Goal: Task Accomplishment & Management: Use online tool/utility

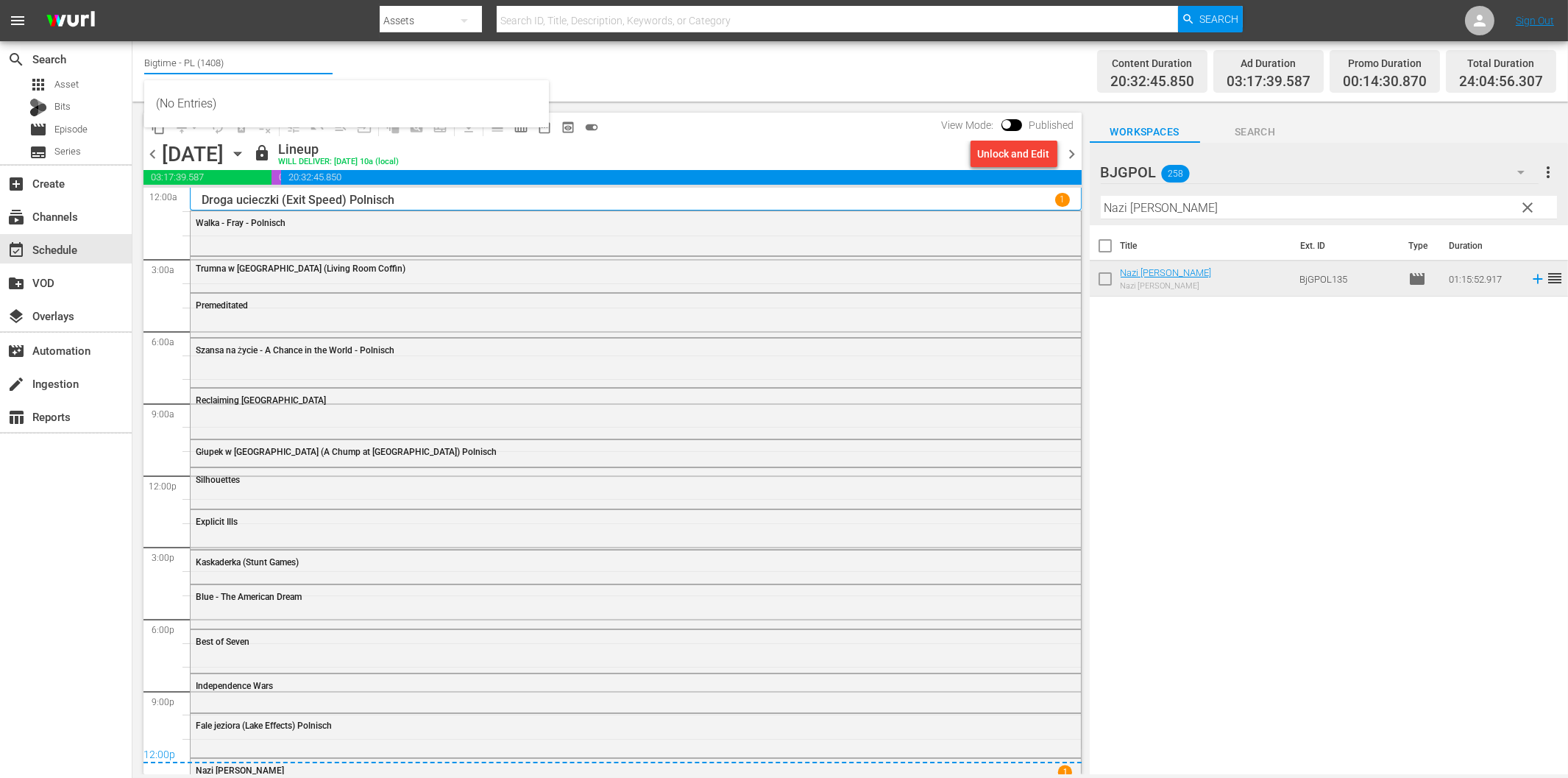
drag, startPoint x: 230, startPoint y: 54, endPoint x: 140, endPoint y: 64, distance: 90.6
click at [137, 64] on div "Channel Title Bigtime - PL (1408) Bulk Remove Gaps & Overlaps Content Duration …" at bounding box center [850, 71] width 1435 height 61
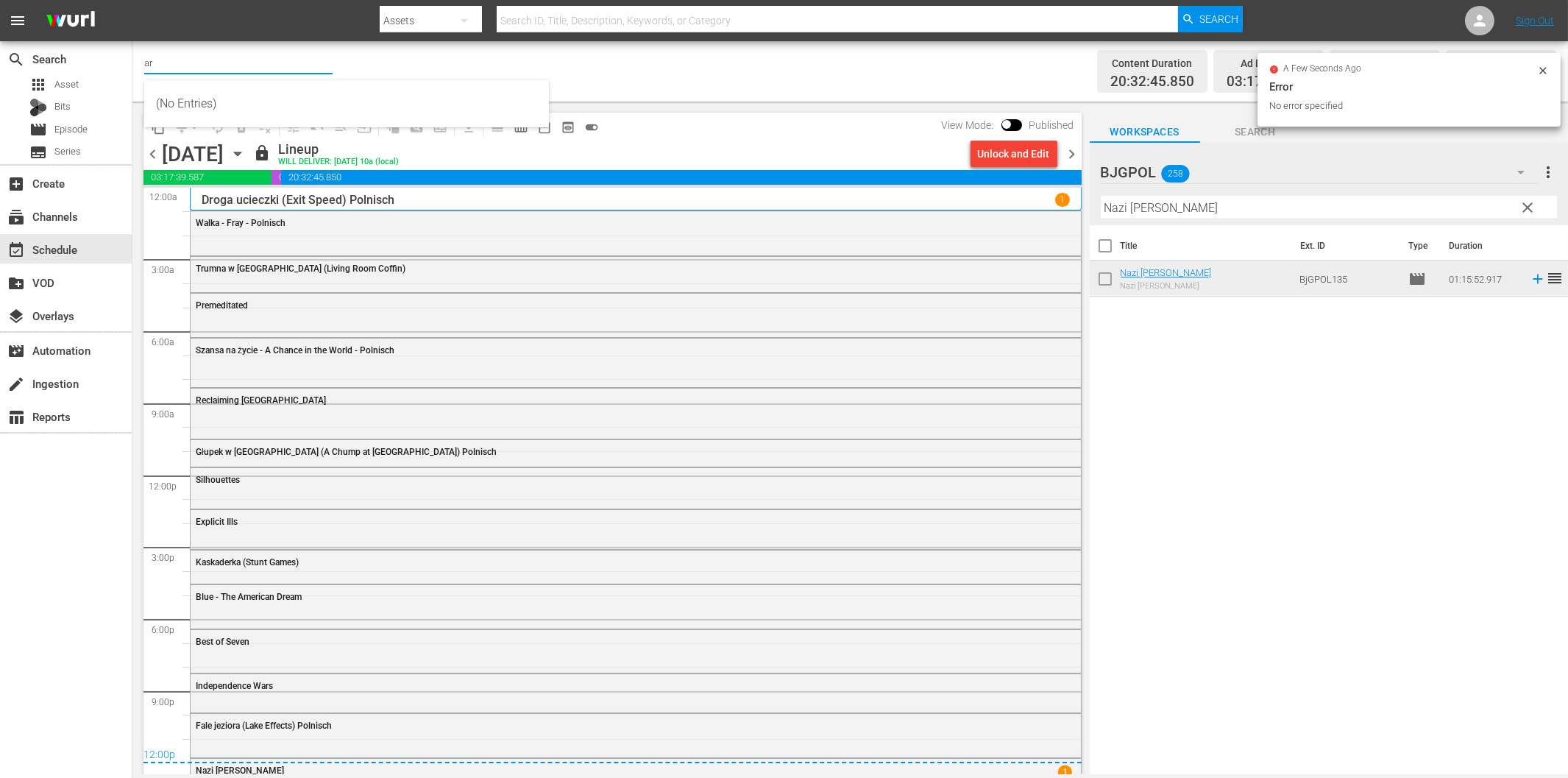
type input "ar"
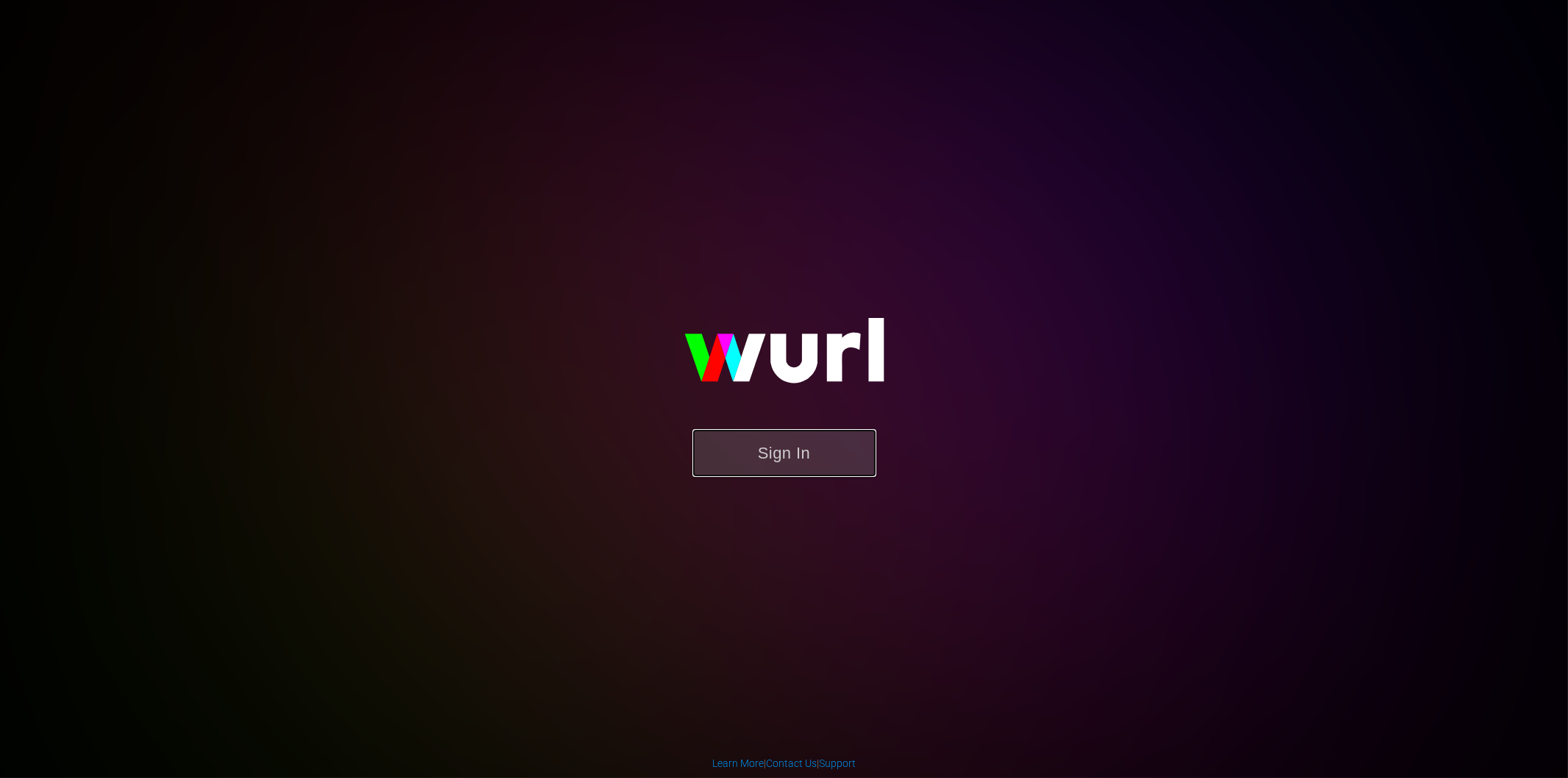
click at [752, 464] on button "Sign In" at bounding box center [784, 453] width 184 height 48
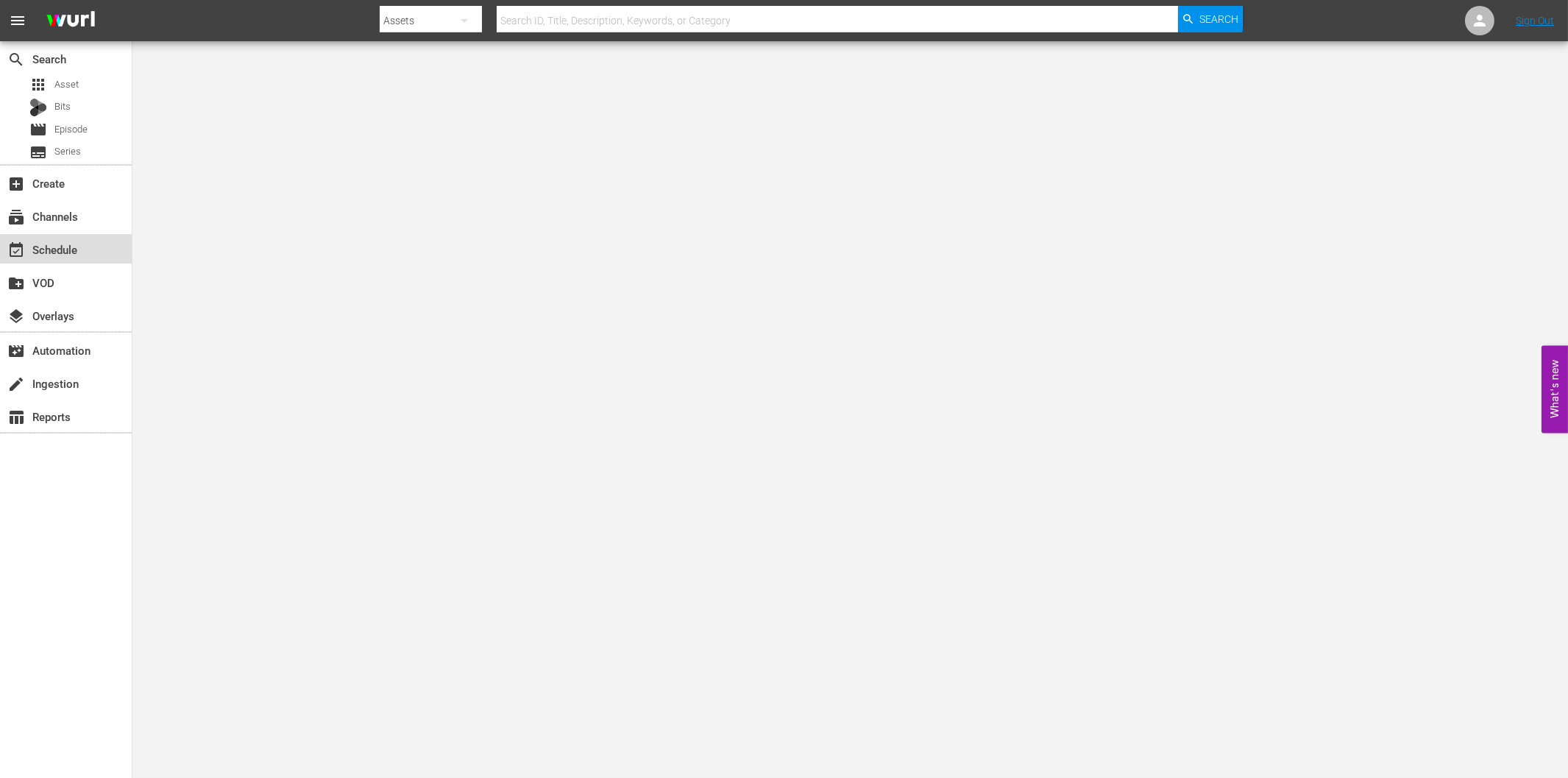
click at [71, 244] on div "event_available Schedule" at bounding box center [41, 247] width 82 height 13
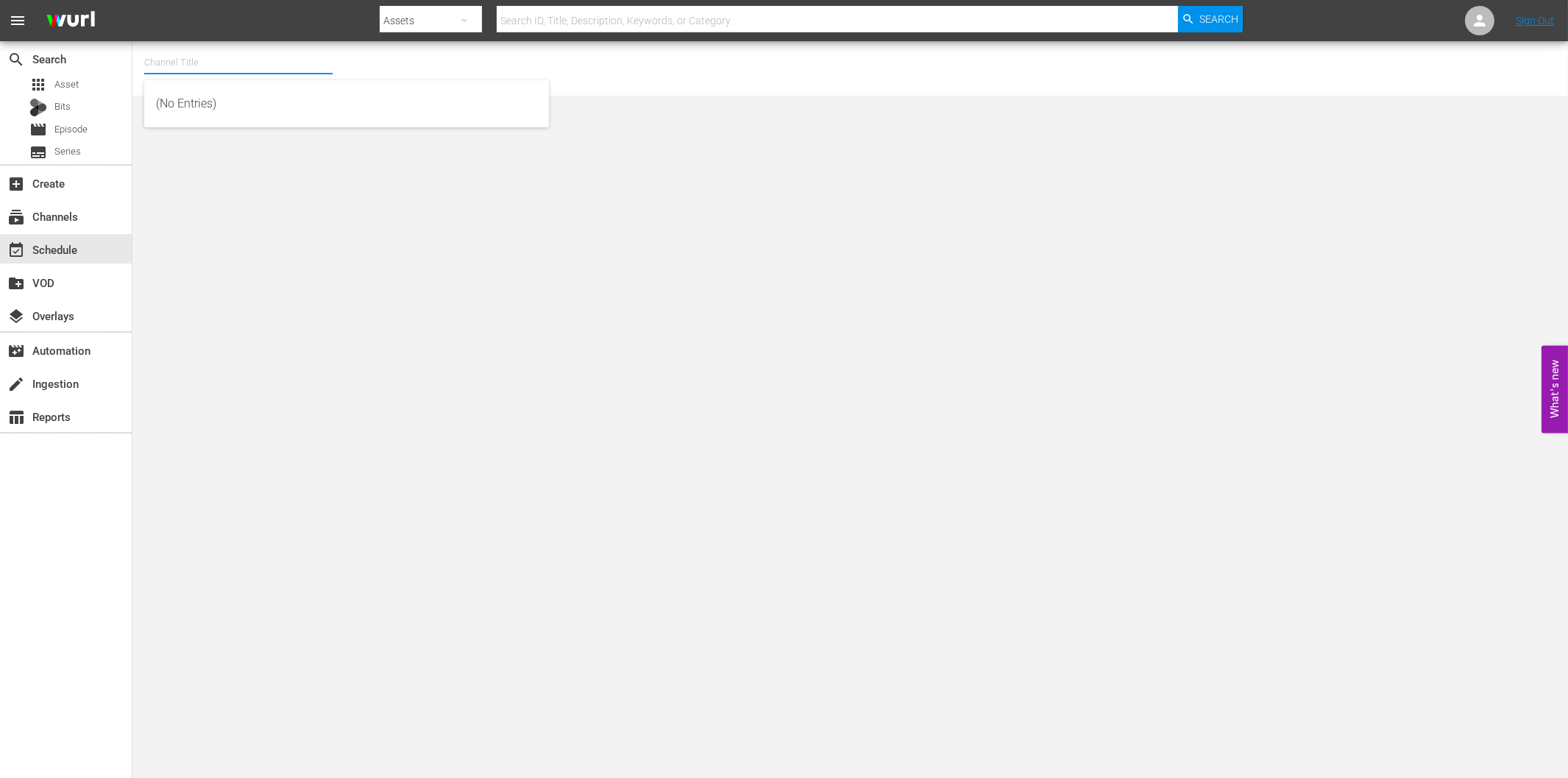
click at [209, 60] on input "text" at bounding box center [238, 63] width 188 height 36
click at [228, 172] on div "ARTFLIX - G,A,S (1248 - amogonetworx_artflix_2)" at bounding box center [347, 175] width 382 height 36
type input "ARTFLIX - G,A,S (1248 - amogonetworx_artflix_2)"
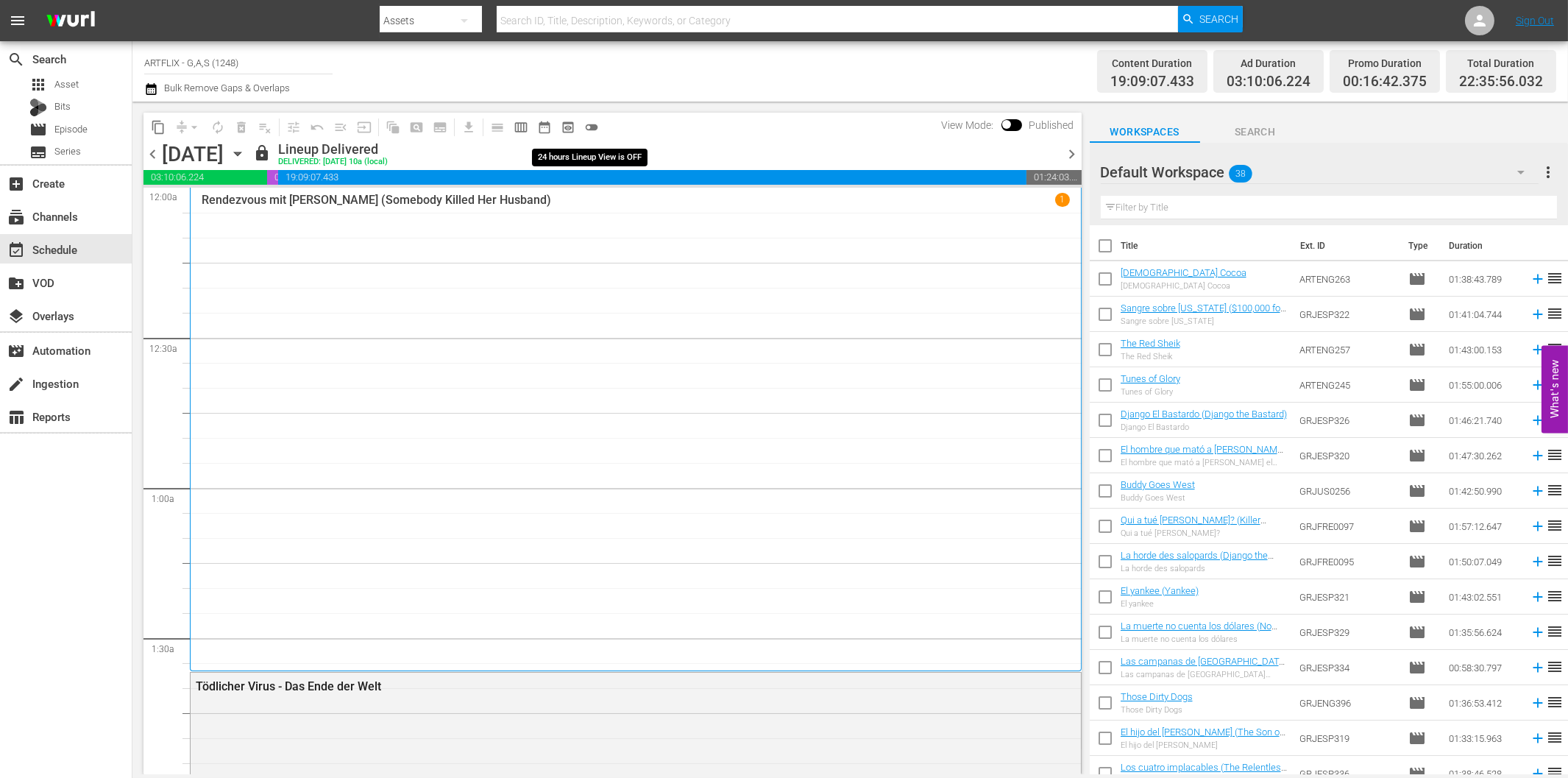
click at [597, 127] on span "toggle_off" at bounding box center [591, 127] width 15 height 15
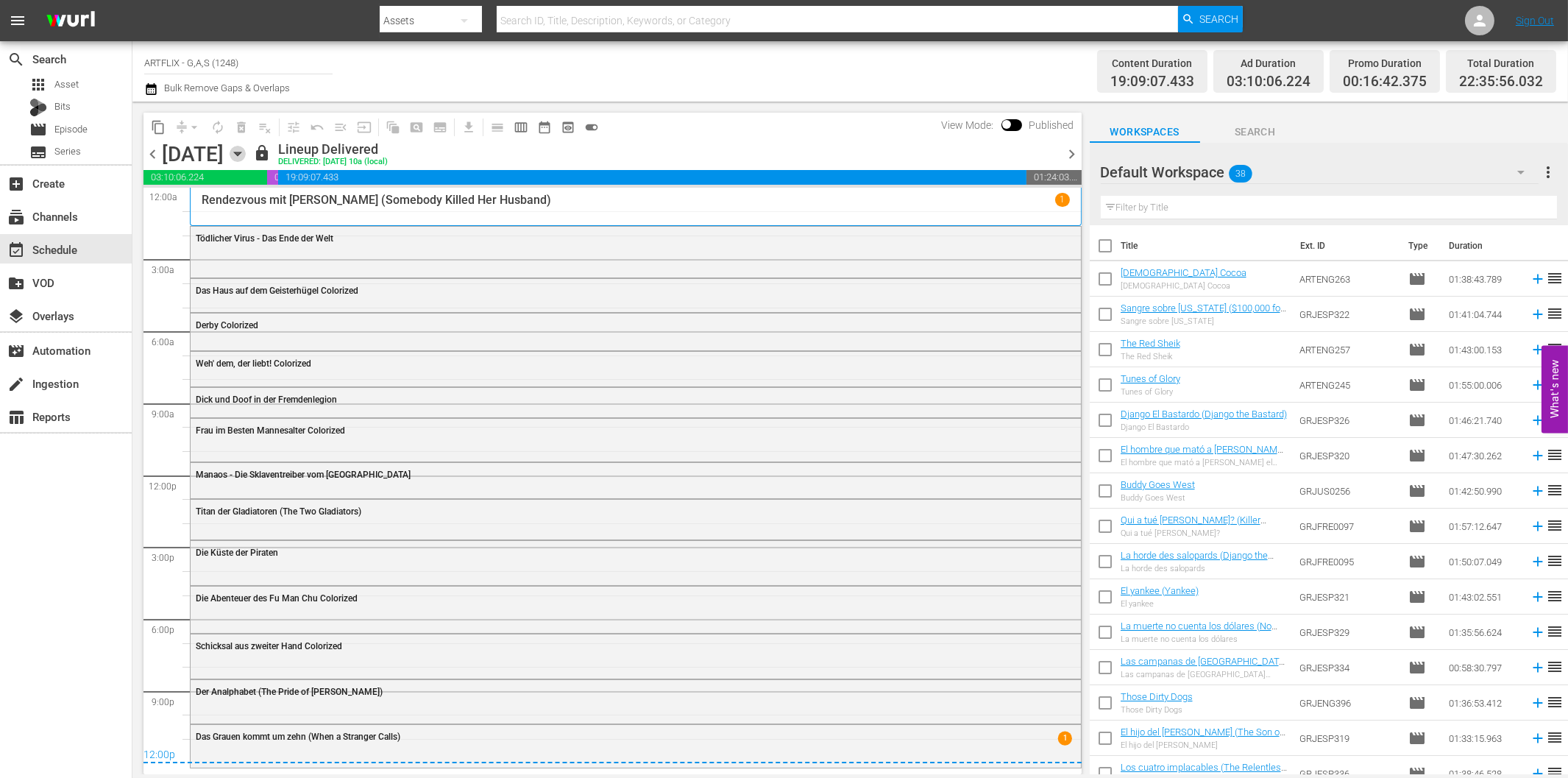
click at [240, 152] on icon "button" at bounding box center [237, 154] width 7 height 4
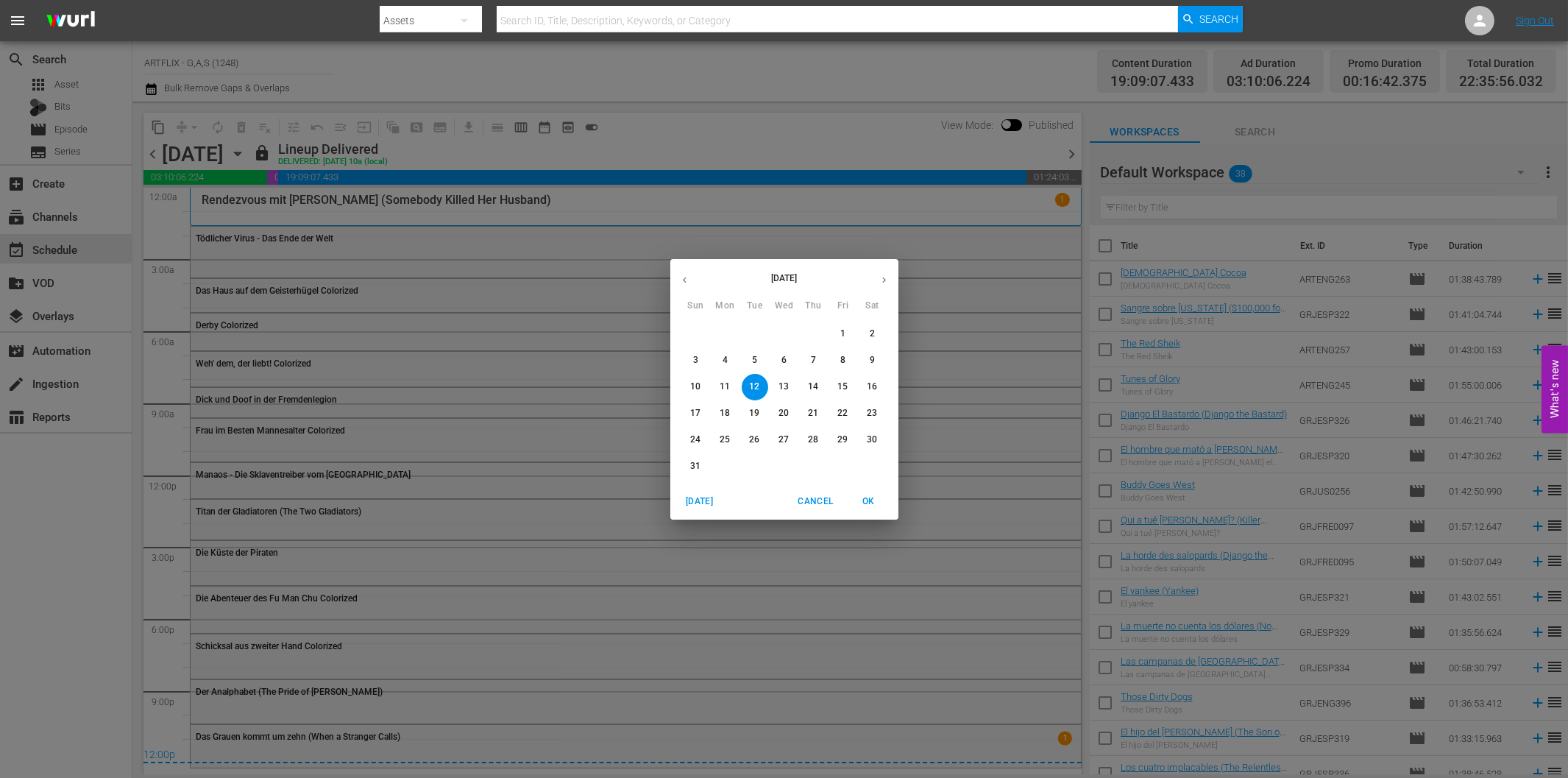
click at [678, 150] on div "[DATE] Sun Mon Tue Wed Thu Fri Sat 27 28 29 30 31 1 2 3 4 5 6 7 8 9 10 11 12 13…" at bounding box center [784, 389] width 1568 height 778
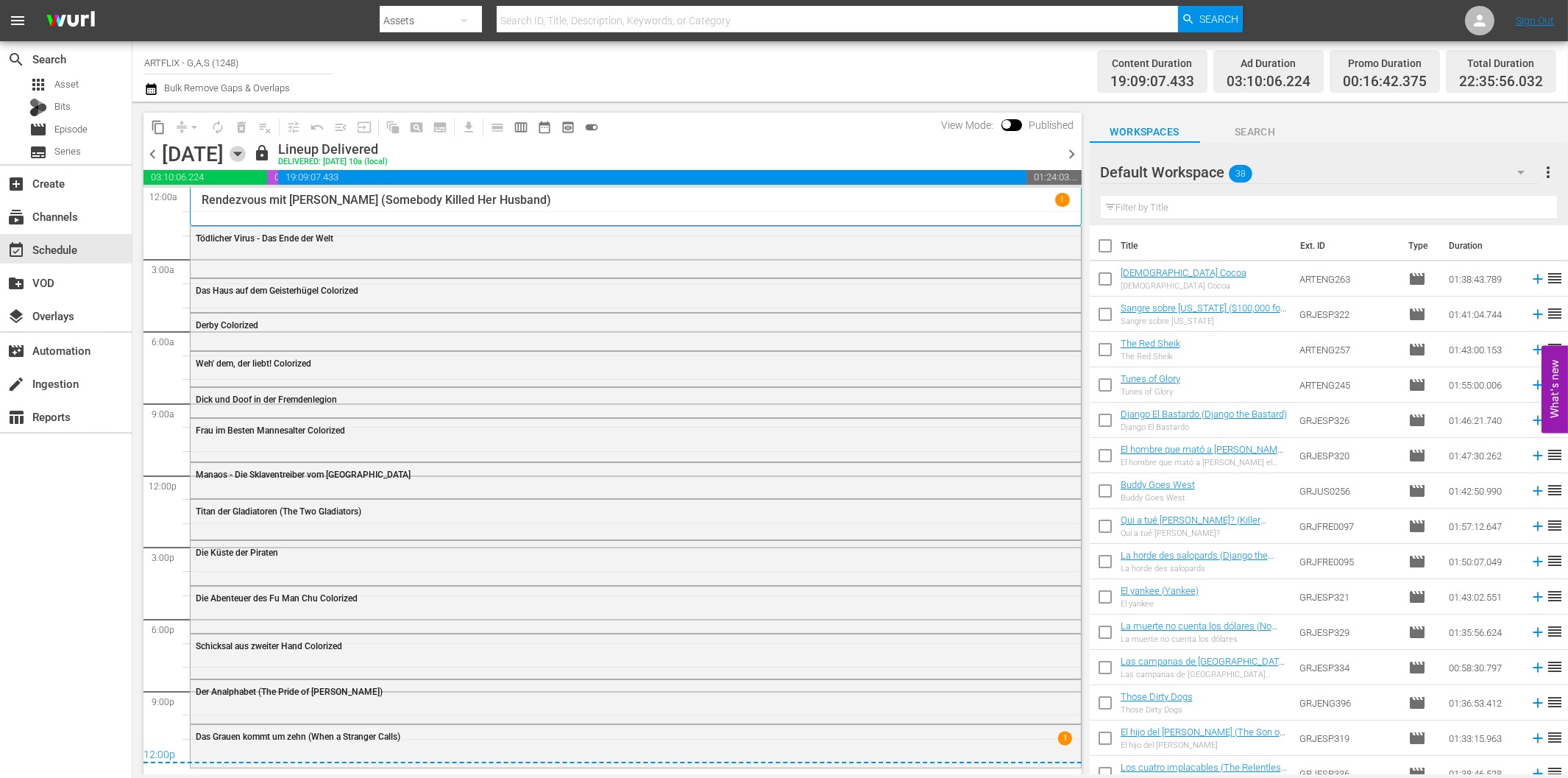
click at [246, 153] on icon "button" at bounding box center [237, 154] width 16 height 16
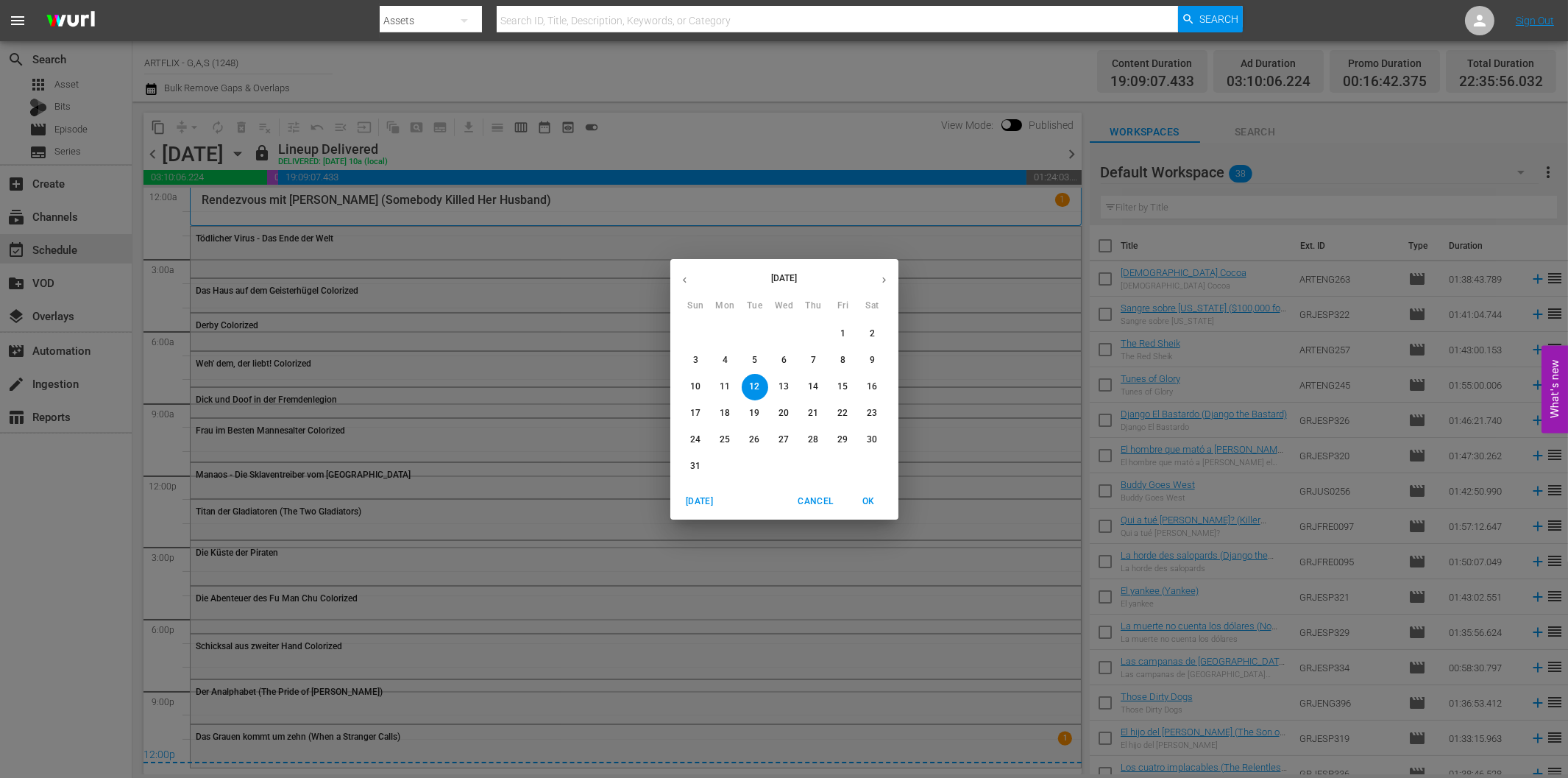
click at [725, 440] on p "25" at bounding box center [724, 440] width 10 height 12
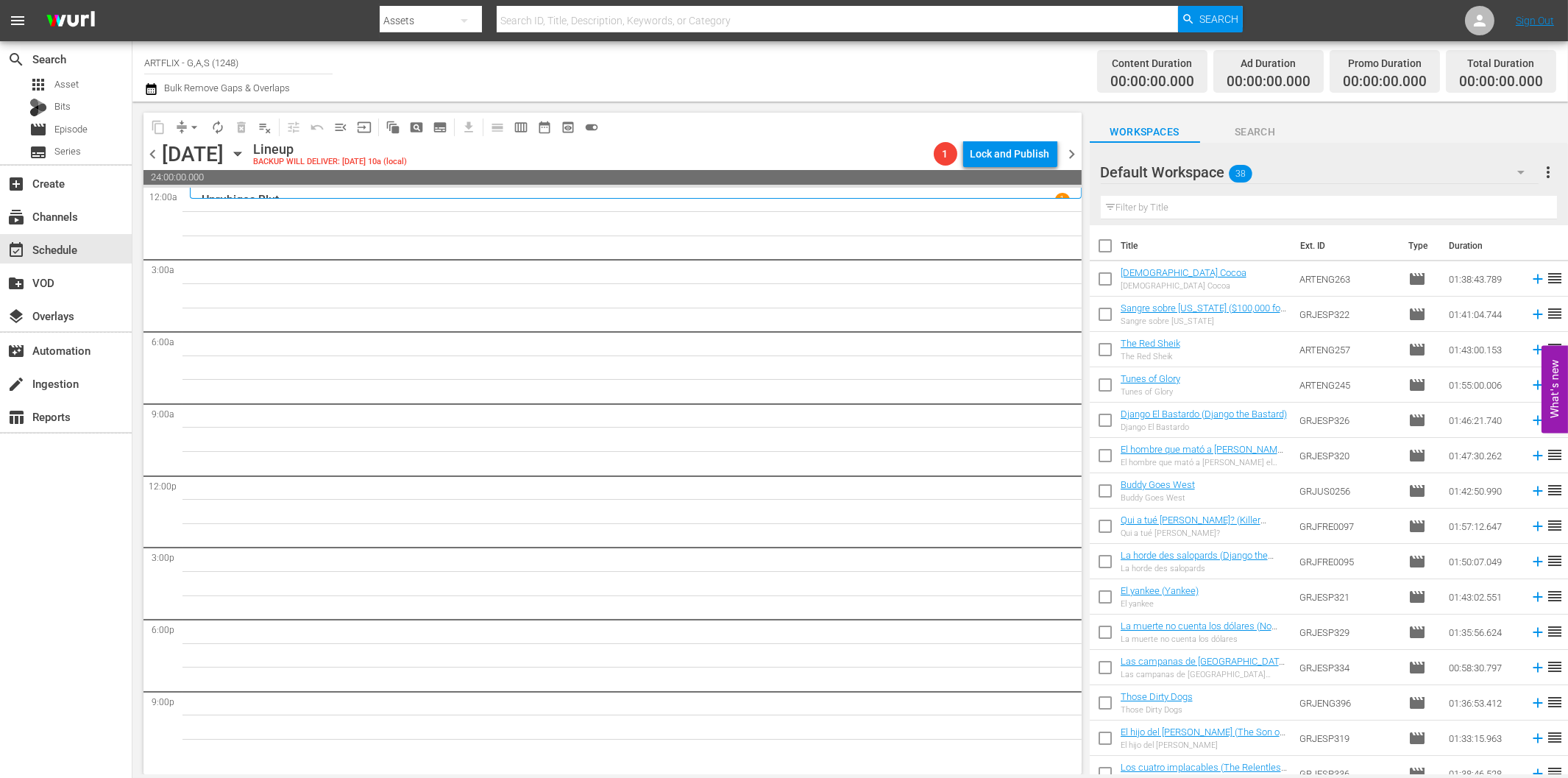
click at [1525, 166] on icon "button" at bounding box center [1521, 172] width 18 height 18
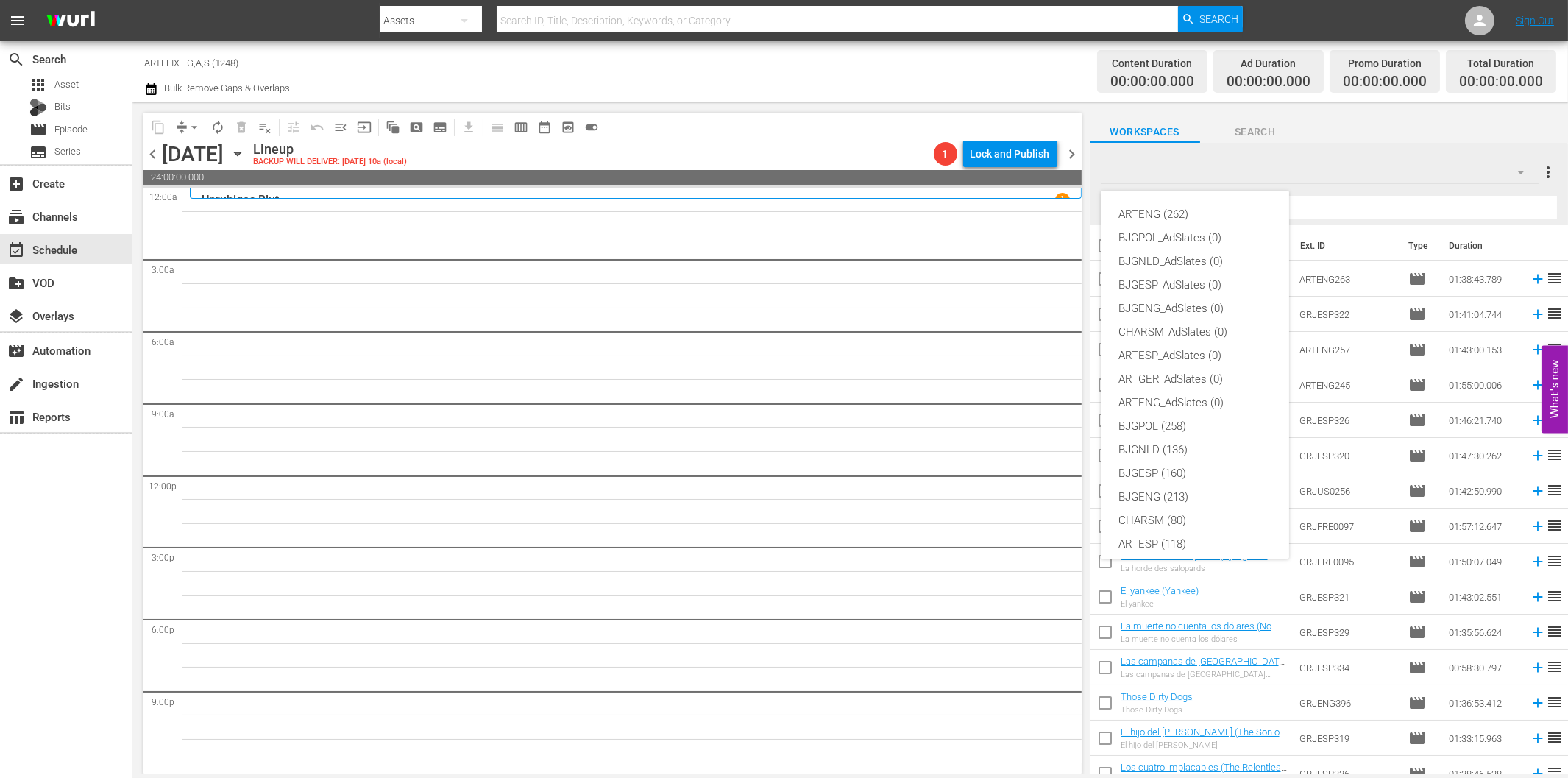
scroll to position [55, 0]
click at [1179, 496] on div "ARTESP (118)" at bounding box center [1194, 489] width 153 height 23
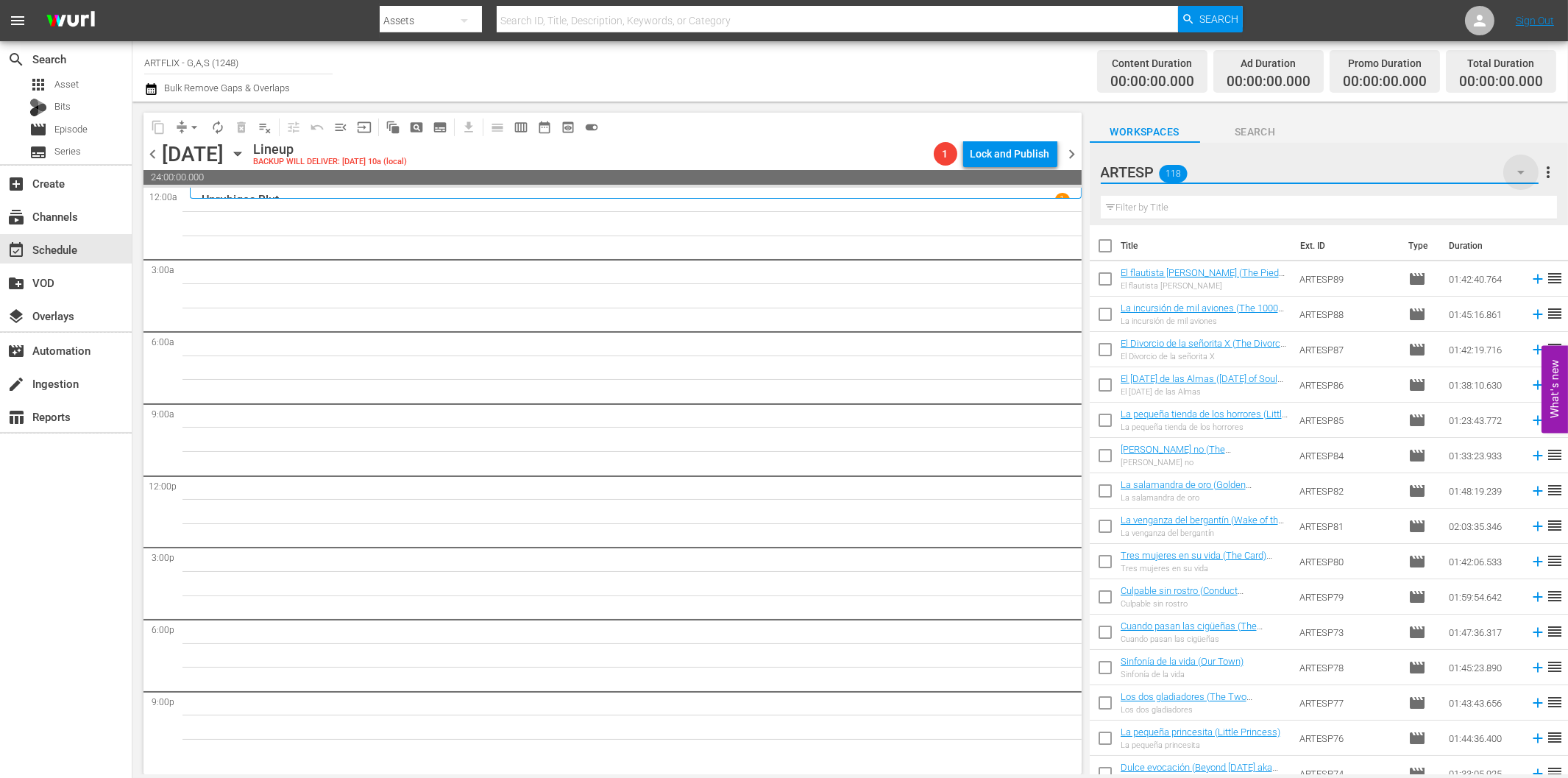
click at [1520, 168] on icon "button" at bounding box center [1521, 172] width 18 height 18
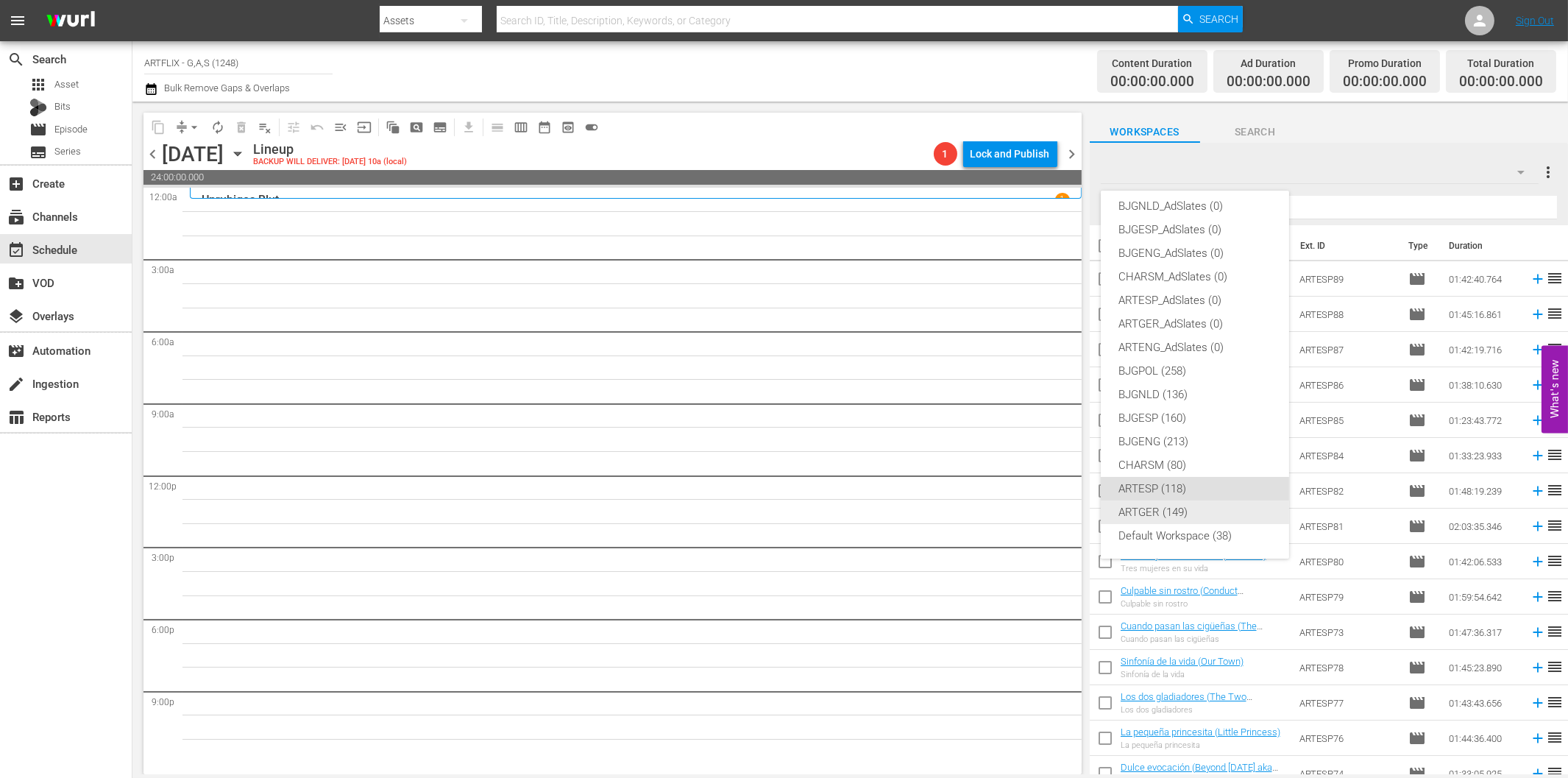
click at [1195, 511] on div "ARTGER (149)" at bounding box center [1194, 512] width 153 height 23
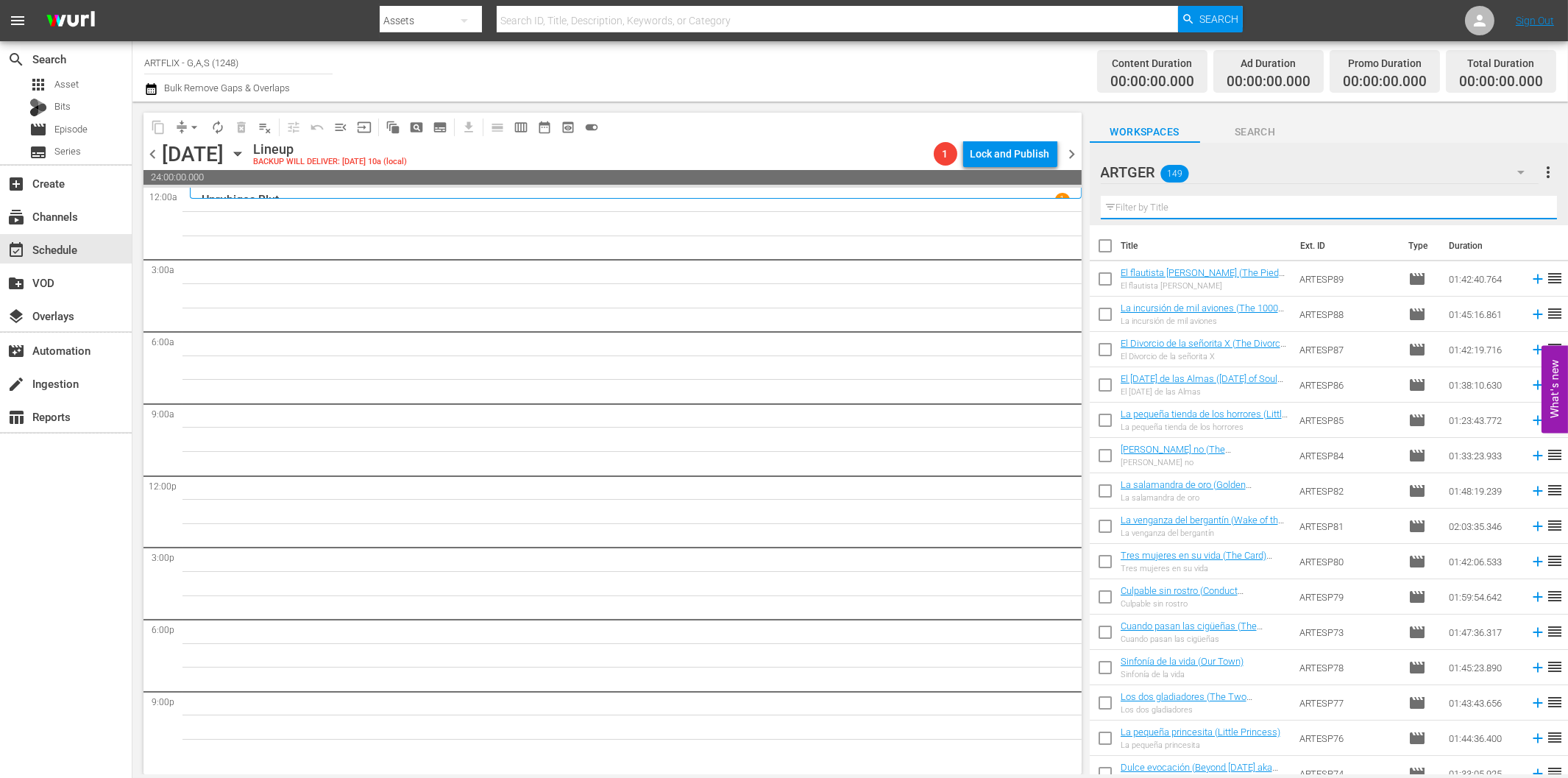
click at [1151, 207] on input "text" at bounding box center [1328, 207] width 456 height 23
paste input "Provinz ohne Gesetz"
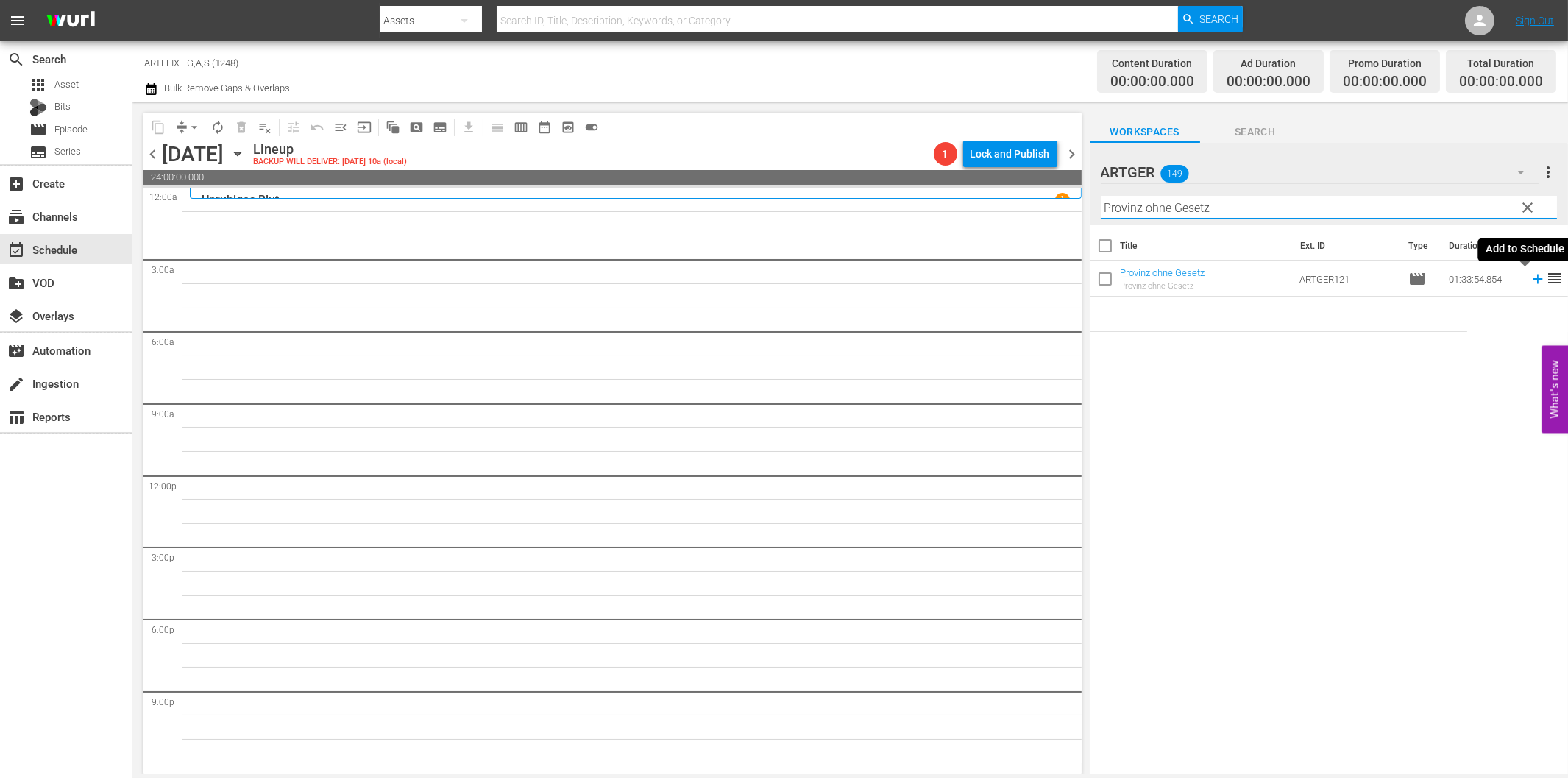
click at [1532, 278] on icon at bounding box center [1537, 279] width 9 height 9
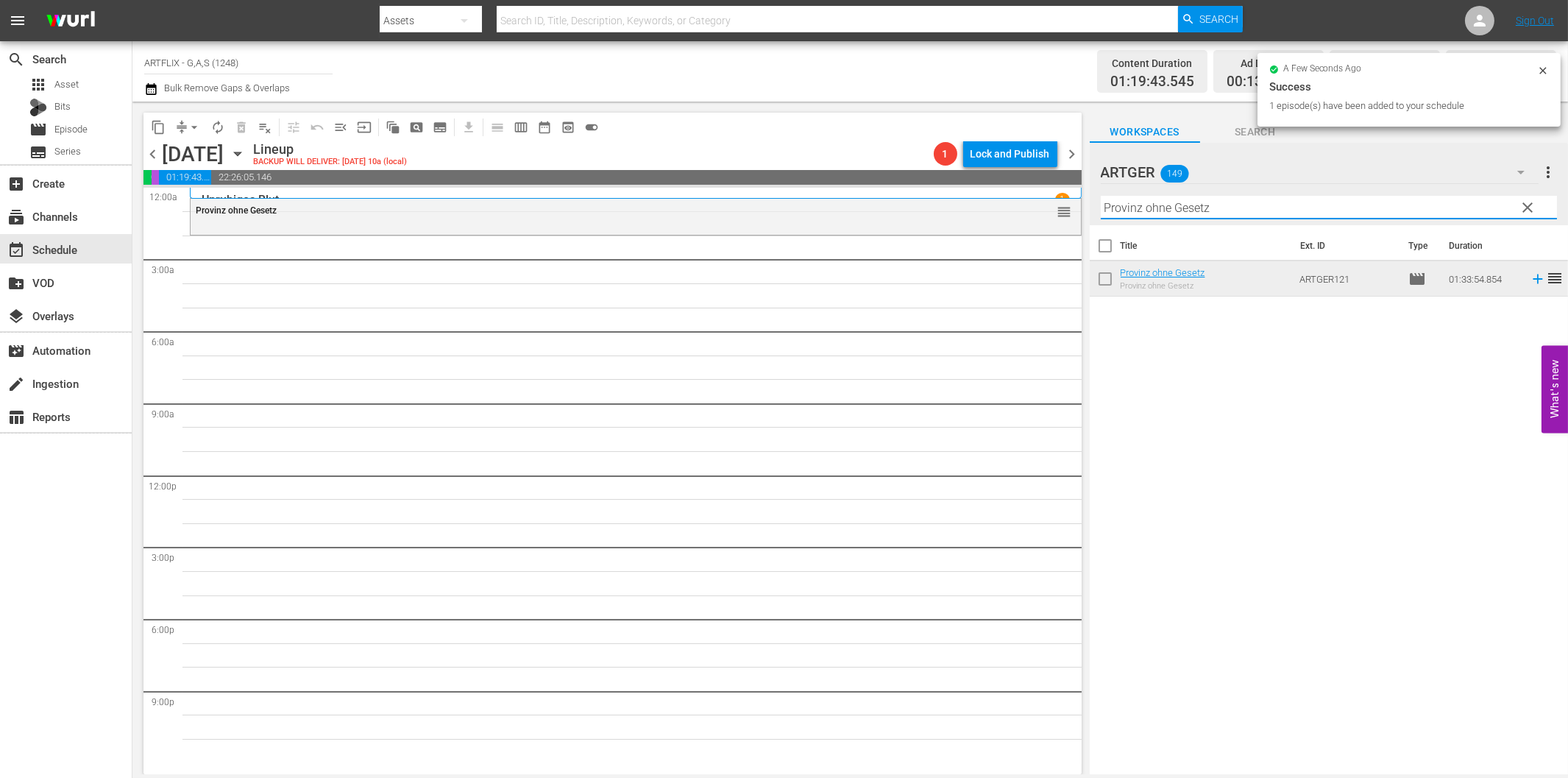
click at [1156, 209] on input "Provinz ohne Gesetz" at bounding box center [1328, 207] width 456 height 23
paste input "Running Hero (Soldier of Fortune)"
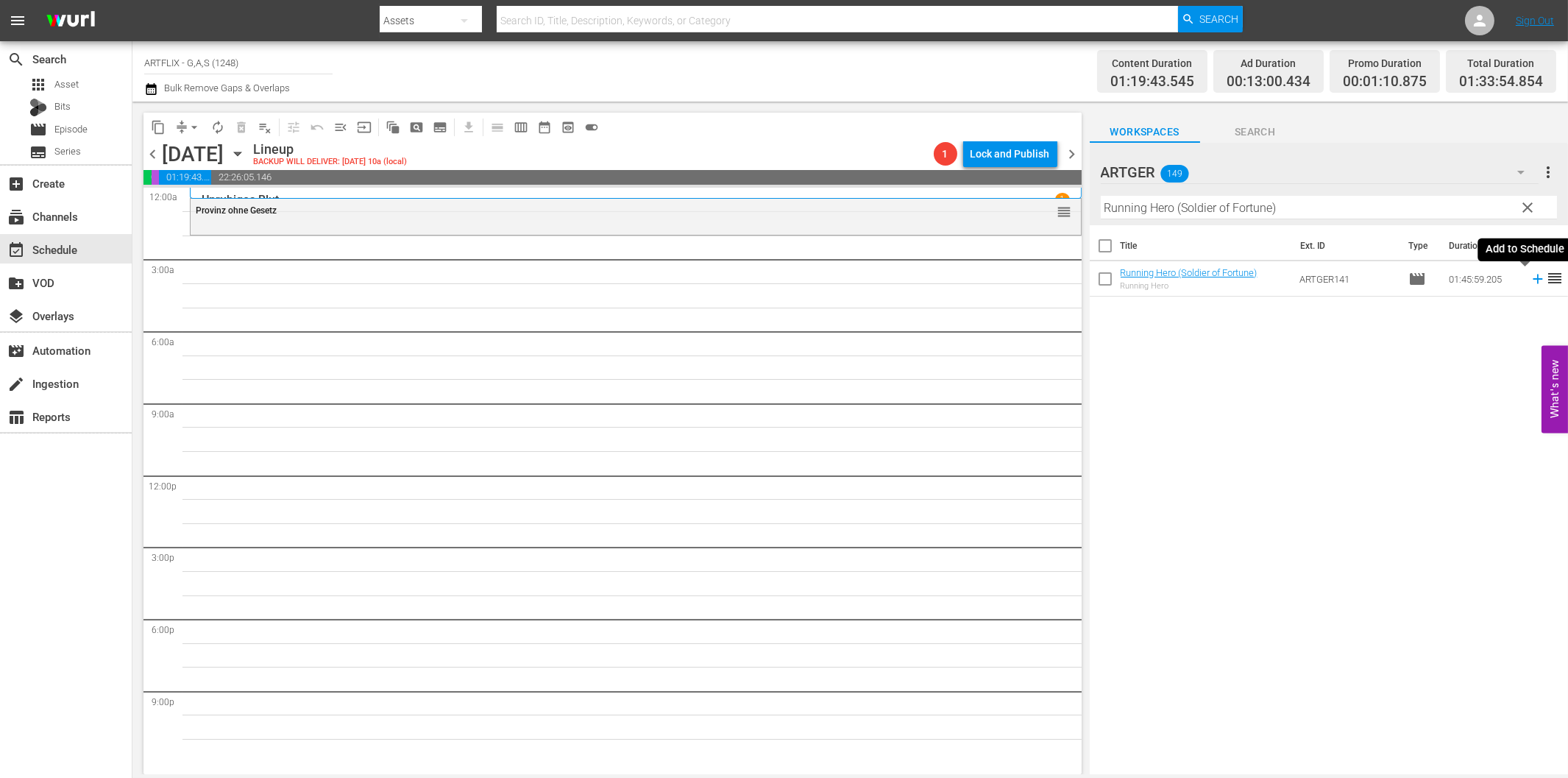
click at [1530, 277] on icon at bounding box center [1538, 278] width 16 height 16
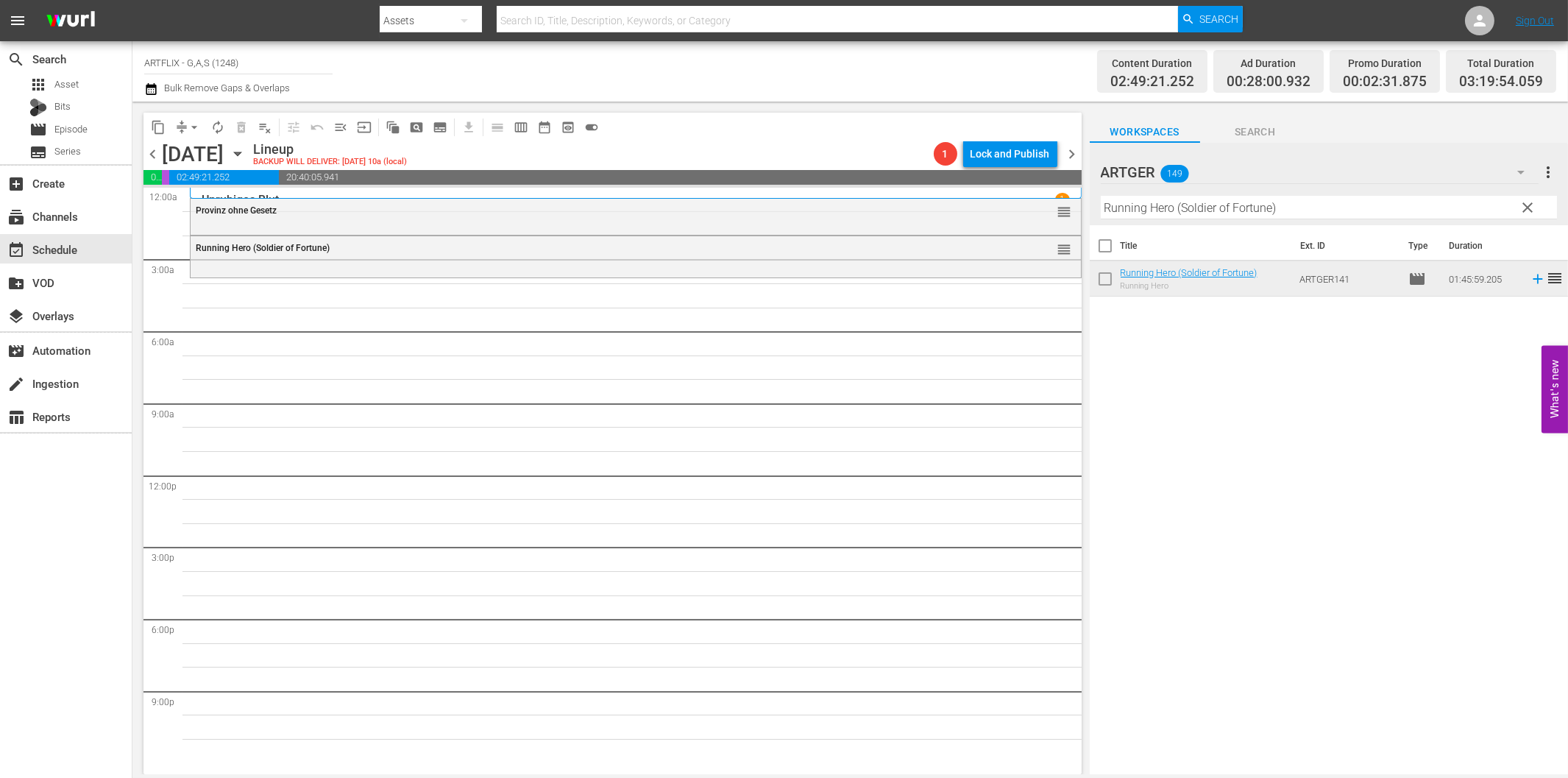
click at [1255, 206] on input "Running Hero (Soldier of Fortune)" at bounding box center [1328, 207] width 456 height 23
paste input "[PERSON_NAME] Laden [PERSON_NAME] Schrecken"
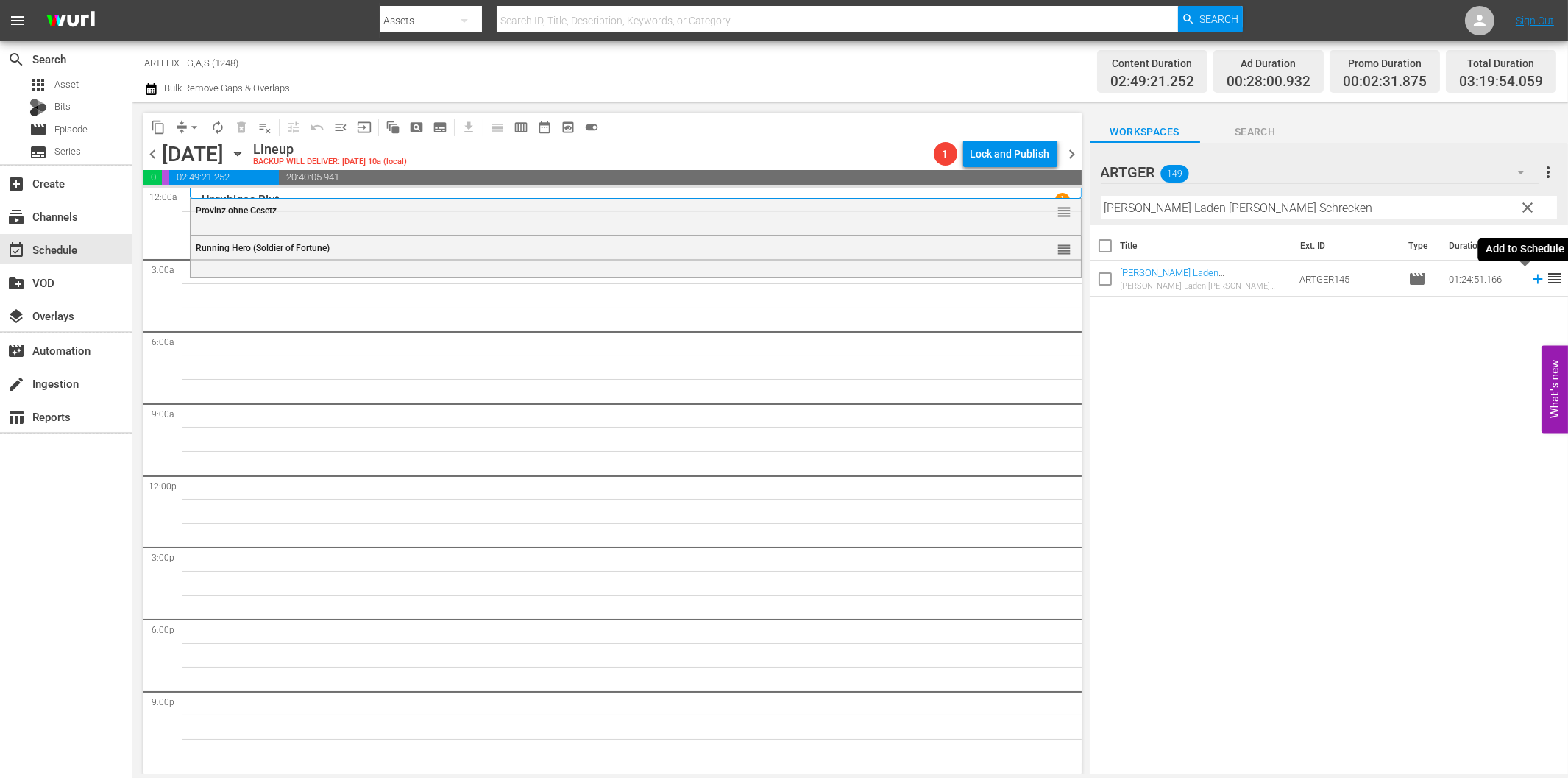
click at [1530, 283] on icon at bounding box center [1538, 278] width 16 height 16
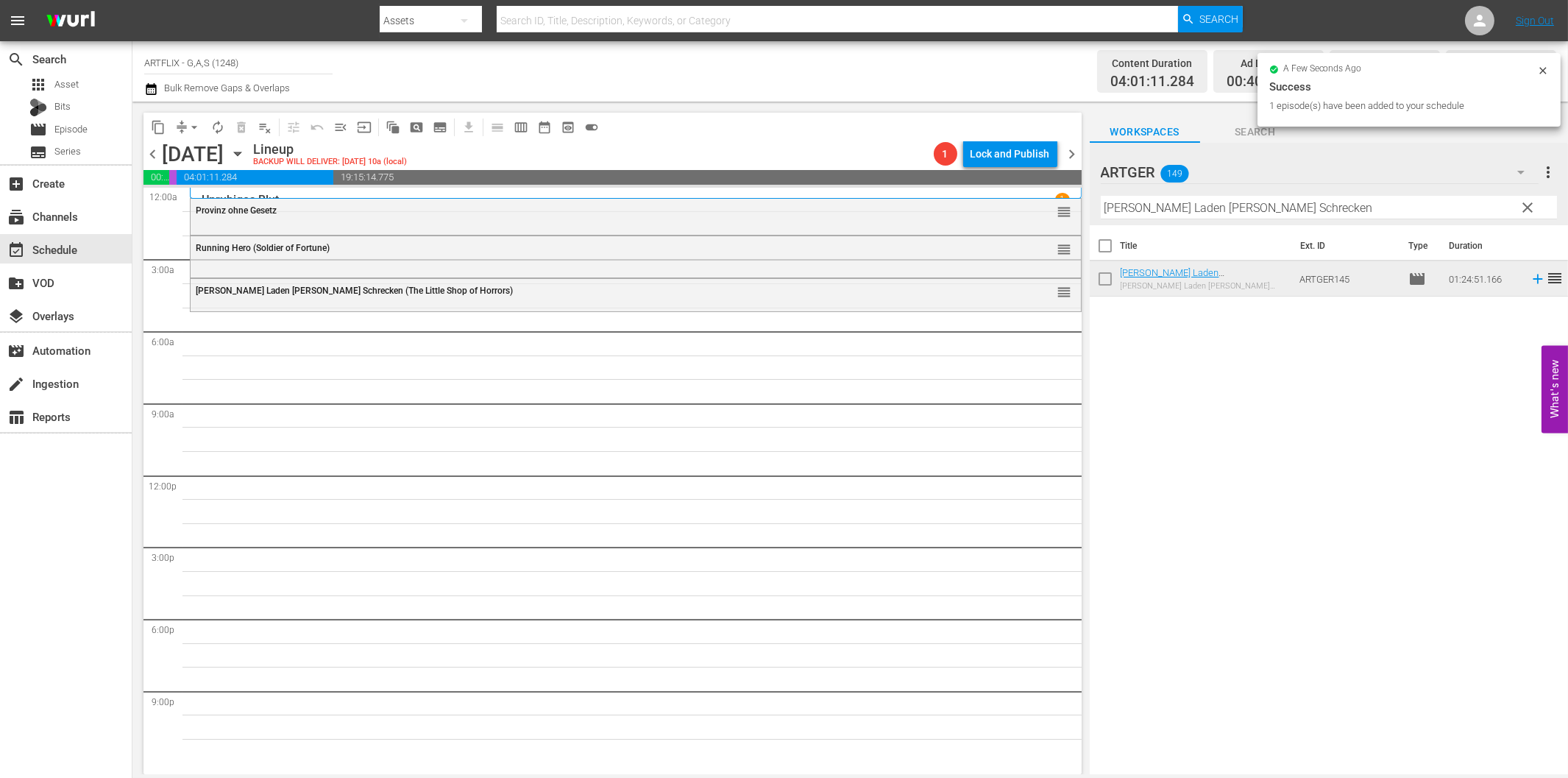
click at [1201, 216] on input "[PERSON_NAME] Laden [PERSON_NAME] Schrecken" at bounding box center [1328, 207] width 456 height 23
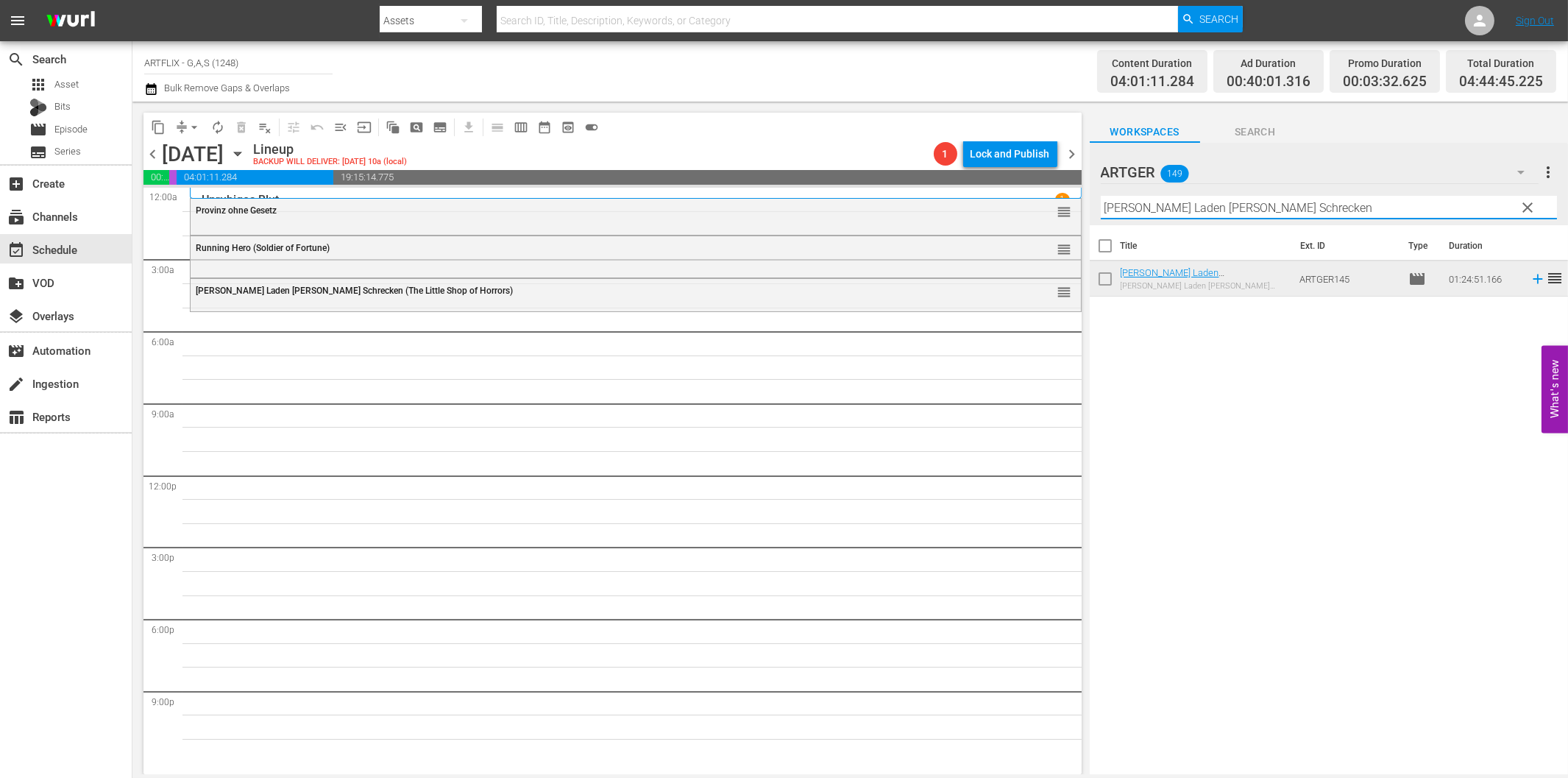
paste input "Unruhiges Blut"
click at [1532, 280] on icon at bounding box center [1537, 279] width 9 height 9
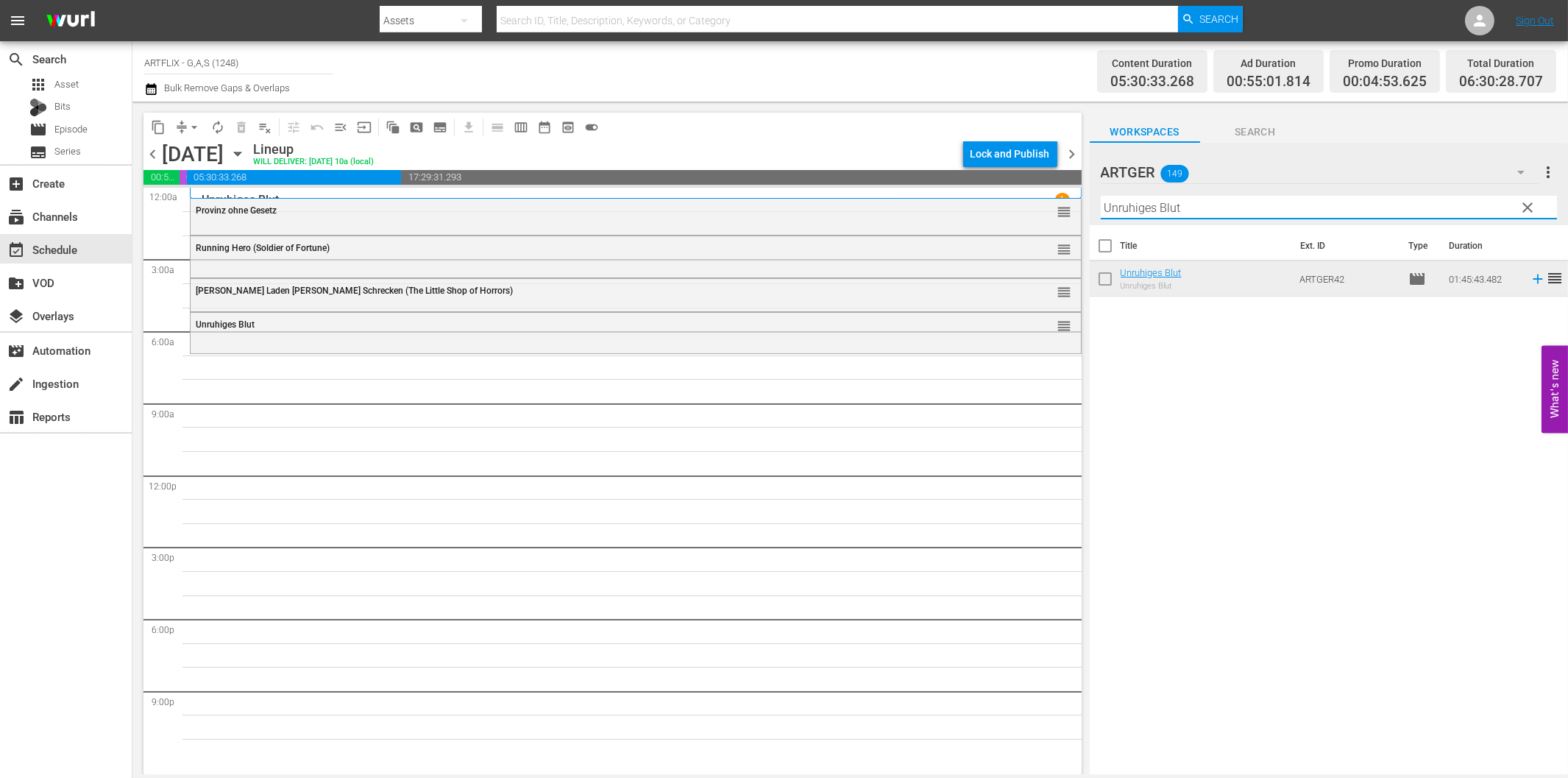
click at [1153, 210] on input "Unruhiges Blut" at bounding box center [1328, 207] width 456 height 23
paste input "Ein [PERSON_NAME] geht auf"
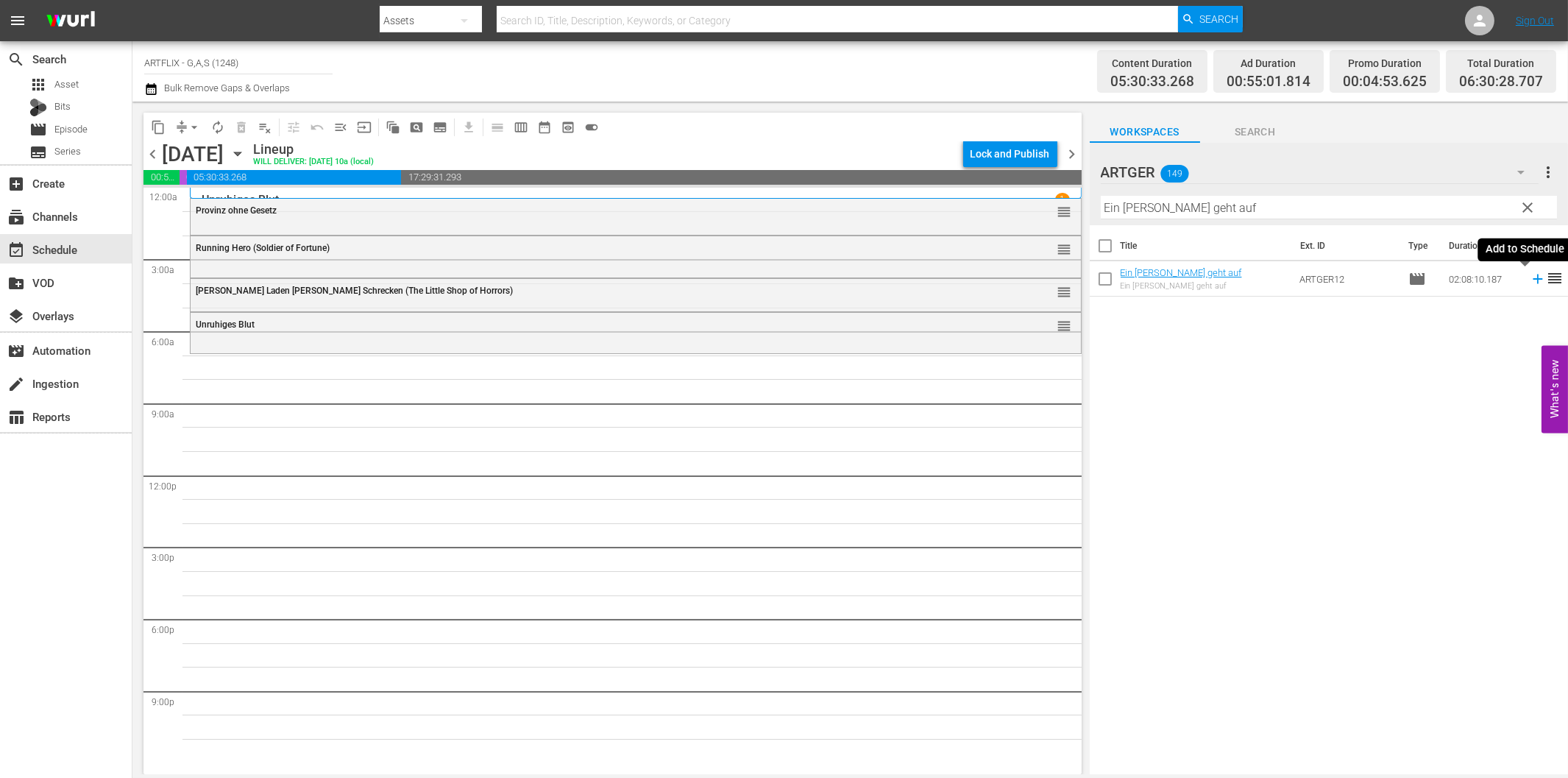
click at [1532, 278] on icon at bounding box center [1537, 279] width 9 height 9
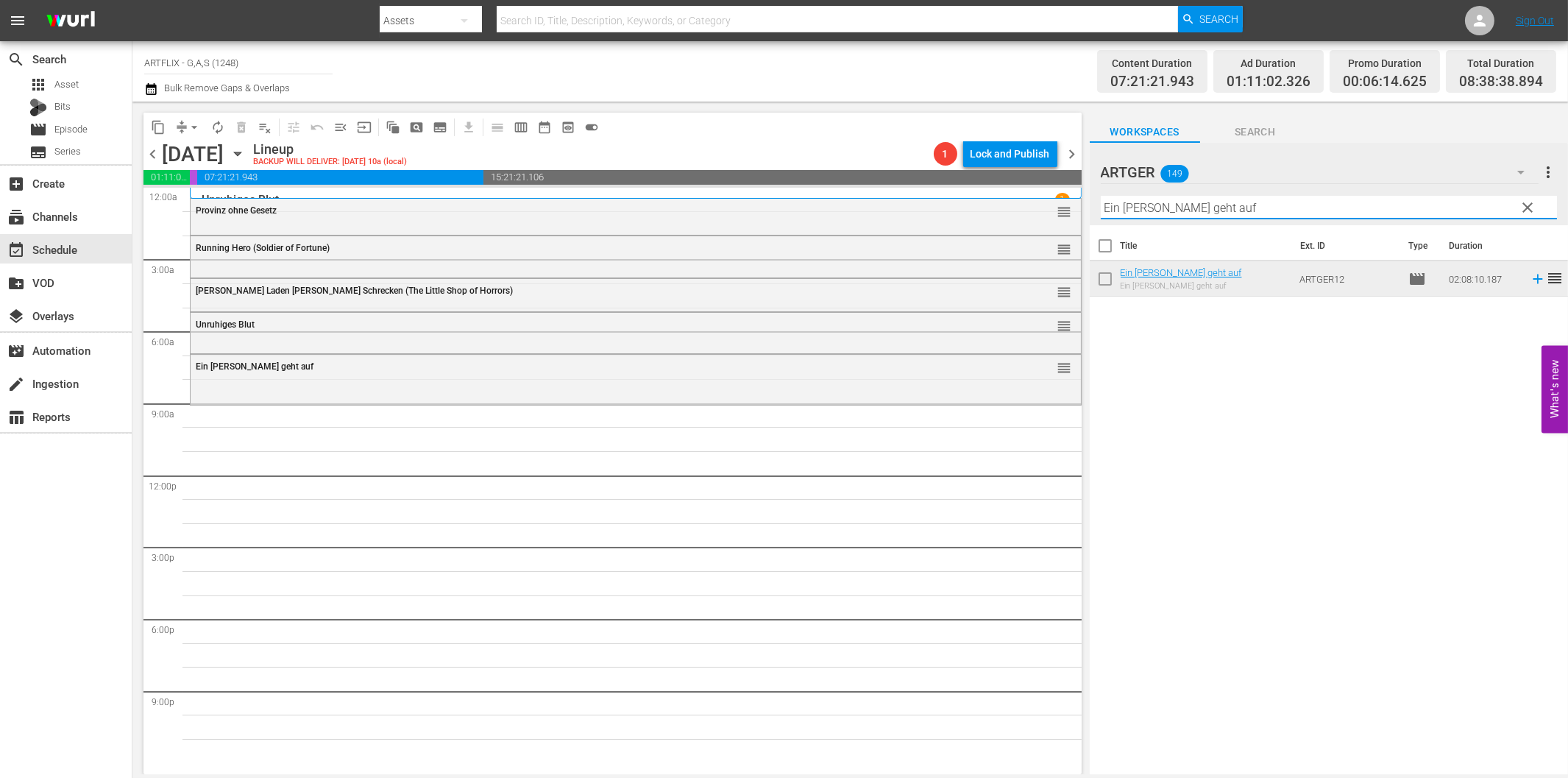
click at [1127, 211] on input "Ein [PERSON_NAME] geht auf" at bounding box center [1328, 207] width 456 height 23
paste input "[PERSON_NAME] für alles"
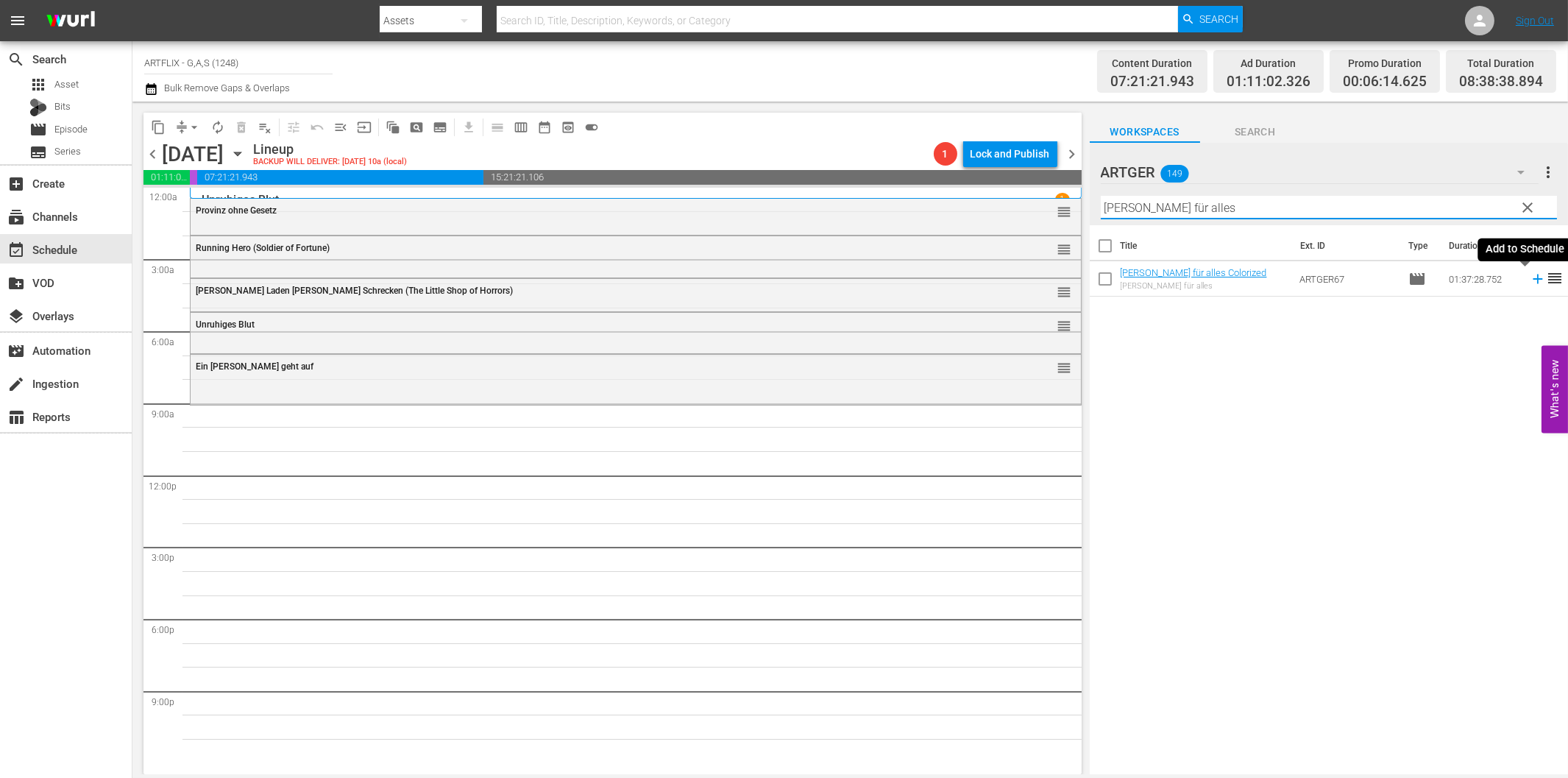
click at [1530, 281] on icon at bounding box center [1538, 278] width 16 height 16
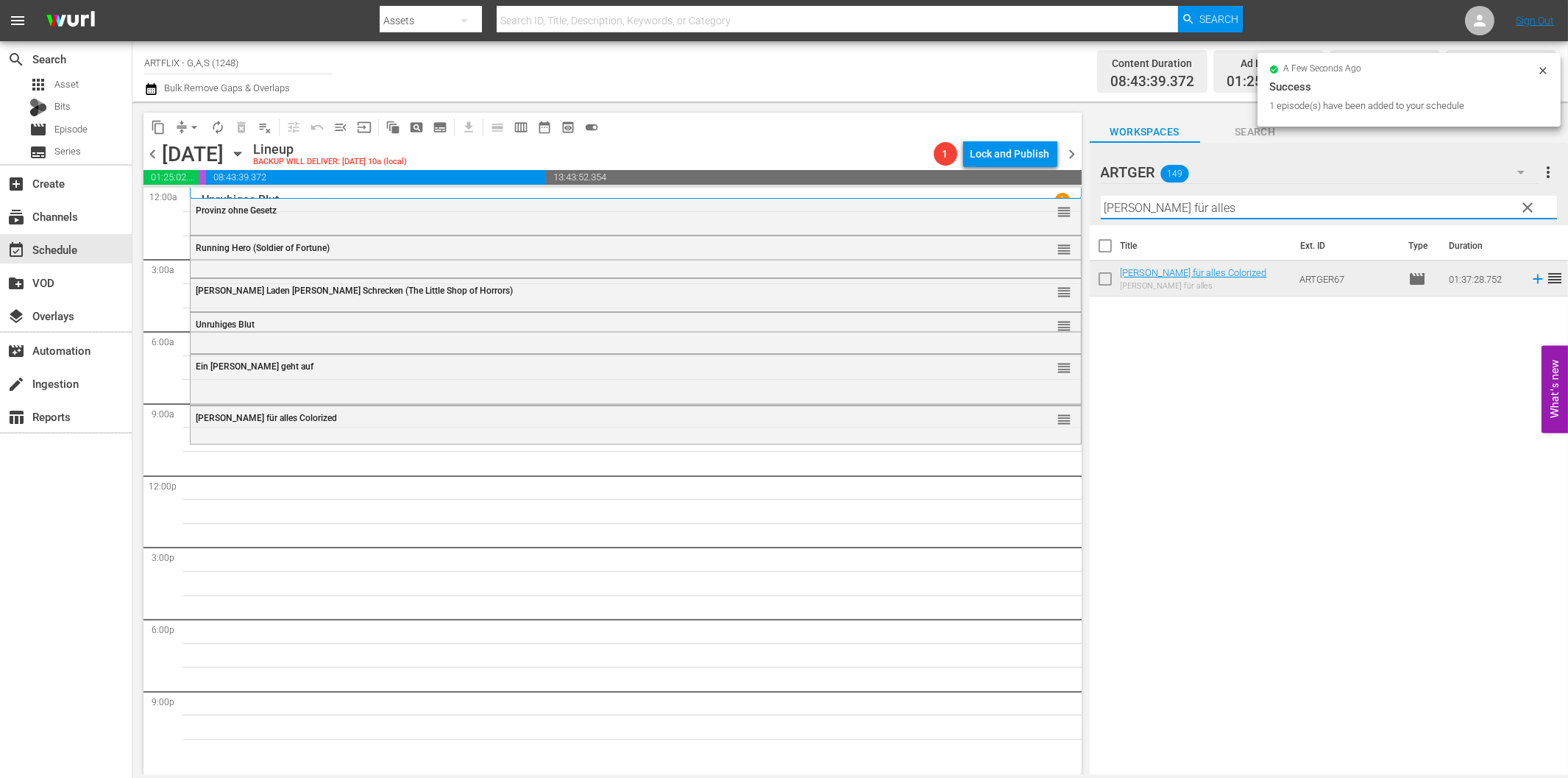
click at [1164, 216] on input "[PERSON_NAME] für alles" at bounding box center [1328, 207] width 456 height 23
paste input "Die letzte Nacht"
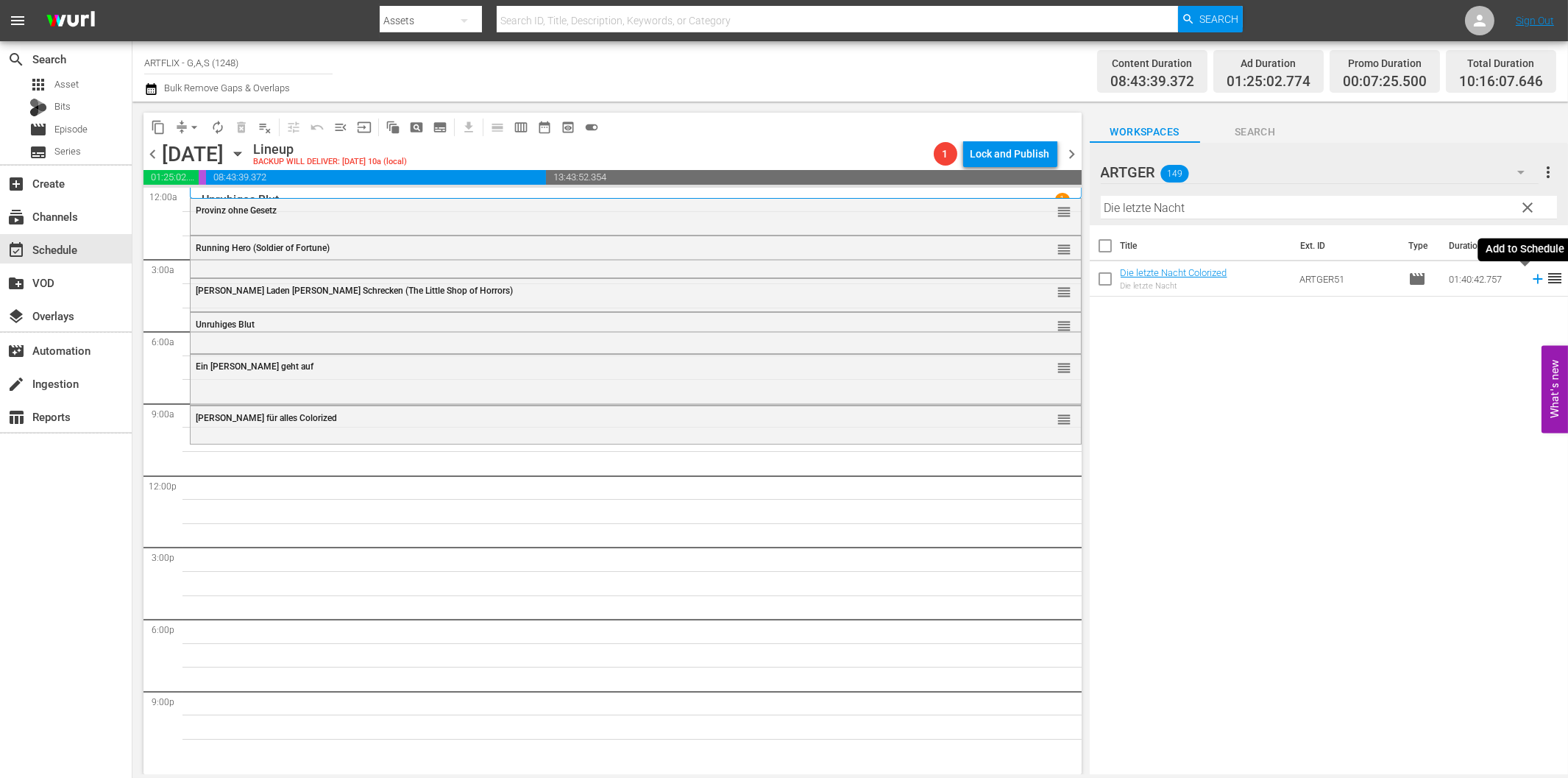
click at [1530, 282] on icon at bounding box center [1538, 278] width 16 height 16
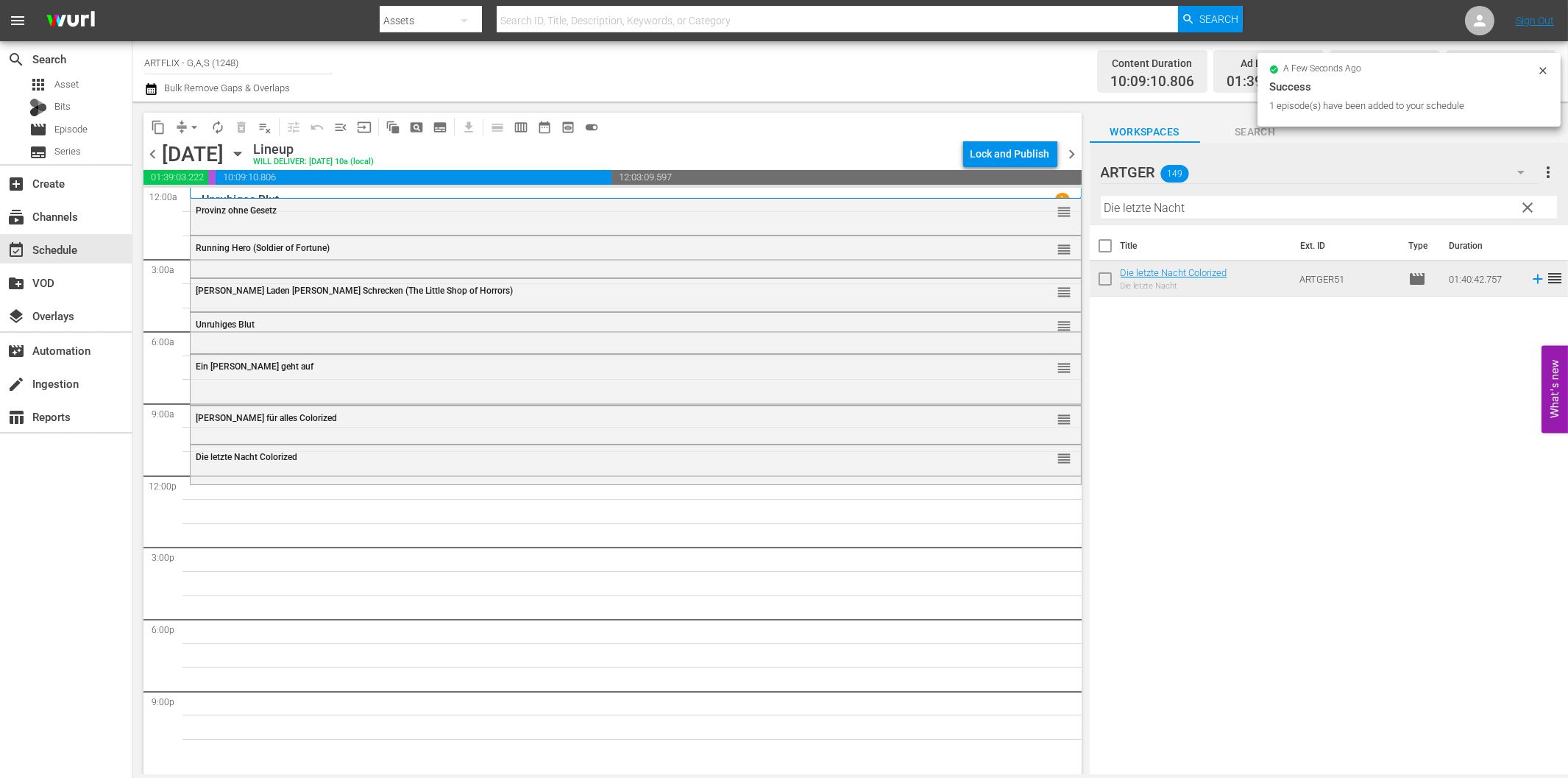
click at [1188, 212] on input "Die letzte Nacht" at bounding box center [1328, 207] width 456 height 23
paste input "Rache ist süß"
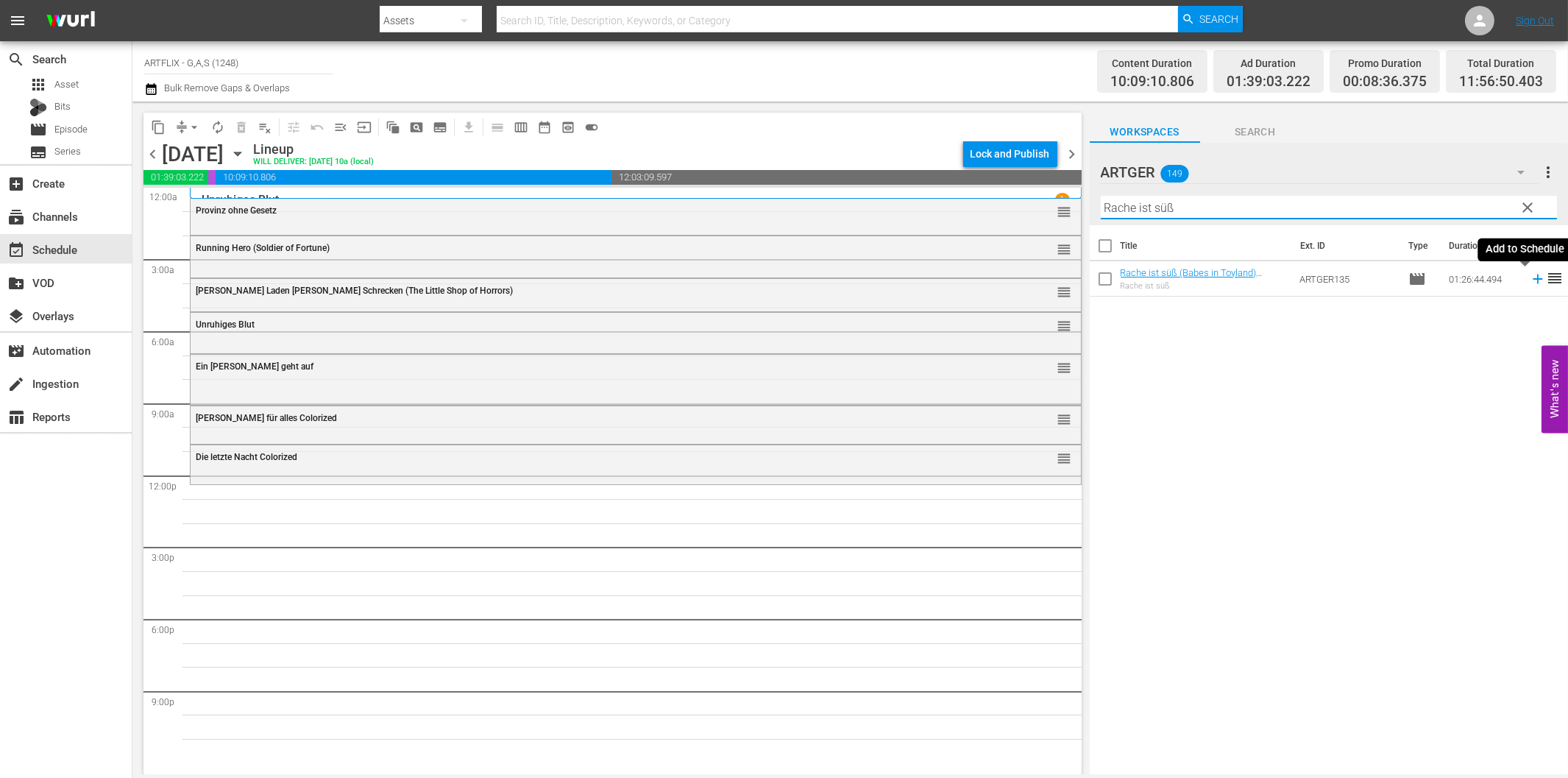
click at [1530, 275] on icon at bounding box center [1538, 278] width 16 height 16
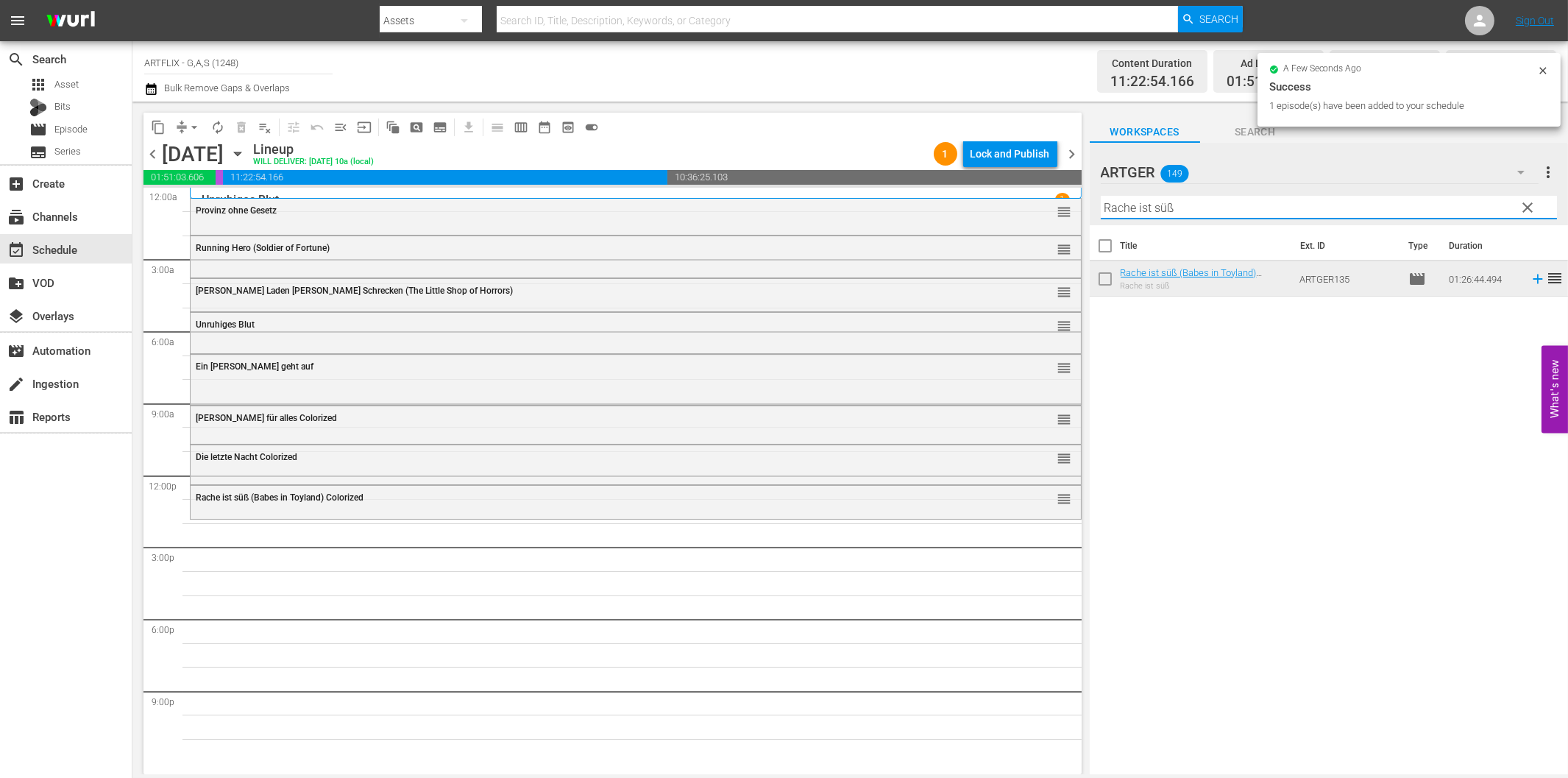
click at [1152, 204] on input "Rache ist süß" at bounding box center [1328, 207] width 456 height 23
paste input "Lockende Gefahr"
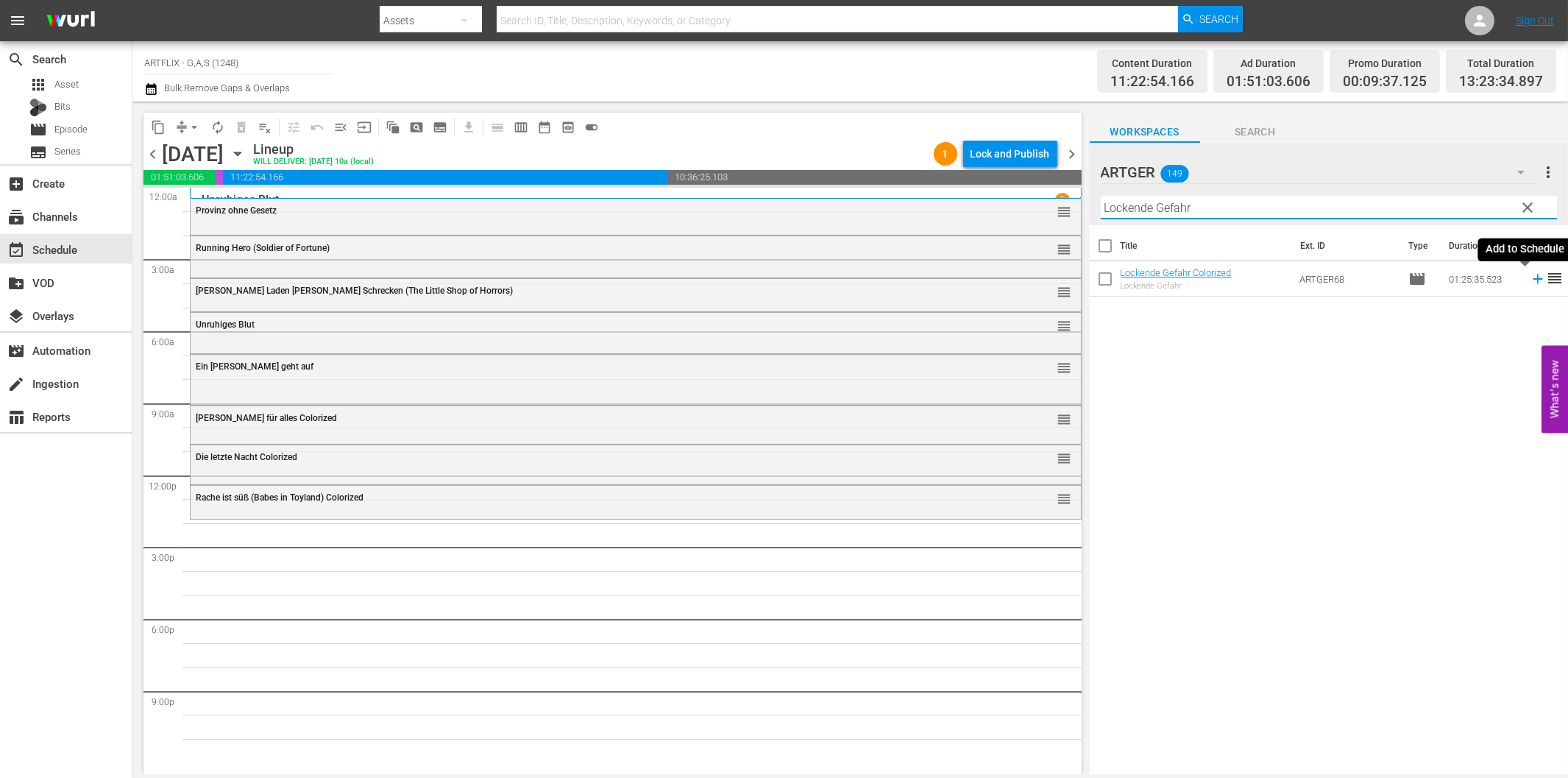
click at [1532, 281] on icon at bounding box center [1537, 279] width 9 height 9
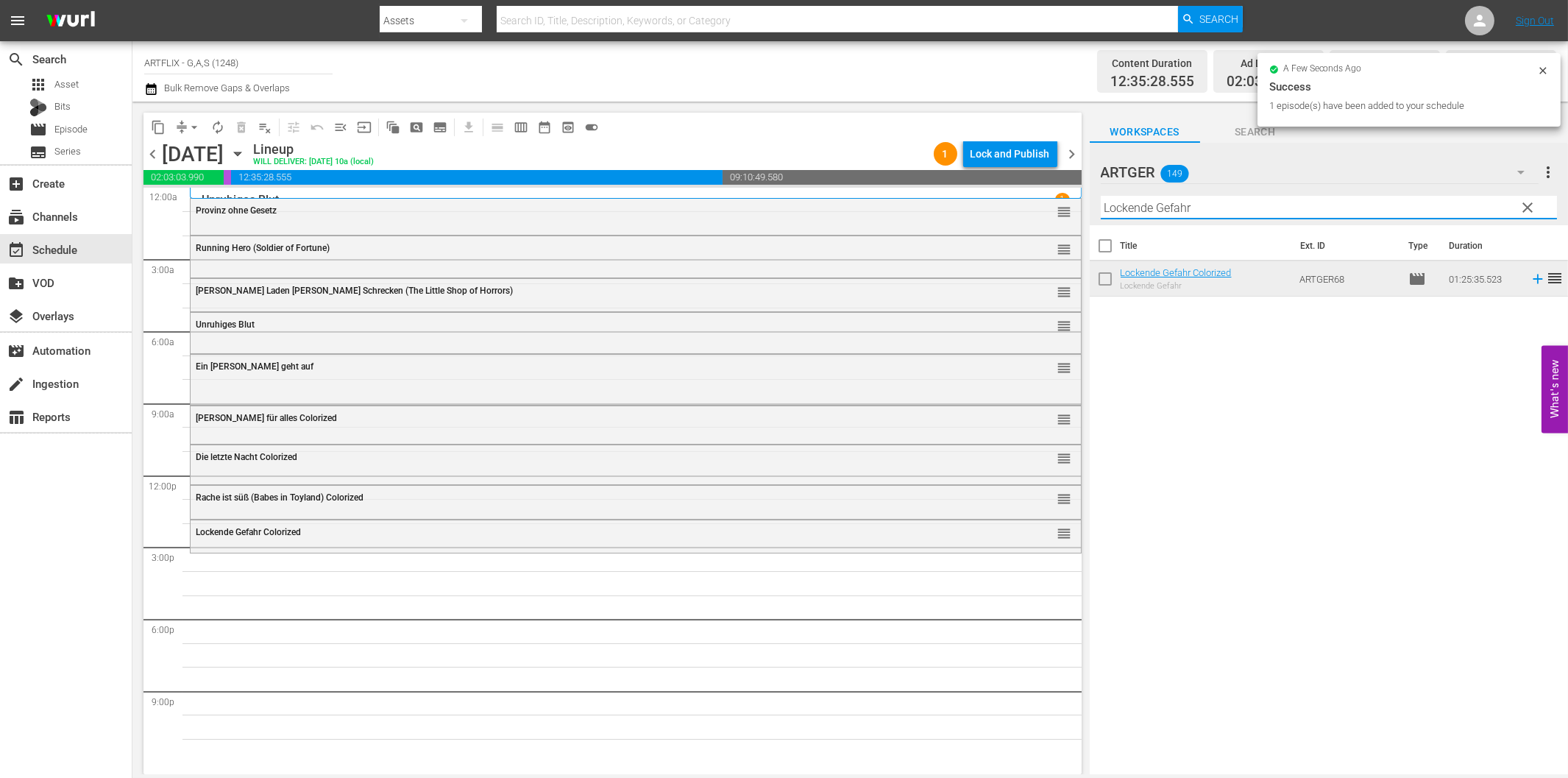
click at [1274, 209] on input "Lockende Gefahr" at bounding box center [1328, 207] width 456 height 23
paste input "Der [PERSON_NAME]"
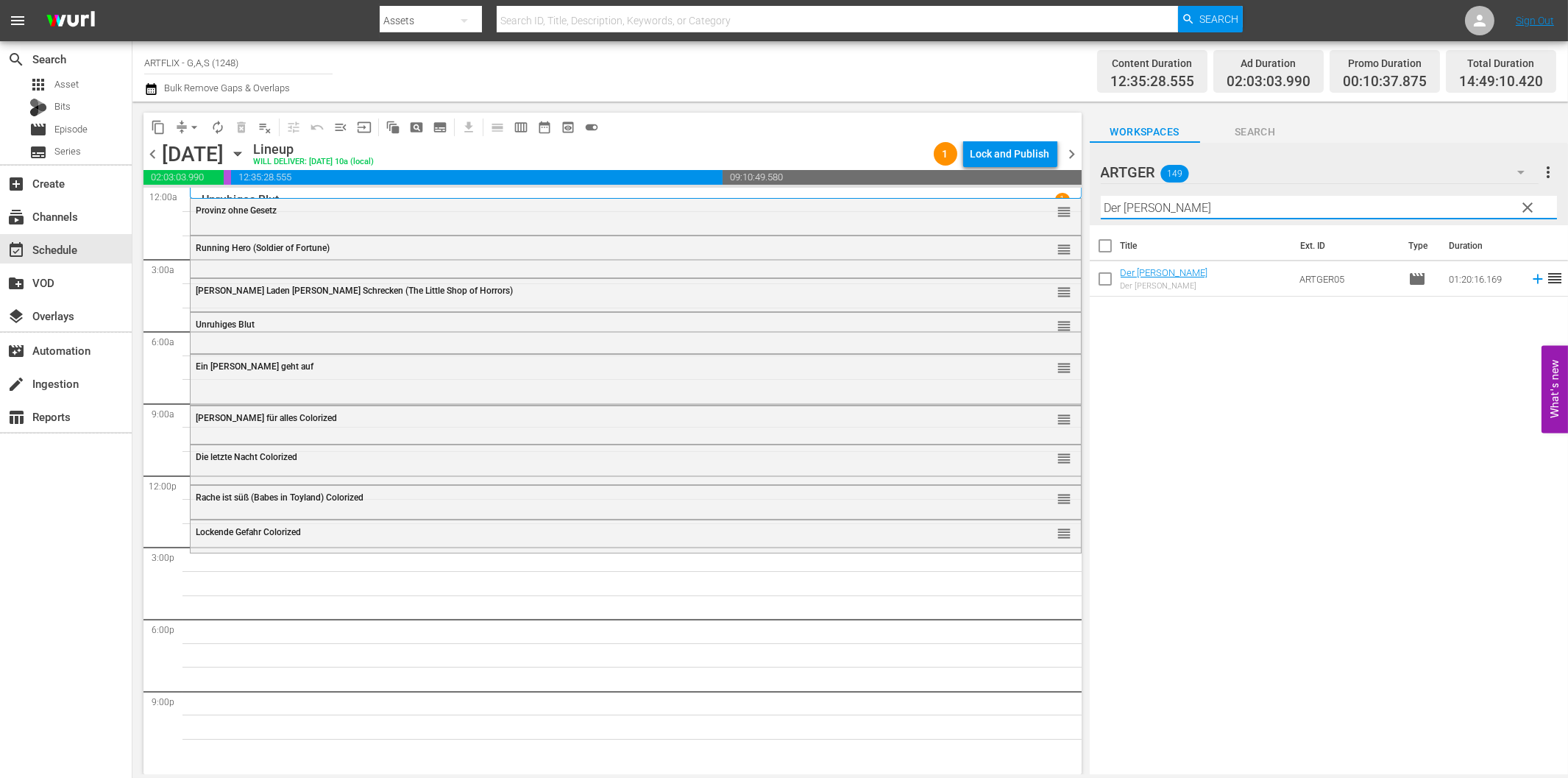
click at [1532, 277] on icon at bounding box center [1537, 279] width 9 height 9
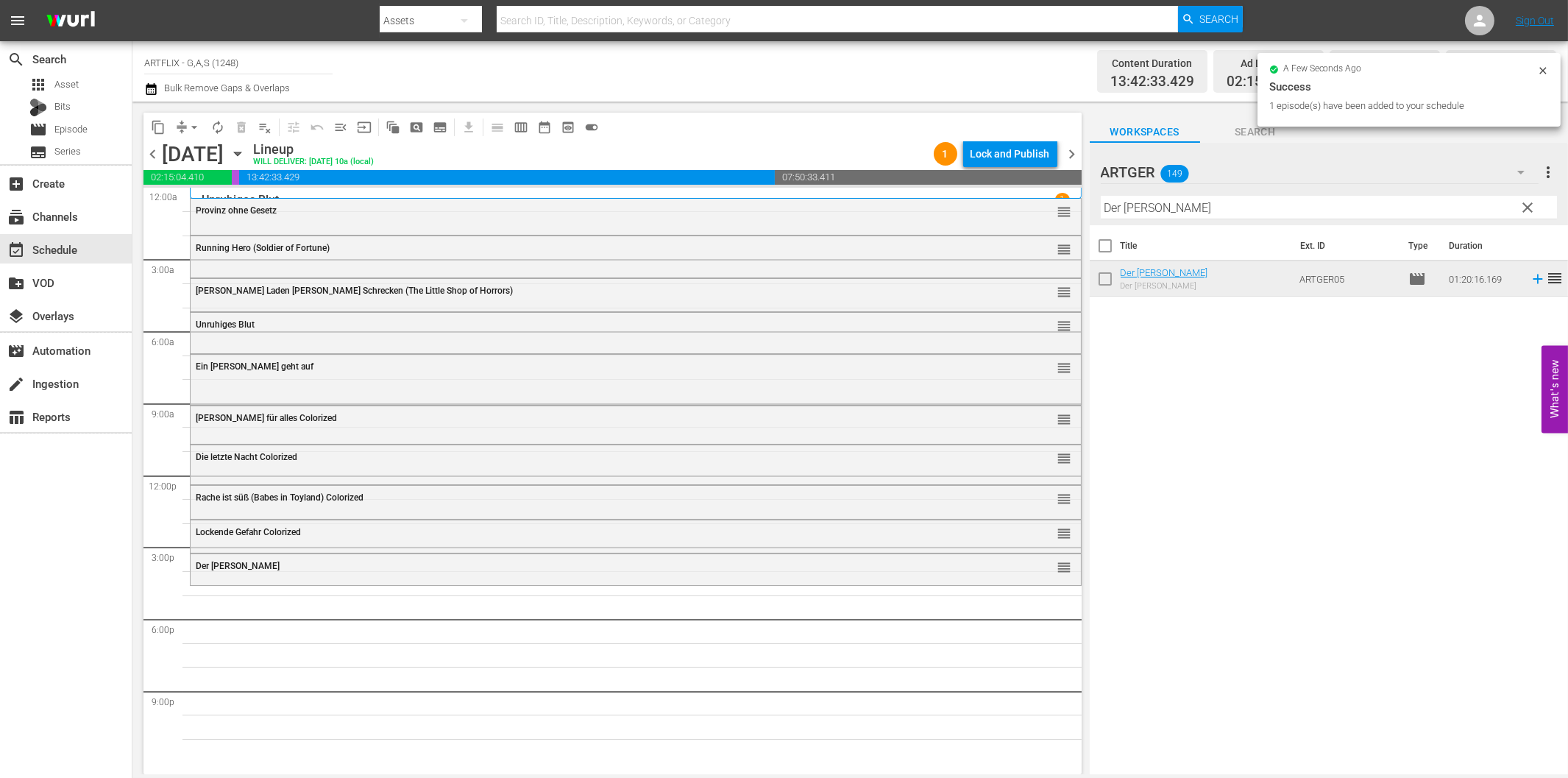
click at [1204, 213] on input "Der [PERSON_NAME]" at bounding box center [1328, 207] width 456 height 23
paste input "Ein explosiver [PERSON_NAME]"
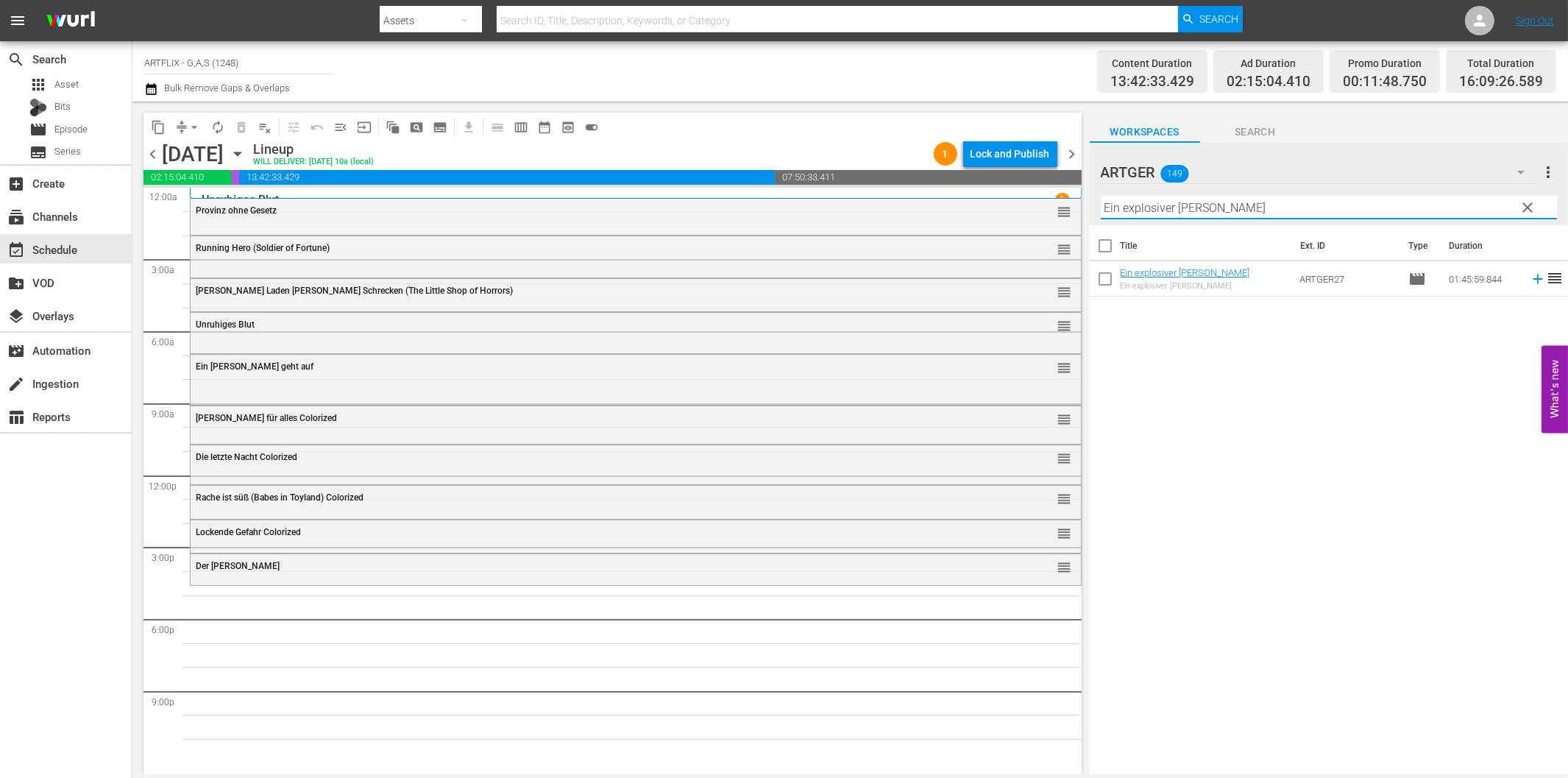
click at [1530, 285] on icon at bounding box center [1538, 278] width 16 height 16
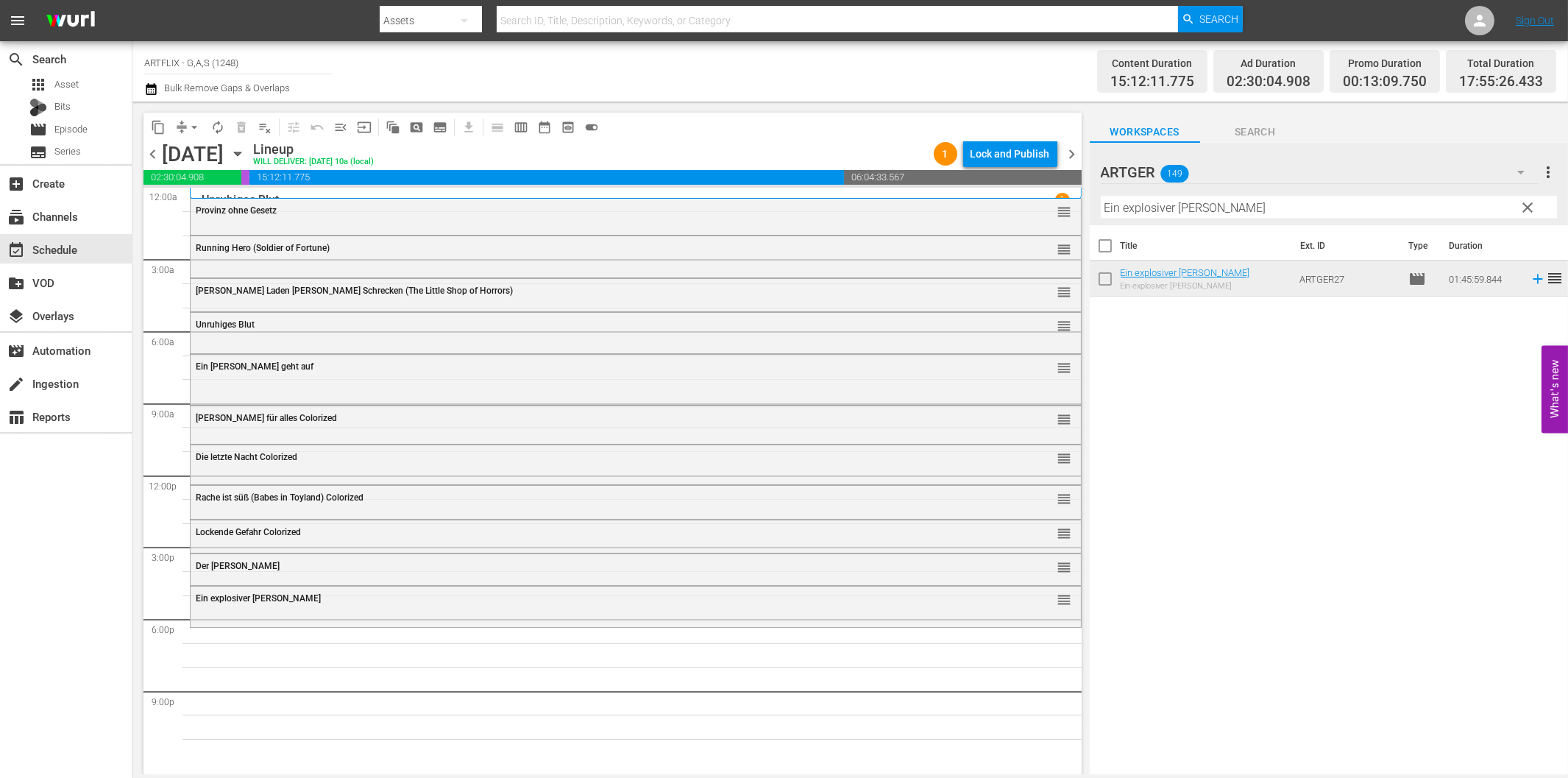
click at [1293, 213] on input "Ein explosiver [PERSON_NAME]" at bounding box center [1328, 207] width 456 height 23
paste input "Furcht und Begierde Colorized"
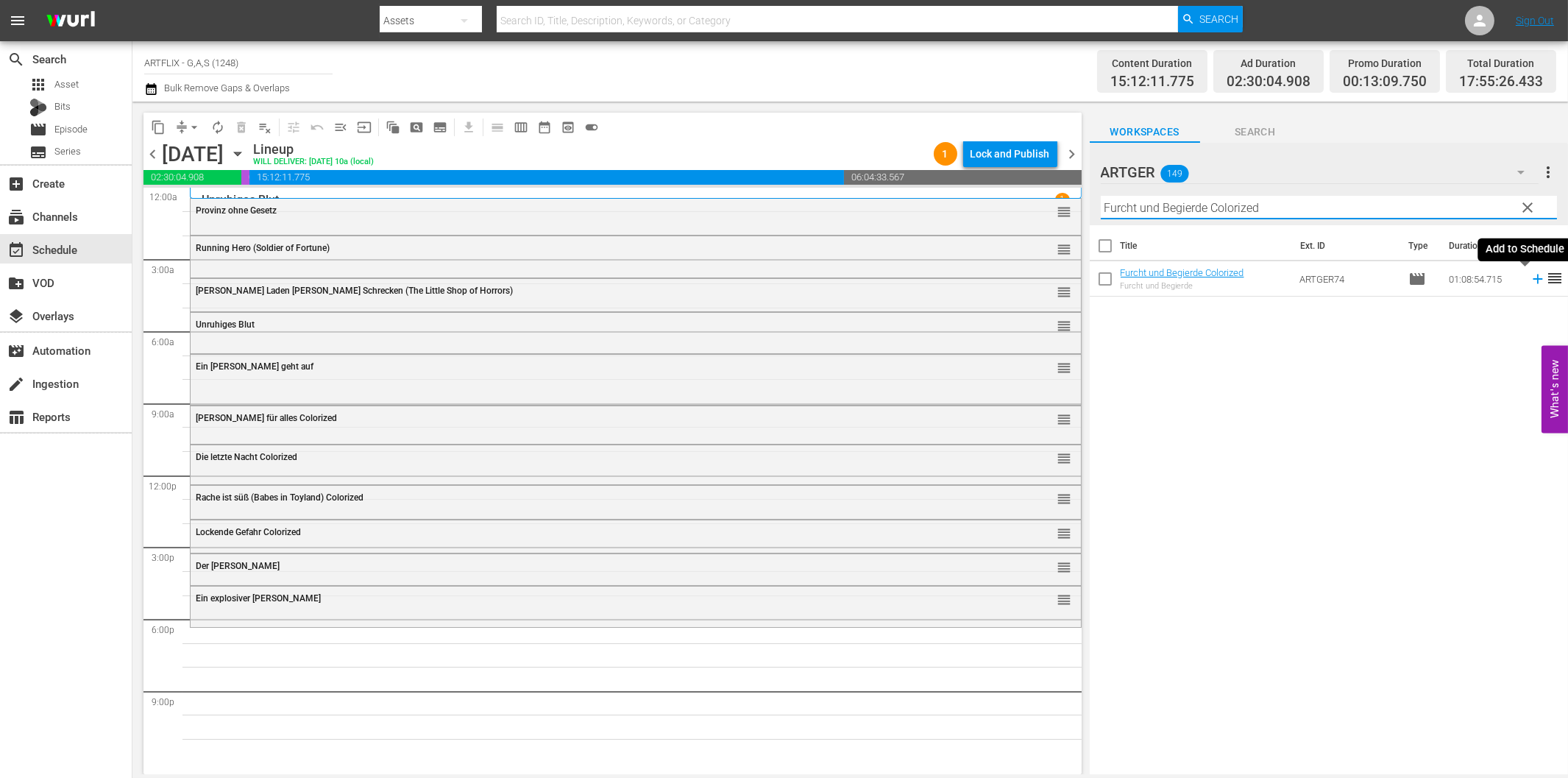
click at [1532, 280] on icon at bounding box center [1537, 279] width 9 height 9
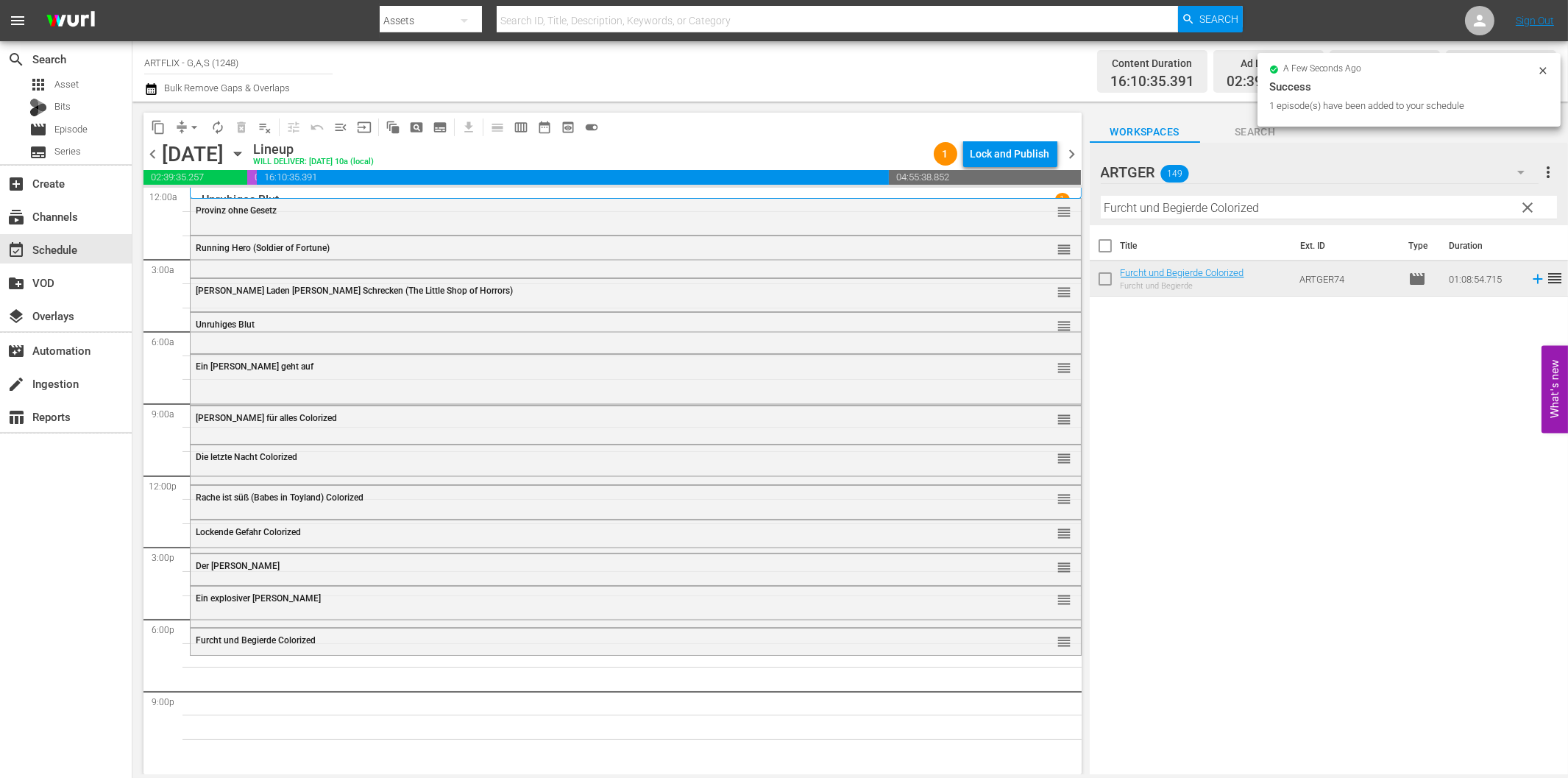
click at [1255, 202] on input "Furcht und Begierde Colorized" at bounding box center [1328, 207] width 456 height 23
paste input "Lolita und der [DEMOGRAPHIC_DATA]"
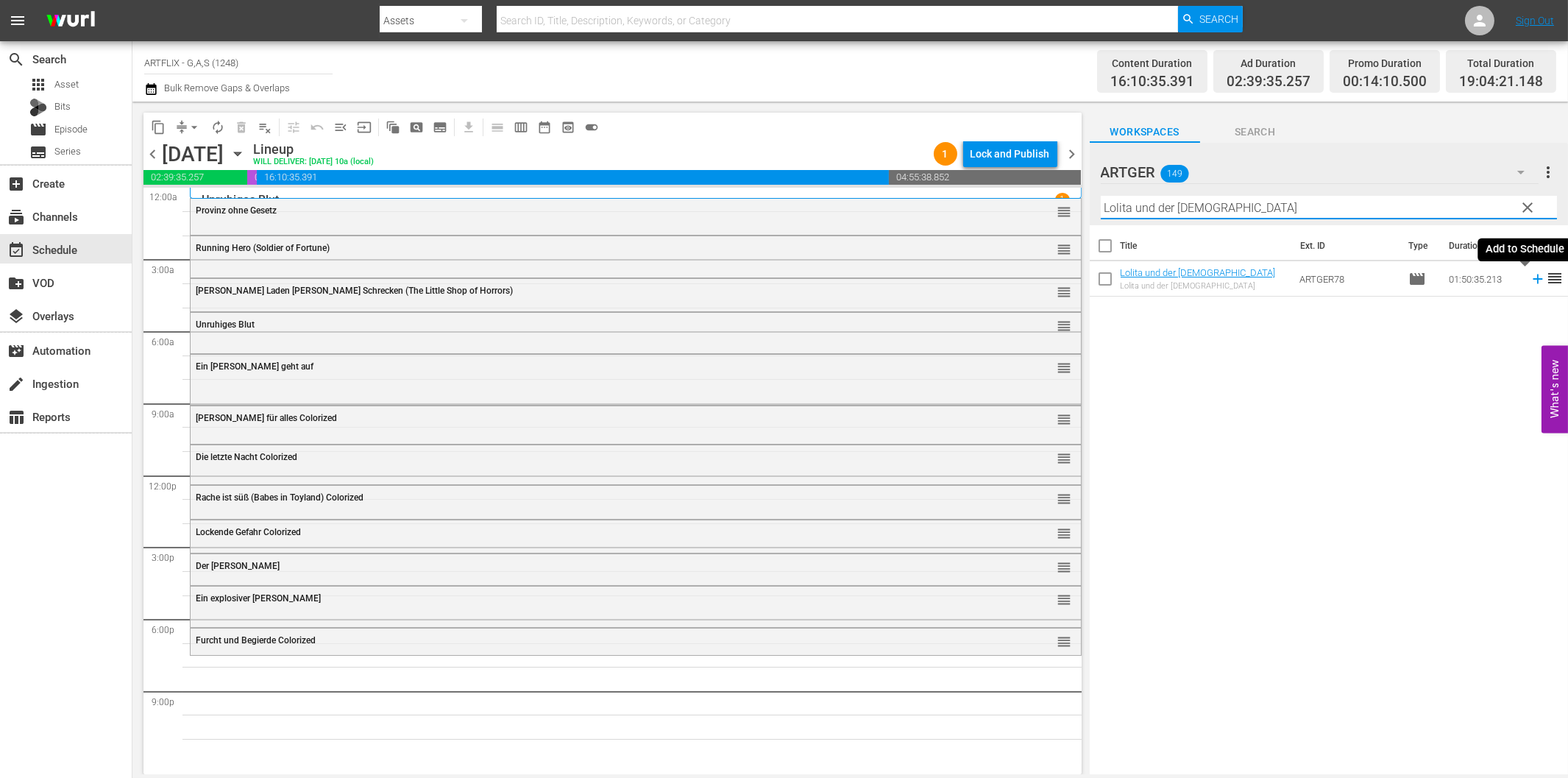
click at [1530, 278] on icon at bounding box center [1538, 278] width 16 height 16
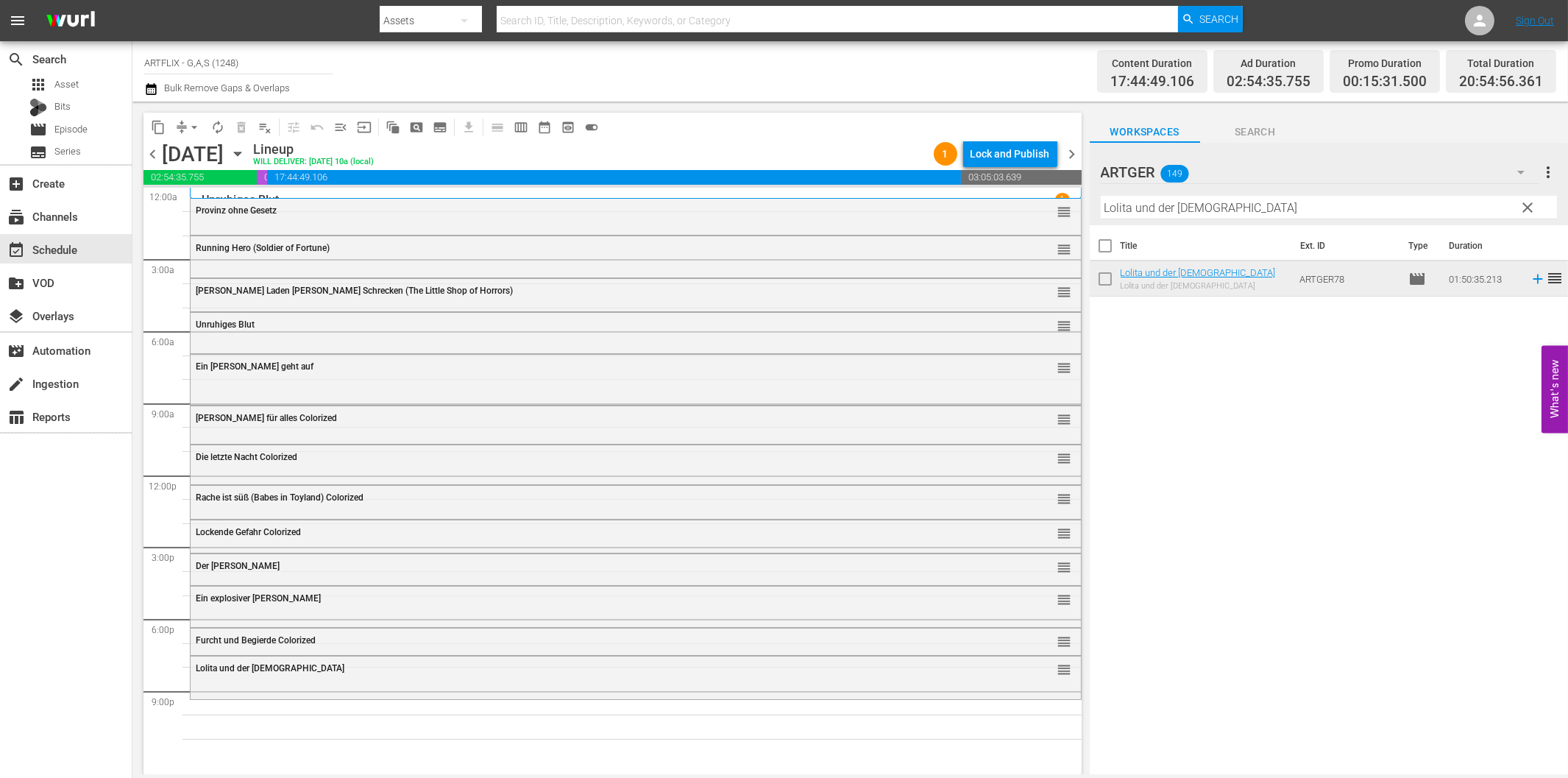
click at [1131, 202] on input "Lolita und der [DEMOGRAPHIC_DATA]" at bounding box center [1328, 207] width 456 height 23
paste input "Wer ist [PERSON_NAME]"
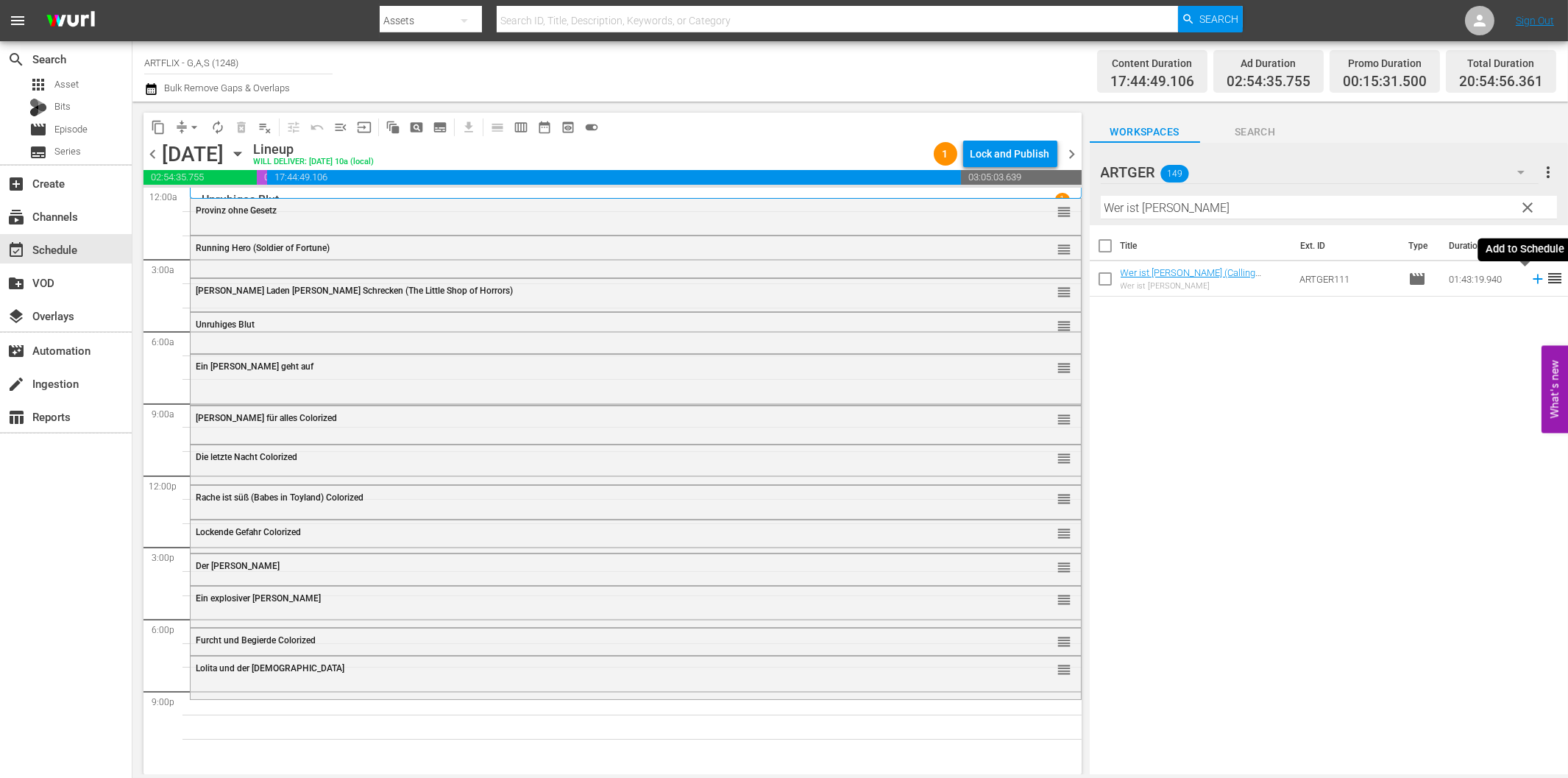
click at [1530, 277] on icon at bounding box center [1538, 278] width 16 height 16
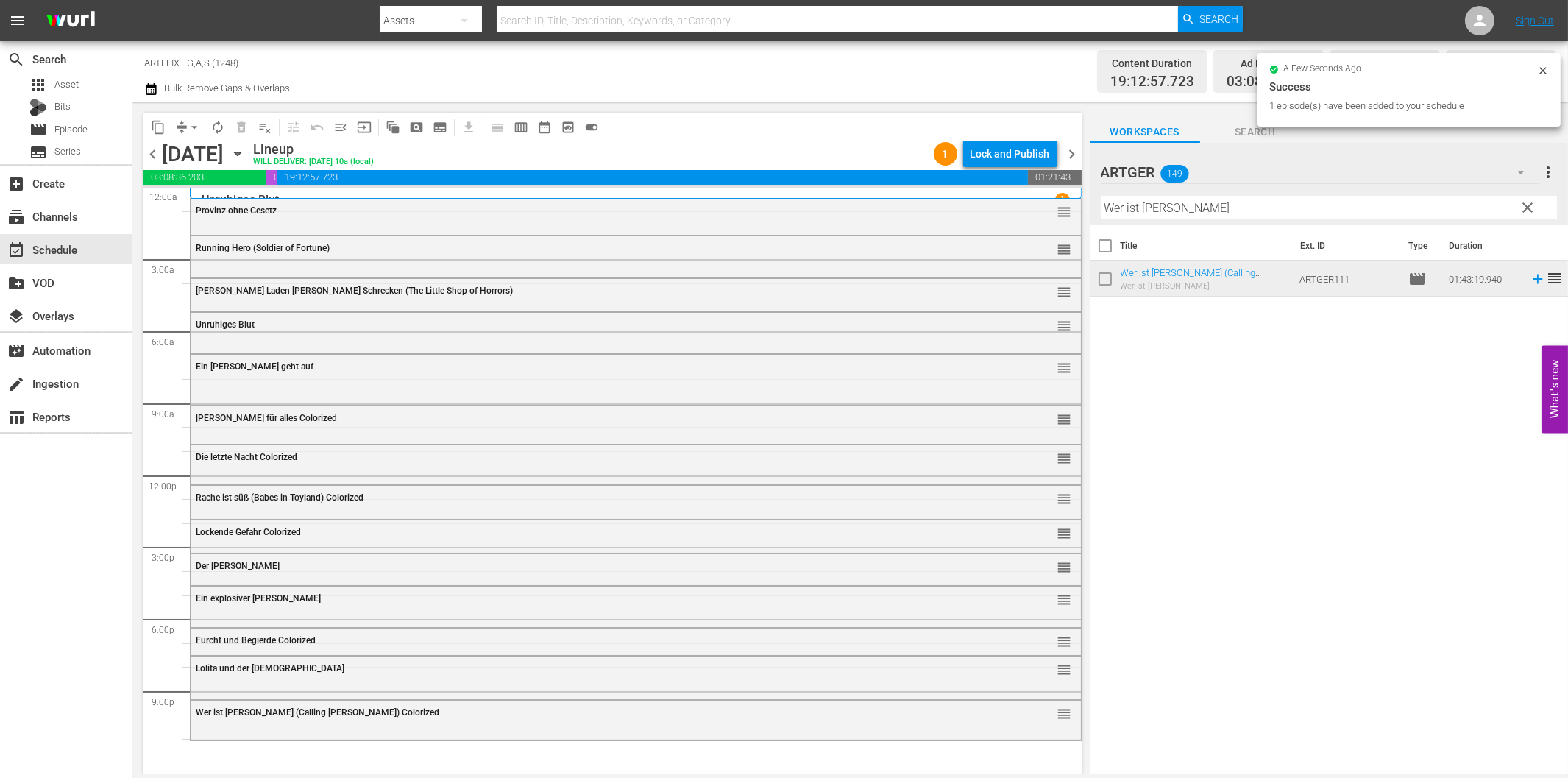
click at [1210, 195] on input "Wer ist [PERSON_NAME]" at bounding box center [1328, 207] width 456 height 23
paste input "Das Antlitz des Todes"
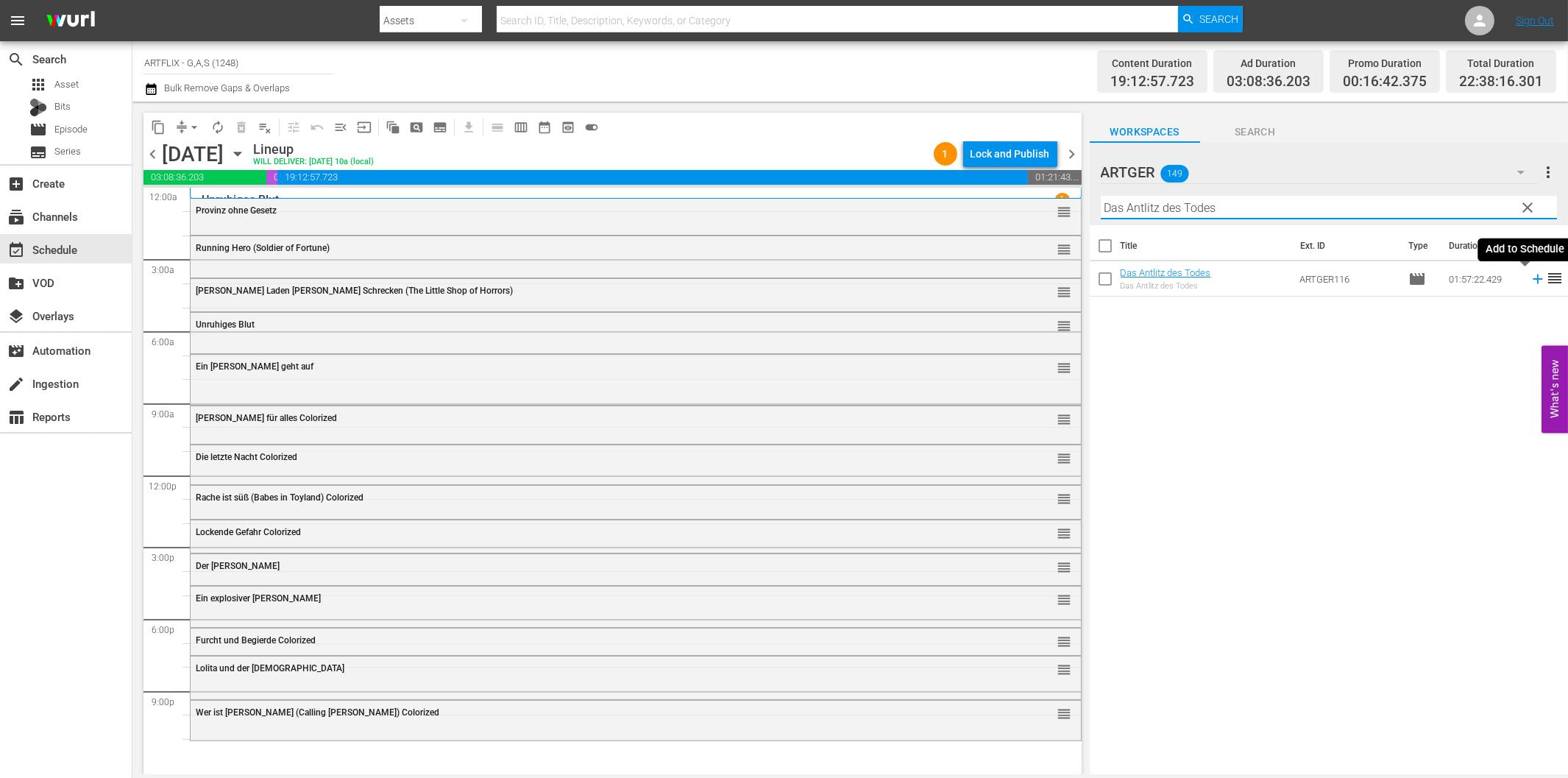
click at [1530, 274] on icon at bounding box center [1538, 278] width 16 height 16
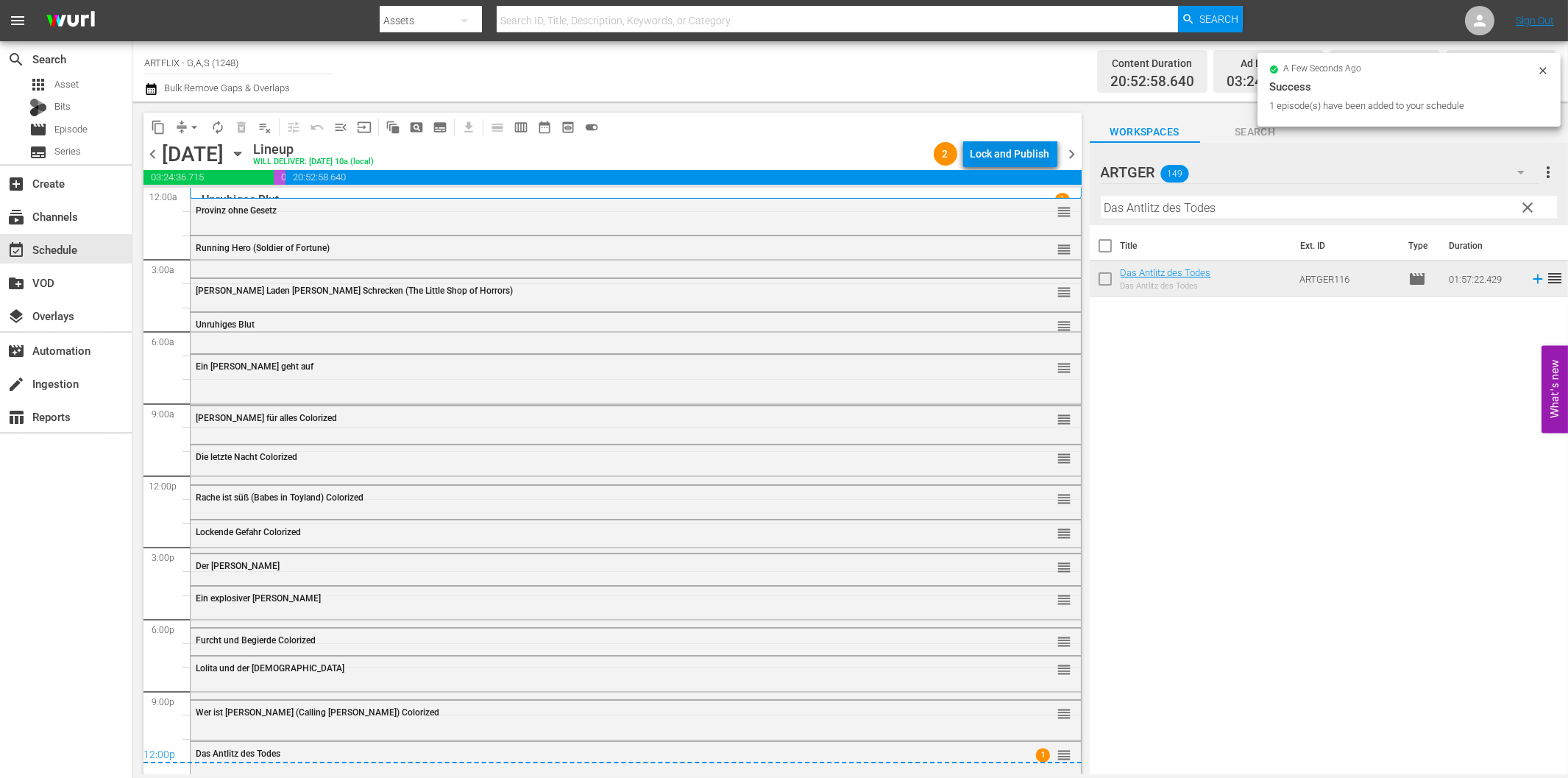
click at [1005, 157] on div "Lock and Publish" at bounding box center [1010, 154] width 79 height 26
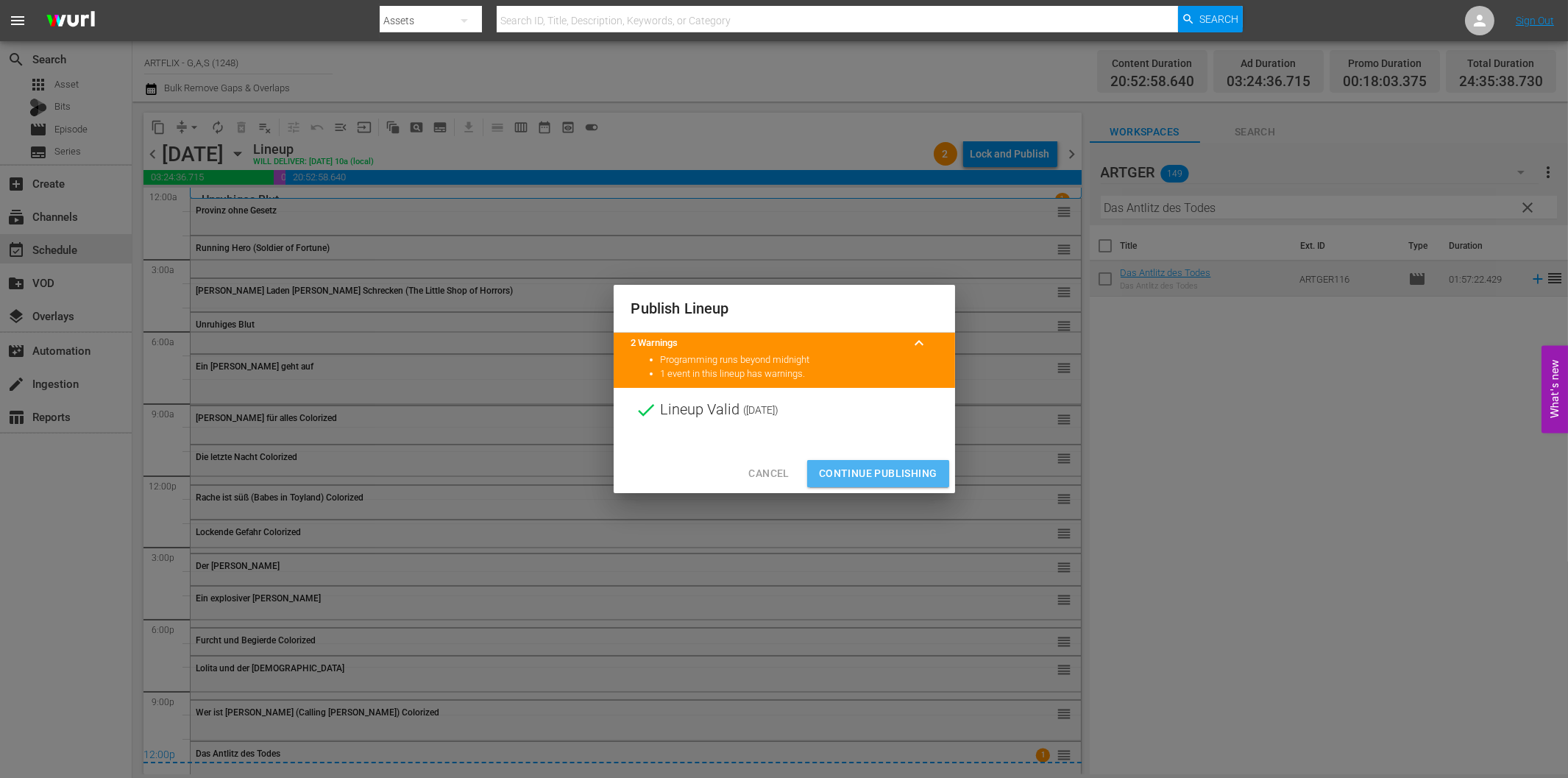
click at [893, 486] on button "Continue Publishing" at bounding box center [878, 473] width 142 height 27
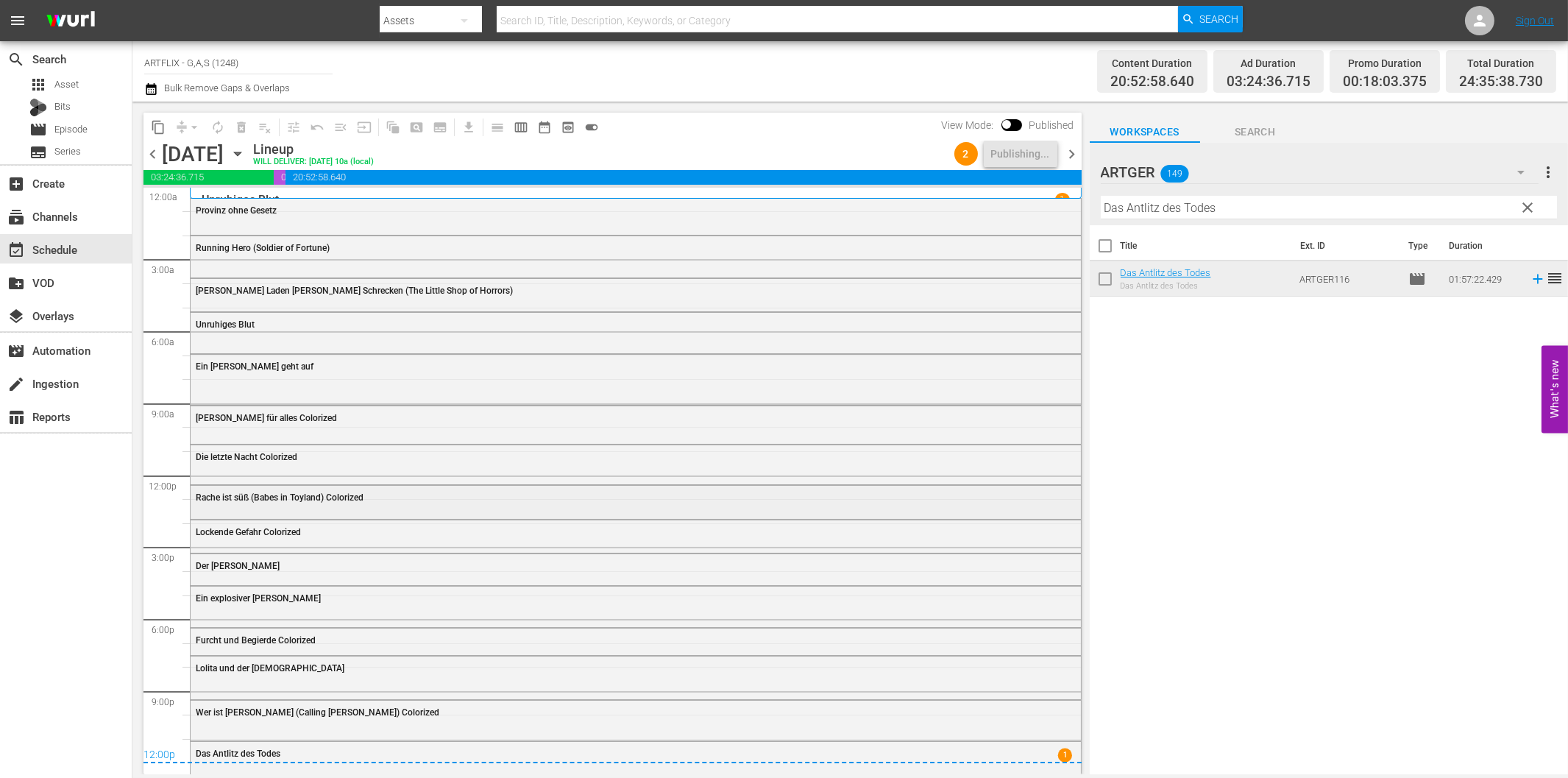
click at [895, 486] on div "Rache ist süß (Babes in Toyland) Colorized" at bounding box center [636, 496] width 890 height 22
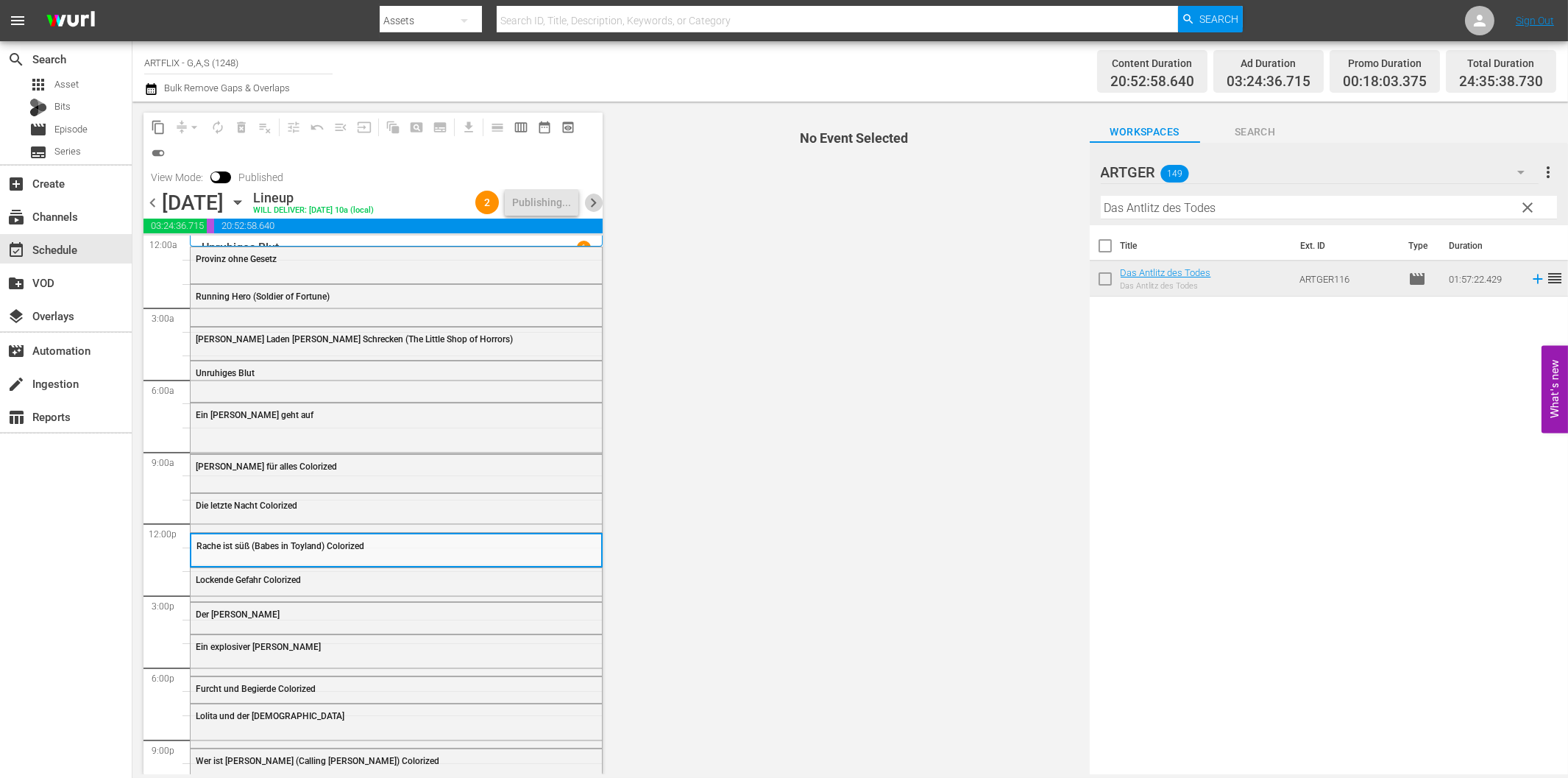
click at [593, 204] on span "chevron_right" at bounding box center [593, 203] width 19 height 19
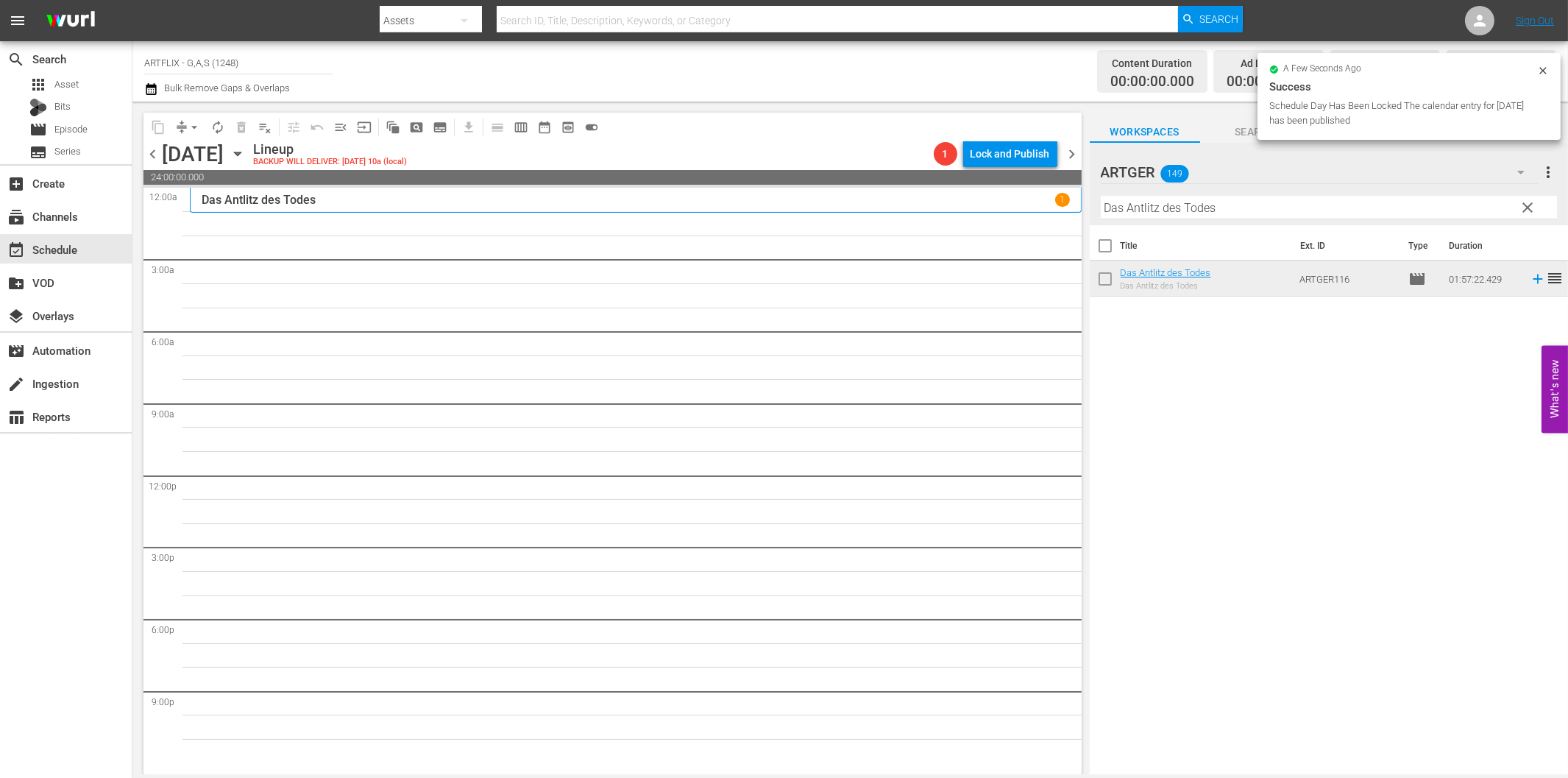
click at [1178, 209] on input "Das Antlitz des Todes" at bounding box center [1328, 207] width 456 height 23
paste input "Bildnis des [PERSON_NAME]"
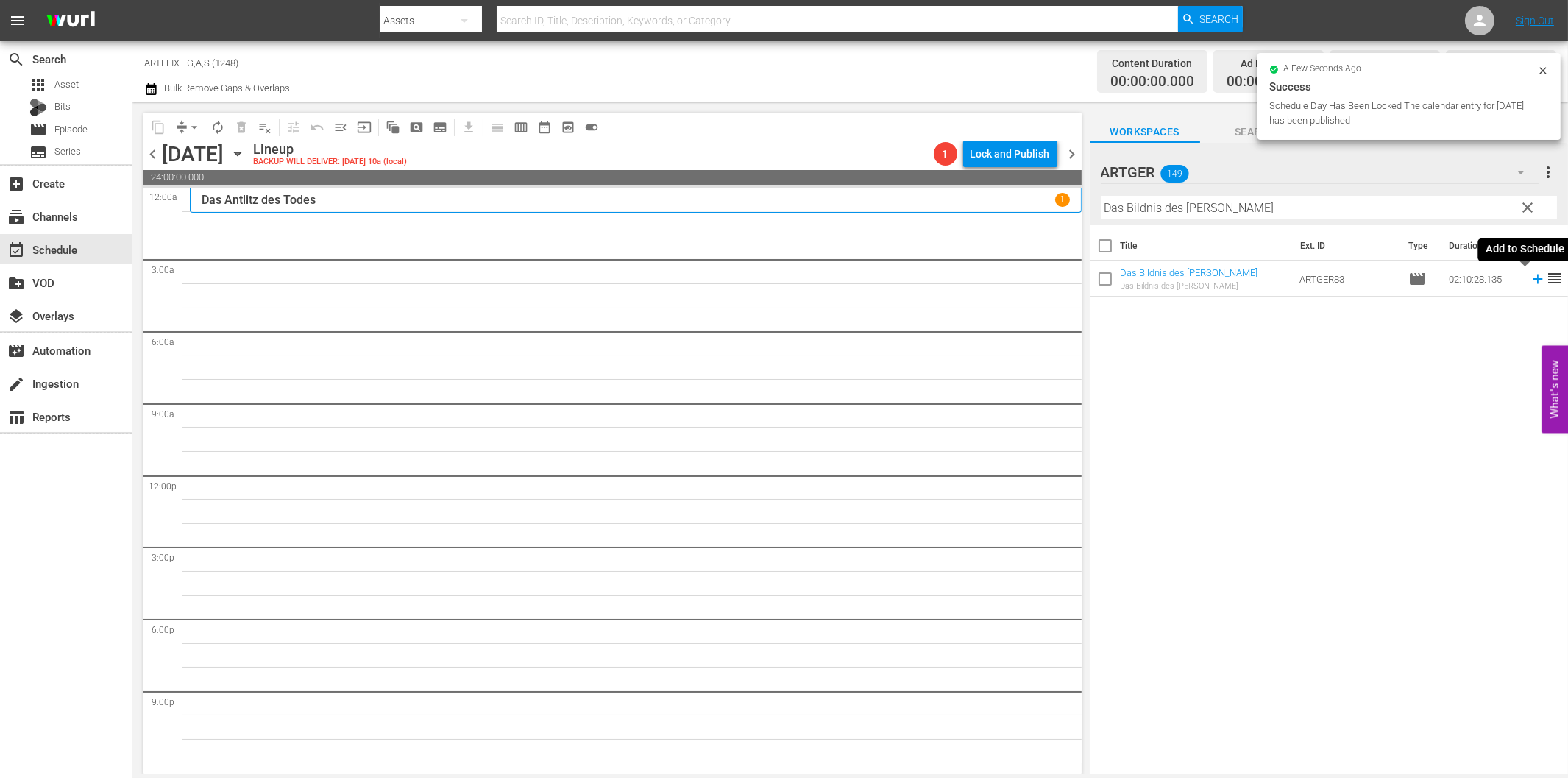
click at [1530, 281] on icon at bounding box center [1538, 278] width 16 height 16
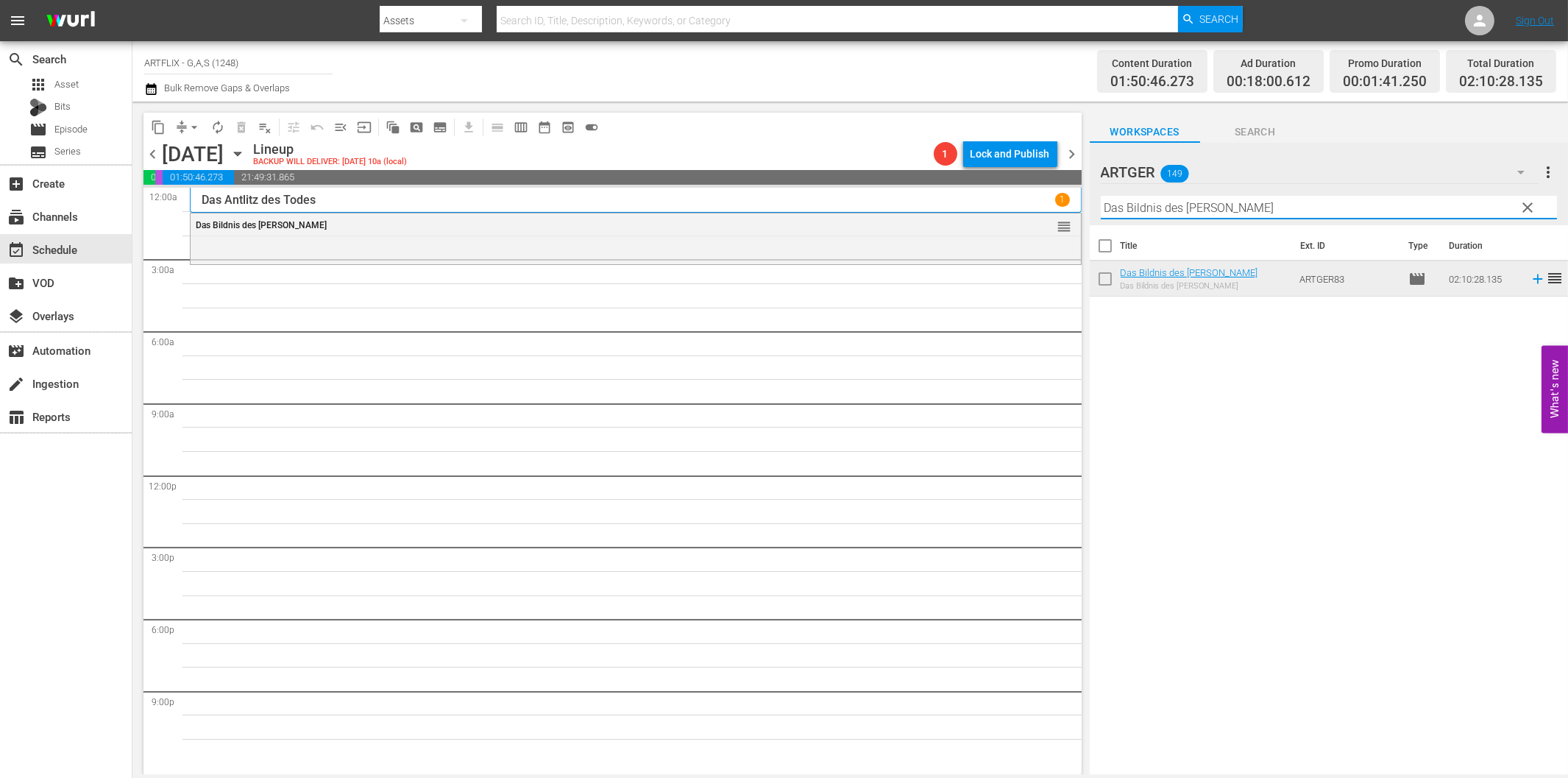
click at [1144, 209] on input "Das Bildnis des [PERSON_NAME]" at bounding box center [1328, 207] width 456 height 23
paste input "[PERSON_NAME]"
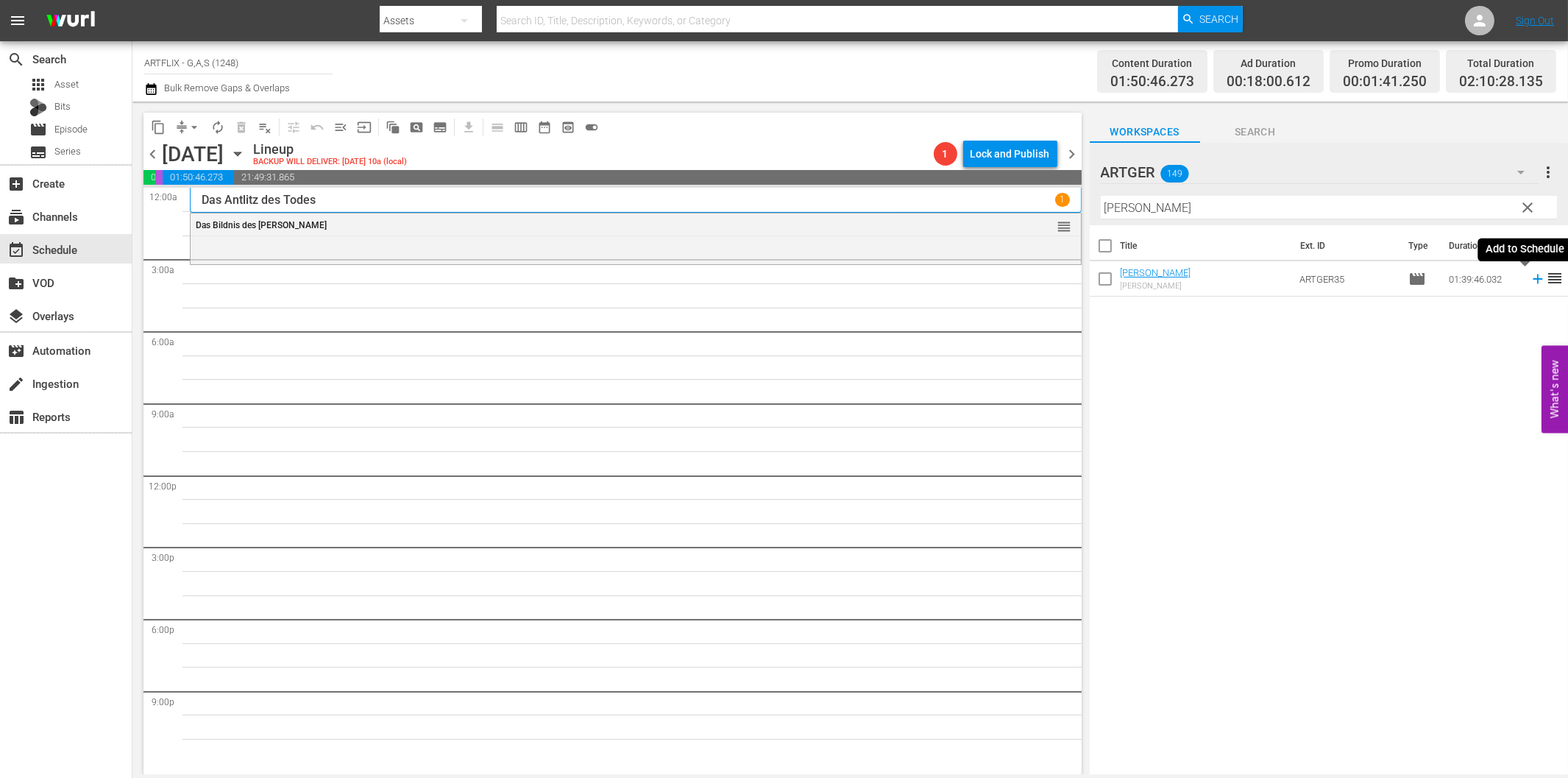
click at [1530, 281] on icon at bounding box center [1538, 278] width 16 height 16
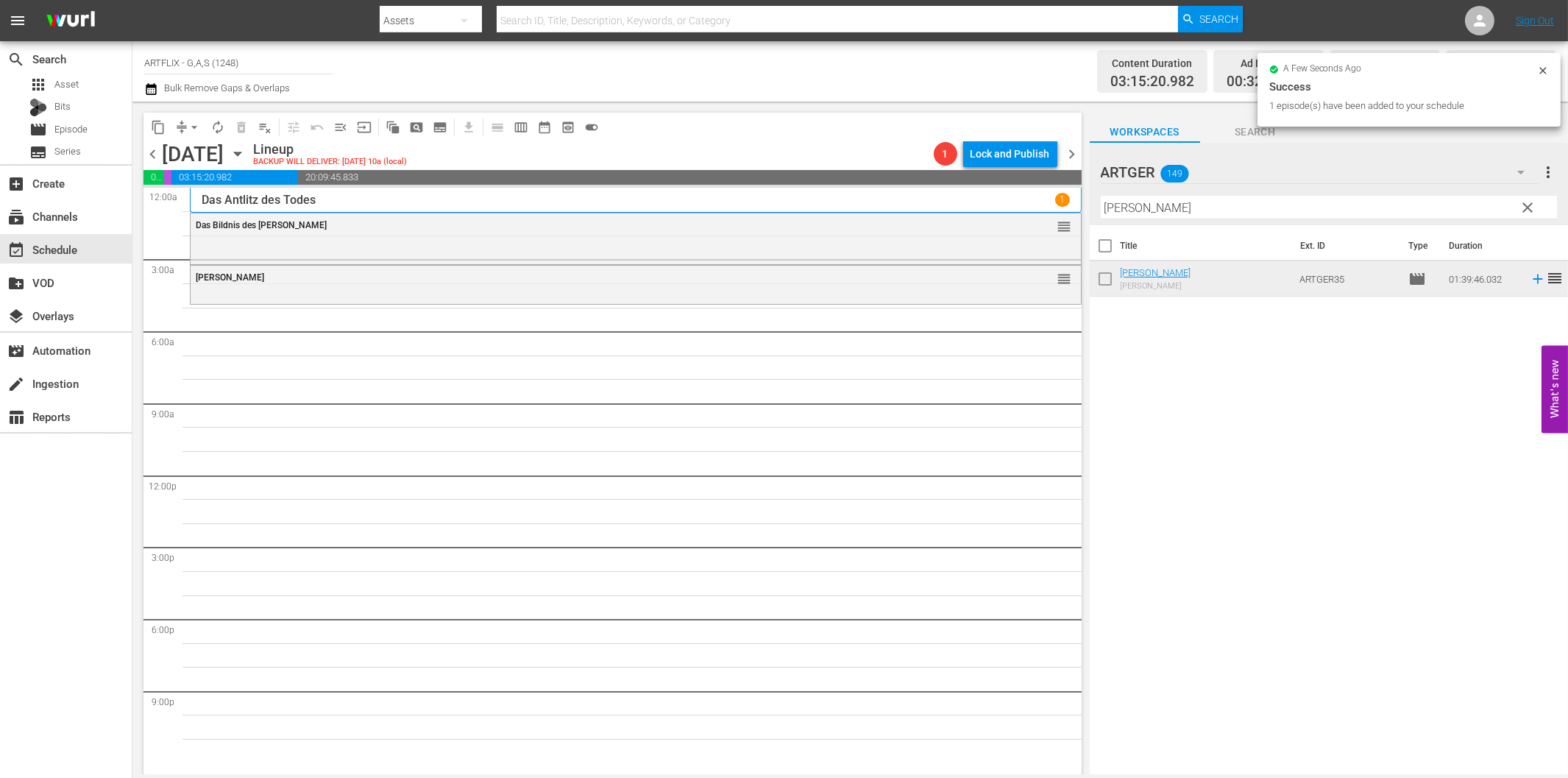
click at [1142, 212] on input "[PERSON_NAME]" at bounding box center [1328, 207] width 456 height 23
paste input "Ziel Mond"
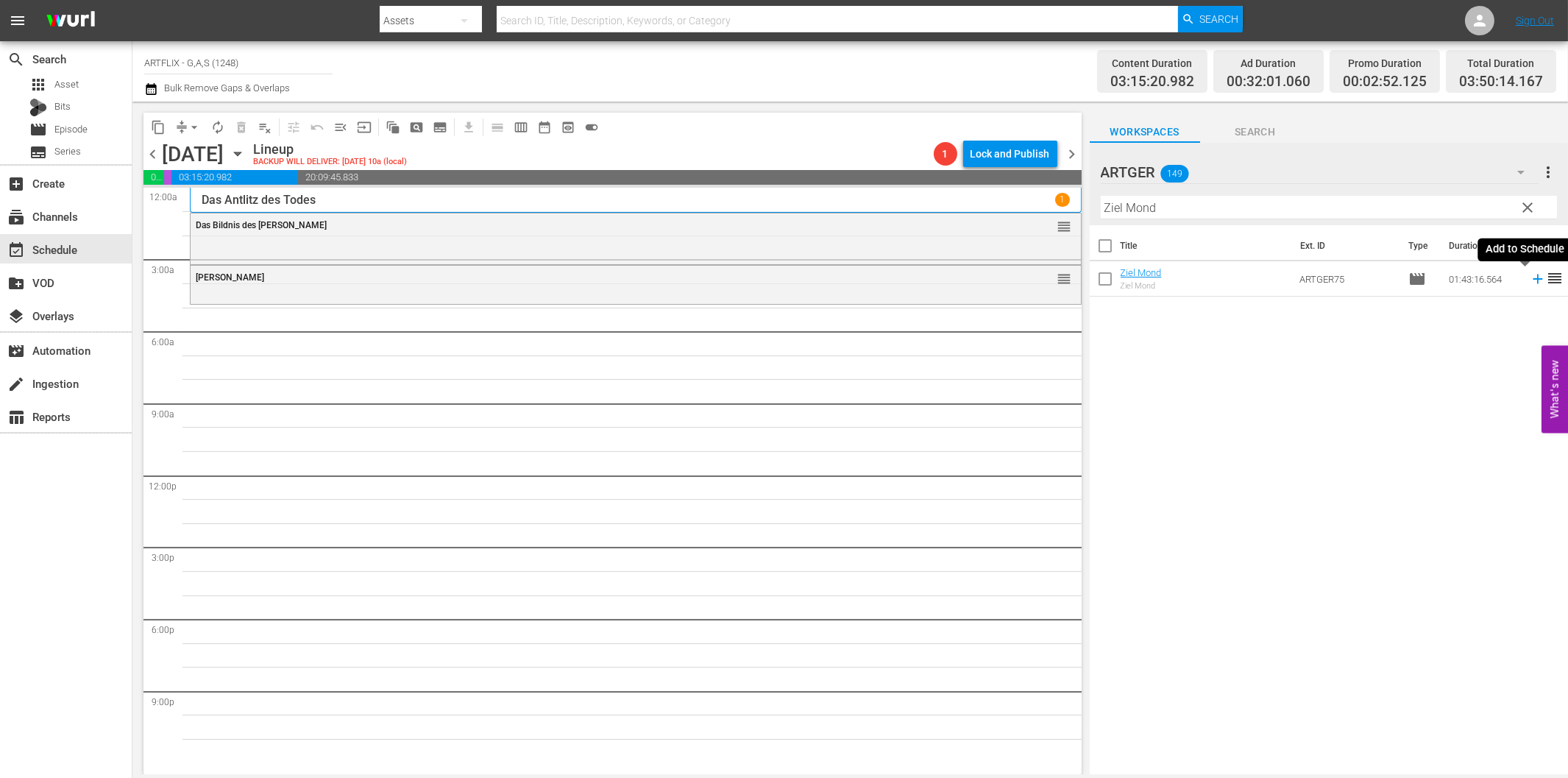
click at [1530, 285] on icon at bounding box center [1538, 278] width 16 height 16
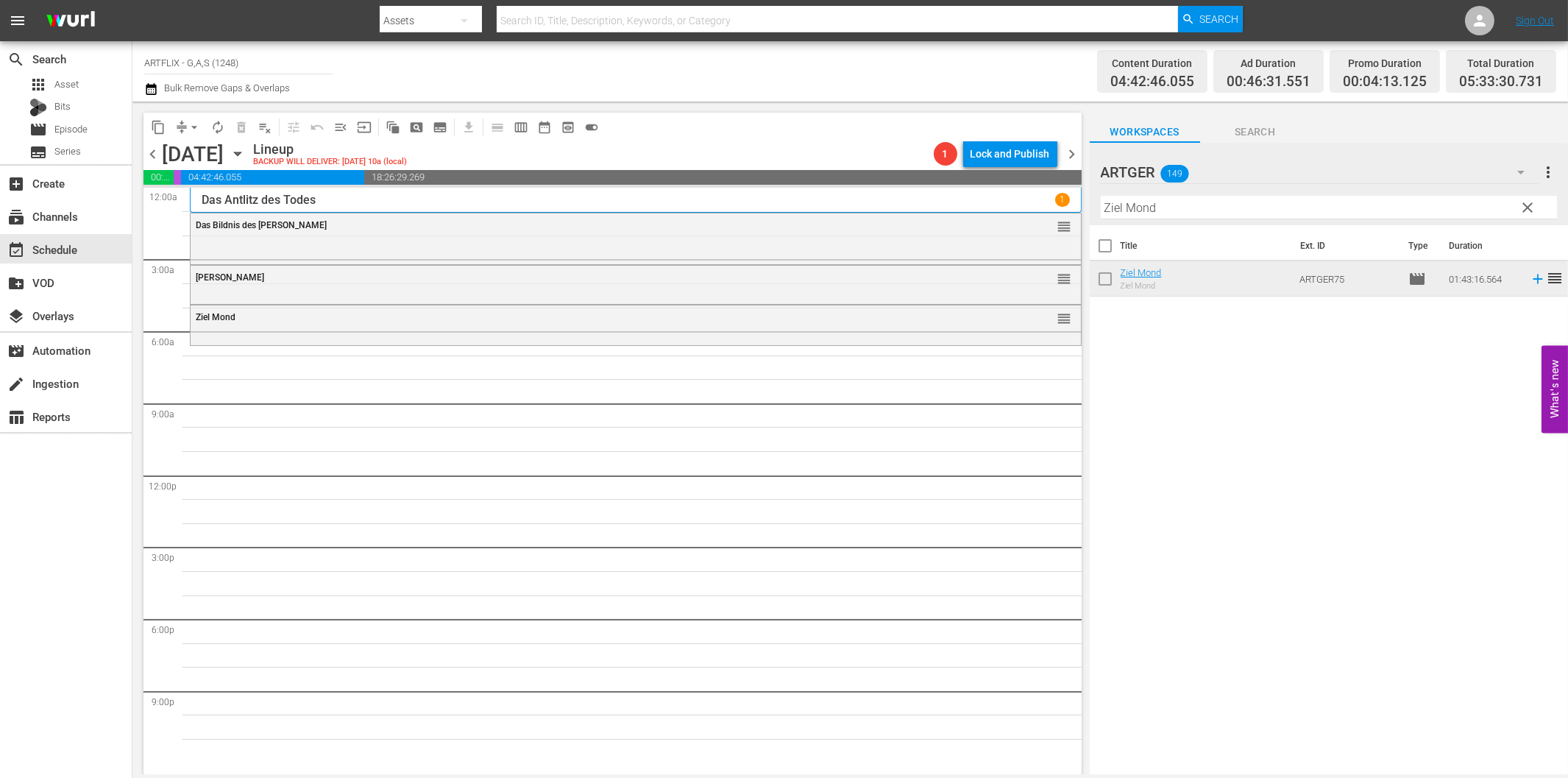
click at [1188, 207] on input "Ziel Mond" at bounding box center [1328, 207] width 456 height 23
paste input "Königliche Hochzeit"
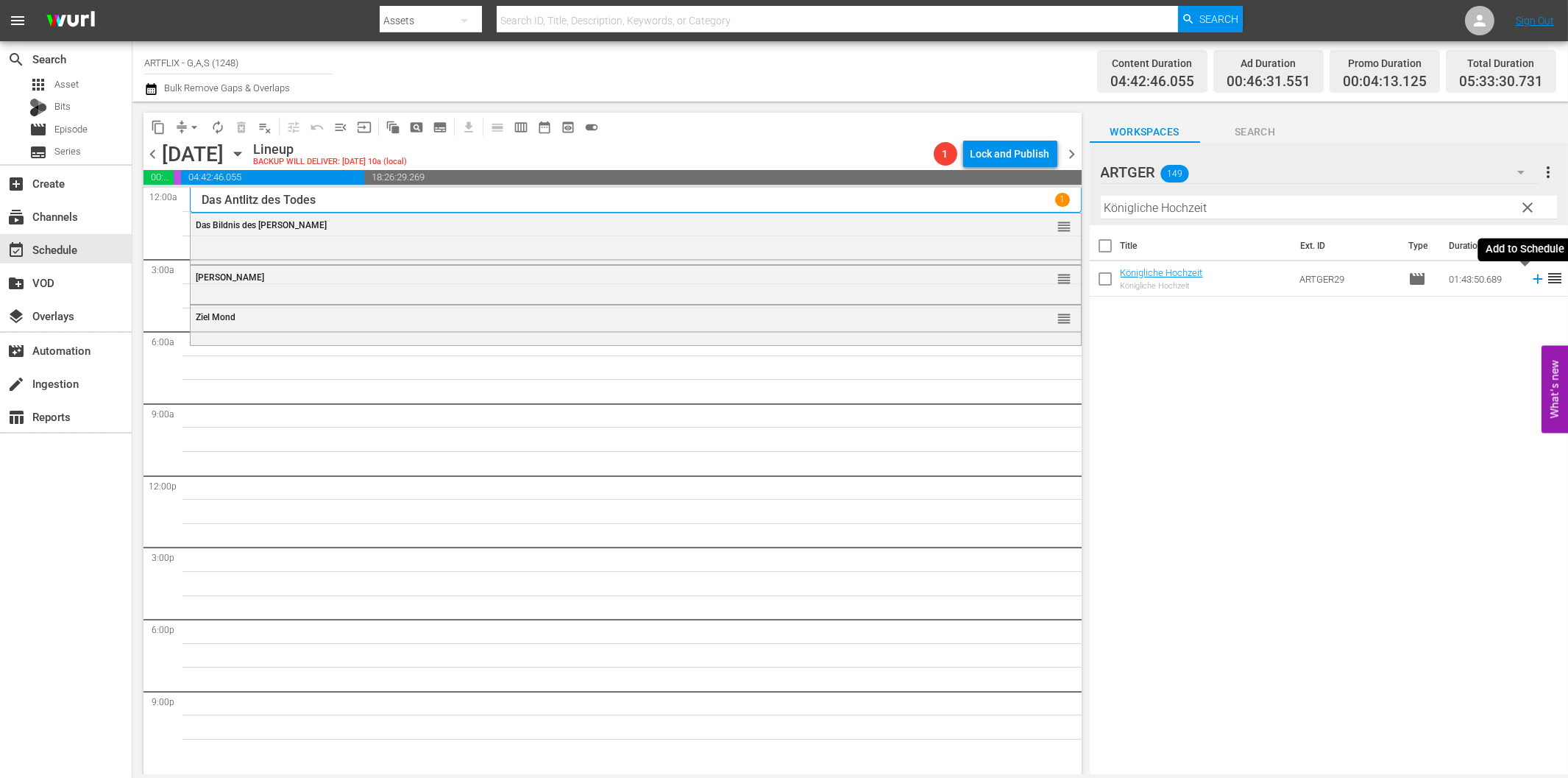
click at [1532, 277] on icon at bounding box center [1537, 279] width 9 height 9
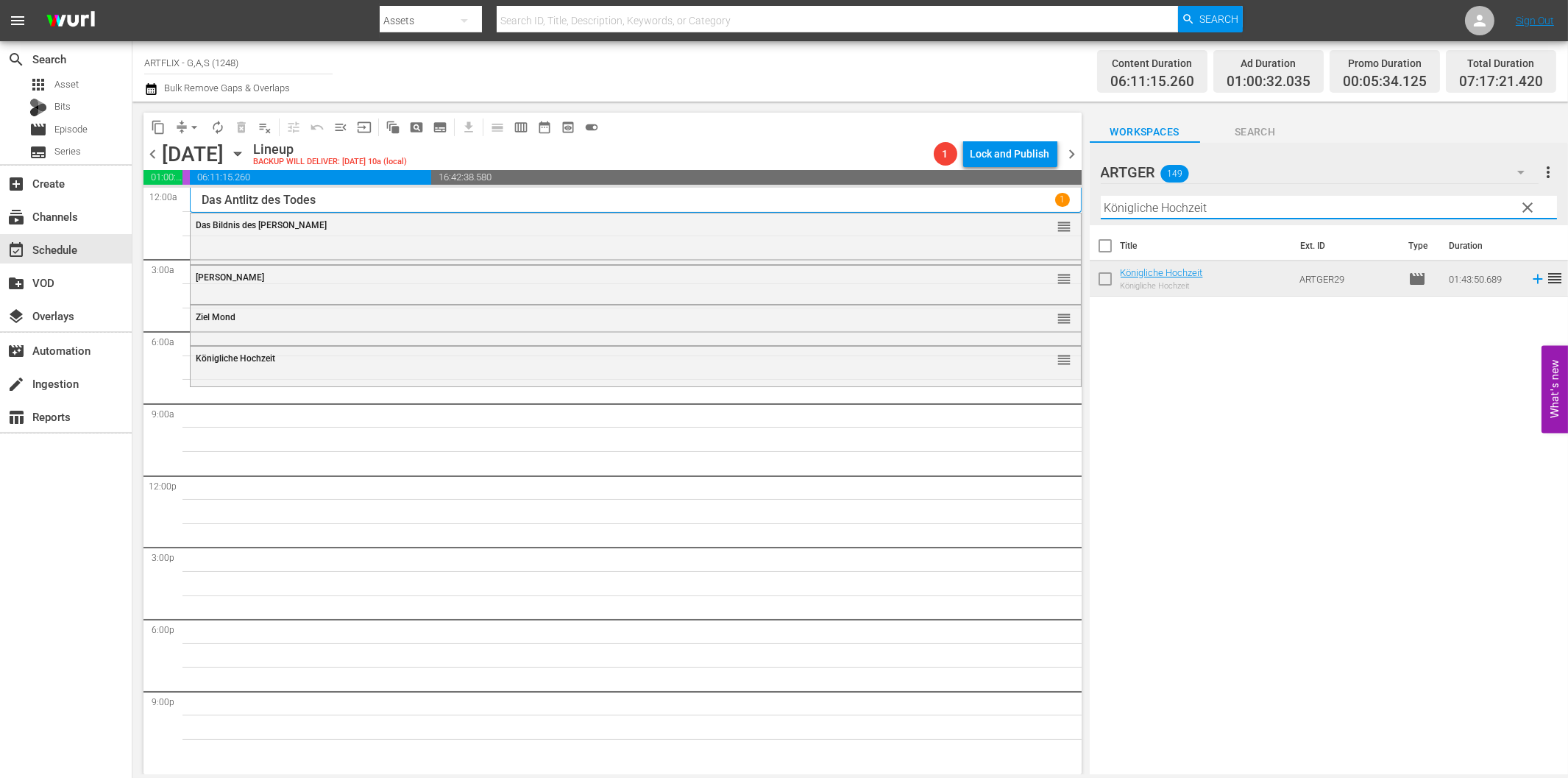
click at [1137, 210] on input "Königliche Hochzeit" at bounding box center [1328, 207] width 456 height 23
paste input "Ein Geschenk des Himmels"
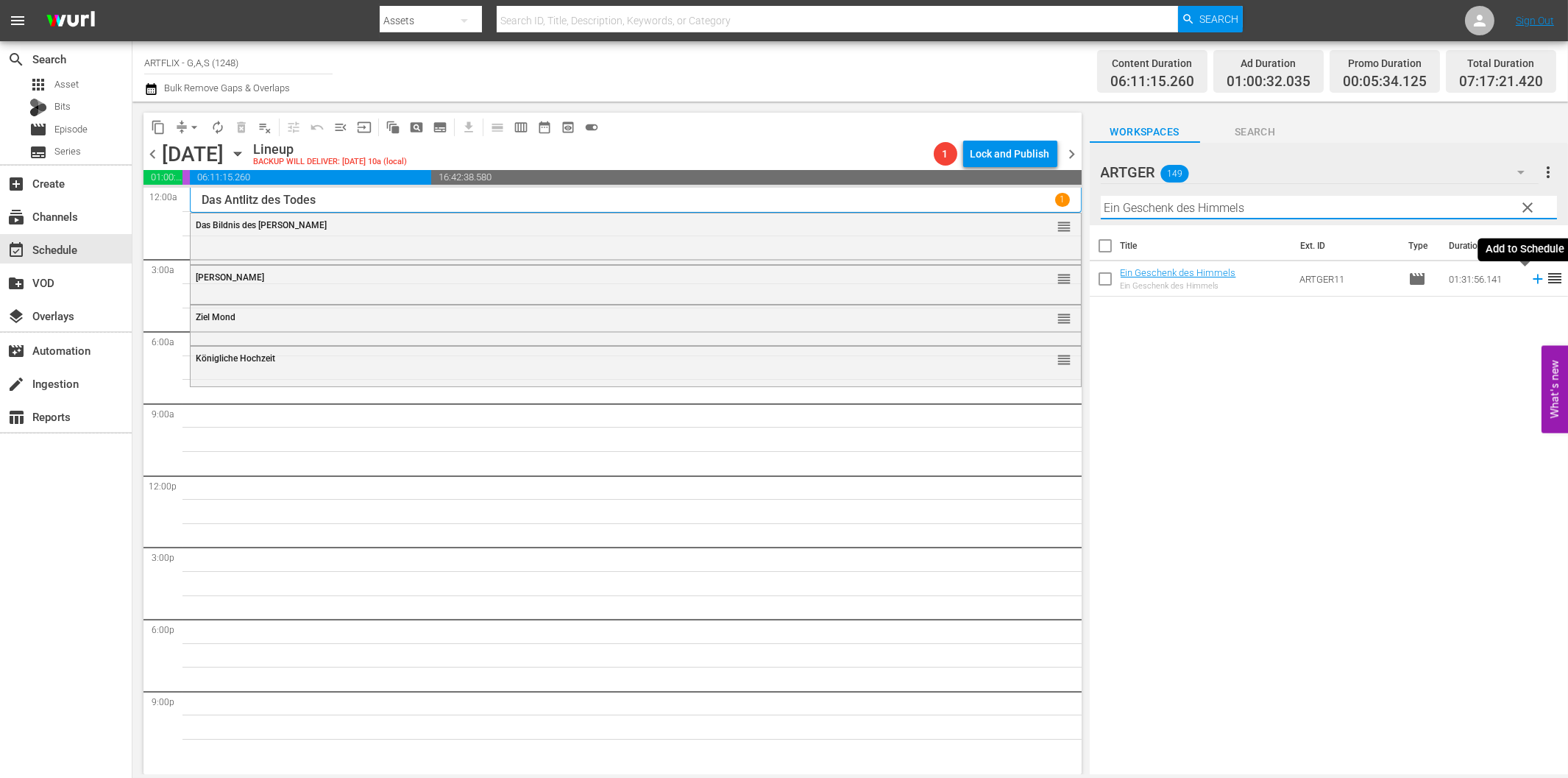
click at [1532, 280] on icon at bounding box center [1537, 279] width 9 height 9
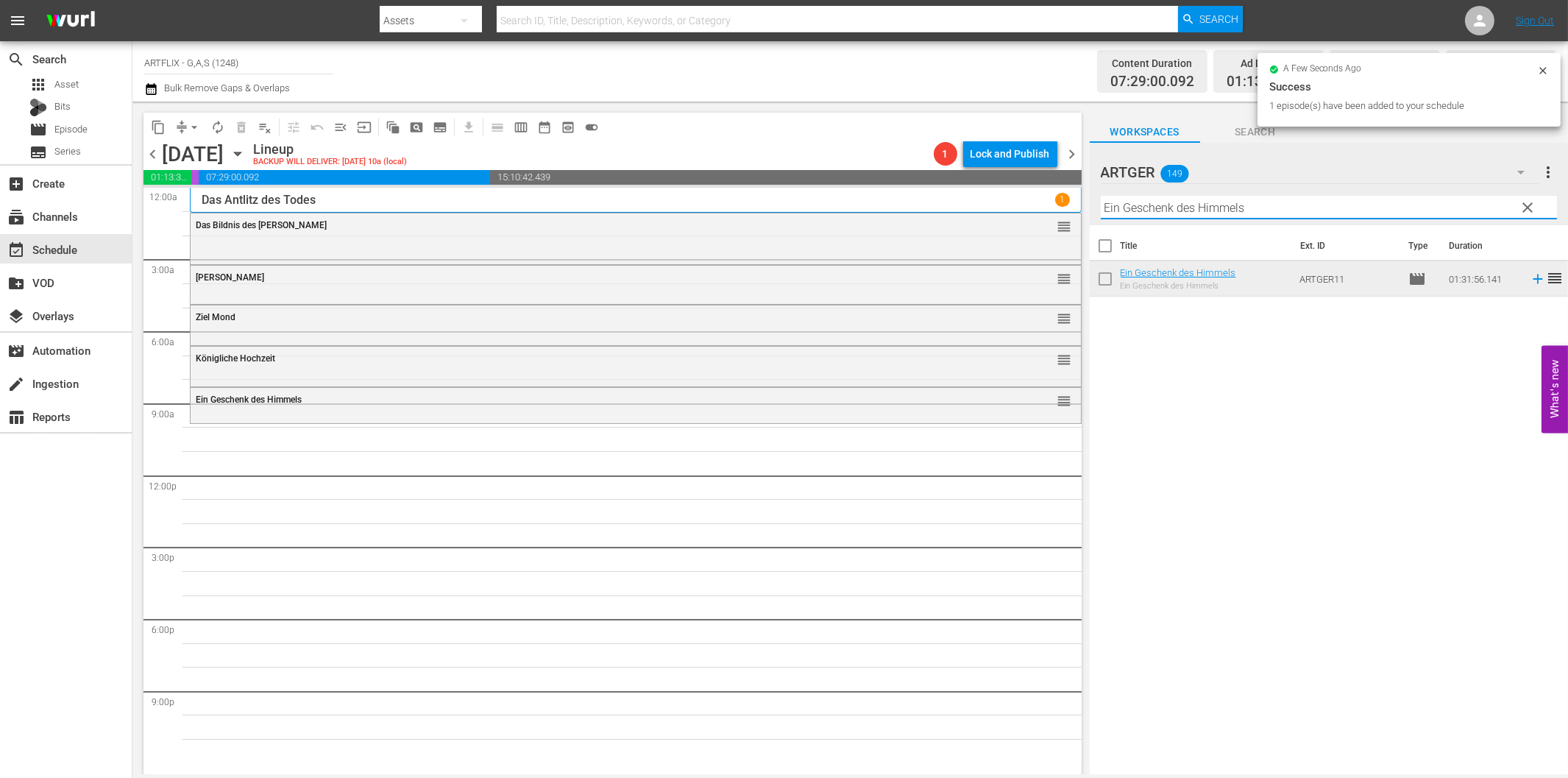
click at [1131, 209] on input "Ein Geschenk des Himmels" at bounding box center [1328, 207] width 456 height 23
paste input "Home Town Story Colorized"
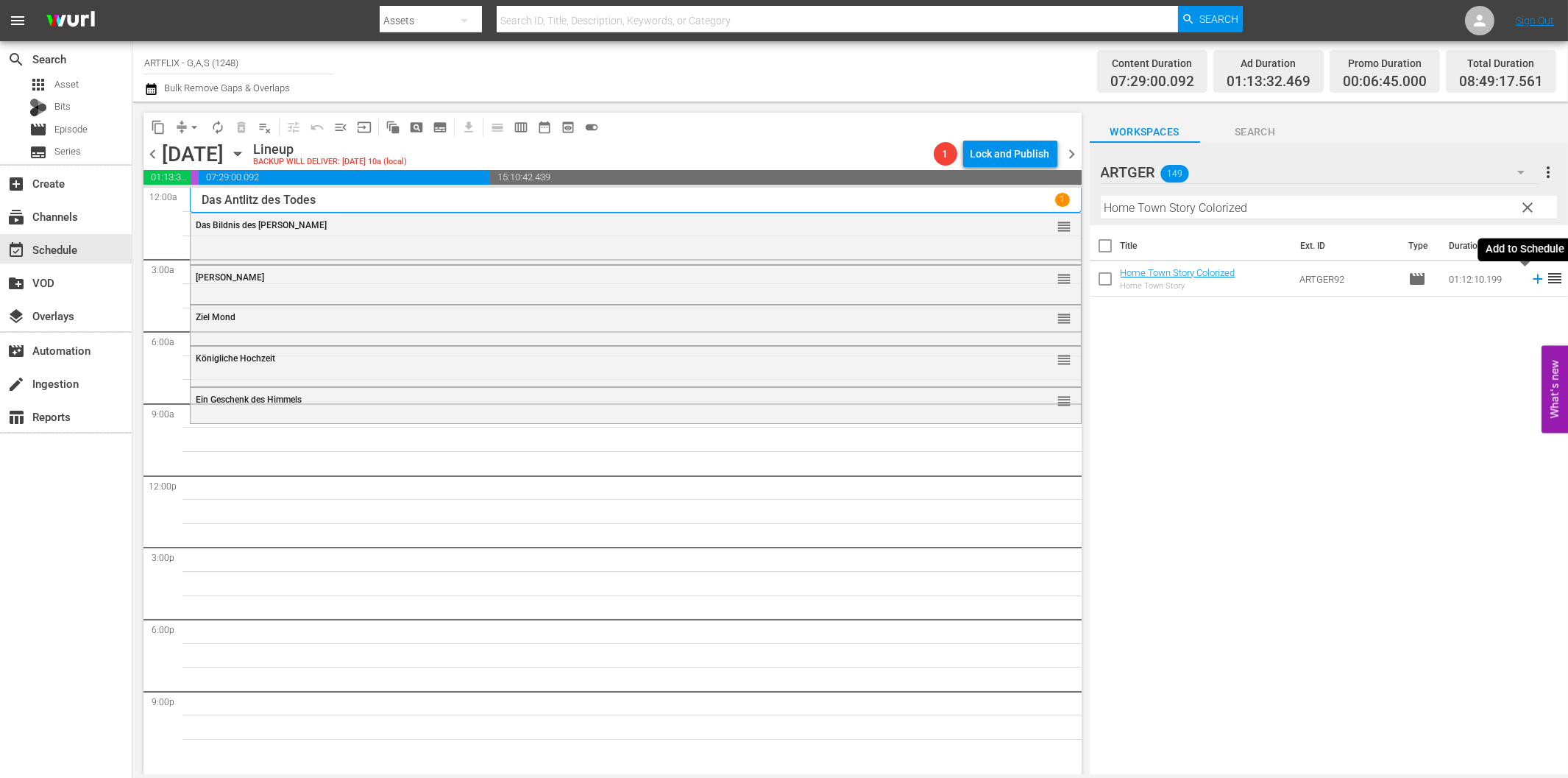
click at [1530, 285] on icon at bounding box center [1538, 278] width 16 height 16
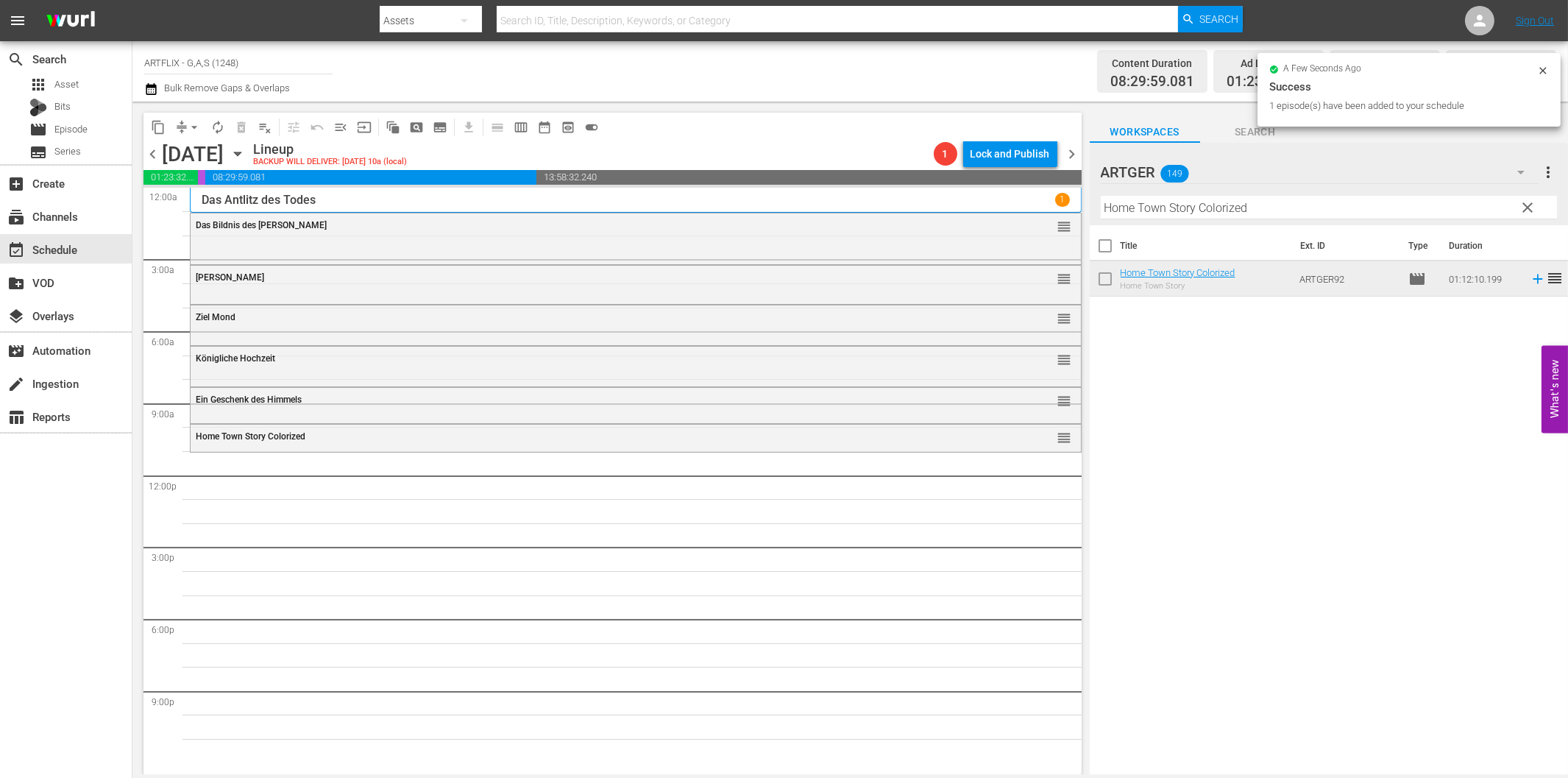
click at [1242, 209] on input "Home Town Story Colorized" at bounding box center [1328, 207] width 456 height 23
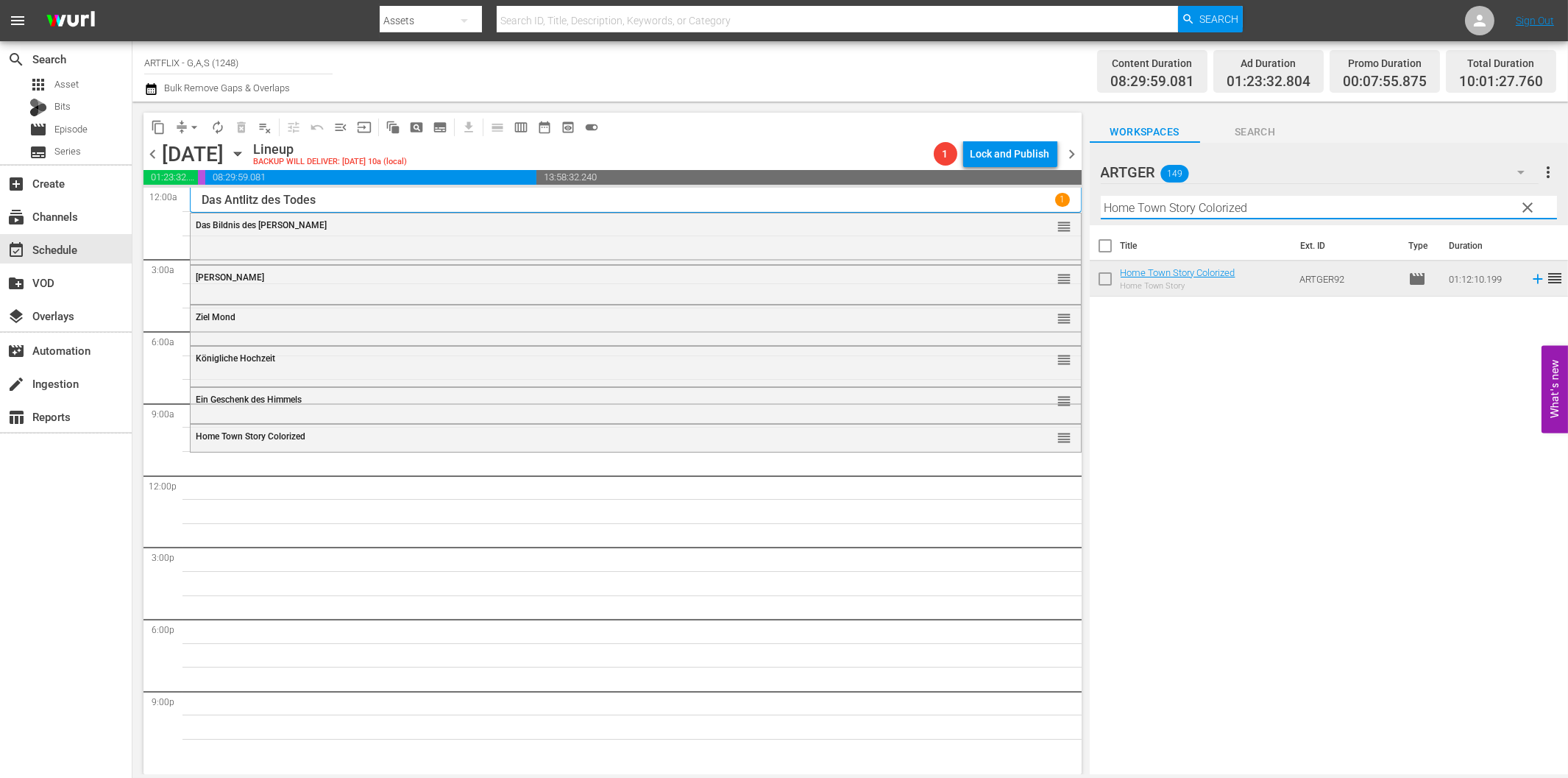
paste input "Die Küste der Piraten"
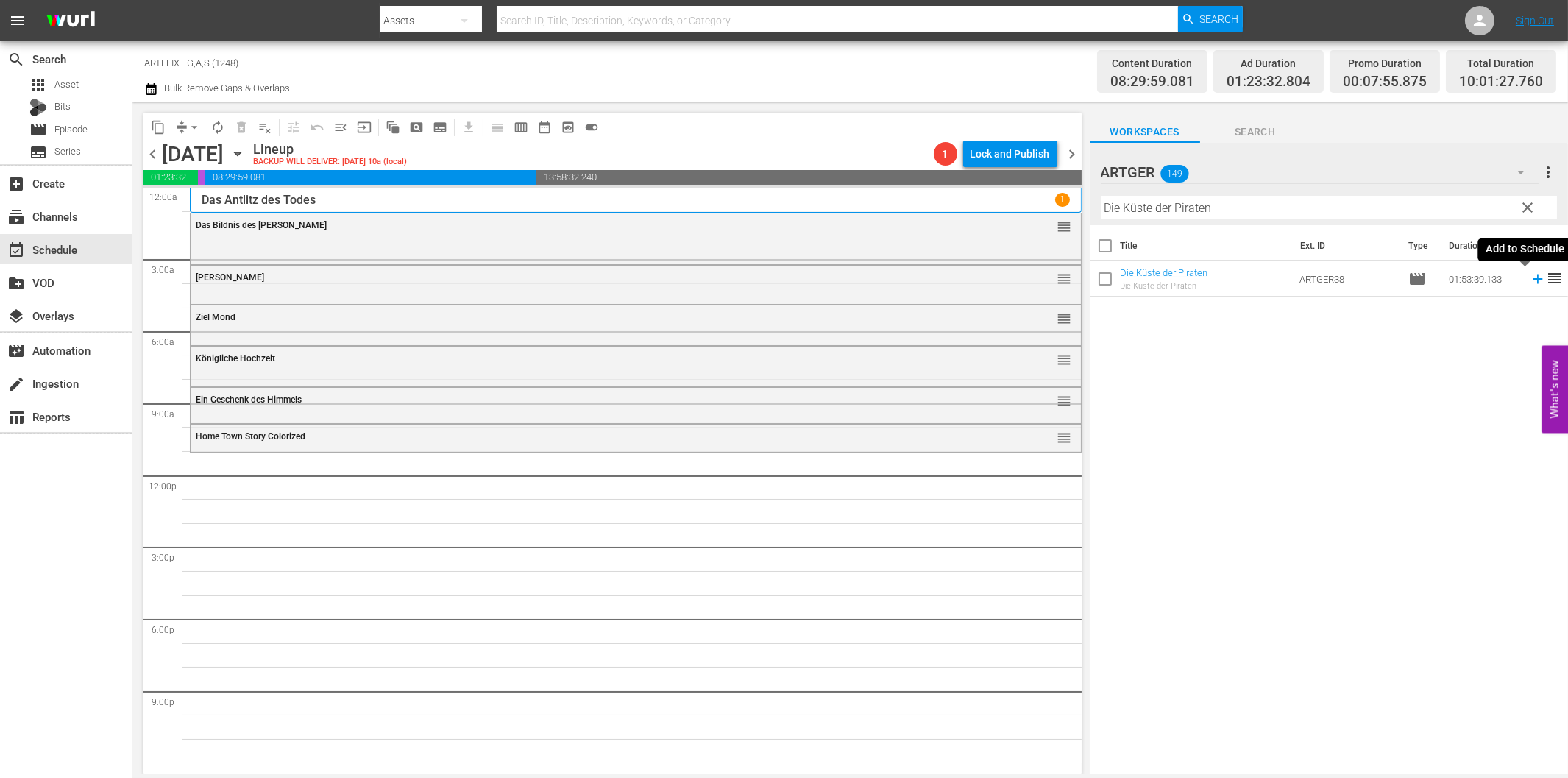
click at [1530, 282] on icon at bounding box center [1538, 278] width 16 height 16
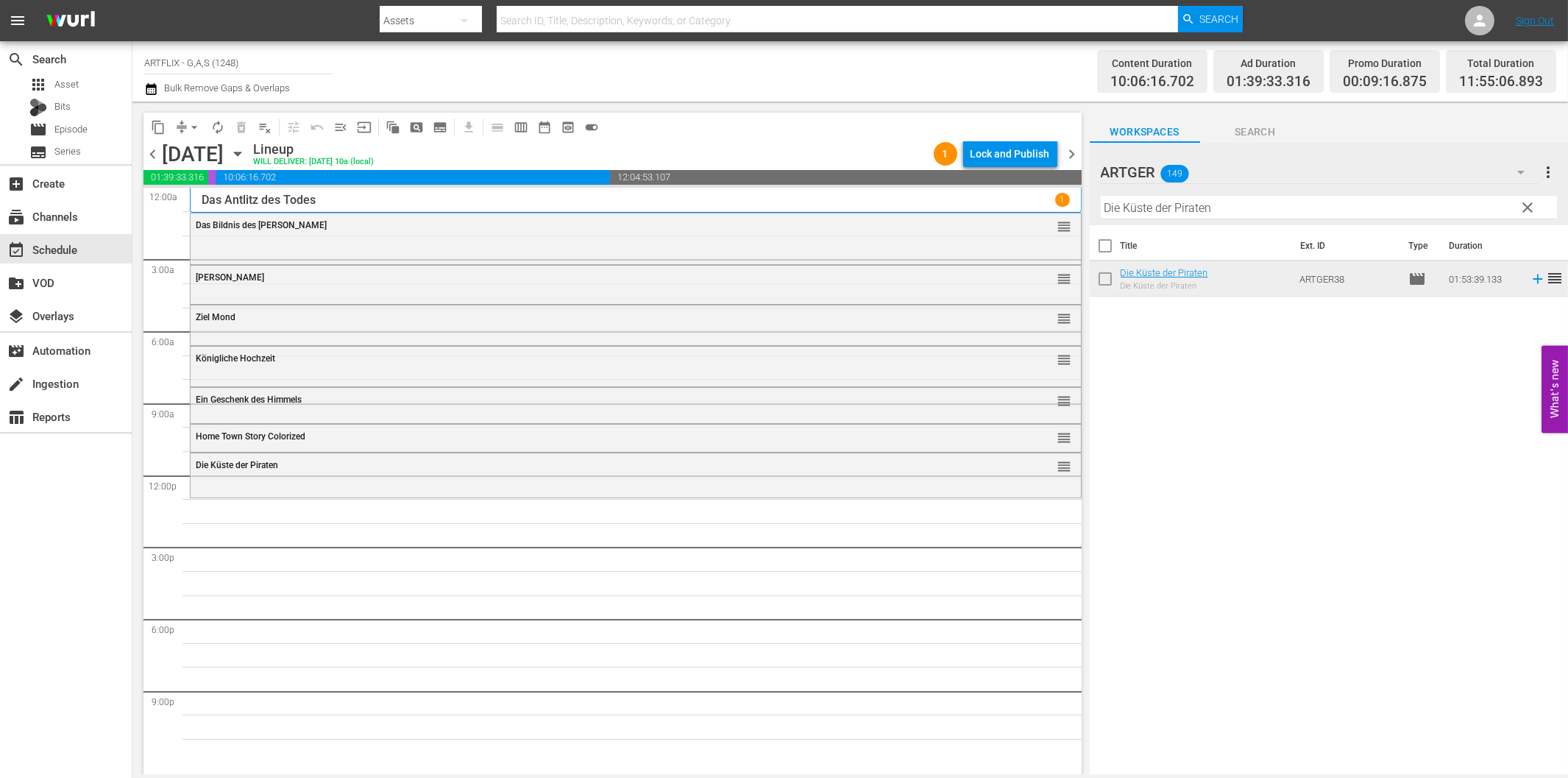
click at [1223, 210] on input "Die Küste der Piraten" at bounding box center [1328, 207] width 456 height 23
paste input "[PERSON_NAME] und die Prinzessin von Troja"
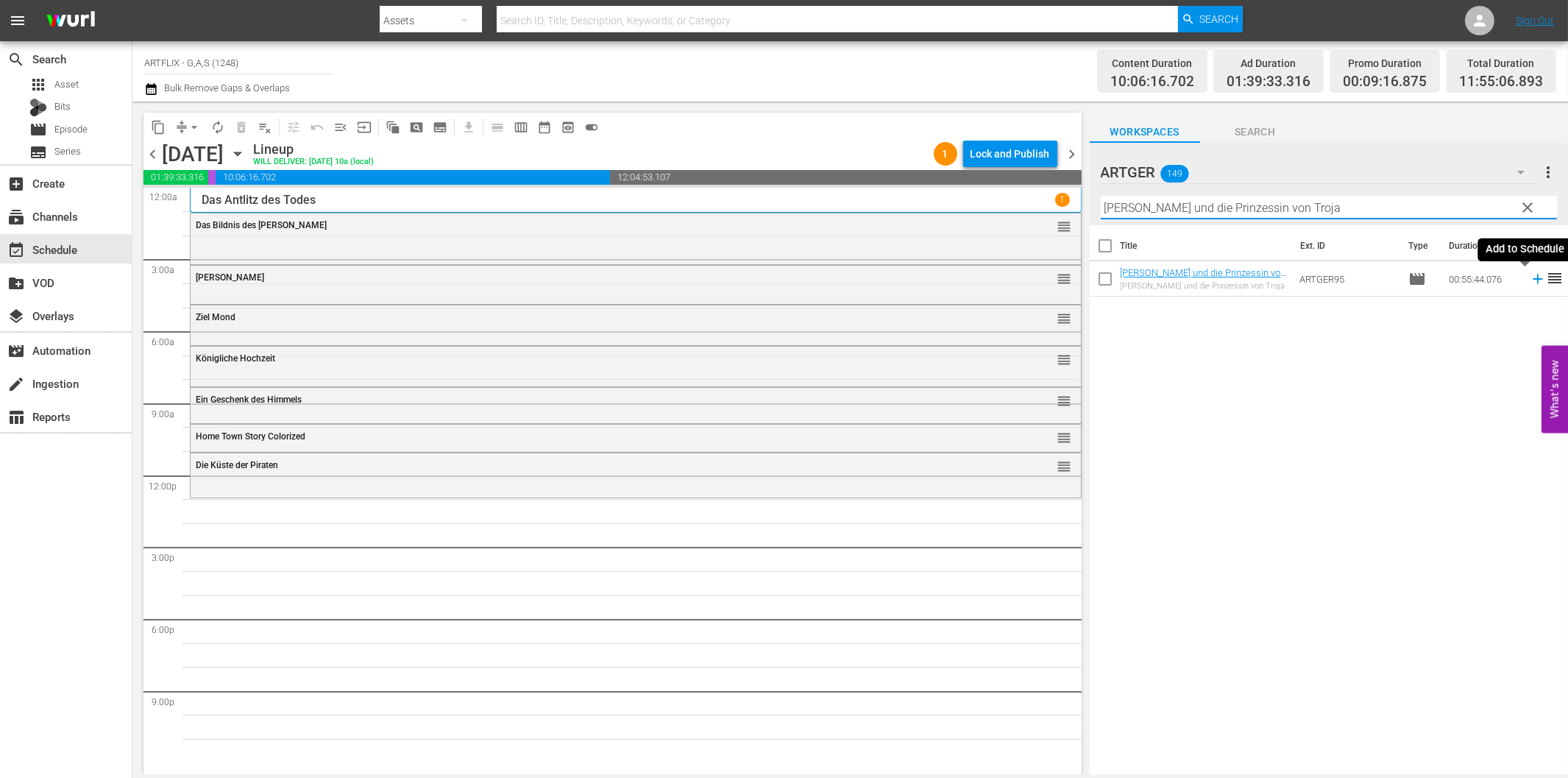
click at [1530, 281] on icon at bounding box center [1538, 278] width 16 height 16
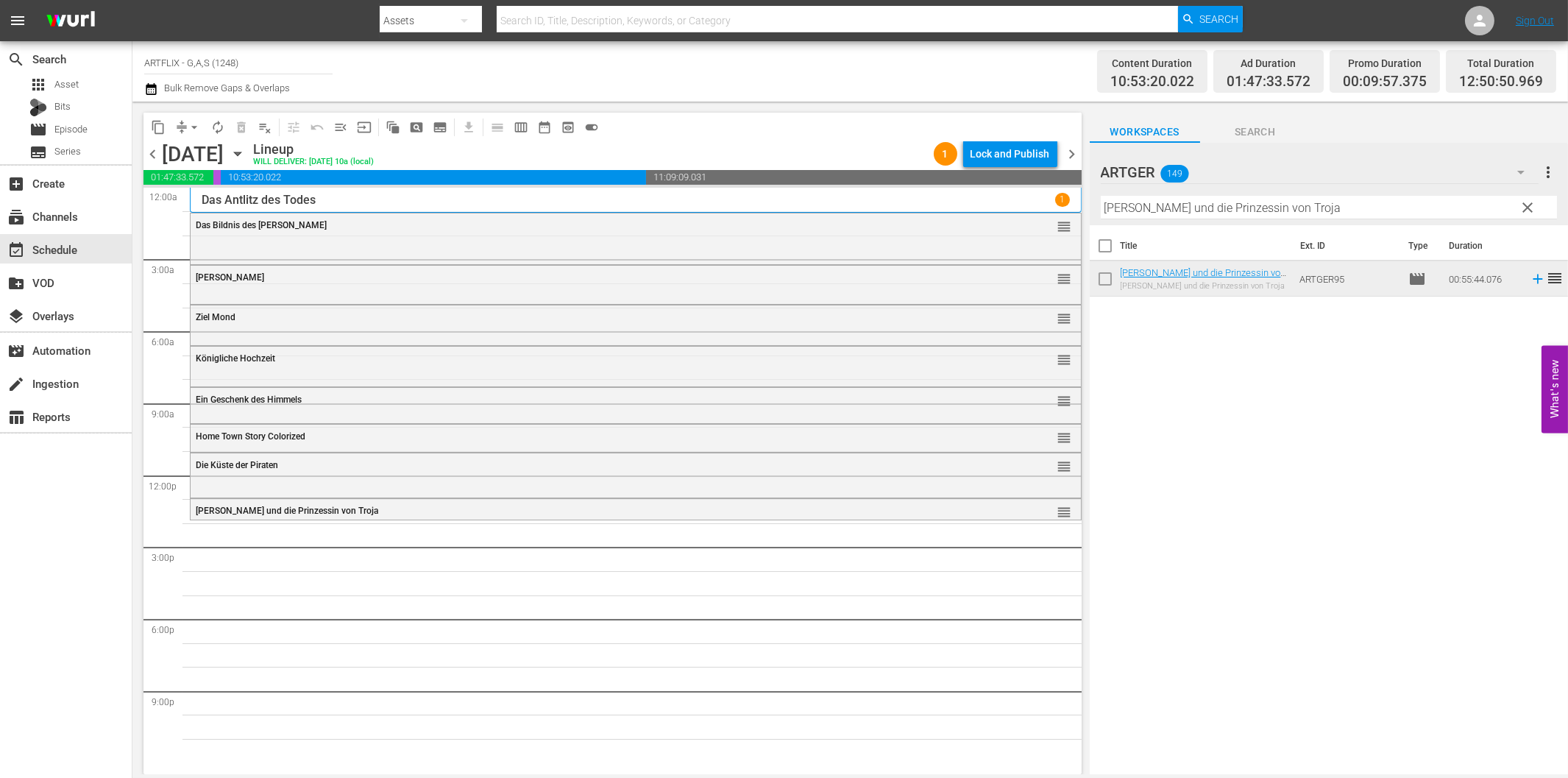
click at [1252, 216] on input "[PERSON_NAME] und die Prinzessin von Troja" at bounding box center [1328, 207] width 456 height 23
paste input "Titan der Gladiatoren (The Two Gladiators)"
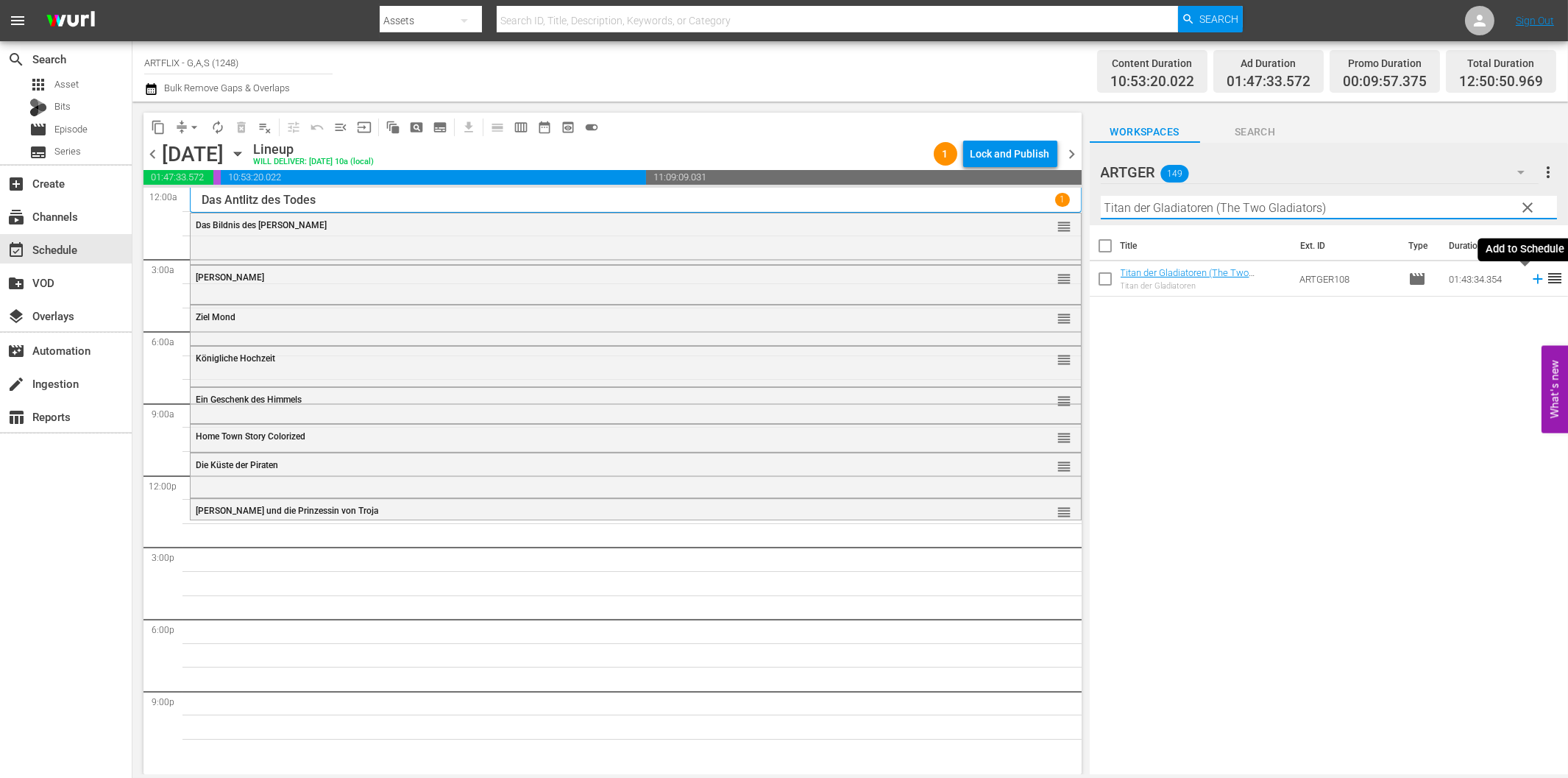
click at [1530, 275] on icon at bounding box center [1538, 278] width 16 height 16
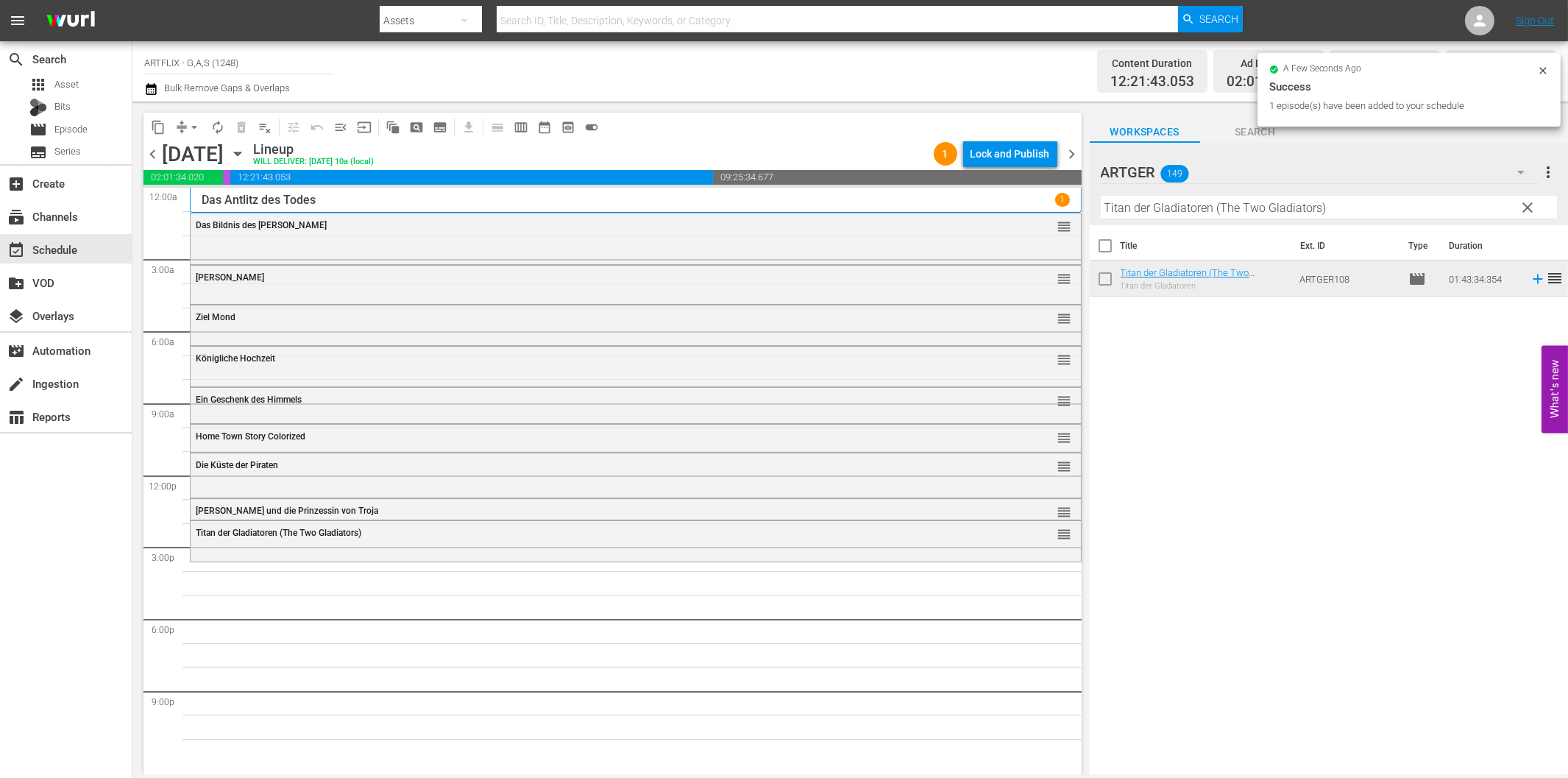
click at [1251, 216] on input "Titan der Gladiatoren (The Two Gladiators)" at bounding box center [1328, 207] width 456 height 23
paste input "Ich hab' dir nie einen [PERSON_NAME] versprochen"
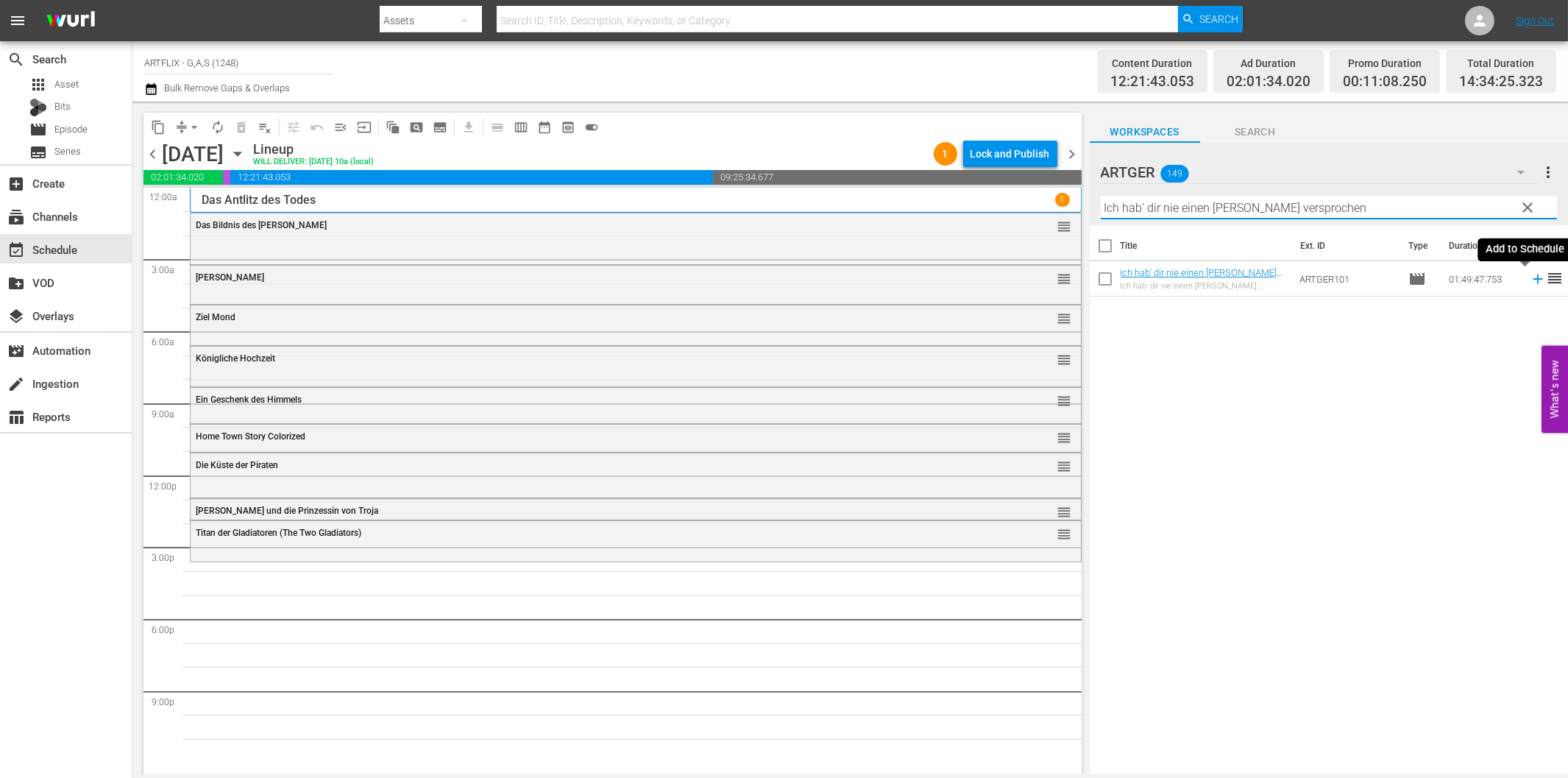
click at [1531, 281] on icon at bounding box center [1538, 278] width 16 height 16
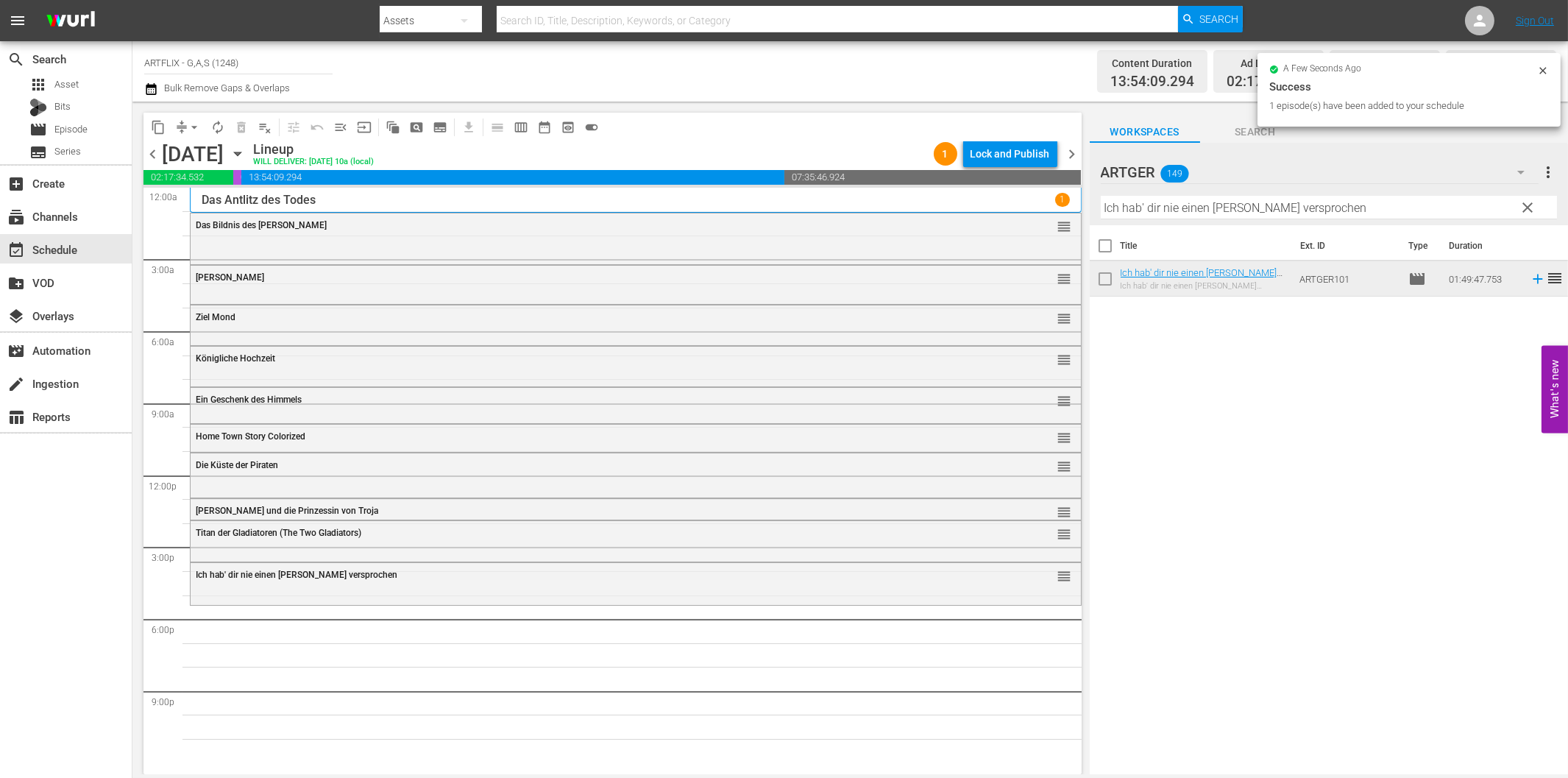
click at [1148, 209] on input "Ich hab' dir nie einen [PERSON_NAME] versprochen" at bounding box center [1328, 207] width 456 height 23
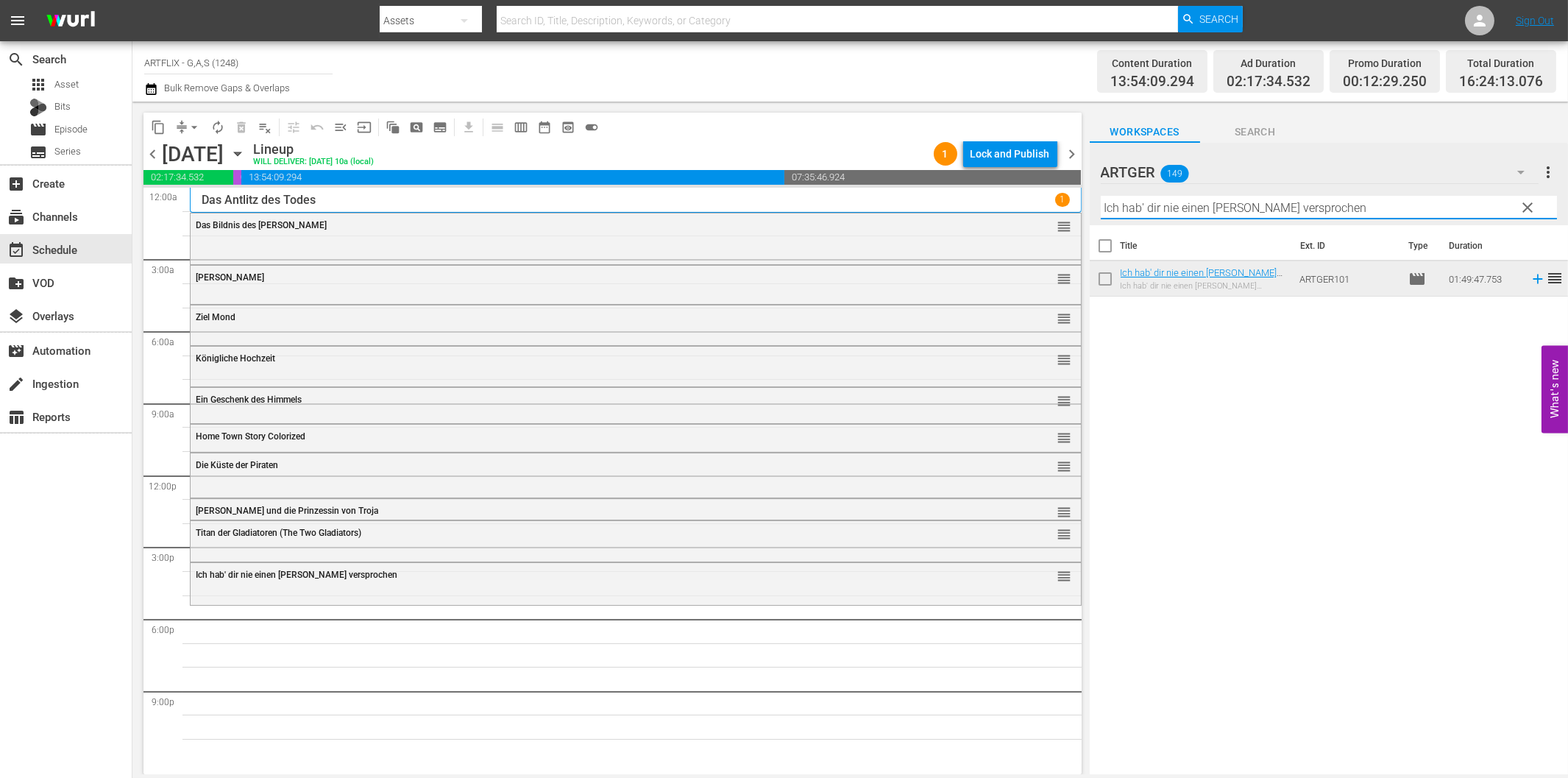
paste input "Der Gouverneur von [US_STATE] (Courageous [PERSON_NAME])"
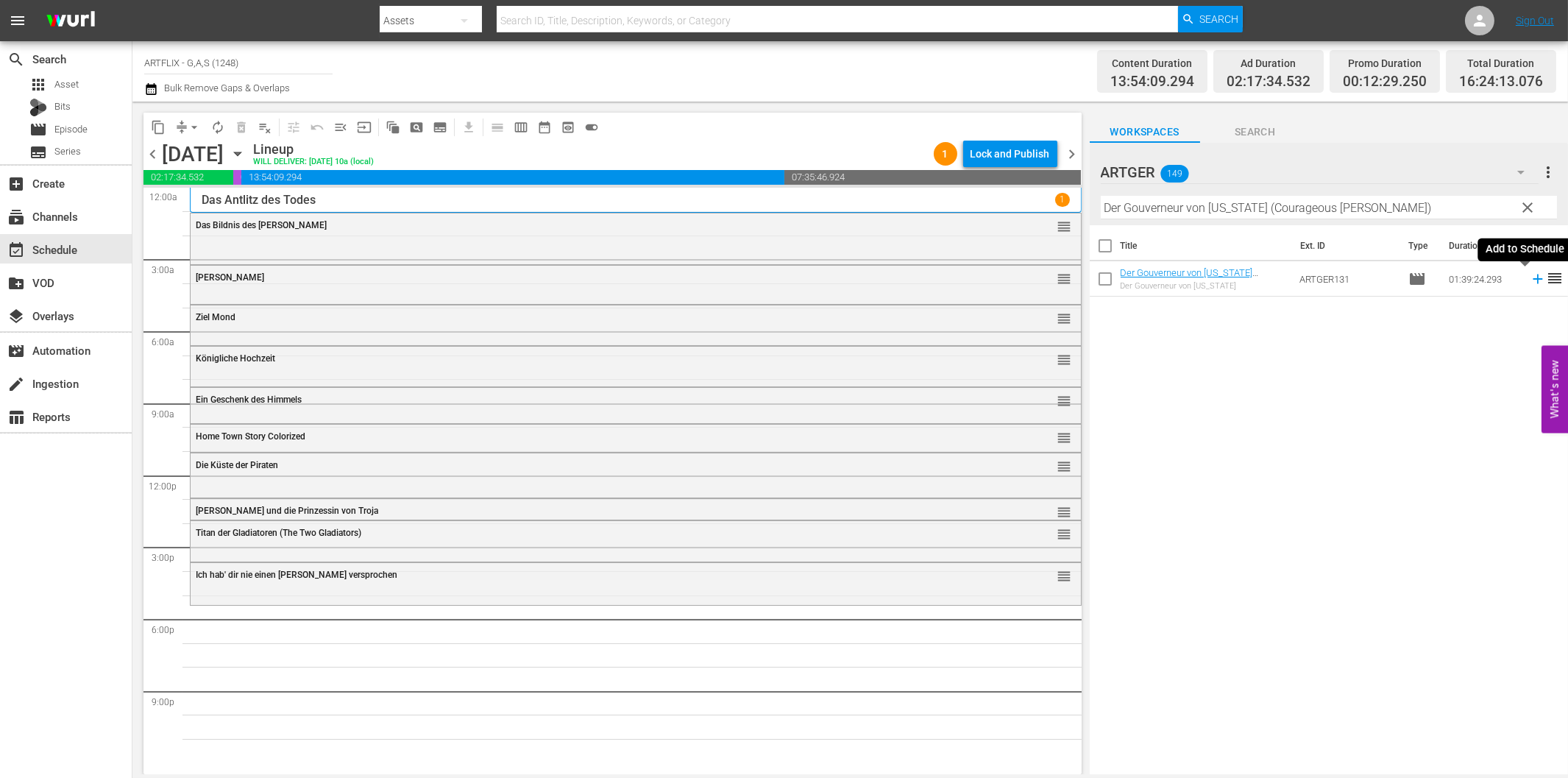
click at [1532, 280] on icon at bounding box center [1537, 279] width 9 height 9
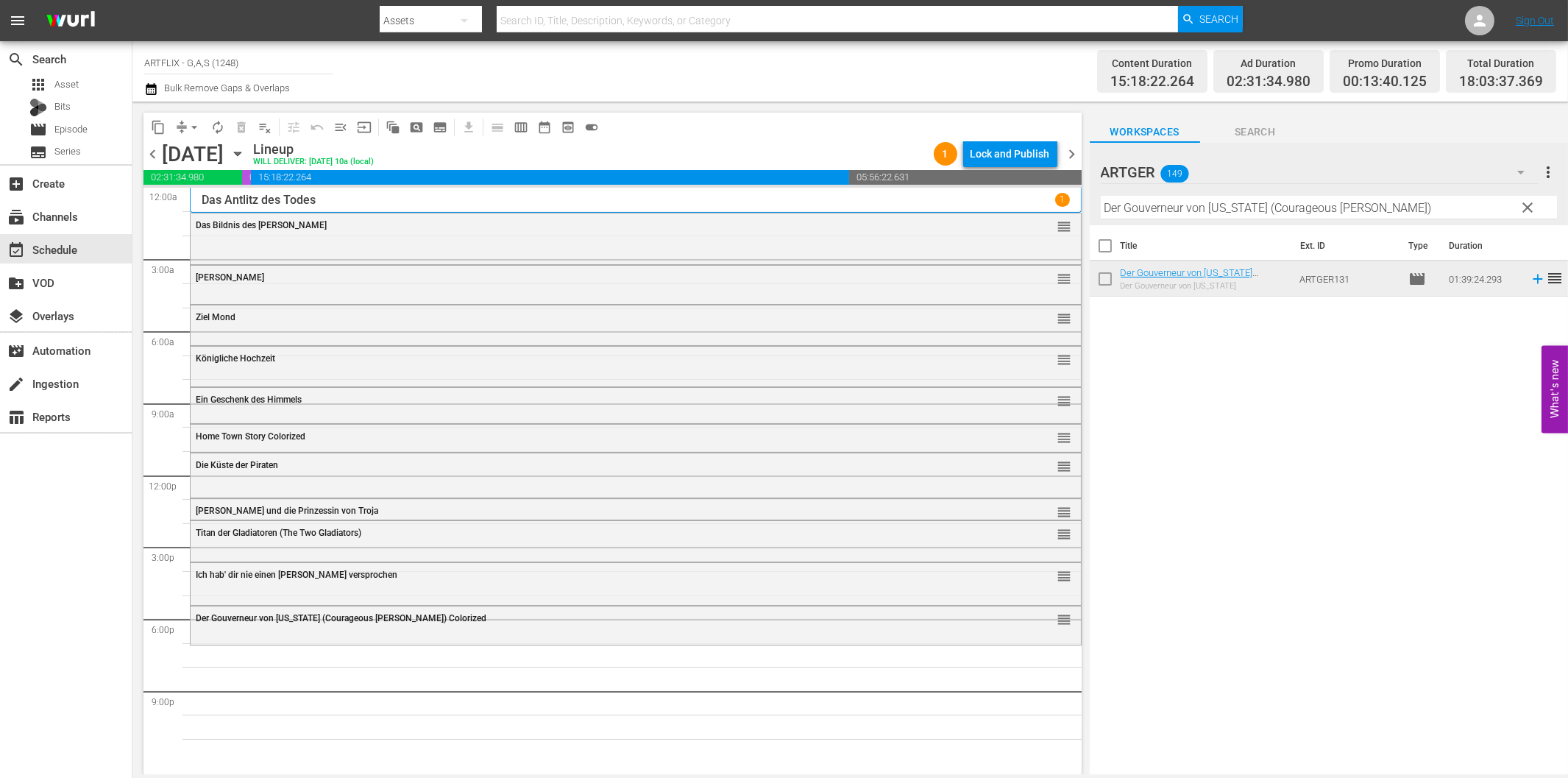
click at [1269, 215] on input "Der Gouverneur von [US_STATE] (Courageous [PERSON_NAME])" at bounding box center [1328, 207] width 456 height 23
paste input "Tödlicher Virus - Das Ende der Welt"
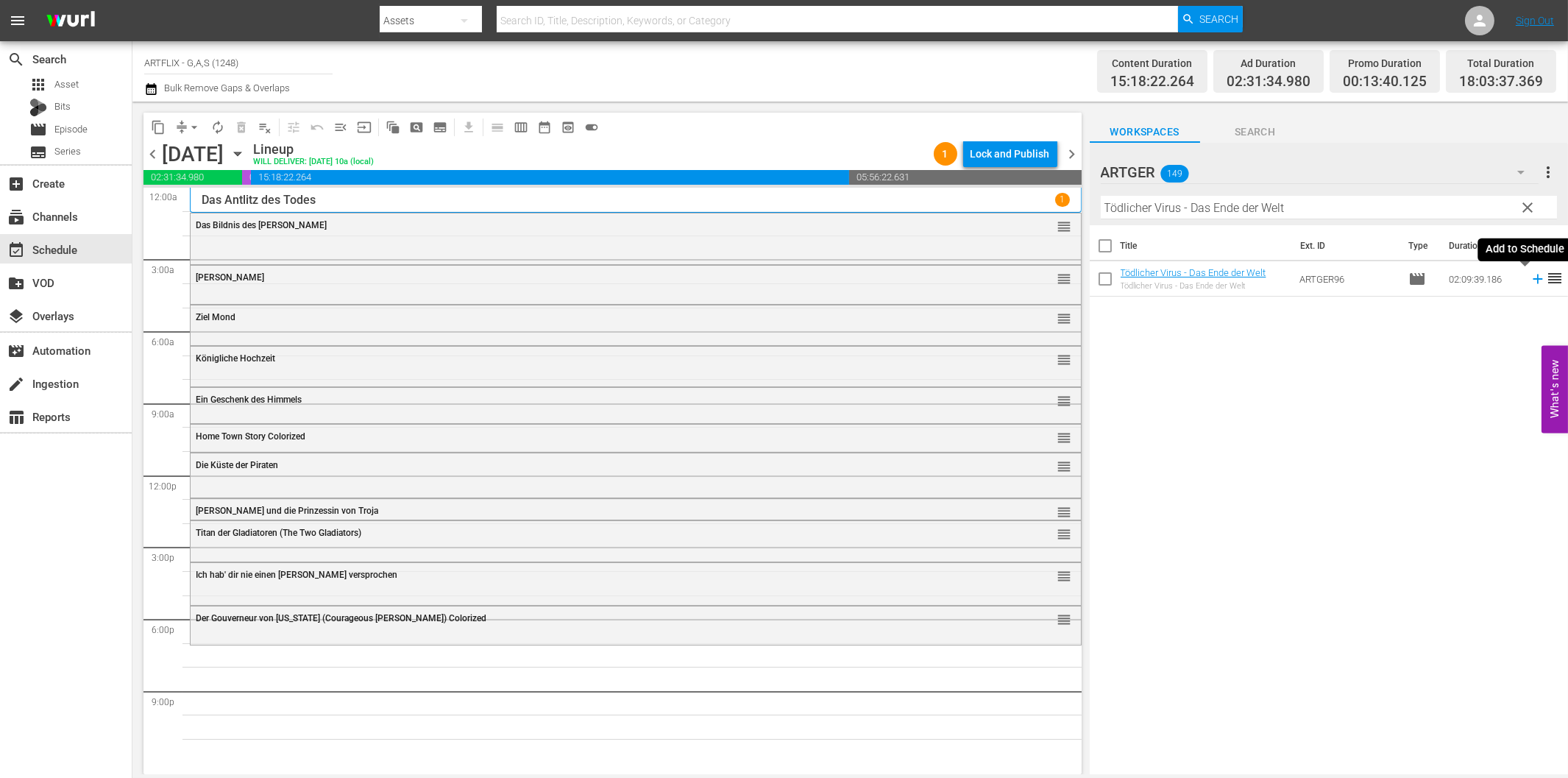
drag, startPoint x: 1527, startPoint y: 281, endPoint x: 1516, endPoint y: 285, distance: 11.7
click at [1530, 281] on icon at bounding box center [1538, 278] width 16 height 16
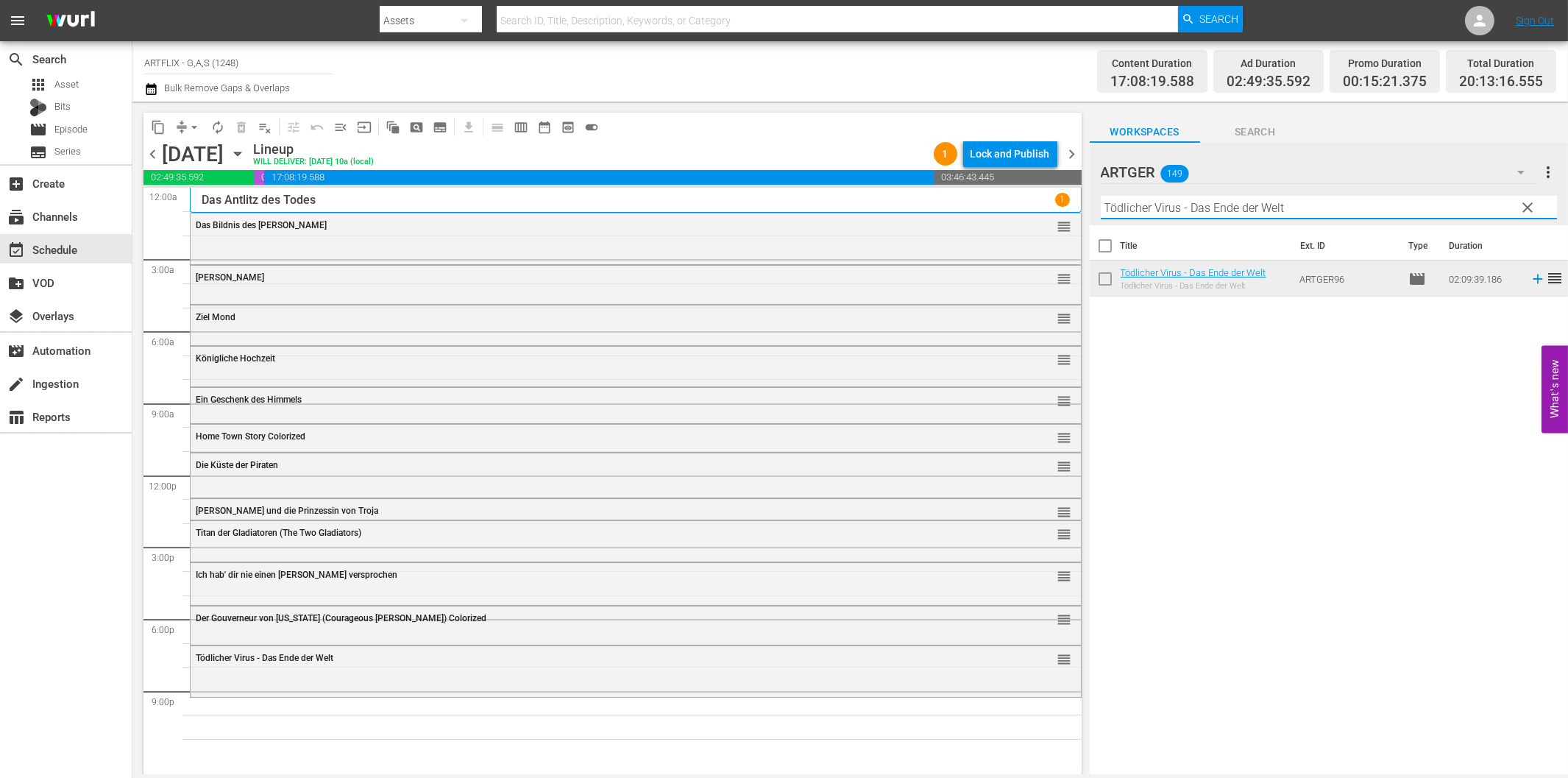
click at [1335, 202] on input "Tödlicher Virus - Das Ende der Welt" at bounding box center [1328, 207] width 456 height 23
paste input "Die Hyänen"
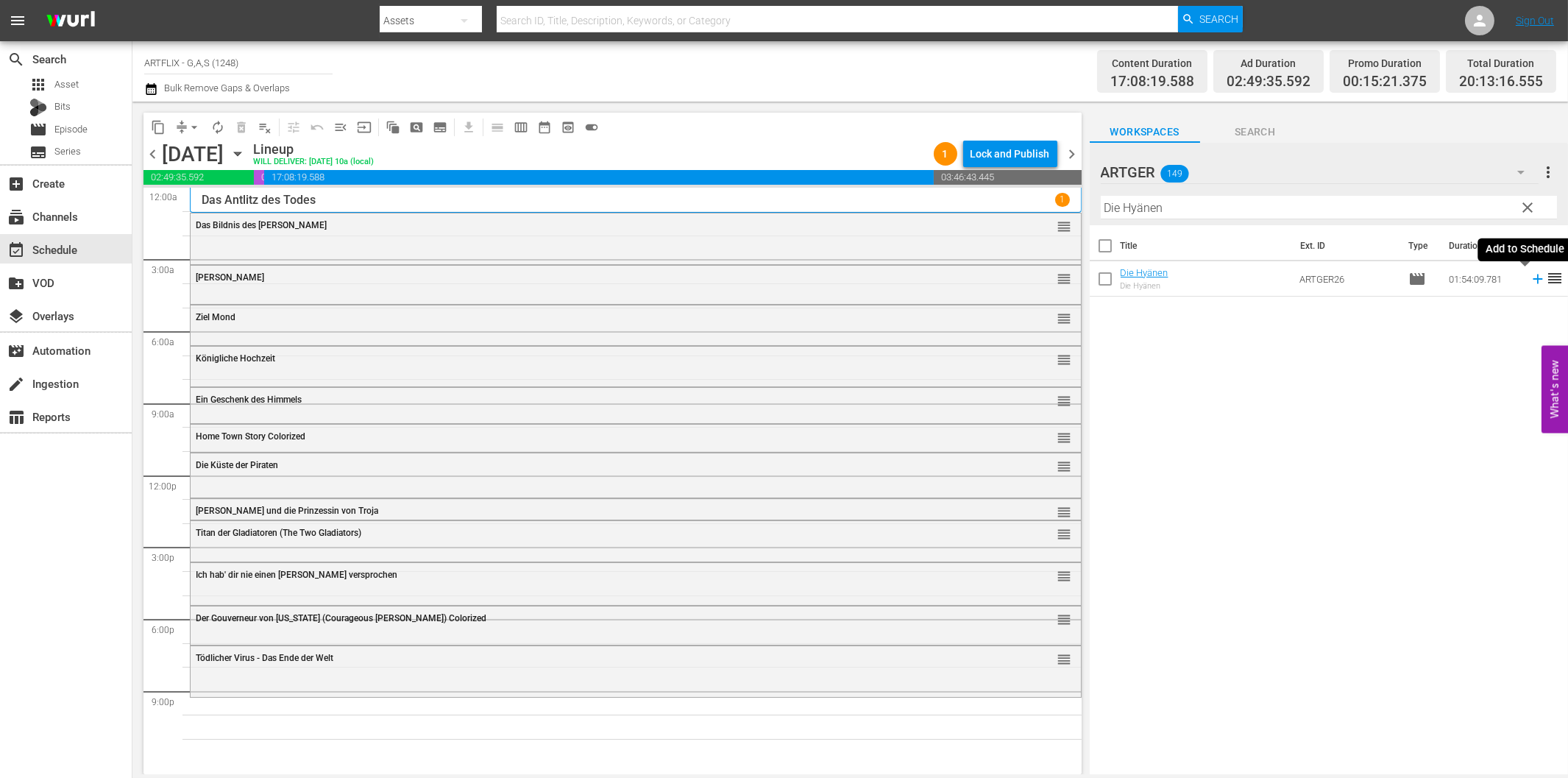
click at [1532, 276] on icon at bounding box center [1537, 279] width 9 height 9
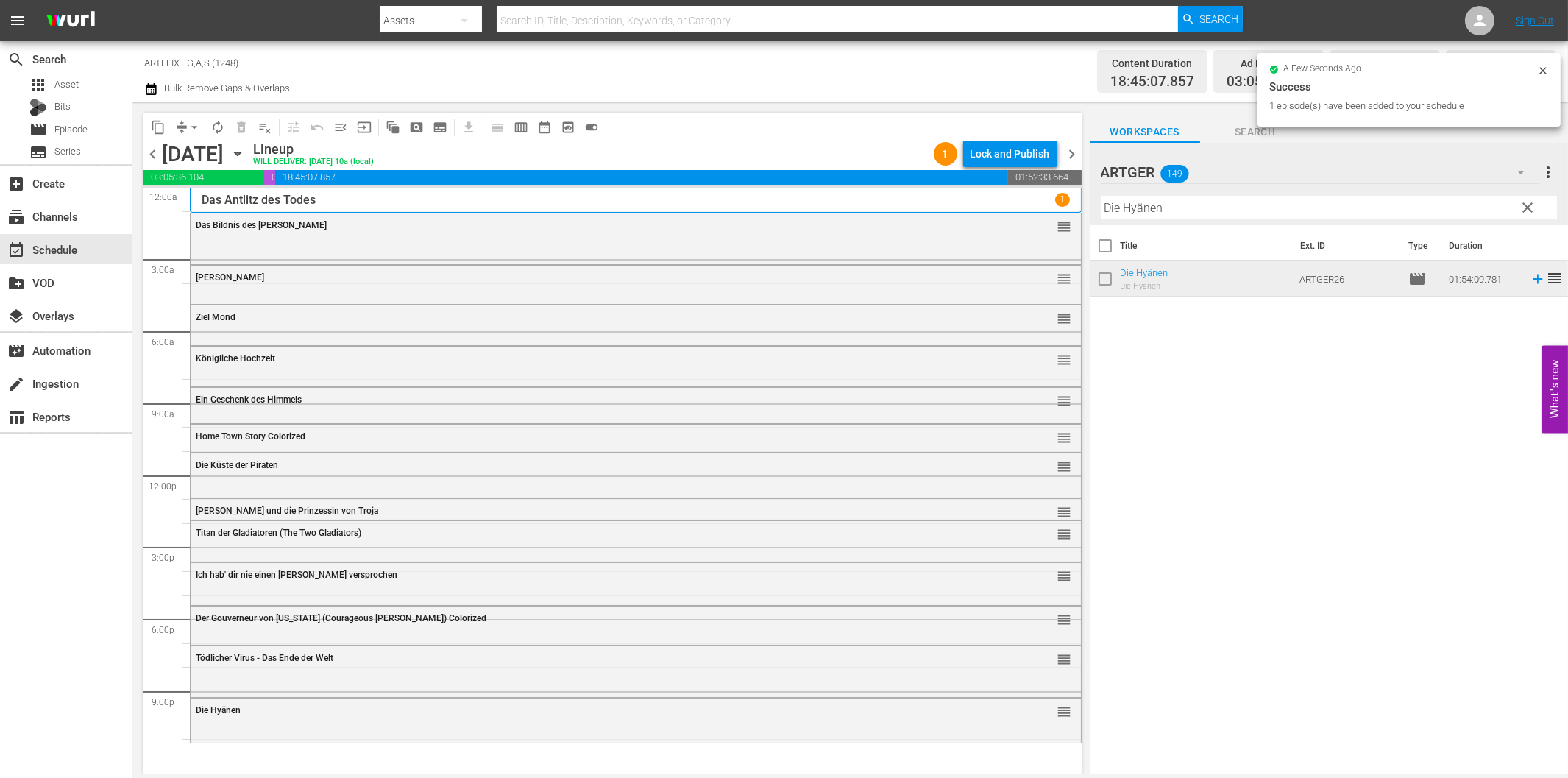
click at [1135, 197] on input "Die Hyänen" at bounding box center [1328, 207] width 456 height 23
paste input "[PERSON_NAME] auf Spieldos"
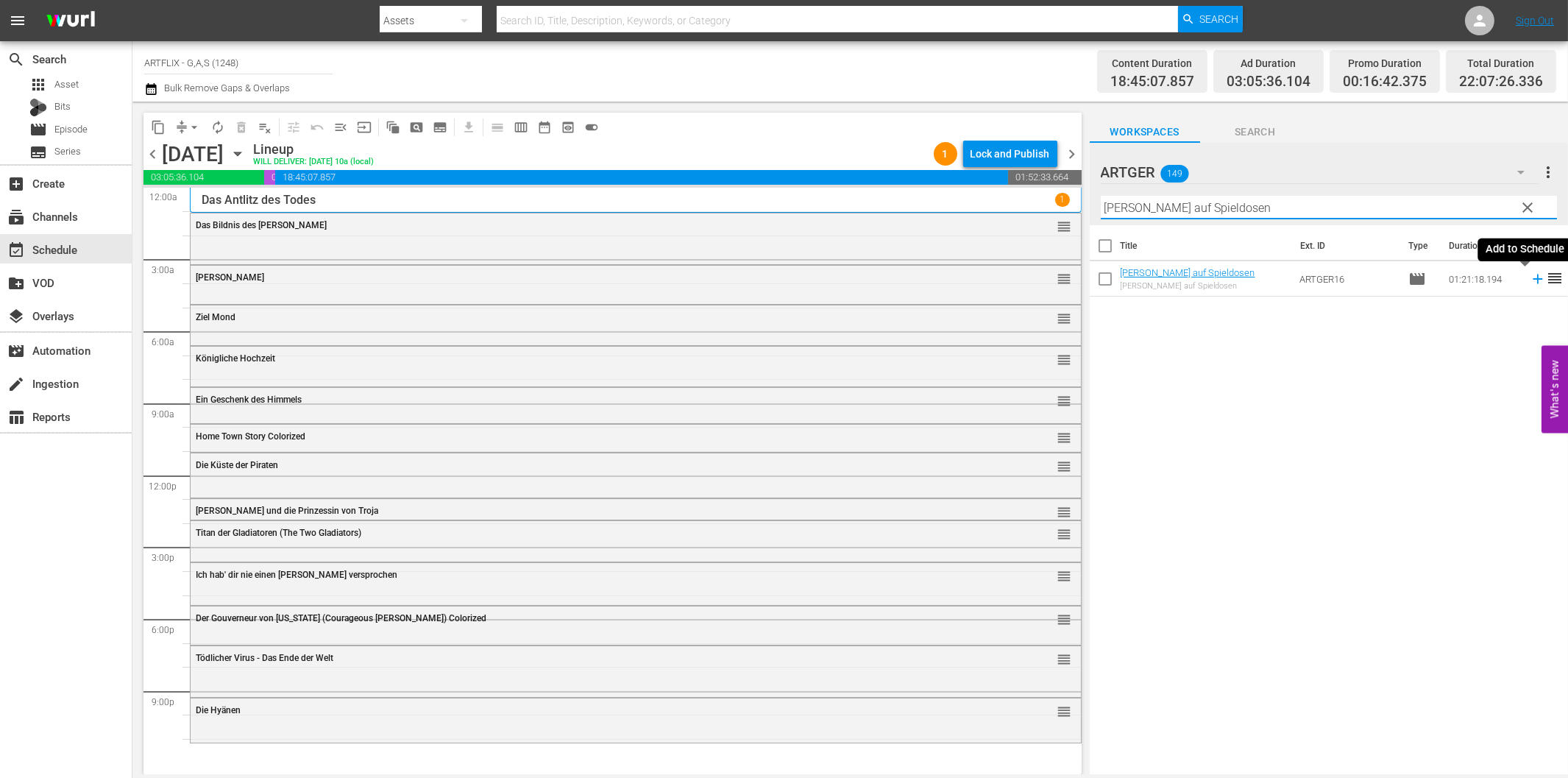
click at [1530, 281] on icon at bounding box center [1538, 278] width 16 height 16
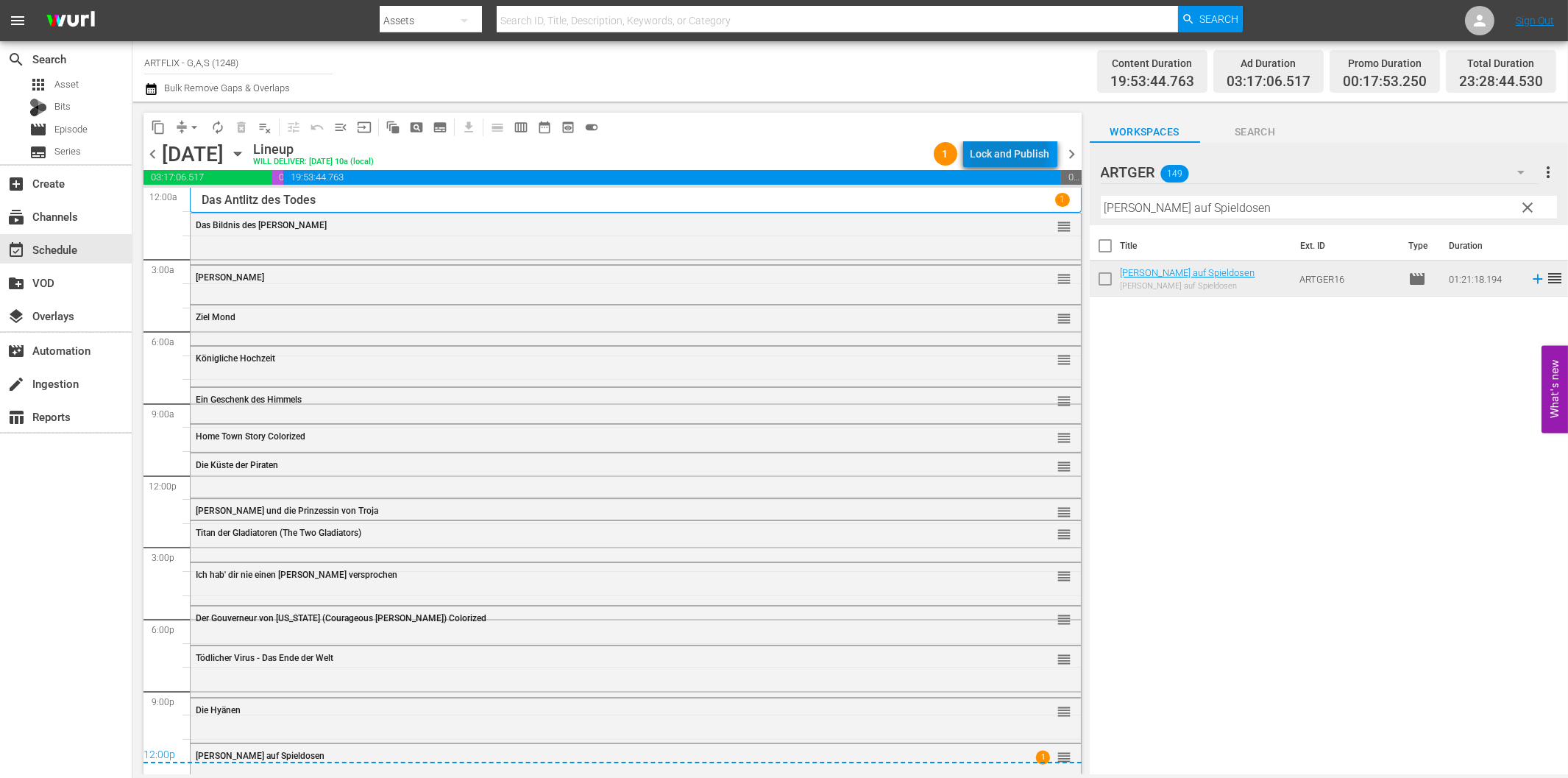
click at [1012, 150] on div "Lock and Publish" at bounding box center [1010, 154] width 79 height 26
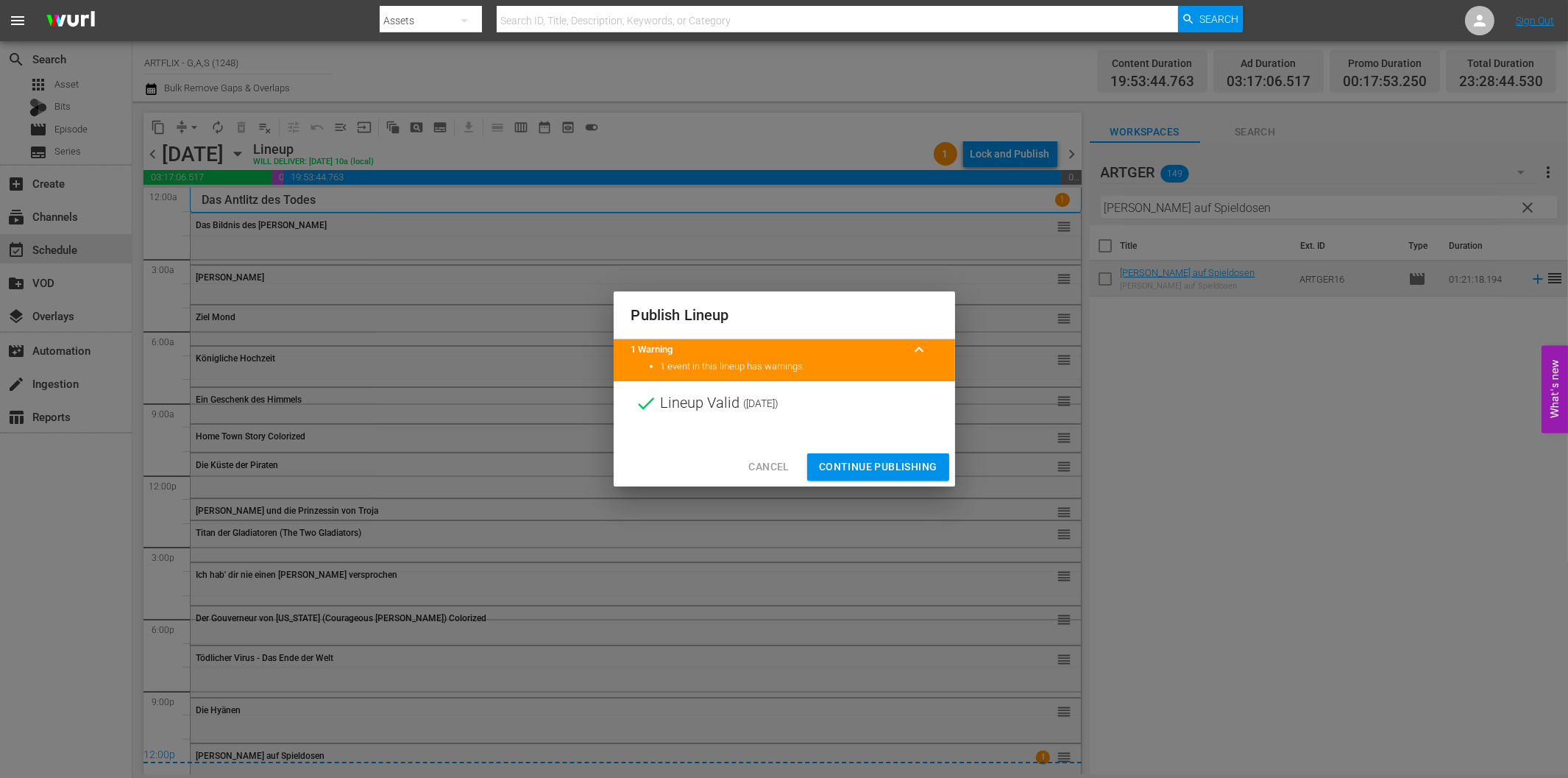
click at [870, 465] on span "Continue Publishing" at bounding box center [878, 467] width 119 height 19
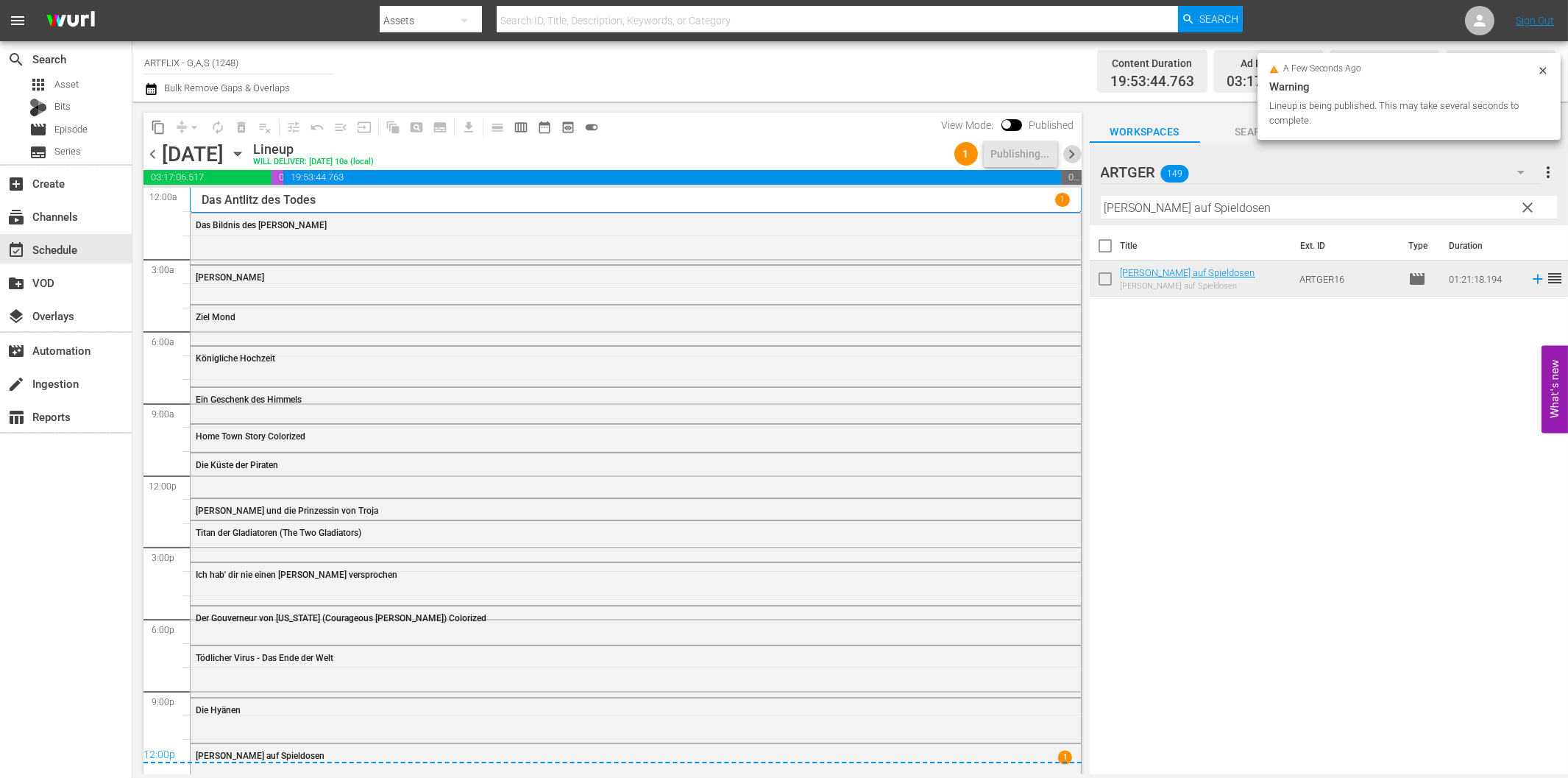
click at [1072, 158] on span "chevron_right" at bounding box center [1072, 154] width 19 height 19
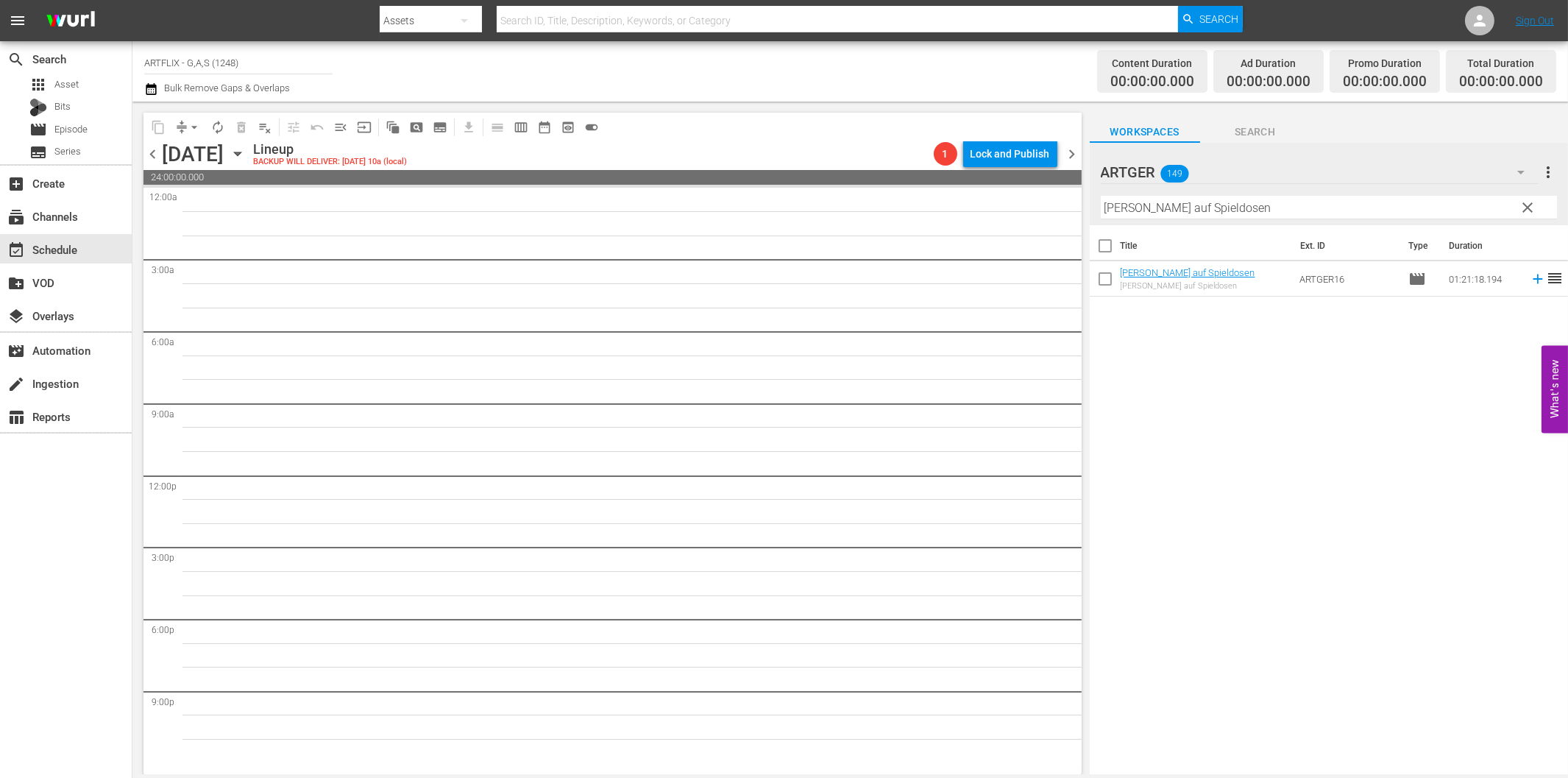
click at [1325, 213] on input "[PERSON_NAME] auf Spieldosen" at bounding box center [1328, 207] width 456 height 23
paste input "Die Brut des Bö"
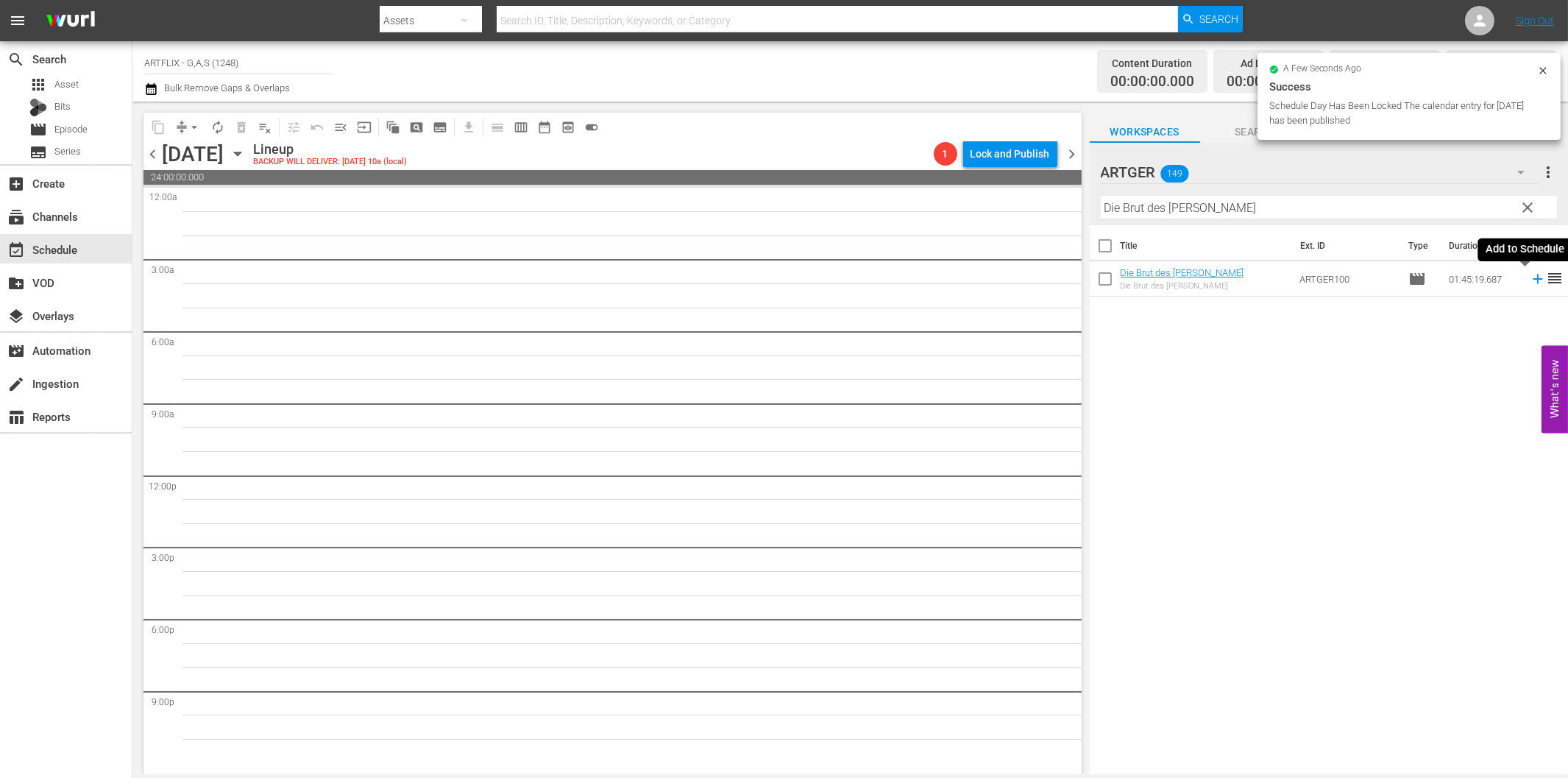
click at [1530, 278] on icon at bounding box center [1538, 278] width 16 height 16
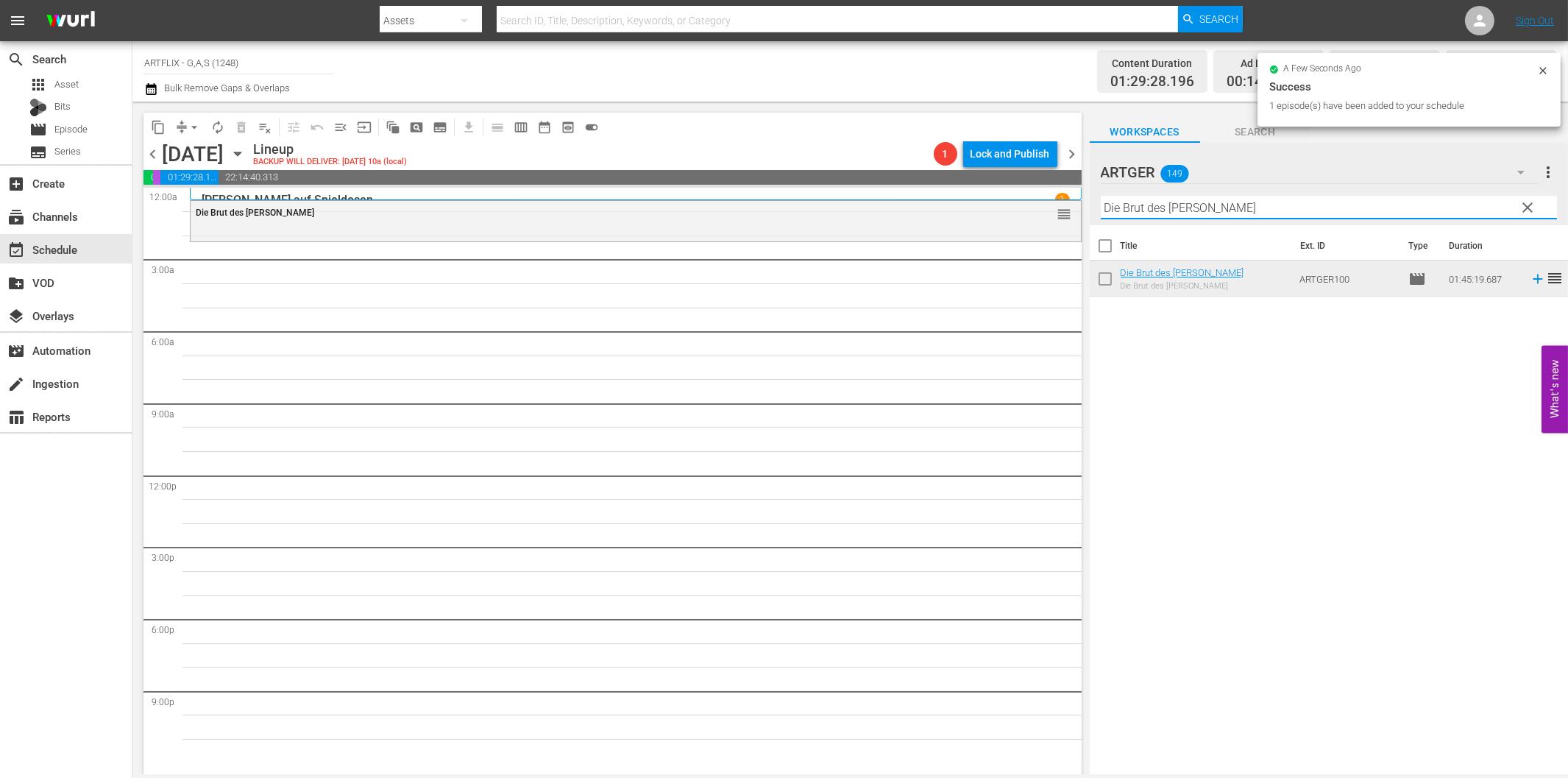
click at [1213, 206] on input "Die Brut des [PERSON_NAME]" at bounding box center [1328, 207] width 456 height 23
paste input "as Phantom der Oper"
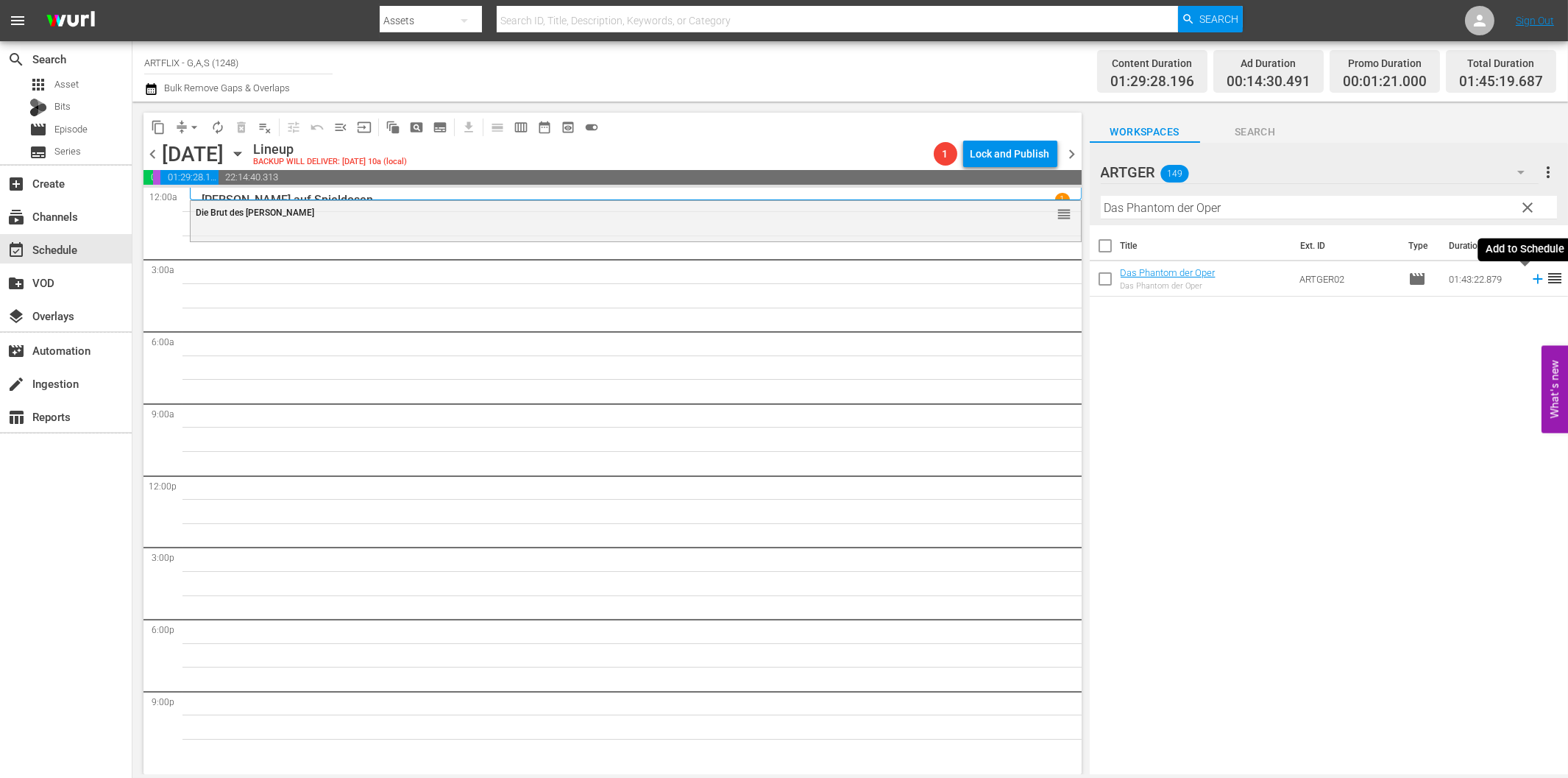
click at [1530, 275] on icon at bounding box center [1538, 278] width 16 height 16
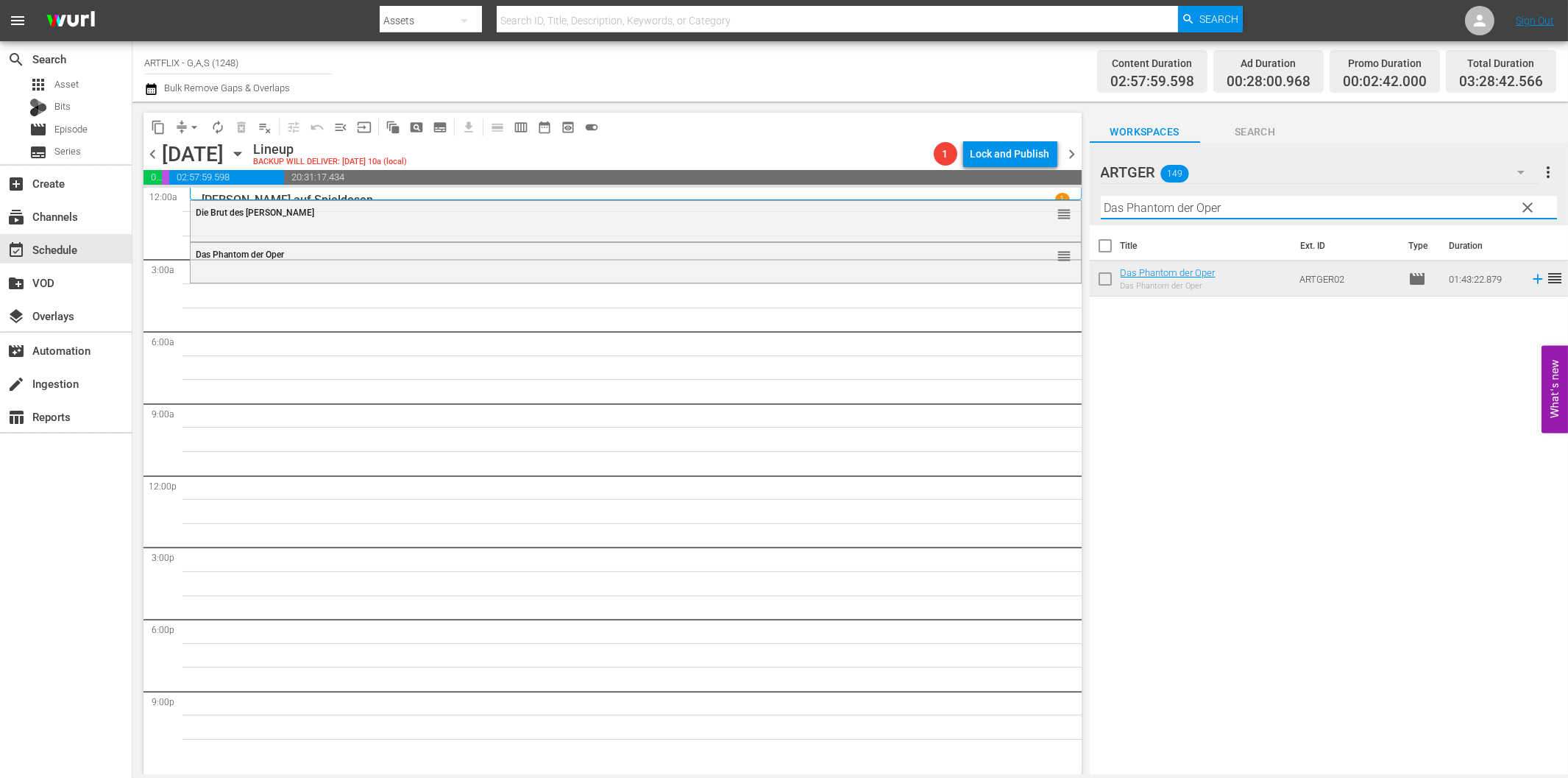
click at [1146, 211] on input "Das Phantom der Oper" at bounding box center [1328, 207] width 456 height 23
paste input "[PERSON_NAME] und unschuldig"
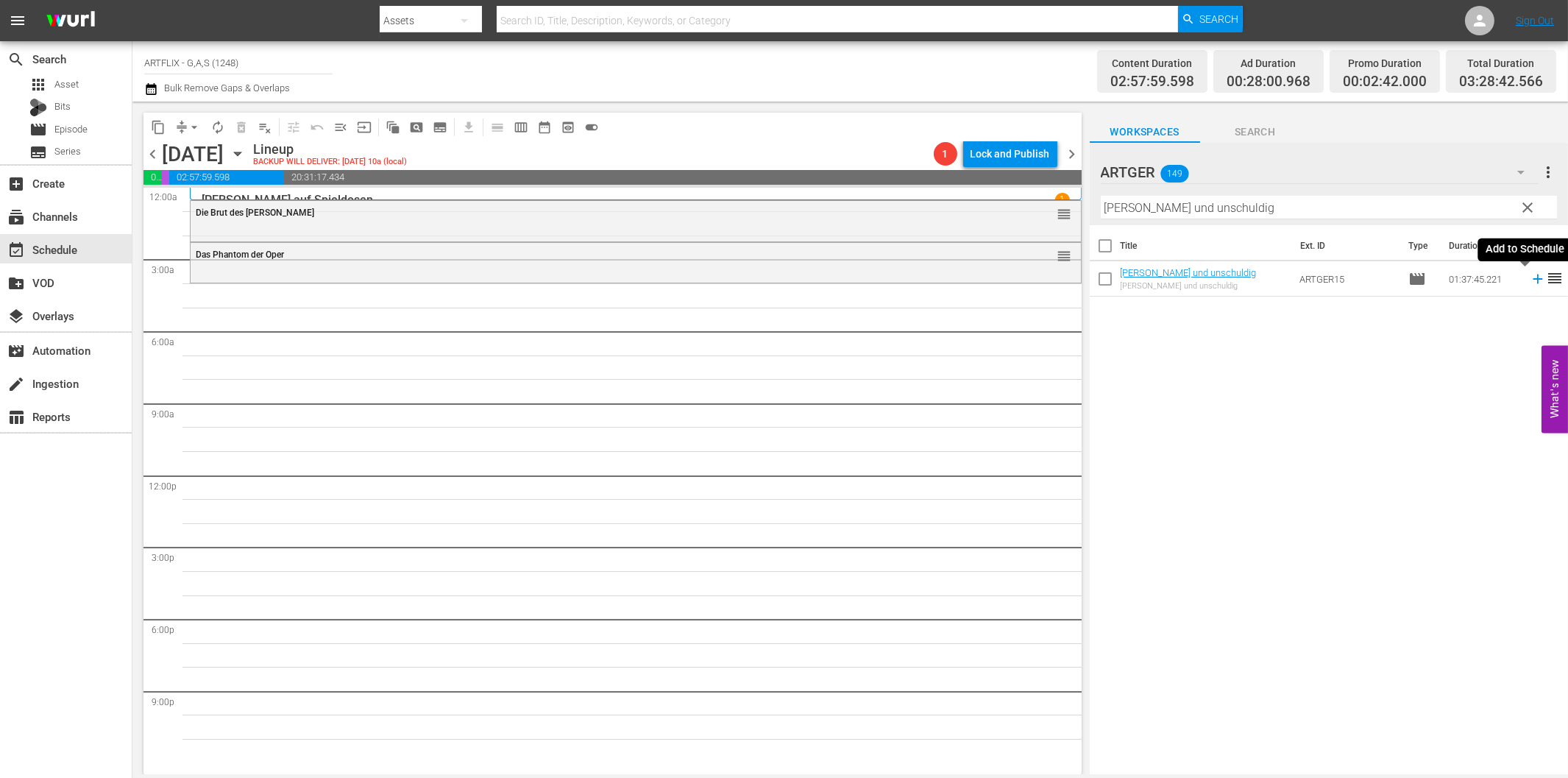
click at [1530, 276] on icon at bounding box center [1538, 278] width 16 height 16
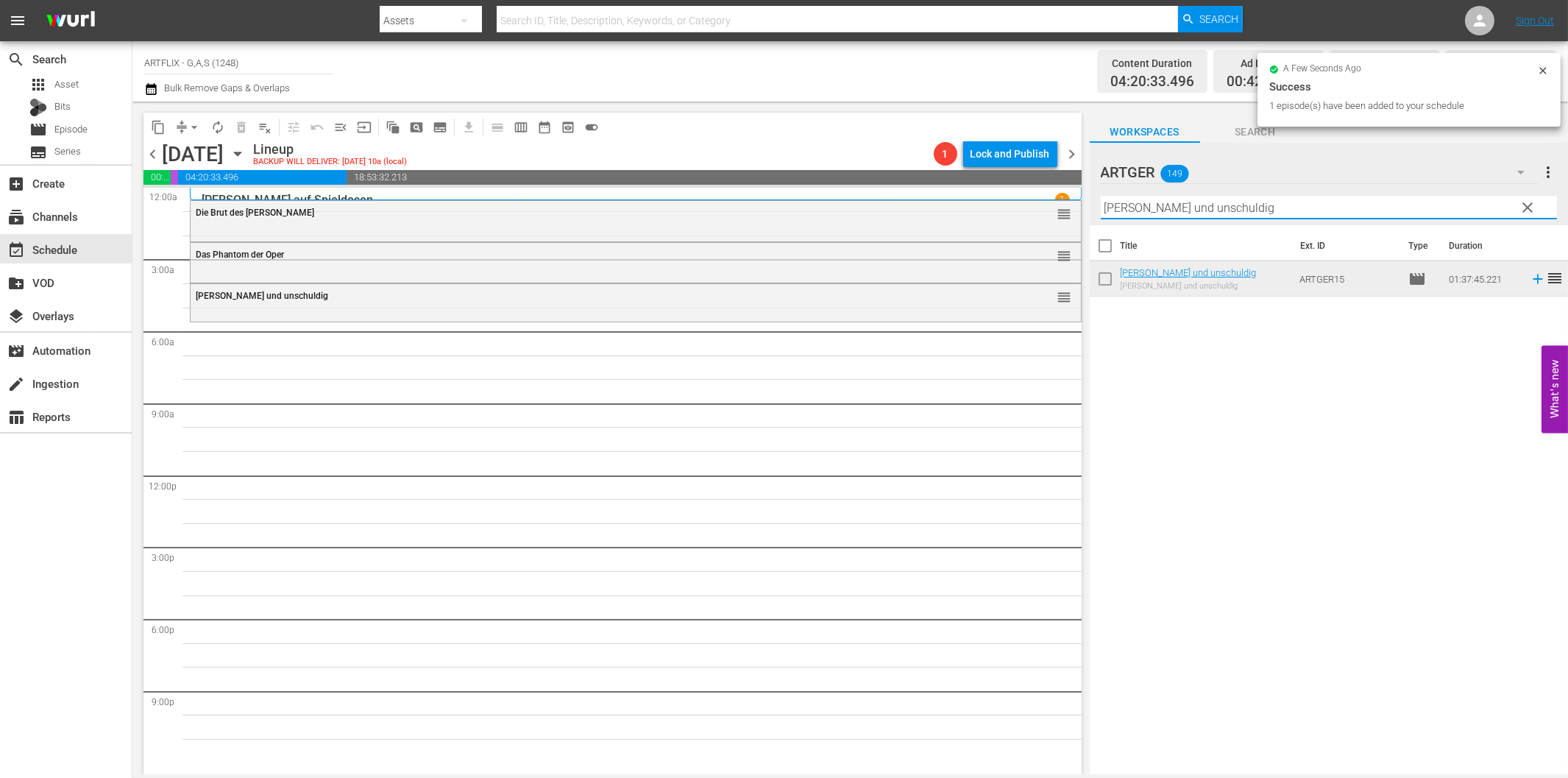
click at [1150, 212] on input "[PERSON_NAME] und unschuldig" at bounding box center [1328, 207] width 456 height 23
paste input "Recht und Leidenschaft"
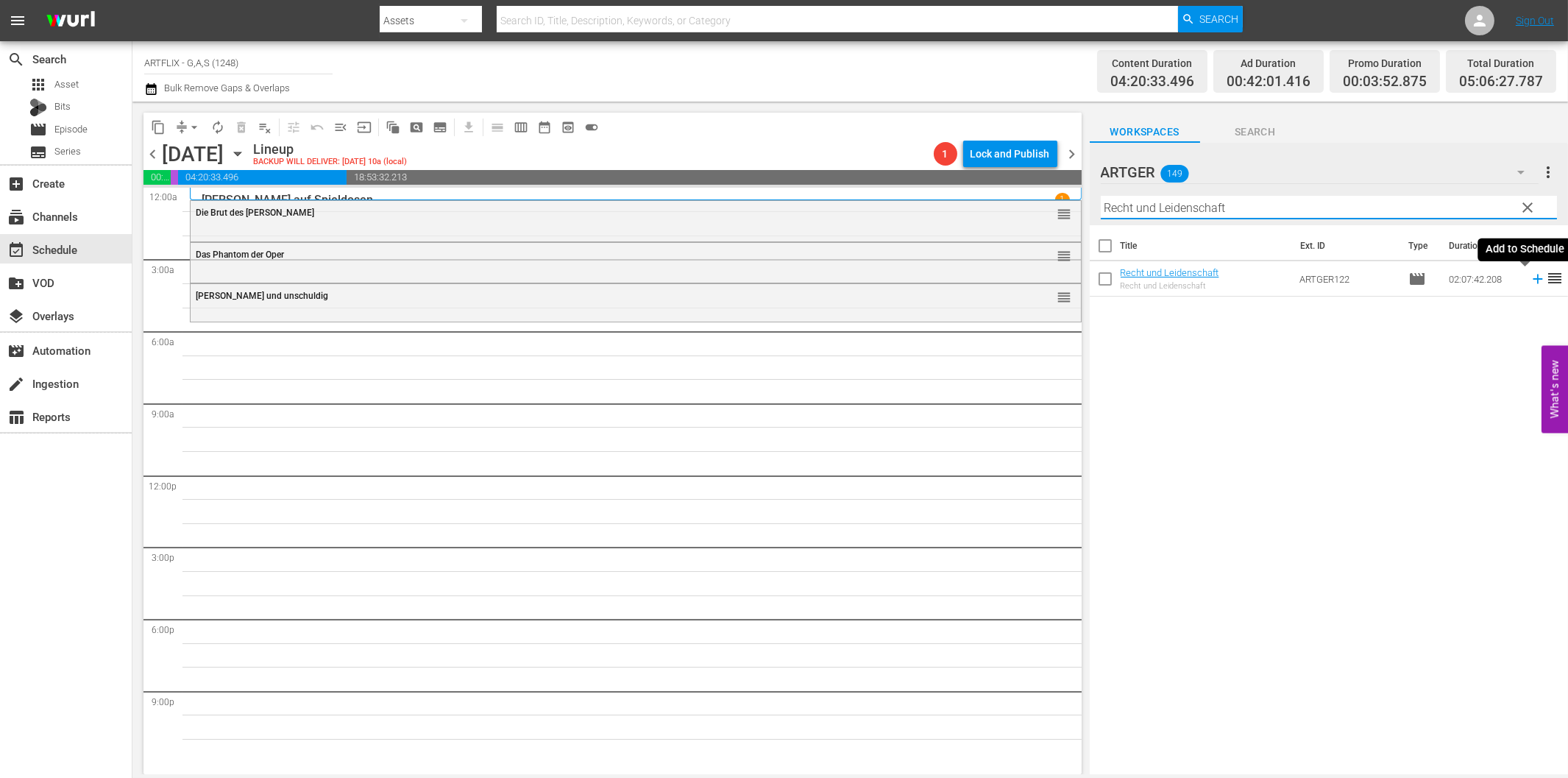
click at [1532, 280] on icon at bounding box center [1537, 279] width 9 height 9
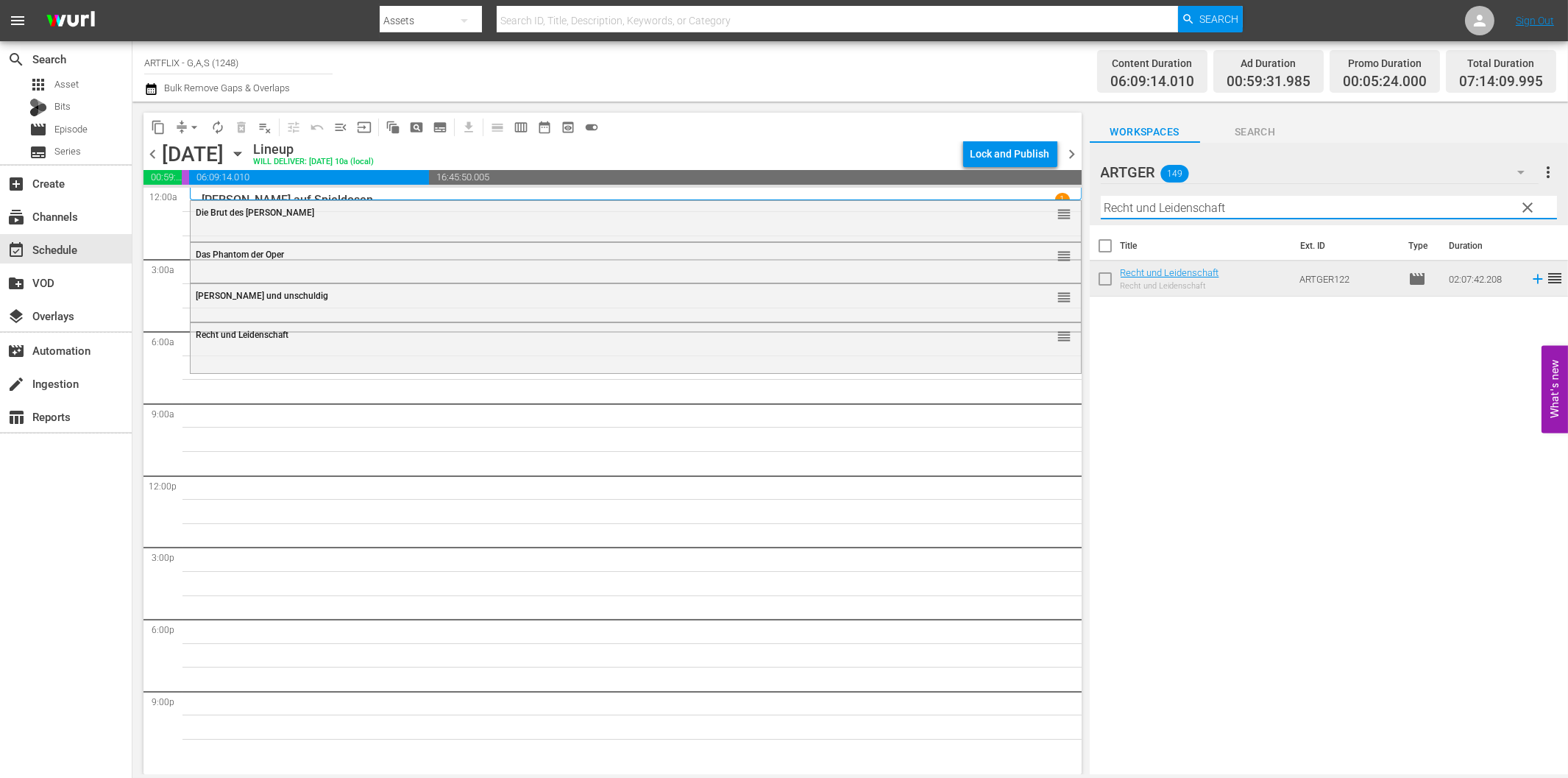
click at [1232, 206] on input "Recht und Leidenschaft" at bounding box center [1328, 207] width 456 height 23
paste input "[PERSON_NAME] - Die Horde des Schreckens"
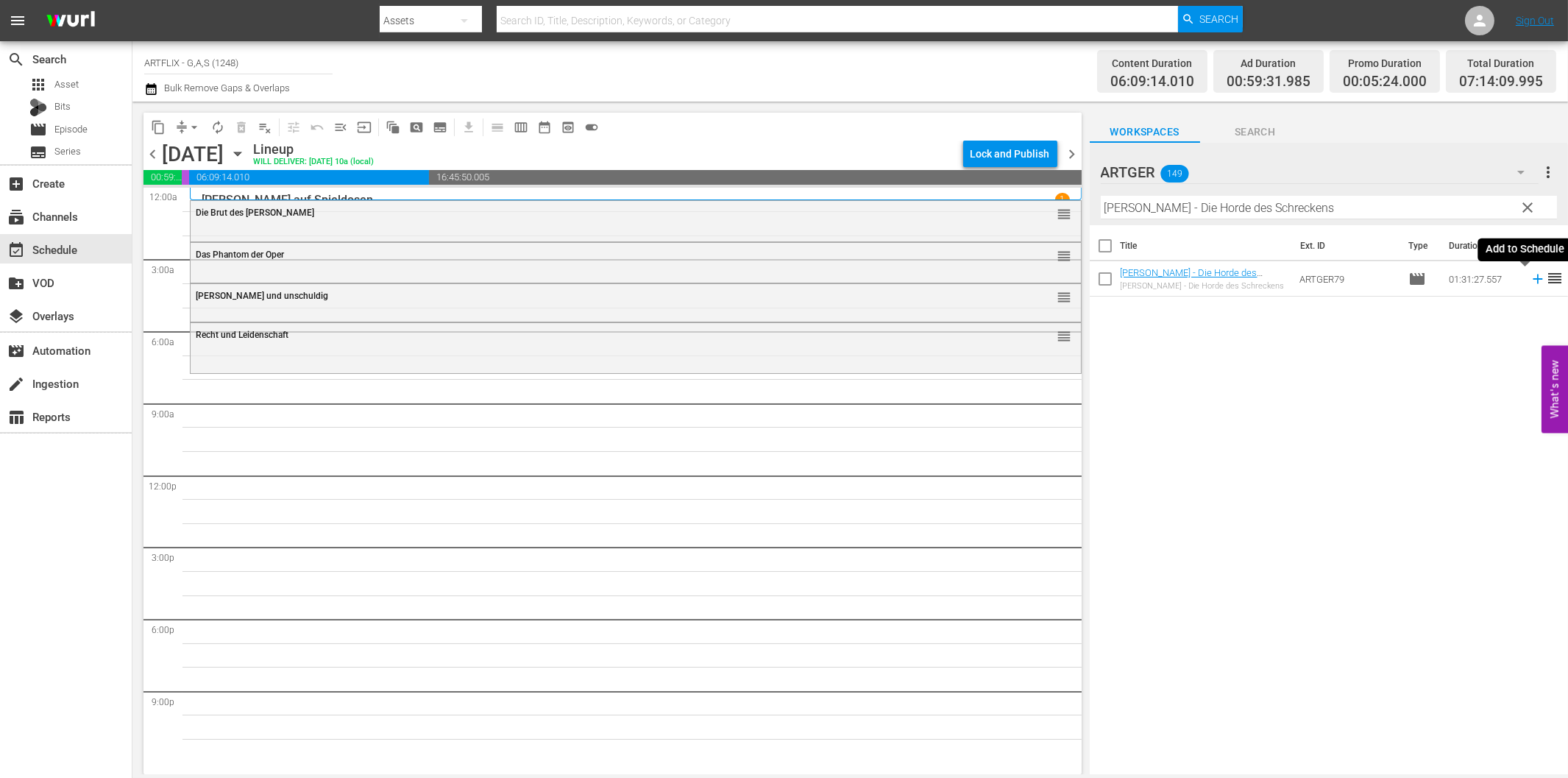
drag, startPoint x: 1521, startPoint y: 282, endPoint x: 1495, endPoint y: 285, distance: 26.2
click at [1530, 282] on icon at bounding box center [1538, 278] width 16 height 16
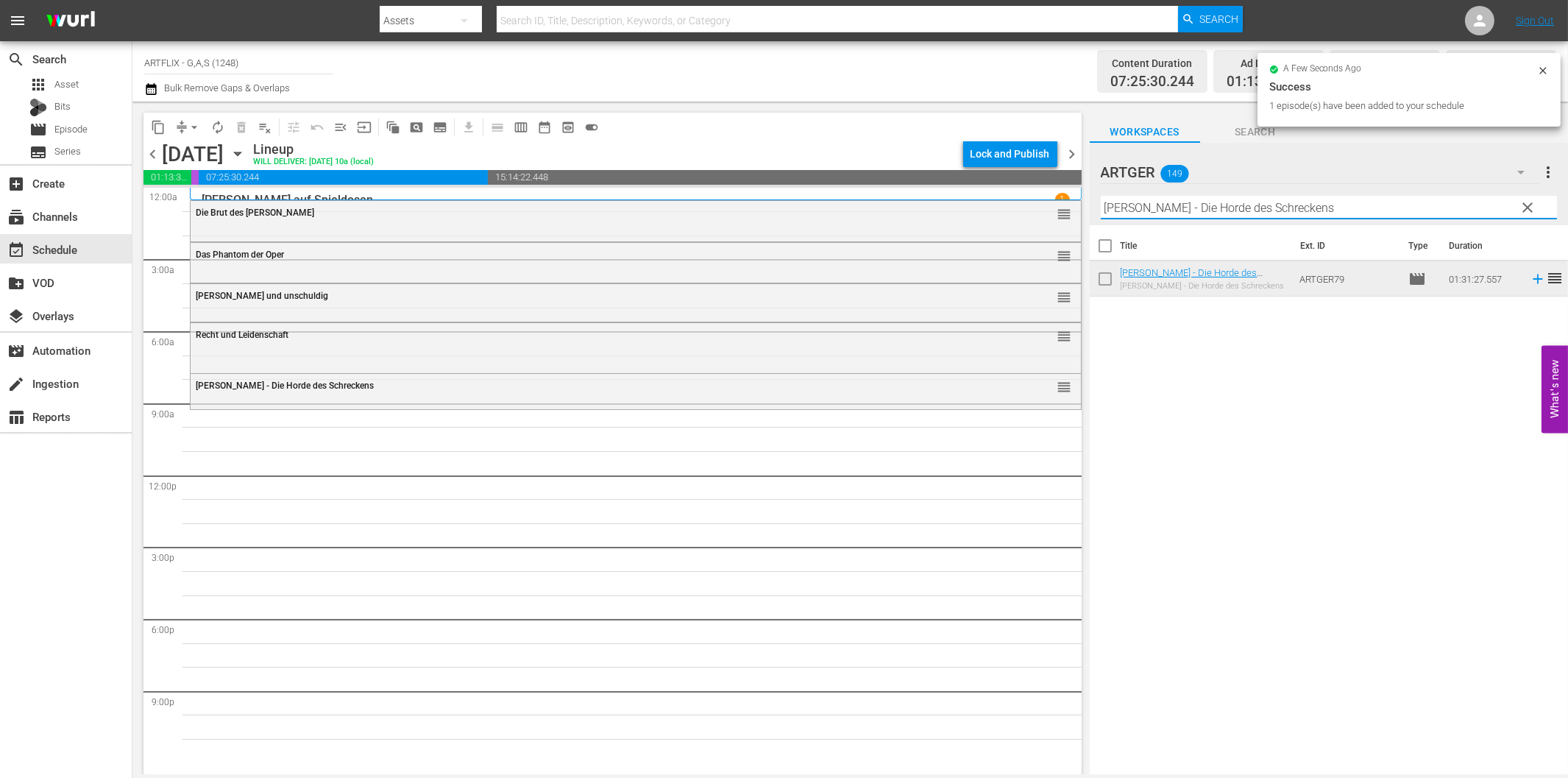
click at [1209, 199] on input "[PERSON_NAME] - Die Horde des Schreckens" at bounding box center [1328, 207] width 456 height 23
paste input "[PERSON_NAME], der Tyrann von Rom"
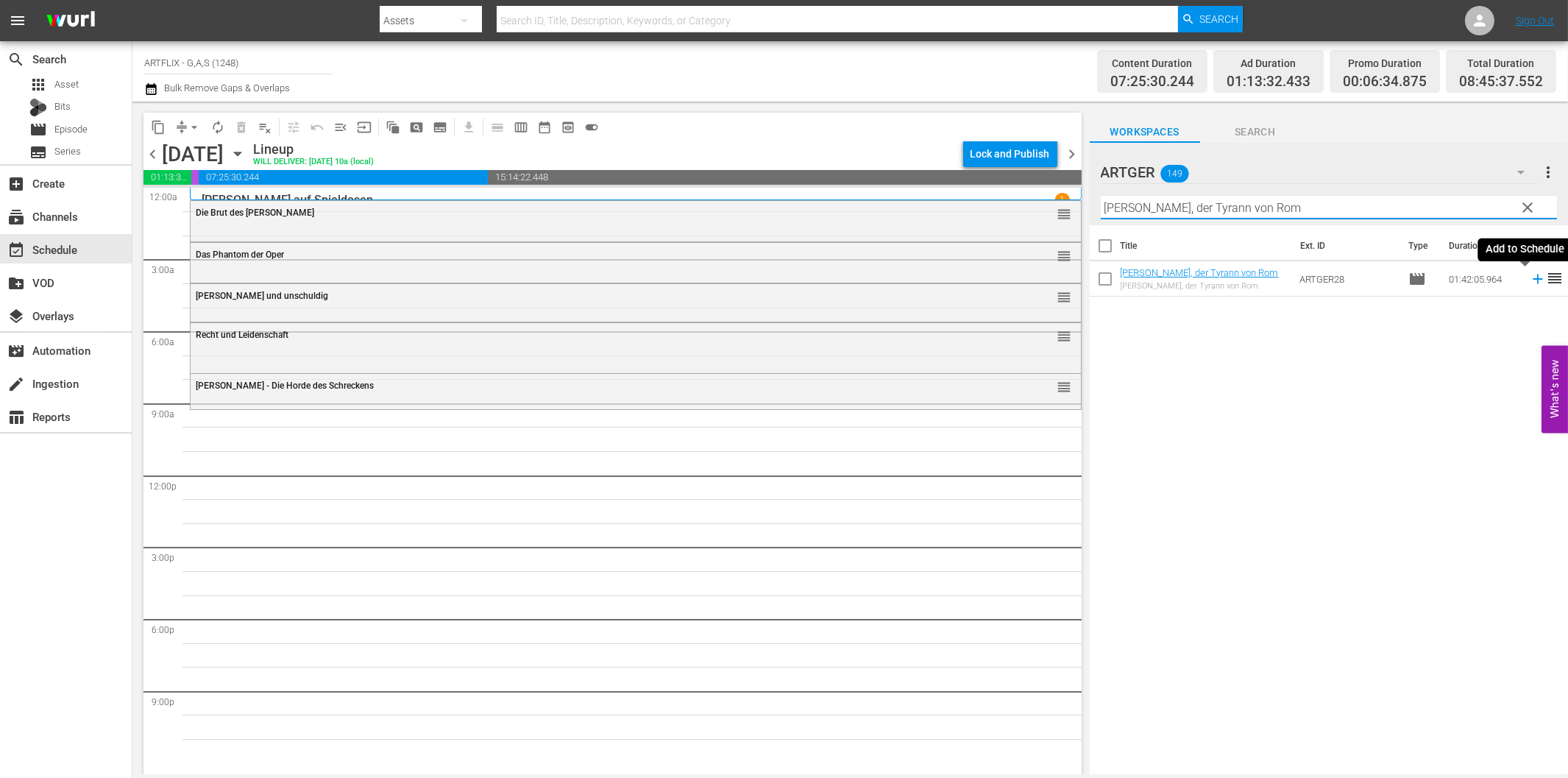
click at [1530, 278] on icon at bounding box center [1538, 278] width 16 height 16
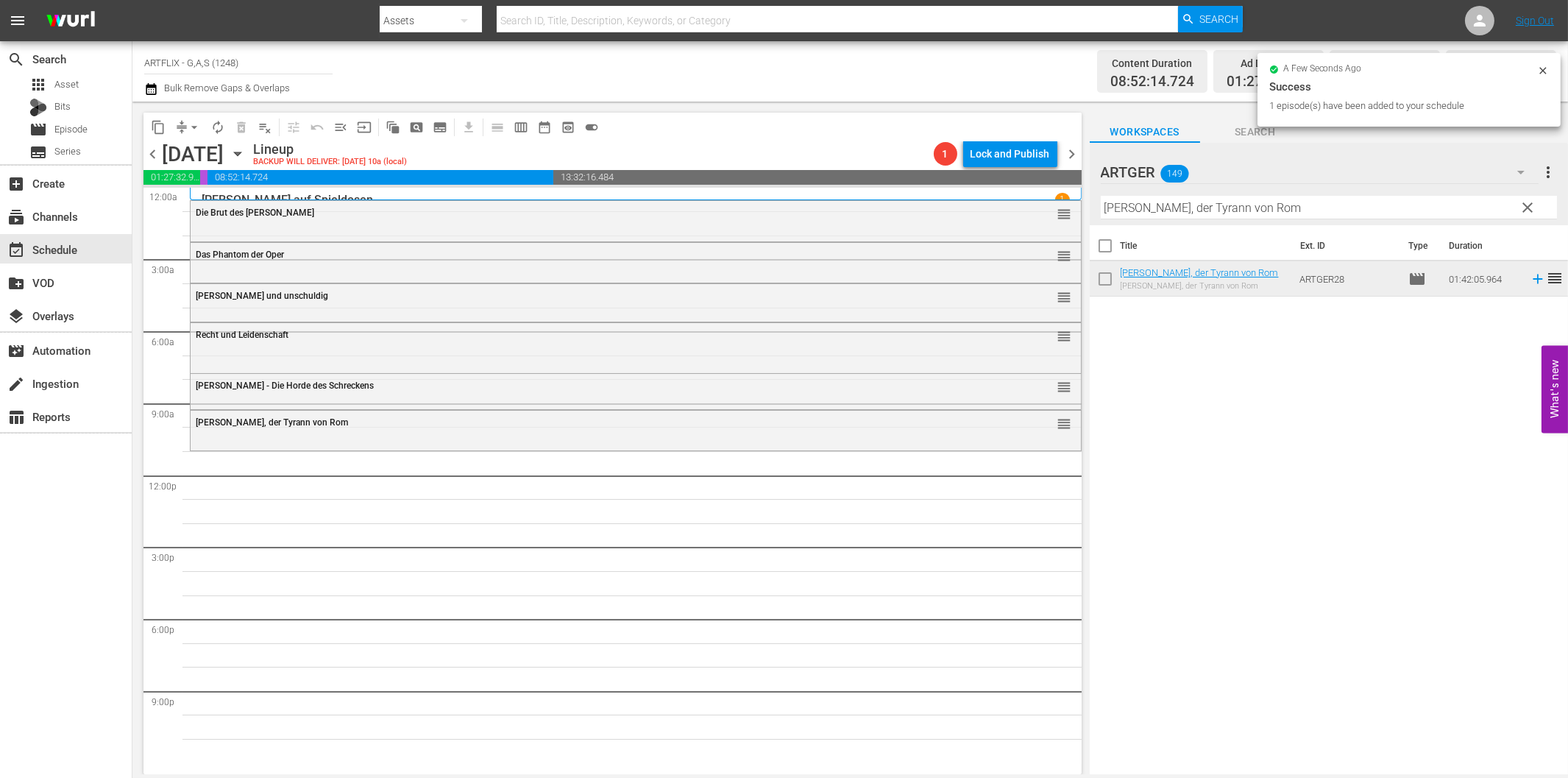
click at [1159, 206] on input "[PERSON_NAME], der Tyrann von Rom" at bounding box center [1328, 207] width 456 height 23
paste input "Tarzan - Der Furchtlose"
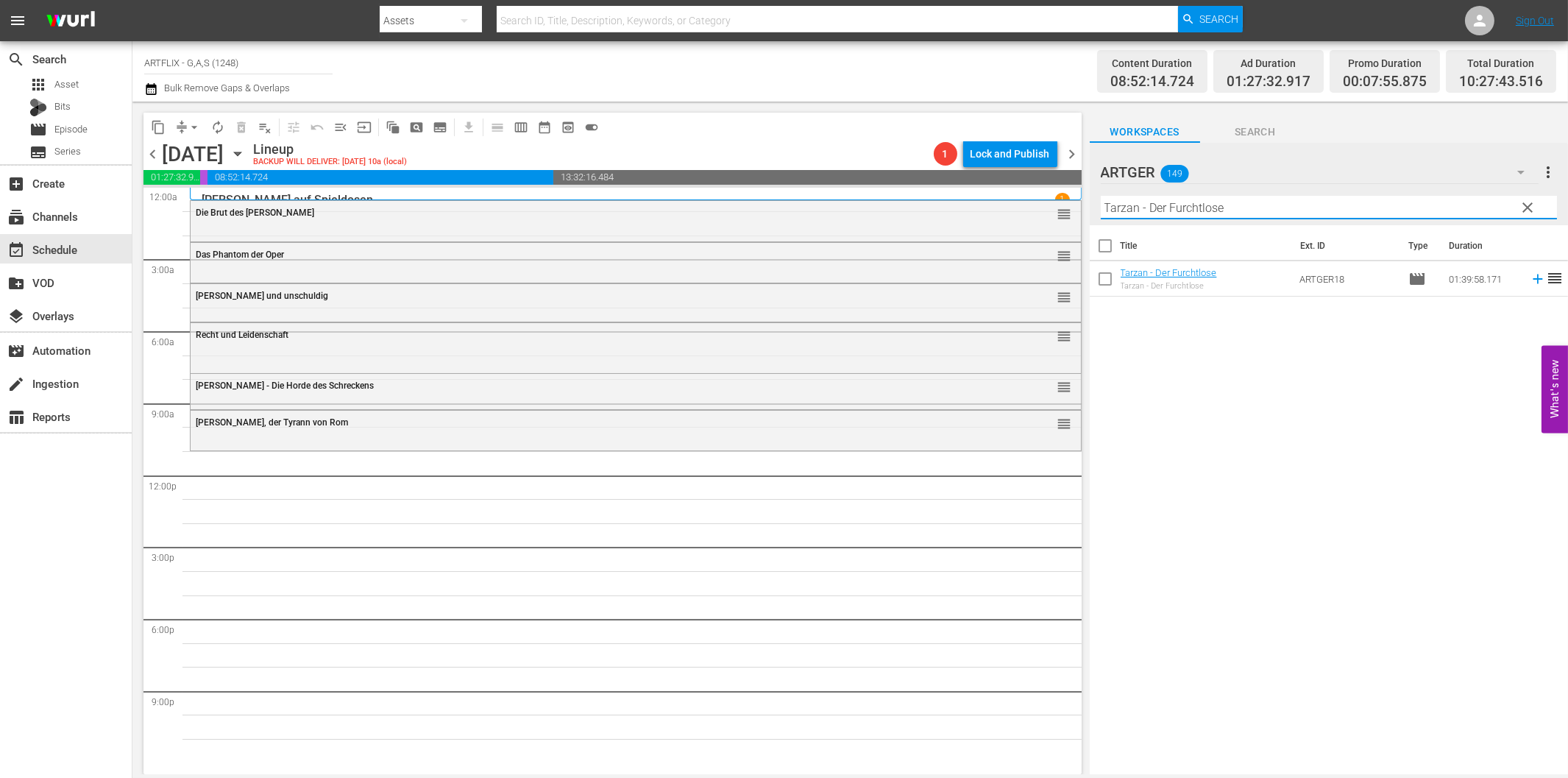
click at [1530, 283] on icon at bounding box center [1538, 278] width 16 height 16
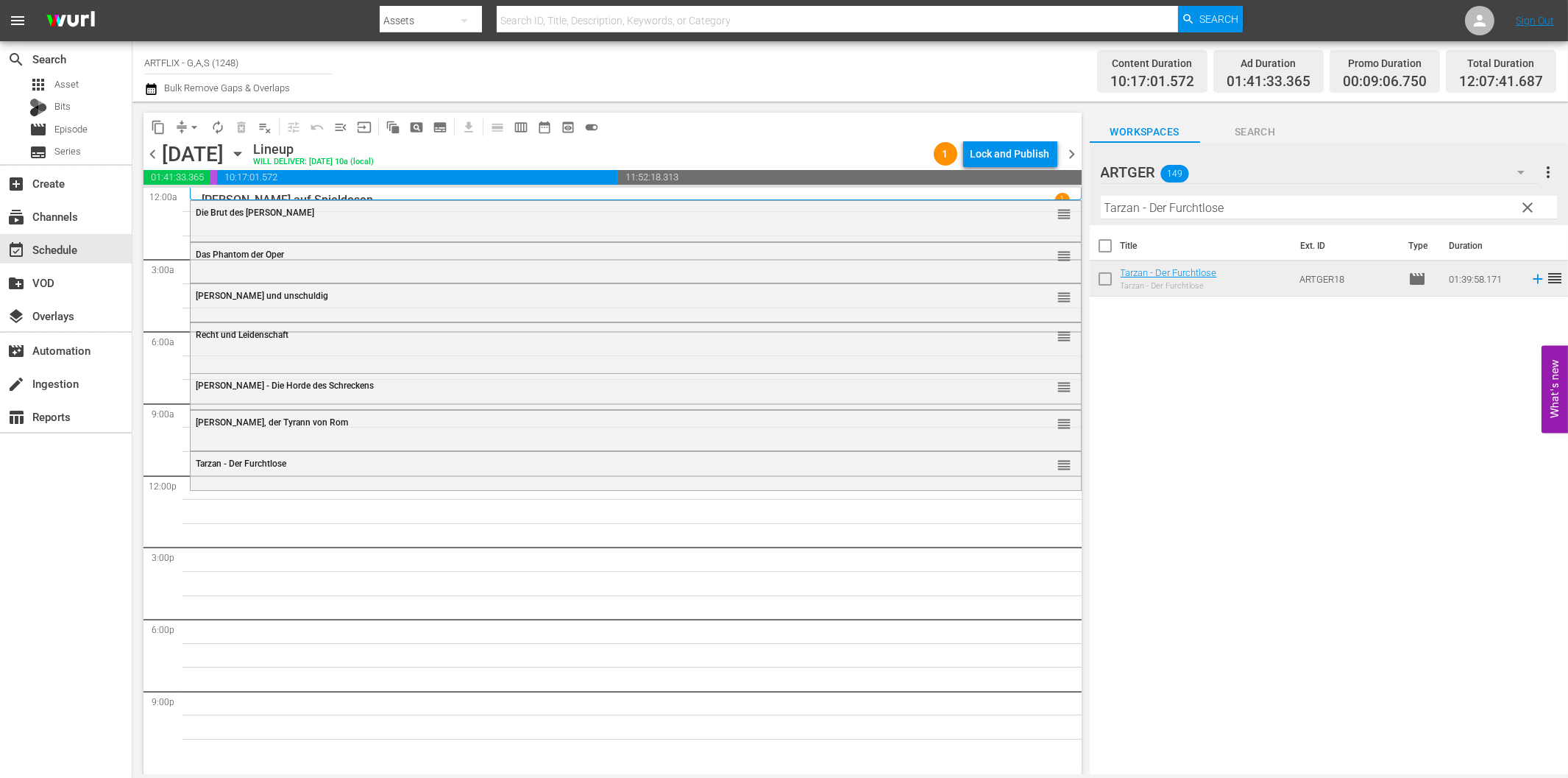
click at [1192, 209] on input "Tarzan - Der Furchtlose" at bounding box center [1328, 207] width 456 height 23
paste input "Die Rache des Gorilla Colorized"
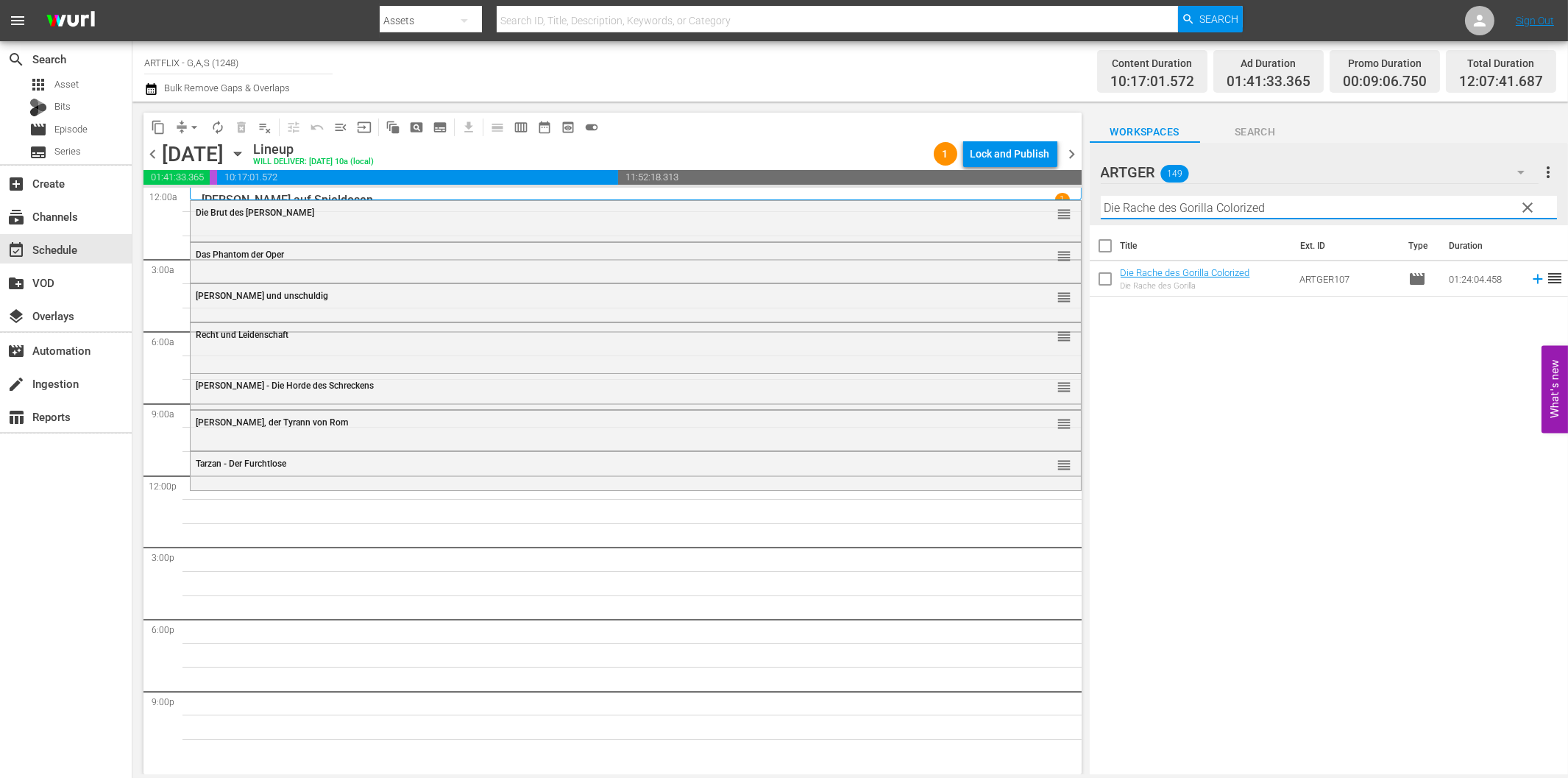
click at [1530, 281] on icon at bounding box center [1538, 278] width 16 height 16
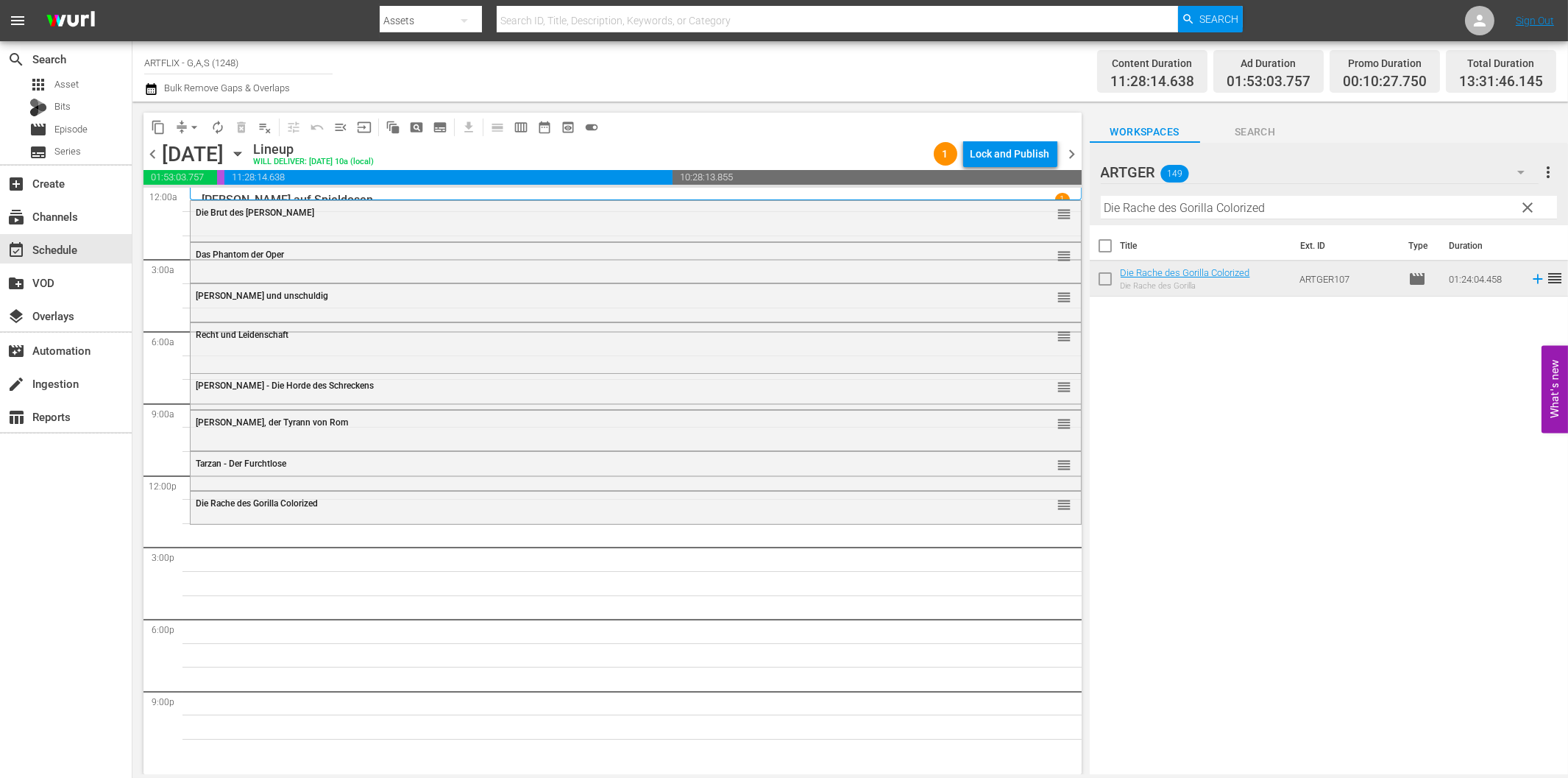
click at [1307, 214] on input "Die Rache des Gorilla Colorized" at bounding box center [1328, 207] width 456 height 23
paste input "[DEMOGRAPHIC_DATA] von Verona"
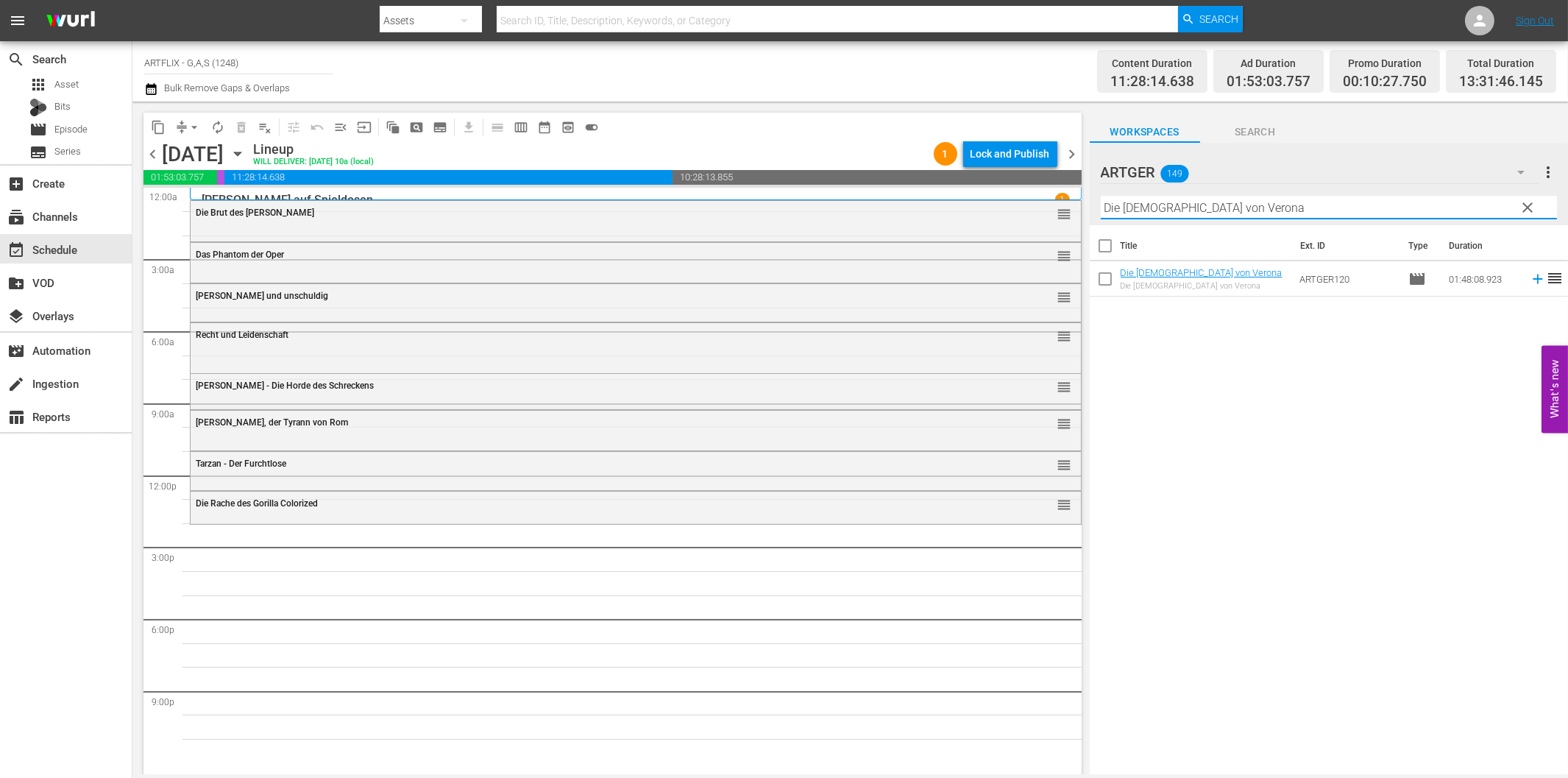
click at [1532, 278] on icon at bounding box center [1537, 279] width 9 height 9
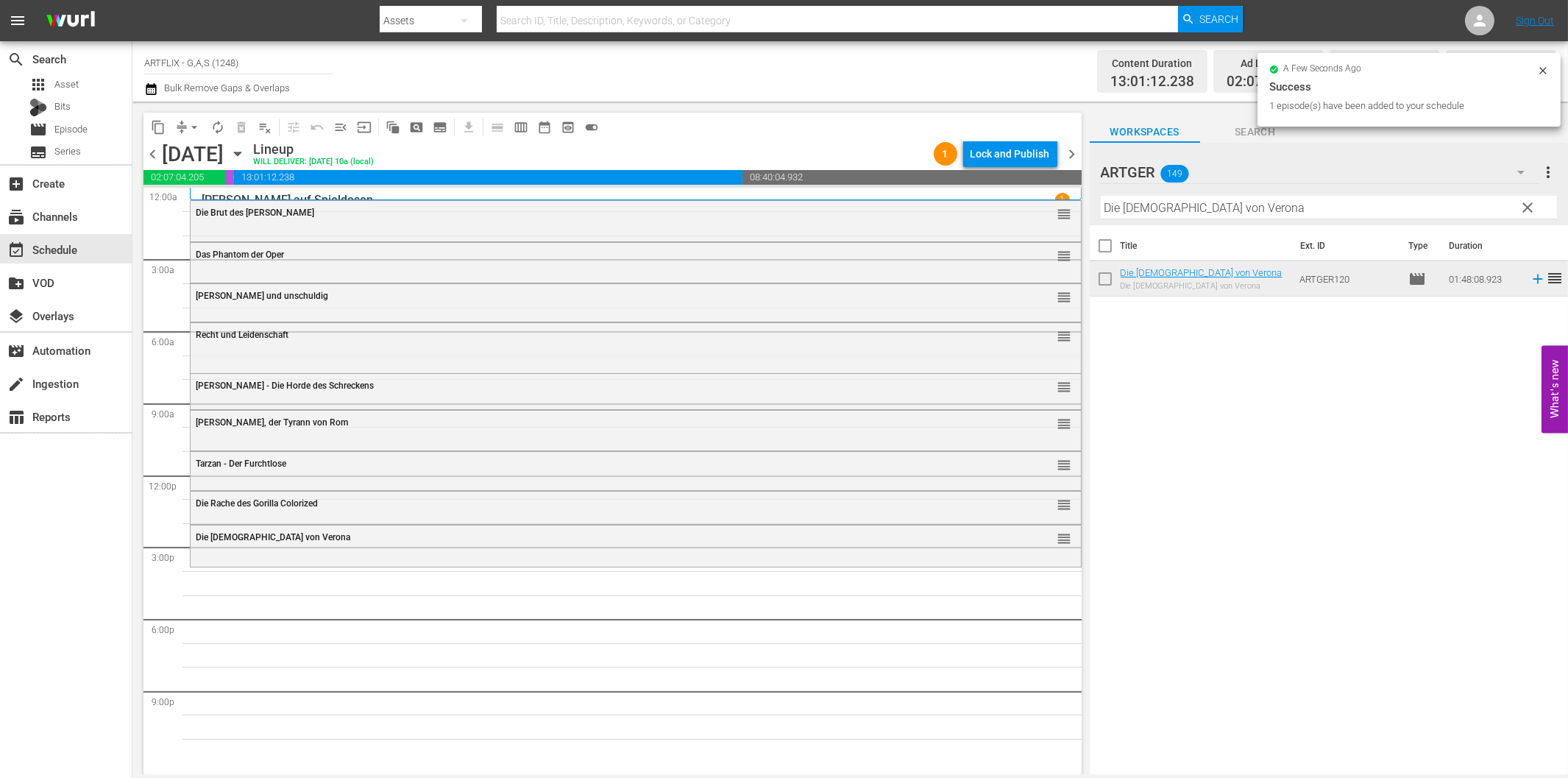
click at [1173, 207] on input "Die [DEMOGRAPHIC_DATA] von Verona" at bounding box center [1328, 207] width 456 height 23
paste input "er vierte [PERSON_NAME]"
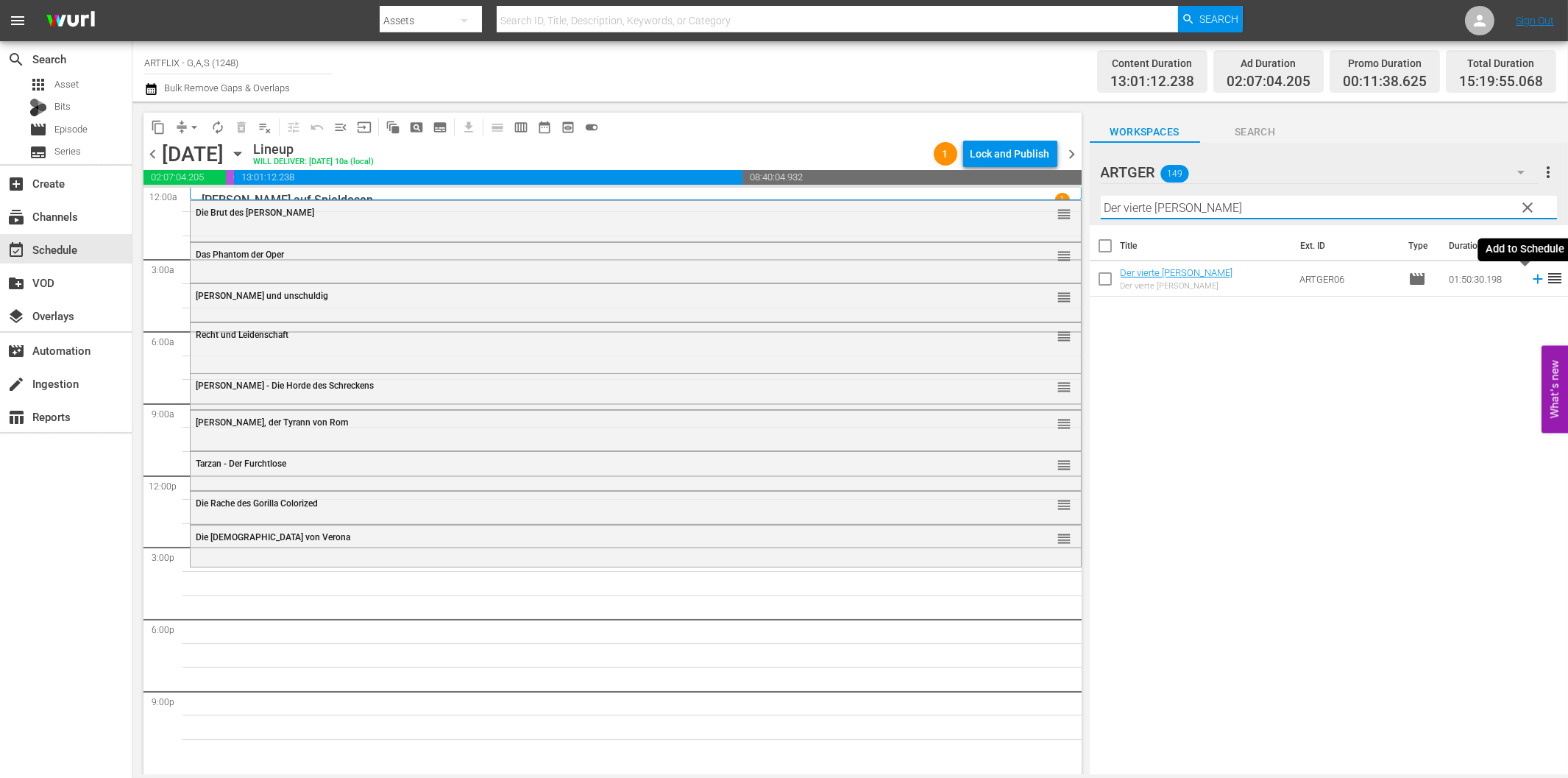
click at [1532, 280] on icon at bounding box center [1537, 279] width 9 height 9
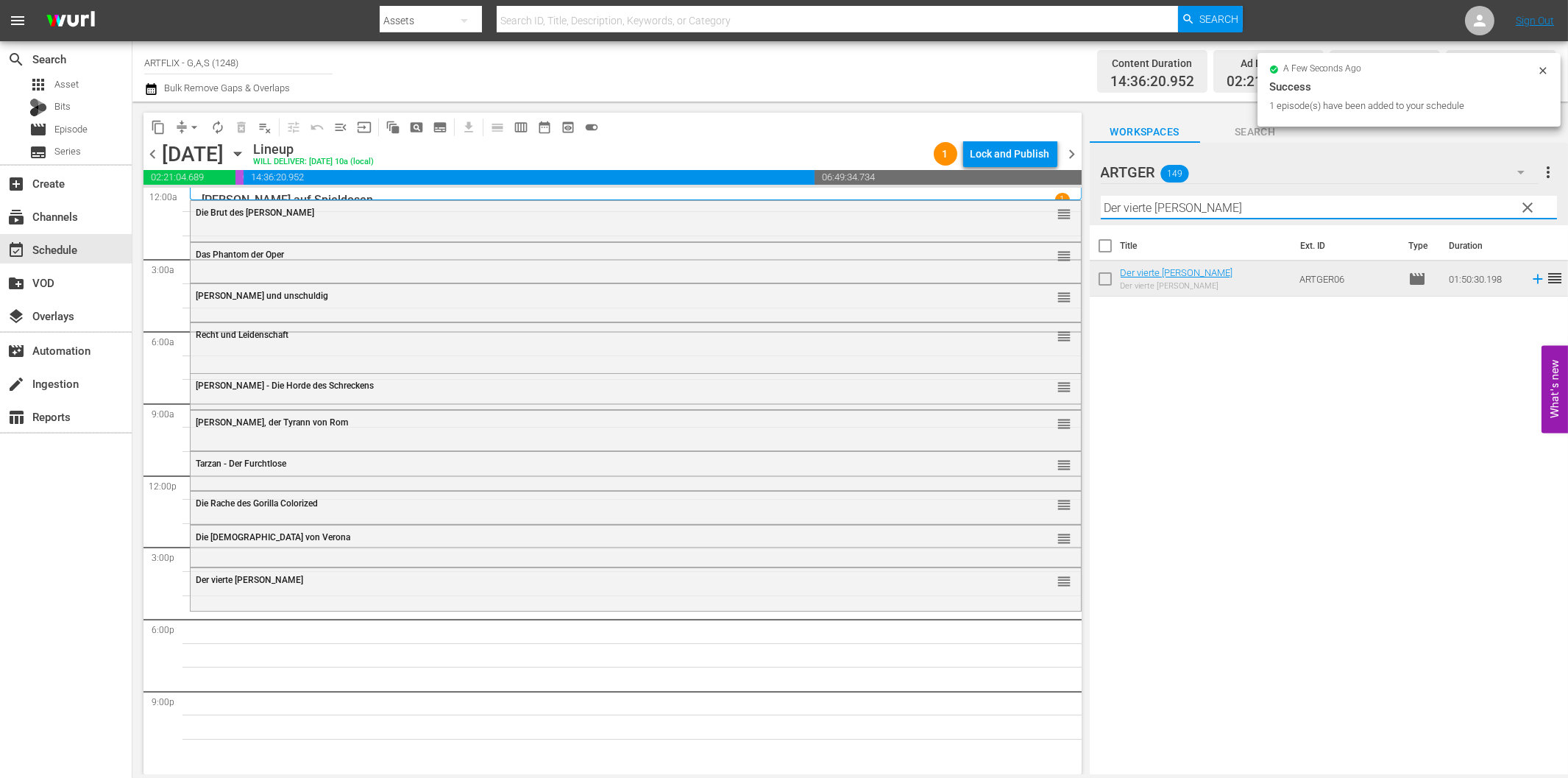
click at [1235, 213] on input "Der vierte [PERSON_NAME]" at bounding box center [1328, 207] width 456 height 23
paste input "Schön muss man sei"
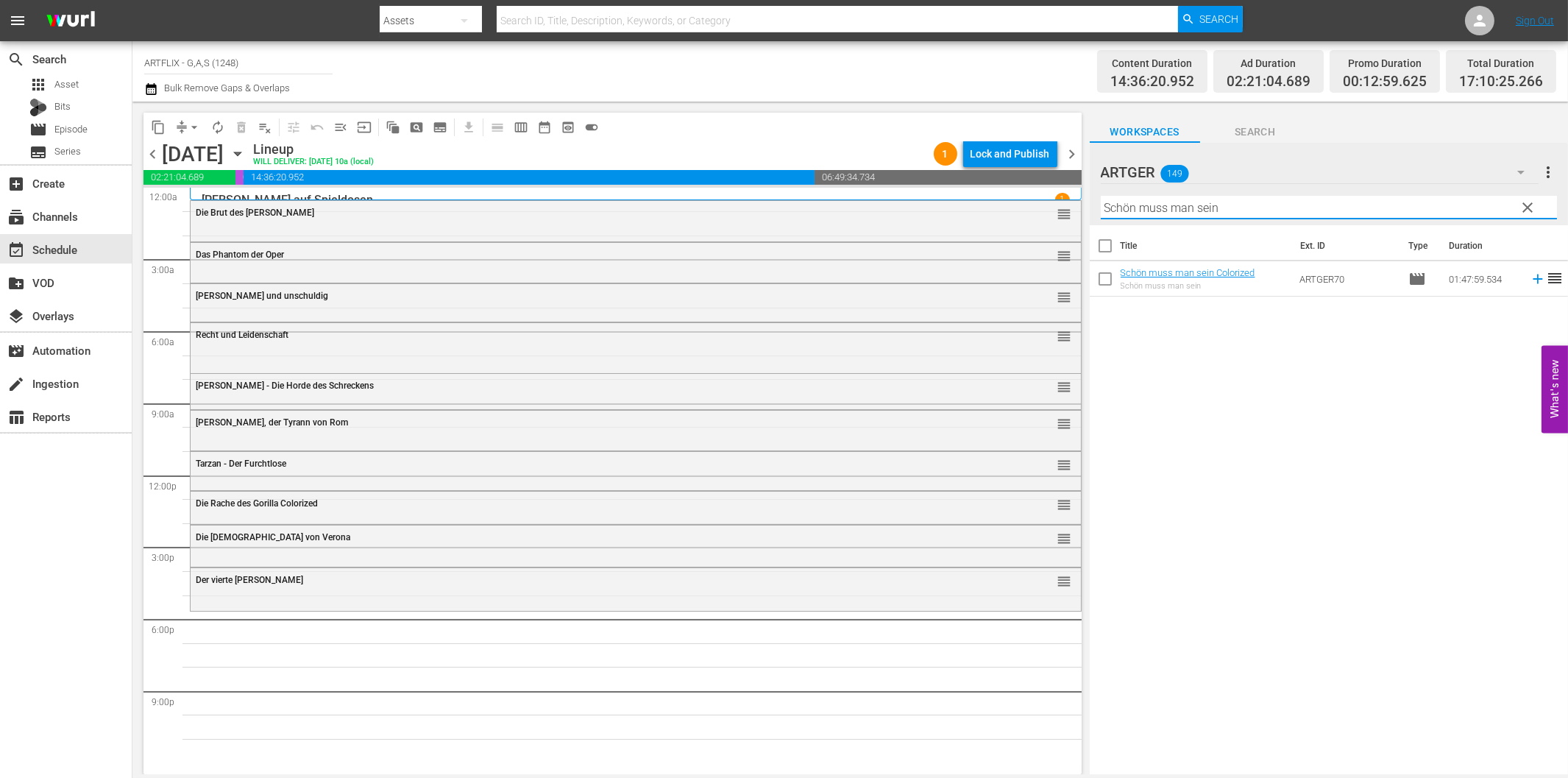
click at [1530, 282] on icon at bounding box center [1538, 278] width 16 height 16
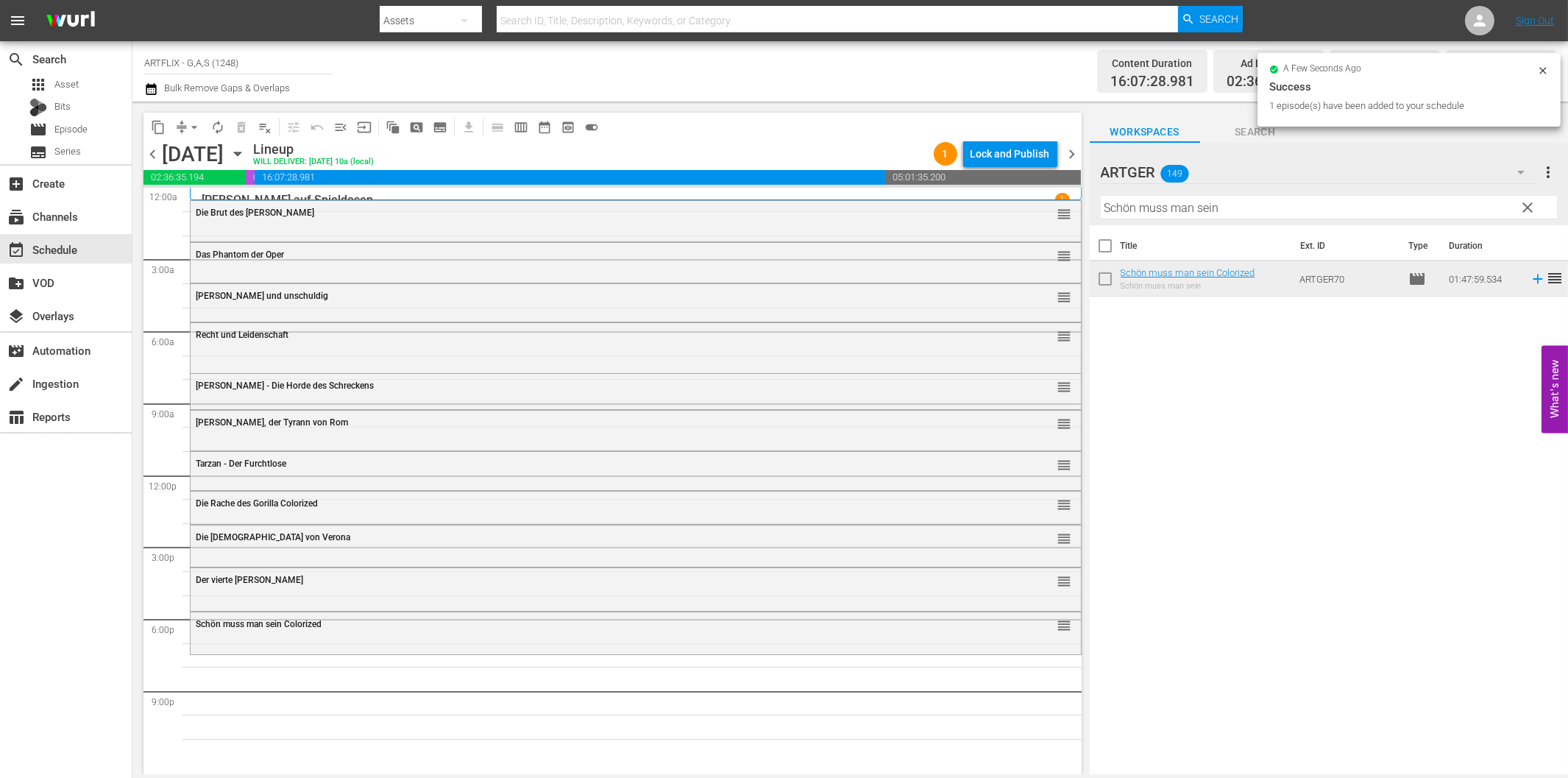
click at [1201, 208] on input "Schön muss man sein" at bounding box center [1328, 207] width 456 height 23
paste input "Phantom des Schreckens"
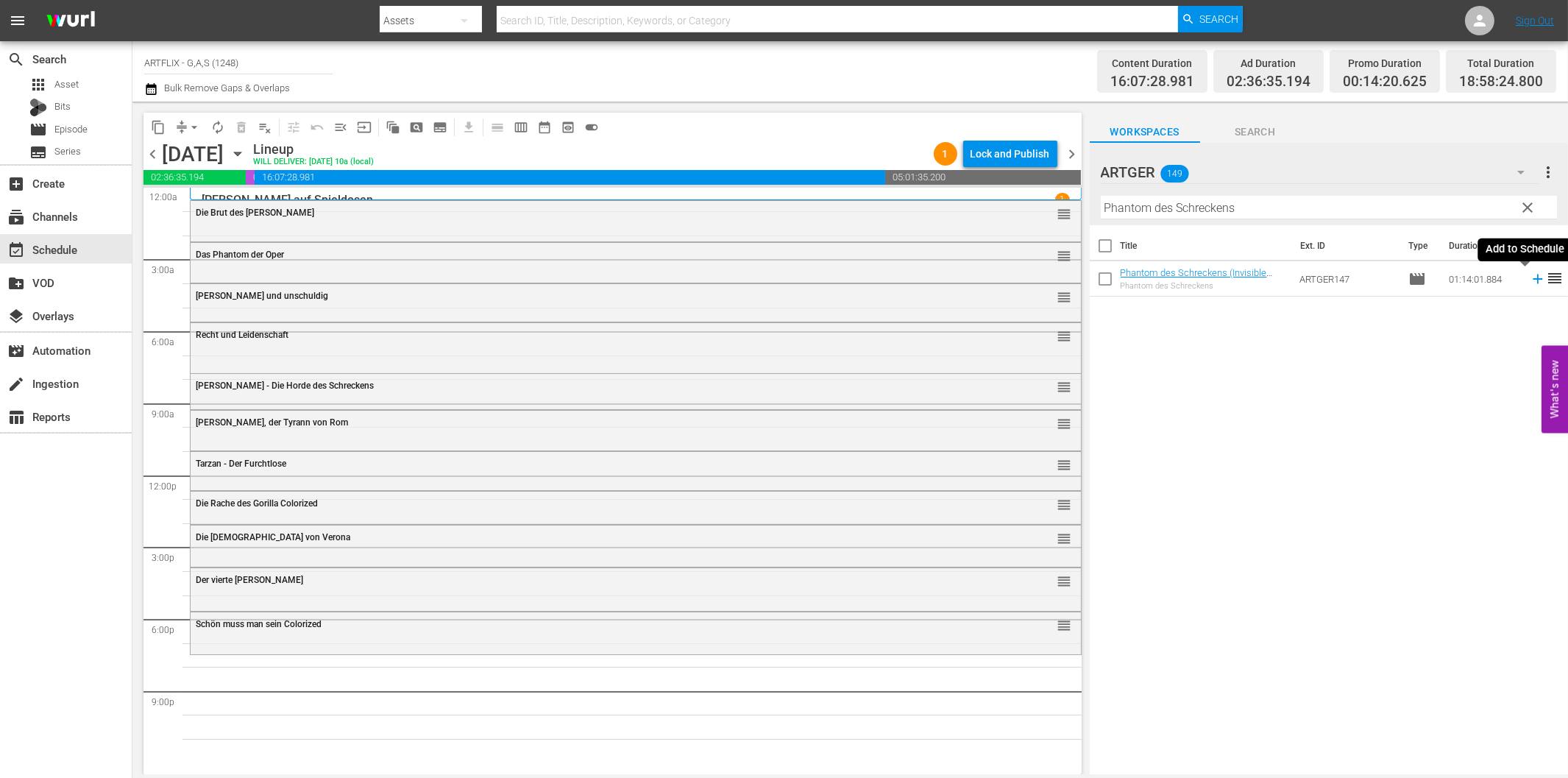
click at [1532, 280] on icon at bounding box center [1537, 279] width 9 height 9
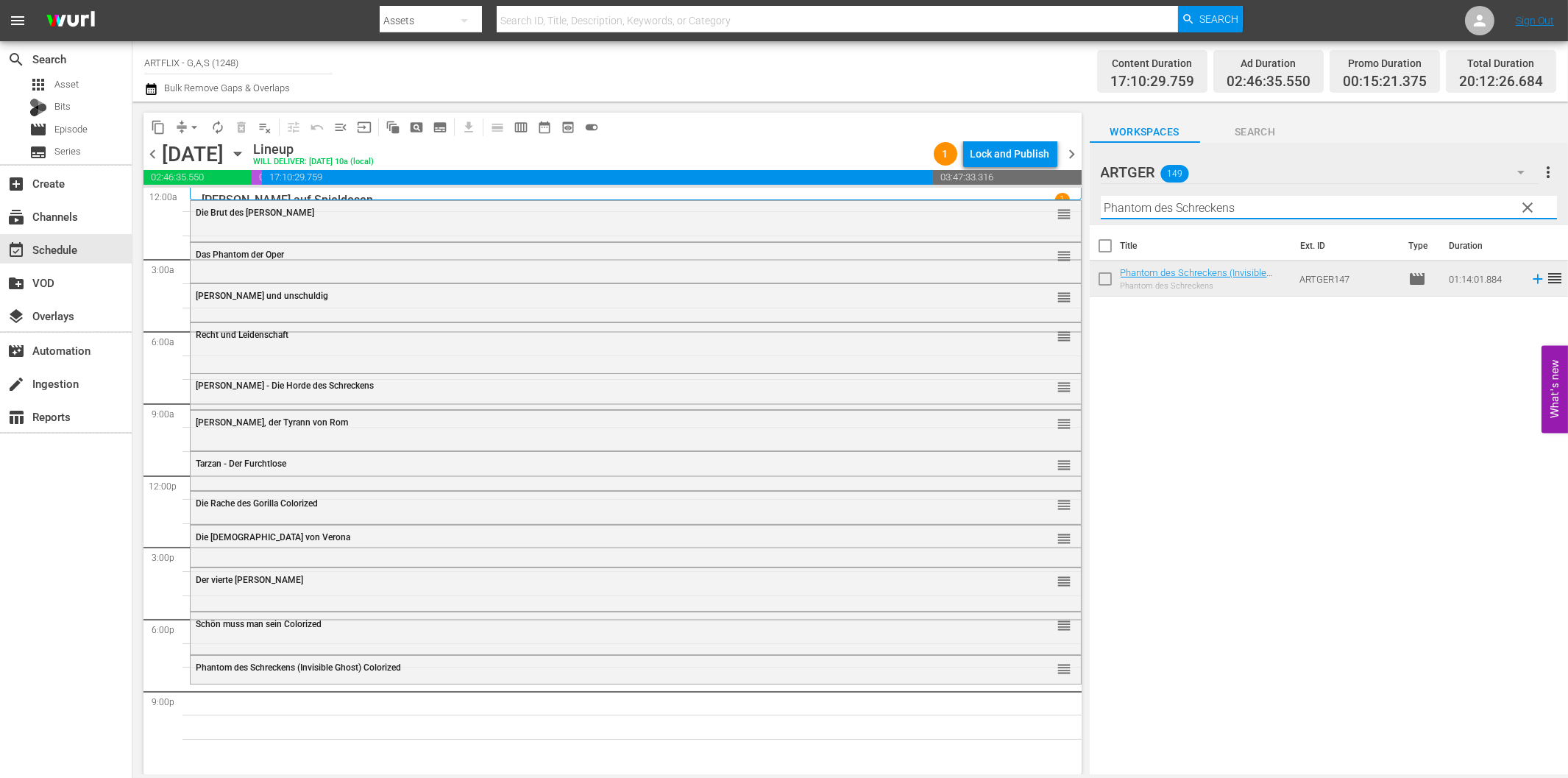
click at [1335, 211] on input "Phantom des Schreckens" at bounding box center [1328, 207] width 456 height 23
paste input "The Last Man on Earth - Der Beginn der Legende"
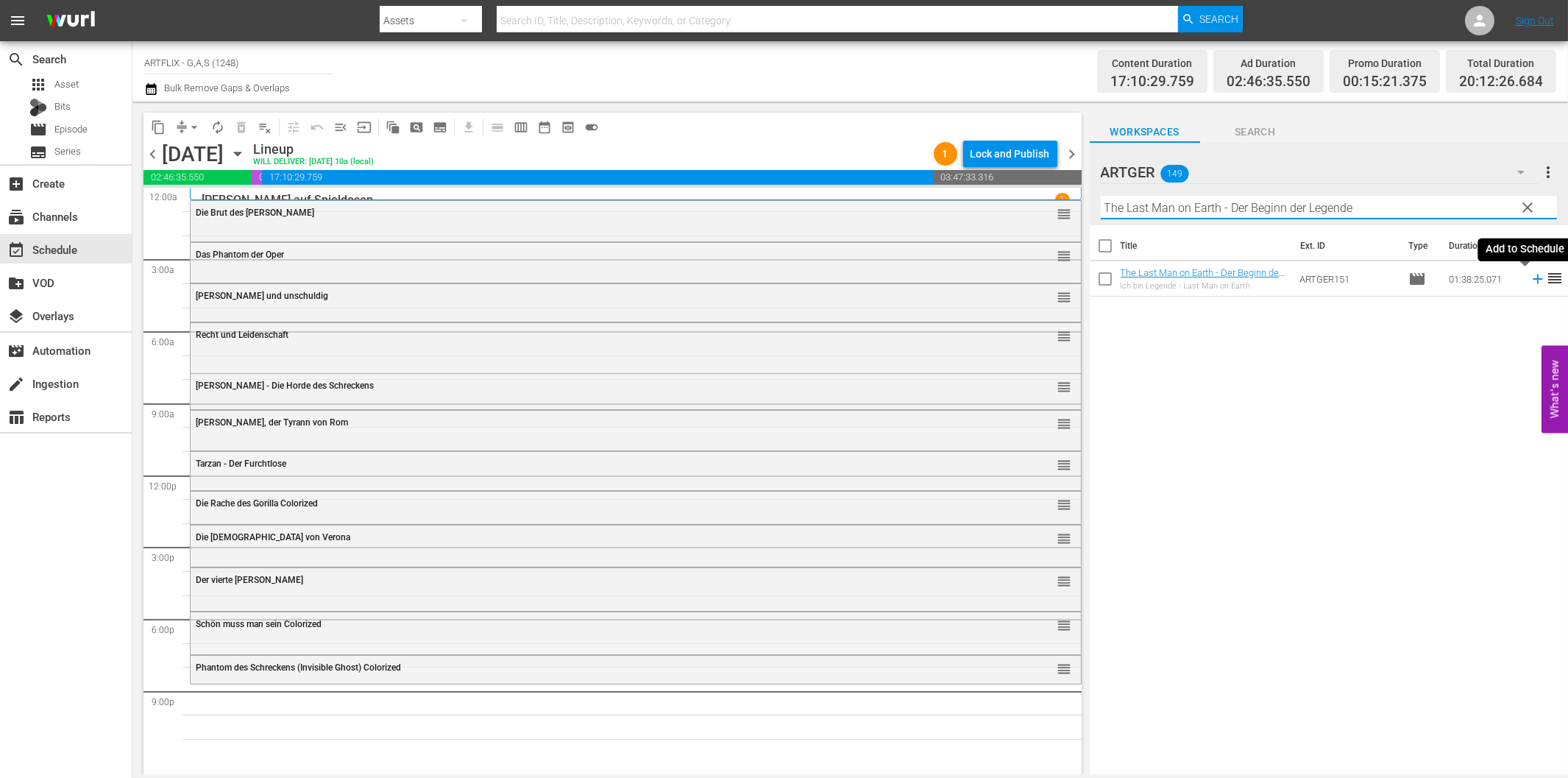
click at [1530, 275] on icon at bounding box center [1538, 278] width 16 height 16
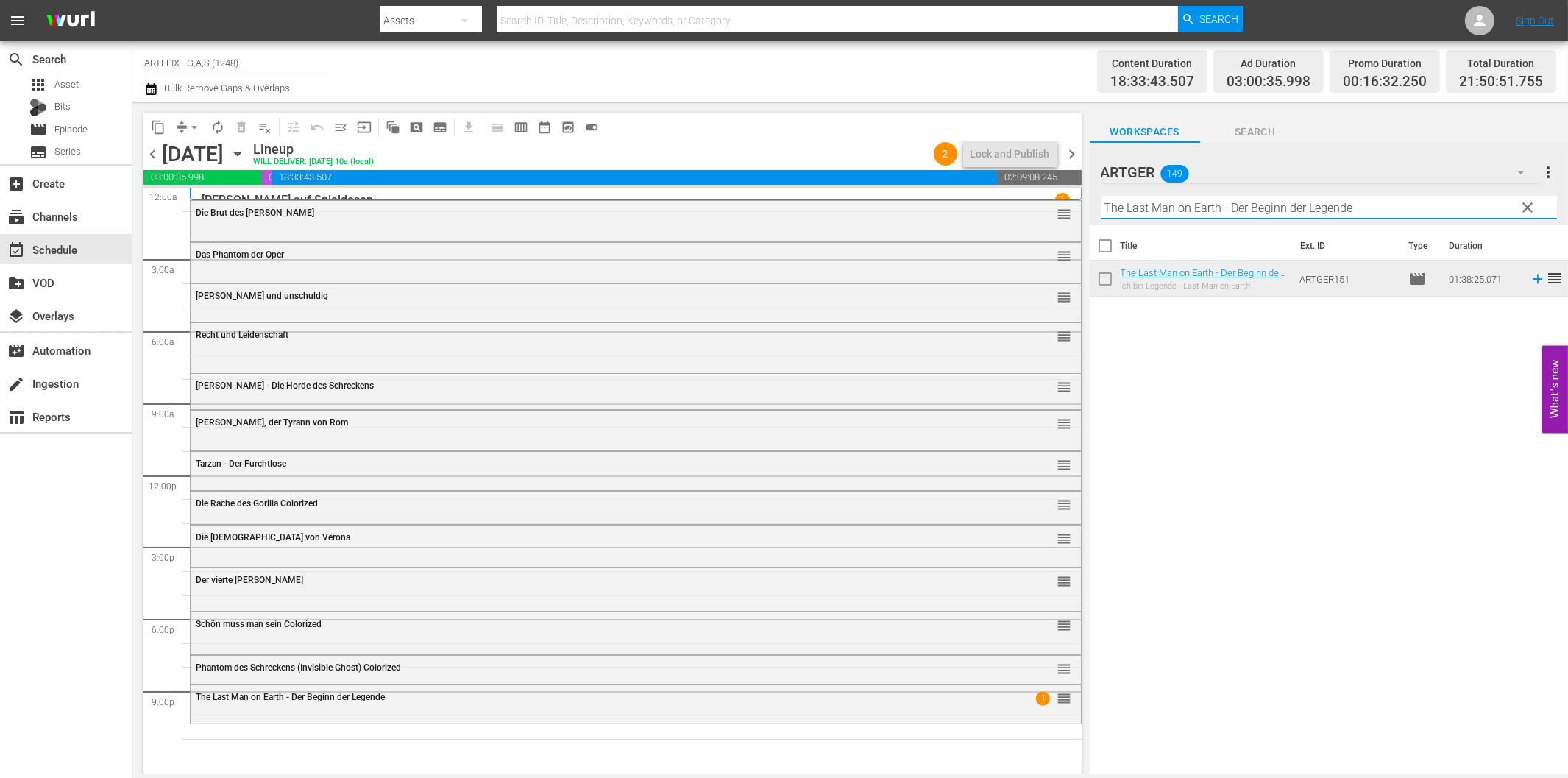
click at [1151, 204] on input "The Last Man on Earth - Der Beginn der Legende" at bounding box center [1328, 207] width 456 height 23
paste input "Das Haus auf dem Geisterhügel"
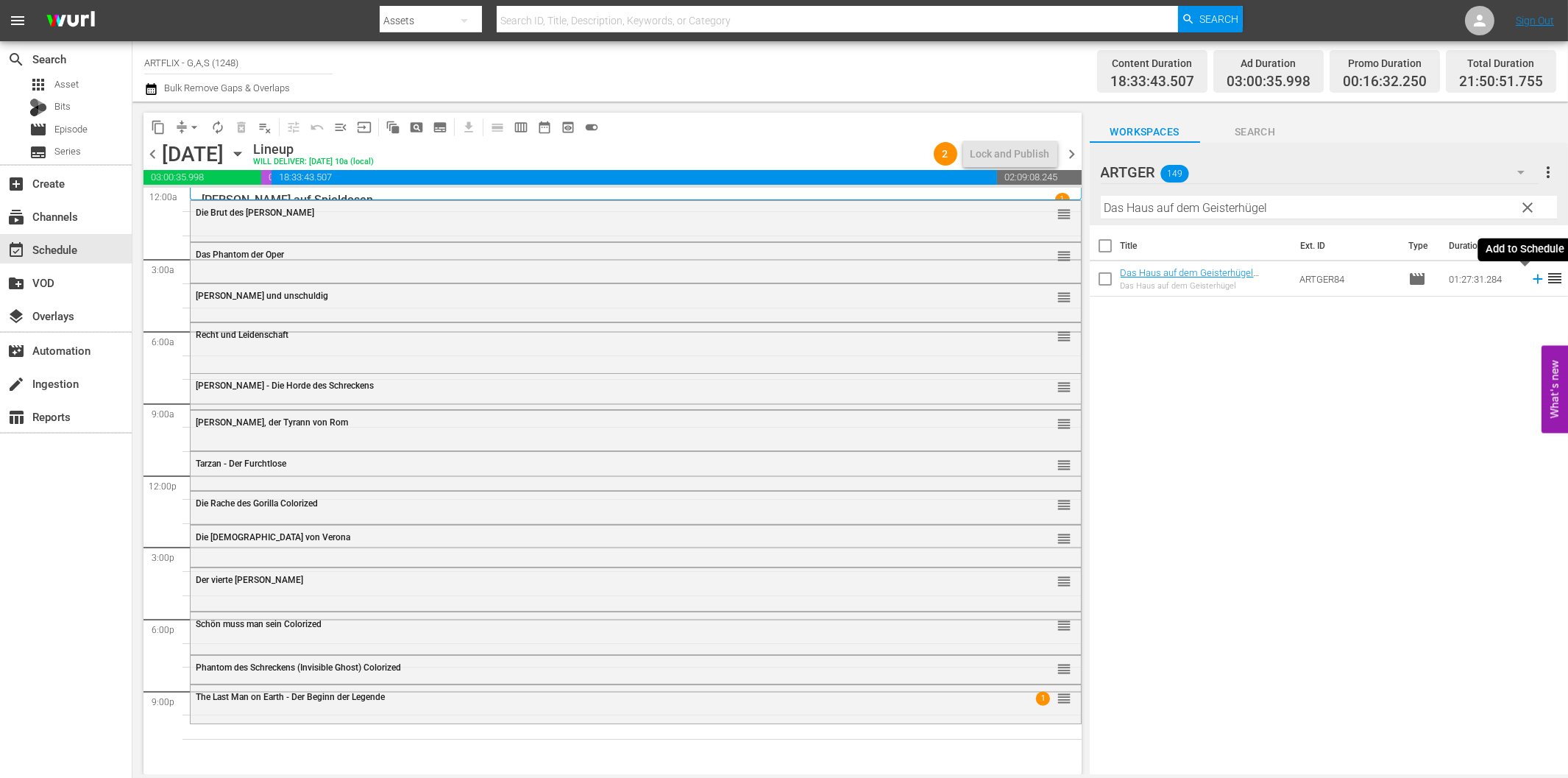
click at [1530, 276] on icon at bounding box center [1538, 278] width 16 height 16
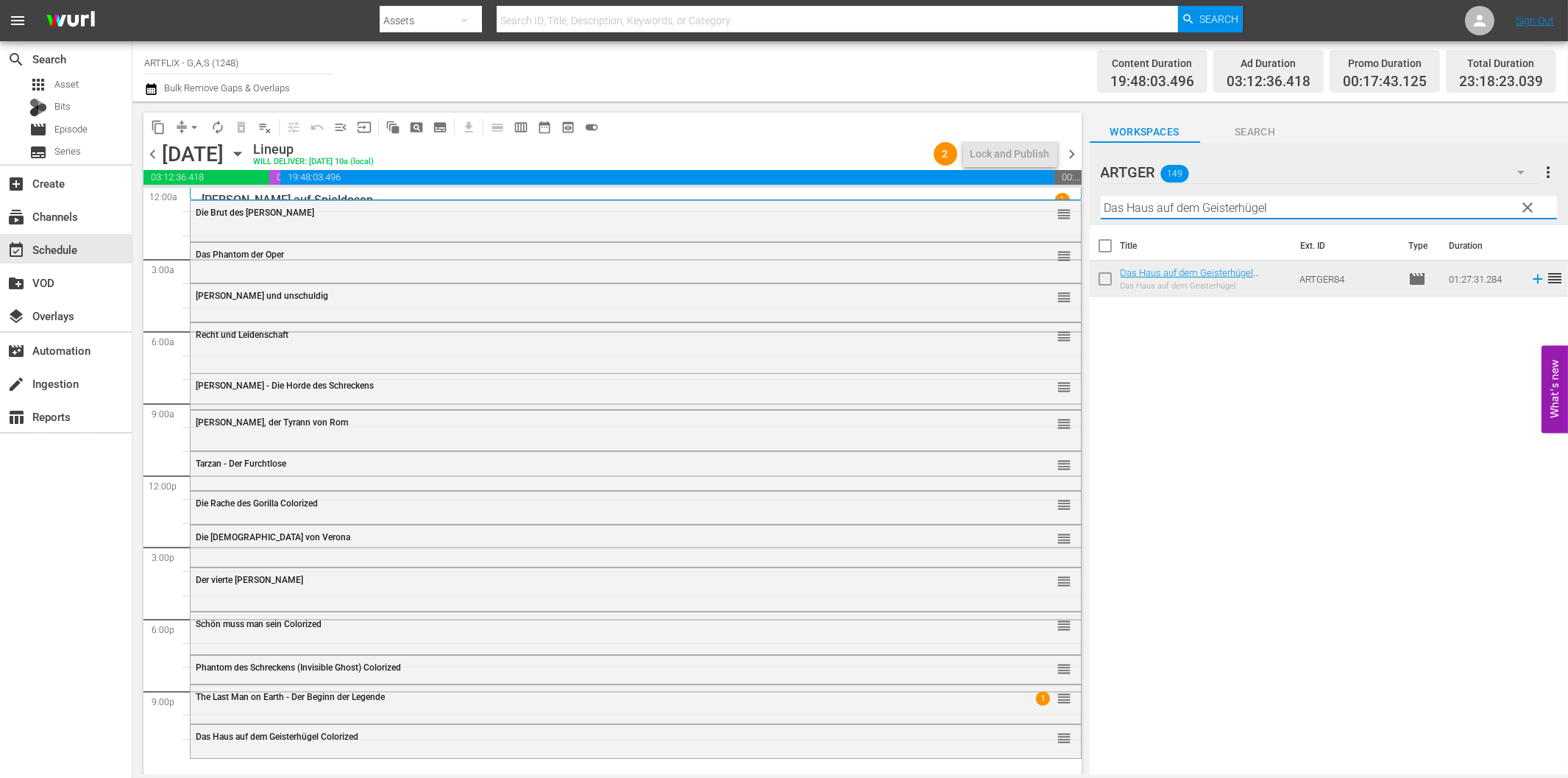
click at [1159, 210] on input "Das Haus auf dem Geisterhügel" at bounding box center [1328, 207] width 456 height 23
paste input "öllenriff"
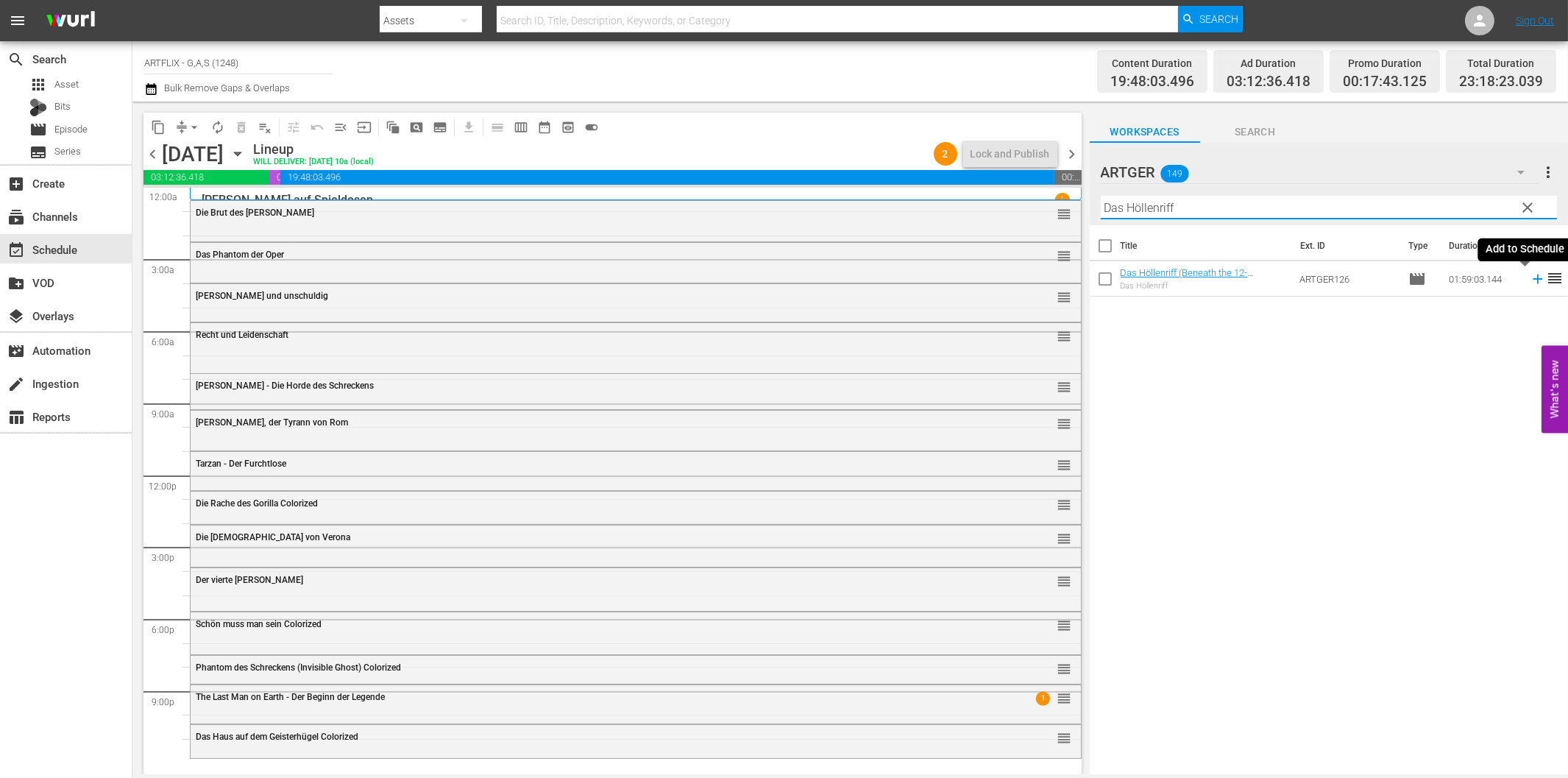
click at [1532, 280] on icon at bounding box center [1537, 279] width 9 height 9
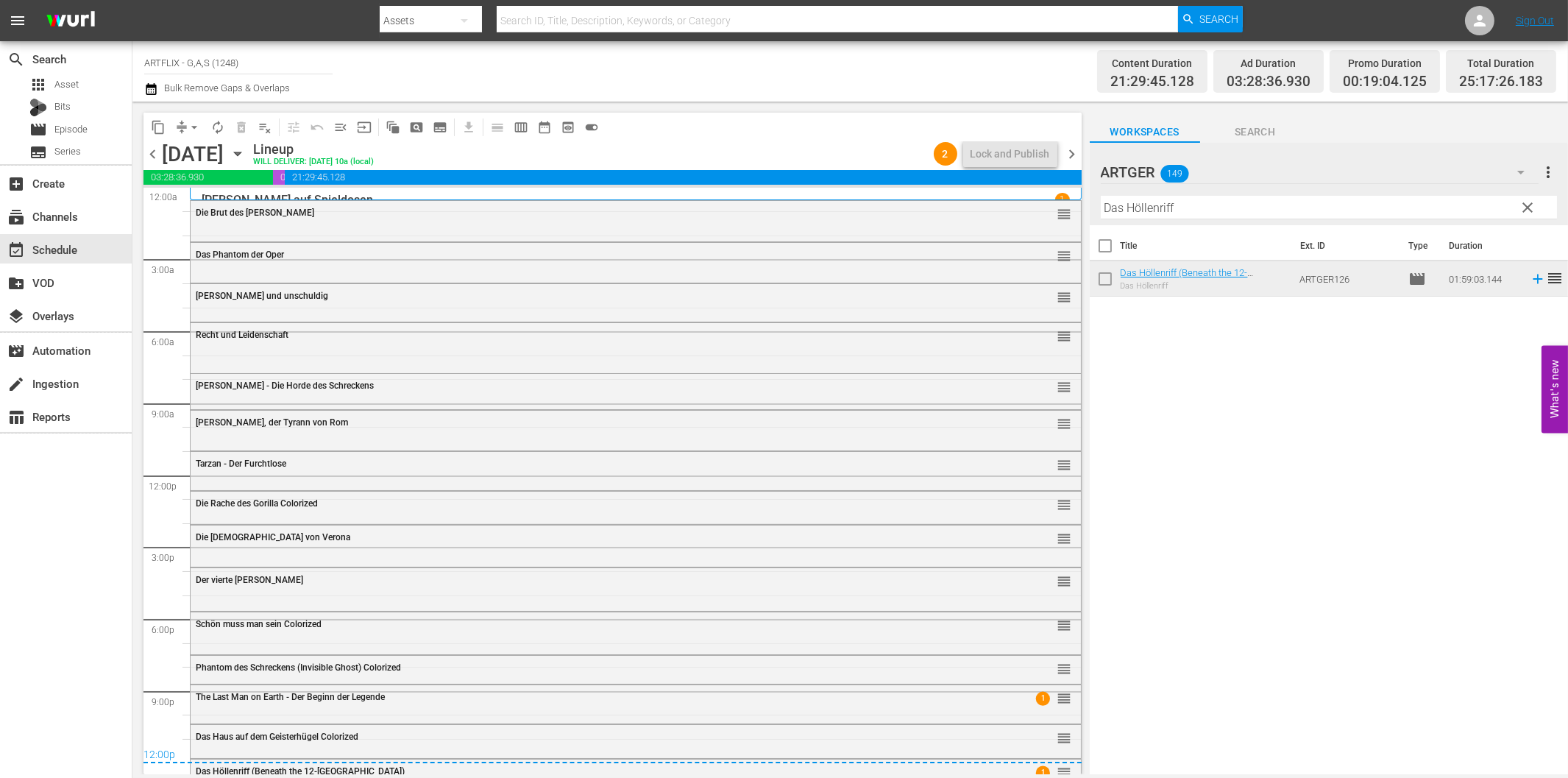
drag, startPoint x: 1076, startPoint y: 150, endPoint x: 1155, endPoint y: 216, distance: 102.9
click at [1076, 150] on span "chevron_right" at bounding box center [1072, 154] width 19 height 19
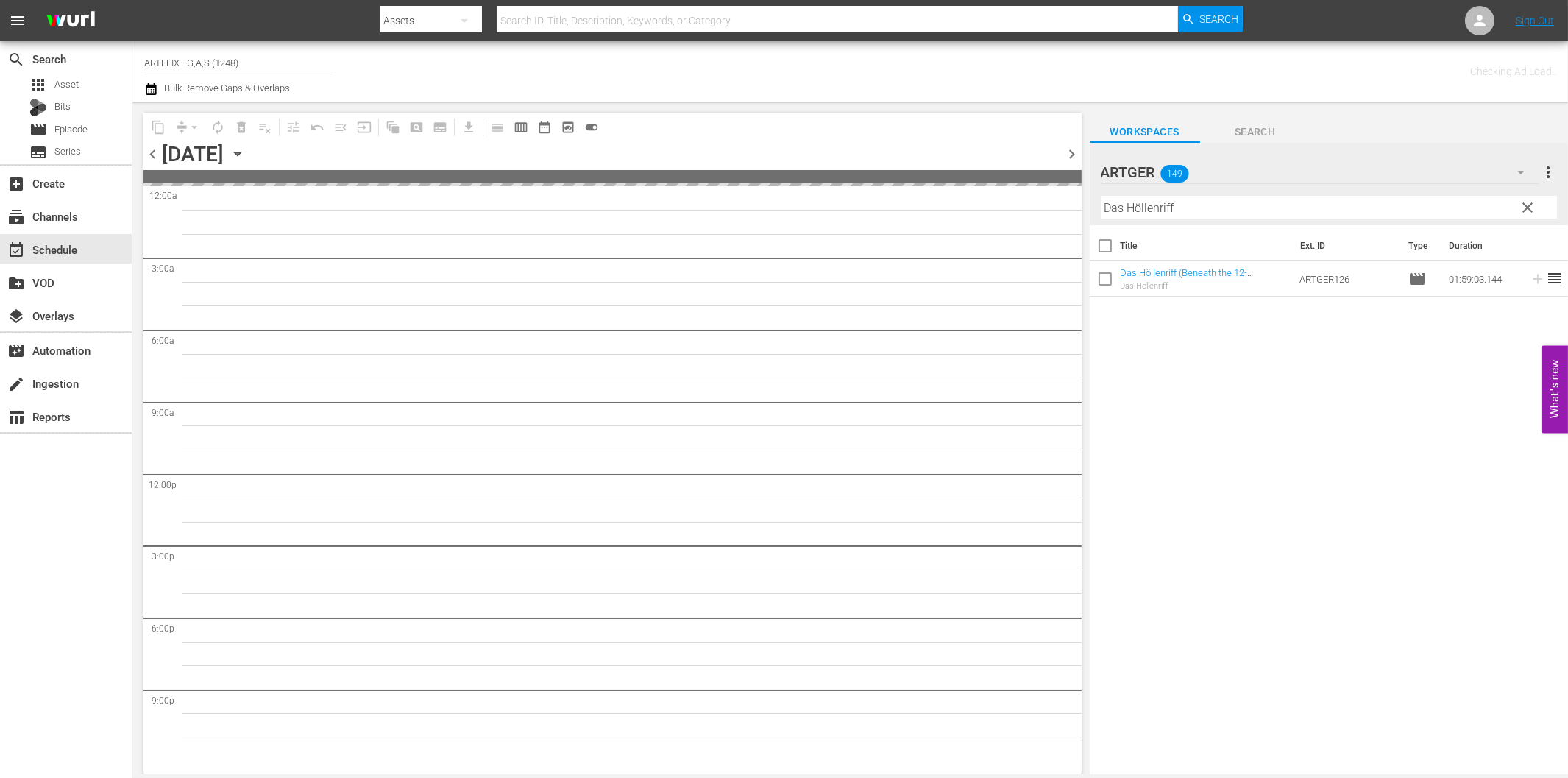
click at [1169, 209] on input "Das Höllenriff" at bounding box center [1328, 207] width 456 height 23
paste input "ie seltsame Liebe der [PERSON_NAME]"
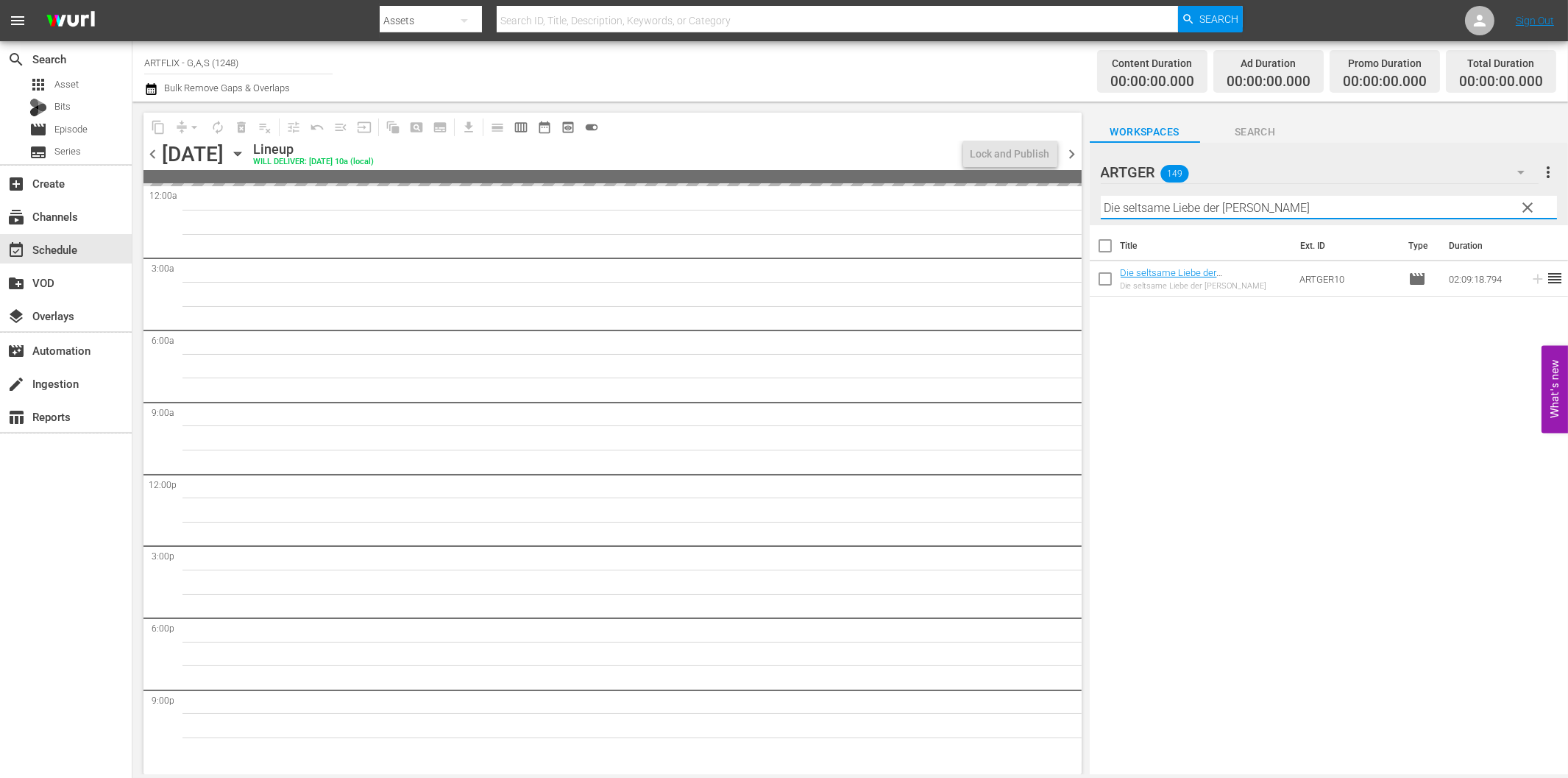
type input "Die seltsame Liebe der [PERSON_NAME]"
click at [1532, 202] on span "clear" at bounding box center [1527, 207] width 18 height 18
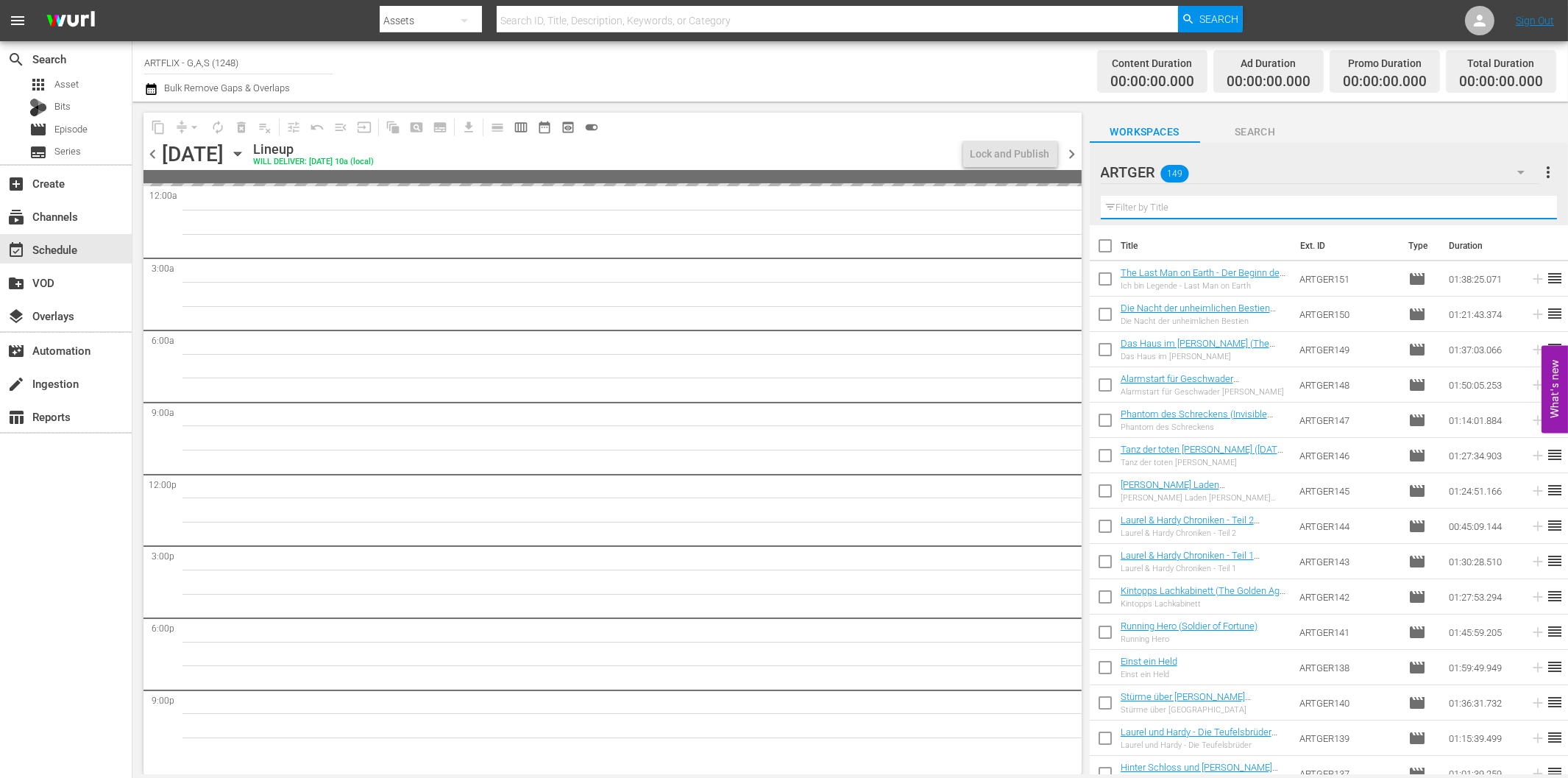
click at [1342, 201] on input "text" at bounding box center [1328, 207] width 456 height 23
paste input "Die seltsame Liebe der [PERSON_NAME]"
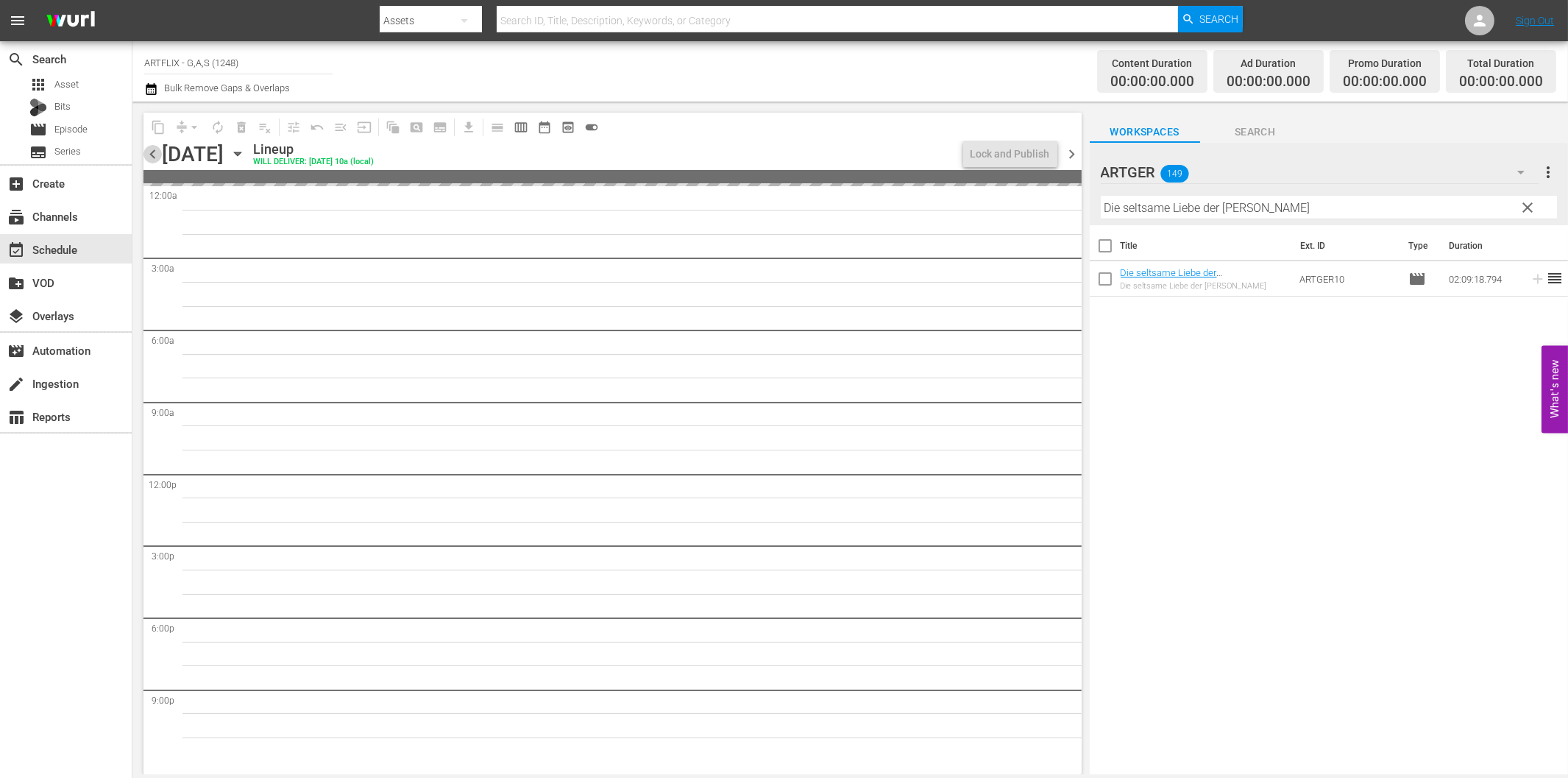
click at [154, 150] on span "chevron_left" at bounding box center [153, 154] width 19 height 19
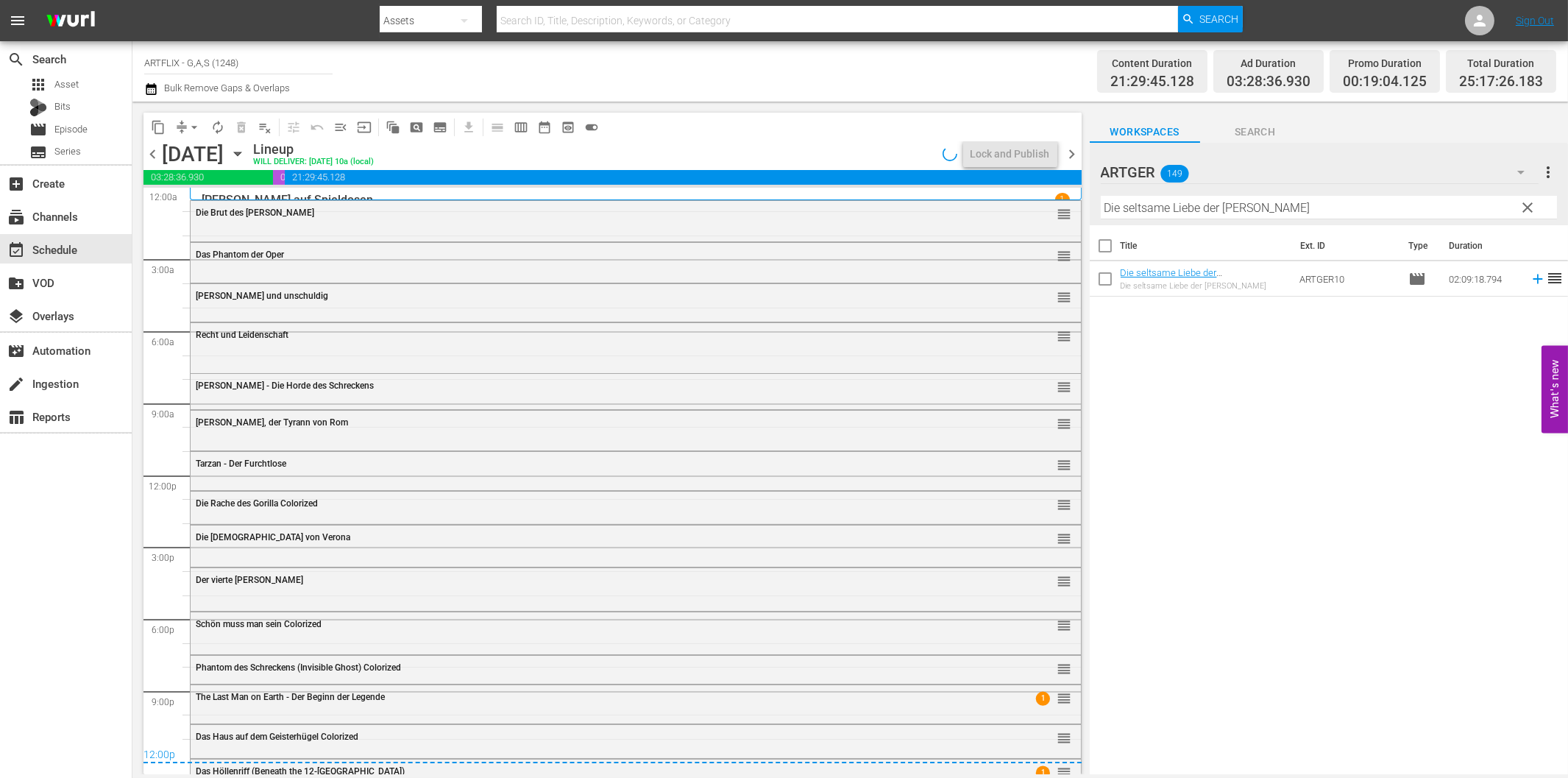
click at [1072, 150] on span "chevron_right" at bounding box center [1072, 154] width 19 height 19
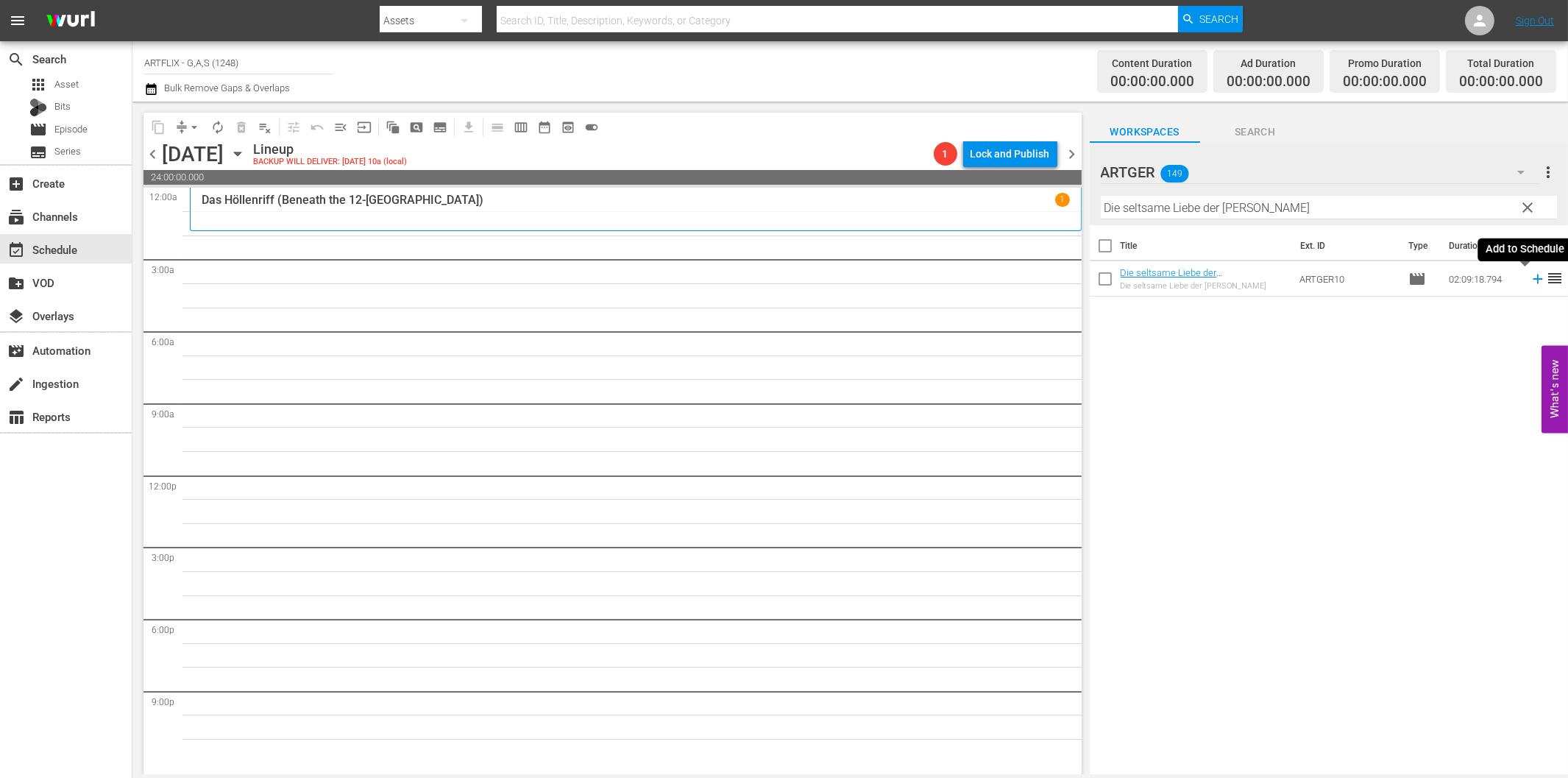
click at [1530, 278] on icon at bounding box center [1538, 278] width 16 height 16
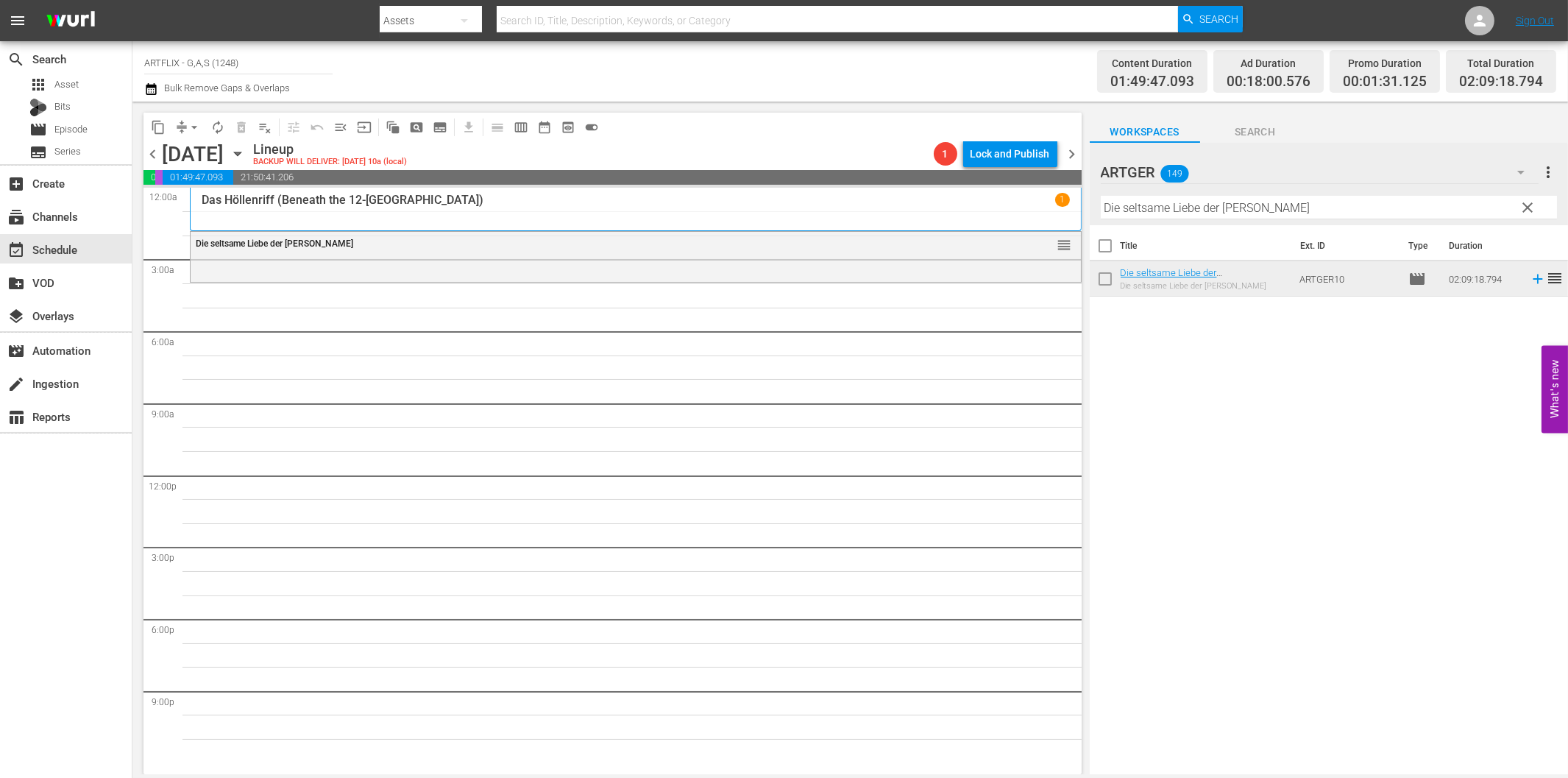
click at [1251, 211] on input "Die seltsame Liebe der [PERSON_NAME]" at bounding box center [1328, 207] width 456 height 23
paste input "Unser Leben mit Vater"
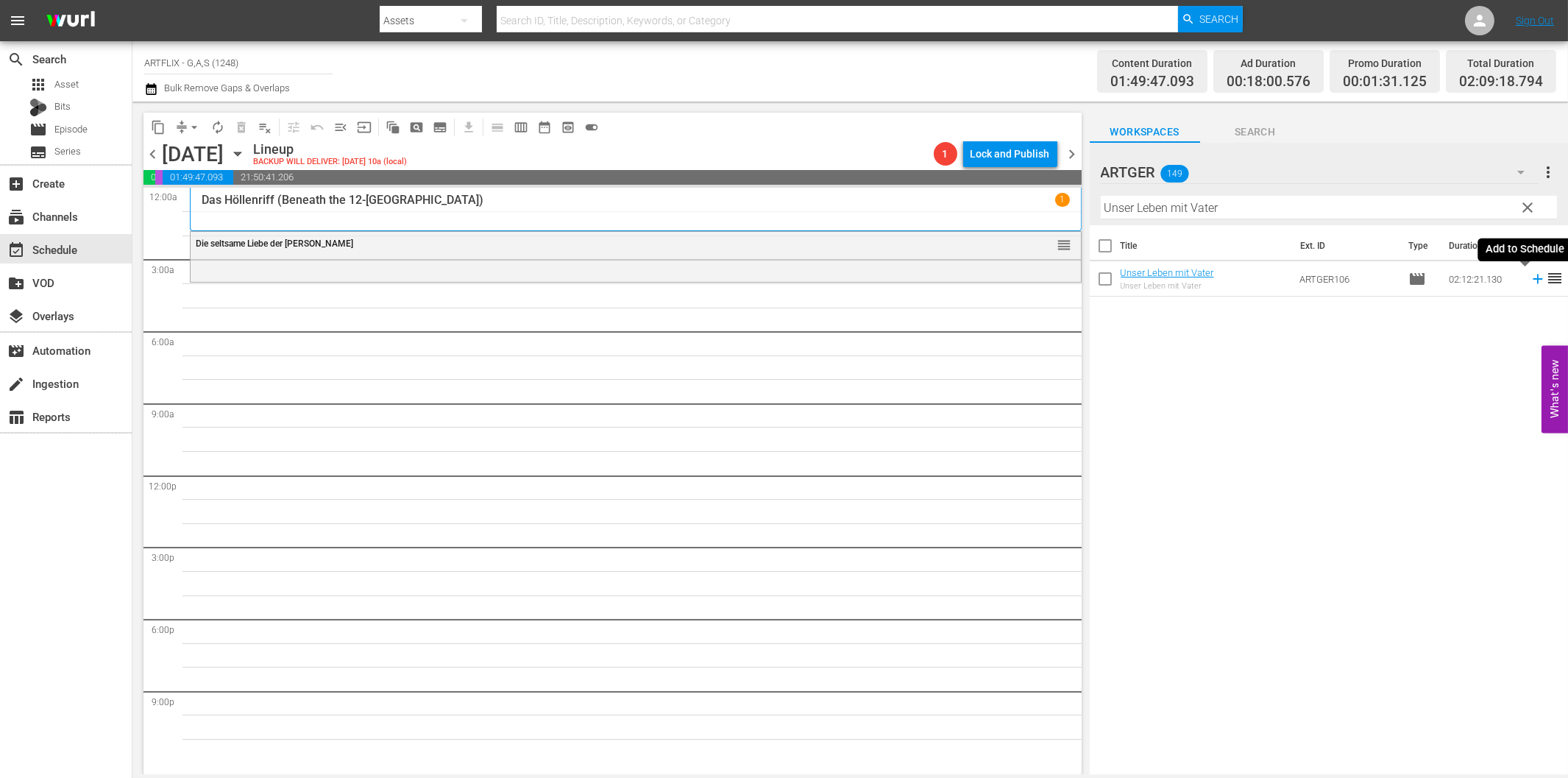
click at [1530, 278] on icon at bounding box center [1538, 278] width 16 height 16
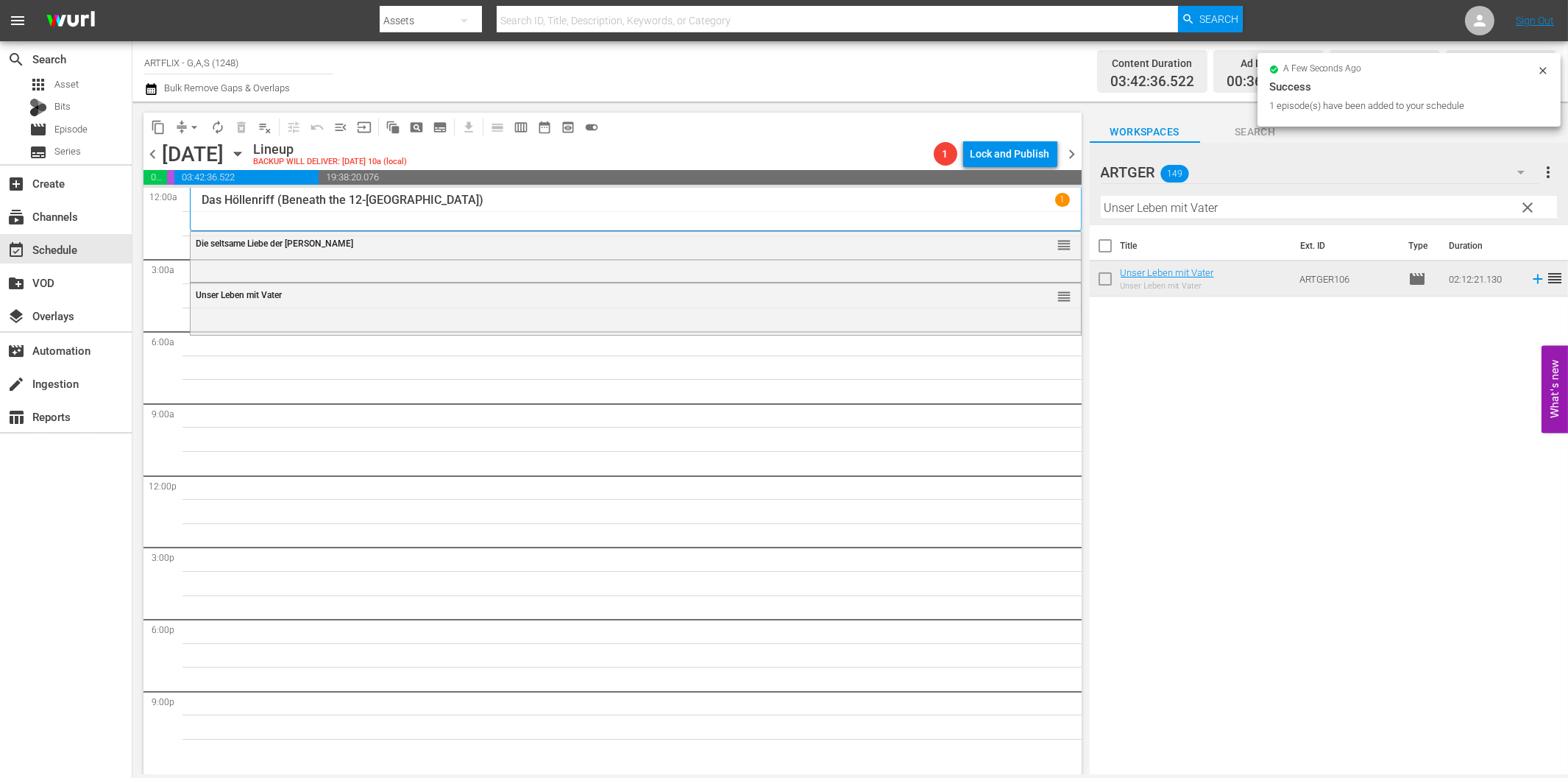
click at [1267, 211] on input "Unser Leben mit Vater" at bounding box center [1328, 207] width 456 height 23
paste input "Kommen sie am Ersten"
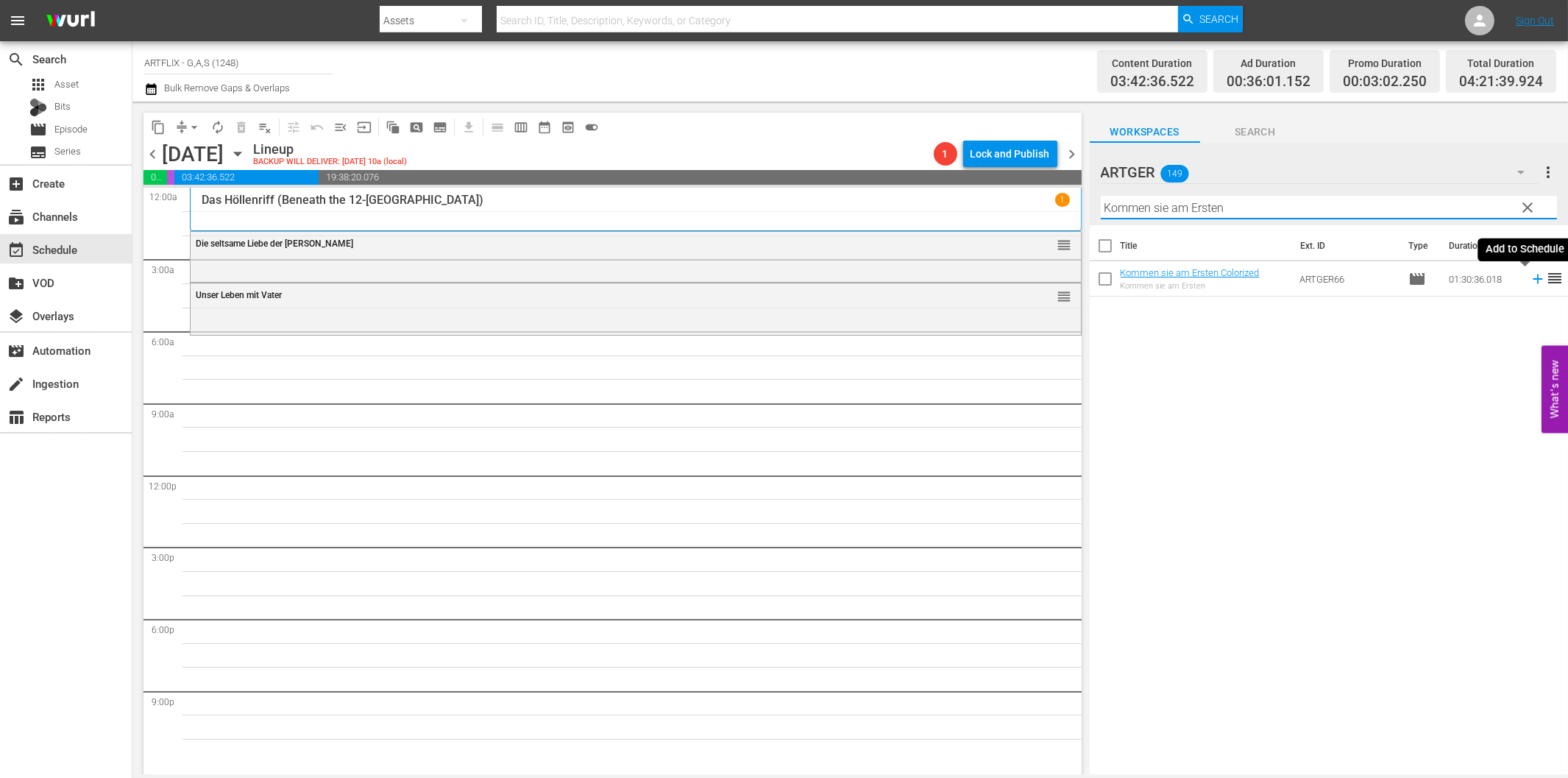
click at [1530, 278] on icon at bounding box center [1538, 278] width 16 height 16
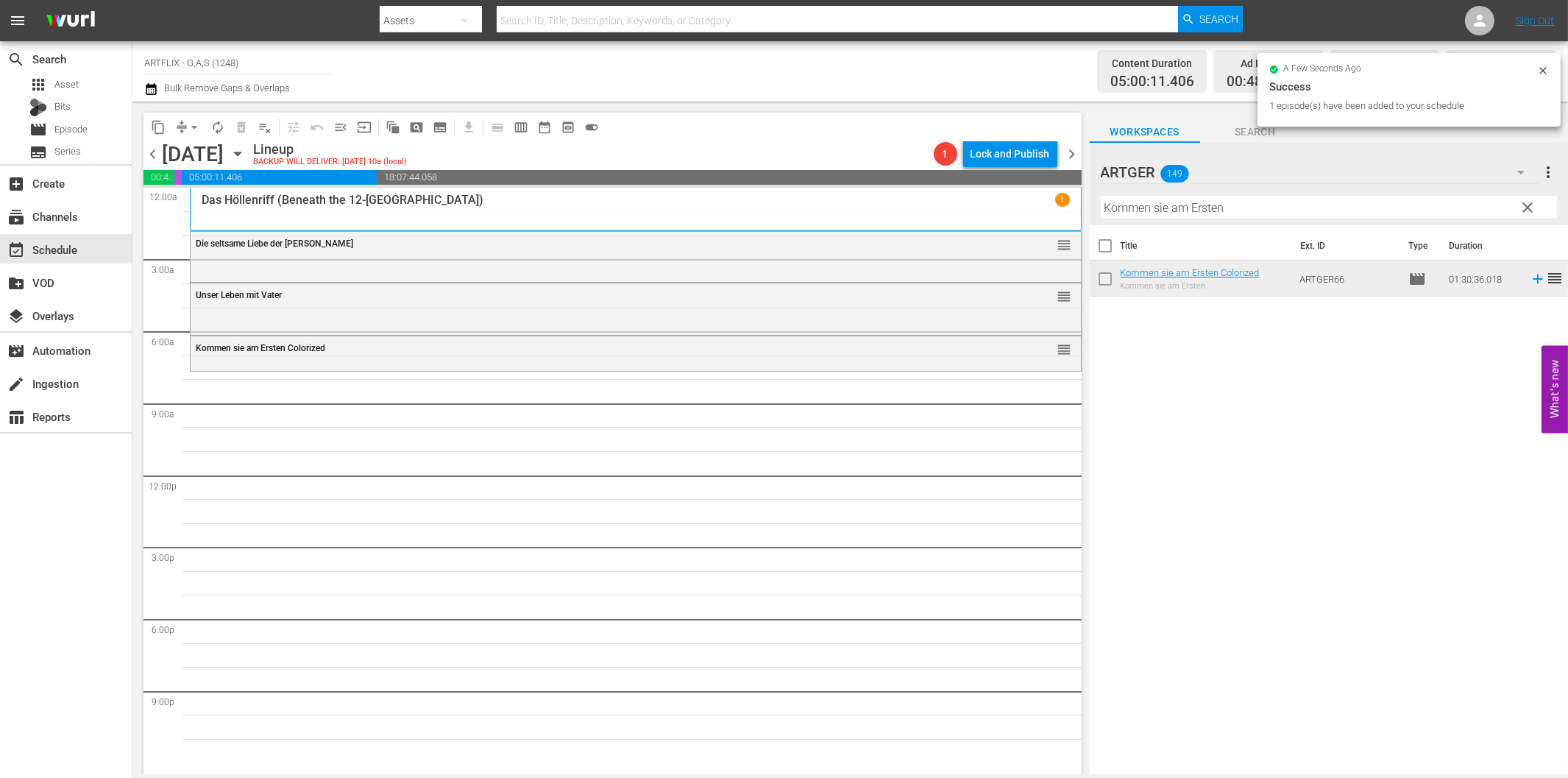
click at [1215, 210] on input "Kommen sie am Ersten" at bounding box center [1328, 207] width 456 height 23
paste input "Wundervolles Weihnach"
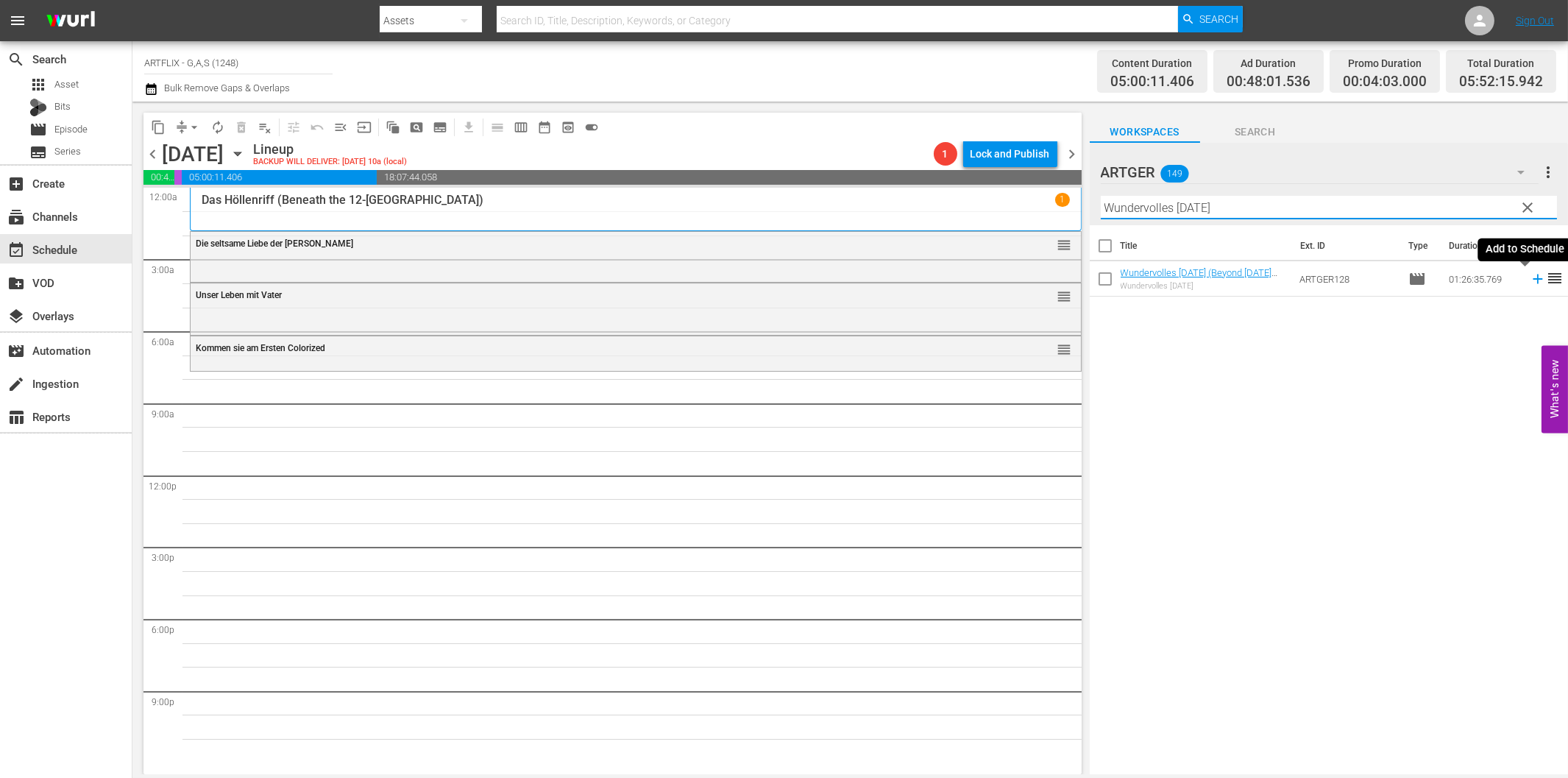
click at [1532, 278] on icon at bounding box center [1537, 279] width 9 height 9
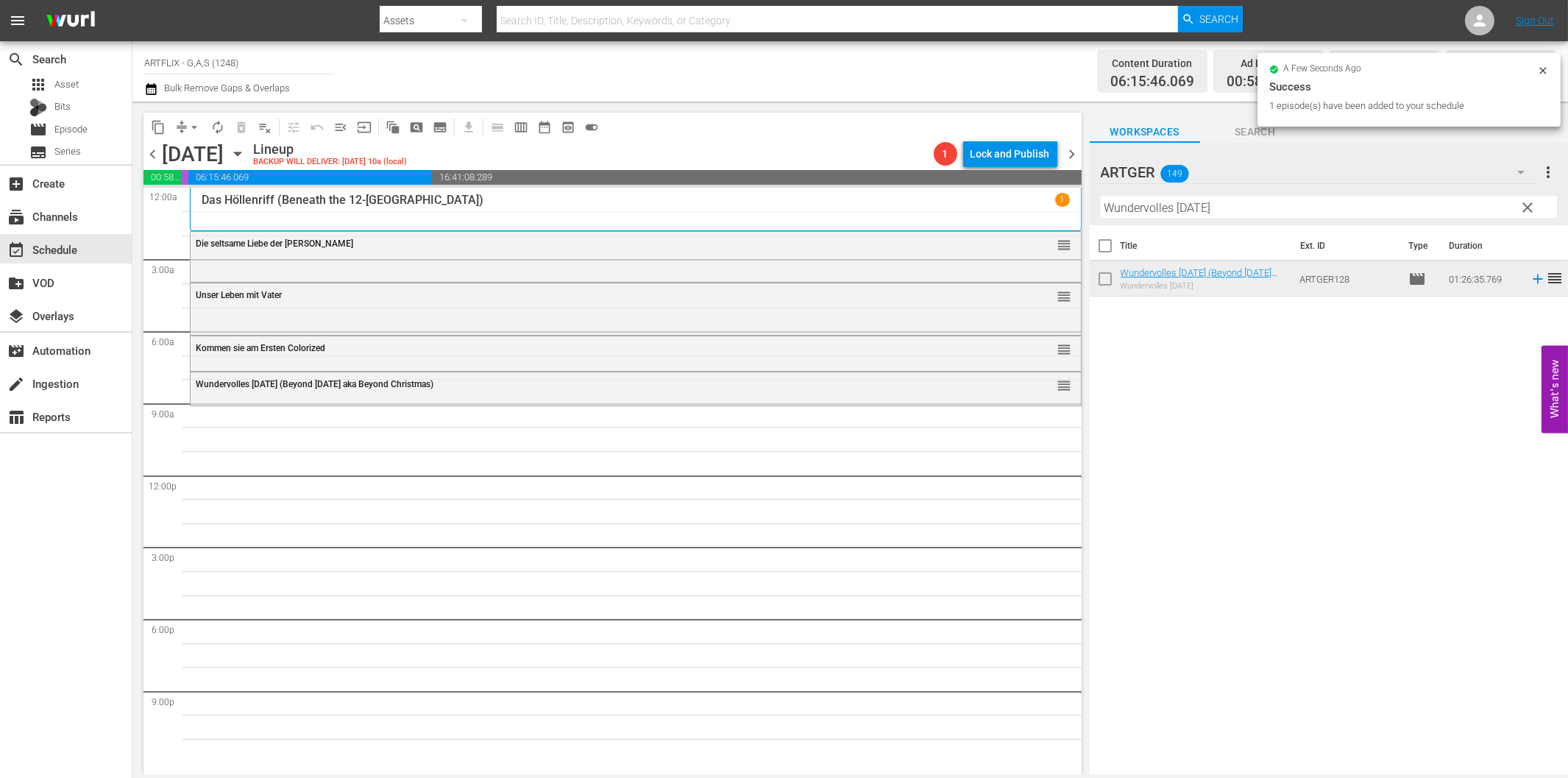
click at [1173, 199] on input "Wundervolles [DATE]" at bounding box center [1328, 207] width 456 height 23
paste input "Die kleine Prinzessi"
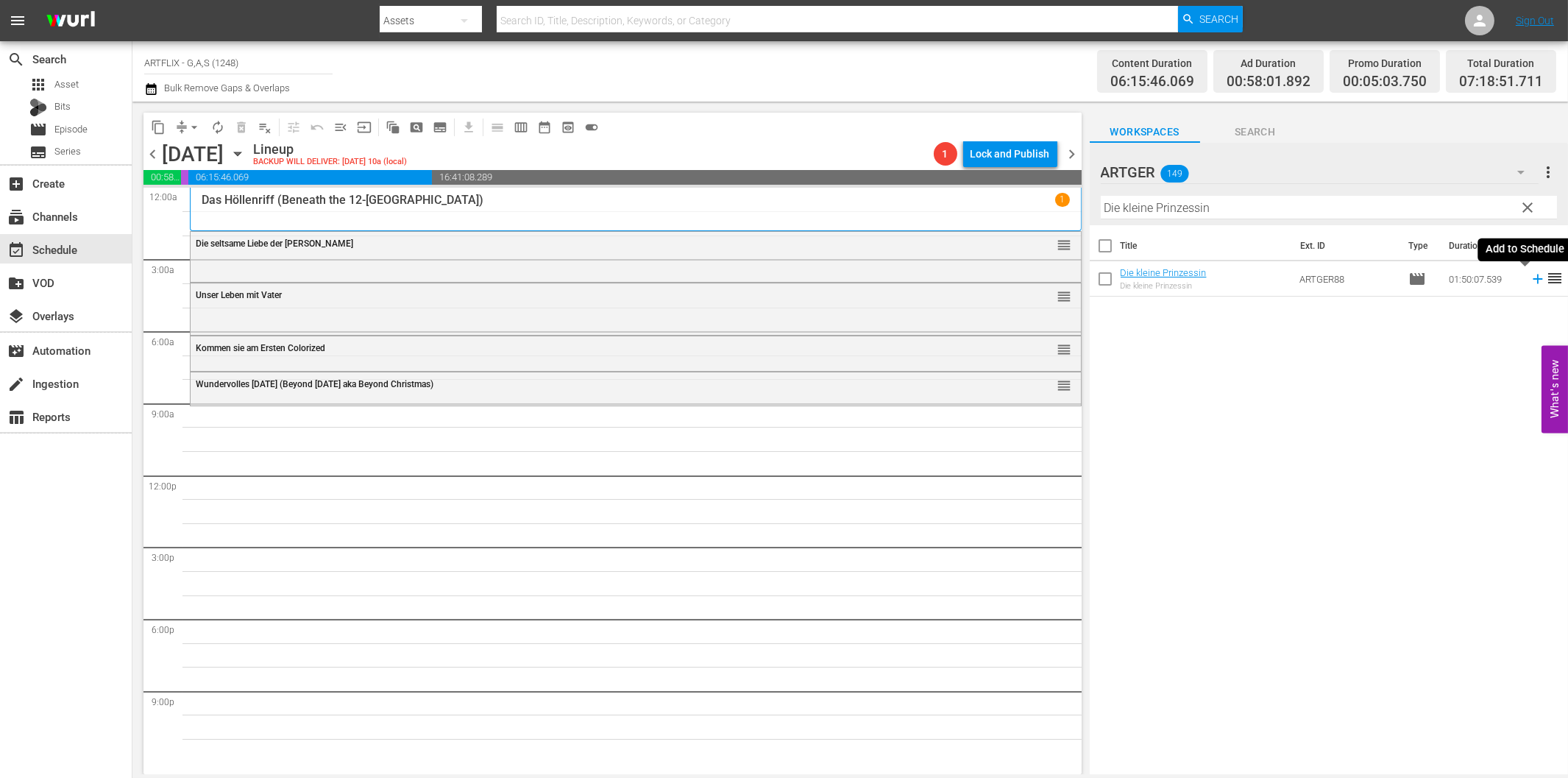
drag, startPoint x: 1524, startPoint y: 278, endPoint x: 1383, endPoint y: 306, distance: 143.8
click at [1530, 278] on icon at bounding box center [1538, 278] width 16 height 16
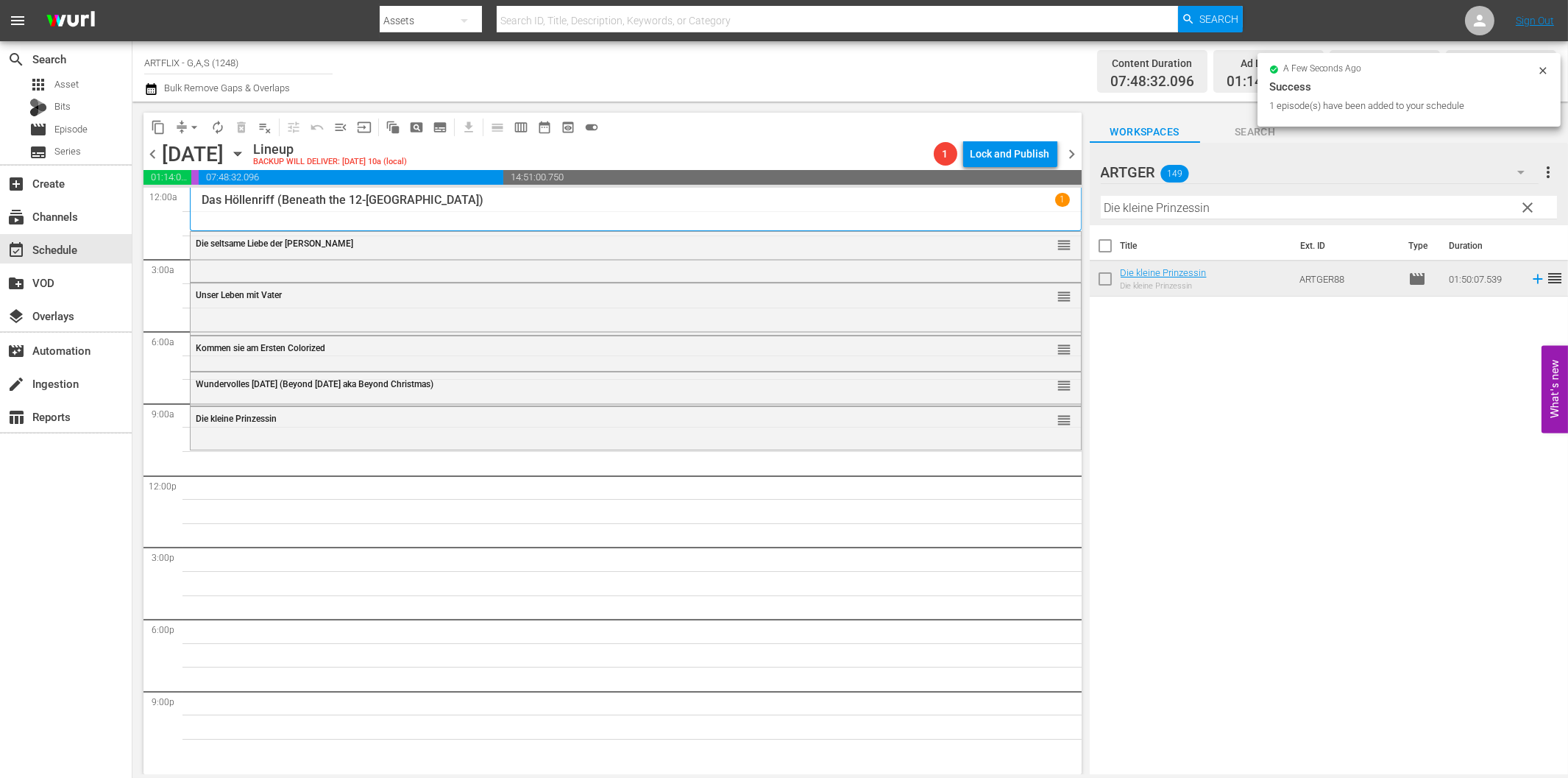
click at [1204, 209] on input "Die kleine Prinzessin" at bounding box center [1328, 207] width 456 height 23
paste input "Weh' dem, der liebt!"
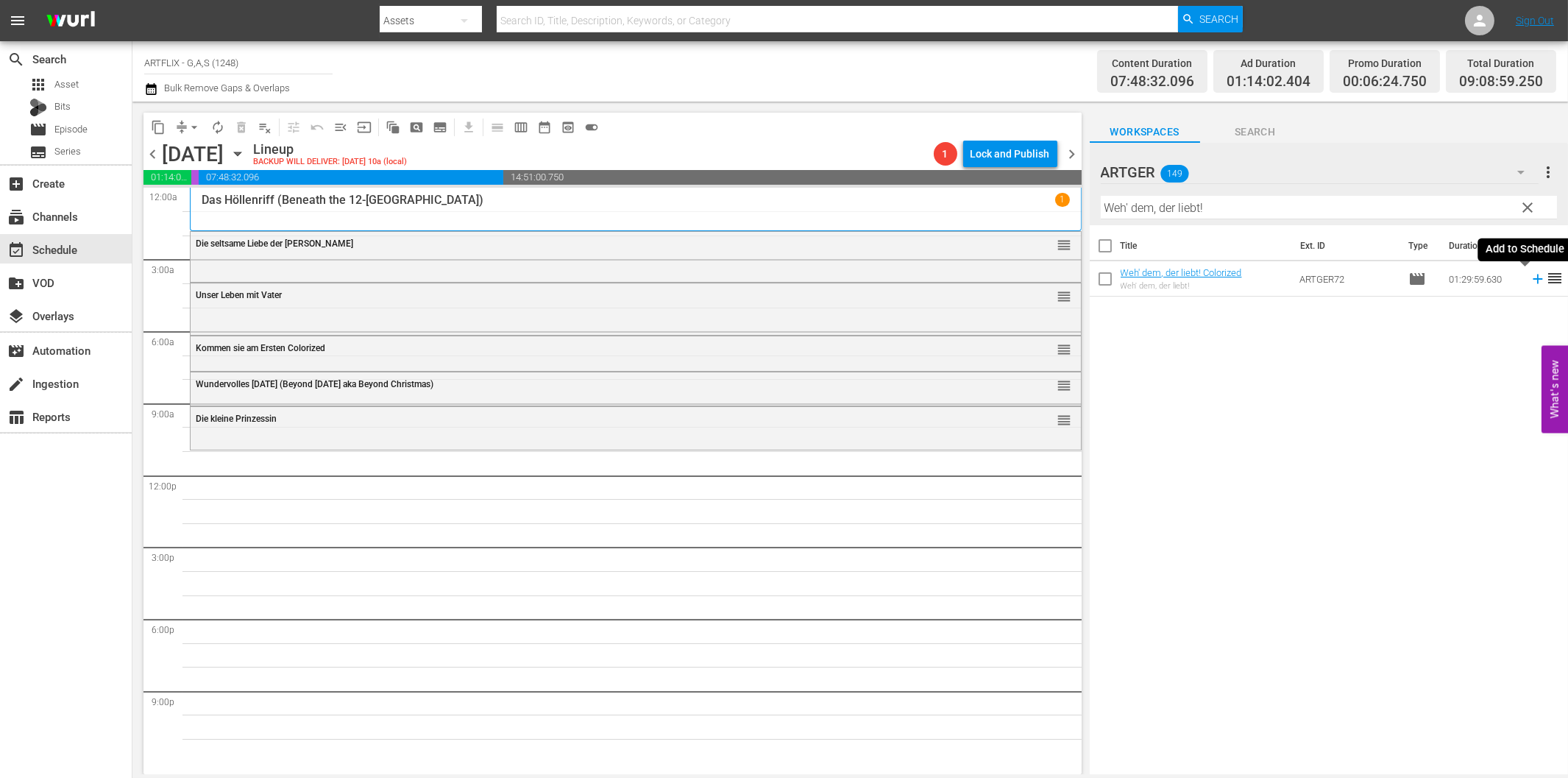
drag, startPoint x: 1524, startPoint y: 280, endPoint x: 1387, endPoint y: 300, distance: 138.5
click at [1532, 280] on icon at bounding box center [1537, 279] width 9 height 9
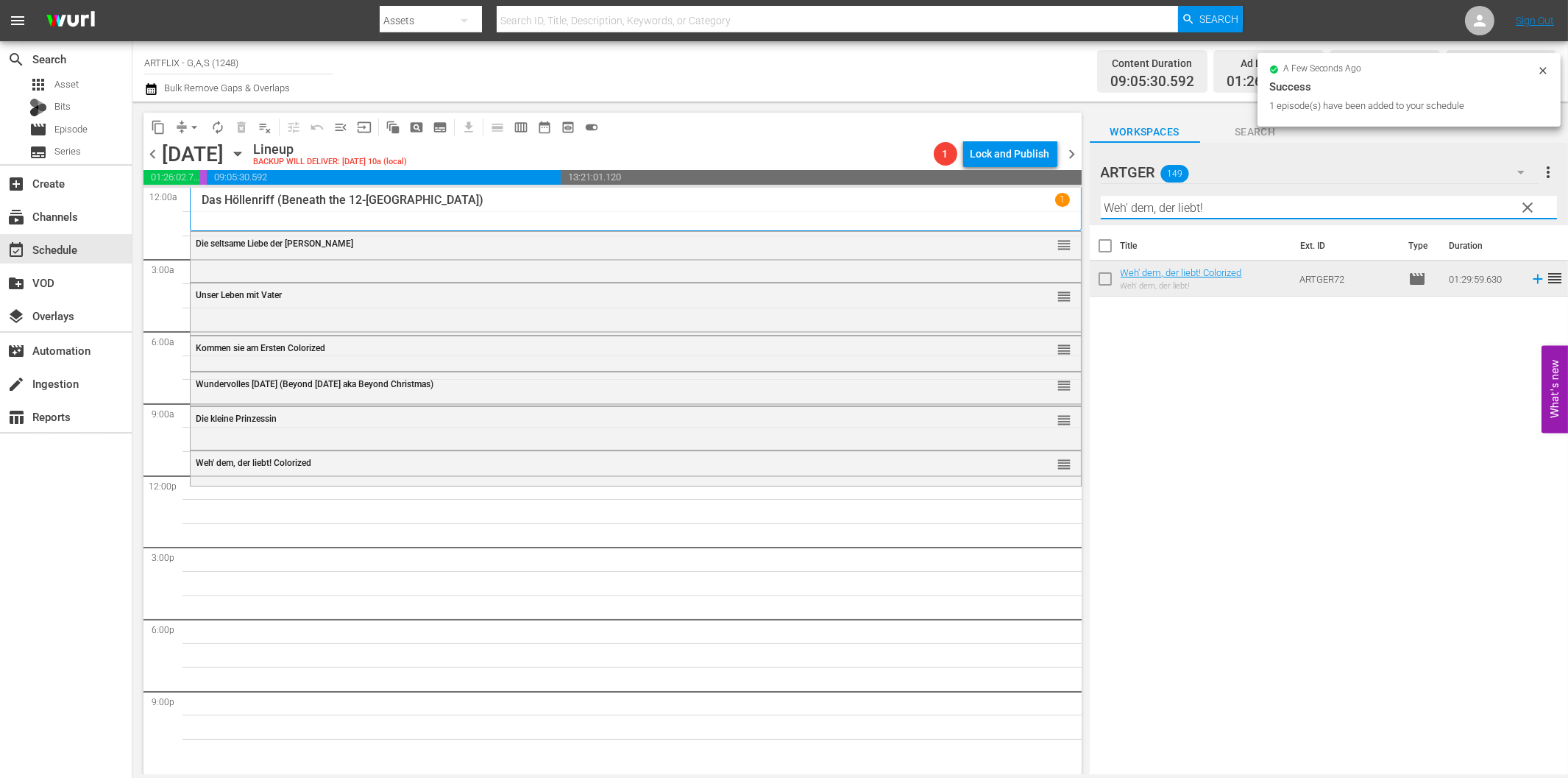
click at [1257, 209] on input "Weh' dem, der liebt!" at bounding box center [1328, 207] width 456 height 23
paste input "Beach Girls - Strandhasen"
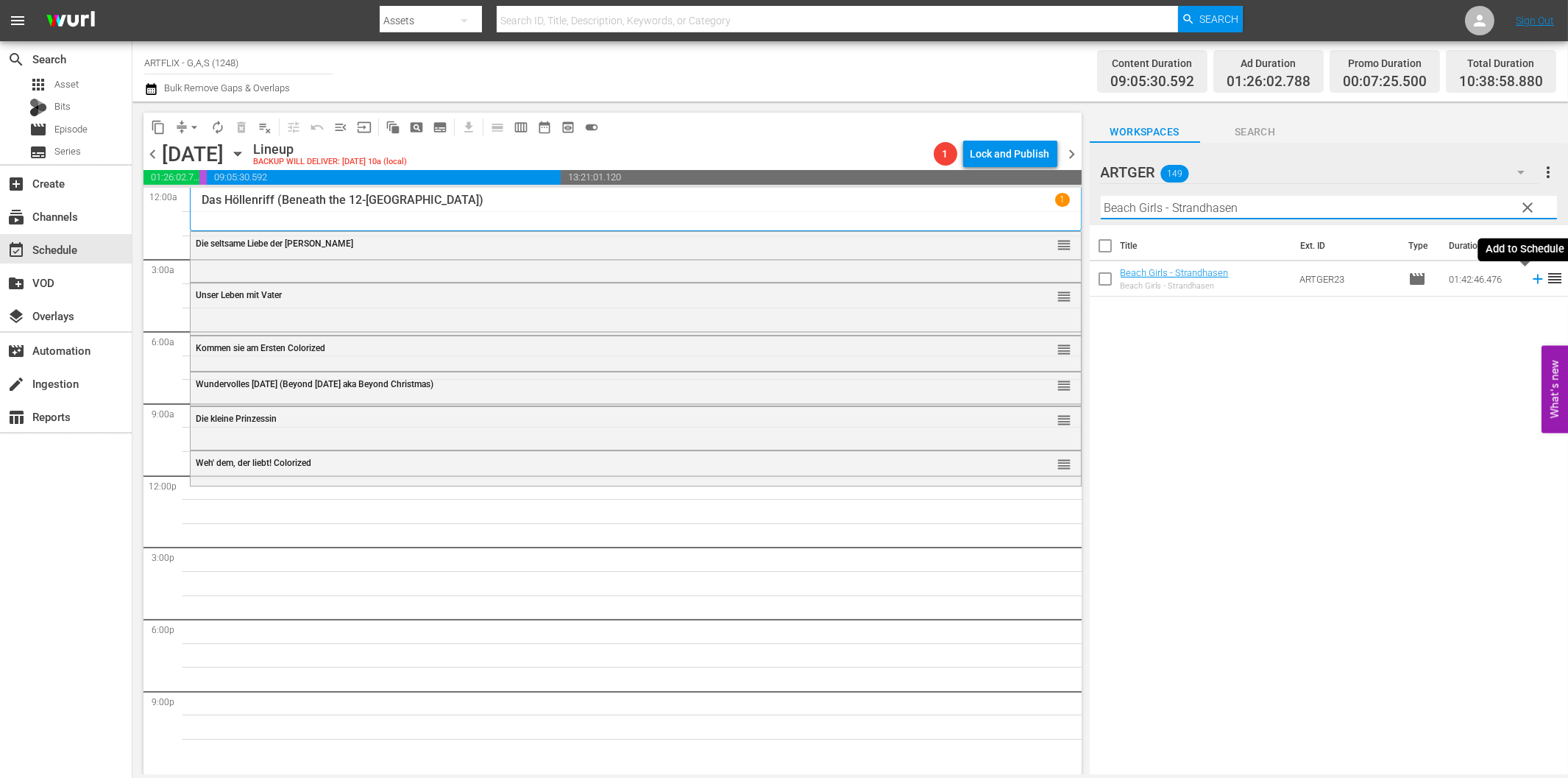
click at [1530, 277] on icon at bounding box center [1538, 278] width 16 height 16
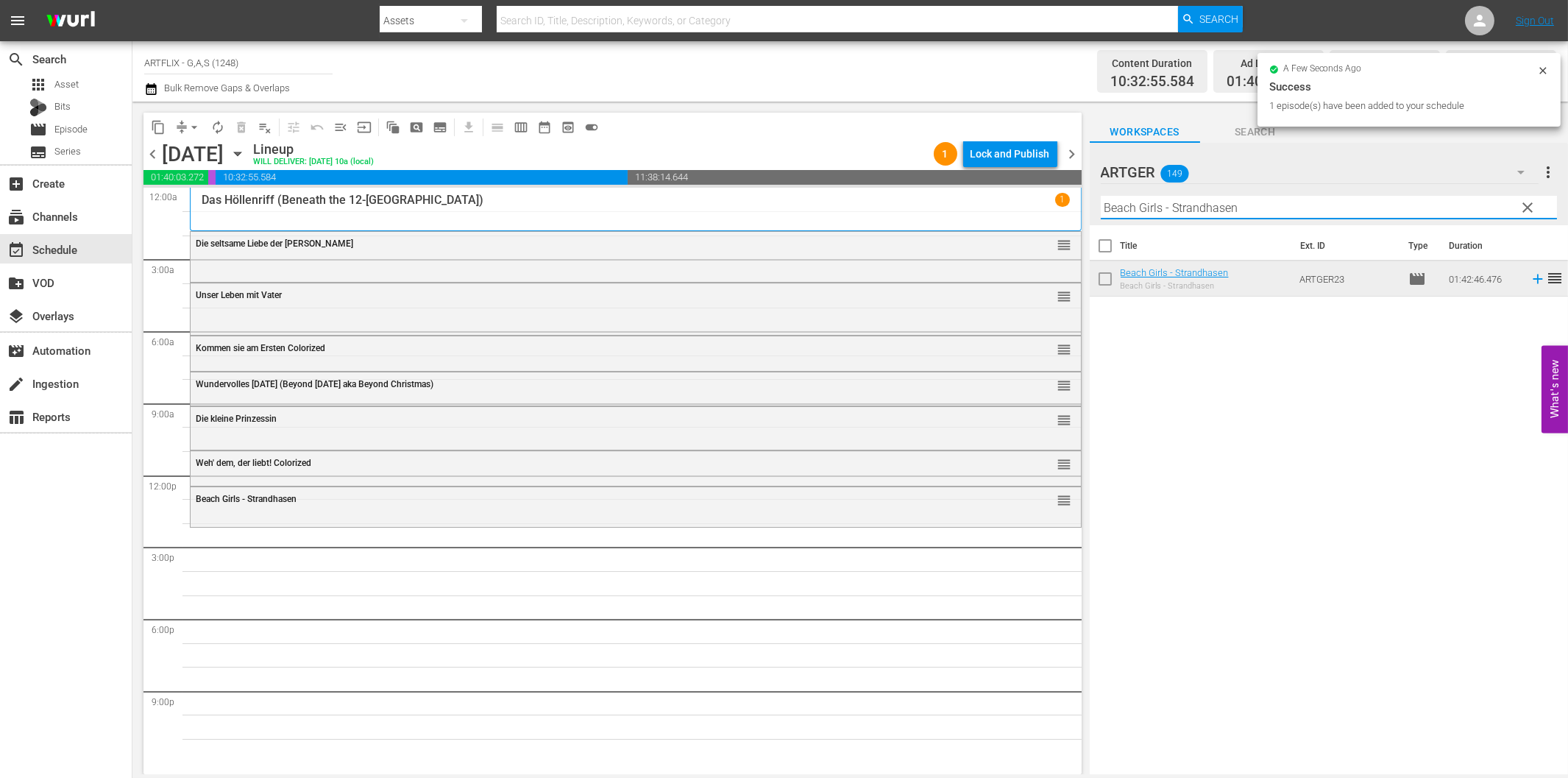
drag, startPoint x: 1310, startPoint y: 208, endPoint x: 1356, endPoint y: 216, distance: 46.7
click at [1323, 209] on input "Beach Girls - Strandhasen" at bounding box center [1328, 207] width 456 height 23
paste input "Der letzte Musketier Colorized"
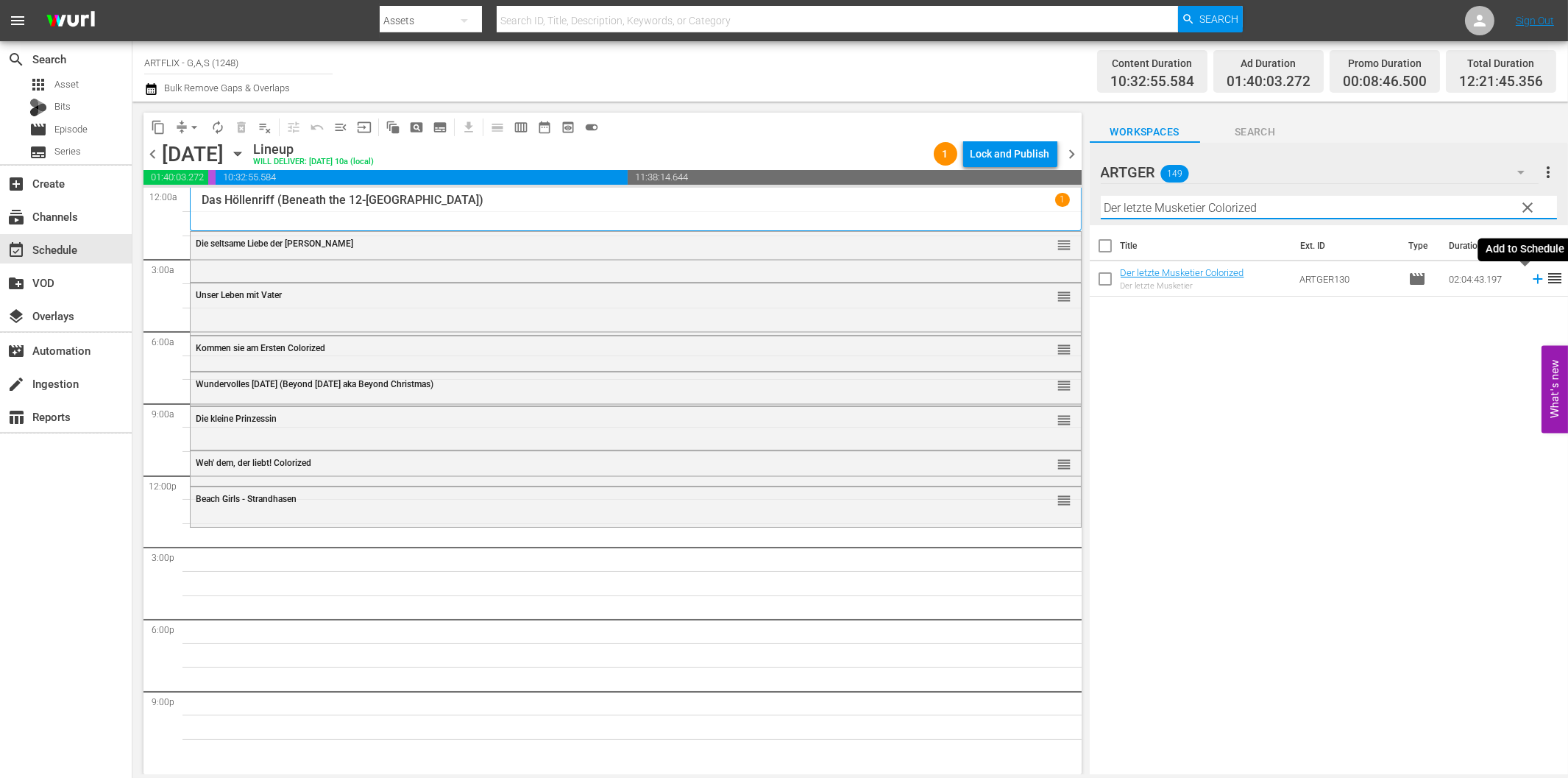
drag, startPoint x: 1528, startPoint y: 282, endPoint x: 1502, endPoint y: 285, distance: 26.2
click at [1530, 282] on icon at bounding box center [1538, 278] width 16 height 16
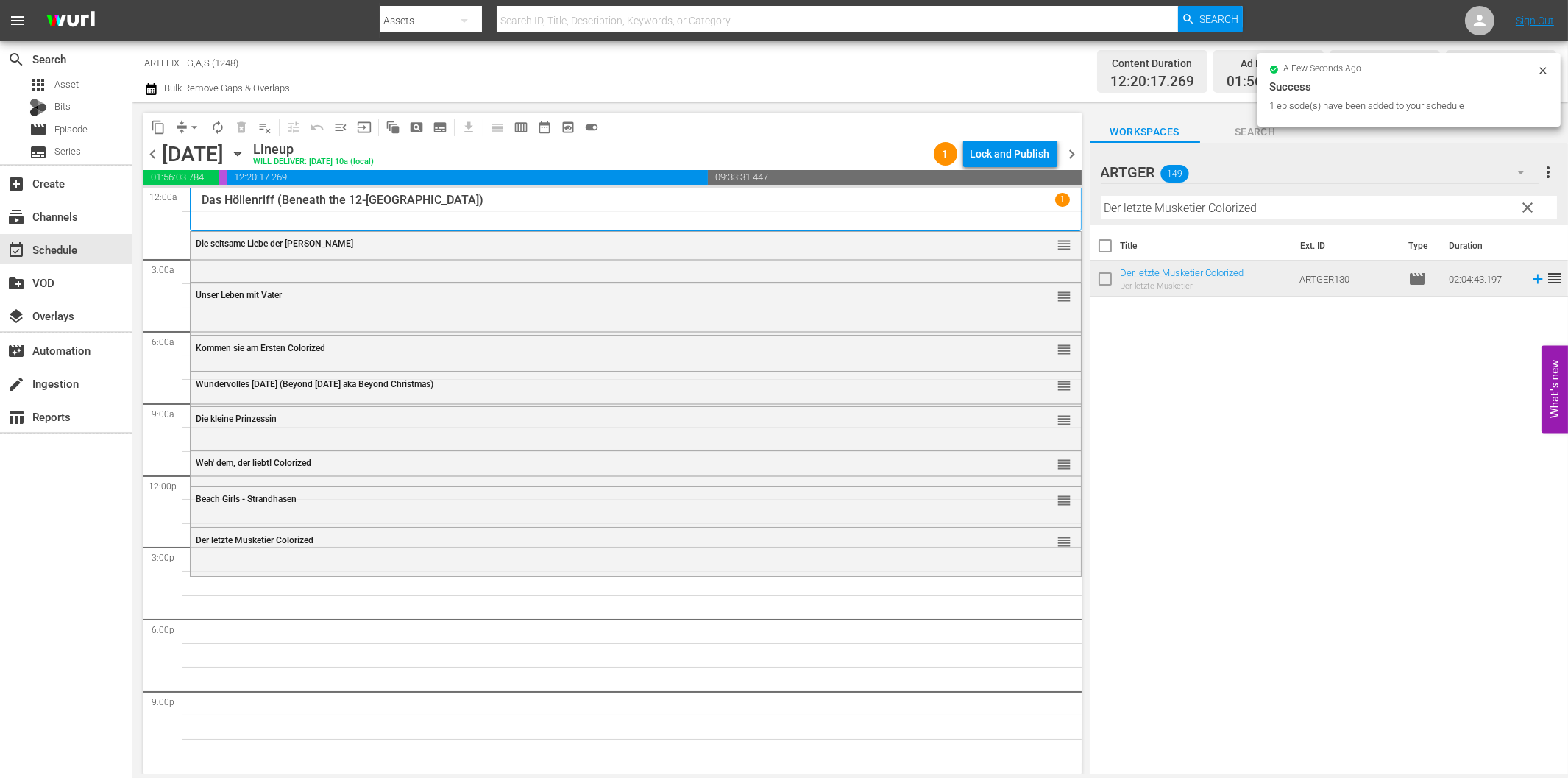
click at [1195, 195] on input "Der letzte Musketier Colorized" at bounding box center [1328, 207] width 456 height 23
paste input "Laurel und [PERSON_NAME]: Die Teufelsbrüder"
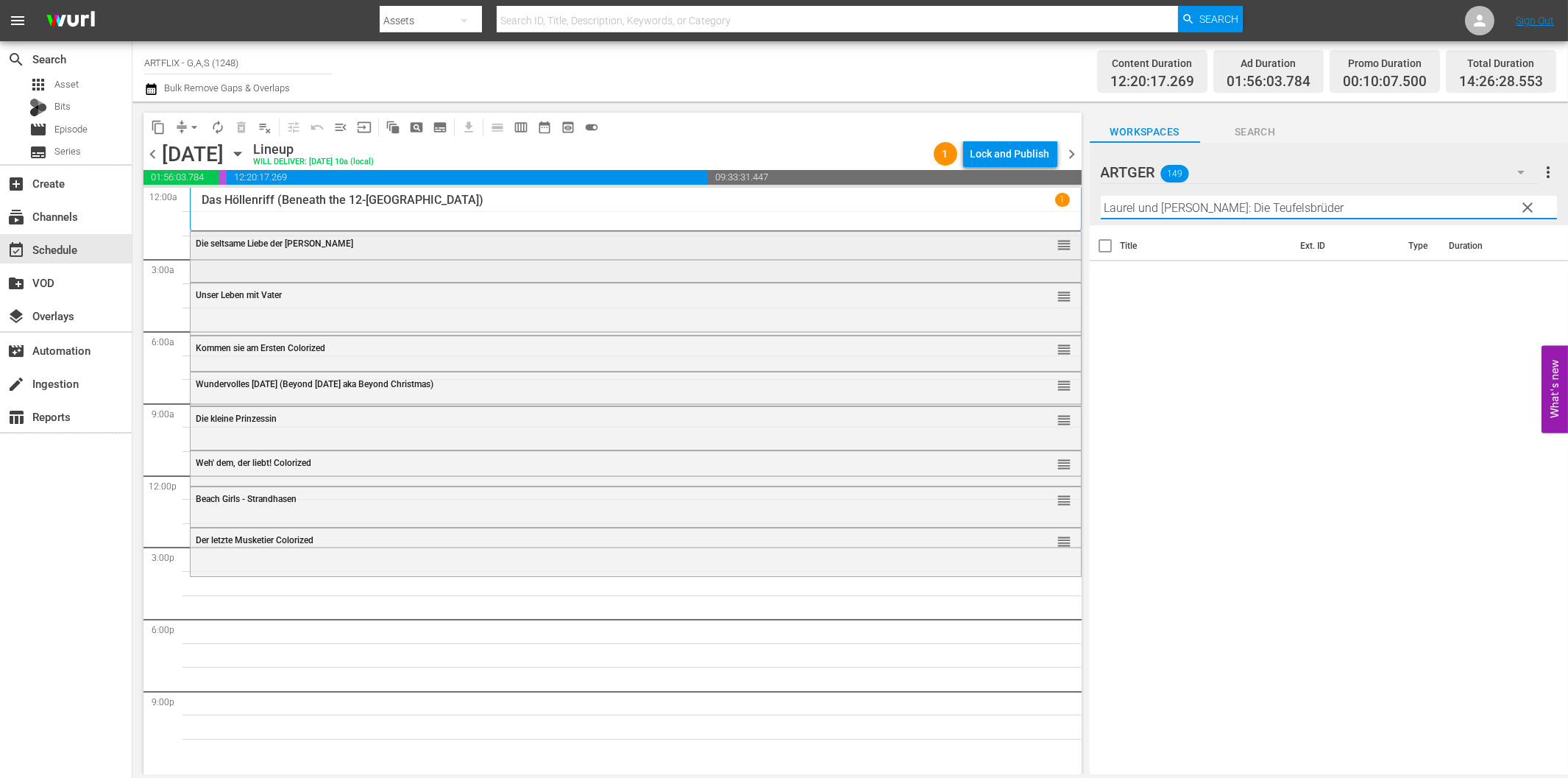
drag, startPoint x: 1200, startPoint y: 210, endPoint x: 1008, endPoint y: 231, distance: 193.1
click at [859, 211] on div "content_copy compress arrow_drop_down autorenew_outlined delete_forever_outline…" at bounding box center [850, 437] width 1435 height 673
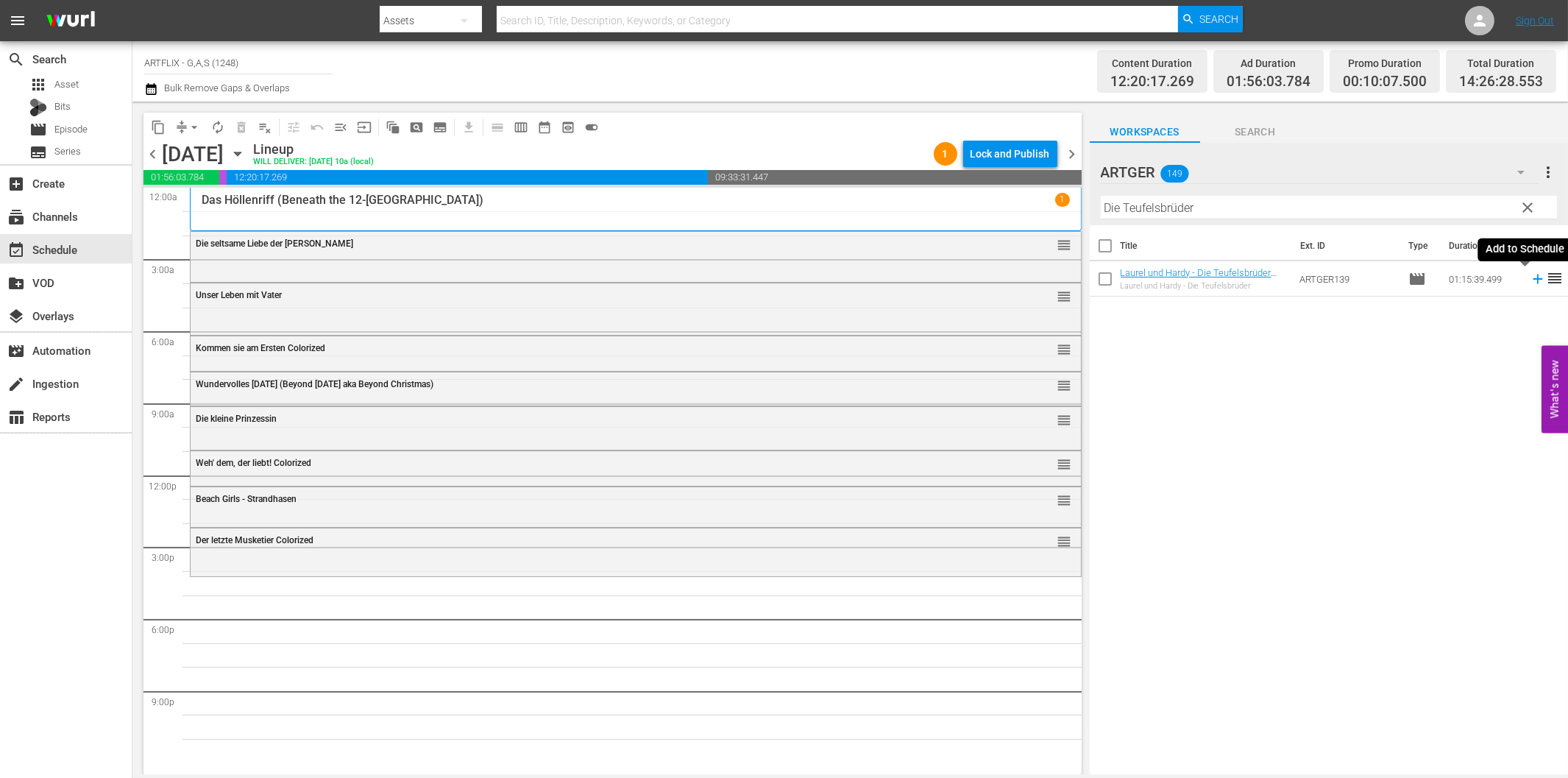
click at [1530, 277] on icon at bounding box center [1538, 278] width 16 height 16
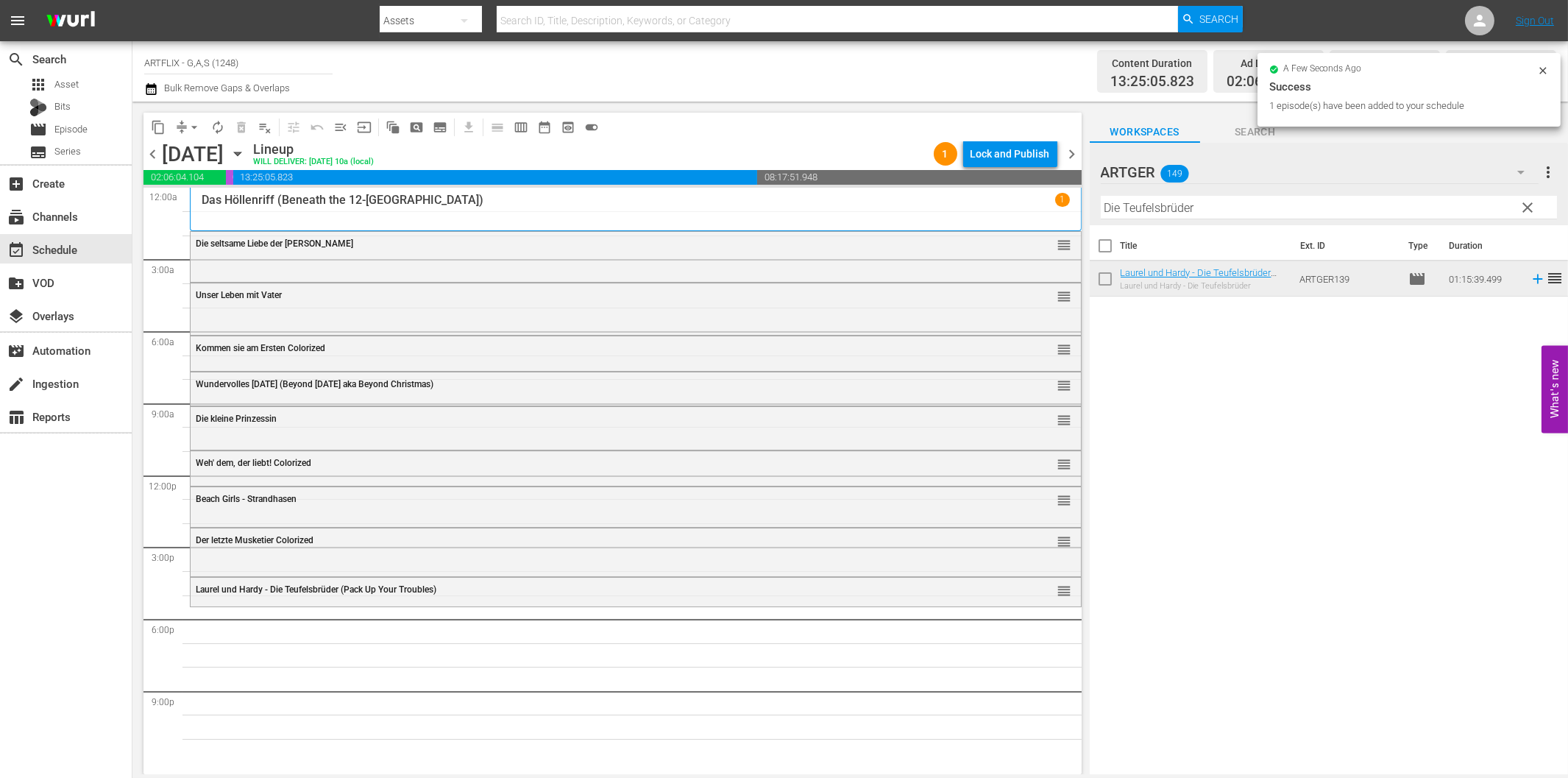
click at [1289, 219] on hr at bounding box center [1328, 219] width 456 height 1
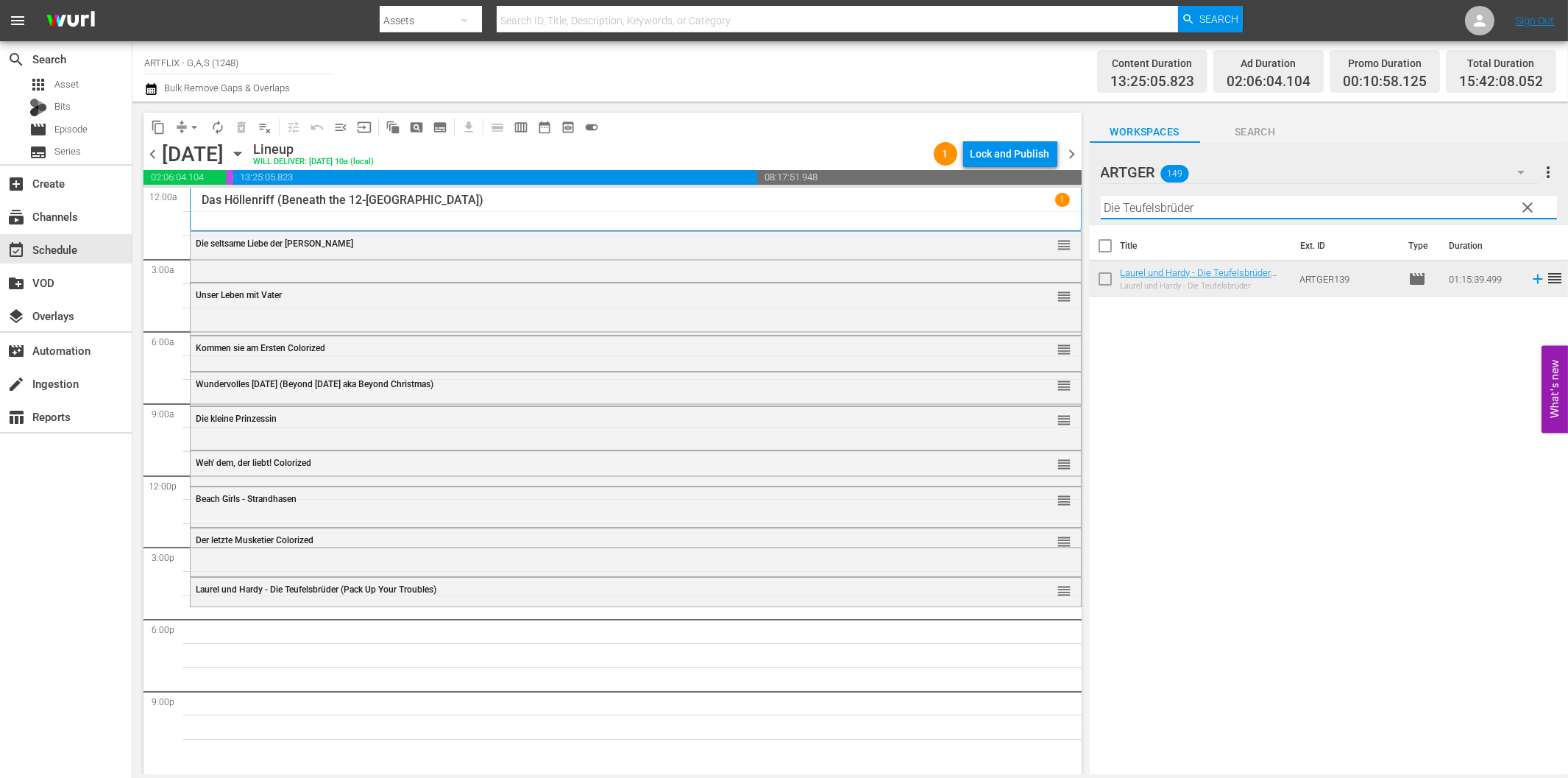
click at [1283, 211] on input "Die Teufelsbrüder" at bounding box center [1328, 207] width 456 height 23
paste input "[PERSON_NAME] von St. Pauli"
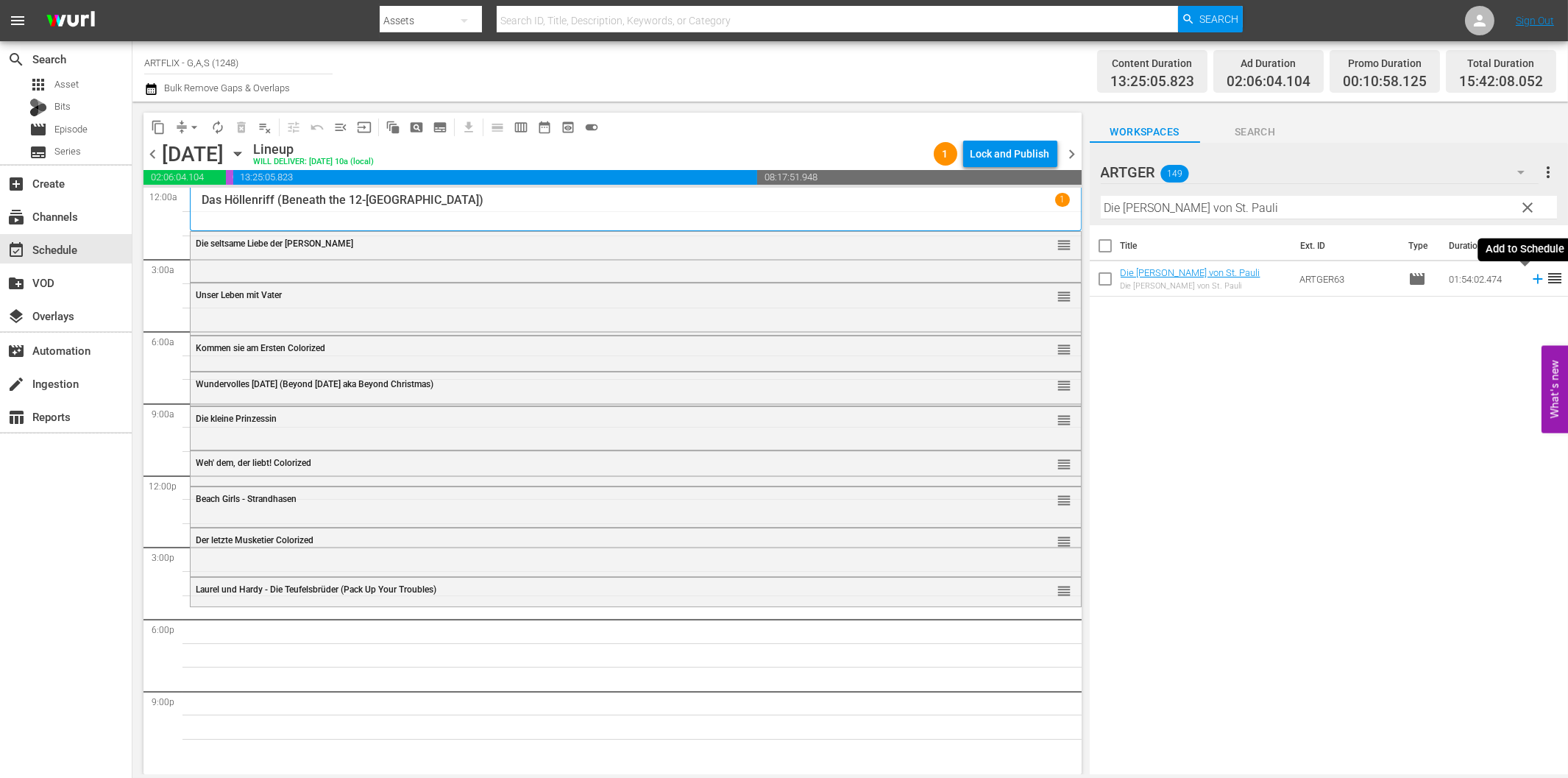
click at [1532, 280] on icon at bounding box center [1537, 279] width 9 height 9
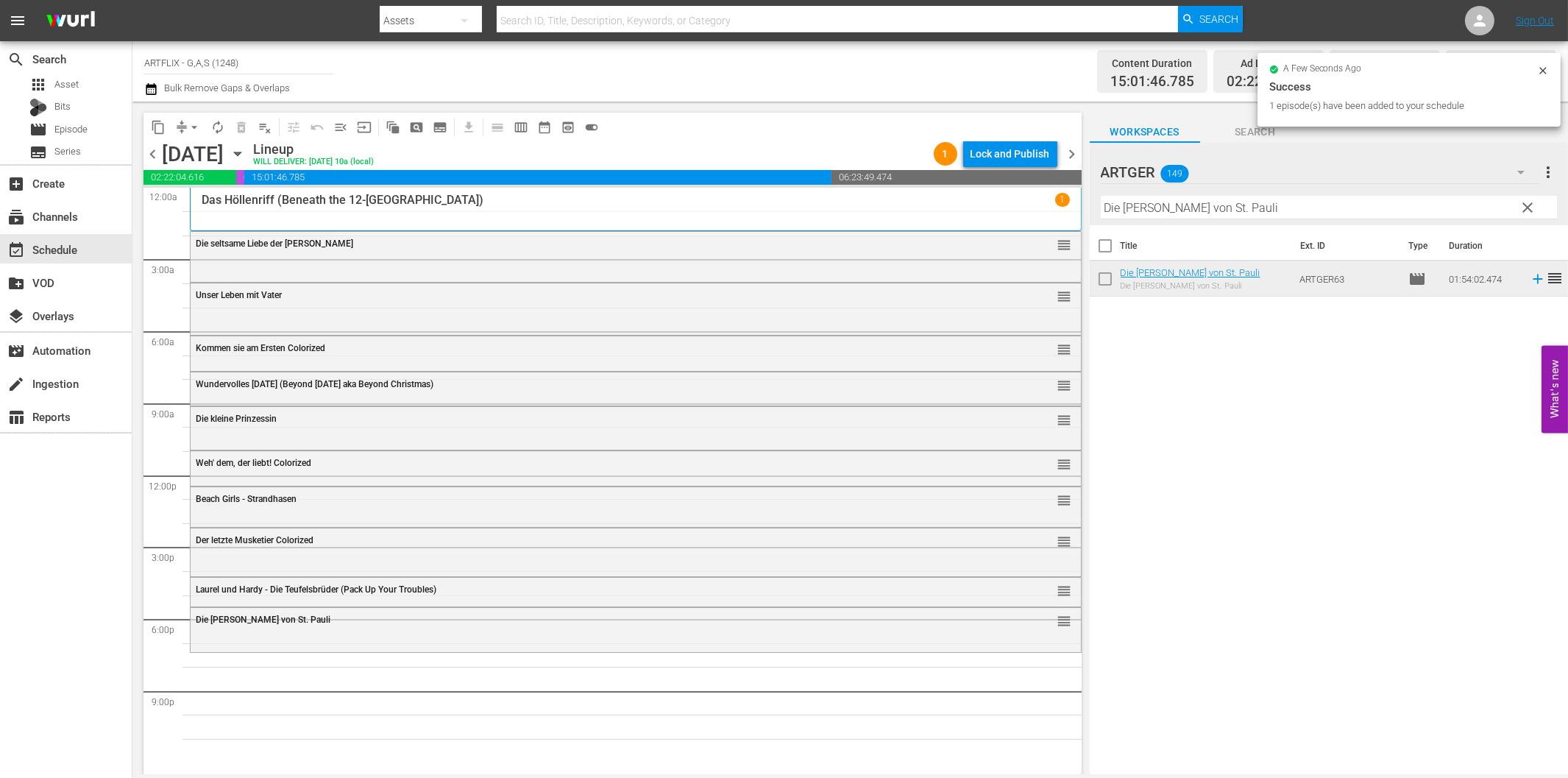
click at [1131, 207] on input "Die [PERSON_NAME] von St. Pauli" at bounding box center [1328, 207] width 456 height 23
paste input "[PERSON_NAME]"
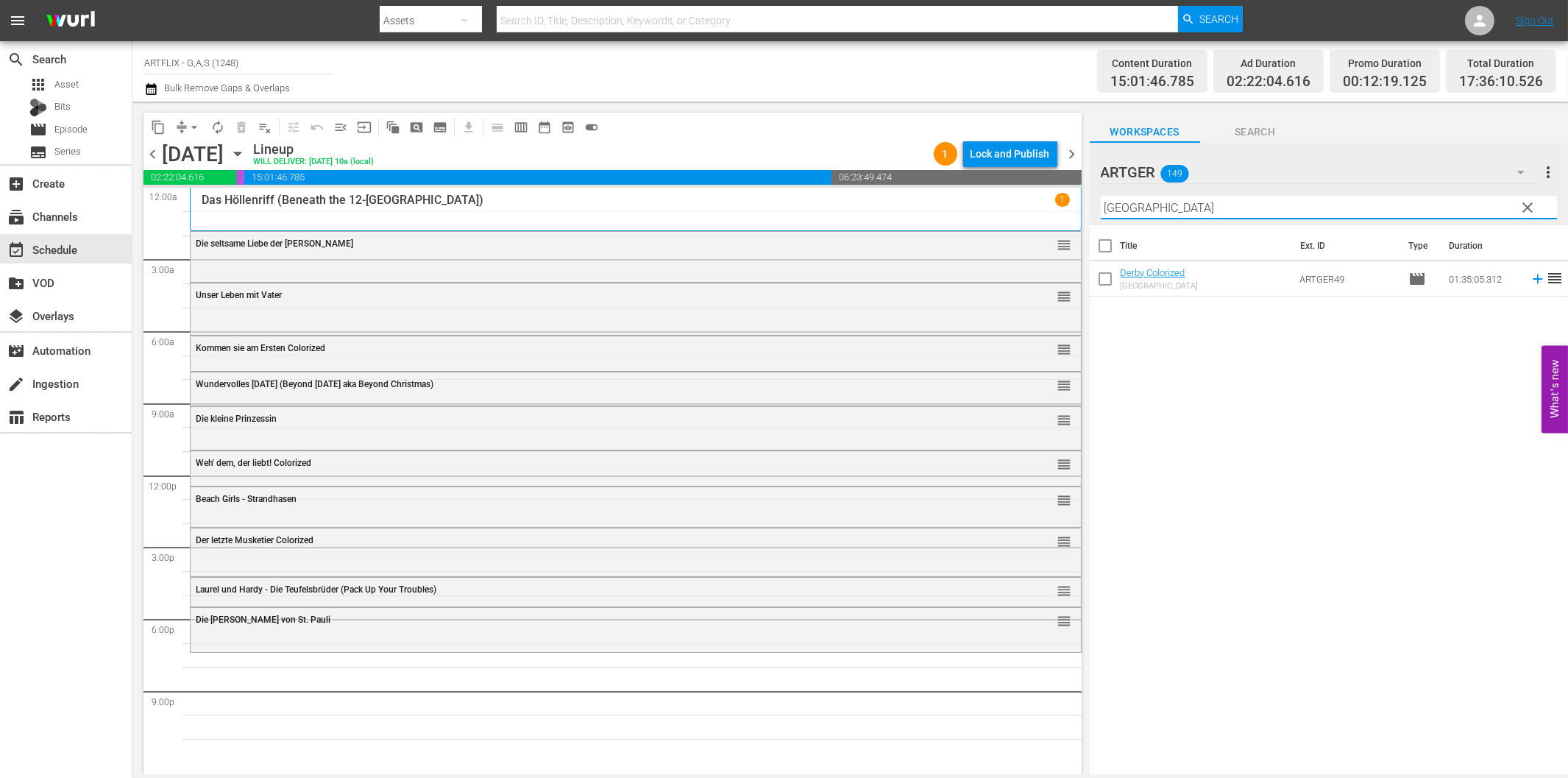
click at [1531, 281] on icon at bounding box center [1538, 278] width 16 height 16
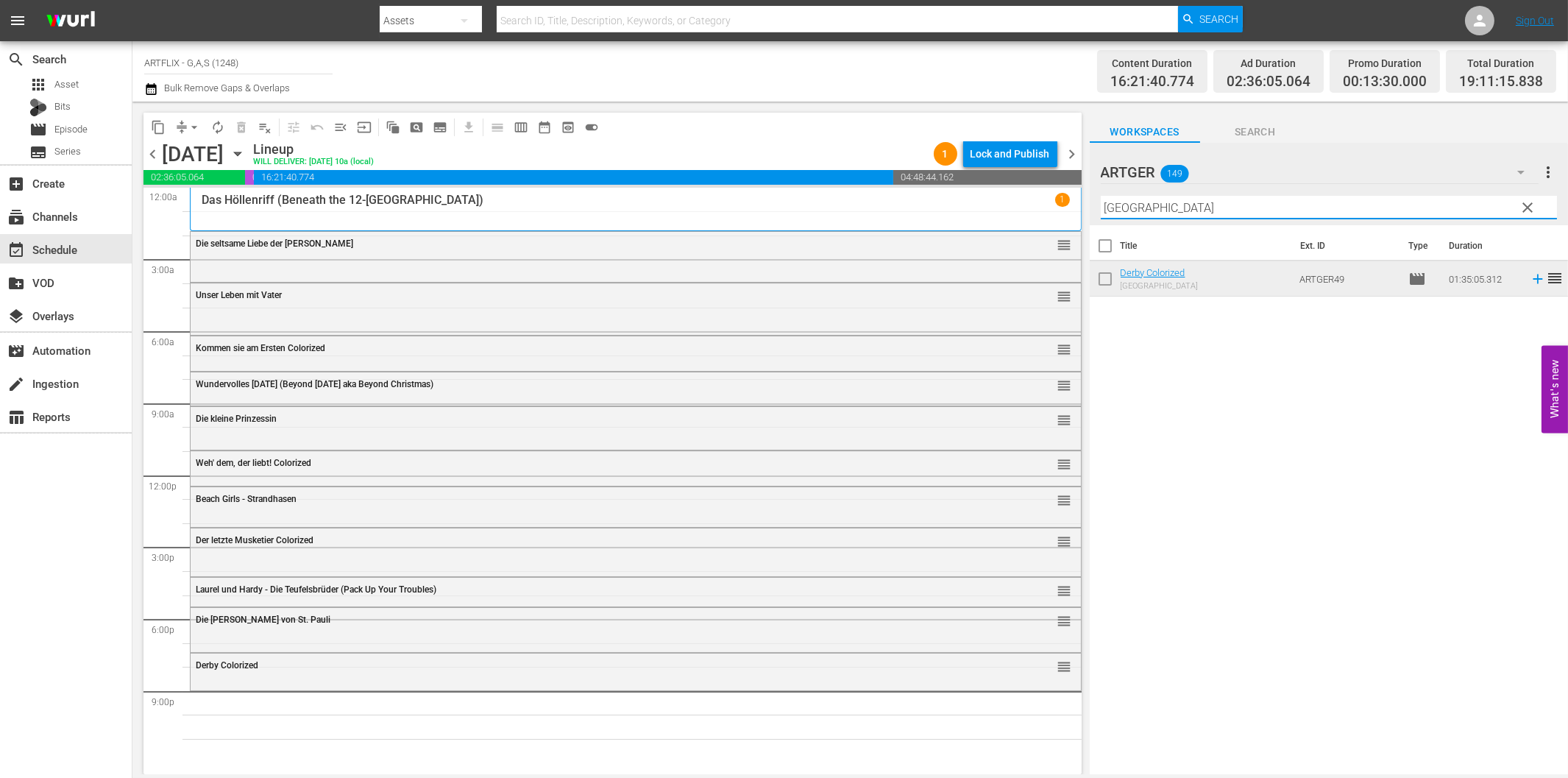
drag, startPoint x: 1141, startPoint y: 208, endPoint x: 1168, endPoint y: 232, distance: 36.1
click at [1141, 208] on input "[GEOGRAPHIC_DATA]" at bounding box center [1328, 207] width 456 height 23
paste input "Wings of Freedom"
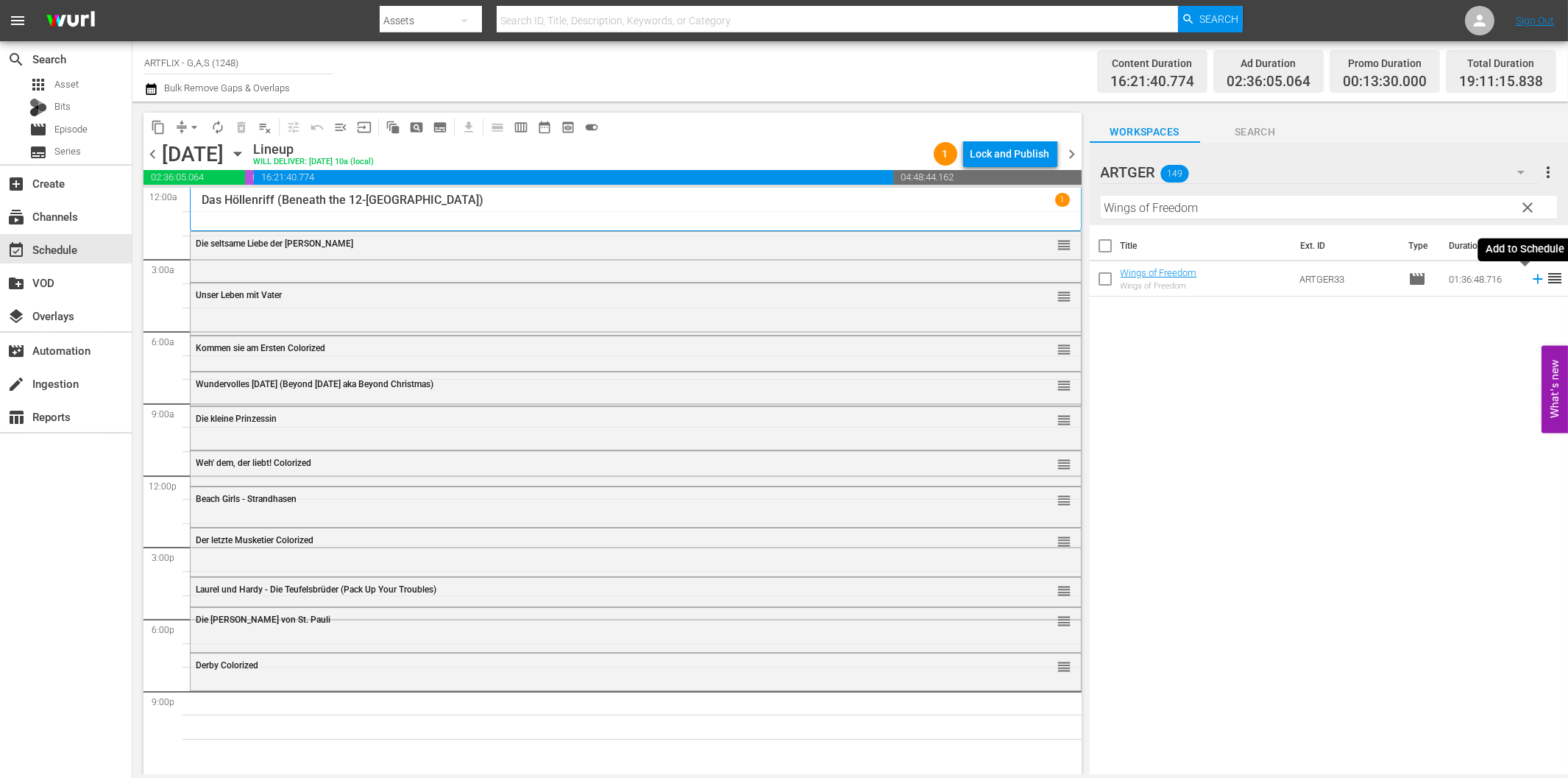
click at [1530, 275] on icon at bounding box center [1538, 278] width 16 height 16
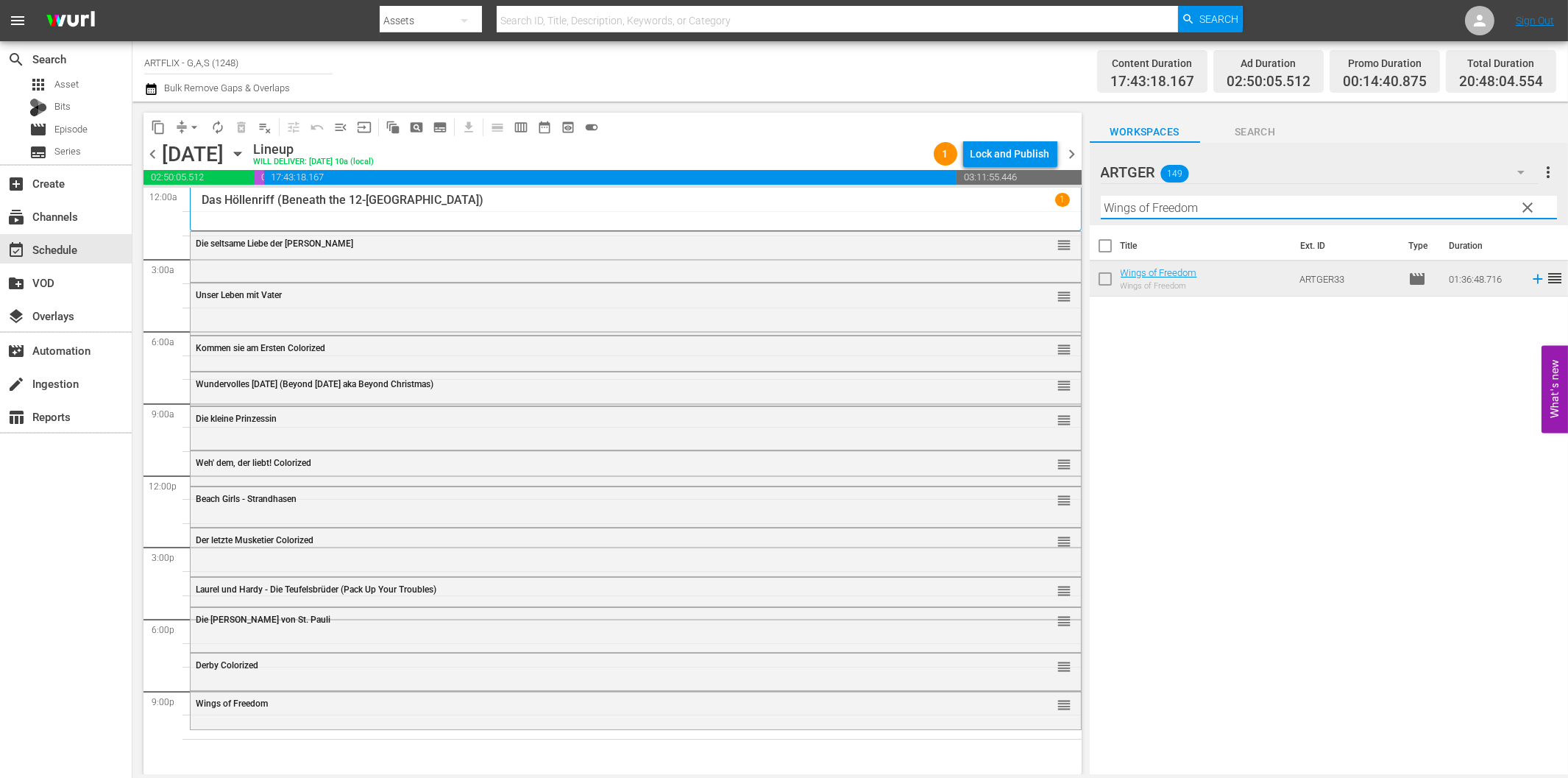
click at [1188, 202] on input "Wings of Freedom" at bounding box center [1328, 207] width 456 height 23
paste input "Alarmstart für Geschwader [PERSON_NAME]"
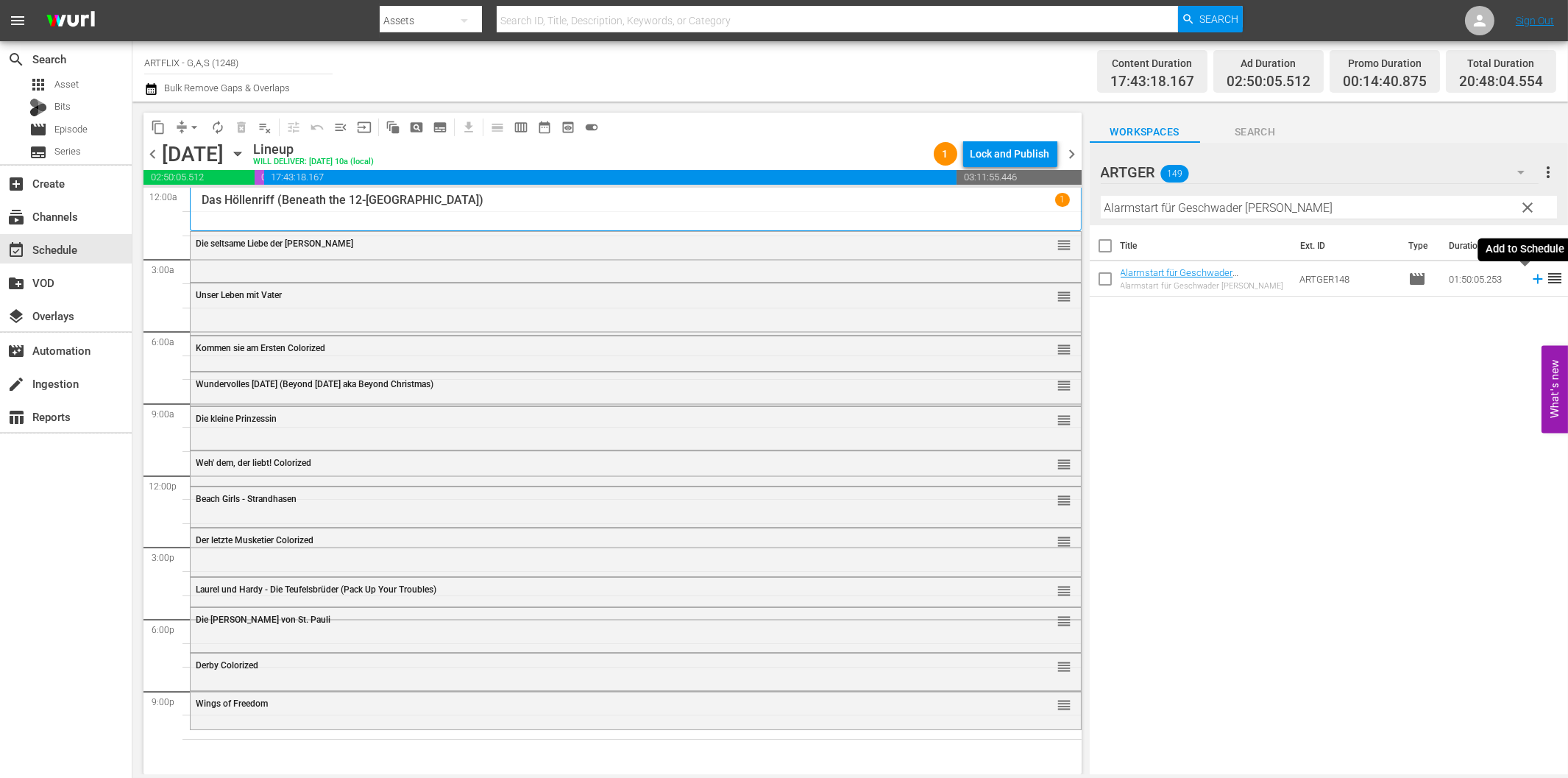
click at [1531, 283] on icon at bounding box center [1538, 278] width 16 height 16
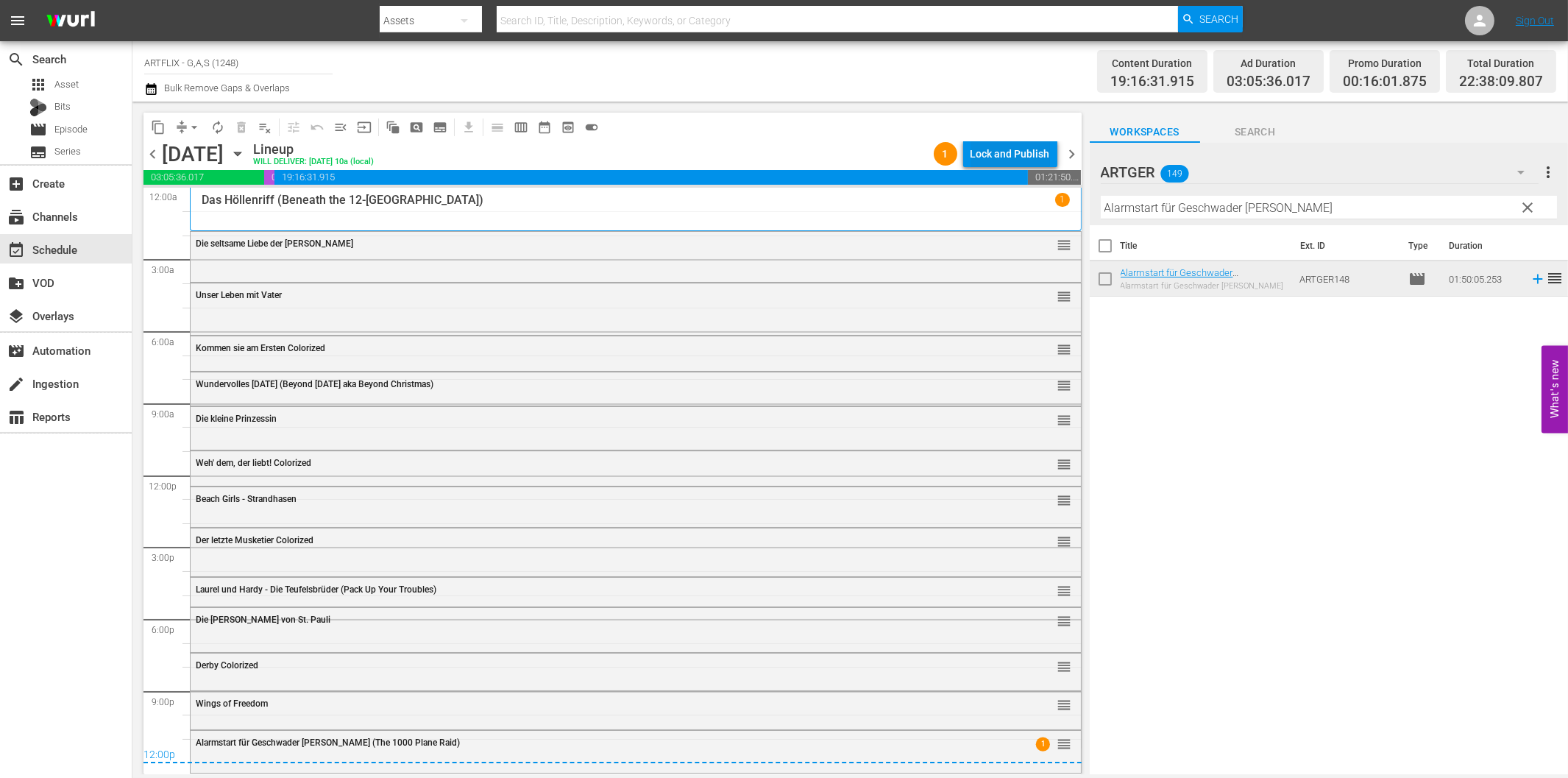
click at [983, 149] on div "Lock and Publish" at bounding box center [1010, 154] width 79 height 26
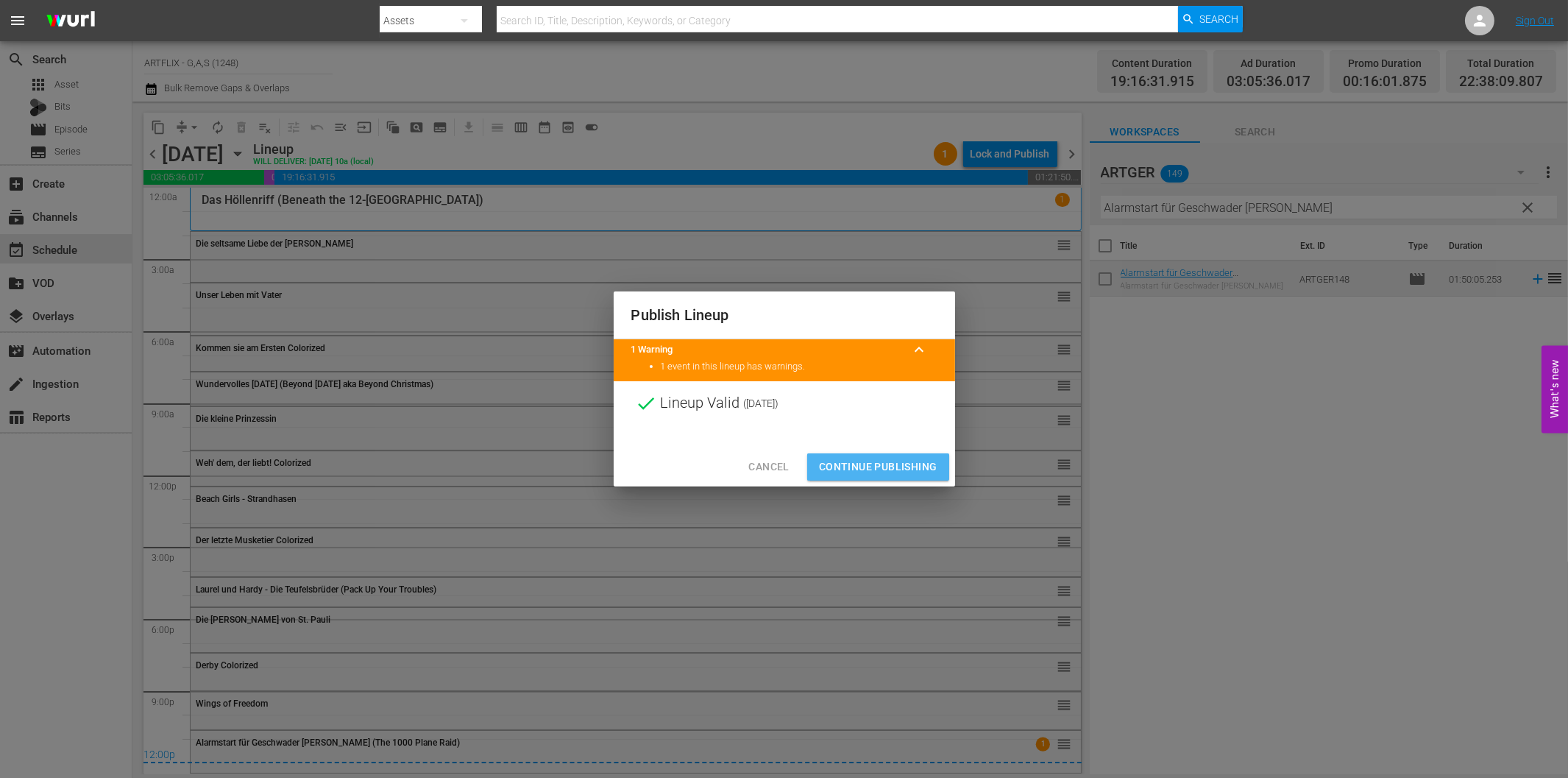
click at [909, 462] on span "Continue Publishing" at bounding box center [878, 467] width 119 height 19
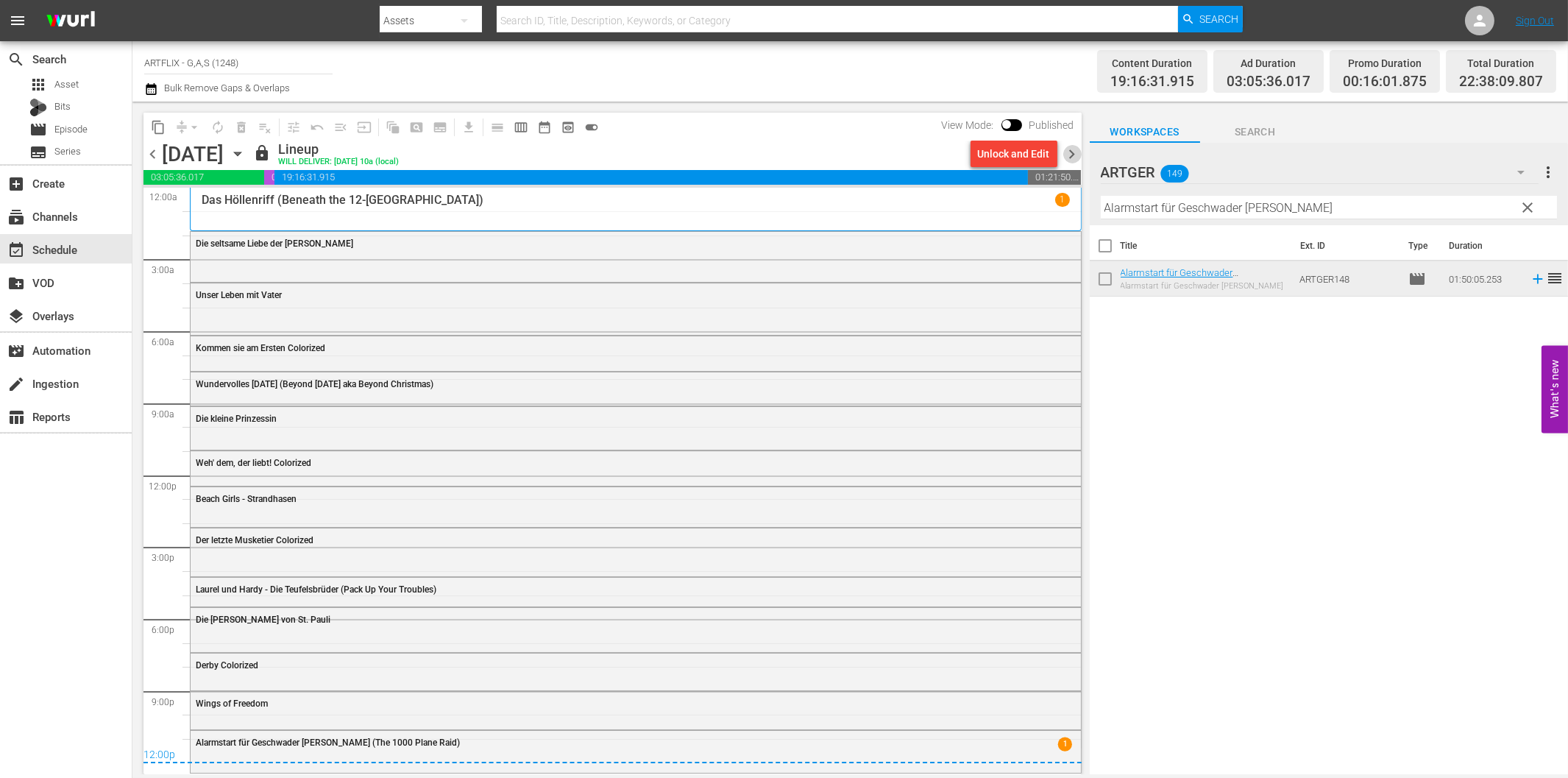
drag, startPoint x: 1072, startPoint y: 148, endPoint x: 1149, endPoint y: 215, distance: 102.1
click at [1072, 148] on span "chevron_right" at bounding box center [1072, 154] width 19 height 19
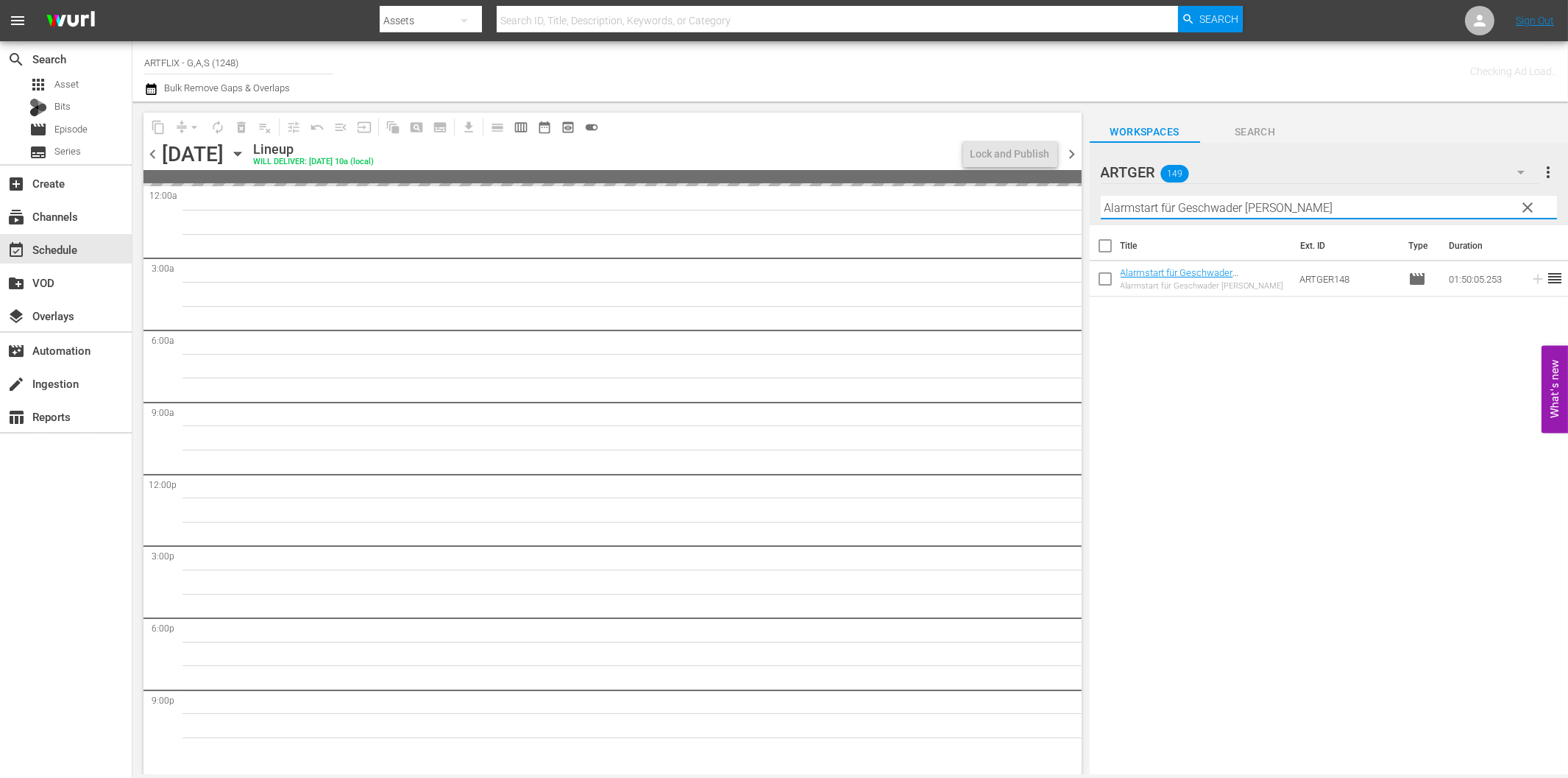
click at [1169, 216] on input "Alarmstart für Geschwader [PERSON_NAME]" at bounding box center [1328, 207] width 456 height 23
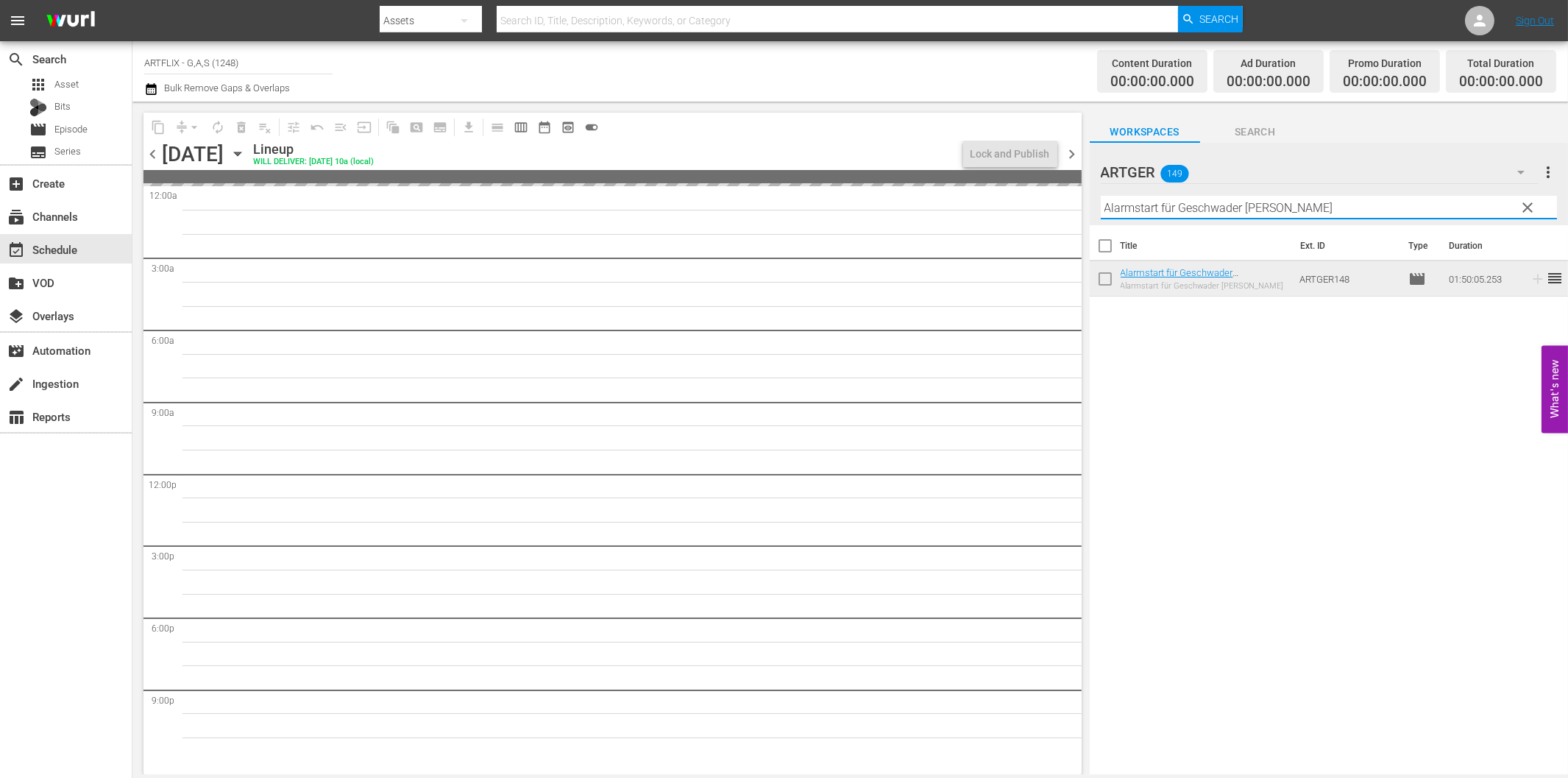
paste input "Tanz der toten [PERSON_NAME]"
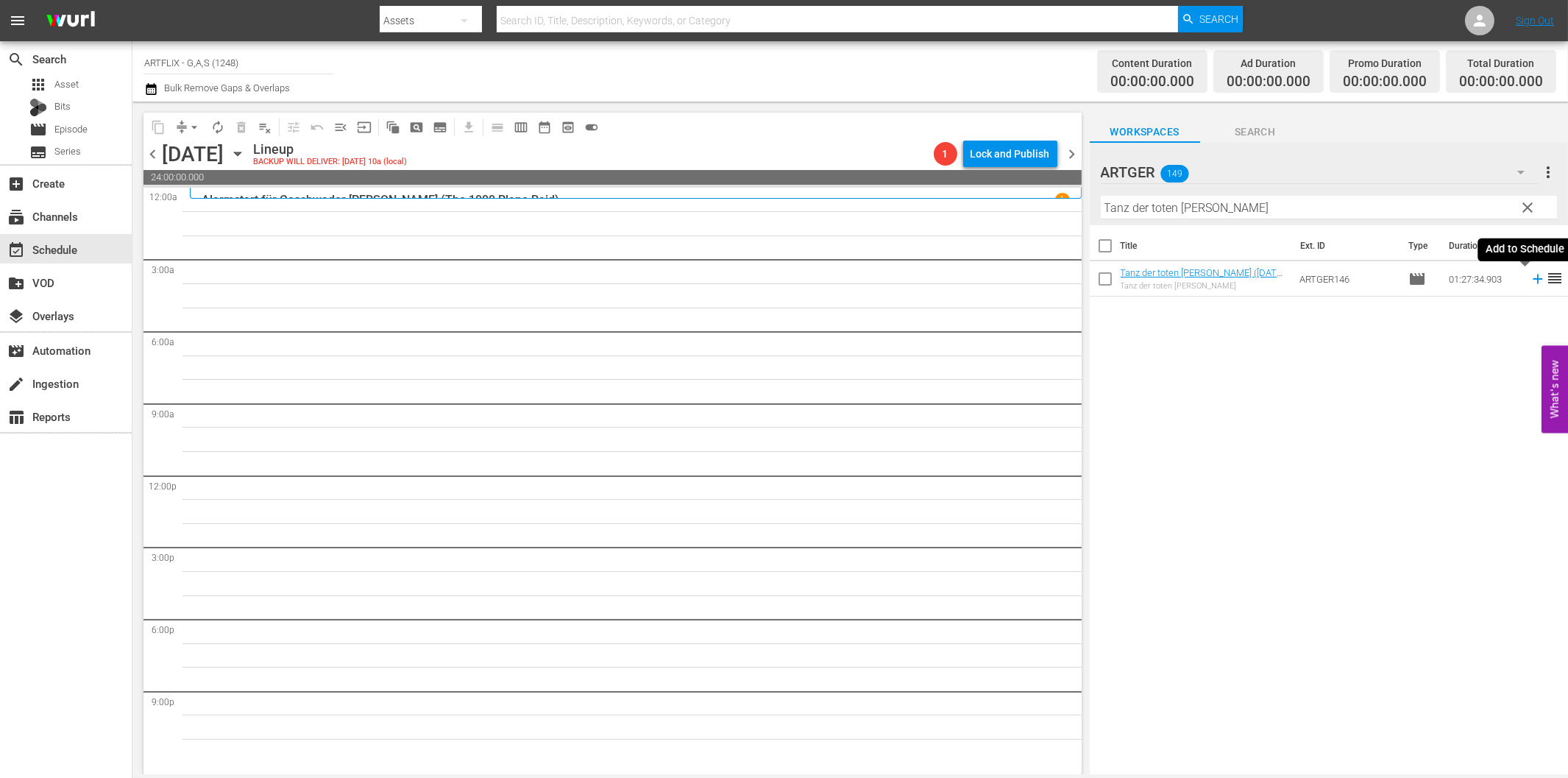
click at [1530, 276] on icon at bounding box center [1538, 278] width 16 height 16
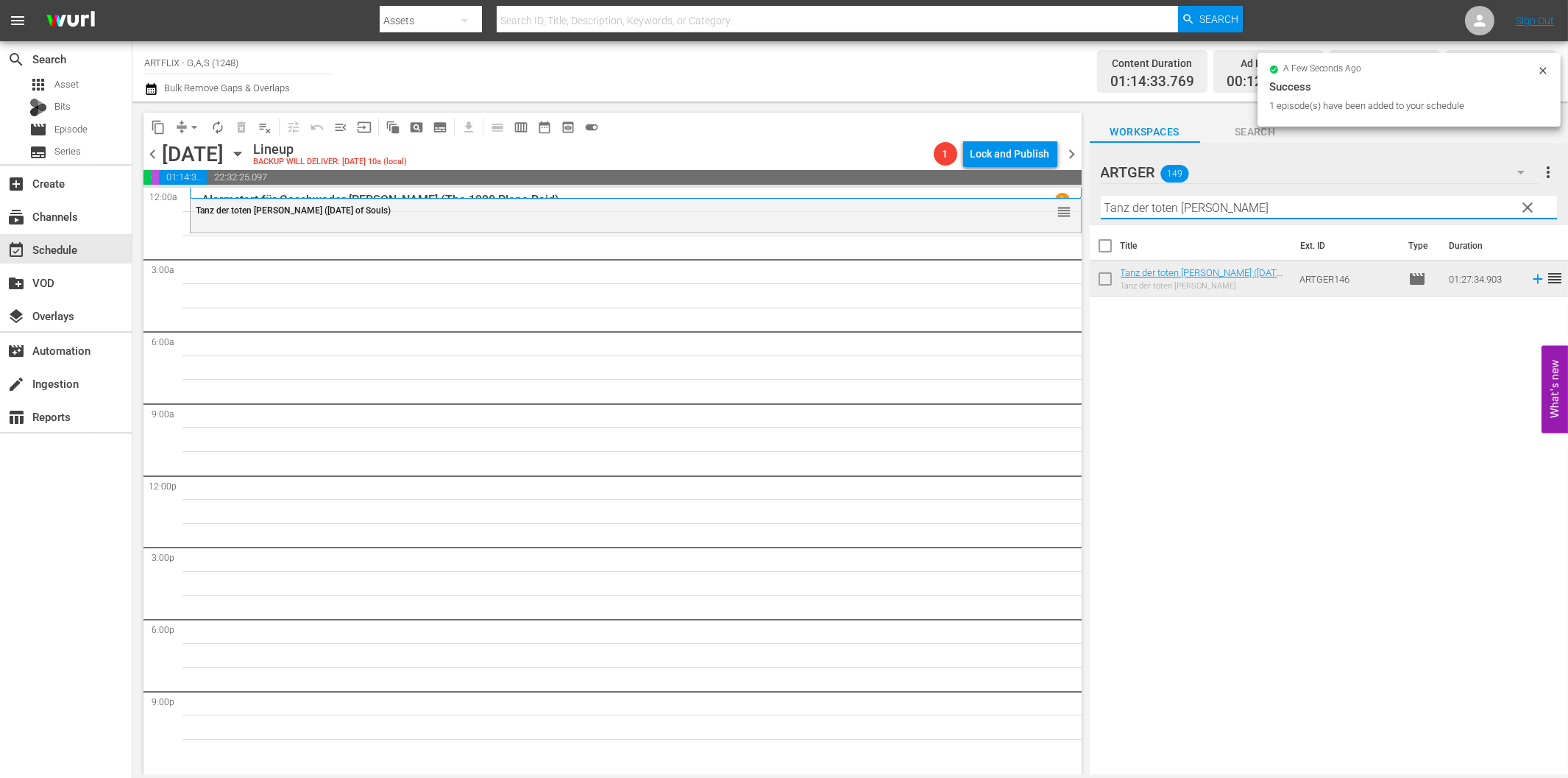
click at [1144, 205] on input "Tanz der toten [PERSON_NAME]" at bounding box center [1328, 207] width 456 height 23
paste input "Frau im Besten Mannesalter"
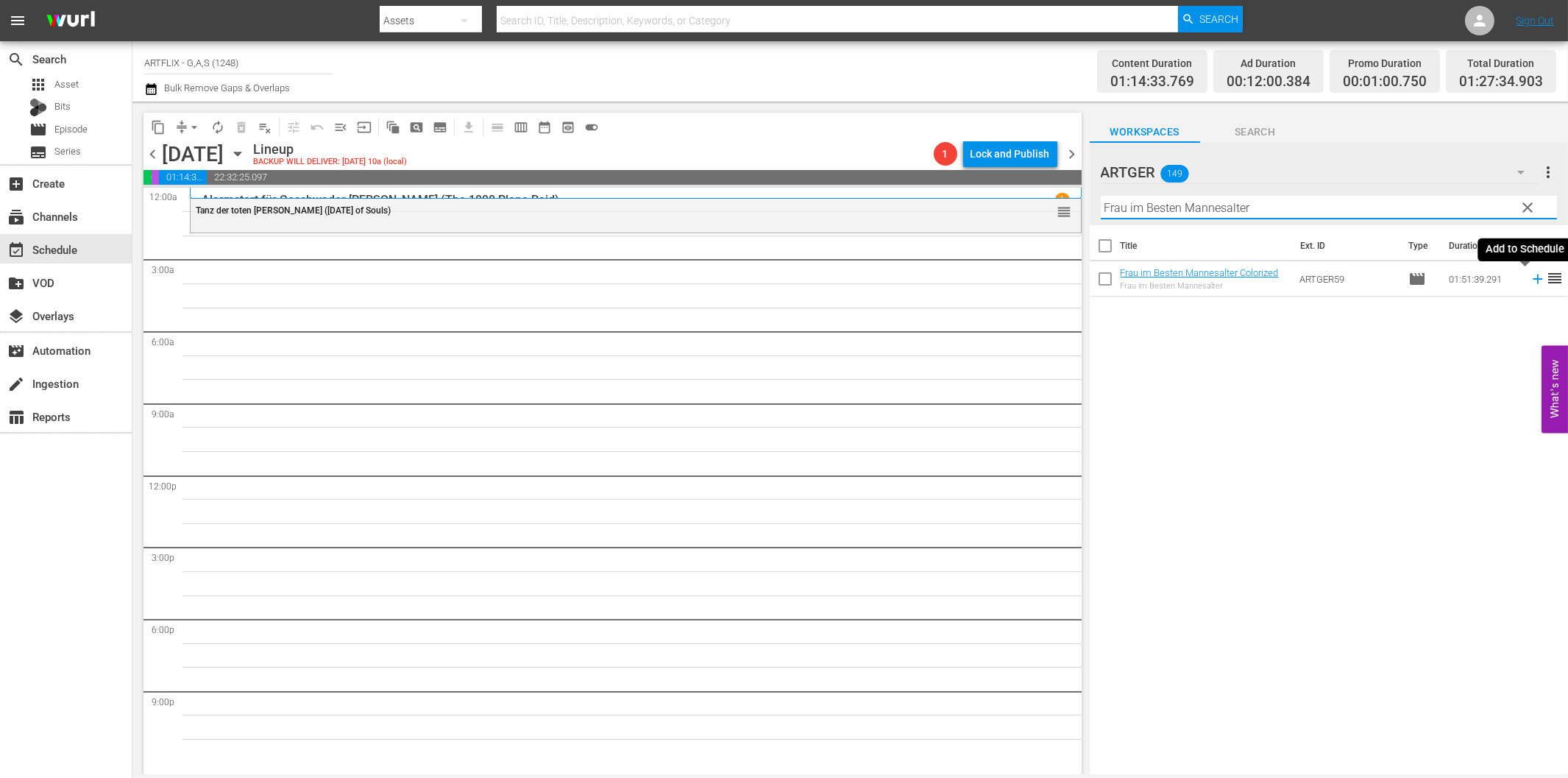
drag, startPoint x: 1528, startPoint y: 278, endPoint x: 1524, endPoint y: 284, distance: 7.2
click at [1530, 280] on icon at bounding box center [1538, 278] width 16 height 16
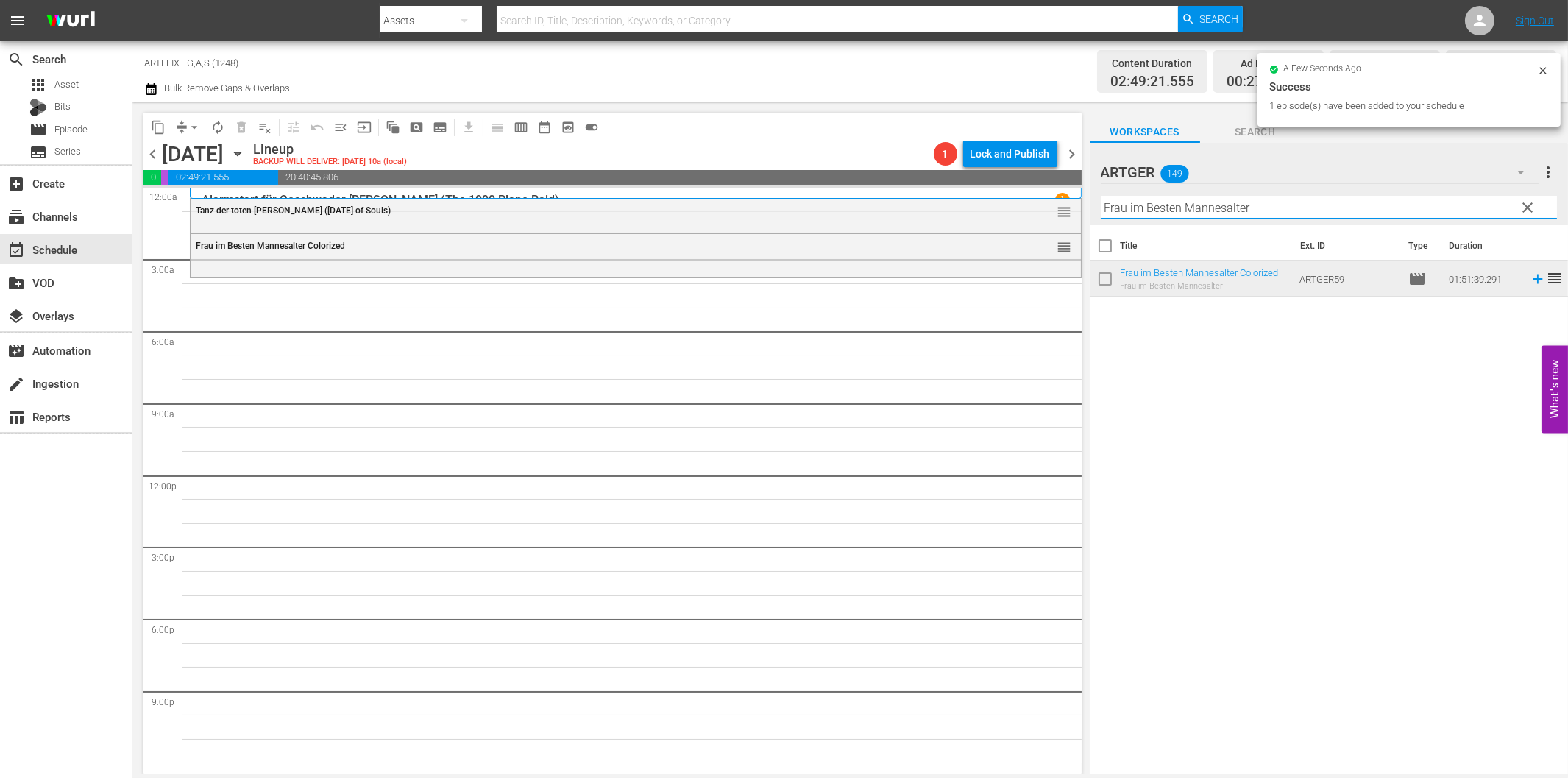
click at [1181, 202] on input "Frau im Besten Mannesalter" at bounding box center [1328, 207] width 456 height 23
paste input "[PERSON_NAME]"
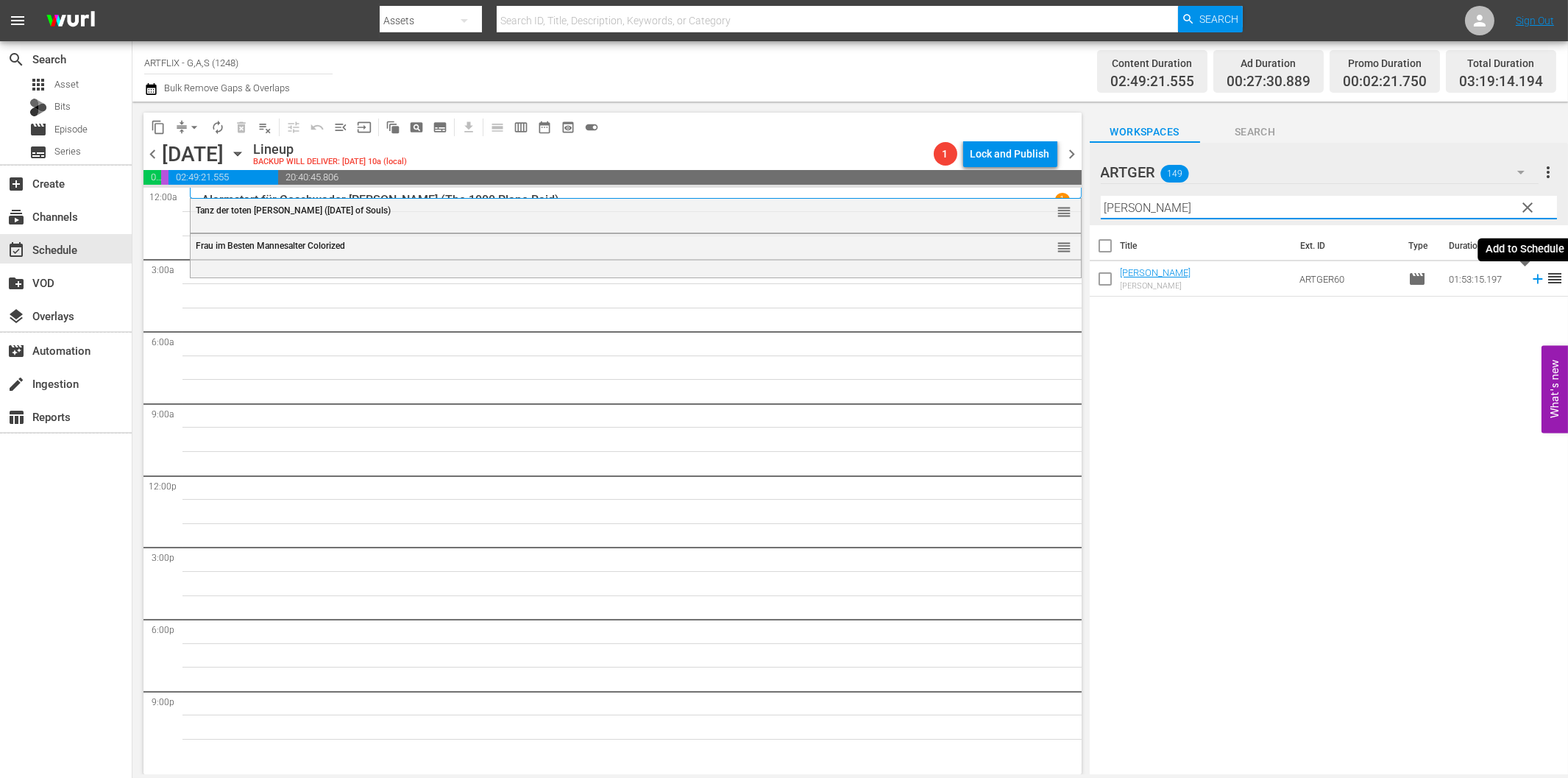
drag, startPoint x: 1523, startPoint y: 275, endPoint x: 1456, endPoint y: 297, distance: 70.5
click at [1530, 275] on icon at bounding box center [1538, 278] width 16 height 16
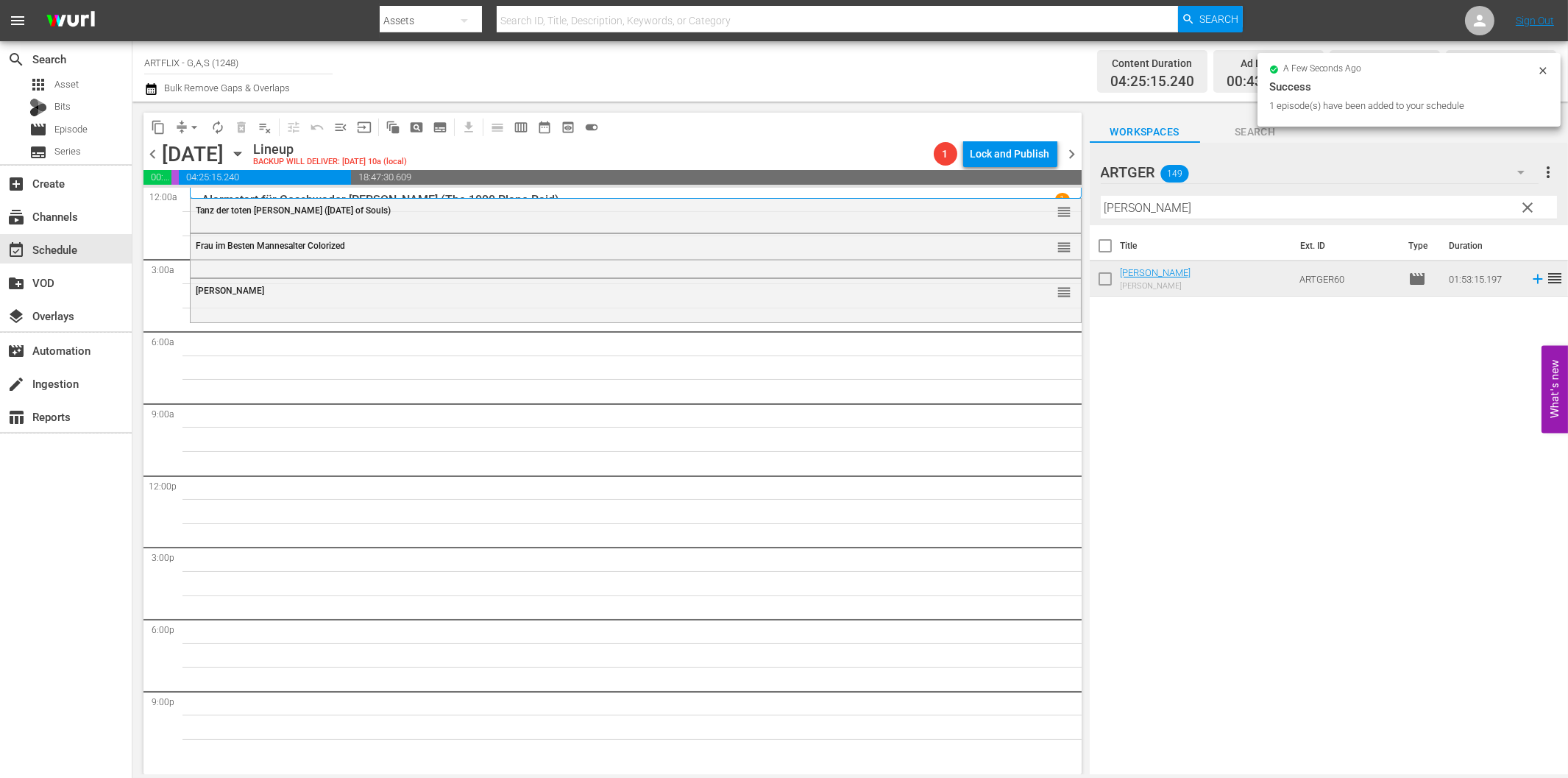
click at [1245, 192] on div "Filter by Title [PERSON_NAME]" at bounding box center [1328, 208] width 456 height 36
click at [1256, 202] on input "[PERSON_NAME]" at bounding box center [1328, 207] width 456 height 23
paste input "[PERSON_NAME]"
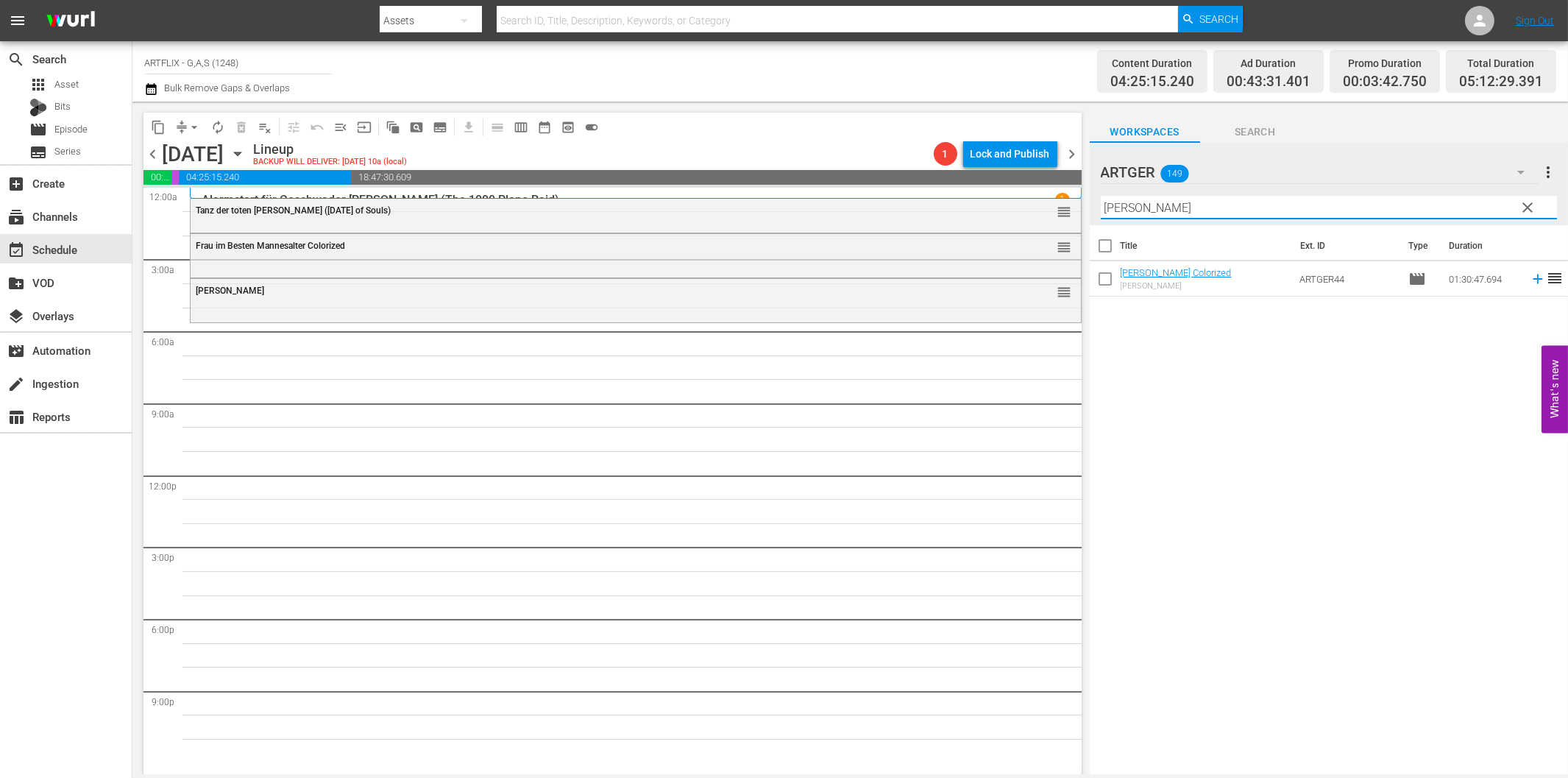
click at [1530, 278] on icon at bounding box center [1538, 278] width 16 height 16
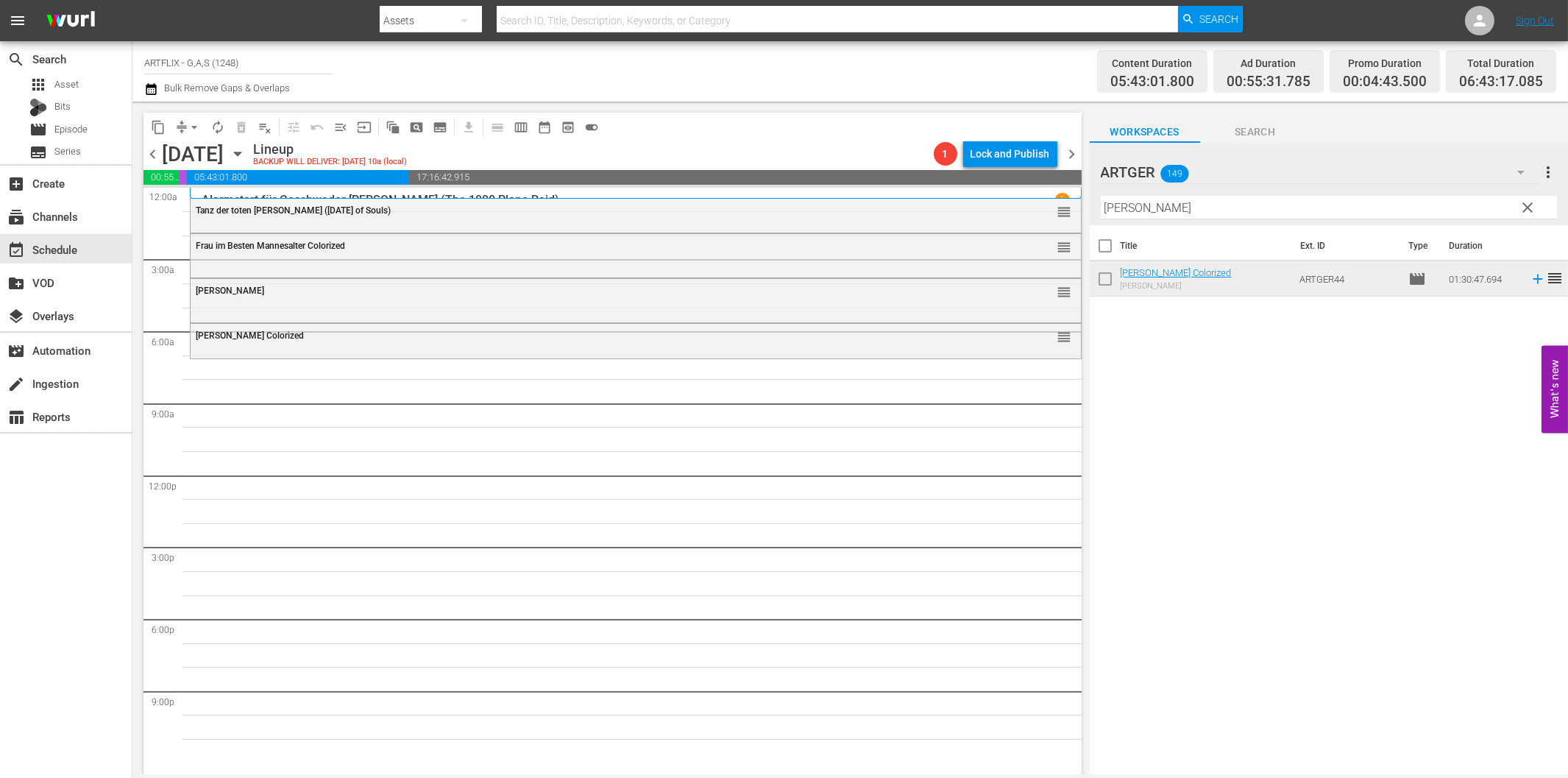
click at [1144, 209] on input "[PERSON_NAME]" at bounding box center [1328, 207] width 456 height 23
paste input "The Three Stooges"
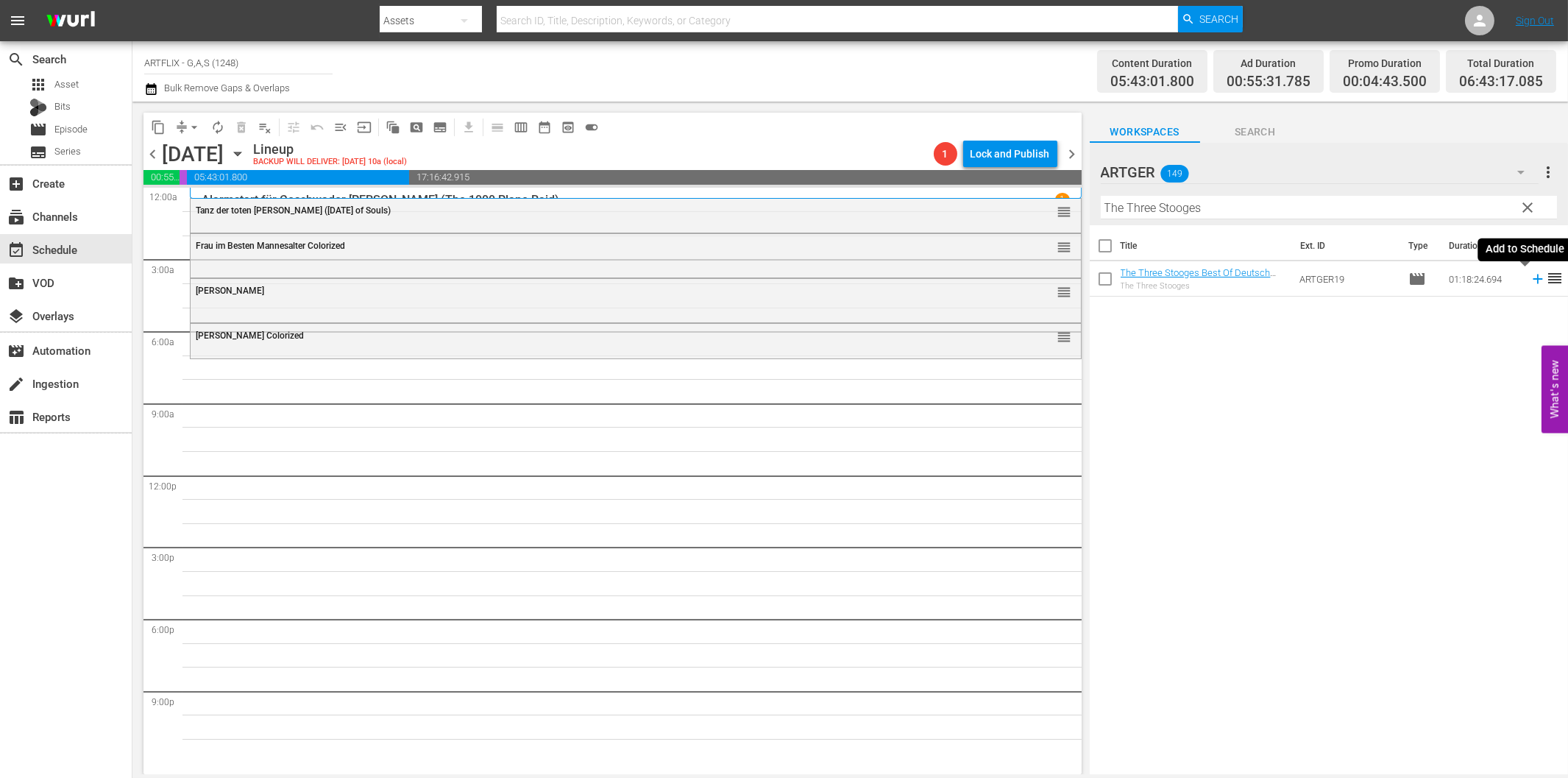
click at [1530, 278] on icon at bounding box center [1538, 278] width 16 height 16
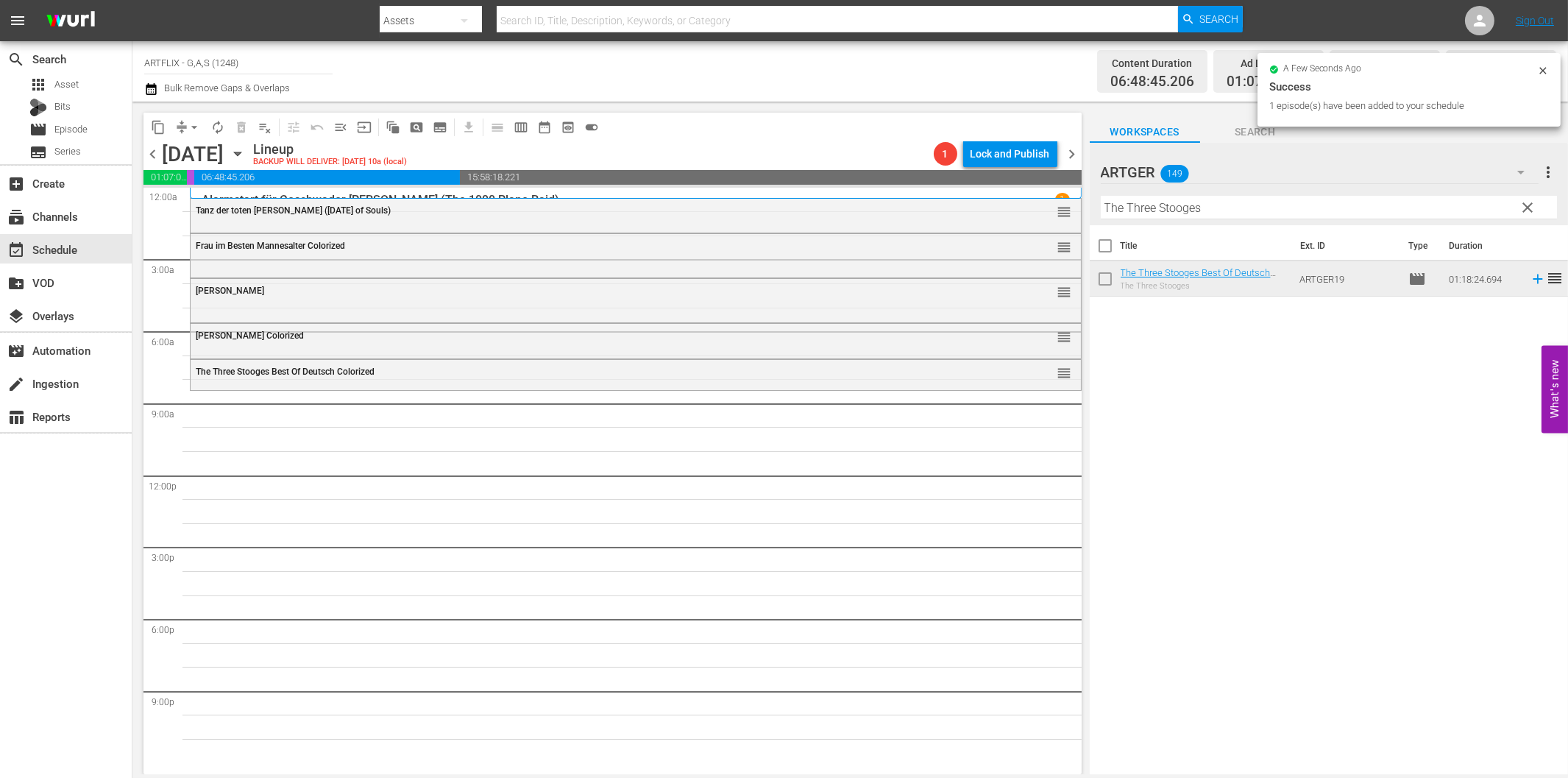
drag, startPoint x: 1248, startPoint y: 199, endPoint x: 1256, endPoint y: 226, distance: 28.2
click at [1248, 199] on input "The Three Stooges" at bounding box center [1328, 207] width 456 height 23
paste input "Mit dem [PERSON_NAME] durch die Wand"
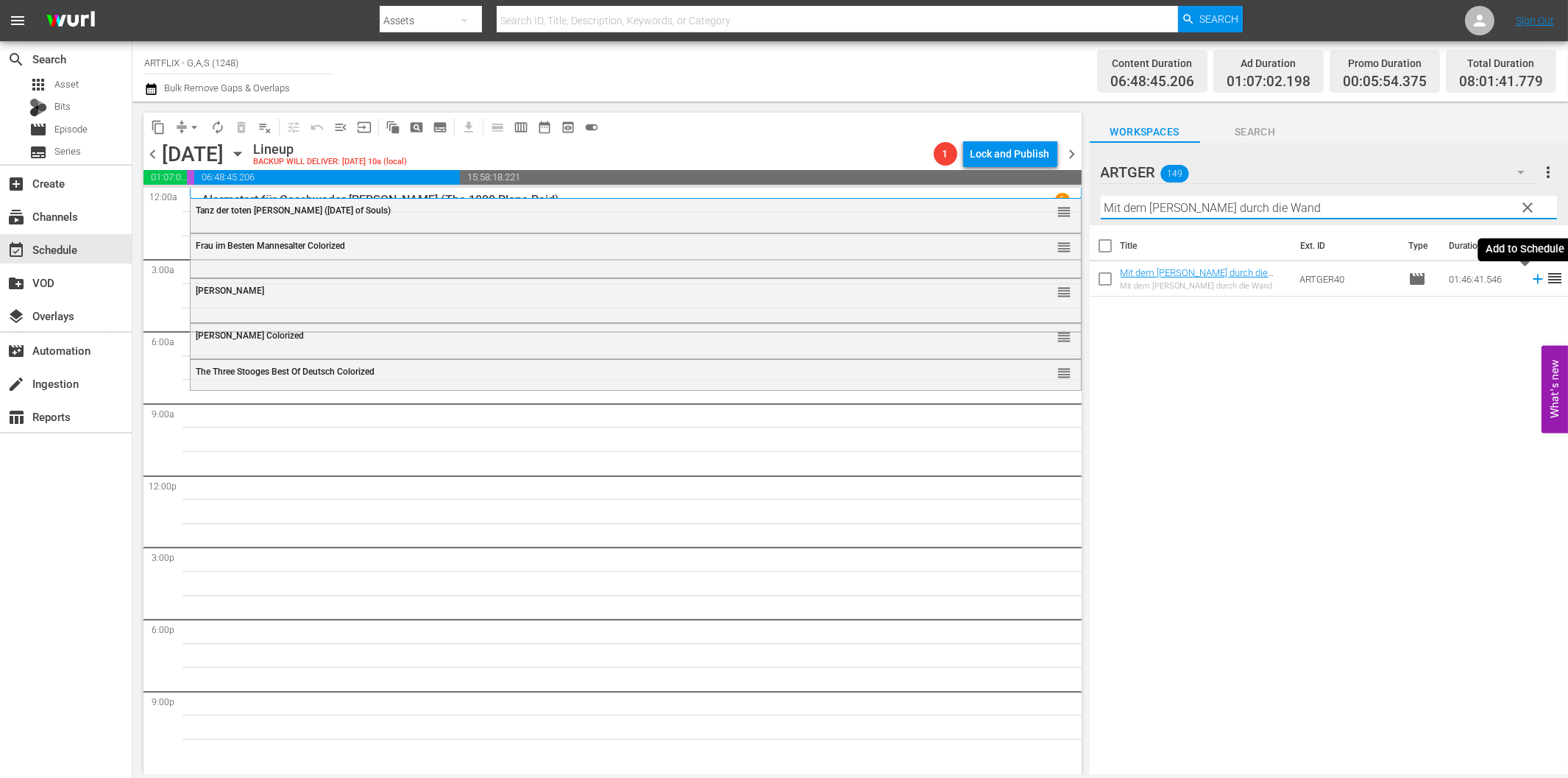
click at [1532, 276] on icon at bounding box center [1537, 279] width 9 height 9
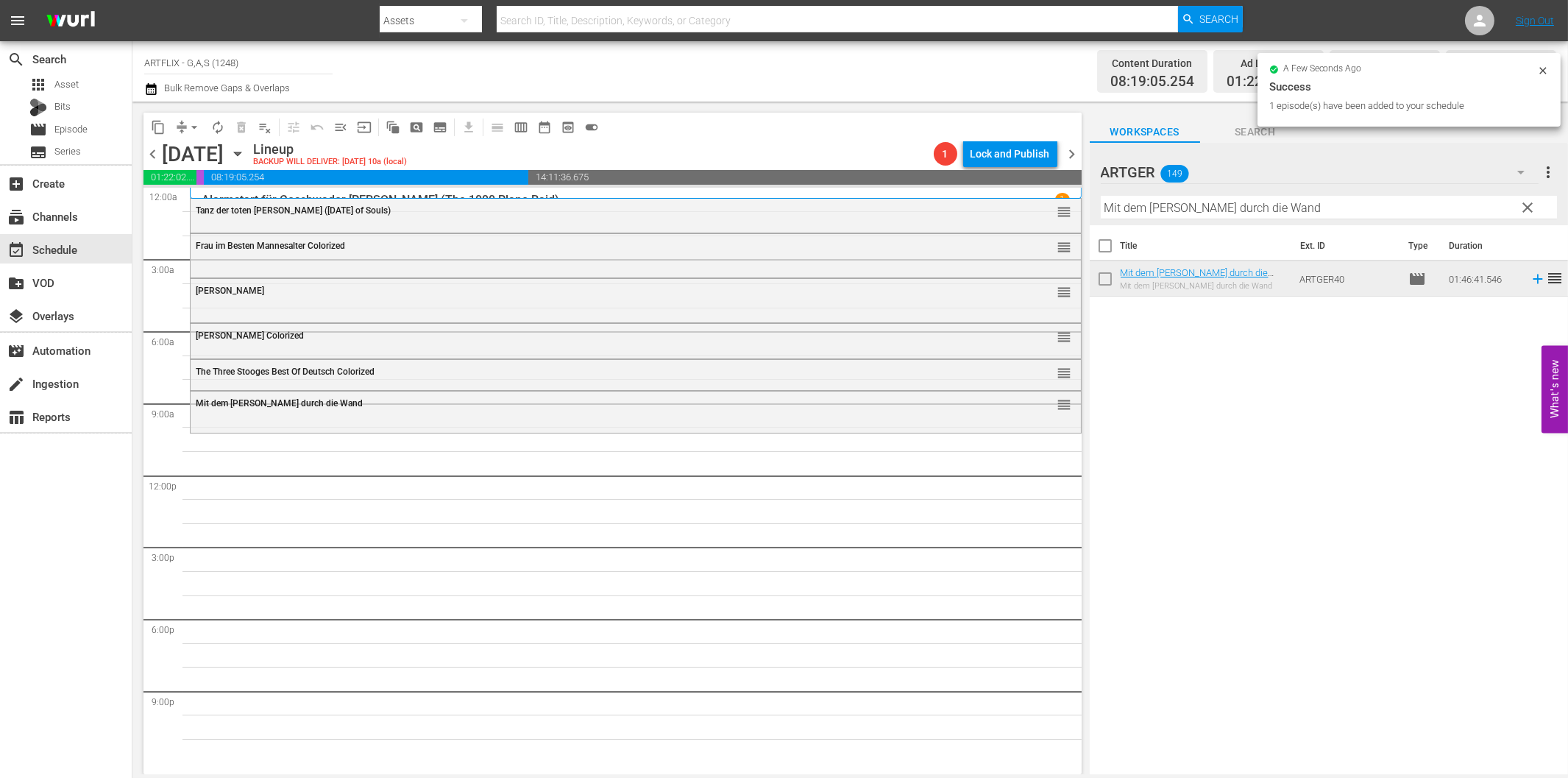
click at [1122, 206] on input "Mit dem [PERSON_NAME] durch die Wand" at bounding box center [1328, 207] width 456 height 23
paste input "Dick und Doof in der Fremdenlegion"
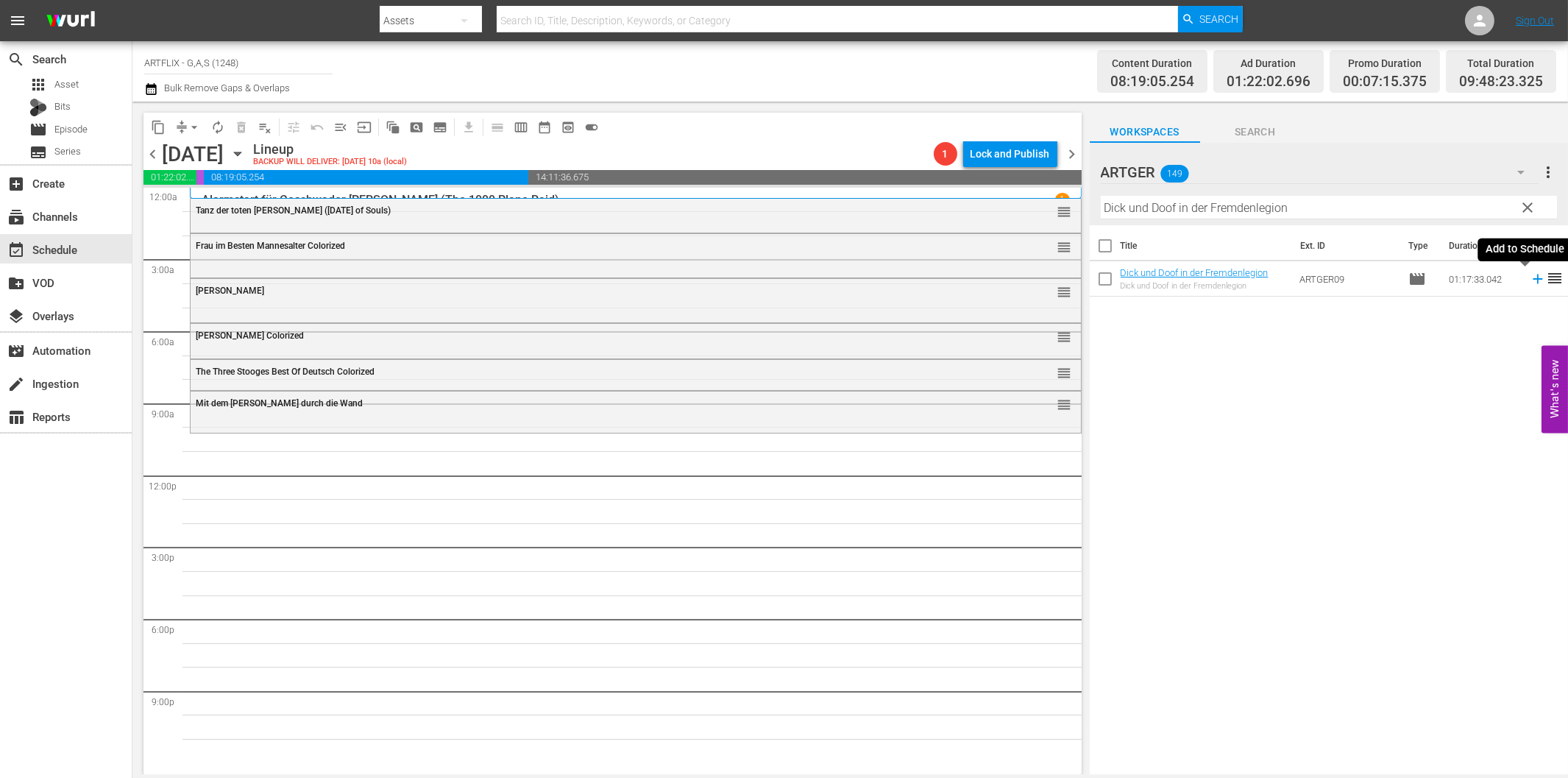
drag, startPoint x: 1527, startPoint y: 275, endPoint x: 1463, endPoint y: 299, distance: 68.4
click at [1530, 276] on icon at bounding box center [1538, 278] width 16 height 16
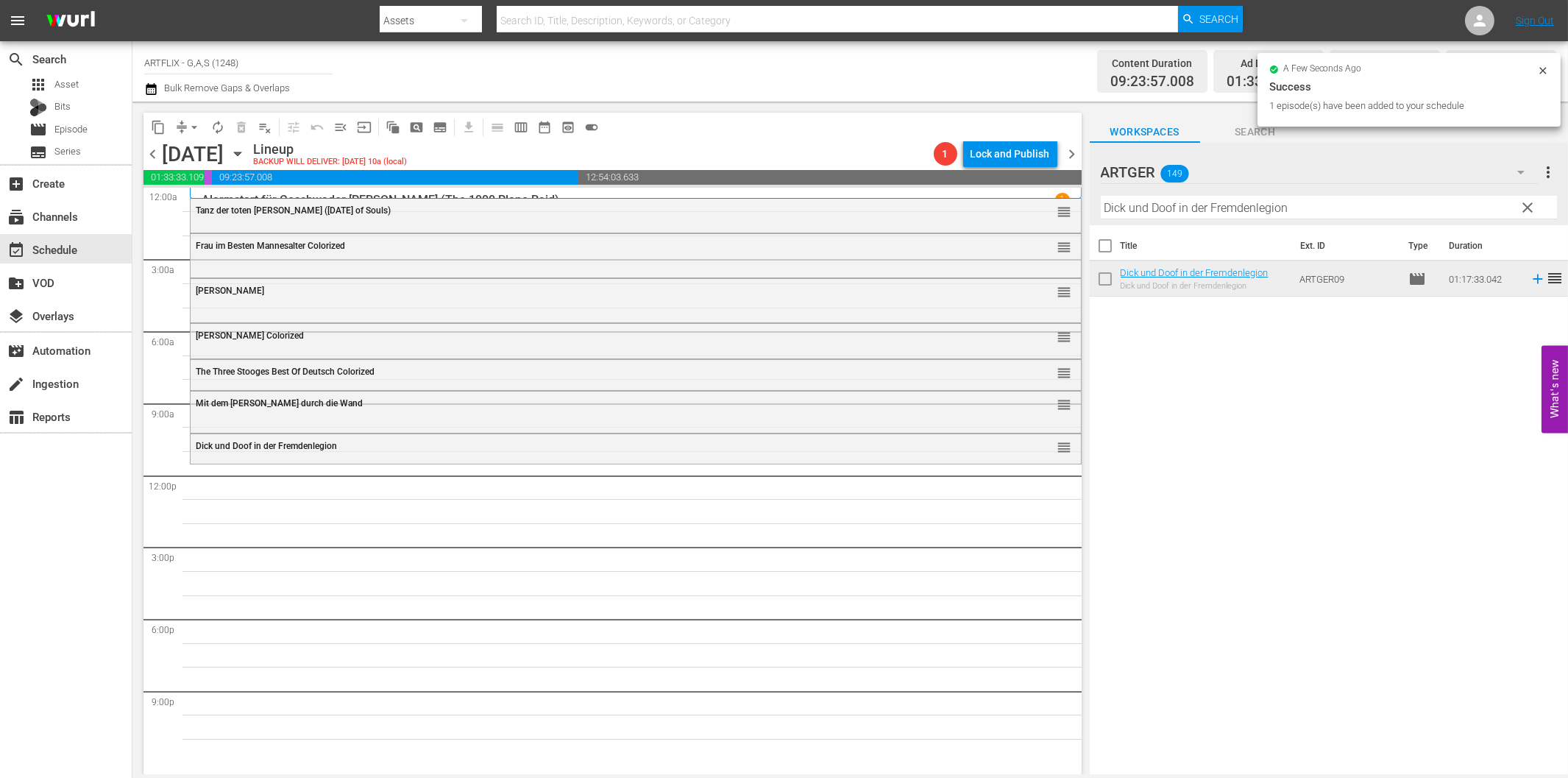
click at [1174, 195] on input "Dick und Doof in der Fremdenlegion" at bounding box center [1328, 207] width 456 height 23
paste input "[PERSON_NAME] mit der Kompanie"
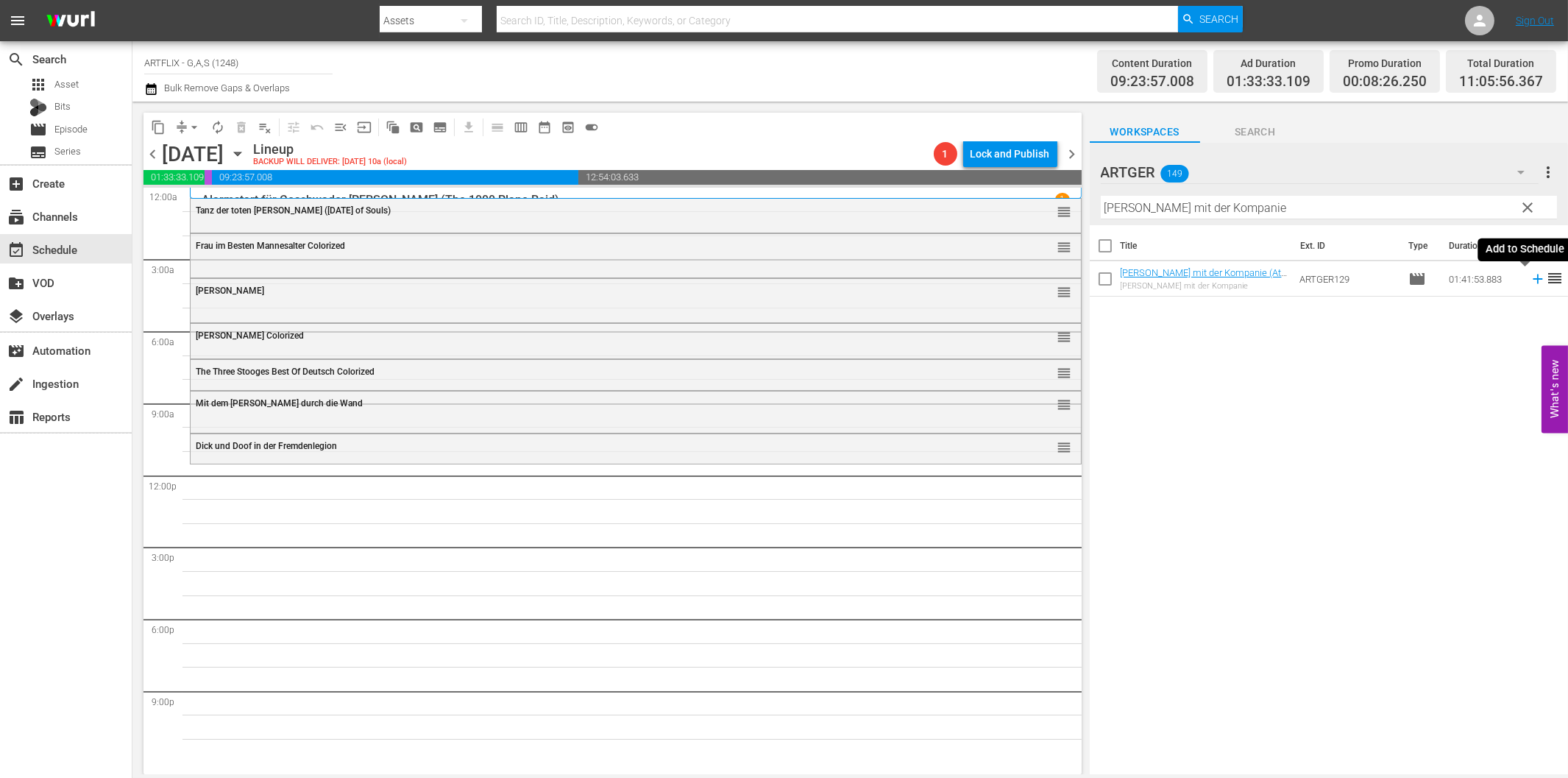
click at [1532, 280] on icon at bounding box center [1537, 279] width 9 height 9
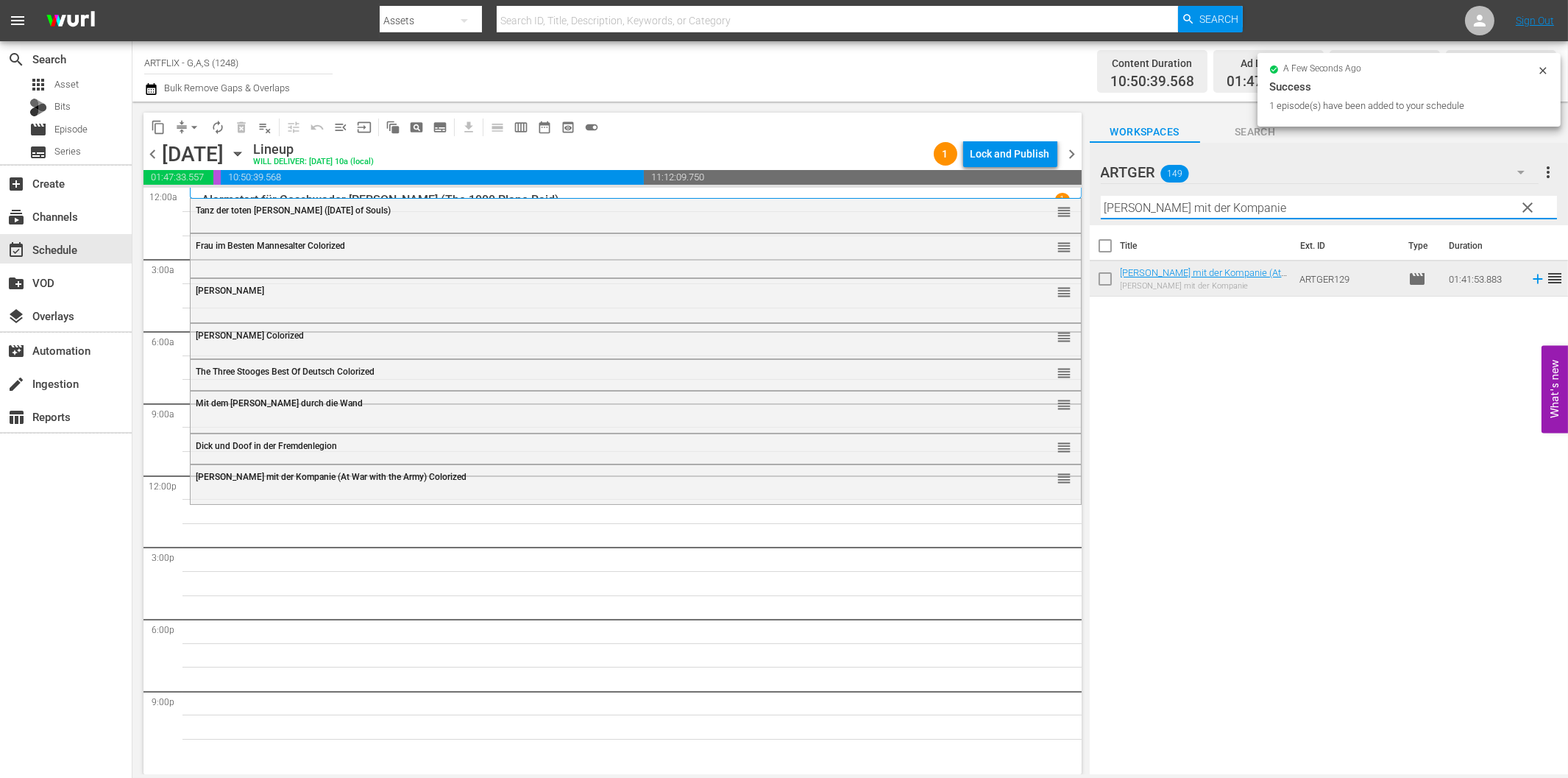
drag, startPoint x: 1394, startPoint y: 206, endPoint x: 1391, endPoint y: 219, distance: 13.3
click at [1393, 210] on input "[PERSON_NAME] mit der Kompanie" at bounding box center [1328, 207] width 456 height 23
paste input "Columbus entdeckt [PERSON_NAME]"
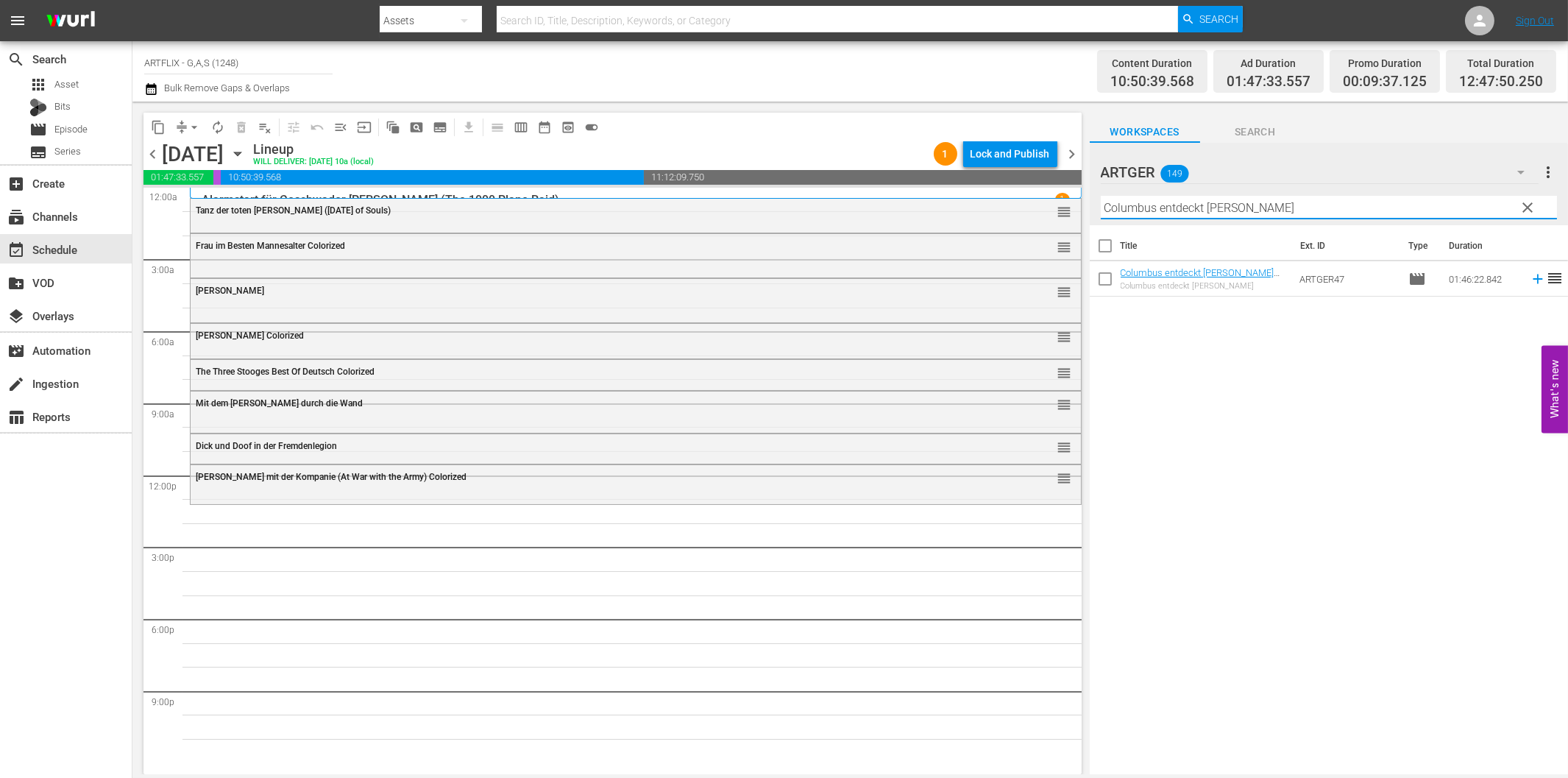
click at [1532, 280] on icon at bounding box center [1537, 279] width 9 height 9
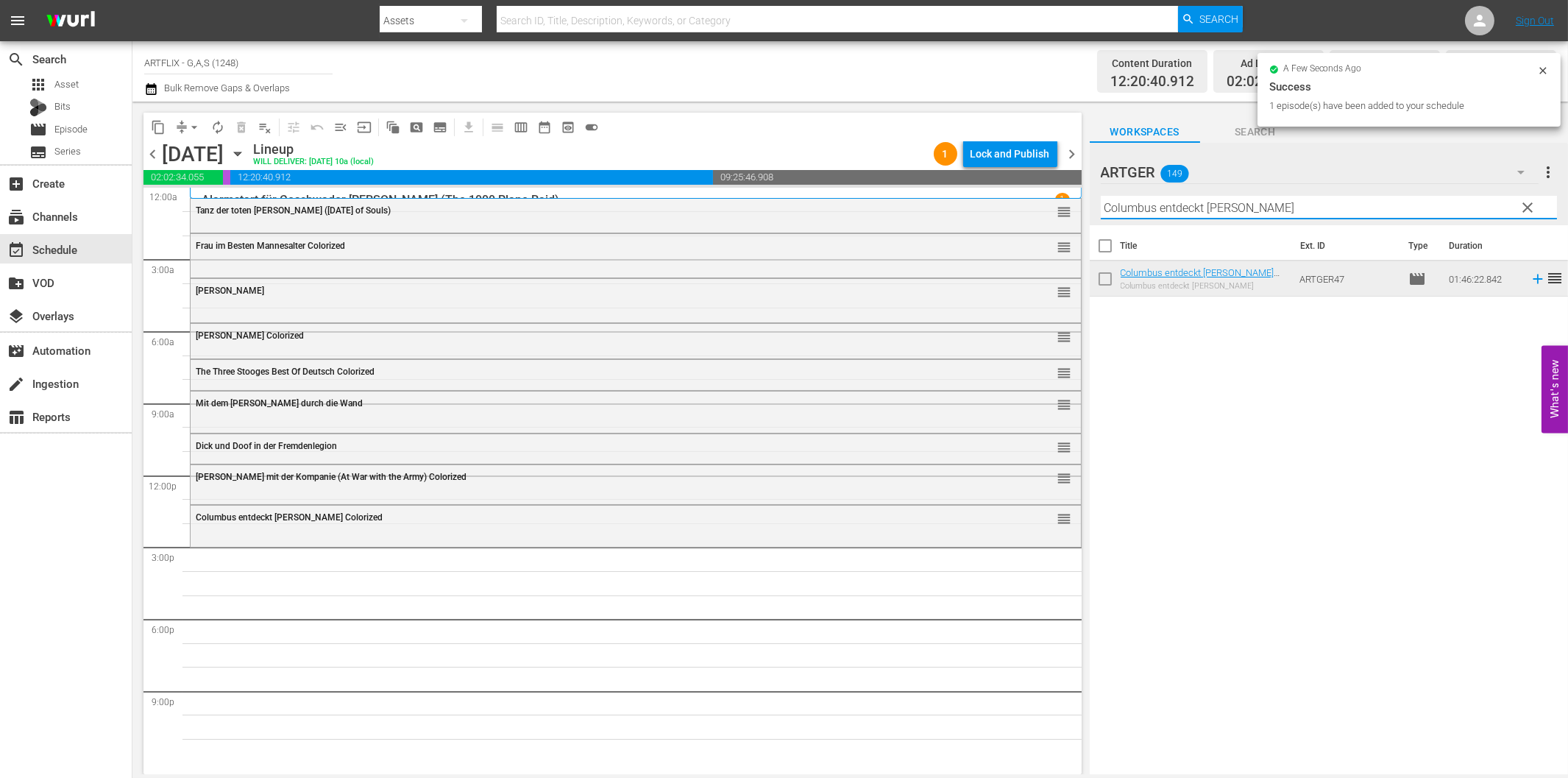
click at [1325, 205] on input "Columbus entdeckt [PERSON_NAME]" at bounding box center [1328, 207] width 456 height 23
paste input "Der [PERSON_NAME] von Notre Dame"
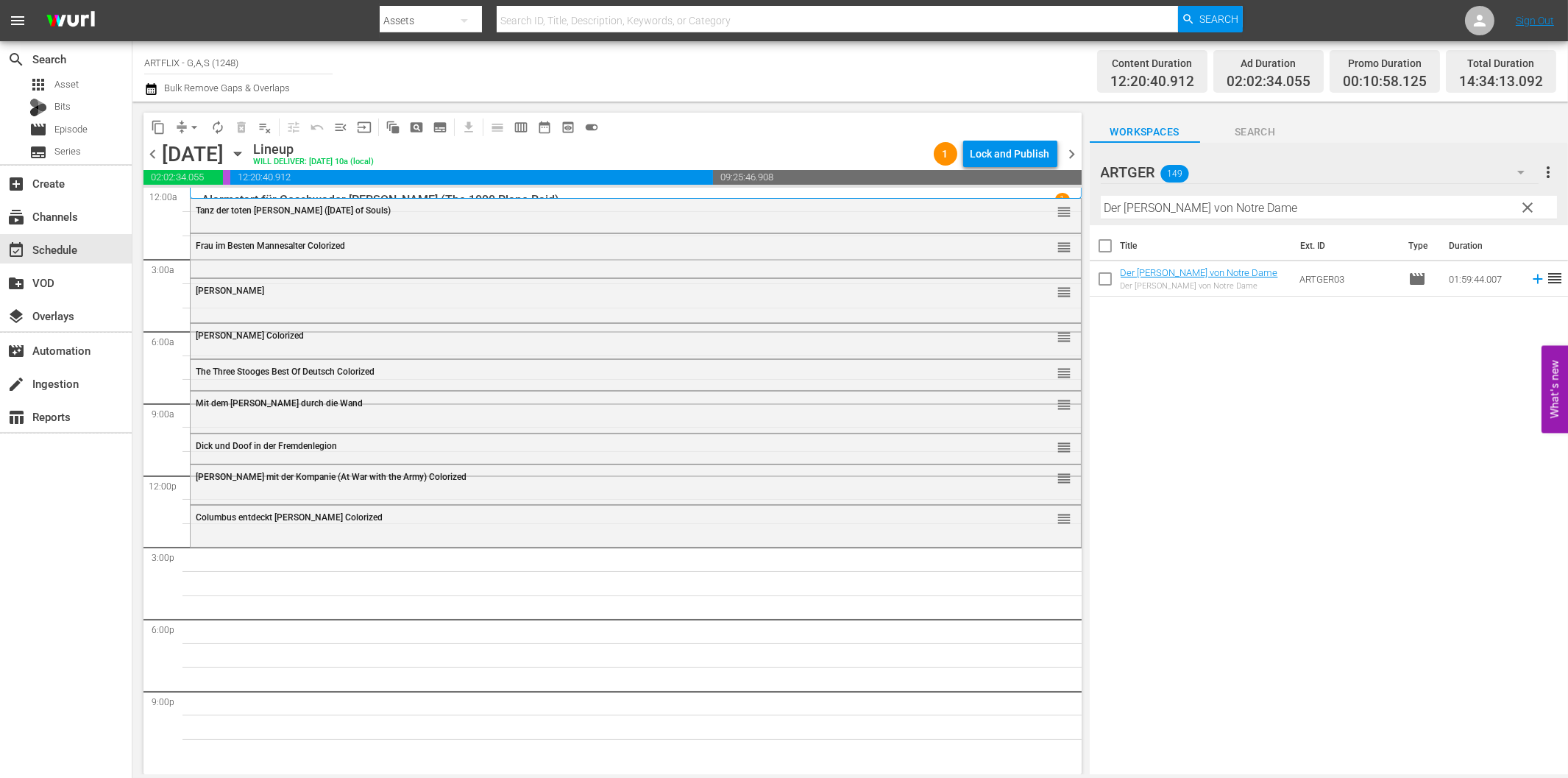
click at [1546, 281] on span "reorder" at bounding box center [1555, 278] width 18 height 18
click at [1530, 284] on icon at bounding box center [1538, 278] width 16 height 16
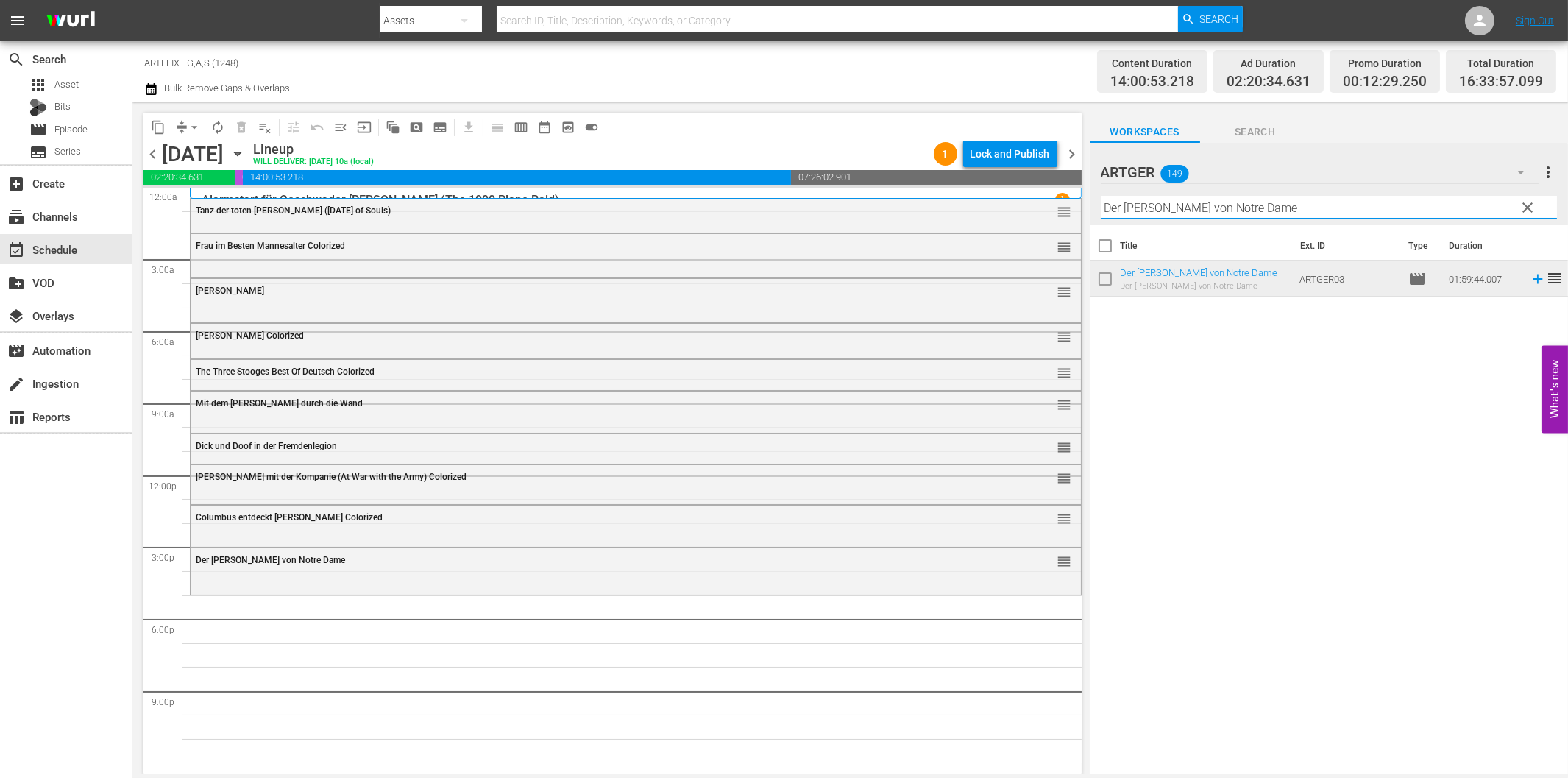
click at [1157, 208] on input "Der [PERSON_NAME] von Notre Dame" at bounding box center [1328, 207] width 456 height 23
paste input "ie Nacht vor der Premier"
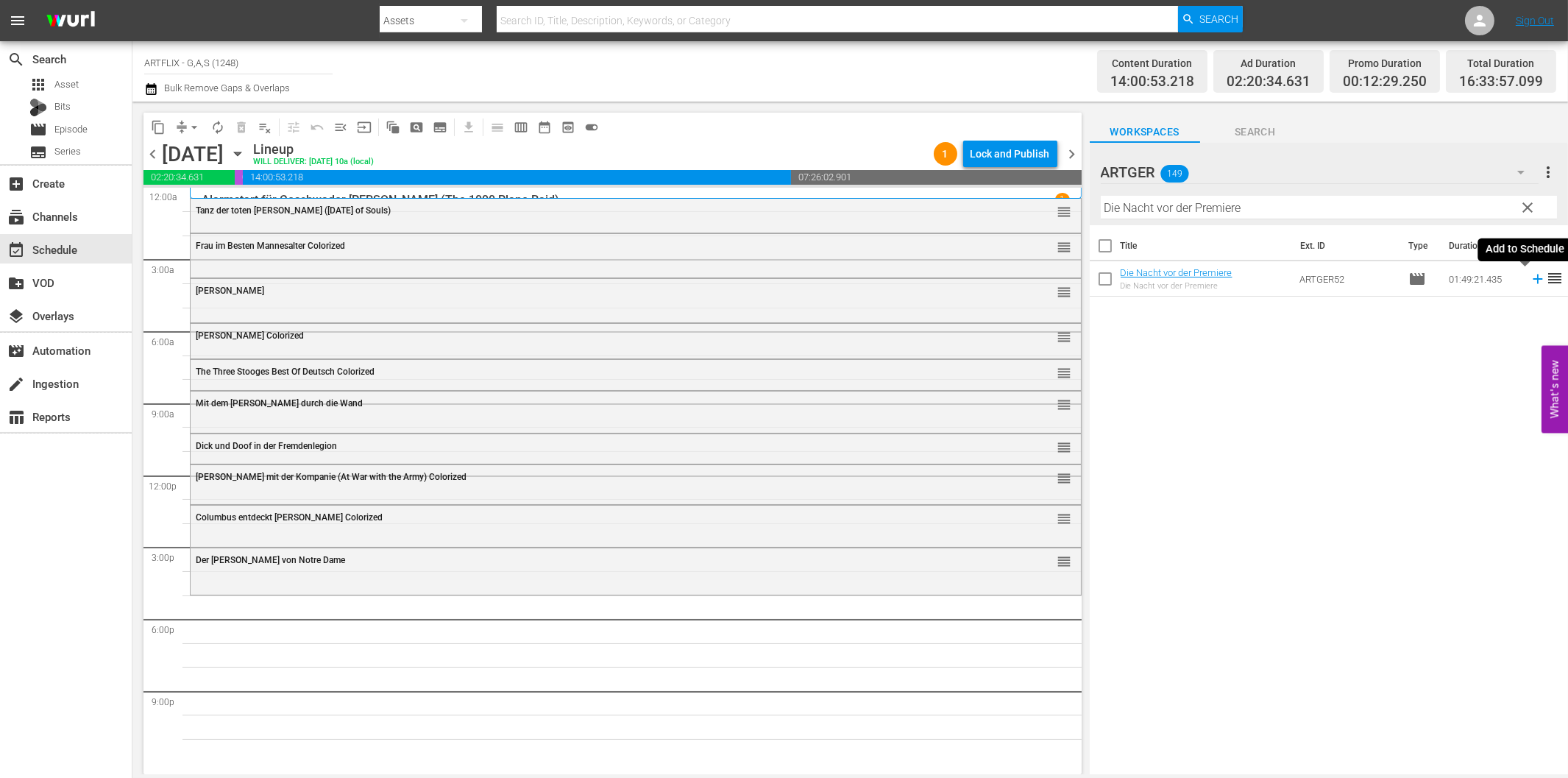
click at [1532, 278] on icon at bounding box center [1537, 279] width 9 height 9
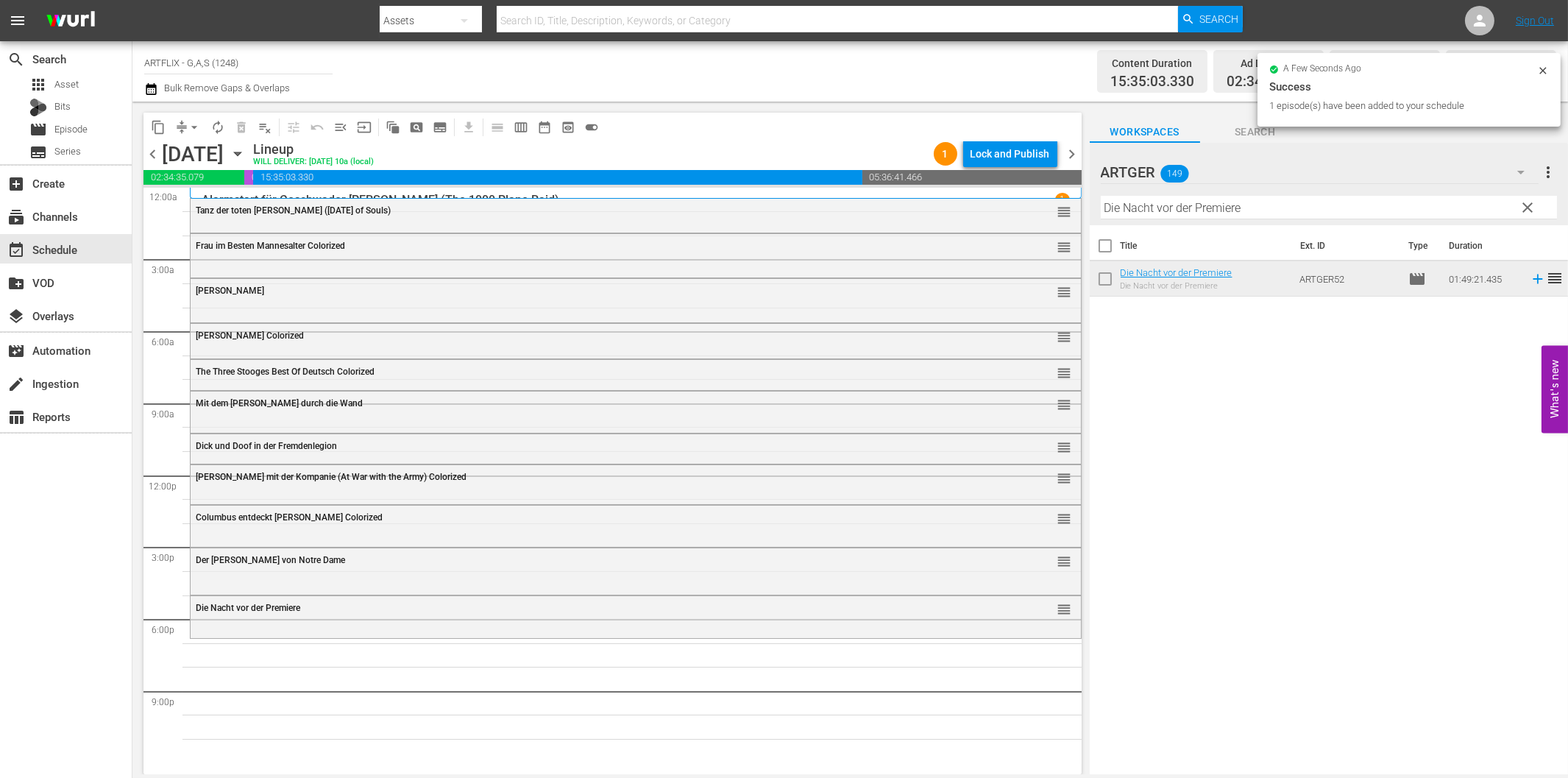
click at [1282, 197] on input "Die Nacht vor der Premiere" at bounding box center [1328, 207] width 456 height 23
paste input "ead End - Sackgass"
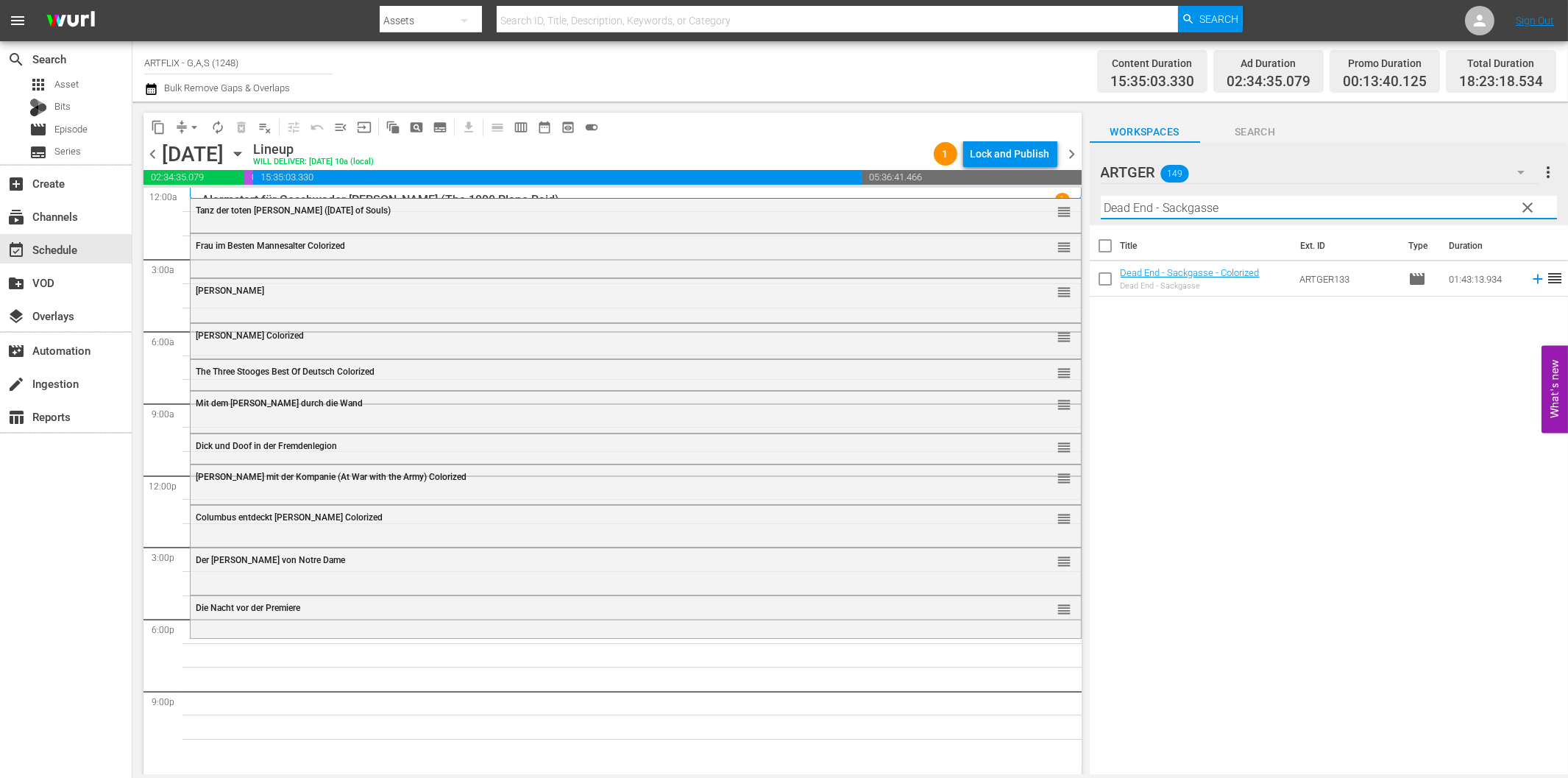
click at [1530, 281] on icon at bounding box center [1538, 278] width 16 height 16
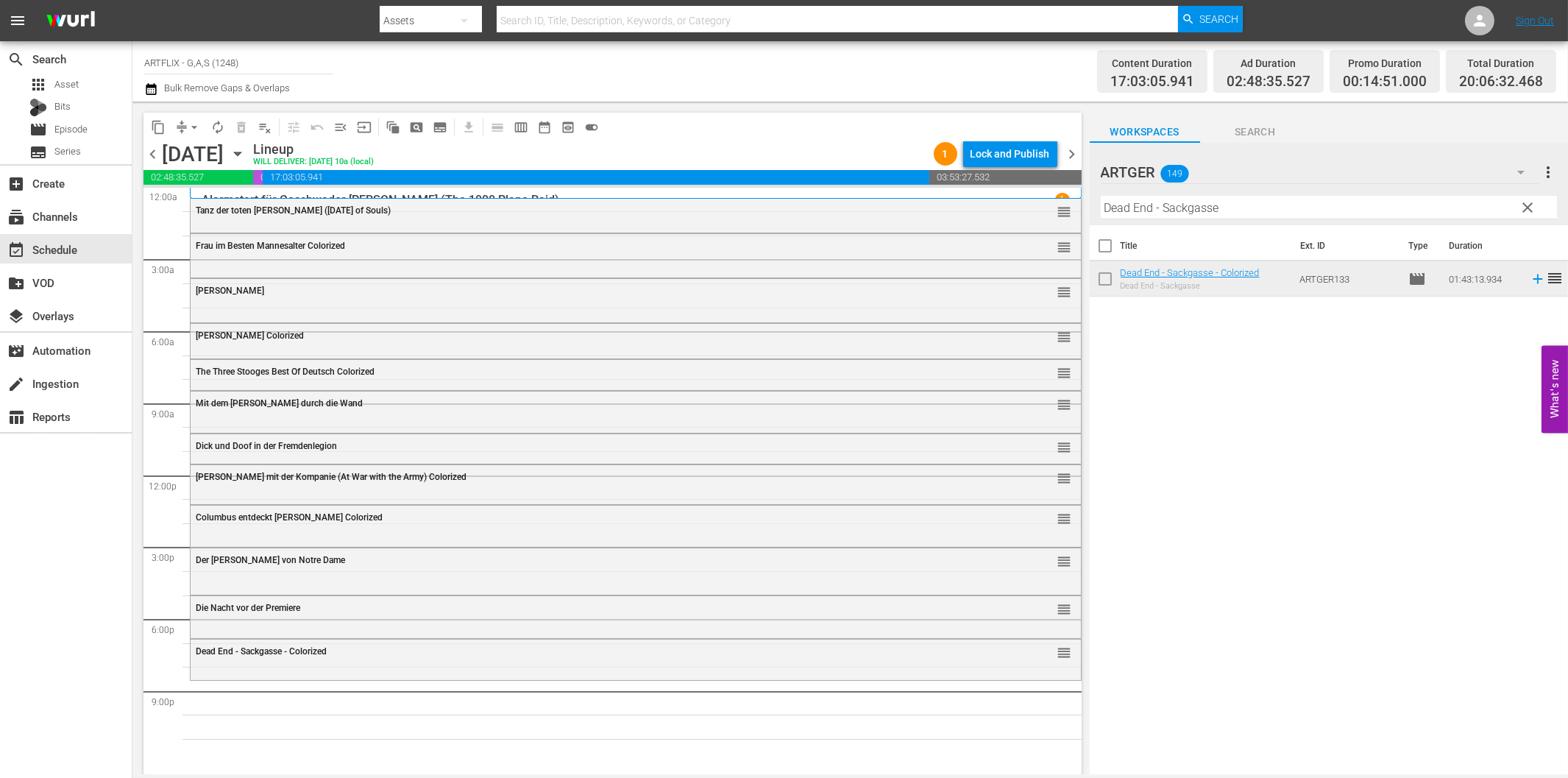
click at [1354, 209] on input "Dead End - Sackgasse" at bounding box center [1328, 207] width 456 height 23
paste input "[PERSON_NAME] Dracula"
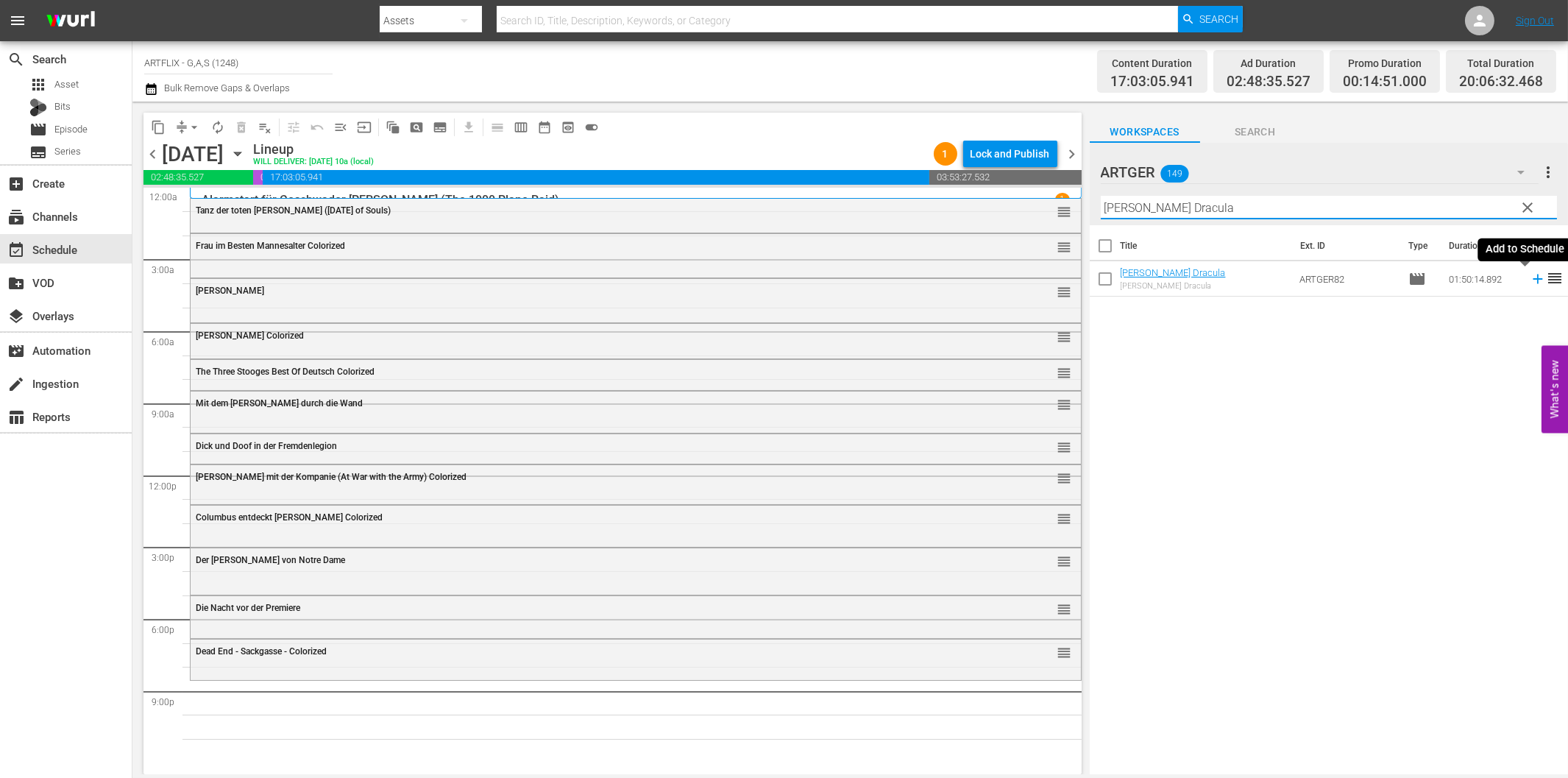
click at [1530, 278] on icon at bounding box center [1538, 278] width 16 height 16
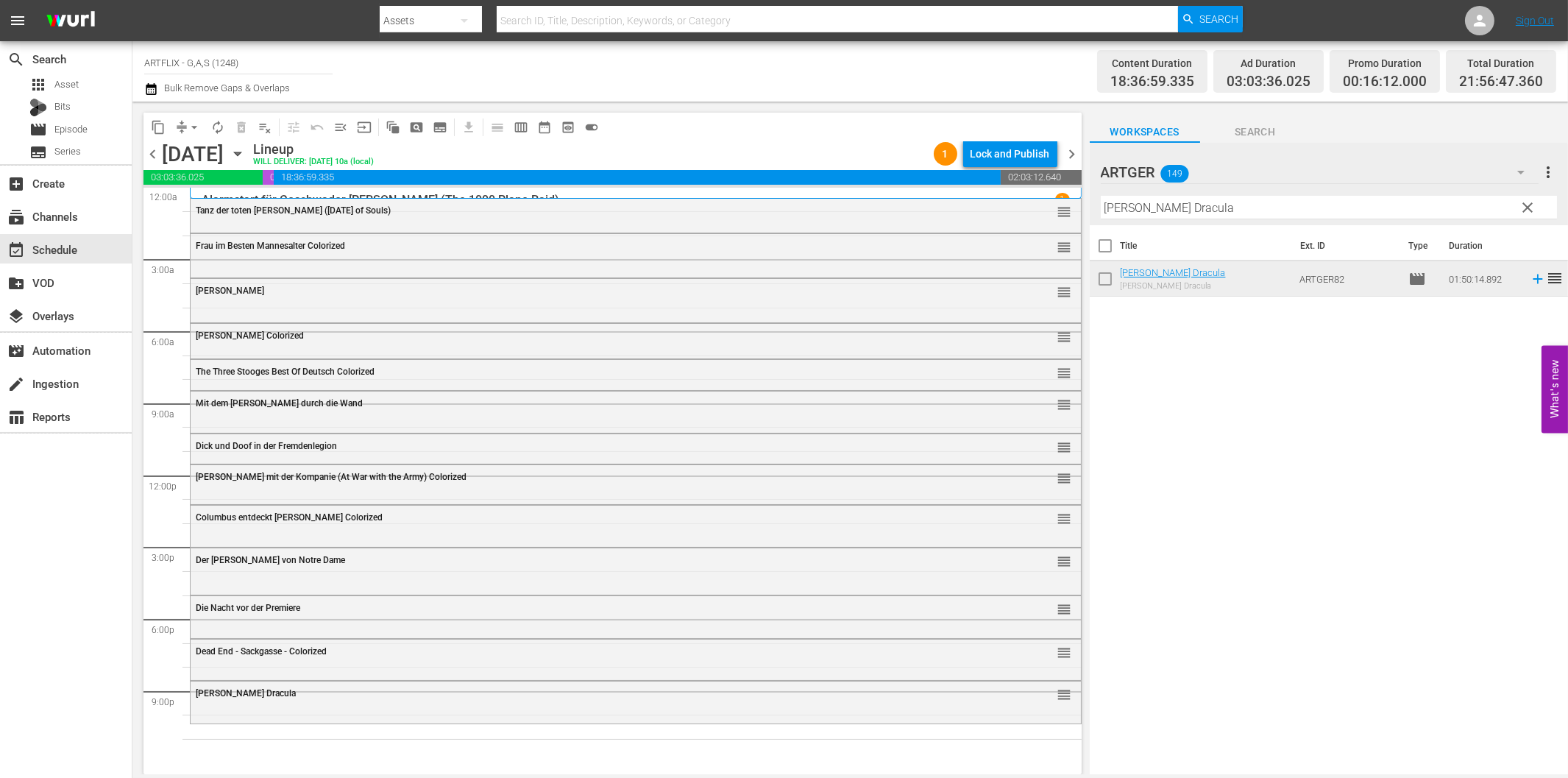
click at [1208, 205] on input "[PERSON_NAME] Dracula" at bounding box center [1328, 207] width 456 height 23
paste input "Die Nacht der unheimlichen Bestien"
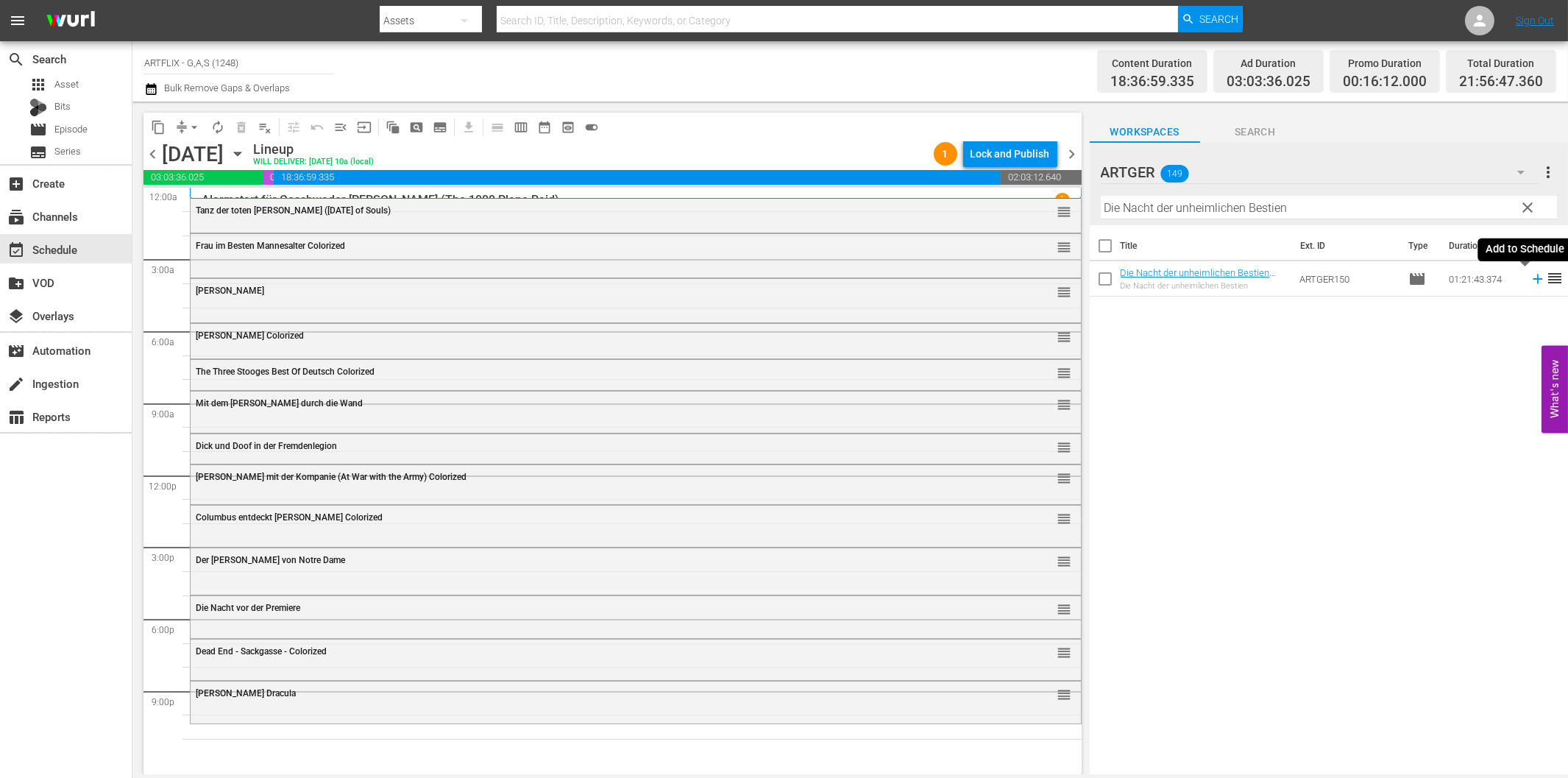
click at [1530, 278] on icon at bounding box center [1538, 278] width 16 height 16
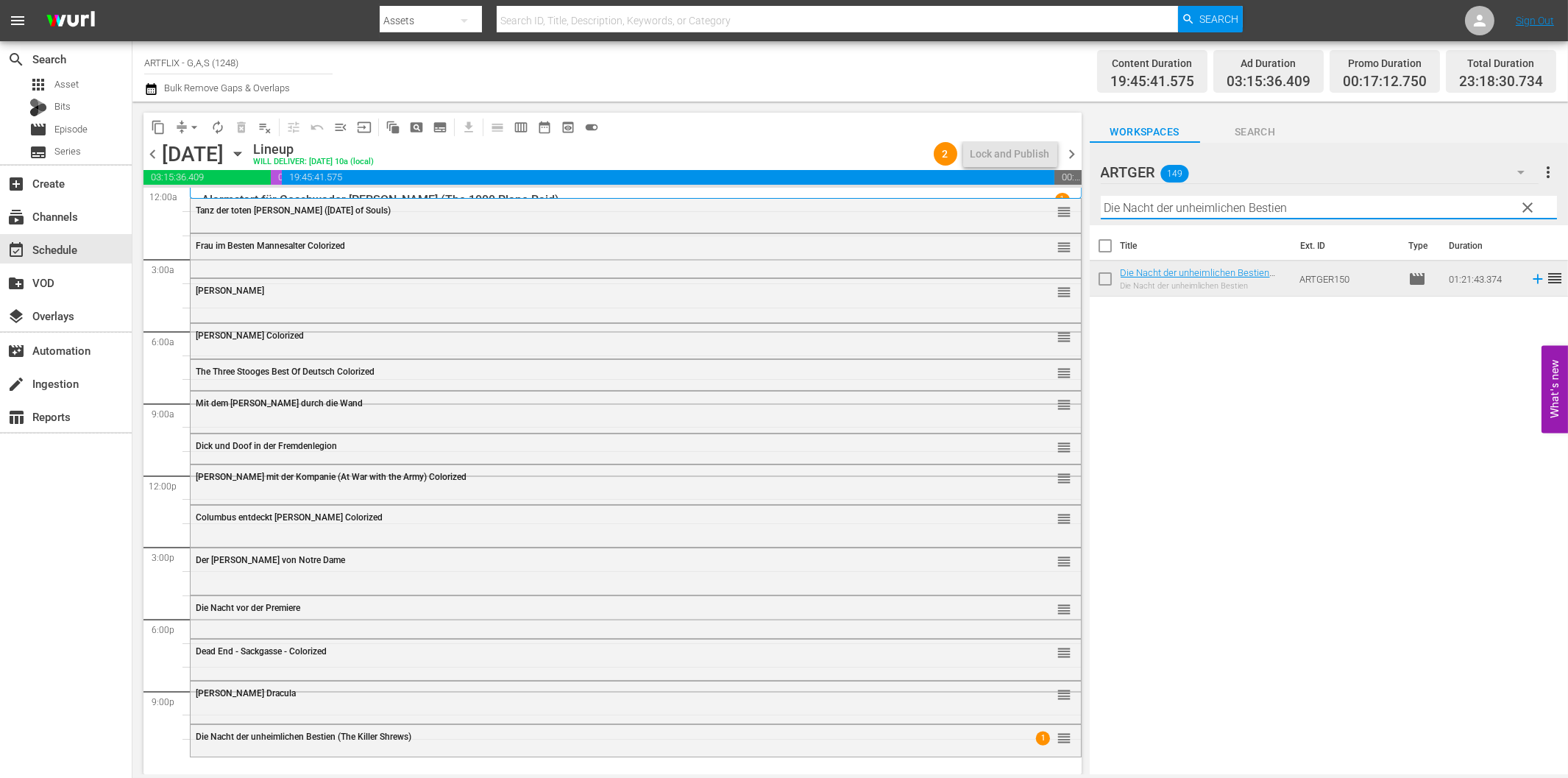
click at [1219, 209] on input "Die Nacht der unheimlichen Bestien" at bounding box center [1328, 207] width 456 height 23
paste input "er letzte Alarm"
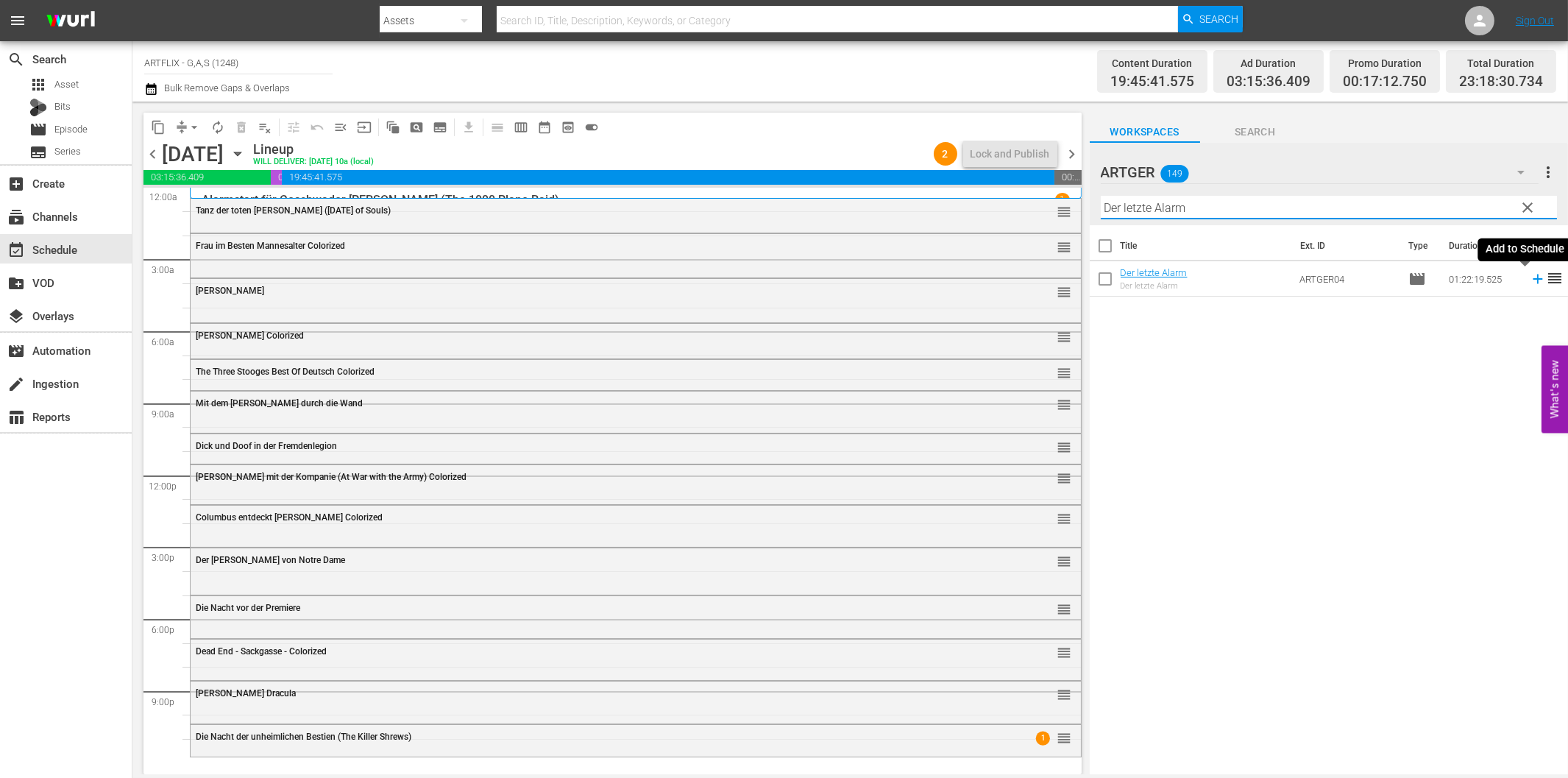
click at [1532, 281] on icon at bounding box center [1537, 279] width 9 height 9
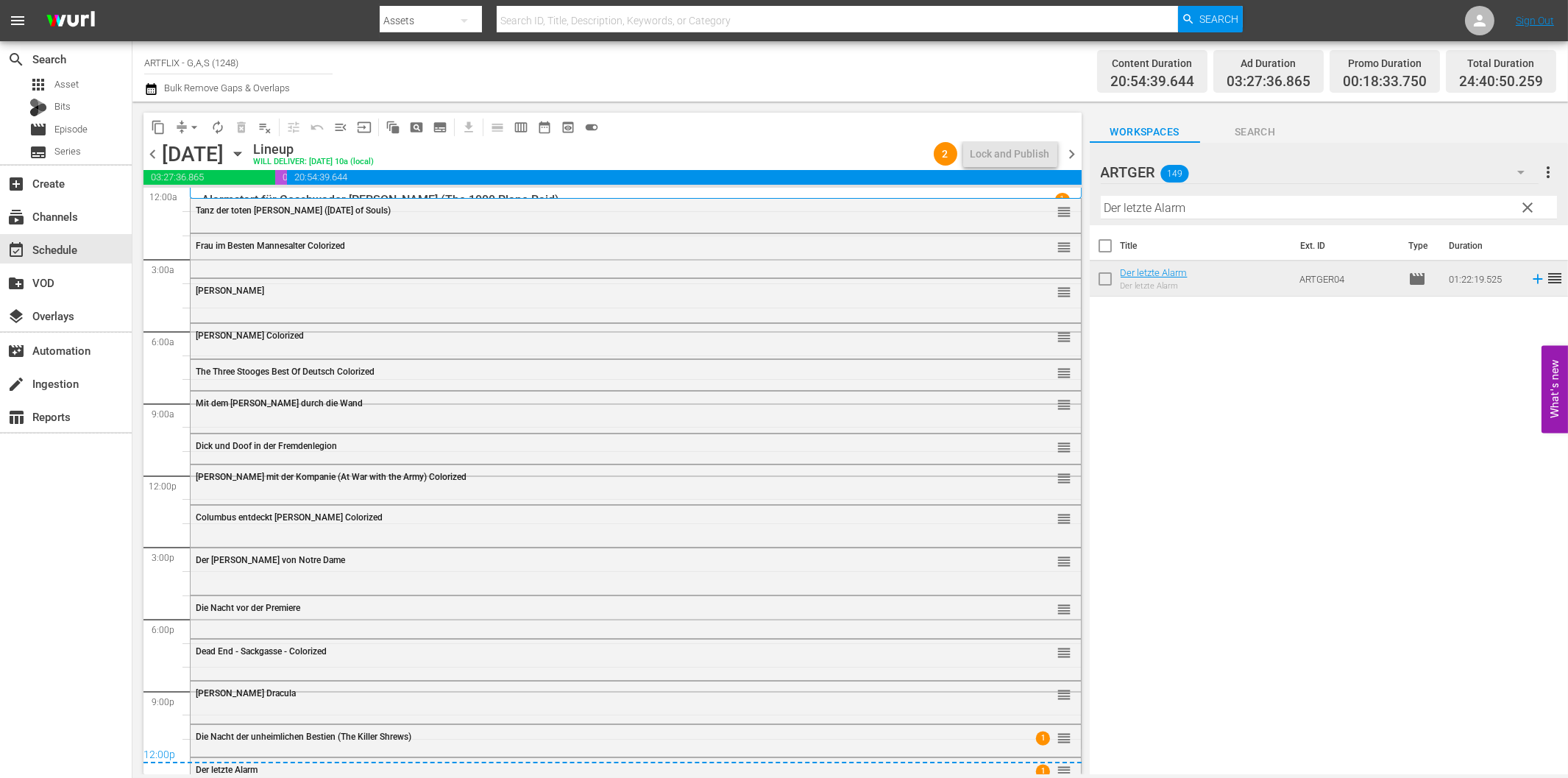
drag, startPoint x: 1079, startPoint y: 152, endPoint x: 1150, endPoint y: 188, distance: 79.6
click at [1079, 152] on span "chevron_right" at bounding box center [1072, 154] width 19 height 19
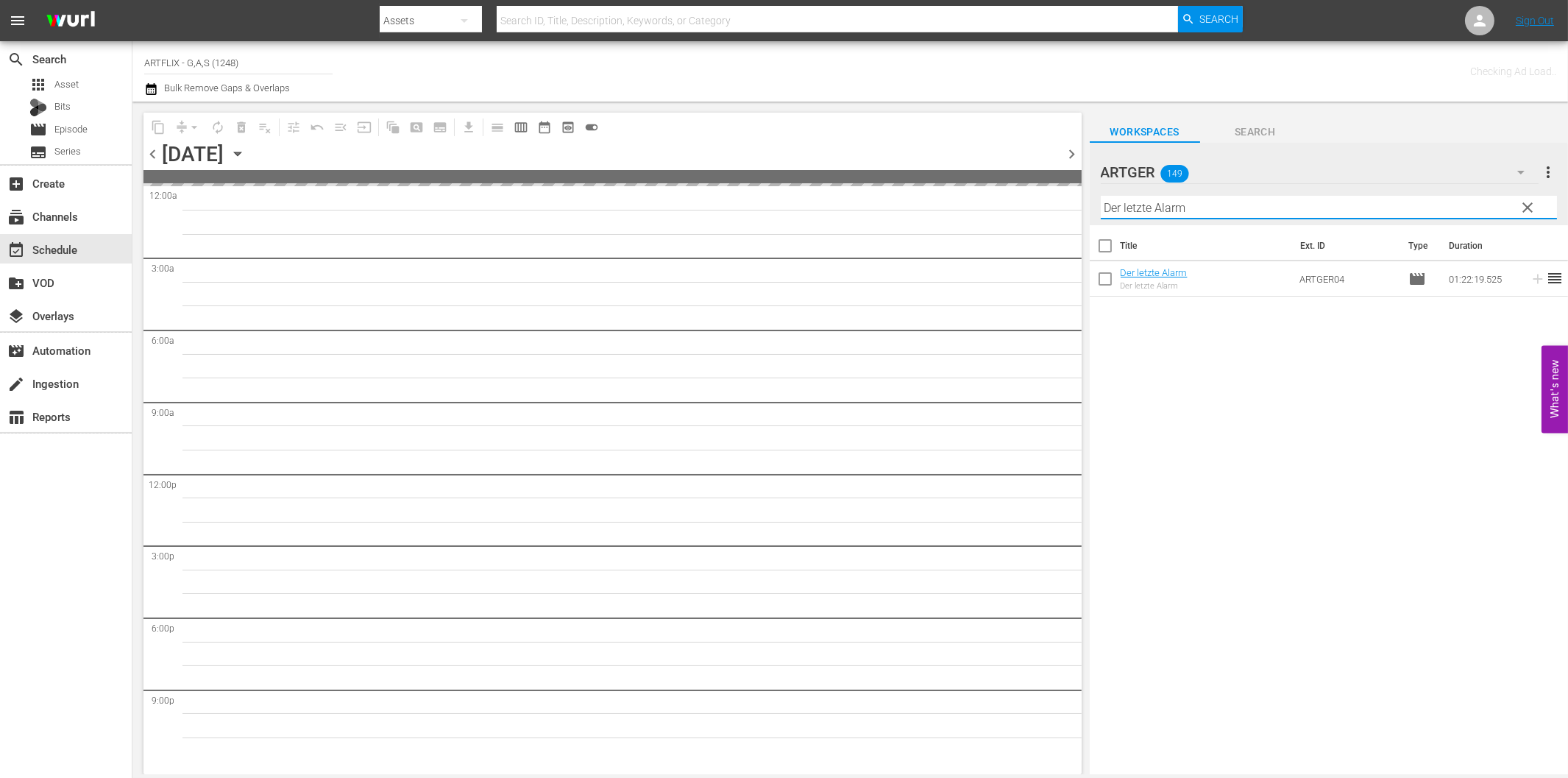
click at [1224, 209] on input "Der letzte Alarm" at bounding box center [1328, 207] width 456 height 23
paste input "as Biest"
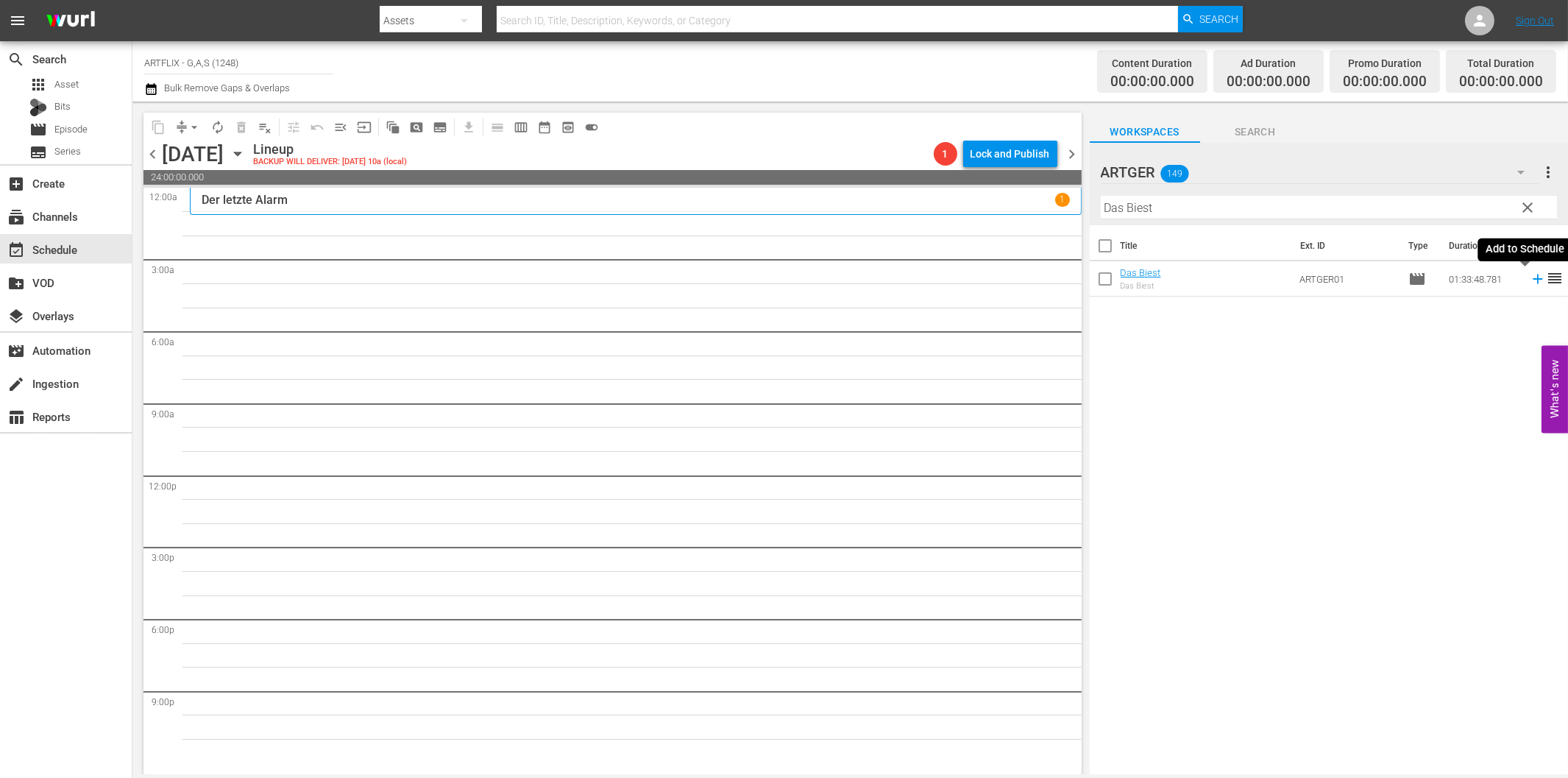
drag, startPoint x: 1531, startPoint y: 276, endPoint x: 1511, endPoint y: 277, distance: 20.0
click at [1530, 276] on icon at bounding box center [1538, 278] width 16 height 16
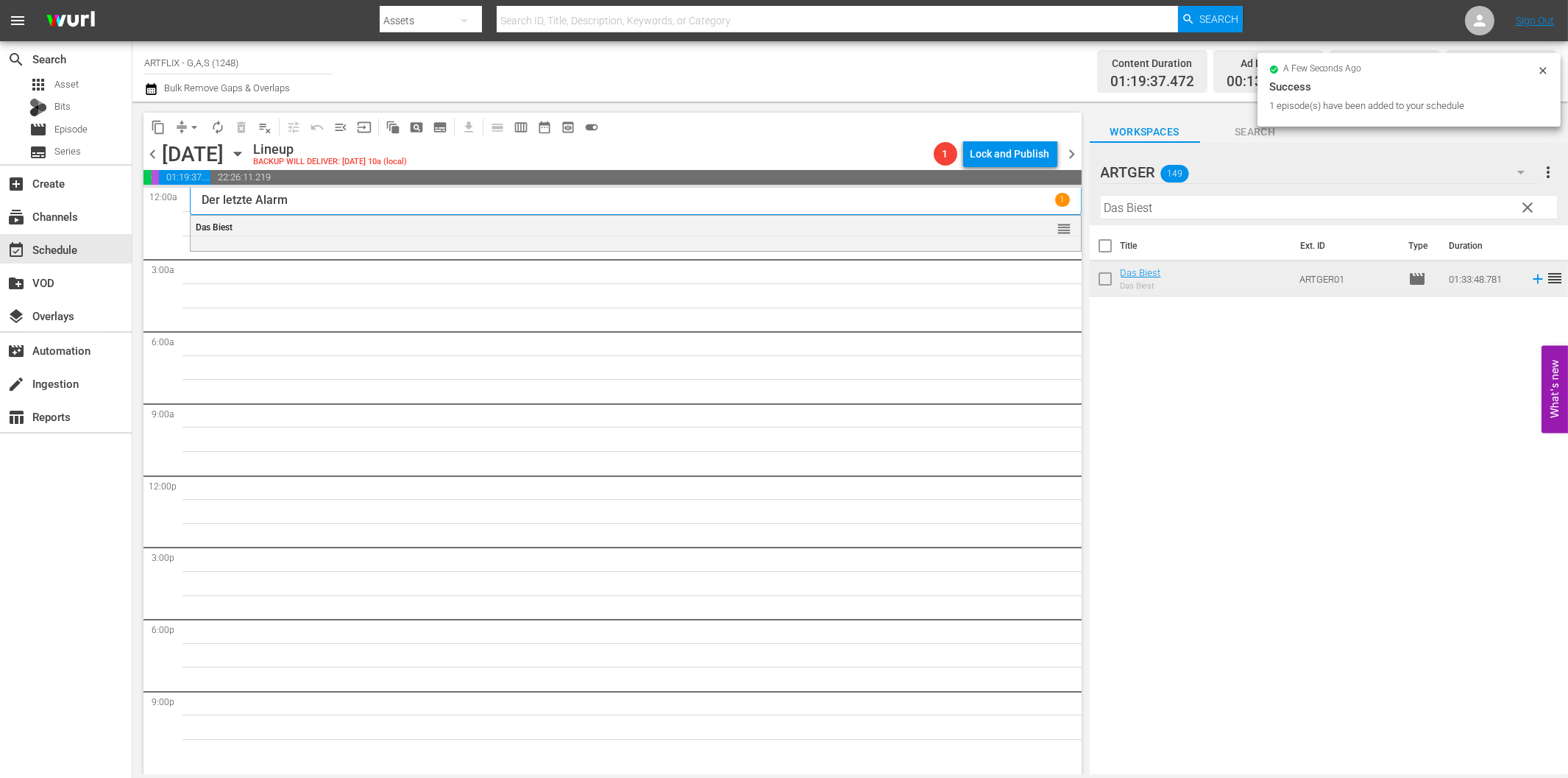
drag, startPoint x: 1277, startPoint y: 206, endPoint x: 1284, endPoint y: 212, distance: 9.2
click at [1277, 206] on input "Das Biest" at bounding box center [1328, 207] width 456 height 23
paste input "ie unbesiegbaren Drei"
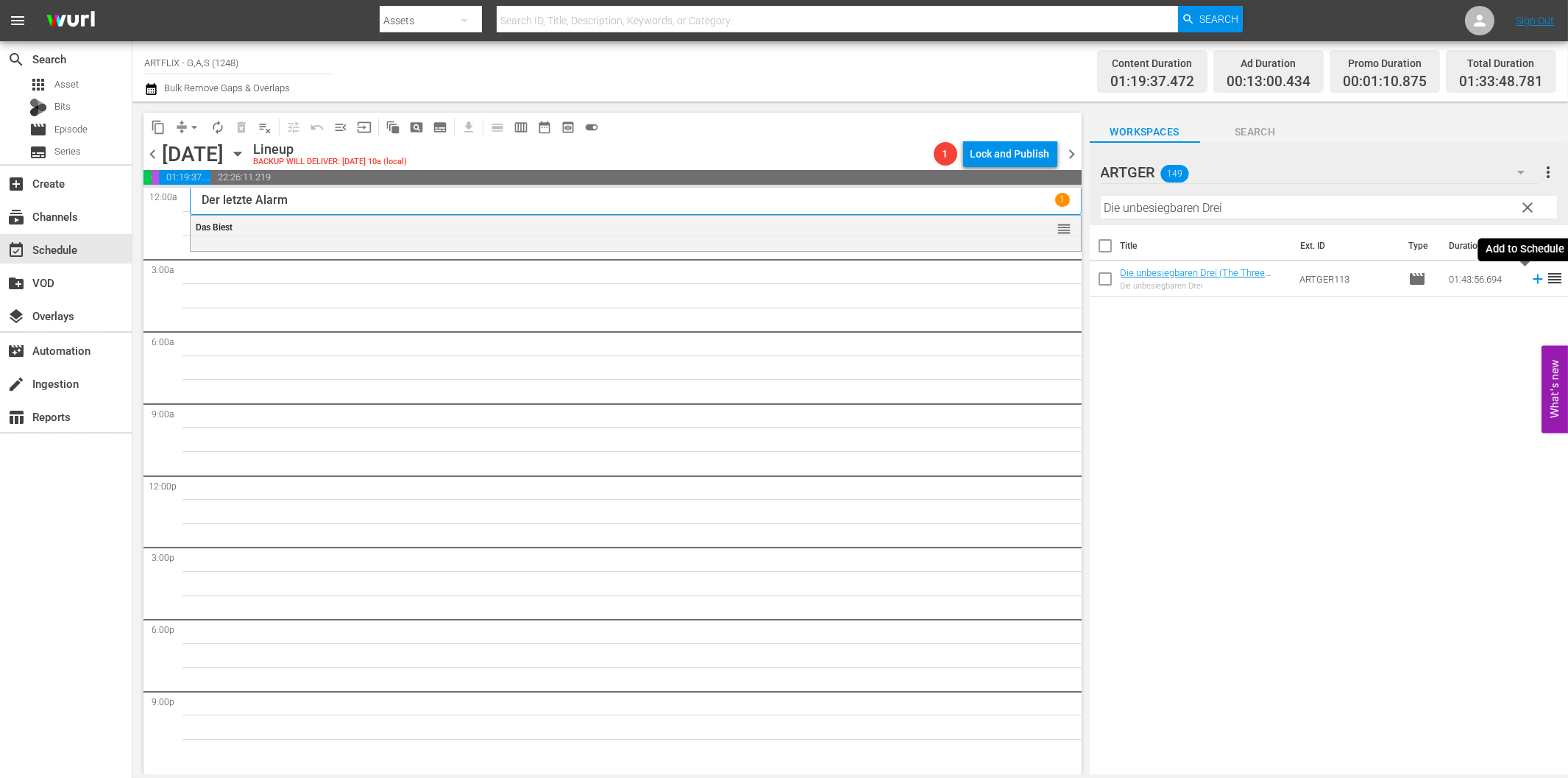
click at [1530, 278] on icon at bounding box center [1538, 278] width 16 height 16
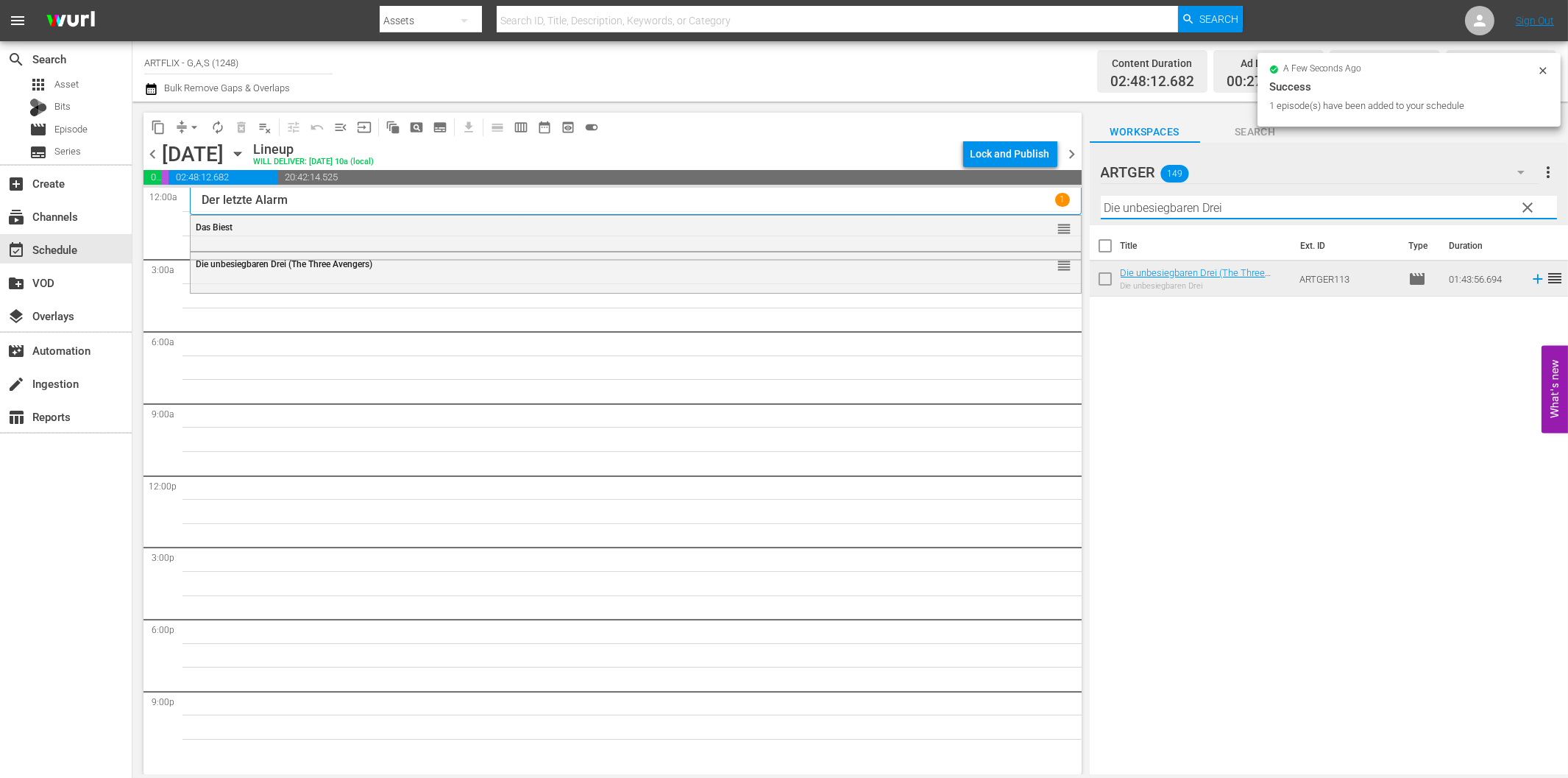
click at [1305, 212] on input "Die unbesiegbaren Drei" at bounding box center [1328, 207] width 456 height 23
paste input "[PERSON_NAME] im Abendkleid"
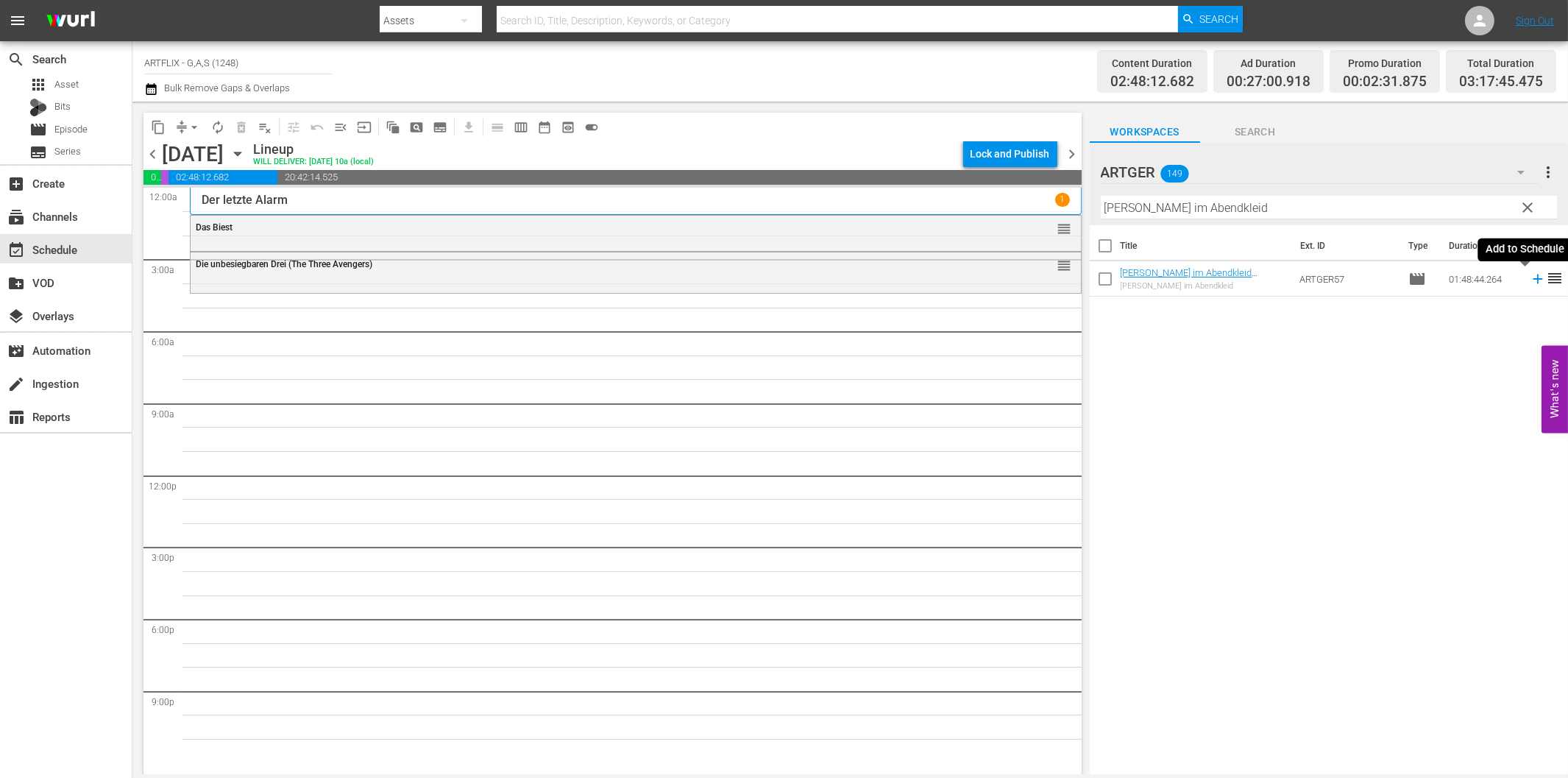
drag, startPoint x: 1529, startPoint y: 278, endPoint x: 1502, endPoint y: 285, distance: 27.9
click at [1530, 280] on icon at bounding box center [1538, 278] width 16 height 16
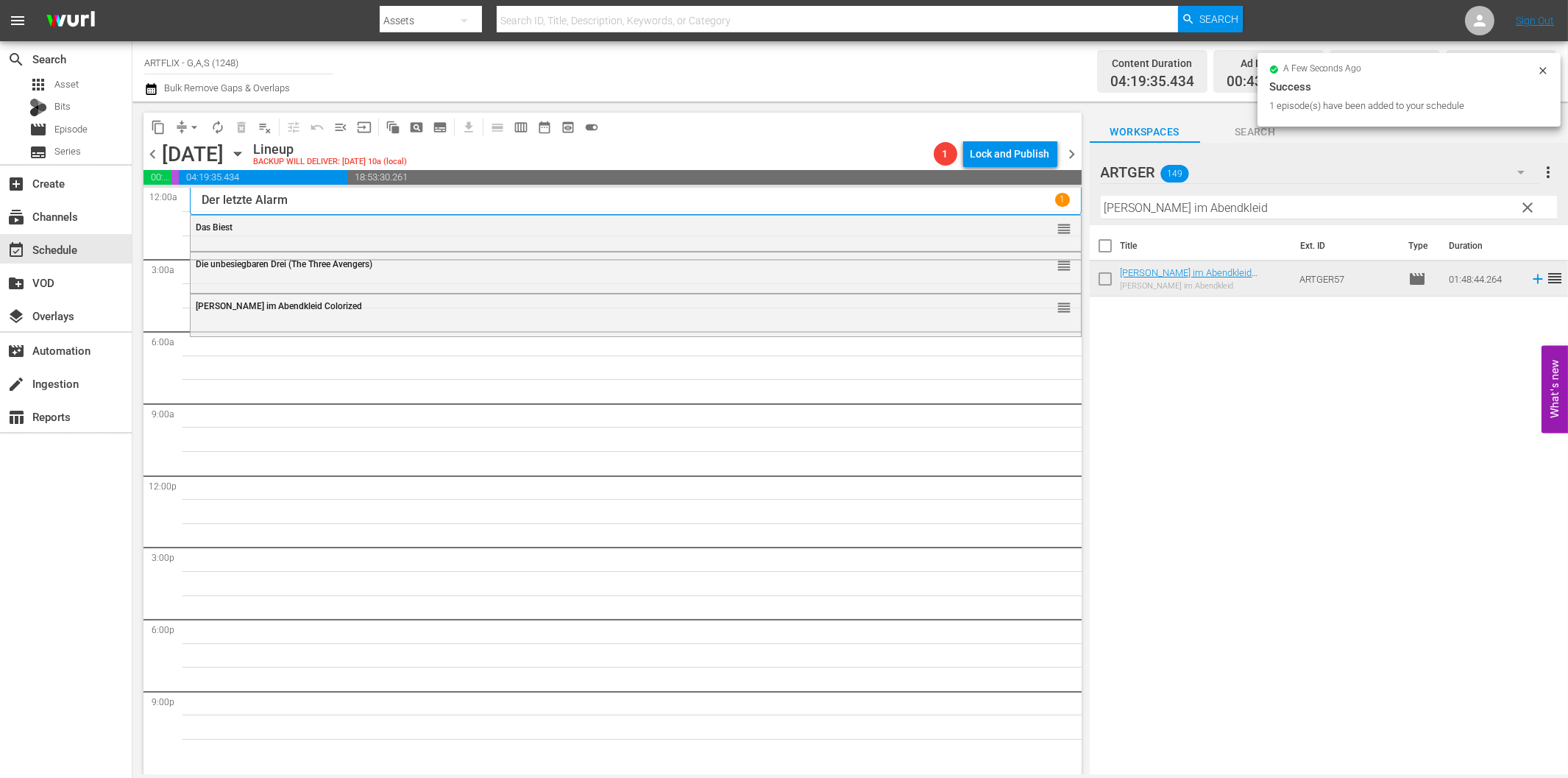
click at [1255, 207] on input "[PERSON_NAME] im Abendkleid" at bounding box center [1328, 207] width 456 height 23
paste input "Das [PERSON_NAME] von [GEOGRAPHIC_DATA]"
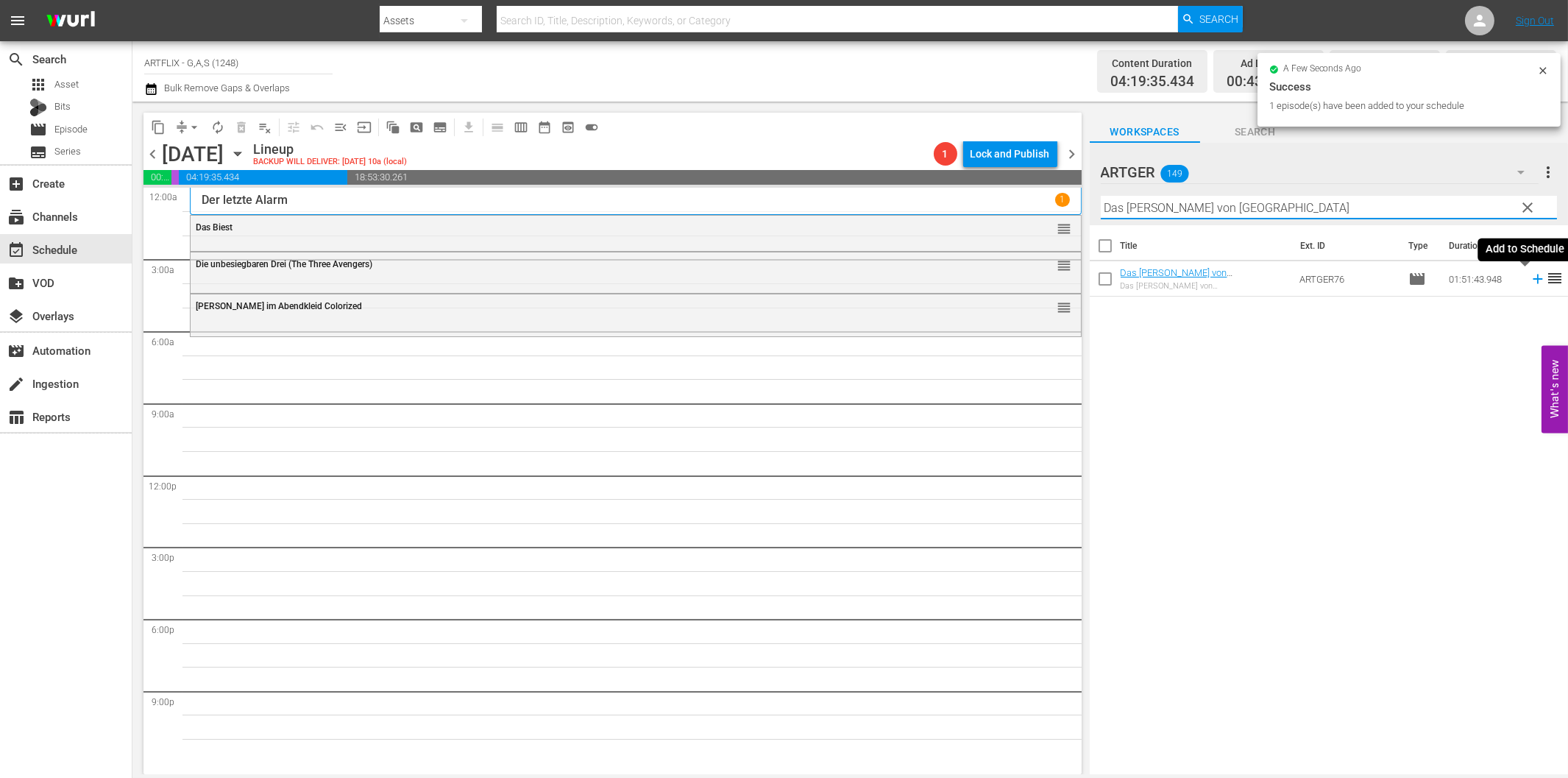
click at [1530, 282] on icon at bounding box center [1538, 278] width 16 height 16
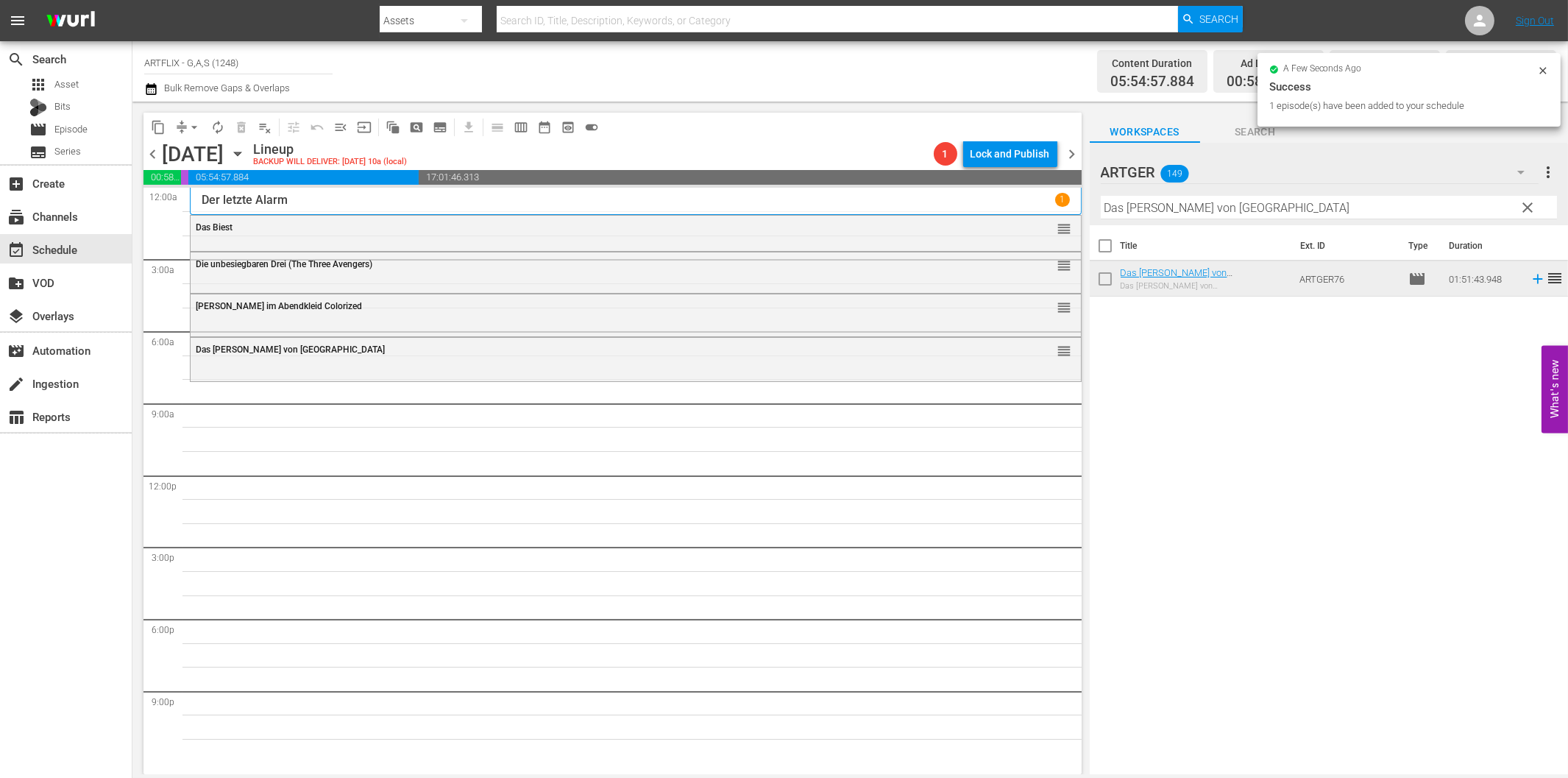
click at [1224, 209] on input "Das [PERSON_NAME] von [GEOGRAPHIC_DATA]" at bounding box center [1328, 207] width 456 height 23
paste input "Bei [PERSON_NAME] stimmt die Kasse nicht"
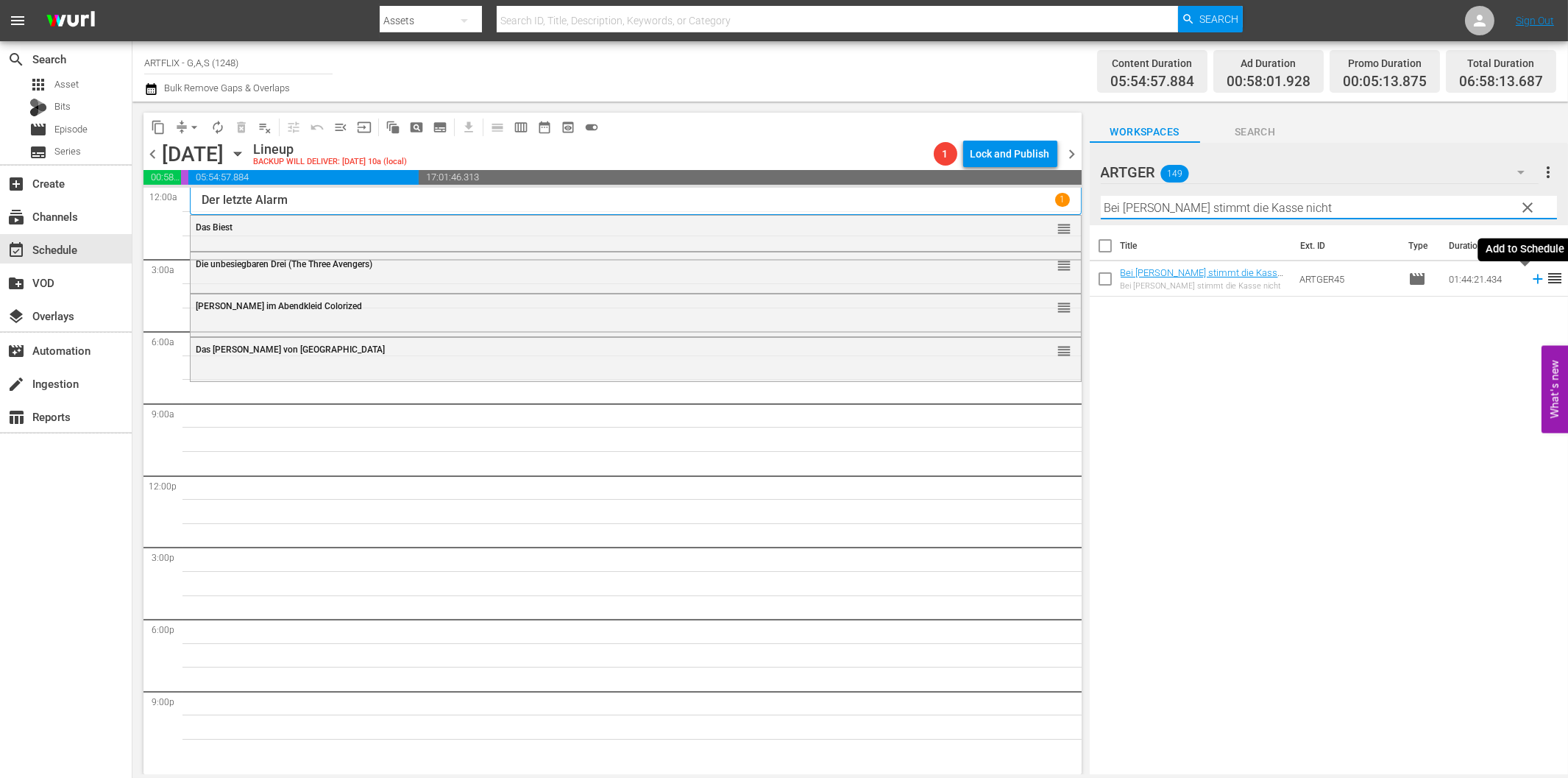
click at [1532, 280] on icon at bounding box center [1537, 279] width 9 height 9
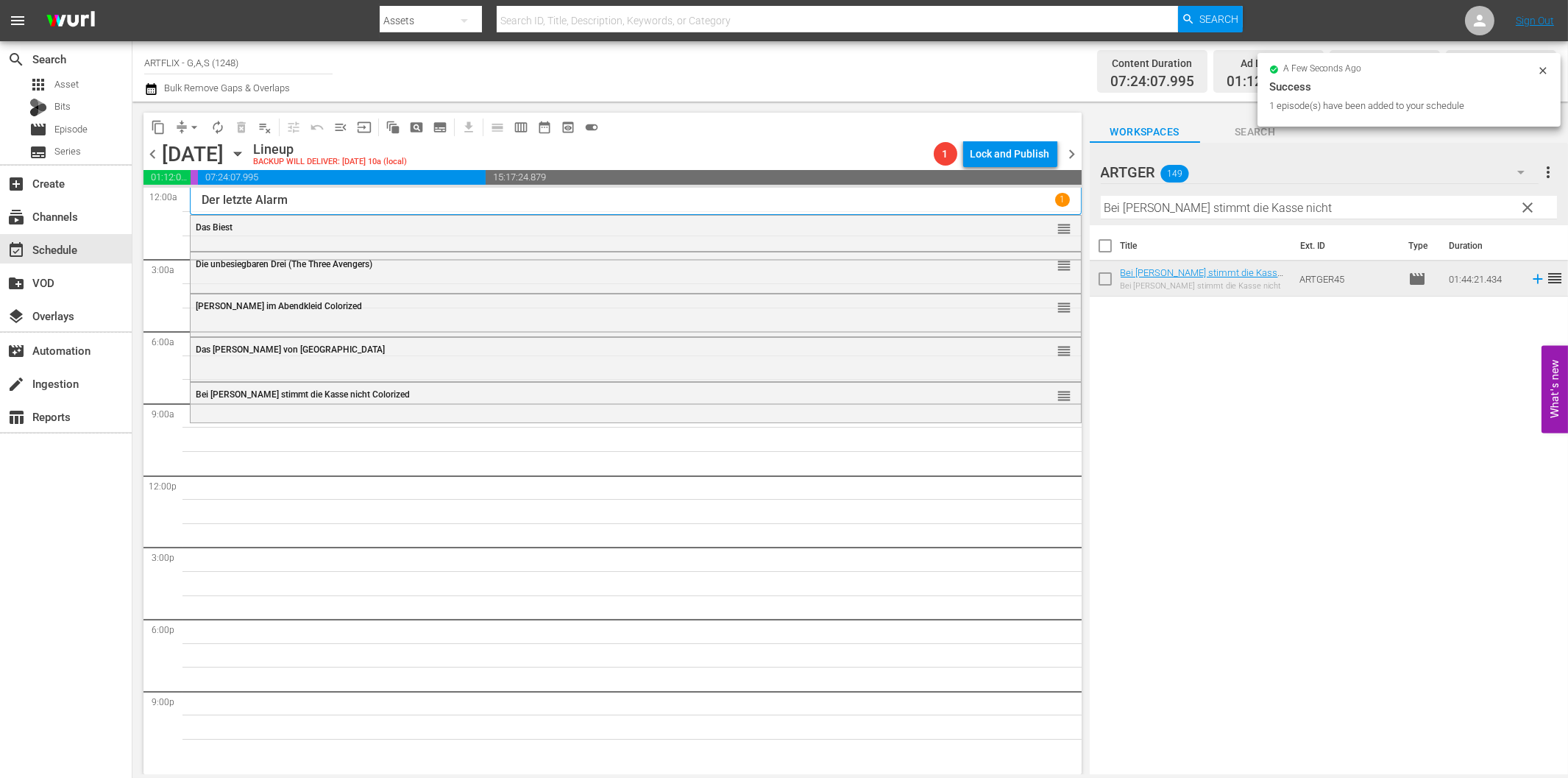
click at [1154, 219] on hr at bounding box center [1328, 219] width 456 height 1
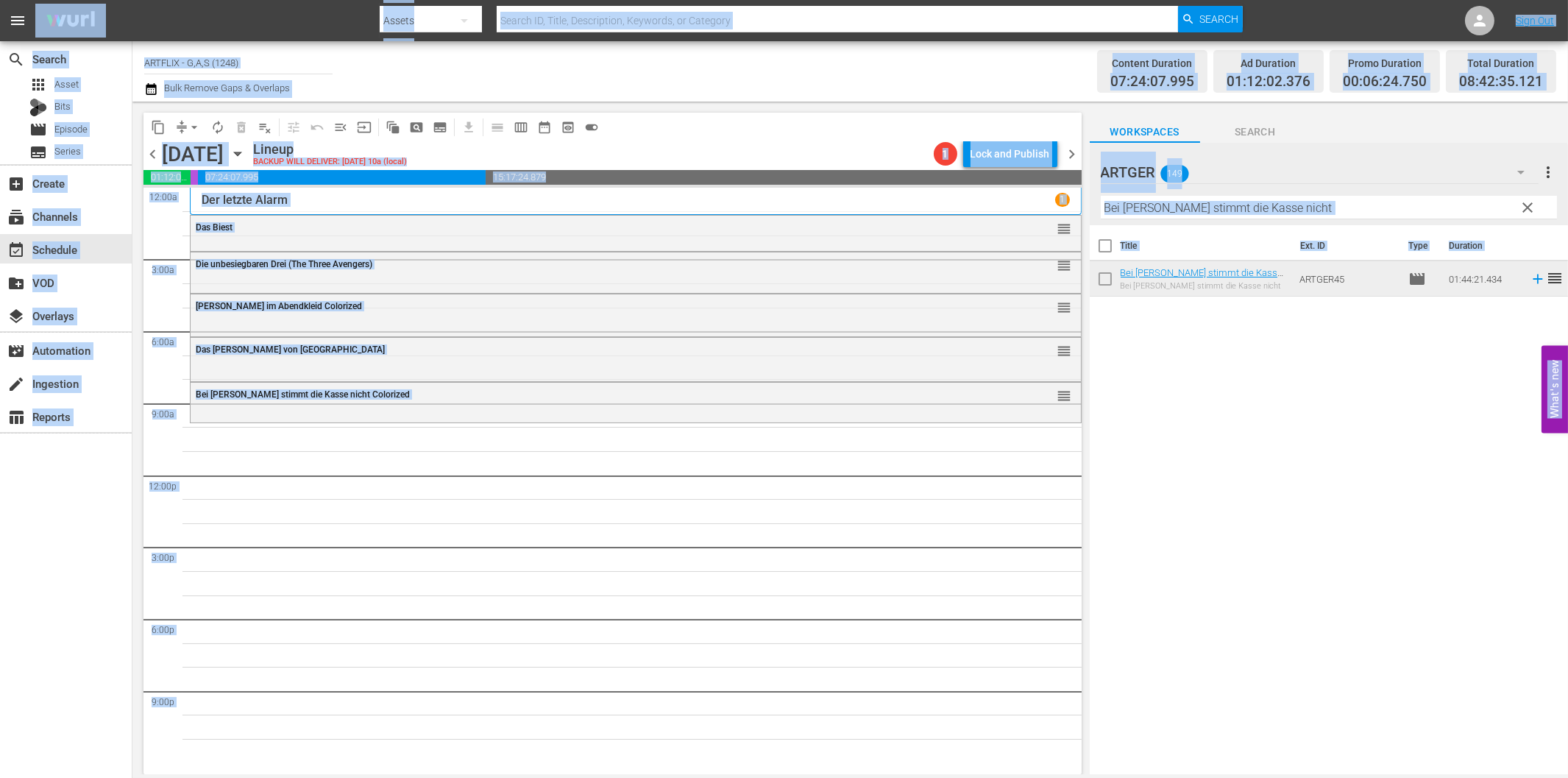
click at [1156, 209] on input "Bei [PERSON_NAME] stimmt die Kasse nicht" at bounding box center [1328, 207] width 456 height 23
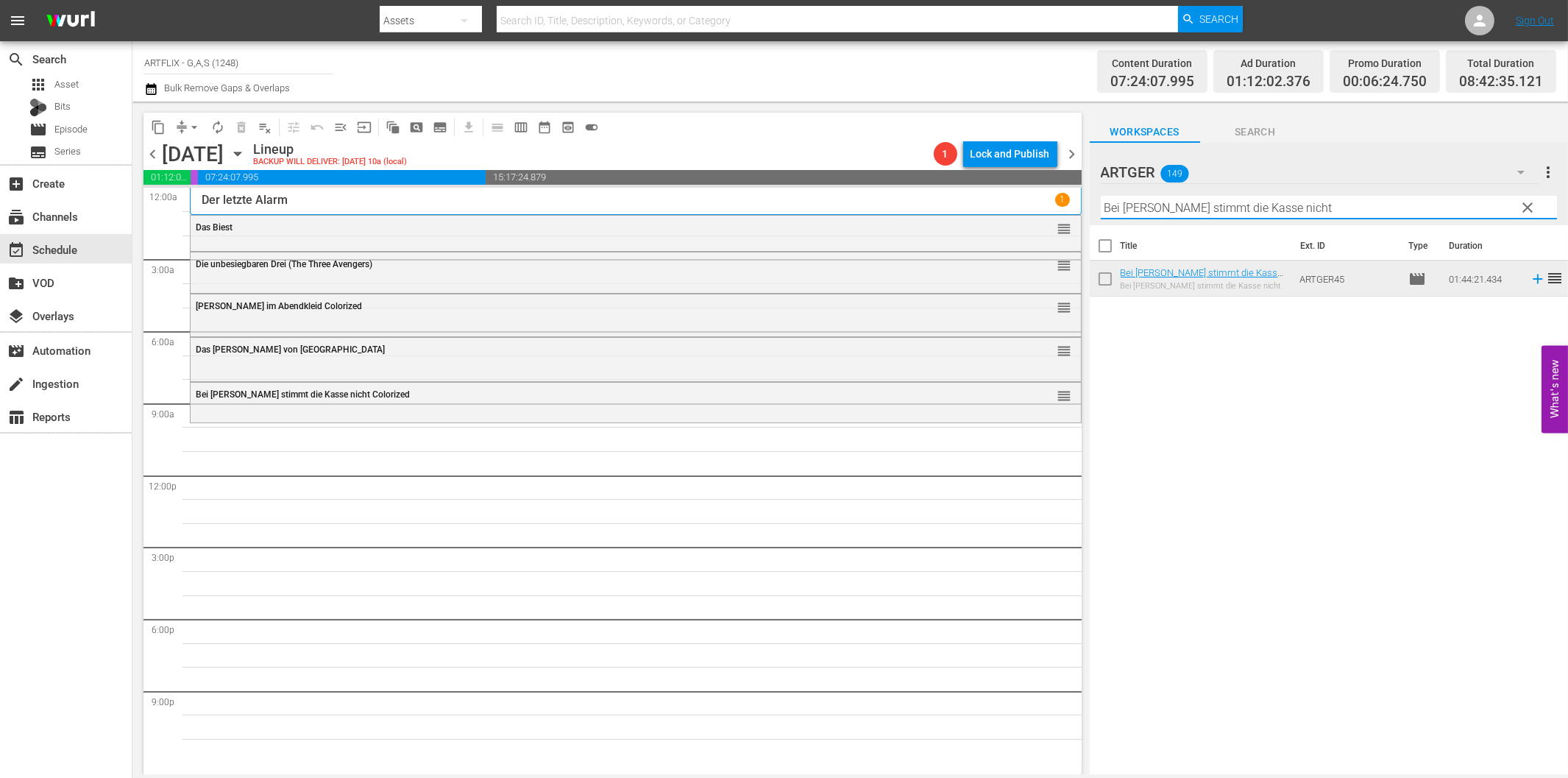
paste input "Laurel & Hardy Chroniken - Teil 2"
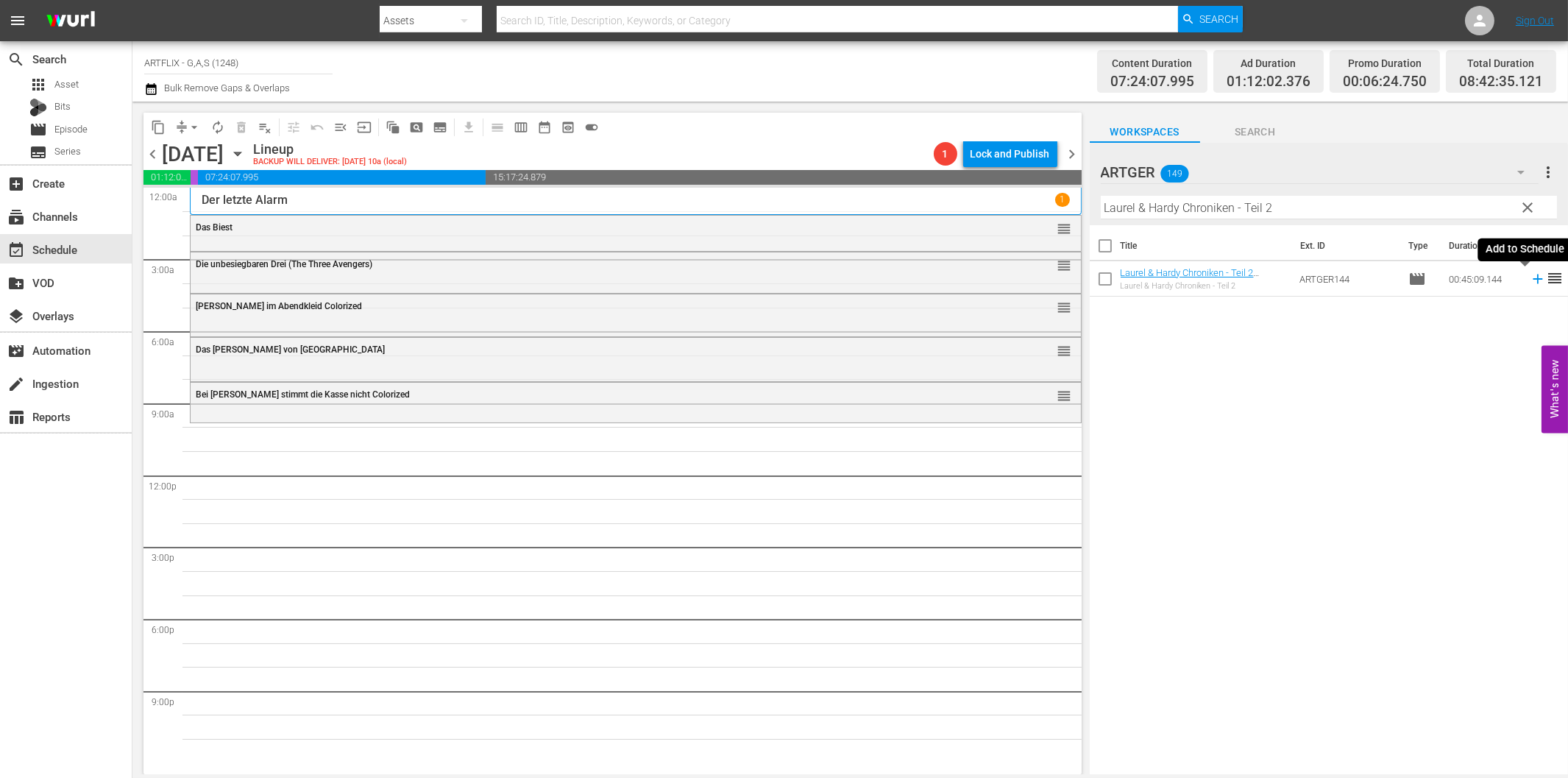
click at [1530, 281] on icon at bounding box center [1538, 278] width 16 height 16
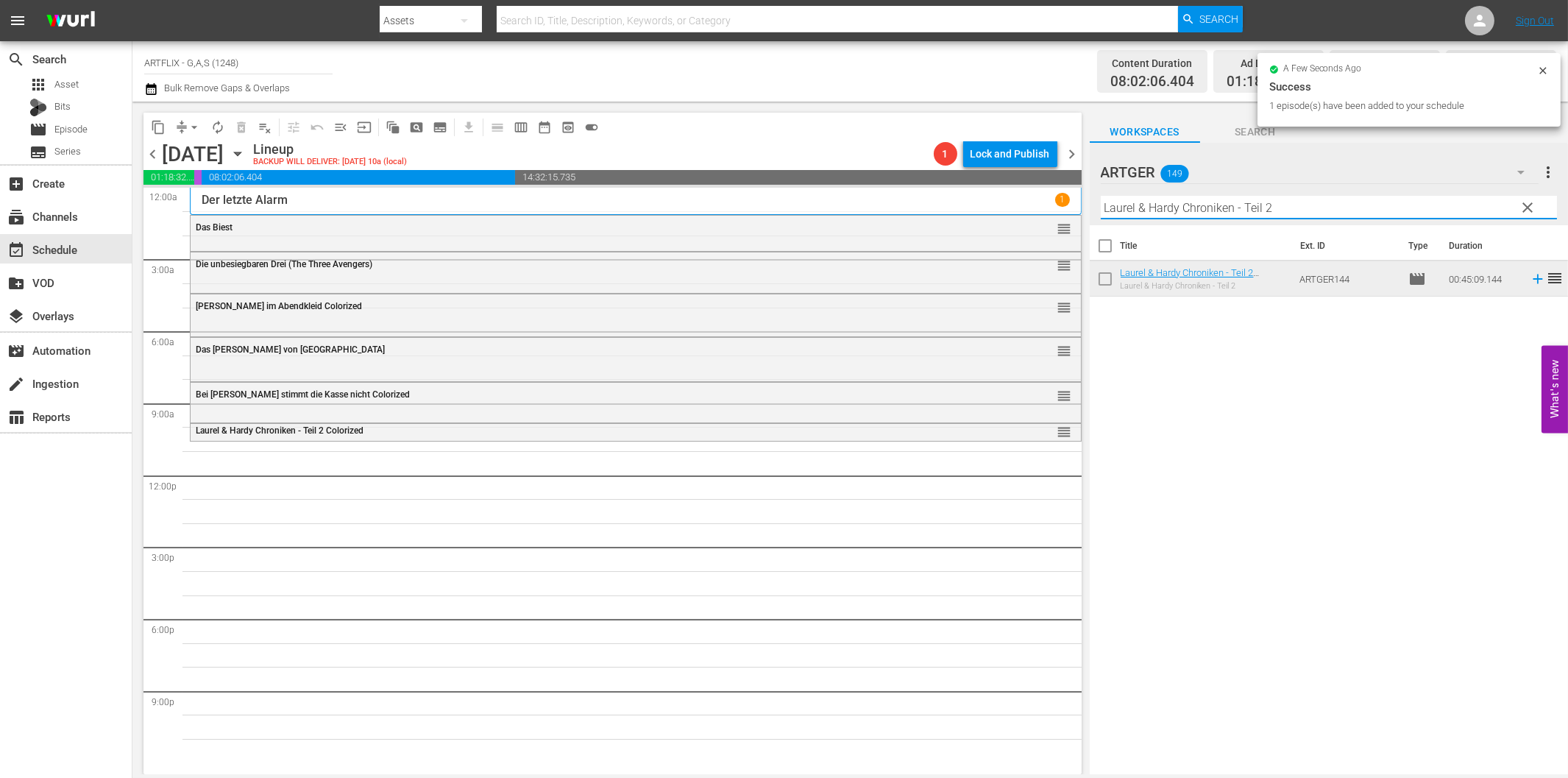
click at [1271, 205] on input "Laurel & Hardy Chroniken - Teil 2" at bounding box center [1328, 207] width 456 height 23
paste input "Kintopps Lachkabinett"
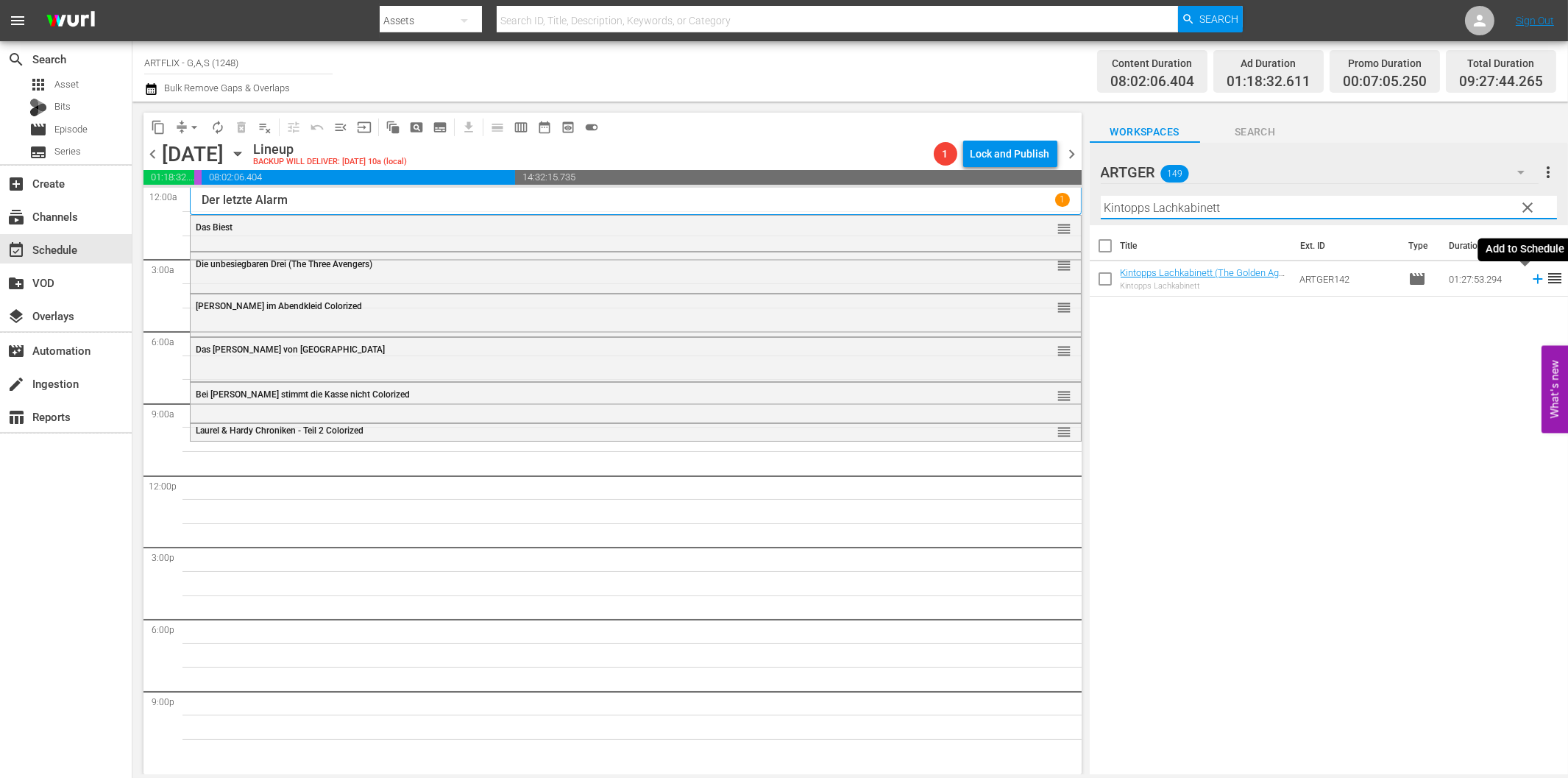
click at [1532, 278] on icon at bounding box center [1537, 279] width 9 height 9
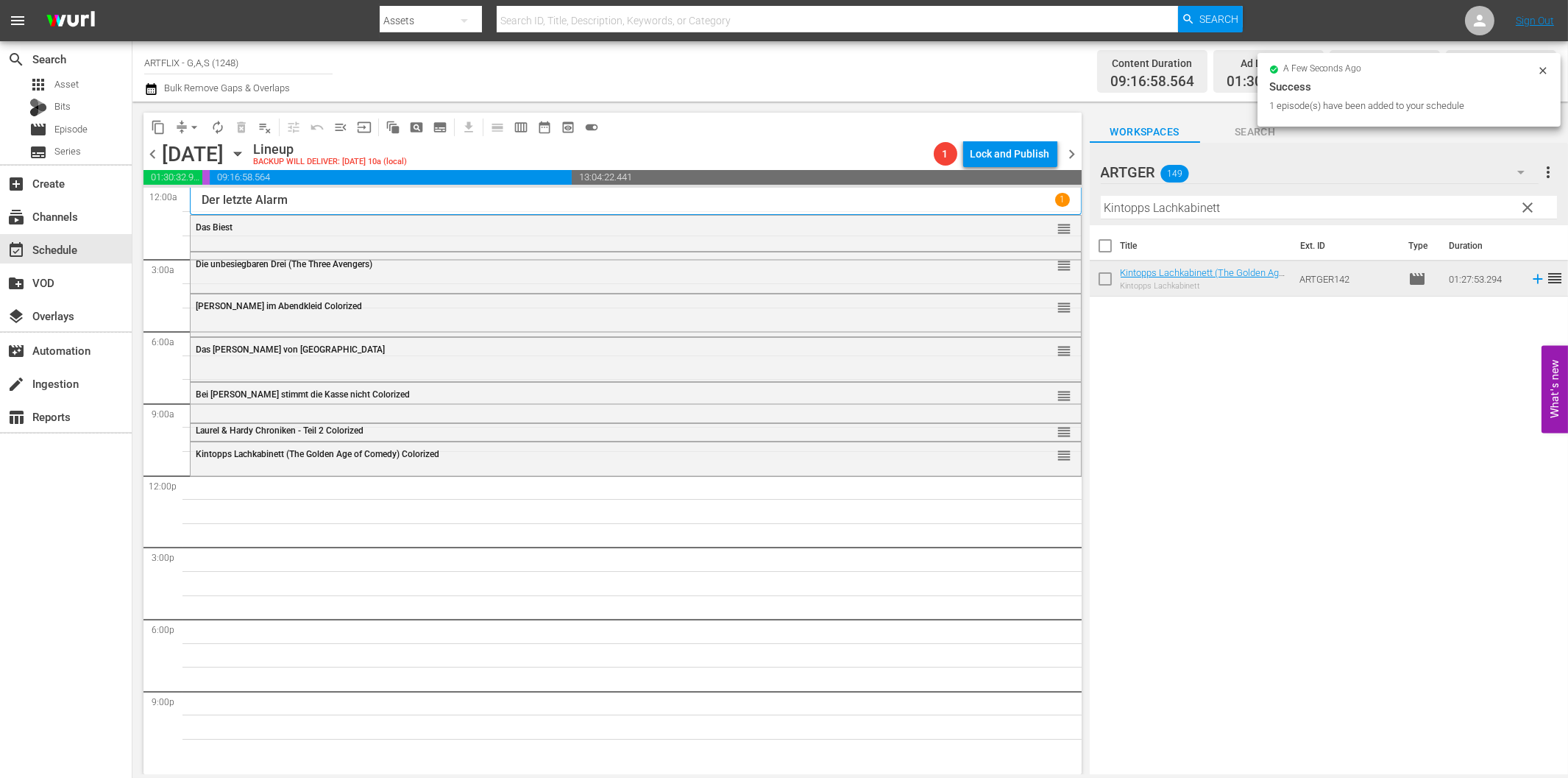
click at [1285, 201] on input "Kintopps Lachkabinett" at bounding box center [1328, 207] width 456 height 23
paste input "Des Lebens Überfluss"
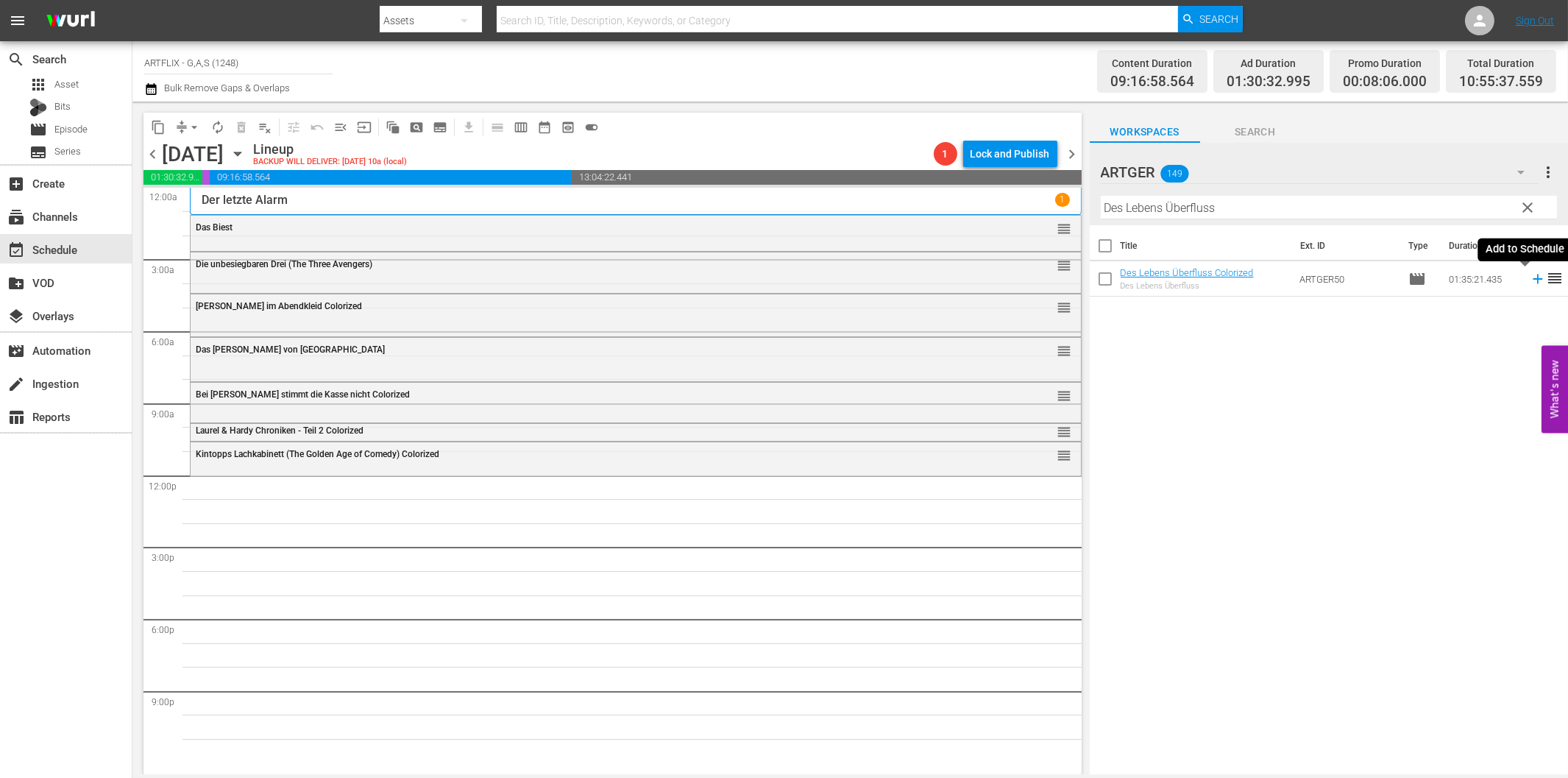
click at [1532, 278] on icon at bounding box center [1537, 279] width 9 height 9
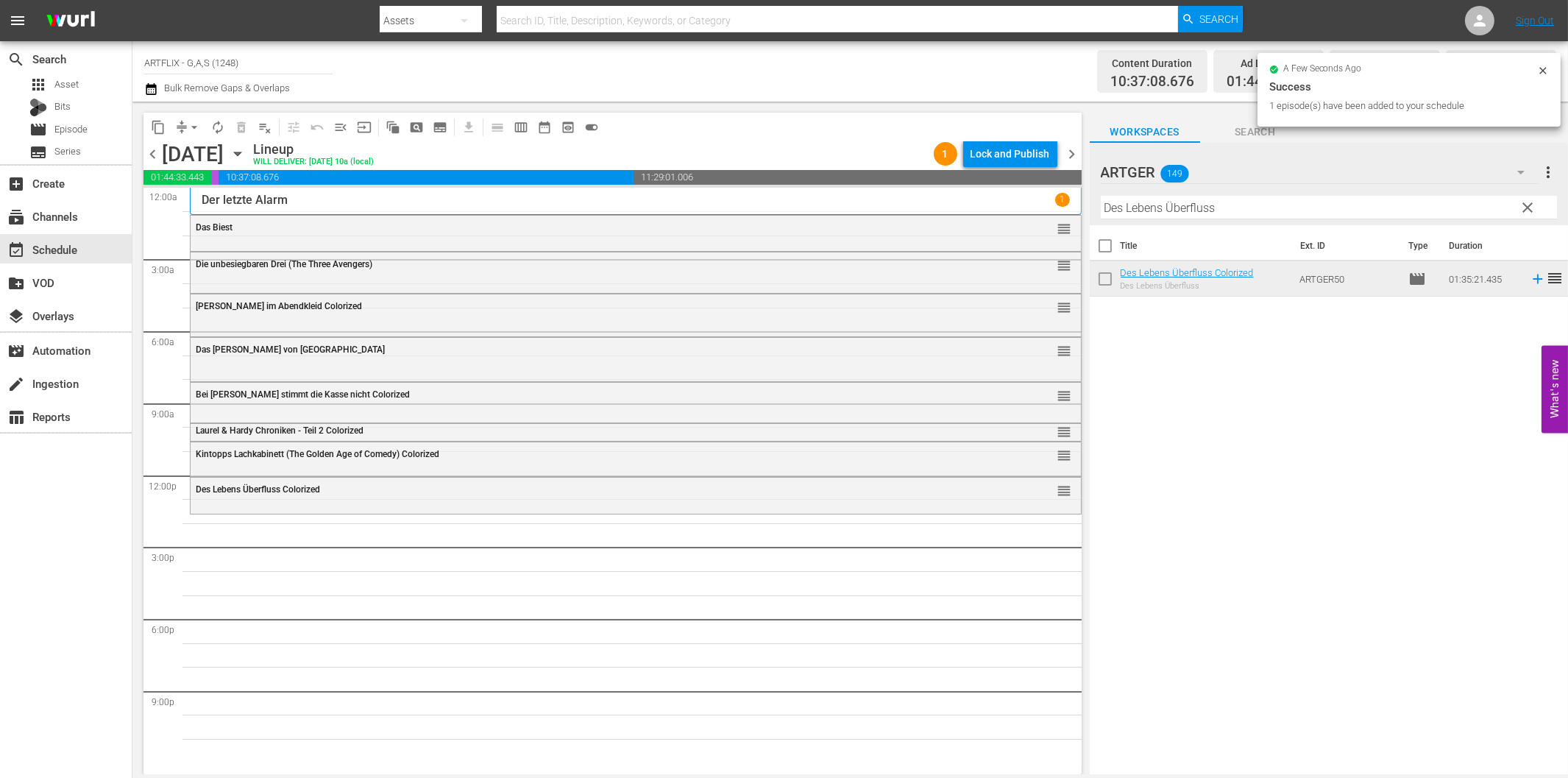
click at [1220, 206] on input "Des Lebens Überfluss" at bounding box center [1328, 207] width 456 height 23
paste input "Ursus im Tal der [PERSON_NAME]"
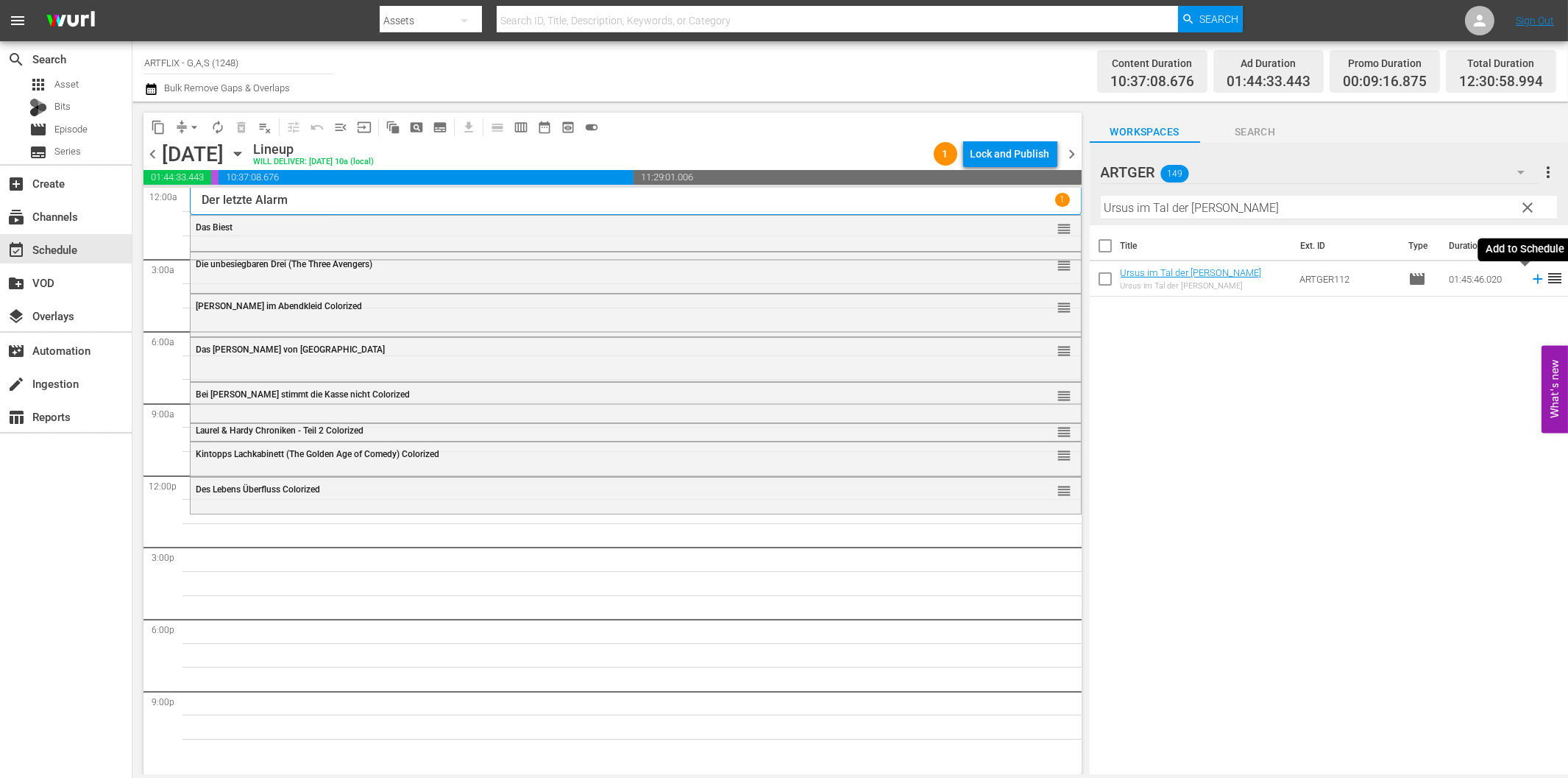
click at [1532, 280] on icon at bounding box center [1537, 279] width 9 height 9
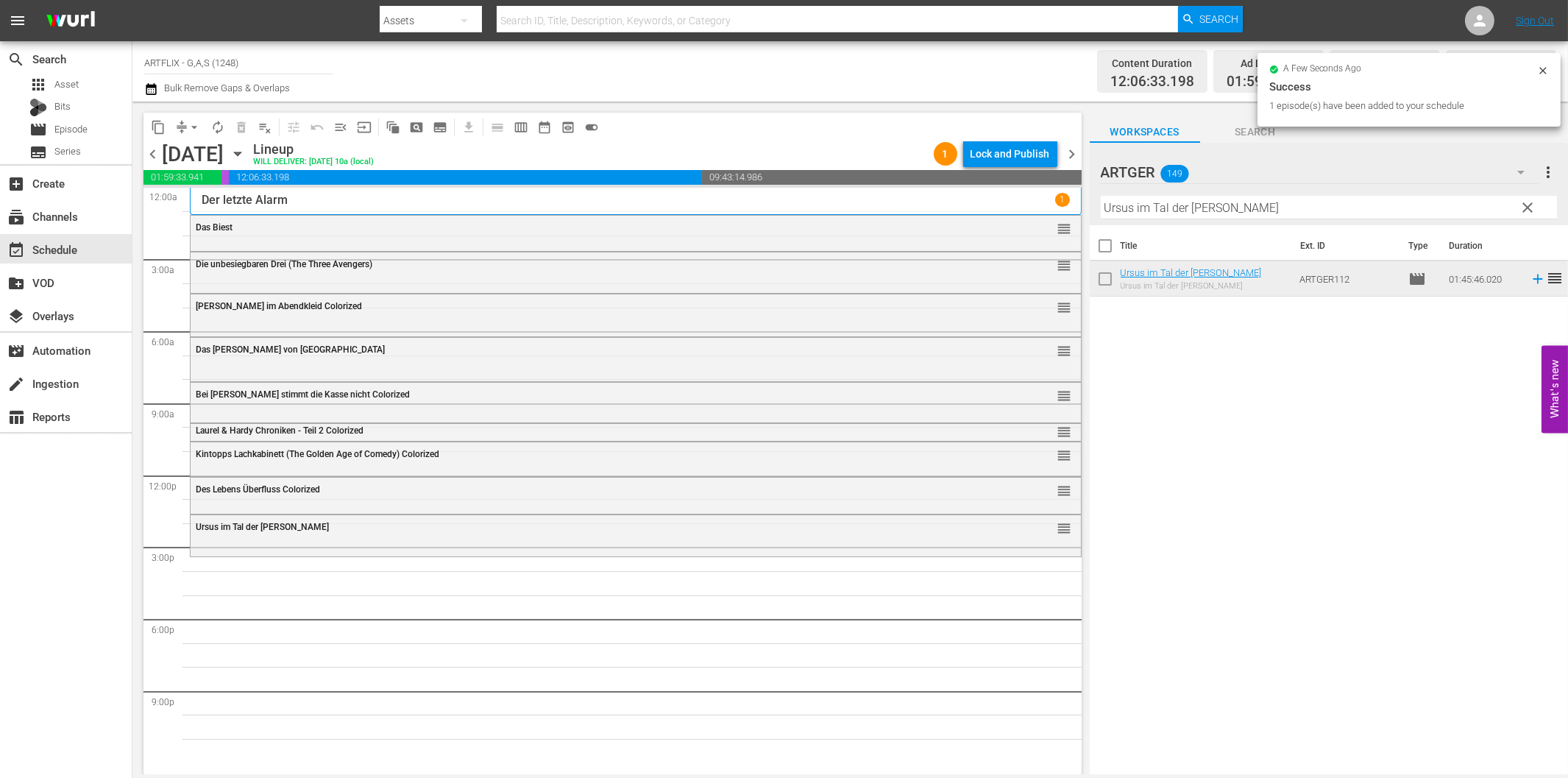
click at [1290, 208] on input "Ursus im Tal der [PERSON_NAME]" at bounding box center [1328, 207] width 456 height 23
paste input "Hier ist [PERSON_NAME]"
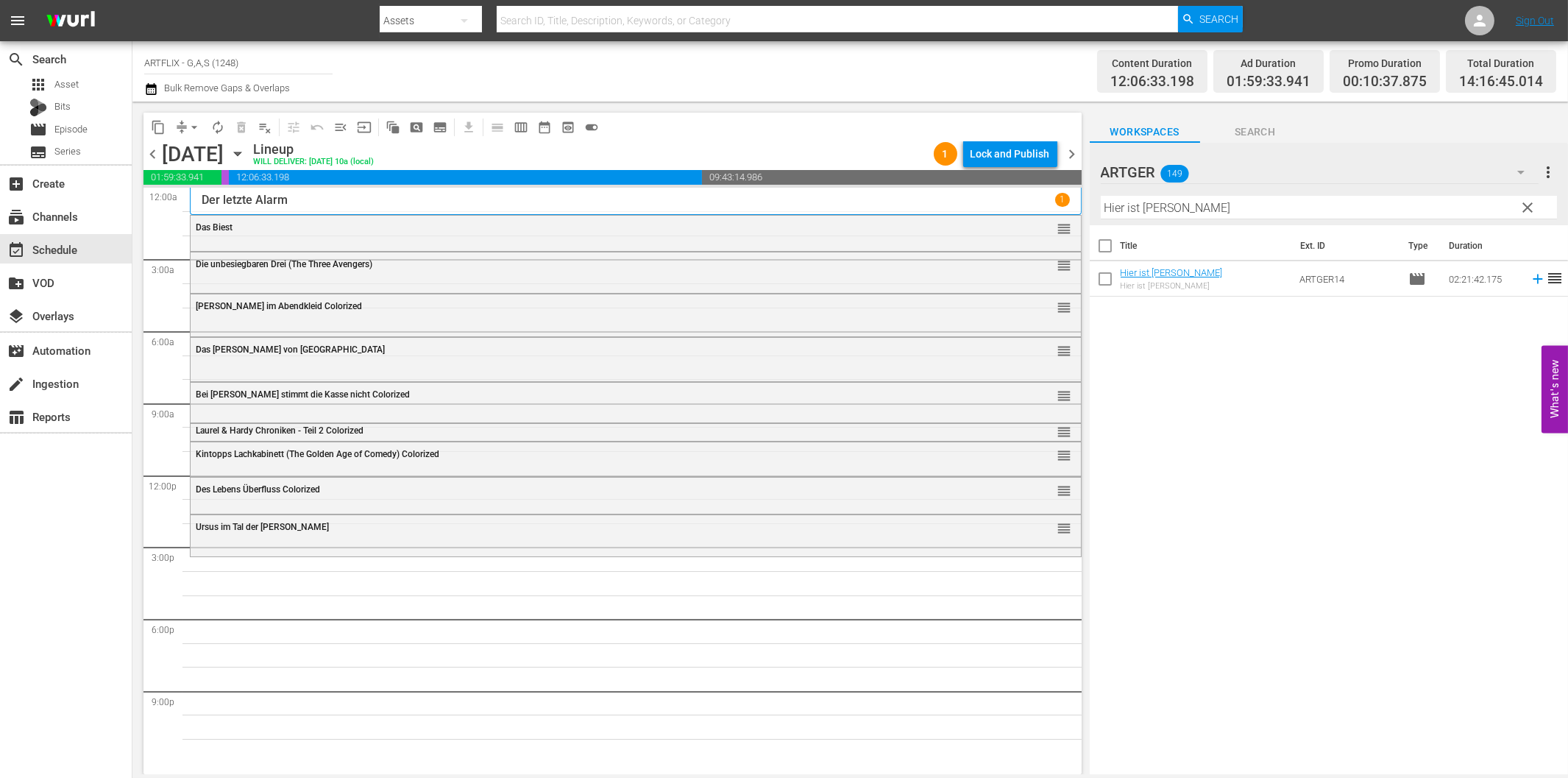
drag, startPoint x: 1528, startPoint y: 276, endPoint x: 1520, endPoint y: 283, distance: 10.6
click at [1530, 277] on icon at bounding box center [1538, 278] width 16 height 16
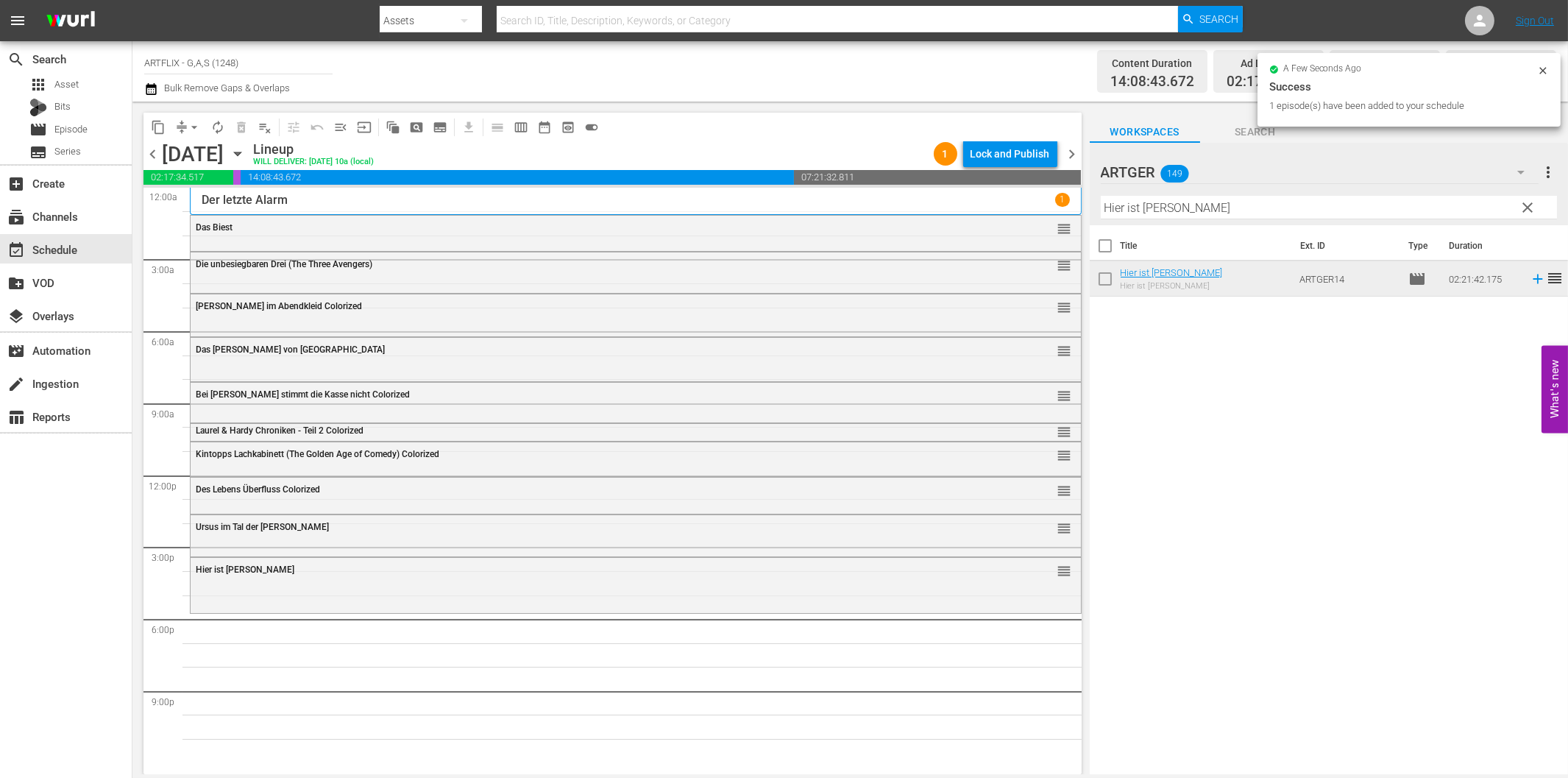
click at [1301, 209] on input "Hier ist [PERSON_NAME]" at bounding box center [1328, 207] width 456 height 23
paste input "Die Abenteuer des Fu Man Chu Colorized"
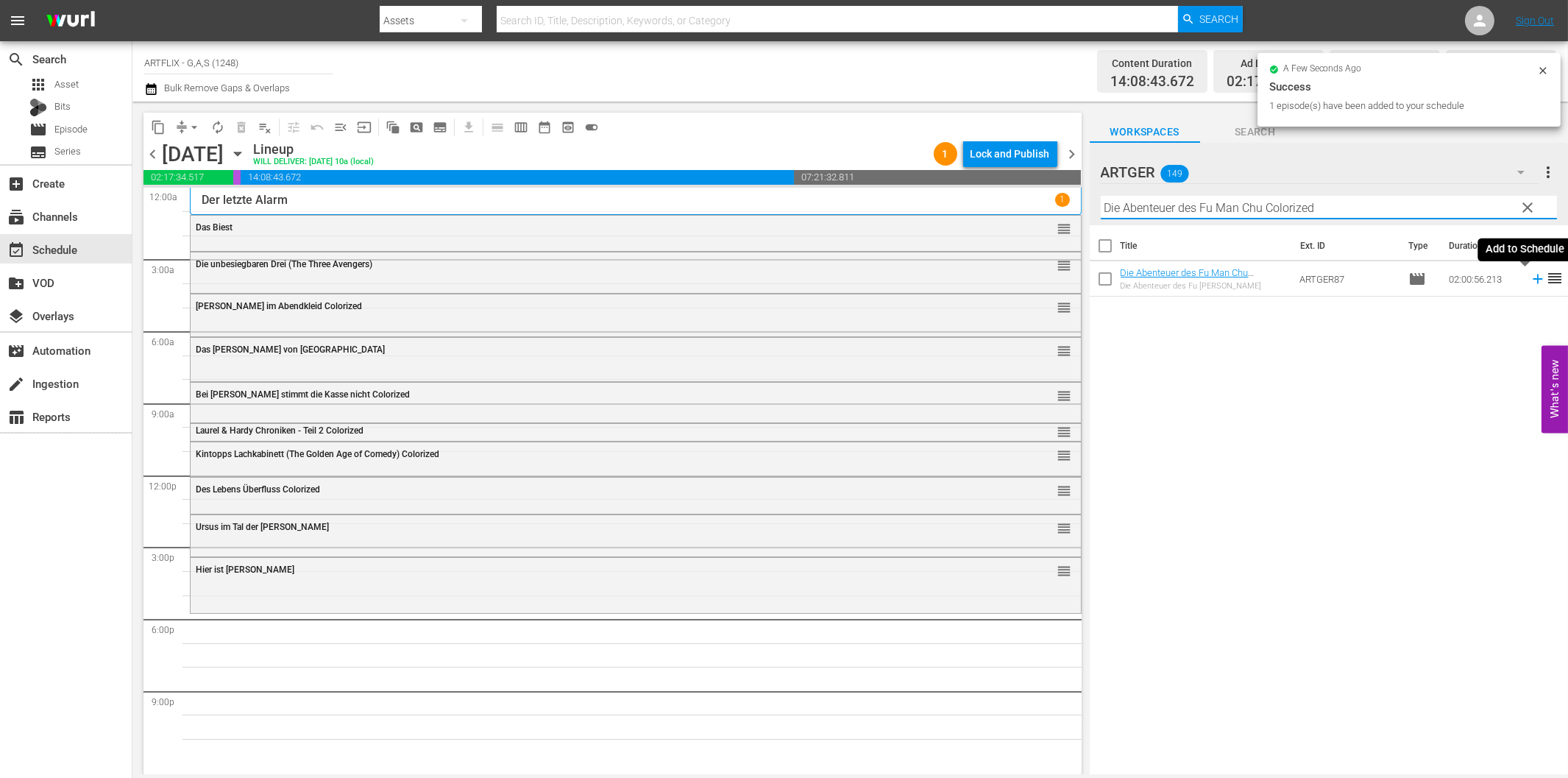
click at [1530, 282] on icon at bounding box center [1538, 278] width 16 height 16
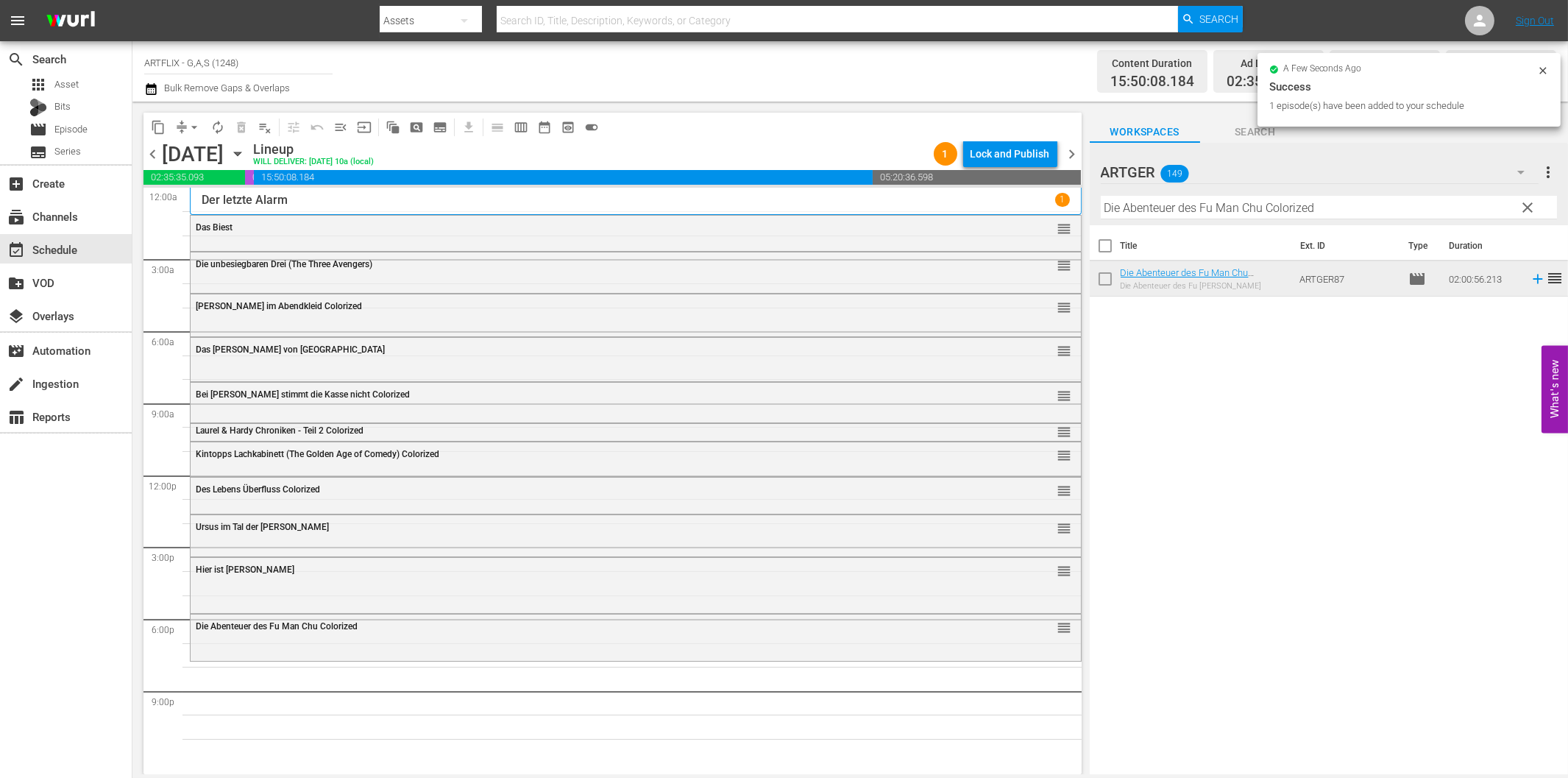
click at [1270, 205] on input "Die Abenteuer des Fu Man Chu Colorized" at bounding box center [1328, 207] width 456 height 23
paste input "Unter schwarzer Flagge"
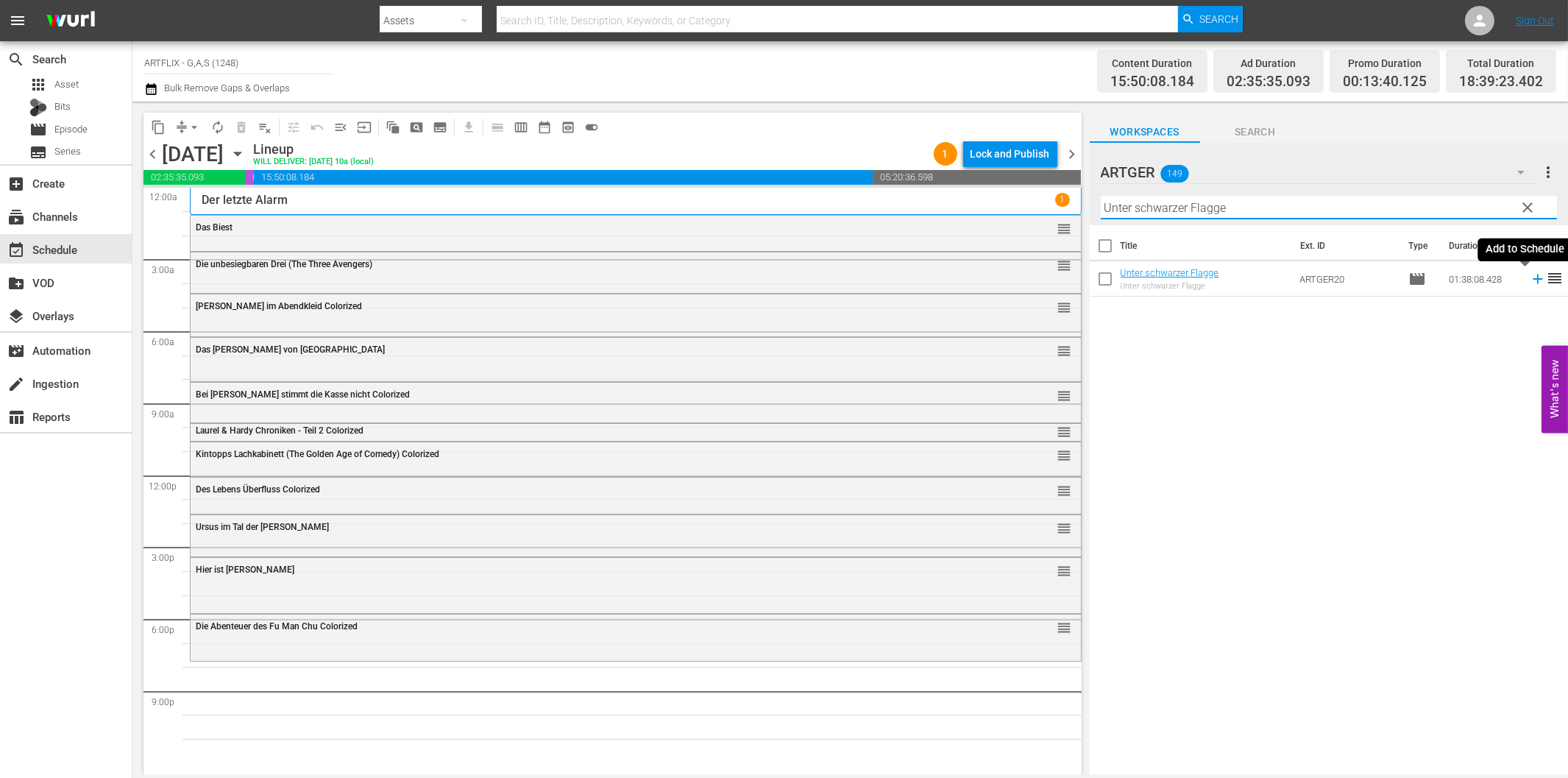
click at [1532, 278] on icon at bounding box center [1537, 279] width 9 height 9
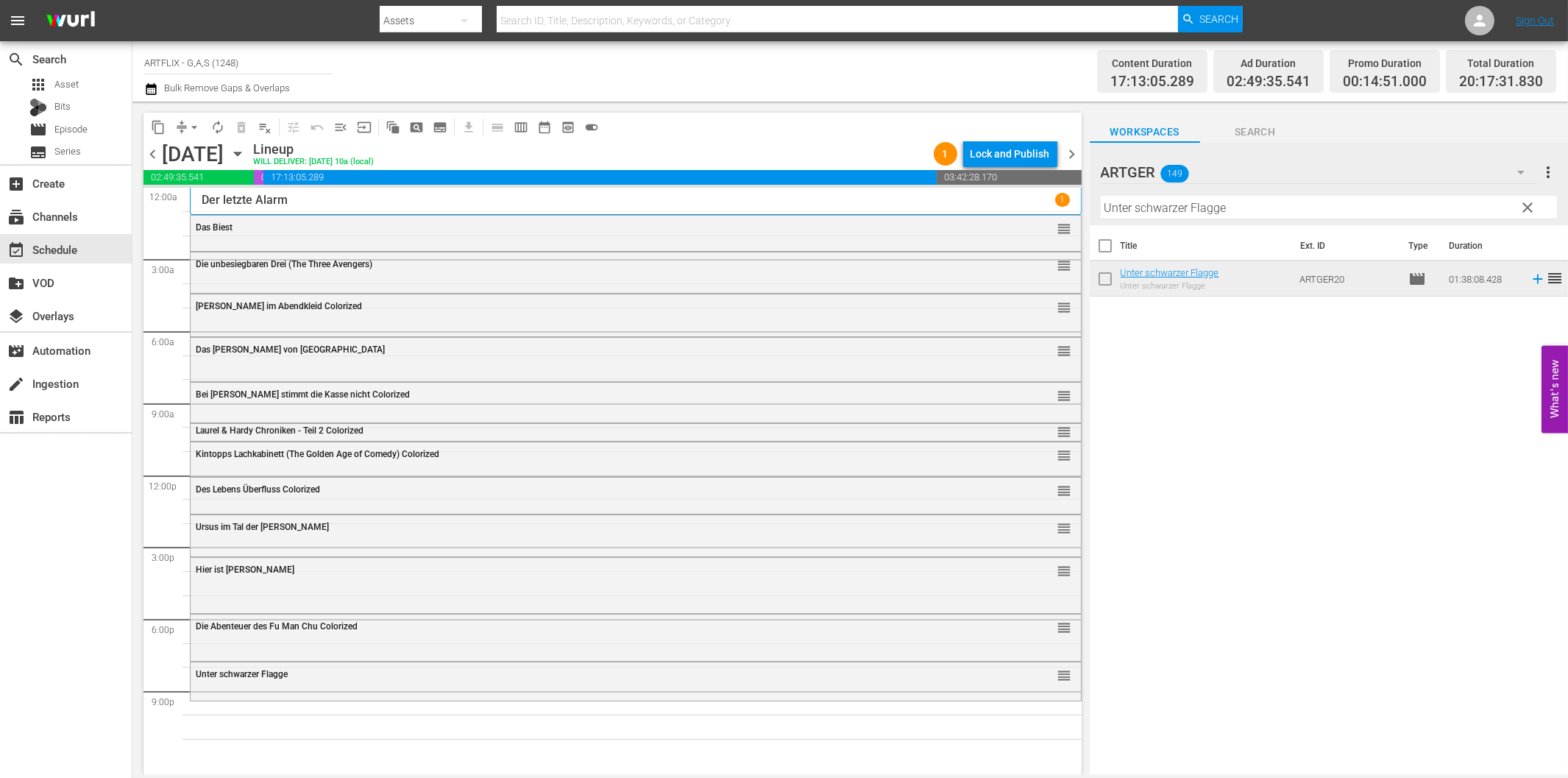
click at [1373, 206] on input "Unter schwarzer Flagge" at bounding box center [1328, 207] width 456 height 23
paste input "Hinter Schloss und [GEOGRAPHIC_DATA]"
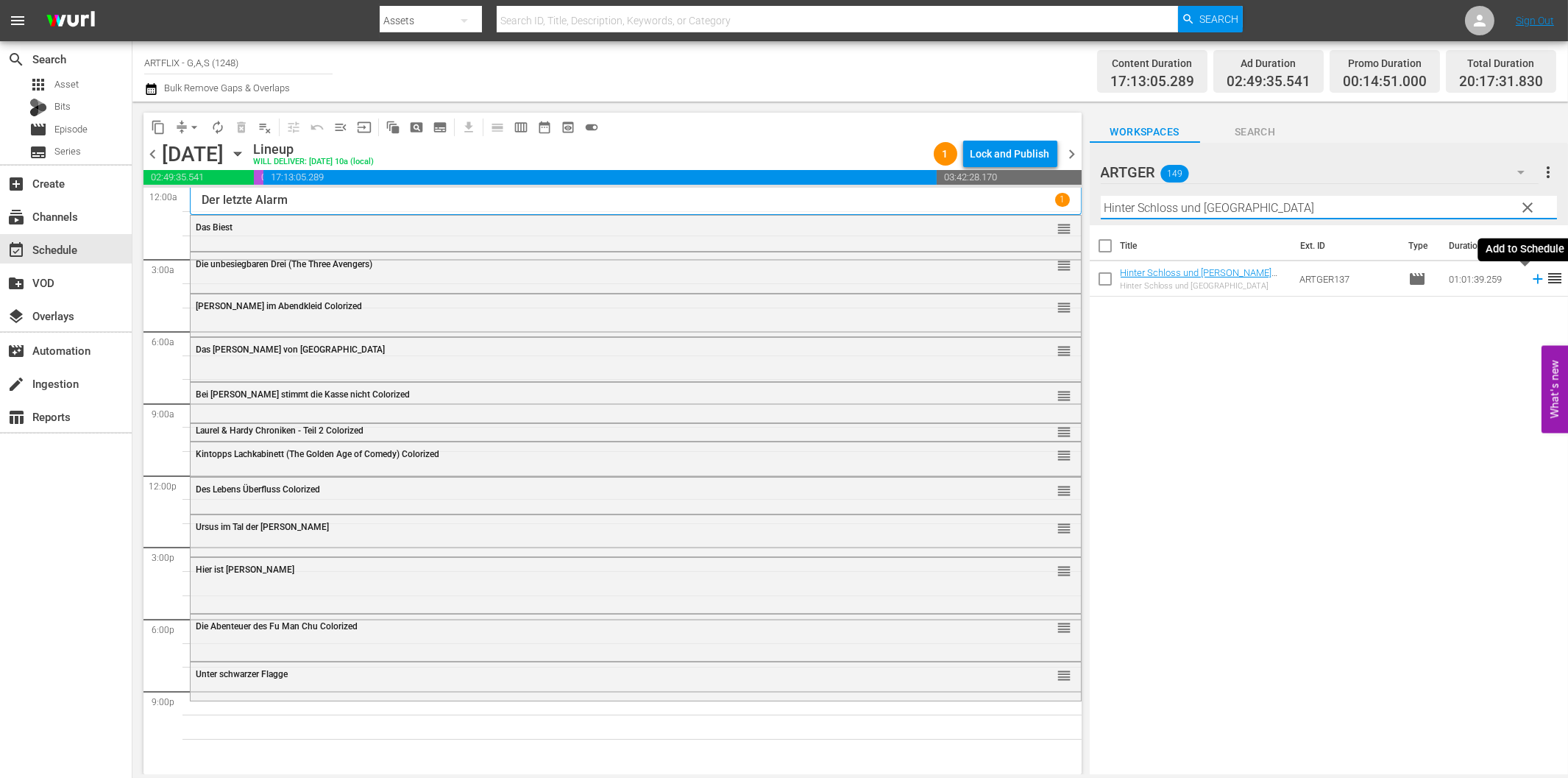
click at [1532, 277] on icon at bounding box center [1537, 279] width 9 height 9
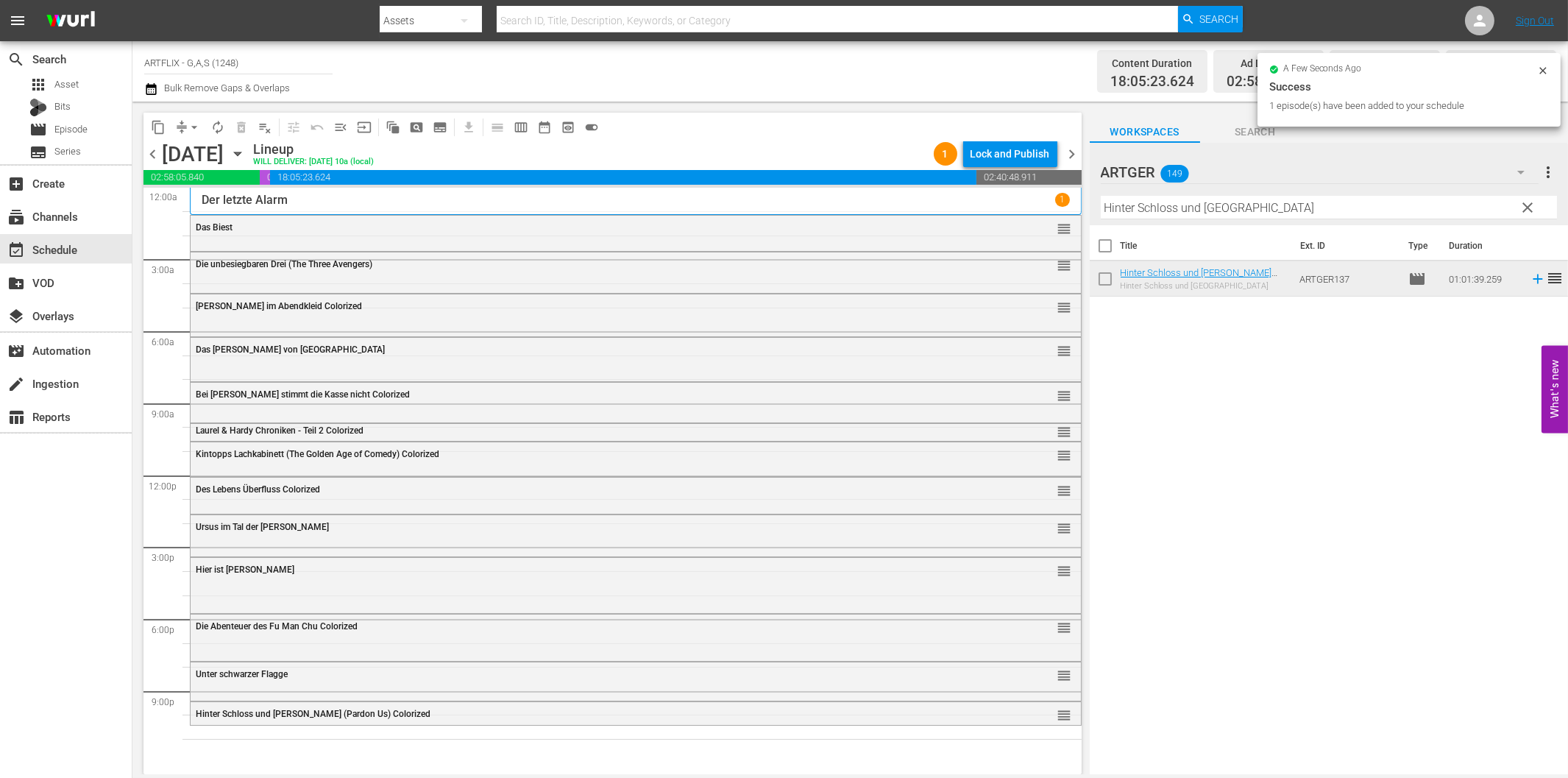
drag, startPoint x: 1142, startPoint y: 208, endPoint x: 1146, endPoint y: 220, distance: 12.6
click at [1143, 208] on input "Hinter Schloss und [GEOGRAPHIC_DATA]" at bounding box center [1328, 207] width 456 height 23
paste input "Ghostkeeper - Die Nacht des Grauens"
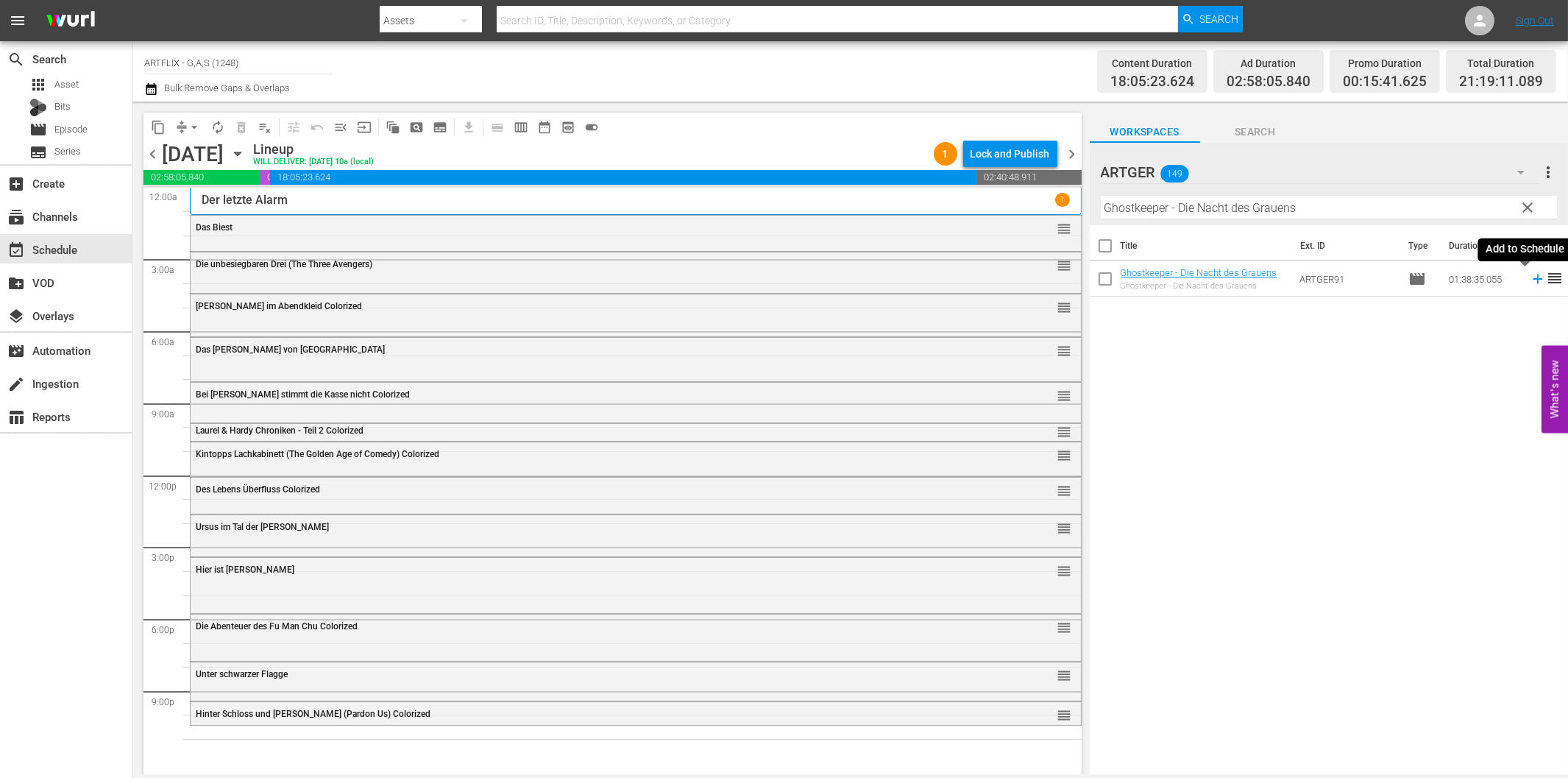
drag, startPoint x: 1525, startPoint y: 281, endPoint x: 1445, endPoint y: 312, distance: 85.8
click at [1530, 281] on icon at bounding box center [1538, 278] width 16 height 16
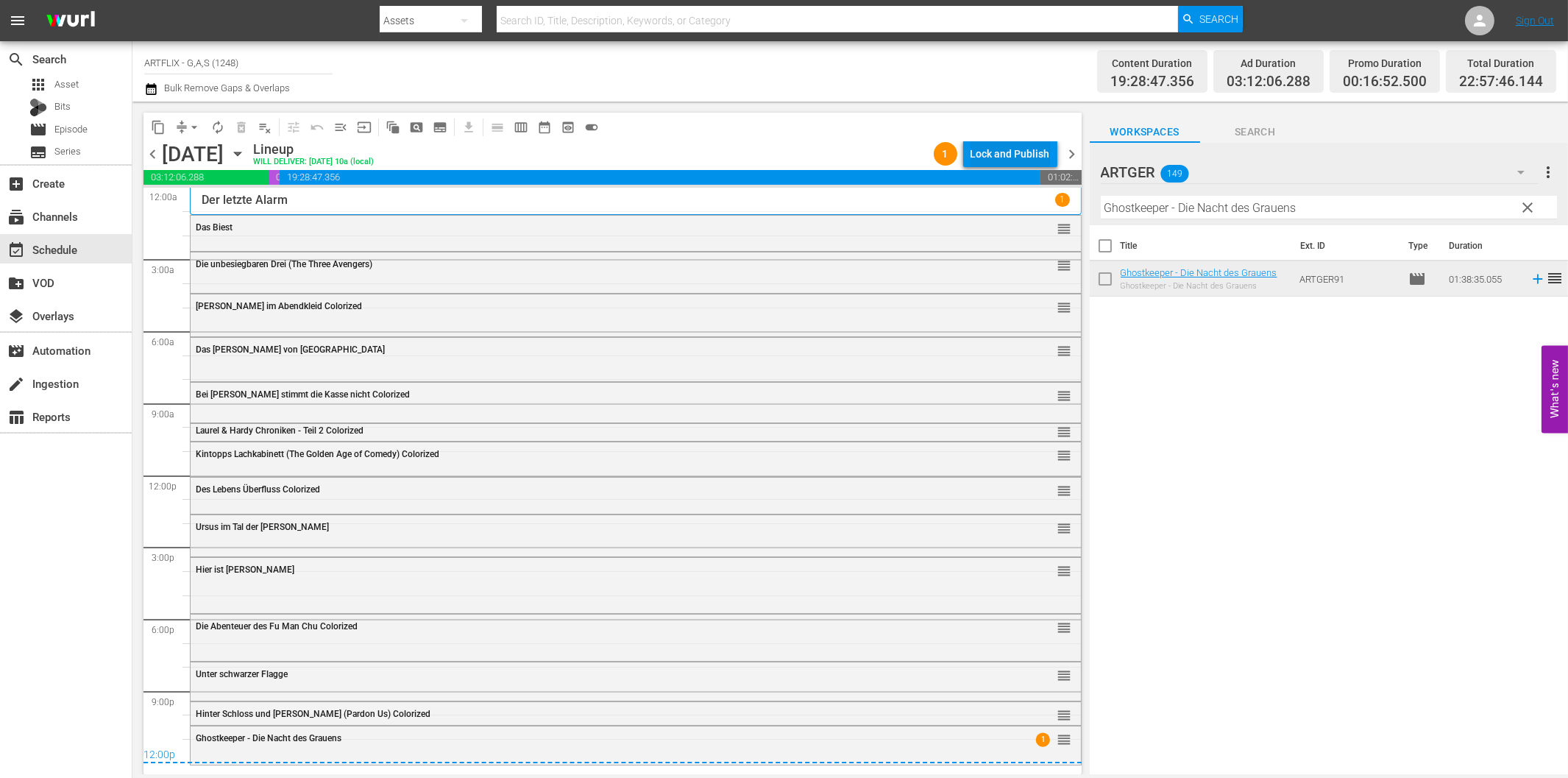
click at [1024, 156] on div "Lock and Publish" at bounding box center [1010, 154] width 79 height 26
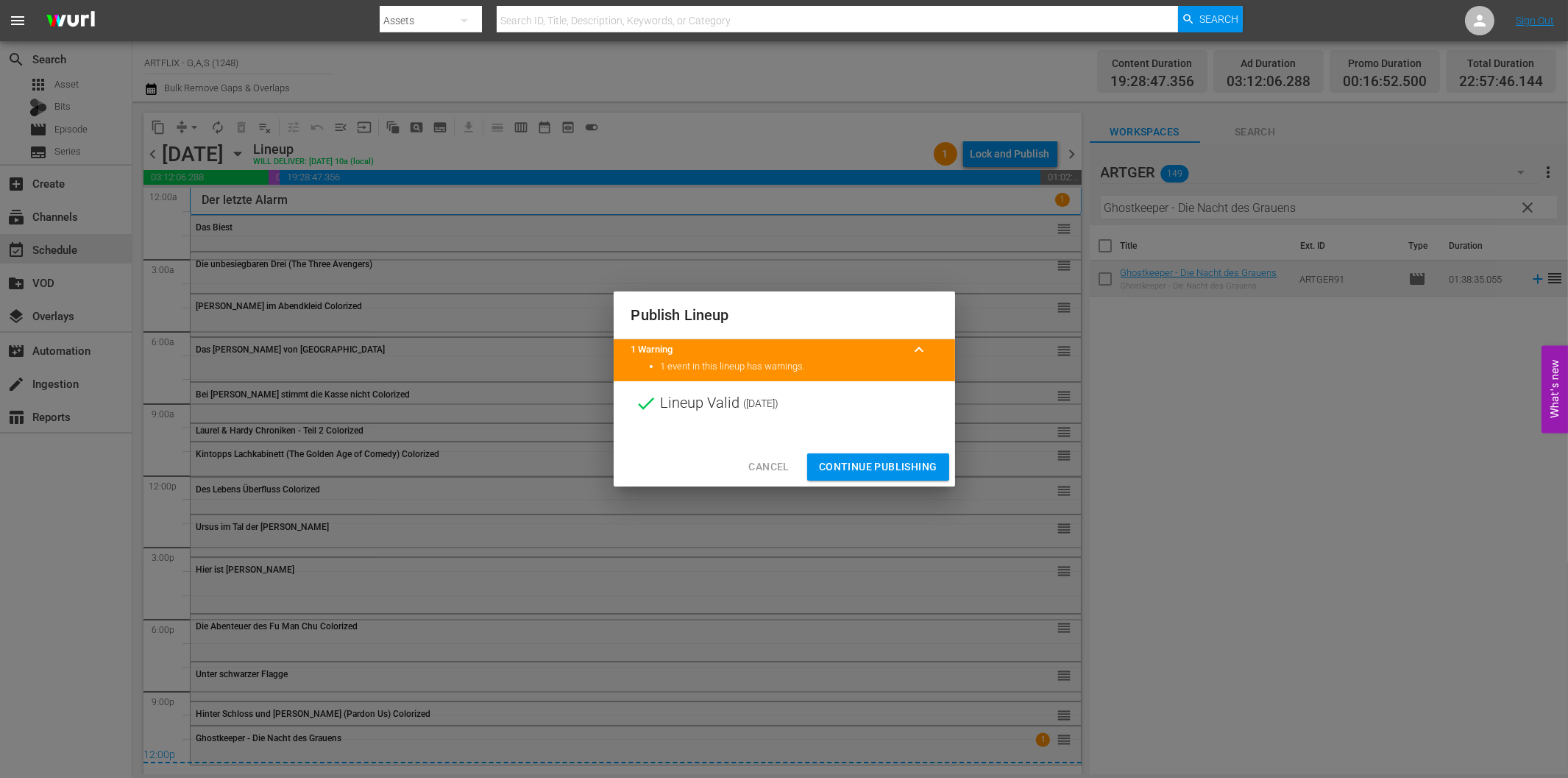
click at [885, 465] on span "Continue Publishing" at bounding box center [878, 467] width 119 height 19
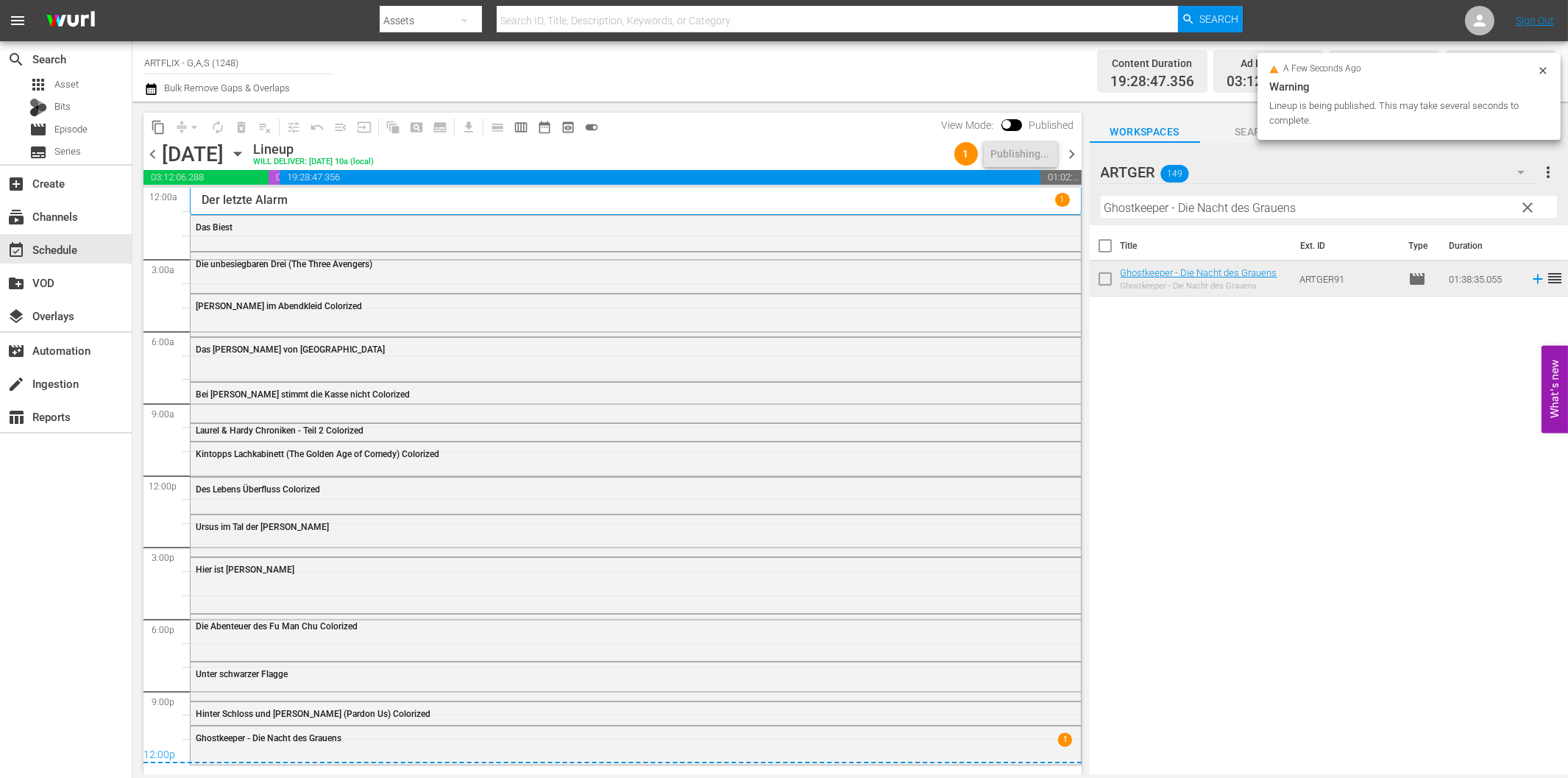
click at [1070, 157] on span "chevron_right" at bounding box center [1072, 154] width 19 height 19
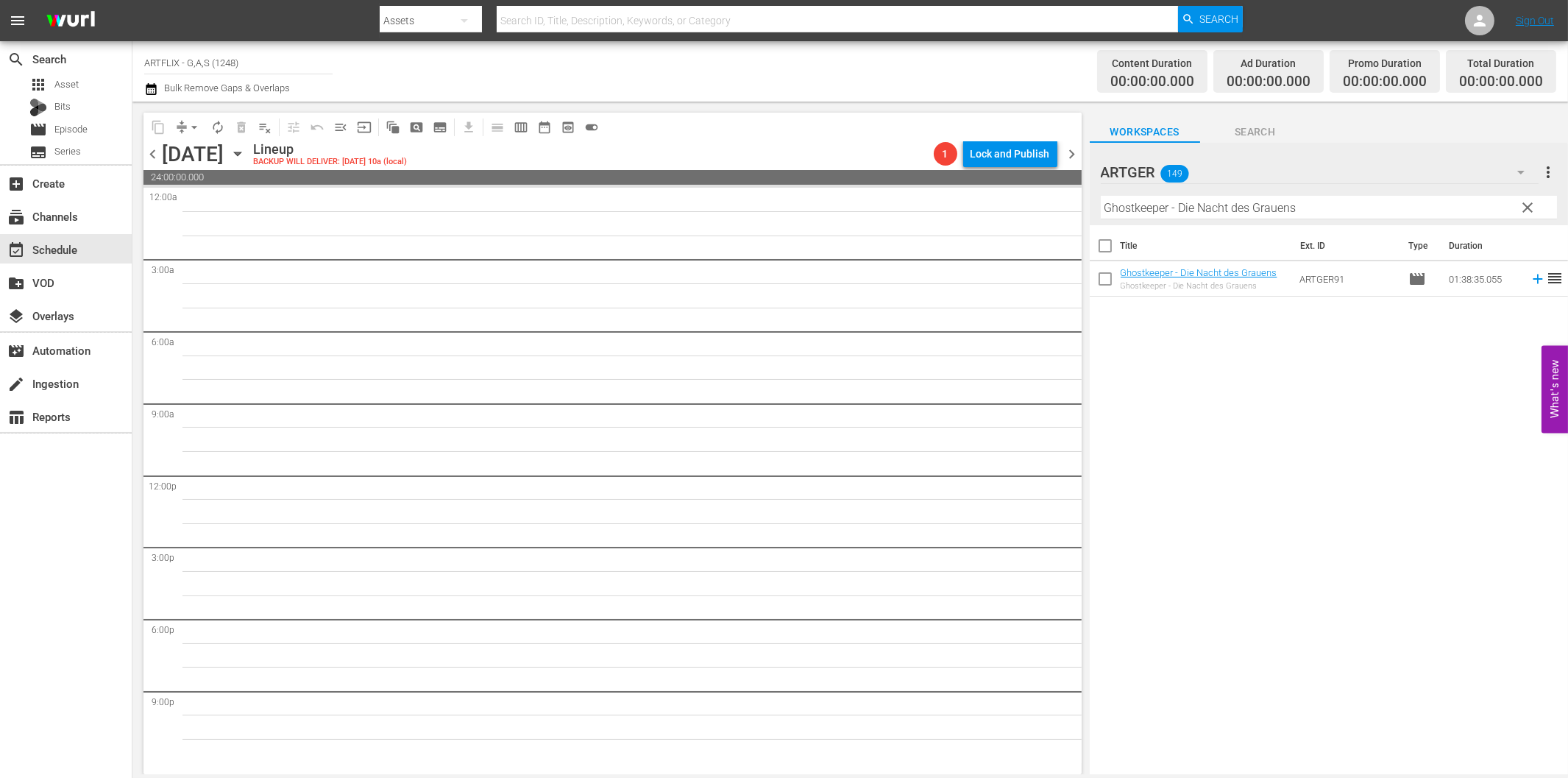
drag, startPoint x: 1208, startPoint y: 212, endPoint x: 1218, endPoint y: 226, distance: 17.2
click at [1208, 212] on input "Ghostkeeper - Die Nacht des Grauens" at bounding box center [1328, 207] width 456 height 23
paste input "Der rasende Teufel Colorized"
click at [1532, 278] on icon at bounding box center [1537, 279] width 9 height 9
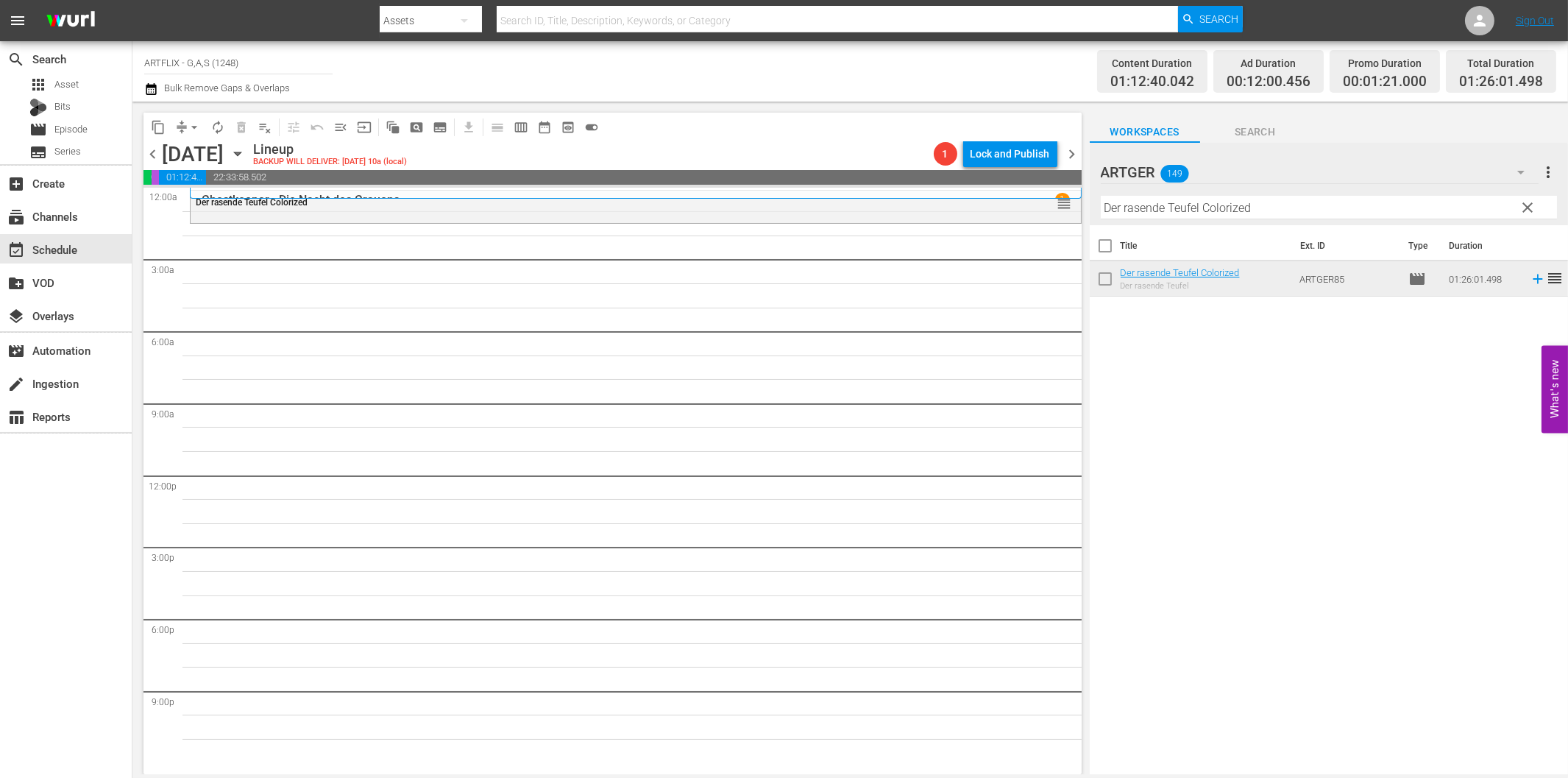
click at [1192, 209] on input "Der rasende Teufel Colorized" at bounding box center [1328, 207] width 456 height 23
paste input "Einst ein Hel"
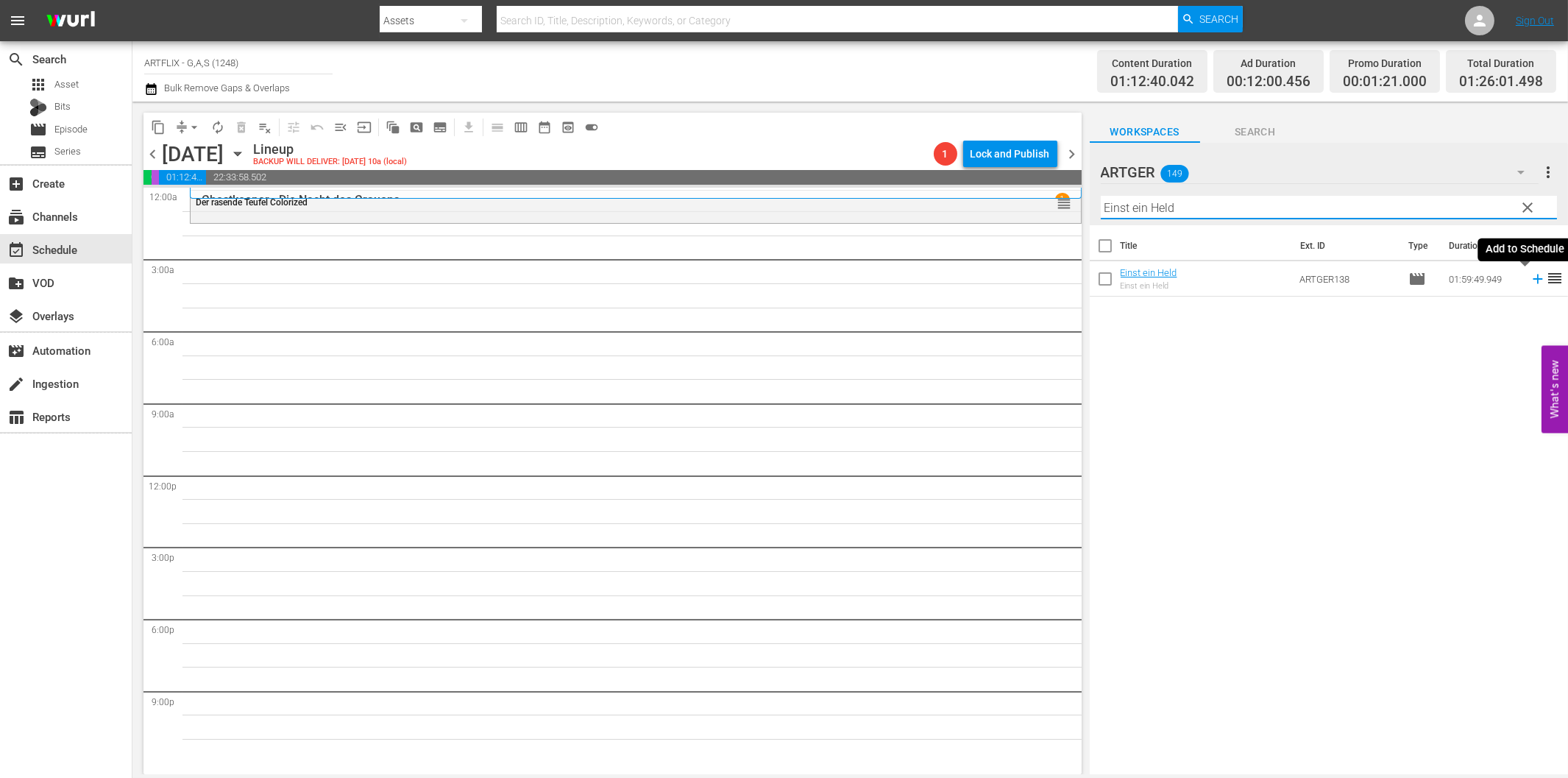
drag, startPoint x: 1526, startPoint y: 281, endPoint x: 1518, endPoint y: 282, distance: 8.1
click at [1530, 281] on icon at bounding box center [1538, 278] width 16 height 16
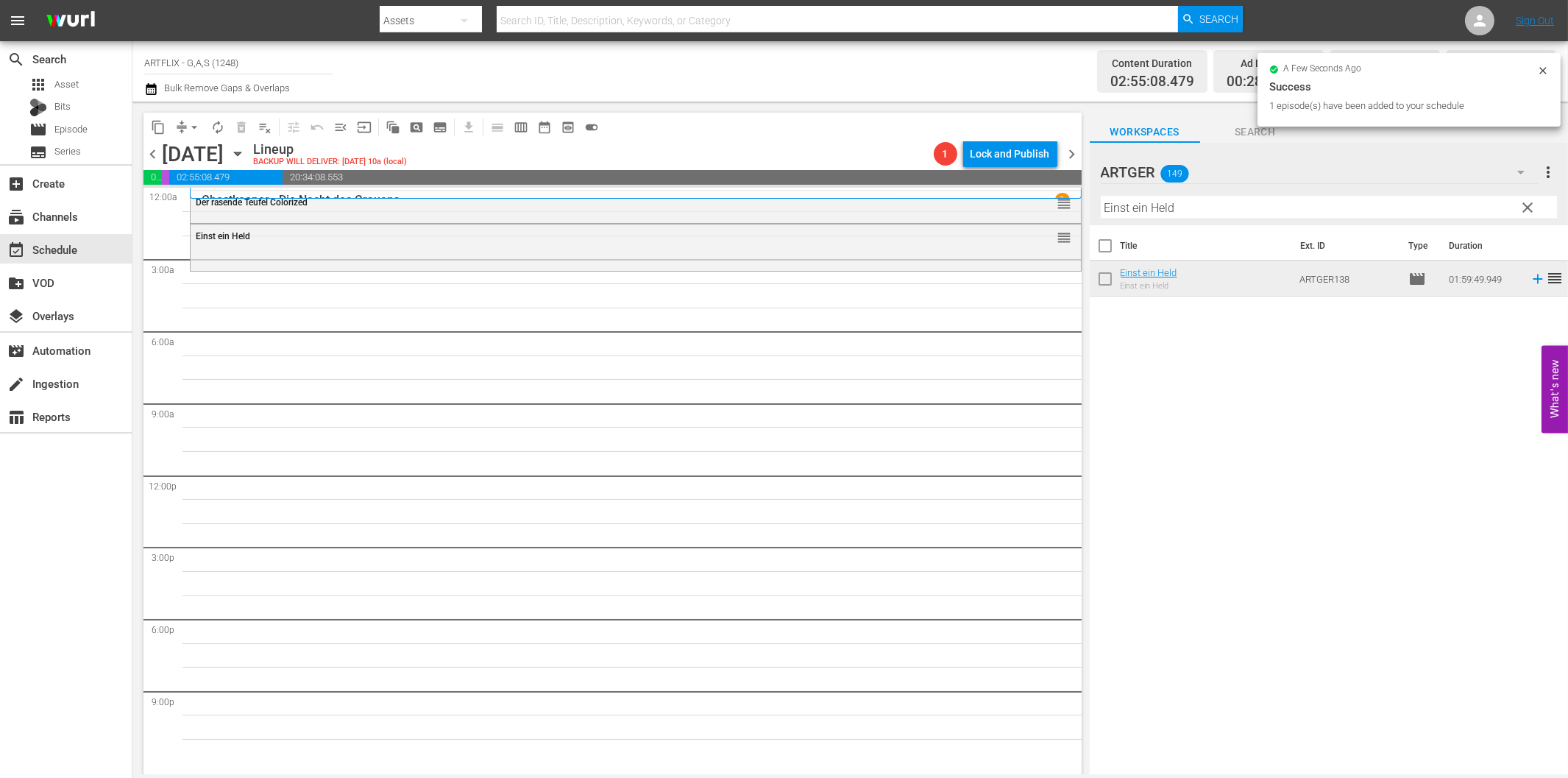
click at [1193, 205] on input "Einst ein Held" at bounding box center [1328, 207] width 456 height 23
paste input "Herz [PERSON_NAME]"
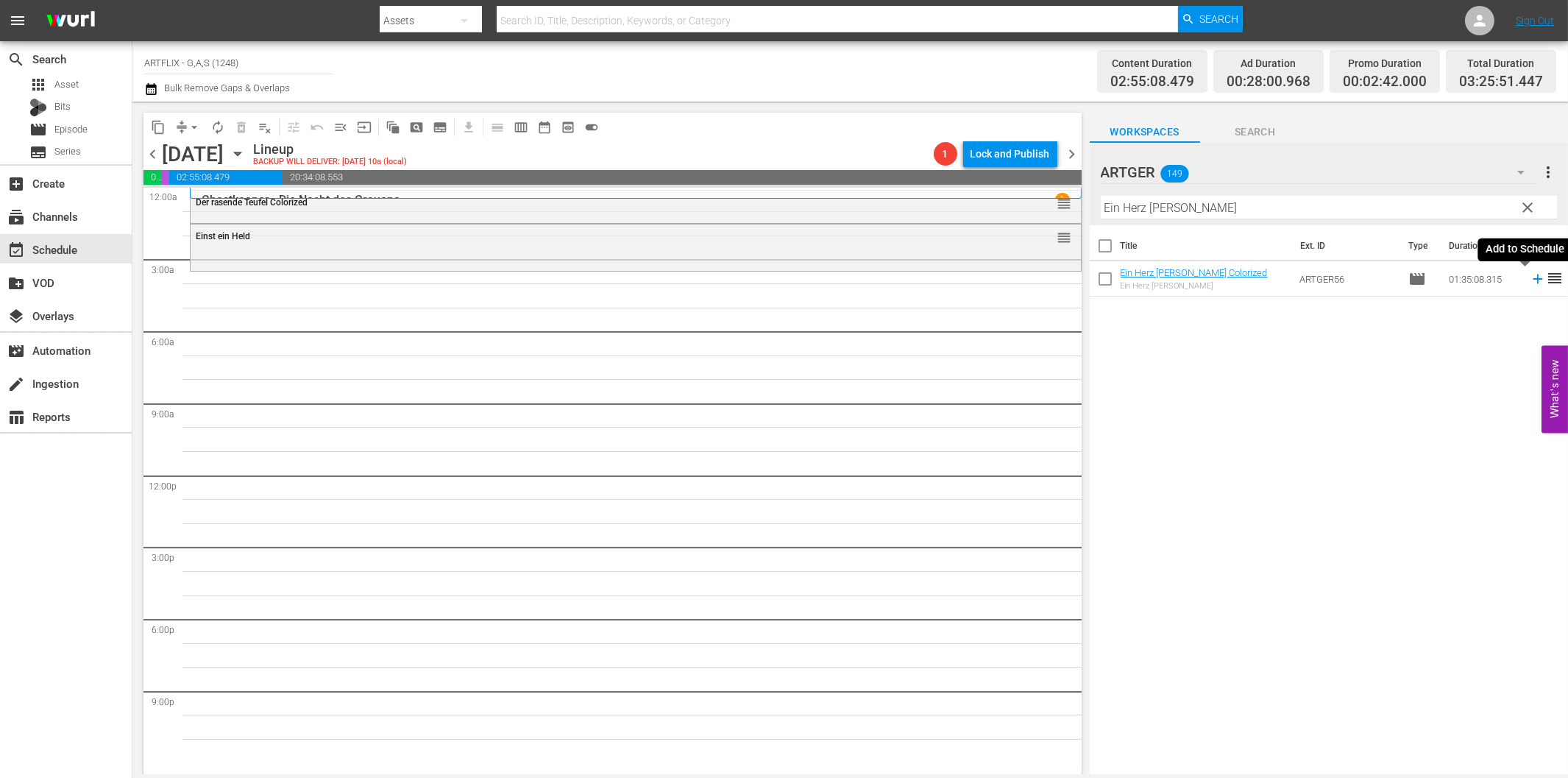
click at [1530, 284] on icon at bounding box center [1538, 278] width 16 height 16
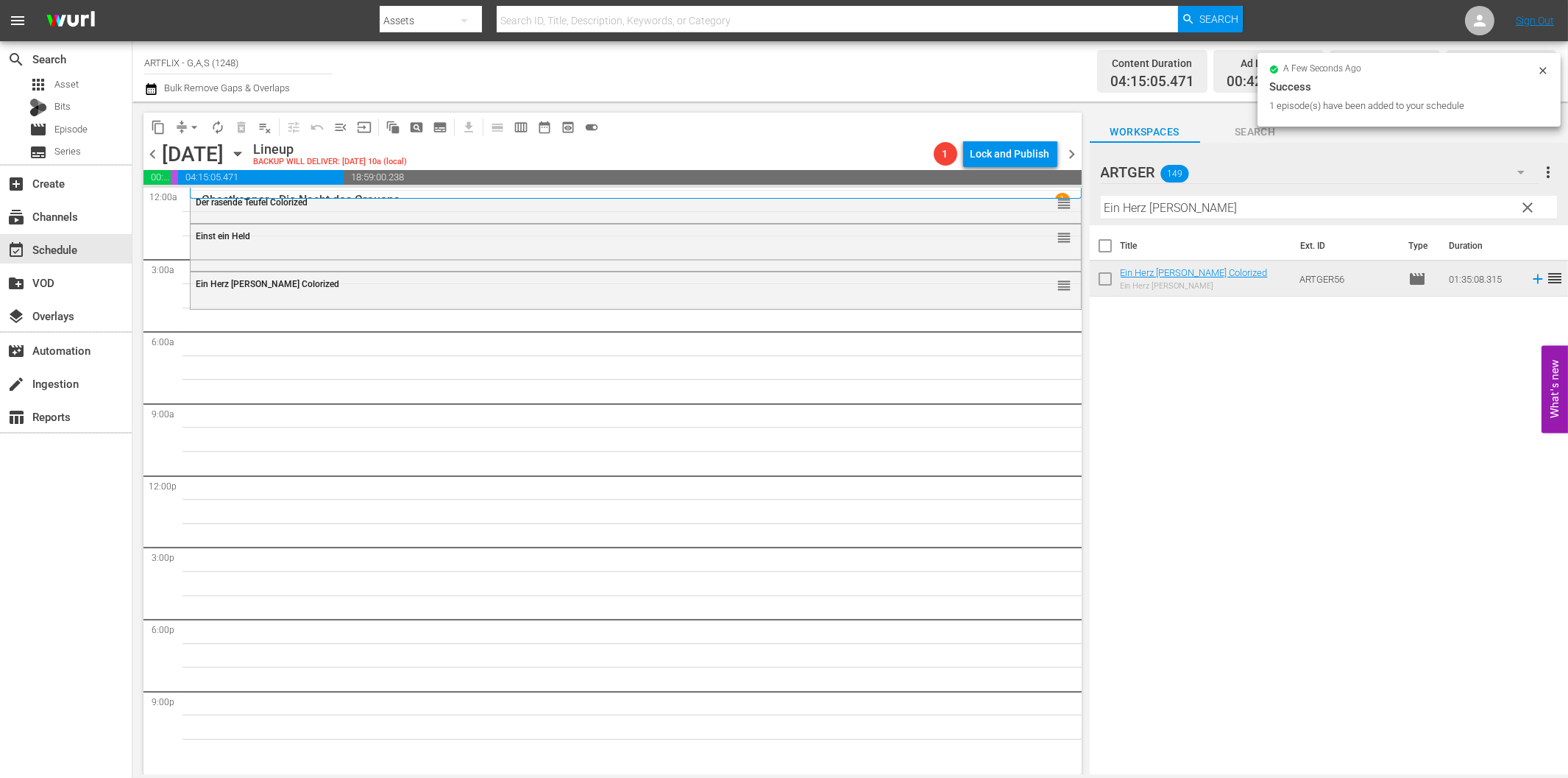
click at [1234, 205] on input "Ein Herz [PERSON_NAME]" at bounding box center [1328, 207] width 456 height 23
paste input "Die Taverne von Jamaika"
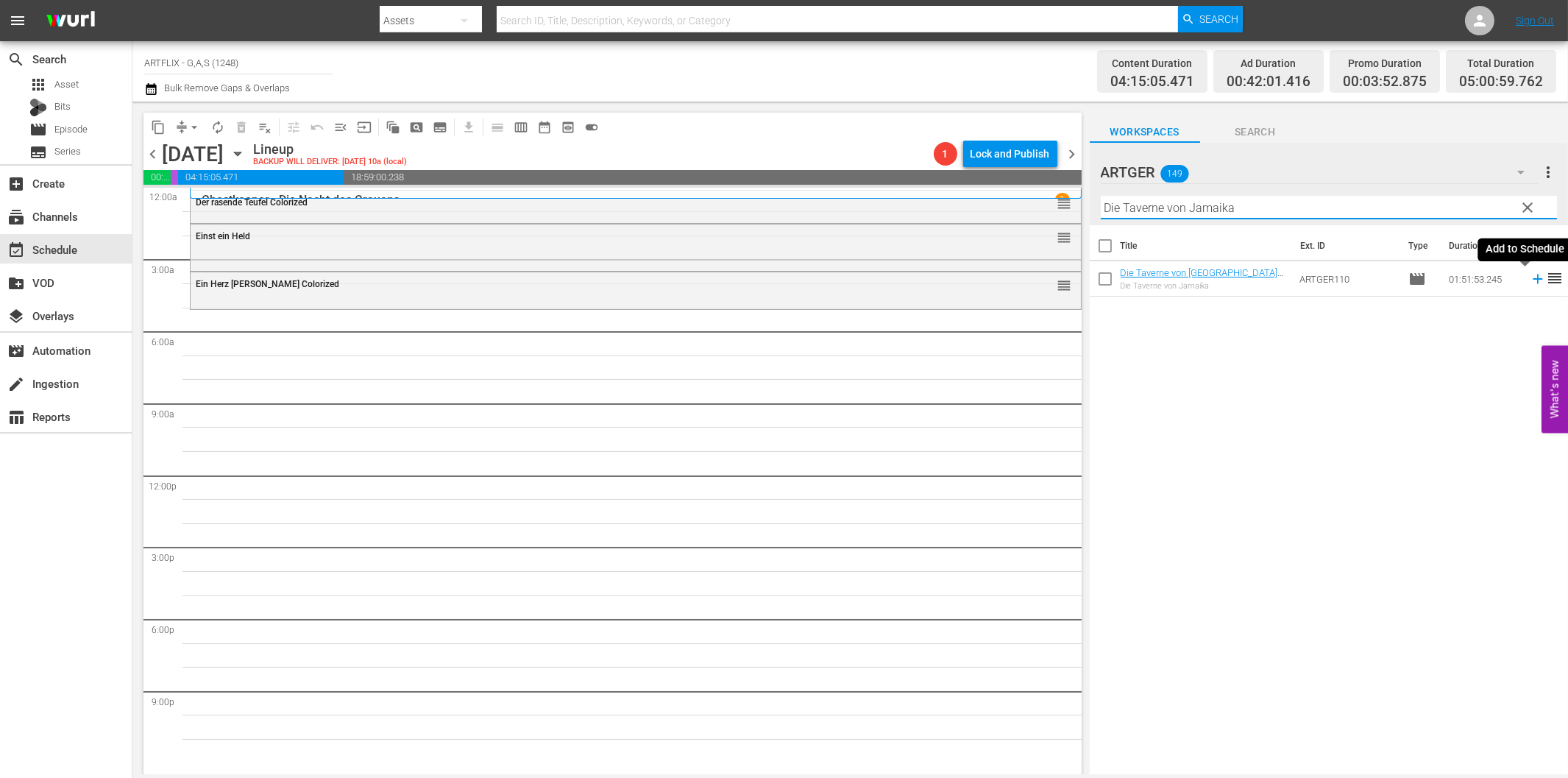
click at [1530, 281] on icon at bounding box center [1538, 278] width 16 height 16
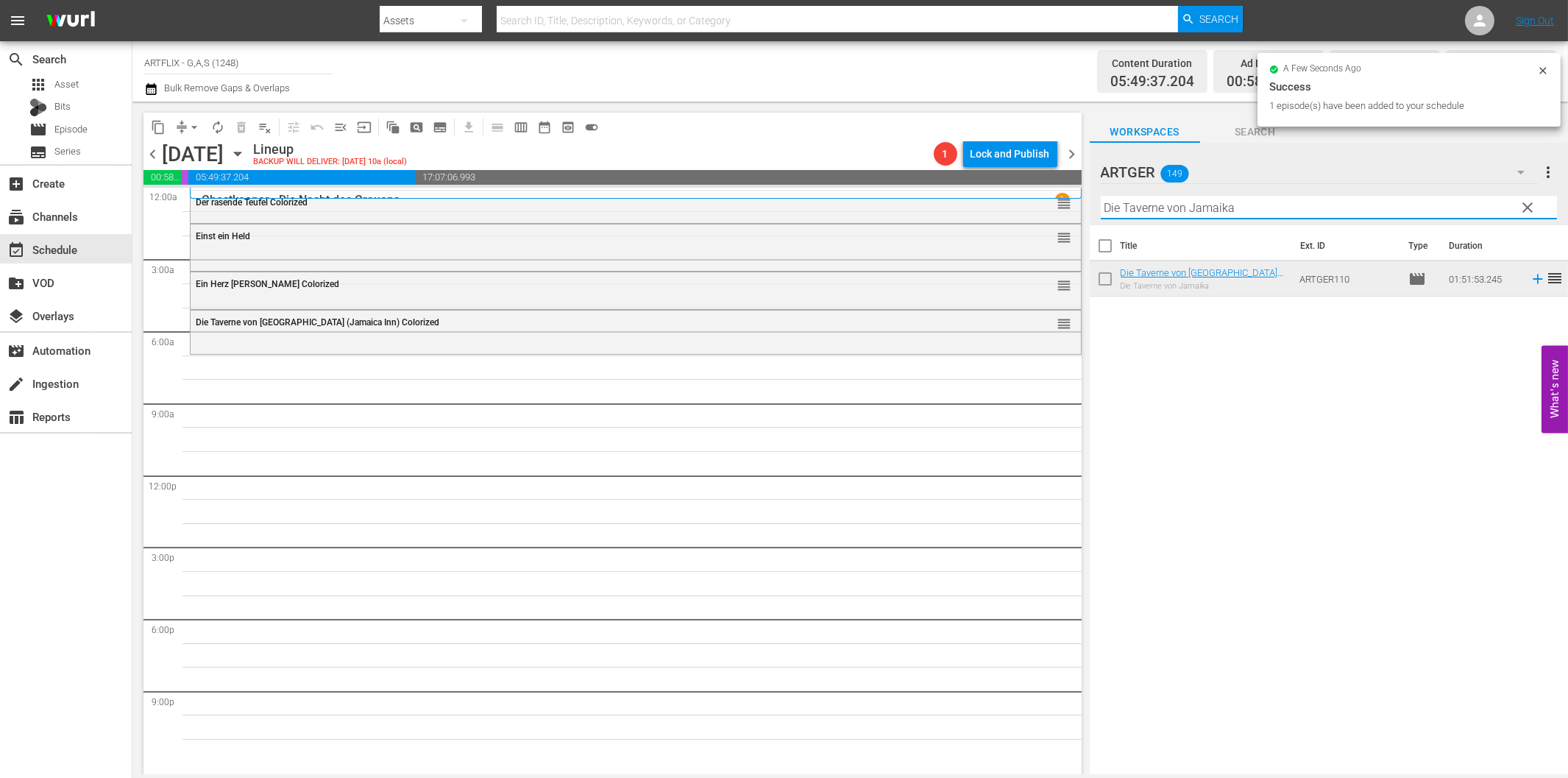
click at [1137, 201] on input "Die Taverne von Jamaika" at bounding box center [1328, 207] width 456 height 23
paste input "Vier junge Detektive"
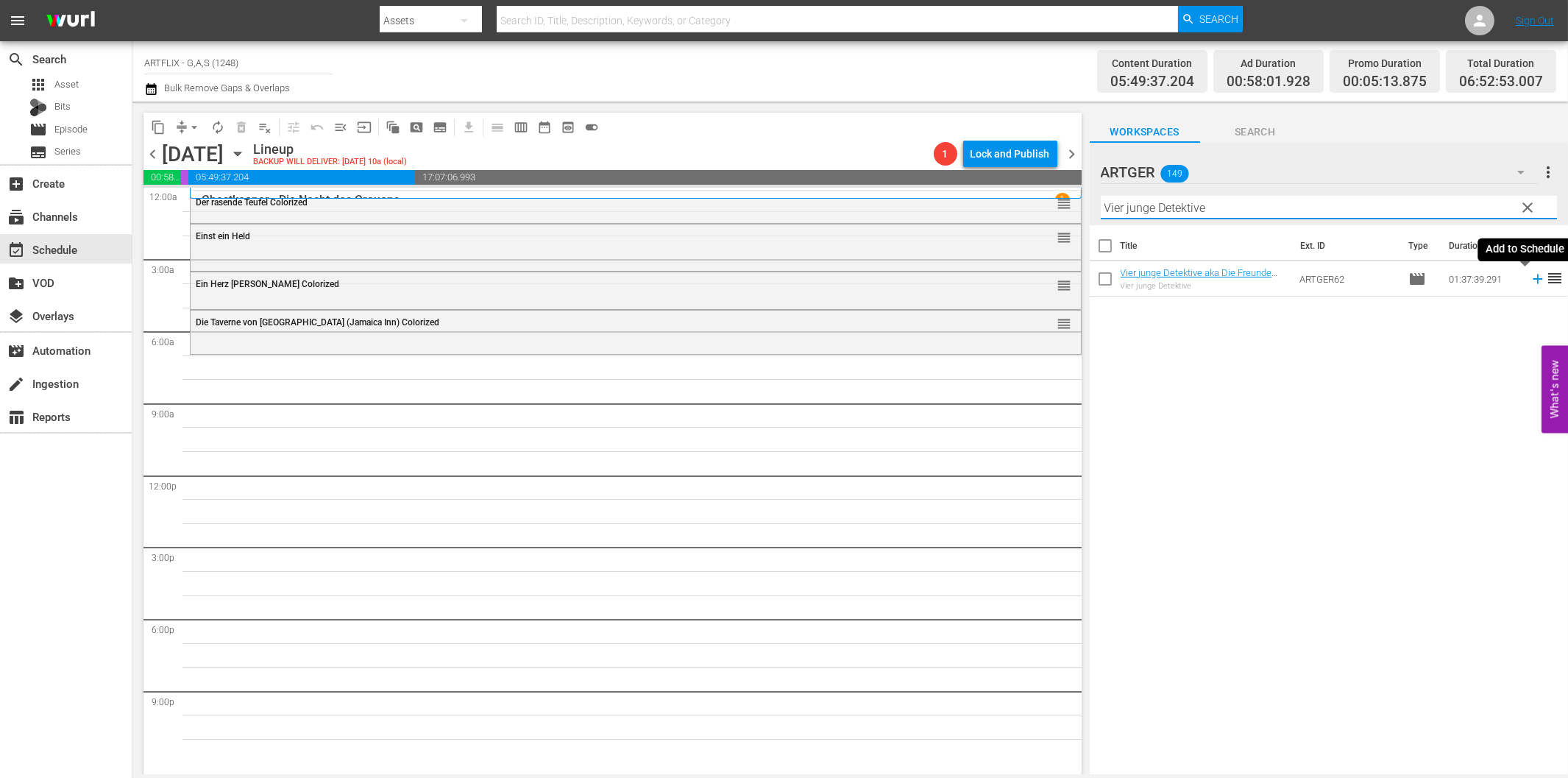
click at [1530, 275] on icon at bounding box center [1538, 278] width 16 height 16
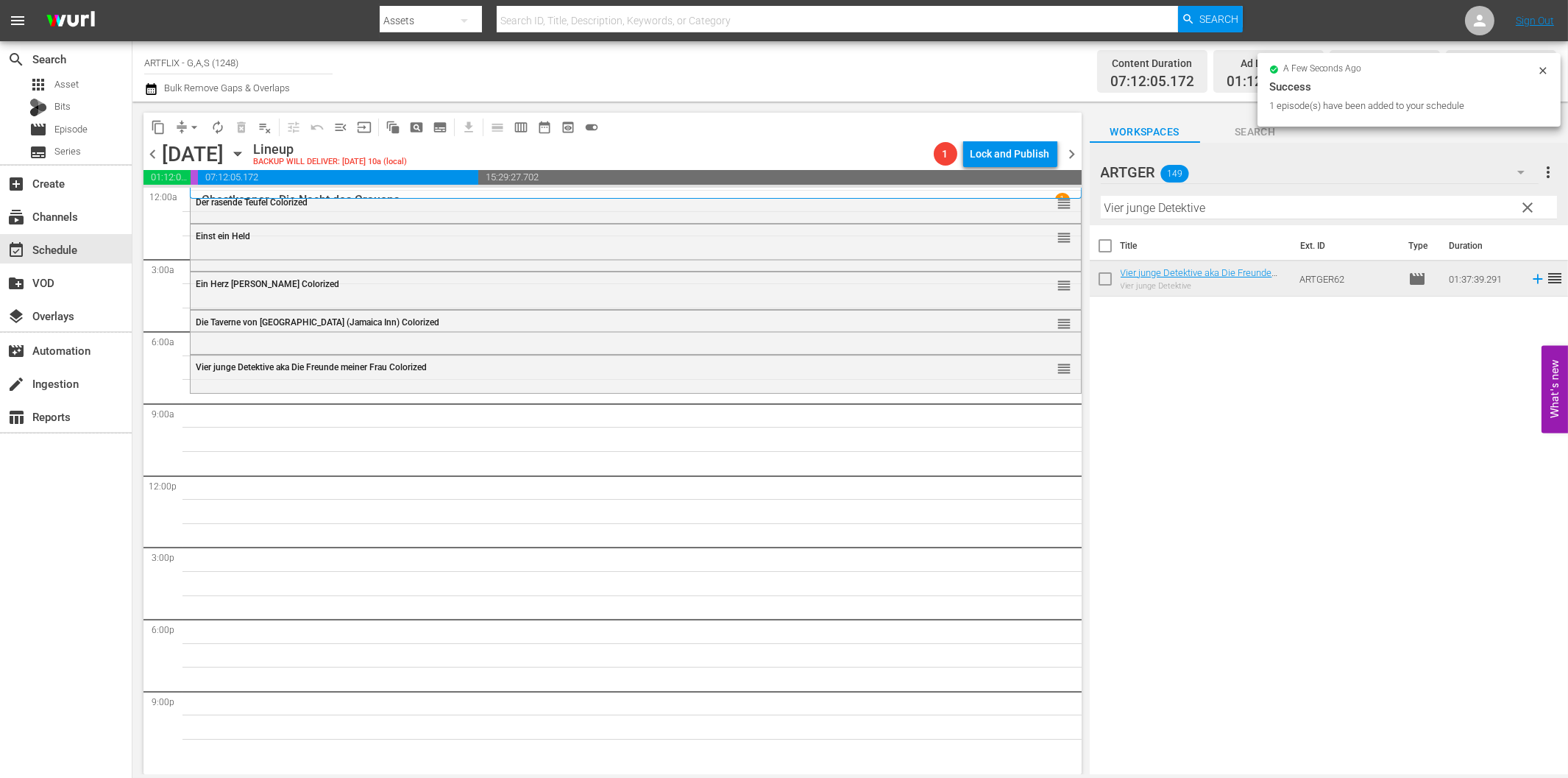
click at [1220, 208] on input "Vier junge Detektive" at bounding box center [1328, 207] width 456 height 23
paste input "Ein perfekter [PERSON_NAME]"
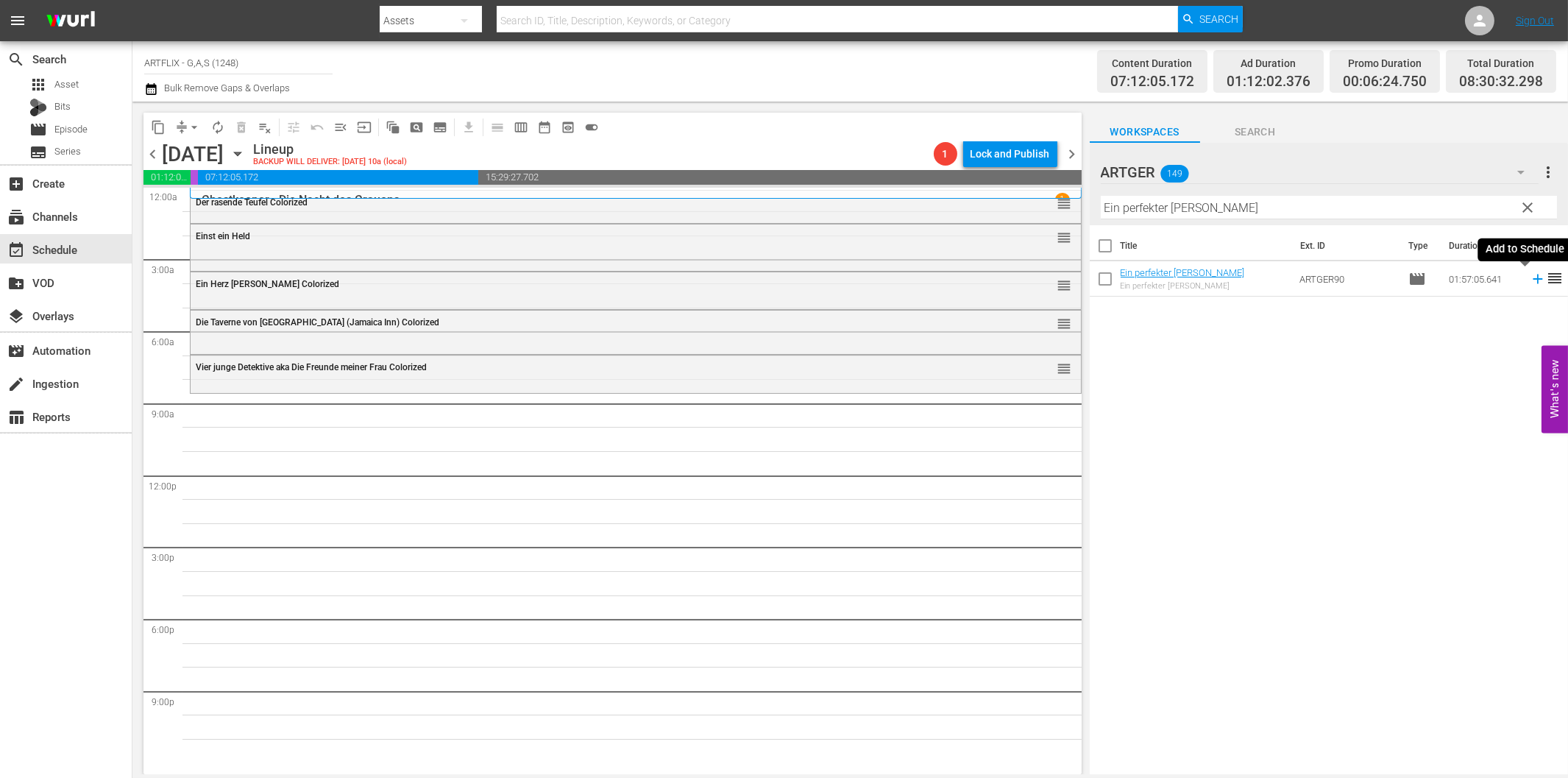
drag, startPoint x: 1528, startPoint y: 275, endPoint x: 1511, endPoint y: 280, distance: 17.7
click at [1530, 275] on icon at bounding box center [1538, 278] width 16 height 16
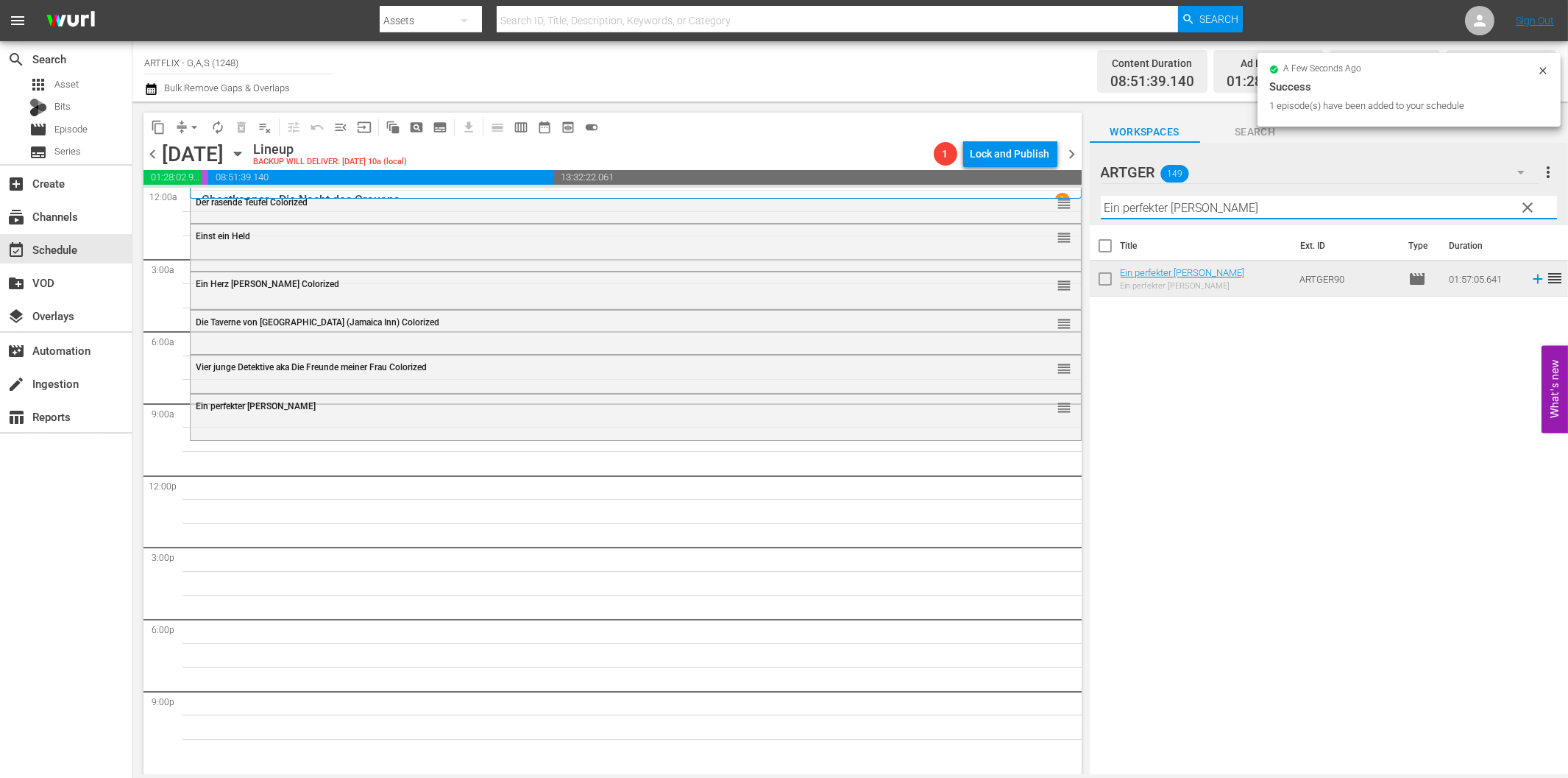
click at [1262, 197] on input "Ein perfekter [PERSON_NAME]" at bounding box center [1328, 207] width 456 height 23
paste input "Die gnadenlose Jagd"
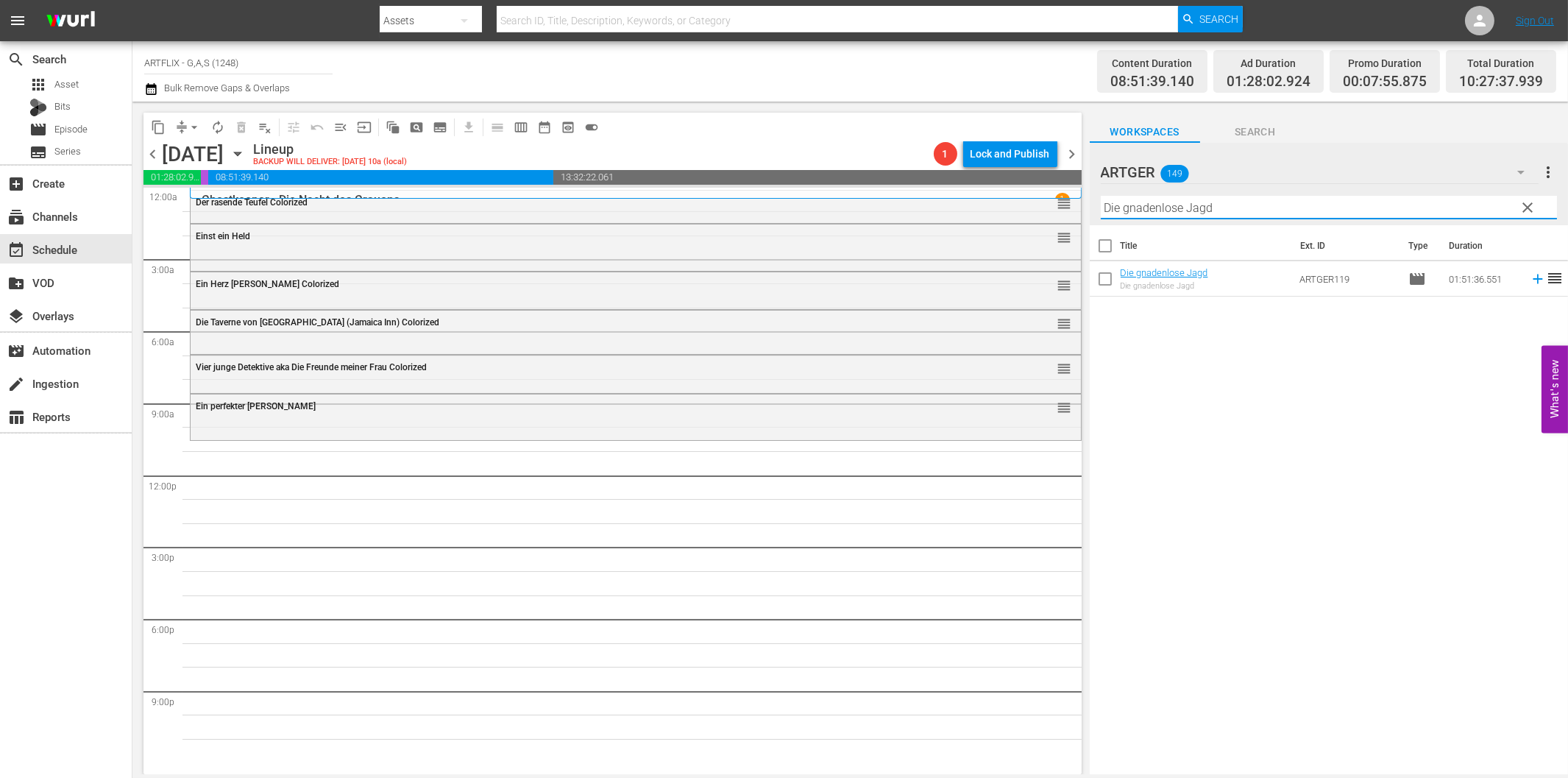
click at [1532, 278] on icon at bounding box center [1537, 279] width 9 height 9
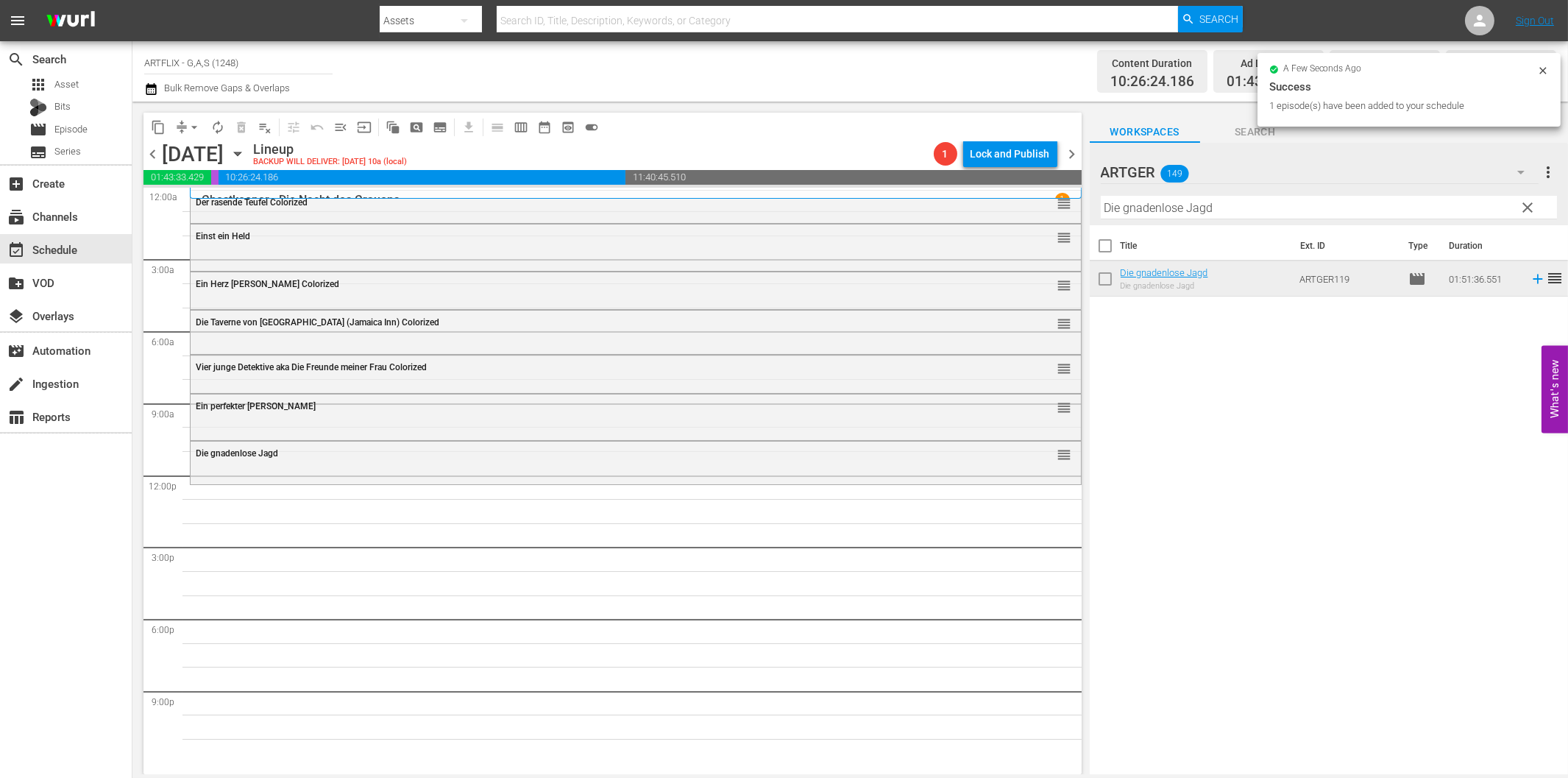
click at [1242, 202] on input "Die gnadenlose Jagd" at bounding box center [1328, 207] width 456 height 23
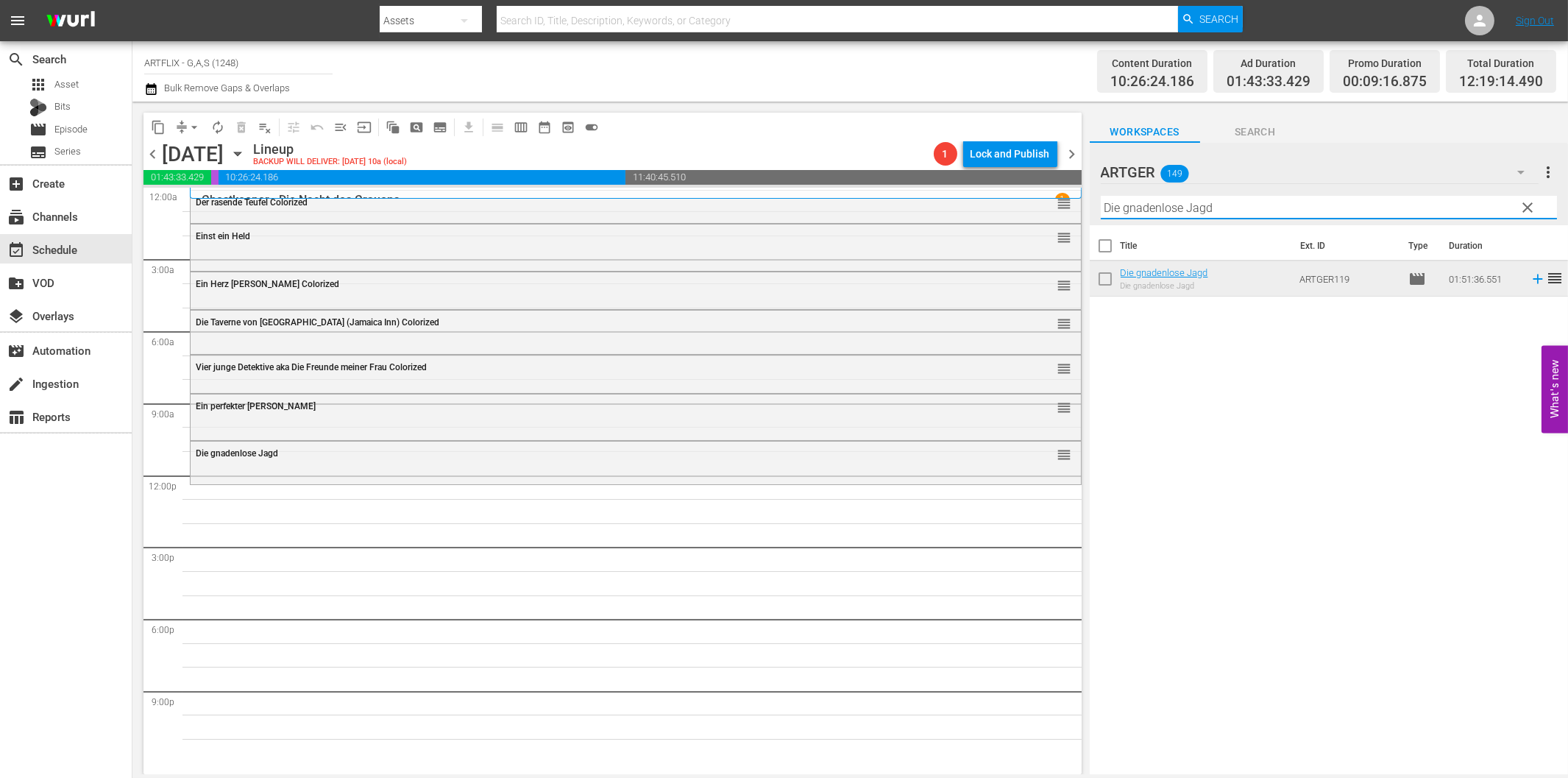
paste input "Spionage in Fernost Colorize"
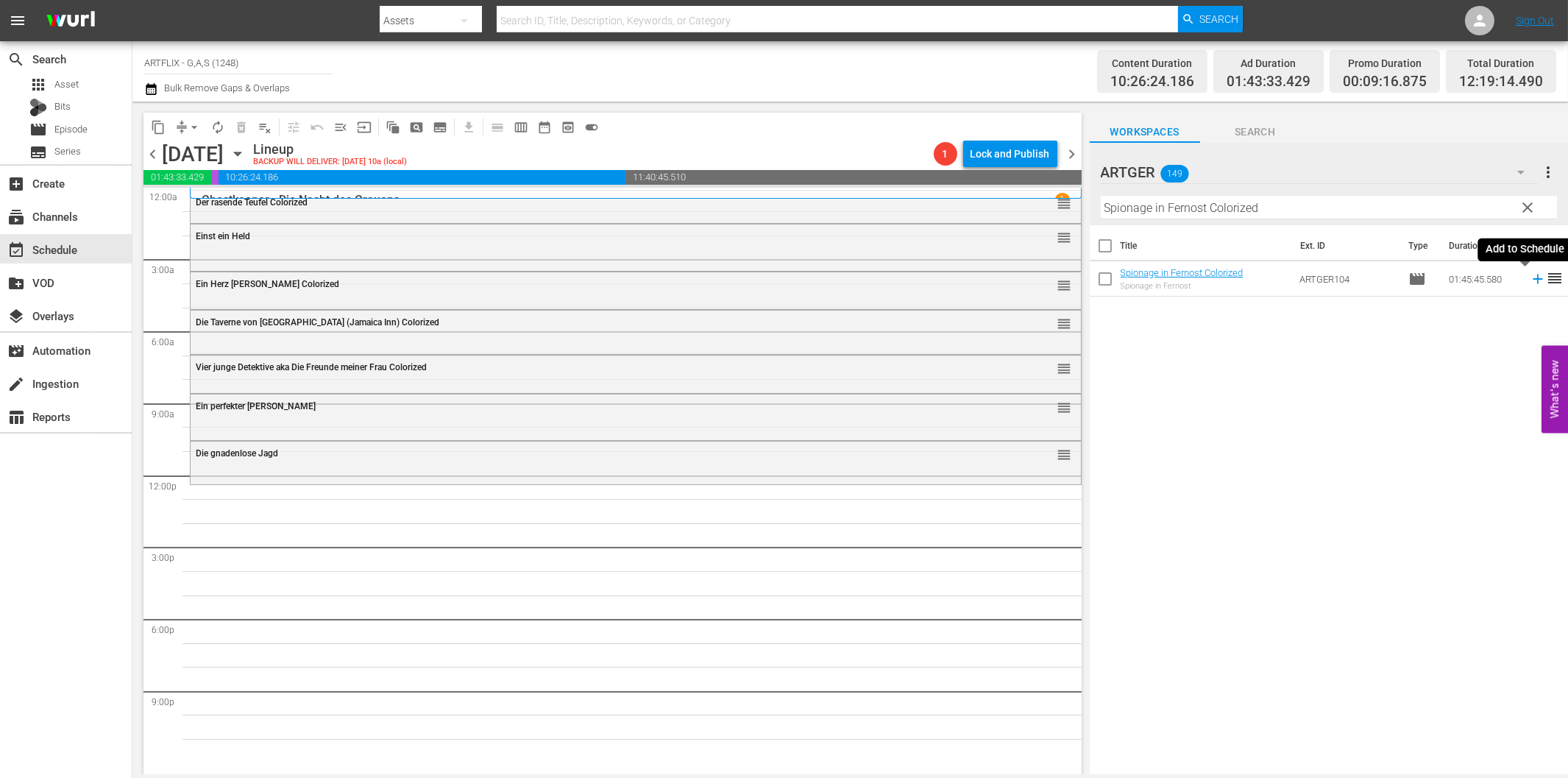
click at [1532, 278] on icon at bounding box center [1537, 279] width 9 height 9
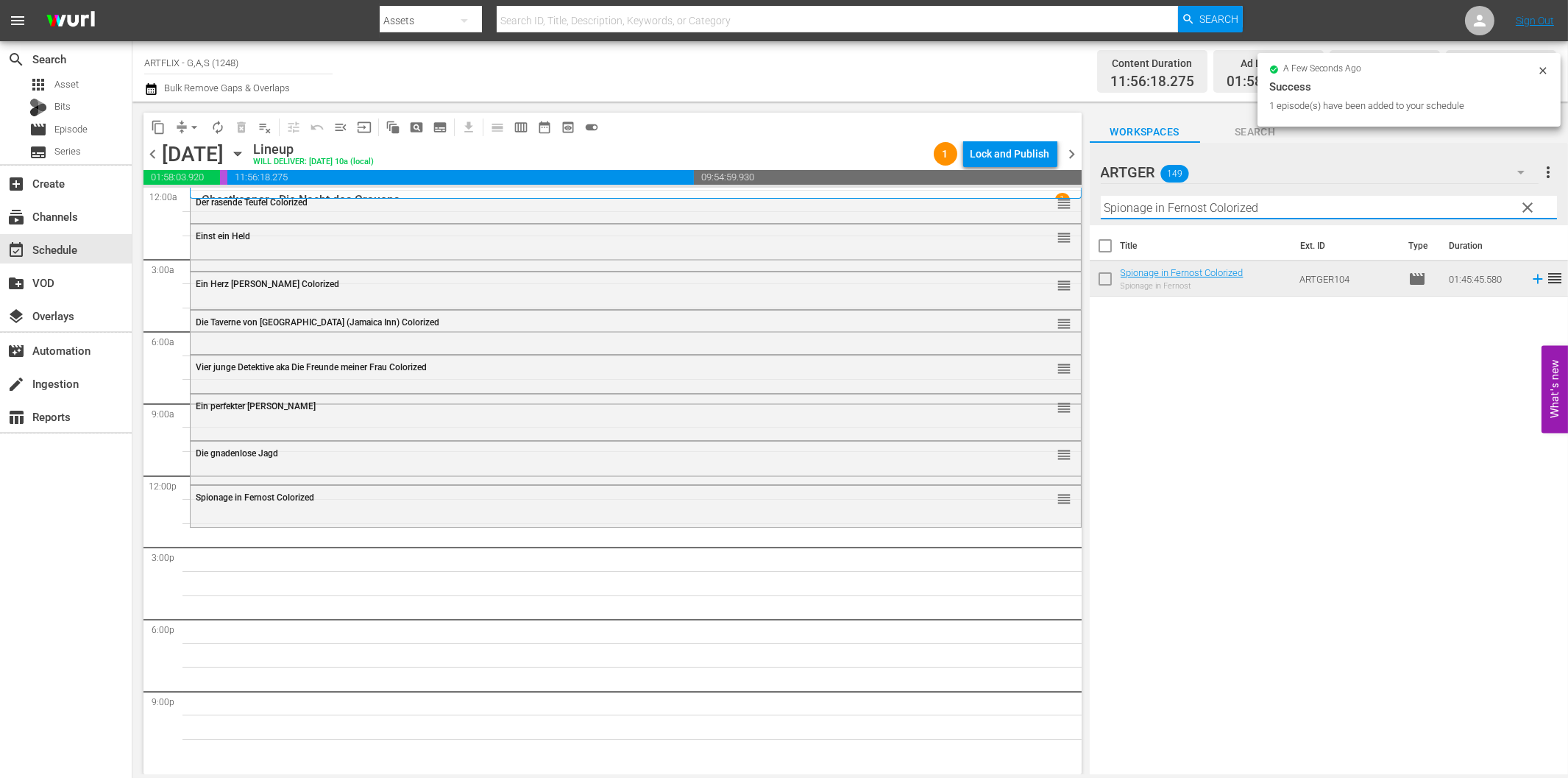
click at [1267, 203] on input "Spionage in Fernost Colorized" at bounding box center [1328, 207] width 456 height 23
paste input "Der Schatten des Herrn [PERSON_NAME]"
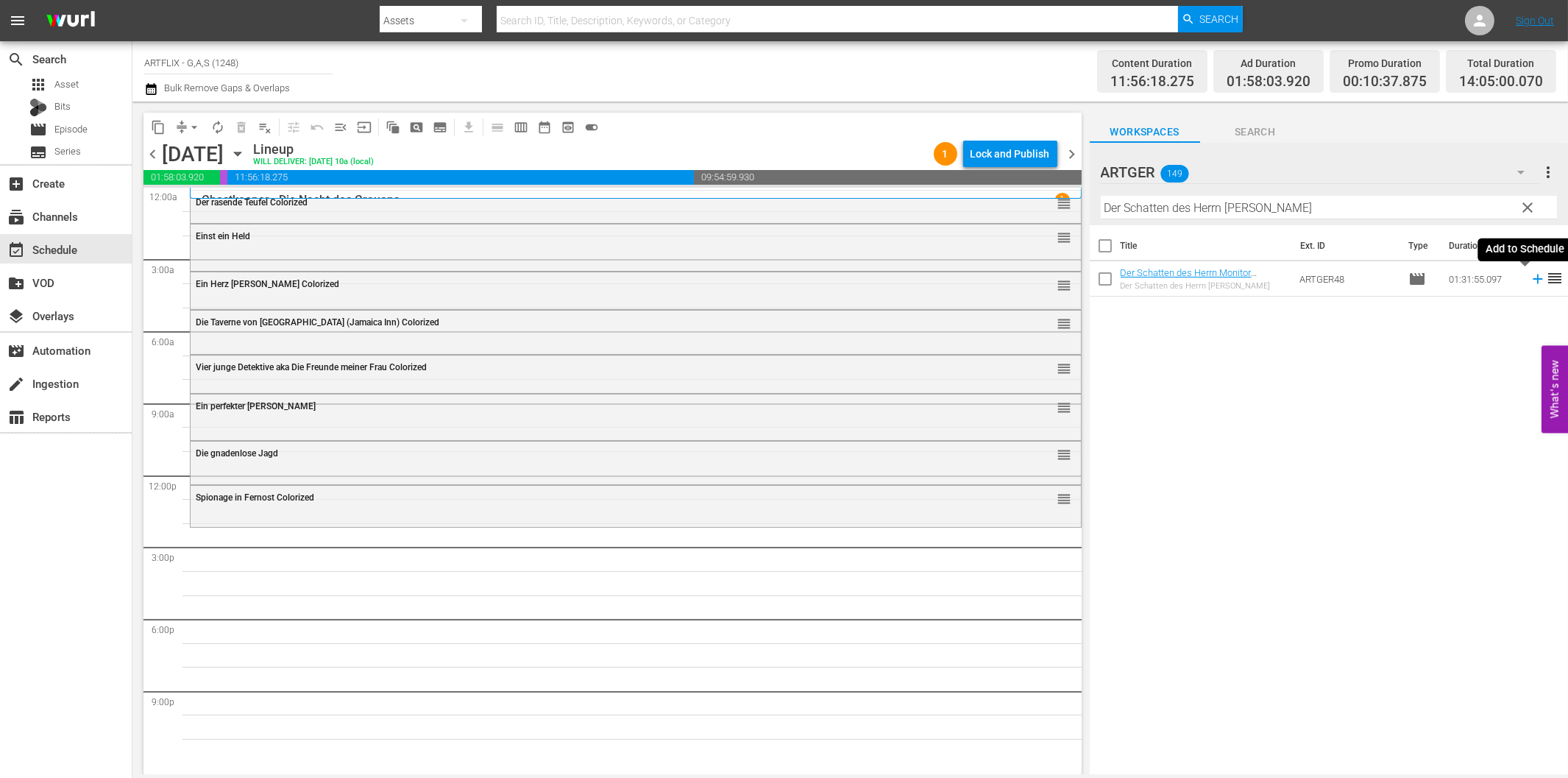
click at [1530, 281] on icon at bounding box center [1538, 278] width 16 height 16
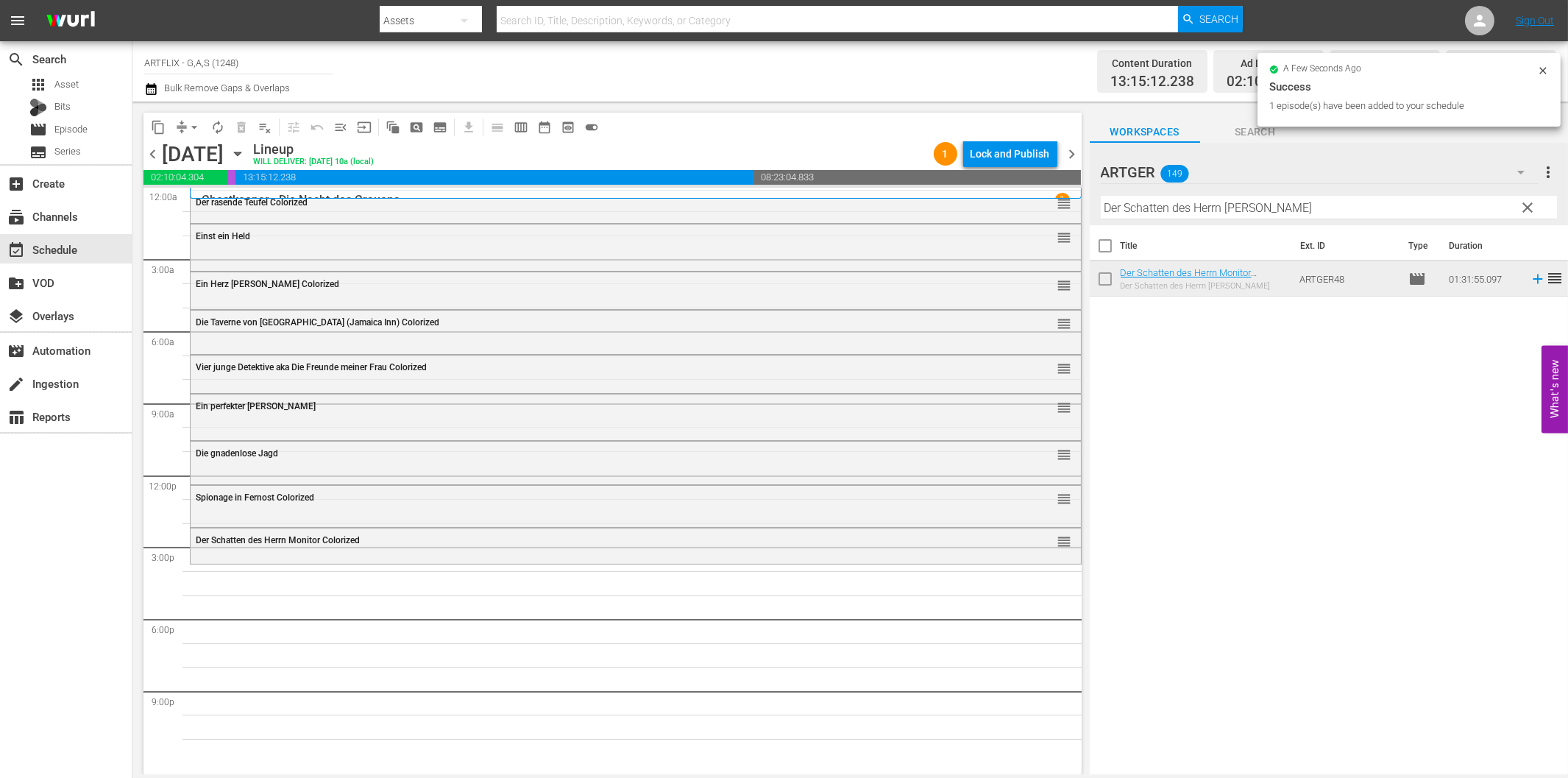
click at [1165, 211] on input "Der Schatten des Herrn [PERSON_NAME]" at bounding box center [1328, 207] width 456 height 23
paste input "ie Teufelsbestie"
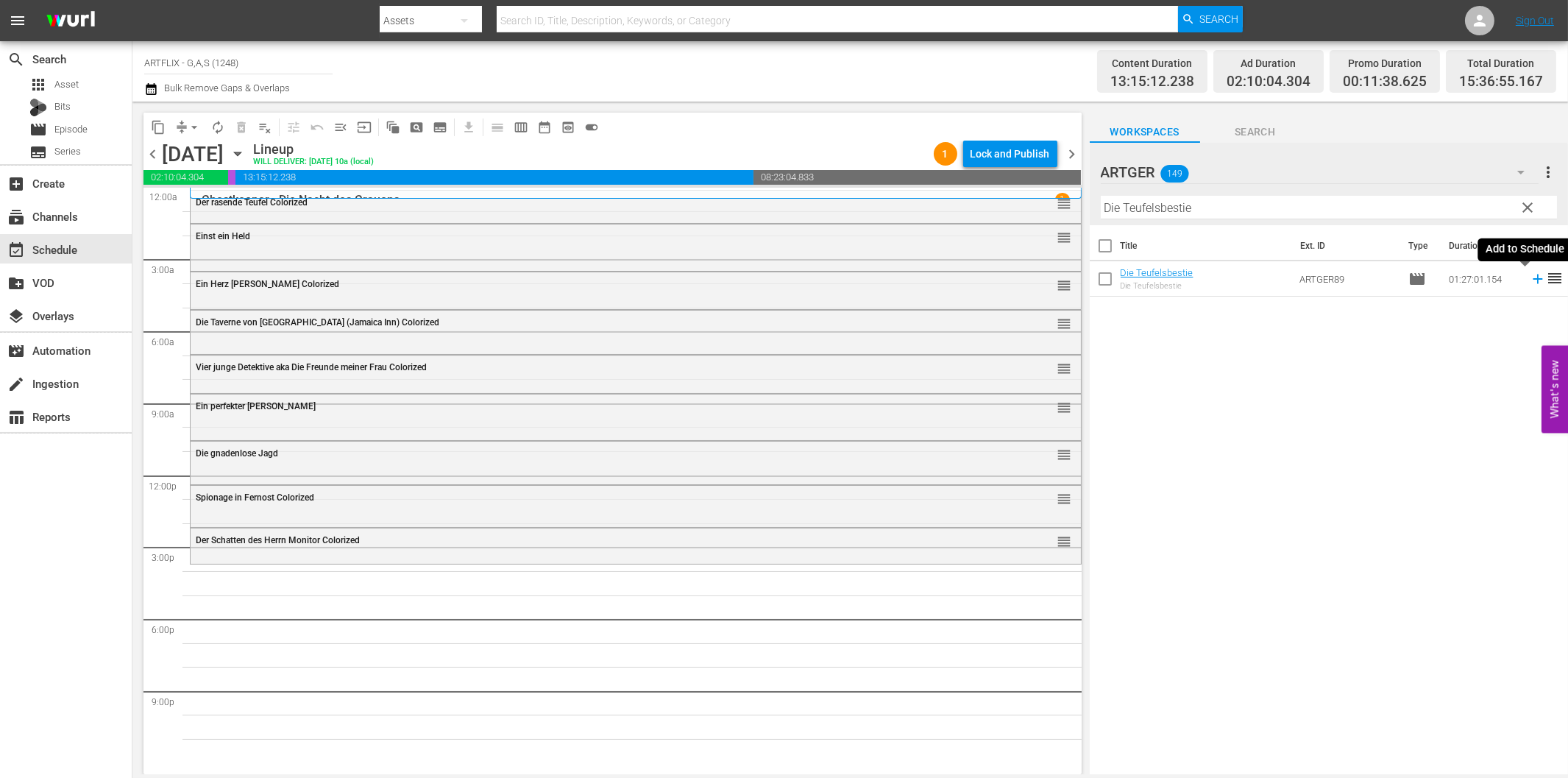
click at [1530, 281] on icon at bounding box center [1538, 278] width 16 height 16
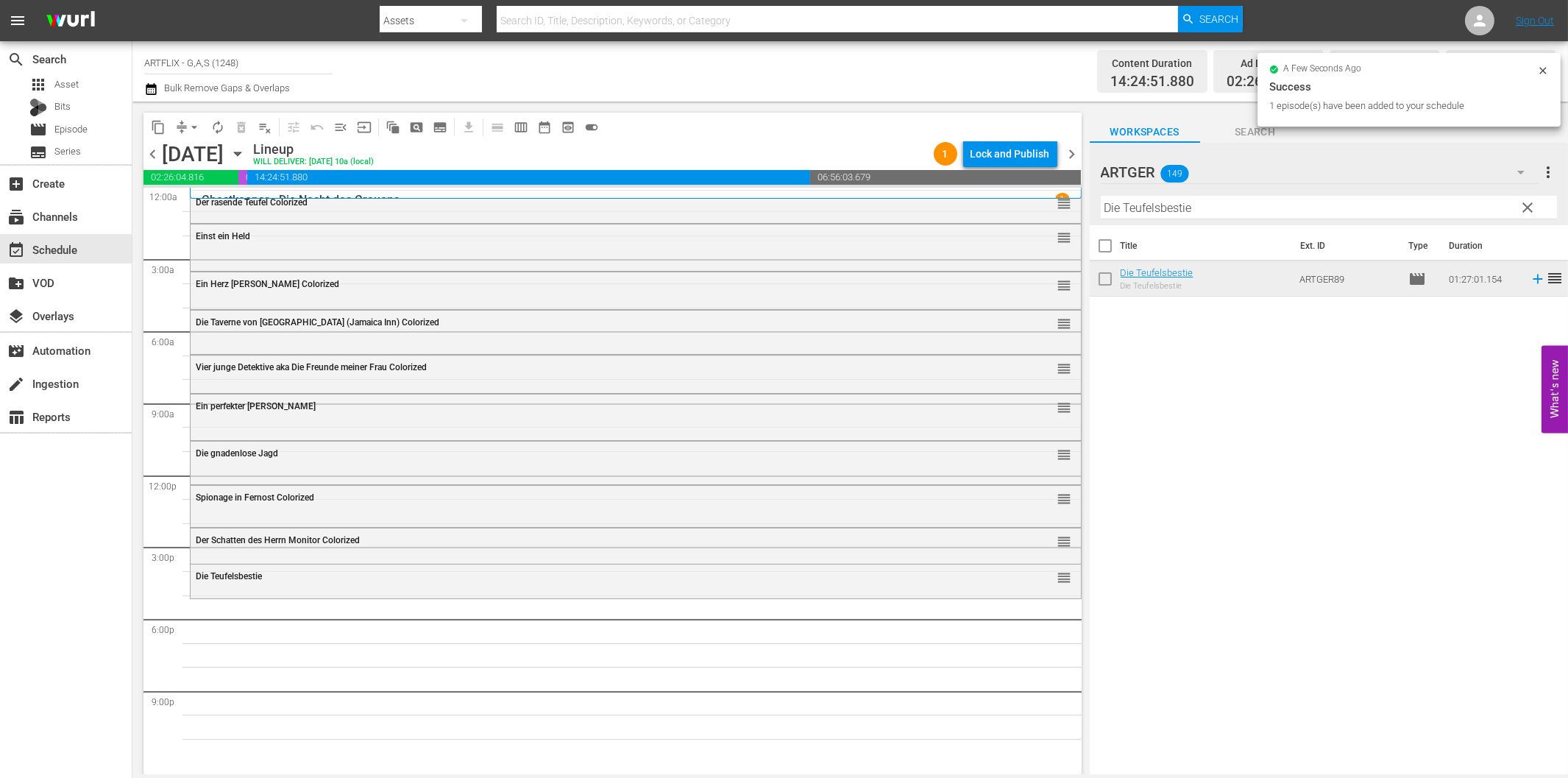
click at [1183, 205] on input "Die Teufelsbestie" at bounding box center [1328, 207] width 456 height 23
paste input "as Grauen kommt um zehn"
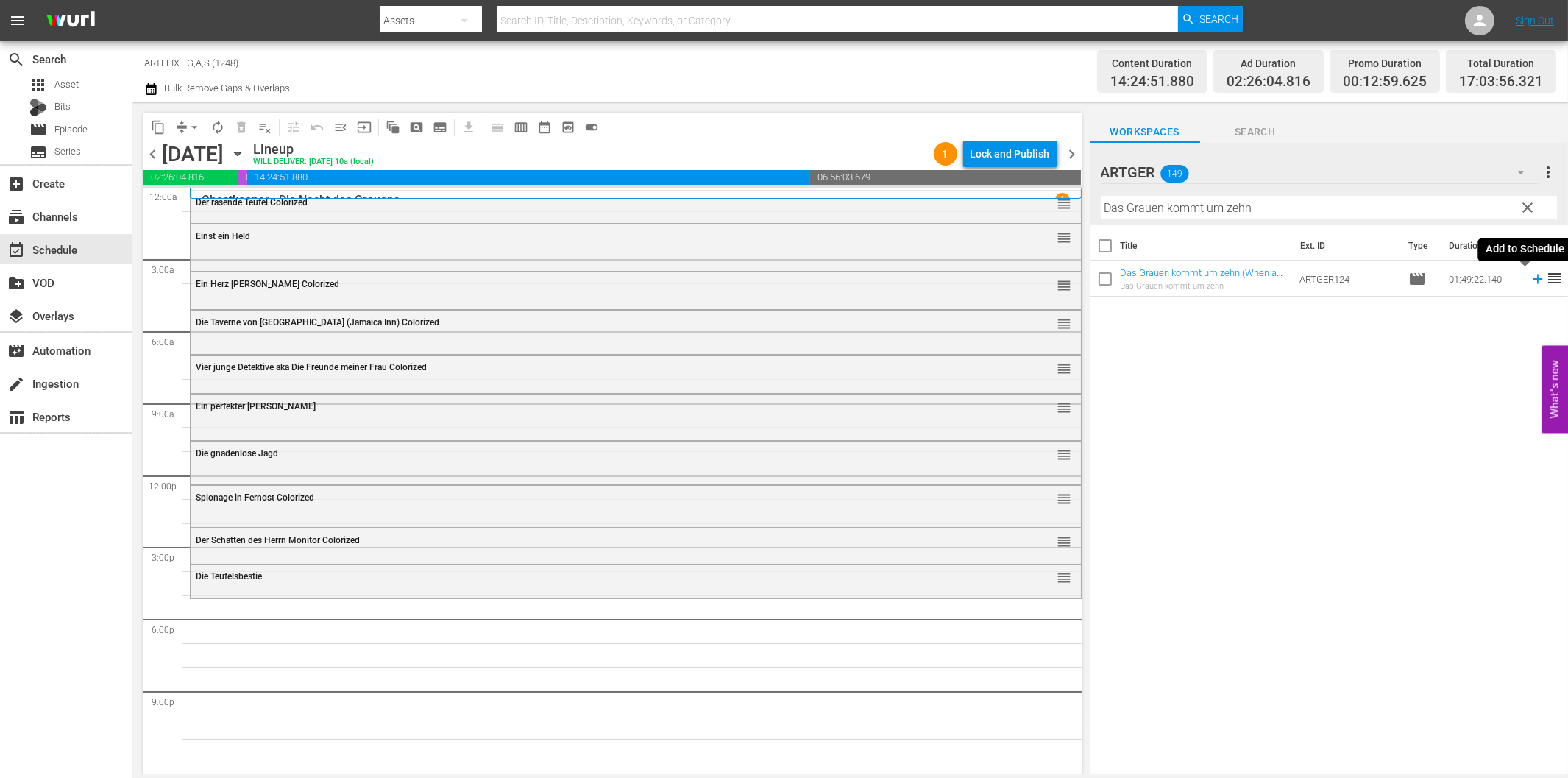
click at [1531, 281] on icon at bounding box center [1538, 278] width 16 height 16
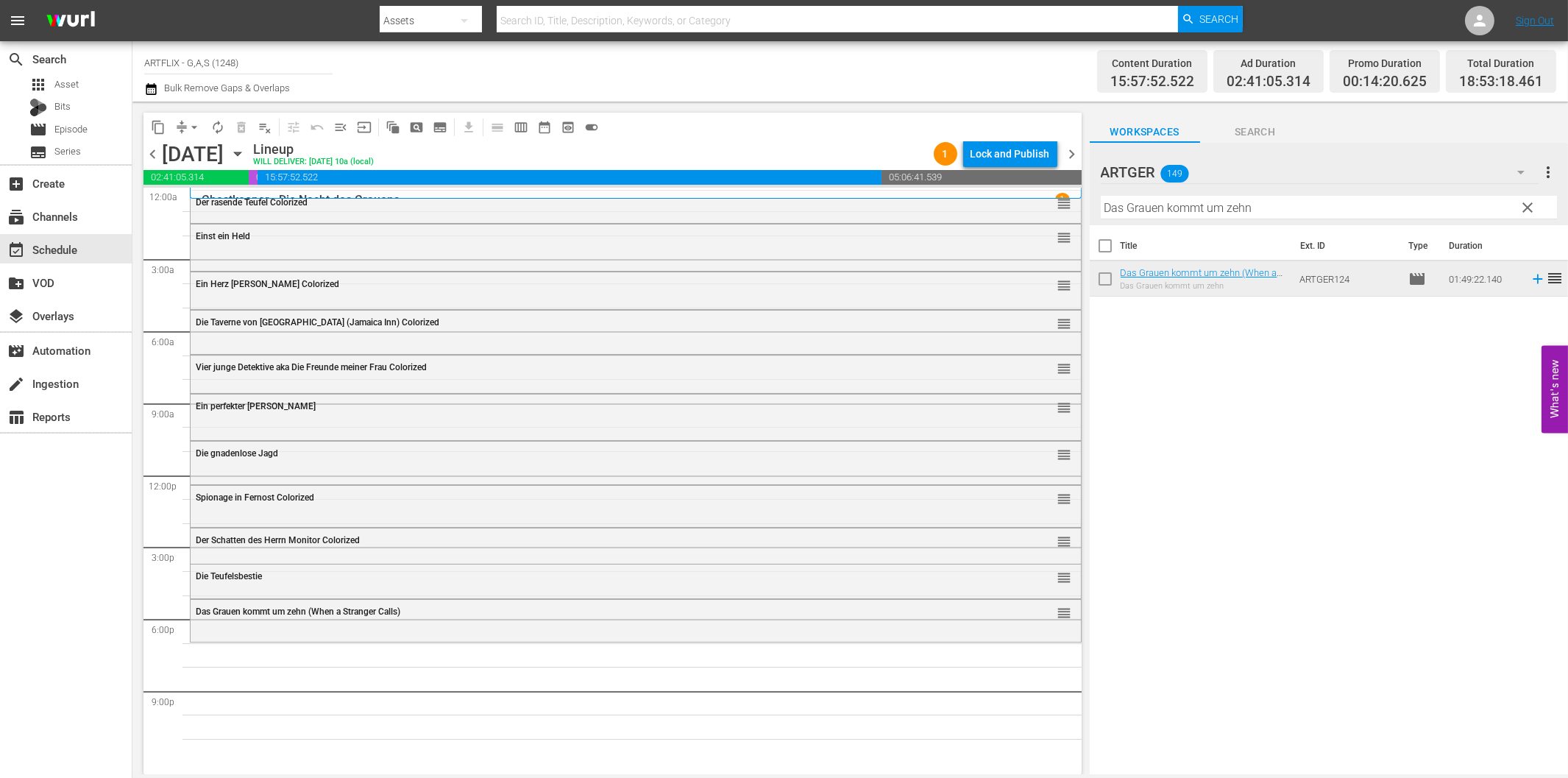
click at [1241, 202] on input "Das Grauen kommt um zehn" at bounding box center [1328, 207] width 456 height 23
paste input "Operation Valhalla"
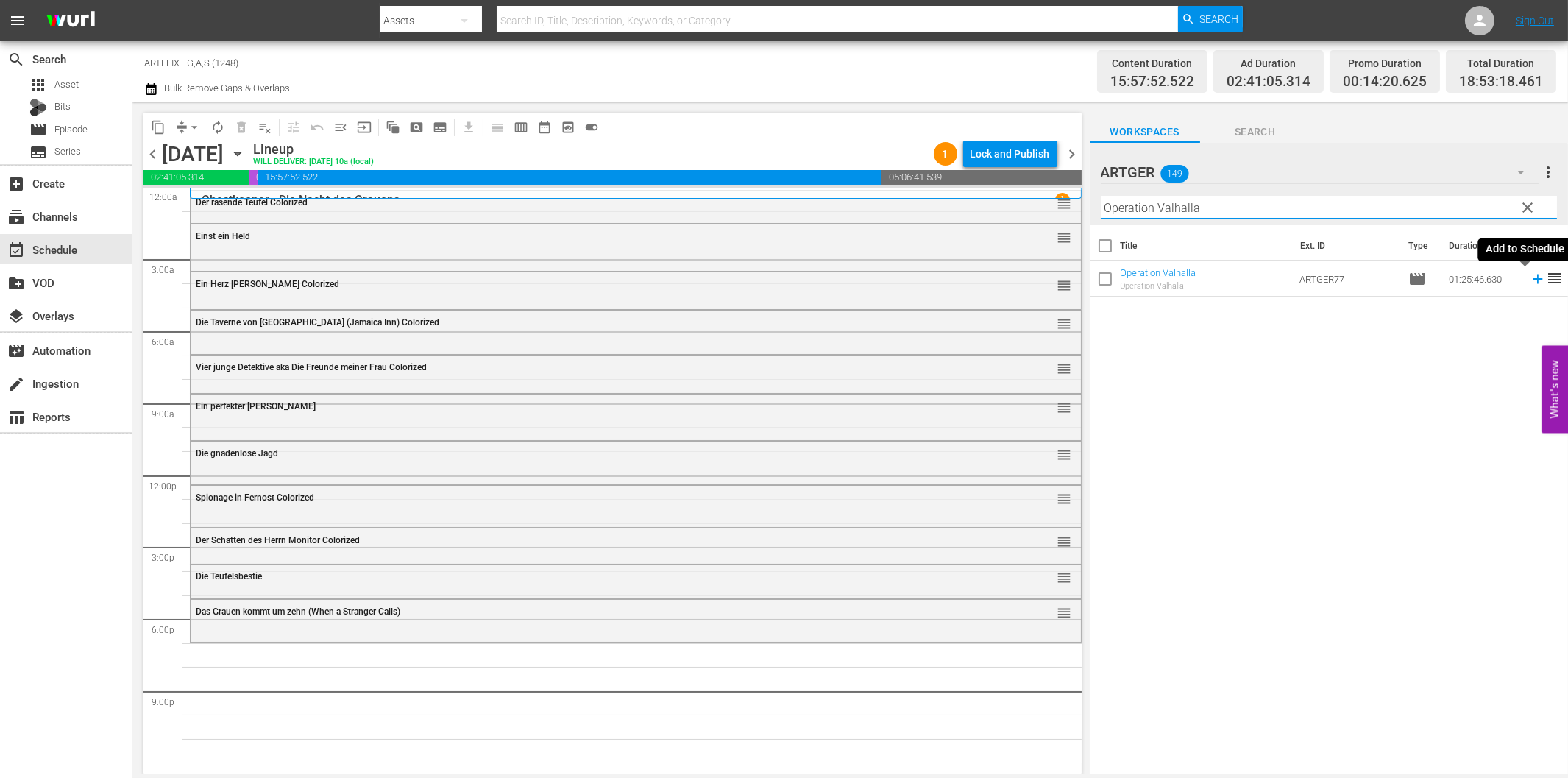
click at [1530, 283] on icon at bounding box center [1538, 278] width 16 height 16
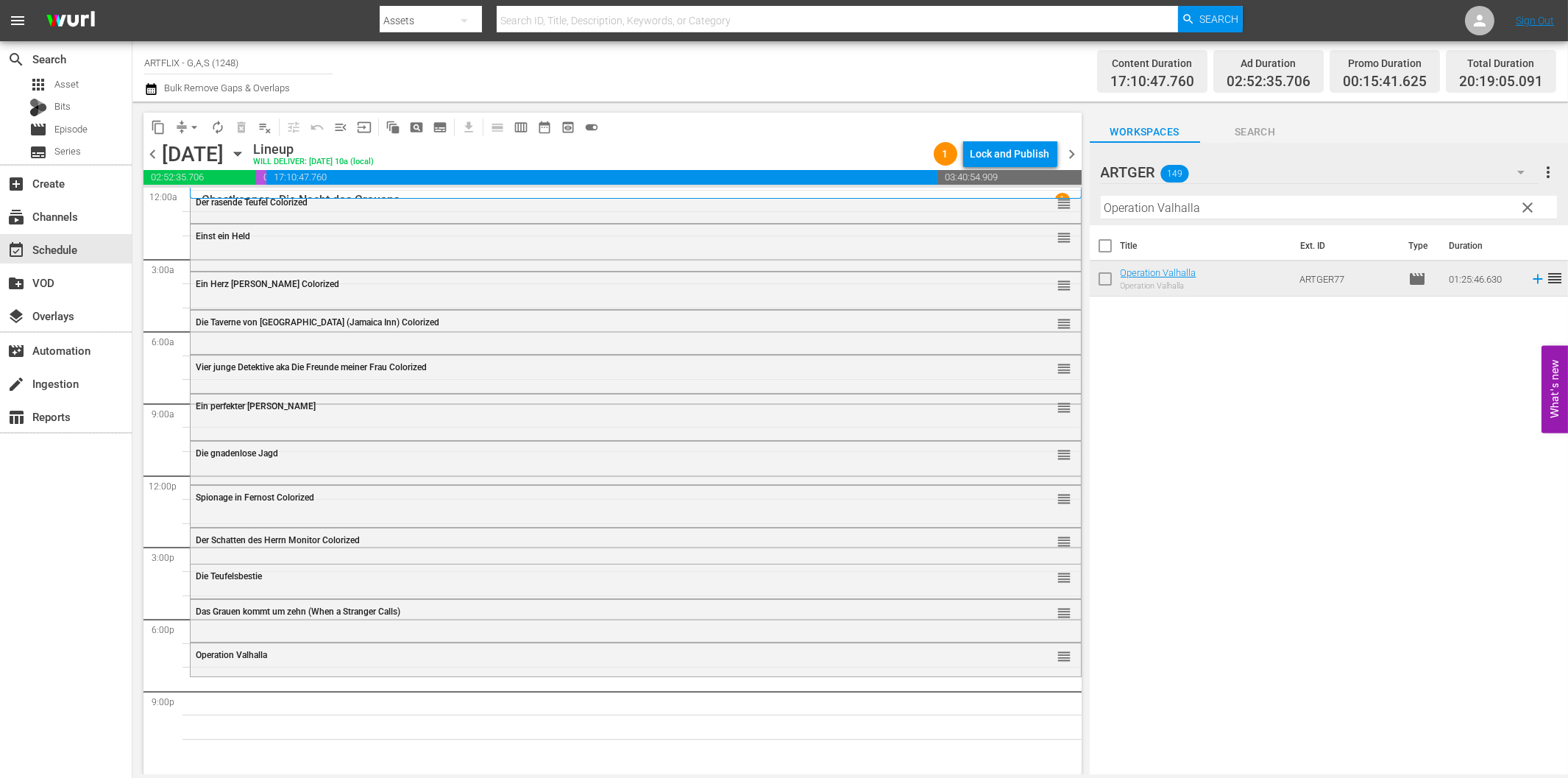
click at [1311, 202] on input "Operation Valhalla" at bounding box center [1328, 207] width 456 height 23
paste input "Der [DEMOGRAPHIC_DATA] ohne Gesicht"
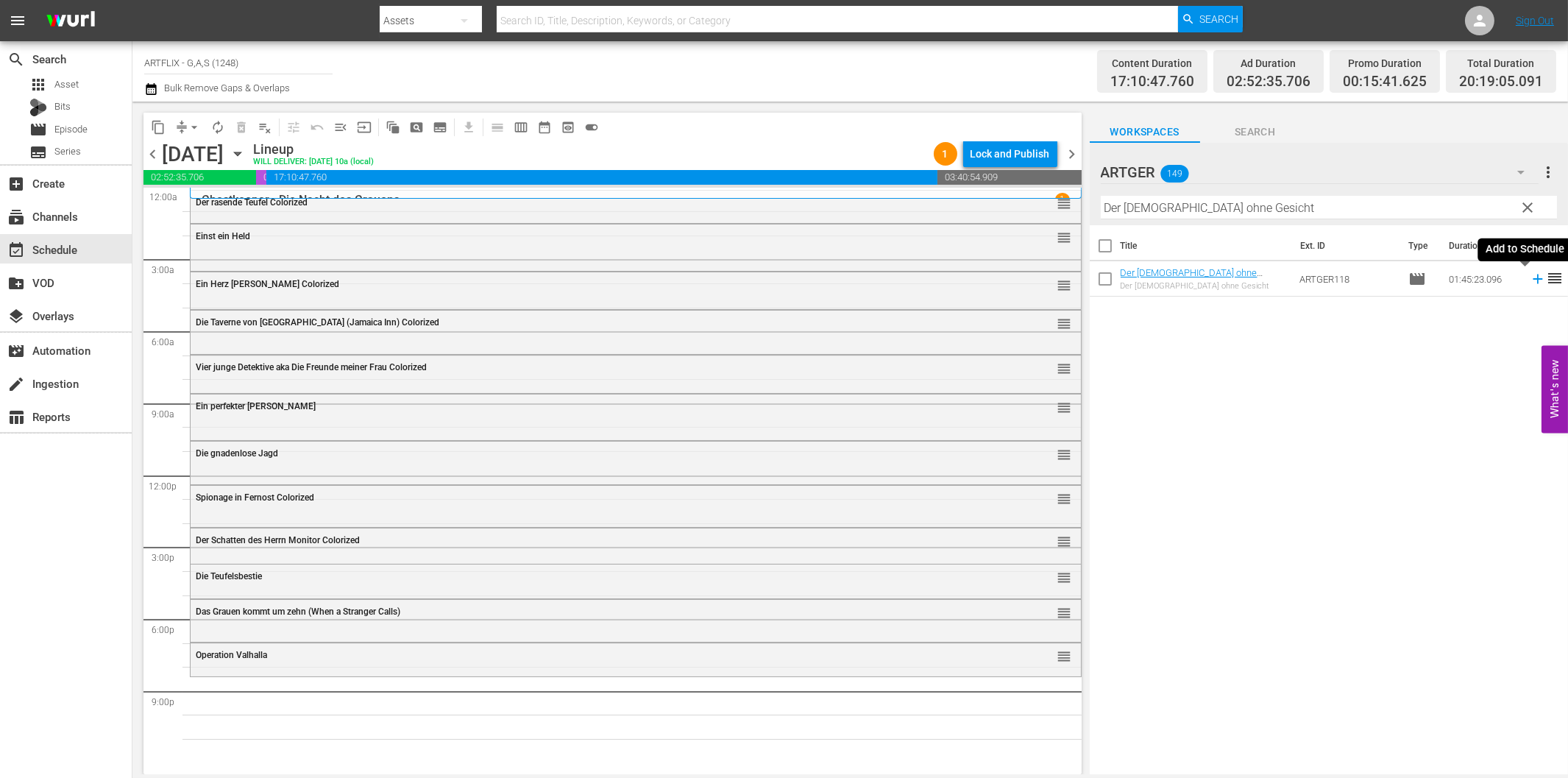
drag, startPoint x: 1525, startPoint y: 280, endPoint x: 1315, endPoint y: 316, distance: 213.1
click at [1532, 280] on icon at bounding box center [1537, 279] width 9 height 9
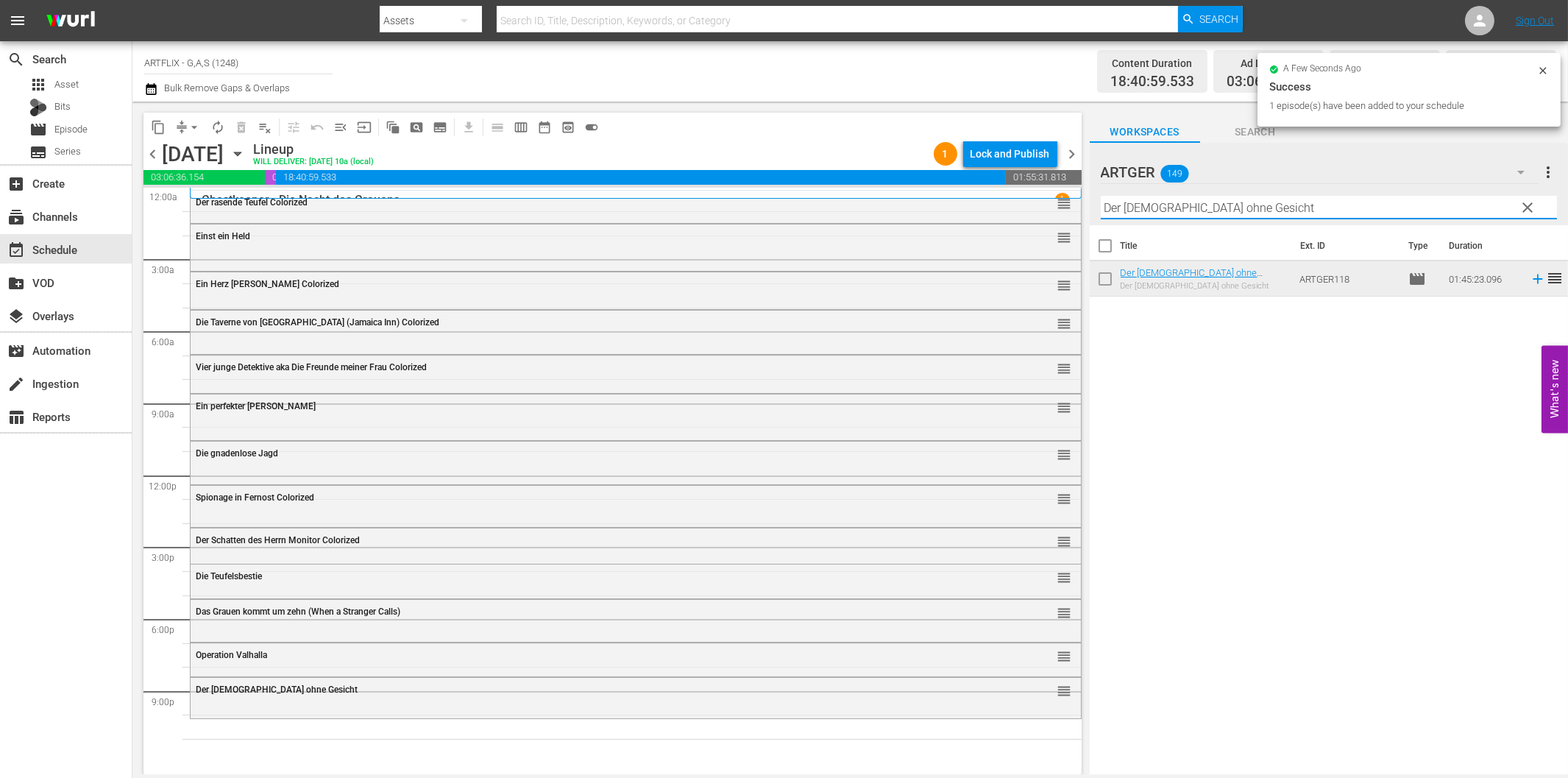
click at [1318, 209] on input "Der [DEMOGRAPHIC_DATA] ohne Gesicht" at bounding box center [1328, 207] width 456 height 23
paste
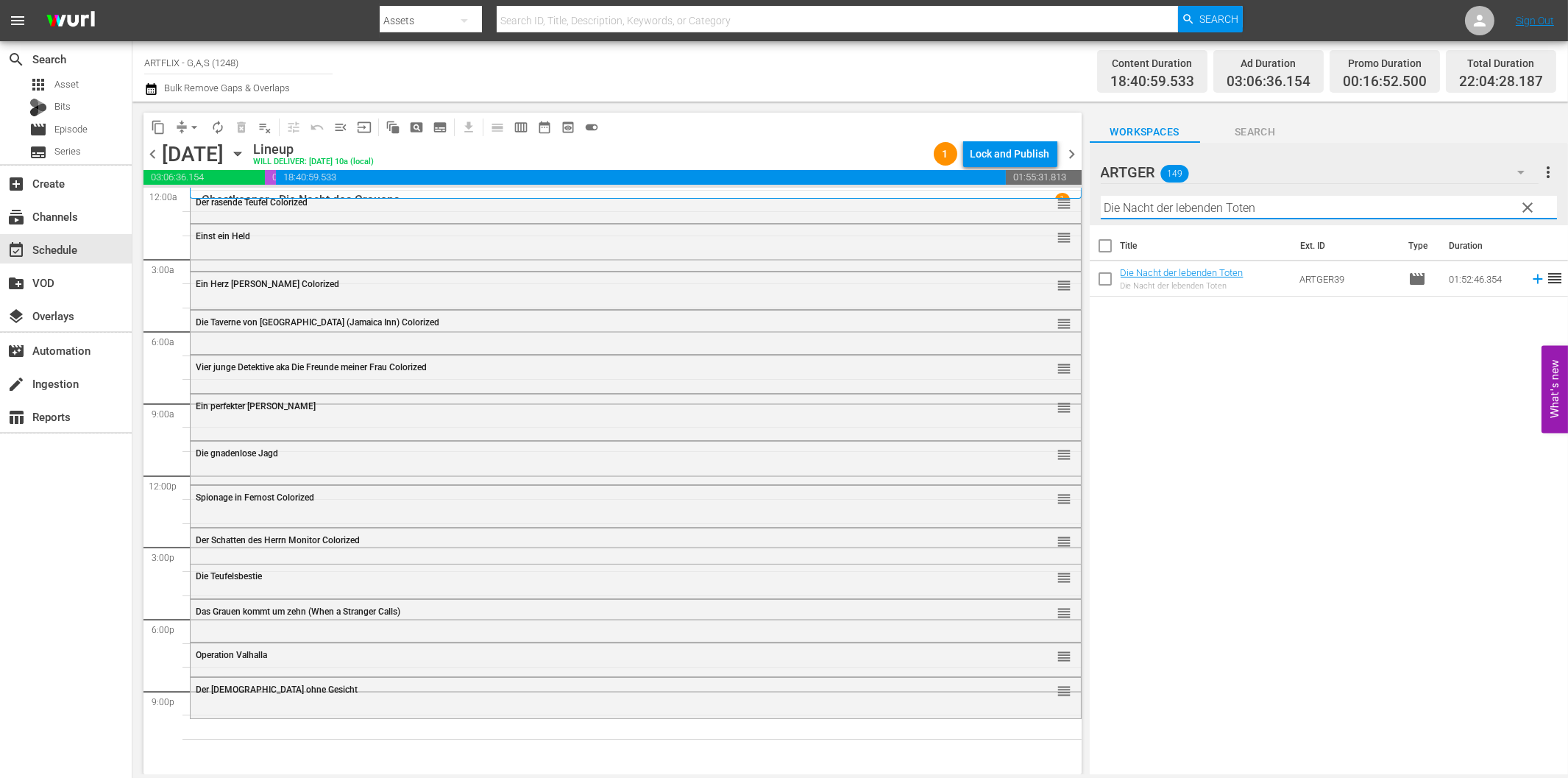
type input "Die Nacht der lebenden Toten"
click at [1530, 276] on icon at bounding box center [1538, 278] width 16 height 16
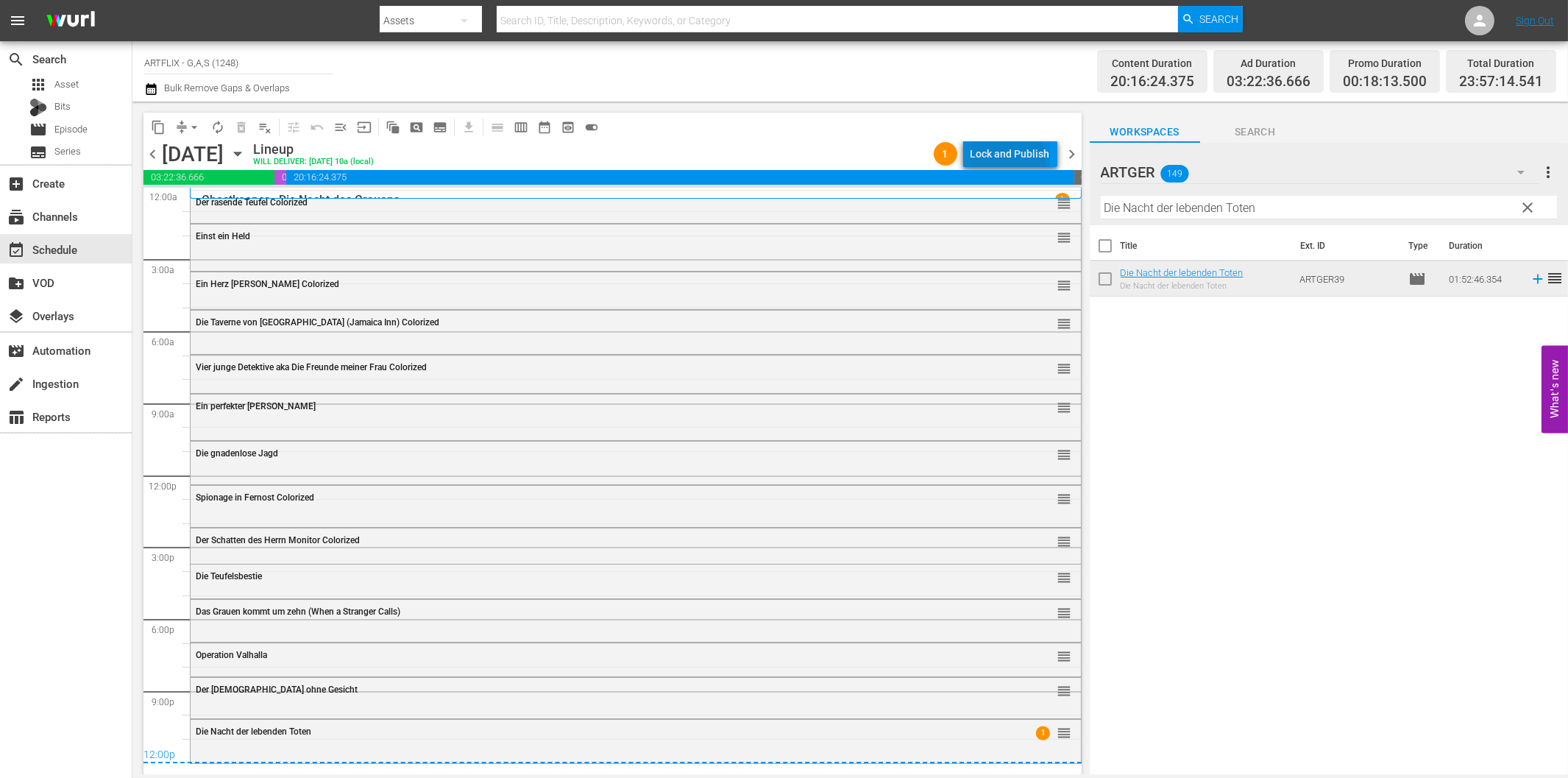
click at [985, 164] on div "Lock and Publish" at bounding box center [1010, 154] width 79 height 26
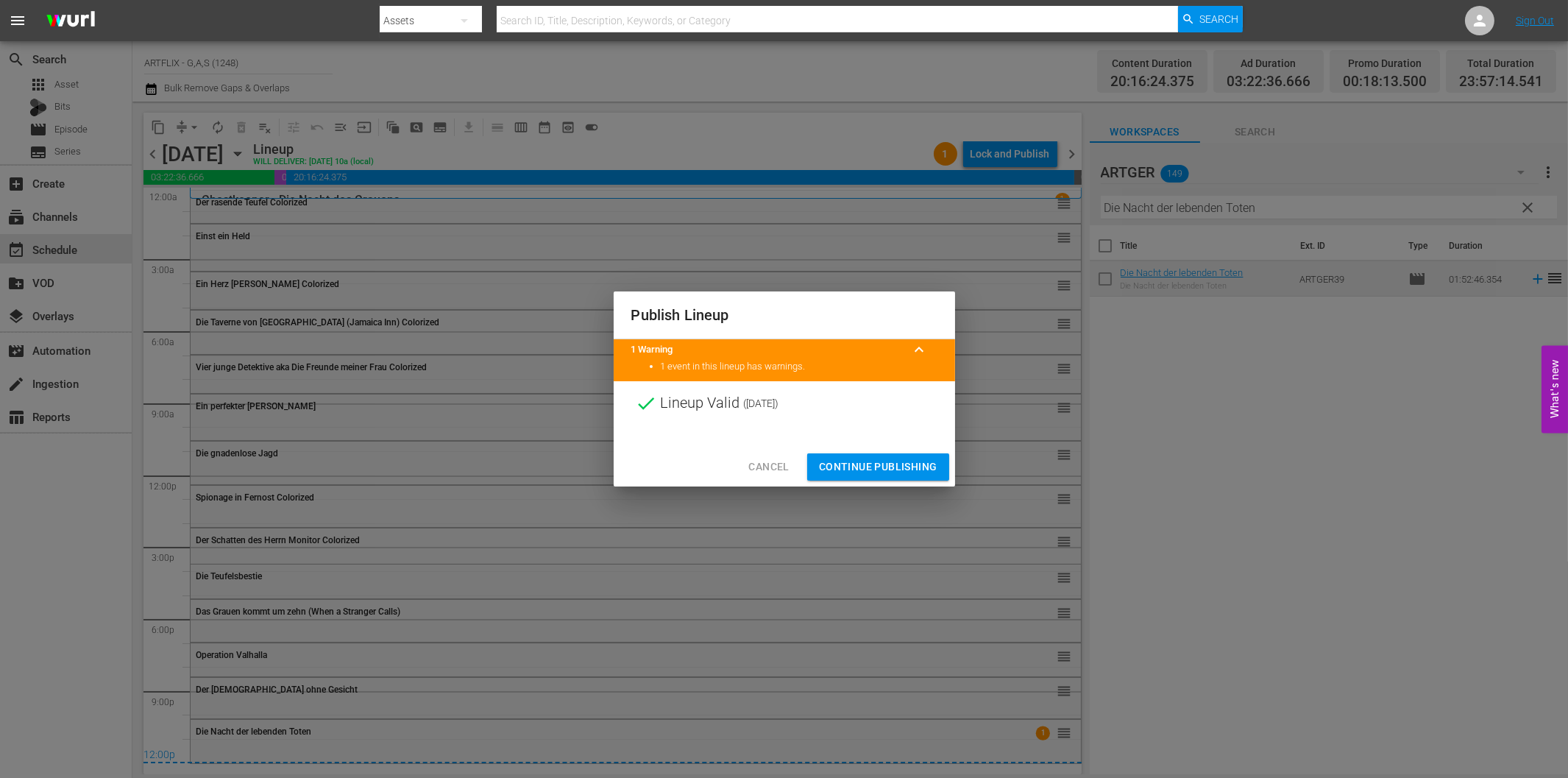
click at [886, 469] on span "Continue Publishing" at bounding box center [878, 467] width 119 height 19
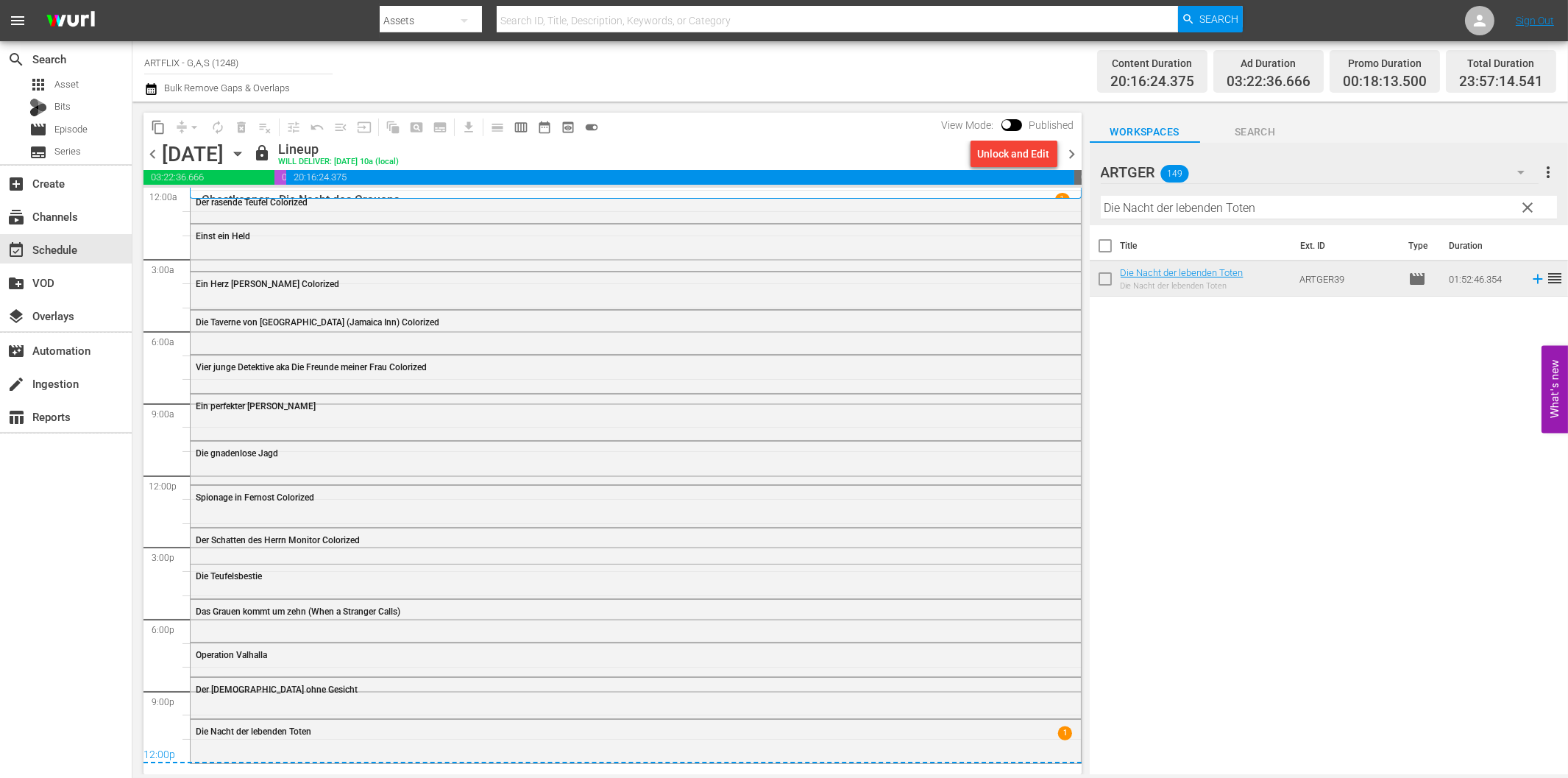
click at [719, 74] on div "Channel Title ARTFLIX - G,A,S (1248) Bulk Remove Gaps & Overlaps" at bounding box center [529, 71] width 770 height 53
click at [817, 76] on div "Channel Title ARTFLIX - G,A,S (1248) Bulk Remove Gaps & Overlaps" at bounding box center [529, 71] width 770 height 53
click at [240, 152] on icon "button" at bounding box center [237, 154] width 7 height 4
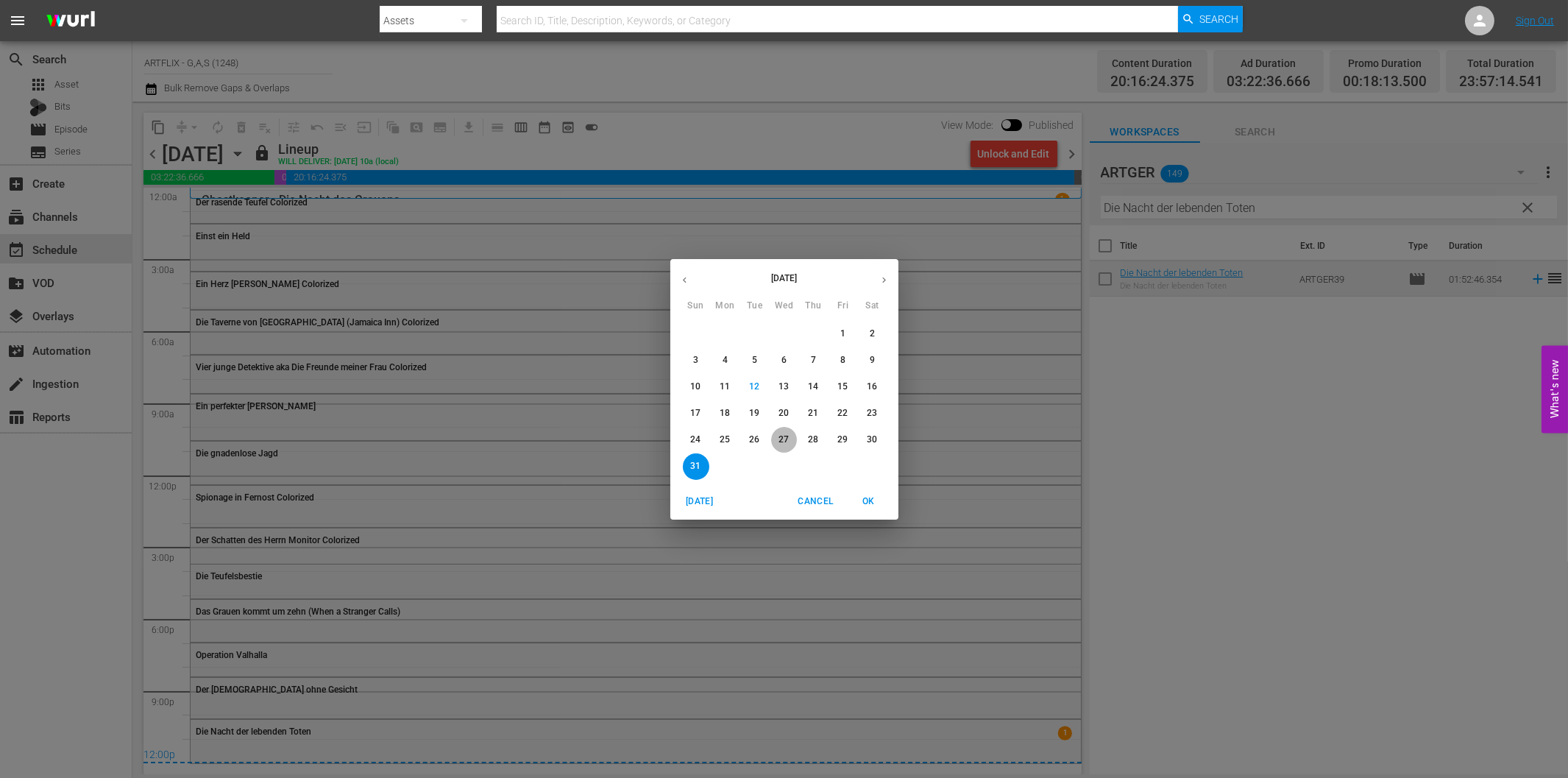
click at [782, 437] on p "27" at bounding box center [783, 440] width 10 height 12
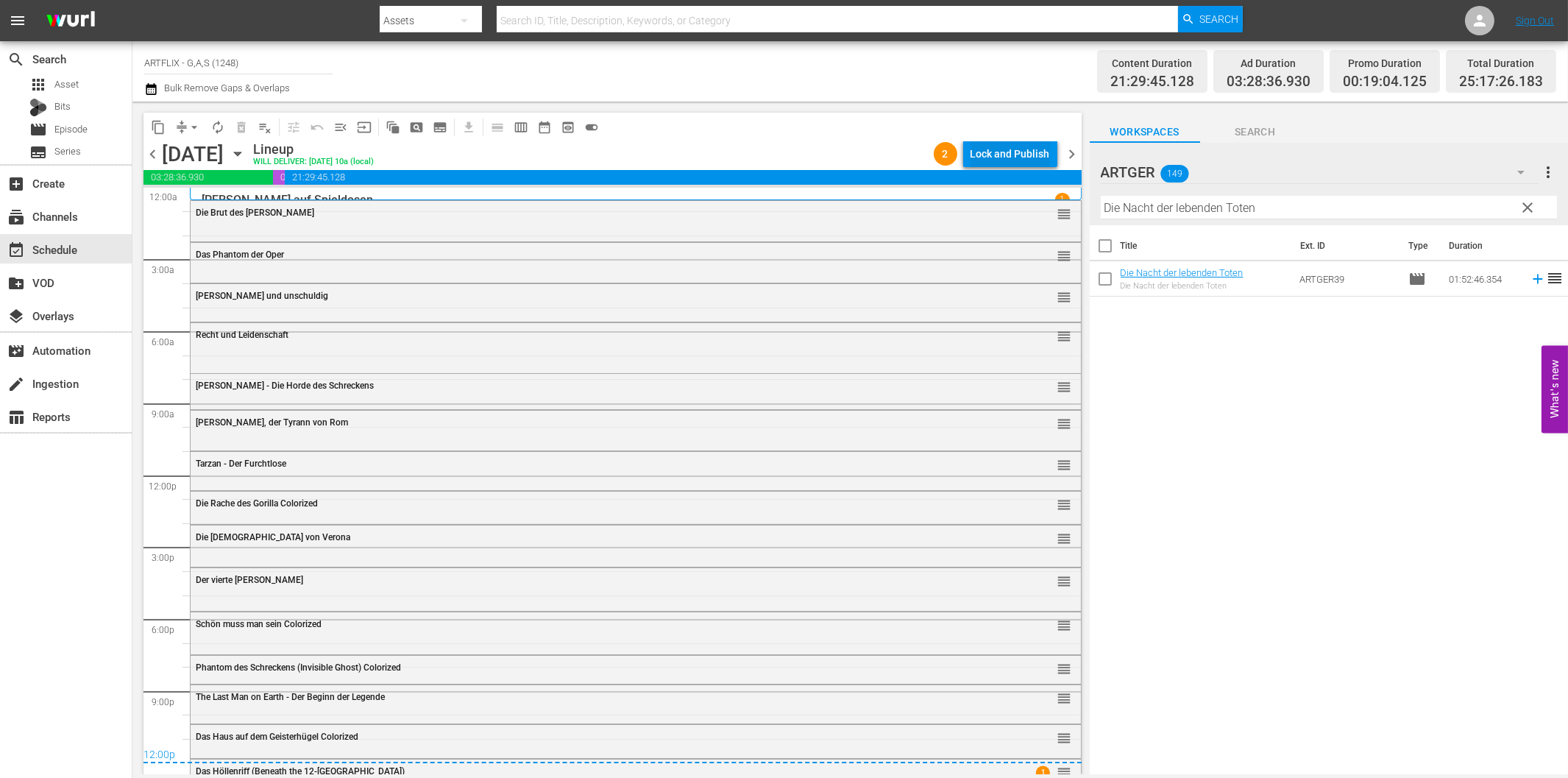
click at [993, 148] on div "Lock and Publish" at bounding box center [1010, 154] width 79 height 26
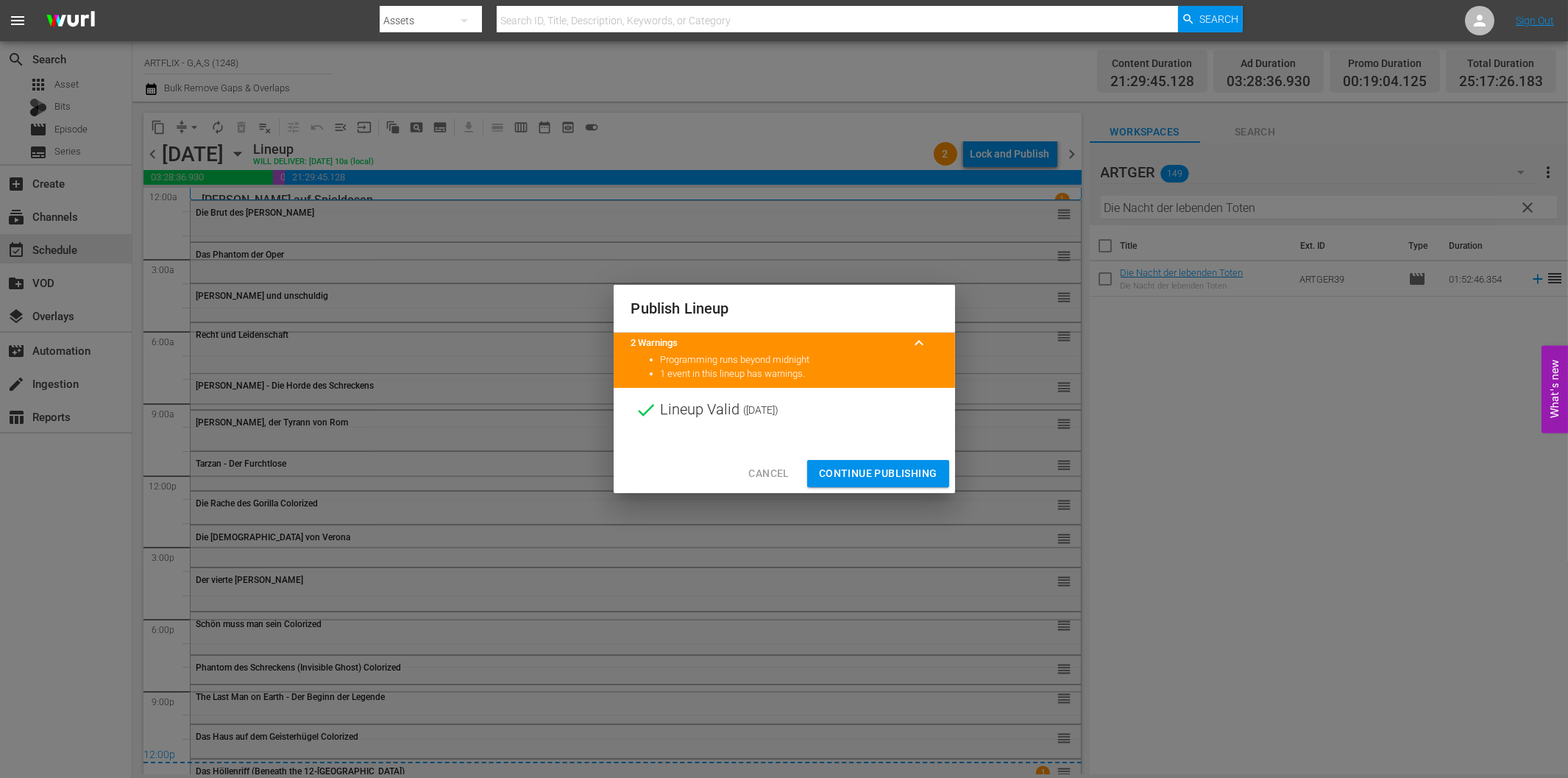
click at [886, 471] on span "Continue Publishing" at bounding box center [878, 474] width 119 height 19
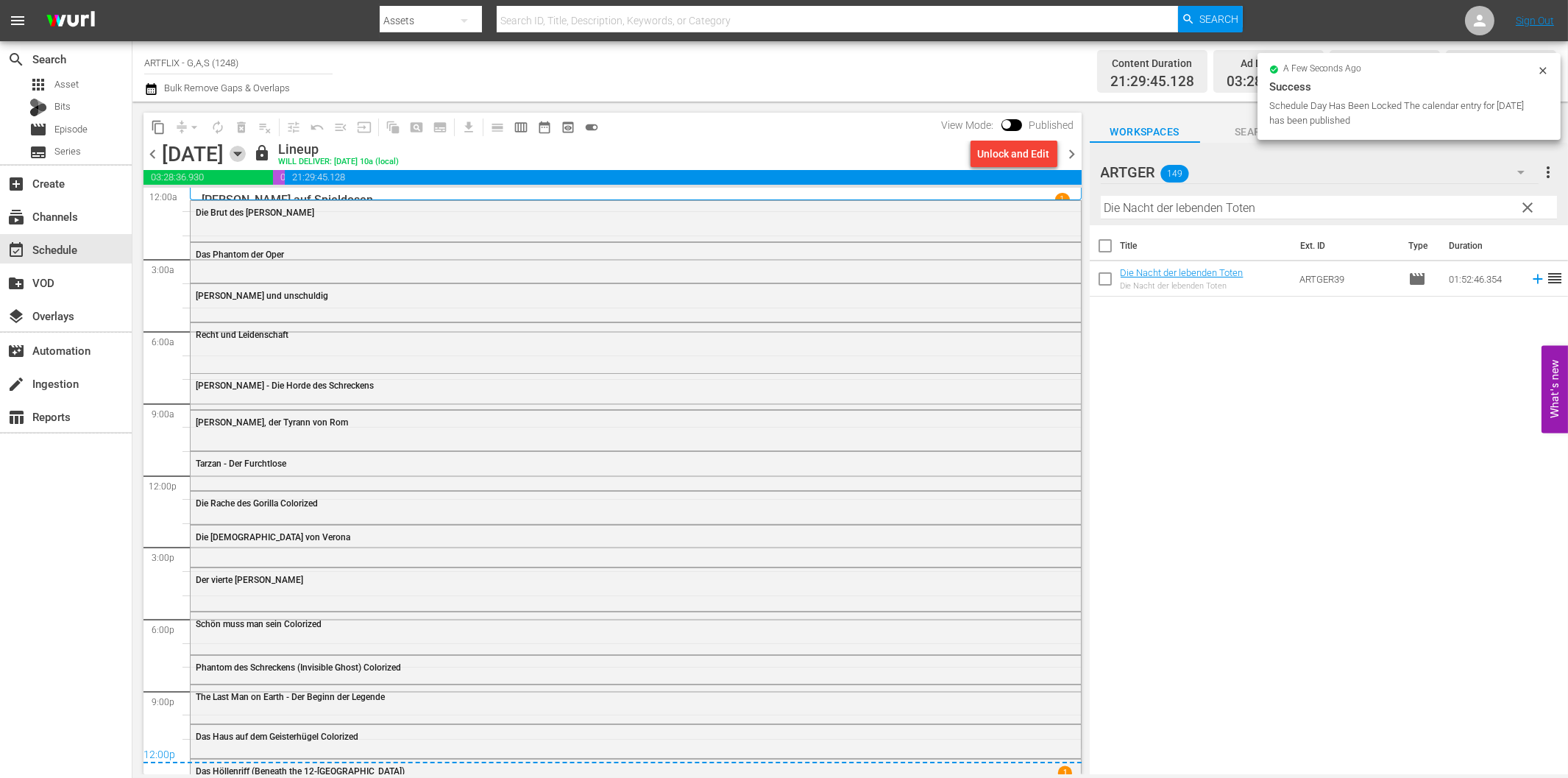
click at [240, 152] on icon "button" at bounding box center [237, 154] width 7 height 4
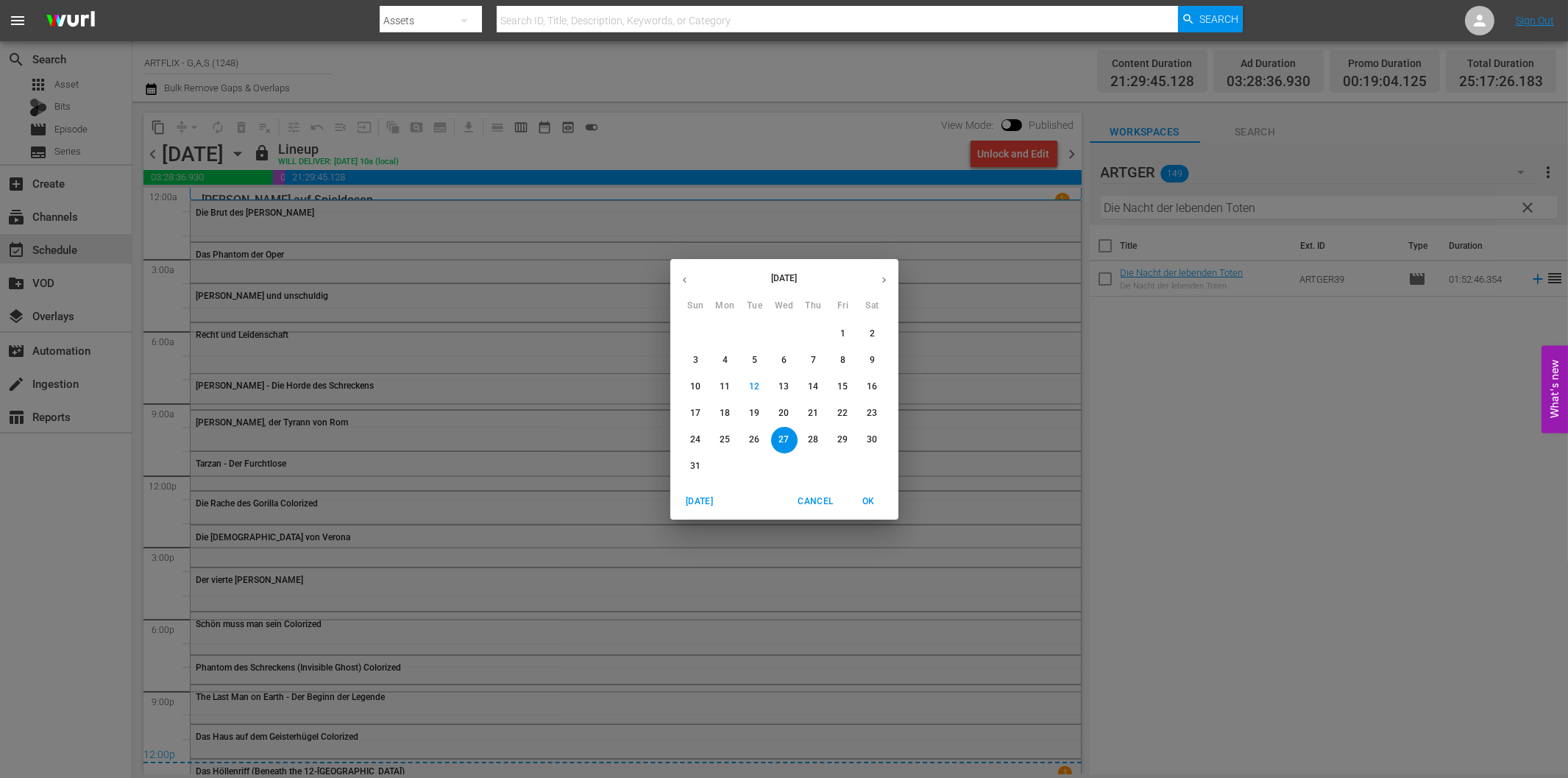
click at [848, 435] on p "29" at bounding box center [842, 440] width 10 height 12
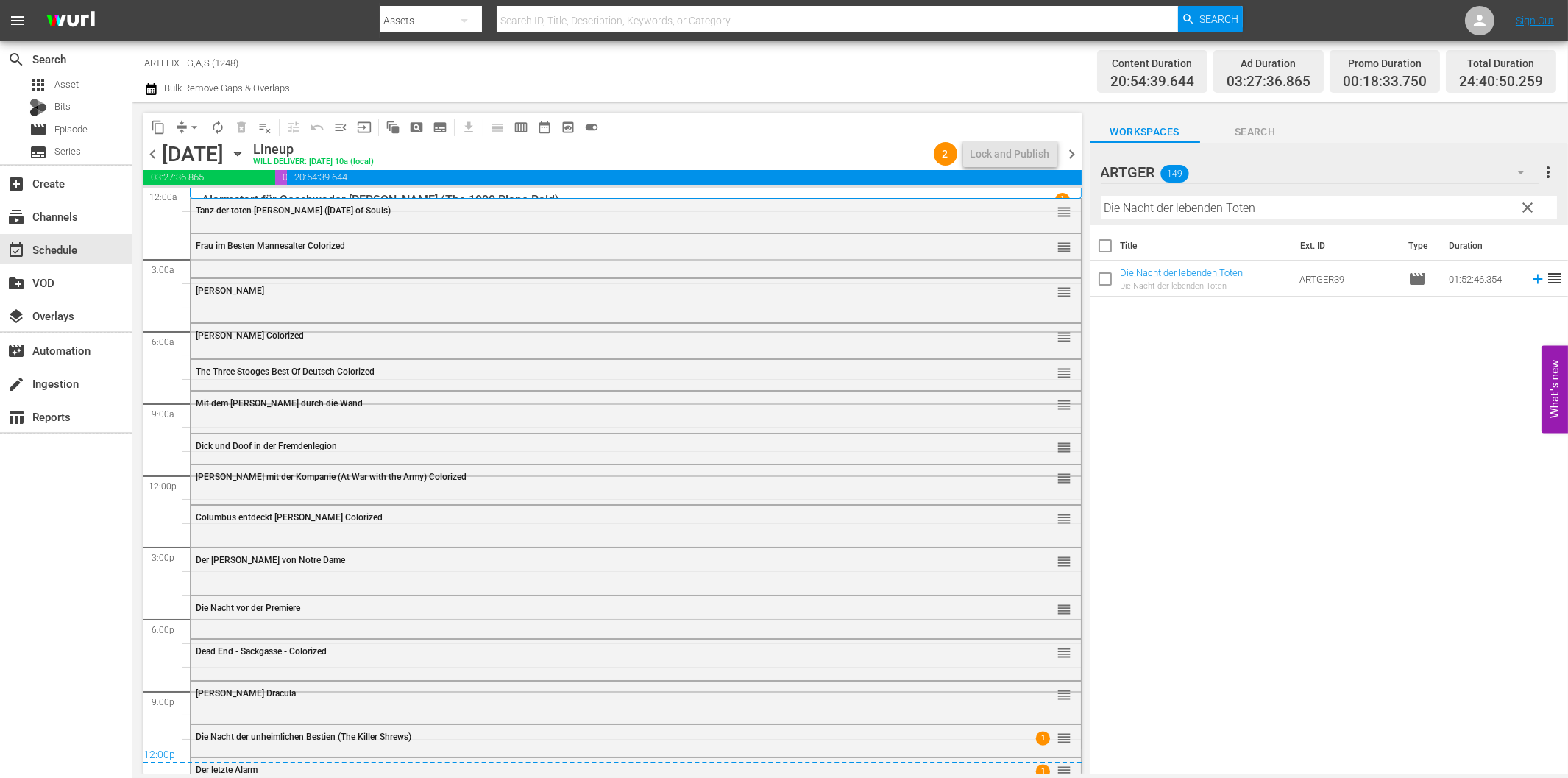
click at [856, 78] on div "Channel Title ARTFLIX - G,A,S (1248) Bulk Remove Gaps & Overlaps" at bounding box center [529, 71] width 770 height 53
click at [153, 150] on span "chevron_left" at bounding box center [153, 154] width 19 height 19
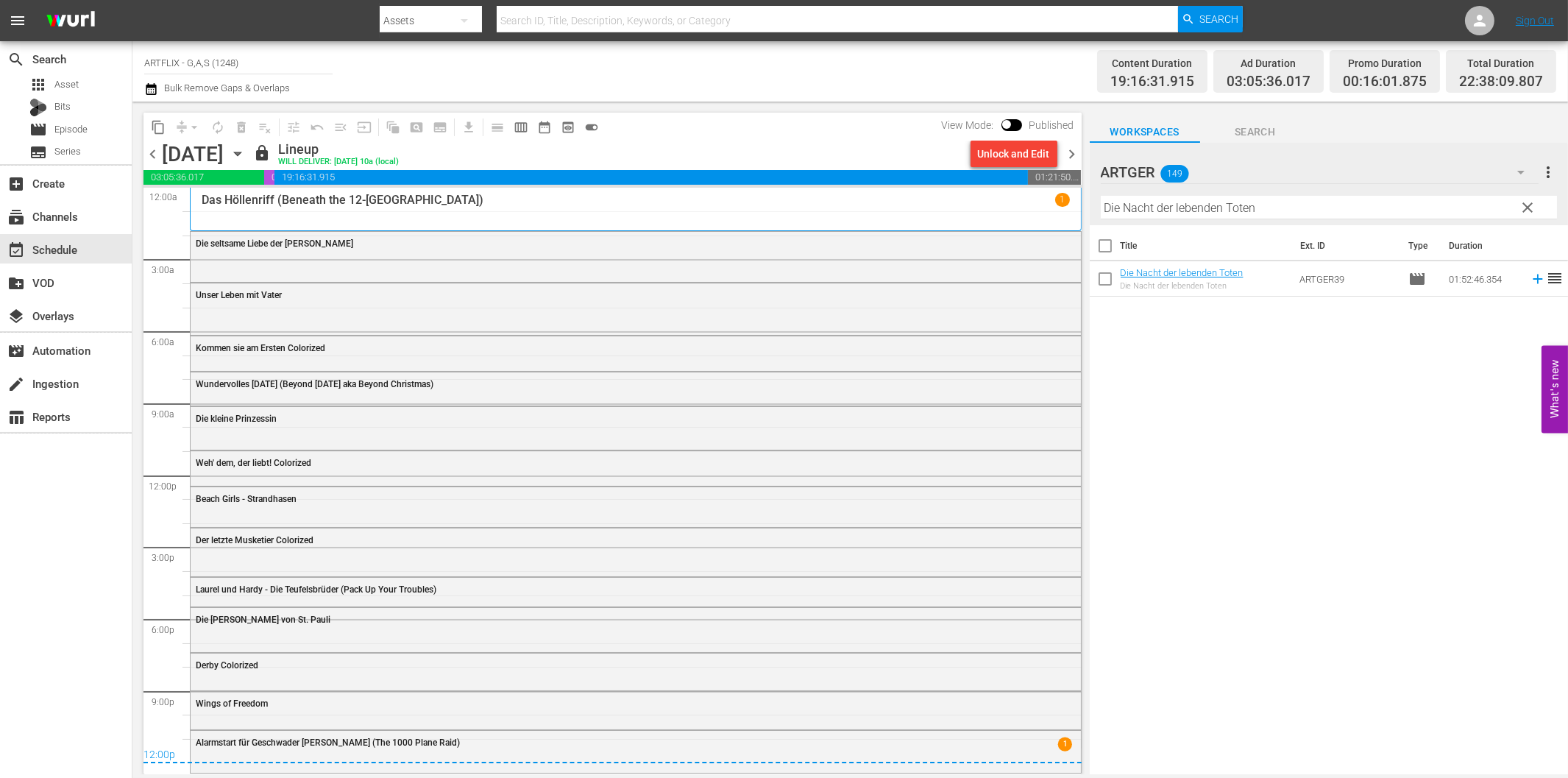
drag, startPoint x: 1072, startPoint y: 150, endPoint x: 1062, endPoint y: 151, distance: 10.0
click at [1072, 150] on span "chevron_right" at bounding box center [1072, 154] width 19 height 19
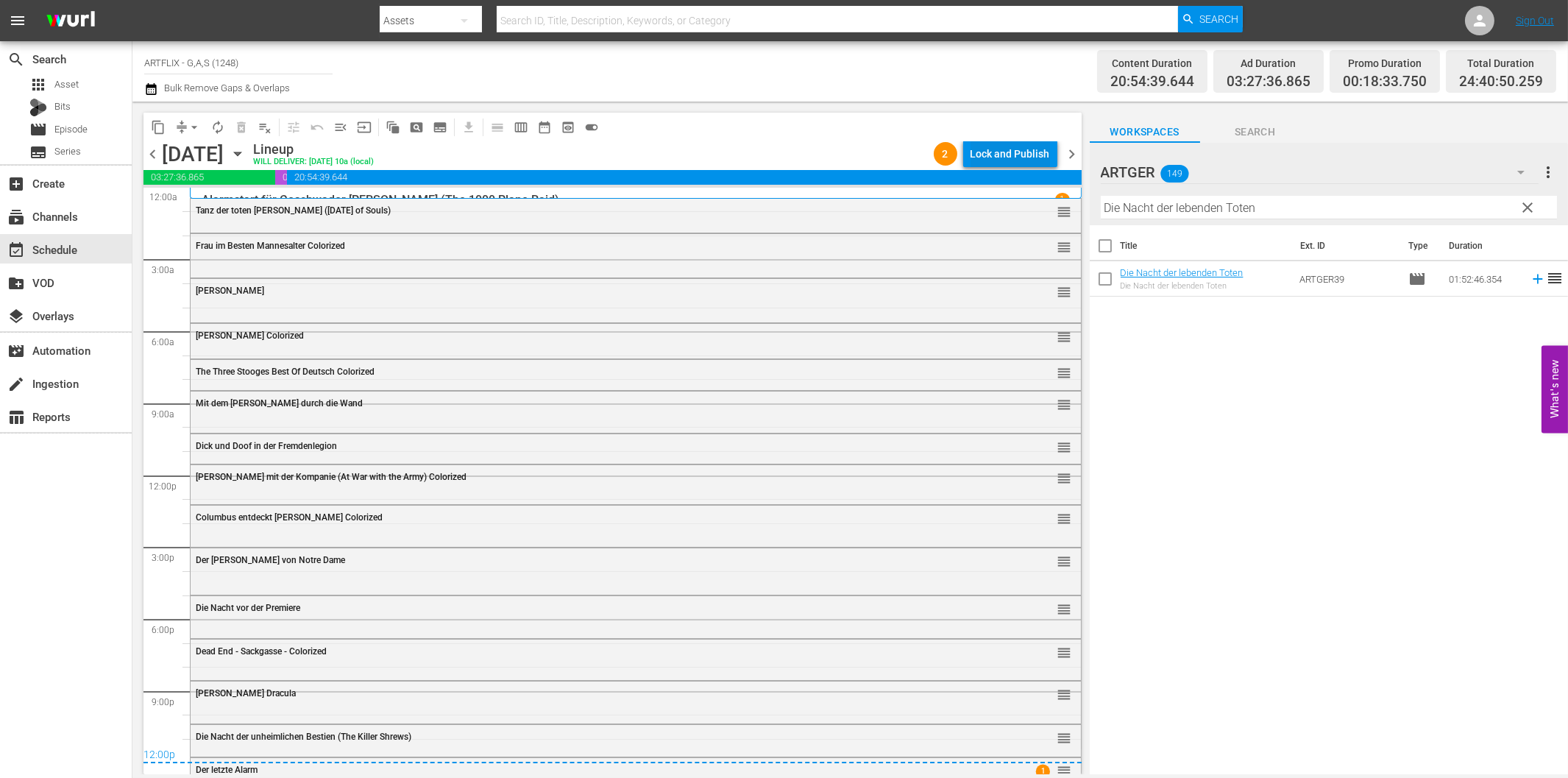
click at [1031, 145] on div "Lock and Publish" at bounding box center [1010, 154] width 79 height 26
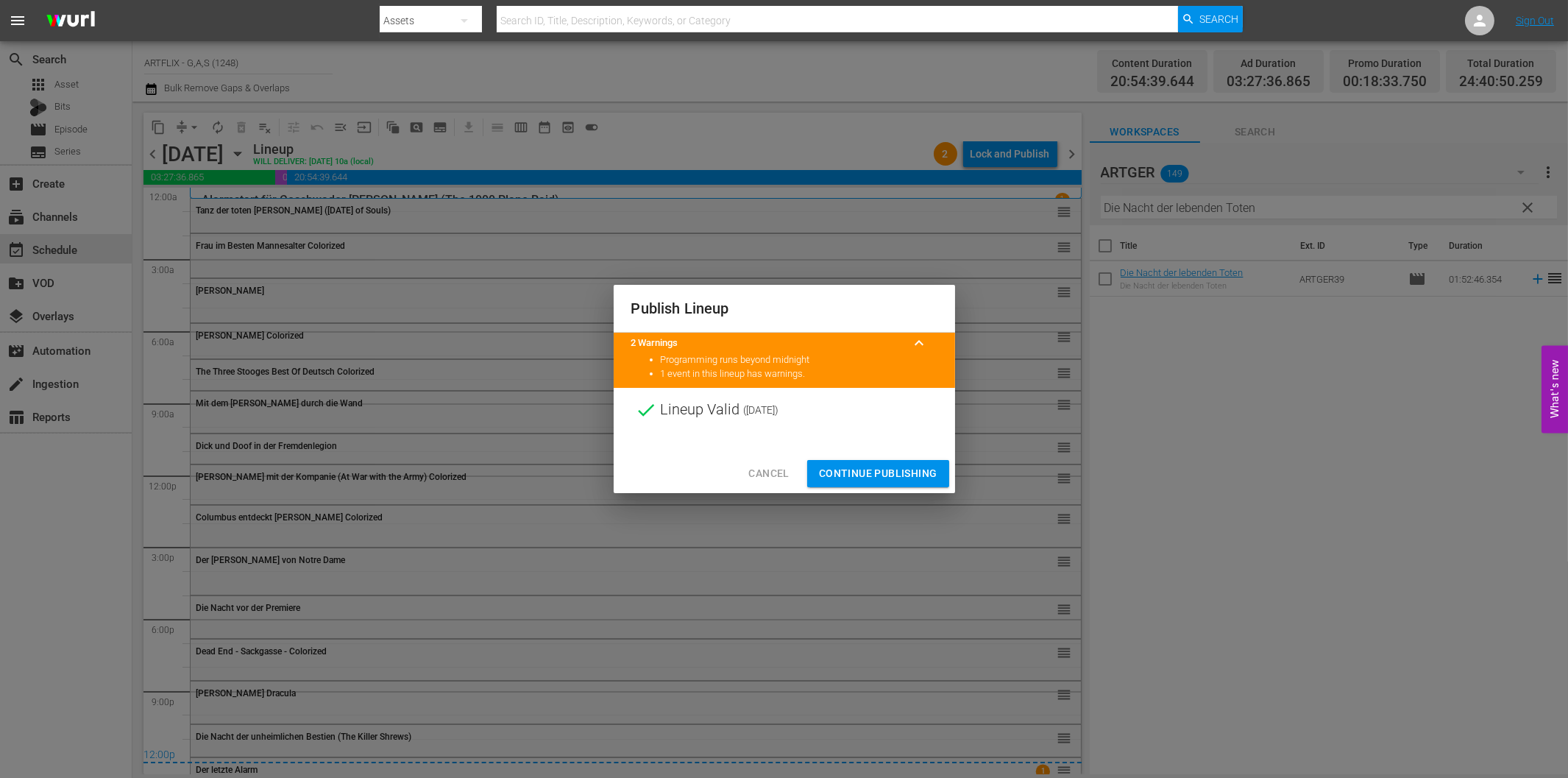
click at [895, 473] on span "Continue Publishing" at bounding box center [878, 474] width 119 height 19
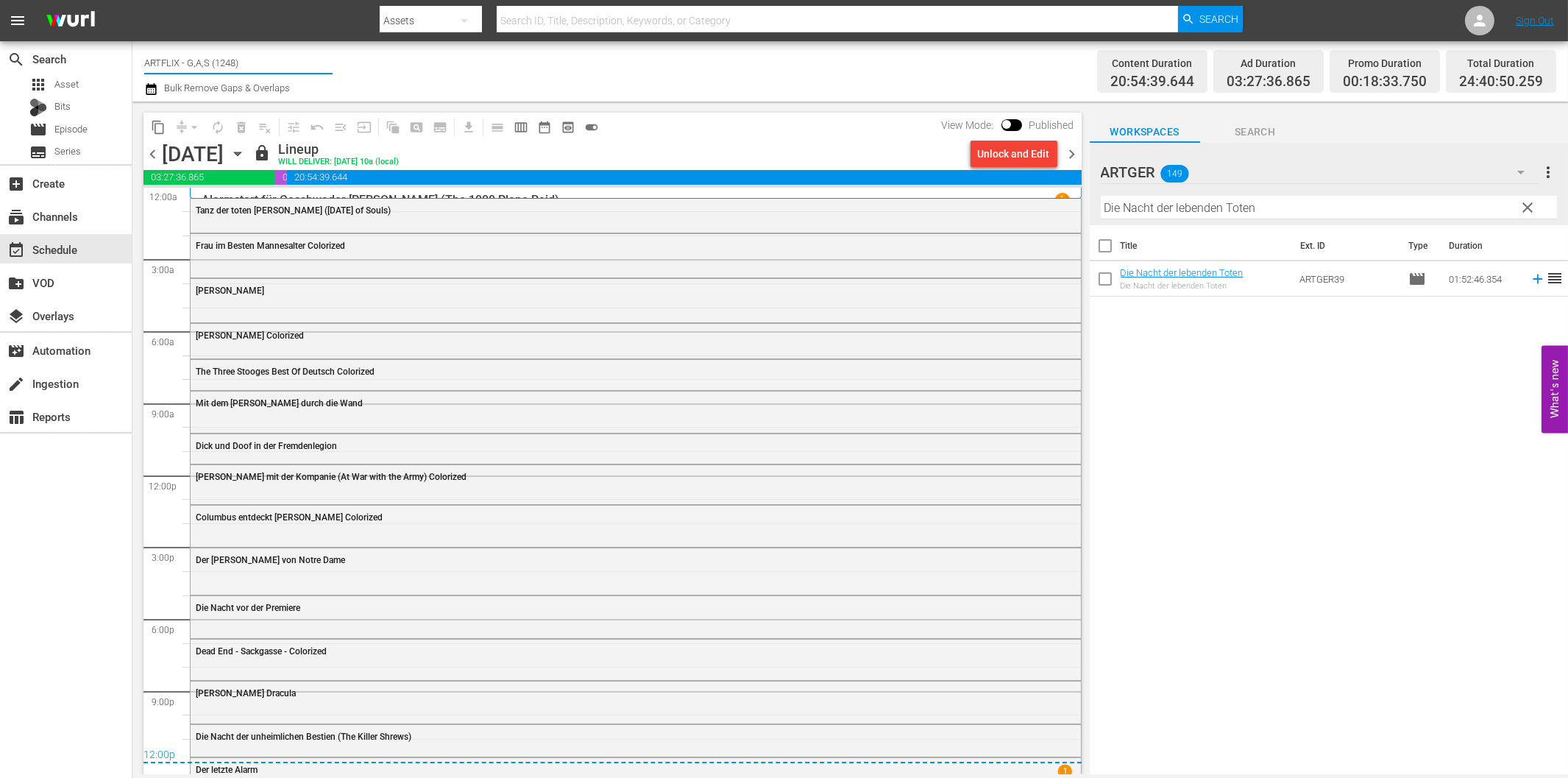
drag, startPoint x: 250, startPoint y: 62, endPoint x: 171, endPoint y: 61, distance: 79.0
click at [171, 61] on input "ARTFLIX - G,A,S (1248)" at bounding box center [238, 63] width 188 height 36
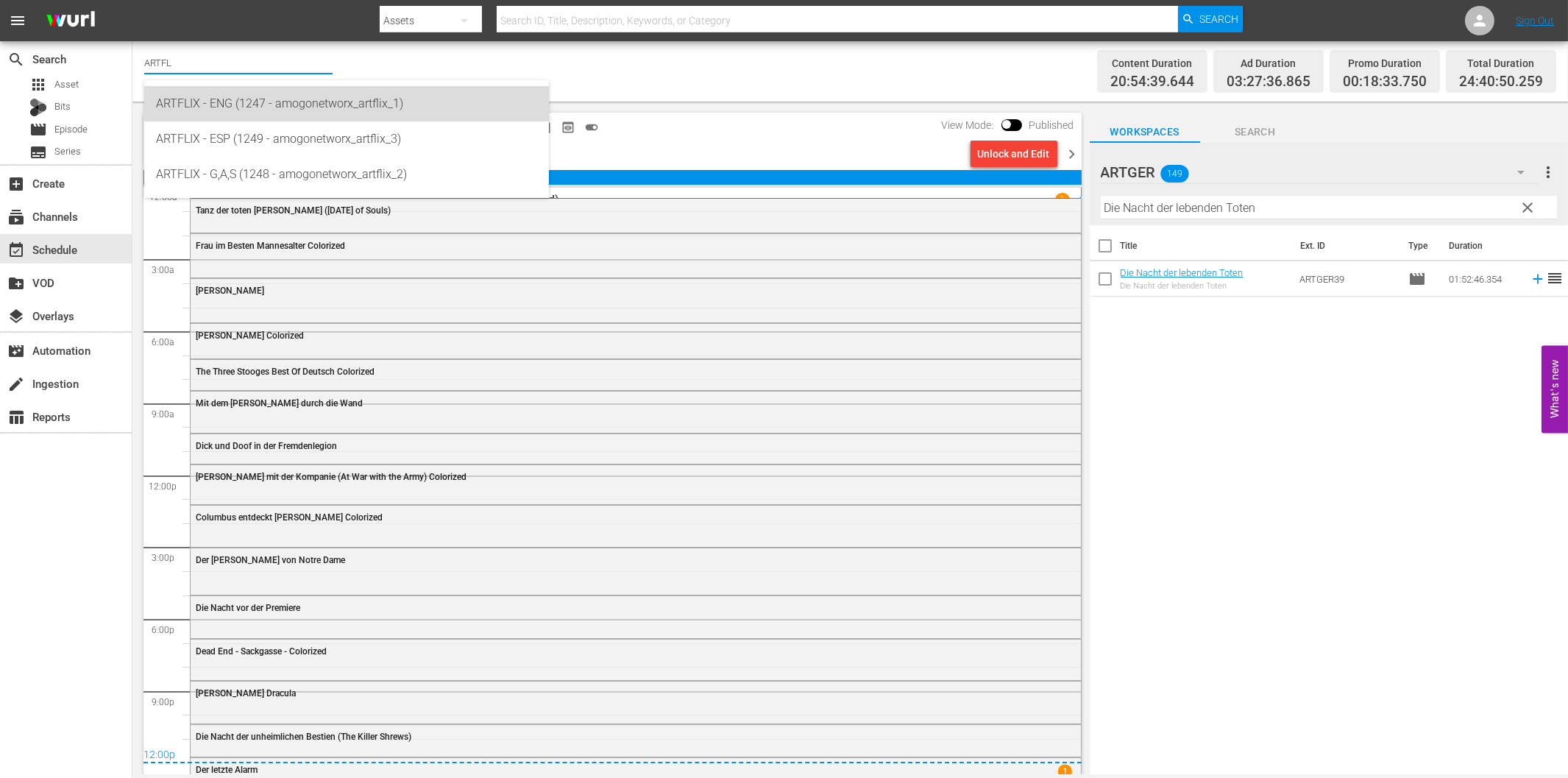
click at [268, 105] on div "ARTFLIX - ENG (1247 - amogonetworx_artflix_1)" at bounding box center [347, 104] width 382 height 36
type input "ARTFLIX - ENG (1247 - amogonetworx_artflix_1)"
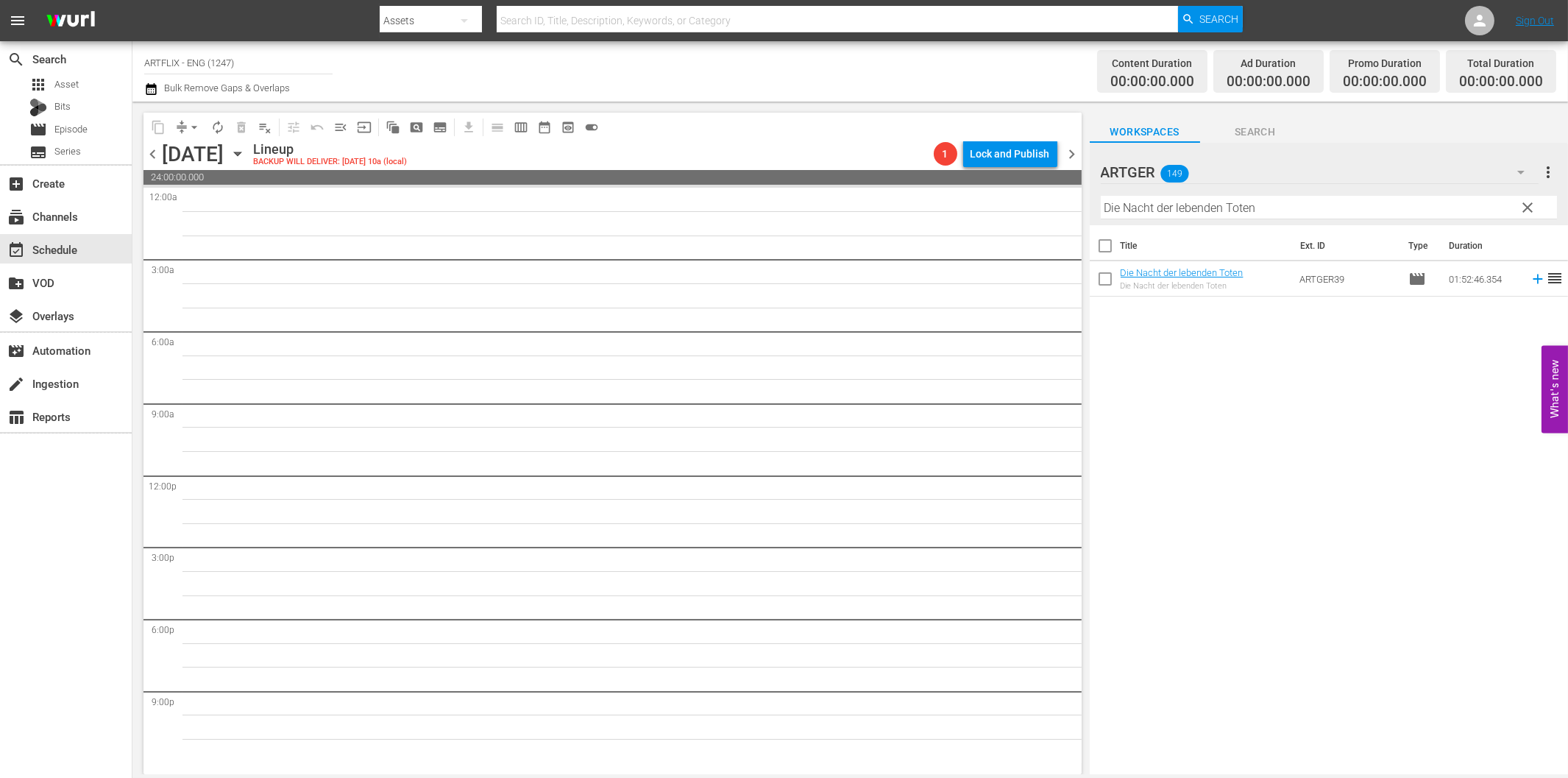
click at [240, 153] on icon "button" at bounding box center [237, 154] width 7 height 4
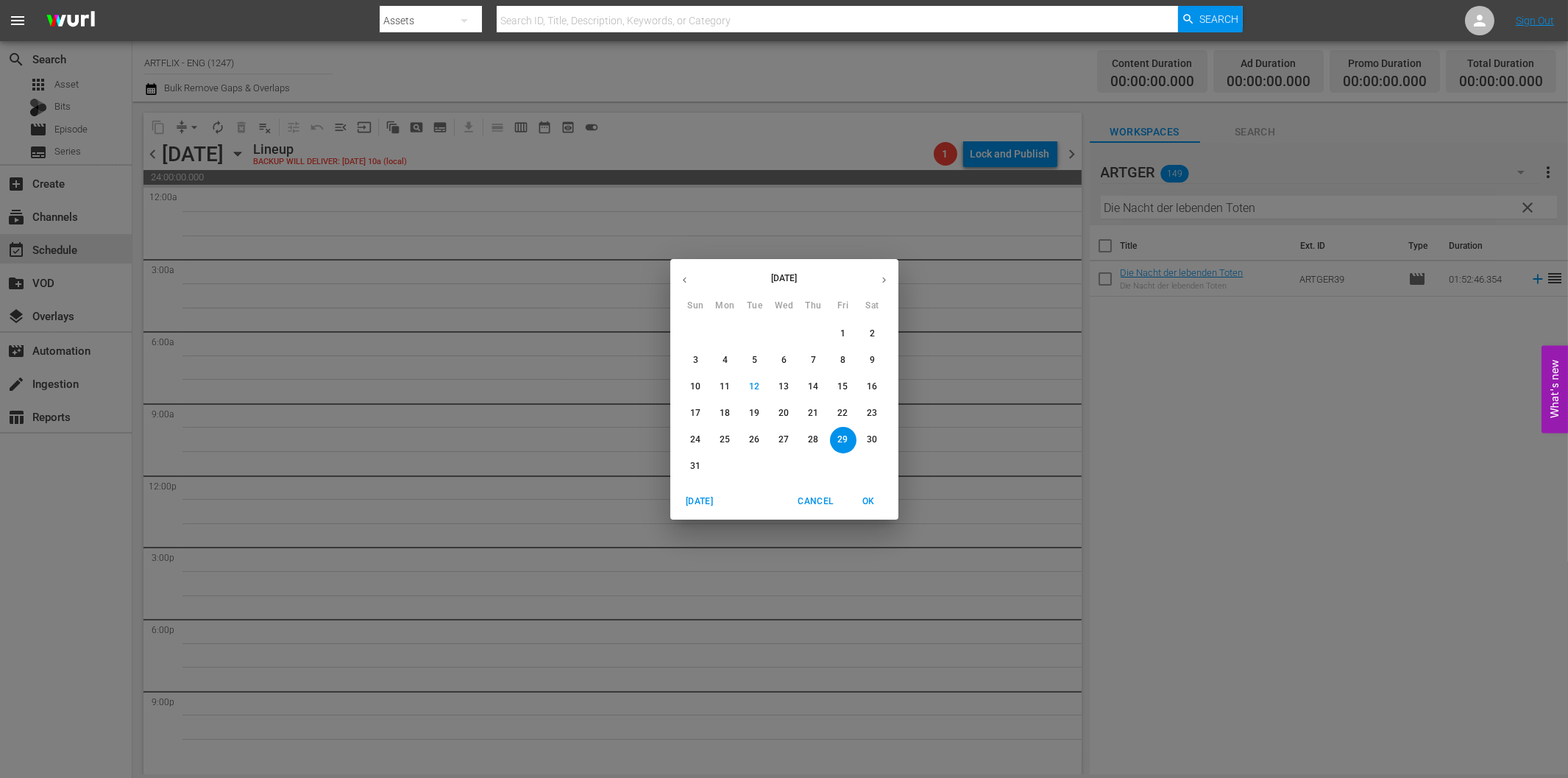
click at [725, 436] on p "25" at bounding box center [724, 440] width 10 height 12
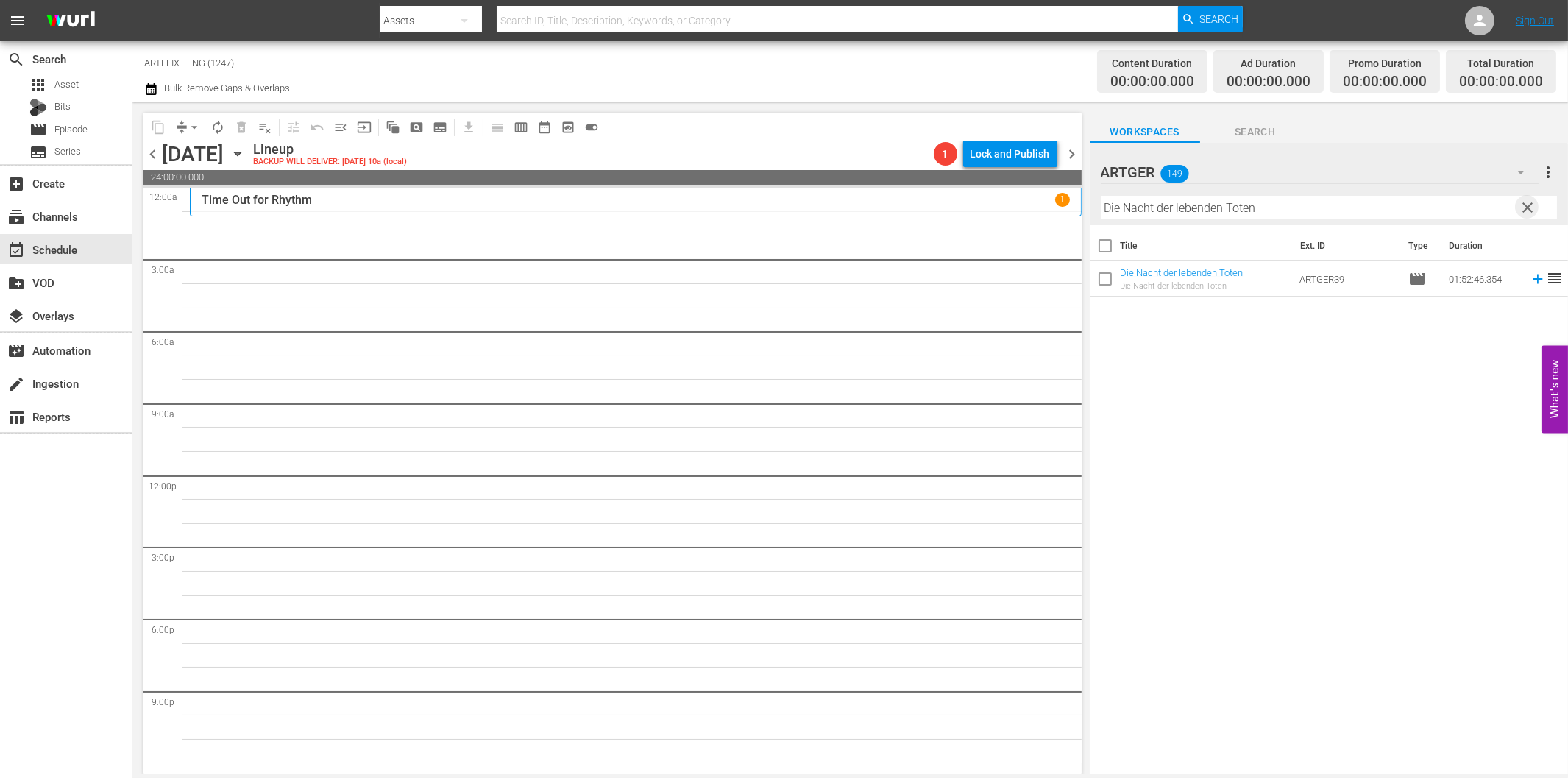
drag, startPoint x: 1528, startPoint y: 210, endPoint x: 1526, endPoint y: 178, distance: 32.1
click at [1528, 210] on span "clear" at bounding box center [1527, 207] width 18 height 18
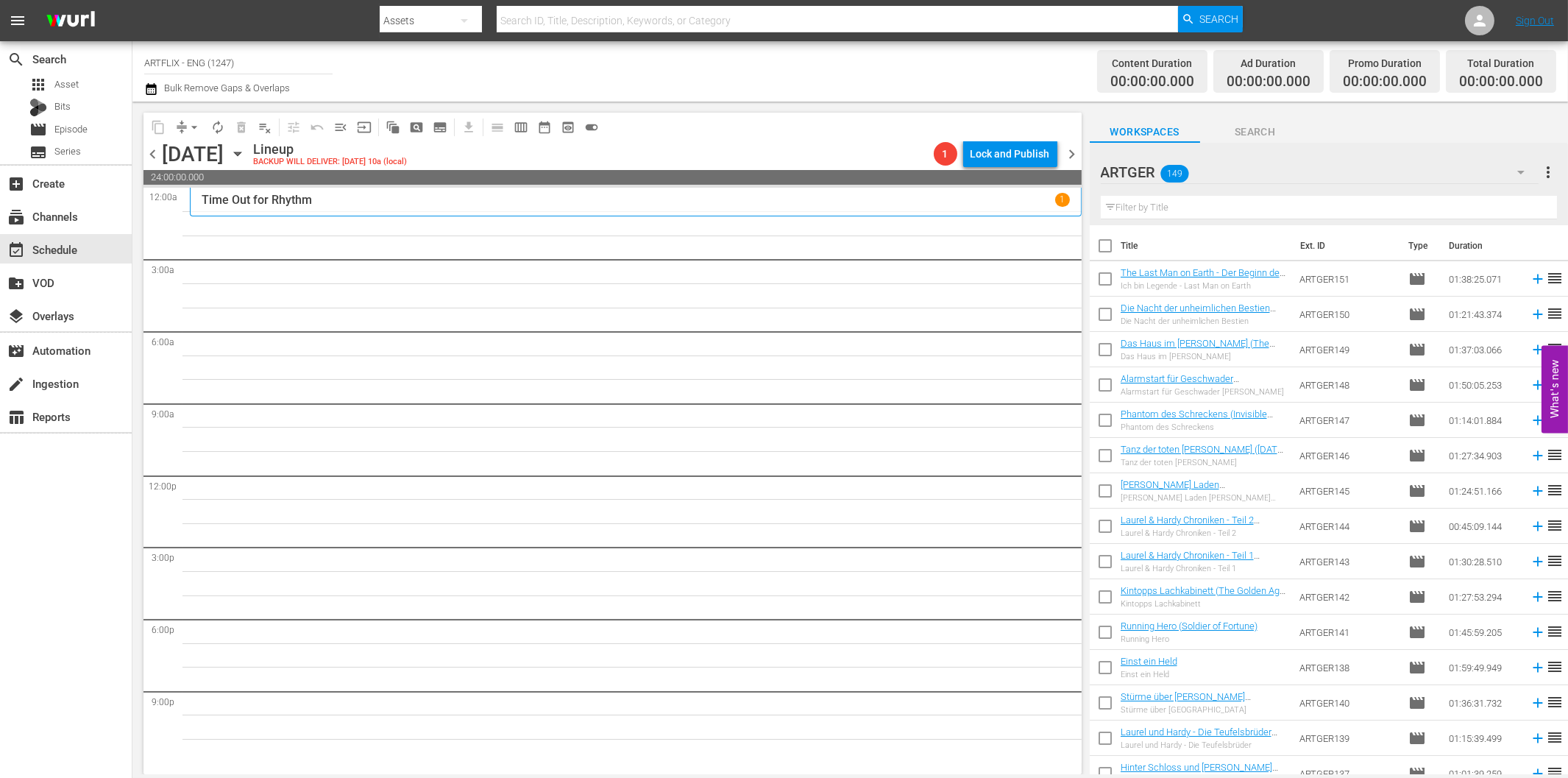
click at [1521, 168] on icon "button" at bounding box center [1521, 172] width 18 height 18
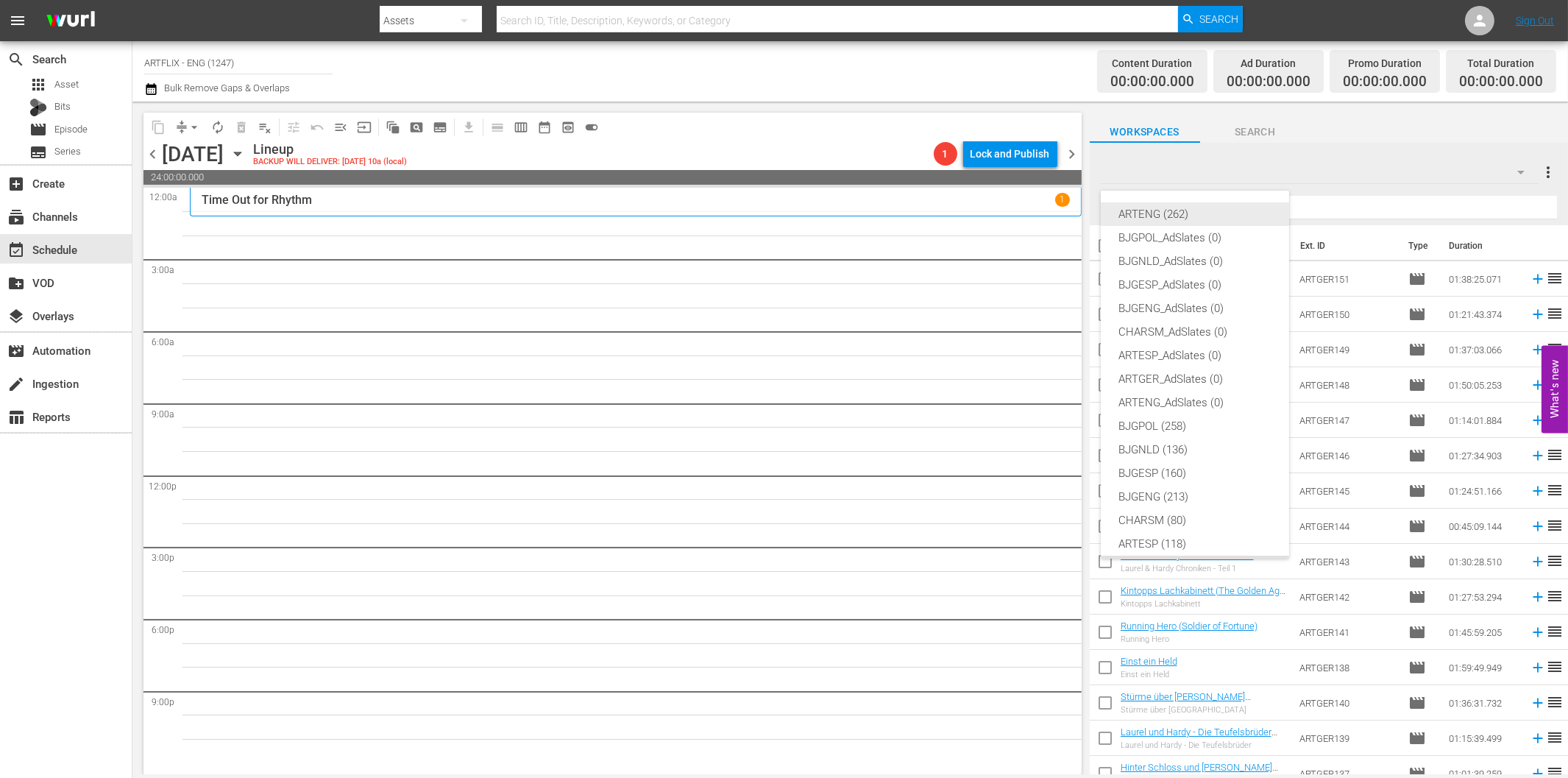
click at [1178, 214] on div "ARTENG (262)" at bounding box center [1194, 214] width 153 height 23
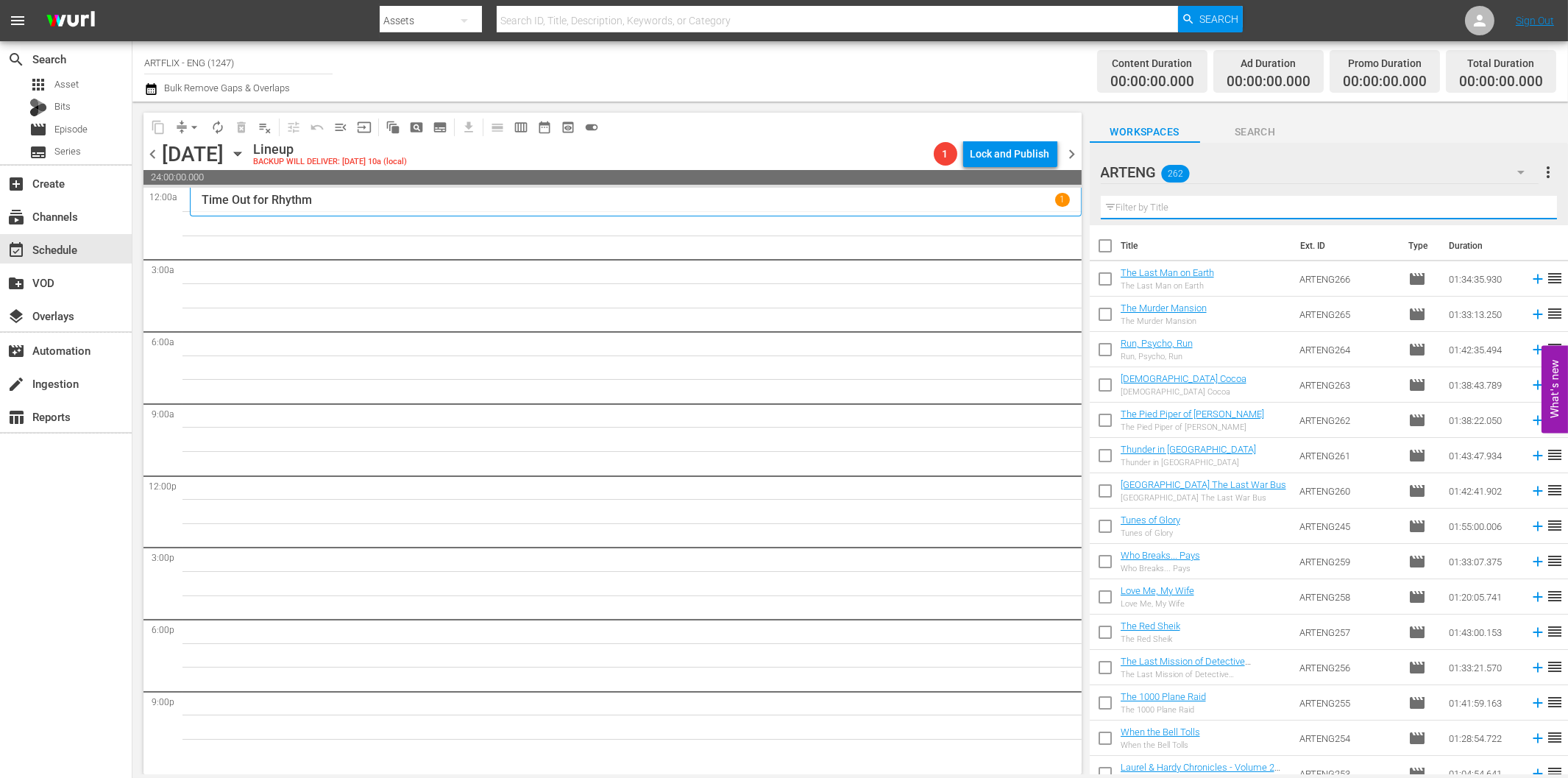
click at [1272, 205] on input "text" at bounding box center [1328, 207] width 456 height 23
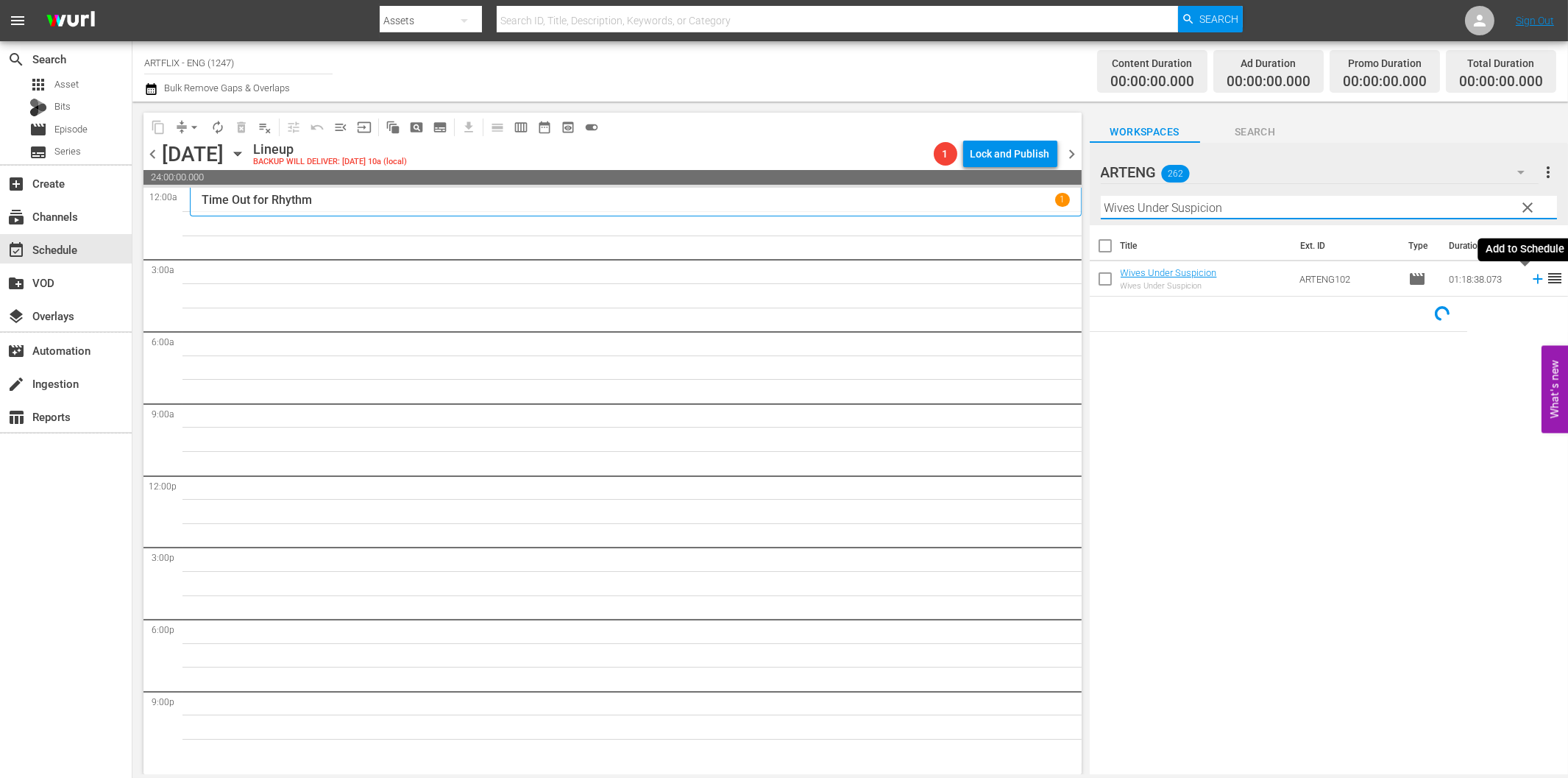
click at [1530, 281] on icon at bounding box center [1538, 278] width 16 height 16
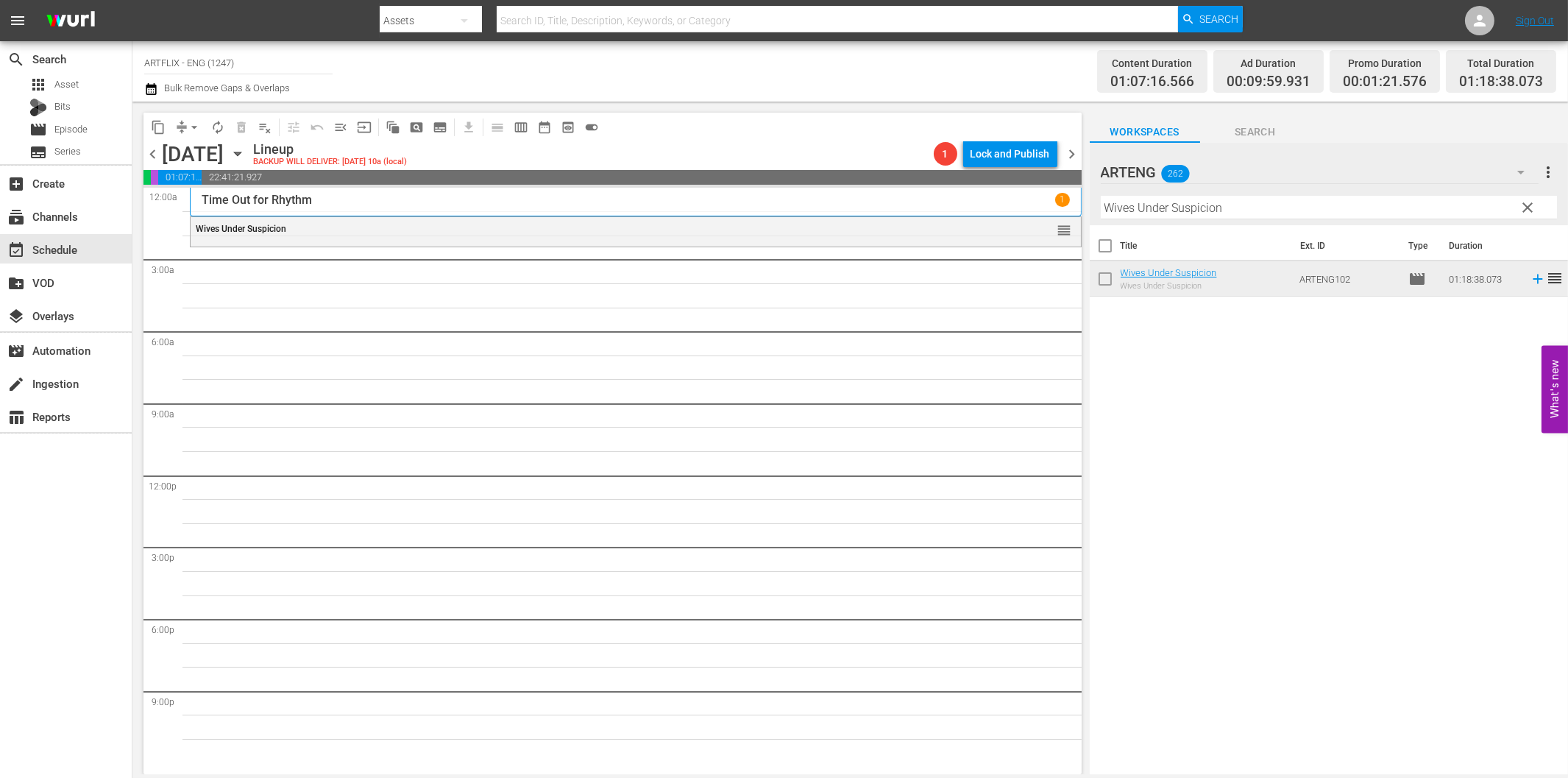
click at [1278, 212] on input "Wives Under Suspicion" at bounding box center [1328, 207] width 456 height 23
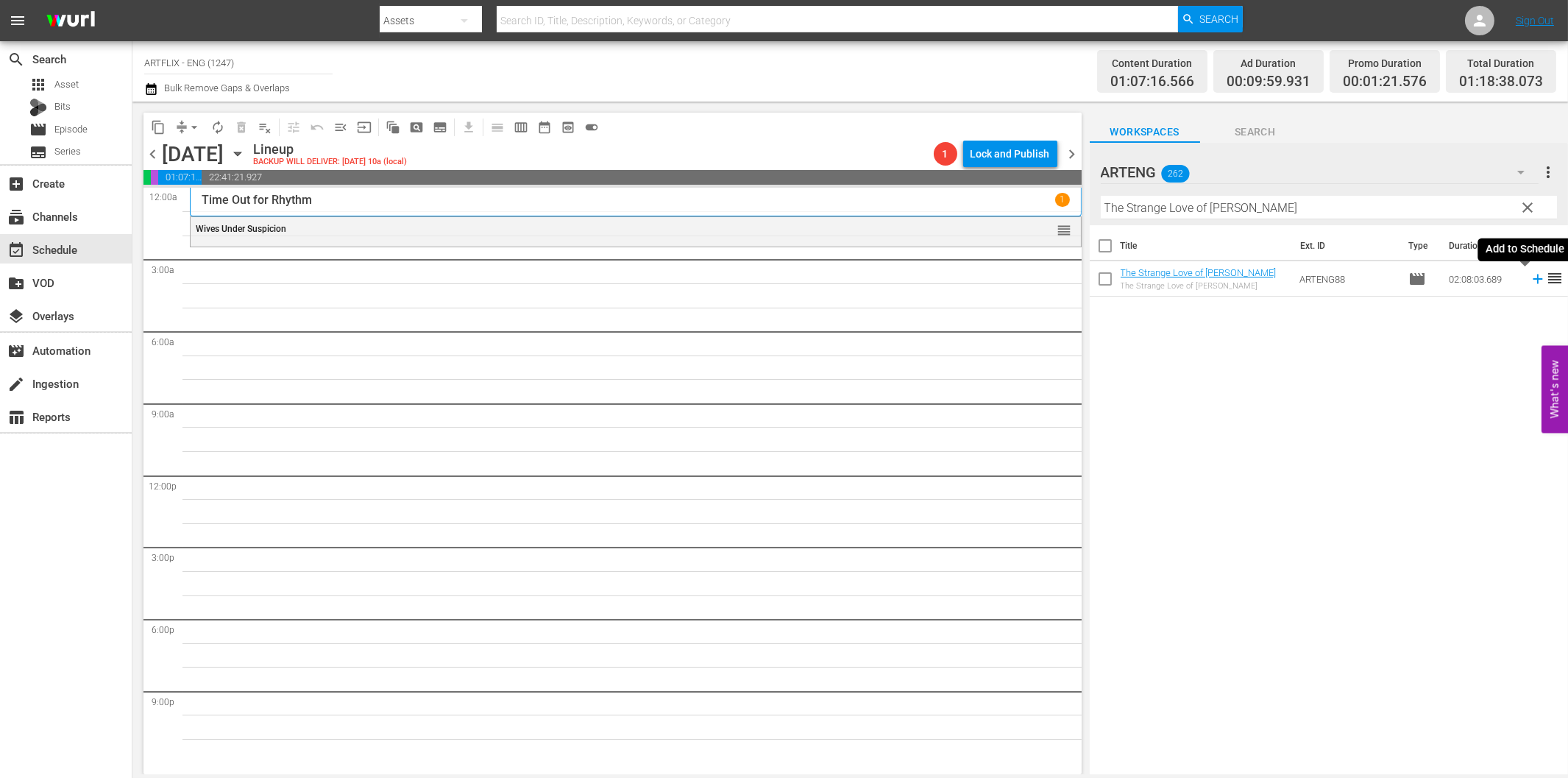
click at [1530, 276] on icon at bounding box center [1538, 278] width 16 height 16
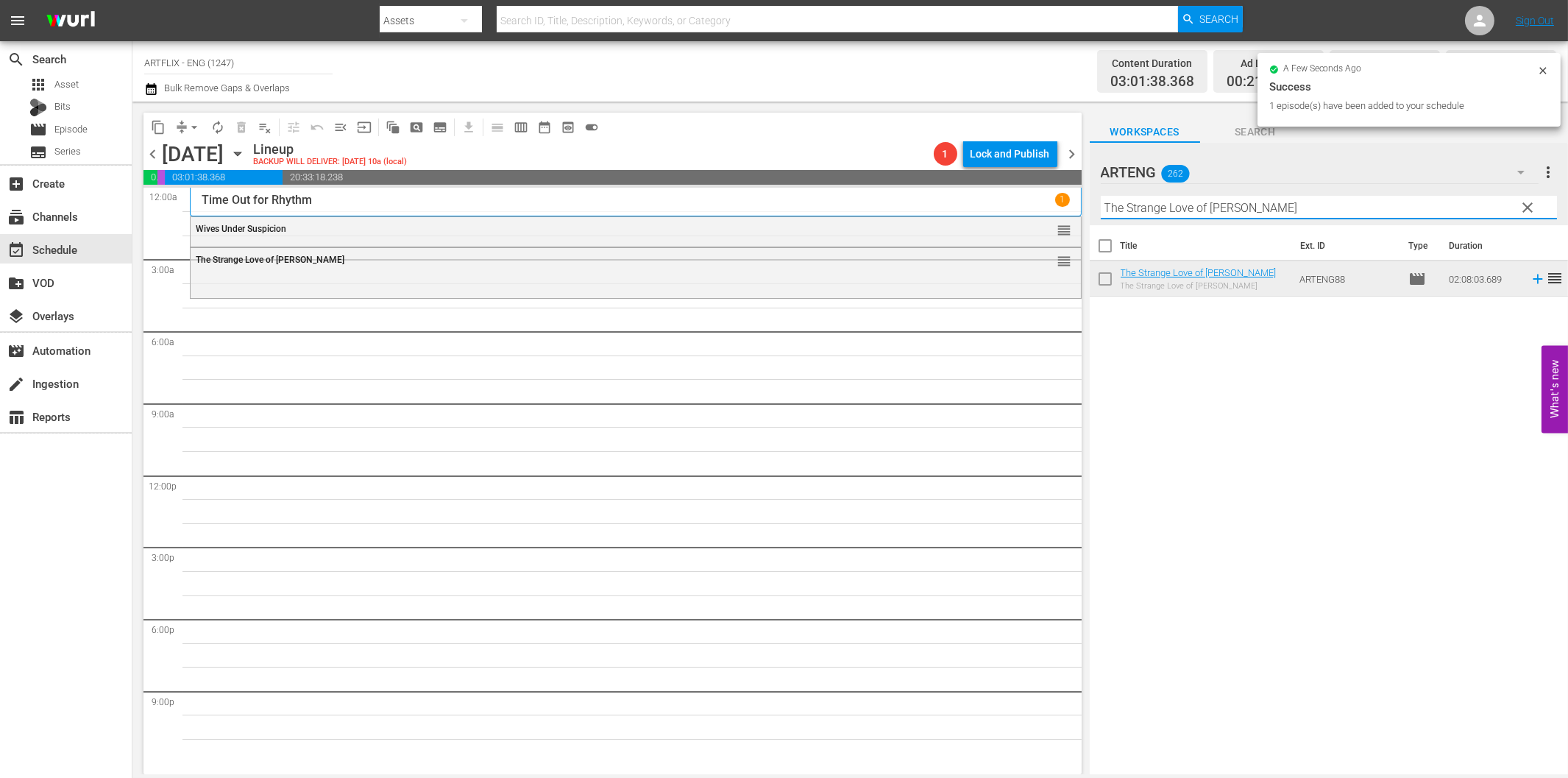
click at [1252, 209] on input "The Strange Love of [PERSON_NAME]" at bounding box center [1328, 207] width 456 height 23
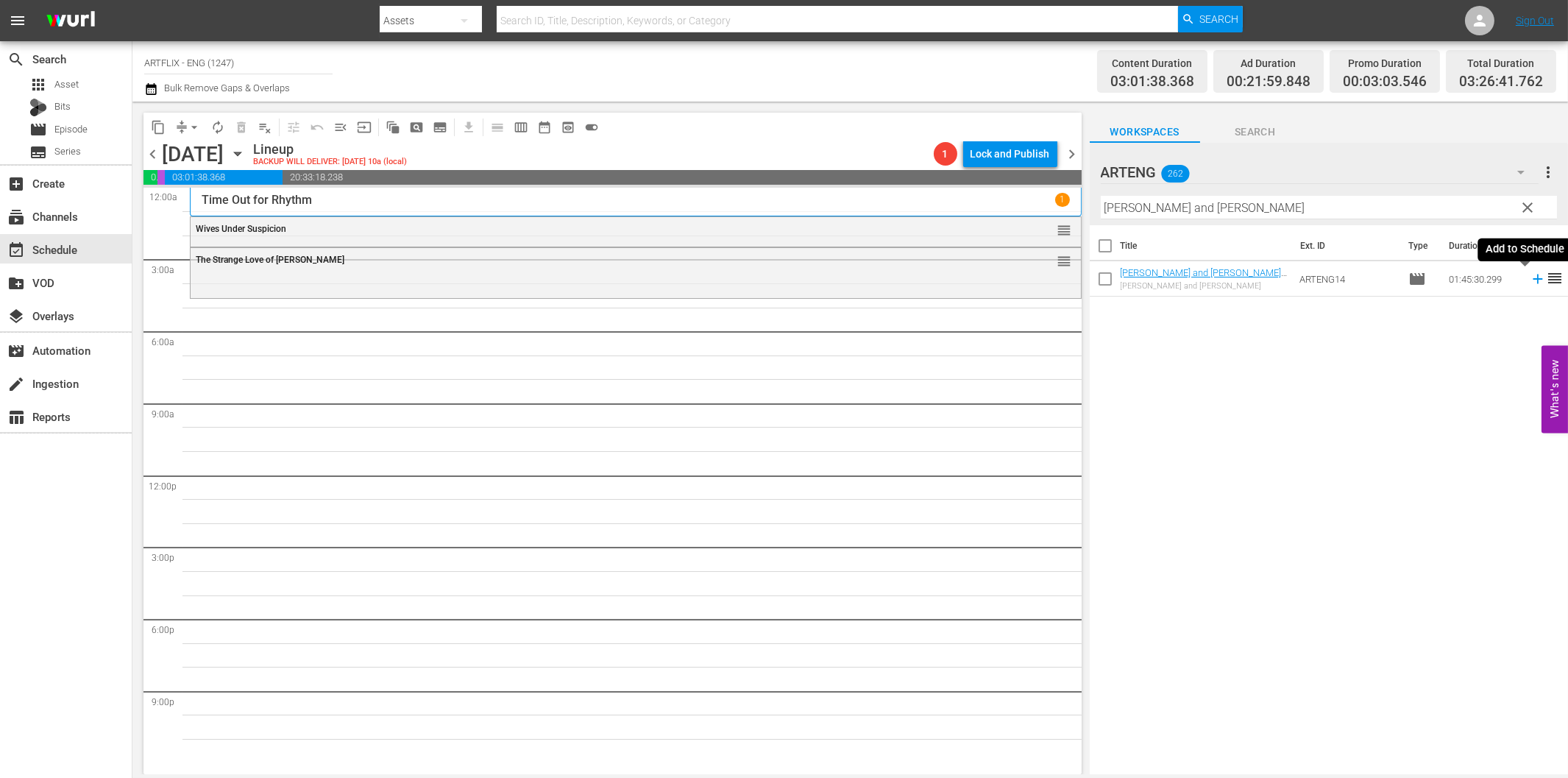
click at [1530, 278] on icon at bounding box center [1538, 278] width 16 height 16
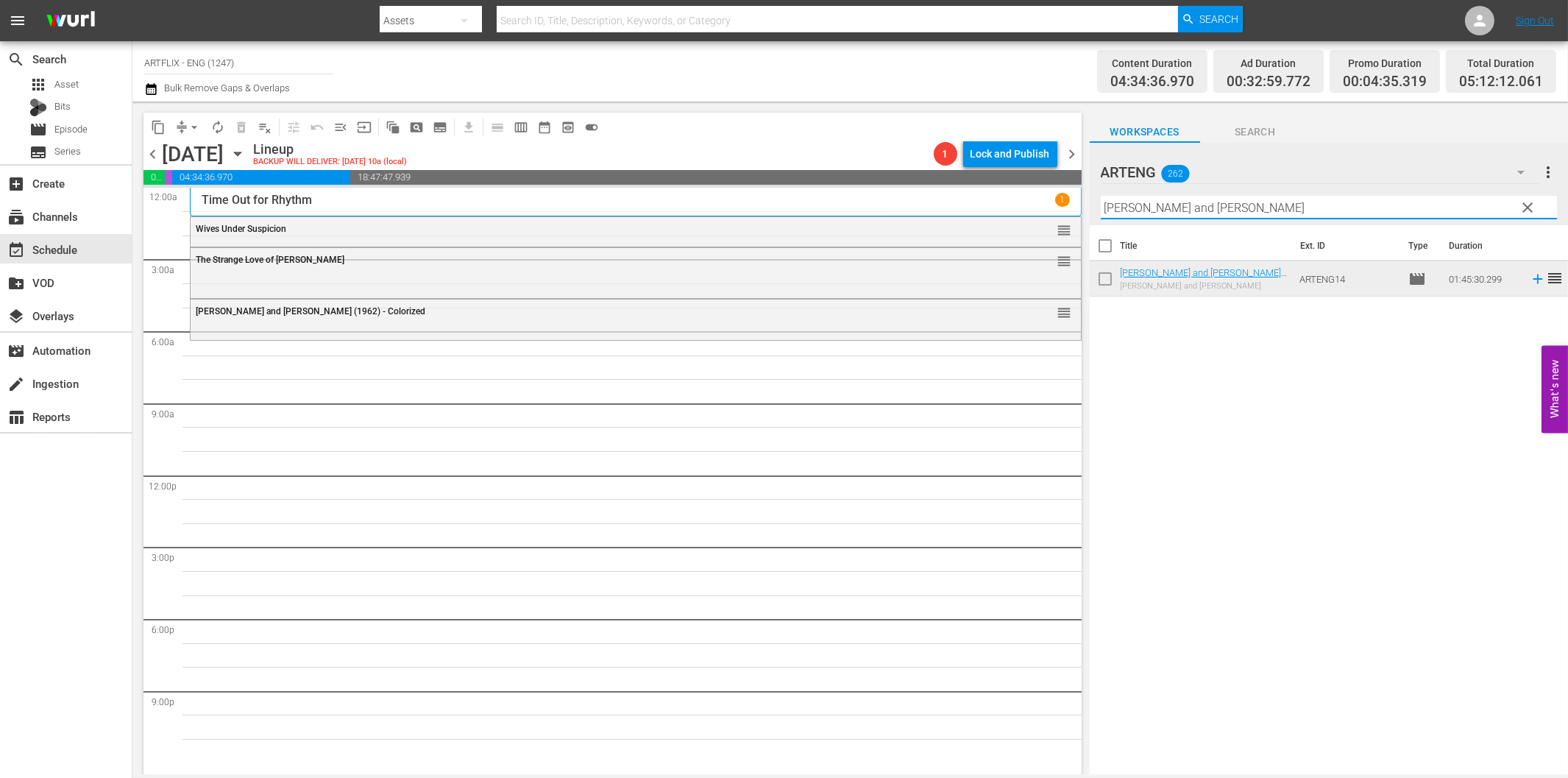
click at [1274, 209] on input "[PERSON_NAME] and [PERSON_NAME]" at bounding box center [1328, 207] width 456 height 23
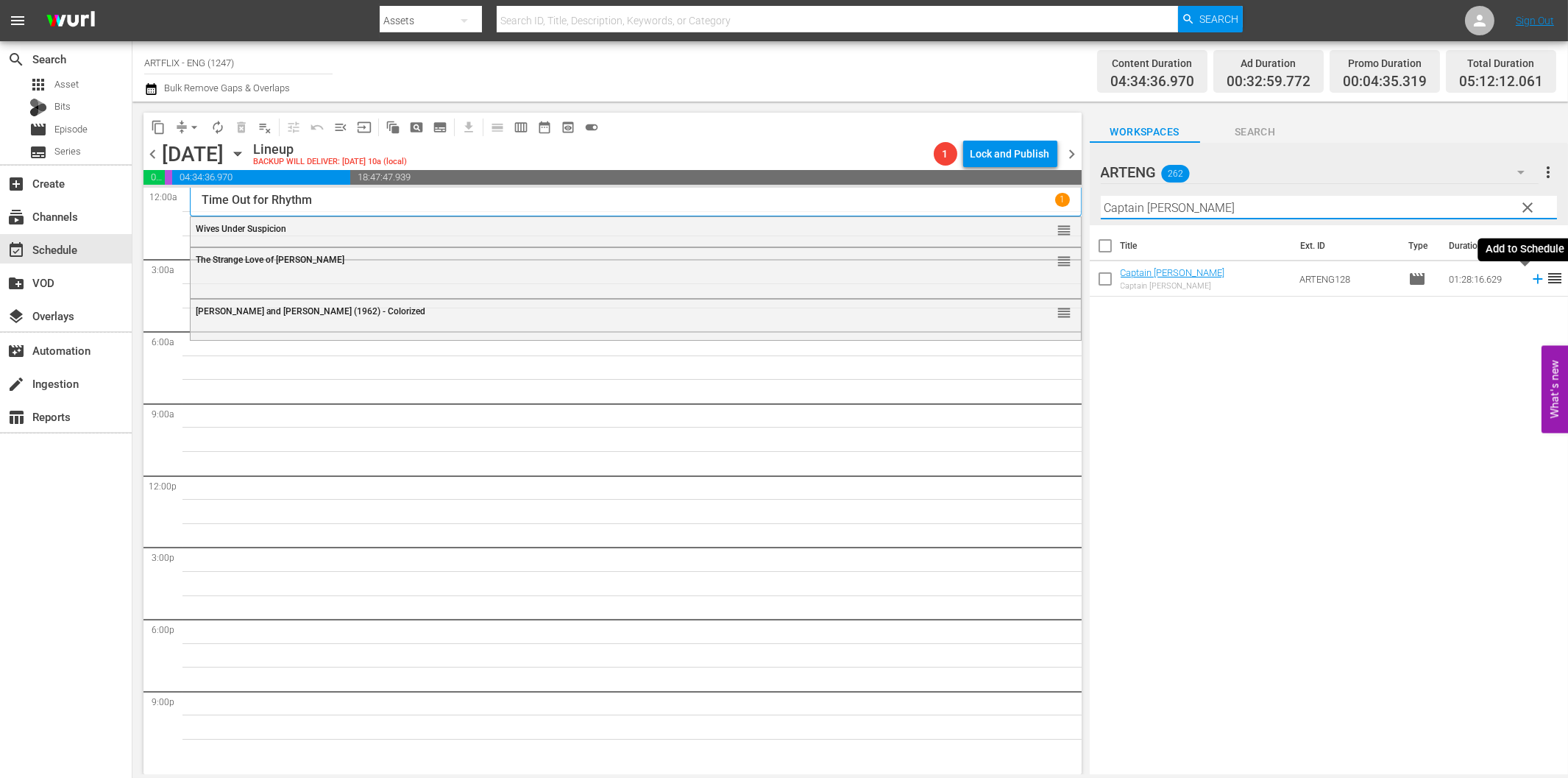
click at [1530, 276] on icon at bounding box center [1538, 278] width 16 height 16
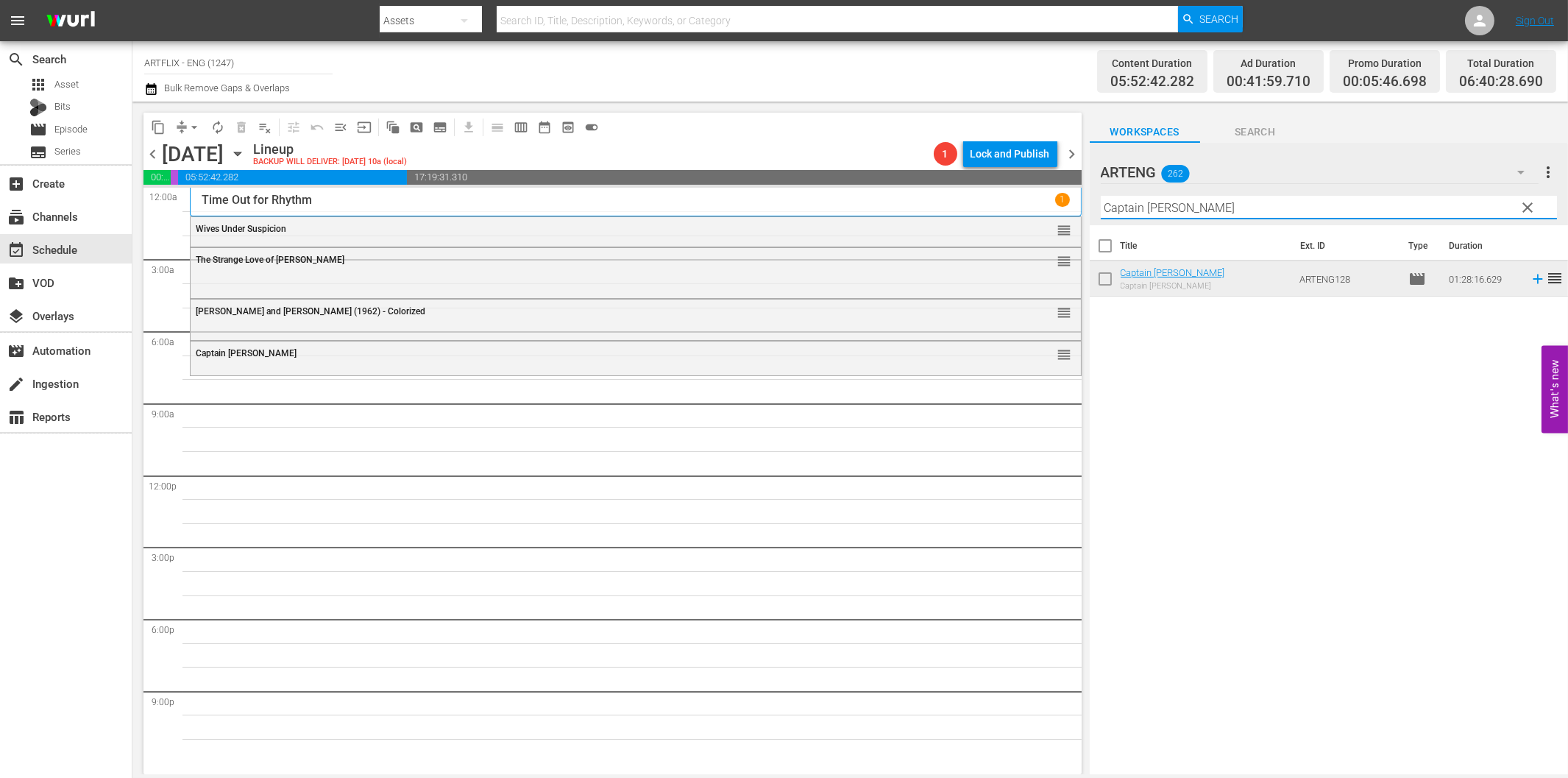
click at [1244, 208] on input "Captain [PERSON_NAME]" at bounding box center [1328, 207] width 456 height 23
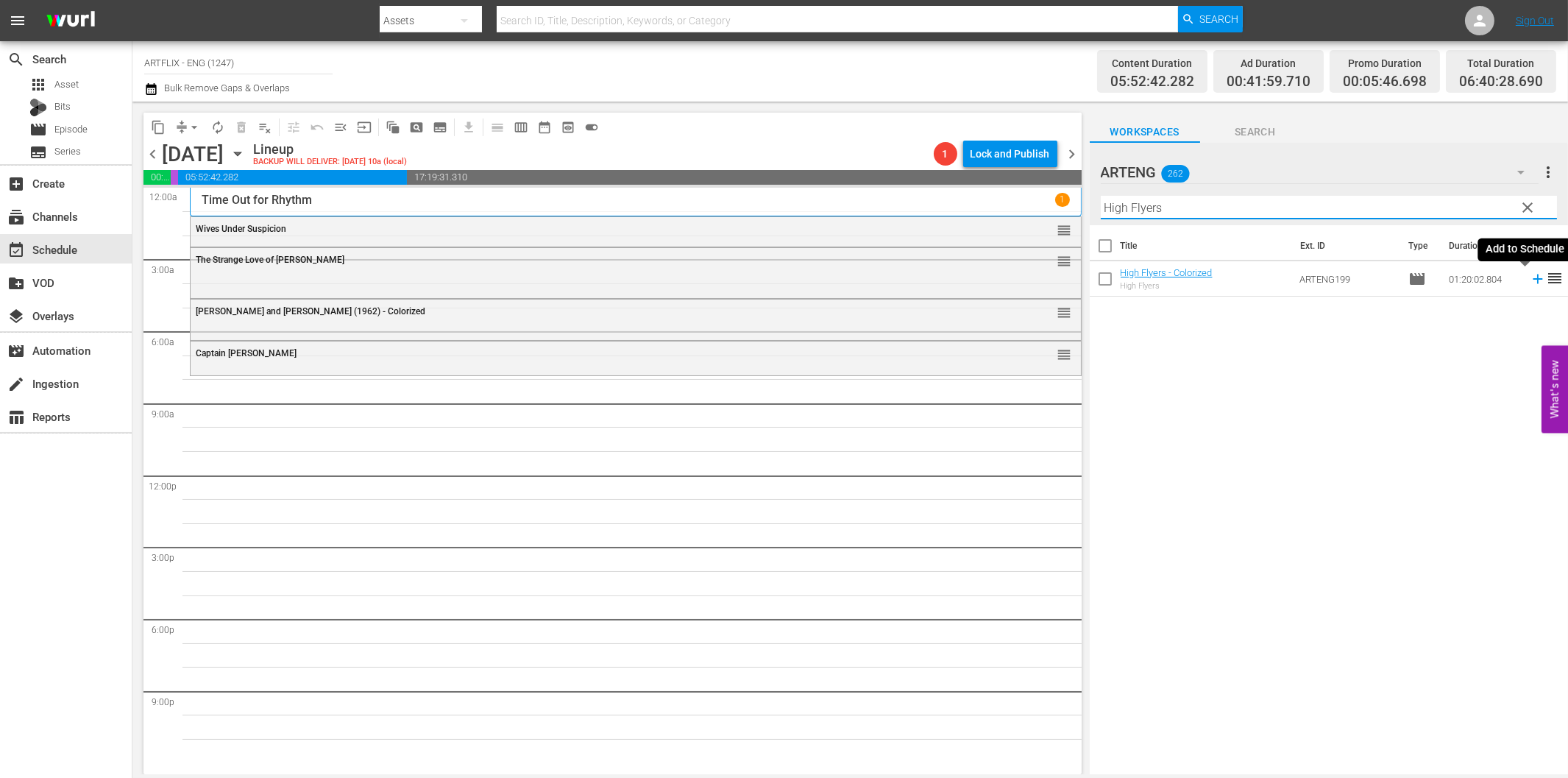
click at [1530, 282] on icon at bounding box center [1538, 278] width 16 height 16
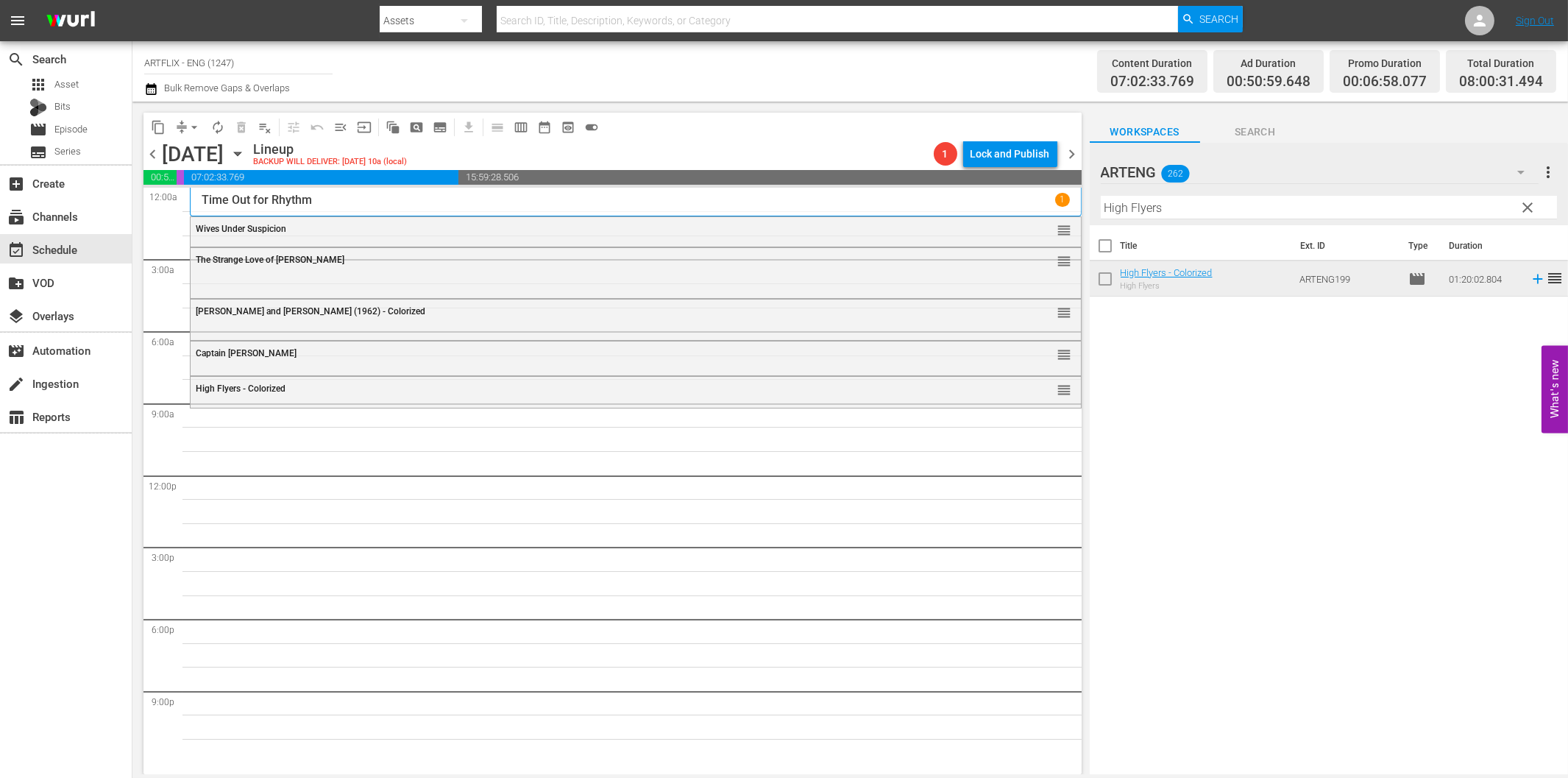
click at [1159, 208] on input "High Flyers" at bounding box center [1328, 207] width 456 height 23
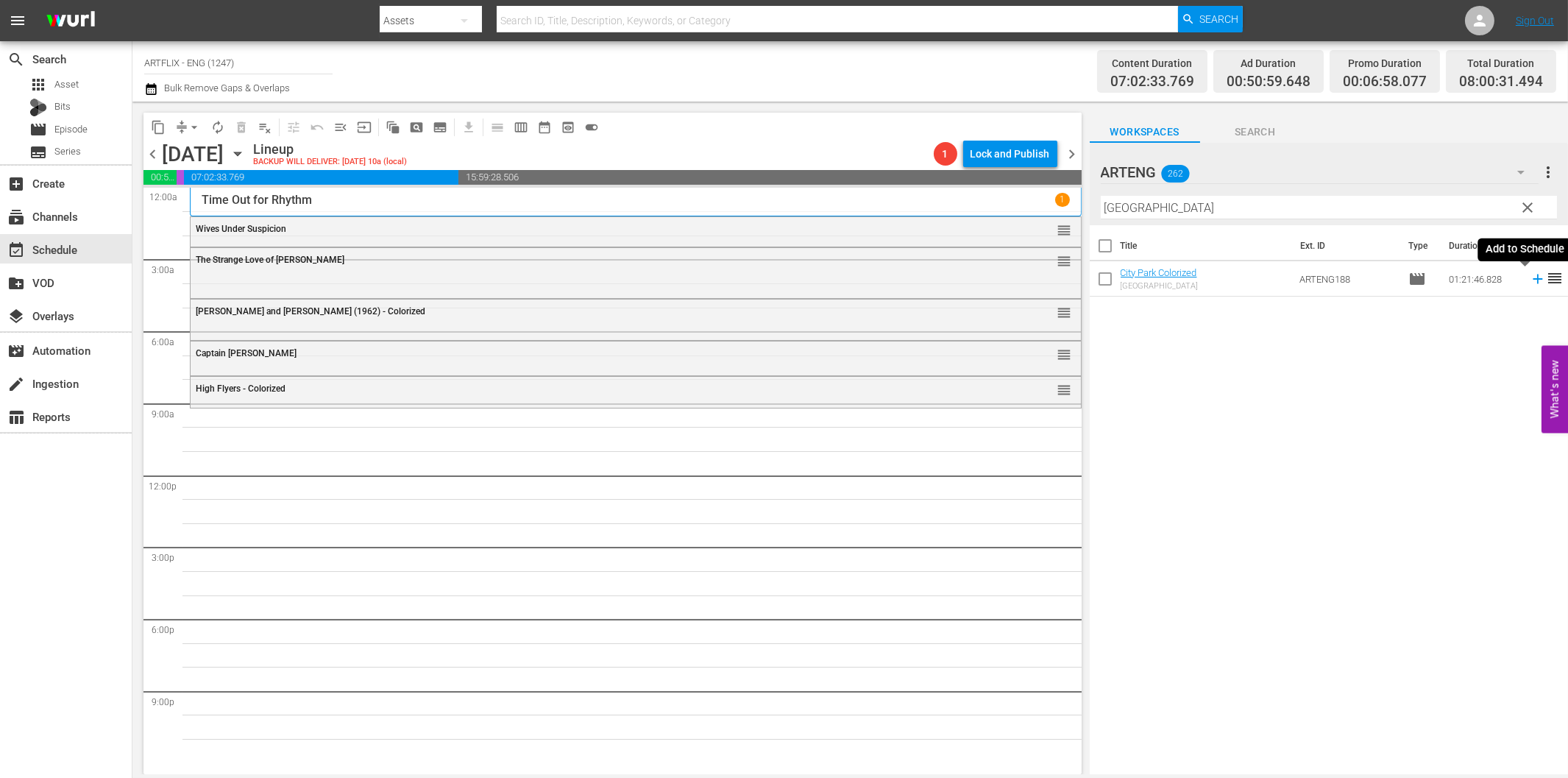
click at [1530, 281] on icon at bounding box center [1538, 278] width 16 height 16
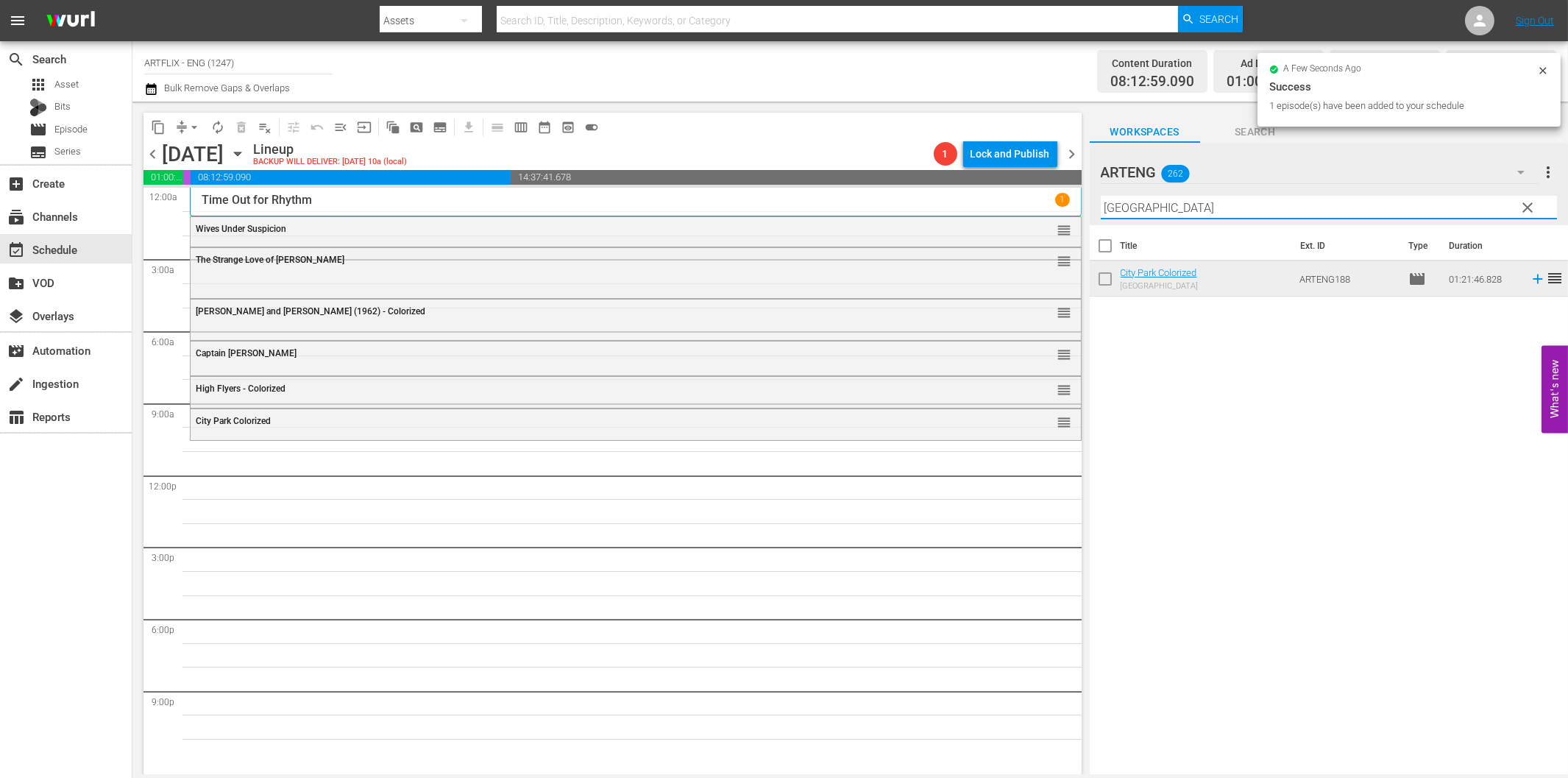
click at [1307, 216] on input "[GEOGRAPHIC_DATA]" at bounding box center [1328, 207] width 456 height 23
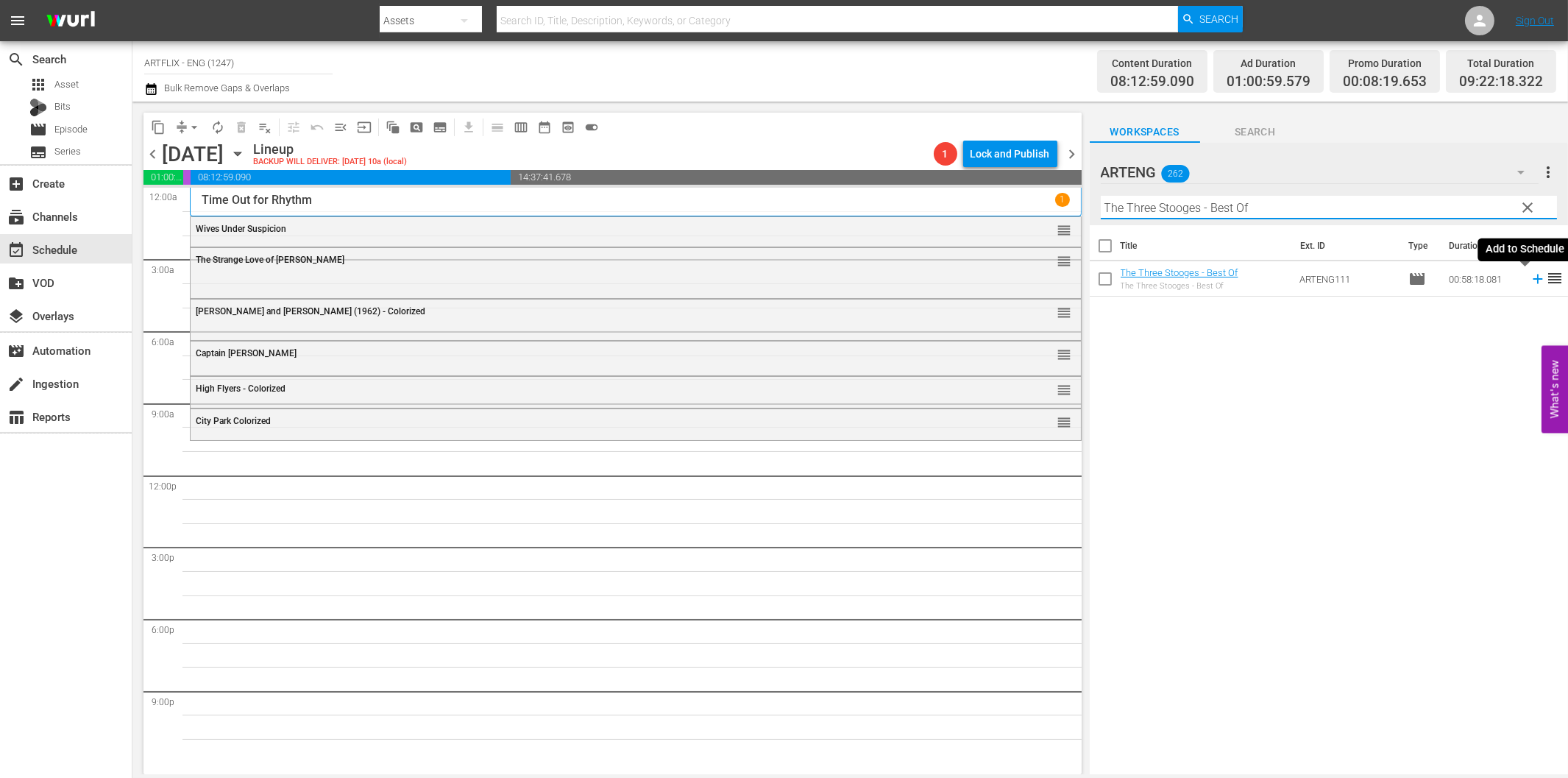
click at [1530, 282] on icon at bounding box center [1538, 278] width 16 height 16
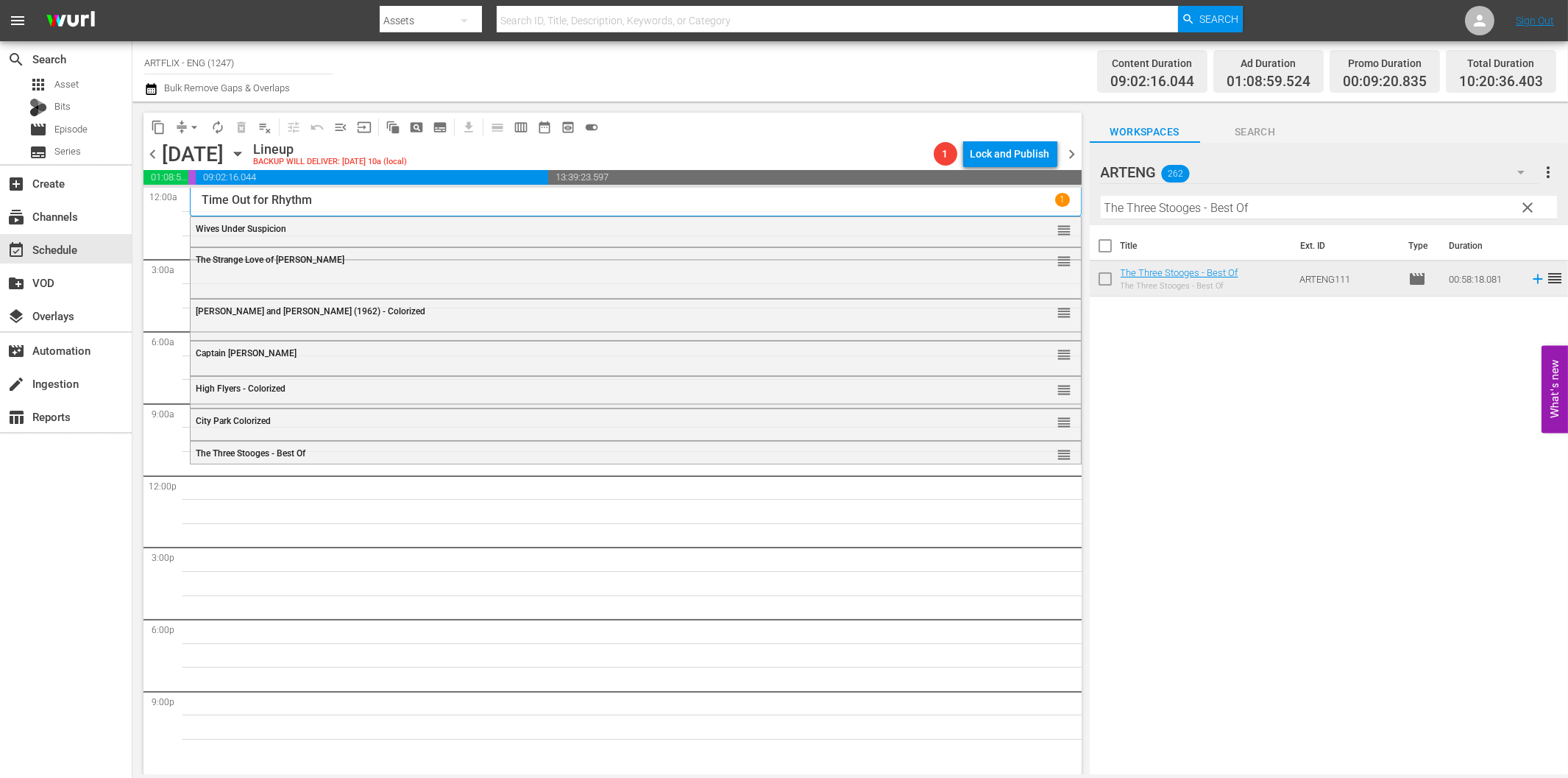
click at [1209, 212] on input "The Three Stooges - Best Of" at bounding box center [1328, 207] width 456 height 23
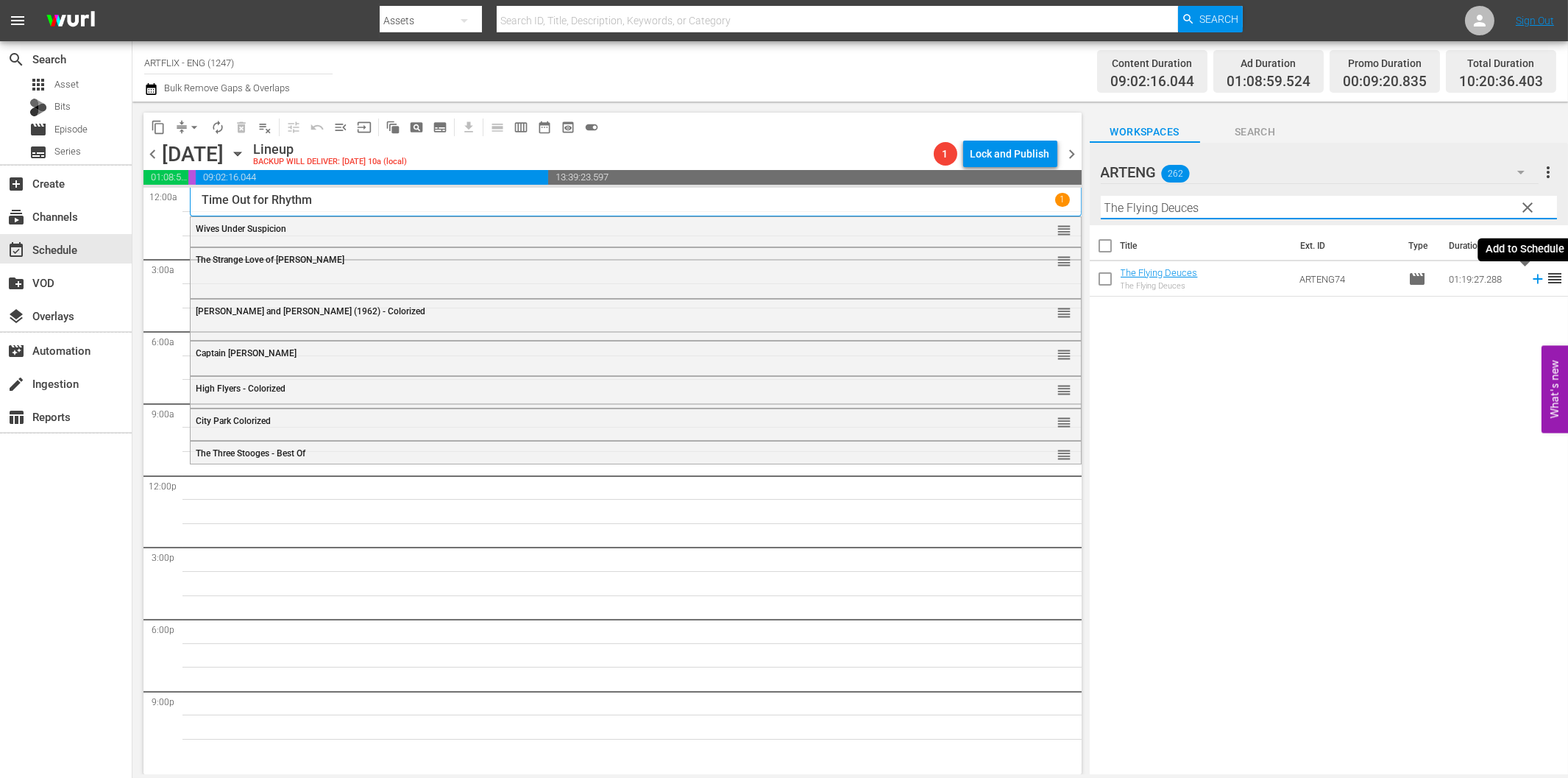
click at [1530, 281] on icon at bounding box center [1538, 278] width 16 height 16
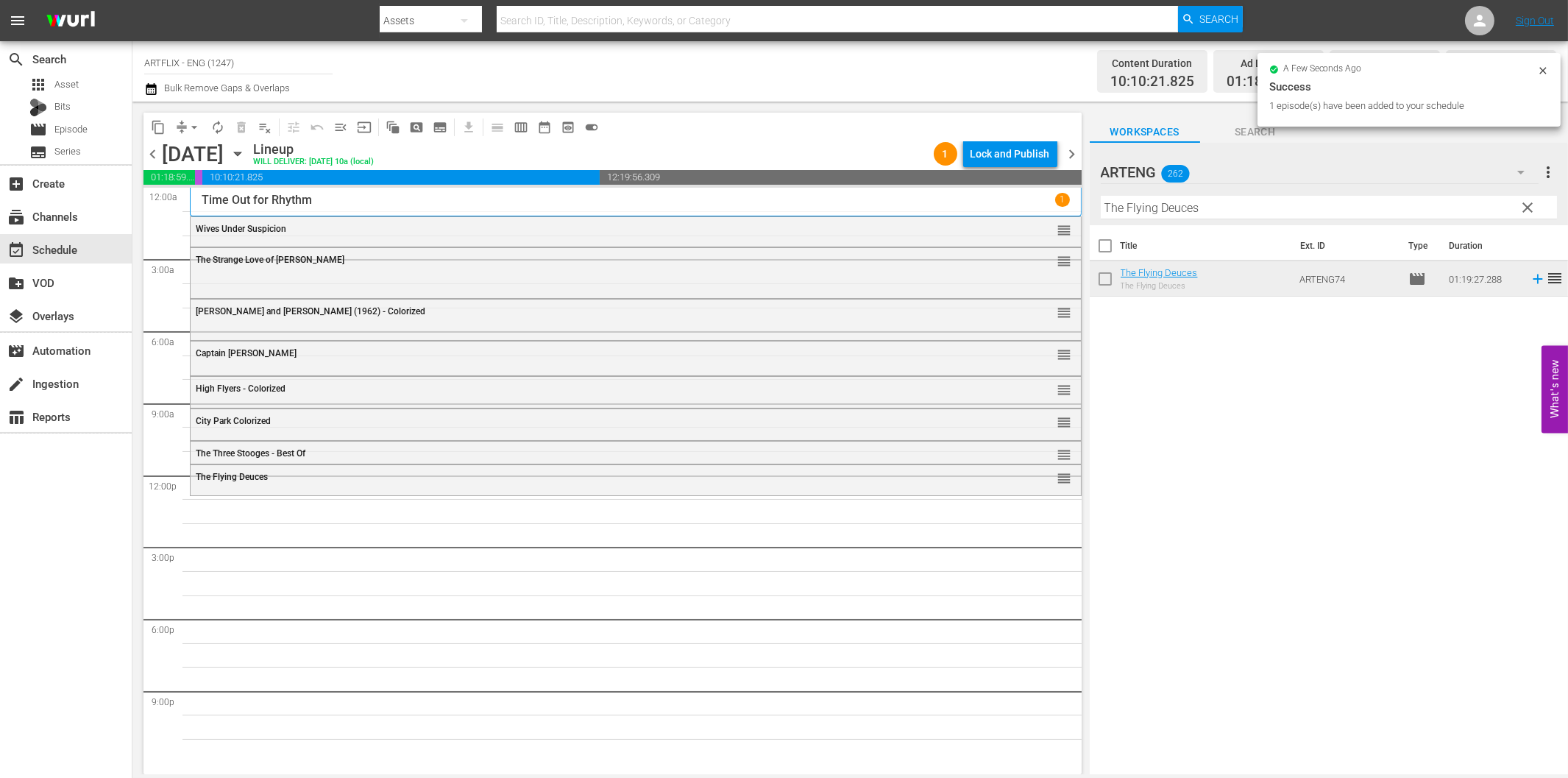
click at [1222, 200] on input "The Flying Deuces" at bounding box center [1328, 207] width 456 height 23
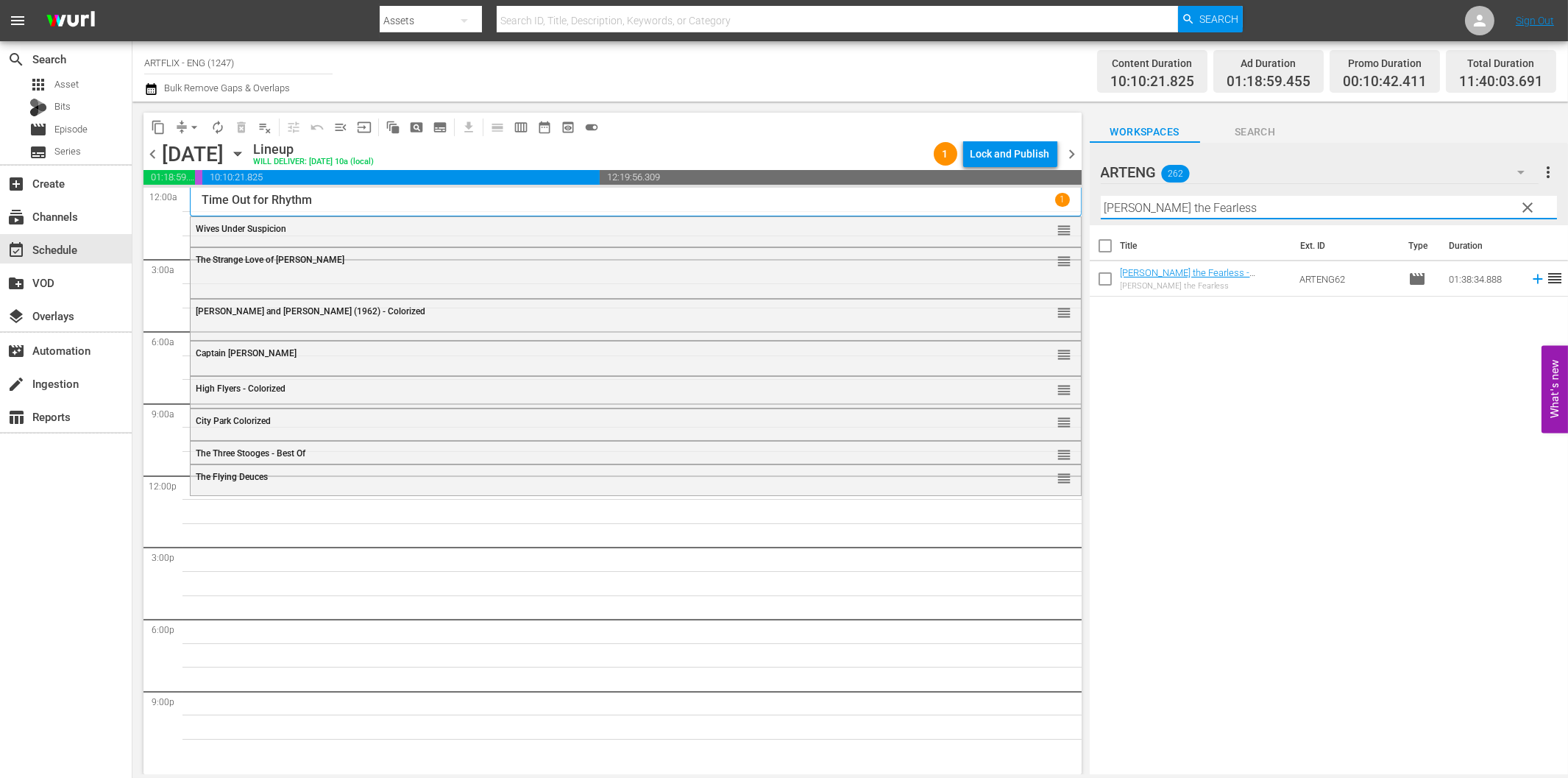
click at [1530, 282] on icon at bounding box center [1538, 278] width 16 height 16
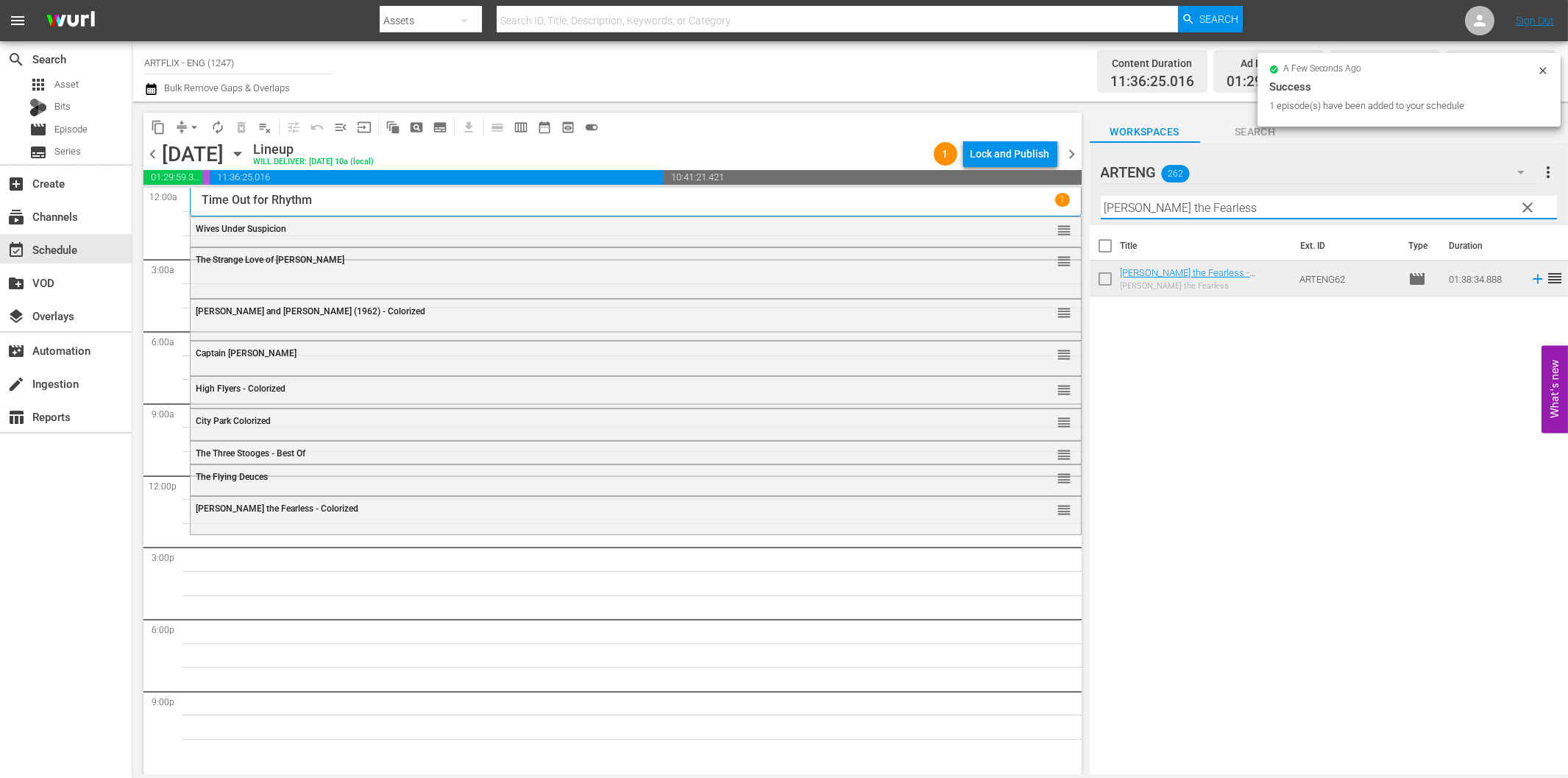
click at [1292, 200] on input "[PERSON_NAME] the Fearless" at bounding box center [1328, 207] width 456 height 23
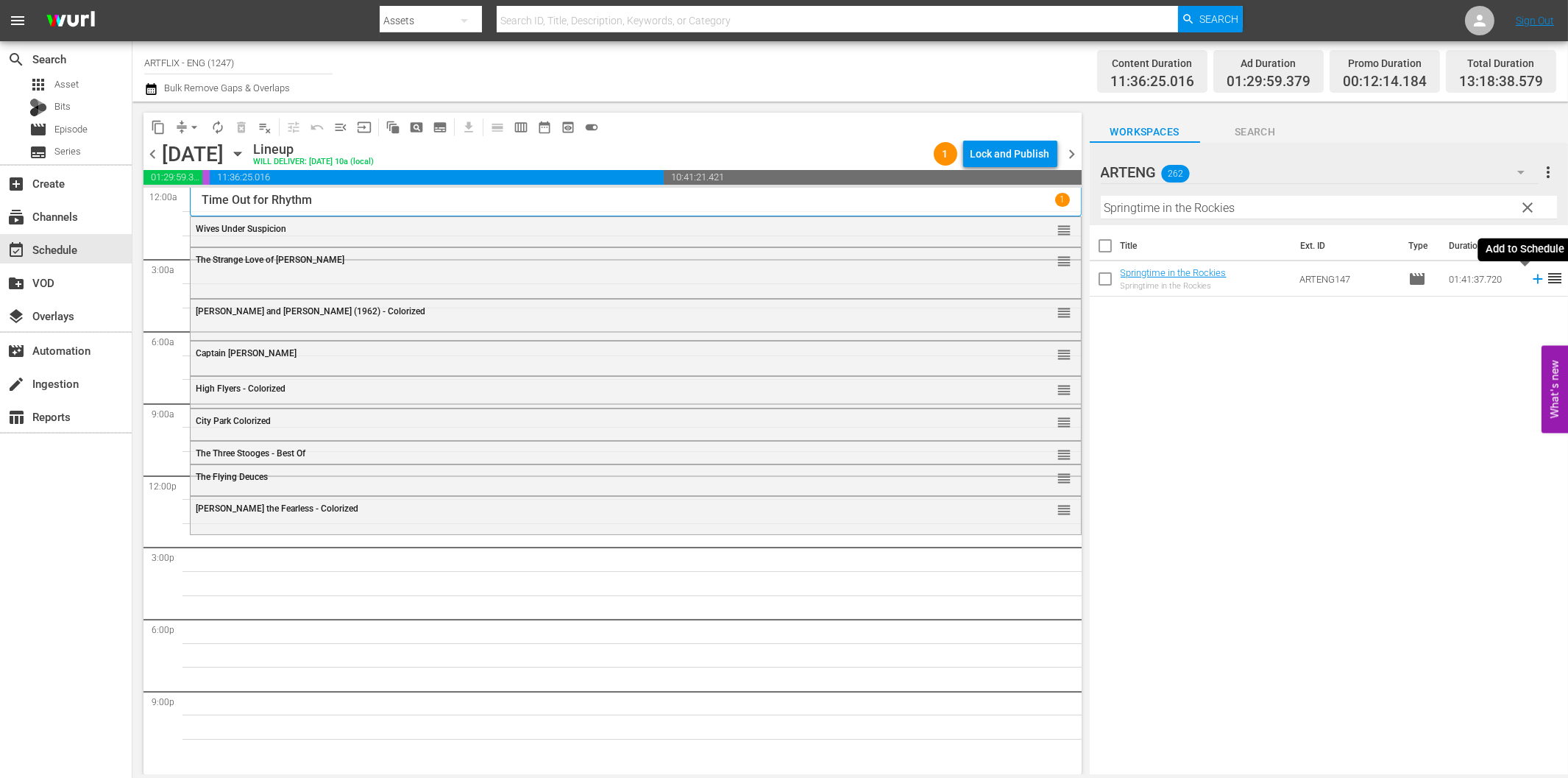
click at [1530, 281] on icon at bounding box center [1538, 278] width 16 height 16
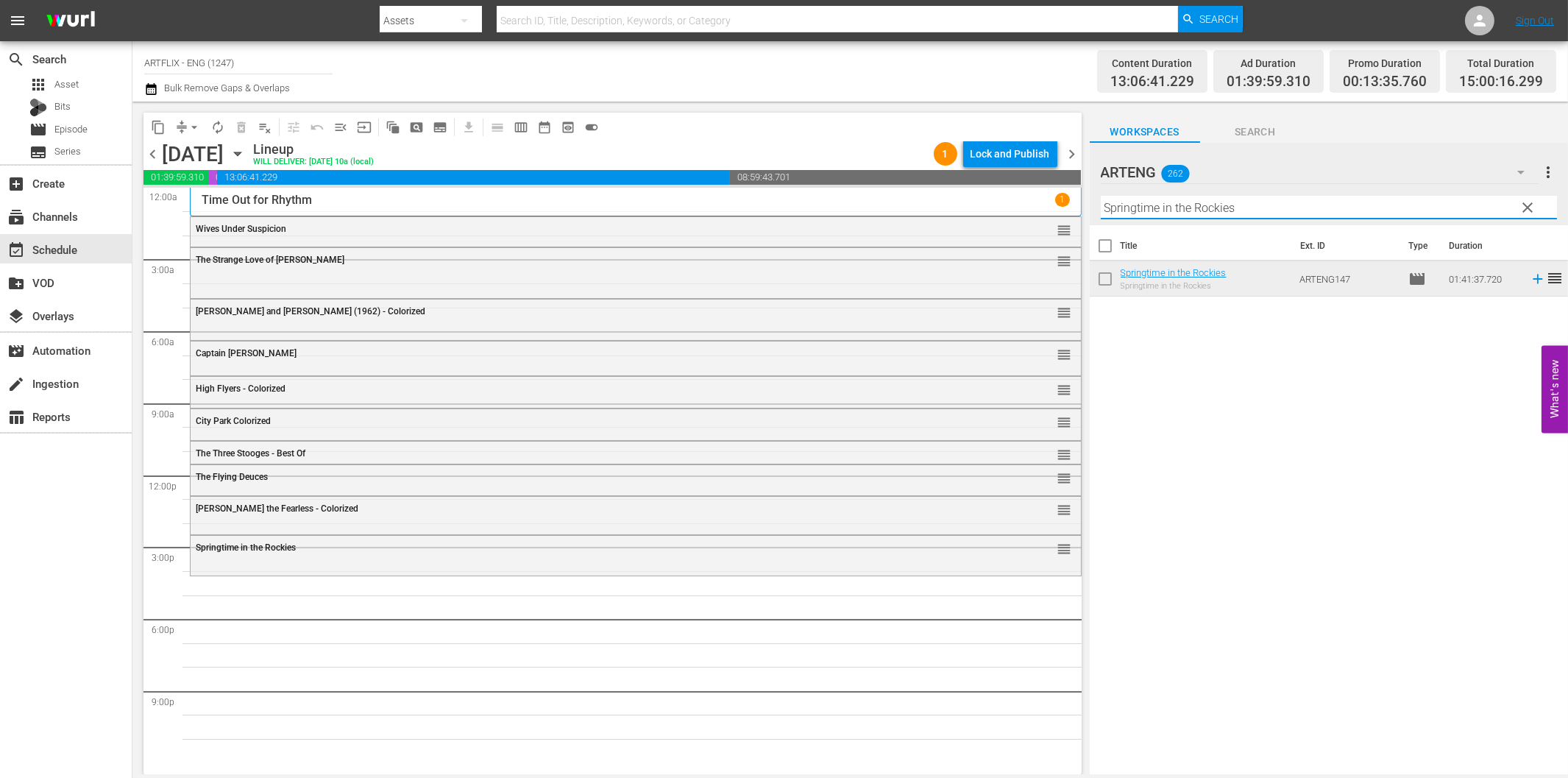
click at [1138, 199] on input "Springtime in the Rockies" at bounding box center [1328, 207] width 456 height 23
click at [1530, 277] on icon at bounding box center [1538, 278] width 16 height 16
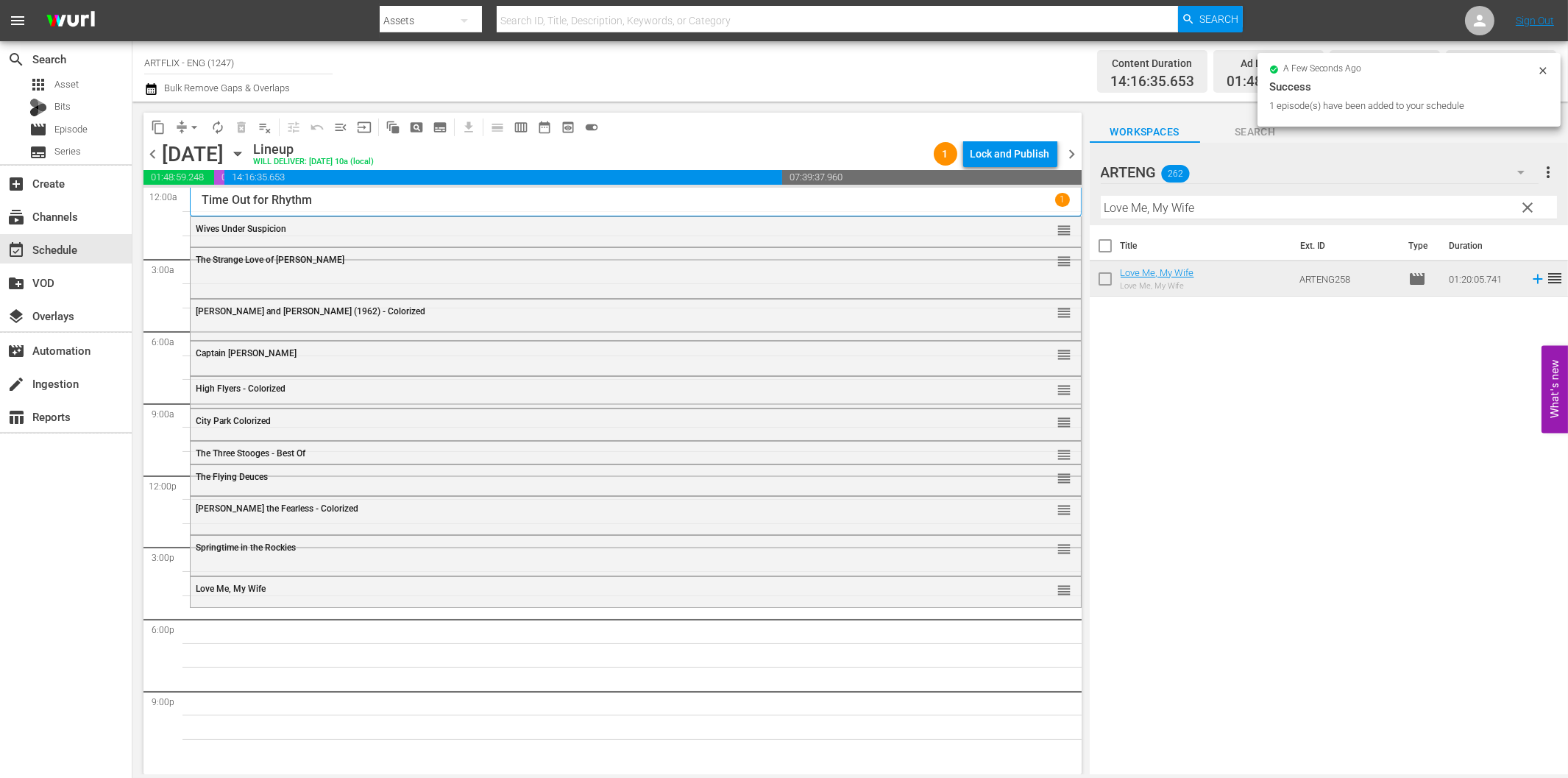
drag, startPoint x: 1284, startPoint y: 192, endPoint x: 1293, endPoint y: 201, distance: 12.7
click at [1286, 192] on div "Filter by Title Love Me, My Wife" at bounding box center [1328, 208] width 456 height 36
click at [1298, 203] on input "Love Me, My Wife" at bounding box center [1328, 207] width 456 height 23
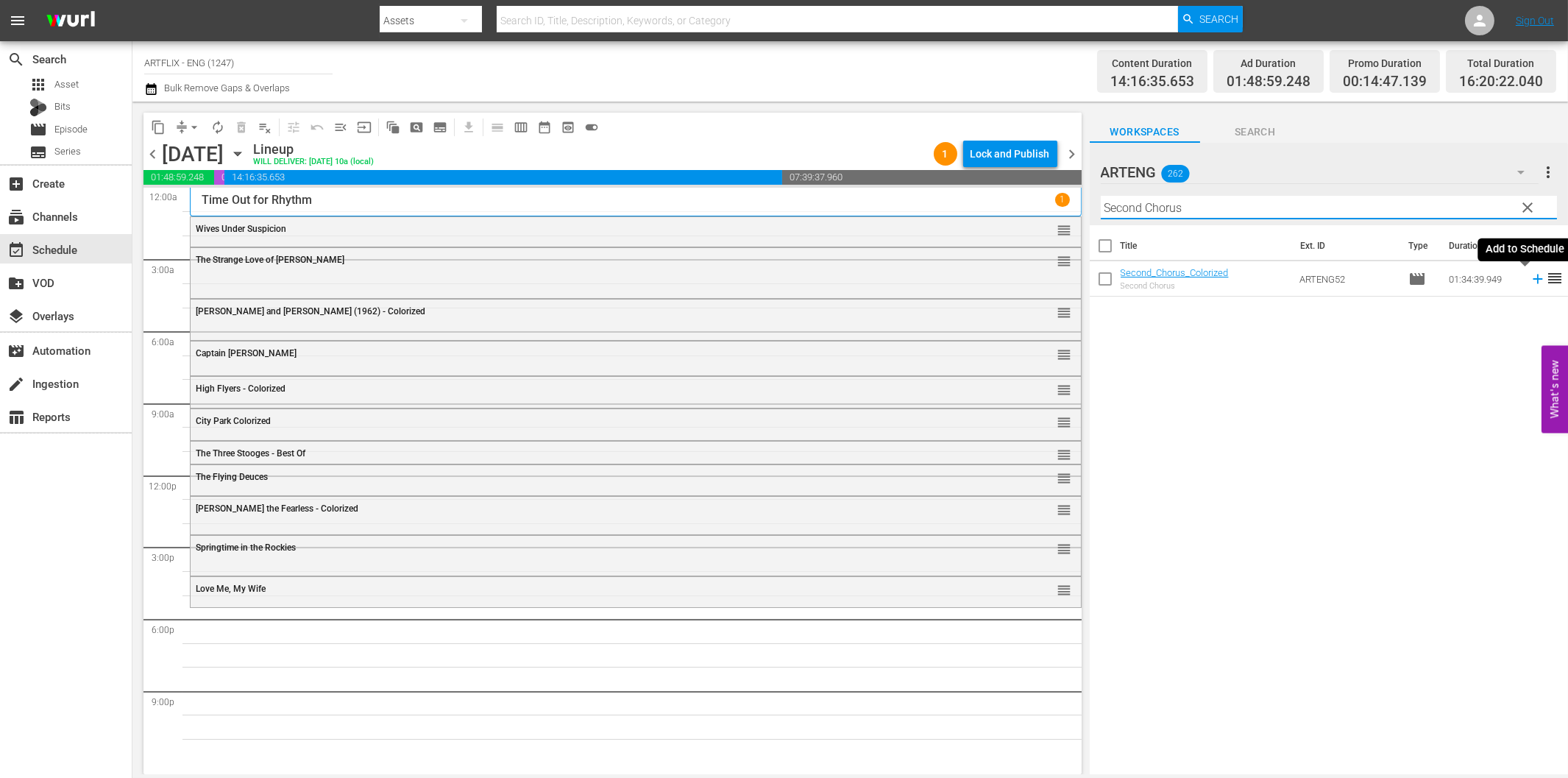
click at [1532, 276] on icon at bounding box center [1537, 279] width 9 height 9
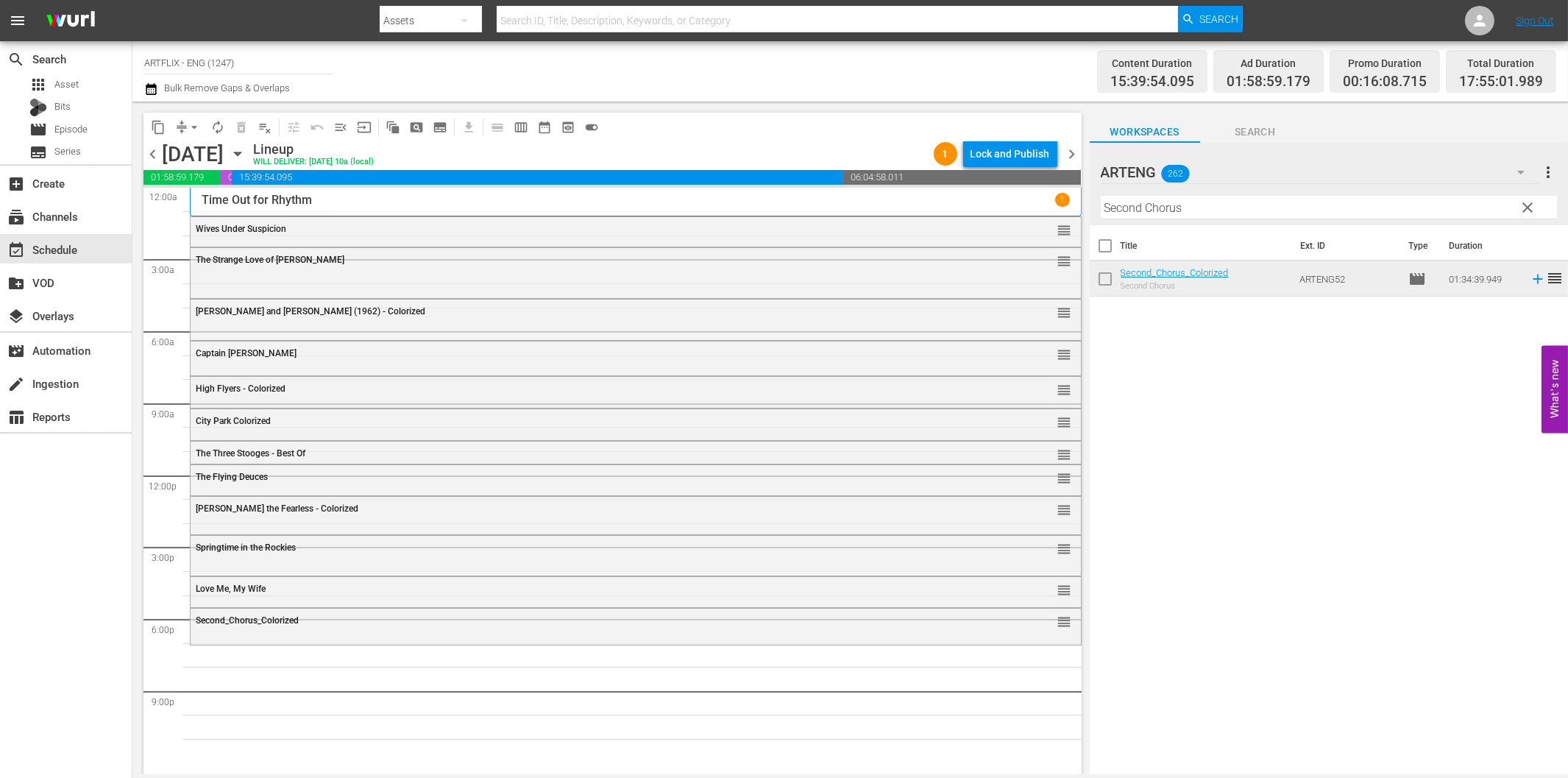
click at [1217, 212] on input "Second Chorus" at bounding box center [1328, 207] width 456 height 23
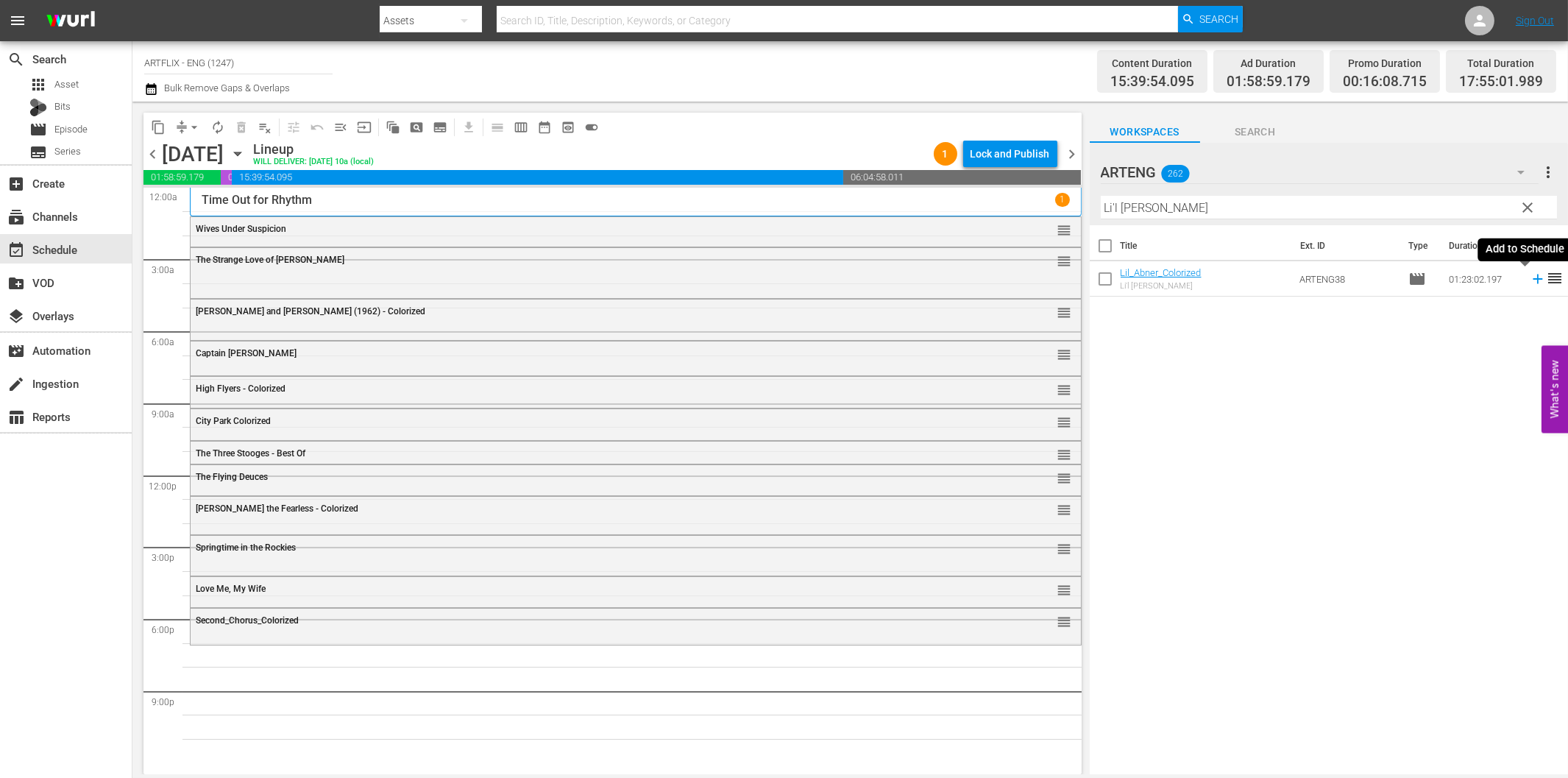
click at [1530, 282] on icon at bounding box center [1538, 278] width 16 height 16
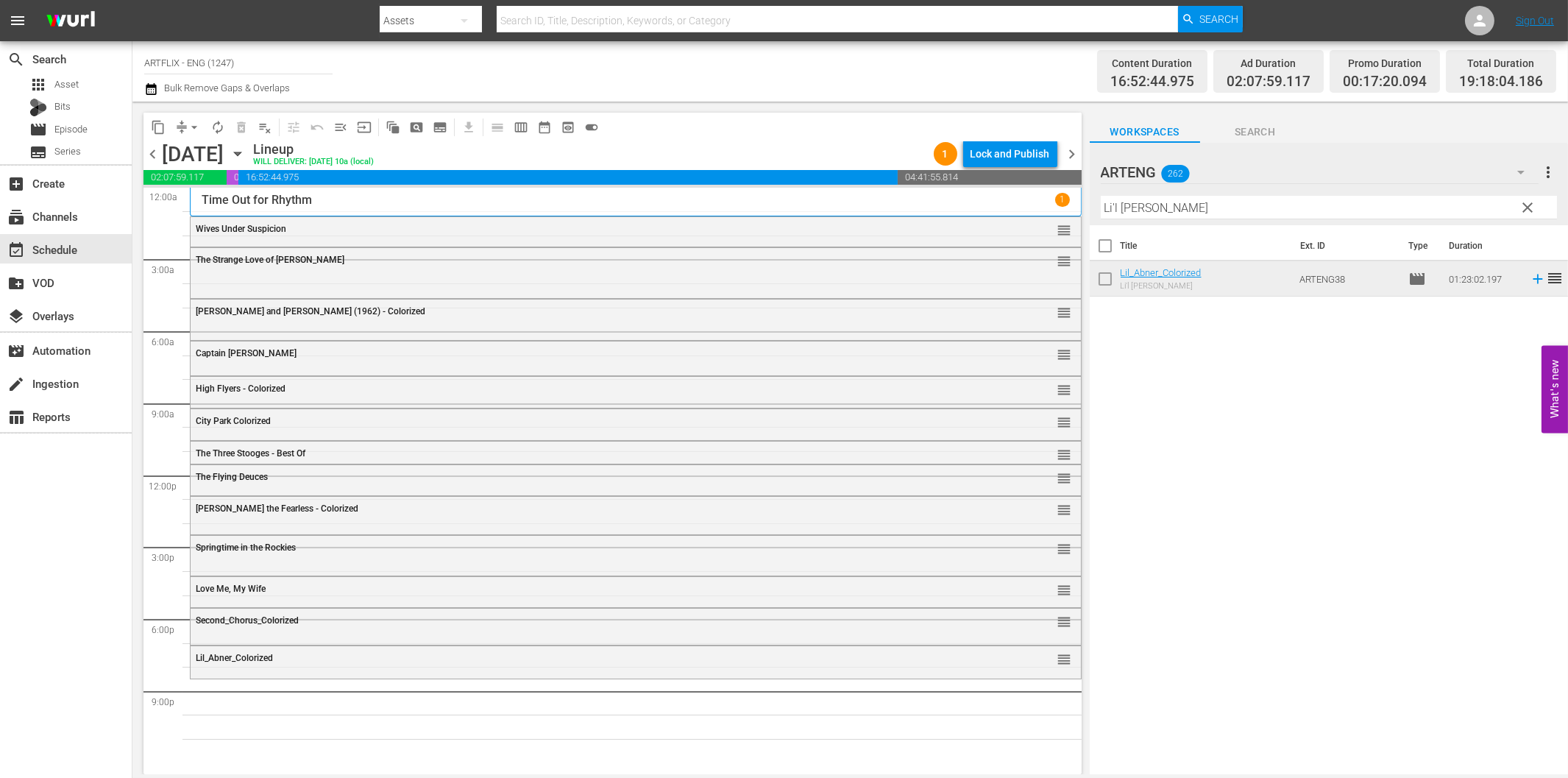
click at [1298, 208] on input "Li'l [PERSON_NAME]" at bounding box center [1328, 207] width 456 height 23
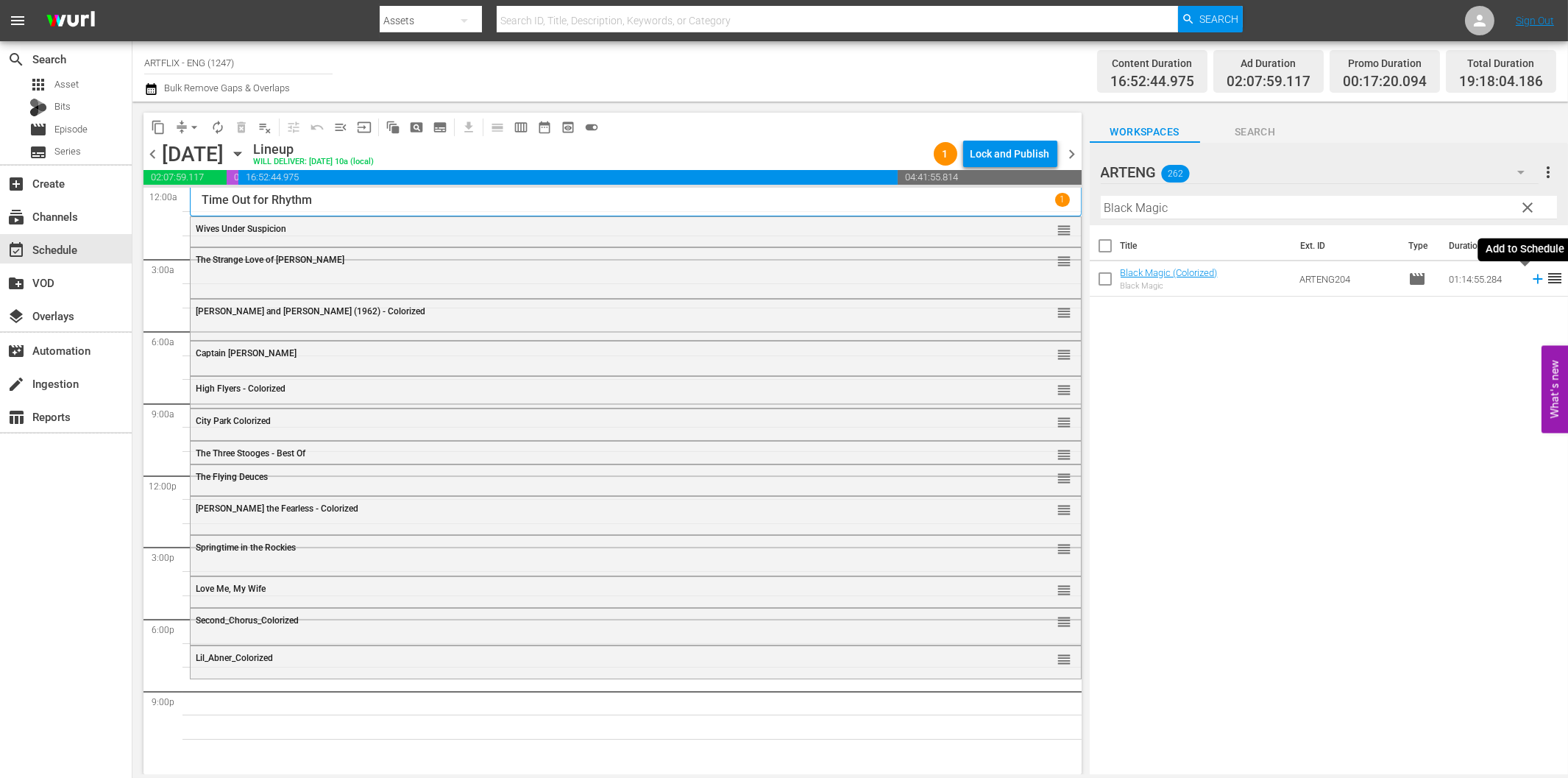
click at [1532, 275] on icon at bounding box center [1537, 279] width 9 height 9
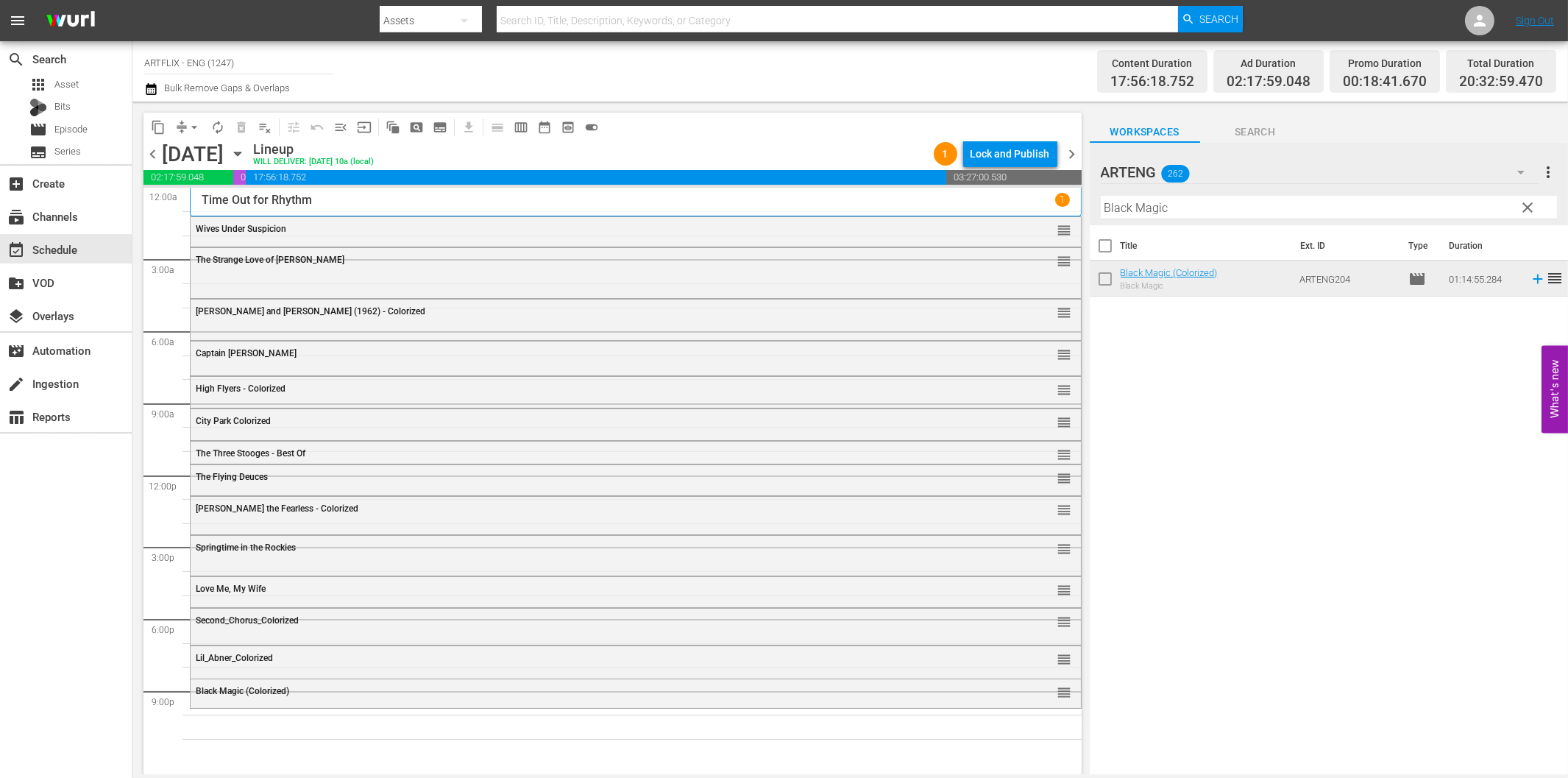
click at [1158, 208] on input "Black Magic" at bounding box center [1328, 207] width 456 height 23
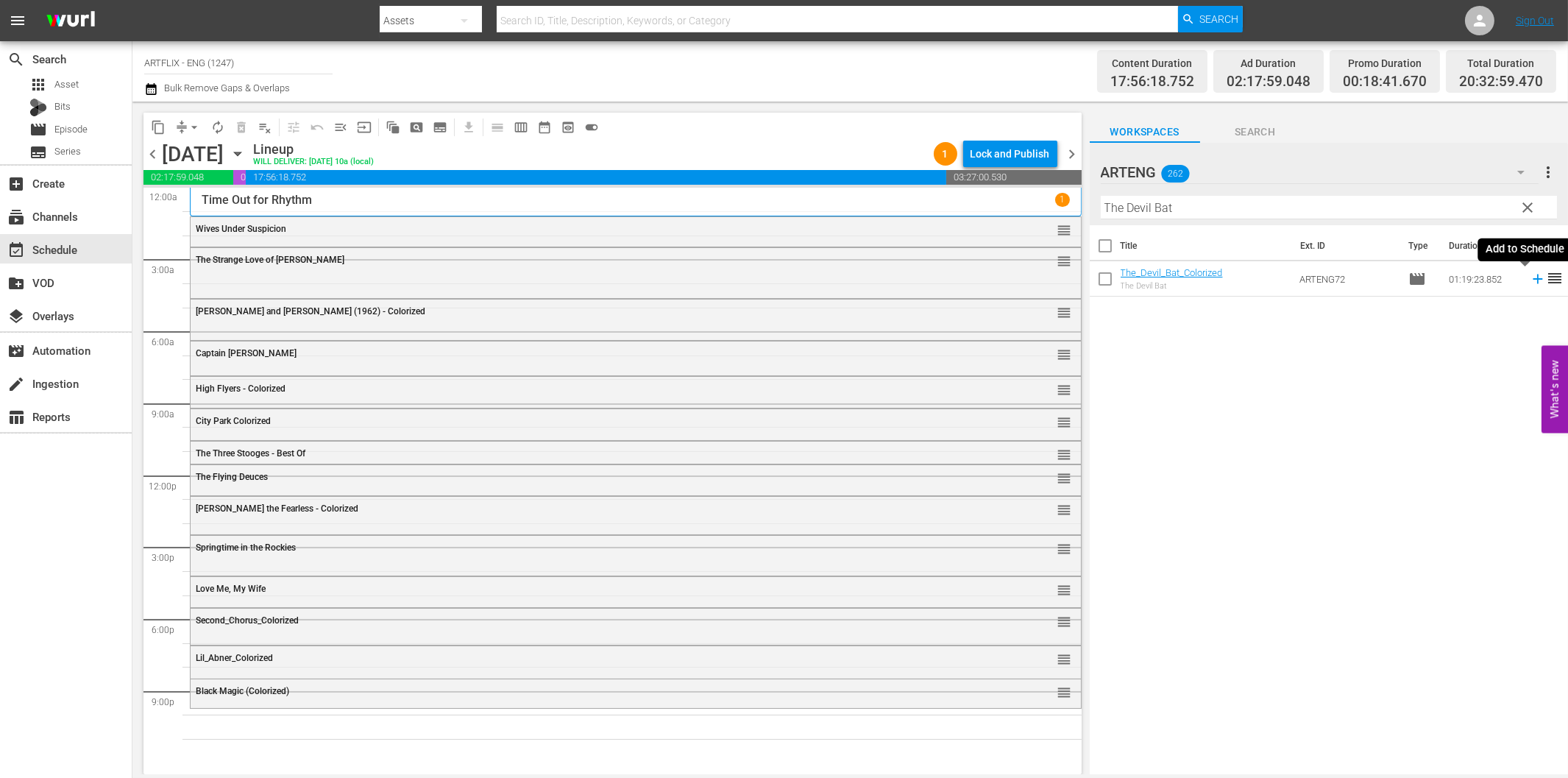
click at [1532, 278] on icon at bounding box center [1537, 279] width 9 height 9
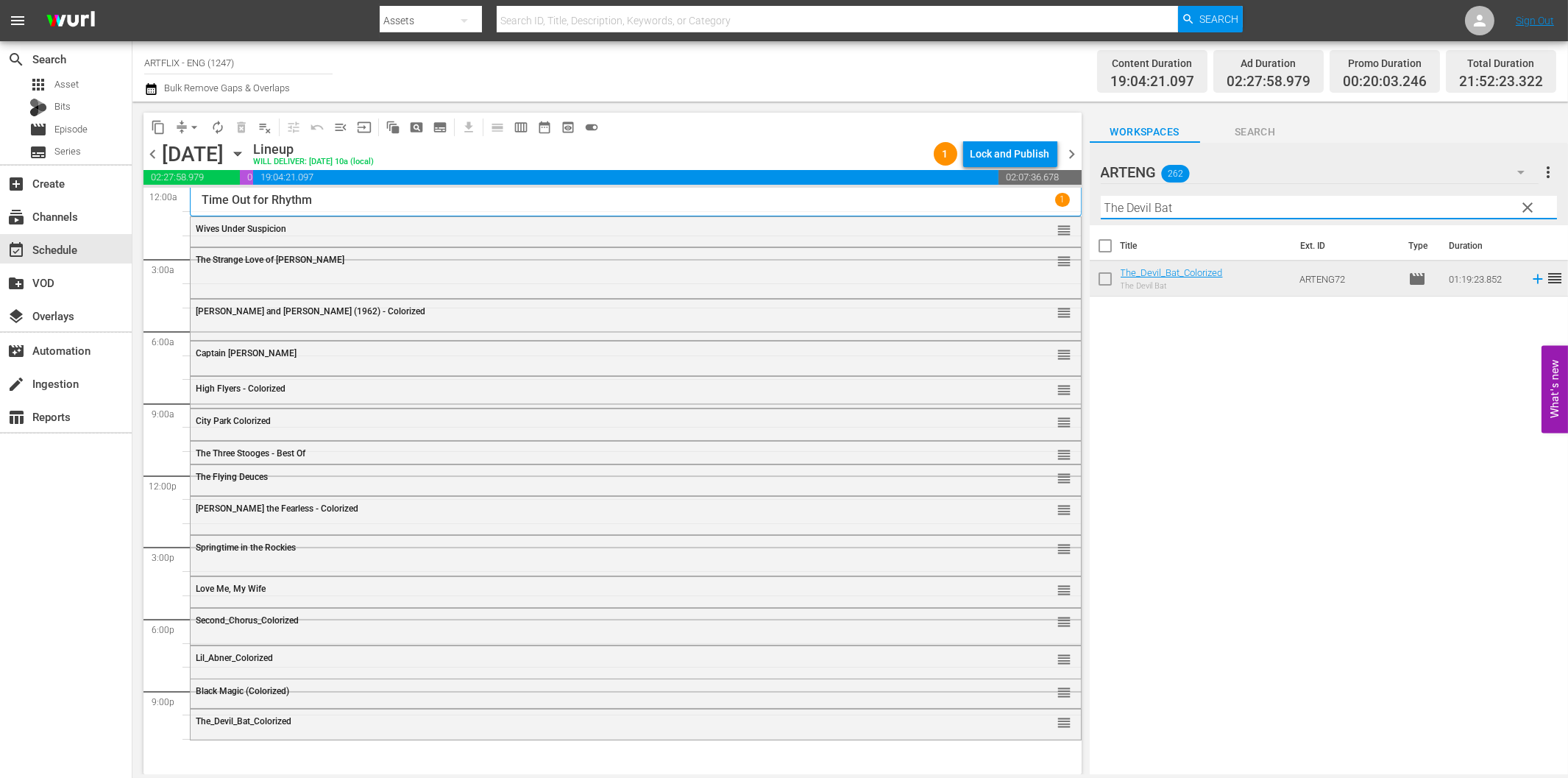
click at [1204, 210] on input "The Devil Bat" at bounding box center [1328, 207] width 456 height 23
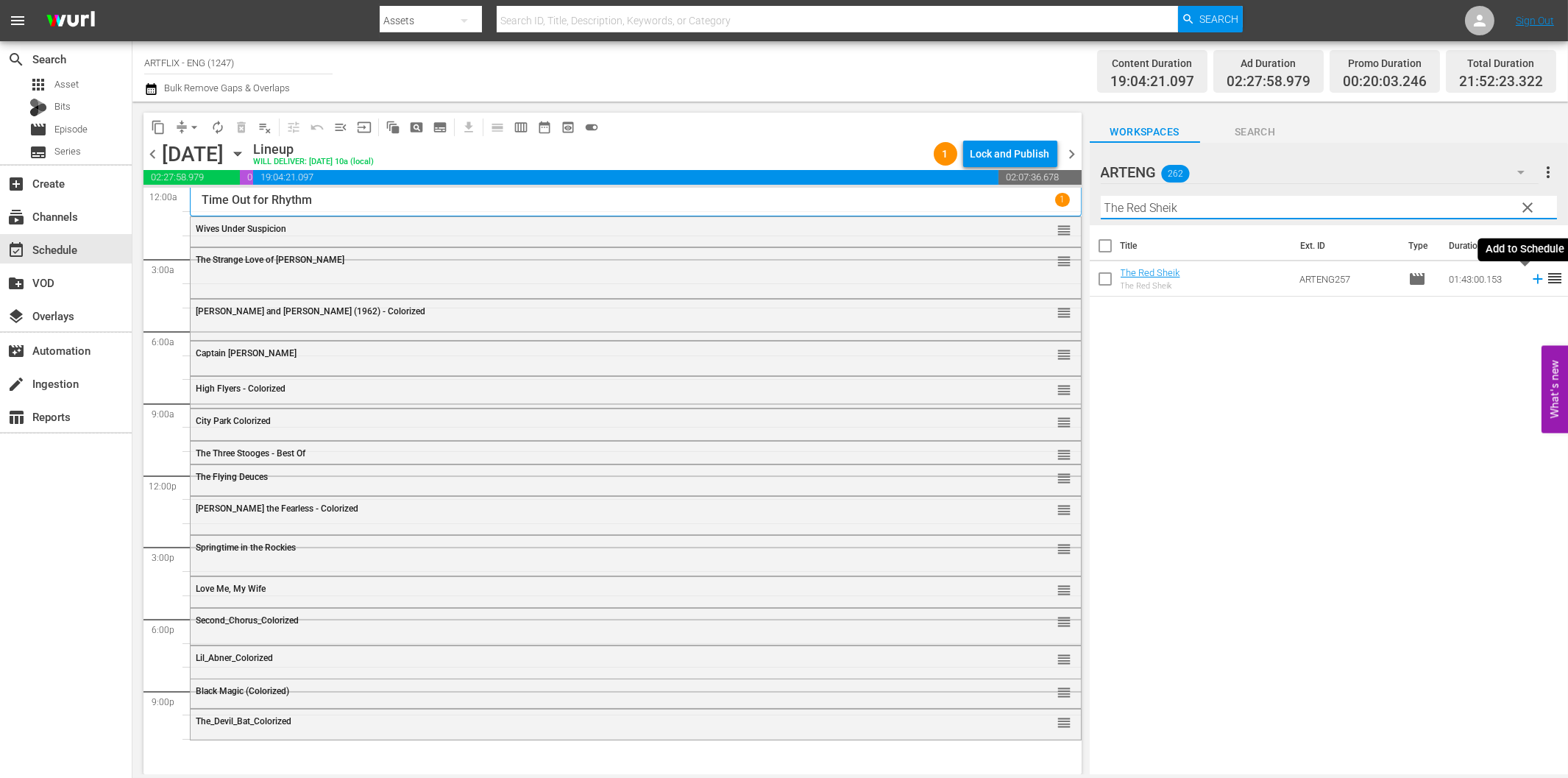
click at [1532, 280] on icon at bounding box center [1537, 279] width 9 height 9
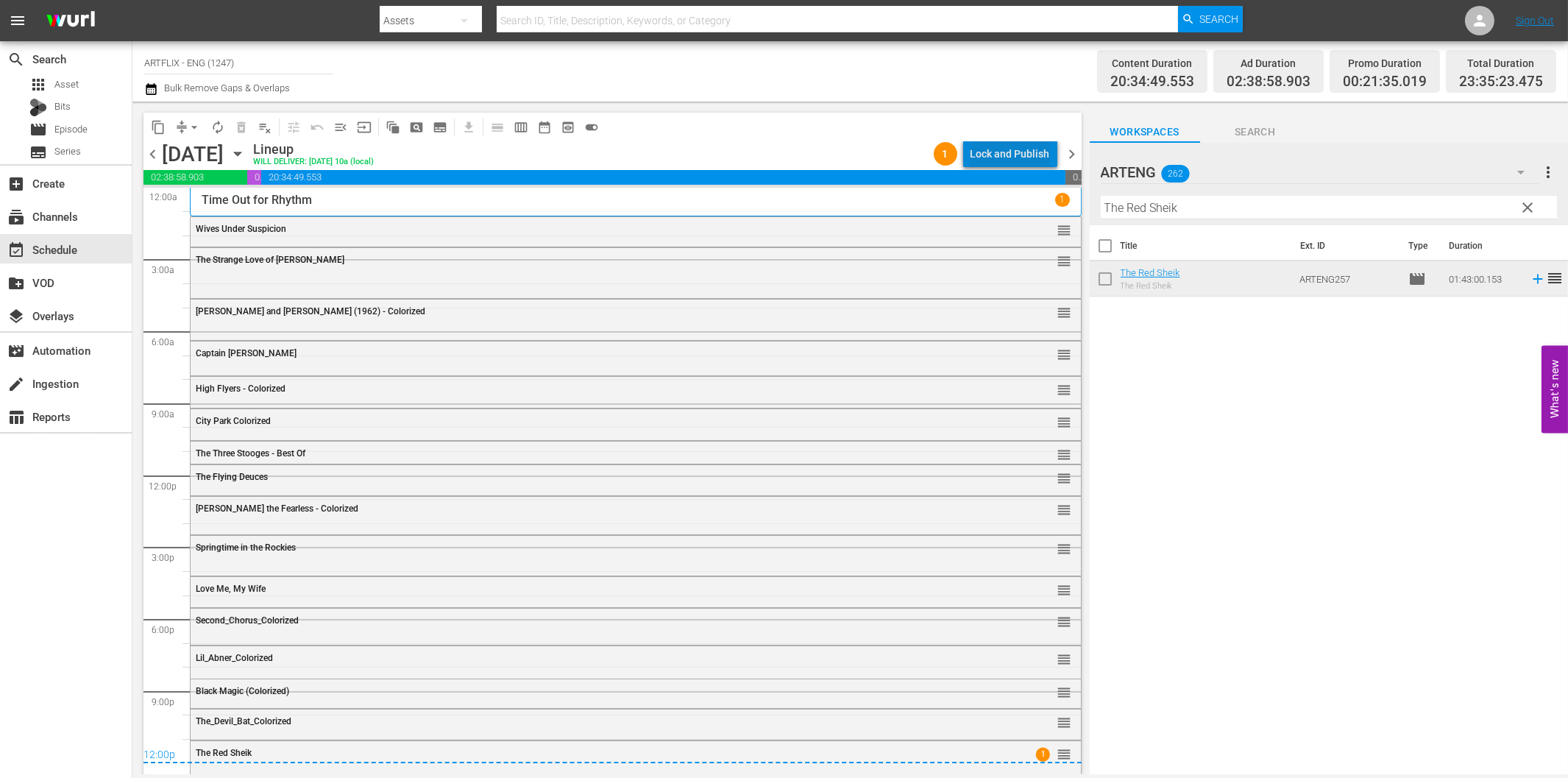
click at [1019, 155] on div "Lock and Publish" at bounding box center [1010, 154] width 79 height 26
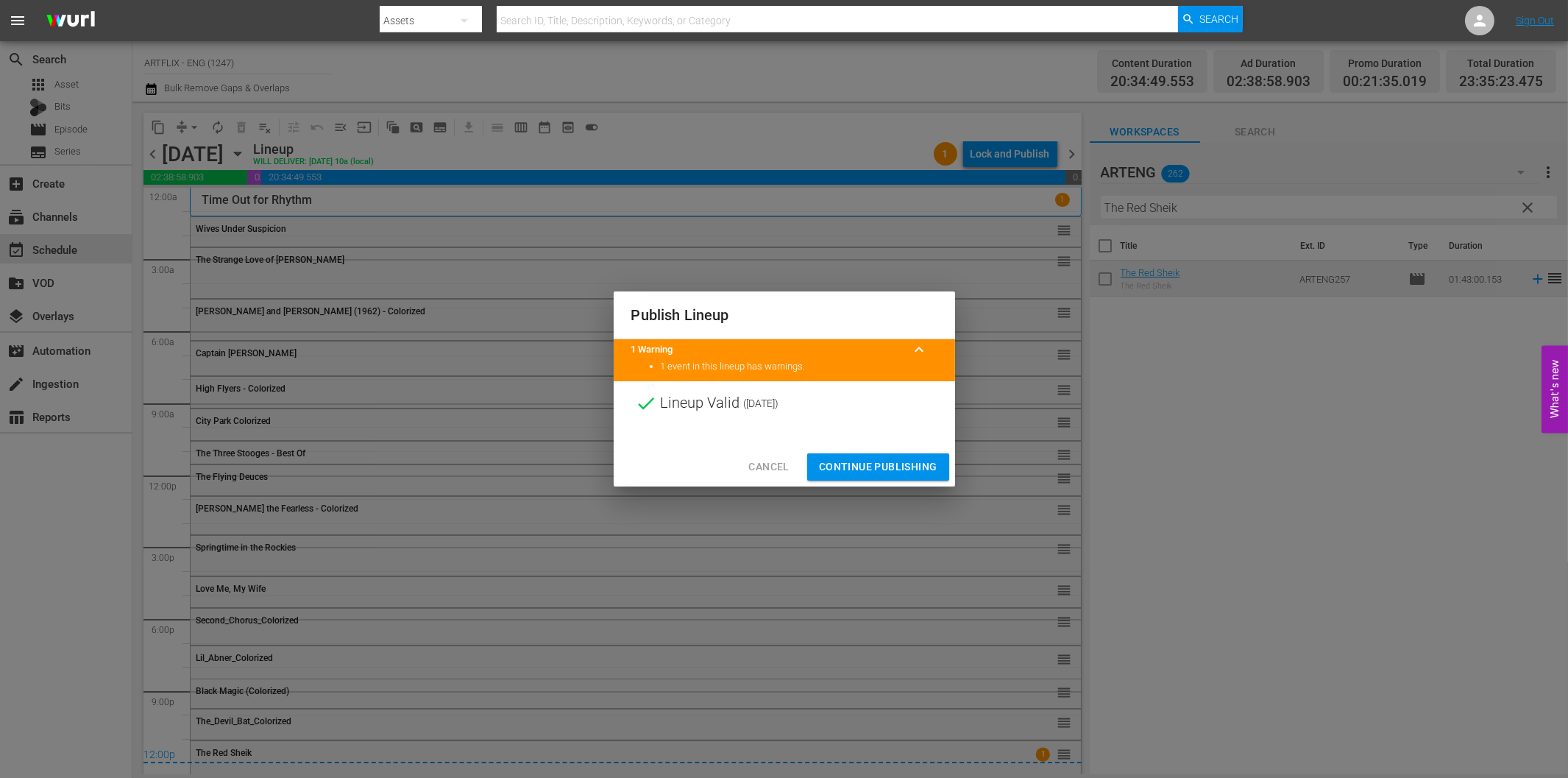
click at [914, 475] on span "Continue Publishing" at bounding box center [878, 467] width 119 height 19
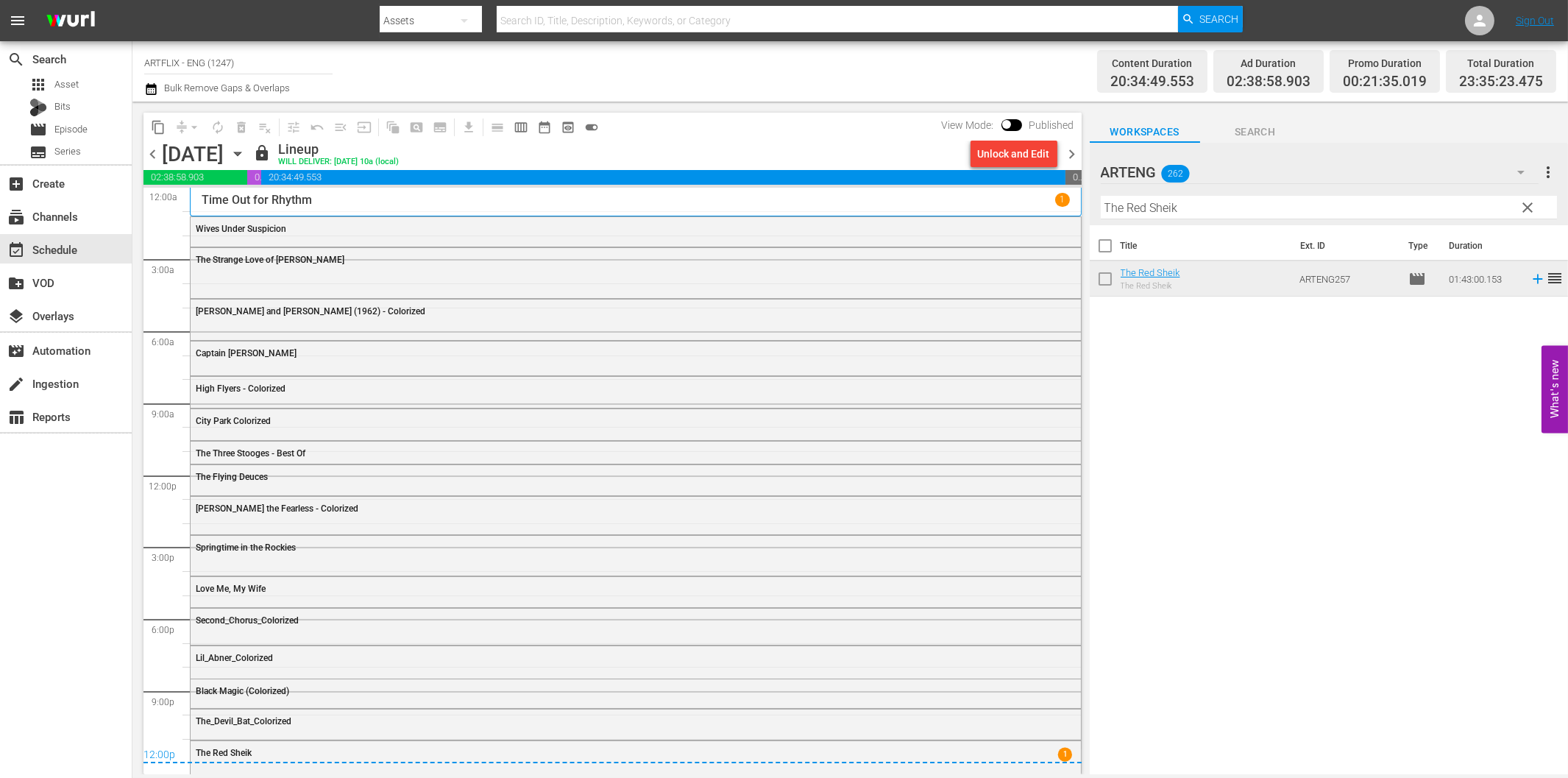
drag, startPoint x: 1072, startPoint y: 152, endPoint x: 1095, endPoint y: 195, distance: 48.8
click at [1072, 152] on span "chevron_right" at bounding box center [1072, 154] width 19 height 19
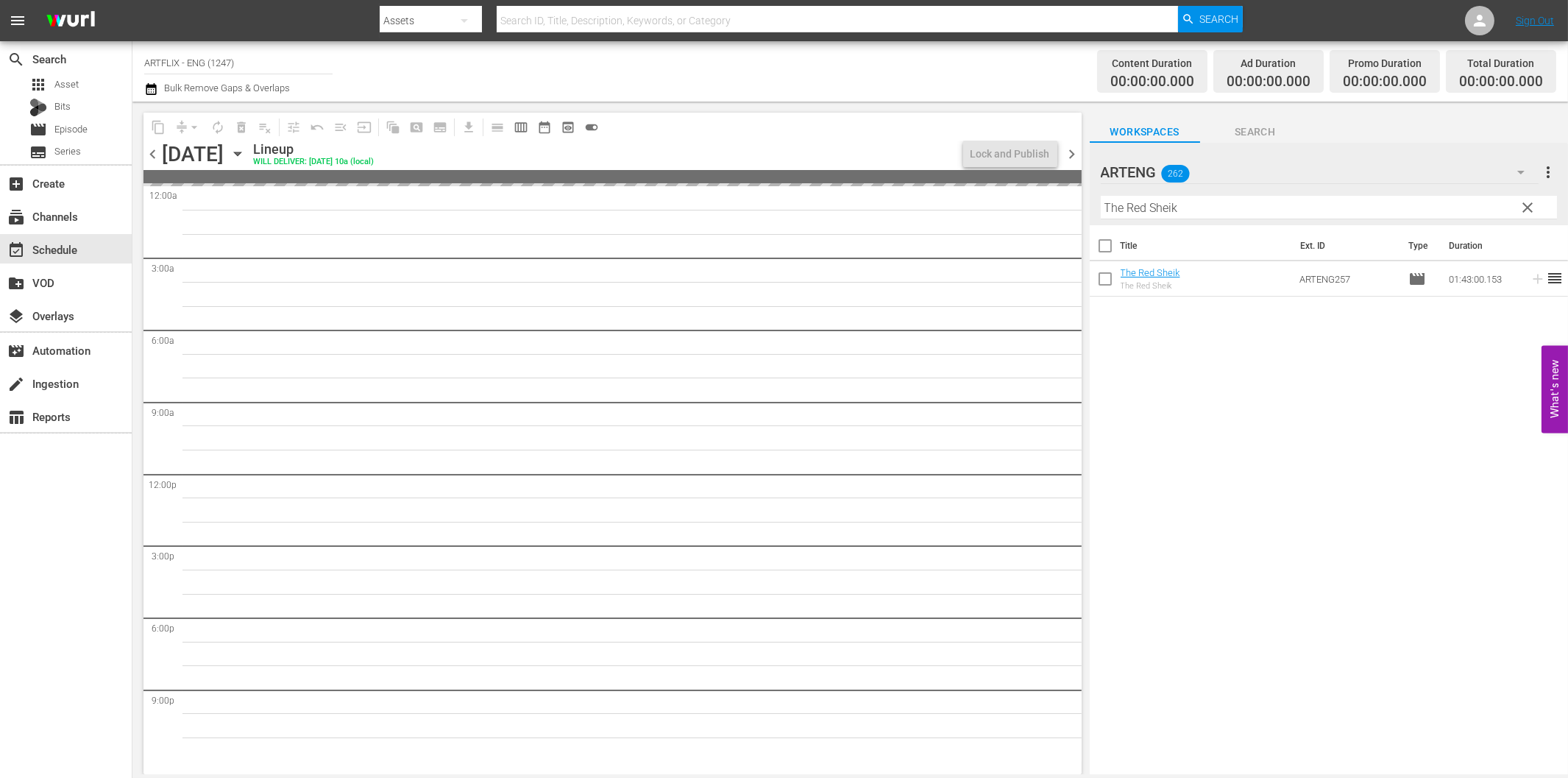
click at [1215, 201] on input "The Red Sheik" at bounding box center [1328, 207] width 456 height 23
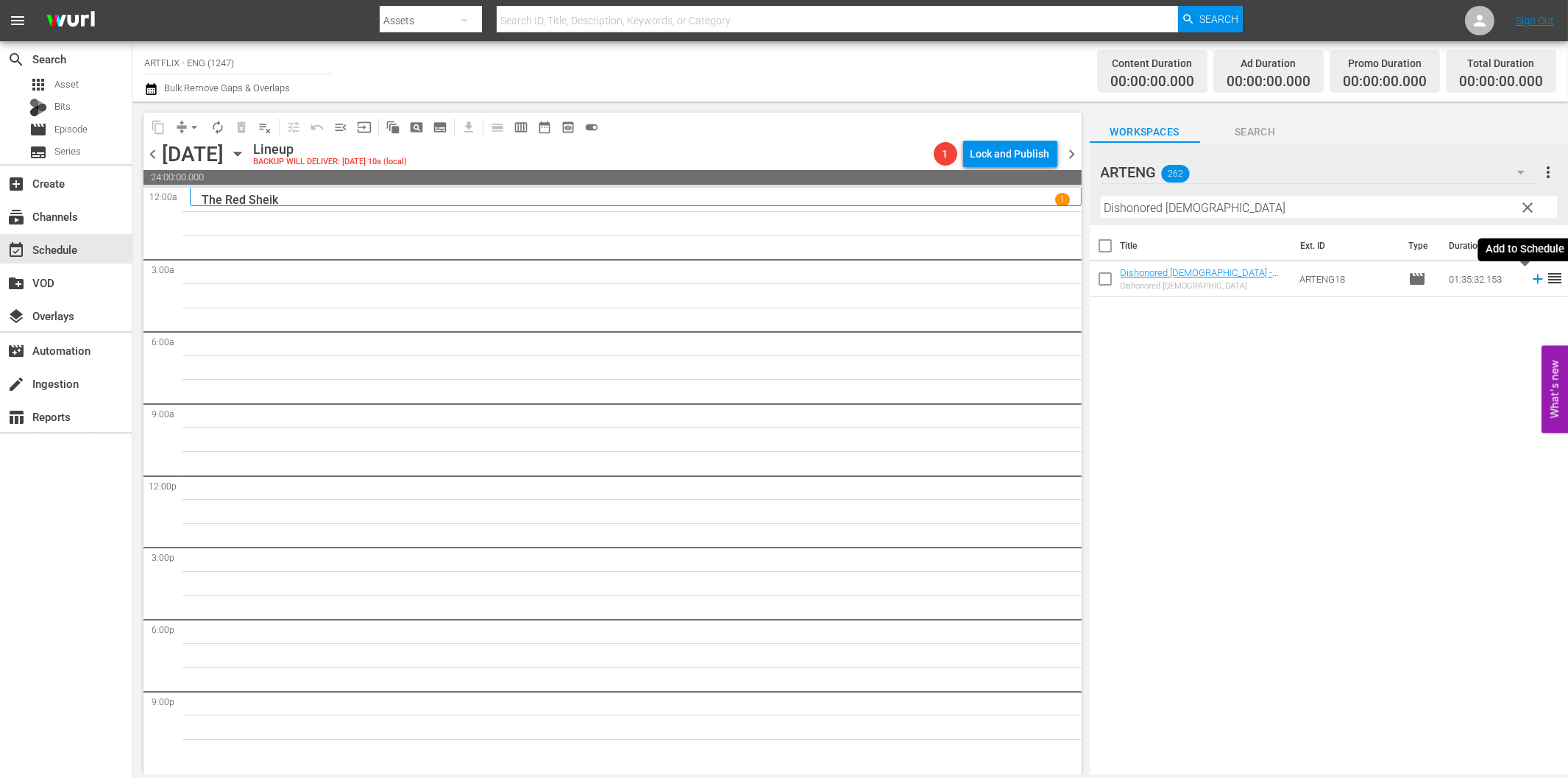
click at [1532, 280] on icon at bounding box center [1537, 279] width 9 height 9
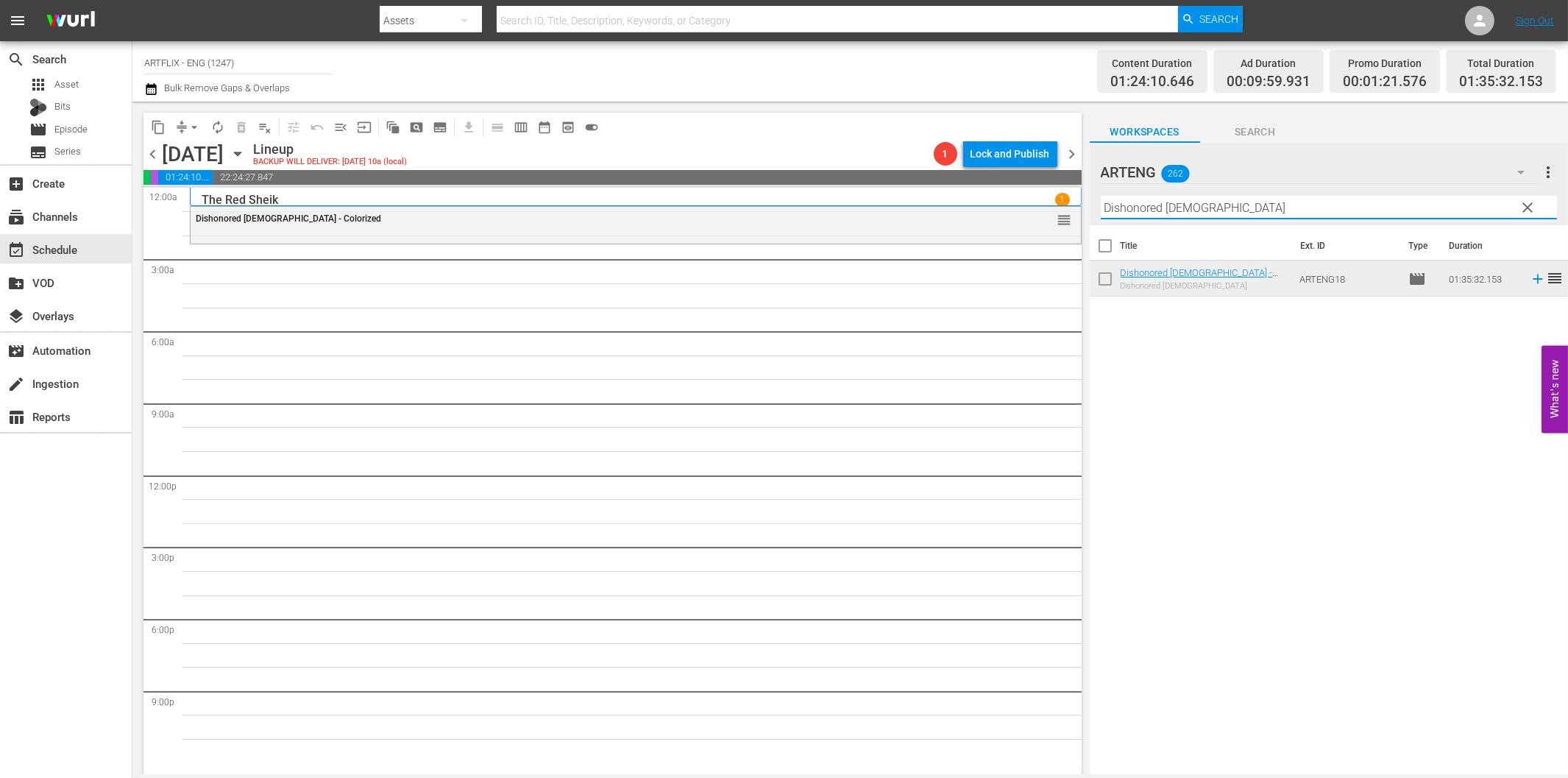
click at [1169, 204] on input "Dishonored [DEMOGRAPHIC_DATA]" at bounding box center [1328, 207] width 456 height 23
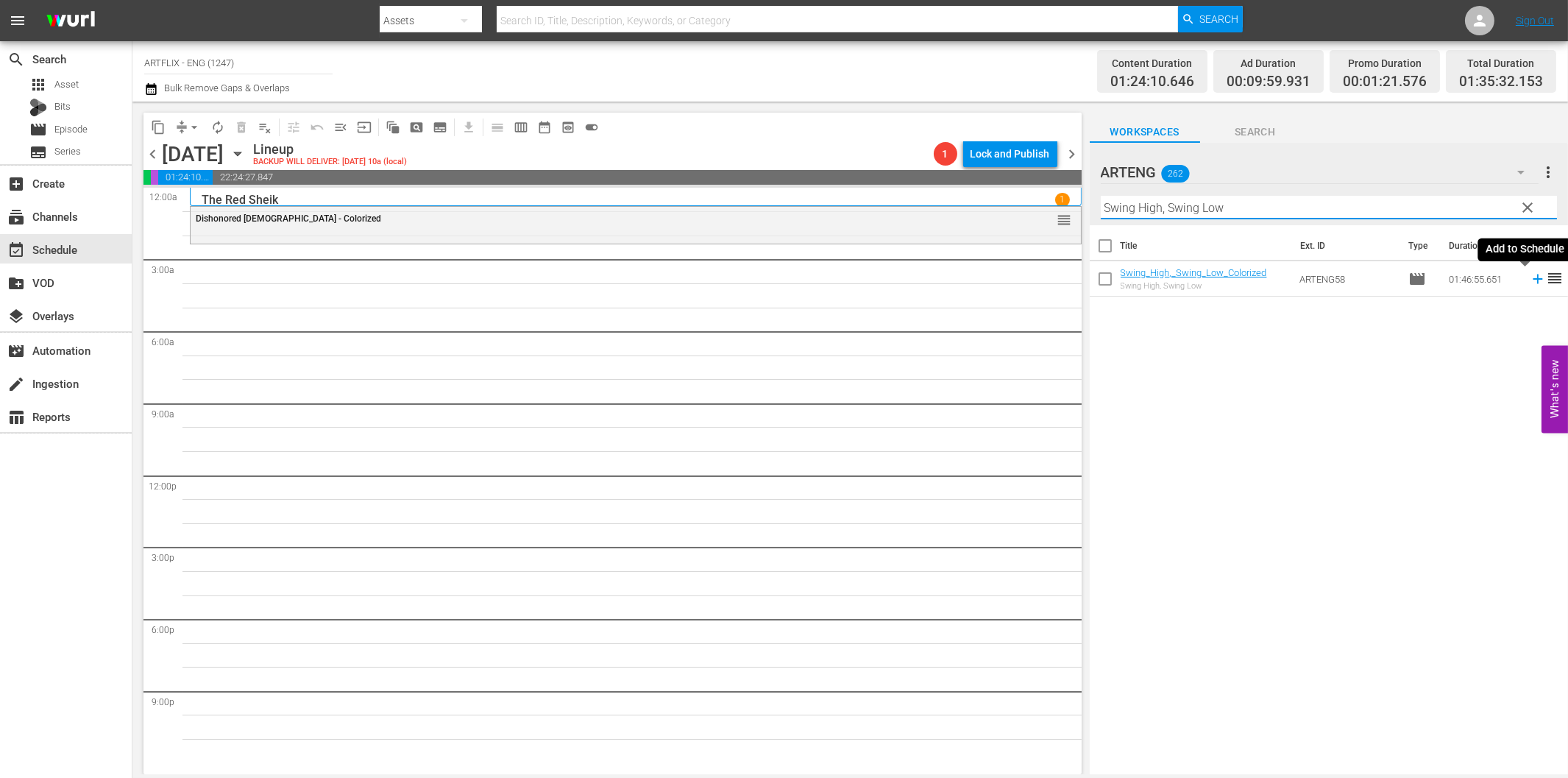
click at [1530, 278] on icon at bounding box center [1538, 278] width 16 height 16
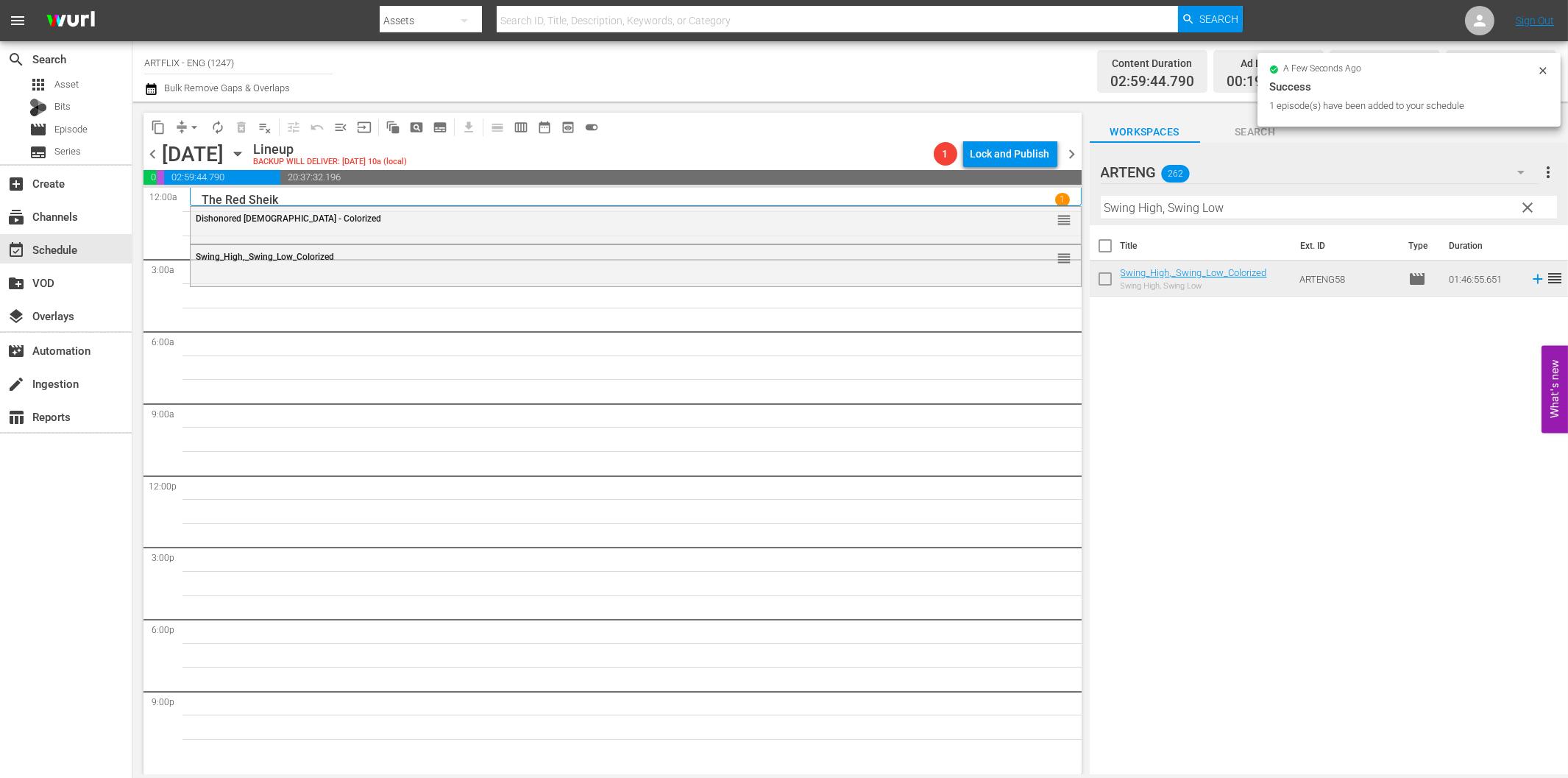
click at [1195, 202] on input "Swing High, Swing Low" at bounding box center [1328, 207] width 456 height 23
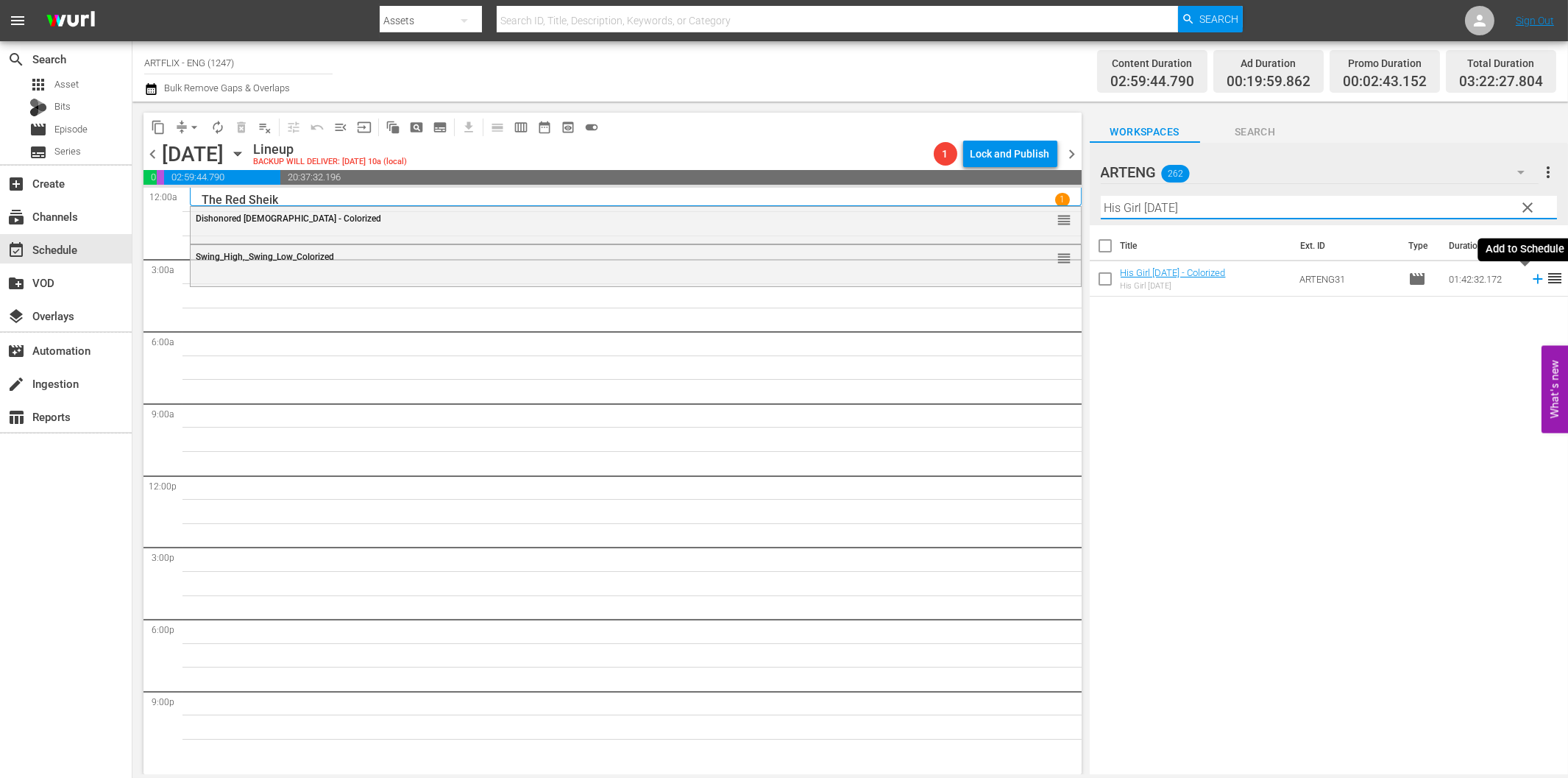
click at [1532, 281] on icon at bounding box center [1537, 279] width 9 height 9
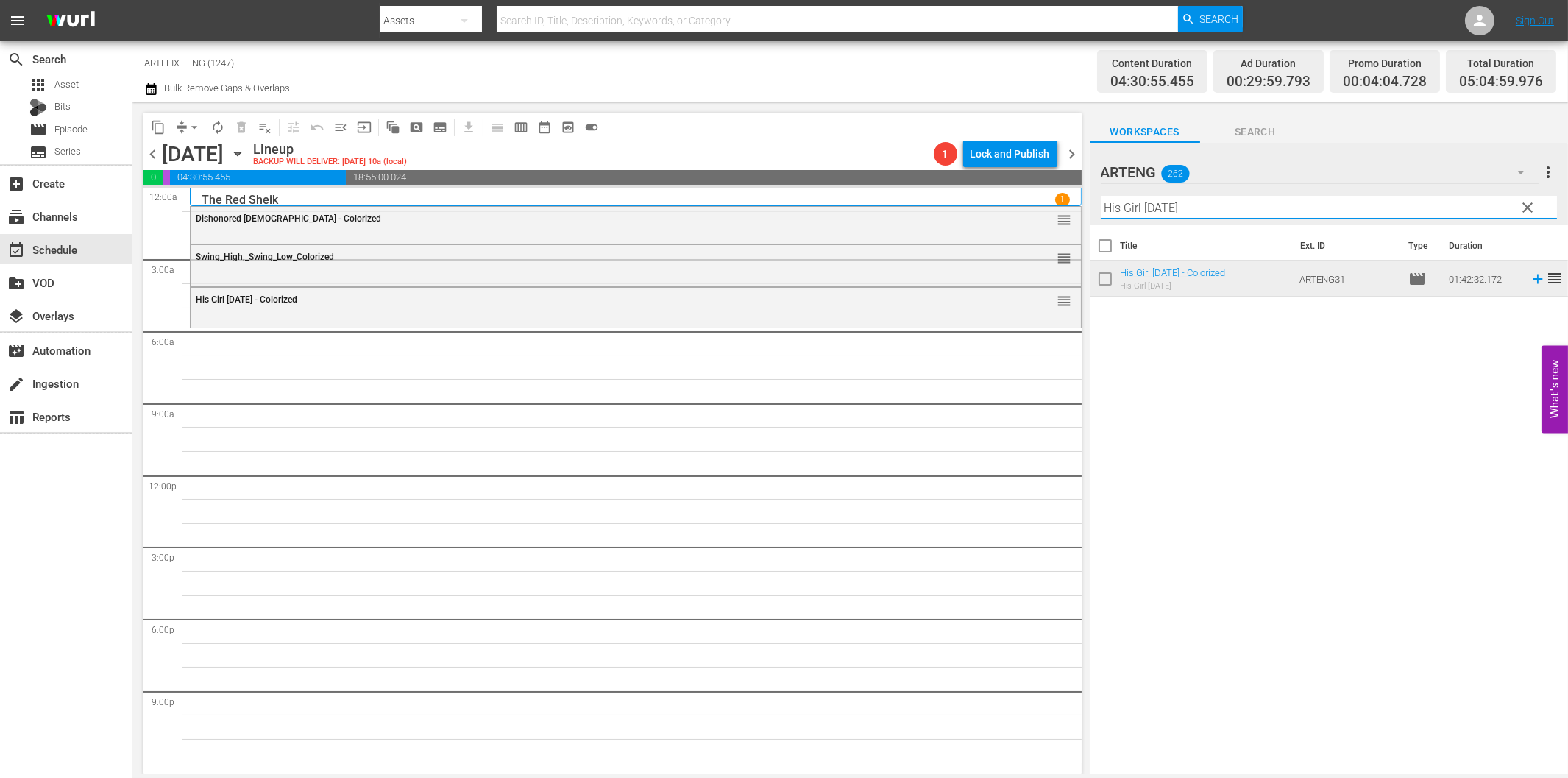
click at [1230, 211] on input "His Girl [DATE]" at bounding box center [1328, 207] width 456 height 23
click at [1532, 278] on icon at bounding box center [1537, 279] width 9 height 9
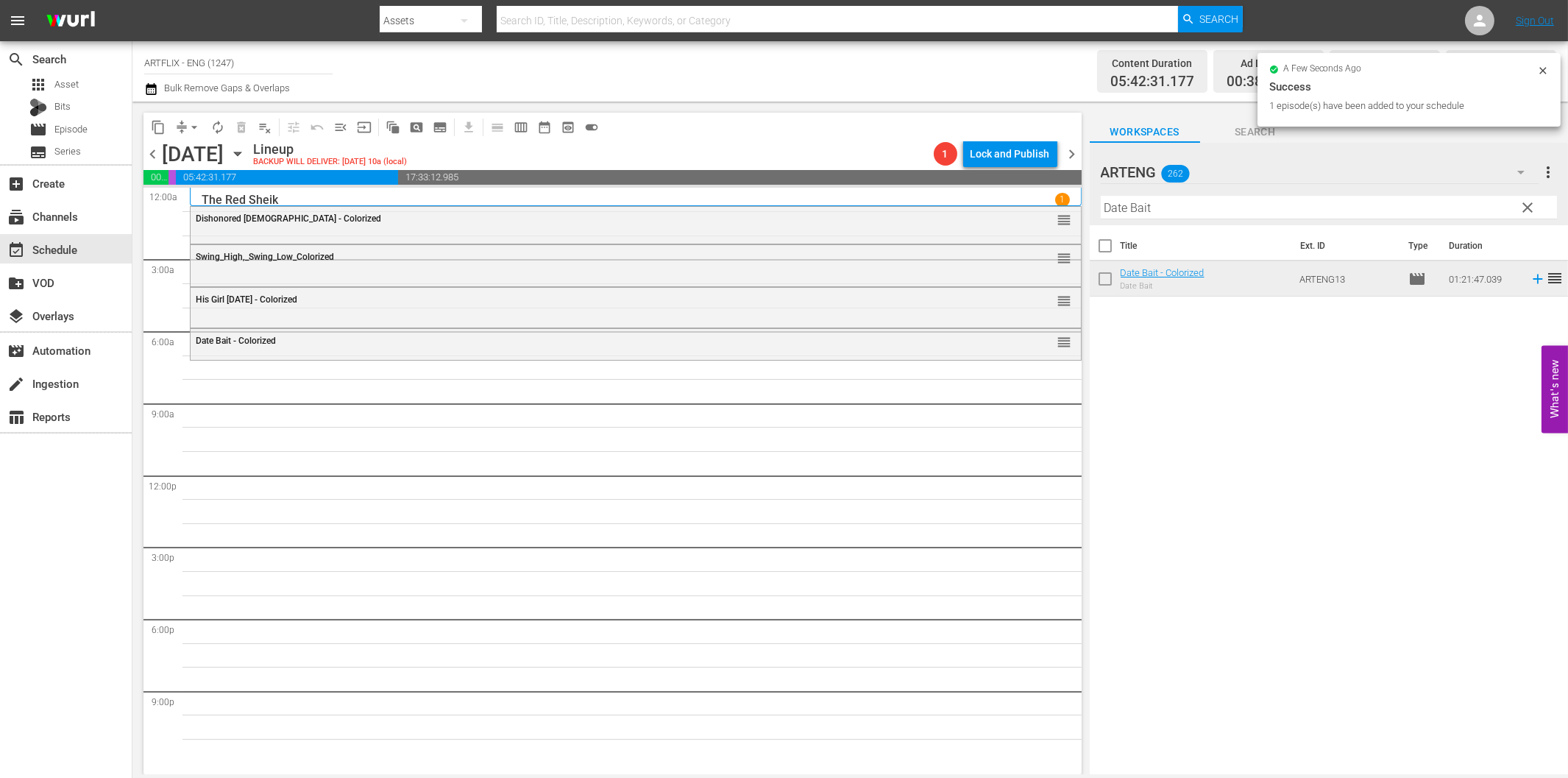
click at [1131, 209] on input "Date Bait" at bounding box center [1328, 207] width 456 height 23
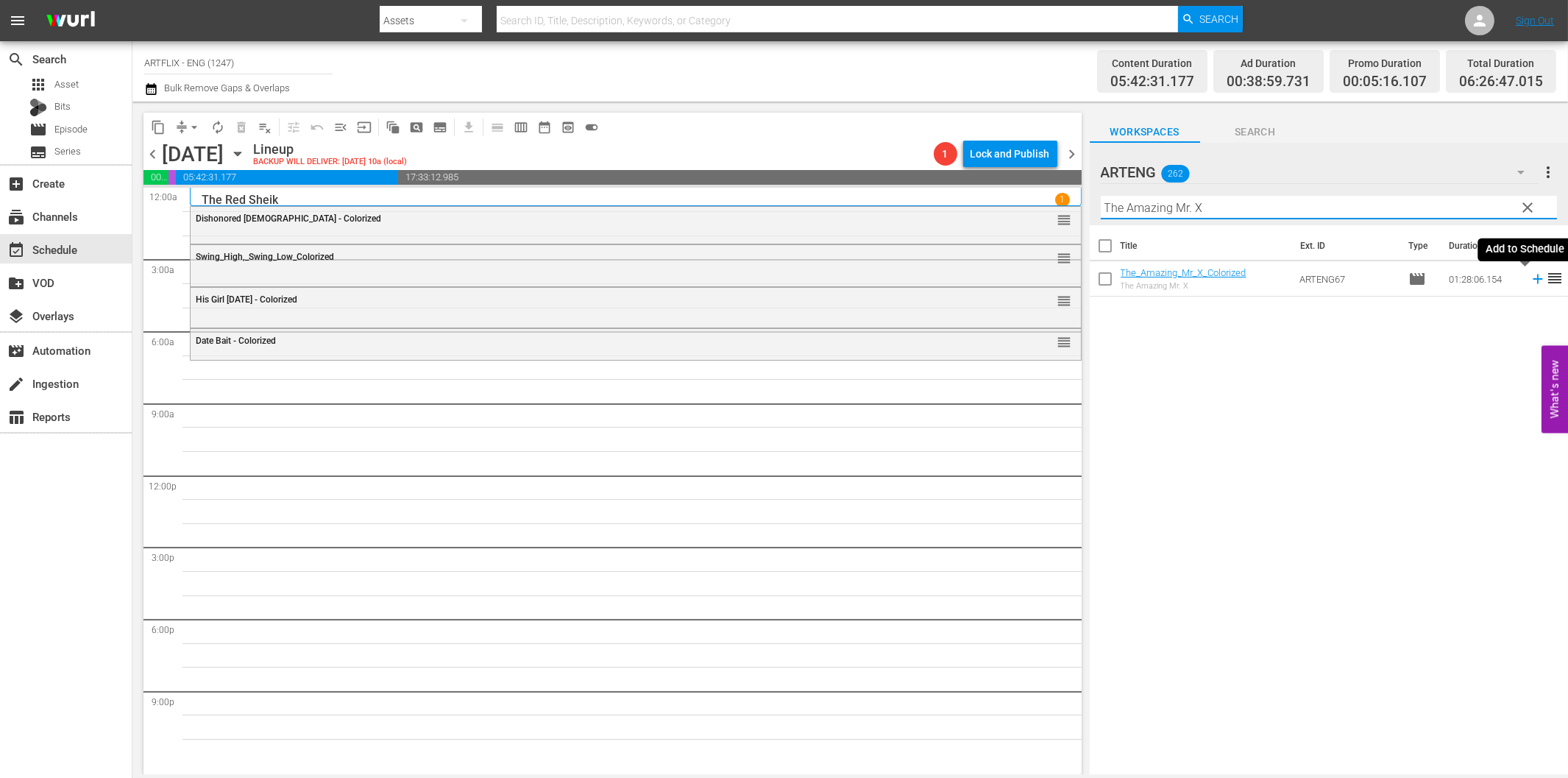
click at [1530, 278] on icon at bounding box center [1538, 278] width 16 height 16
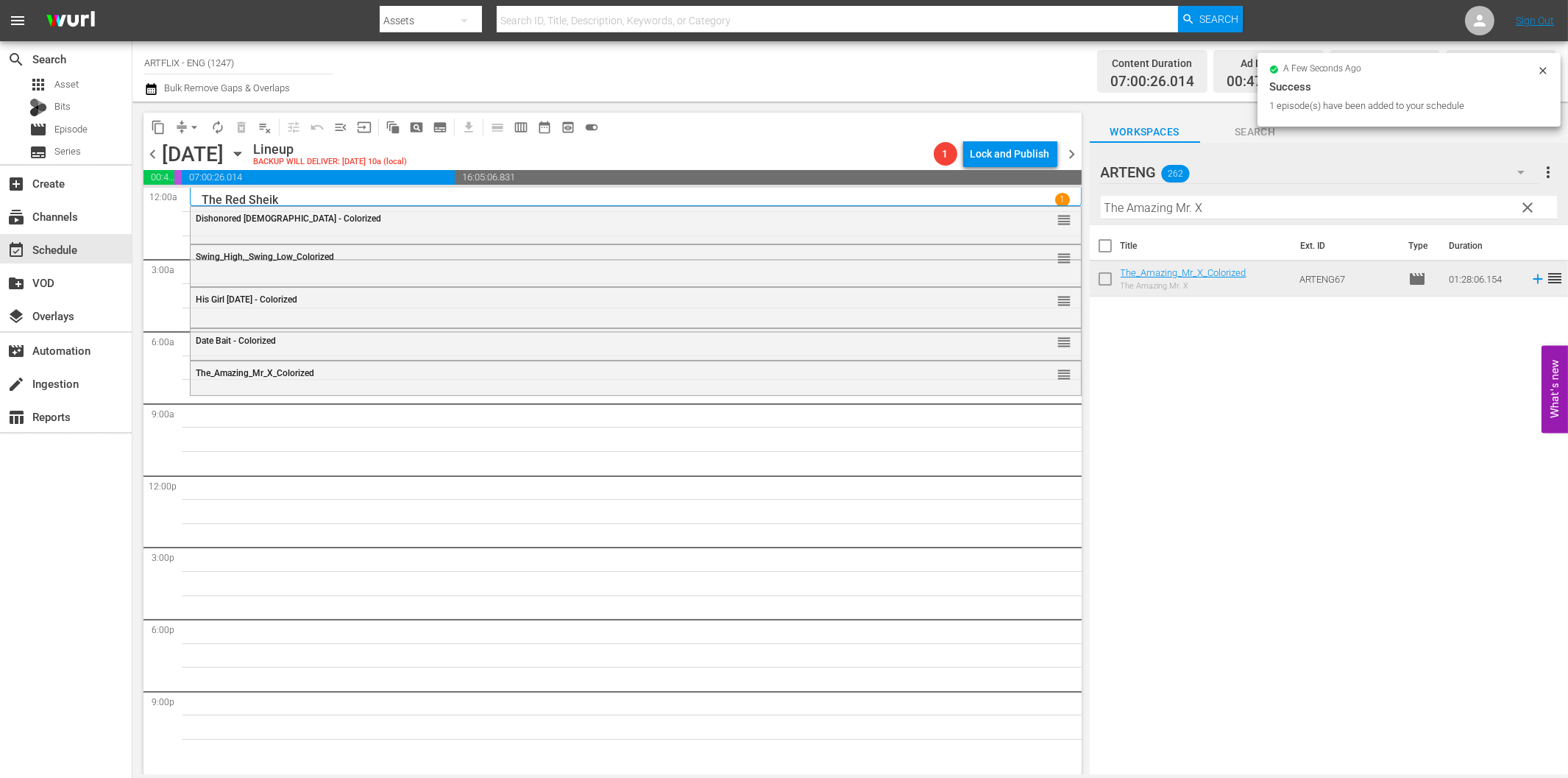
click at [1314, 214] on input "The Amazing Mr. X" at bounding box center [1328, 207] width 456 height 23
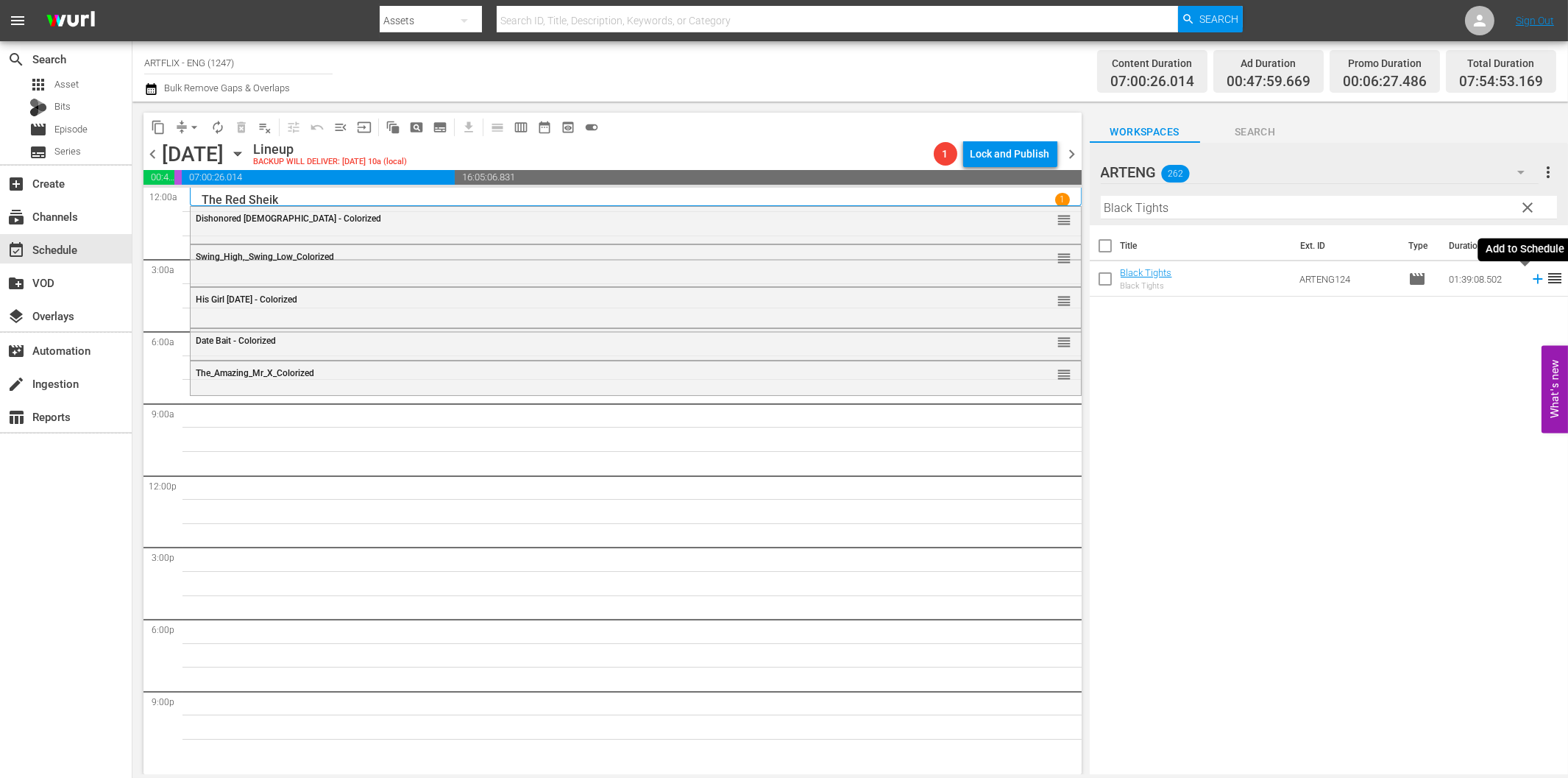
click at [1532, 283] on icon at bounding box center [1537, 279] width 9 height 9
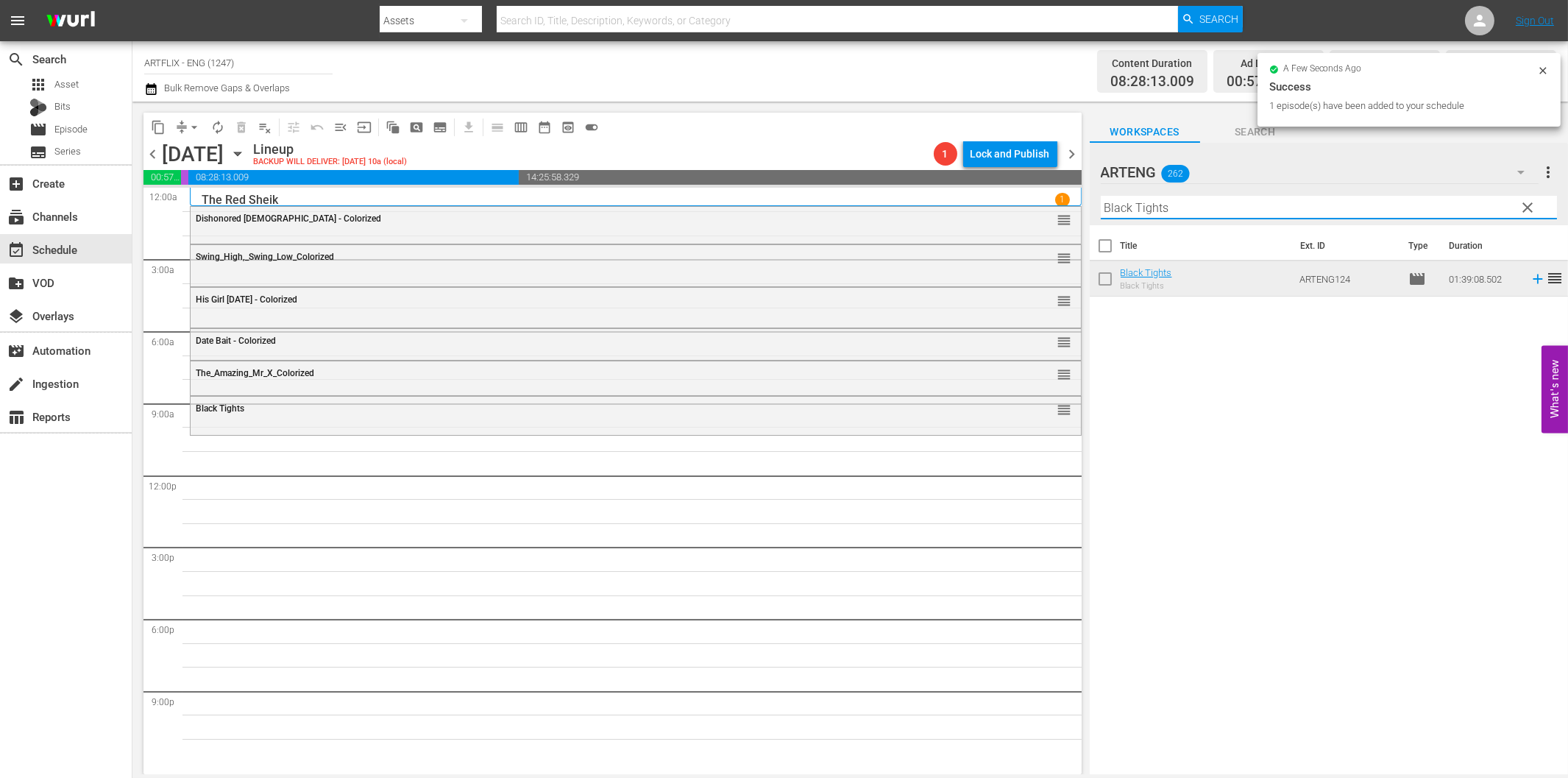
click at [1176, 209] on input "Black Tights" at bounding box center [1328, 207] width 456 height 23
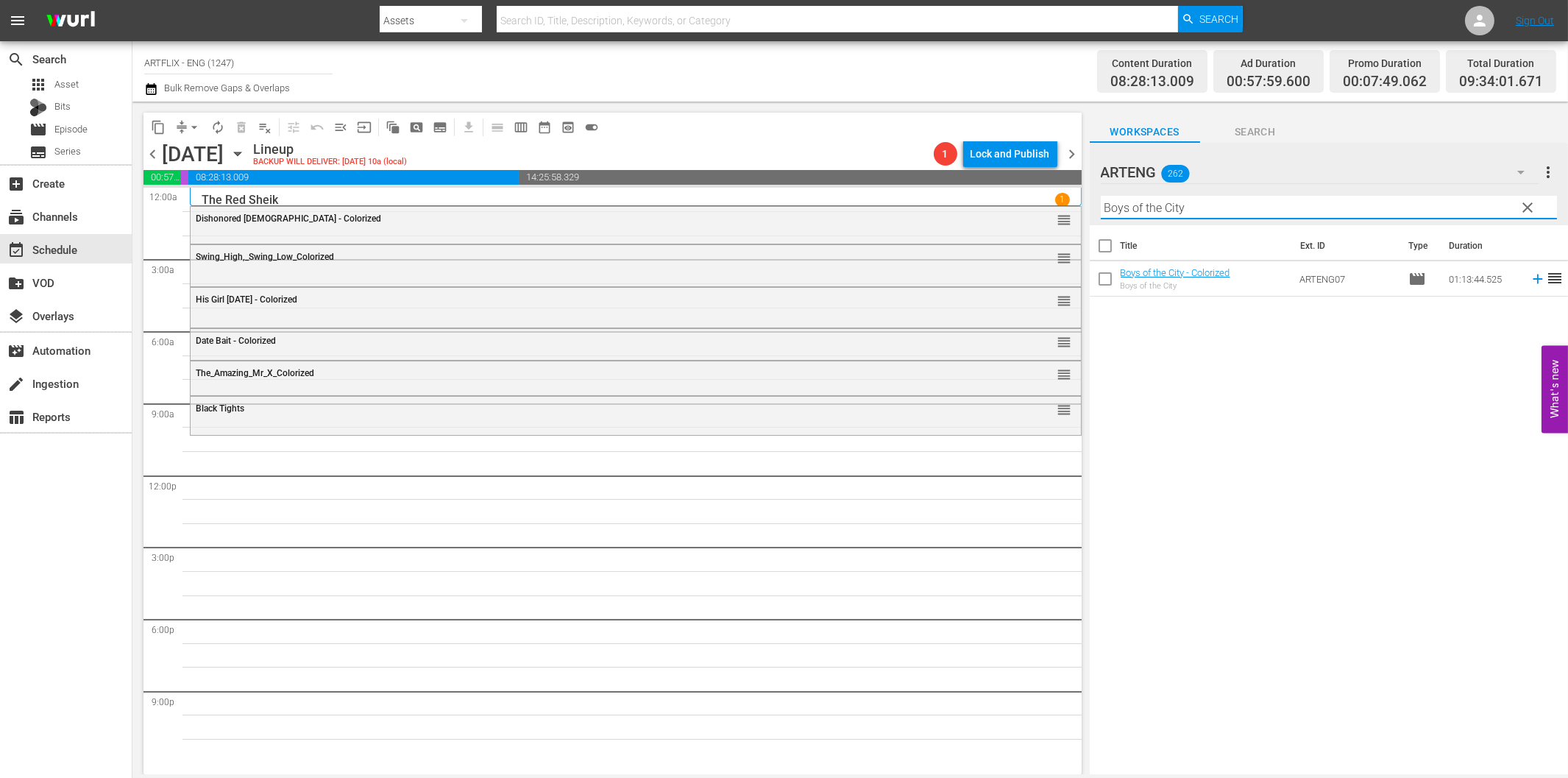
type input "Boys of the City"
drag, startPoint x: 1524, startPoint y: 278, endPoint x: 1503, endPoint y: 284, distance: 21.8
click at [1530, 278] on icon at bounding box center [1538, 278] width 16 height 16
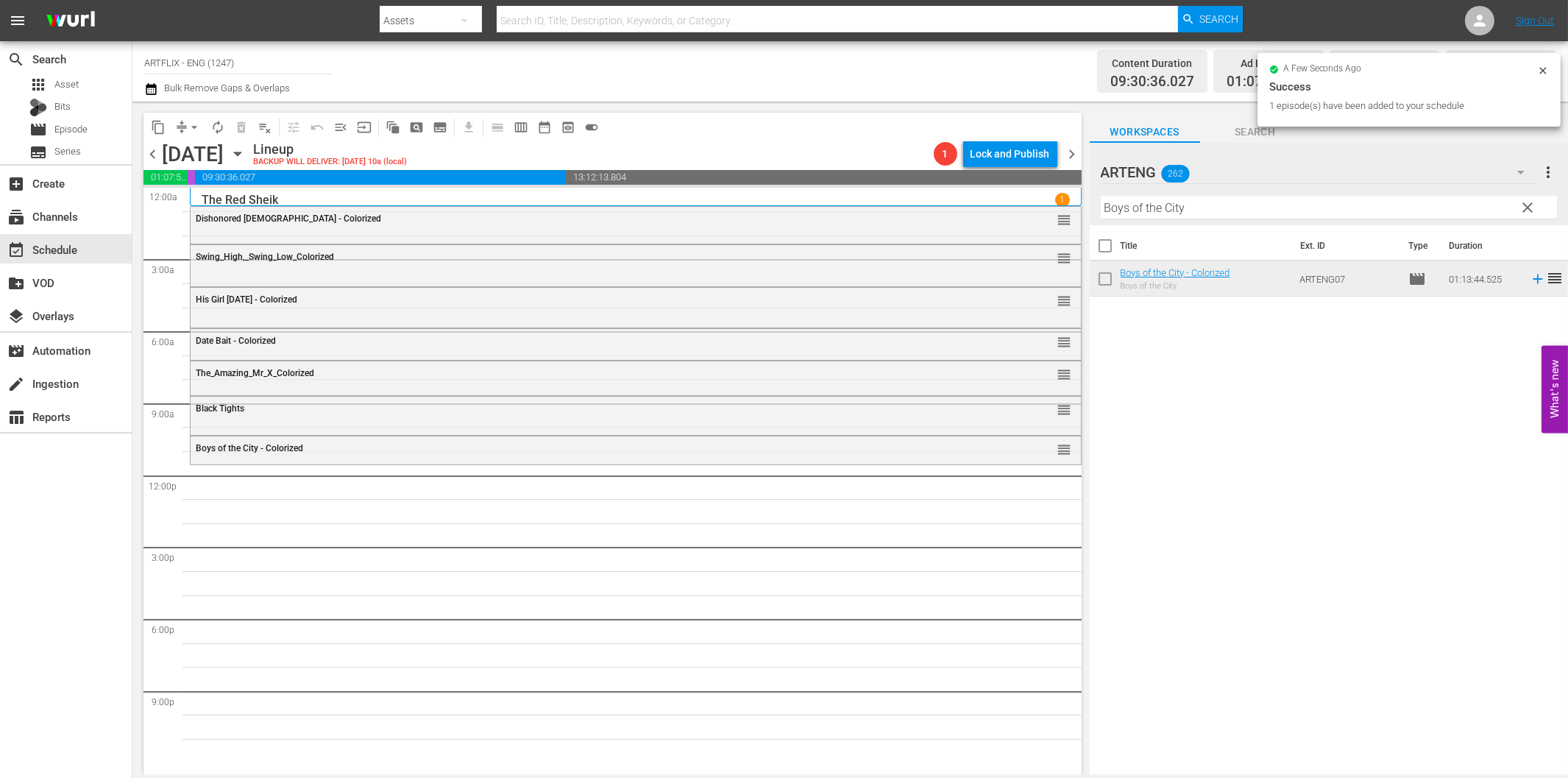
click at [1141, 204] on input "Boys of the City" at bounding box center [1328, 207] width 456 height 23
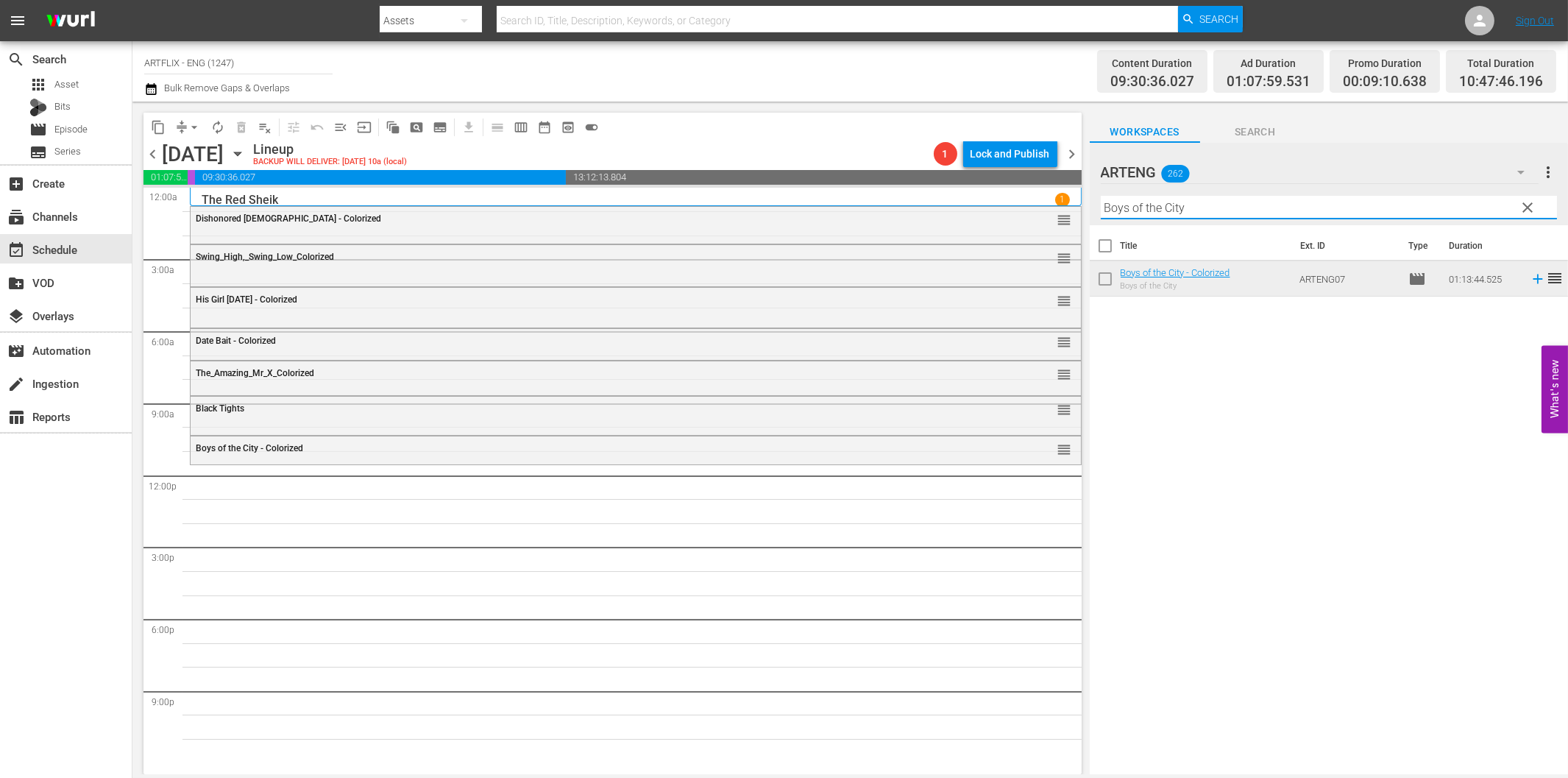
paste input "The New Adventures of Tarzan"
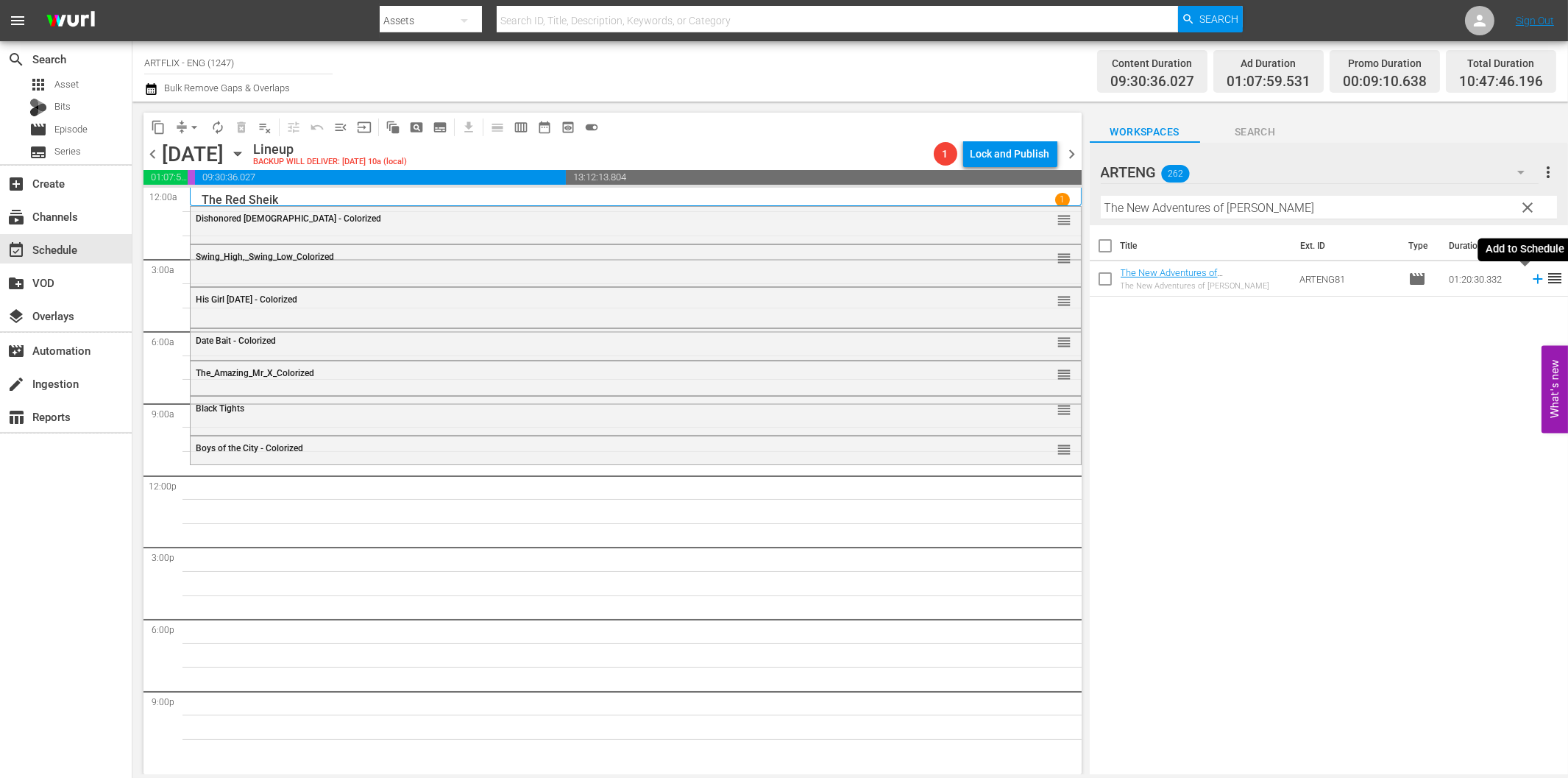
click at [1531, 277] on icon at bounding box center [1538, 278] width 16 height 16
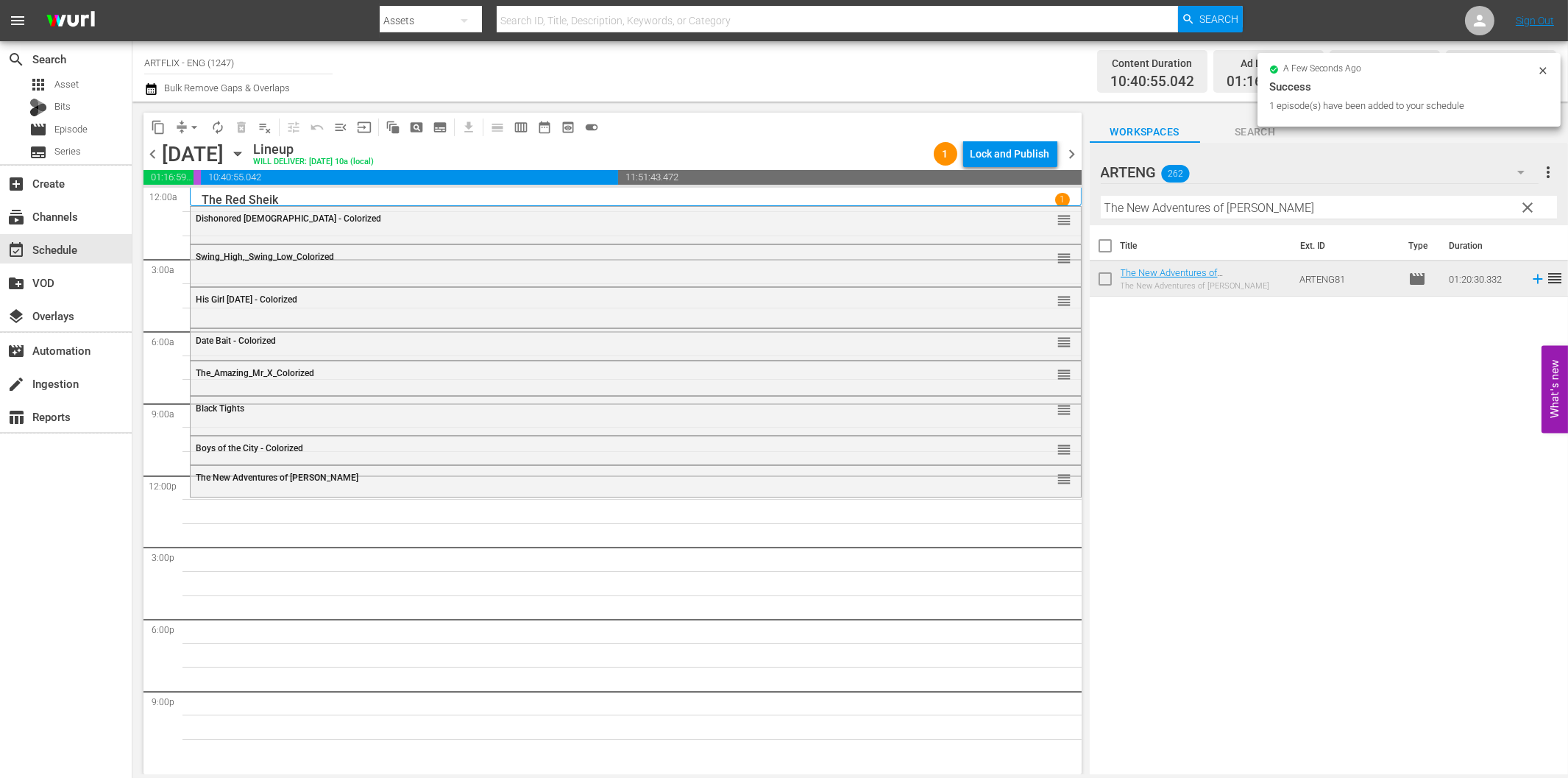
click at [1175, 205] on input "The New Adventures of Tarzan" at bounding box center [1328, 207] width 456 height 23
paste input "eenagers from Outer Space"
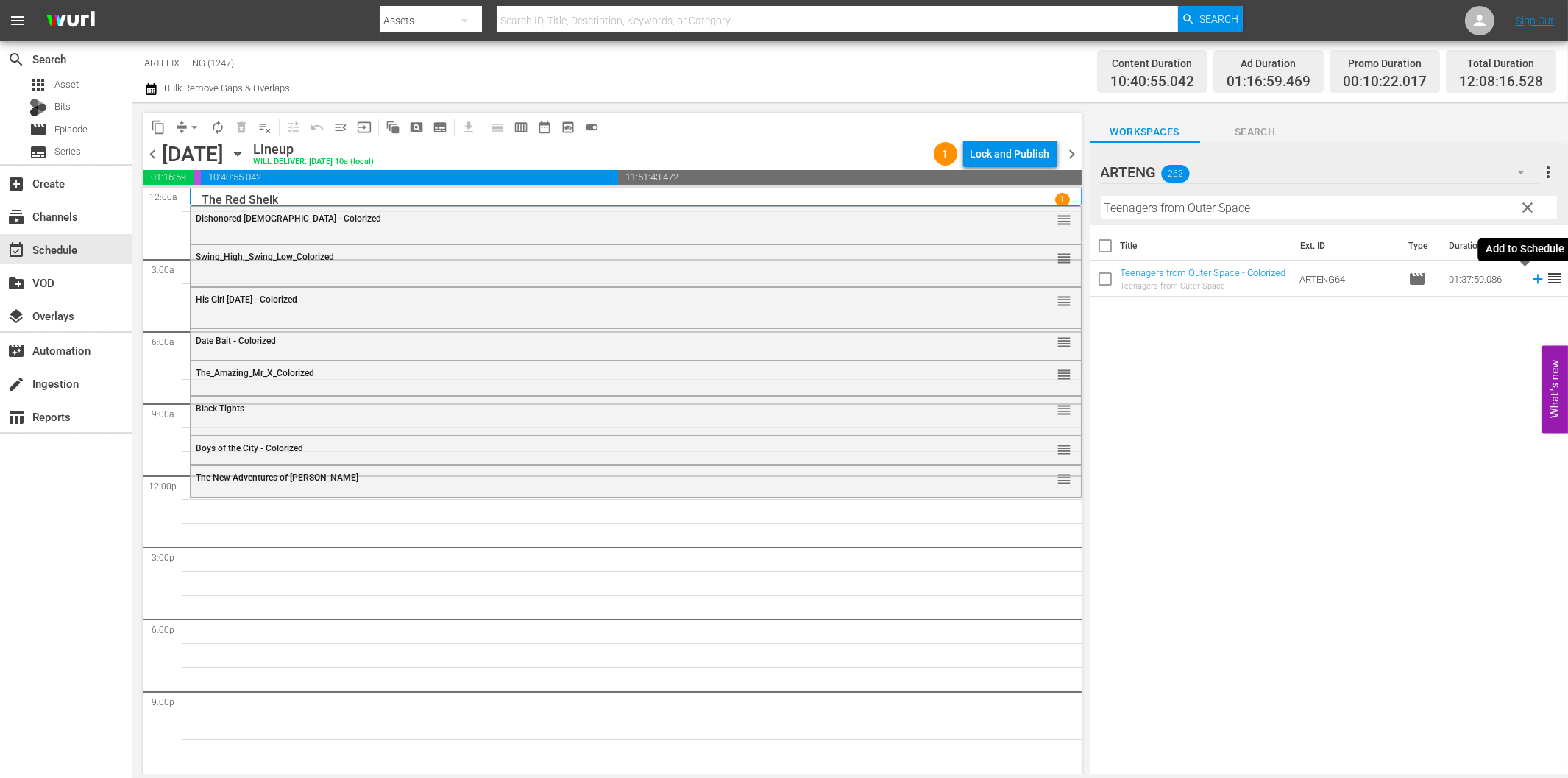
click at [1530, 282] on icon at bounding box center [1538, 278] width 16 height 16
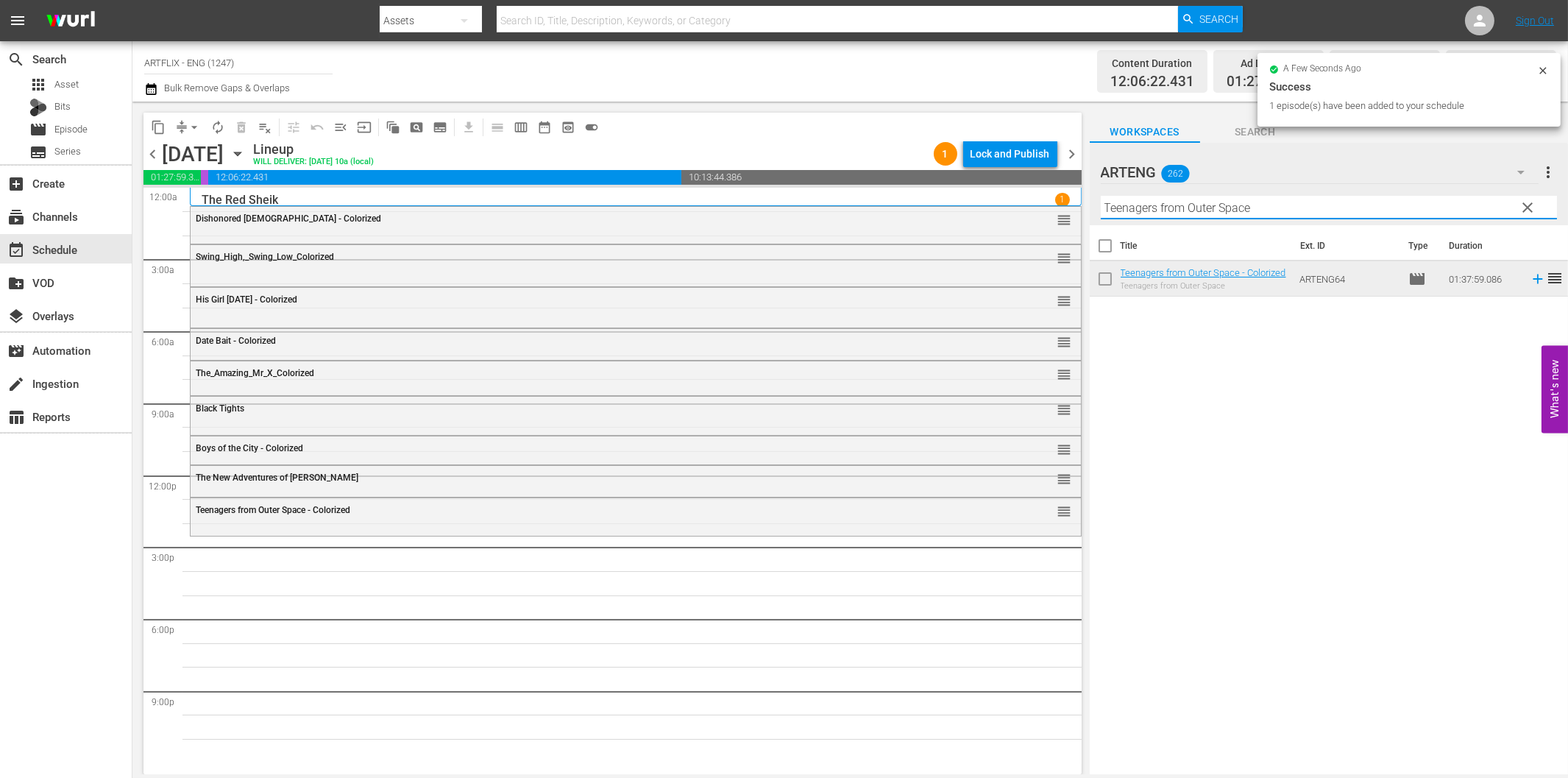
click at [1196, 204] on input "Teenagers from Outer Space" at bounding box center [1328, 207] width 456 height 23
paste input "Adventure Island"
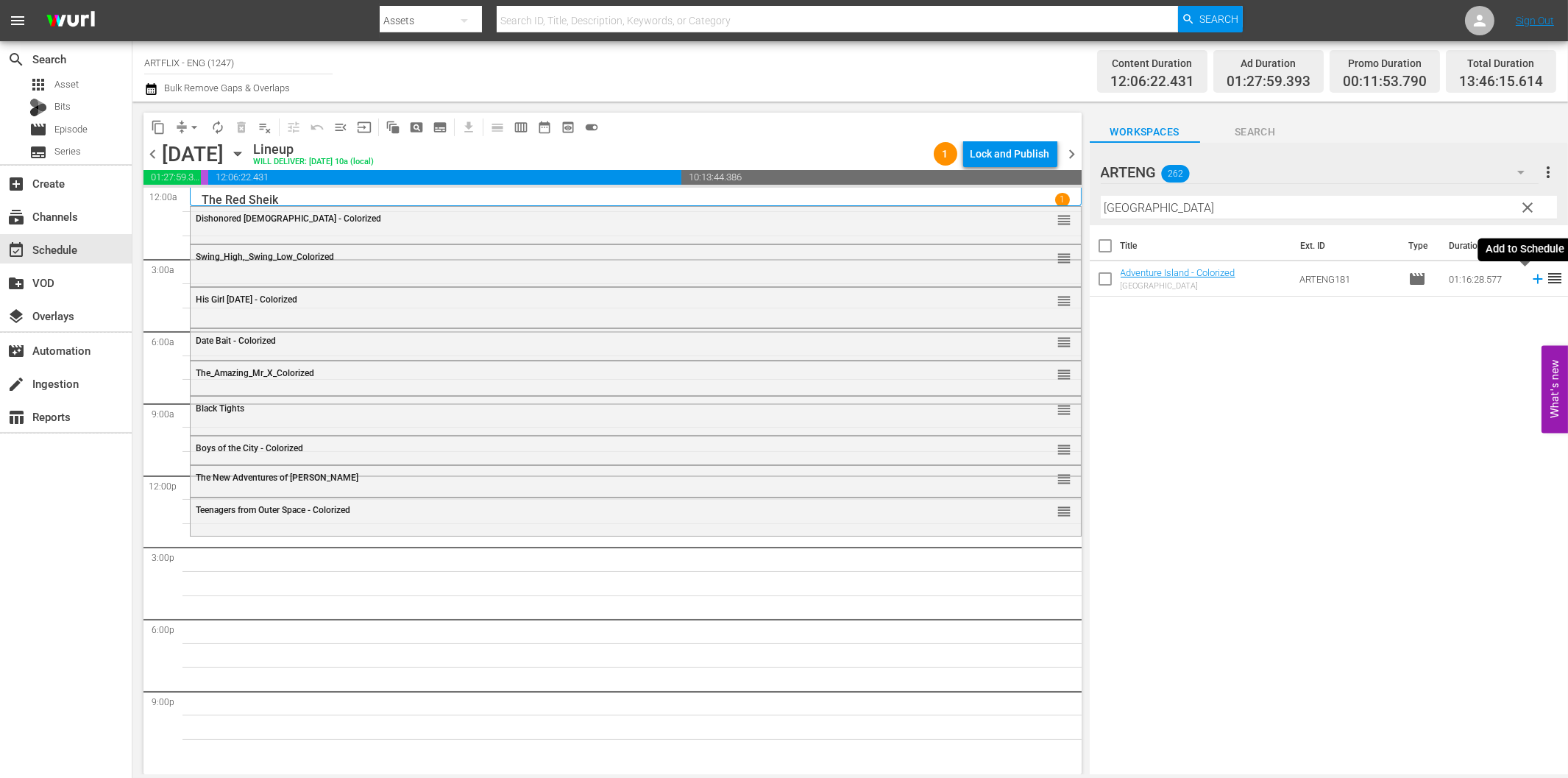
click at [1532, 280] on icon at bounding box center [1537, 279] width 9 height 9
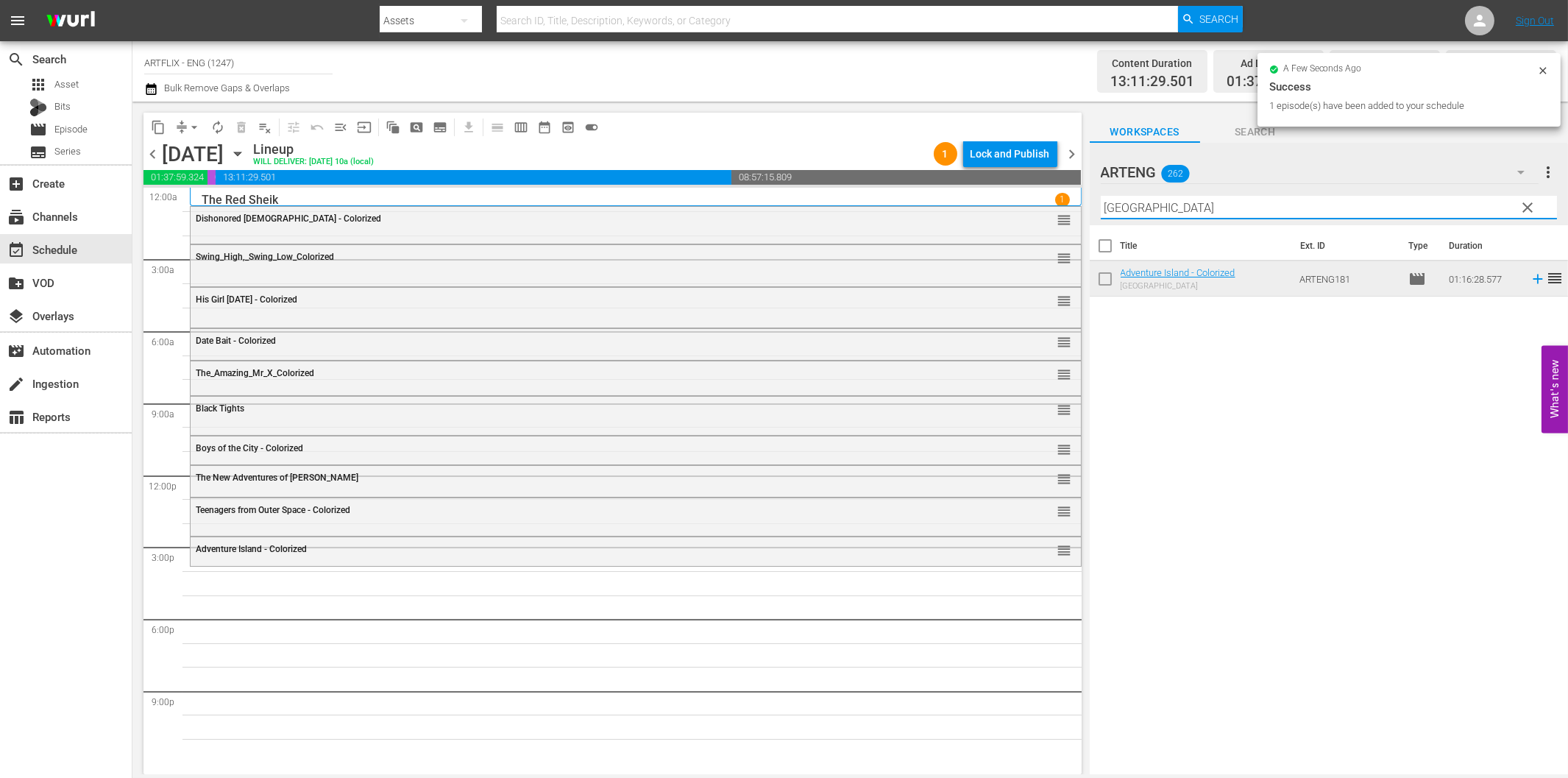
click at [1188, 202] on input "Adventure Island" at bounding box center [1328, 207] width 456 height 23
paste input "Bulldog Drummond Escapes"
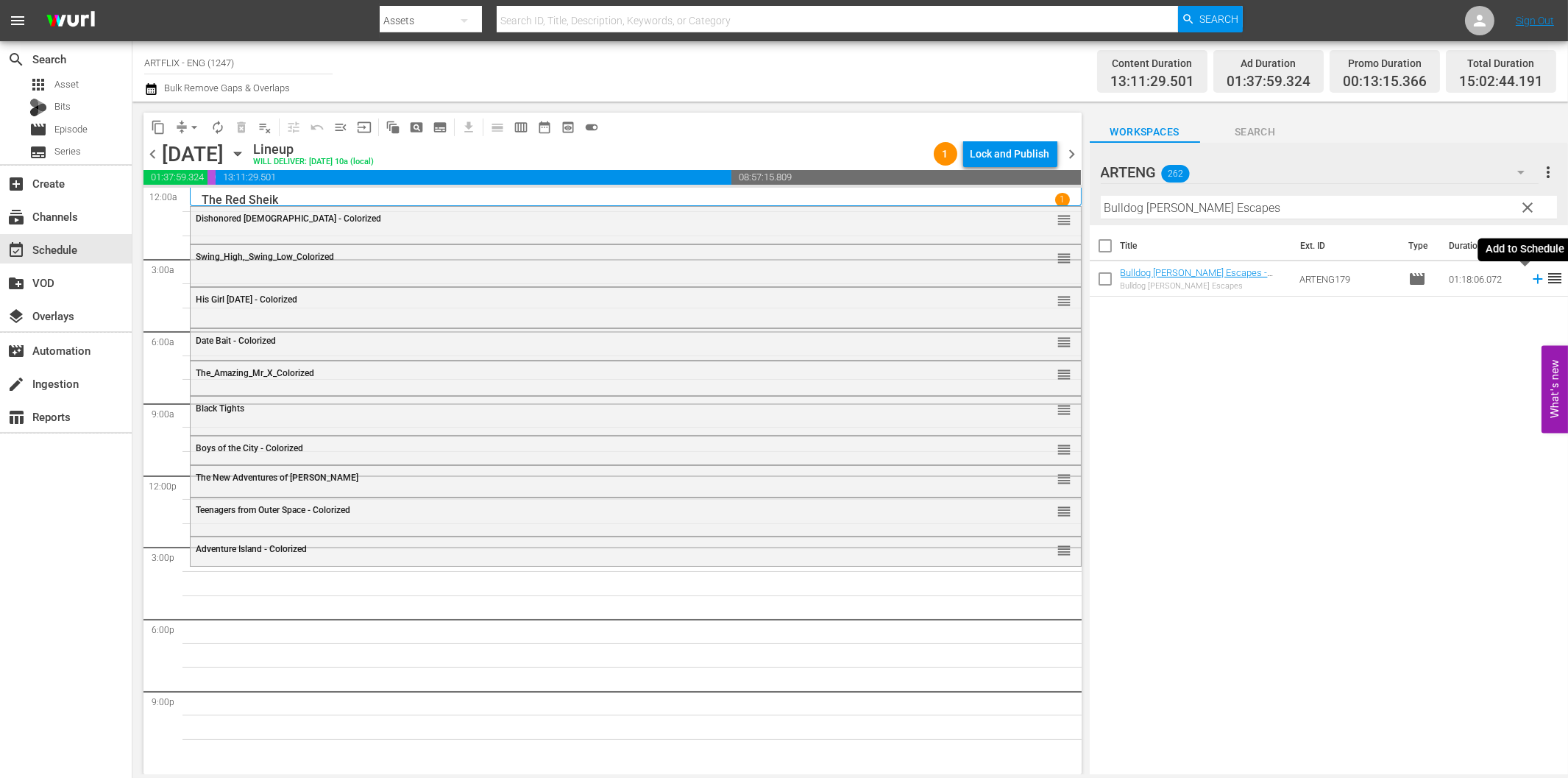
click at [1530, 278] on icon at bounding box center [1538, 278] width 16 height 16
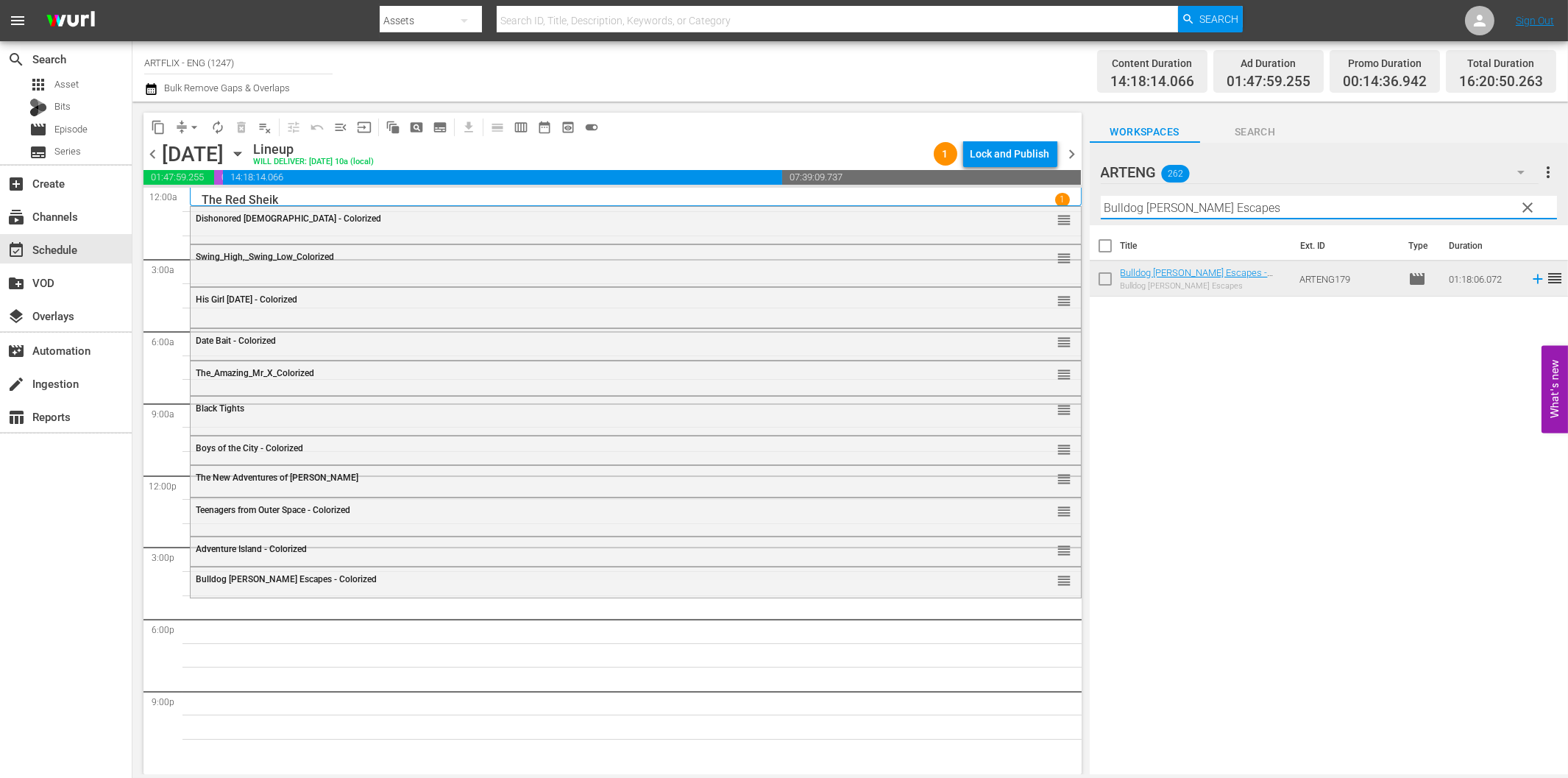
click at [1142, 209] on input "Bulldog Drummond Escapes" at bounding box center [1328, 207] width 456 height 23
paste input "Hell of Borneo"
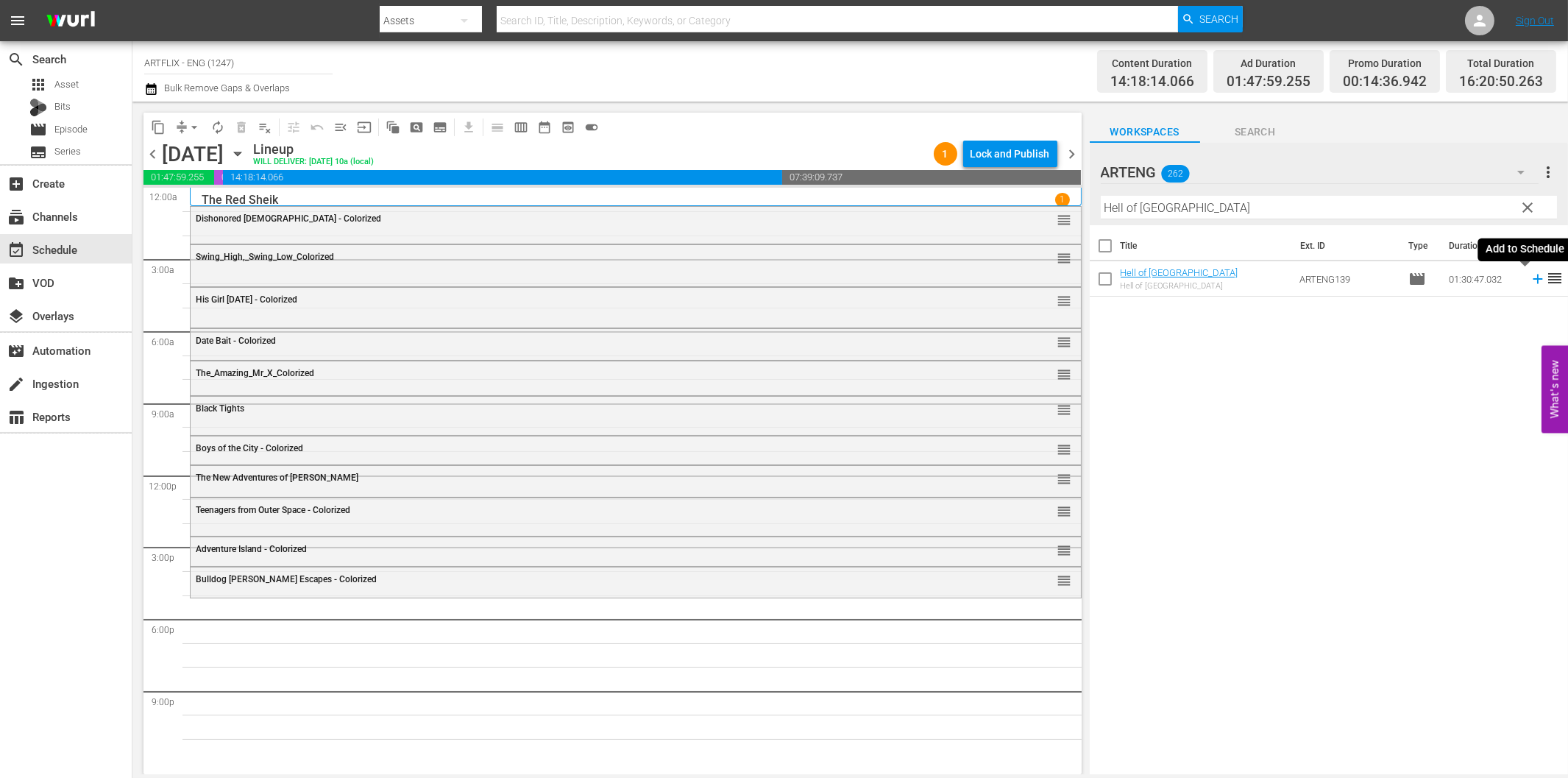
click at [1530, 282] on icon at bounding box center [1538, 278] width 16 height 16
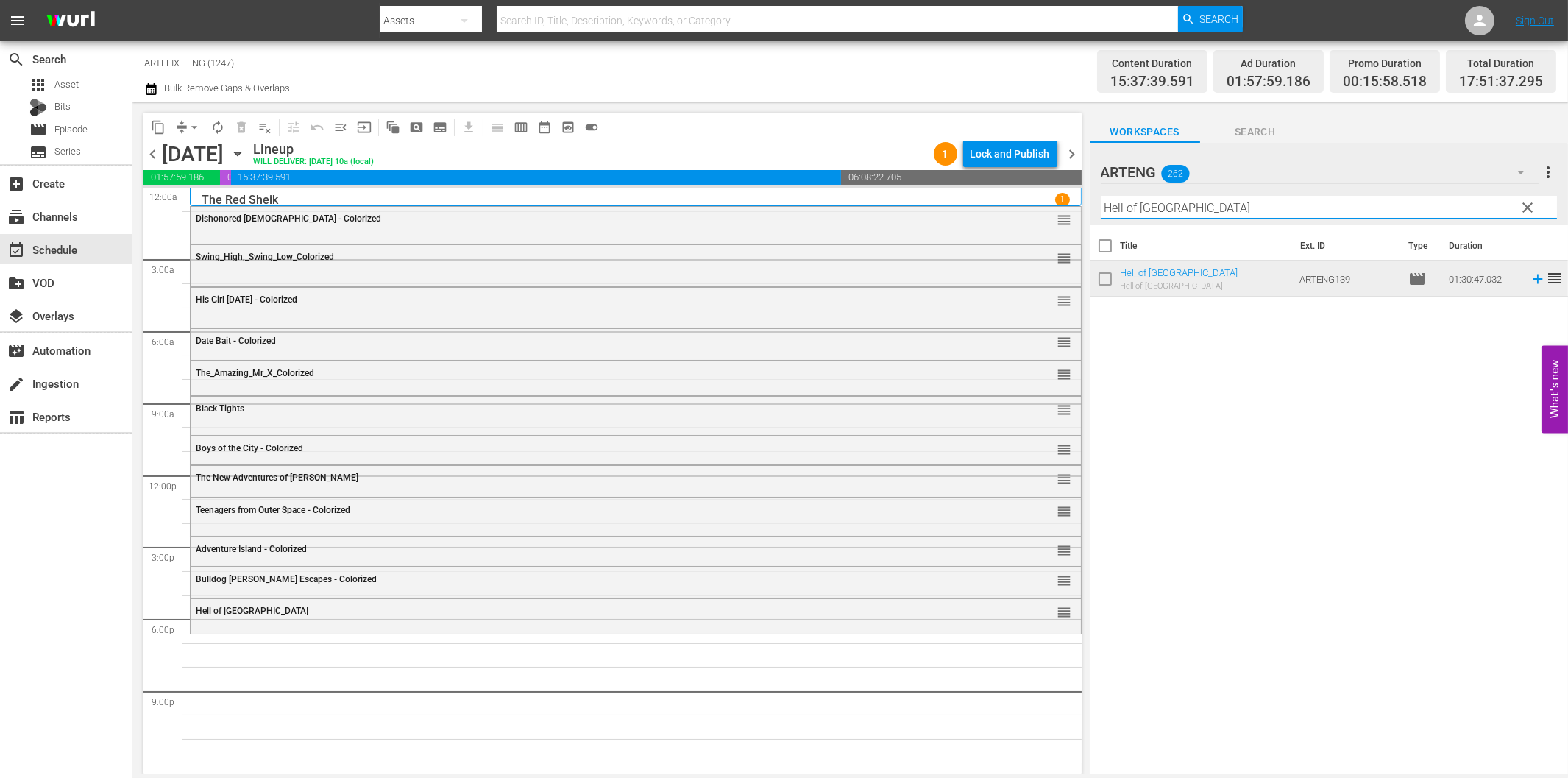
click at [1287, 205] on input "Hell of Borneo" at bounding box center [1328, 207] width 456 height 23
paste input "Treasure of Fear"
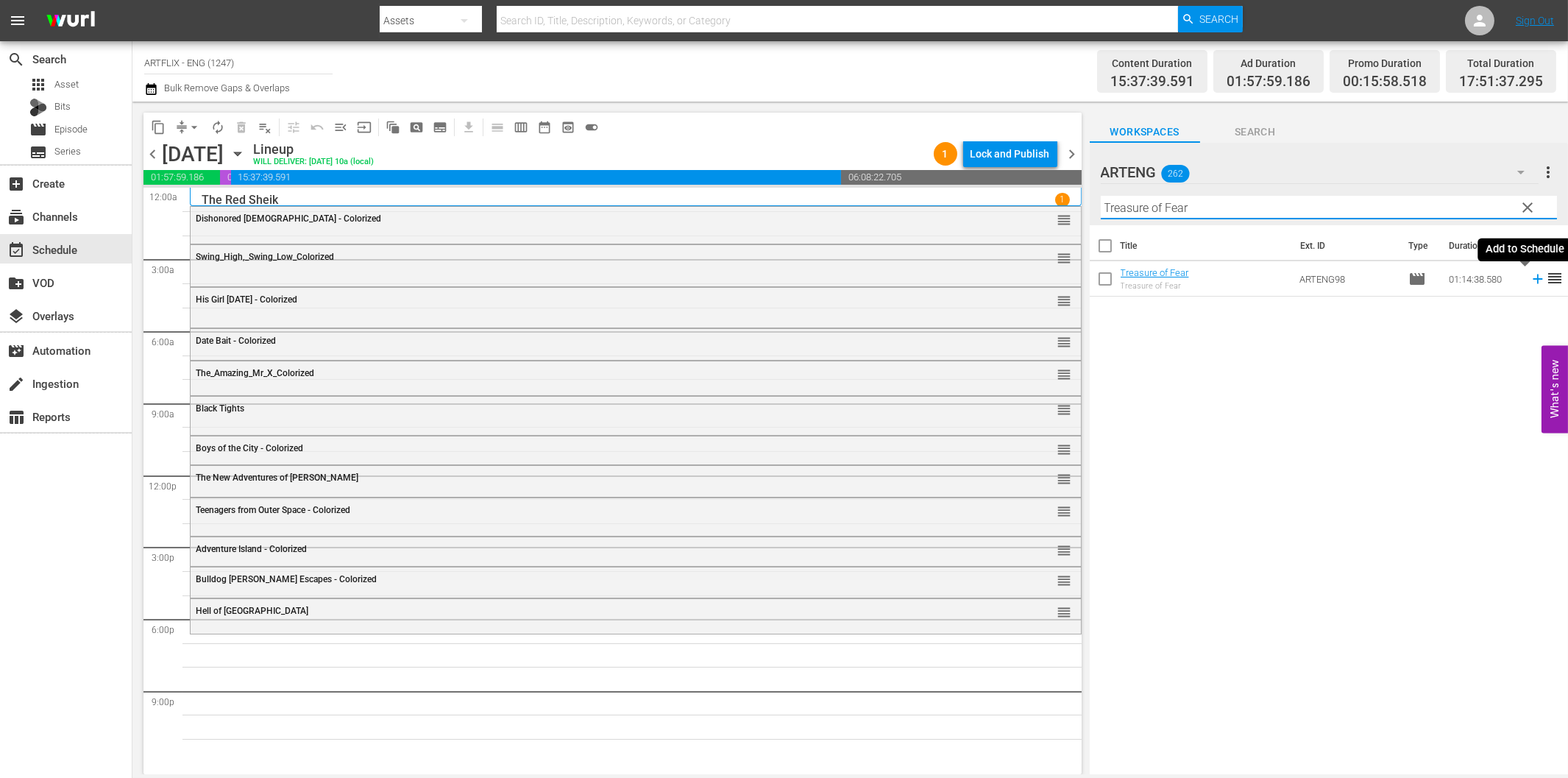
click at [1530, 278] on icon at bounding box center [1538, 278] width 16 height 16
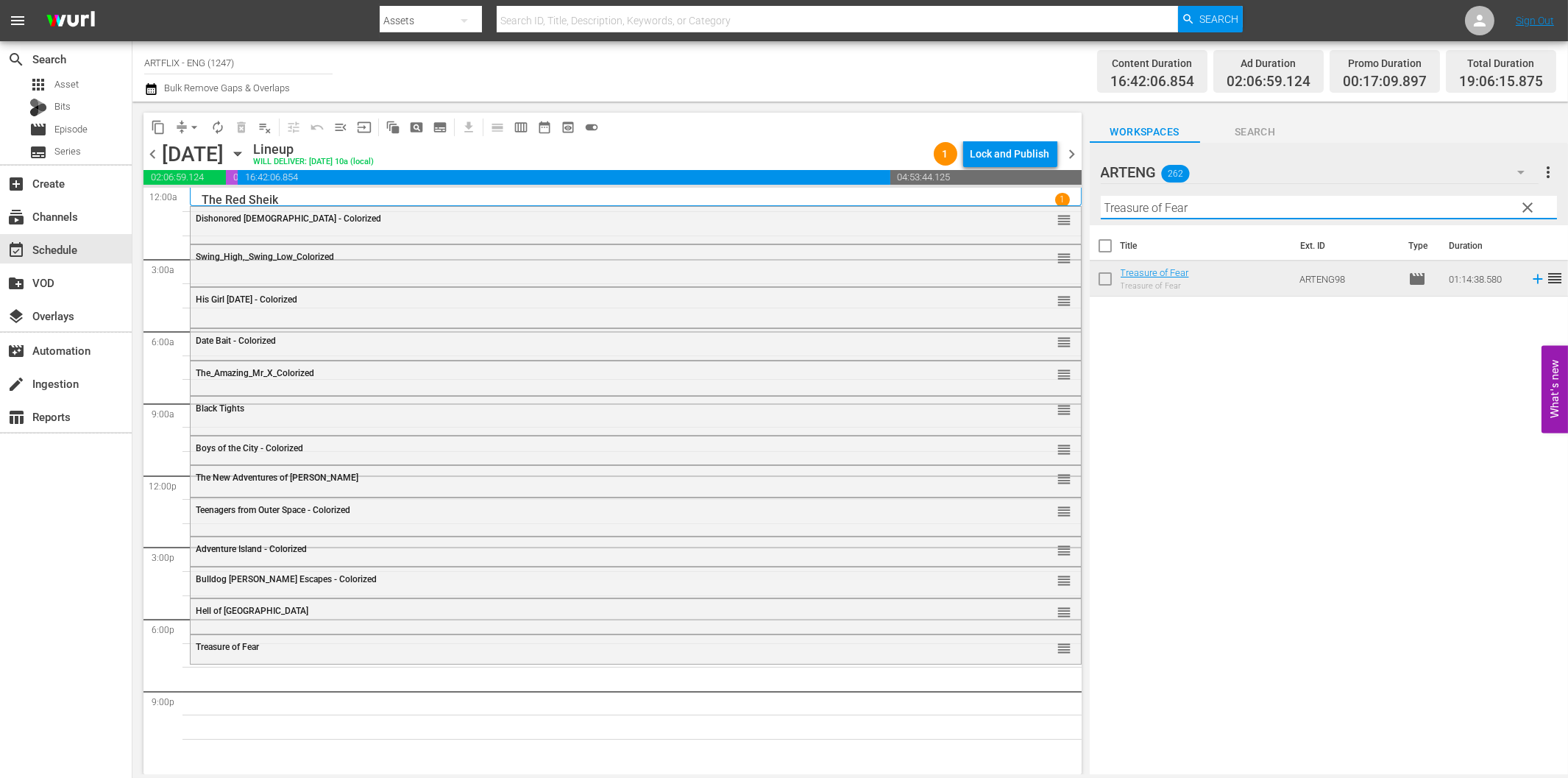
drag, startPoint x: 1269, startPoint y: 213, endPoint x: 1276, endPoint y: 218, distance: 8.6
click at [1268, 212] on input "Treasure of Fear" at bounding box center [1328, 207] width 456 height 23
paste input "Savage Dawn"
click at [1530, 277] on icon at bounding box center [1538, 278] width 16 height 16
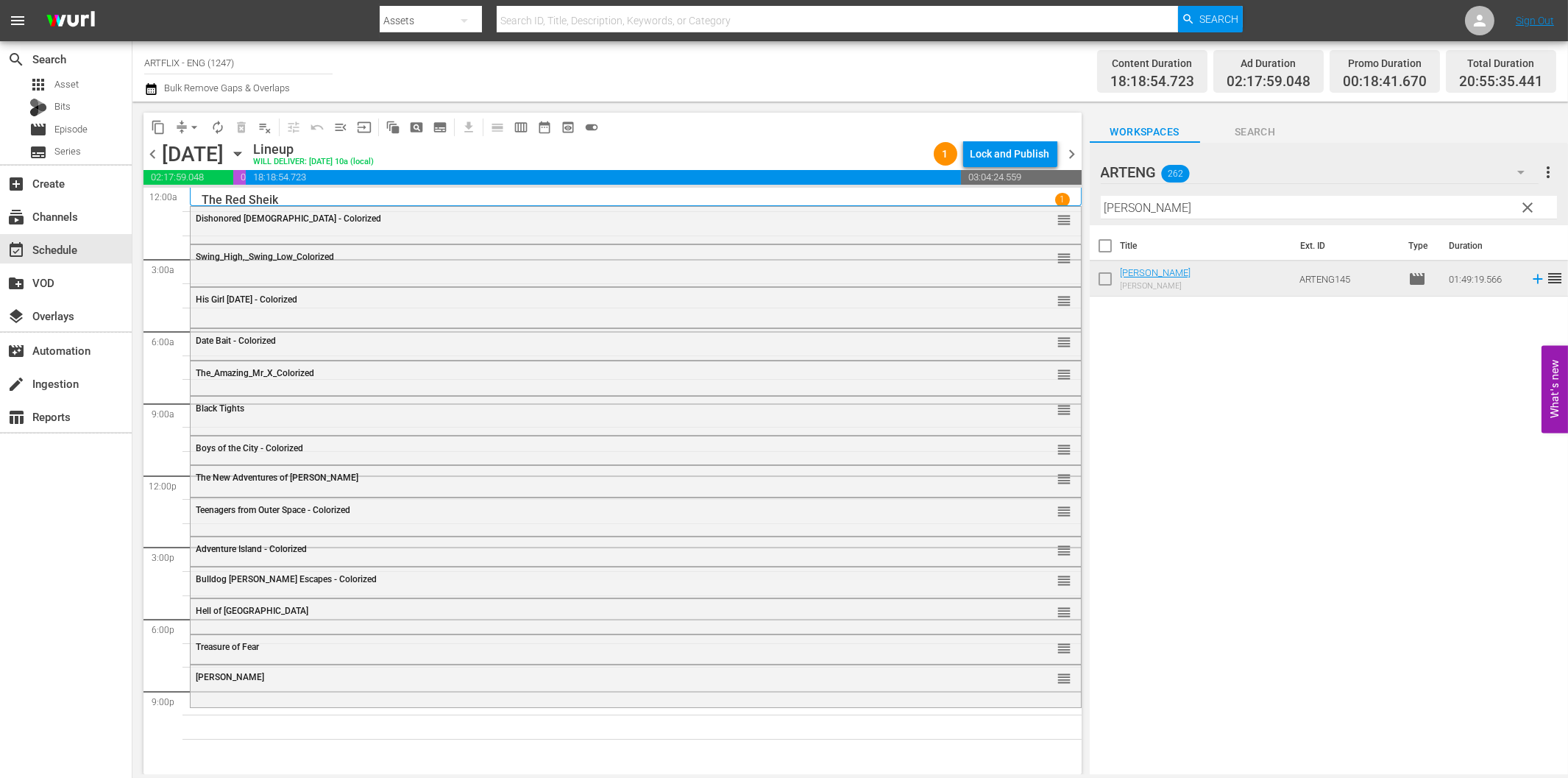
click at [1363, 209] on input "Savage Dawn" at bounding box center [1328, 207] width 456 height 23
paste input "That Uncertain Feeling"
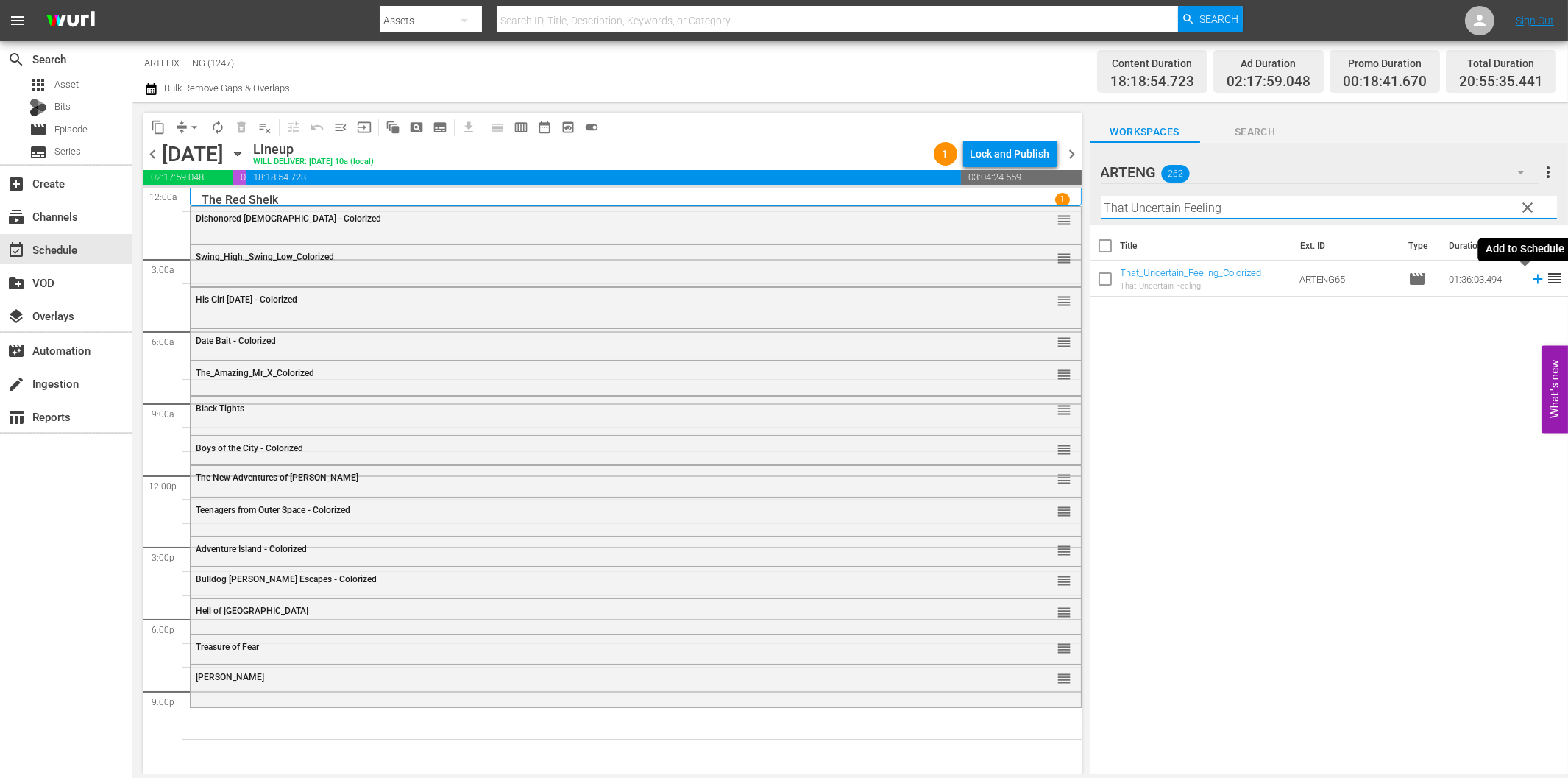
click at [1532, 280] on icon at bounding box center [1537, 279] width 9 height 9
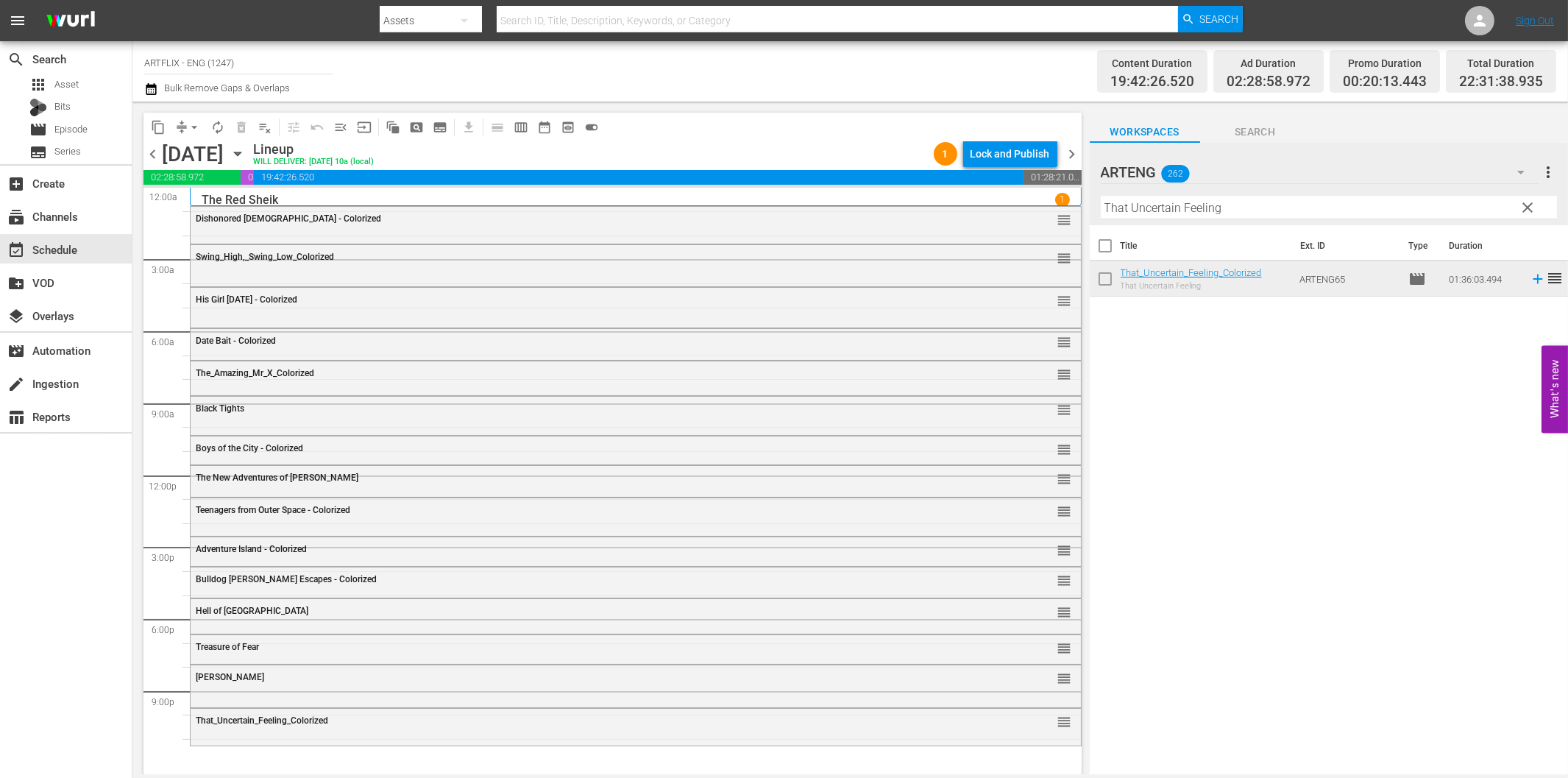
click at [1203, 210] on input "That Uncertain Feeling" at bounding box center [1328, 207] width 456 height 23
paste input "Prime Evil"
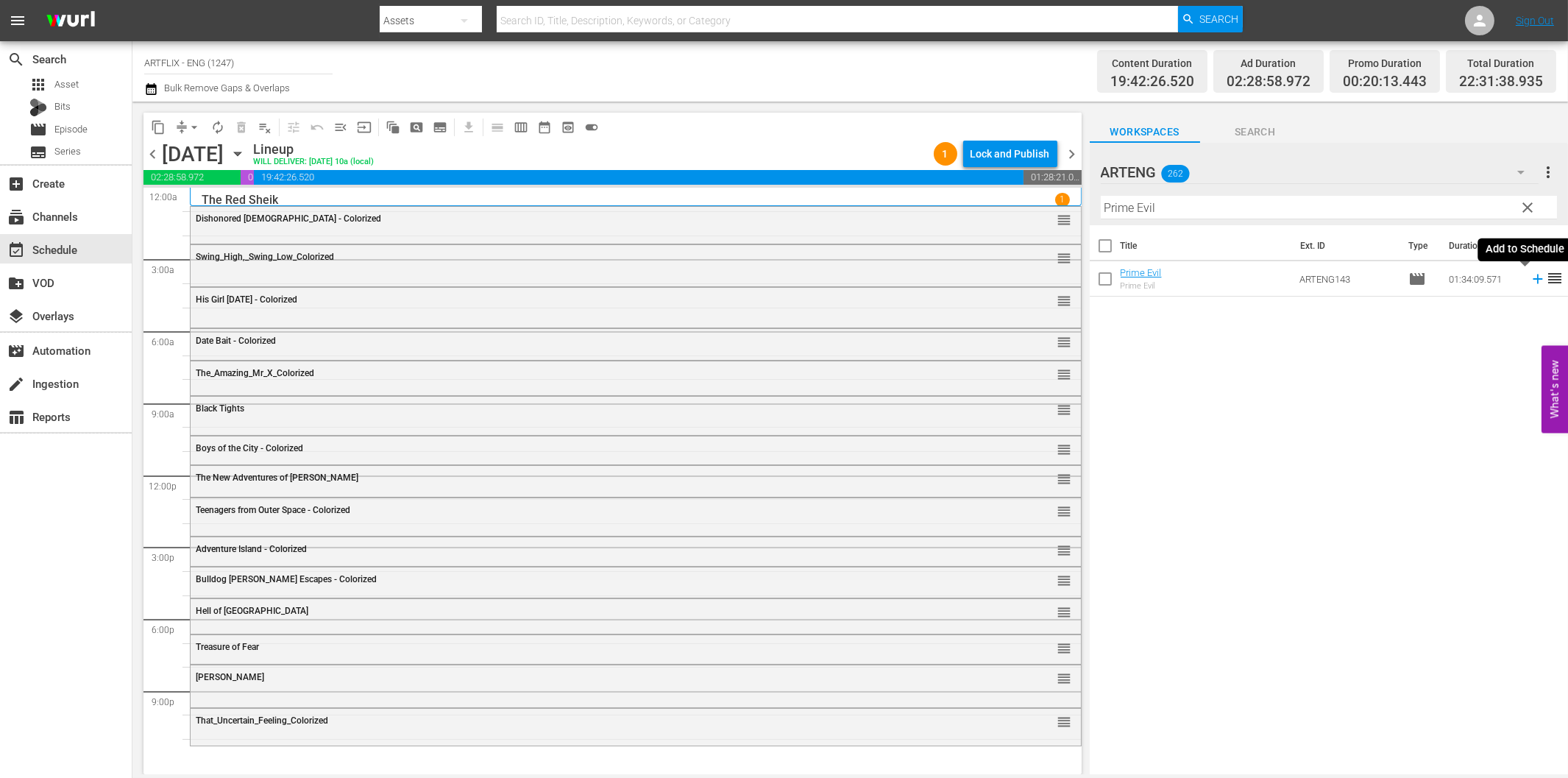
click at [1530, 275] on icon at bounding box center [1538, 278] width 16 height 16
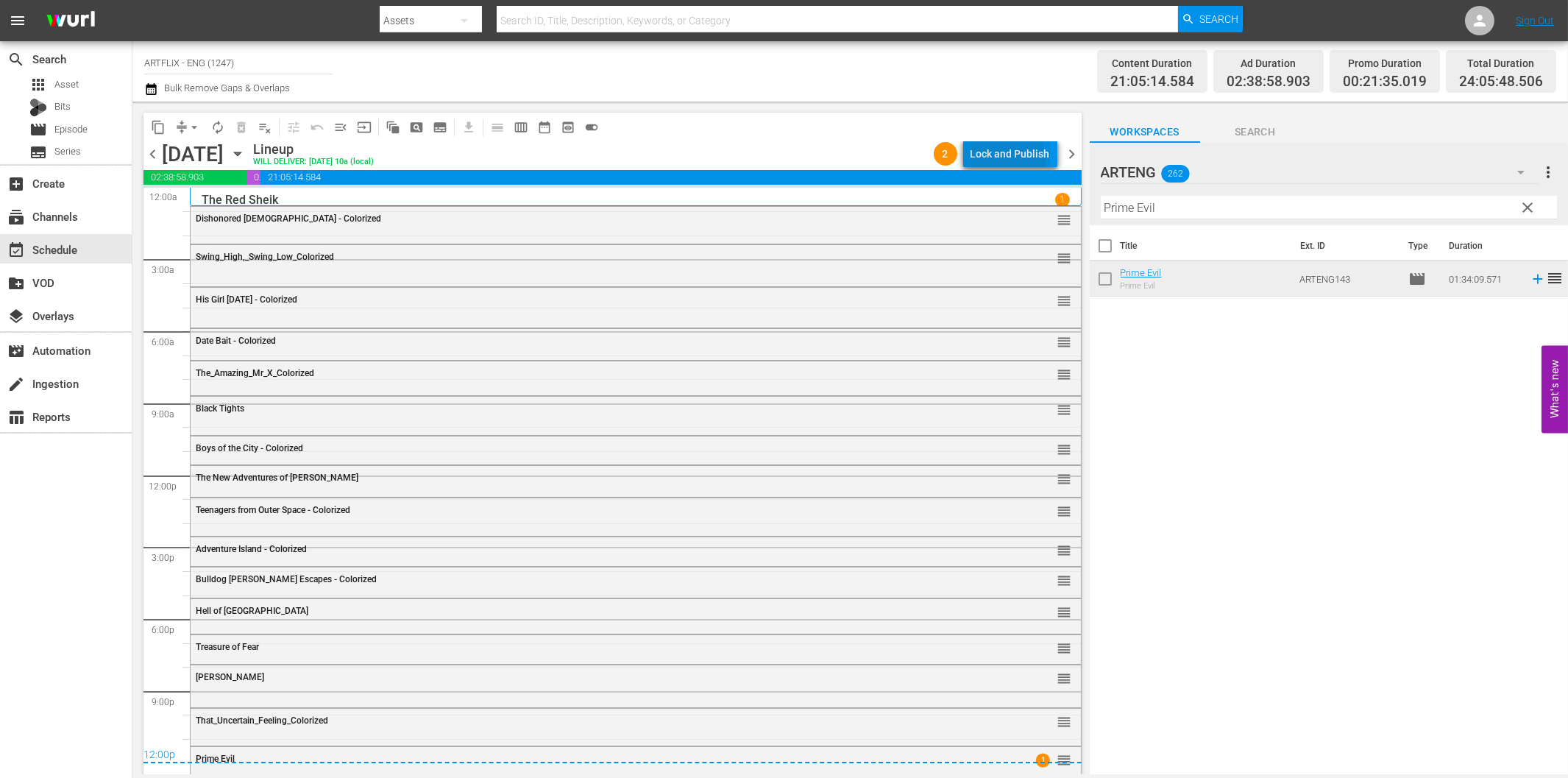
click at [996, 162] on div "Lock and Publish" at bounding box center [1010, 154] width 79 height 26
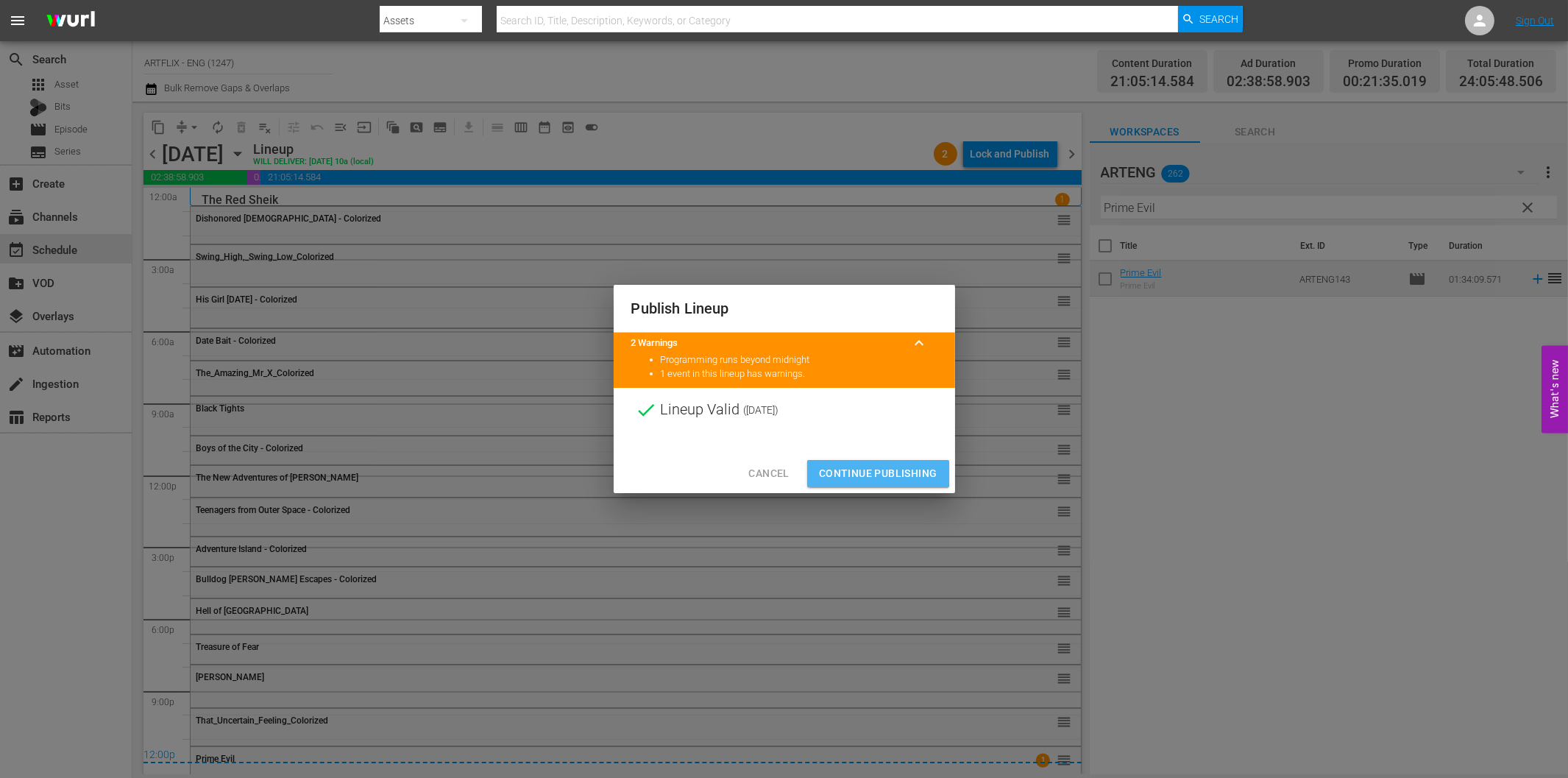
click at [866, 473] on span "Continue Publishing" at bounding box center [878, 474] width 119 height 19
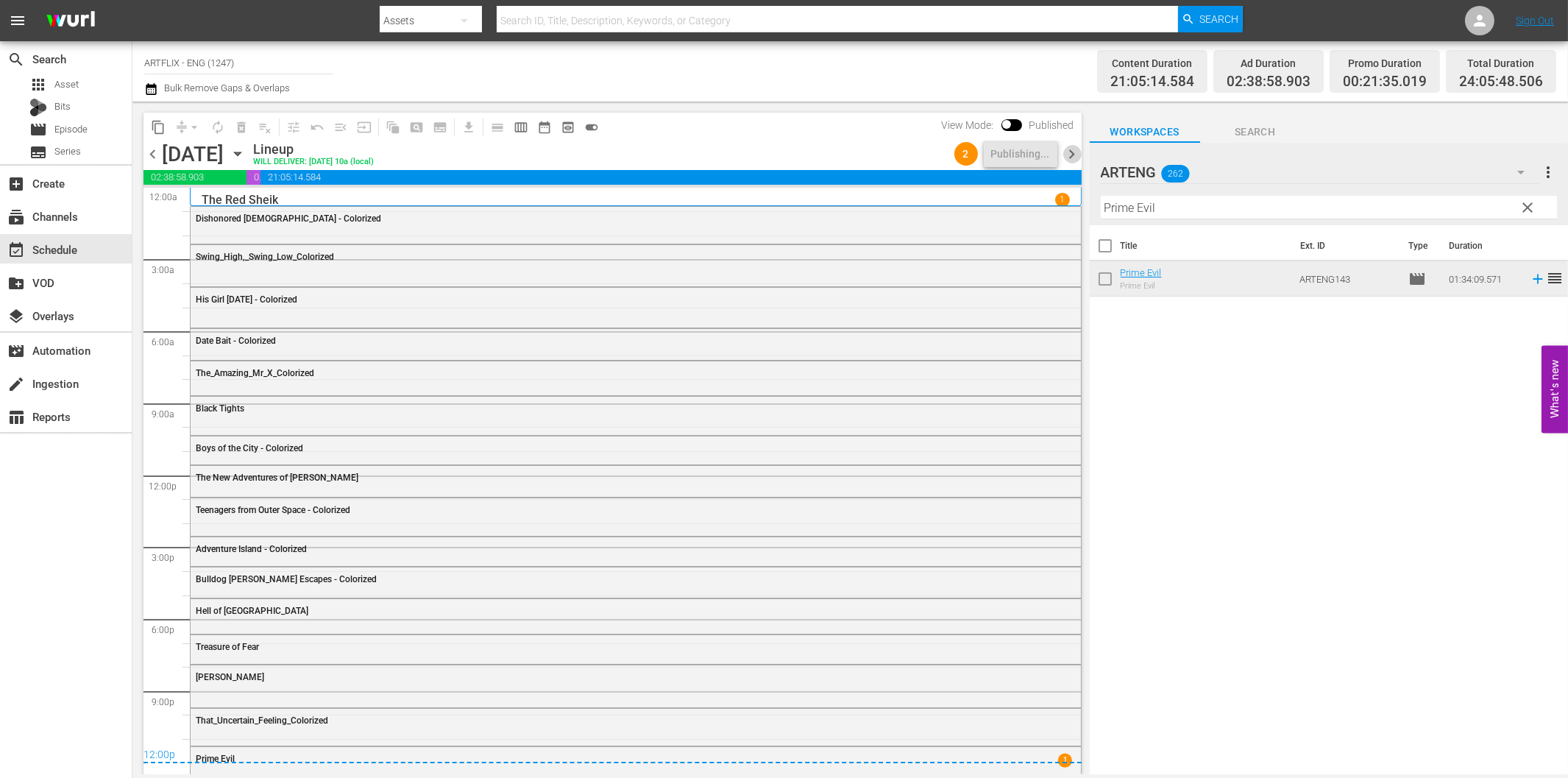
click at [1070, 150] on span "chevron_right" at bounding box center [1072, 154] width 19 height 19
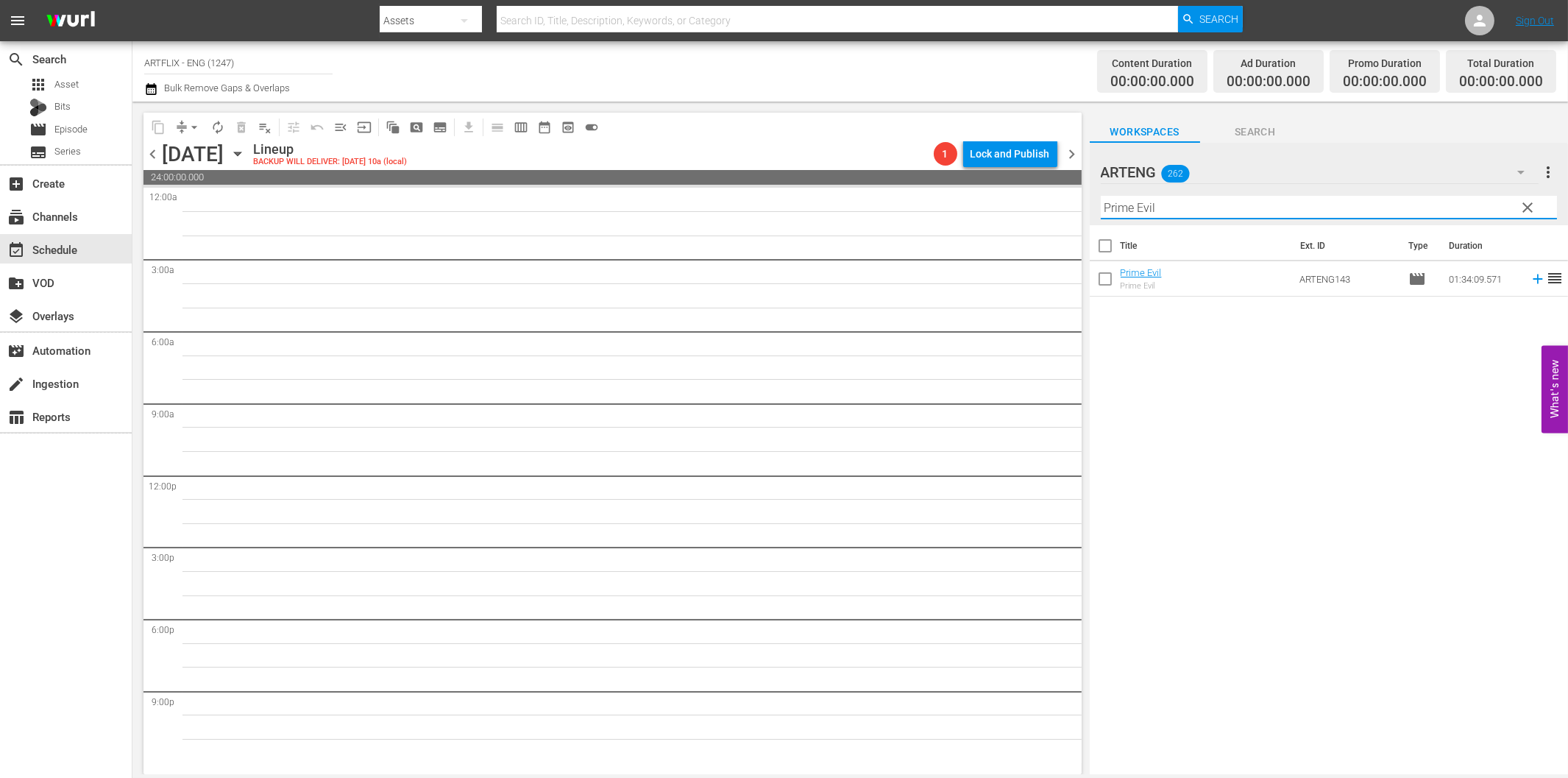
click at [1161, 215] on input "Prime Evil" at bounding box center [1328, 207] width 456 height 23
paste input "Dr. Kildare's Strange Case"
click at [1532, 278] on icon at bounding box center [1537, 279] width 9 height 9
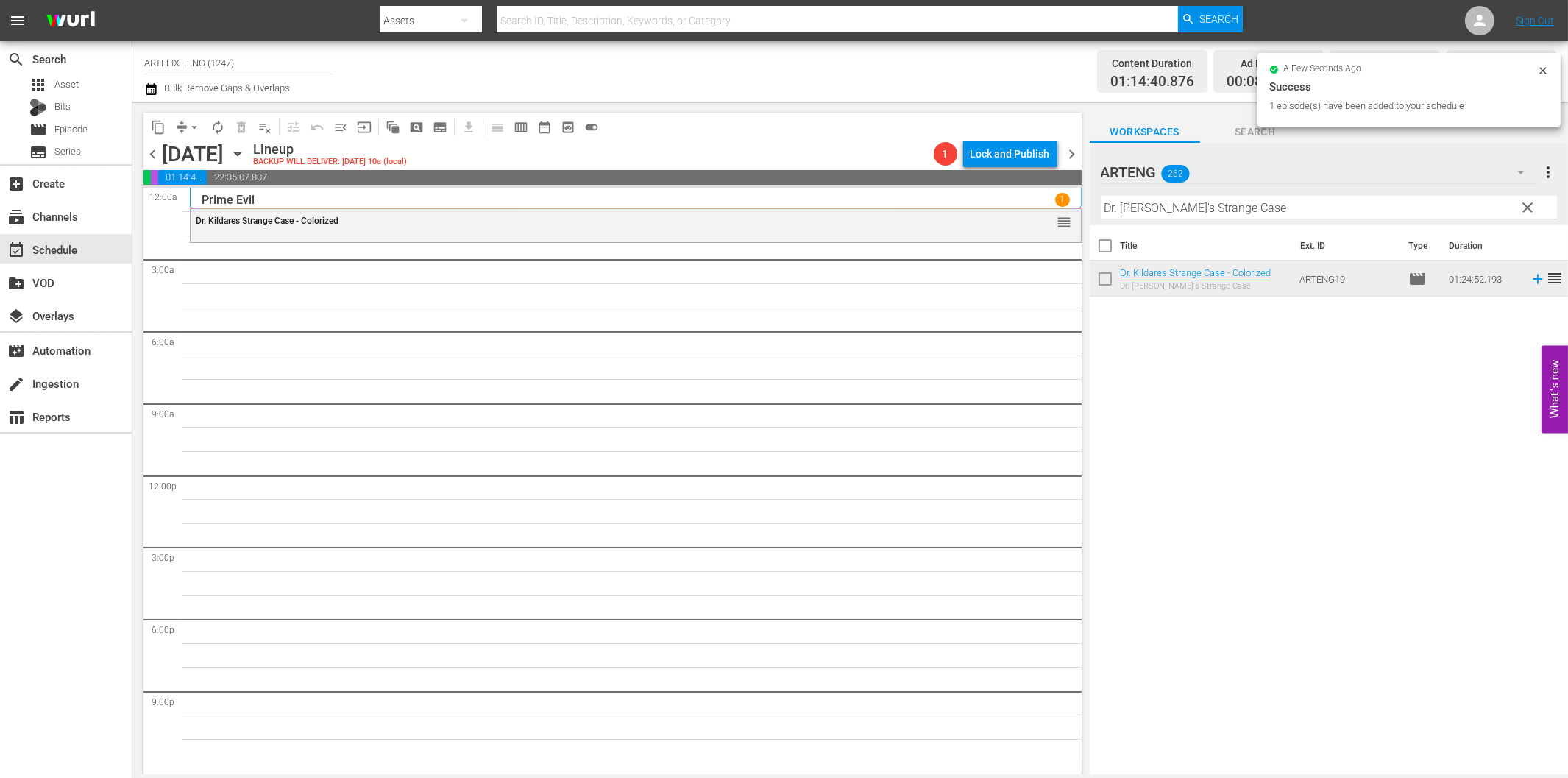
click at [1204, 203] on input "Dr. Kildare's Strange Case" at bounding box center [1328, 207] width 456 height 23
paste input "Broadway Limited"
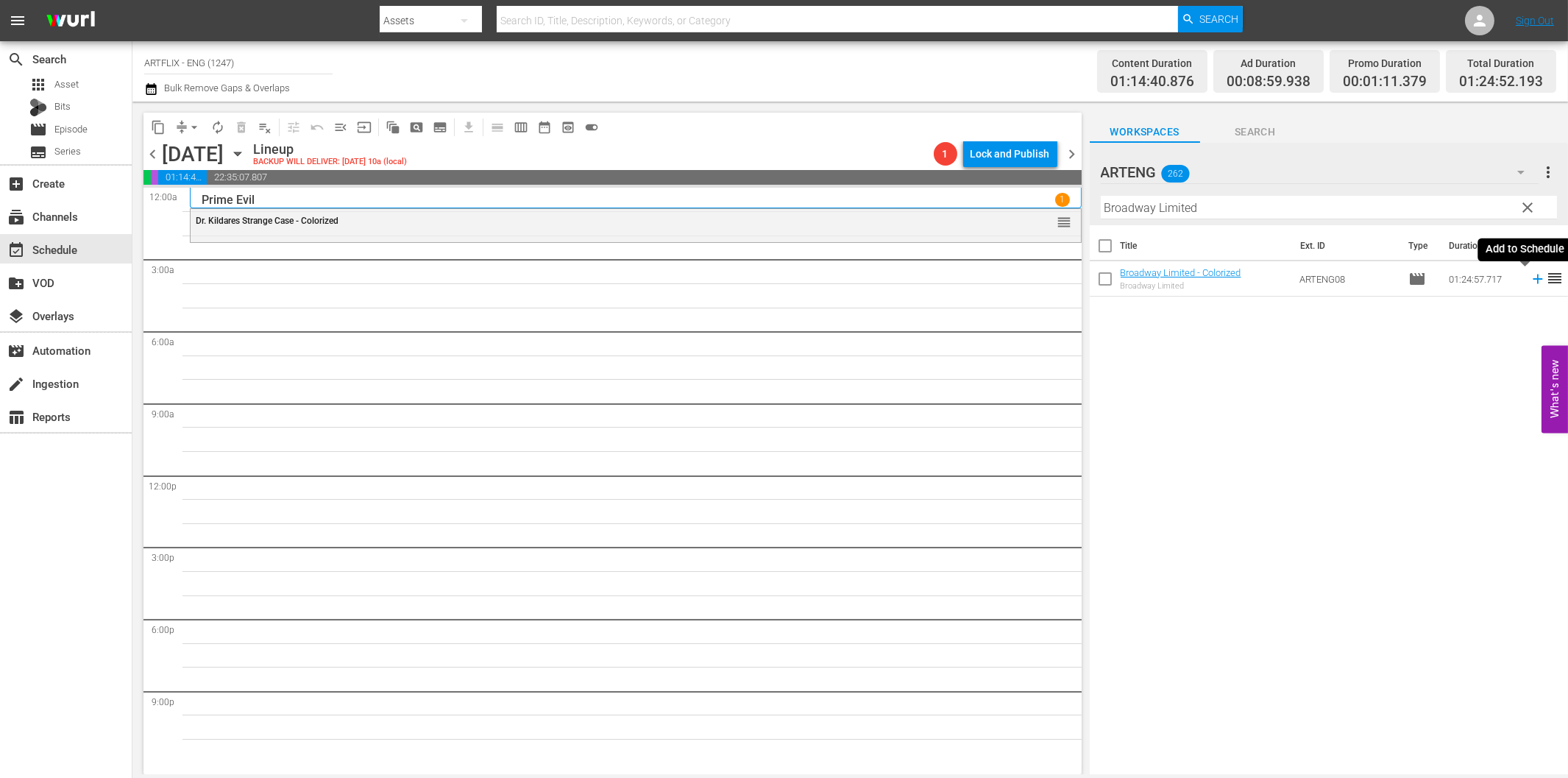
click at [1532, 278] on icon at bounding box center [1537, 279] width 9 height 9
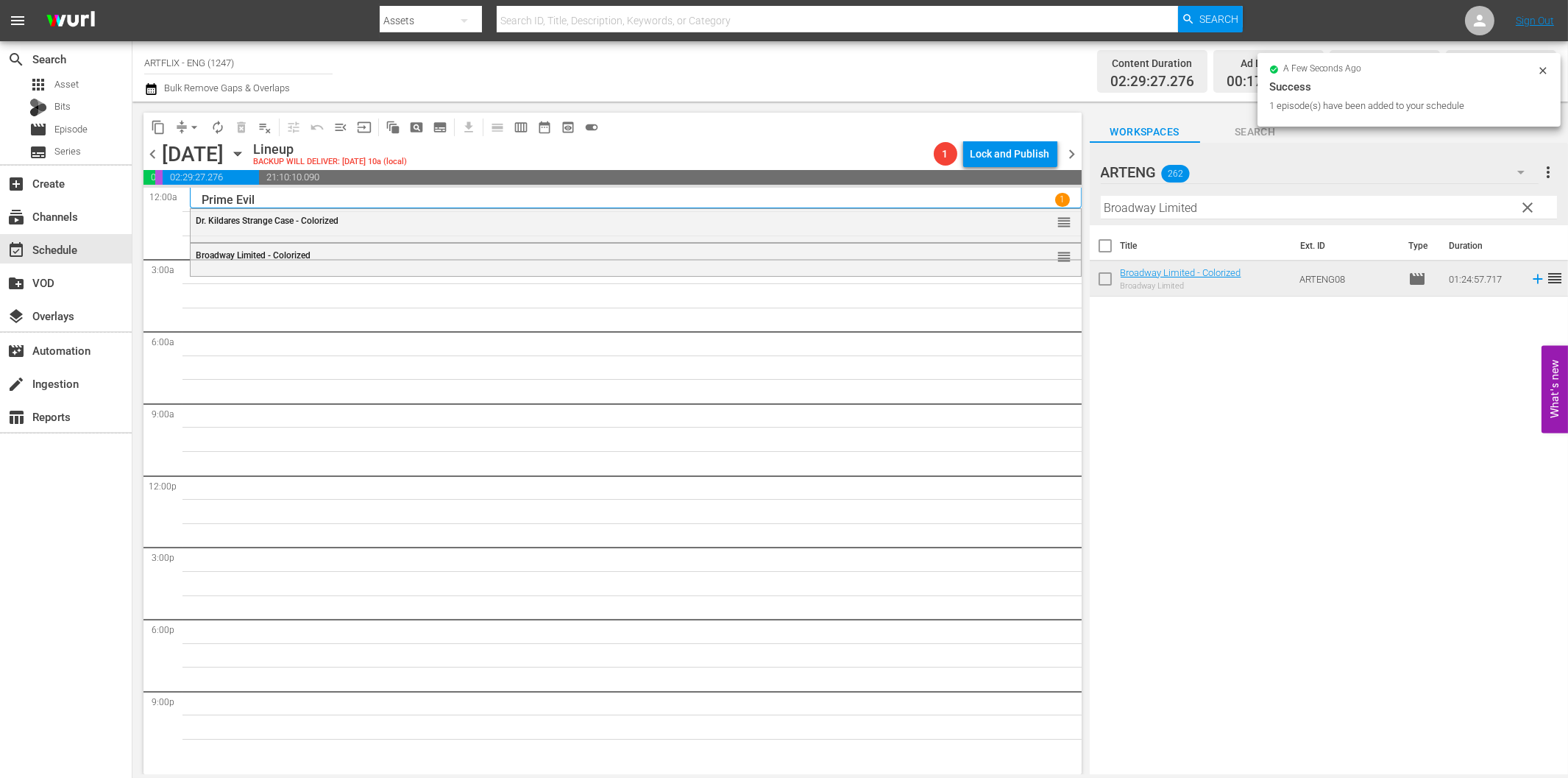
click at [1209, 201] on input "Broadway Limited" at bounding box center [1328, 207] width 456 height 23
paste input "Dangerous Holiday"
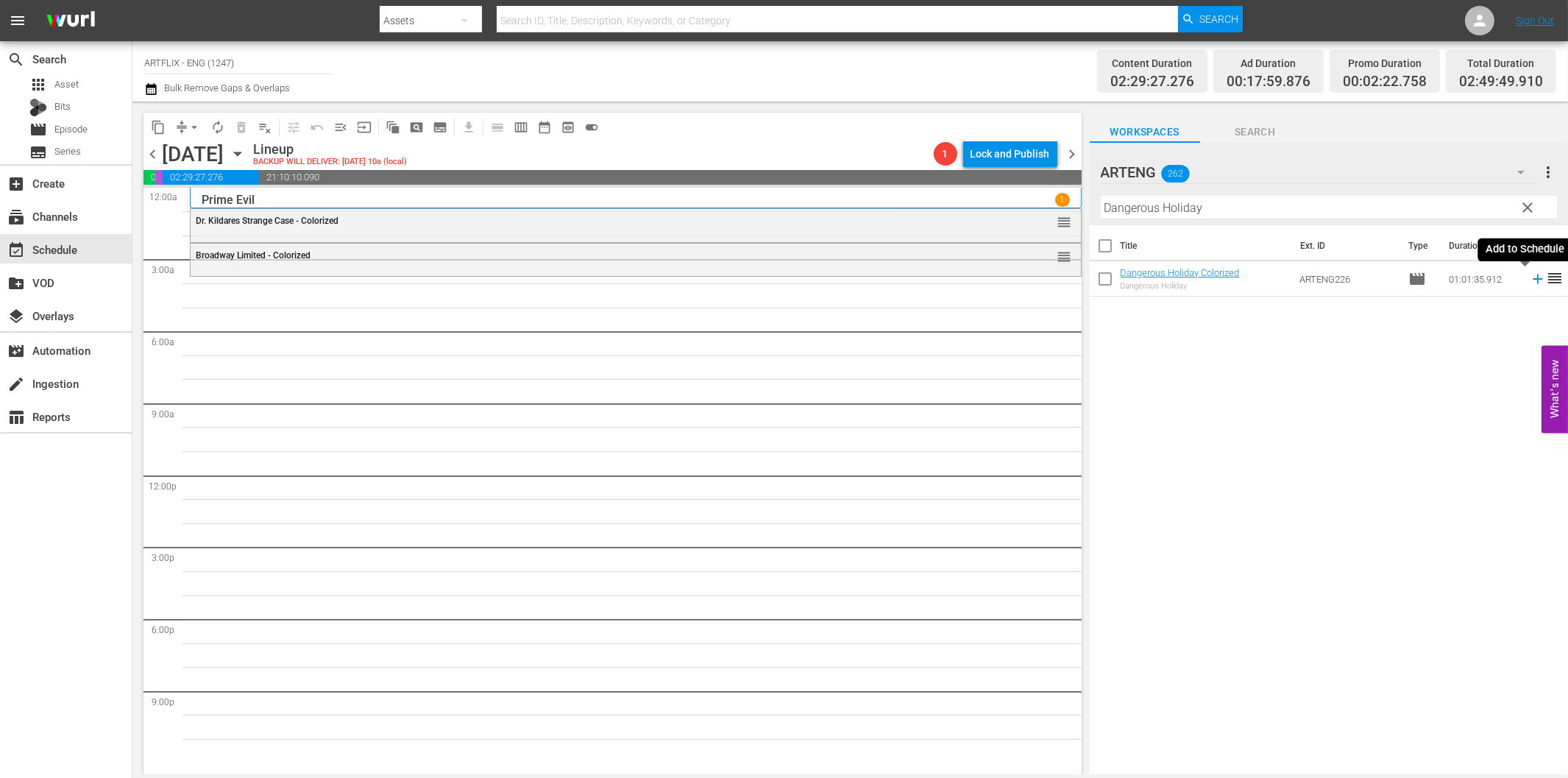
drag, startPoint x: 1525, startPoint y: 281, endPoint x: 1474, endPoint y: 285, distance: 51.2
click at [1530, 281] on icon at bounding box center [1538, 278] width 16 height 16
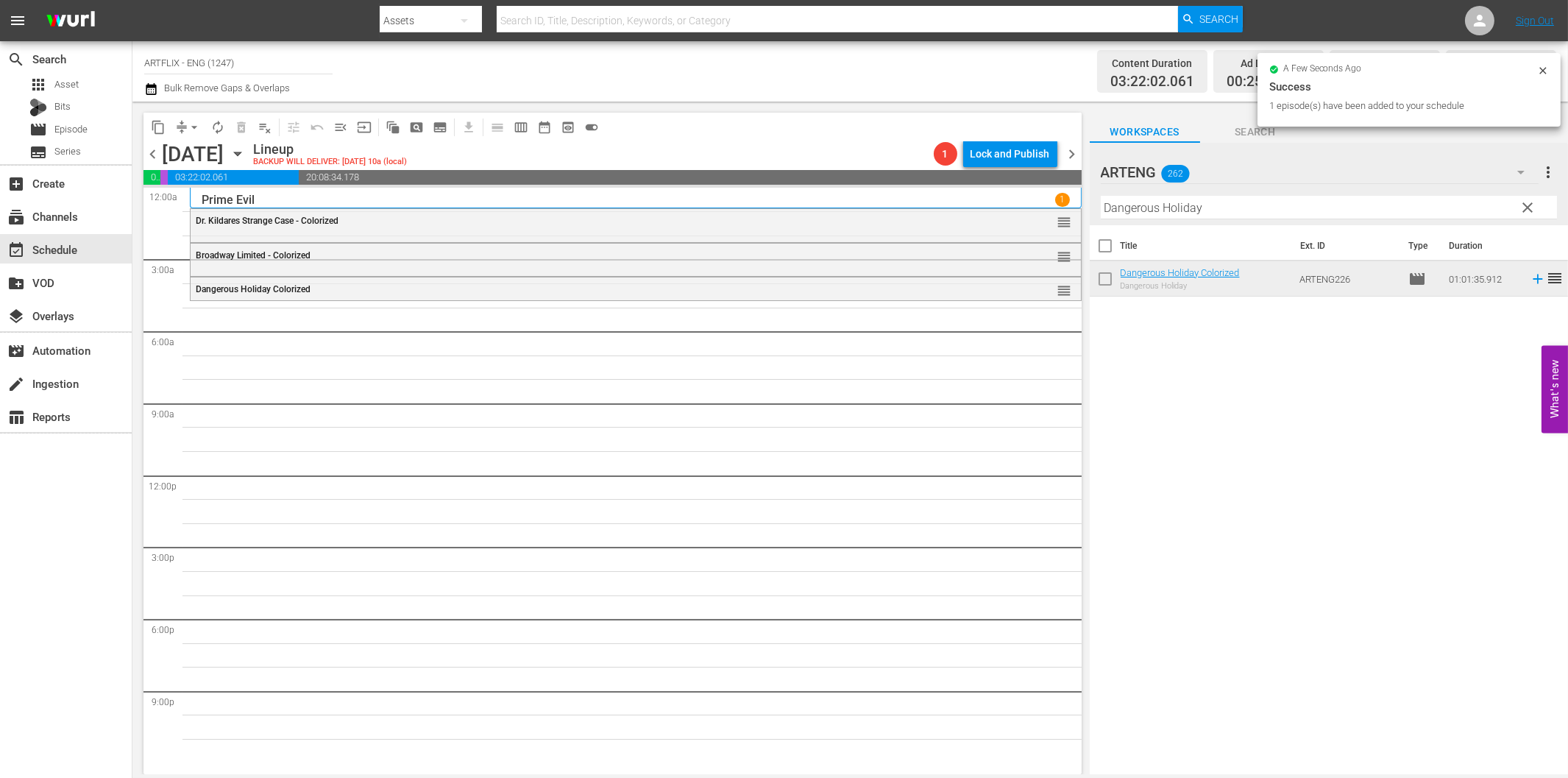
click at [1247, 210] on input "Dangerous Holiday" at bounding box center [1328, 207] width 456 height 23
paste input "A Chump at [GEOGRAPHIC_DATA]"
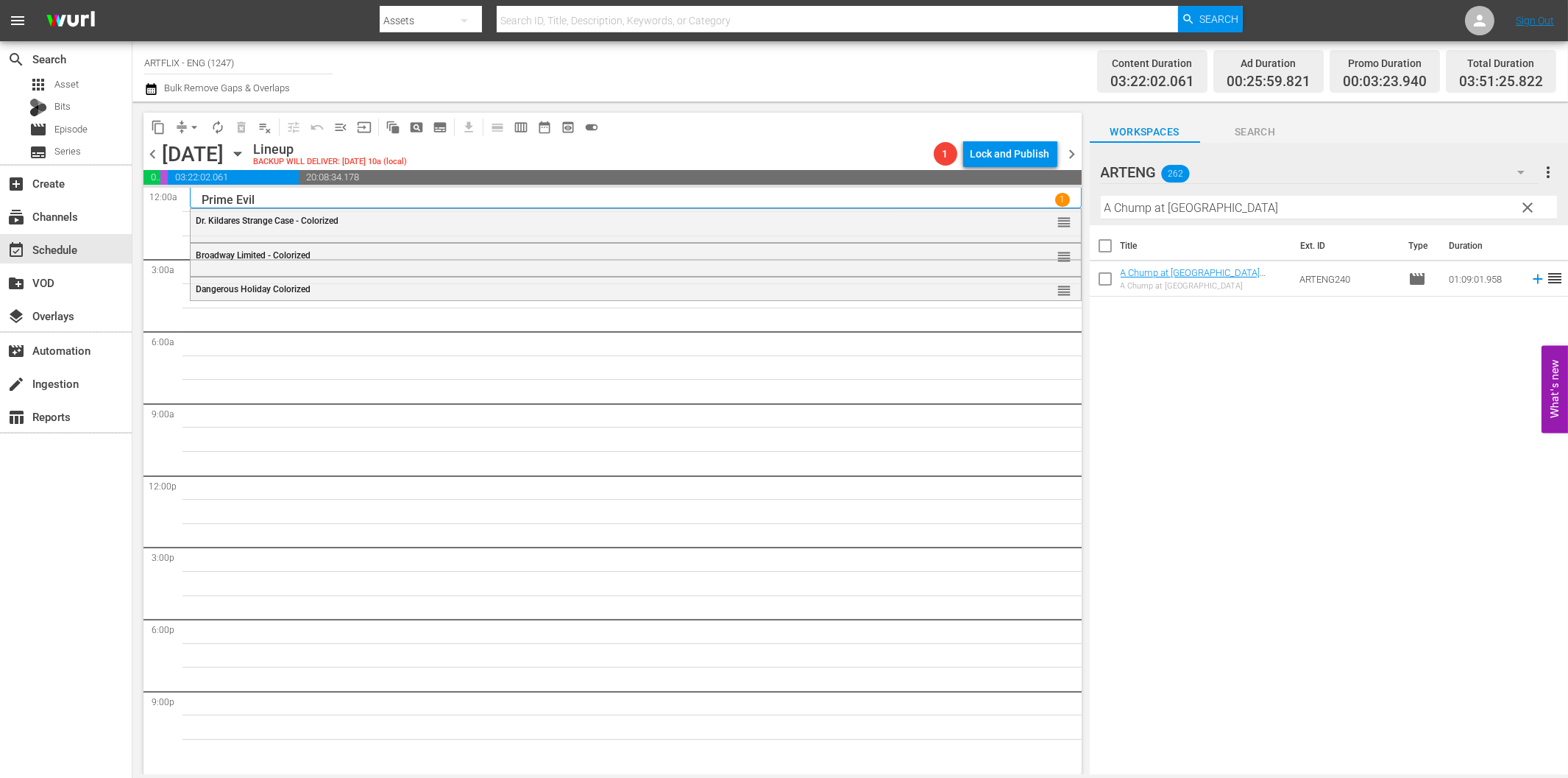
click at [1186, 206] on input "A Chump at [GEOGRAPHIC_DATA]" at bounding box center [1328, 207] width 456 height 23
paste input "The [DEMOGRAPHIC_DATA] Says No"
click at [1530, 281] on icon at bounding box center [1538, 278] width 16 height 16
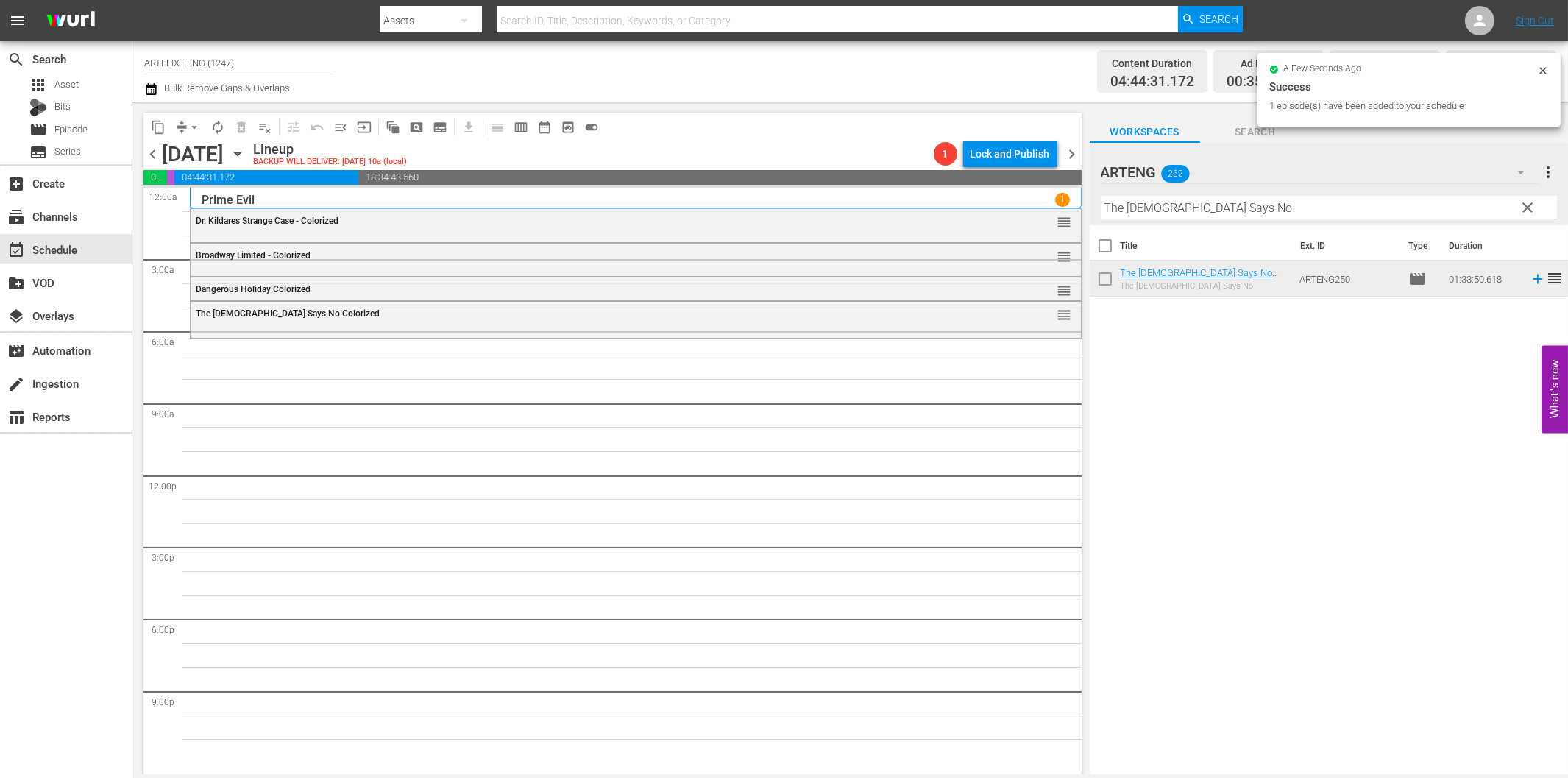
click at [1207, 202] on input "The [DEMOGRAPHIC_DATA] Says No" at bounding box center [1328, 207] width 456 height 23
paste input "ree Guys Named Mike"
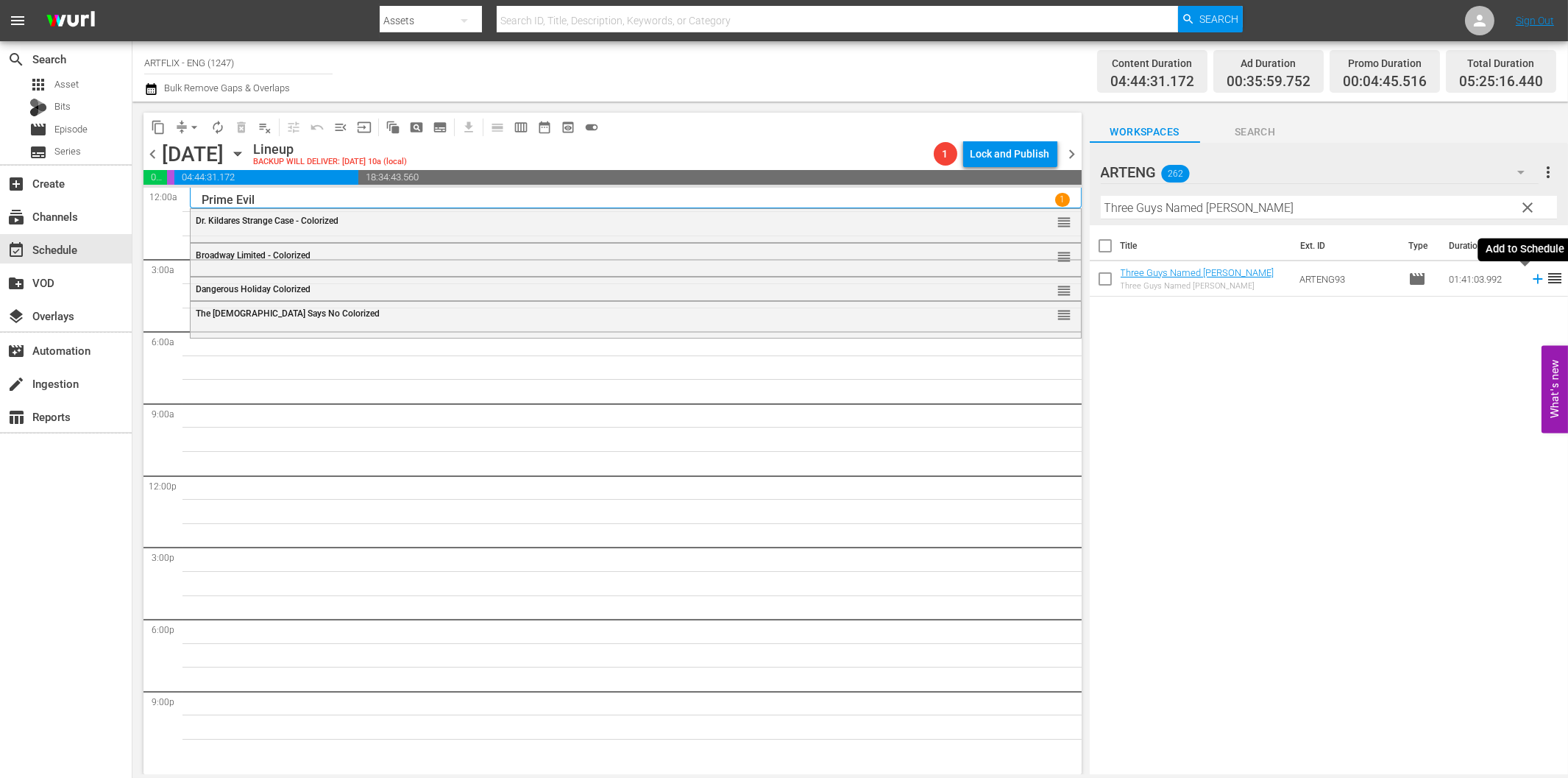
click at [1530, 283] on icon at bounding box center [1538, 278] width 16 height 16
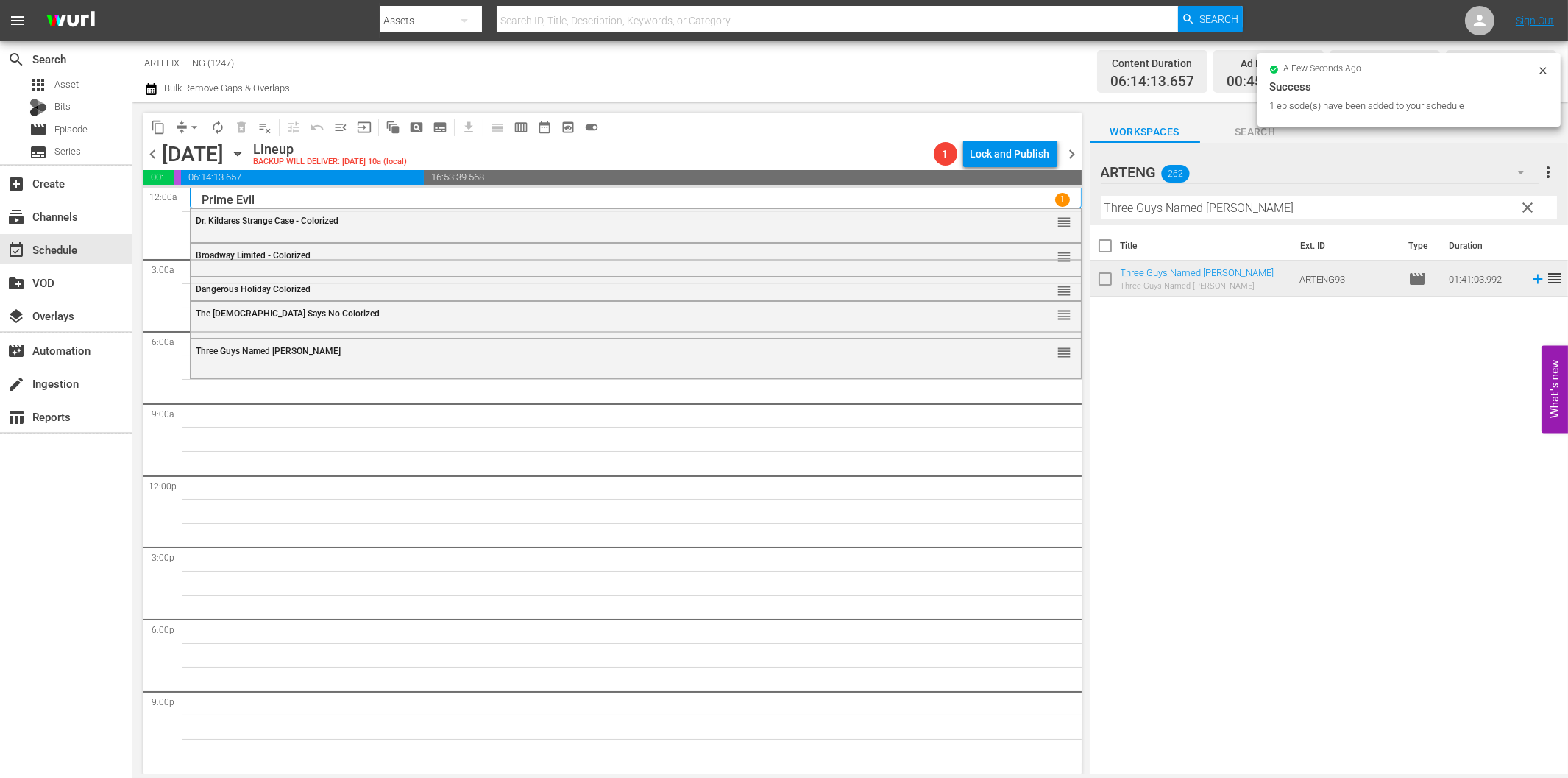
click at [1150, 211] on input "Three Guys Named Mike" at bounding box center [1328, 207] width 456 height 23
paste input "A Chump at [GEOGRAPHIC_DATA]"
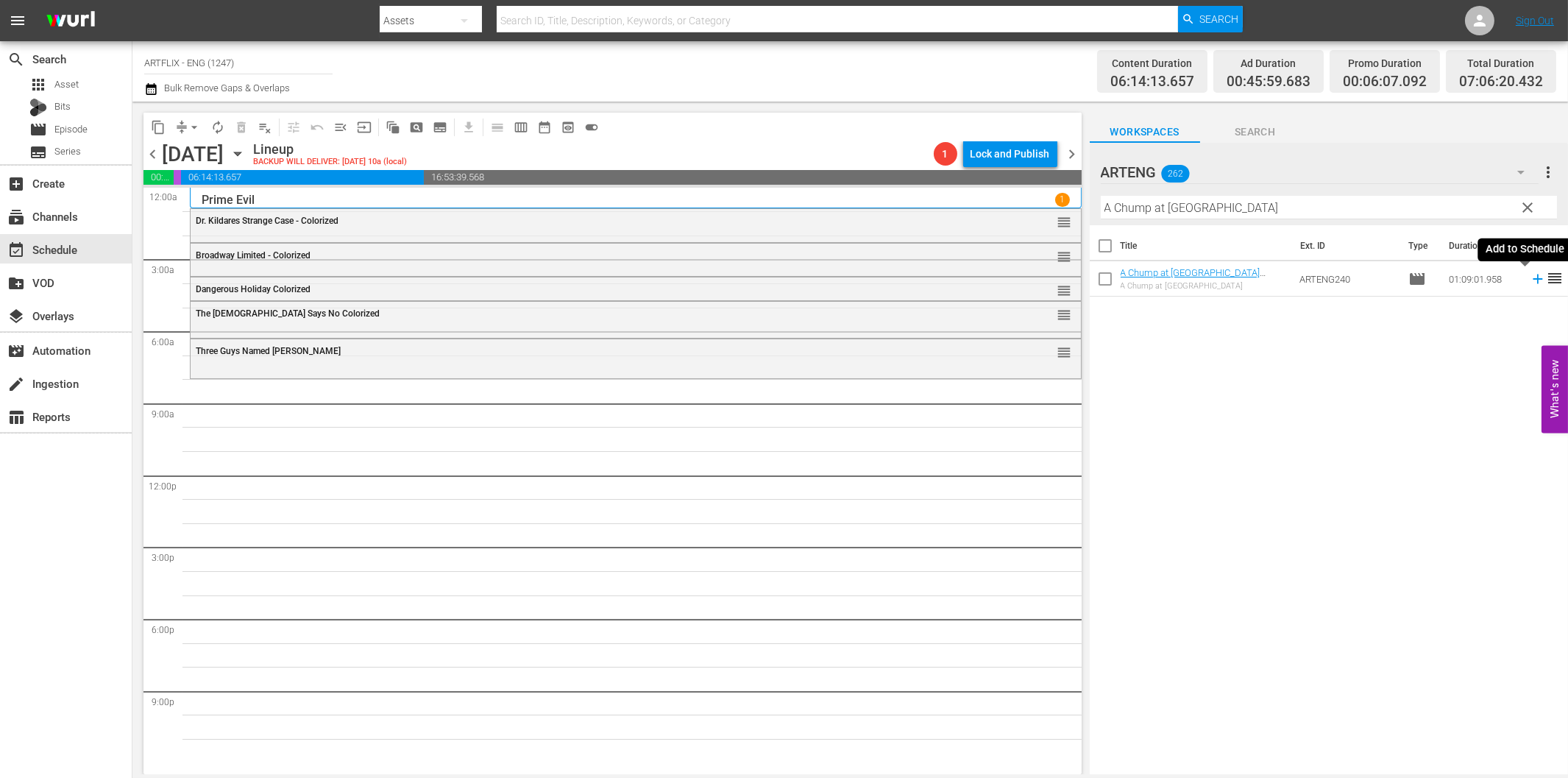
click at [1530, 281] on icon at bounding box center [1538, 278] width 16 height 16
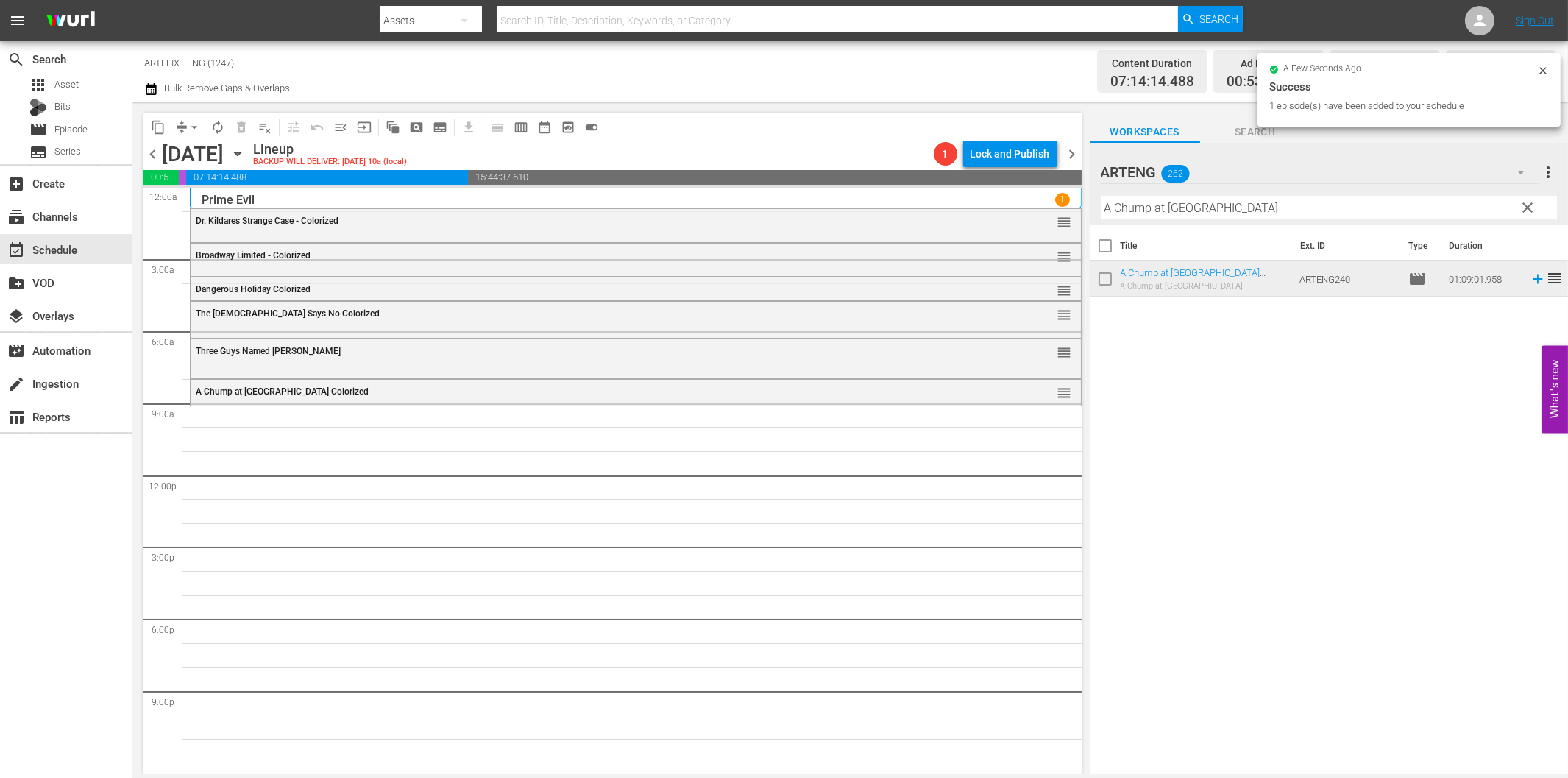
click at [1234, 204] on input "A Chump at [GEOGRAPHIC_DATA]" at bounding box center [1328, 207] width 456 height 23
paste input "Laurel & Hardy Chronicles - Volume 1"
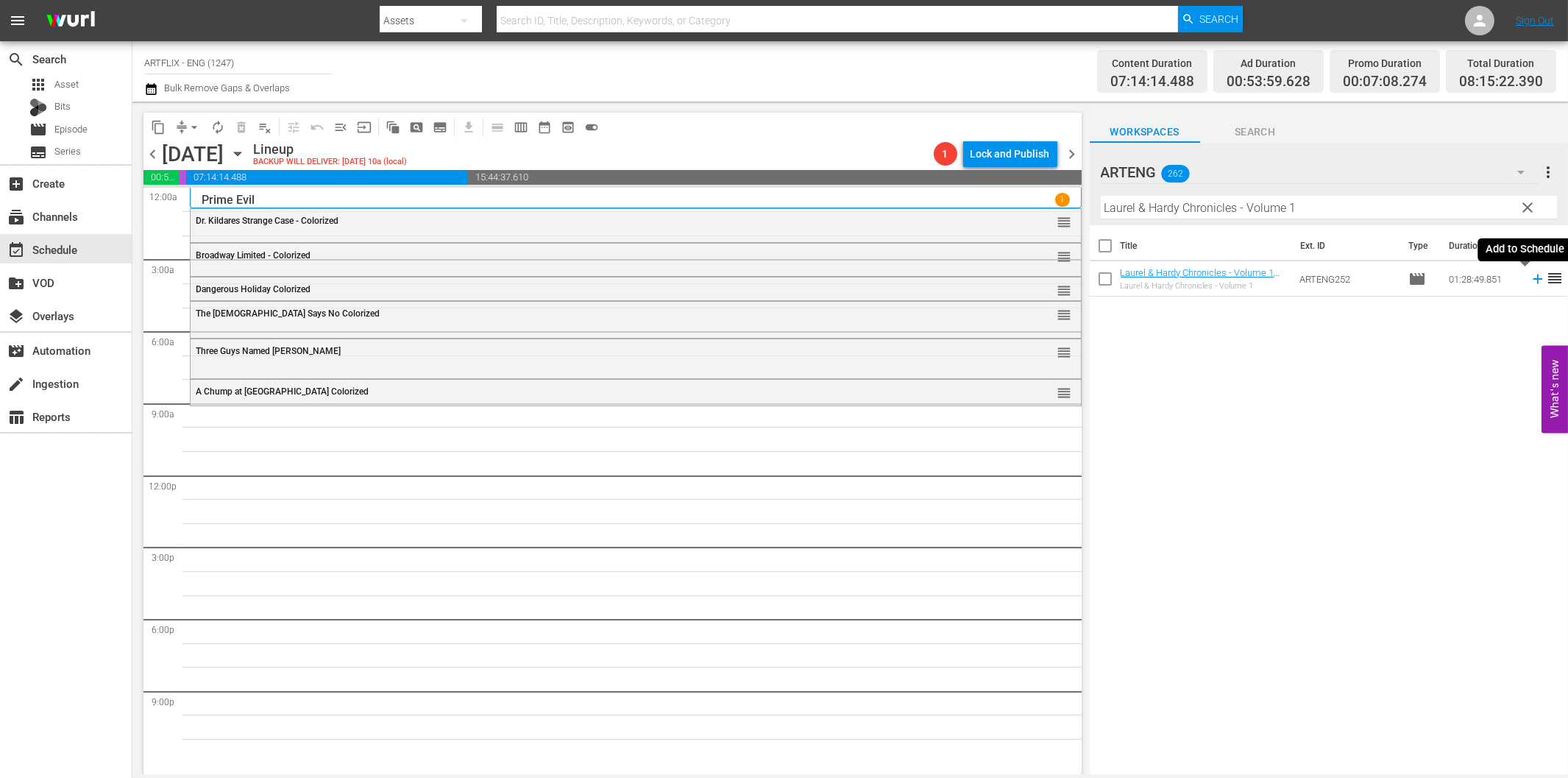
drag, startPoint x: 1526, startPoint y: 284, endPoint x: 1491, endPoint y: 293, distance: 36.1
click at [1530, 284] on icon at bounding box center [1538, 278] width 16 height 16
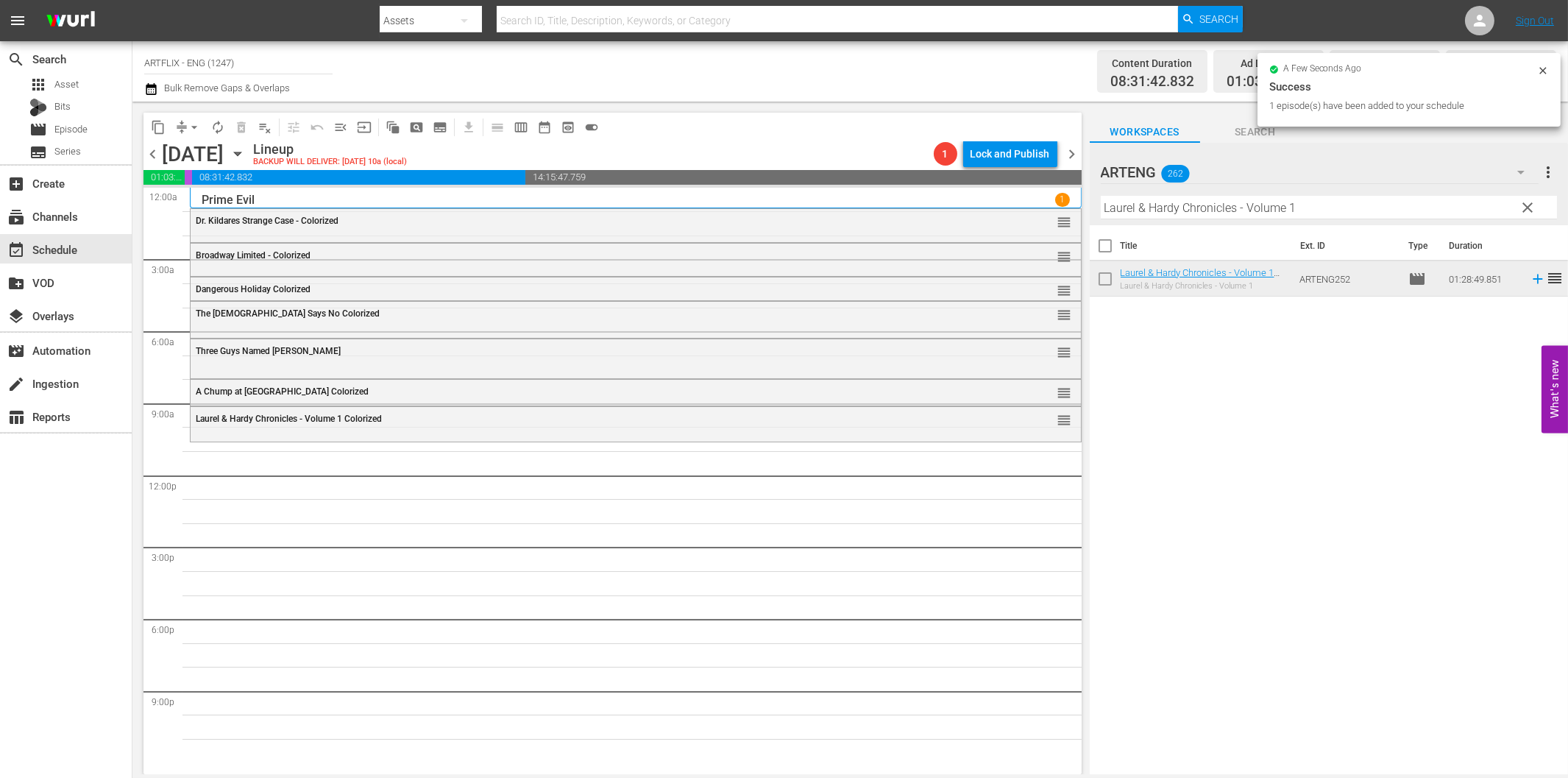
click at [1275, 210] on input "Laurel & Hardy Chronicles - Volume 1" at bounding box center [1328, 207] width 456 height 23
paste input "Tarzan's Revenge"
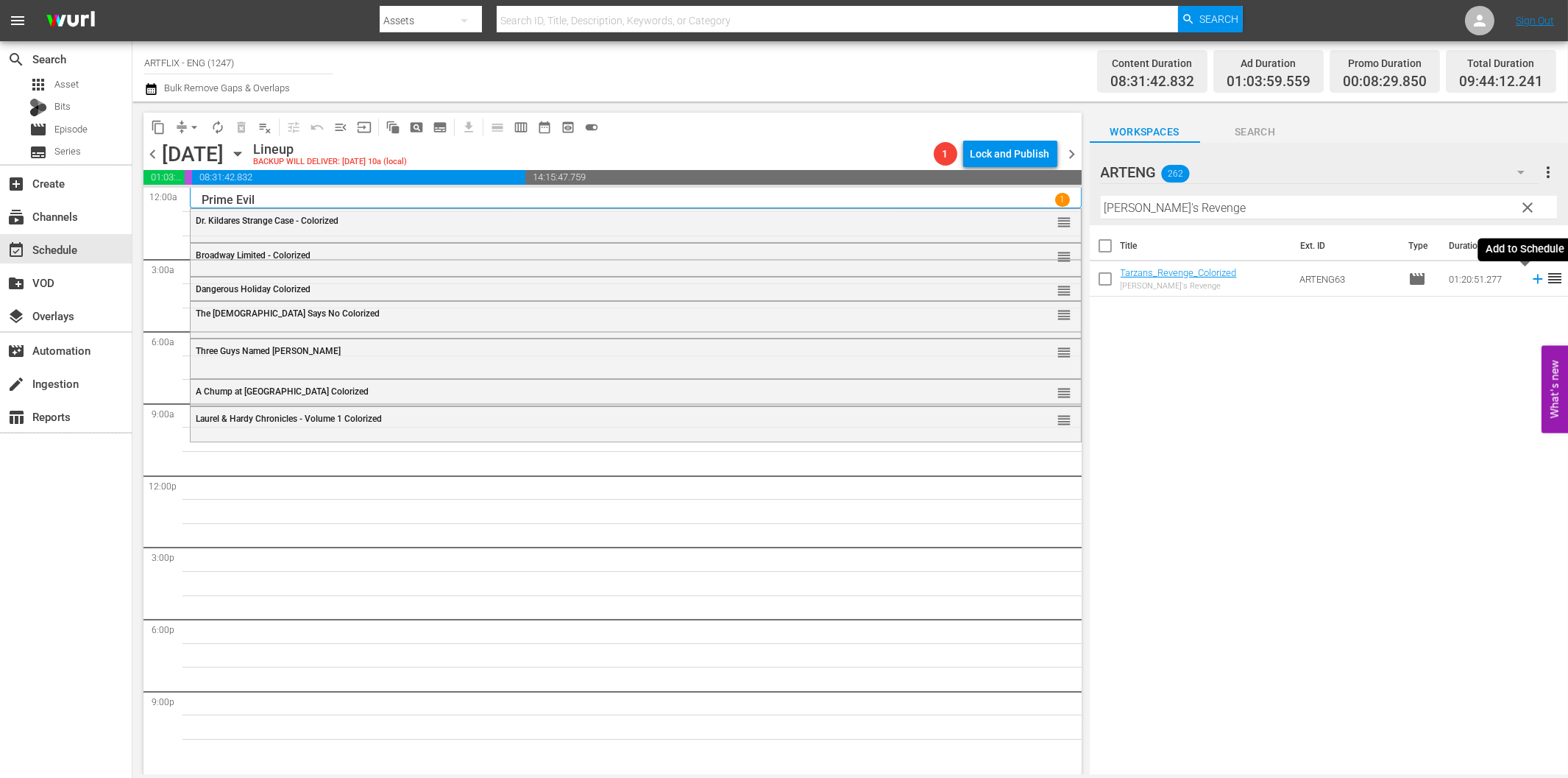
click at [1532, 280] on icon at bounding box center [1537, 279] width 9 height 9
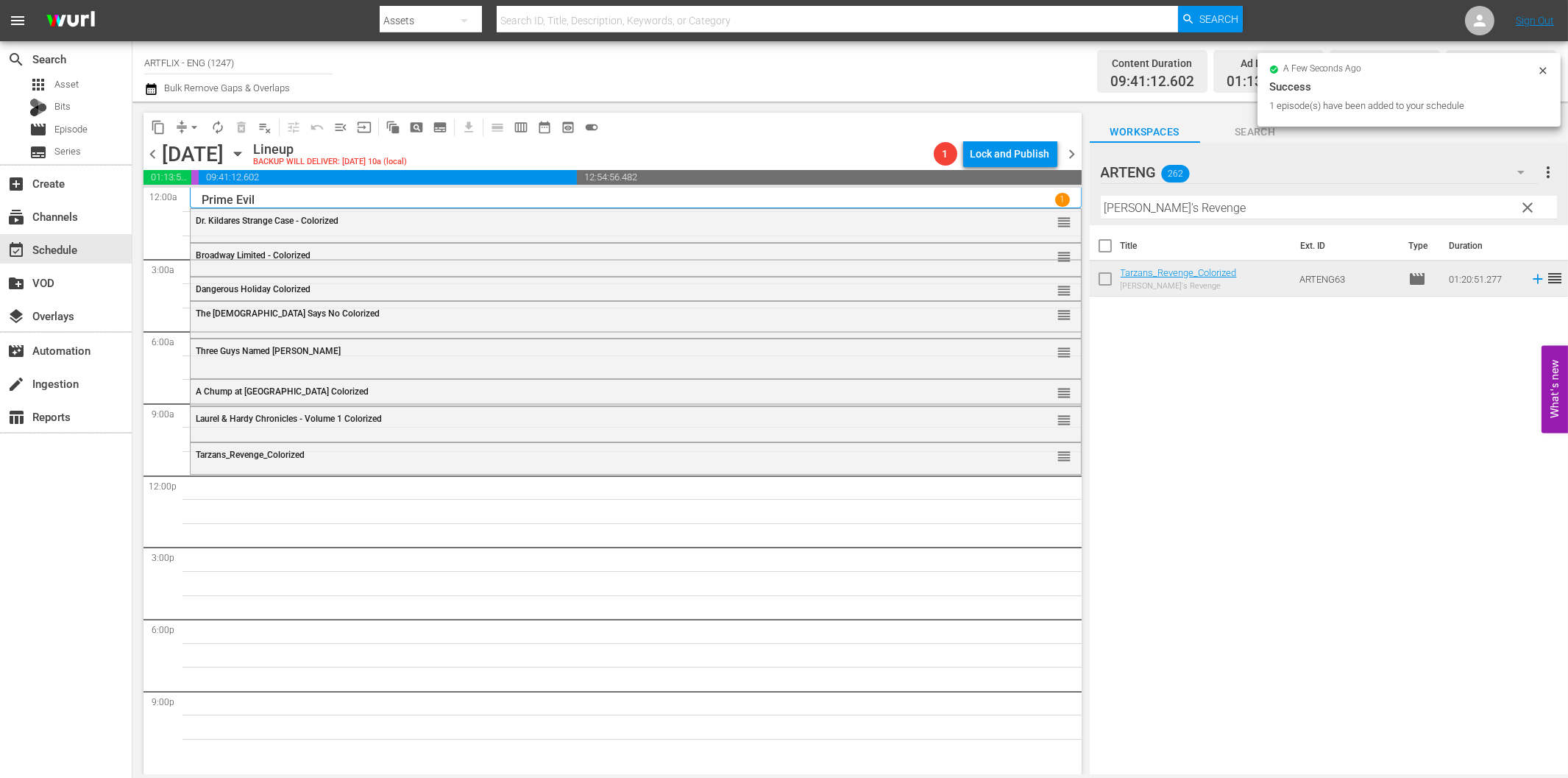
click at [1170, 209] on input "Tarzan's Revenge" at bounding box center [1328, 207] width 456 height 23
paste input "Drums of Africa"
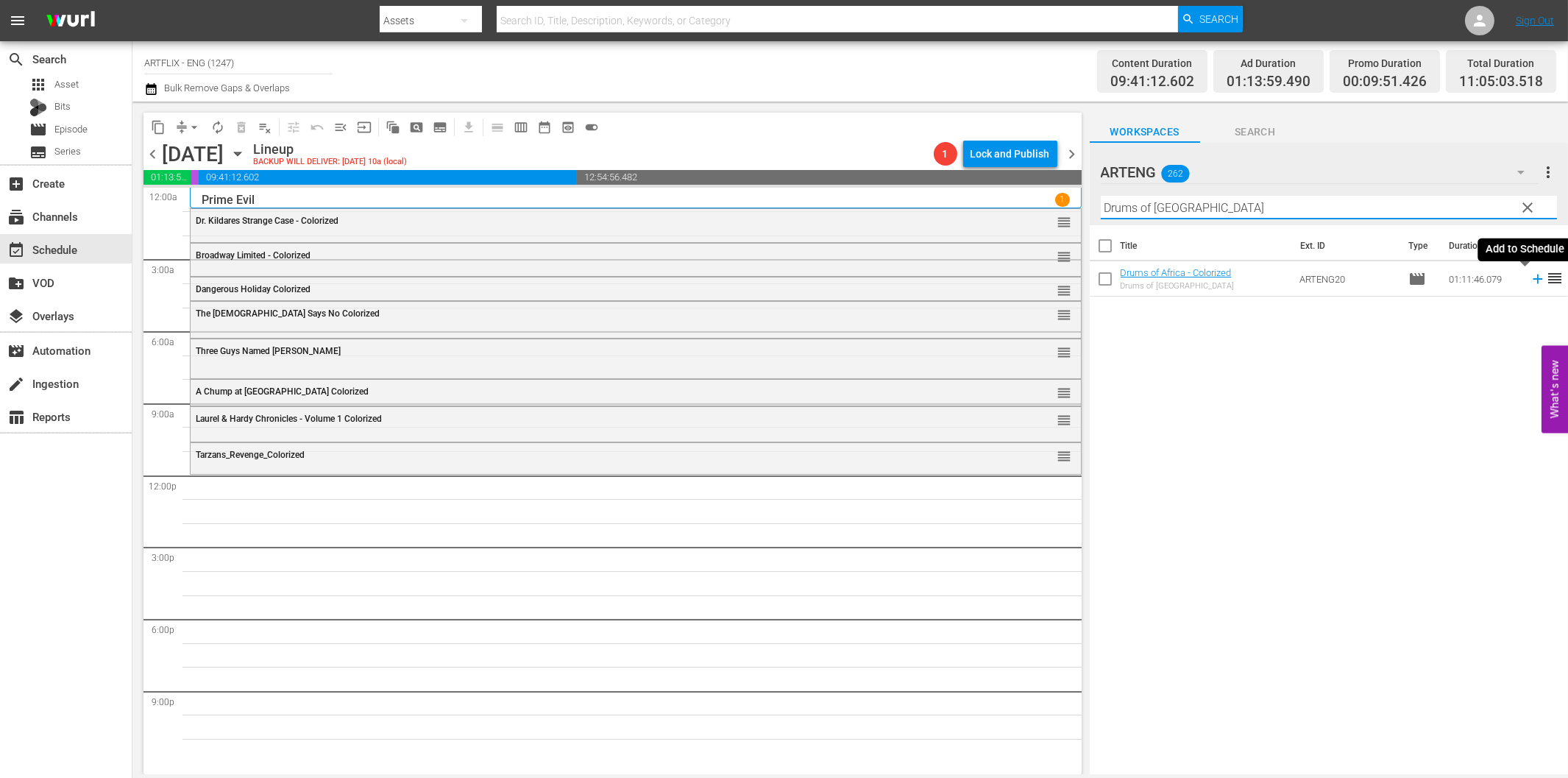
click at [1530, 275] on icon at bounding box center [1538, 278] width 16 height 16
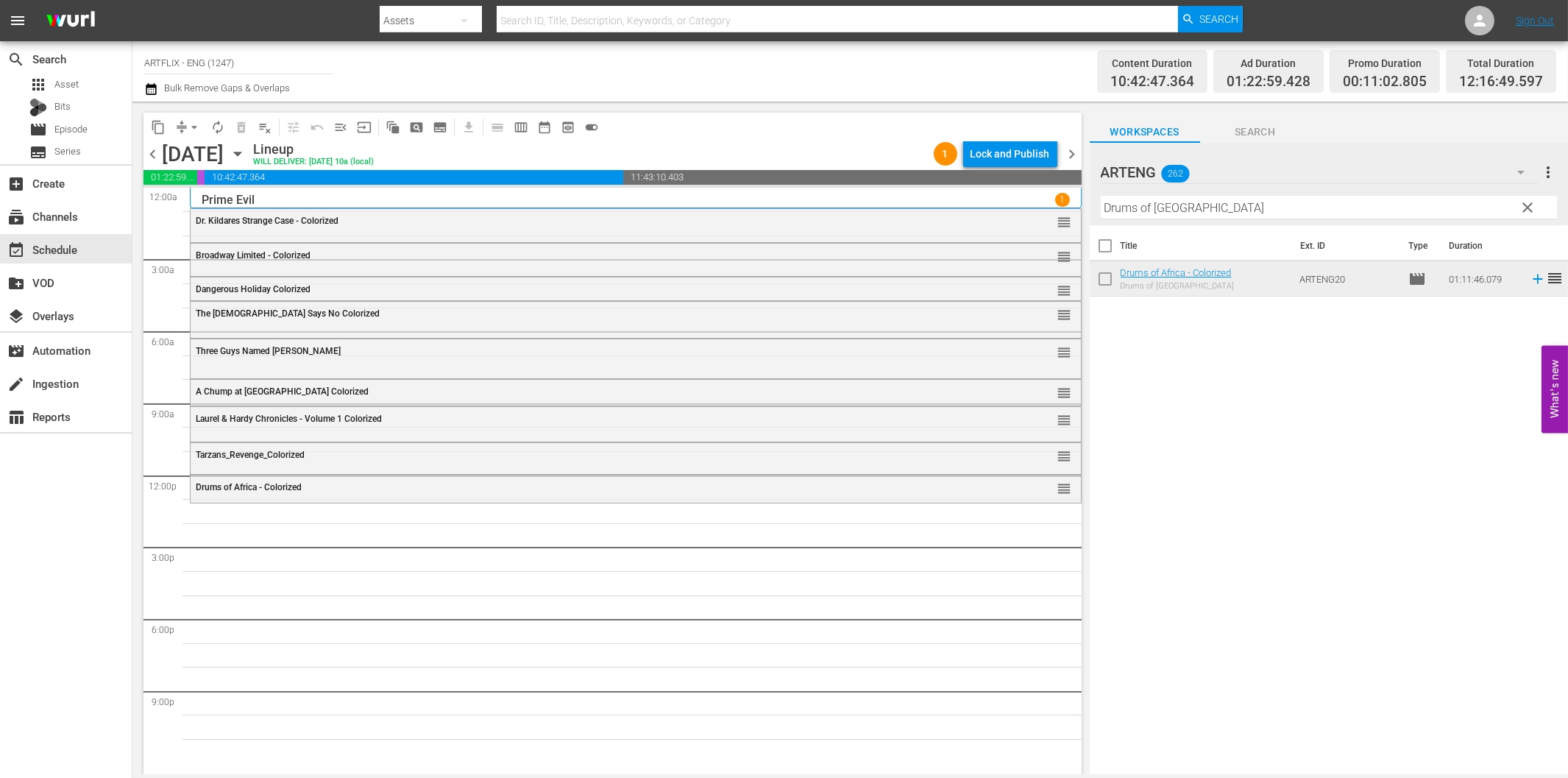
click at [1201, 216] on input "Drums of Africa" at bounding box center [1328, 207] width 456 height 23
paste input "The Young in Heart"
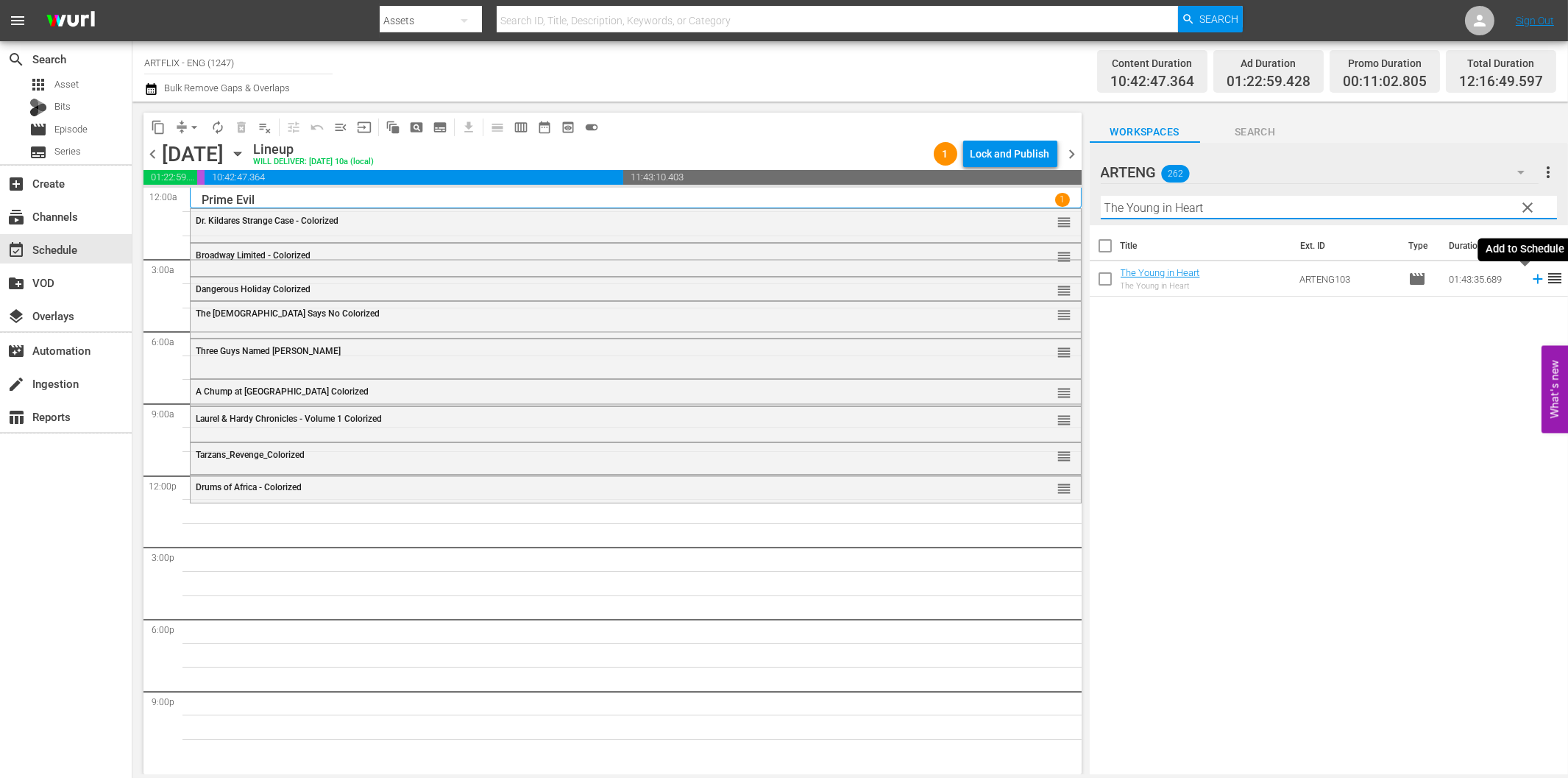
click at [1530, 281] on icon at bounding box center [1538, 278] width 16 height 16
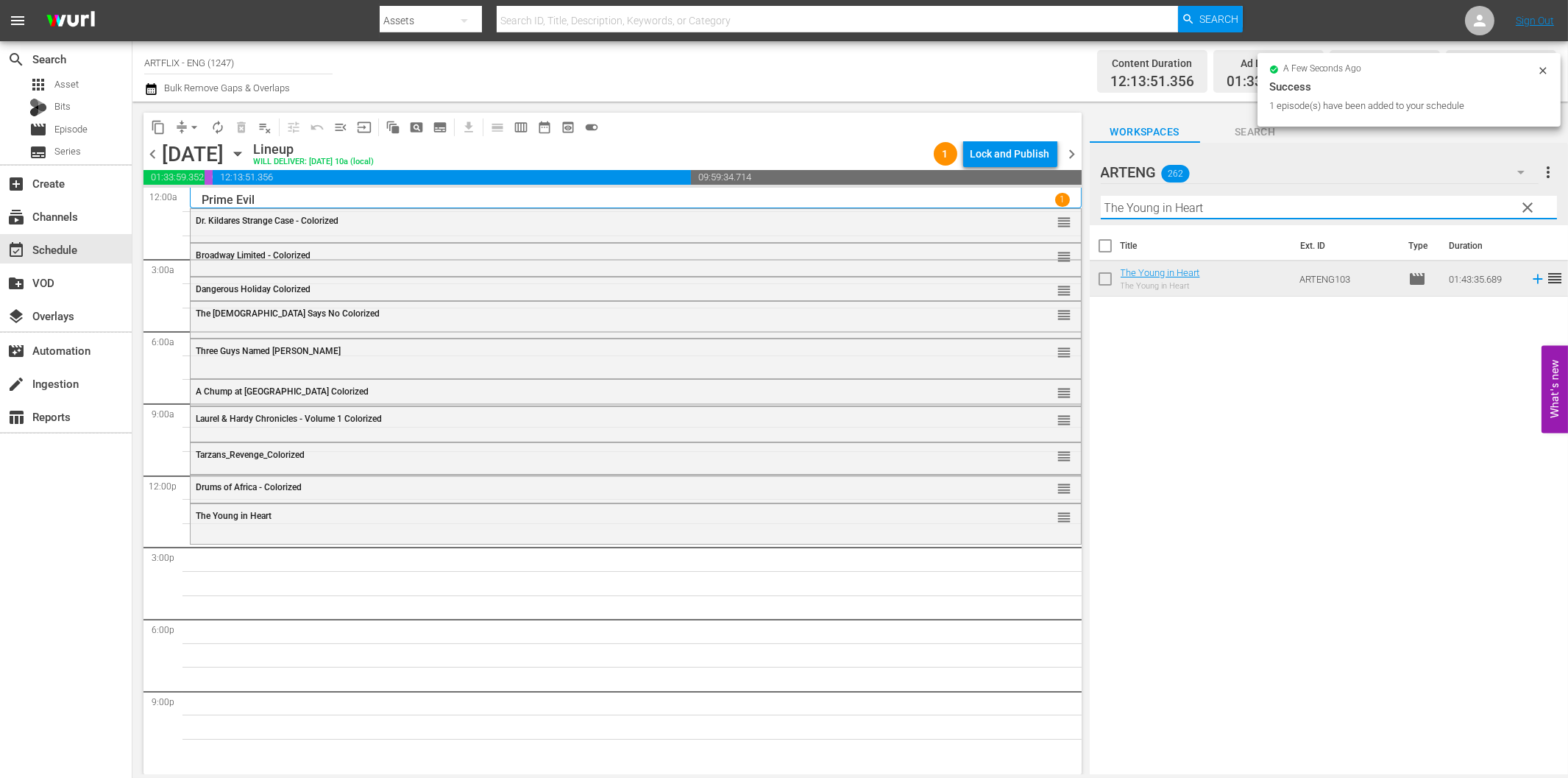
click at [1203, 205] on input "The Young in Heart" at bounding box center [1328, 207] width 456 height 23
paste input "Last Chance"
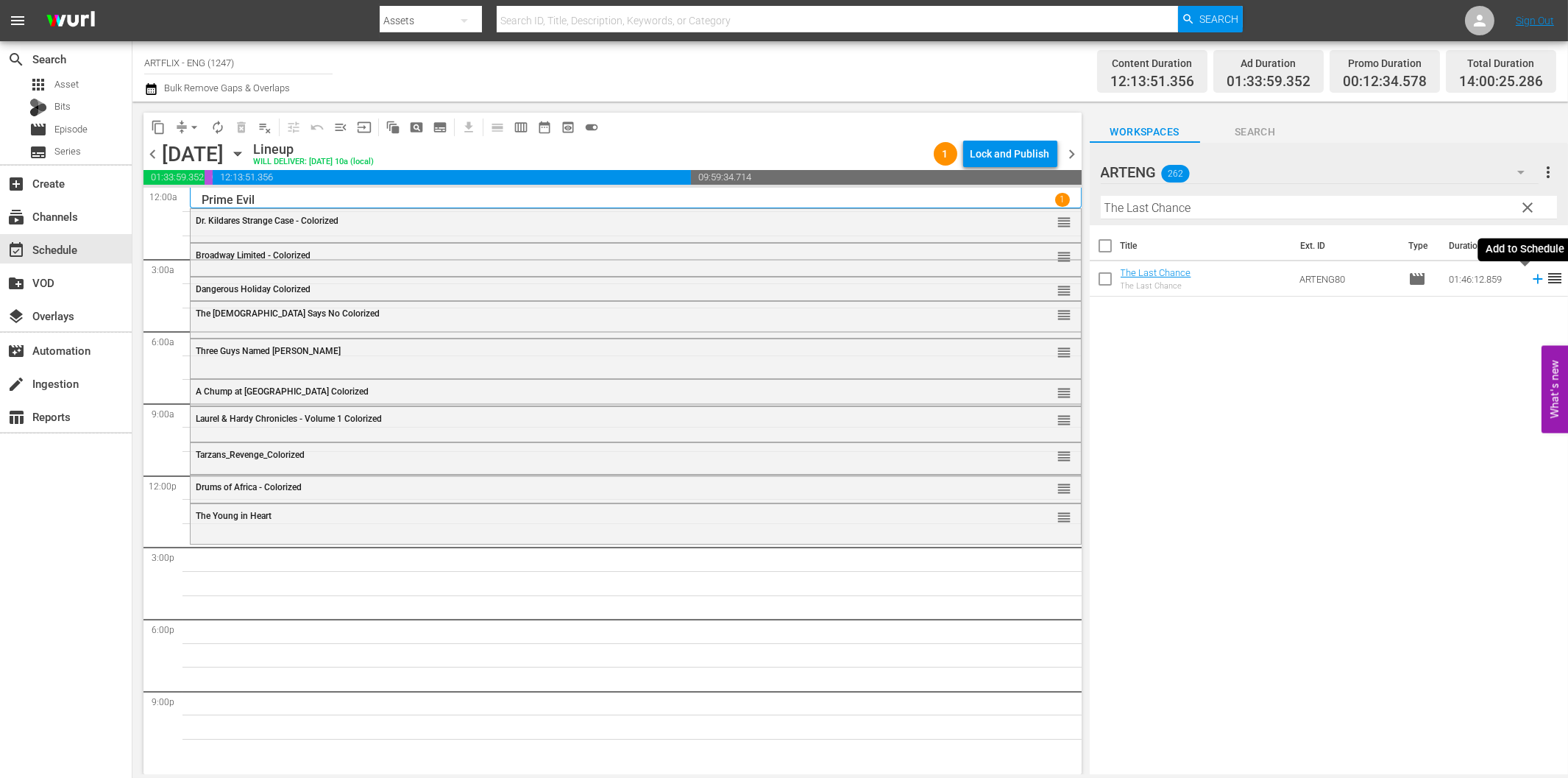
click at [1530, 277] on icon at bounding box center [1538, 278] width 16 height 16
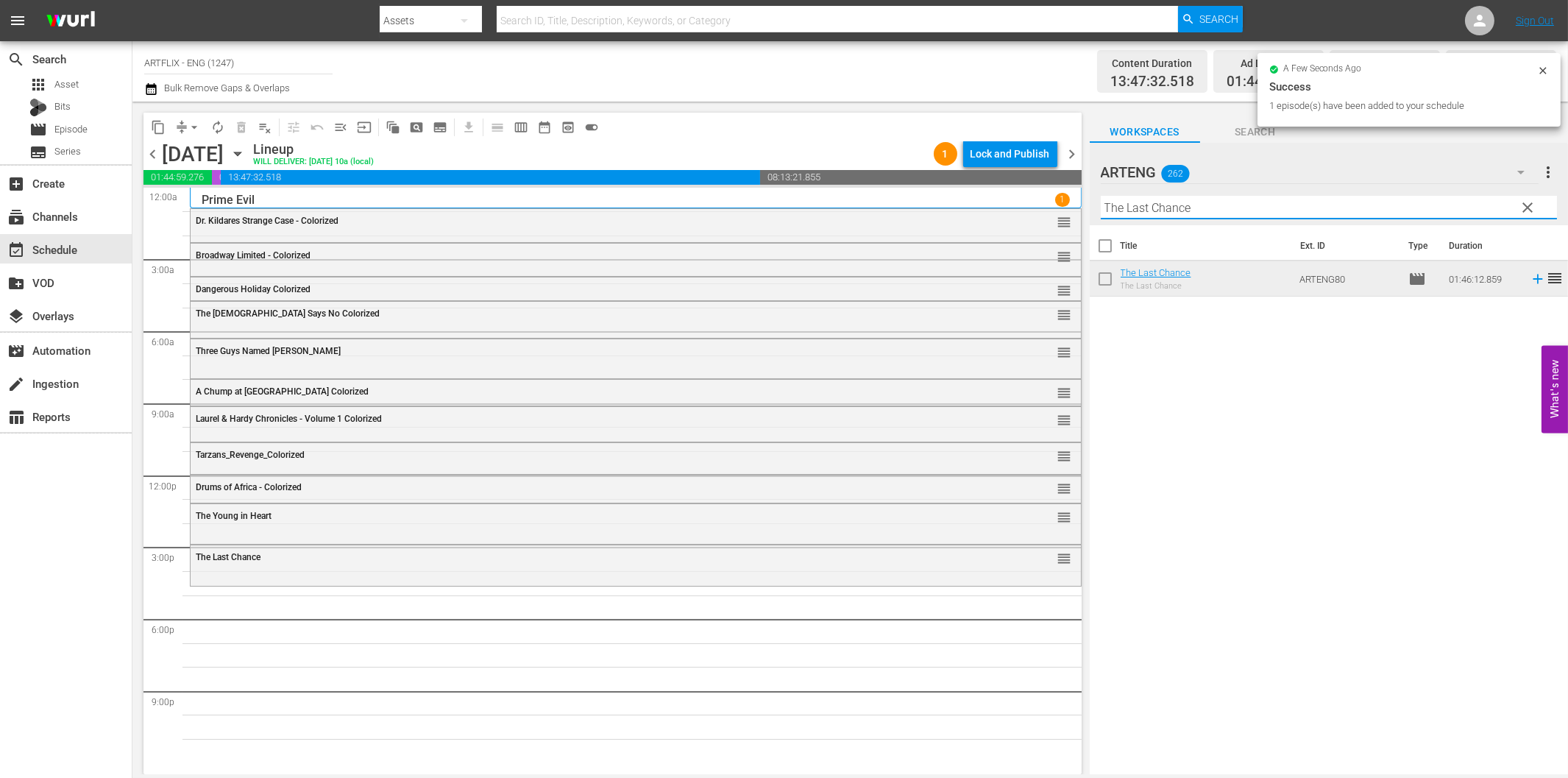
click at [1213, 202] on input "The Last Chance" at bounding box center [1328, 207] width 456 height 23
paste input "Afghanistan - The Last War Bus"
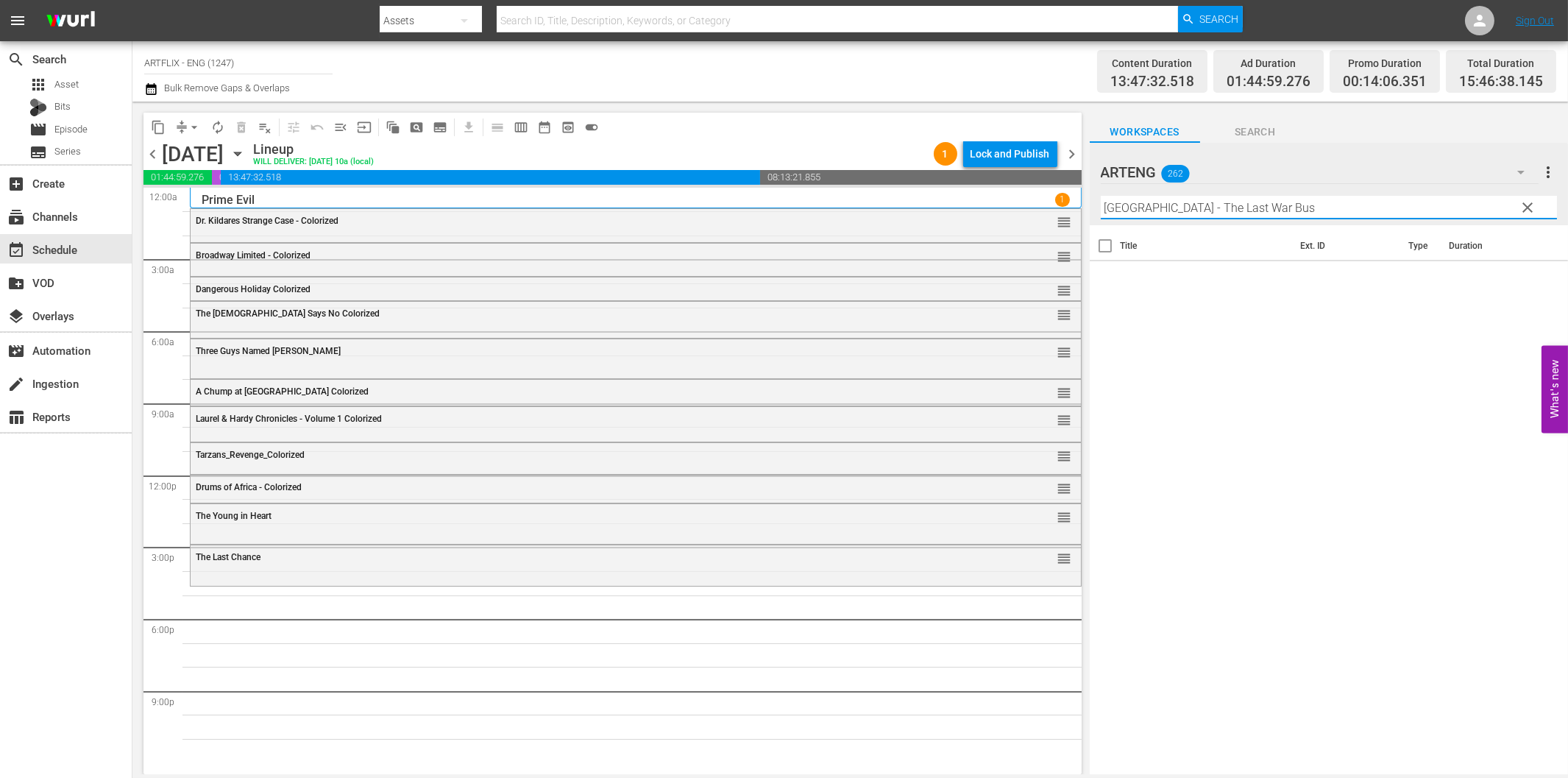
drag, startPoint x: 1173, startPoint y: 209, endPoint x: 1422, endPoint y: 221, distance: 249.3
click at [1422, 221] on div "Filter by Title Afghanistan - The Last War Bus" at bounding box center [1328, 208] width 456 height 36
click at [1530, 276] on icon at bounding box center [1538, 278] width 16 height 16
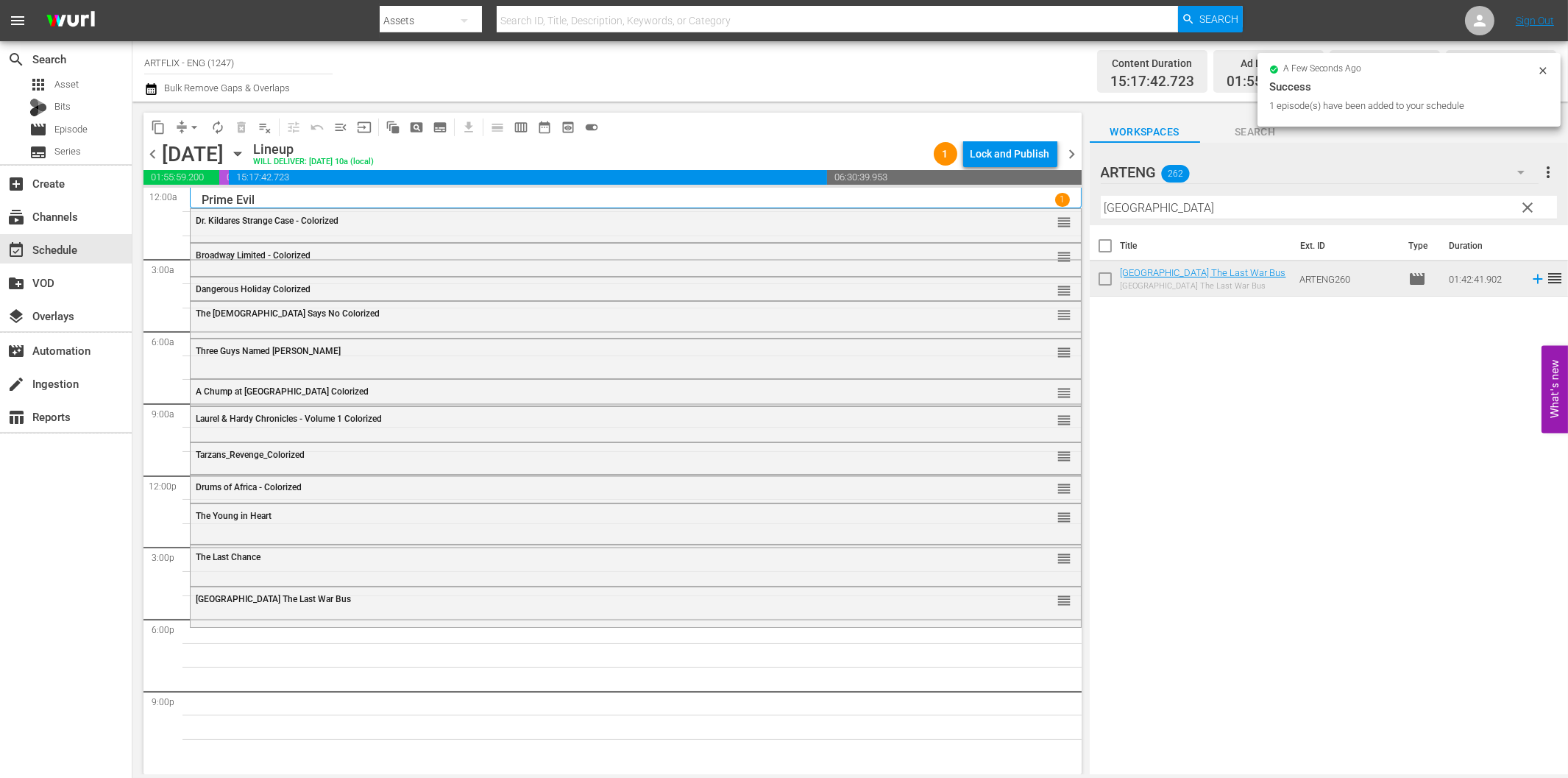
click at [1167, 206] on input "Afghanistan" at bounding box center [1328, 207] width 456 height 23
paste input "The Devil and Leroy Basset"
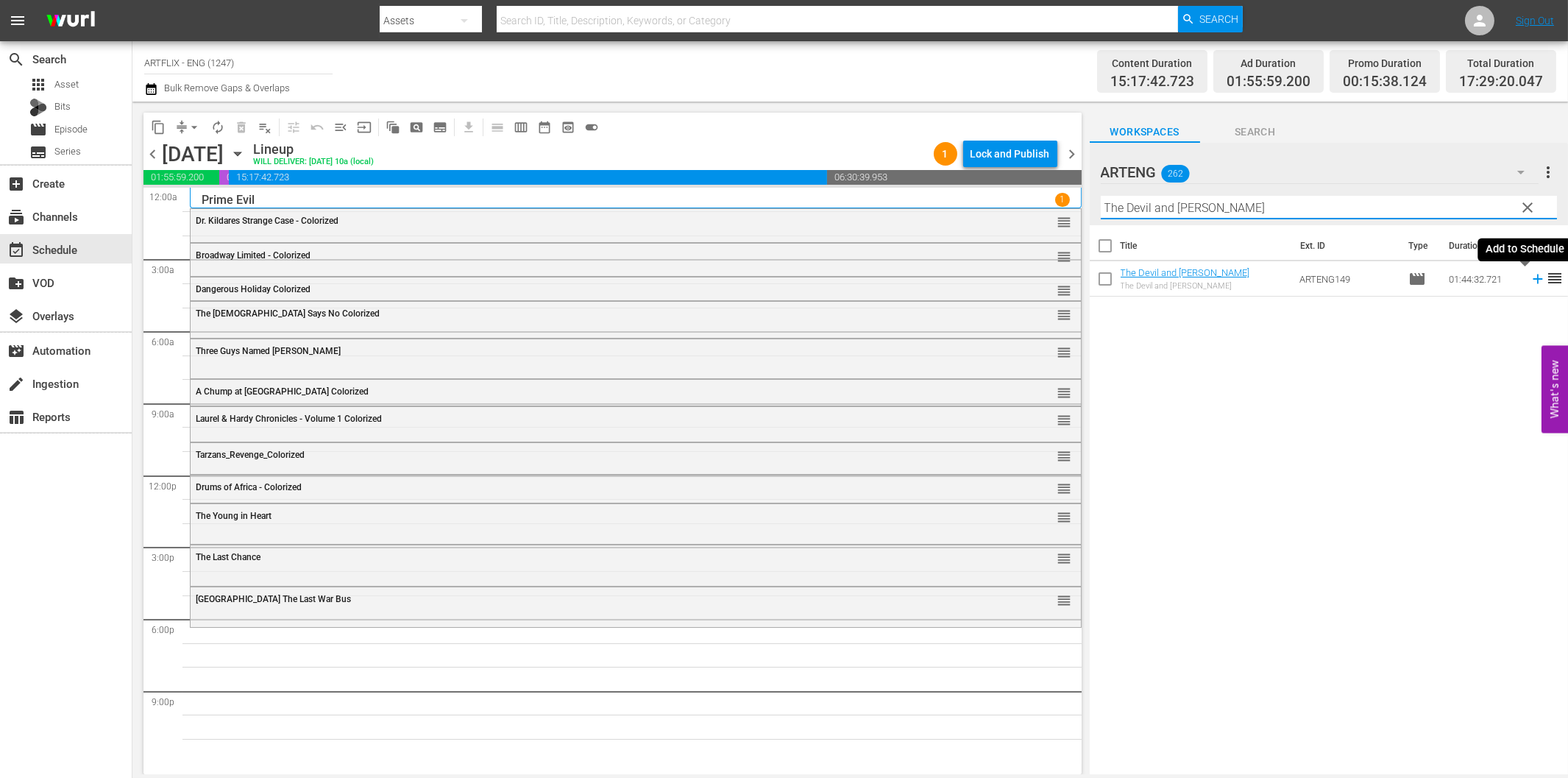
click at [1532, 280] on icon at bounding box center [1537, 279] width 9 height 9
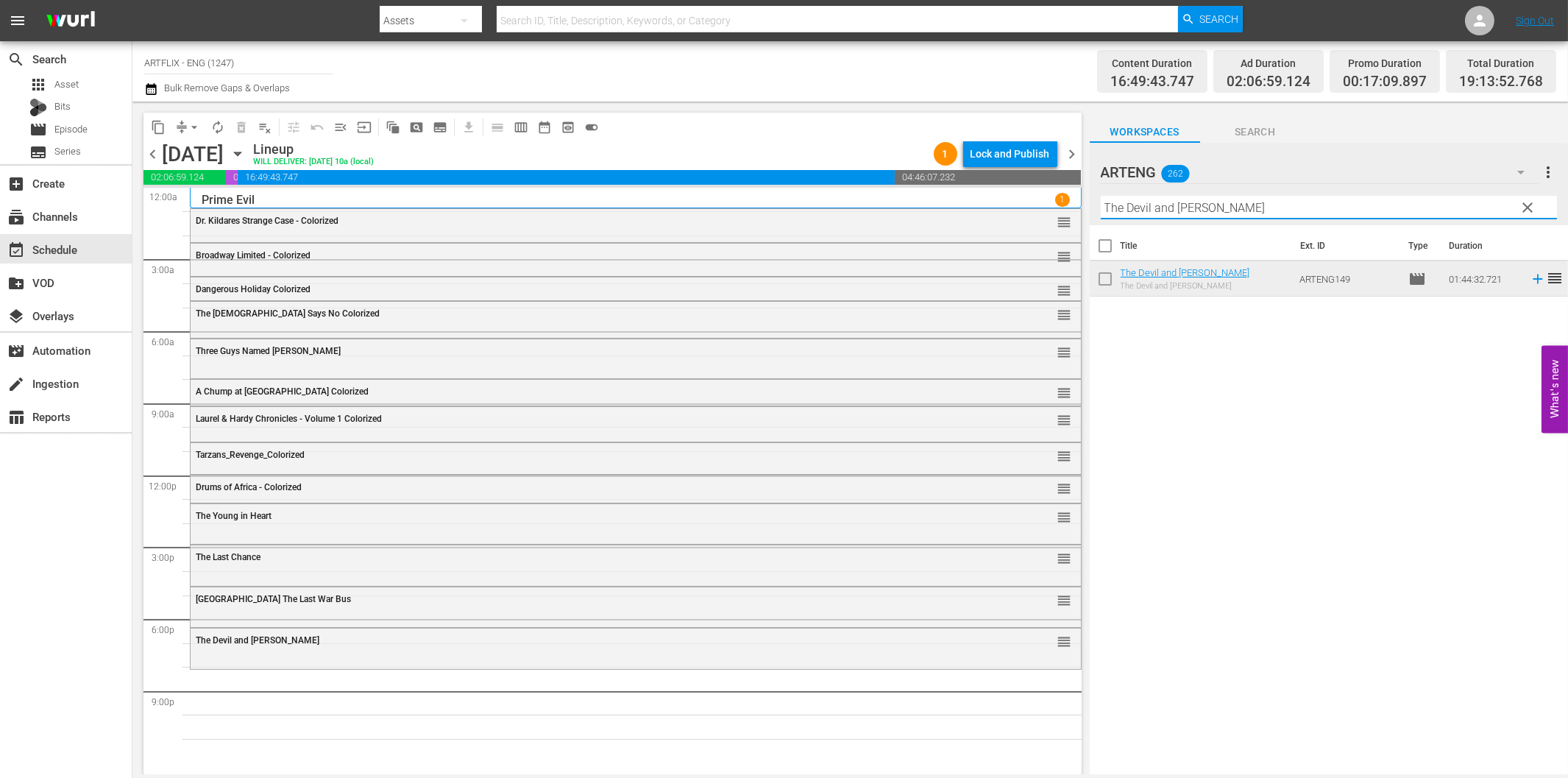
click at [1342, 215] on input "The Devil and Leroy Basset" at bounding box center [1328, 207] width 456 height 23
paste input "Lost in the Stratosphere"
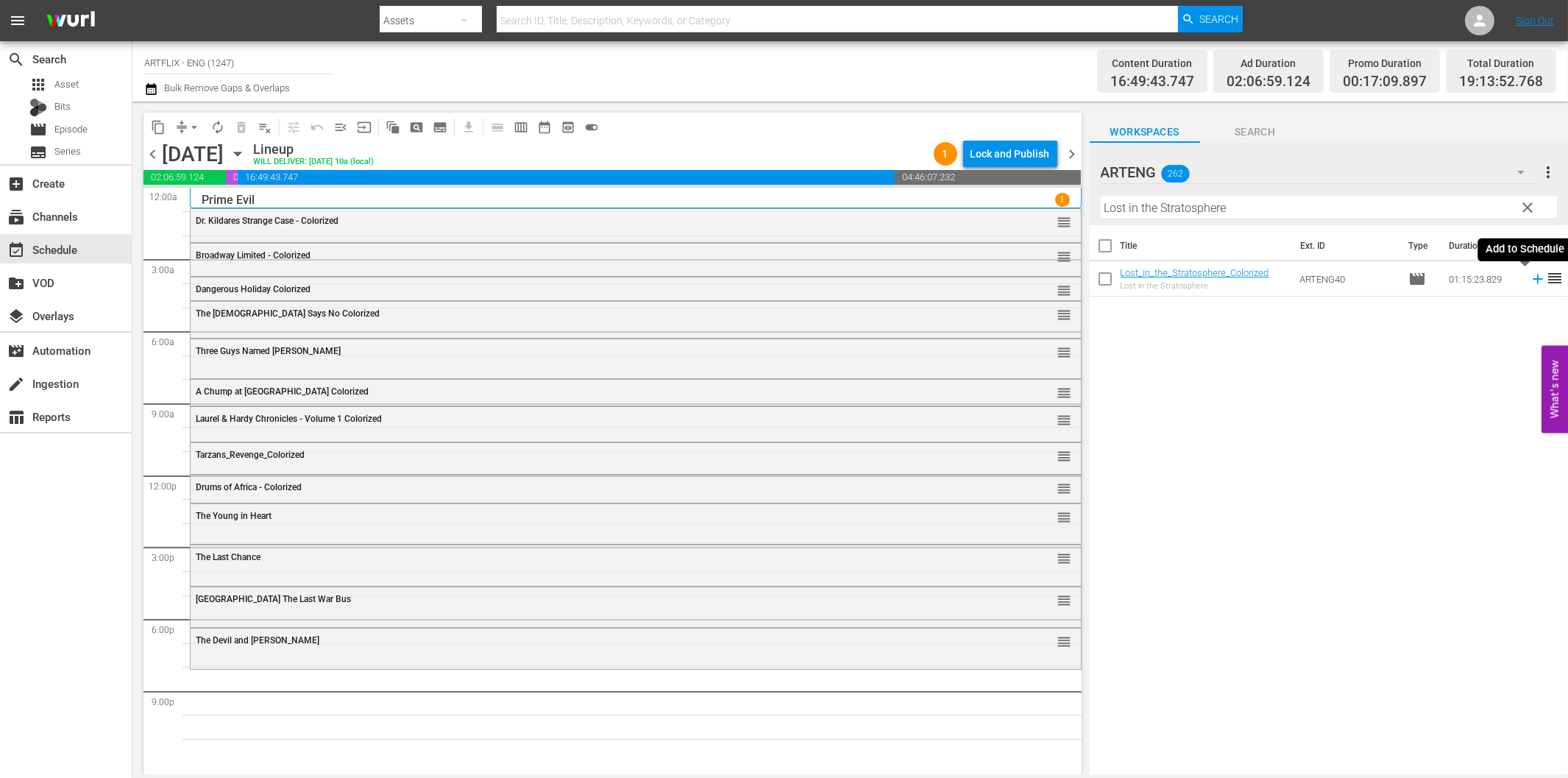
click at [1530, 281] on icon at bounding box center [1538, 278] width 16 height 16
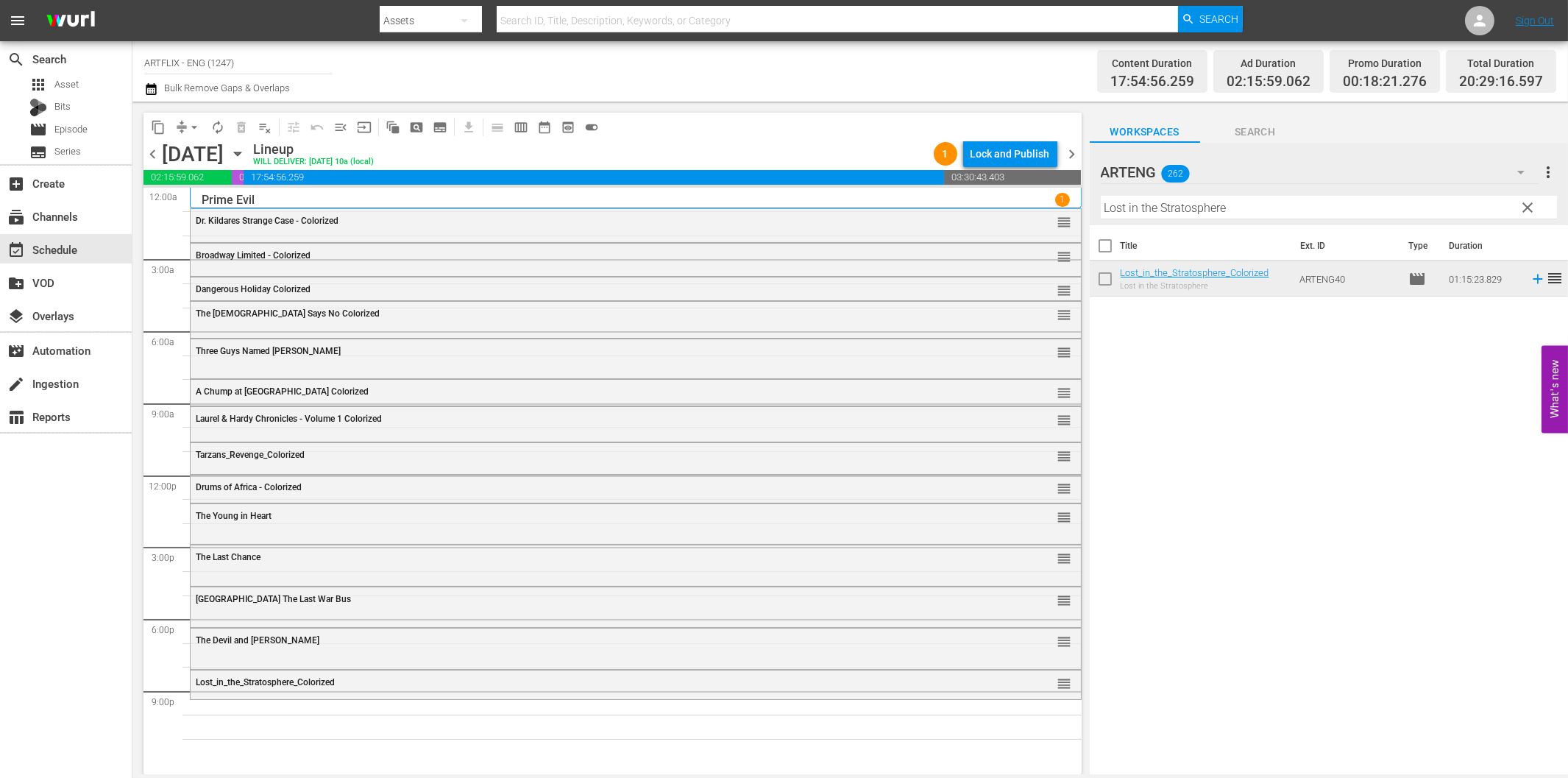
click at [1273, 212] on input "Lost in the Stratosphere" at bounding box center [1328, 207] width 456 height 23
paste input "Wake of the Red Witch"
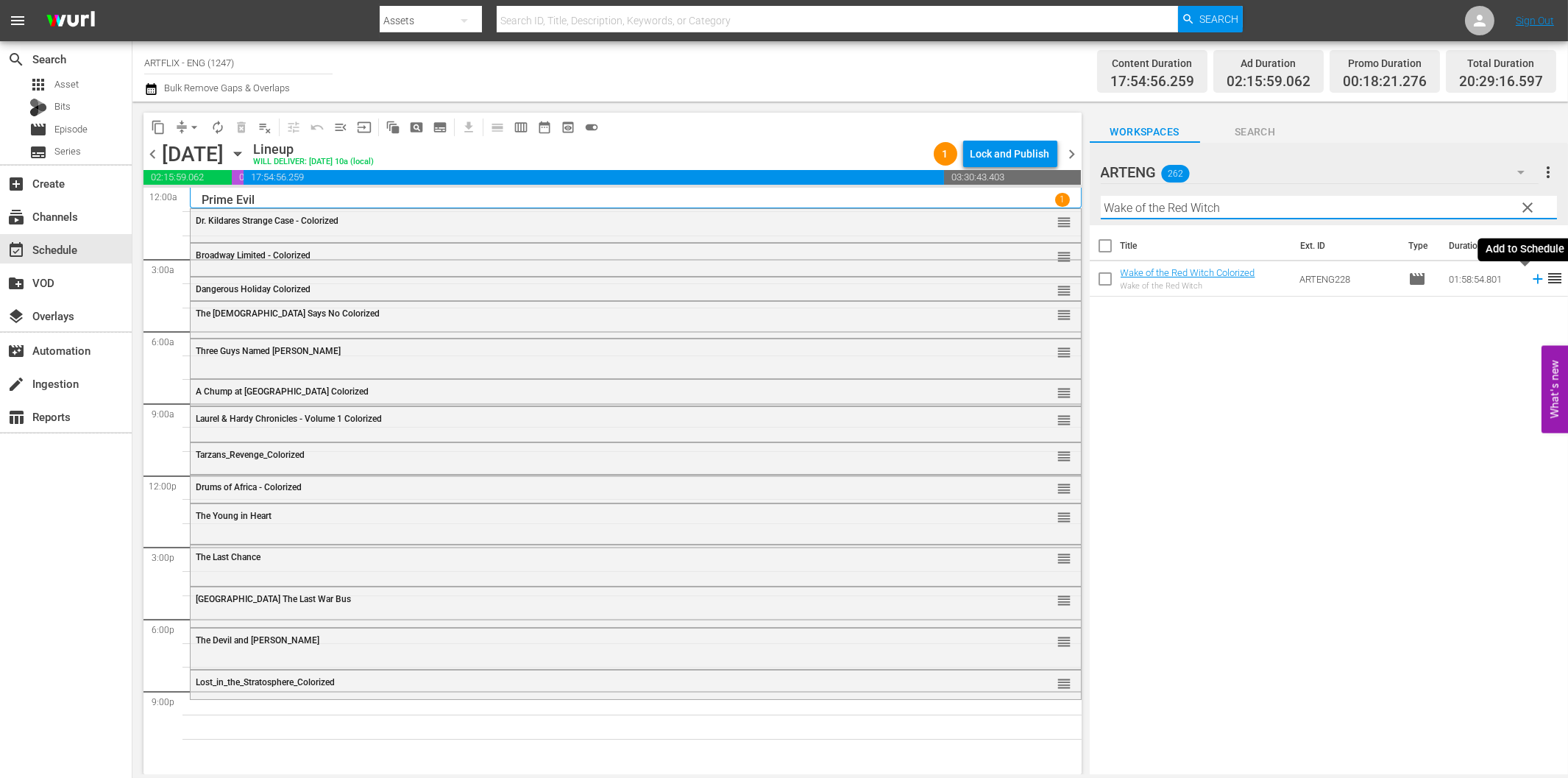
click at [1530, 281] on icon at bounding box center [1538, 278] width 16 height 16
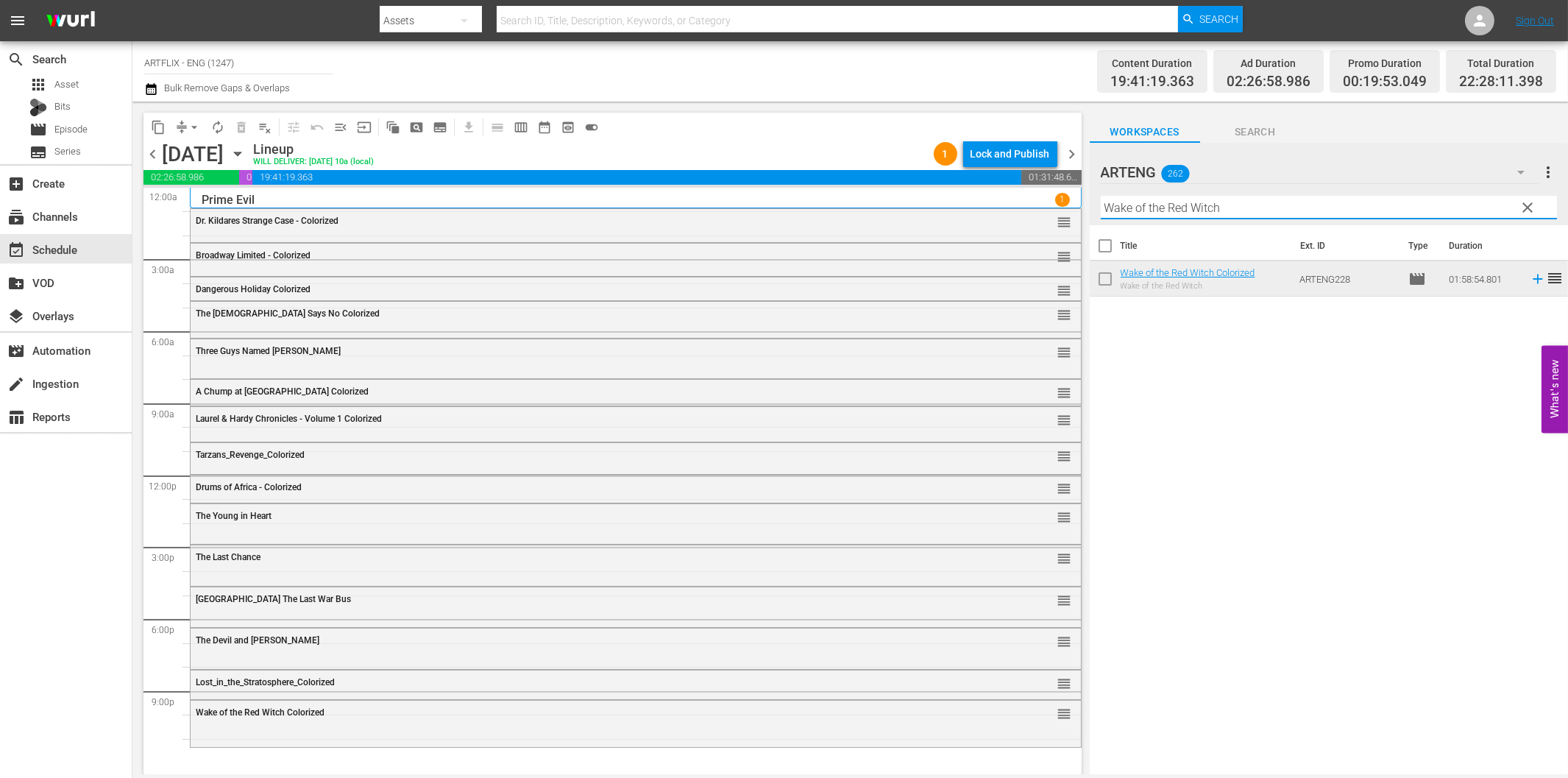
click at [1157, 214] on input "Wake of the Red Witch" at bounding box center [1328, 207] width 456 height 23
paste input "hite Zombie"
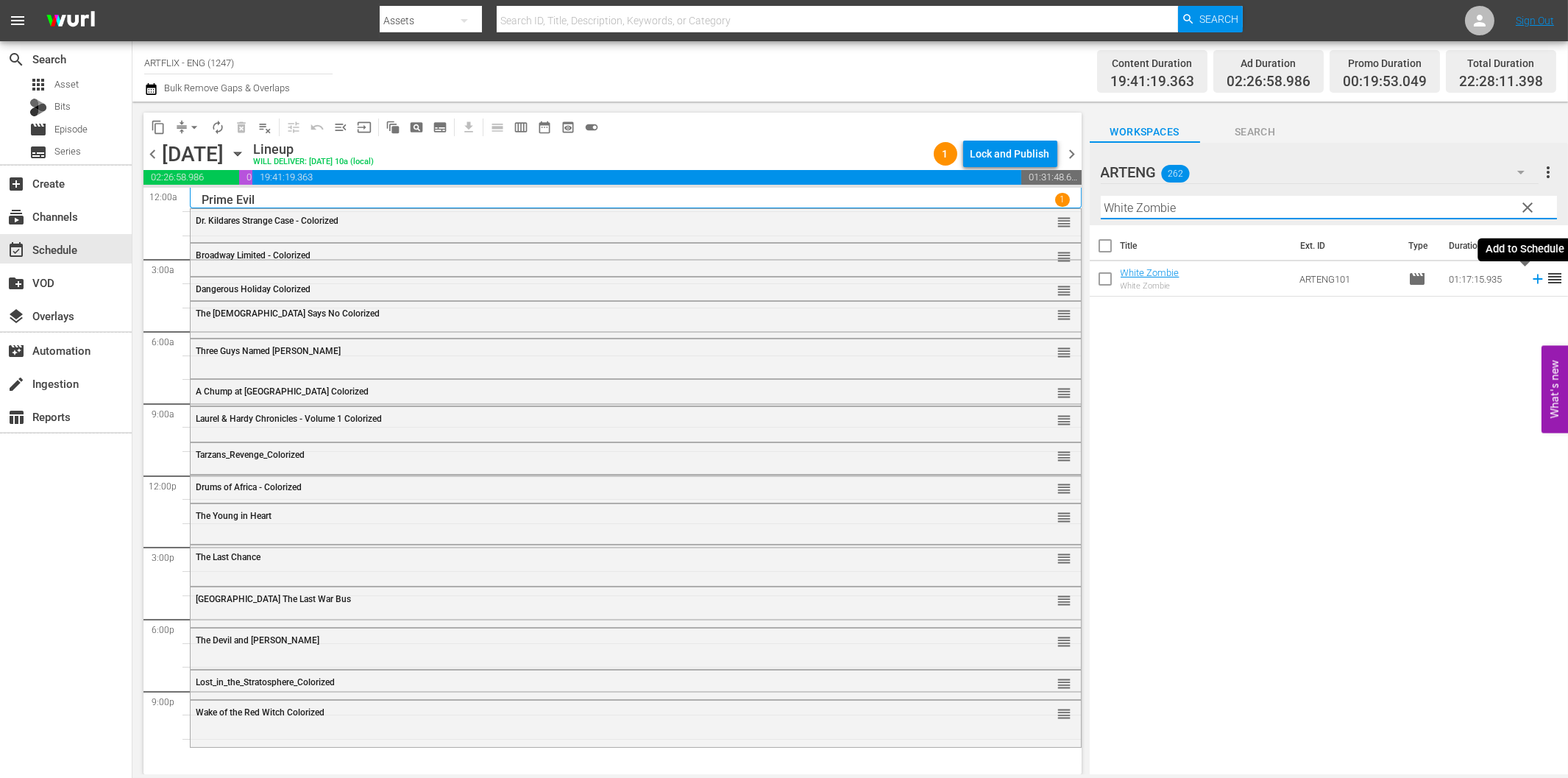
drag, startPoint x: 1525, startPoint y: 280, endPoint x: 1517, endPoint y: 281, distance: 8.1
click at [1532, 280] on icon at bounding box center [1537, 279] width 9 height 9
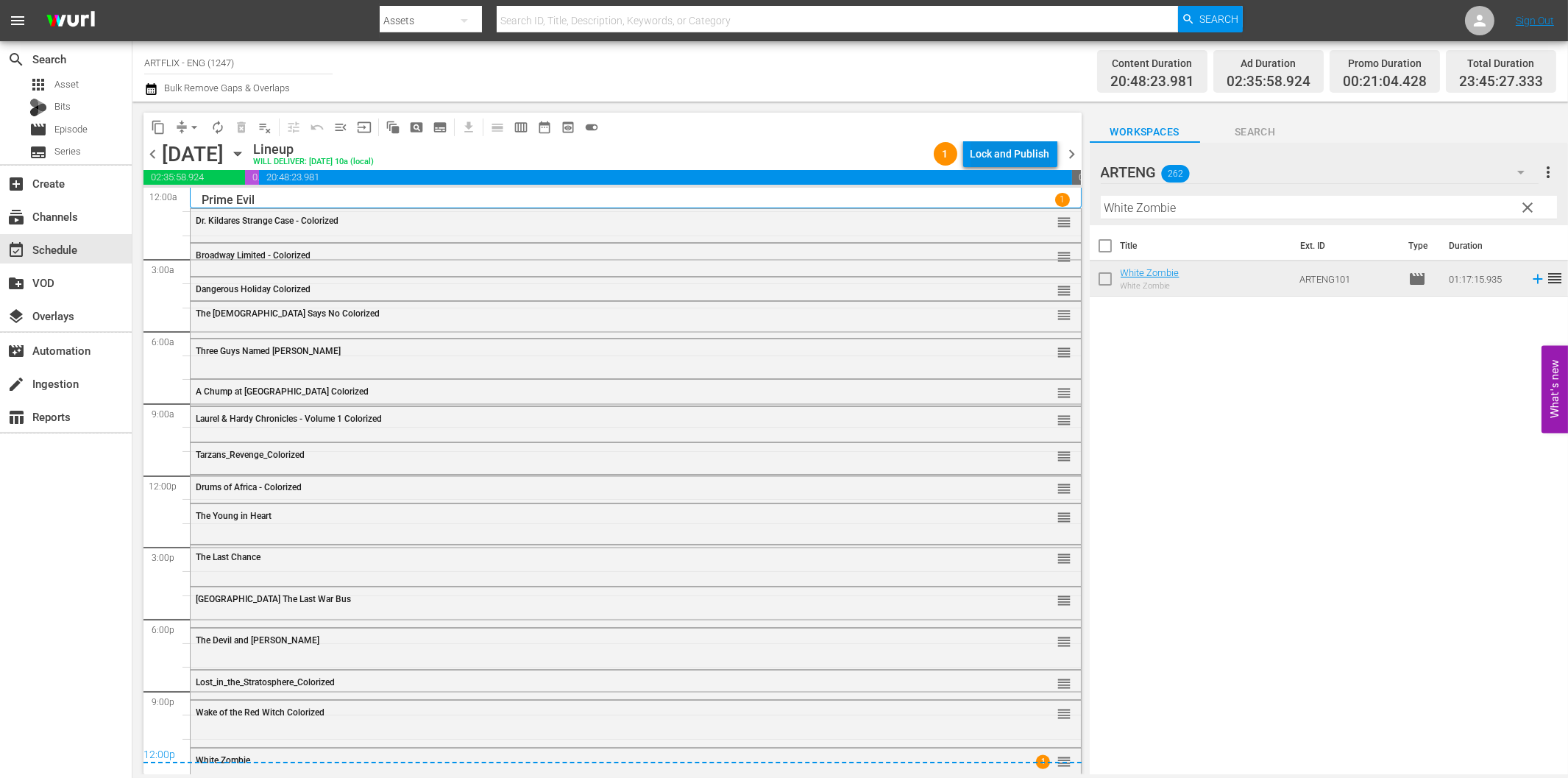
click at [1028, 153] on div "Lock and Publish" at bounding box center [1010, 154] width 79 height 26
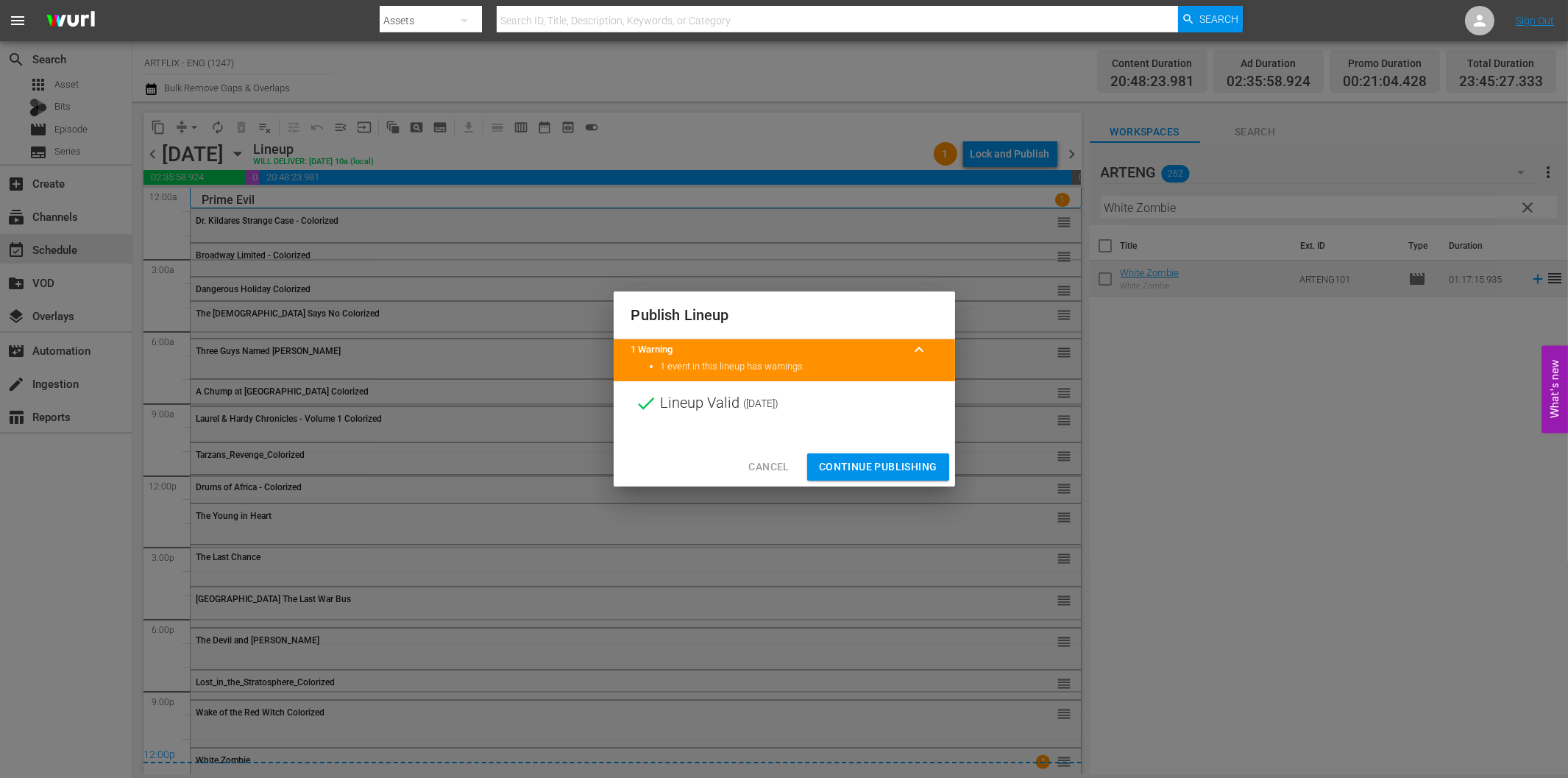
click at [927, 471] on span "Continue Publishing" at bounding box center [878, 467] width 119 height 19
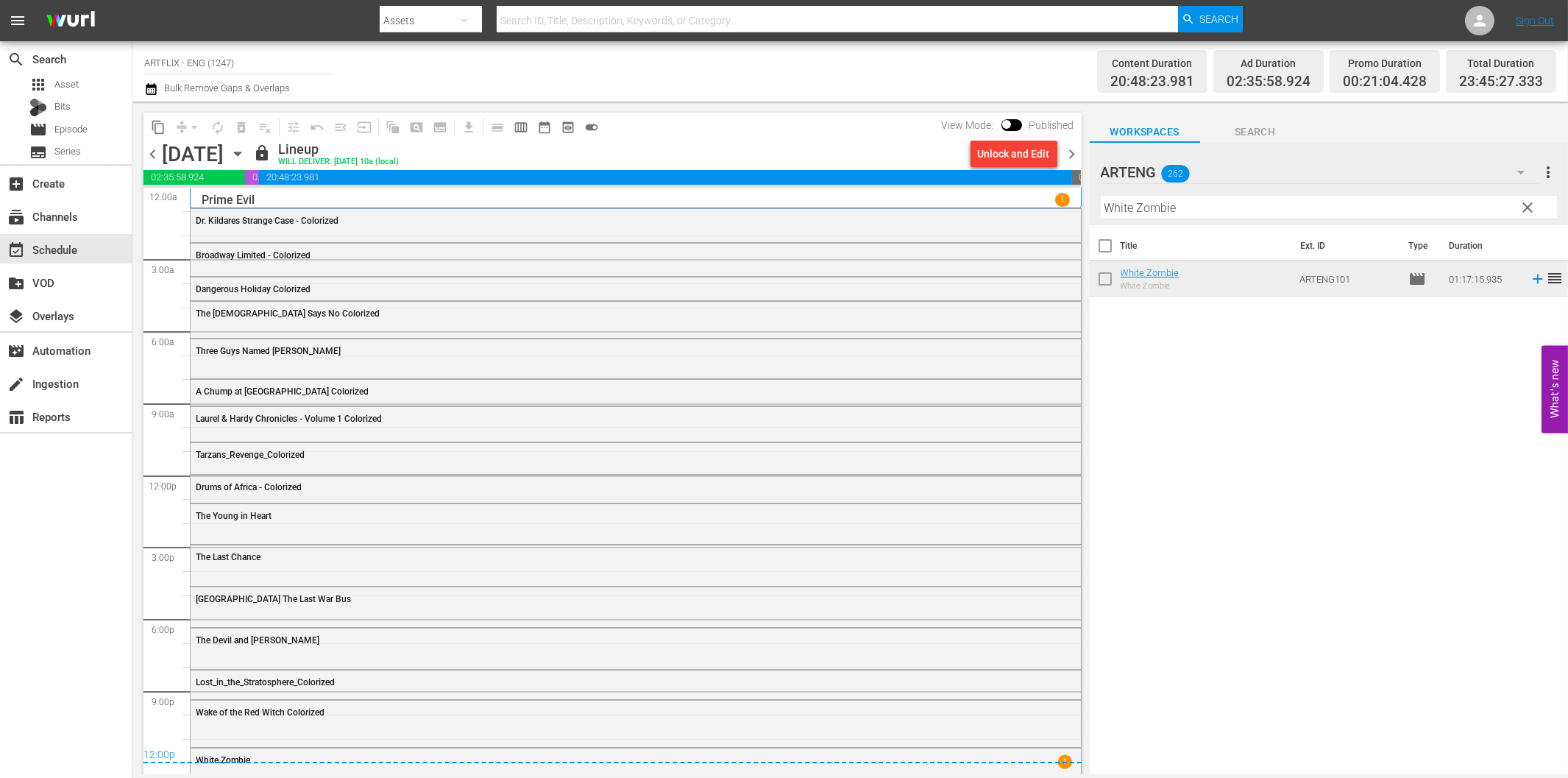
click at [1072, 158] on span "chevron_right" at bounding box center [1072, 154] width 19 height 19
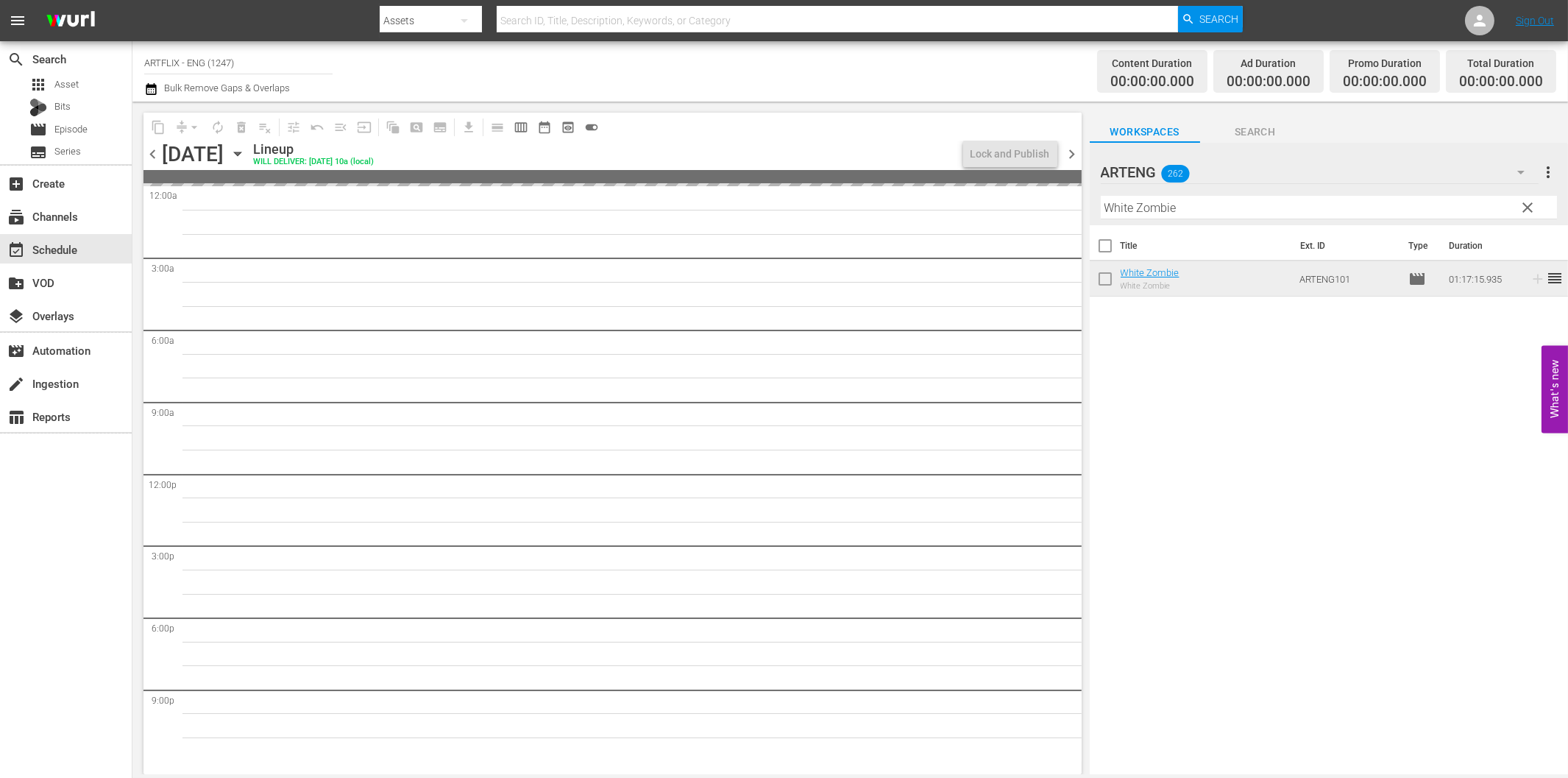
click at [1228, 202] on input "White Zombie" at bounding box center [1328, 207] width 456 height 23
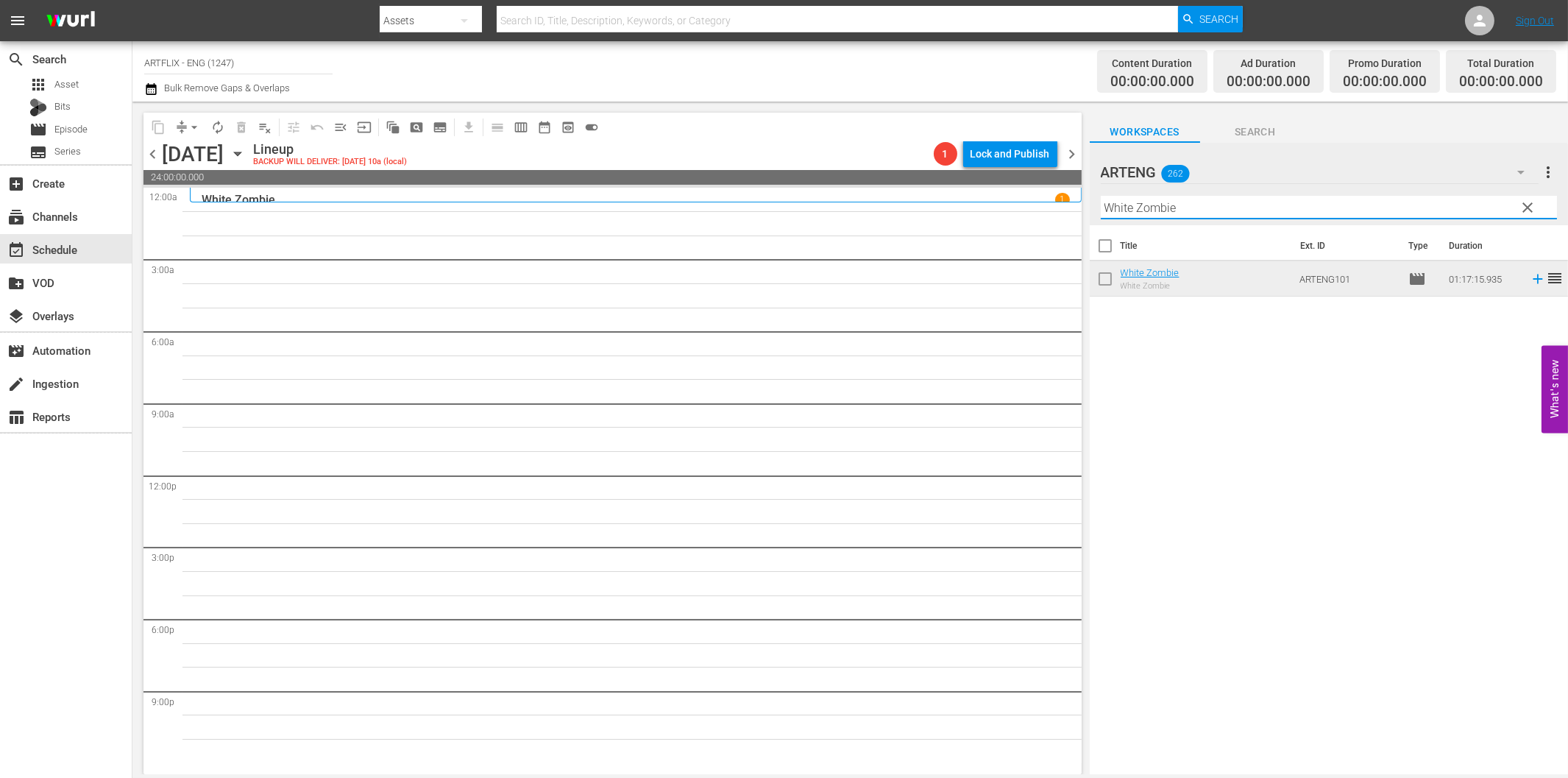
paste input "Nightmare Castle Colorized"
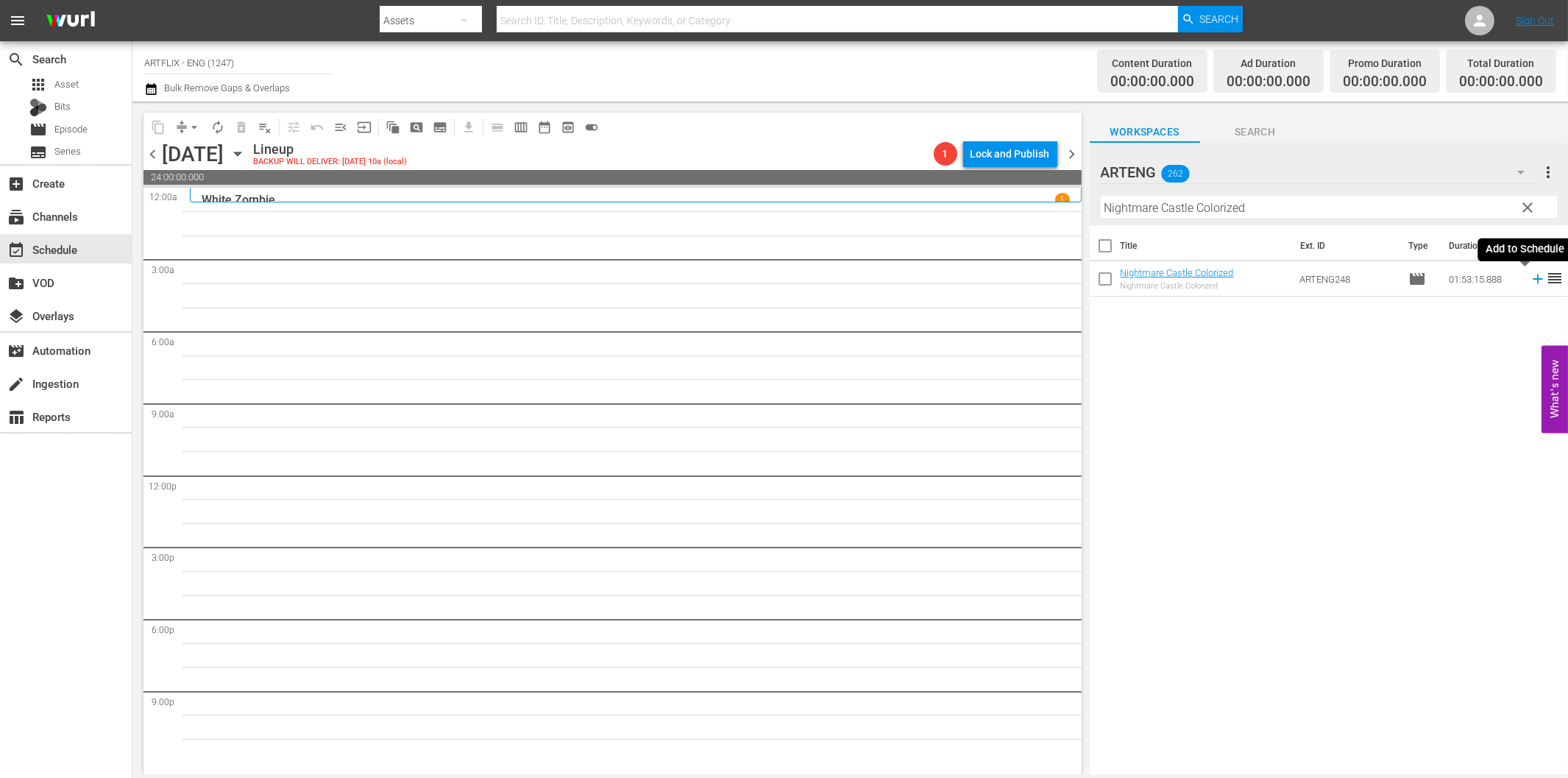
click at [1532, 278] on icon at bounding box center [1537, 279] width 9 height 9
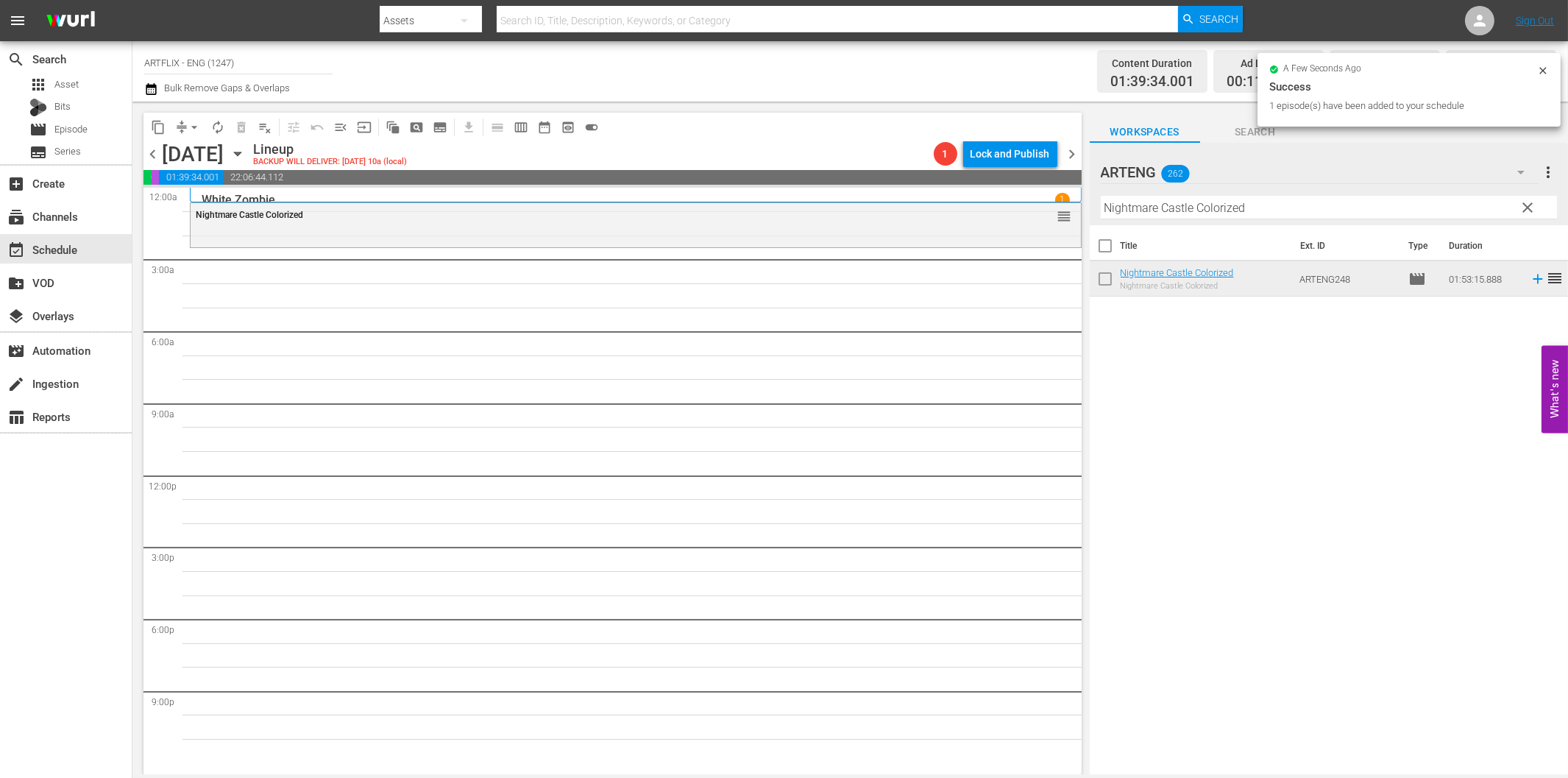
click at [1224, 203] on input "Nightmare Castle Colorized" at bounding box center [1328, 207] width 456 height 23
paste input "Between the Lines"
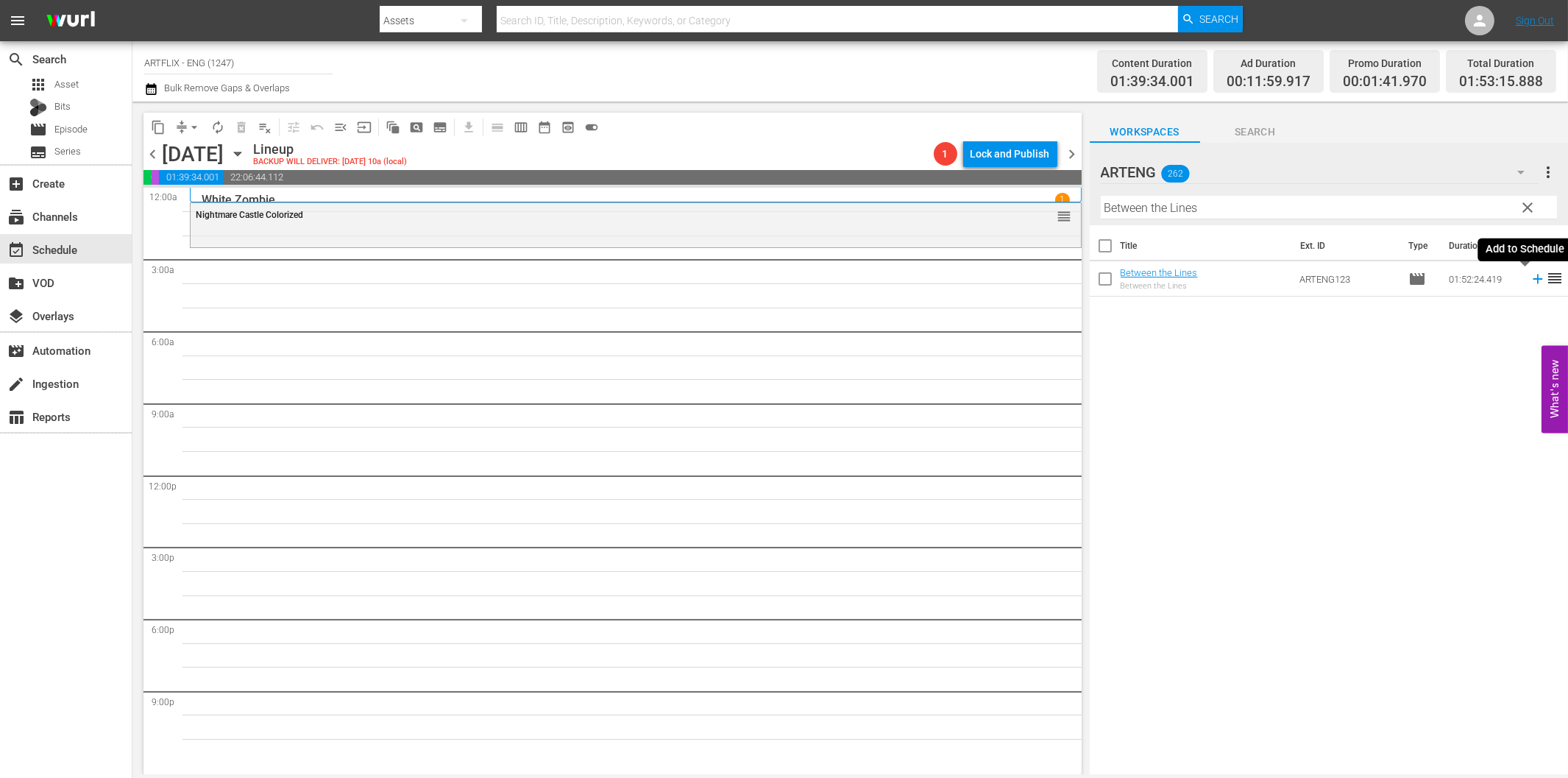
click at [1532, 277] on icon at bounding box center [1537, 279] width 9 height 9
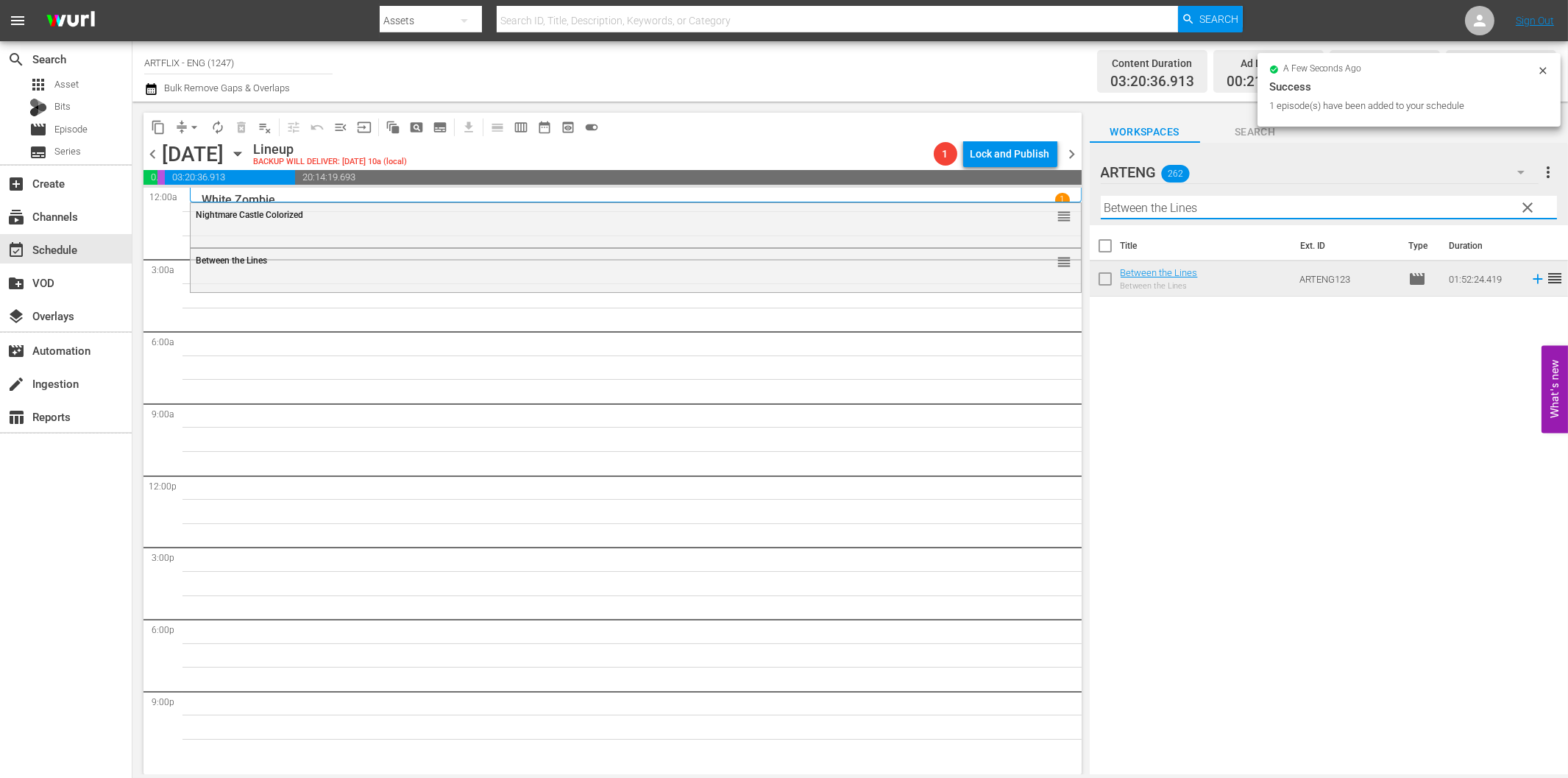
click at [1208, 210] on input "Between the Lines" at bounding box center [1328, 207] width 456 height 23
paste input "Scarlet Street"
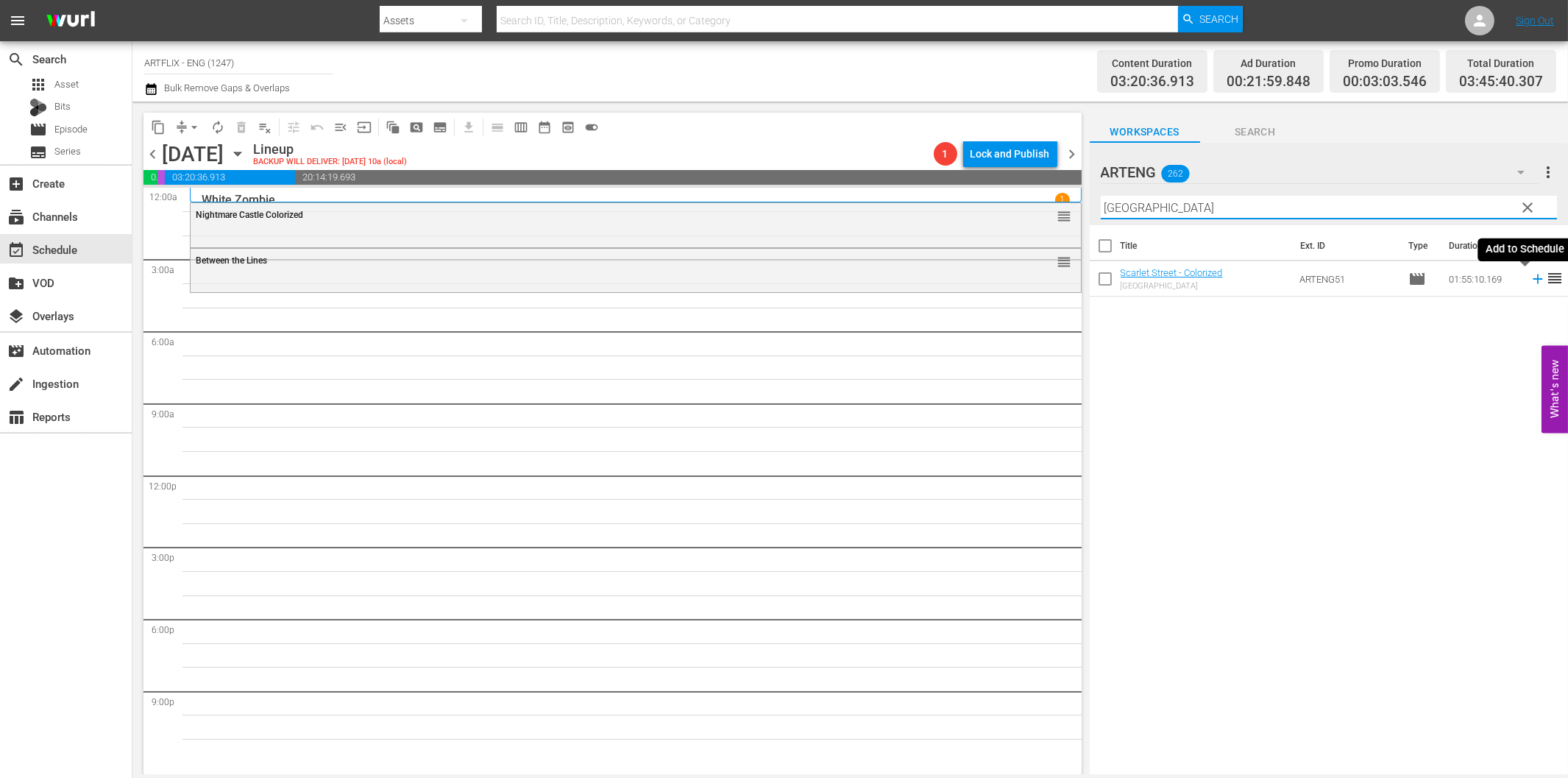
click at [1530, 282] on icon at bounding box center [1538, 278] width 16 height 16
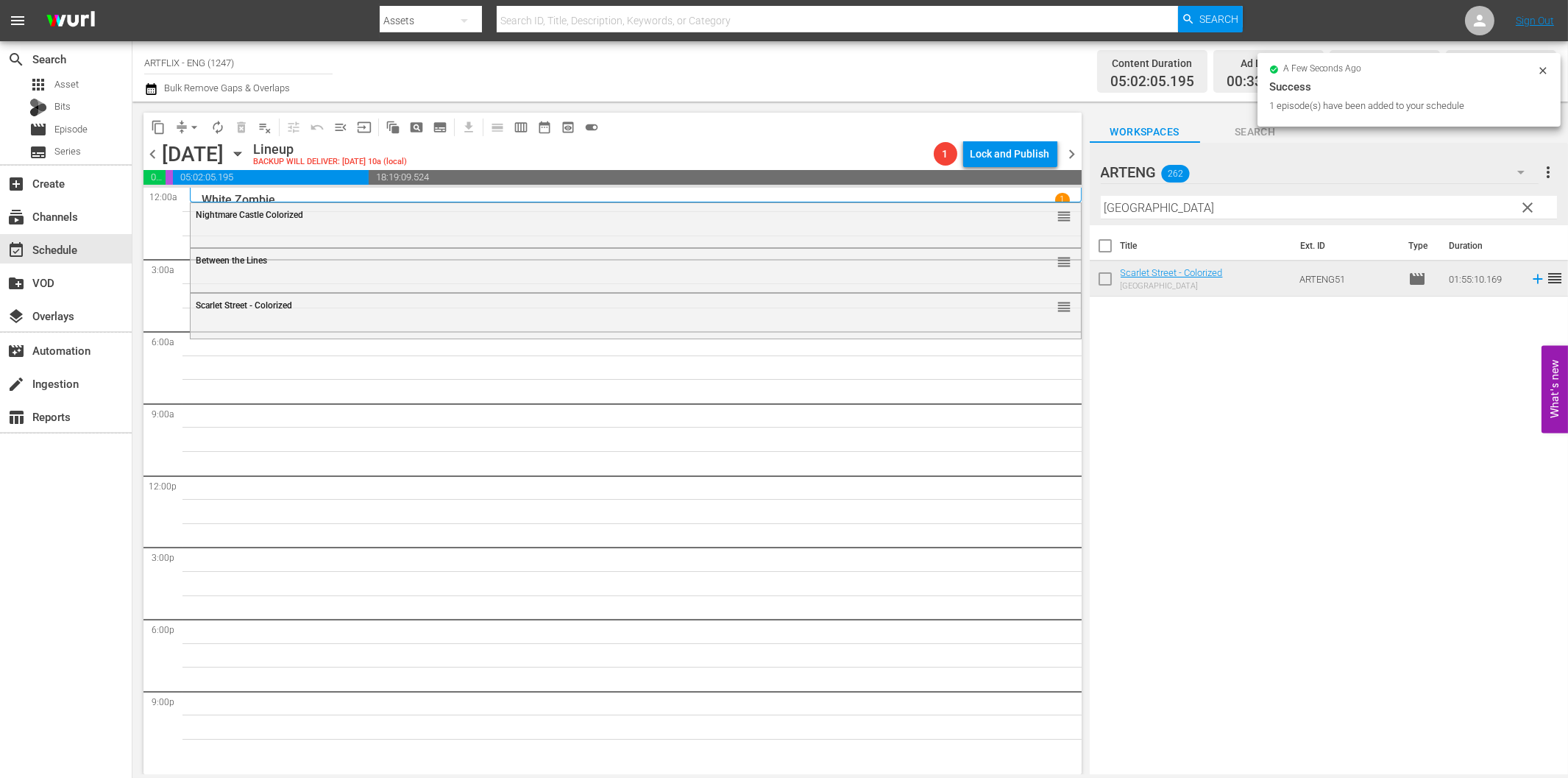
click at [1172, 202] on input "Scarlet Street" at bounding box center [1328, 207] width 456 height 23
paste input "Woman on the Run"
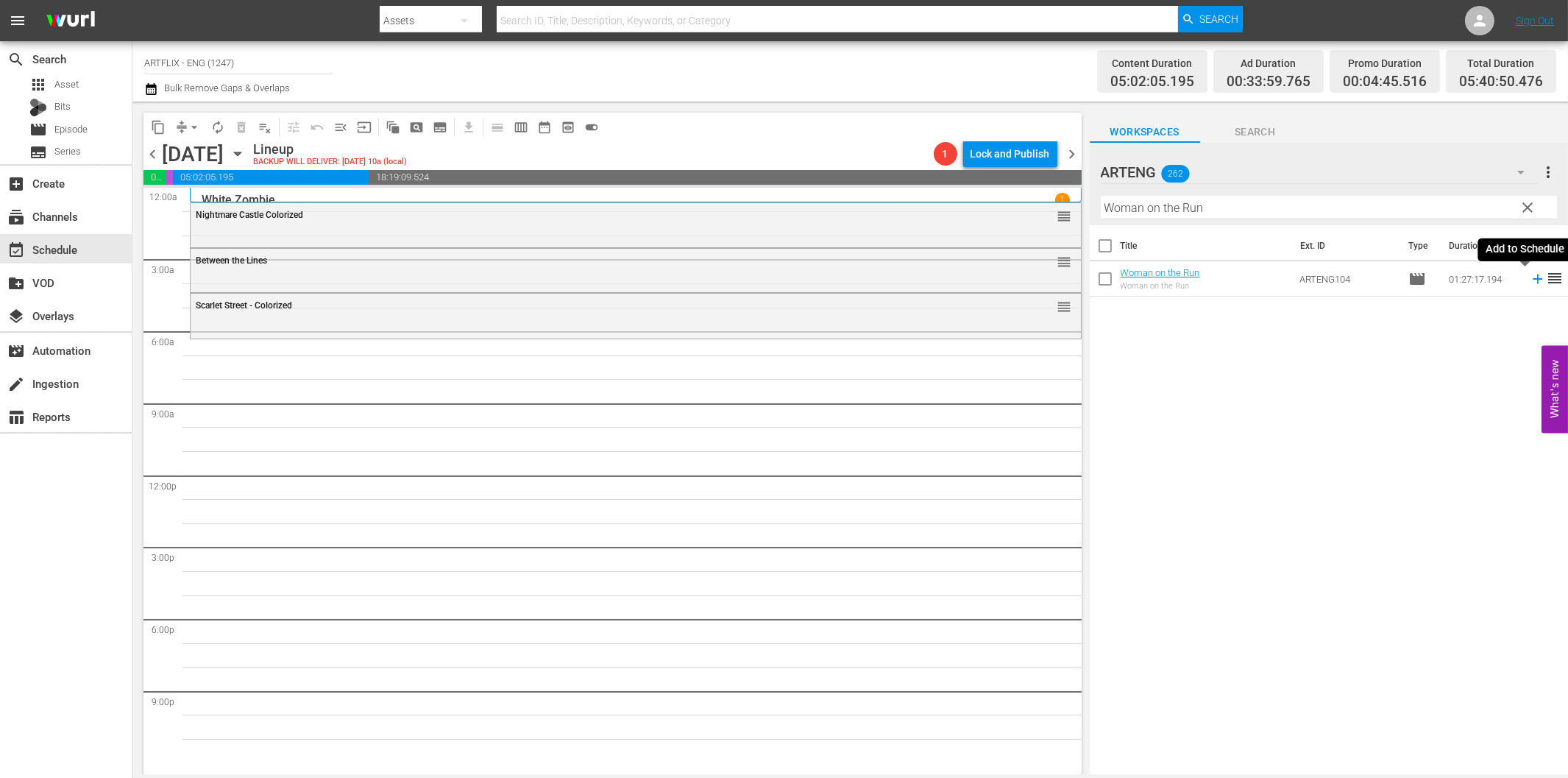
click at [1532, 280] on icon at bounding box center [1537, 279] width 9 height 9
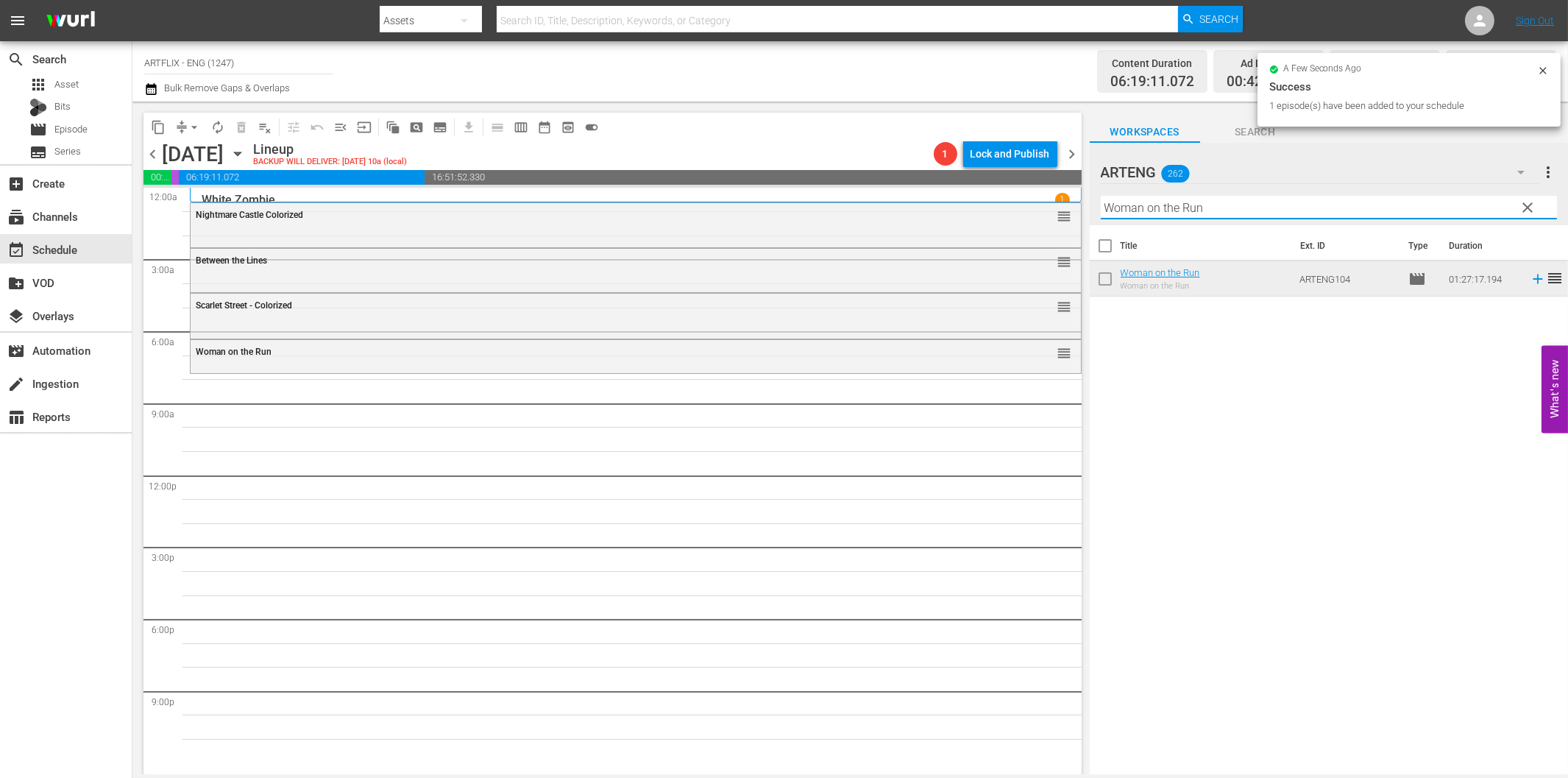
click at [1285, 215] on input "Woman on the Run" at bounding box center [1328, 207] width 456 height 23
paste input "Cyrano de Bergerac"
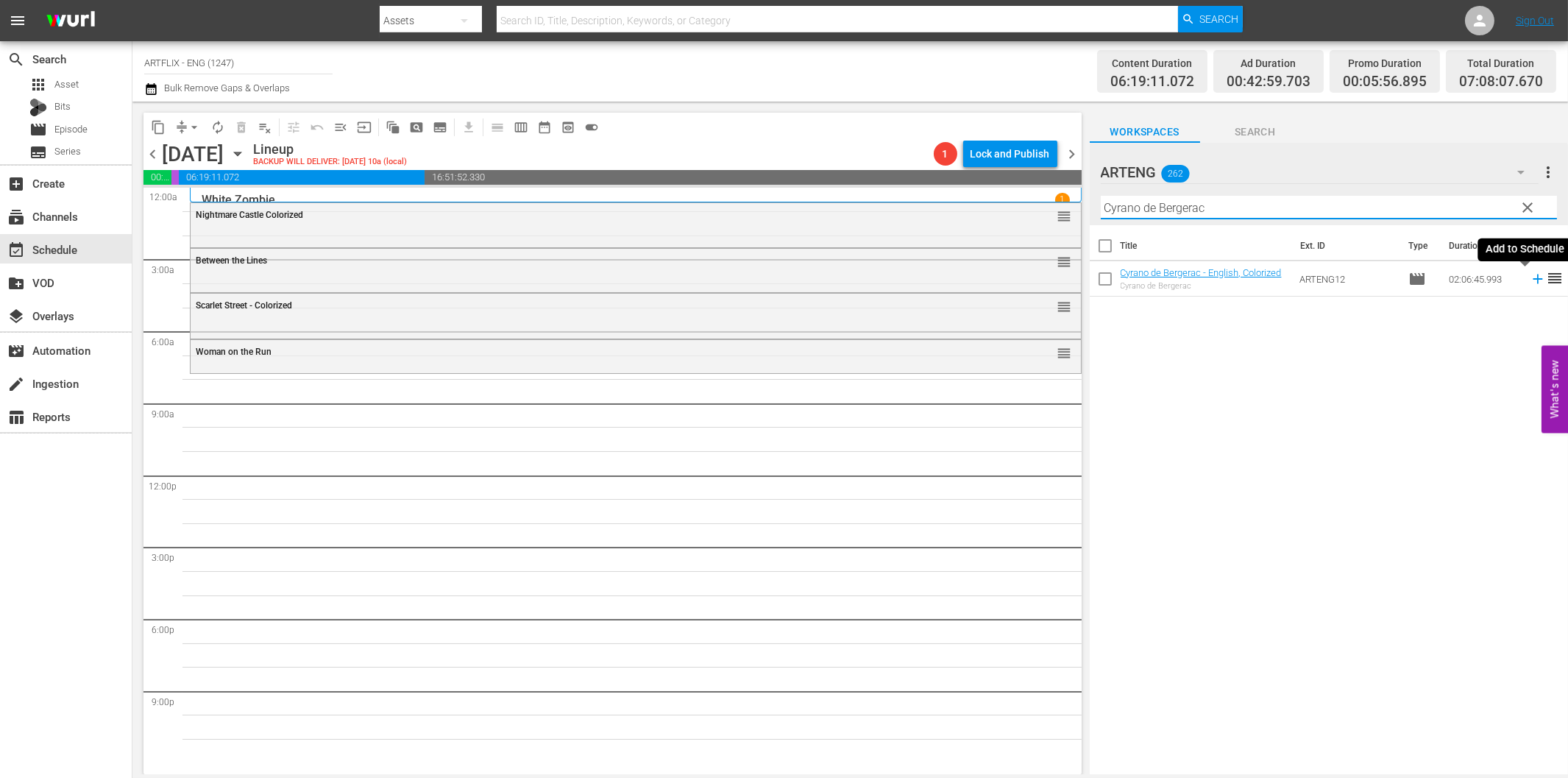
click at [1532, 278] on icon at bounding box center [1537, 279] width 9 height 9
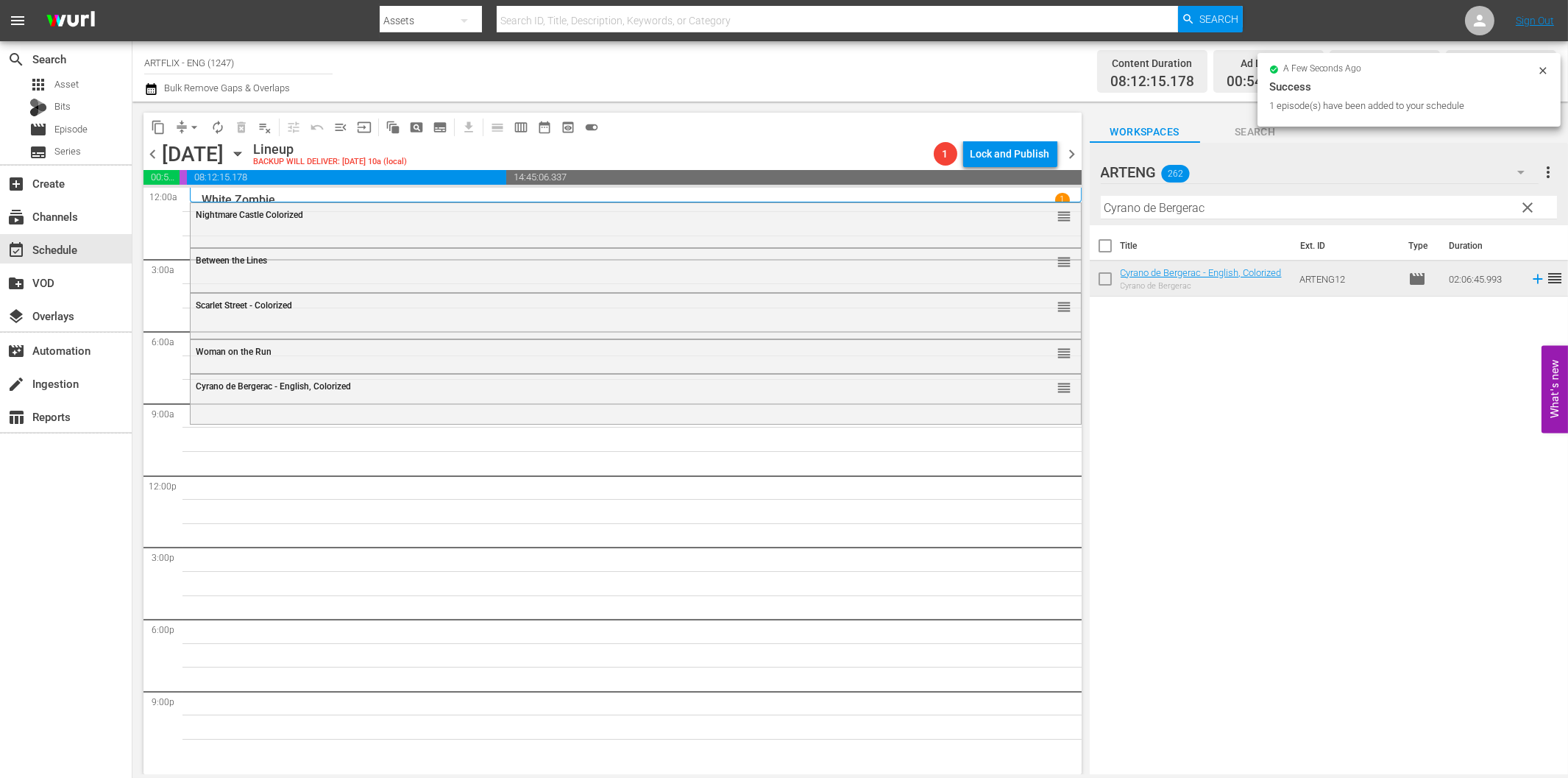
click at [1174, 209] on input "Cyrano de Bergerac" at bounding box center [1328, 207] width 456 height 23
paste input "13 Frightened Girls"
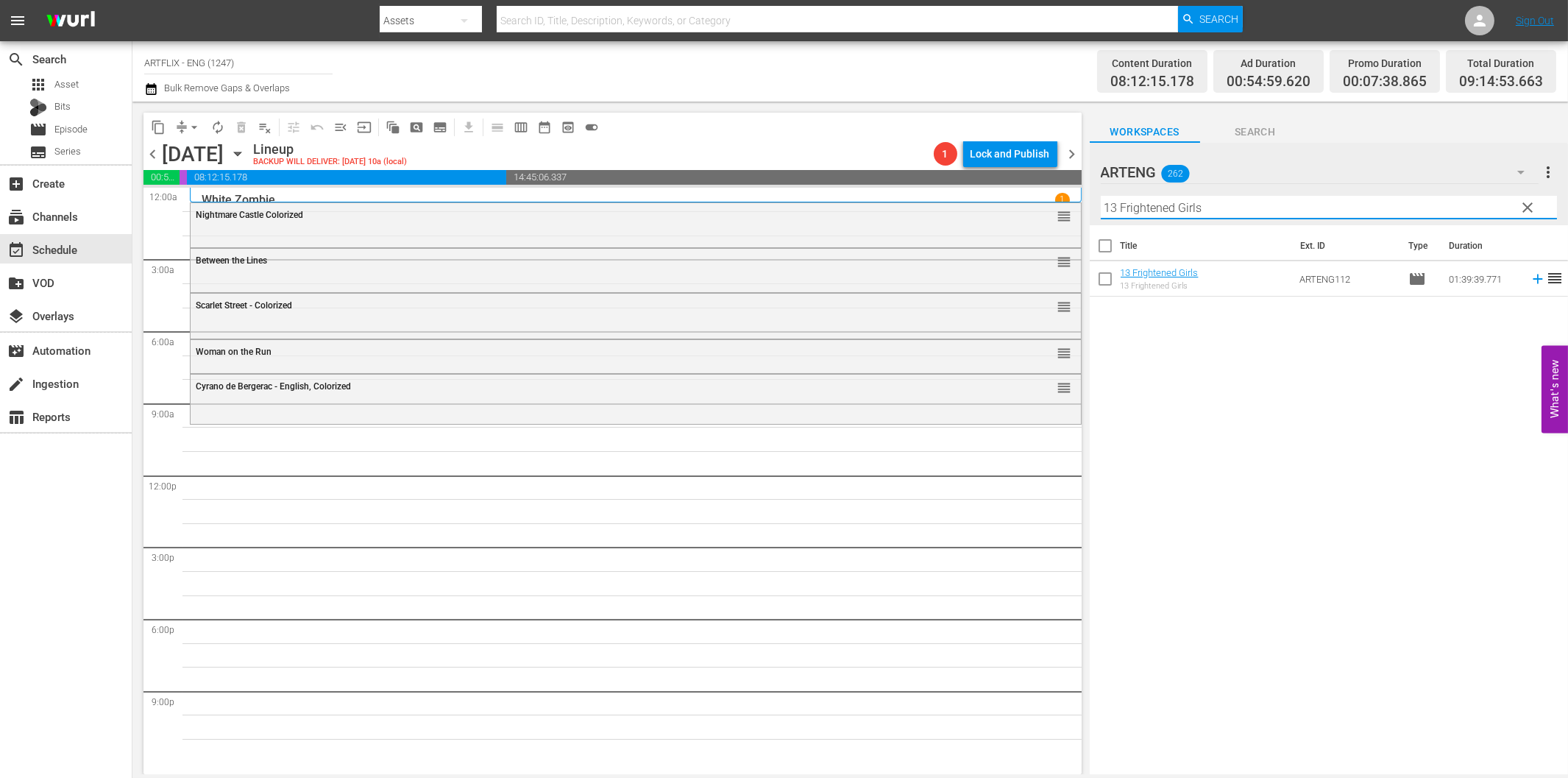
drag, startPoint x: 1527, startPoint y: 281, endPoint x: 1514, endPoint y: 292, distance: 17.0
click at [1530, 282] on icon at bounding box center [1538, 278] width 16 height 16
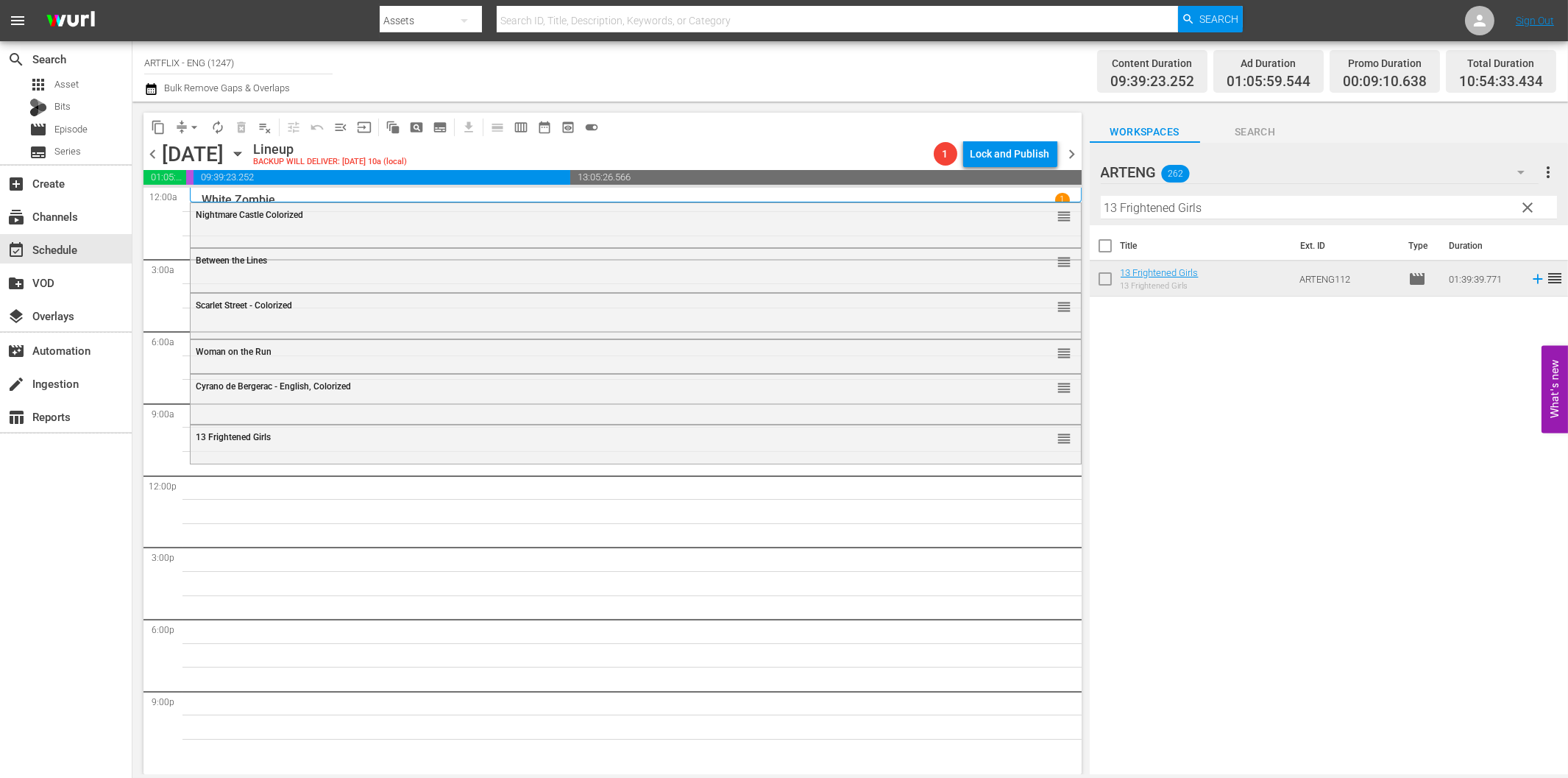
click at [1173, 205] on input "13 Frightened Girls" at bounding box center [1328, 207] width 456 height 23
paste input "The Lady Confesse"
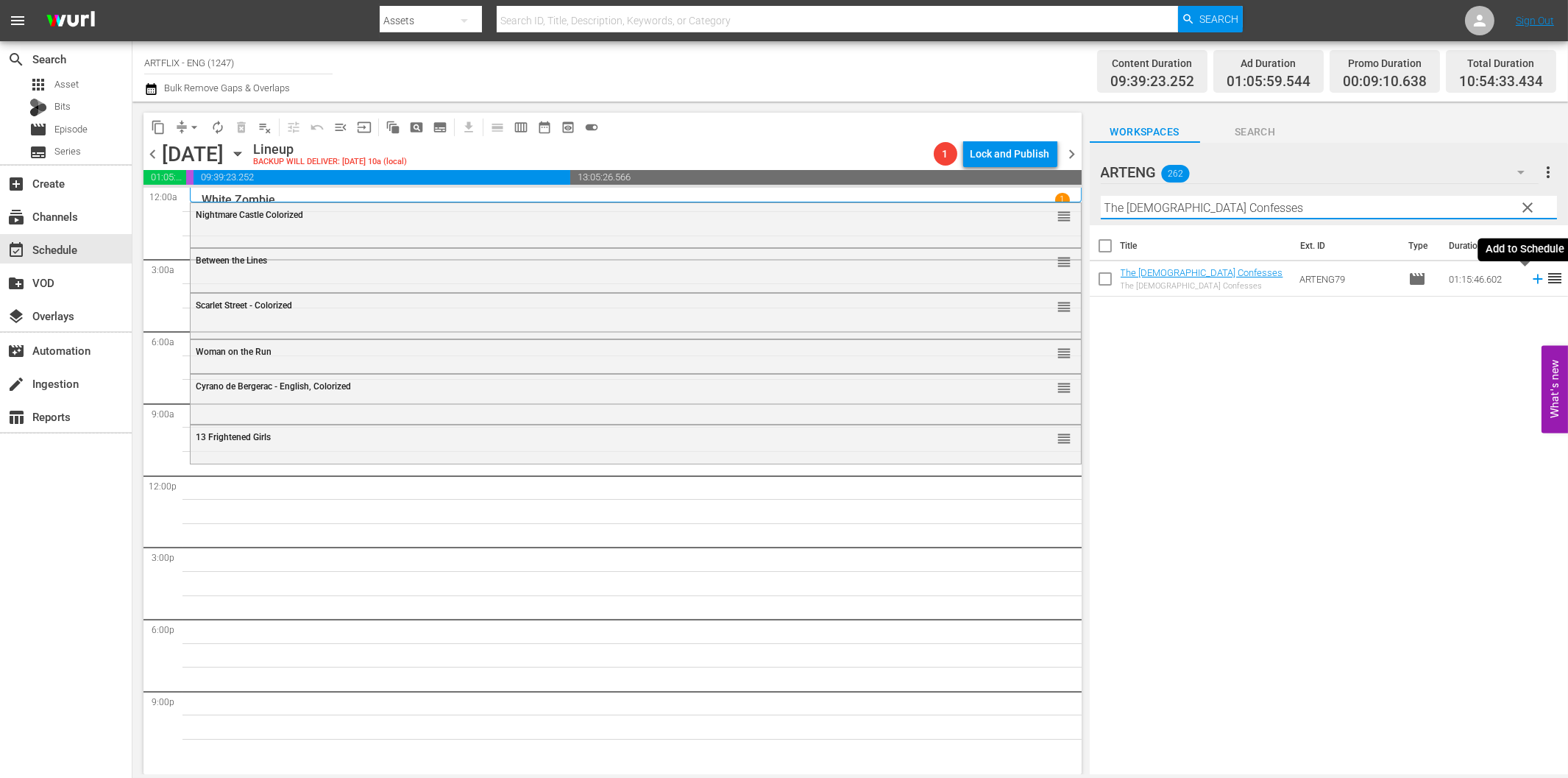
click at [1530, 275] on icon at bounding box center [1538, 278] width 16 height 16
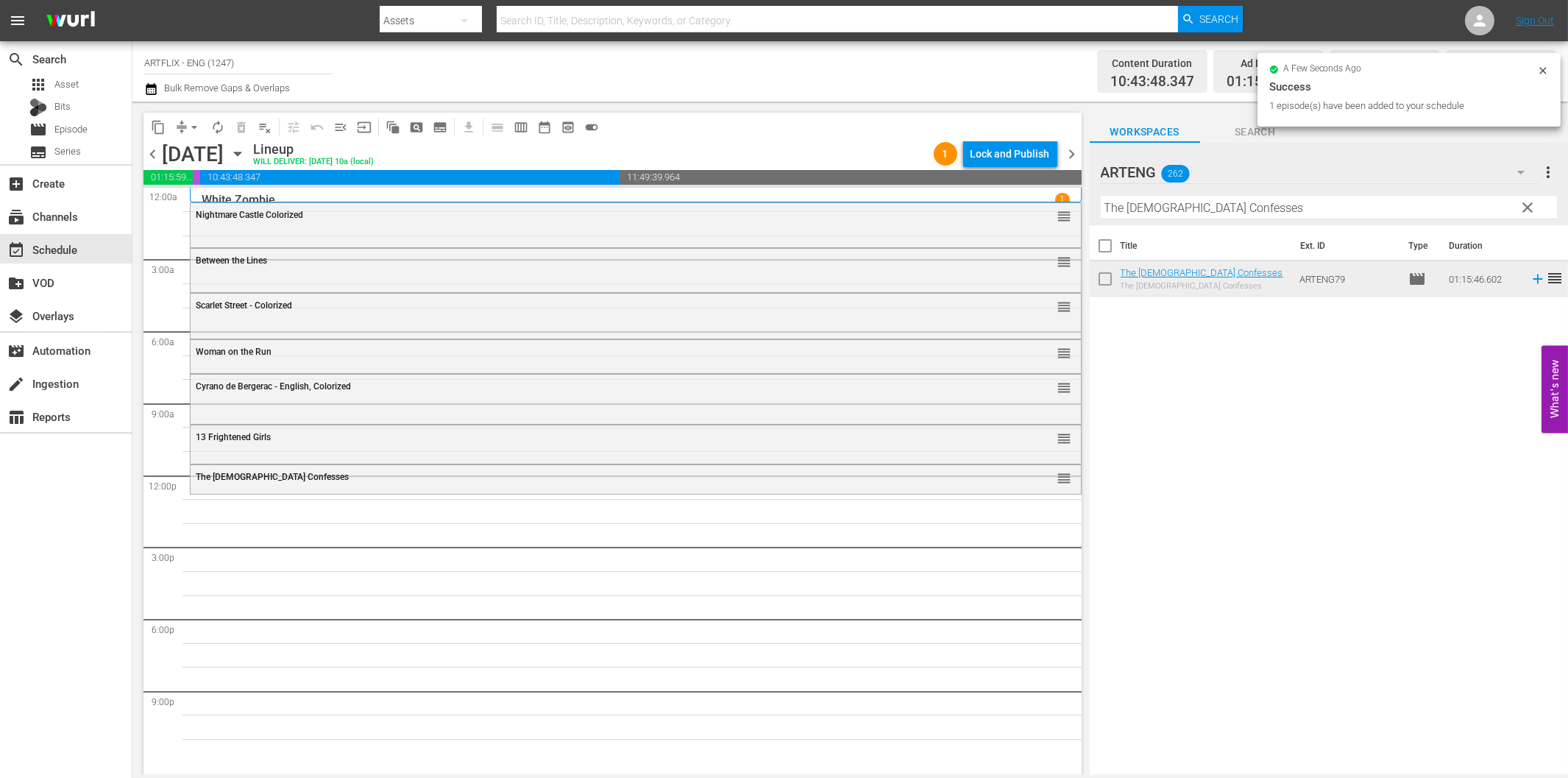
click at [1128, 208] on input "The Lady Confesses" at bounding box center [1328, 207] width 456 height 23
paste input "Five Minutes to Love"
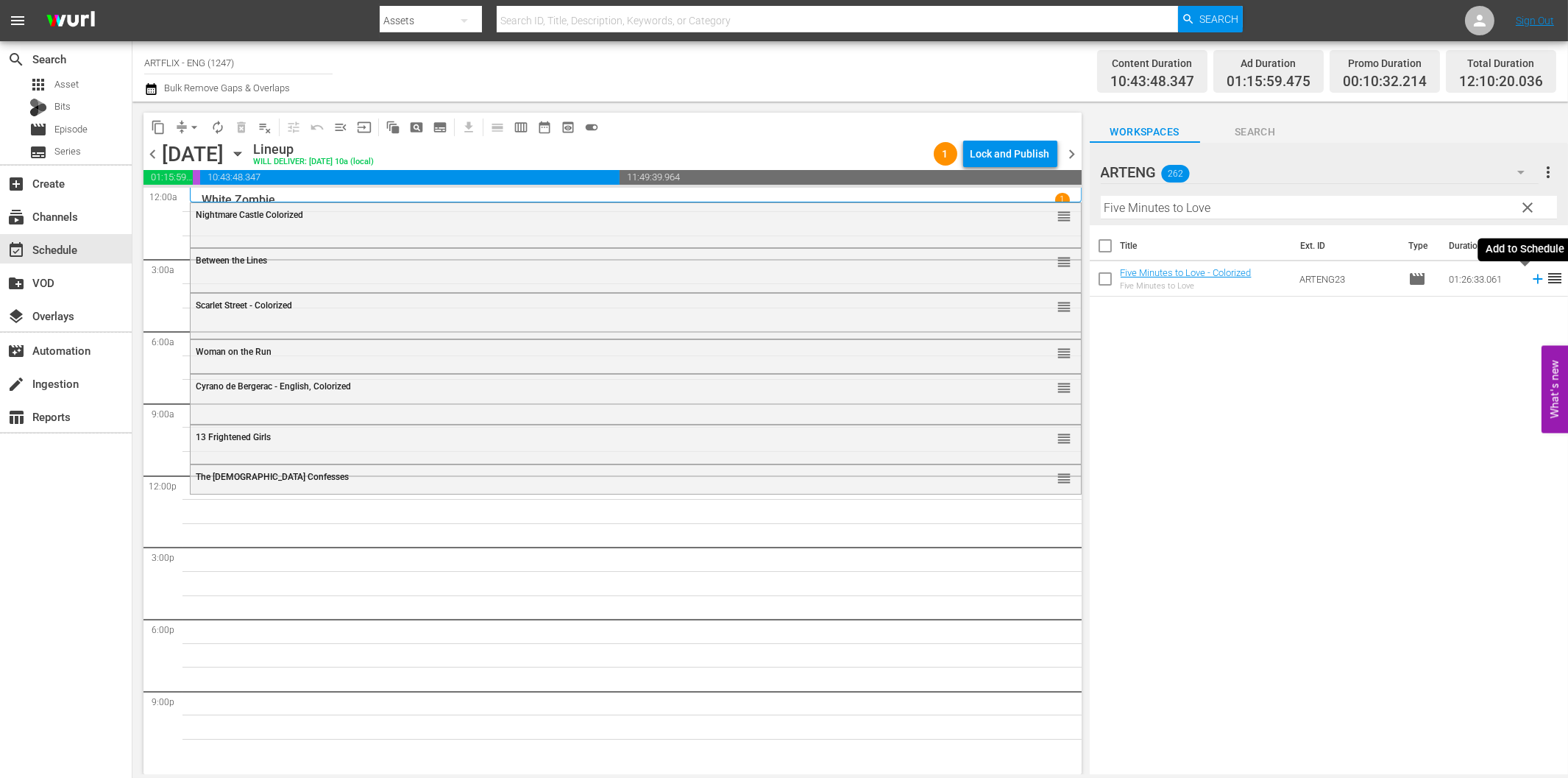
click at [1532, 278] on icon at bounding box center [1537, 279] width 9 height 9
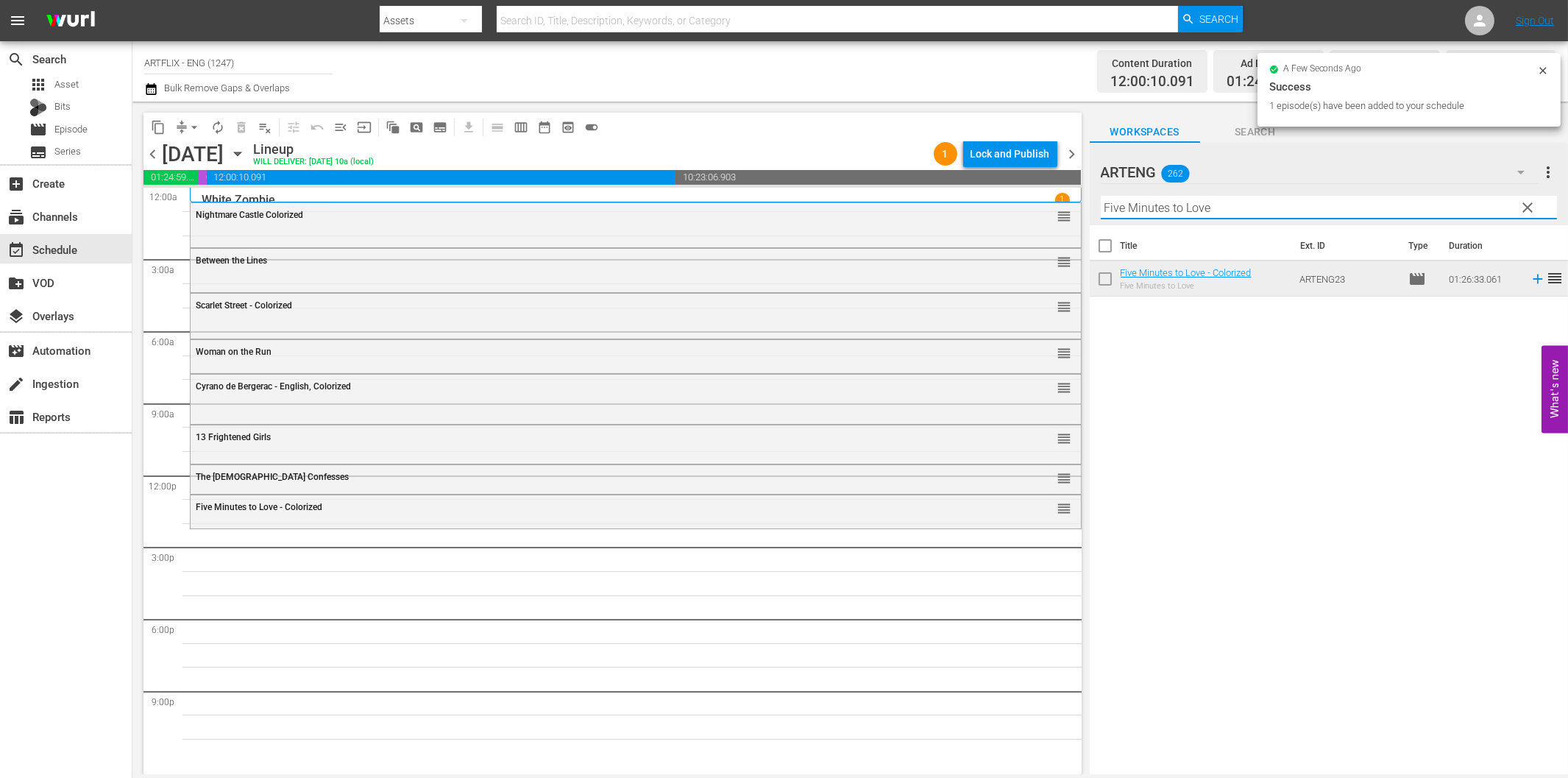
click at [1328, 210] on input "Five Minutes to Love" at bounding box center [1328, 207] width 456 height 23
paste input "The Girl From [GEOGRAPHIC_DATA]"
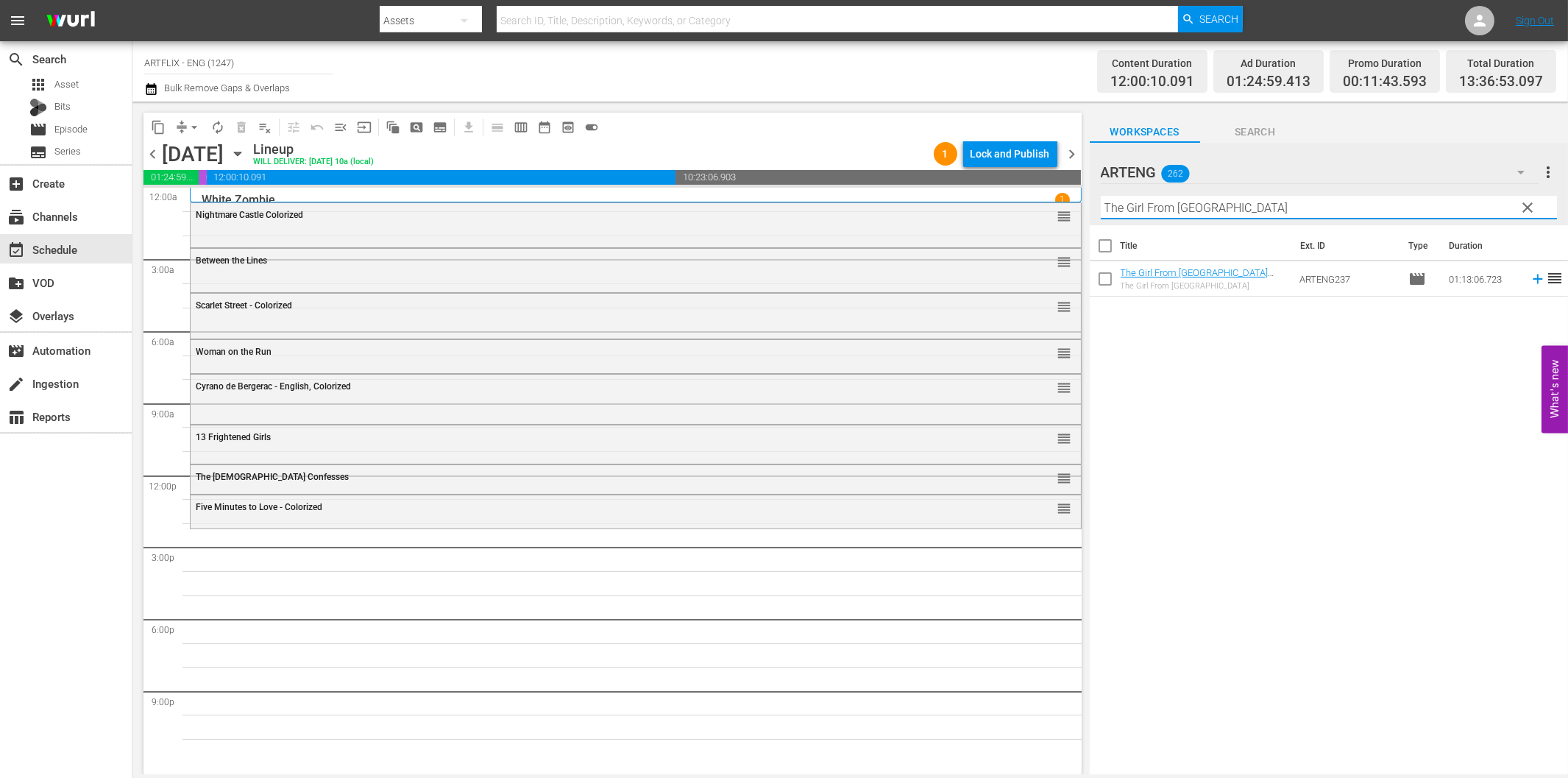
drag, startPoint x: 1528, startPoint y: 282, endPoint x: 1509, endPoint y: 291, distance: 21.0
click at [1530, 283] on icon at bounding box center [1538, 278] width 16 height 16
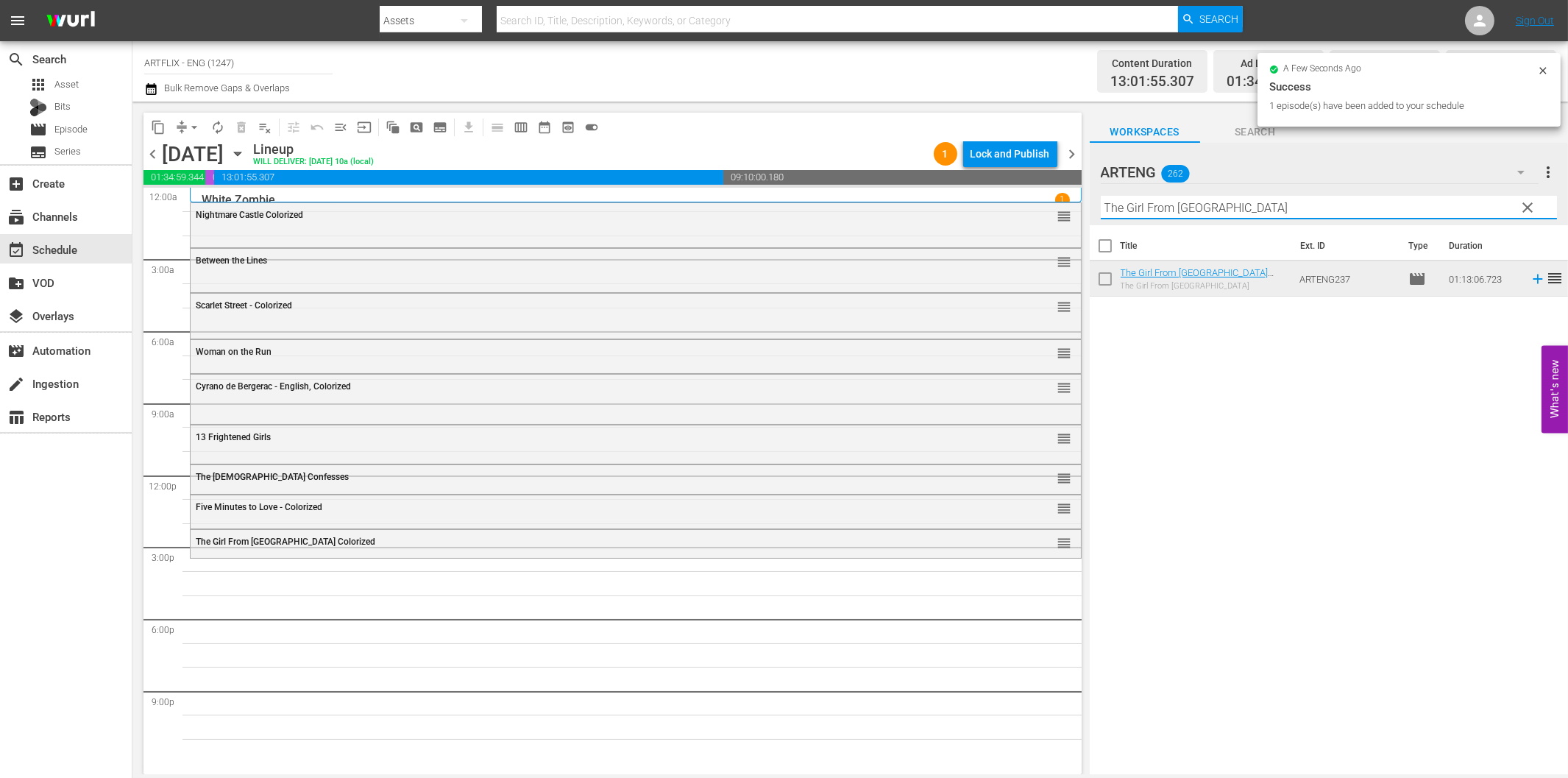
click at [1141, 201] on input "The Girl From [GEOGRAPHIC_DATA]" at bounding box center [1328, 207] width 456 height 23
paste input "Sin Takes a Holida"
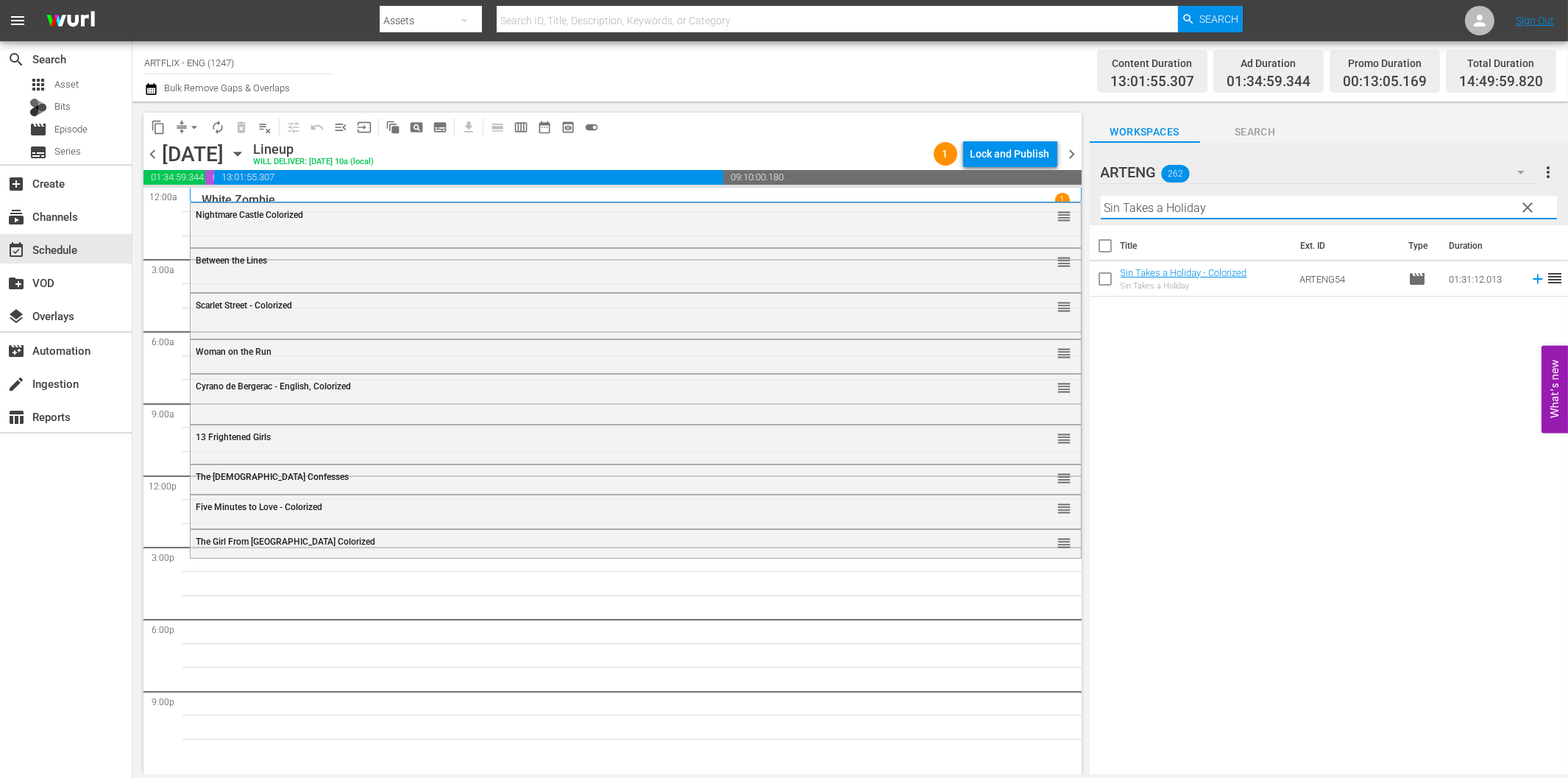
click at [1532, 278] on icon at bounding box center [1537, 279] width 9 height 9
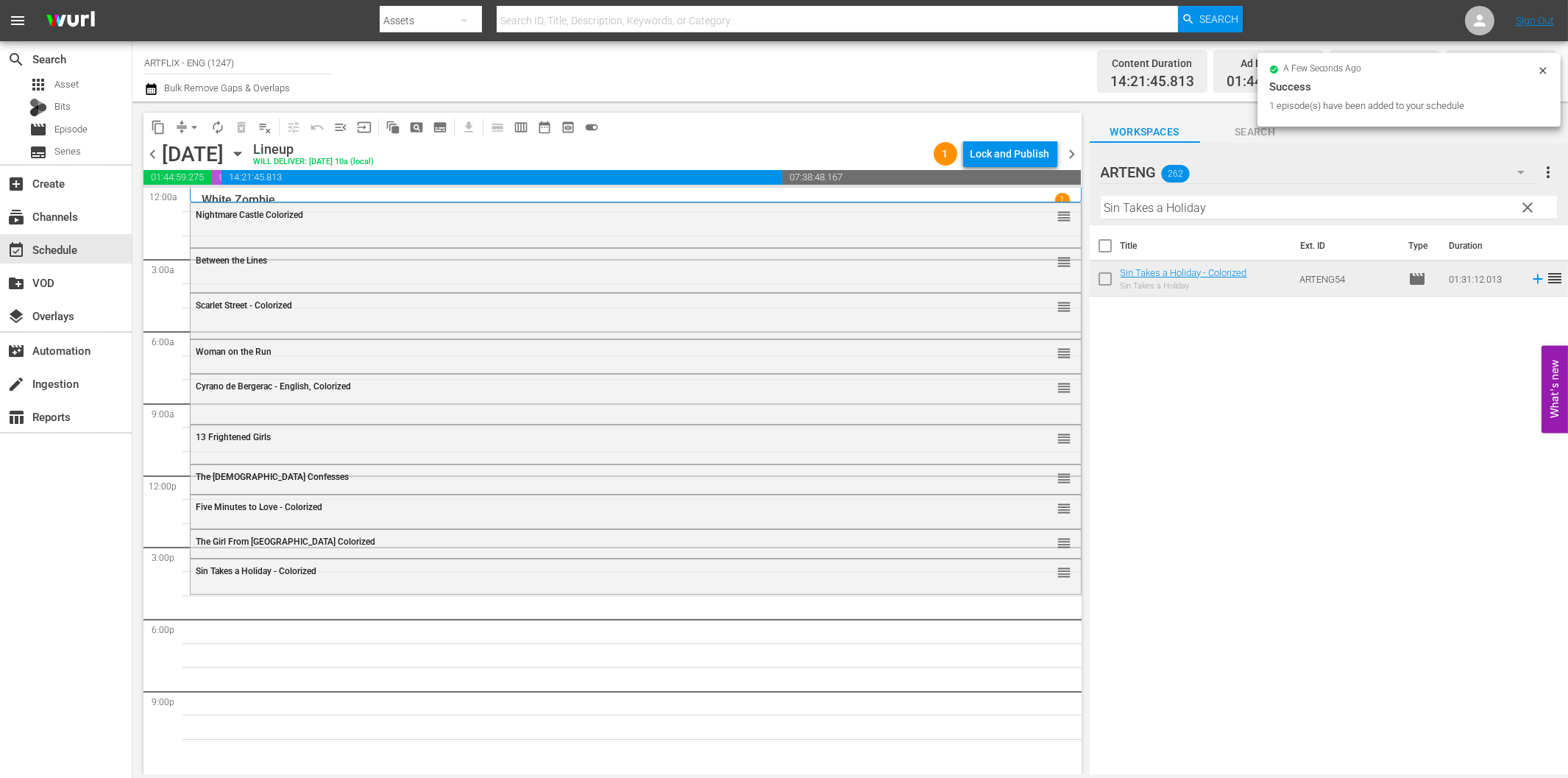
click at [1183, 200] on input "Sin Takes a Holiday" at bounding box center [1328, 207] width 456 height 23
paste input "Africa Screams"
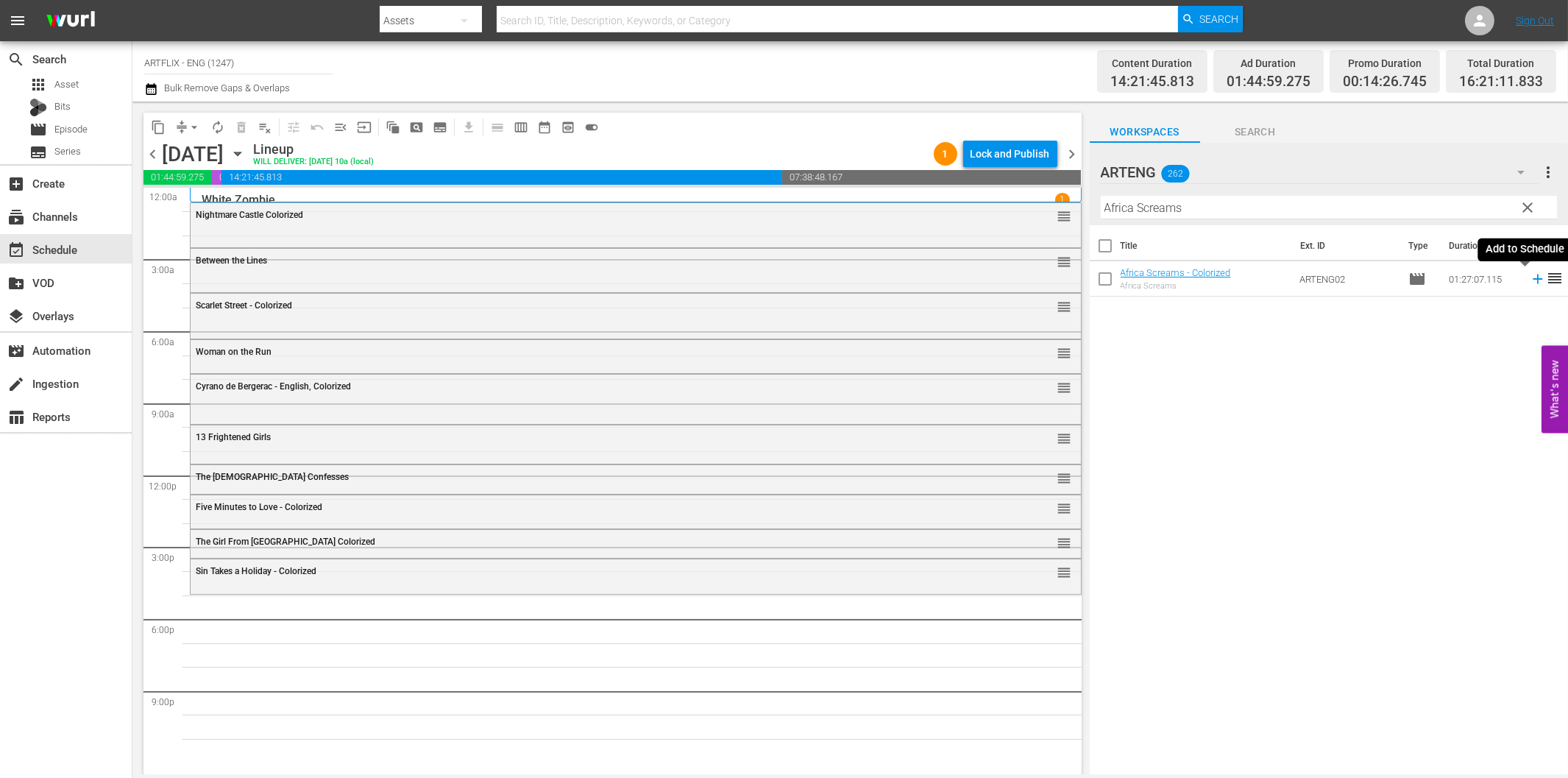
click at [1530, 277] on icon at bounding box center [1538, 278] width 16 height 16
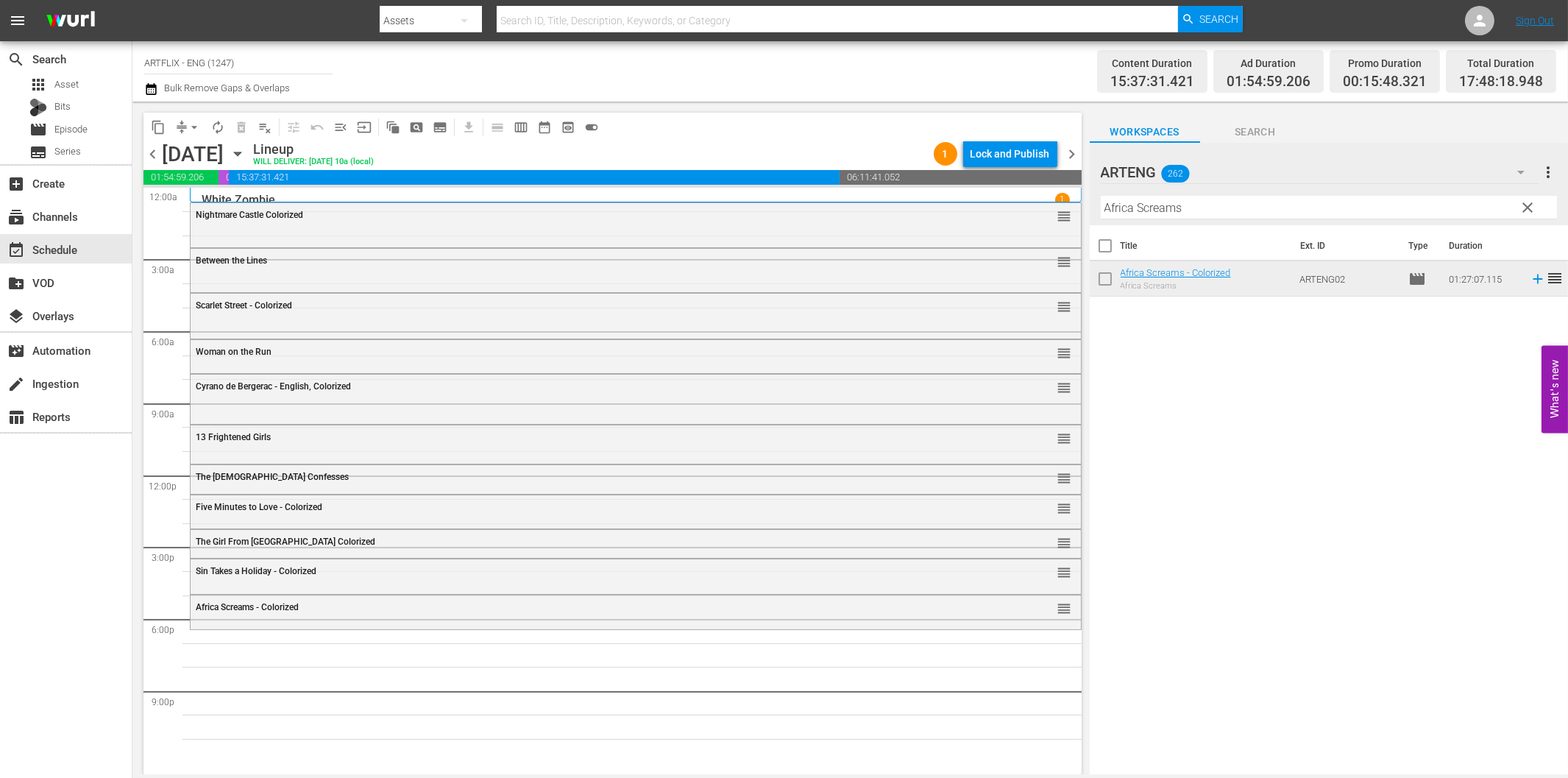
click at [1195, 209] on input "Africa Screams" at bounding box center [1328, 207] width 456 height 23
paste input "Golden Salamander"
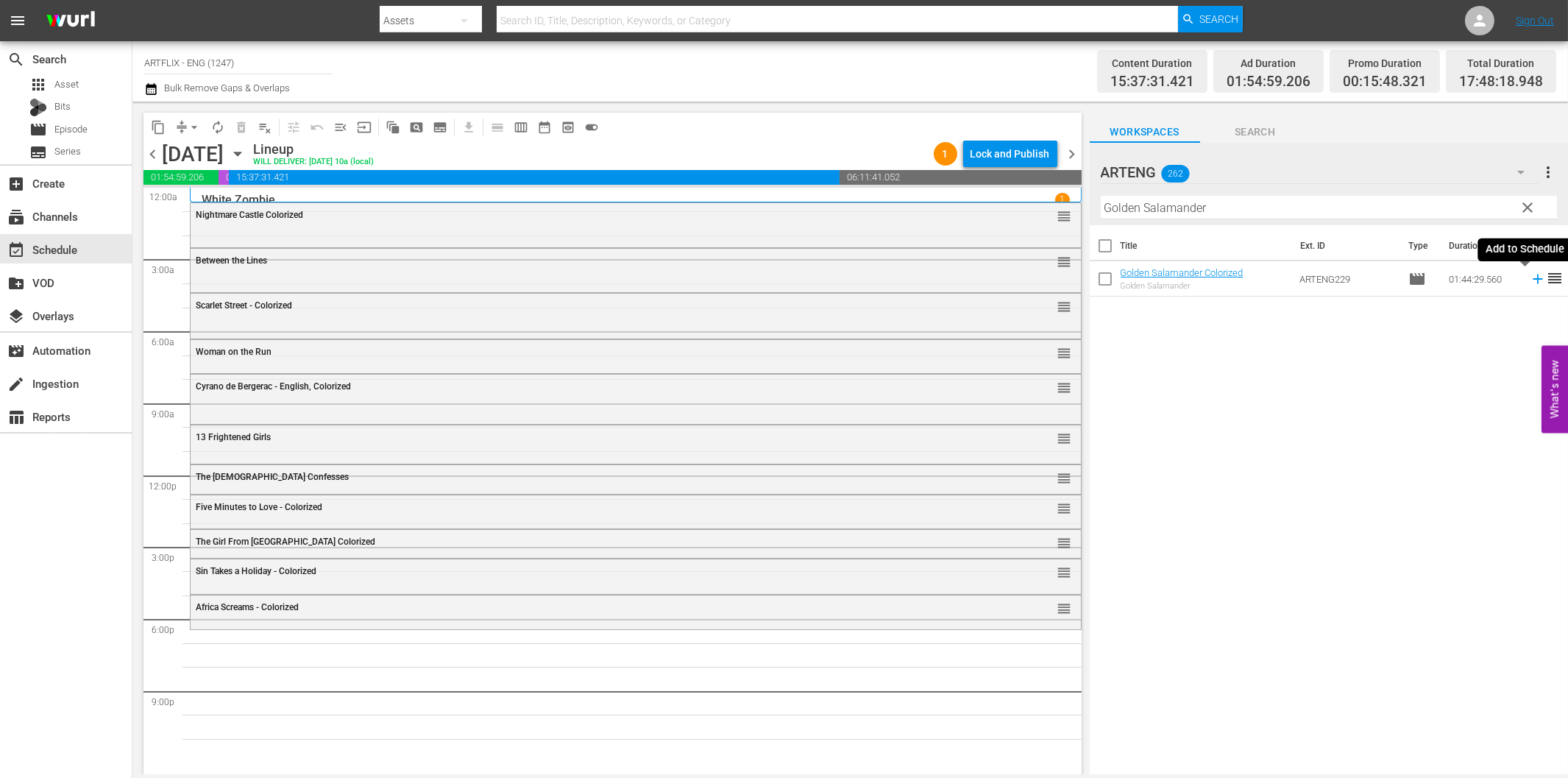
click at [1530, 278] on icon at bounding box center [1538, 278] width 16 height 16
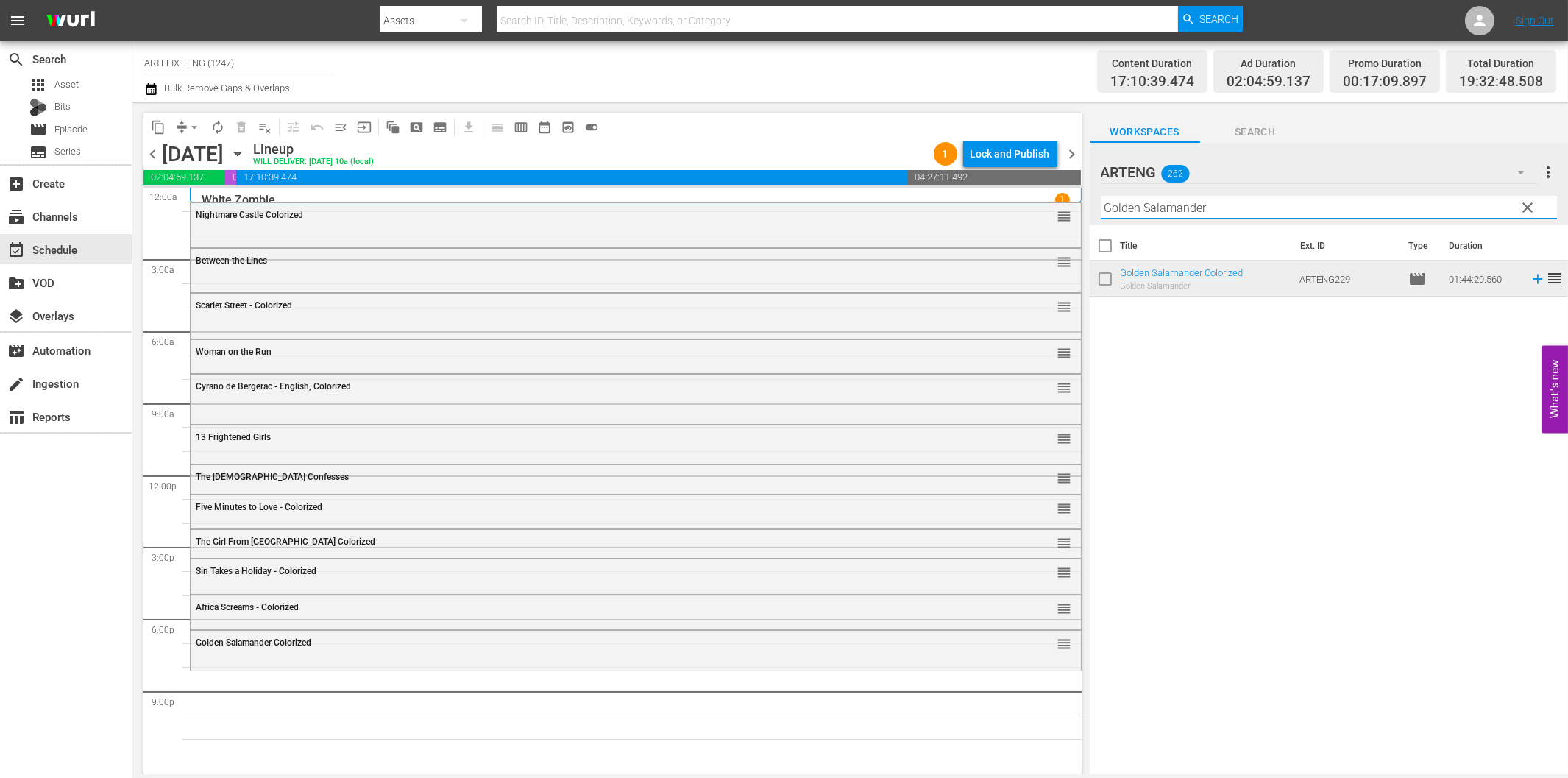
click at [1425, 209] on input "Golden Salamander" at bounding box center [1328, 207] width 456 height 23
paste input "Mary White"
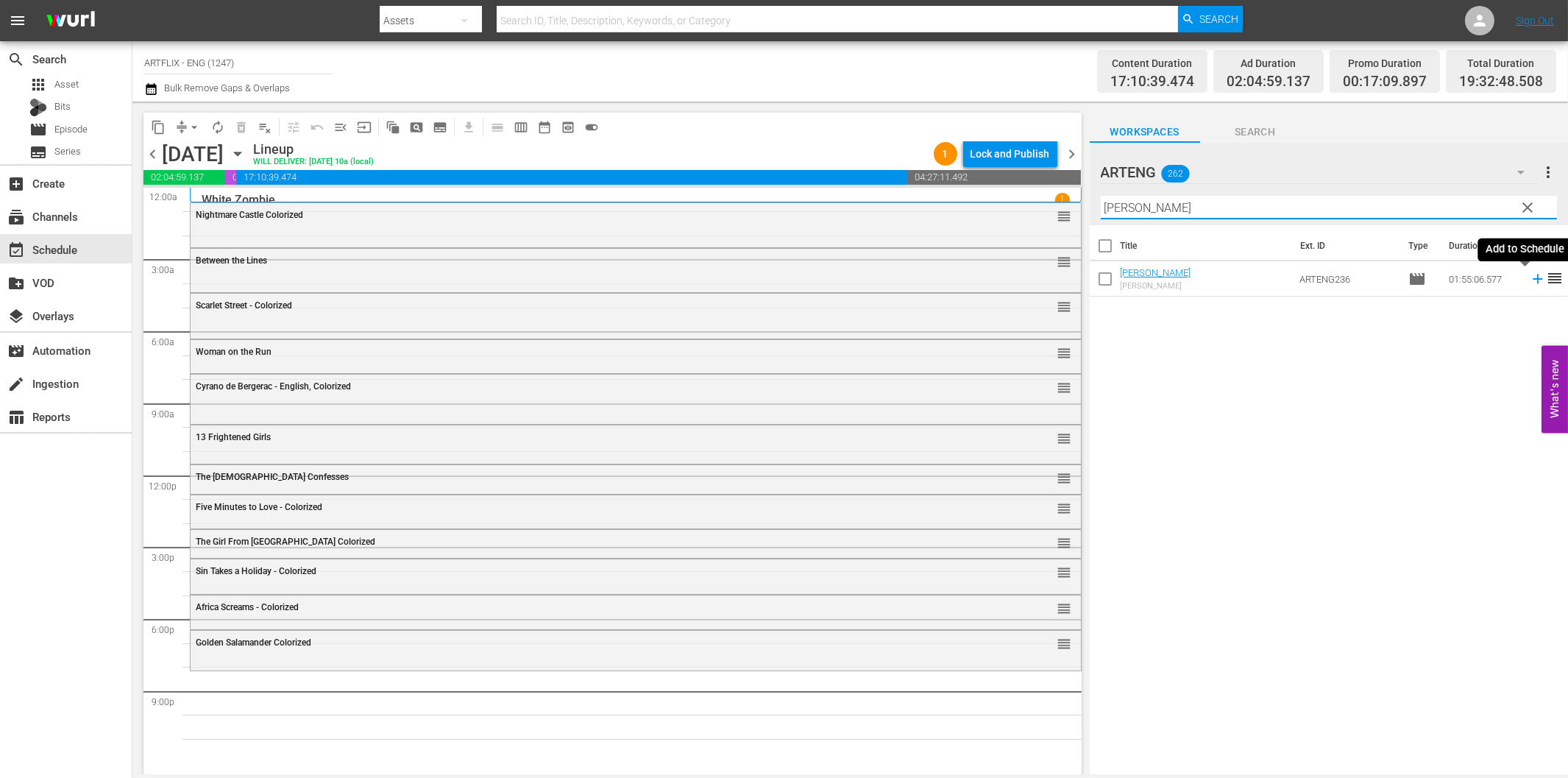
click at [1532, 277] on icon at bounding box center [1537, 279] width 9 height 9
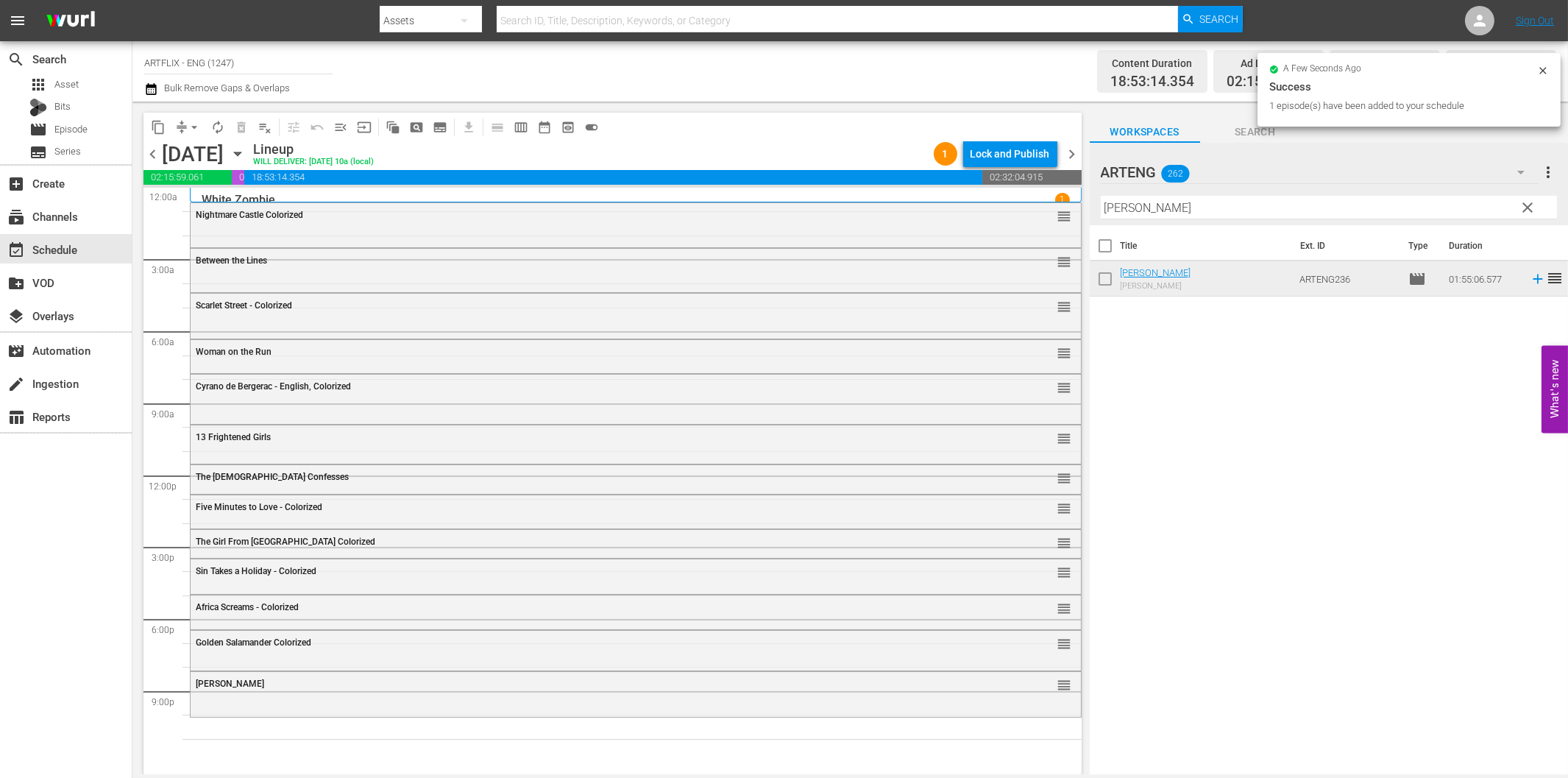
click at [1399, 200] on input "Mary White" at bounding box center [1328, 207] width 456 height 23
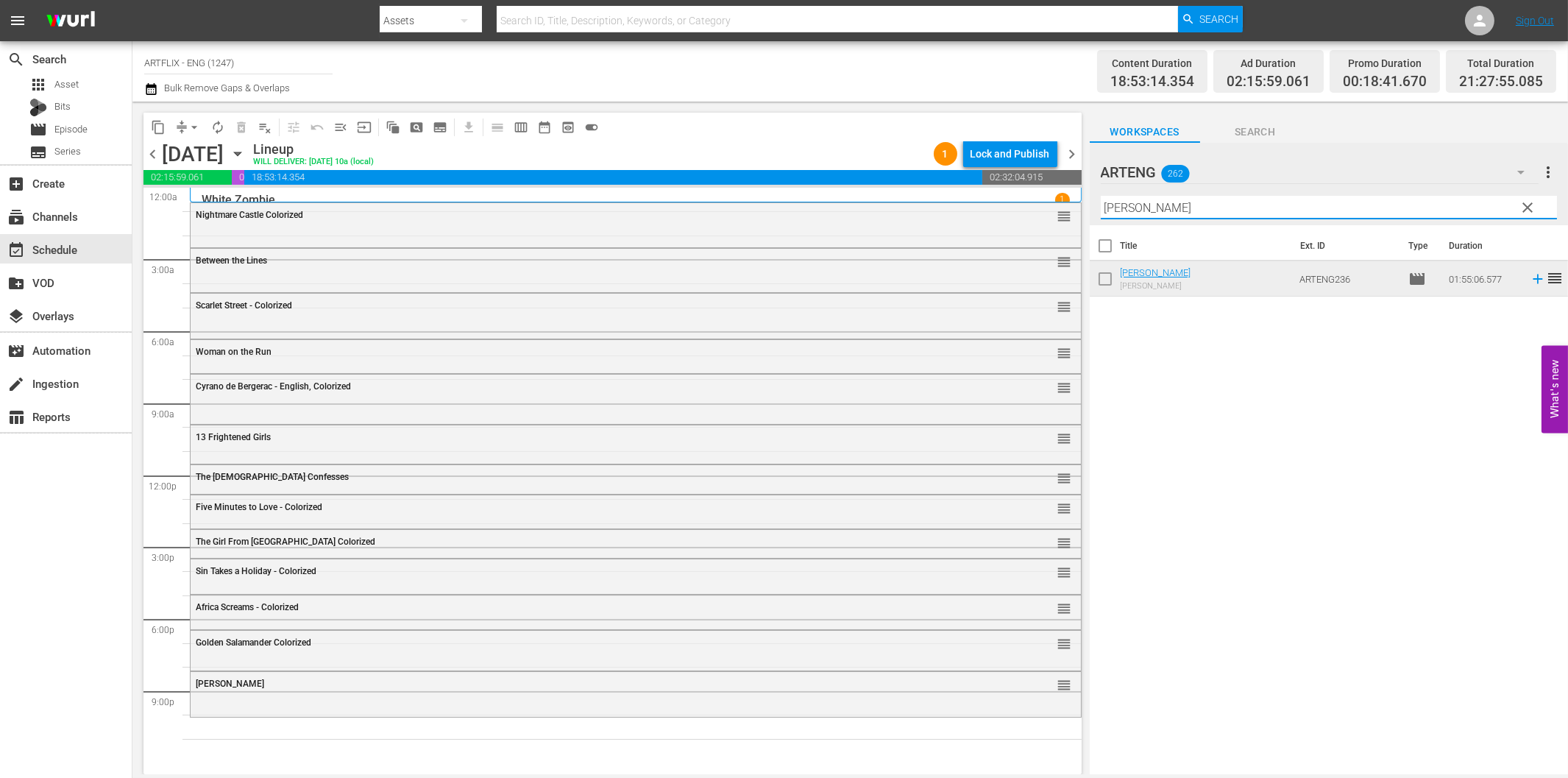
paste input "Alexander the Great"
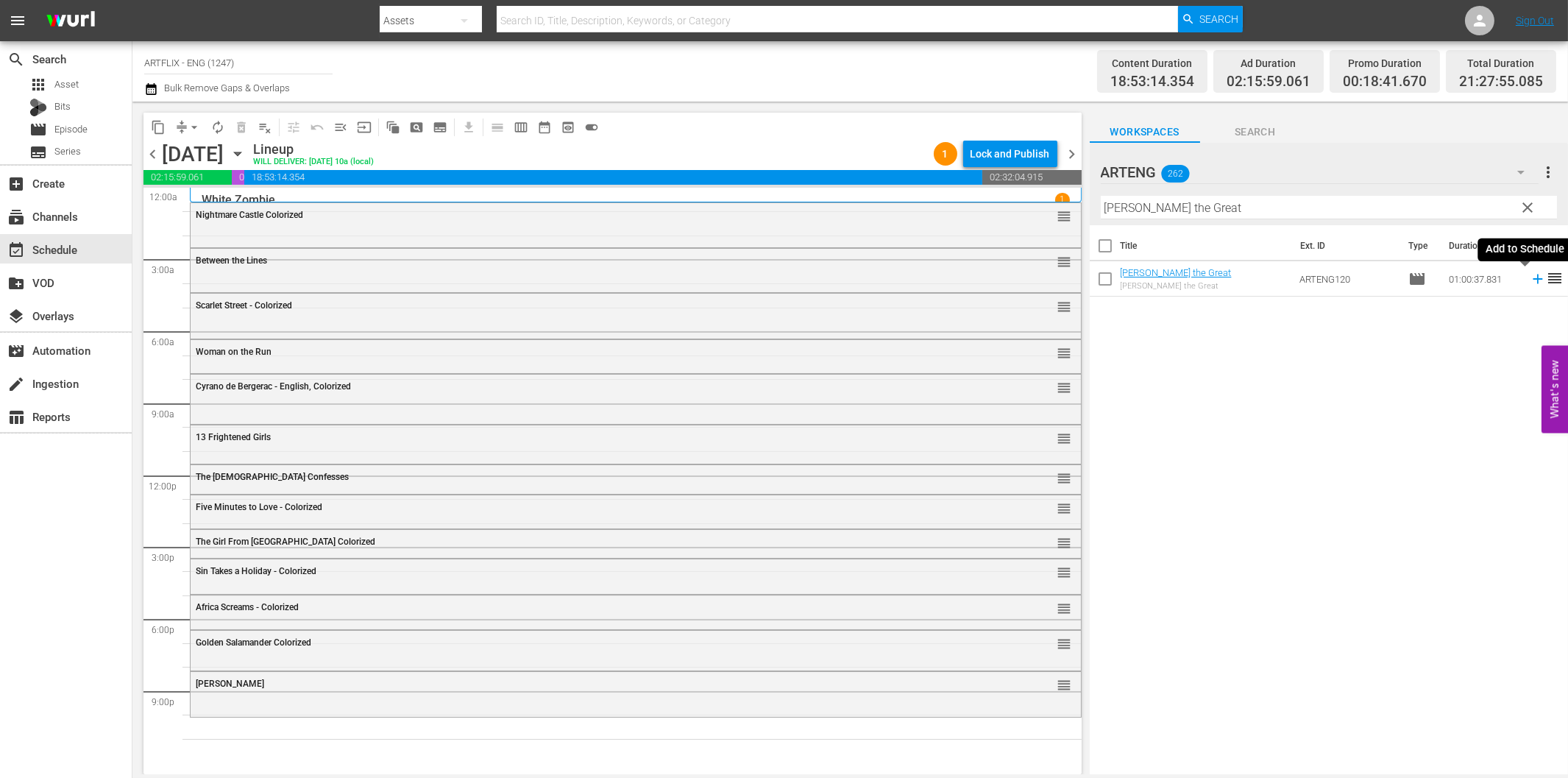
click at [1530, 275] on icon at bounding box center [1538, 278] width 16 height 16
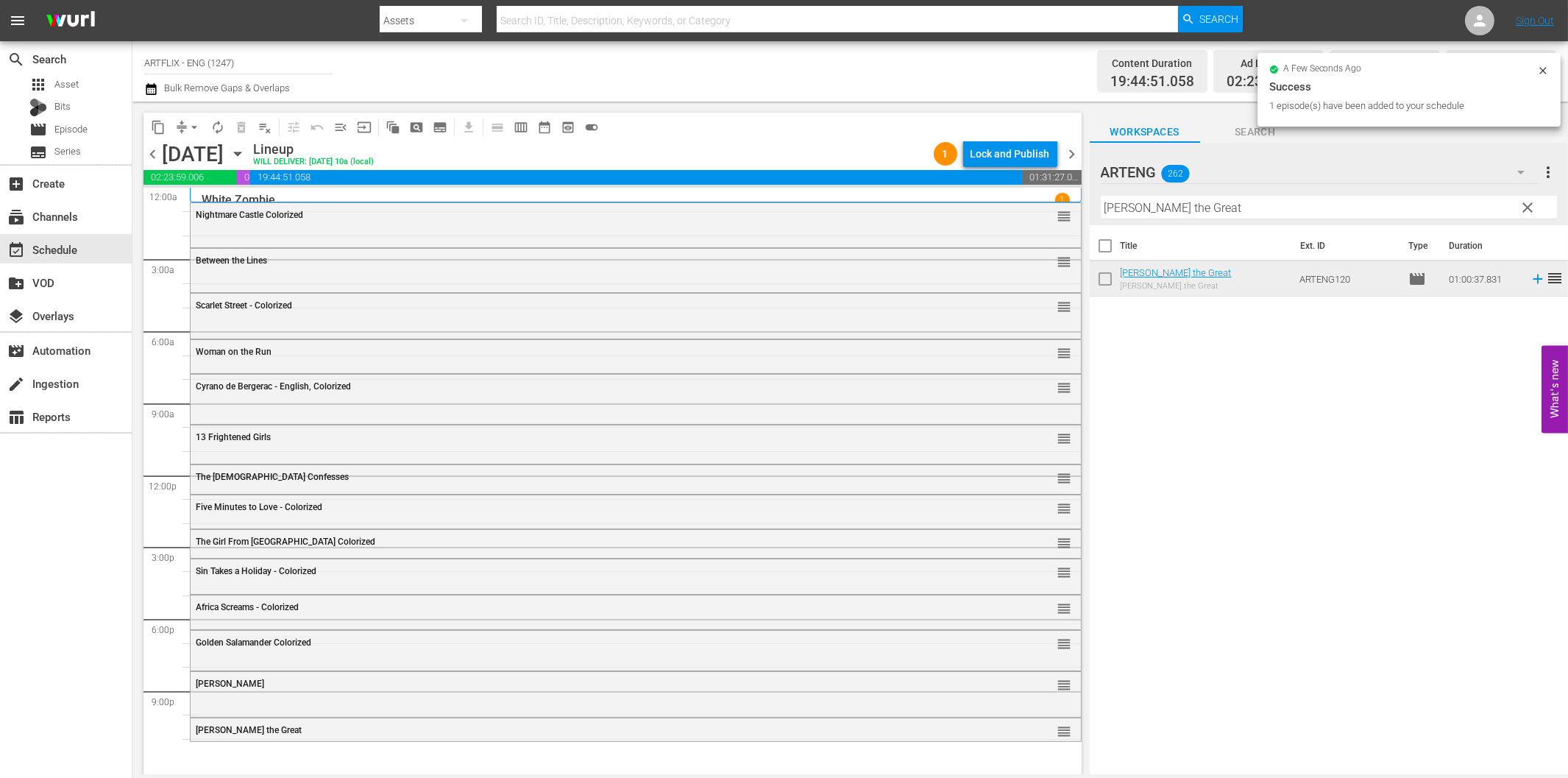
click at [1153, 210] on input "Alexander the Great" at bounding box center [1328, 207] width 456 height 23
paste input "Gung Ho!"
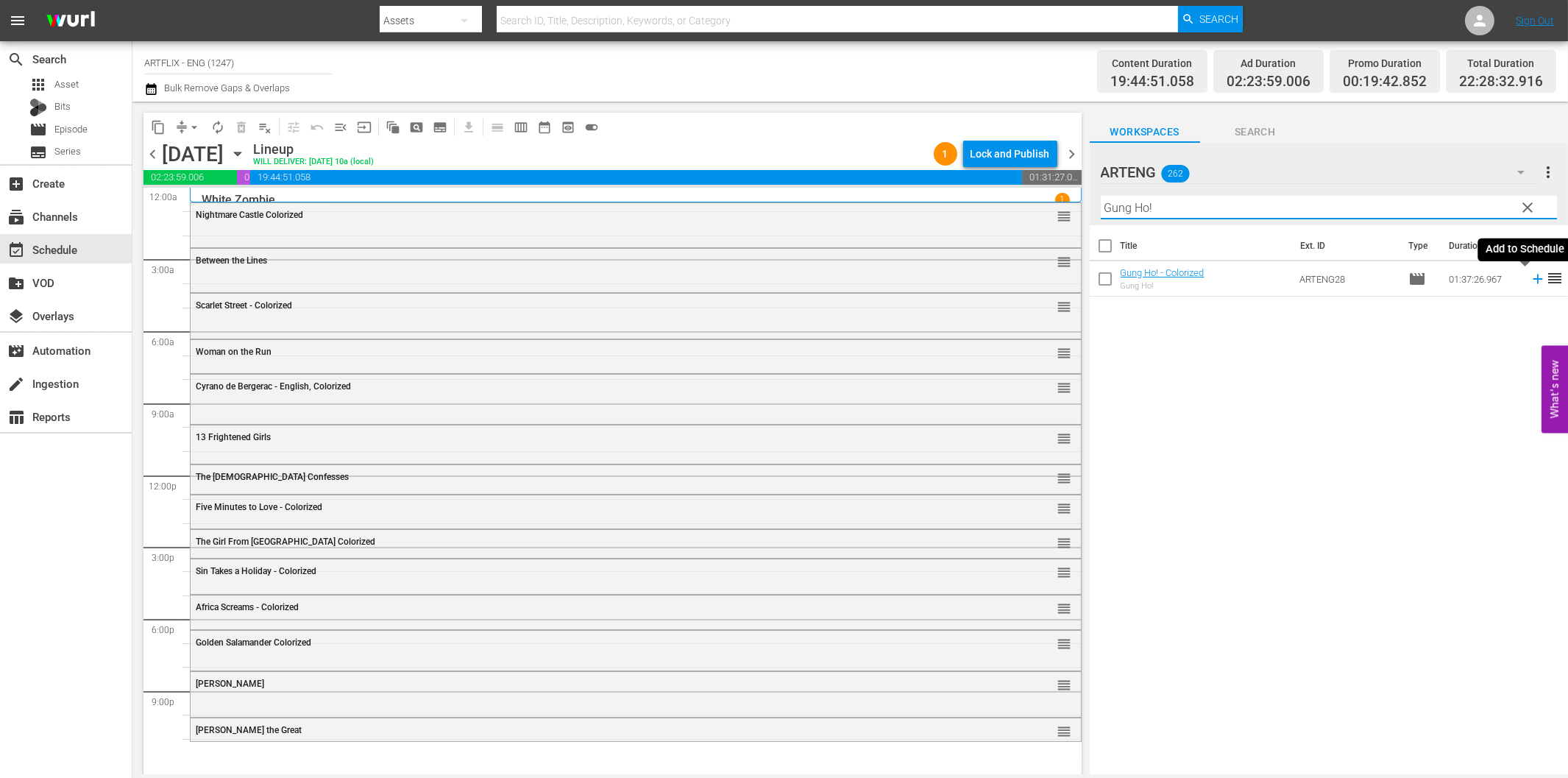
click at [1530, 278] on icon at bounding box center [1538, 278] width 16 height 16
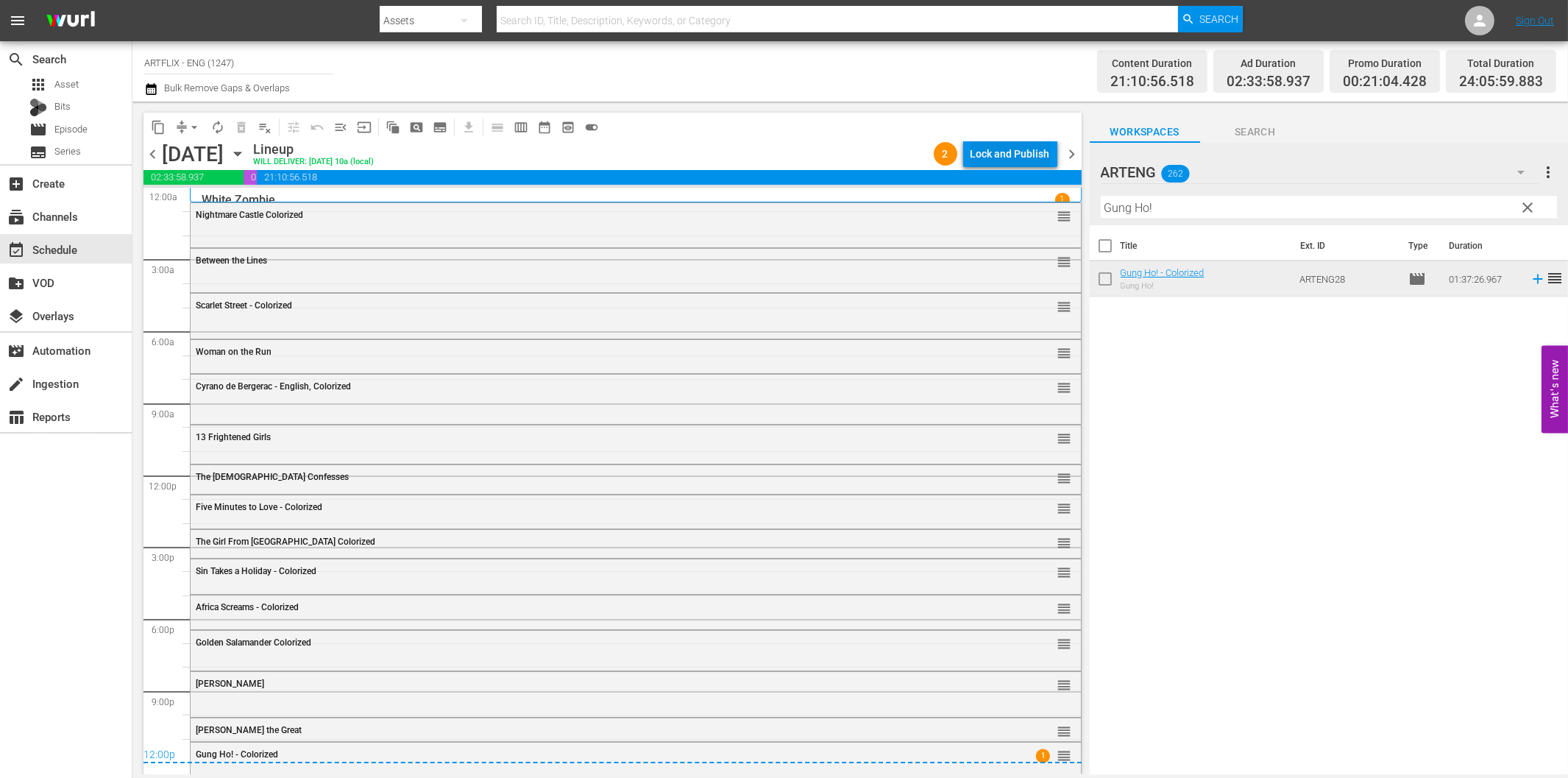
click at [1010, 154] on div "Lock and Publish" at bounding box center [1010, 154] width 79 height 26
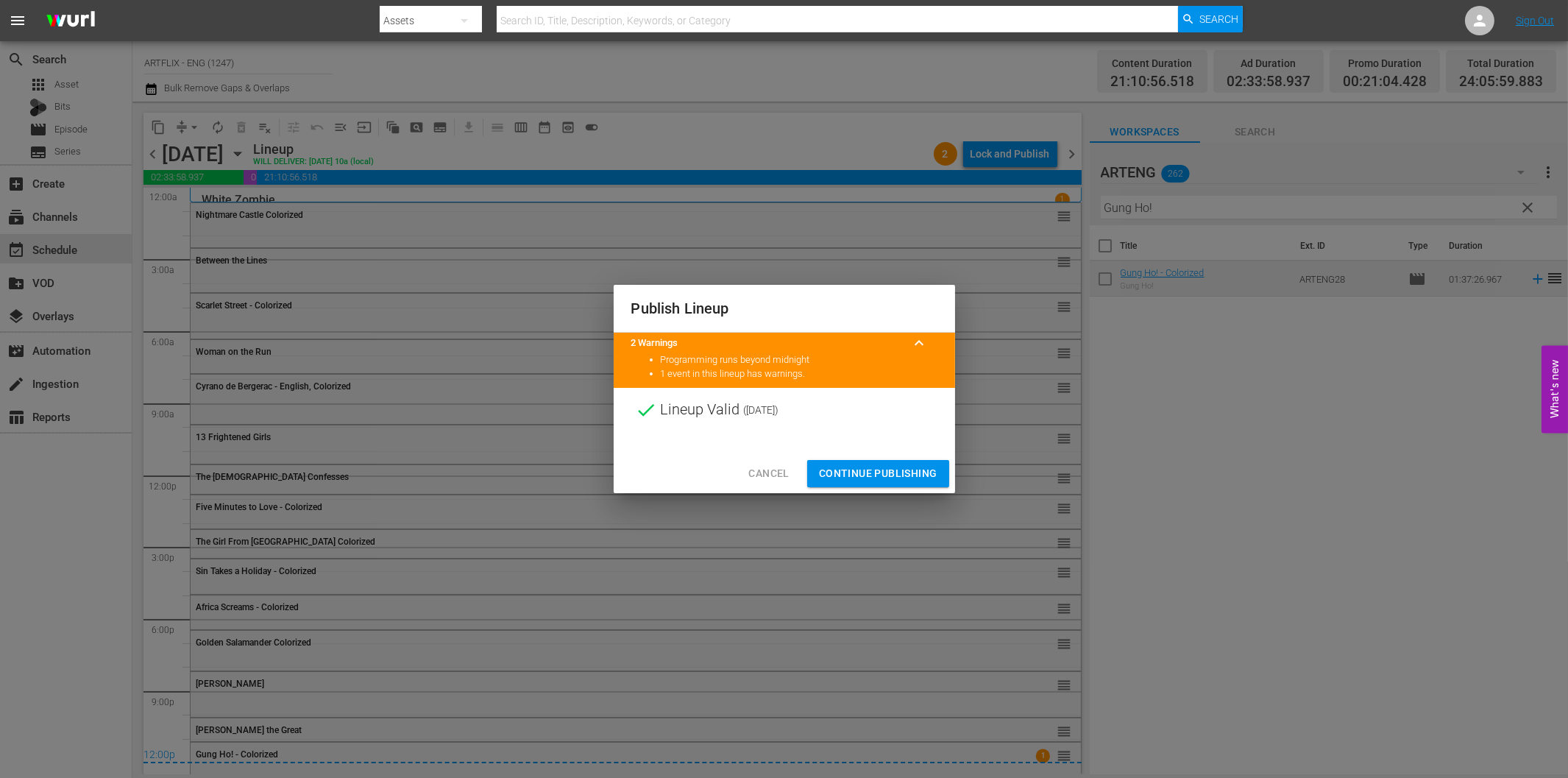
click at [917, 479] on span "Continue Publishing" at bounding box center [878, 474] width 119 height 19
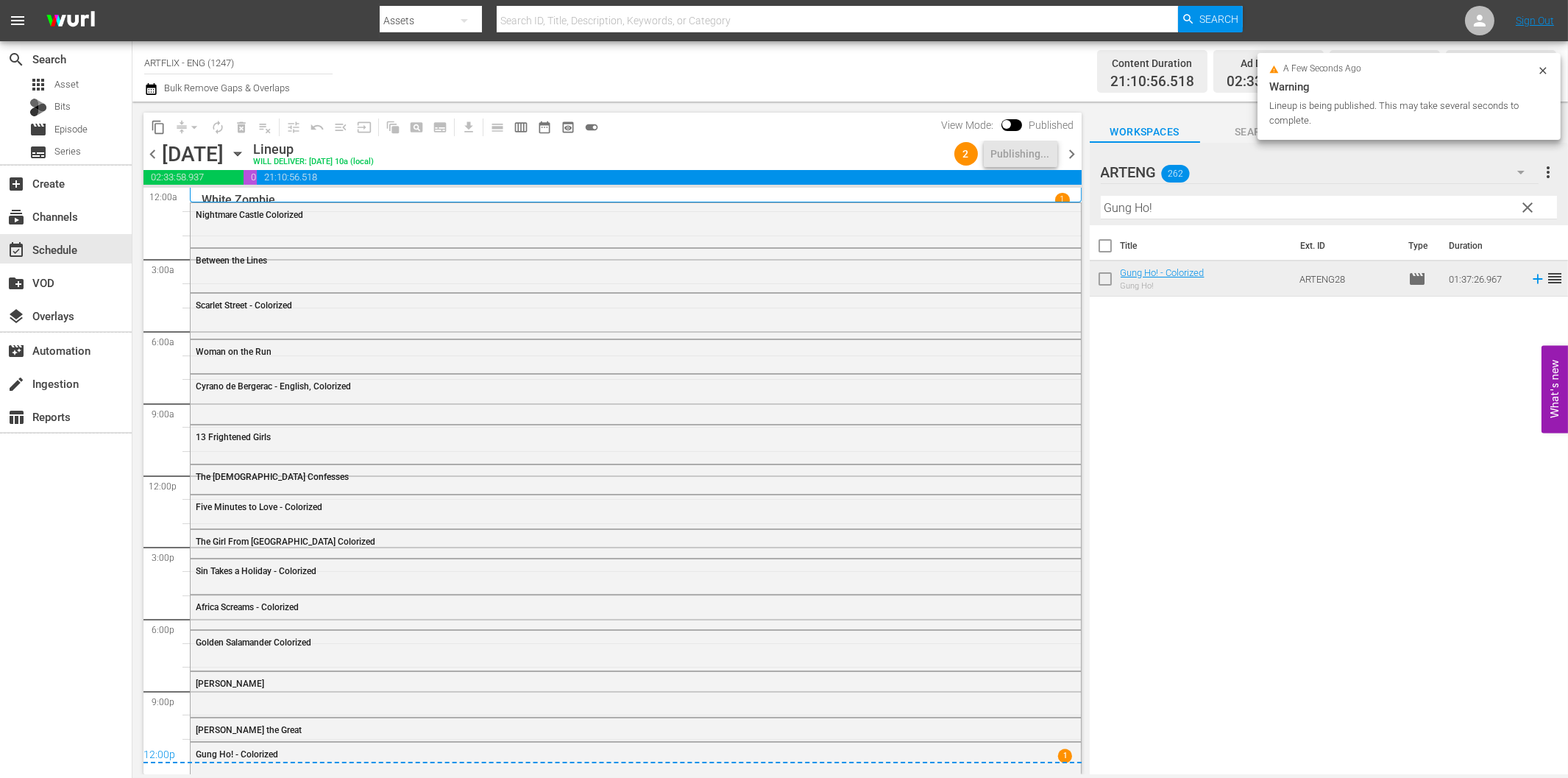
click at [1067, 158] on span "chevron_right" at bounding box center [1072, 154] width 19 height 19
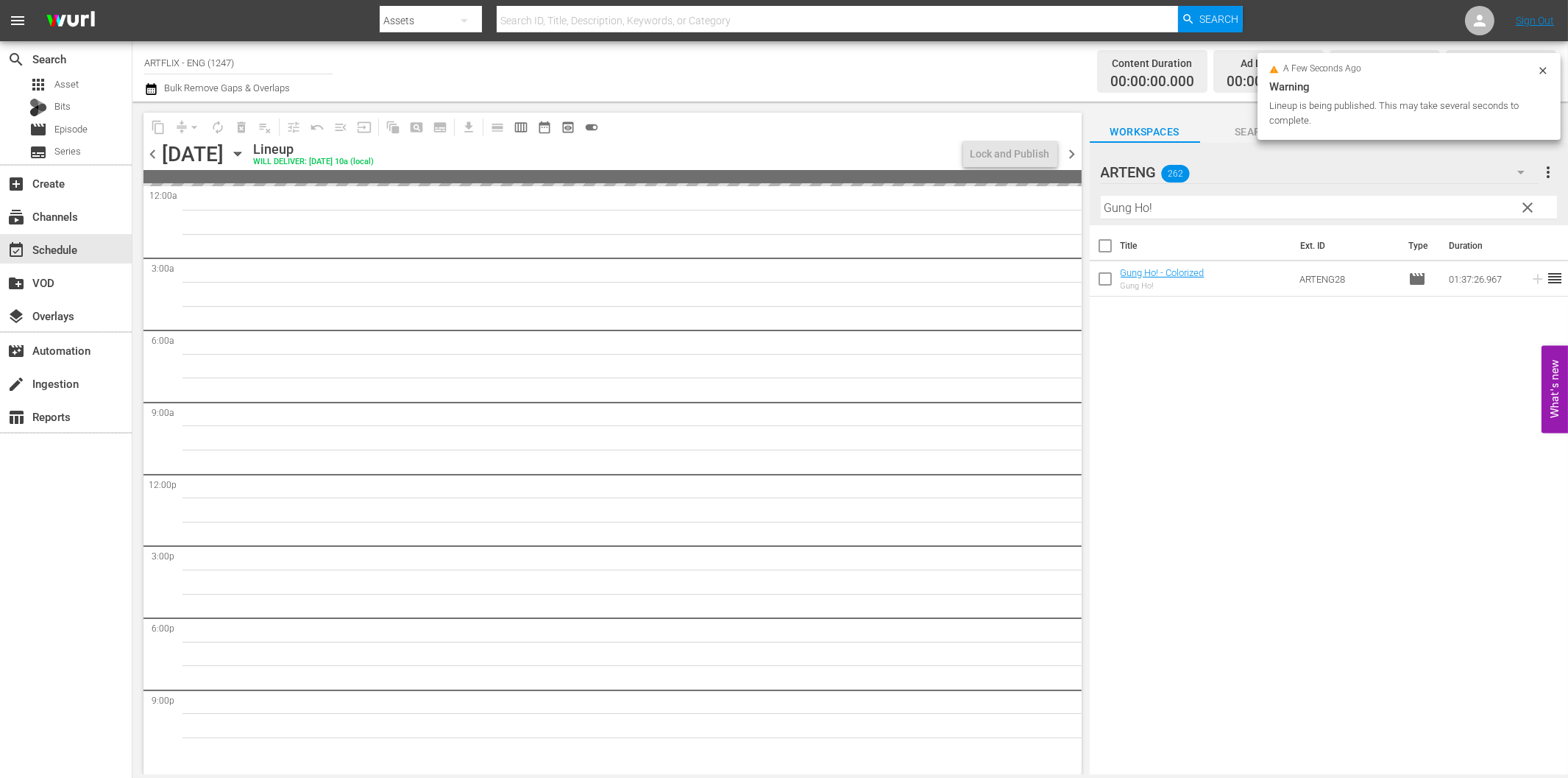
click at [1152, 212] on input "Gung Ho!" at bounding box center [1328, 207] width 456 height 23
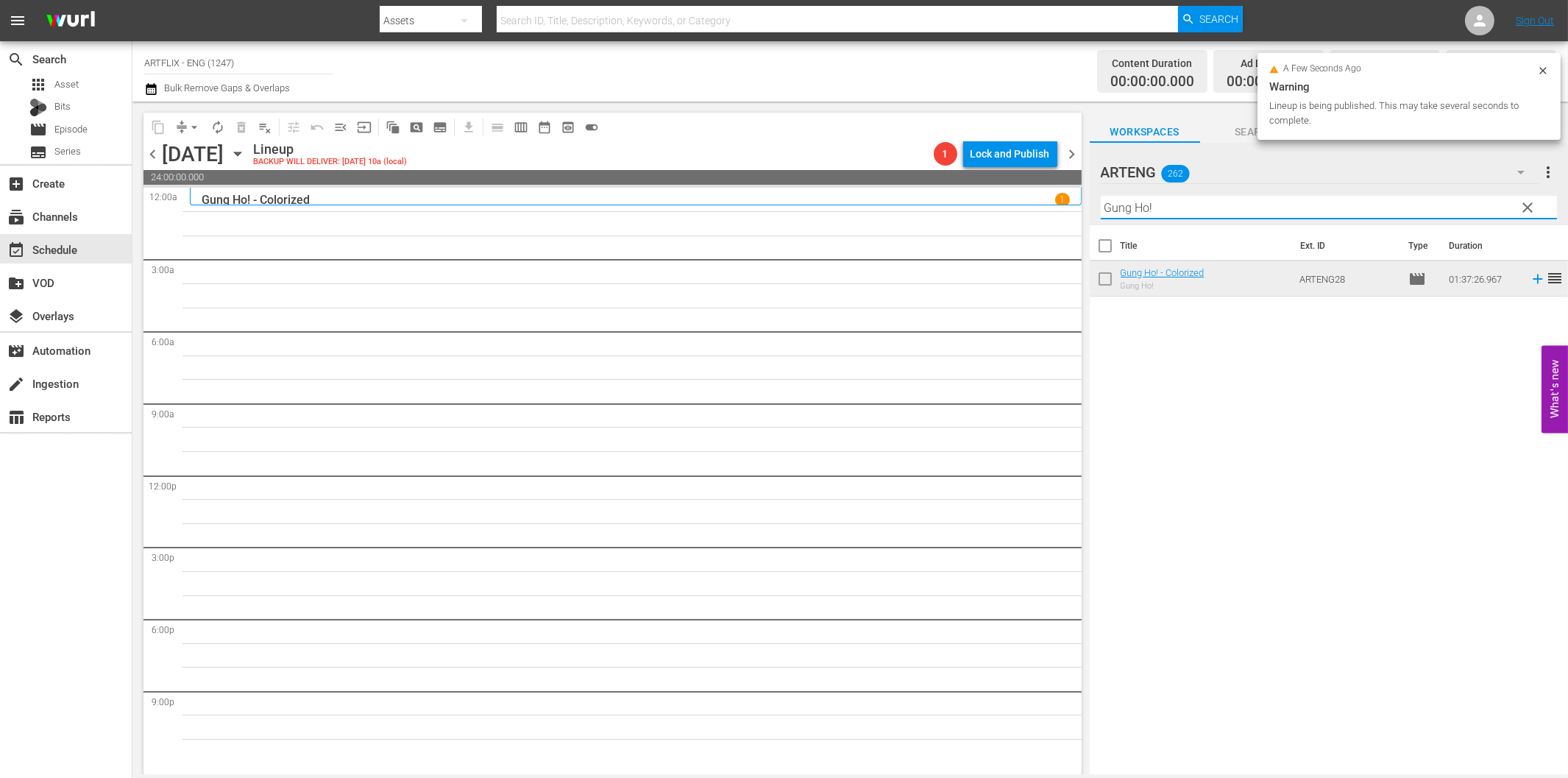
paste input "Dead End"
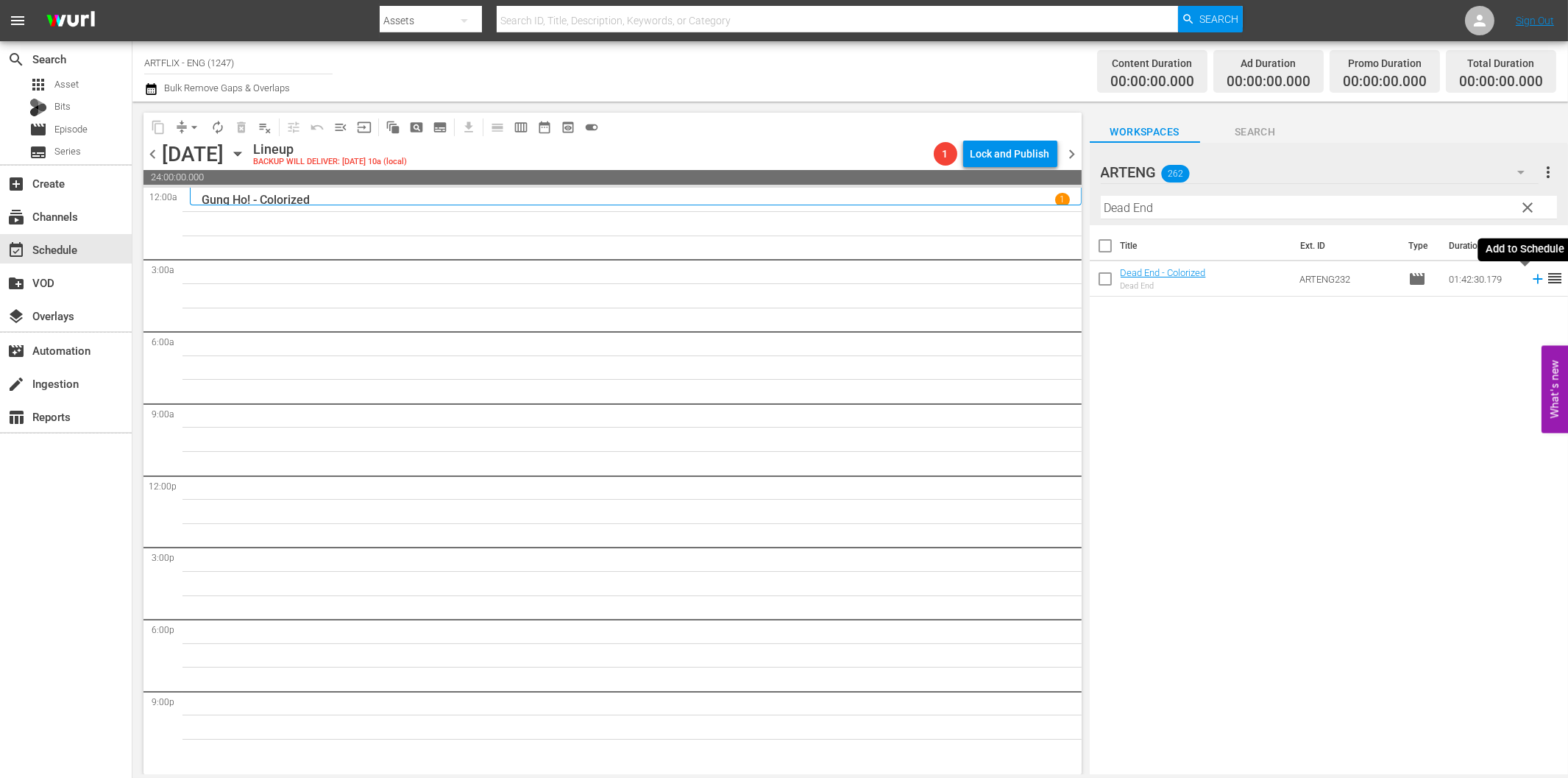
click at [1532, 281] on icon at bounding box center [1537, 279] width 9 height 9
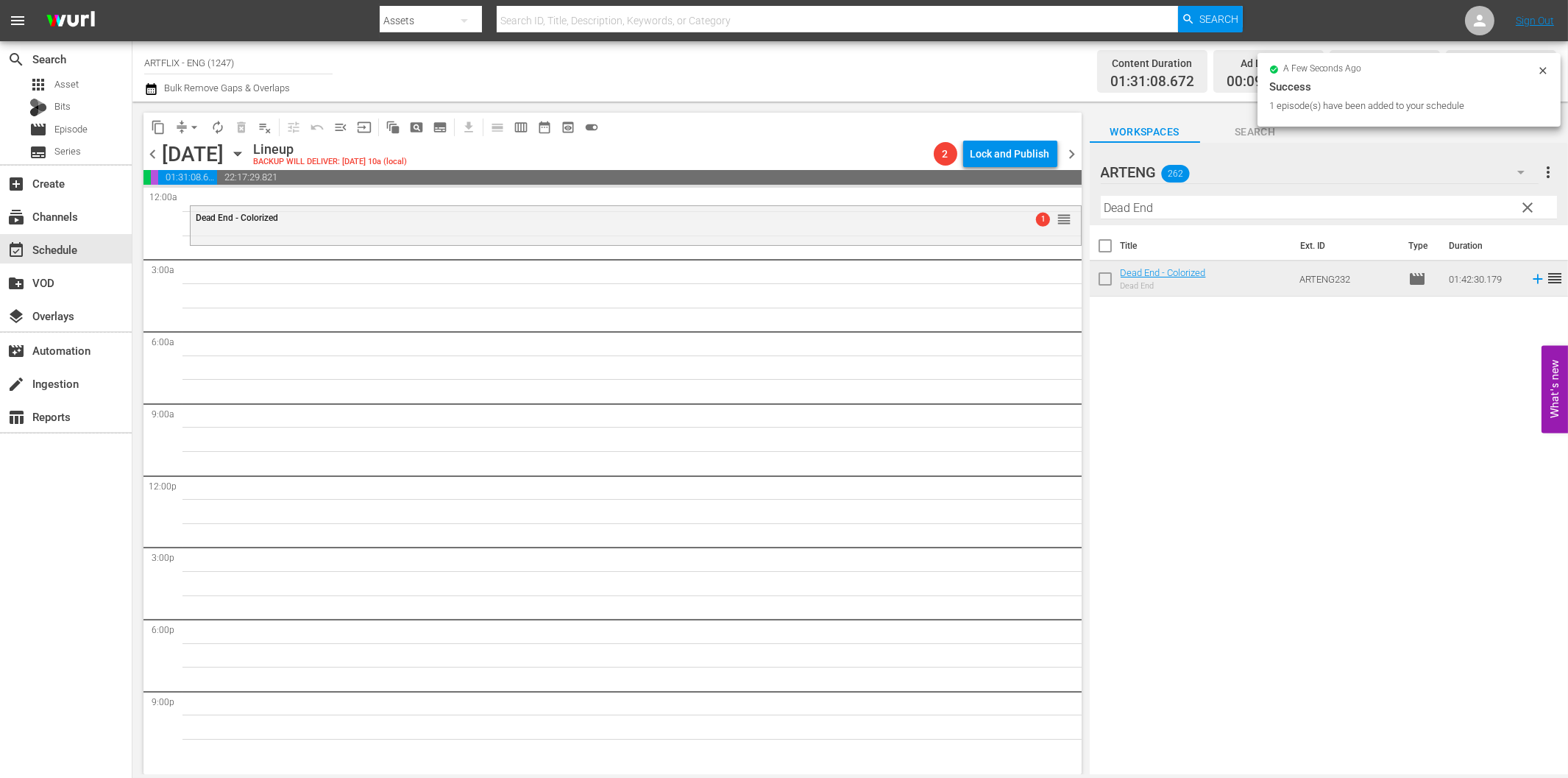
click at [1159, 209] on input "Dead End" at bounding box center [1328, 207] width 456 height 23
paste input "ixiana"
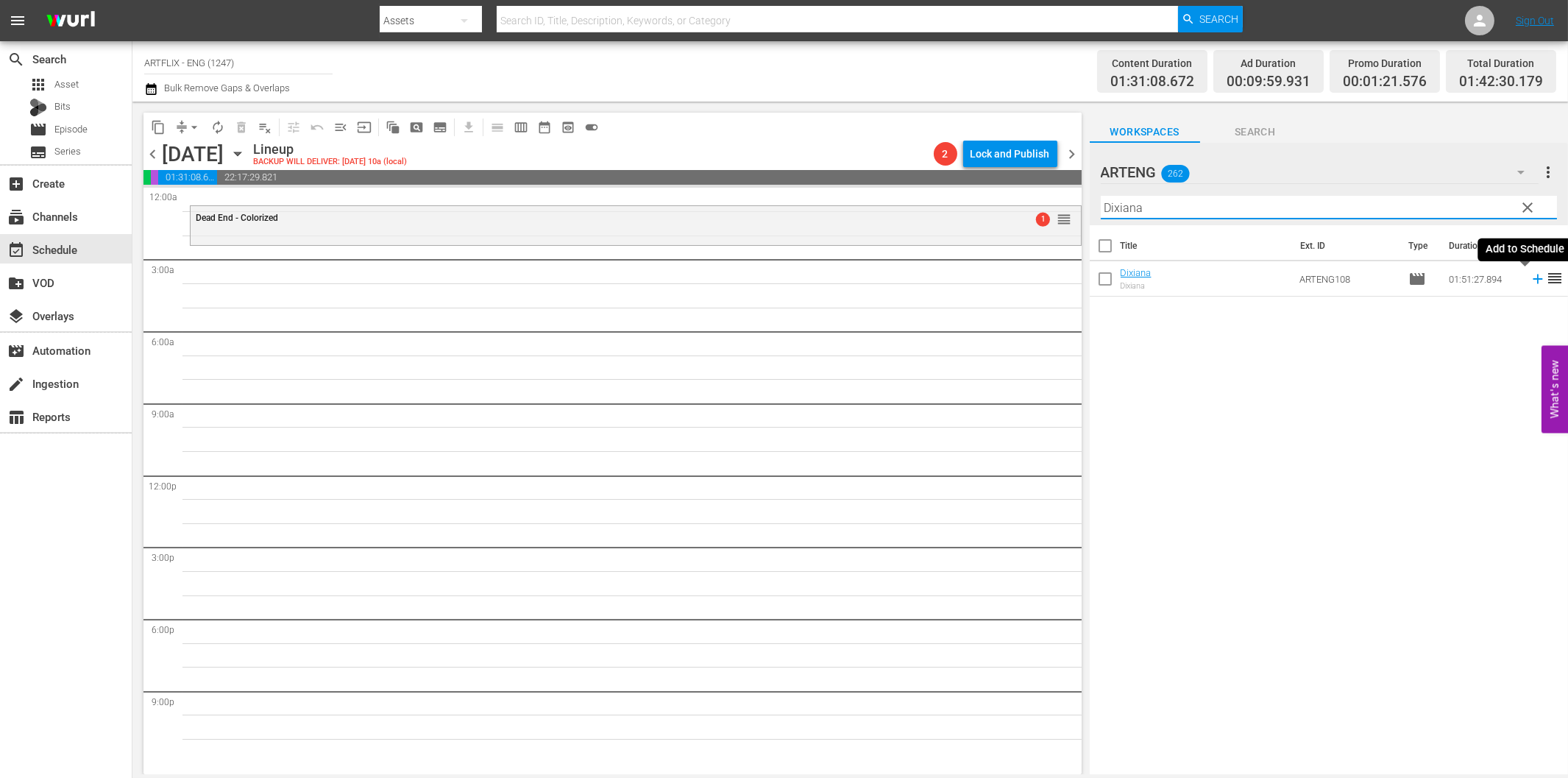
click at [1530, 282] on icon at bounding box center [1538, 278] width 16 height 16
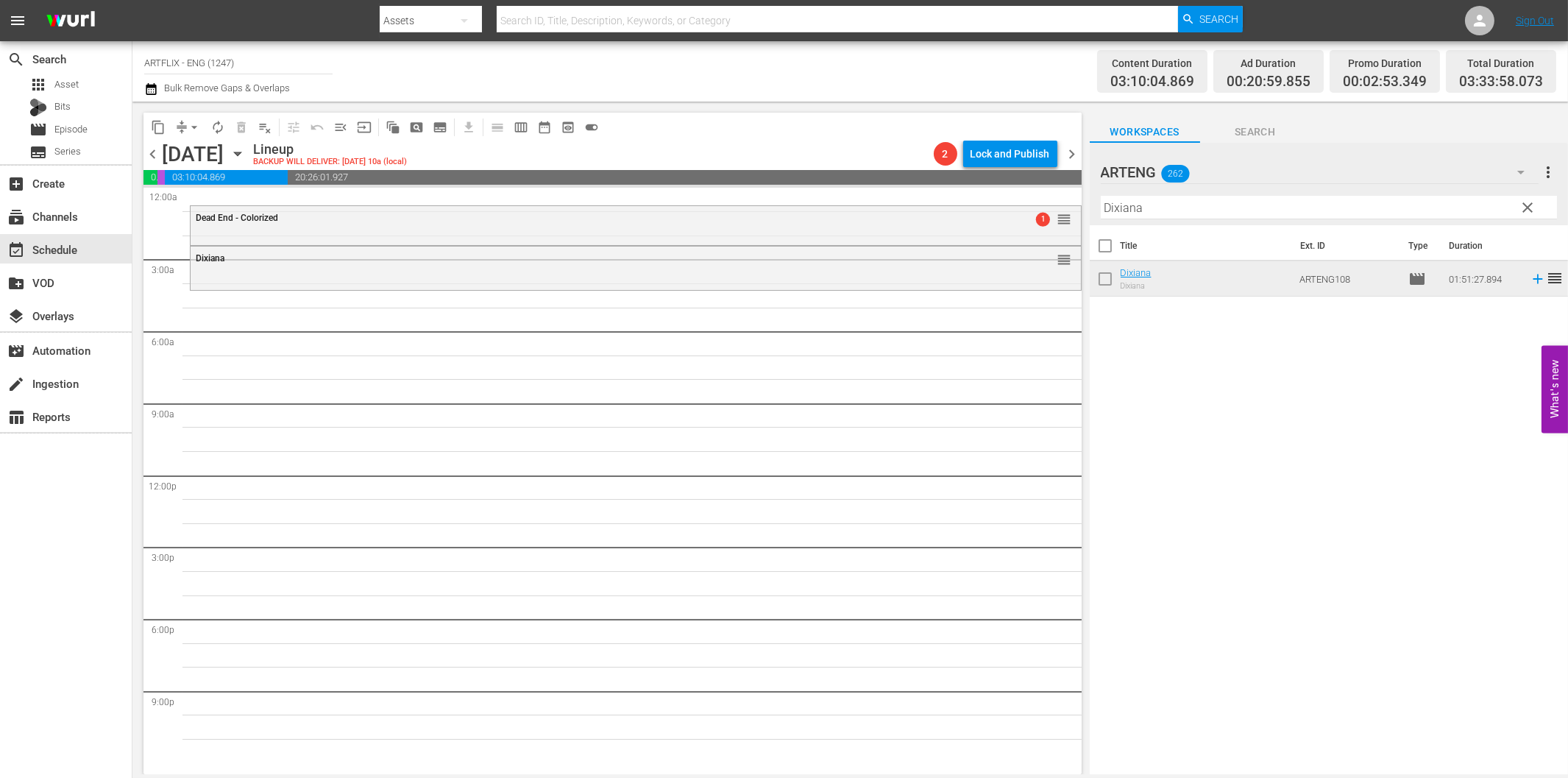
click at [1159, 213] on input "Dixiana" at bounding box center [1328, 207] width 456 height 23
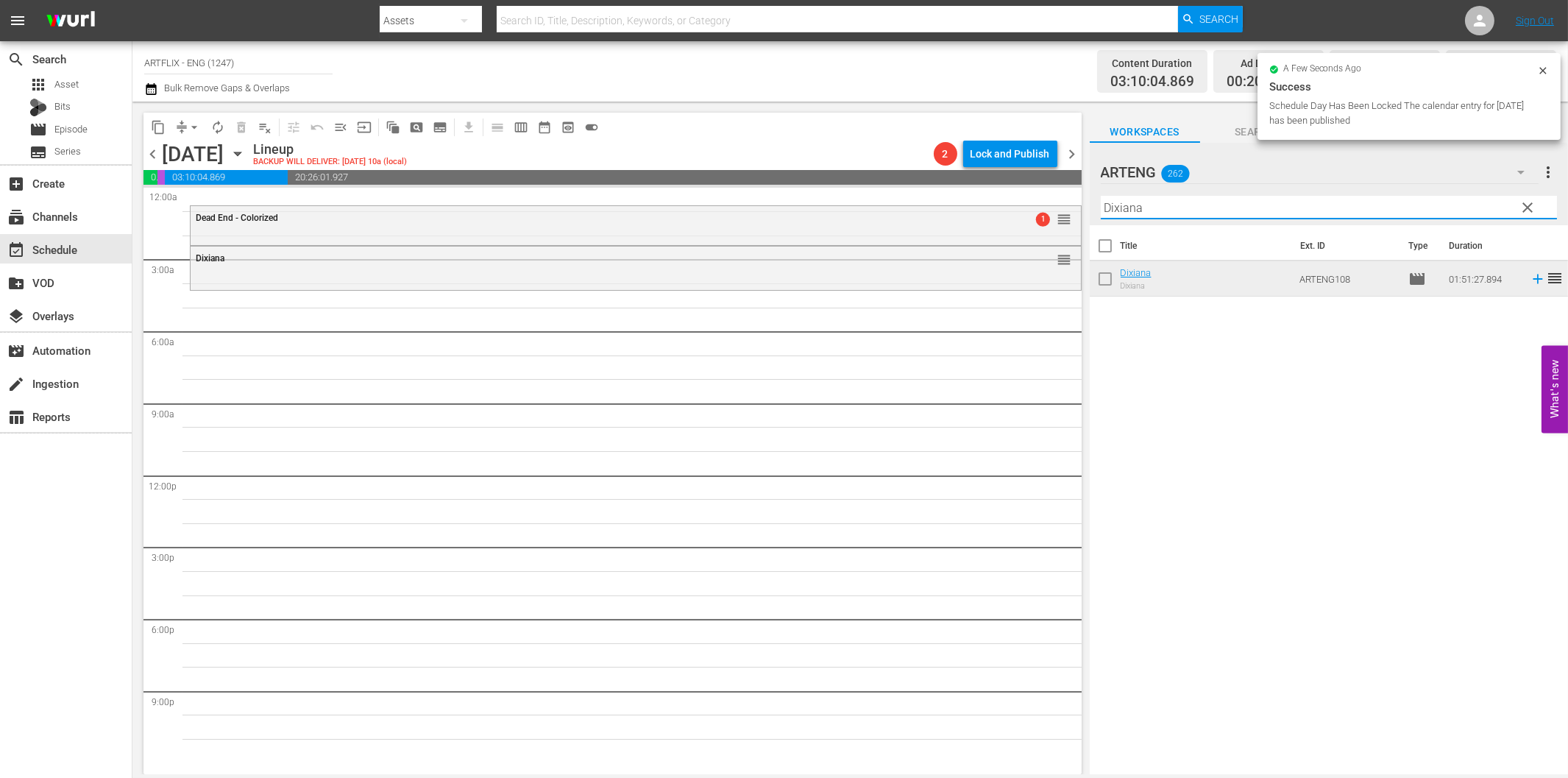
paste input "The Challenge"
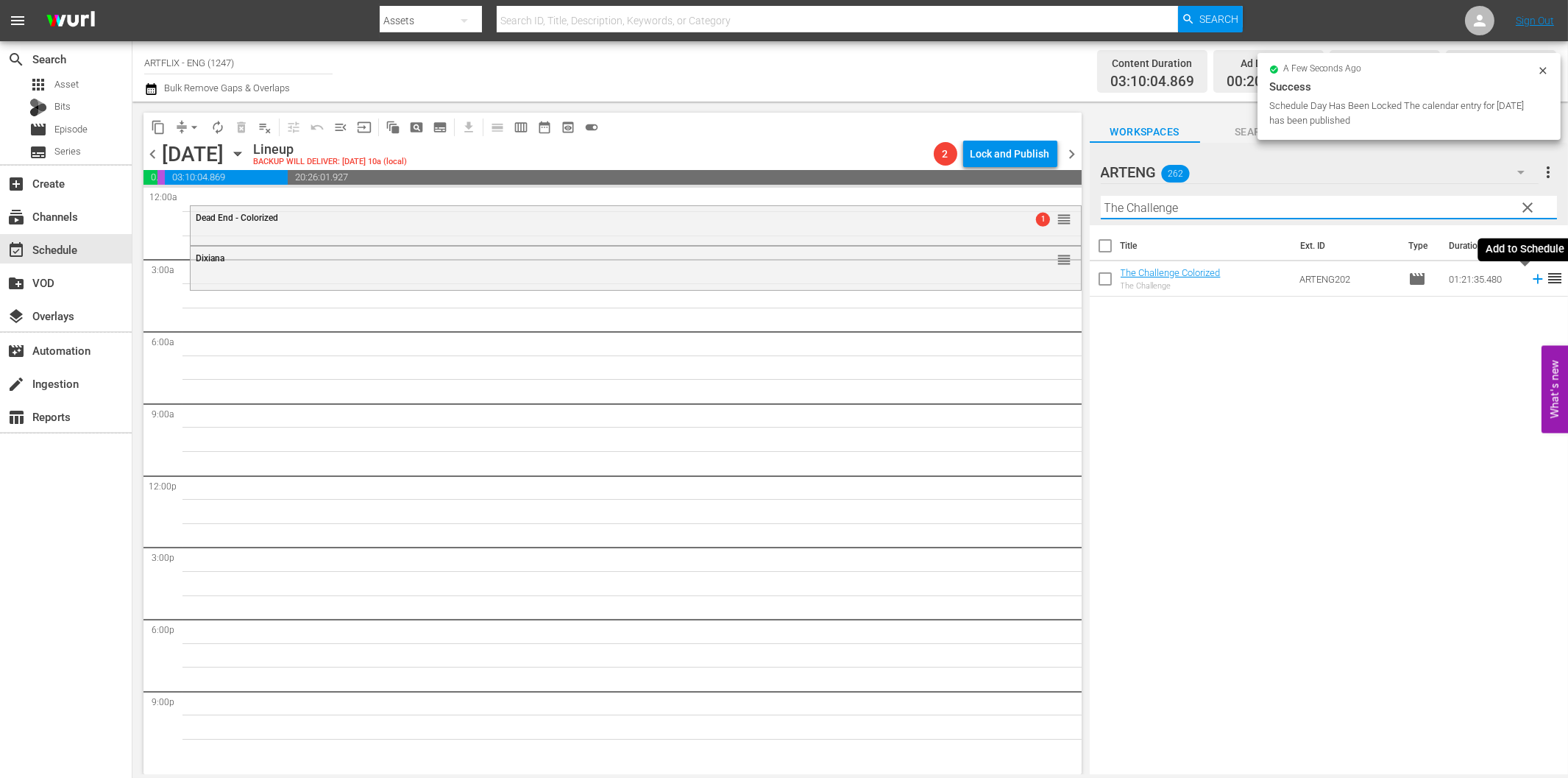
click at [1530, 282] on icon at bounding box center [1538, 278] width 16 height 16
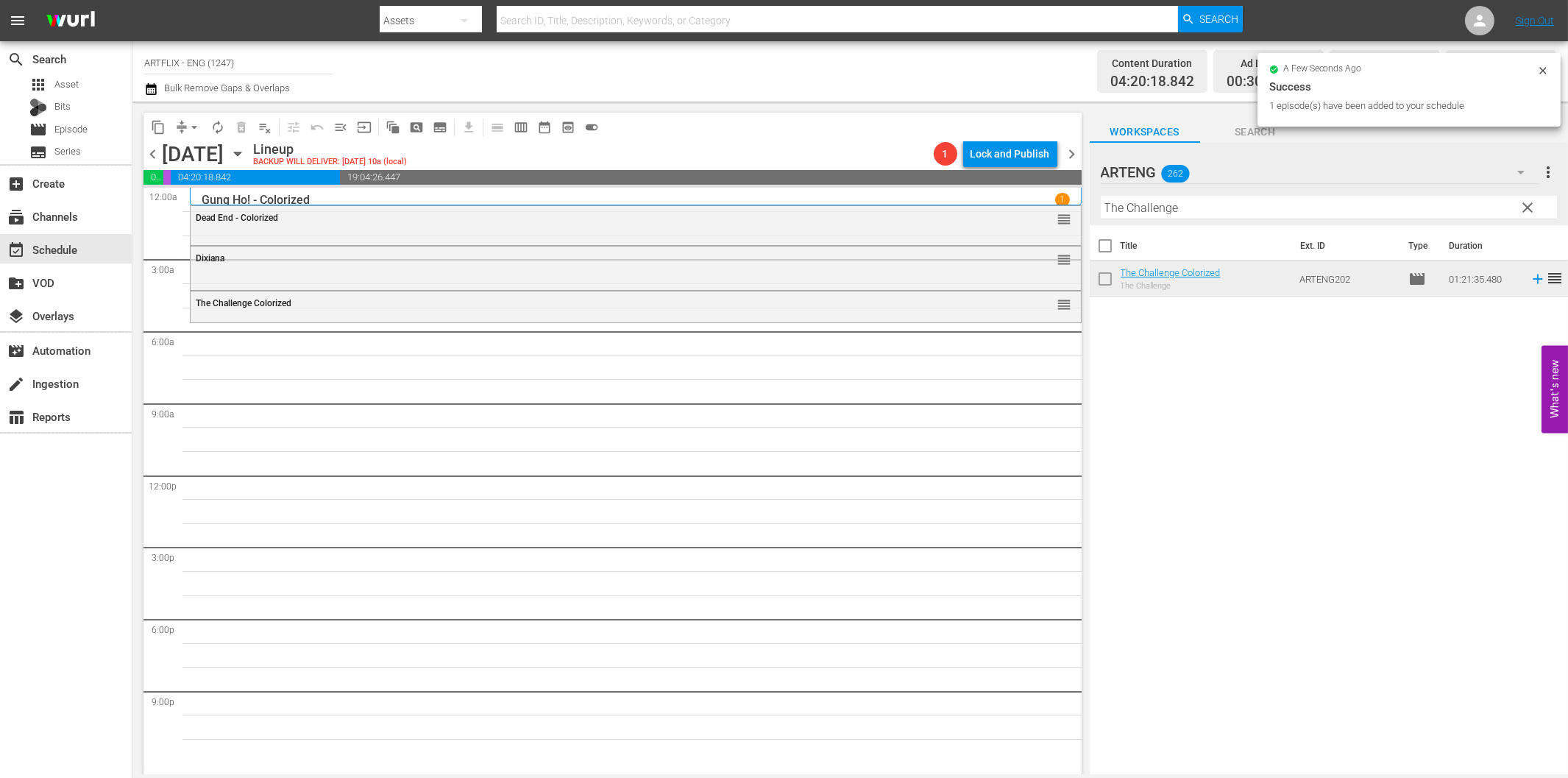
click at [1188, 204] on input "The Challenge" at bounding box center [1328, 207] width 456 height 23
paste input "Dandy Dick"
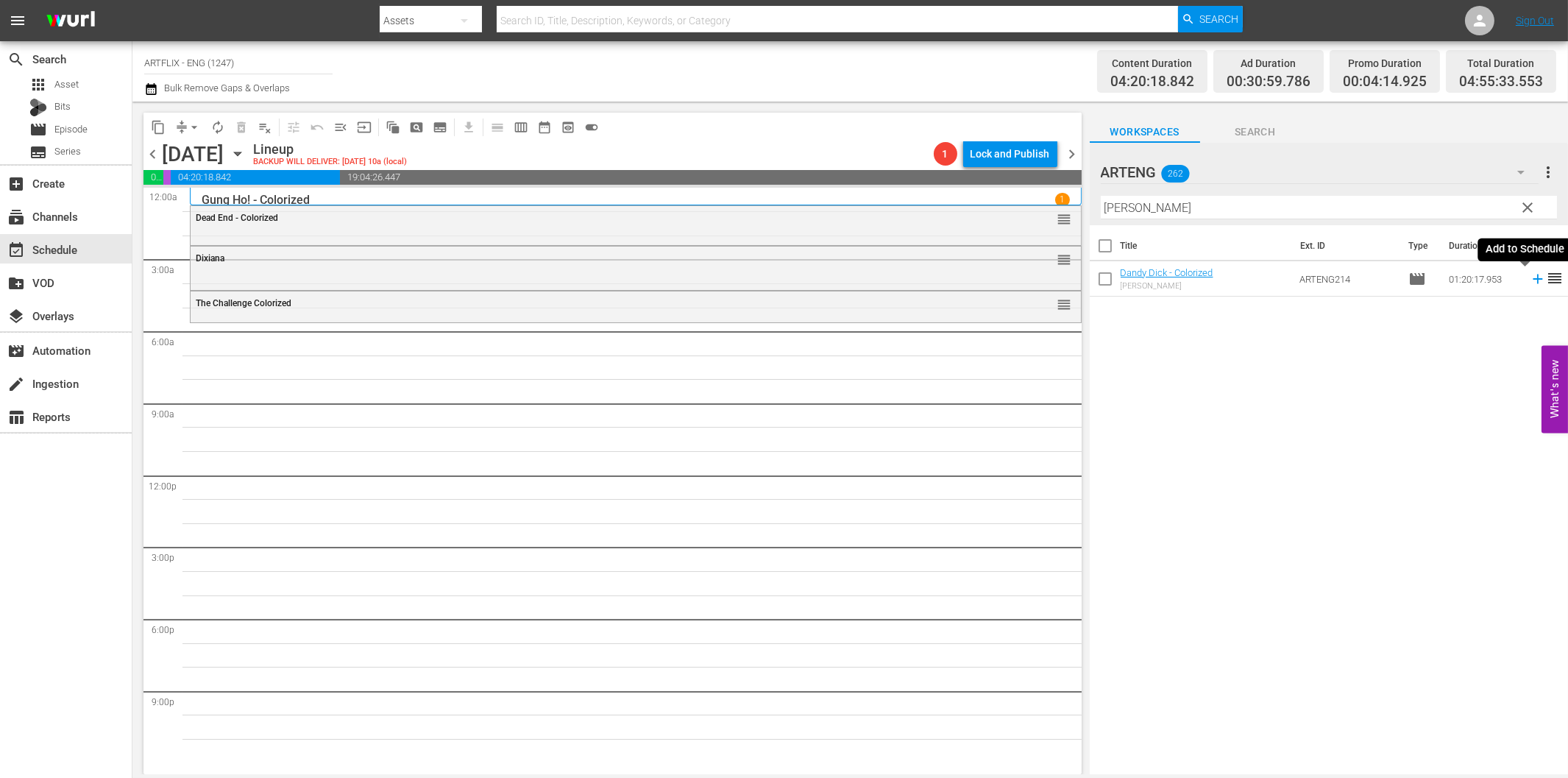
click at [1530, 275] on icon at bounding box center [1538, 278] width 16 height 16
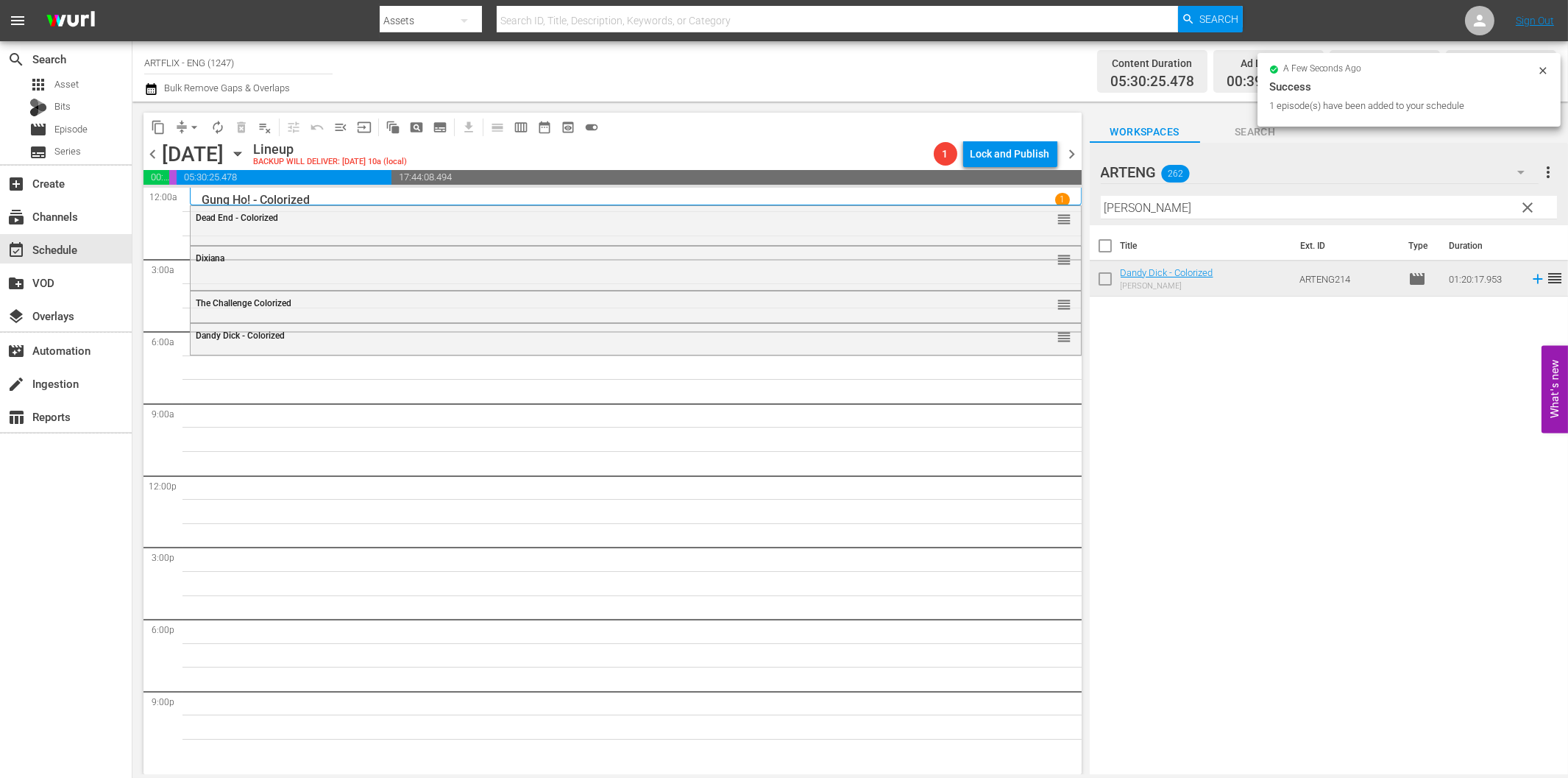
click at [1185, 209] on input "Dandy Dick" at bounding box center [1328, 207] width 456 height 23
paste input "Lost Honeymoon"
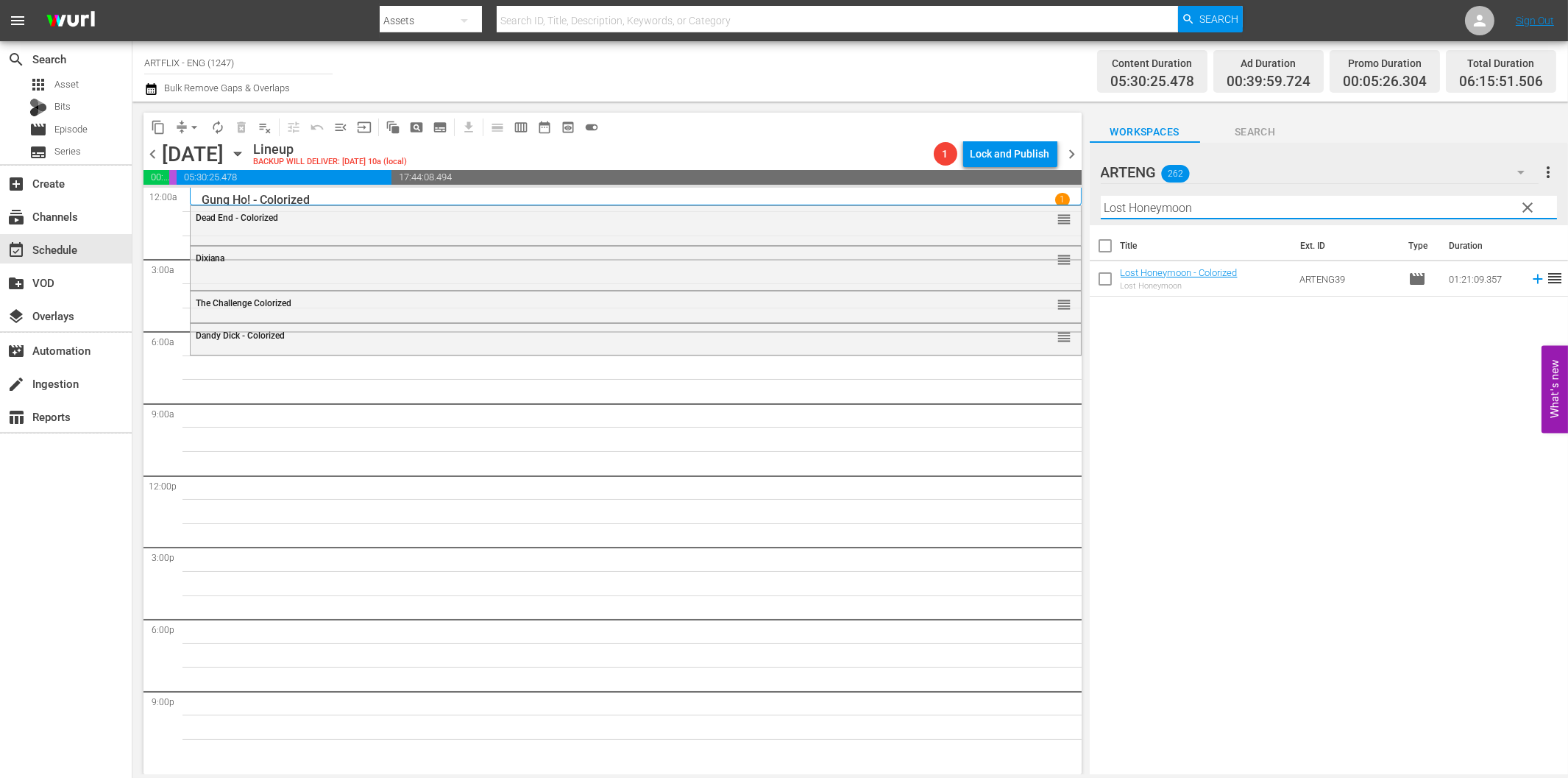
click at [1532, 278] on icon at bounding box center [1537, 279] width 9 height 9
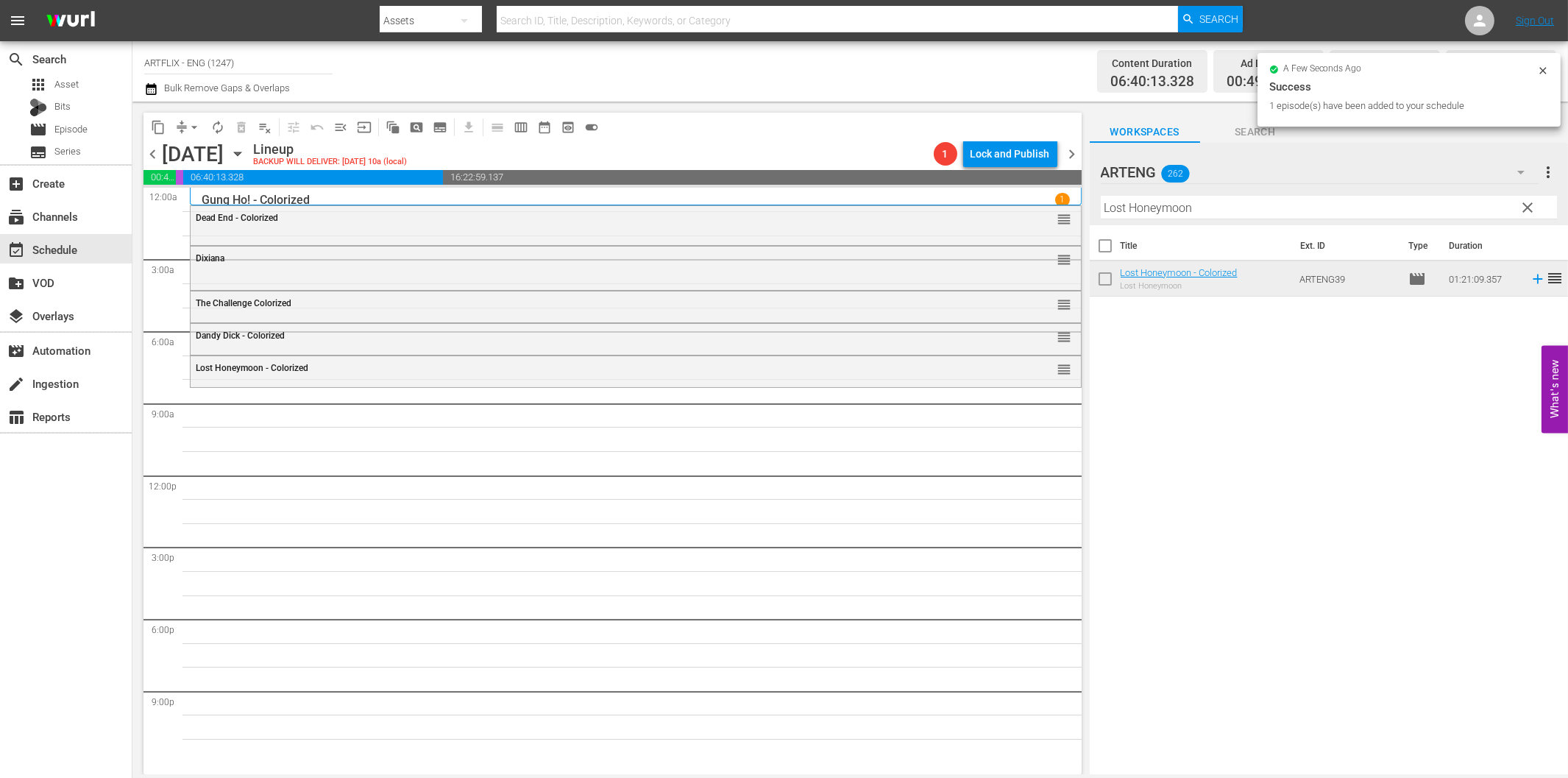
click at [1323, 205] on input "Lost Honeymoon" at bounding box center [1328, 207] width 456 height 23
paste input "Cheers of the Crowd"
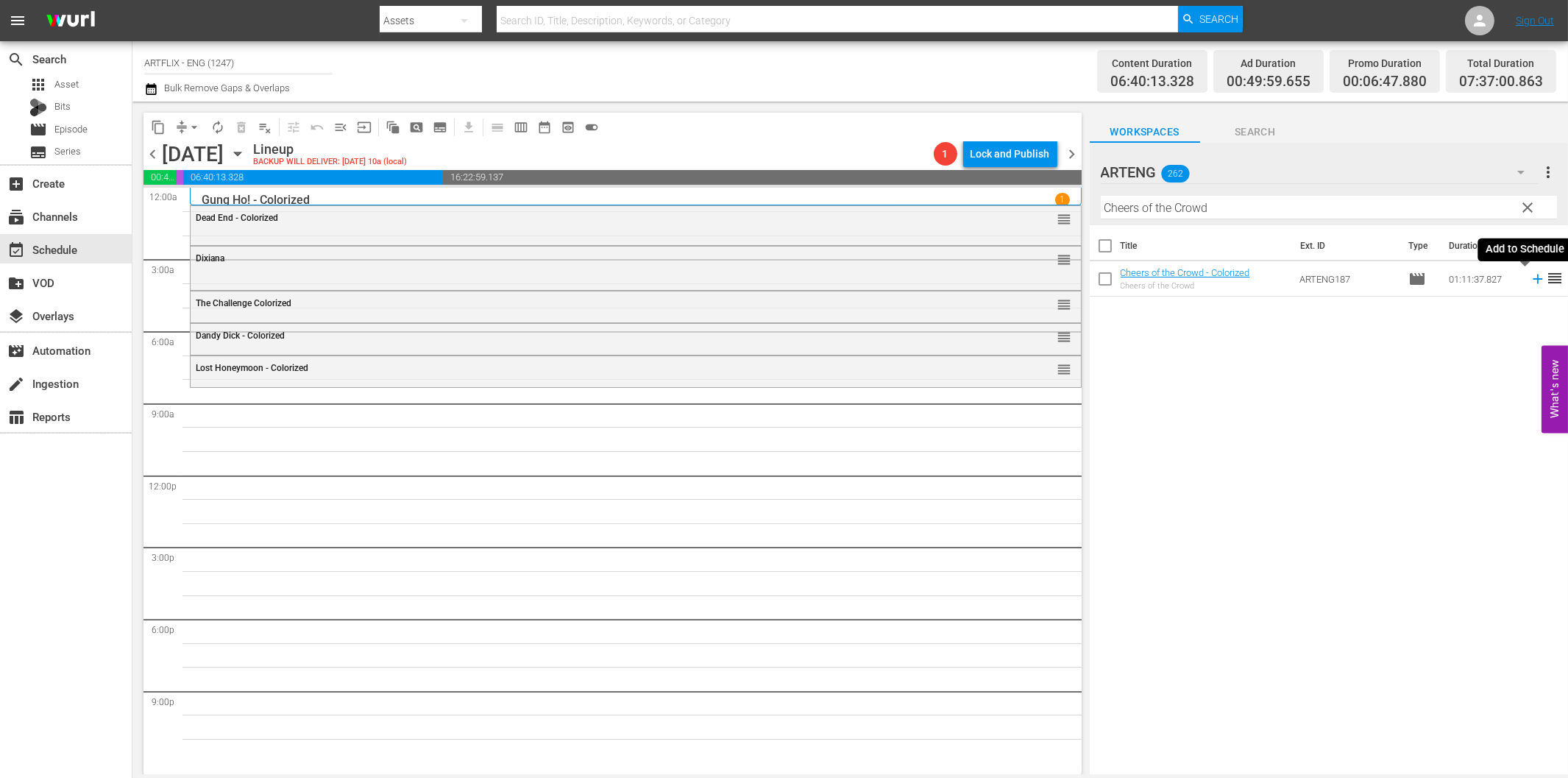
drag, startPoint x: 1528, startPoint y: 283, endPoint x: 1521, endPoint y: 289, distance: 9.2
click at [1530, 283] on icon at bounding box center [1538, 278] width 16 height 16
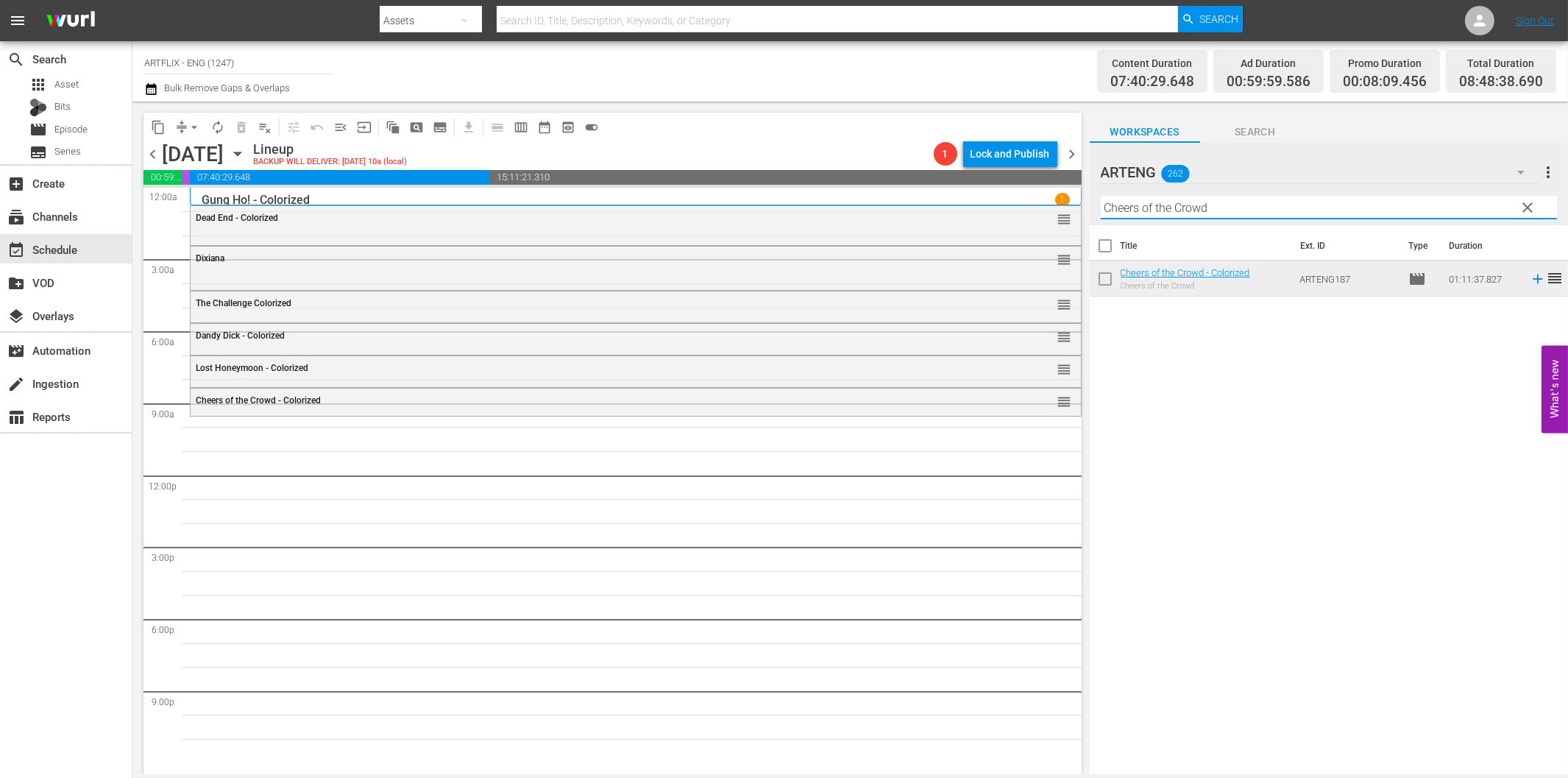
click at [1116, 207] on input "Cheers of the Crowd" at bounding box center [1328, 207] width 456 height 23
paste input "Meet John Doe"
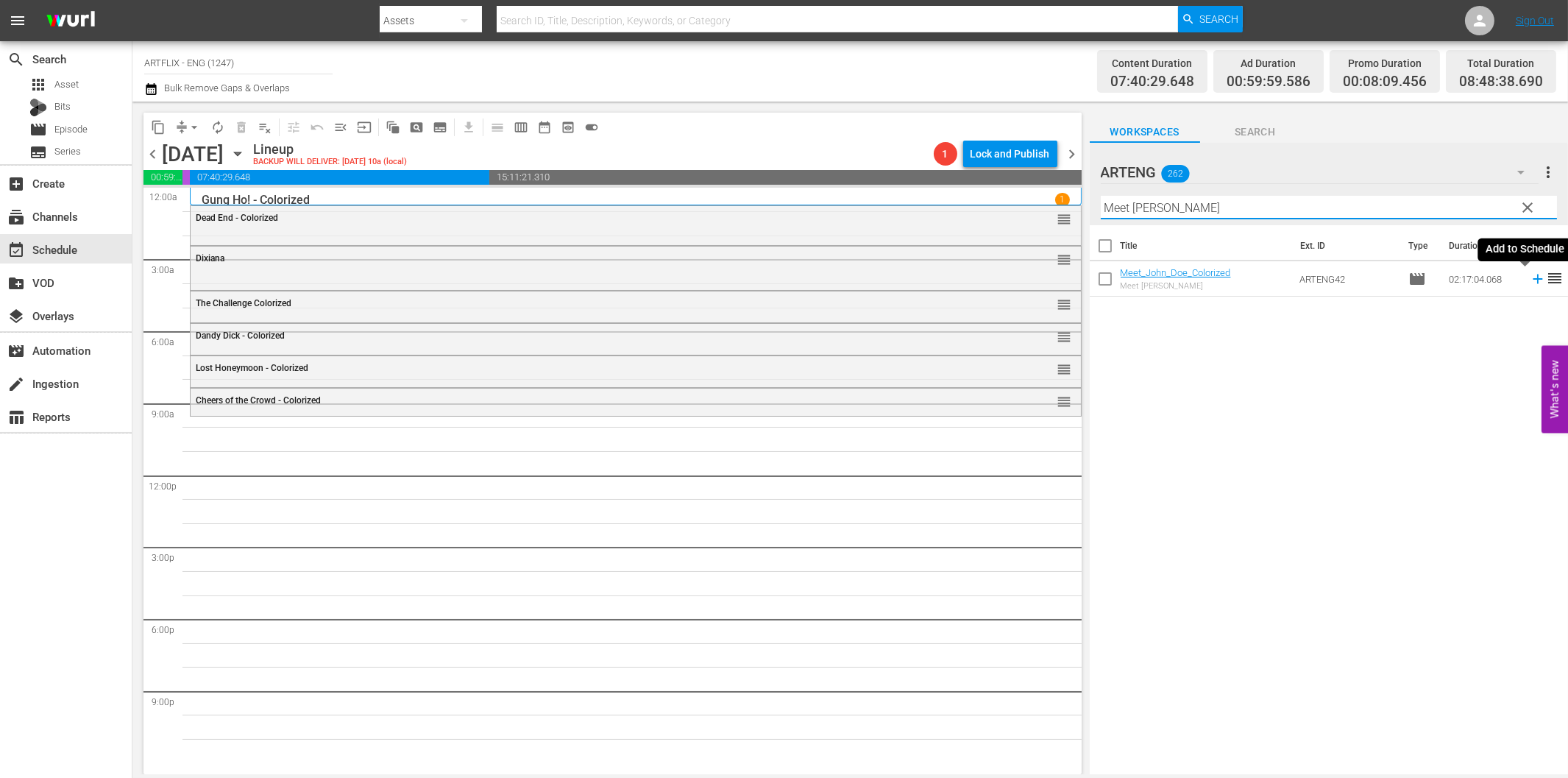
click at [1532, 281] on icon at bounding box center [1537, 279] width 9 height 9
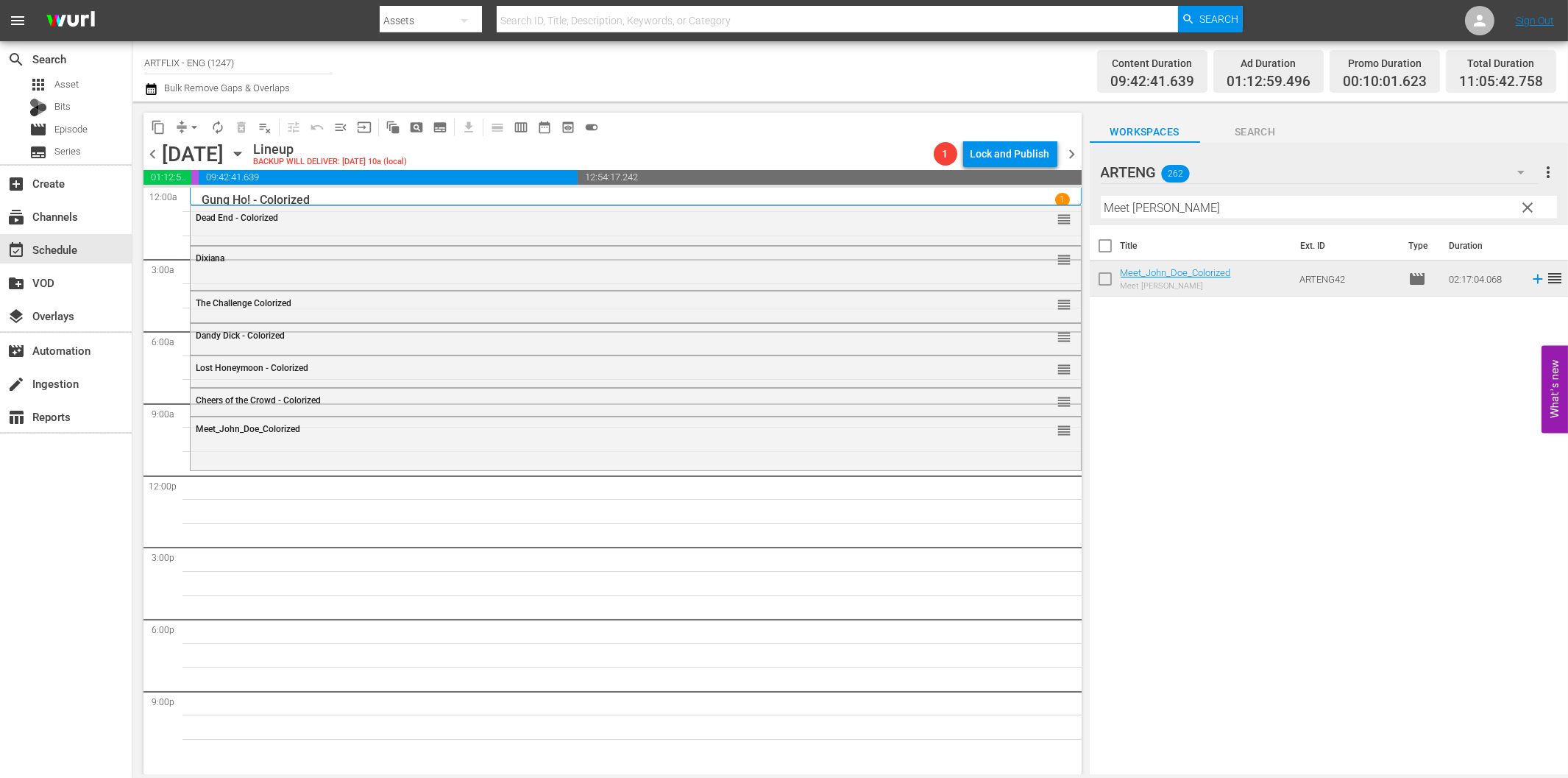
click at [1256, 209] on input "Meet John Doe" at bounding box center [1328, 207] width 456 height 23
paste input "Call of the Yukon"
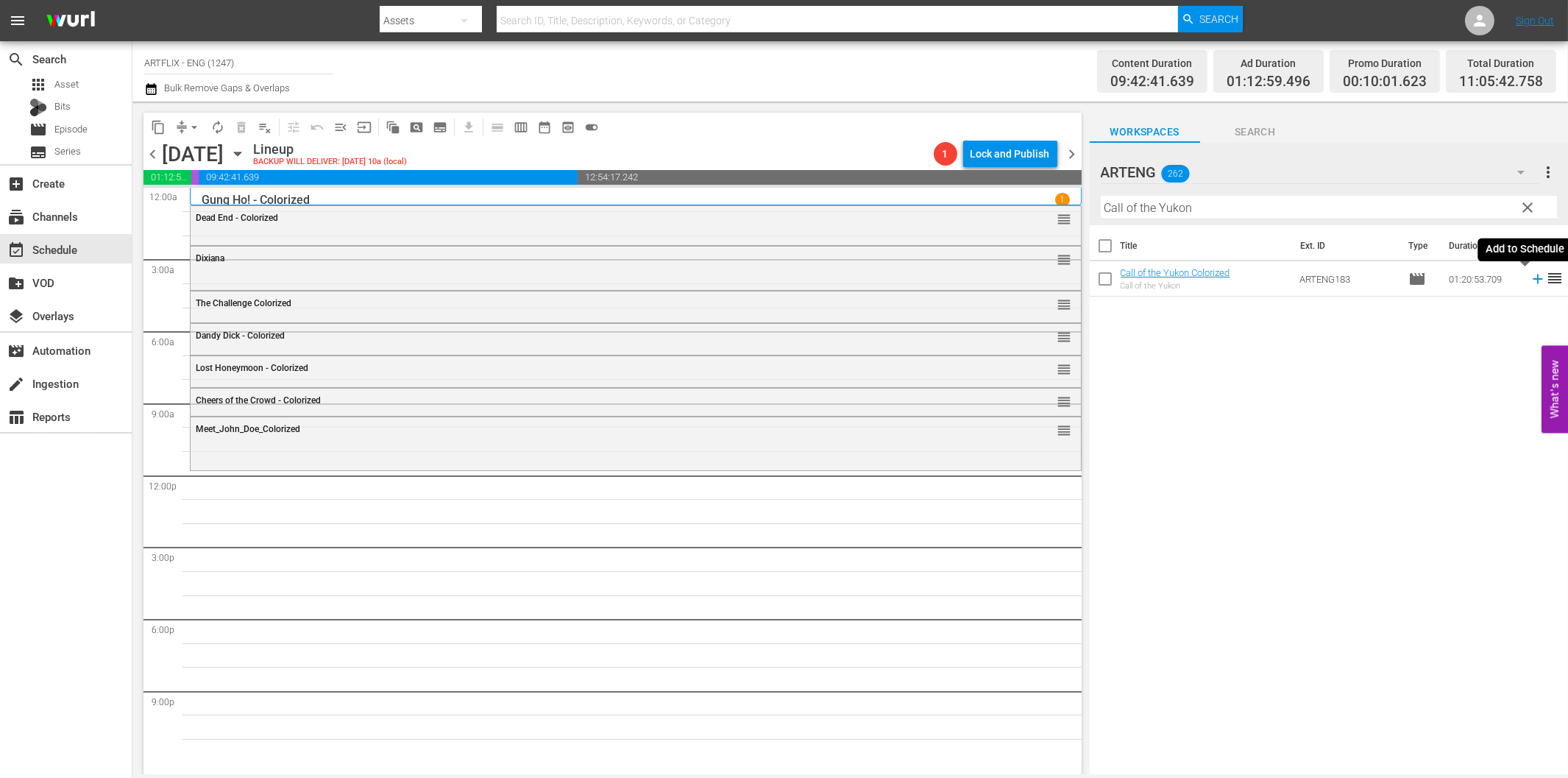
click at [1530, 282] on icon at bounding box center [1538, 278] width 16 height 16
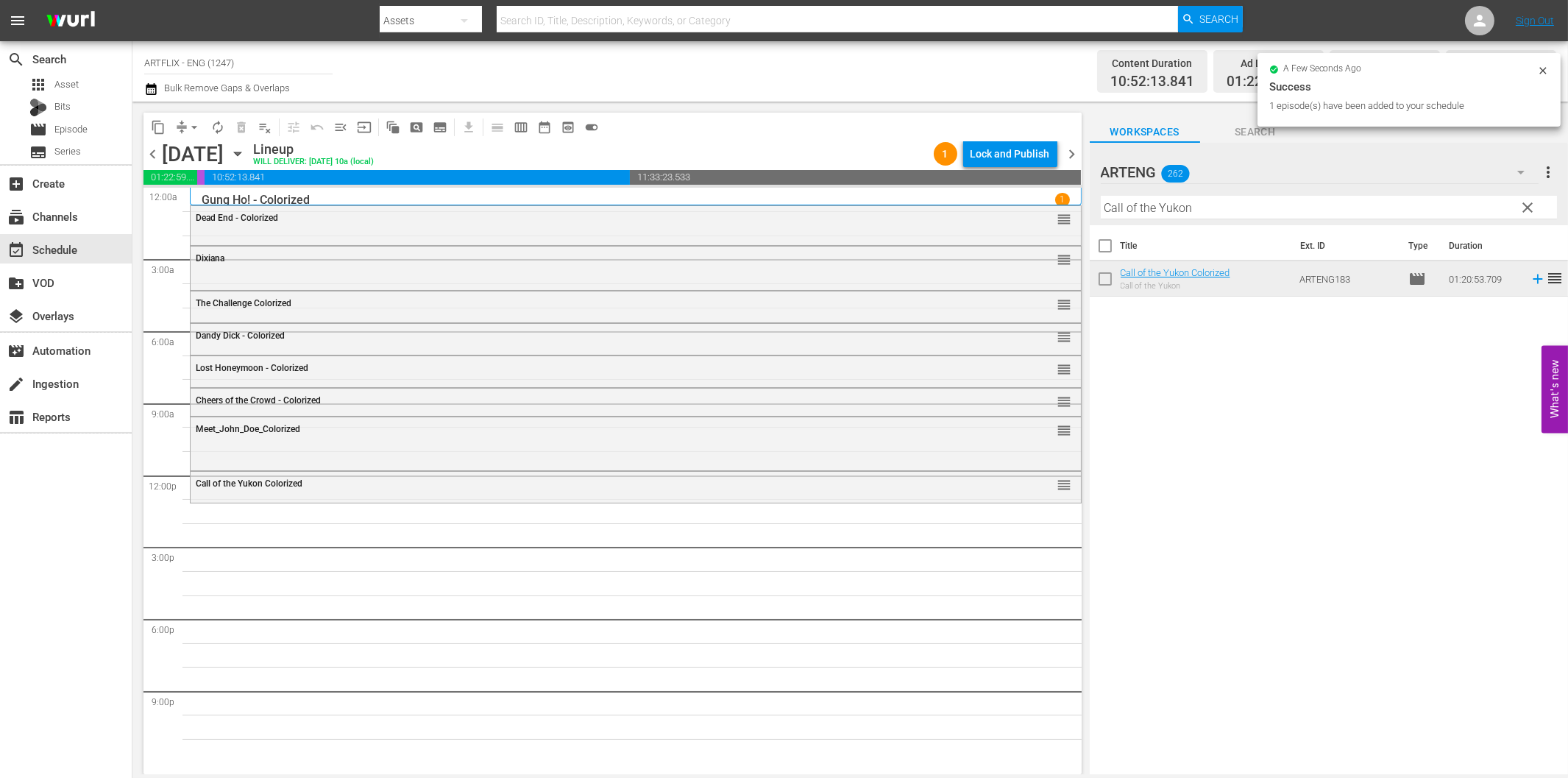
click at [1298, 204] on input "Call of the Yukon" at bounding box center [1328, 207] width 456 height 23
paste input "Escape from Angola"
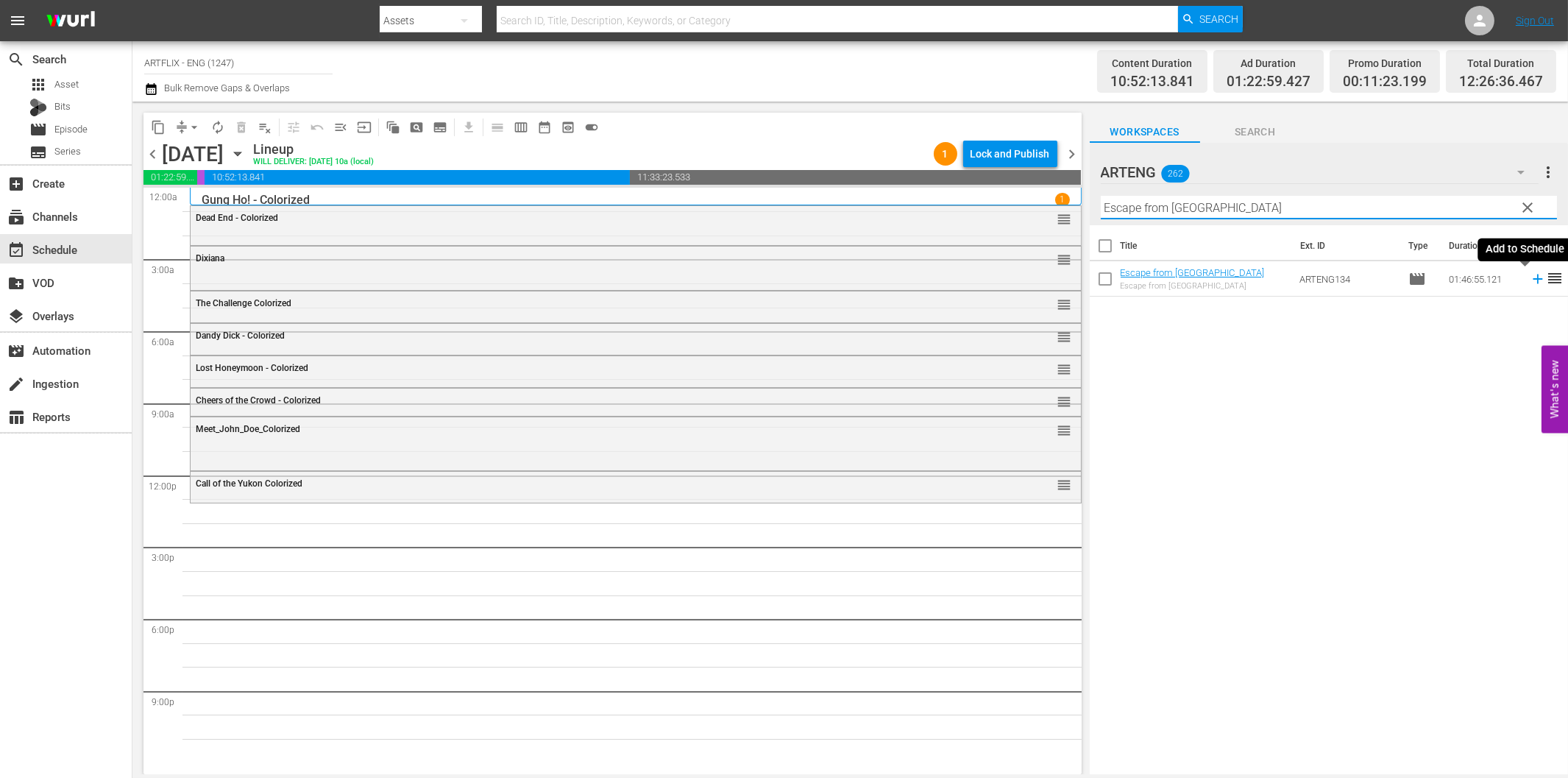
click at [1530, 282] on icon at bounding box center [1538, 278] width 16 height 16
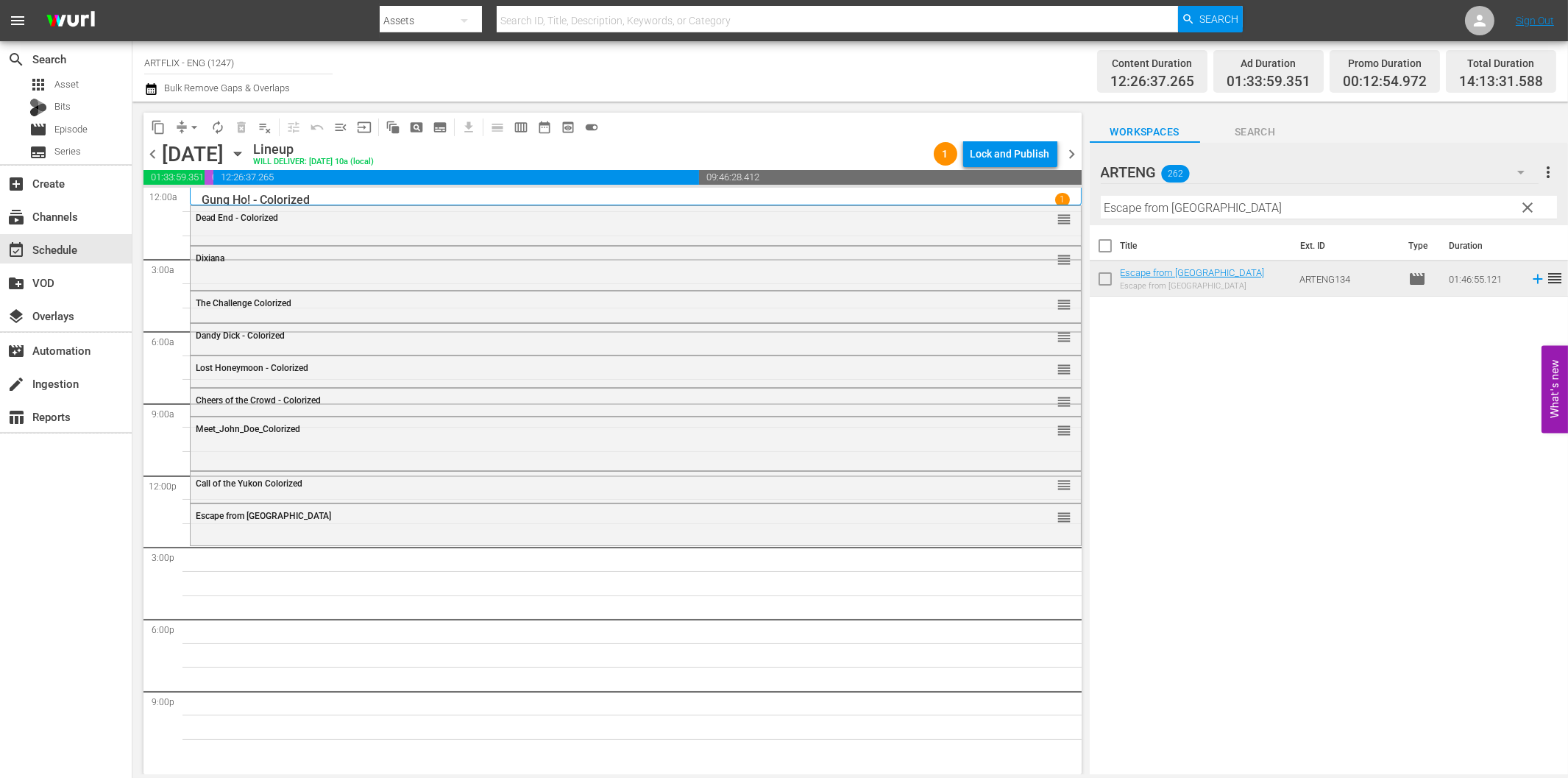
click at [1183, 202] on input "Escape from Angola" at bounding box center [1328, 207] width 456 height 23
paste input "Let's Get Tough!"
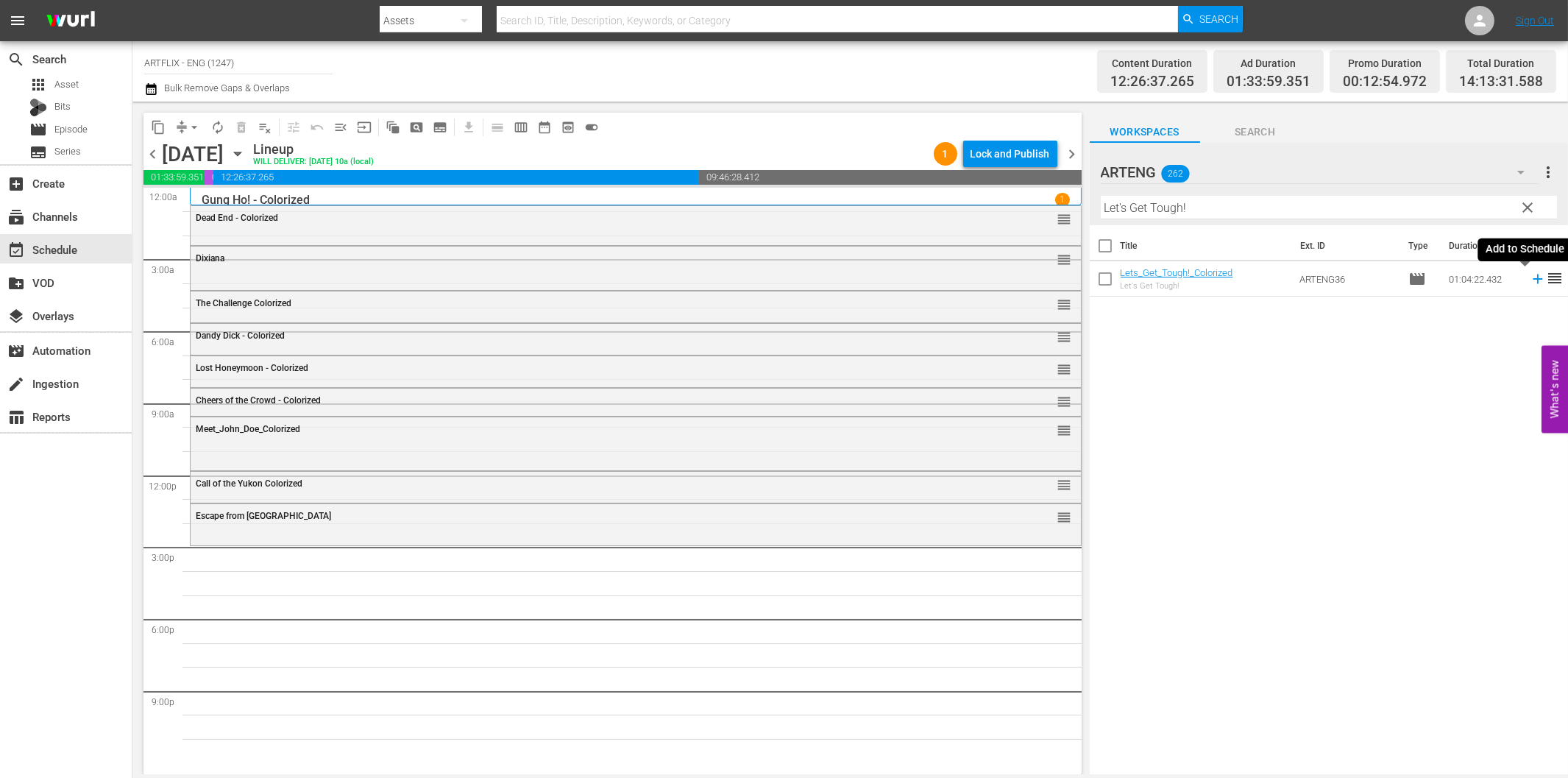
click at [1532, 278] on icon at bounding box center [1537, 279] width 9 height 9
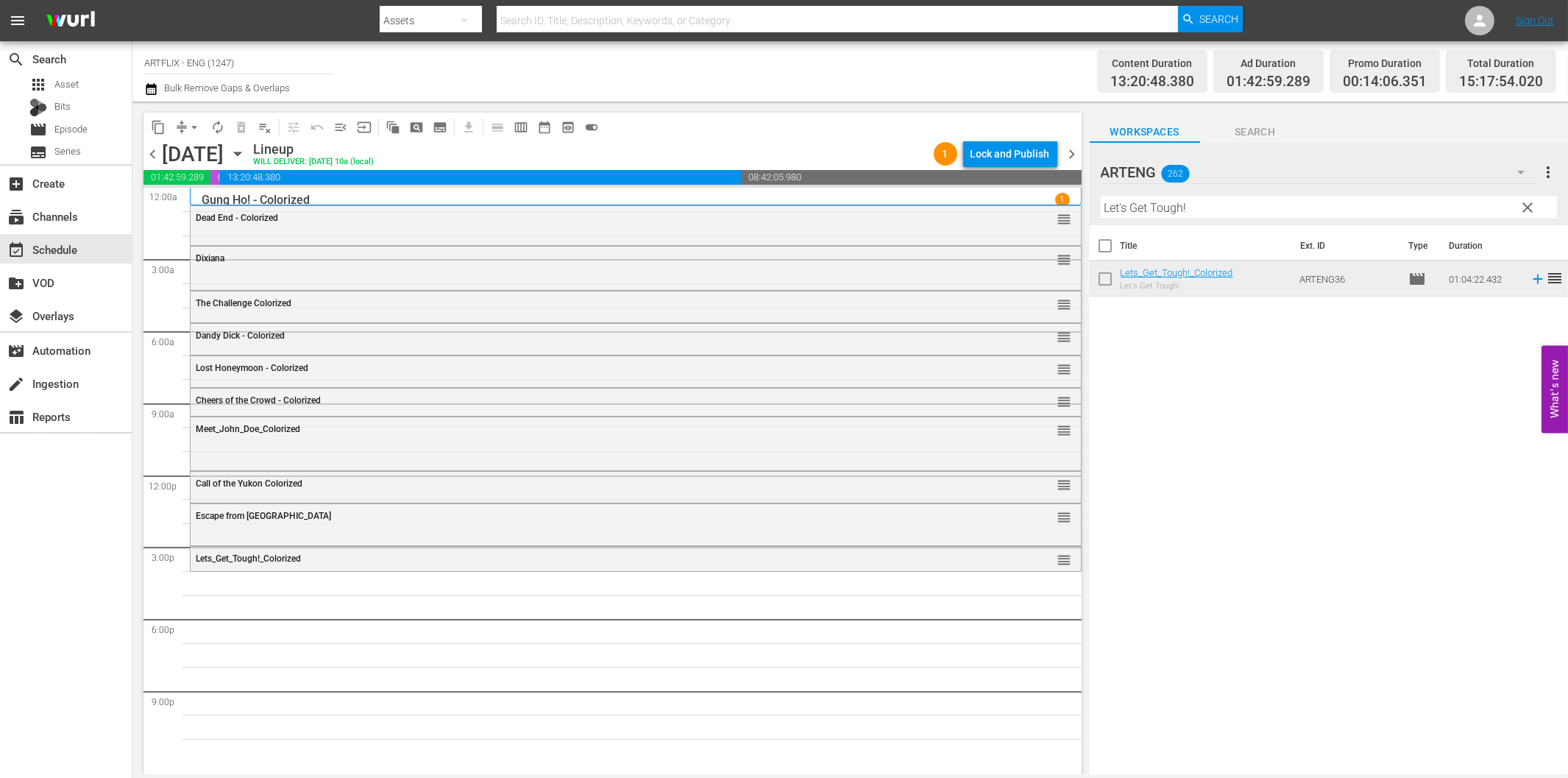
click at [1311, 211] on input "Let's Get Tough!" at bounding box center [1328, 207] width 456 height 23
paste input "Corregidor"
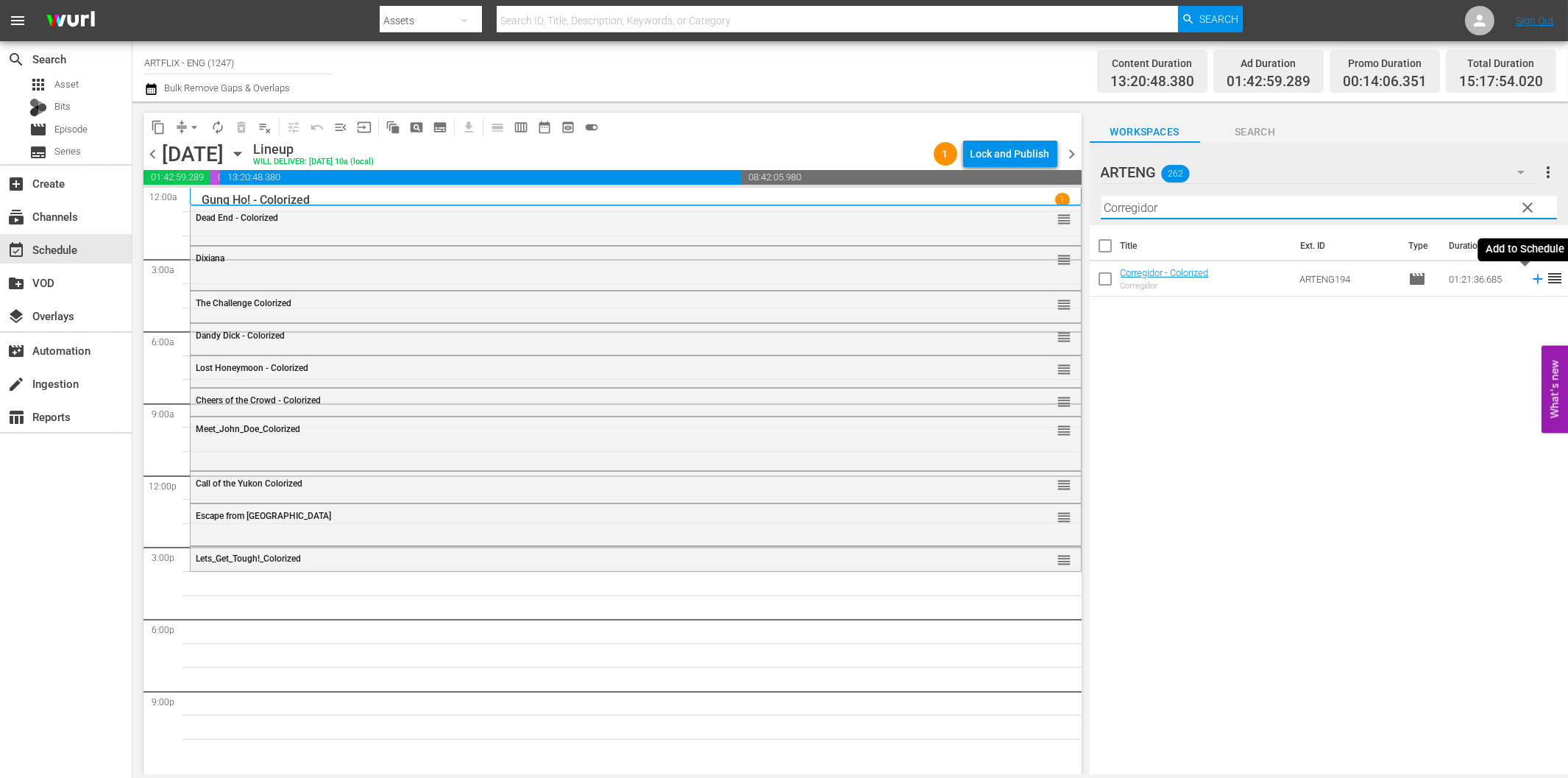
click at [1530, 278] on icon at bounding box center [1538, 278] width 16 height 16
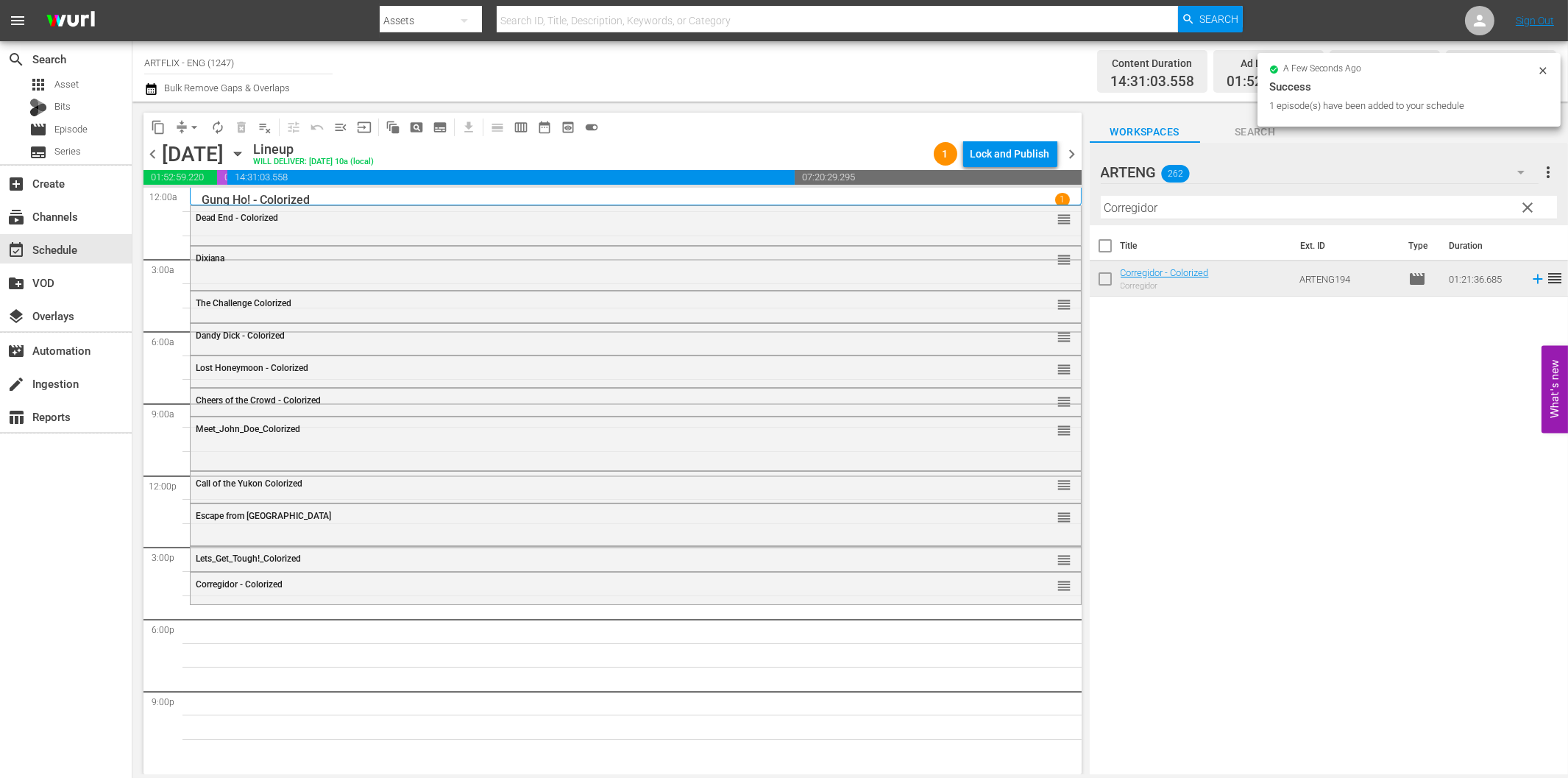
drag, startPoint x: 1136, startPoint y: 211, endPoint x: 1159, endPoint y: 237, distance: 34.7
click at [1137, 210] on input "Corregidor" at bounding box center [1328, 207] width 456 height 23
paste input "arnival of Souls"
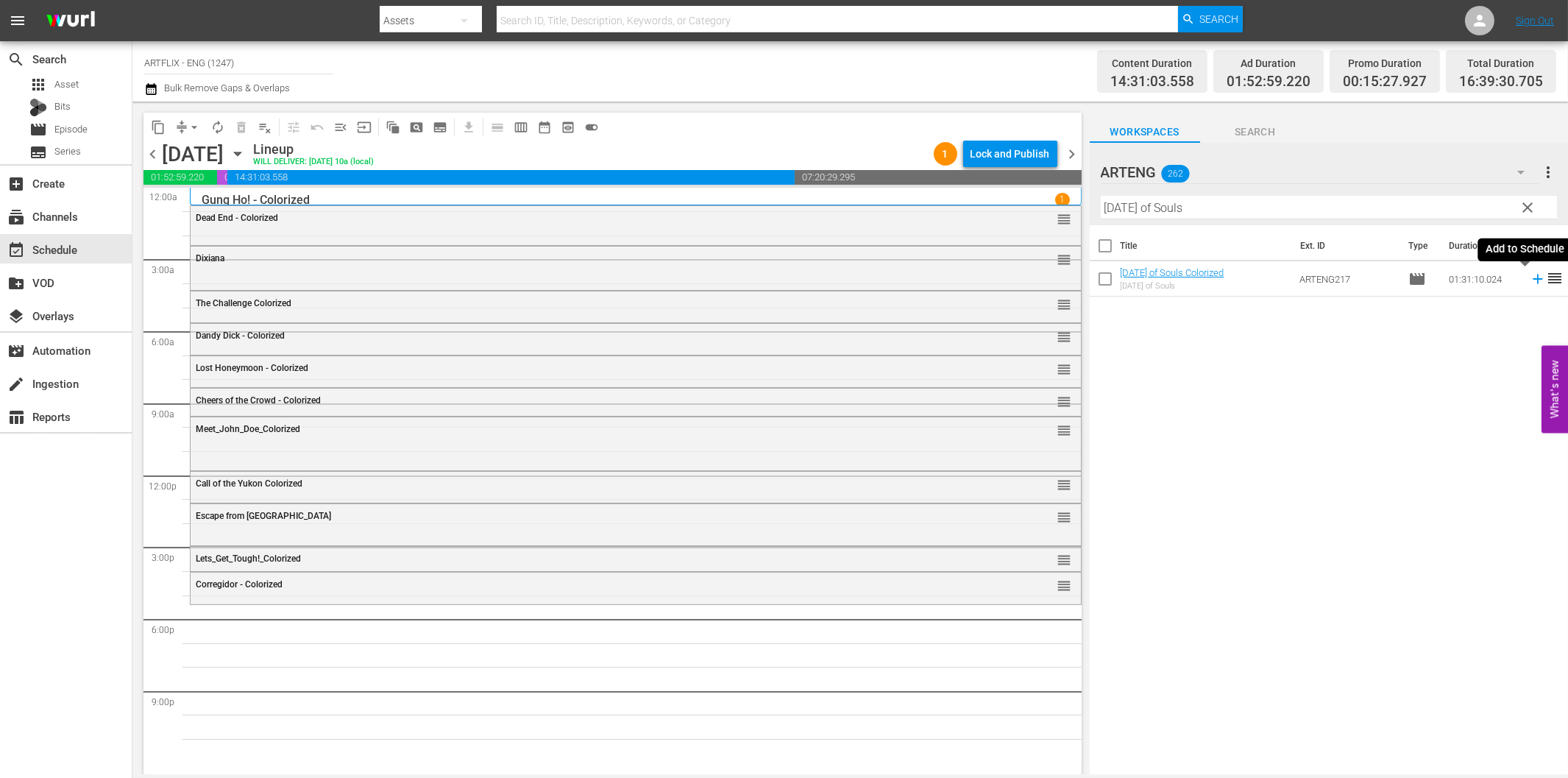
click at [1530, 282] on icon at bounding box center [1538, 278] width 16 height 16
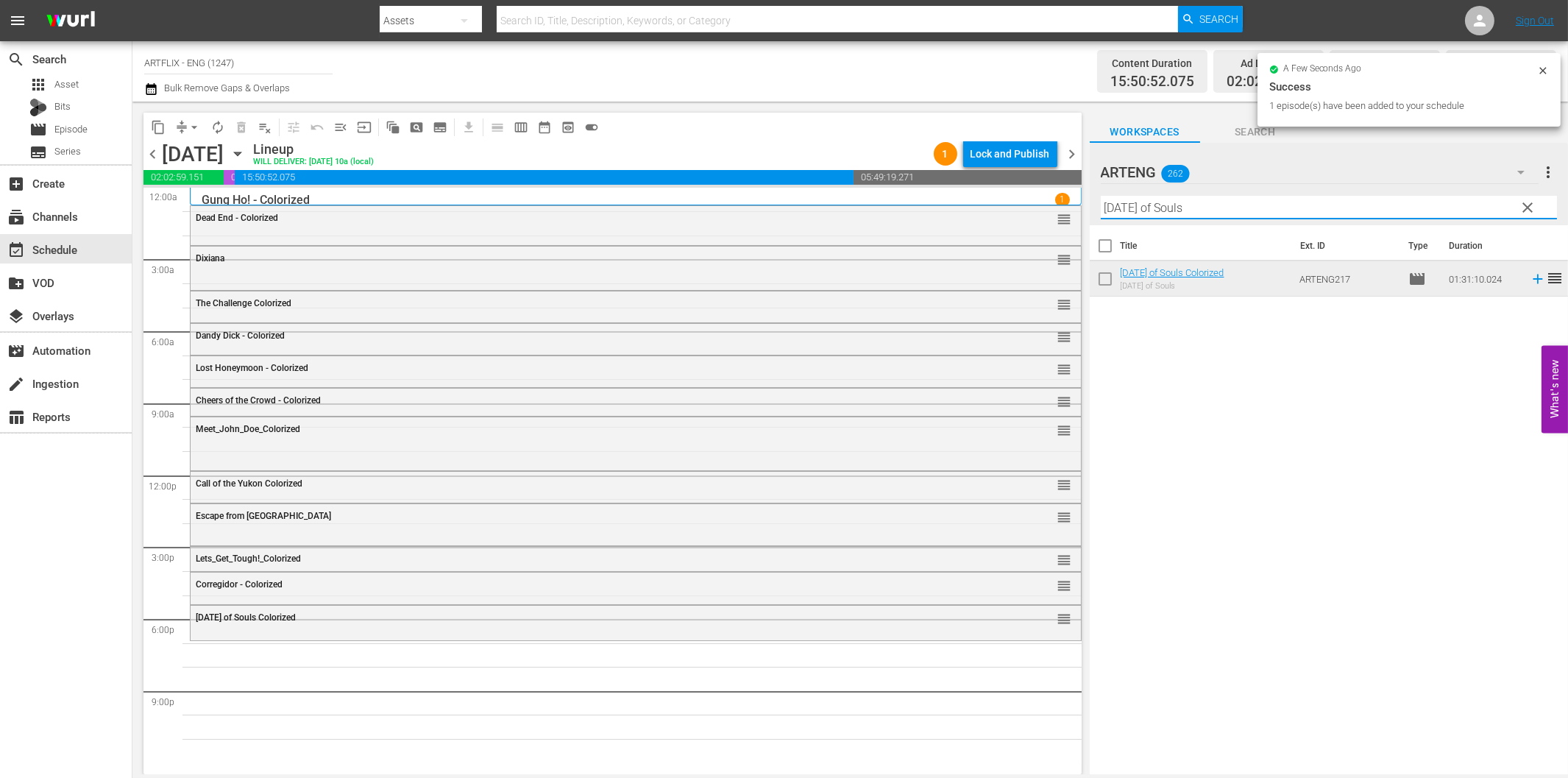
click at [1138, 208] on input "Carnival of Souls" at bounding box center [1328, 207] width 456 height 23
paste input "Fear and Desire"
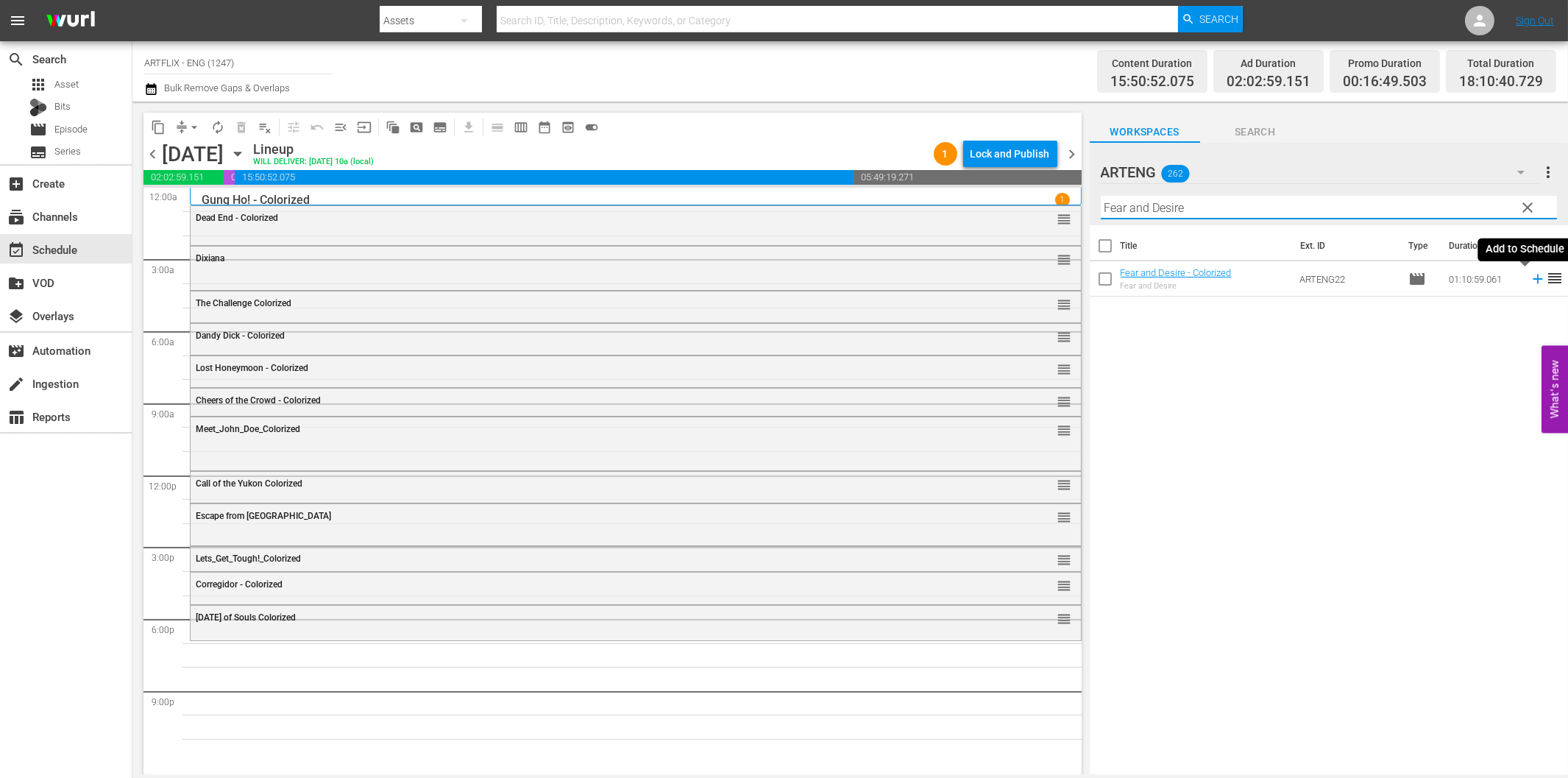
click at [1532, 280] on icon at bounding box center [1537, 279] width 9 height 9
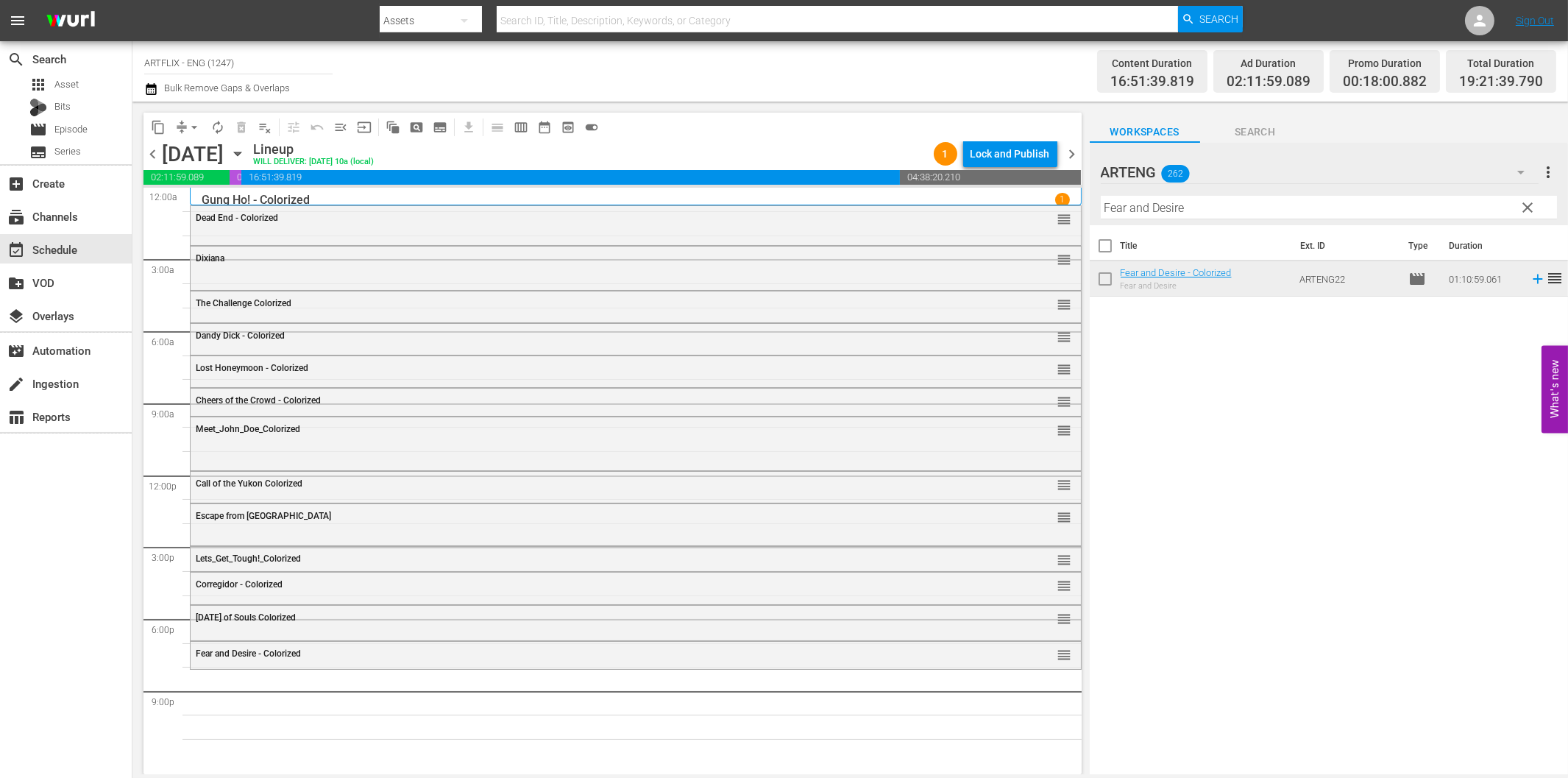
click at [1197, 206] on input "Fear and Desire" at bounding box center [1328, 207] width 456 height 23
paste input "Run, Psycho, Run"
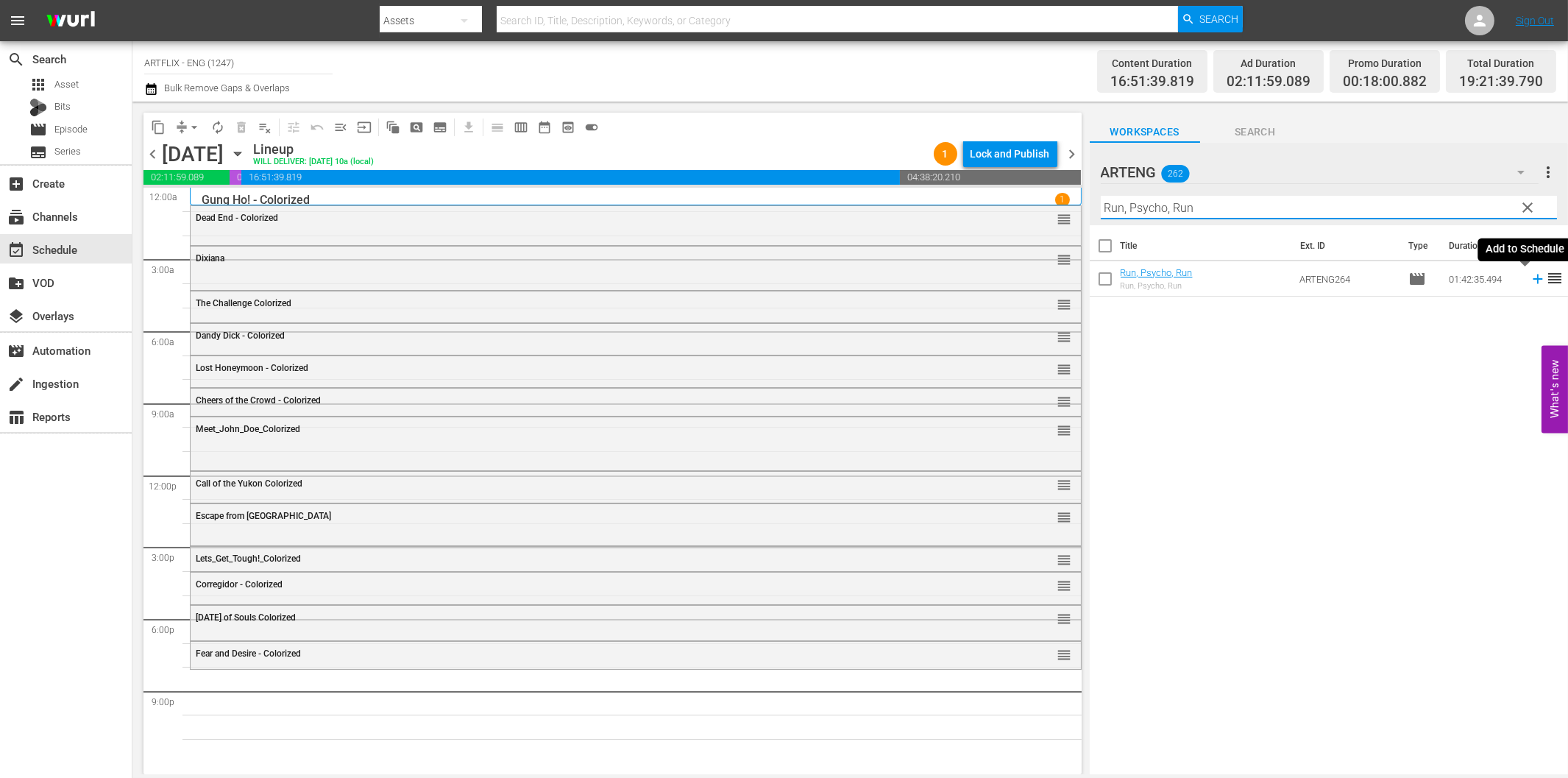
drag, startPoint x: 1526, startPoint y: 275, endPoint x: 1497, endPoint y: 278, distance: 29.2
click at [1530, 275] on icon at bounding box center [1538, 278] width 16 height 16
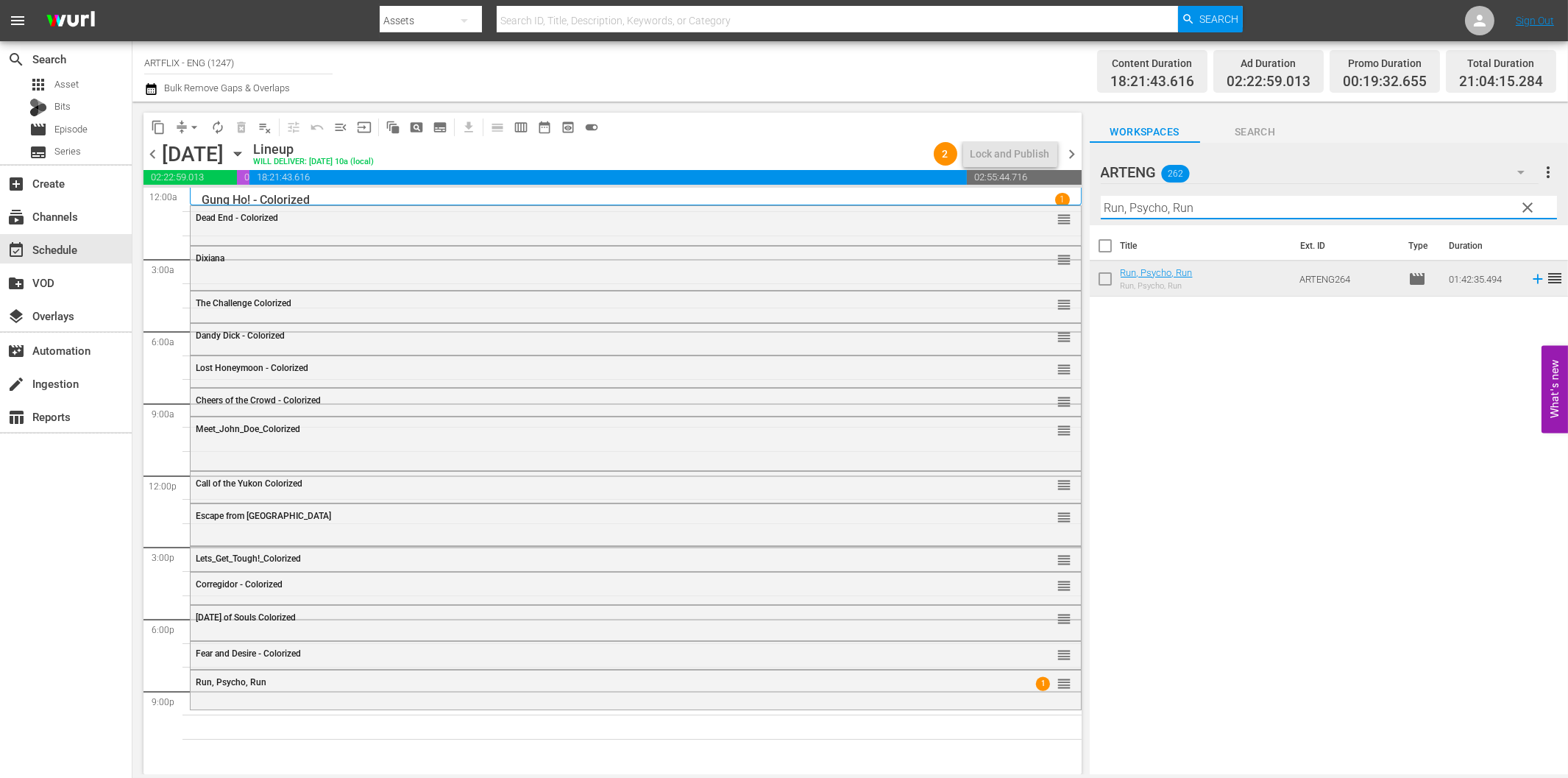
click at [1269, 202] on input "Run, Psycho, Run" at bounding box center [1328, 207] width 456 height 23
paste input "Invisible Ghost"
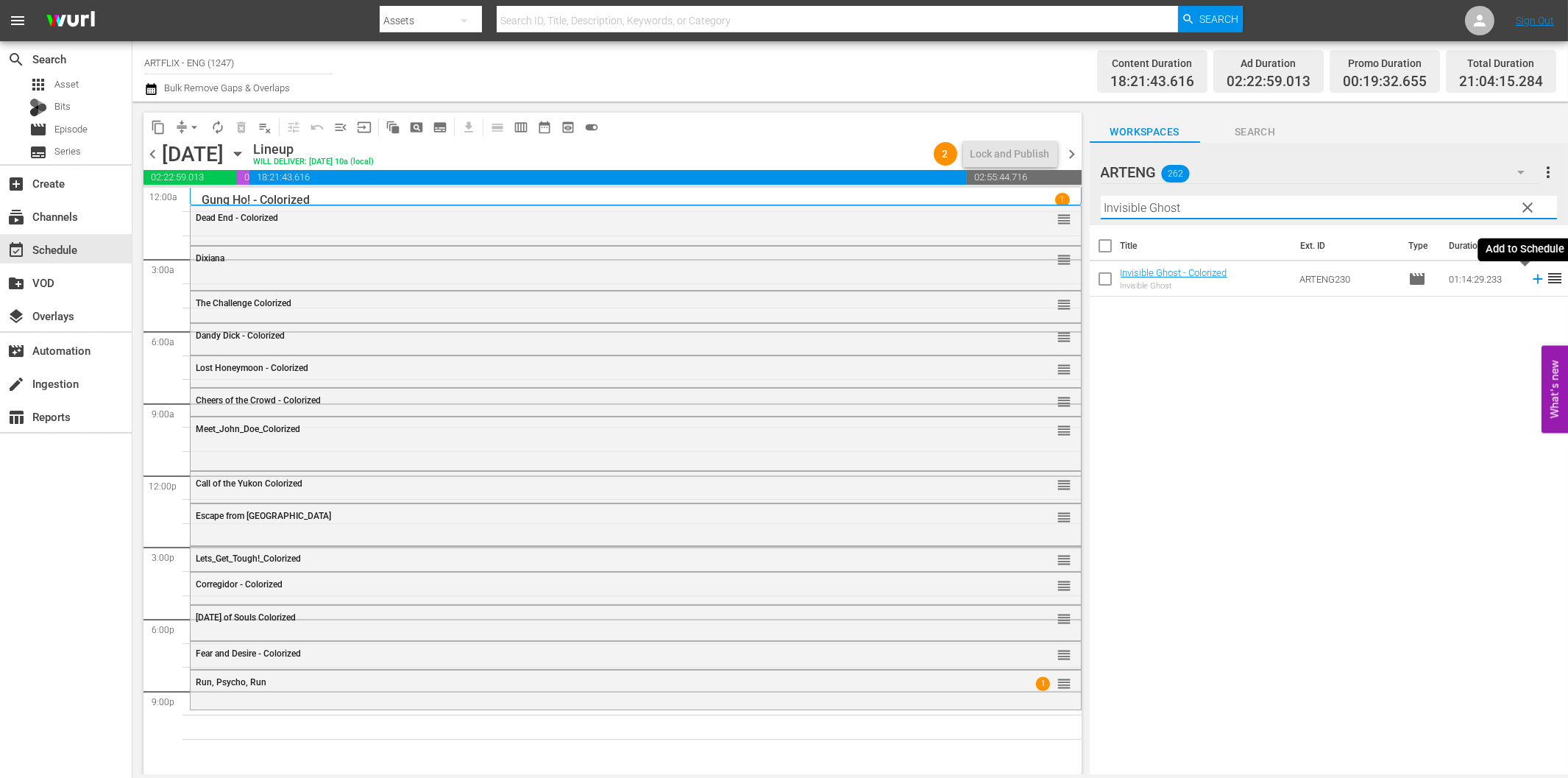
click at [1530, 276] on icon at bounding box center [1538, 278] width 16 height 16
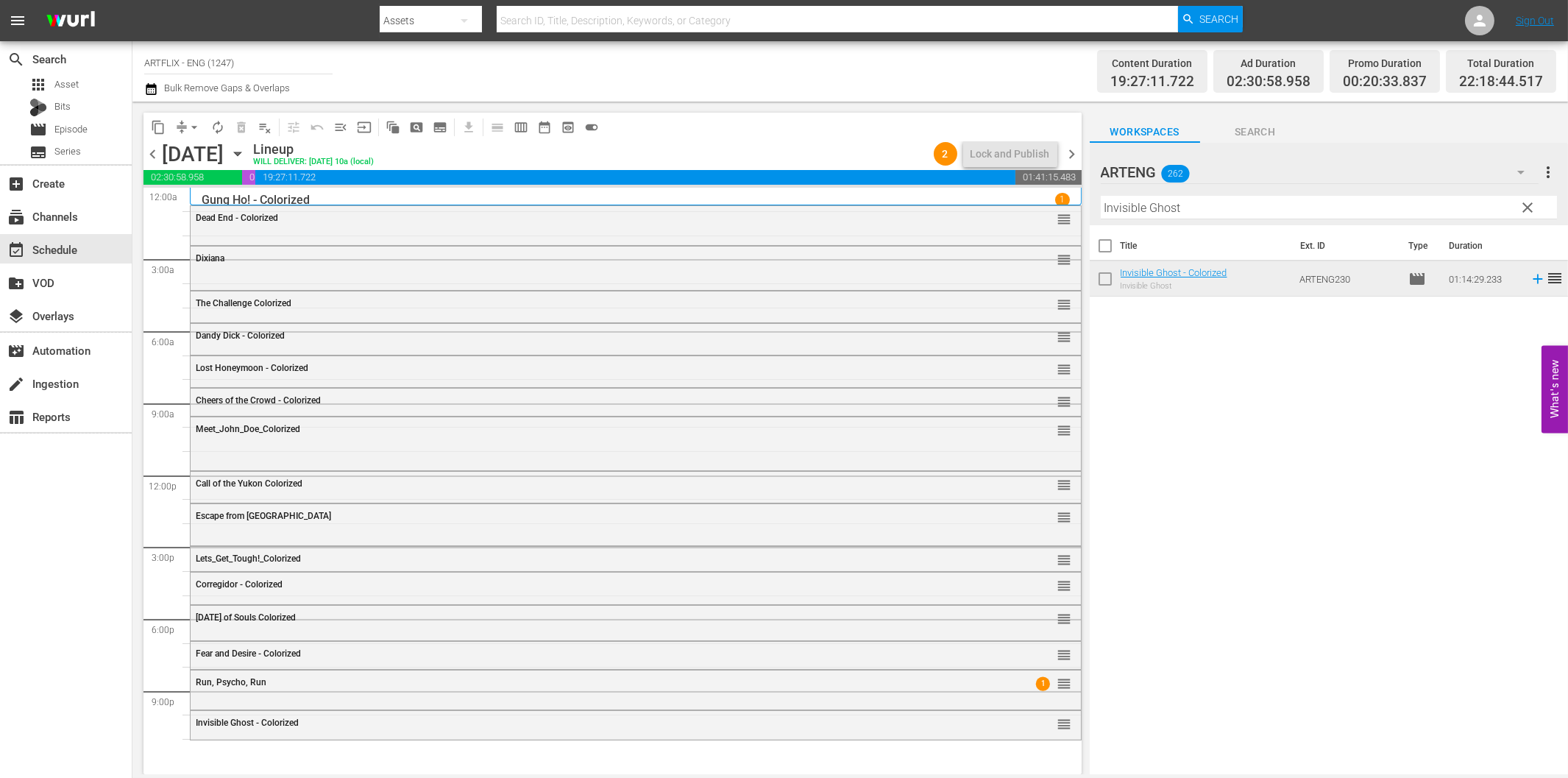
click at [1283, 209] on input "Invisible Ghost" at bounding box center [1328, 207] width 456 height 23
paste input "Utopia"
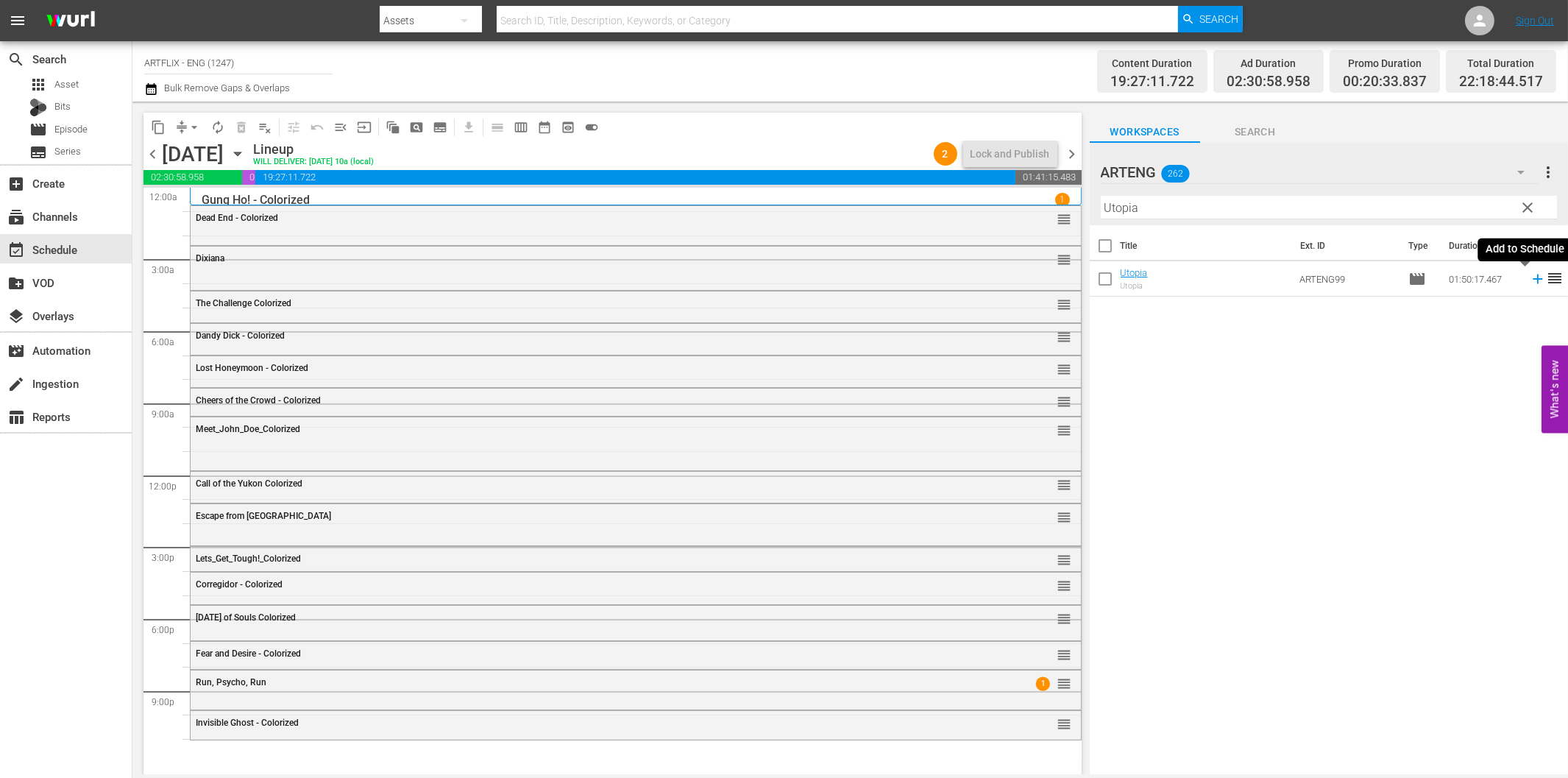
click at [1530, 281] on icon at bounding box center [1538, 278] width 16 height 16
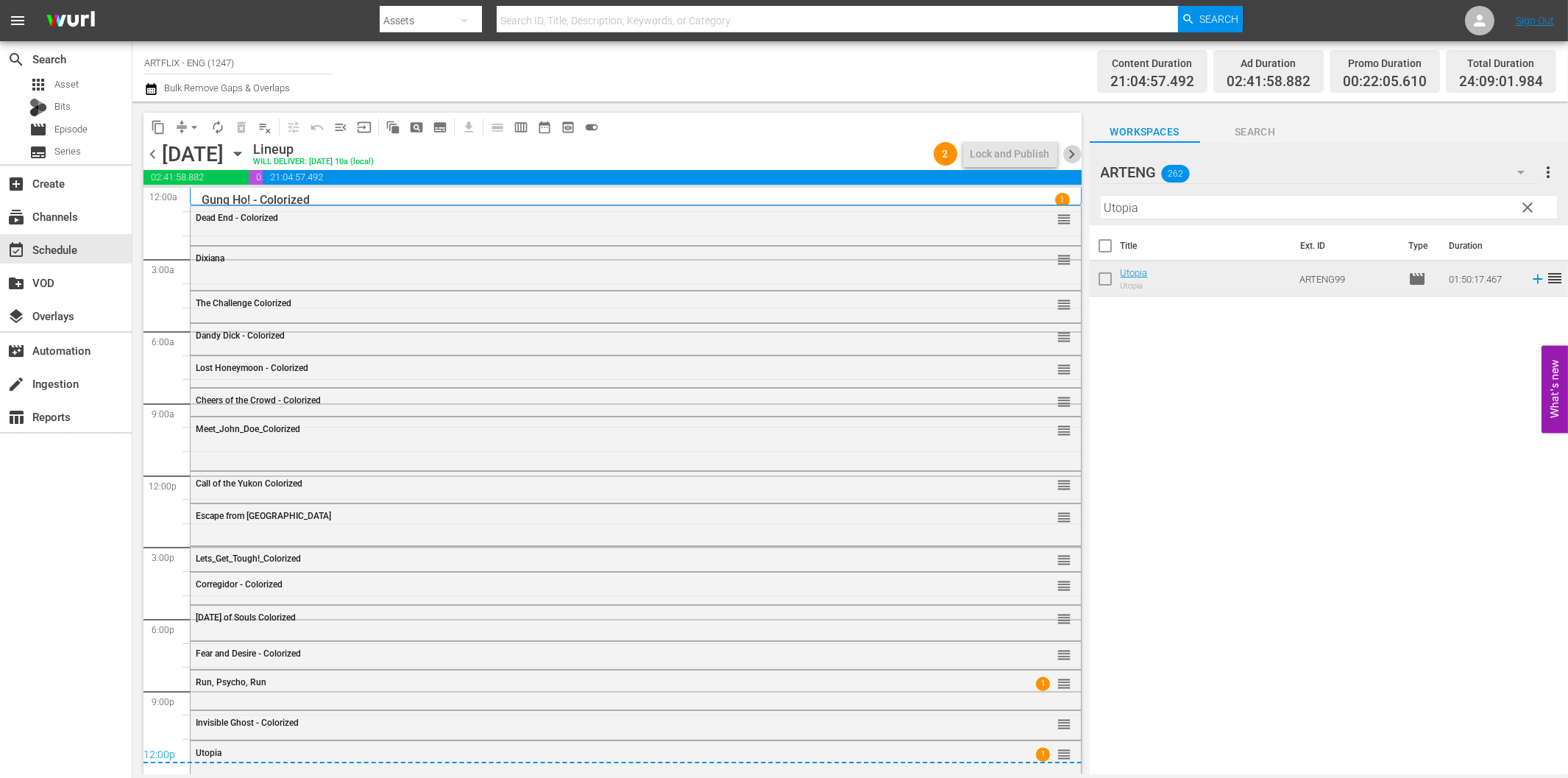
click at [1075, 150] on span "chevron_right" at bounding box center [1072, 154] width 19 height 19
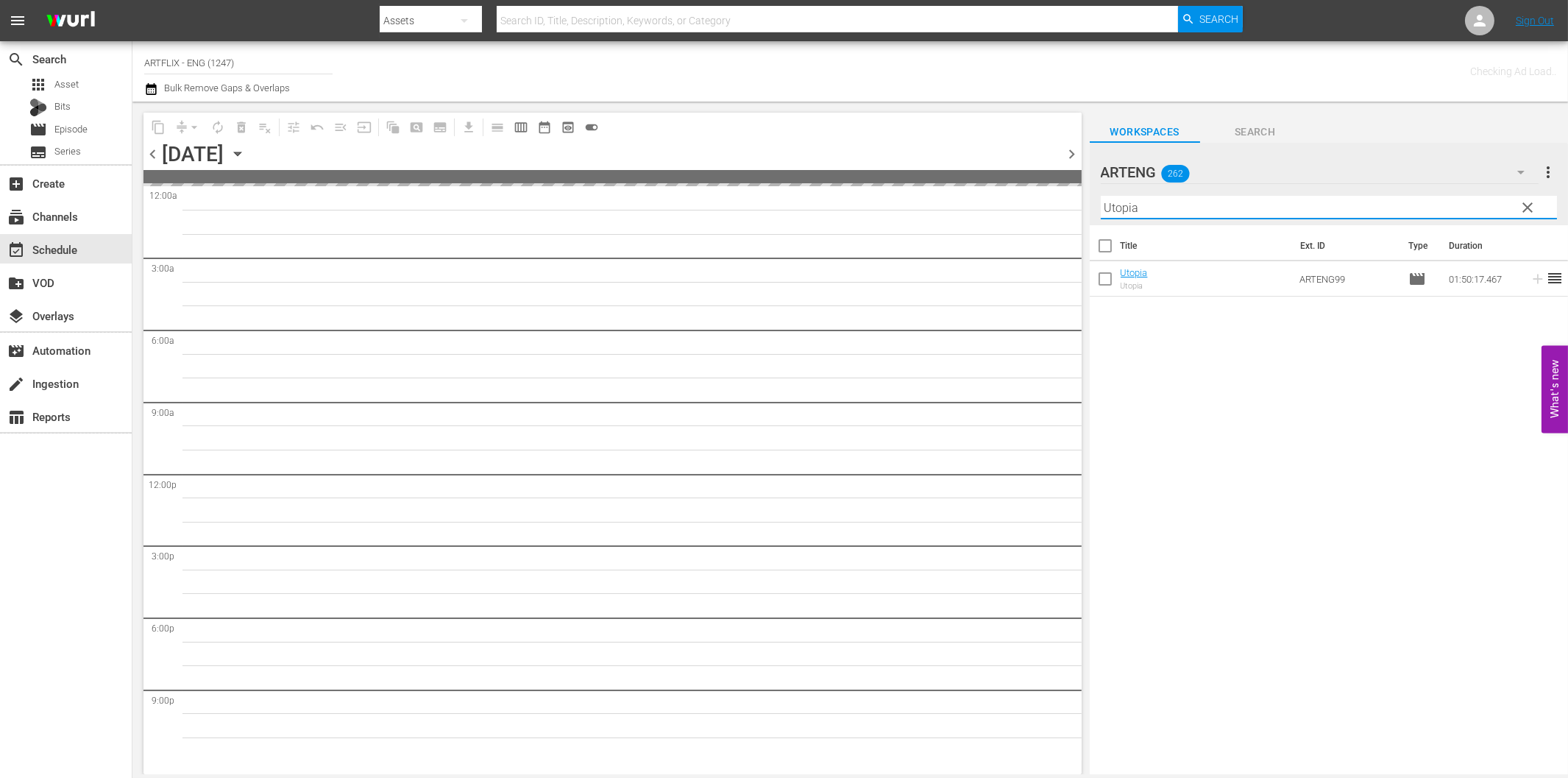
click at [1156, 203] on input "Utopia" at bounding box center [1328, 207] width 456 height 23
paste input "Seven Alone"
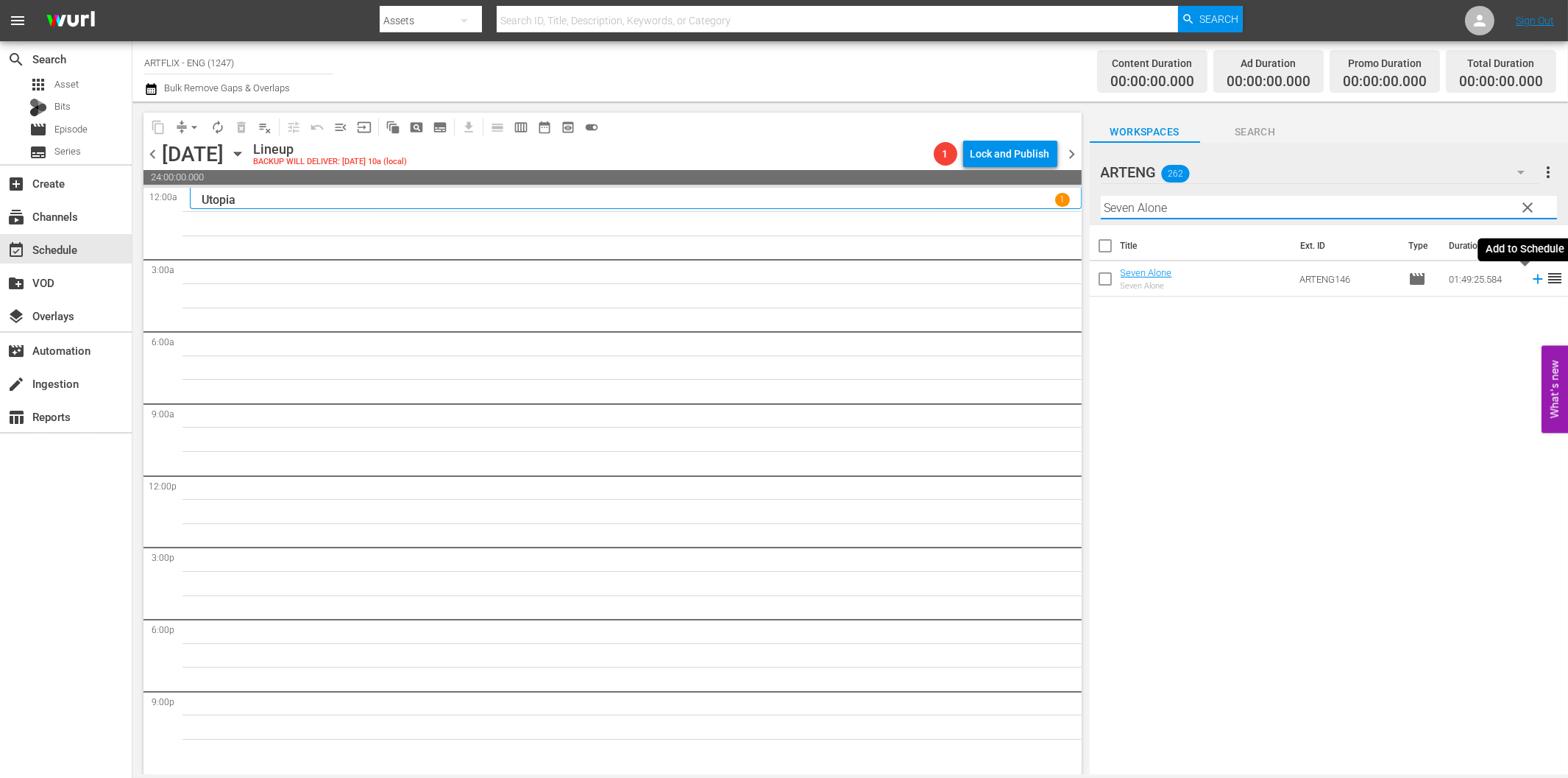
click at [1530, 282] on icon at bounding box center [1538, 278] width 16 height 16
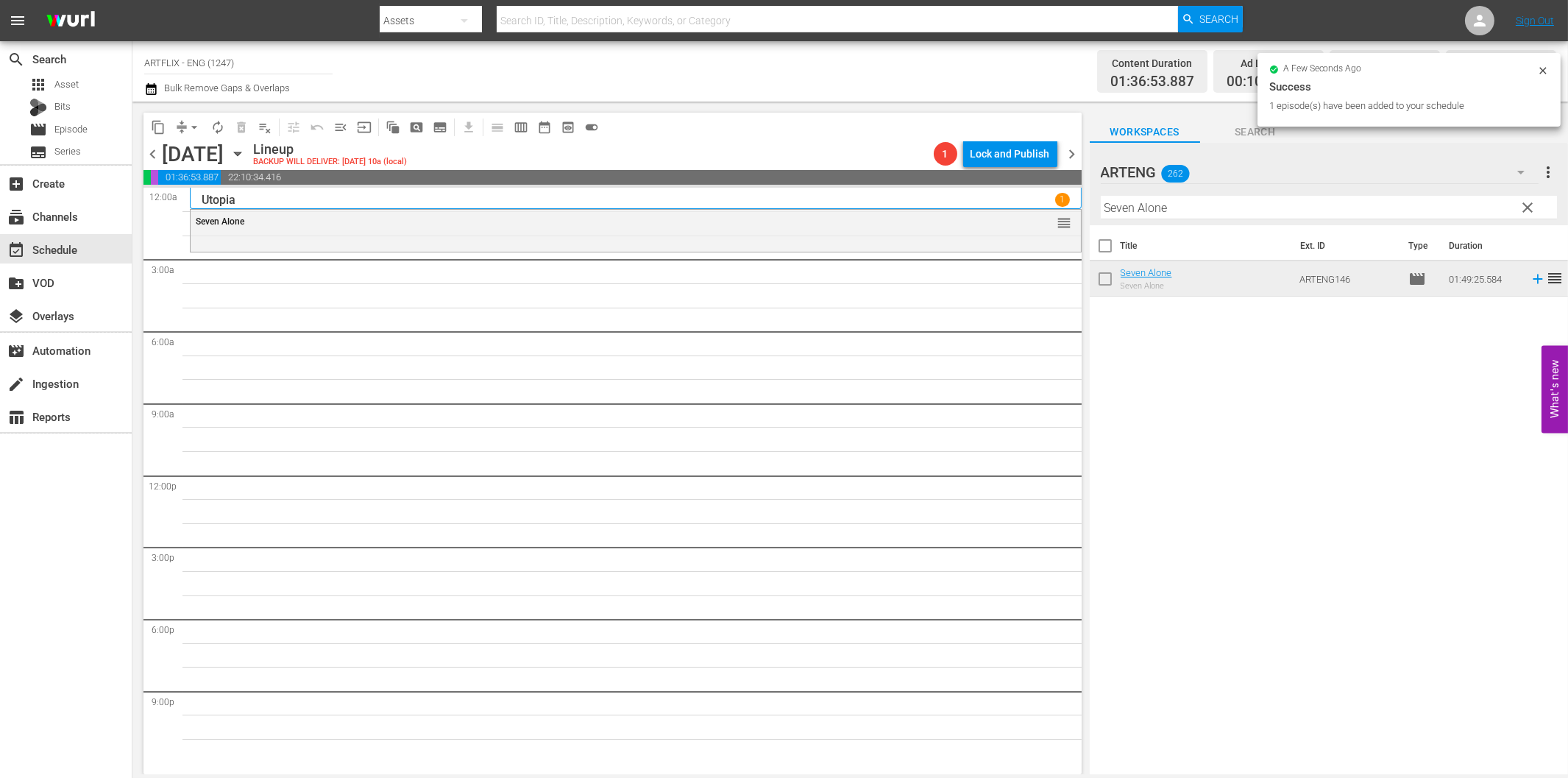
click at [1213, 211] on input "Seven Alone" at bounding box center [1328, 207] width 456 height 23
paste input "Glorifying the American Girl"
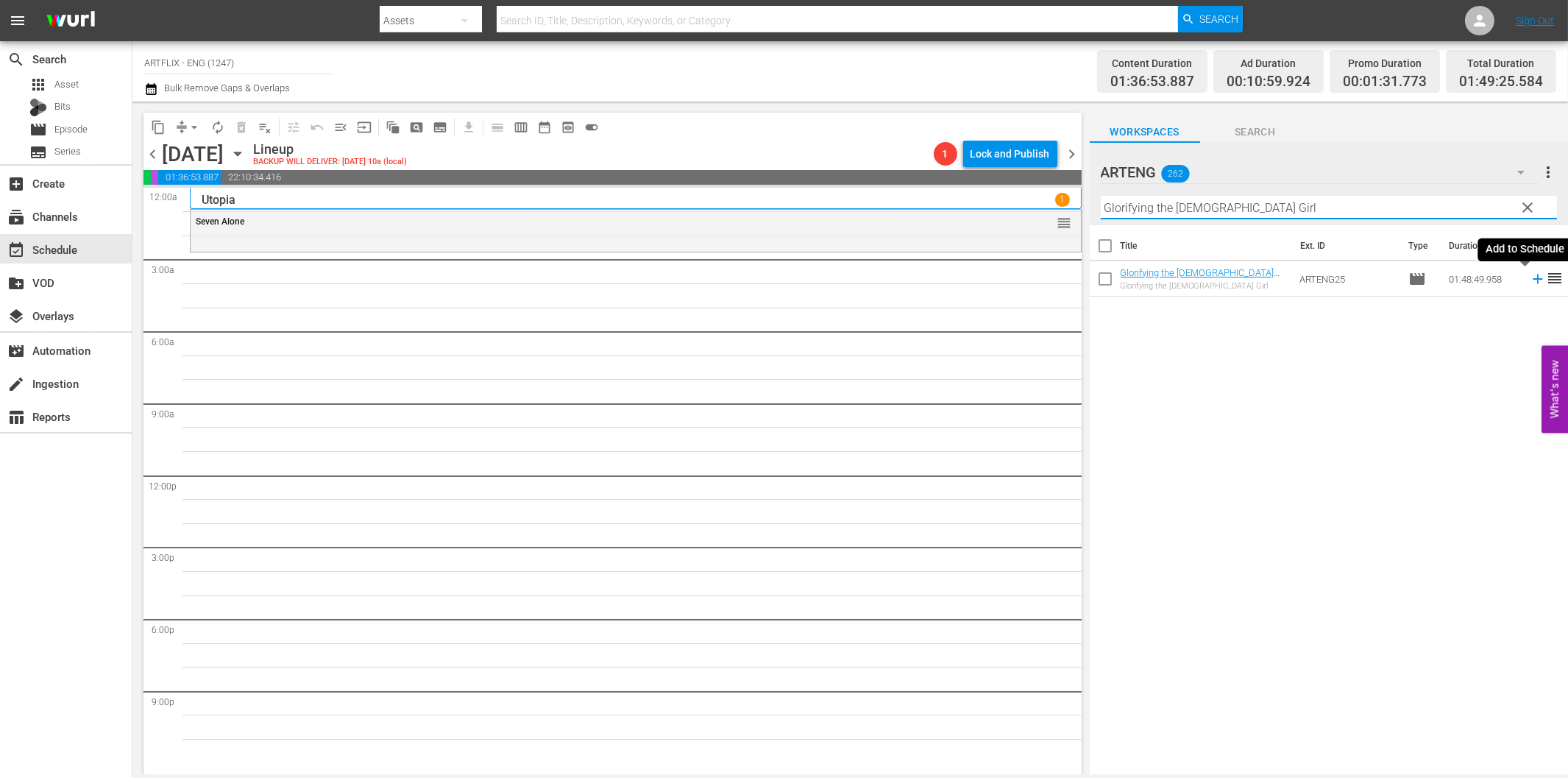
click at [1530, 276] on icon at bounding box center [1538, 278] width 16 height 16
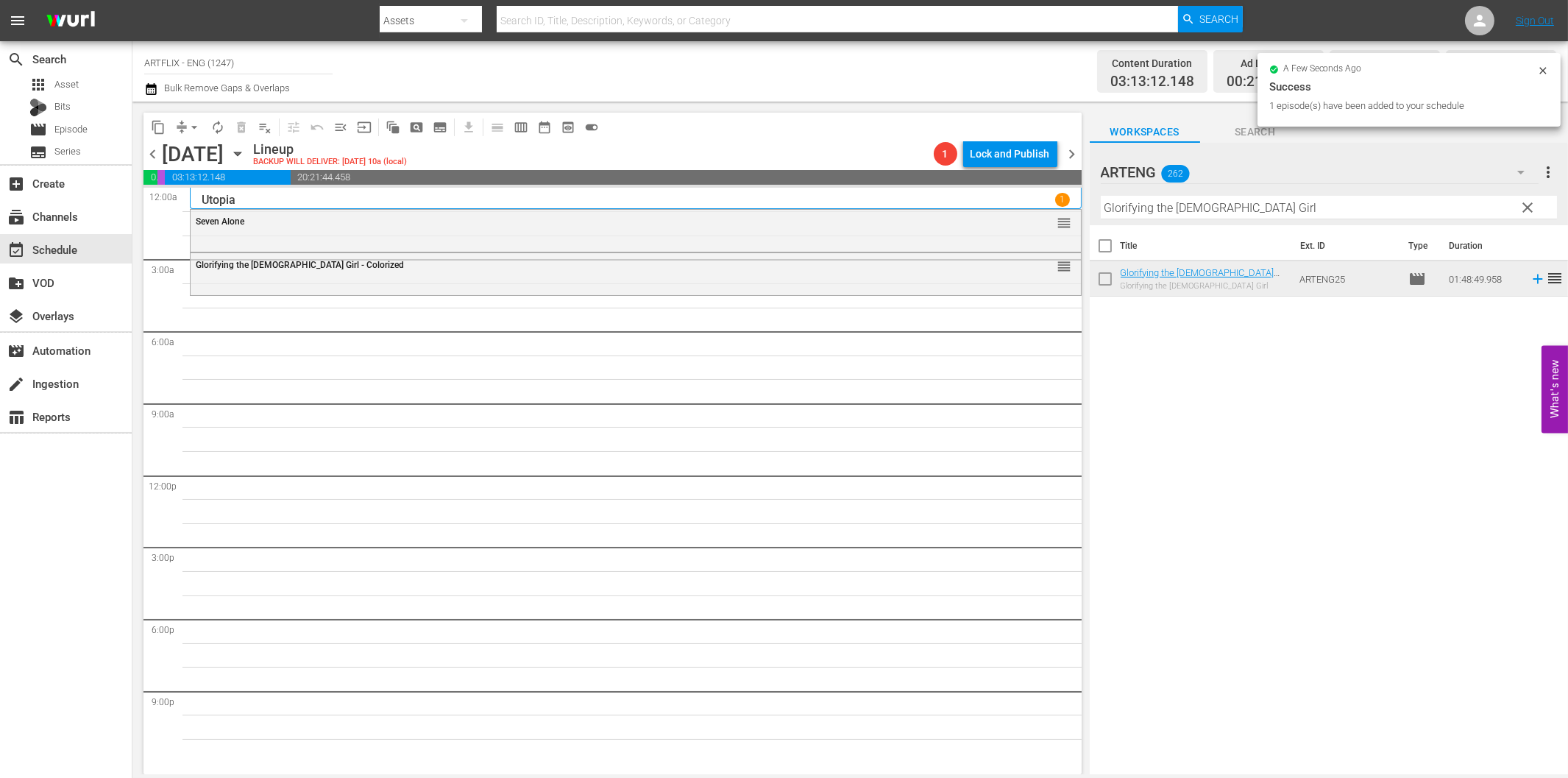
click at [1166, 209] on input "Glorifying the American Girl" at bounding box center [1328, 207] width 456 height 23
paste input "The Great Flamarion"
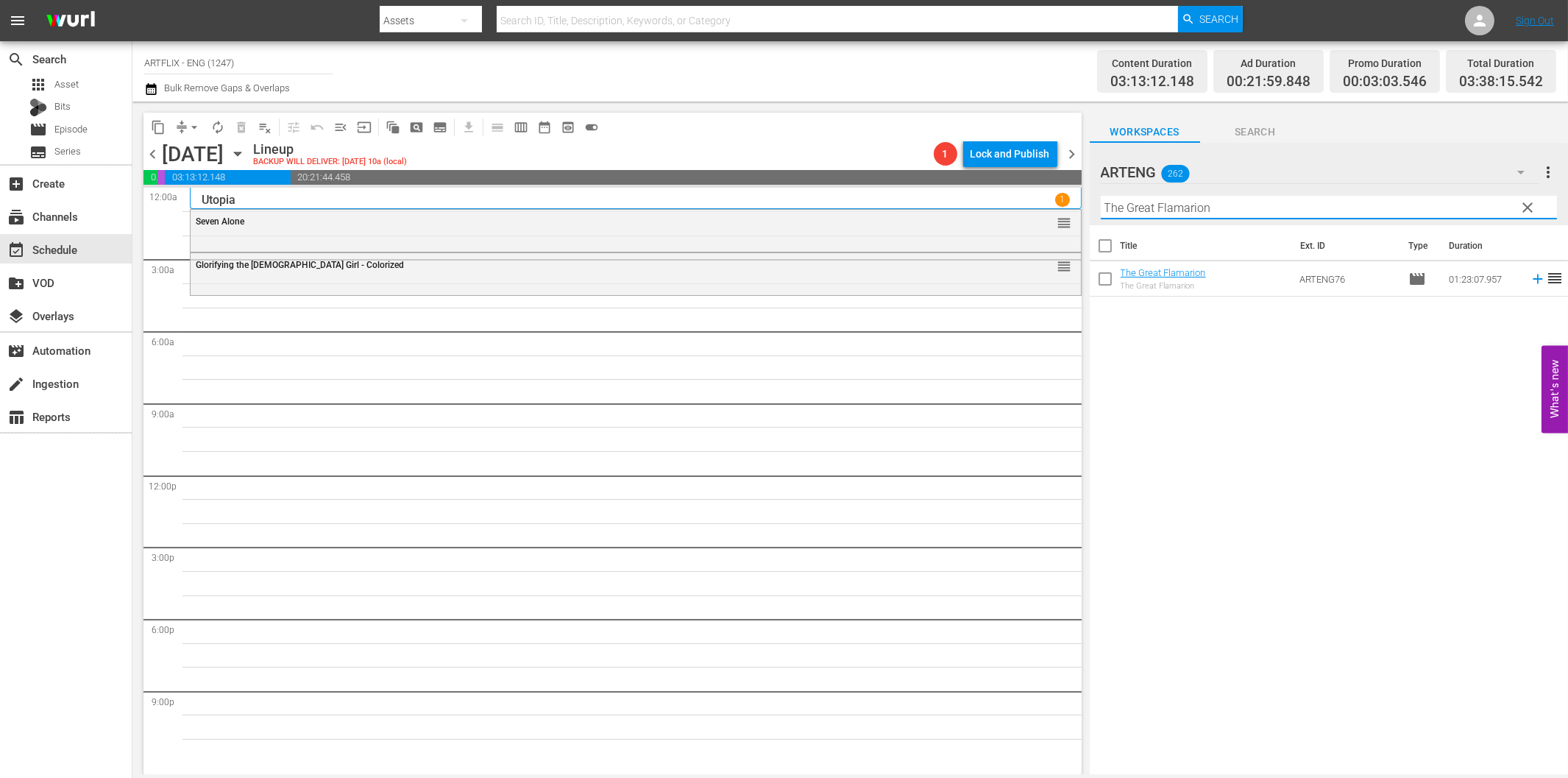
click at [1532, 278] on icon at bounding box center [1537, 279] width 9 height 9
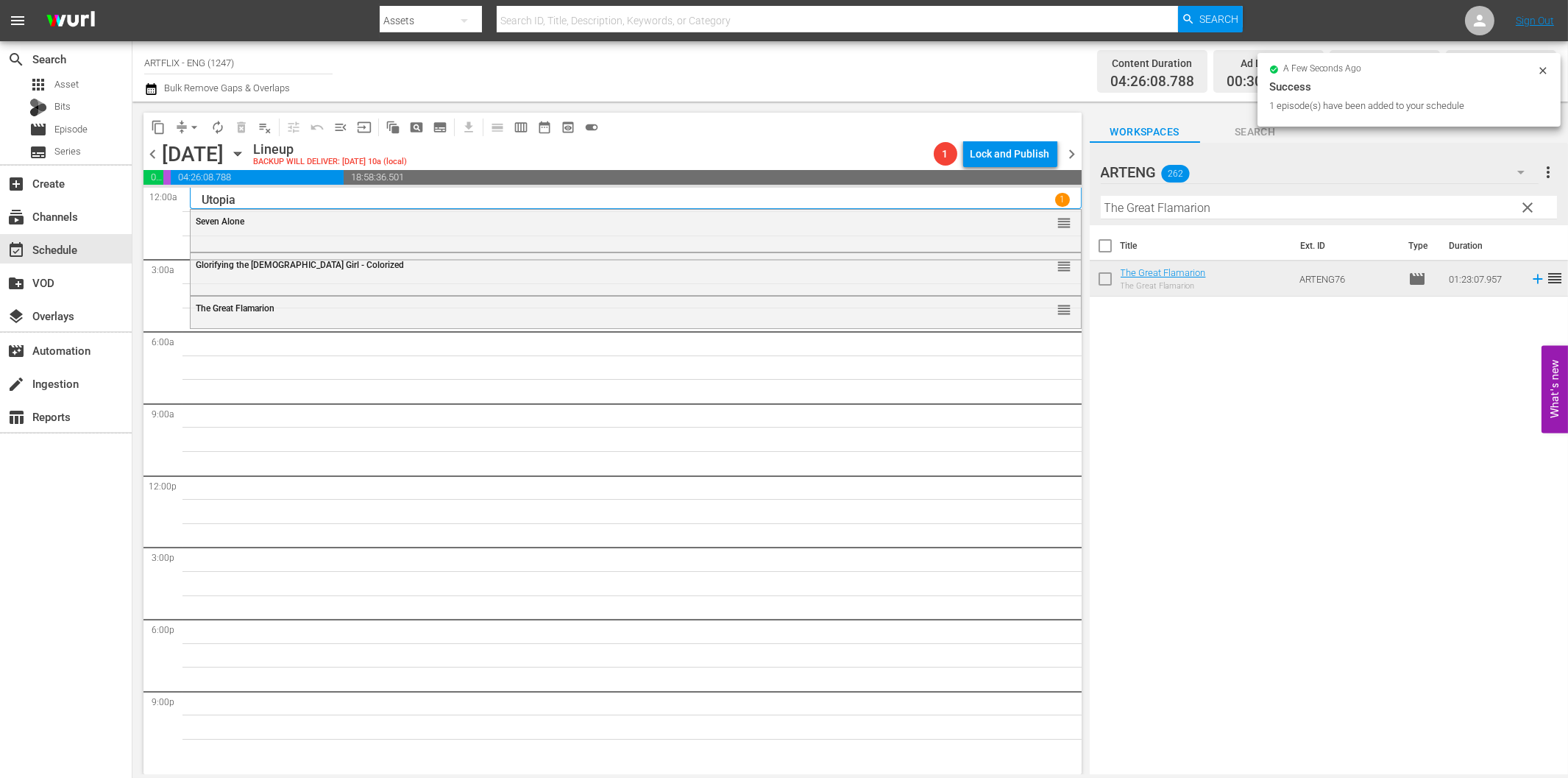
click at [1141, 200] on input "The Great Flamarion" at bounding box center [1328, 207] width 456 height 23
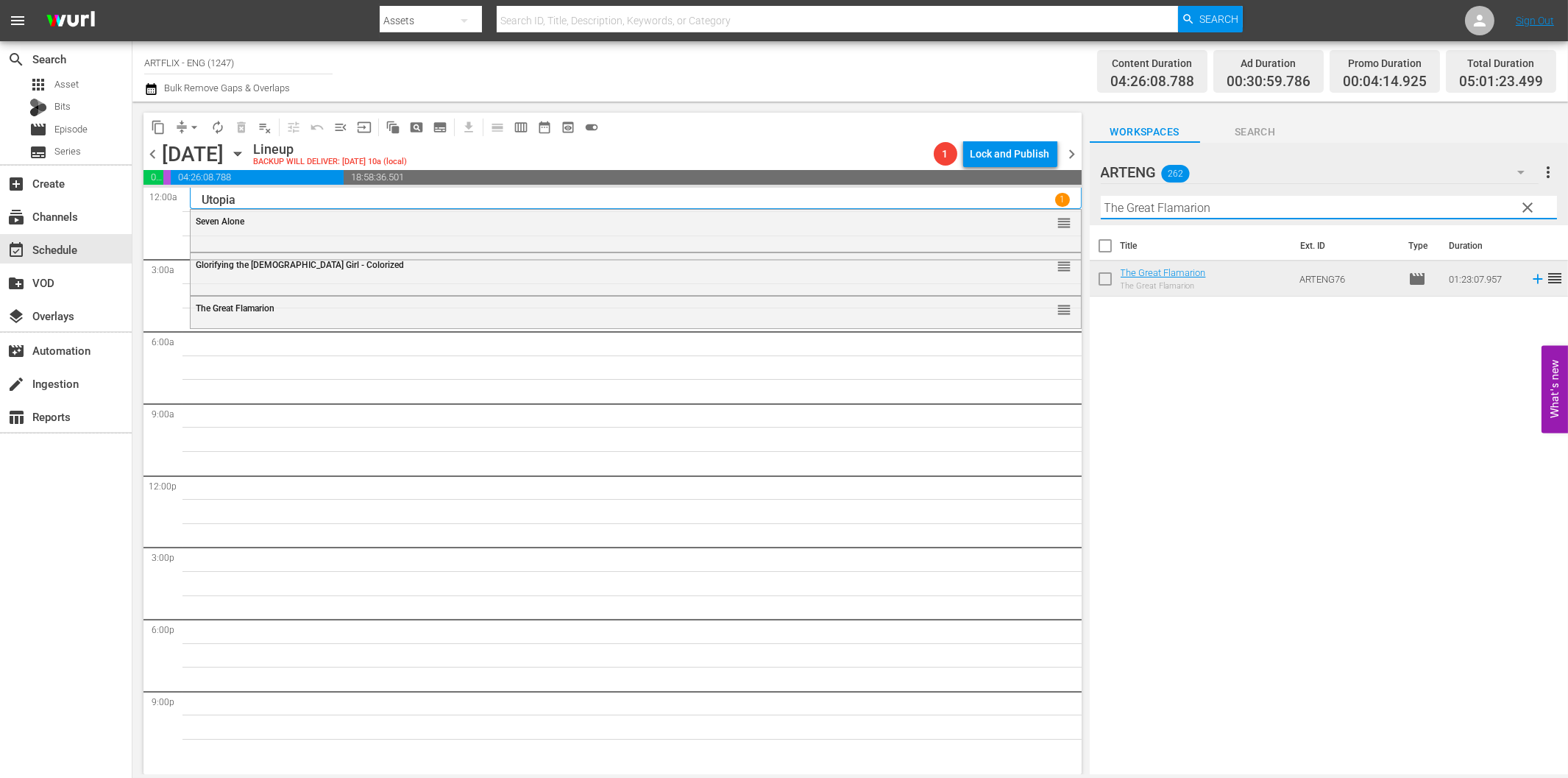
paste input "Pilgrimage Play"
click at [1530, 283] on icon at bounding box center [1538, 278] width 16 height 16
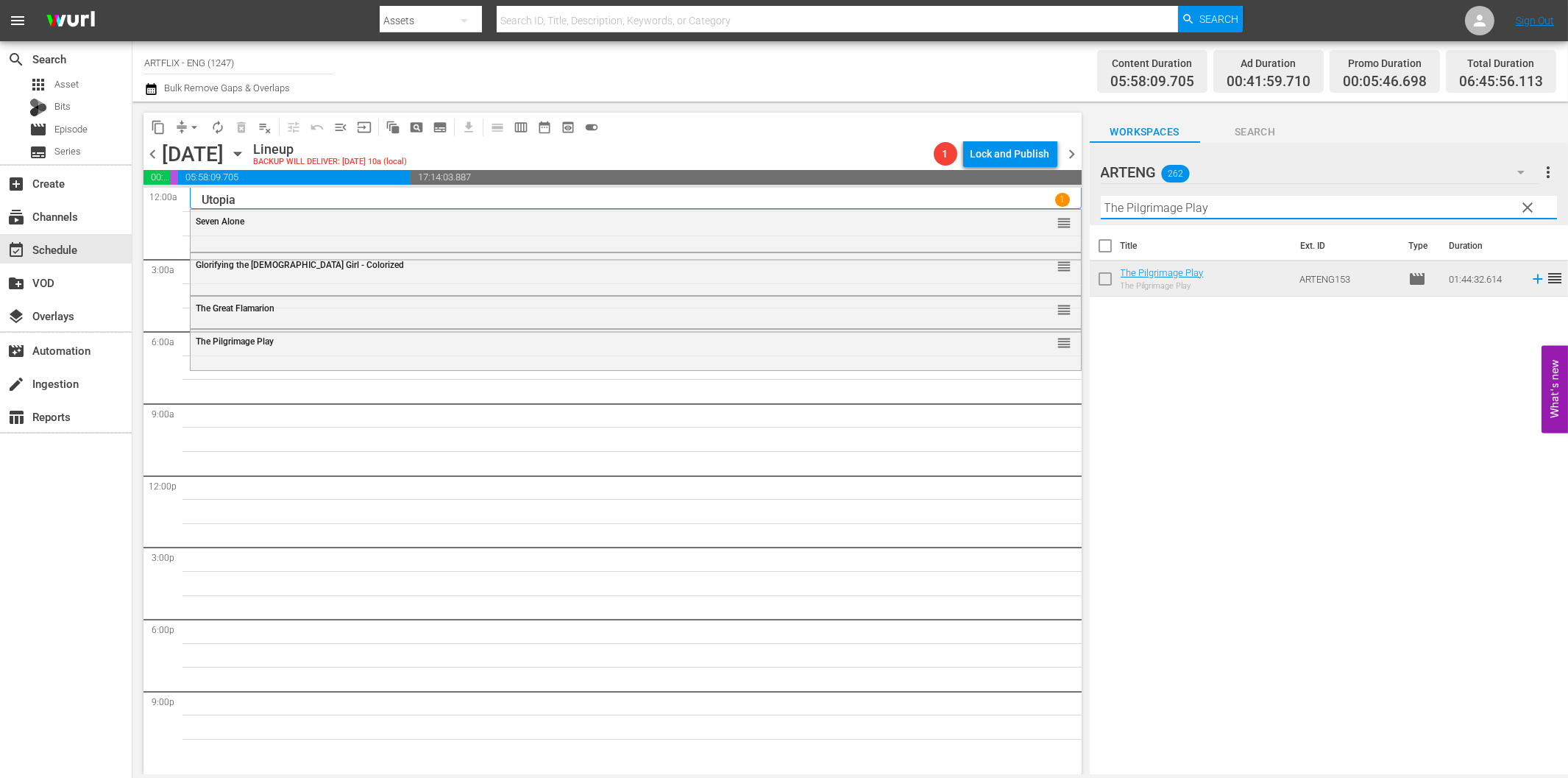
click at [1240, 209] on input "The Pilgrimage Play" at bounding box center [1328, 207] width 456 height 23
paste input "Angel on My Shoulder"
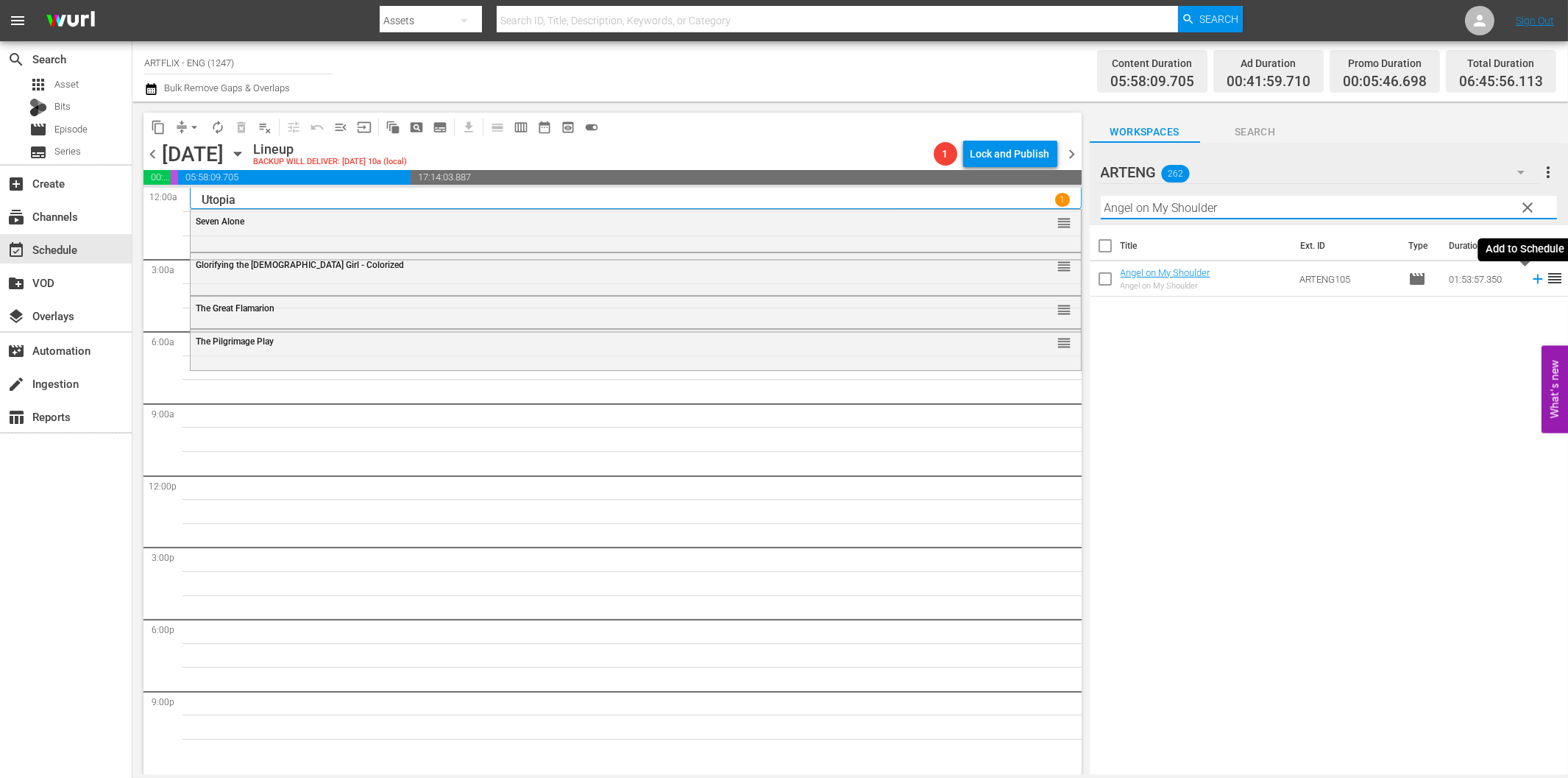
click at [1530, 278] on icon at bounding box center [1538, 278] width 16 height 16
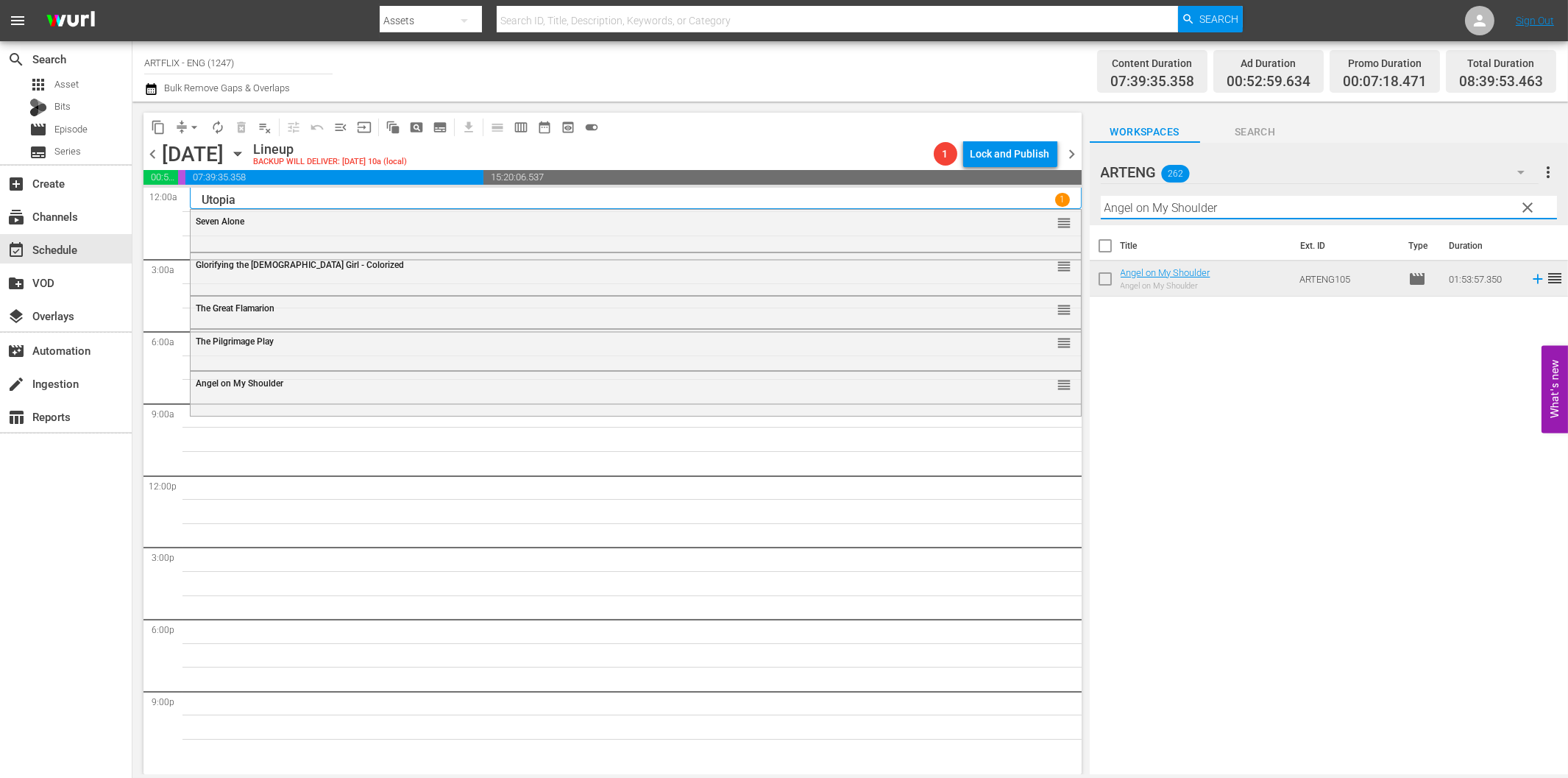
click at [1136, 211] on input "Angel on My Shoulder" at bounding box center [1328, 207] width 456 height 23
paste input "Three of a kind"
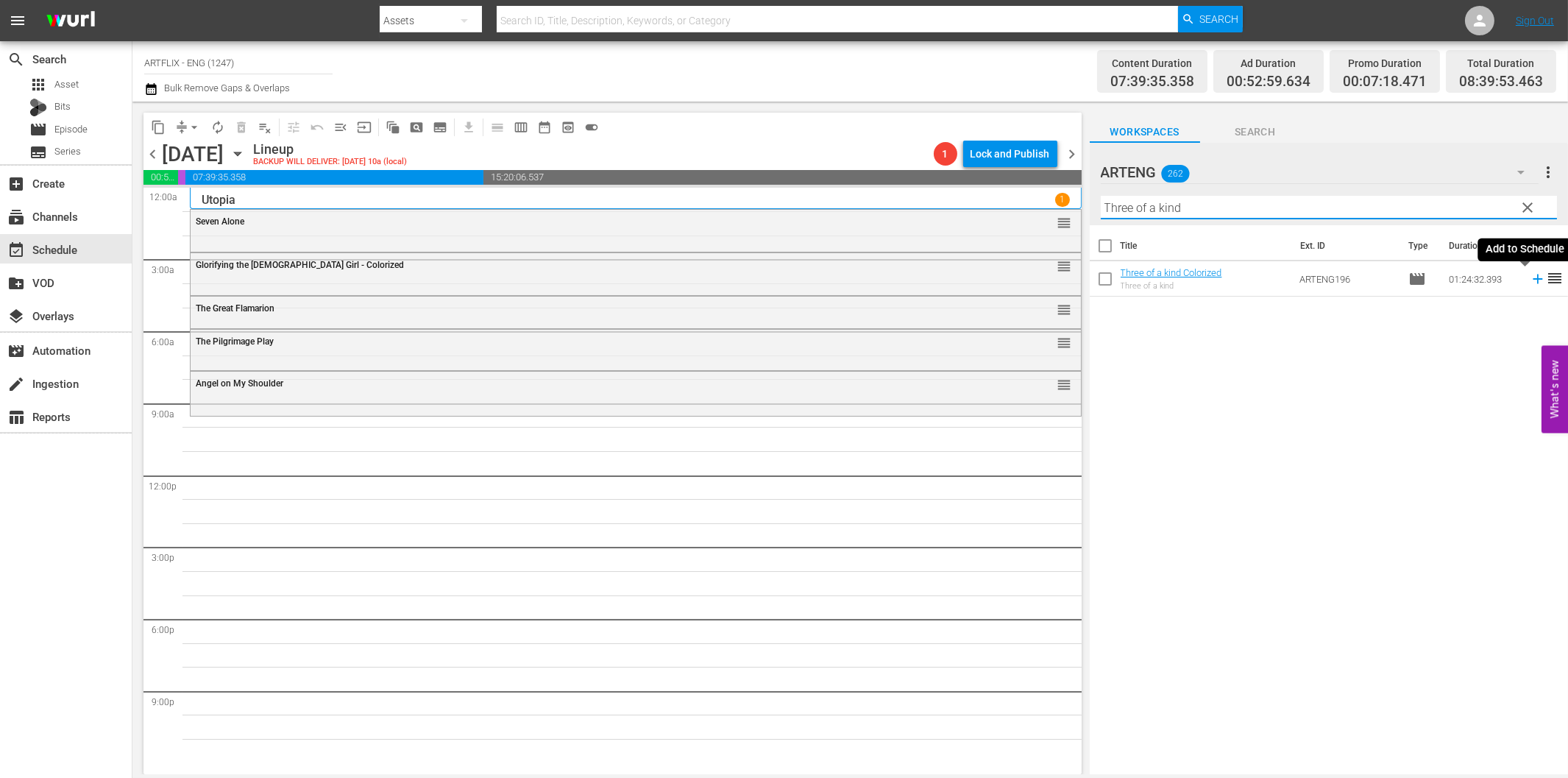
click at [1530, 282] on icon at bounding box center [1538, 278] width 16 height 16
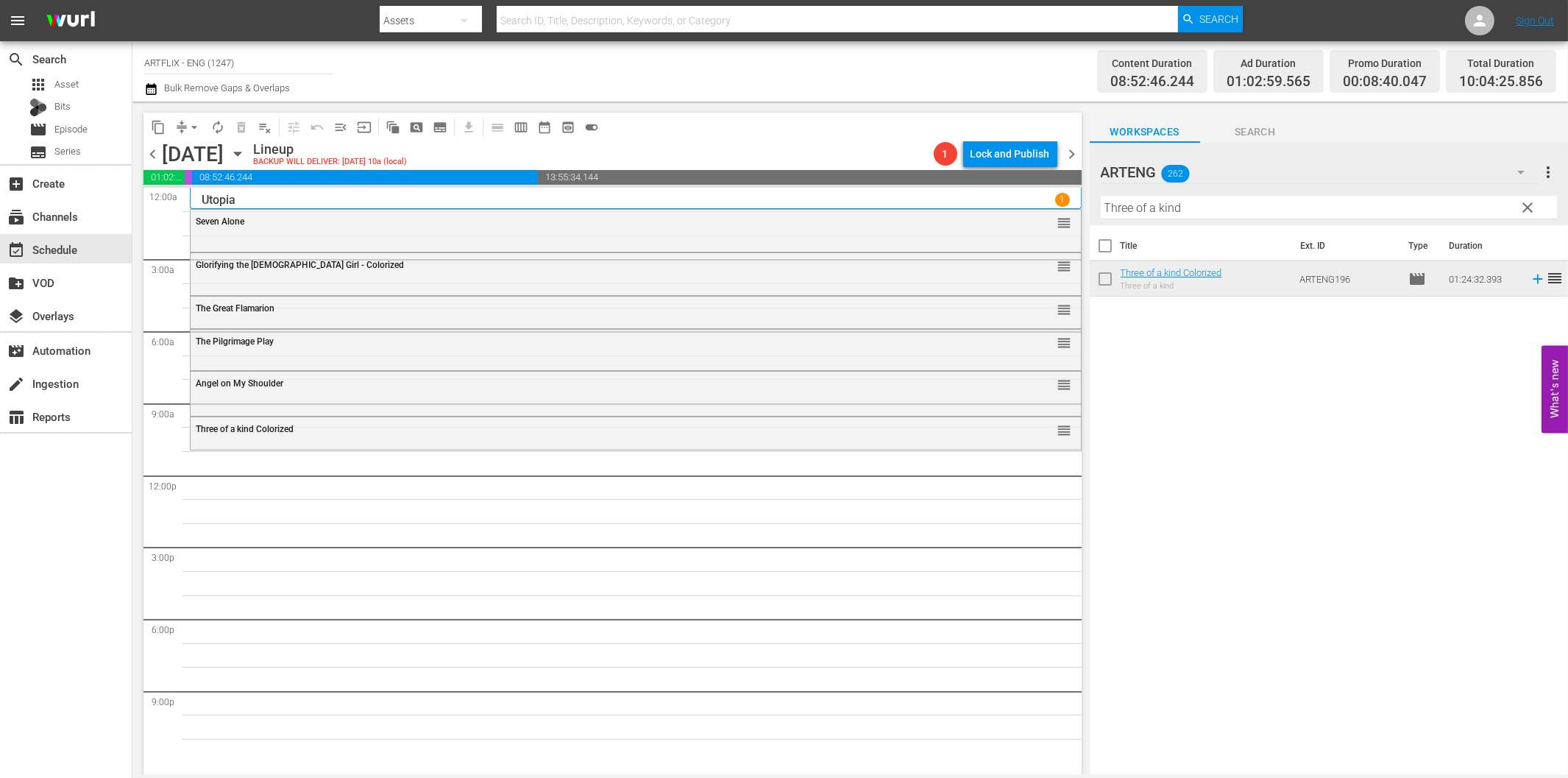
click at [1315, 212] on input "Three of a kind" at bounding box center [1328, 207] width 456 height 23
paste input "Convention Girl"
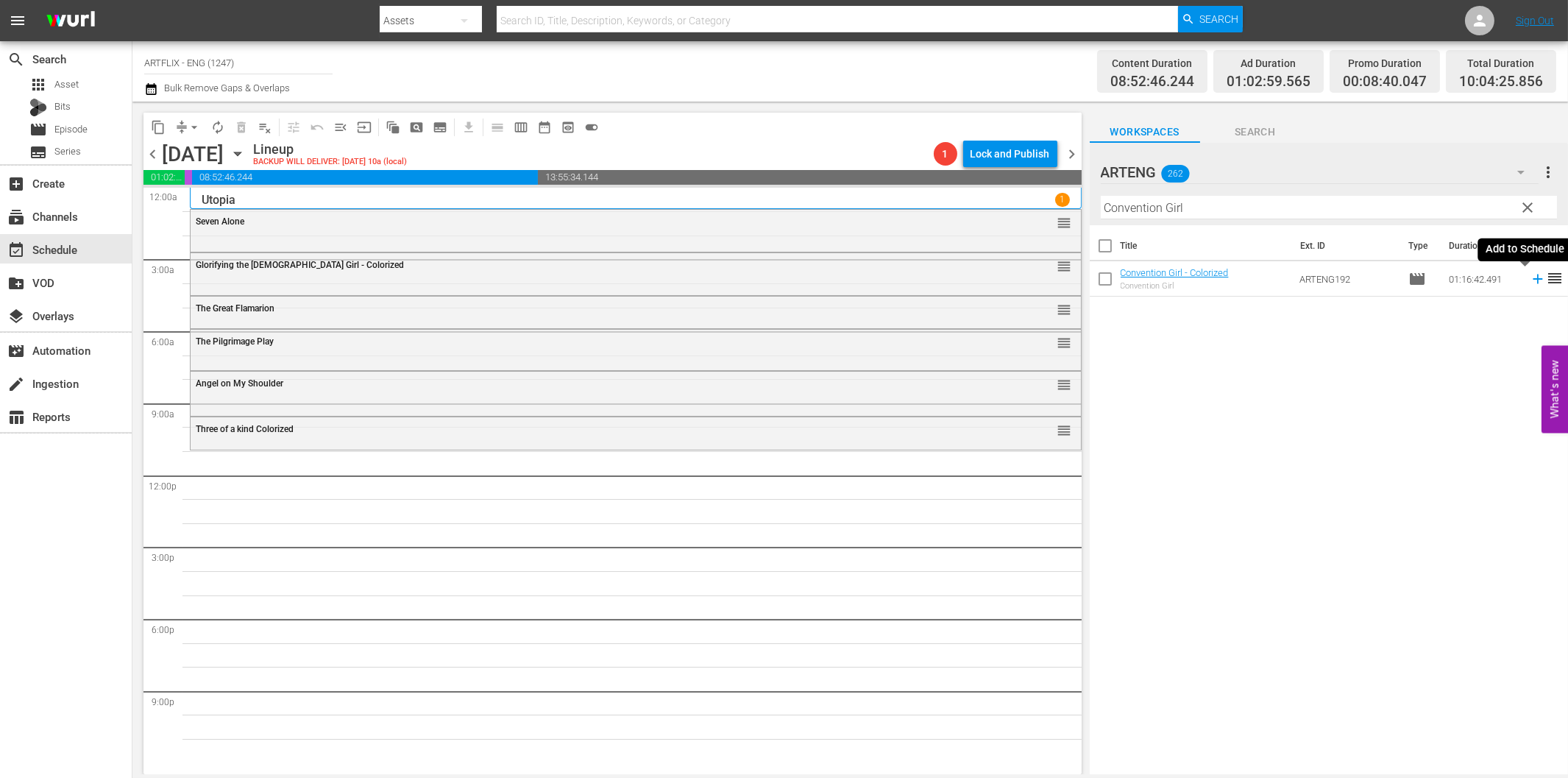
click at [1532, 278] on icon at bounding box center [1537, 279] width 9 height 9
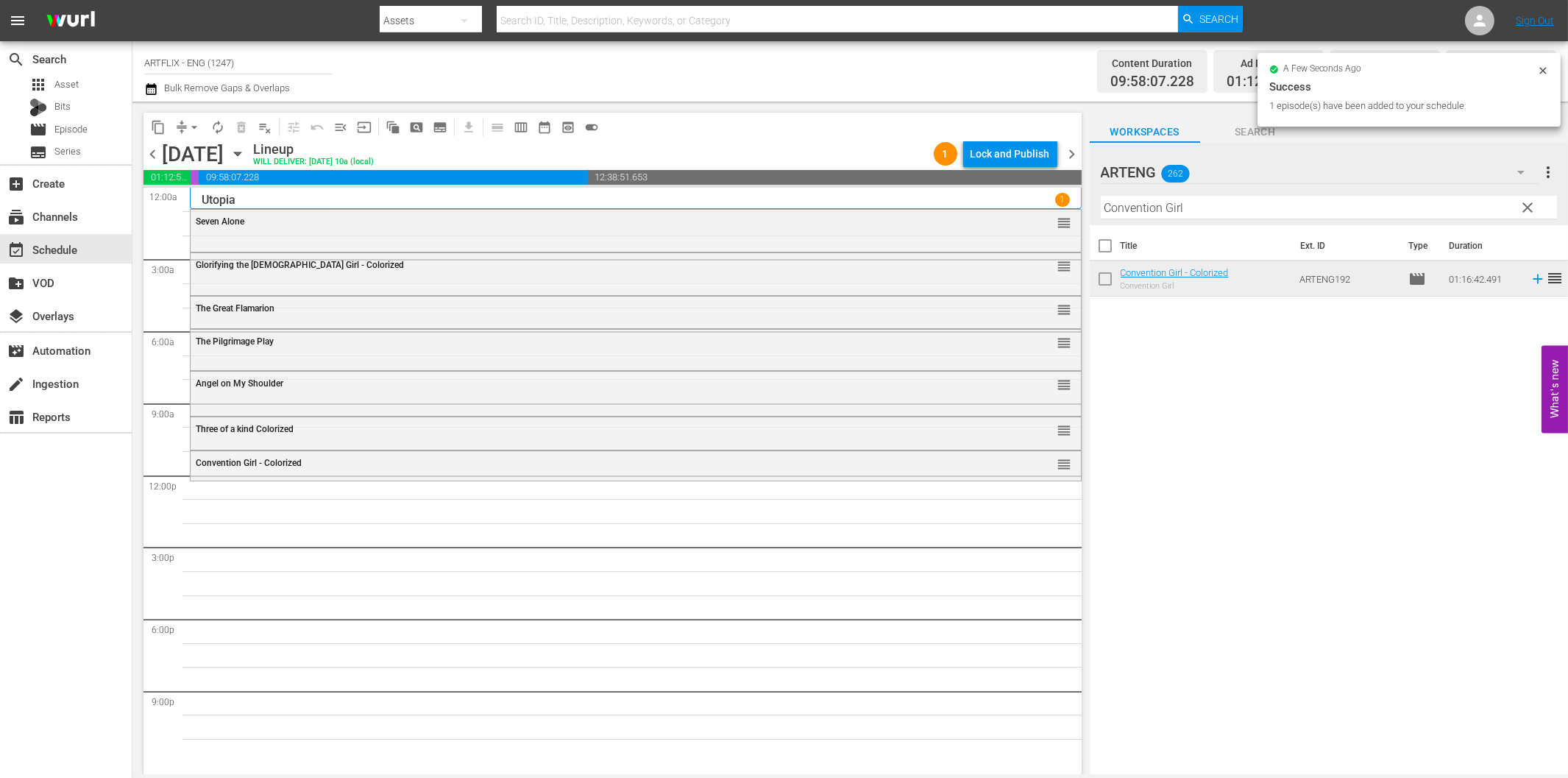
click at [1333, 203] on input "Convention Girl" at bounding box center [1328, 207] width 456 height 23
paste input "The Big Combo"
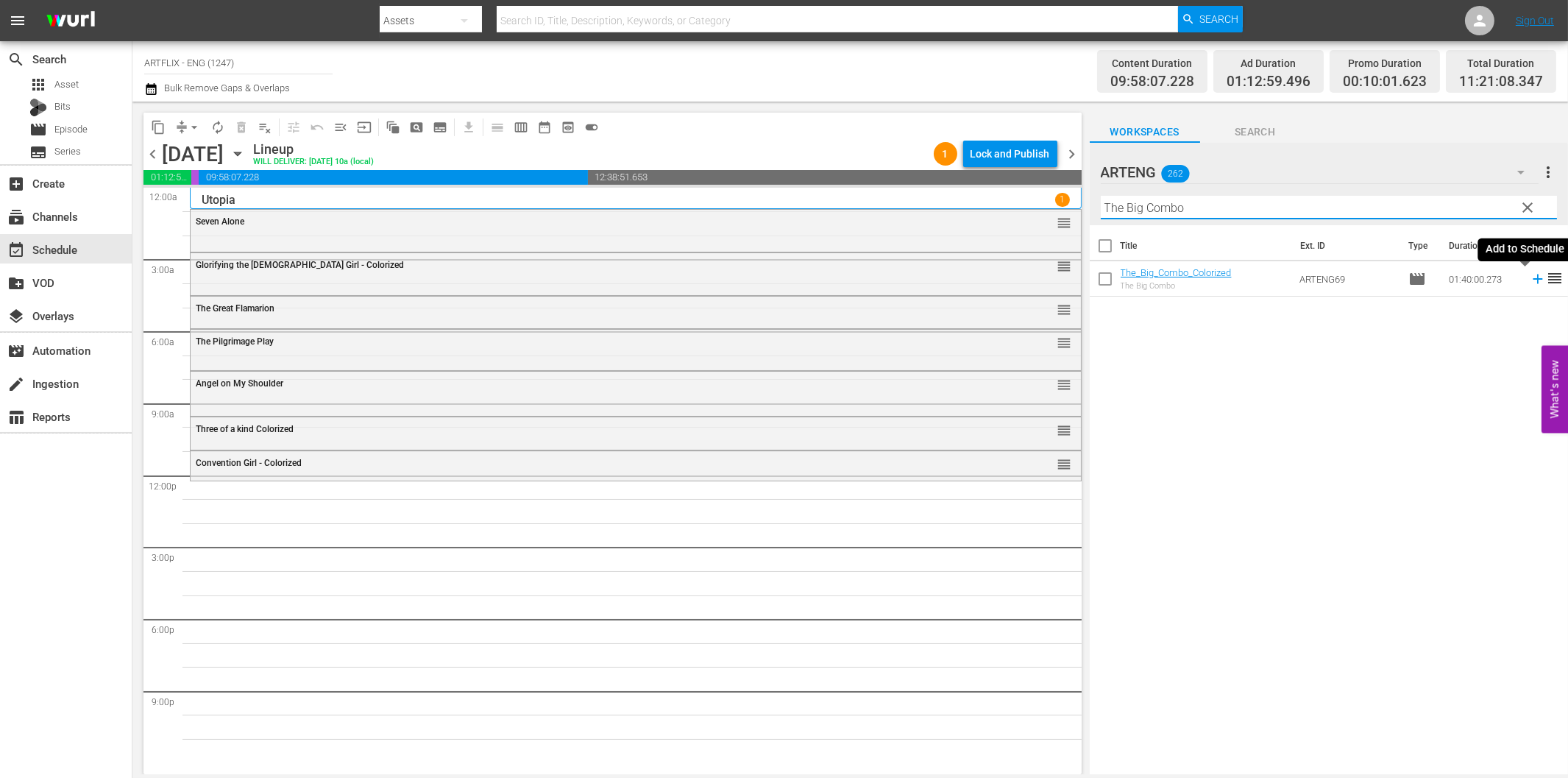
click at [1530, 282] on icon at bounding box center [1538, 278] width 16 height 16
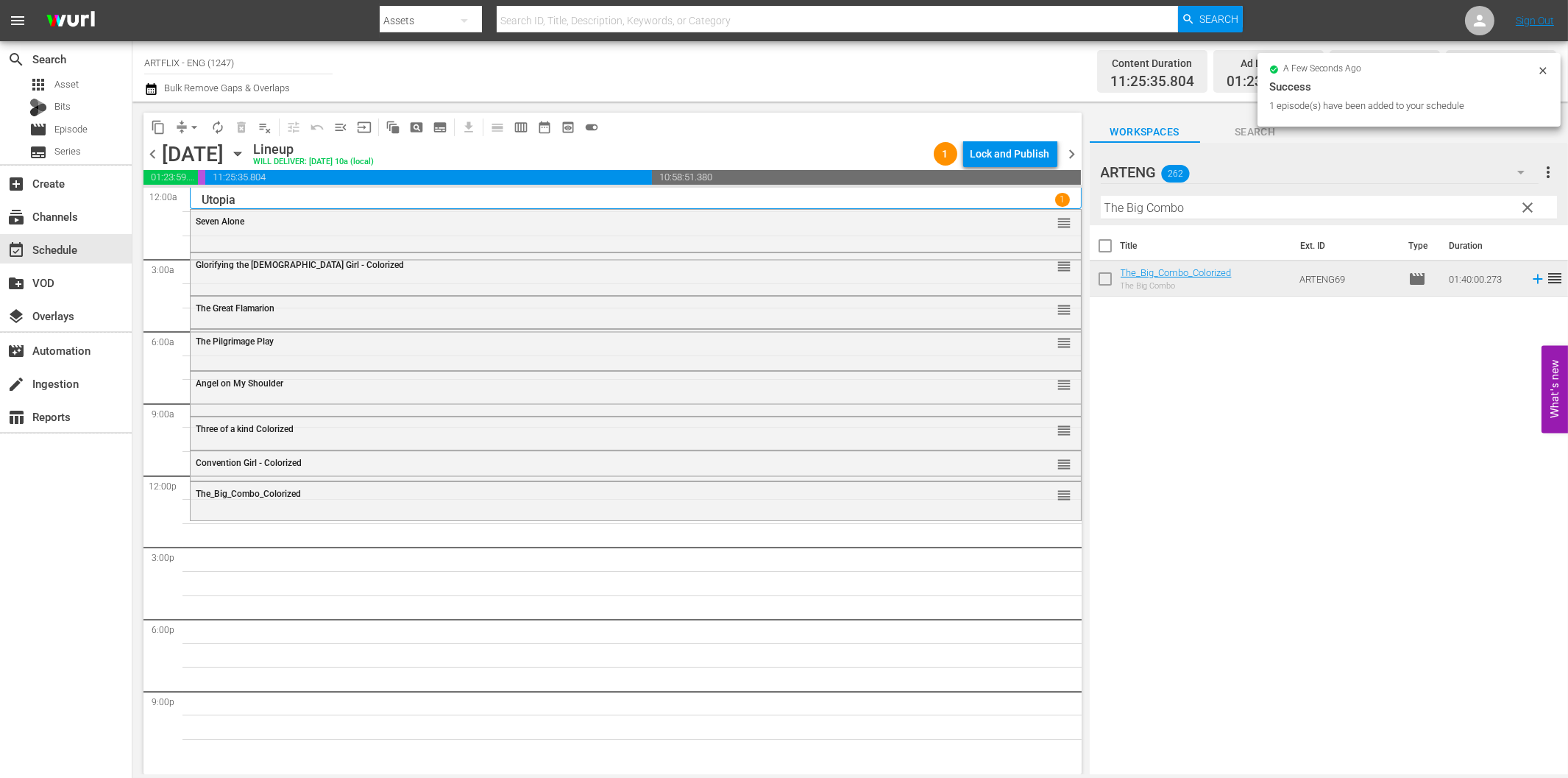
click at [1159, 203] on input "The Big Combo" at bounding box center [1328, 207] width 456 height 23
paste input "Rockin' in the Rockies"
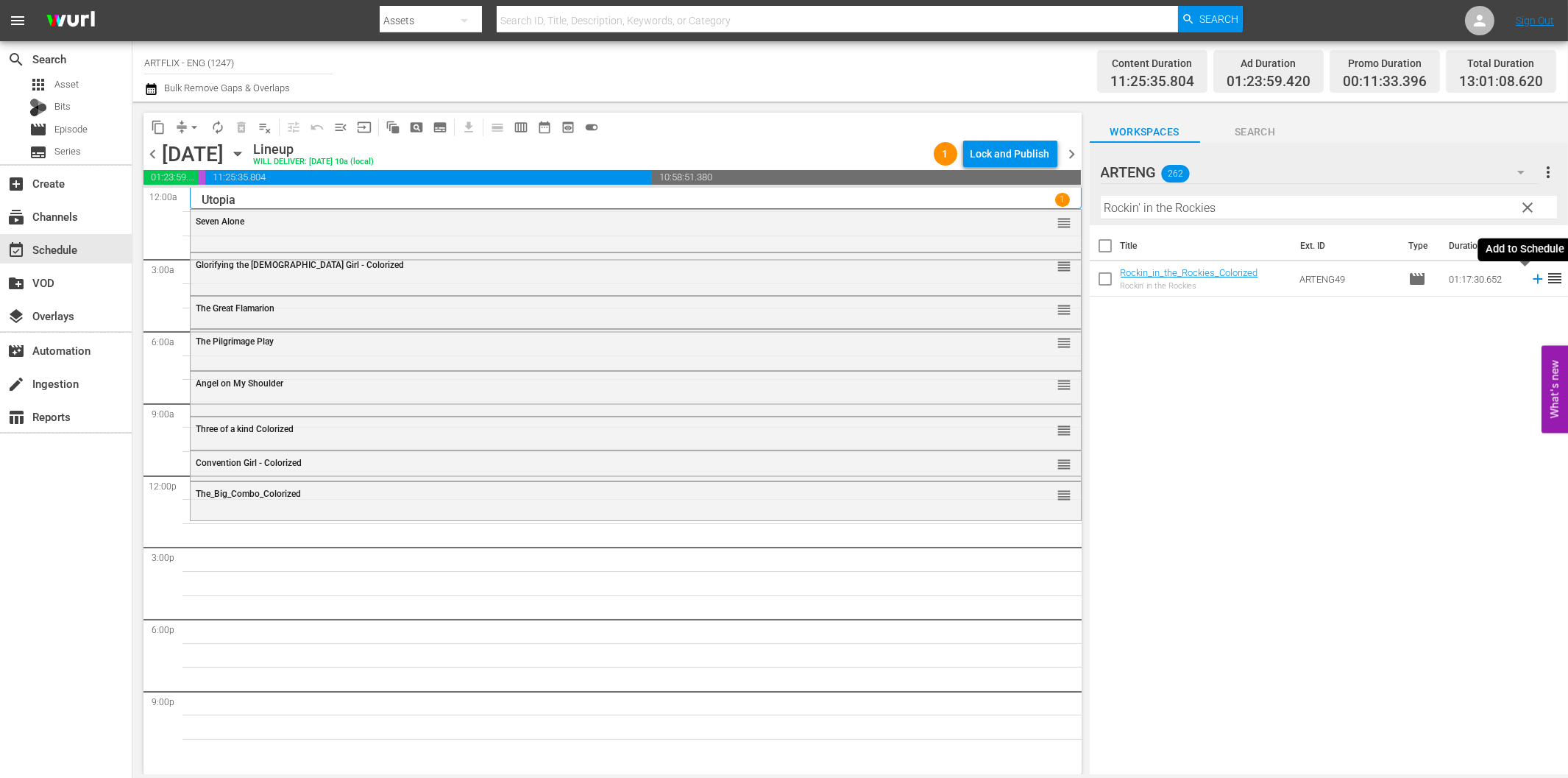
drag, startPoint x: 1525, startPoint y: 276, endPoint x: 1448, endPoint y: 296, distance: 79.6
click at [1530, 276] on icon at bounding box center [1538, 278] width 16 height 16
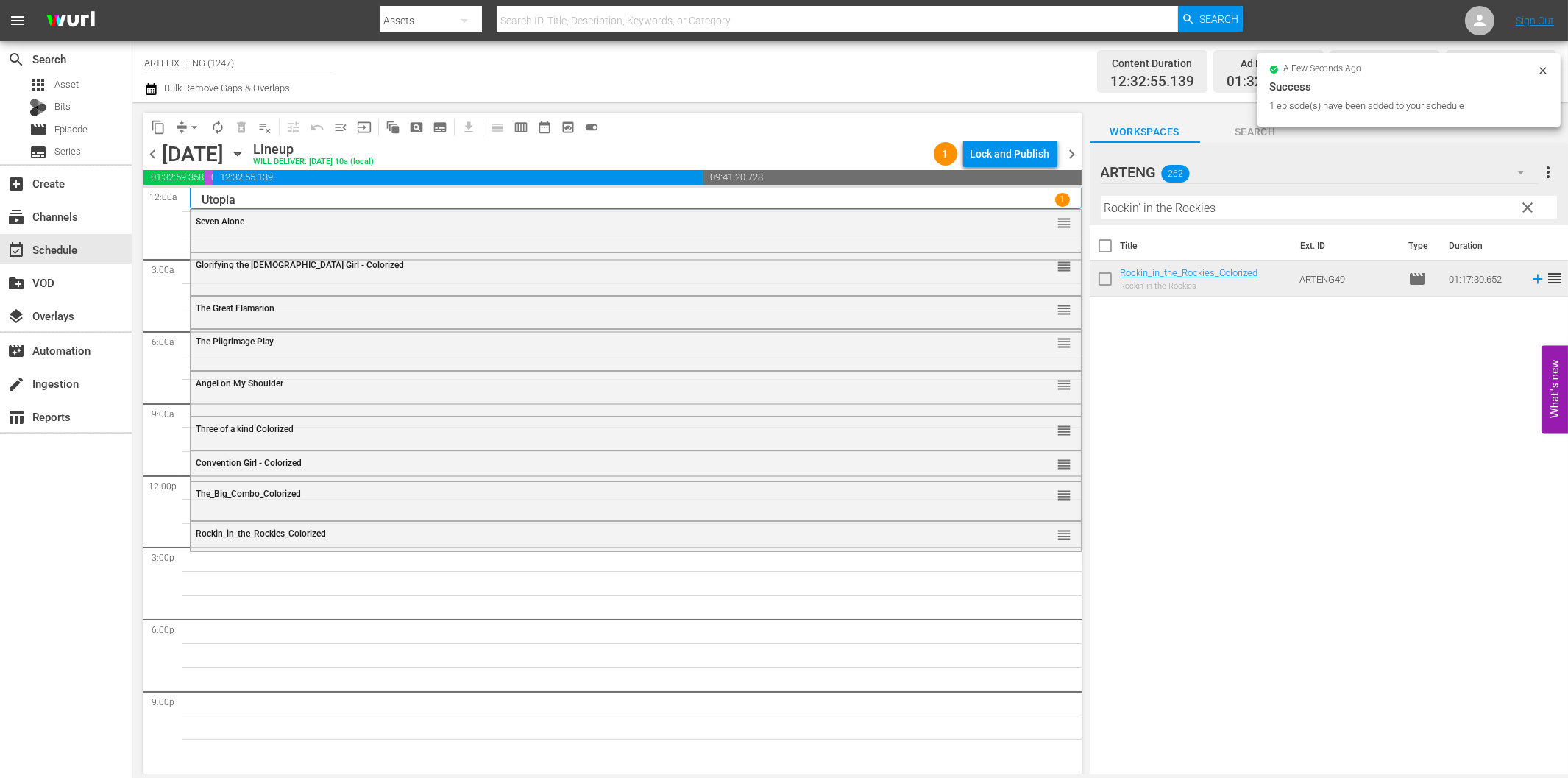
click at [1159, 217] on input "Rockin' in the Rockies" at bounding box center [1328, 207] width 456 height 23
paste input "Conduct Unbecoming"
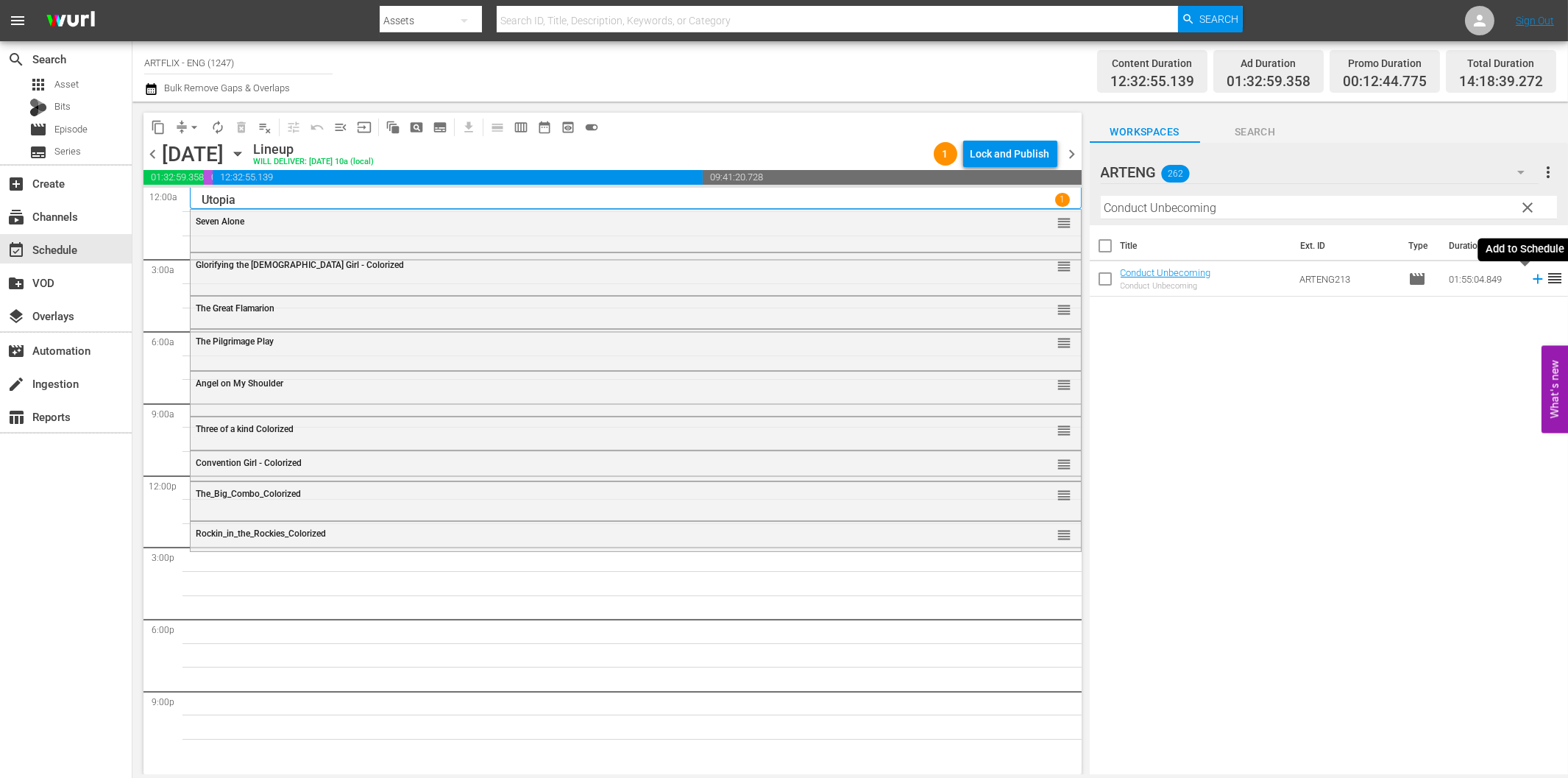
click at [1530, 281] on icon at bounding box center [1538, 278] width 16 height 16
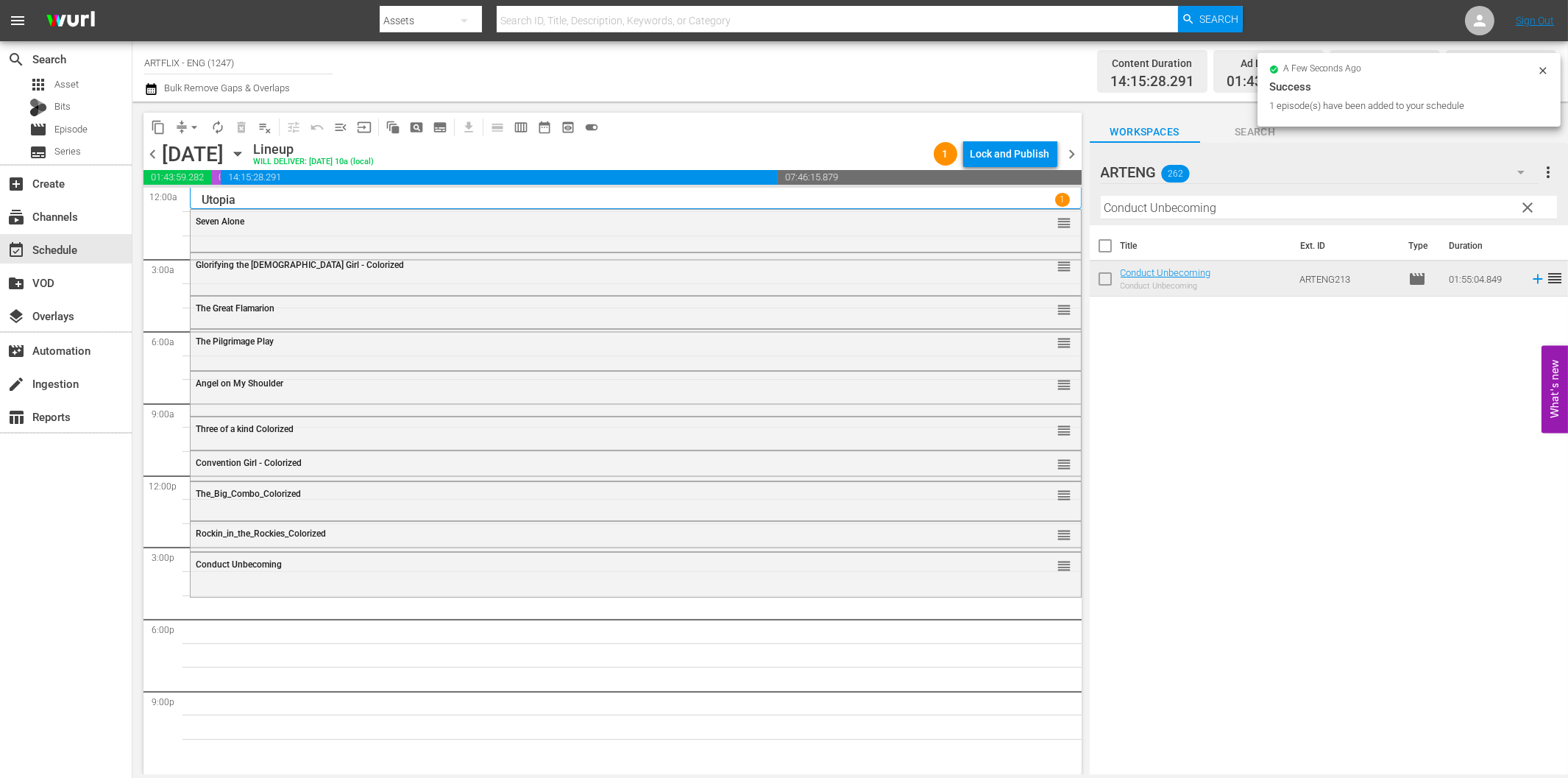
click at [1211, 211] on input "Conduct Unbecoming" at bounding box center [1328, 207] width 456 height 23
paste input "Me and Marlborough"
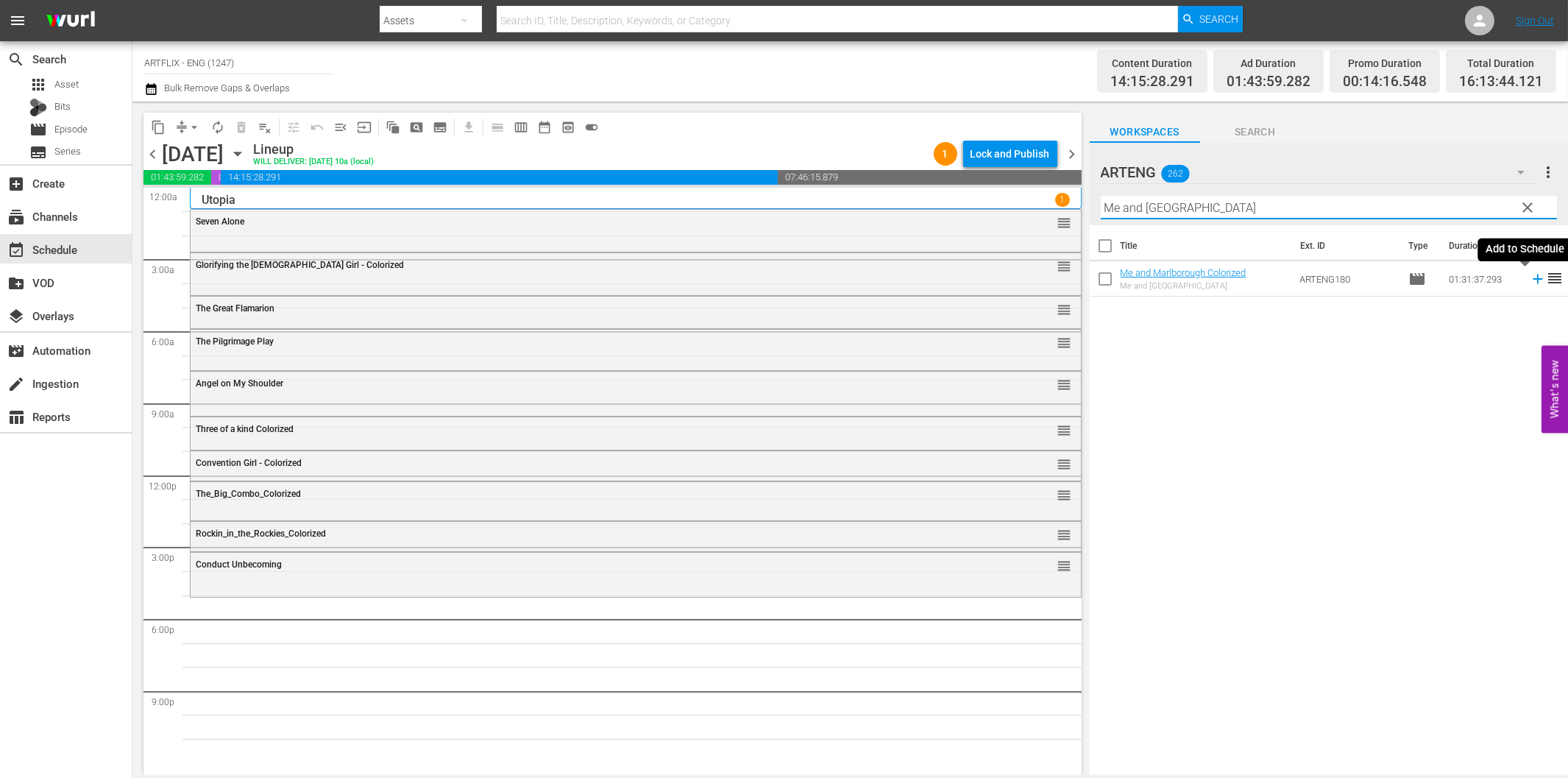
click at [1530, 282] on icon at bounding box center [1538, 278] width 16 height 16
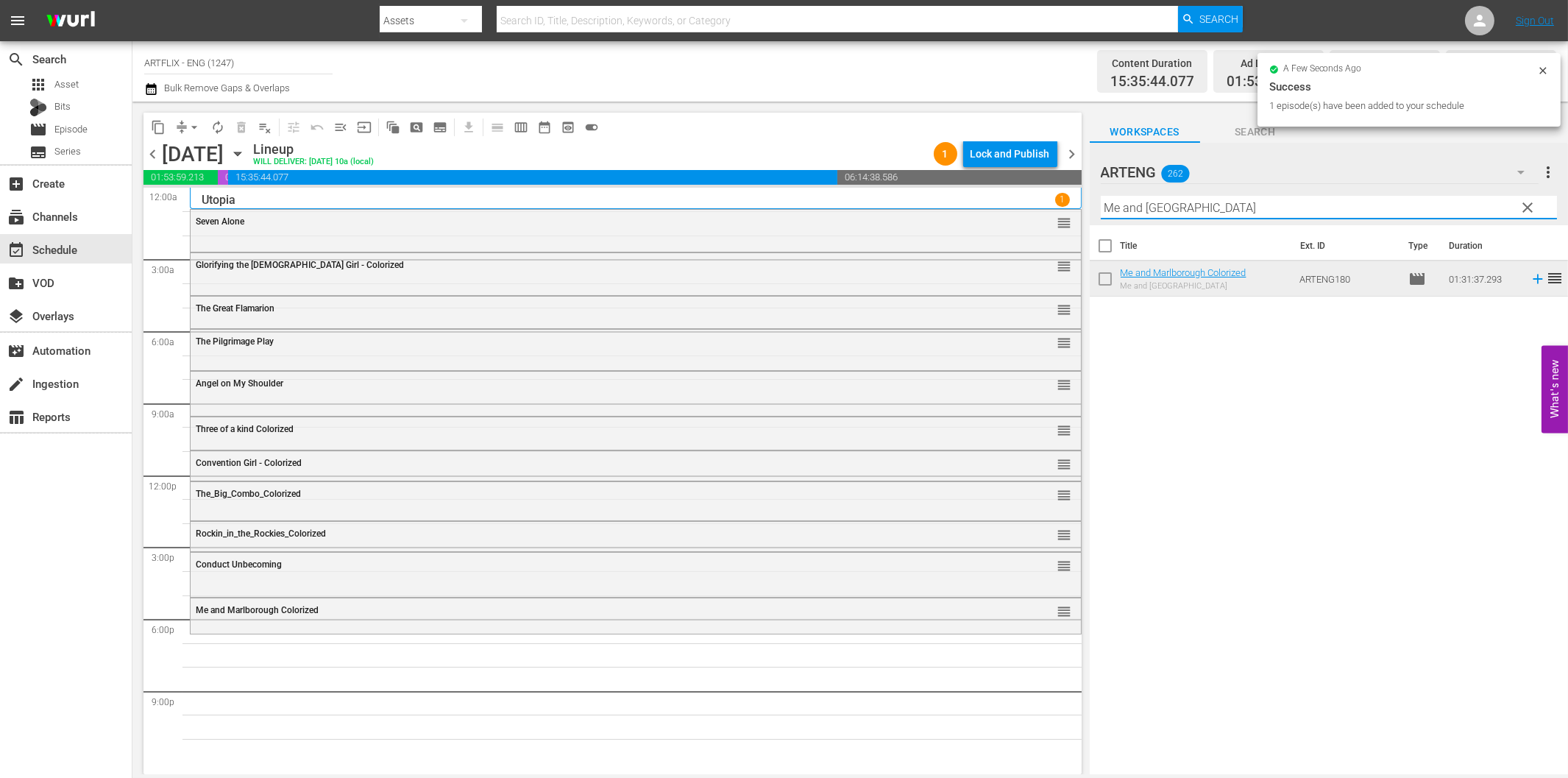
click at [1351, 210] on input "Me and Marlborough" at bounding box center [1328, 207] width 456 height 23
paste input "Esther and the King"
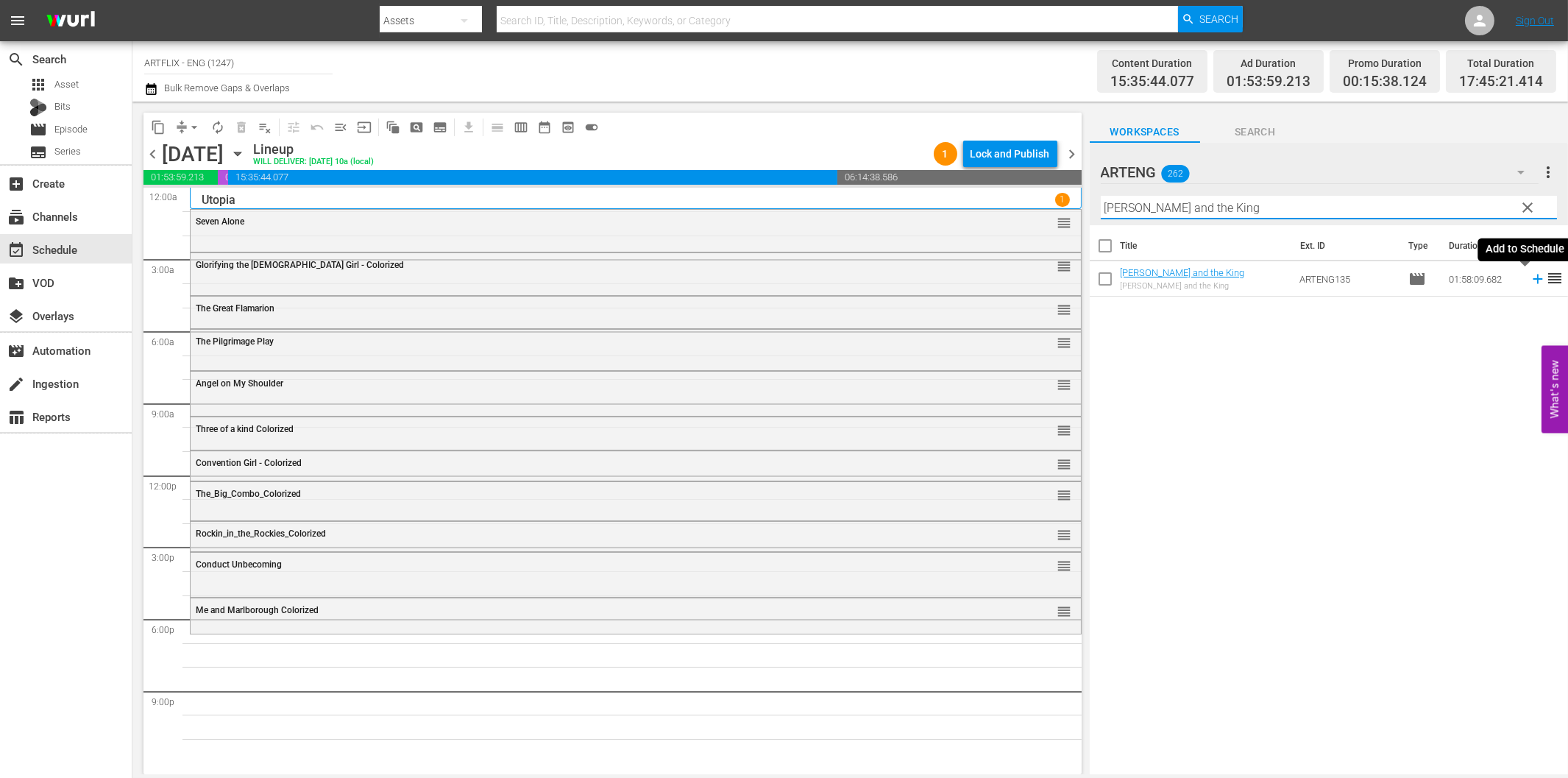
click at [1530, 277] on icon at bounding box center [1538, 278] width 16 height 16
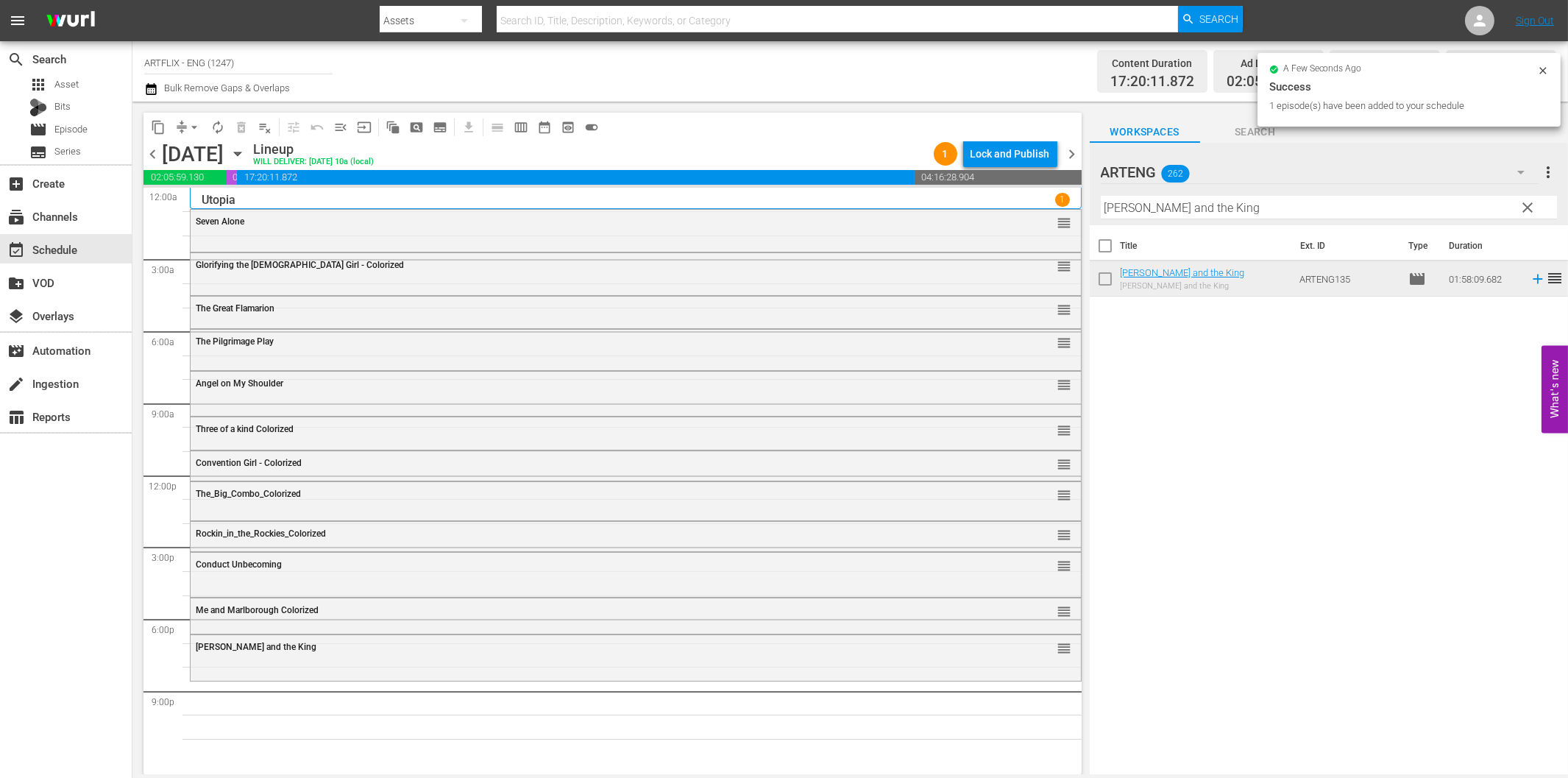
click at [1211, 204] on input "Esther and the King" at bounding box center [1328, 207] width 456 height 23
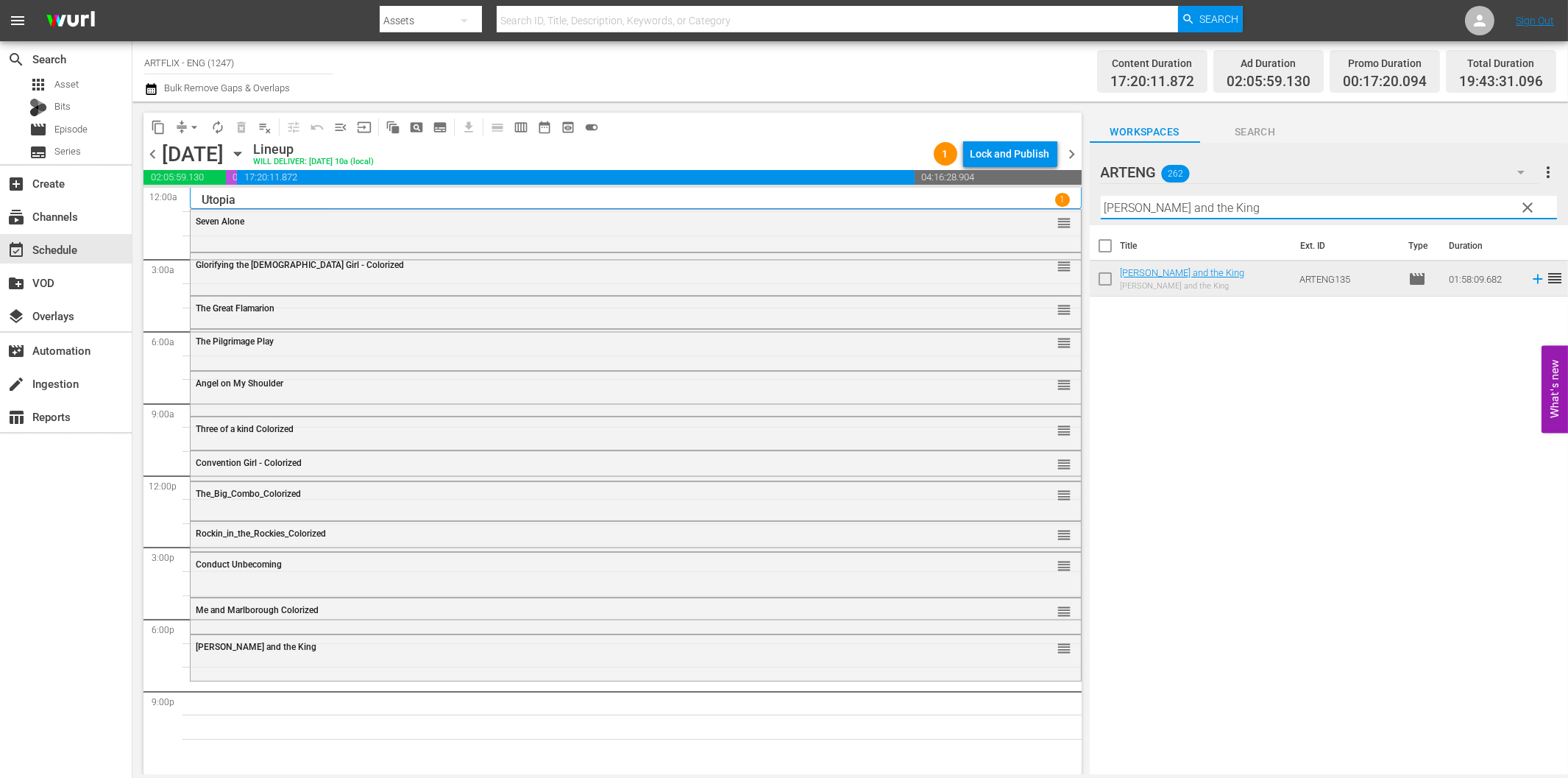
paste input "Dreamchild"
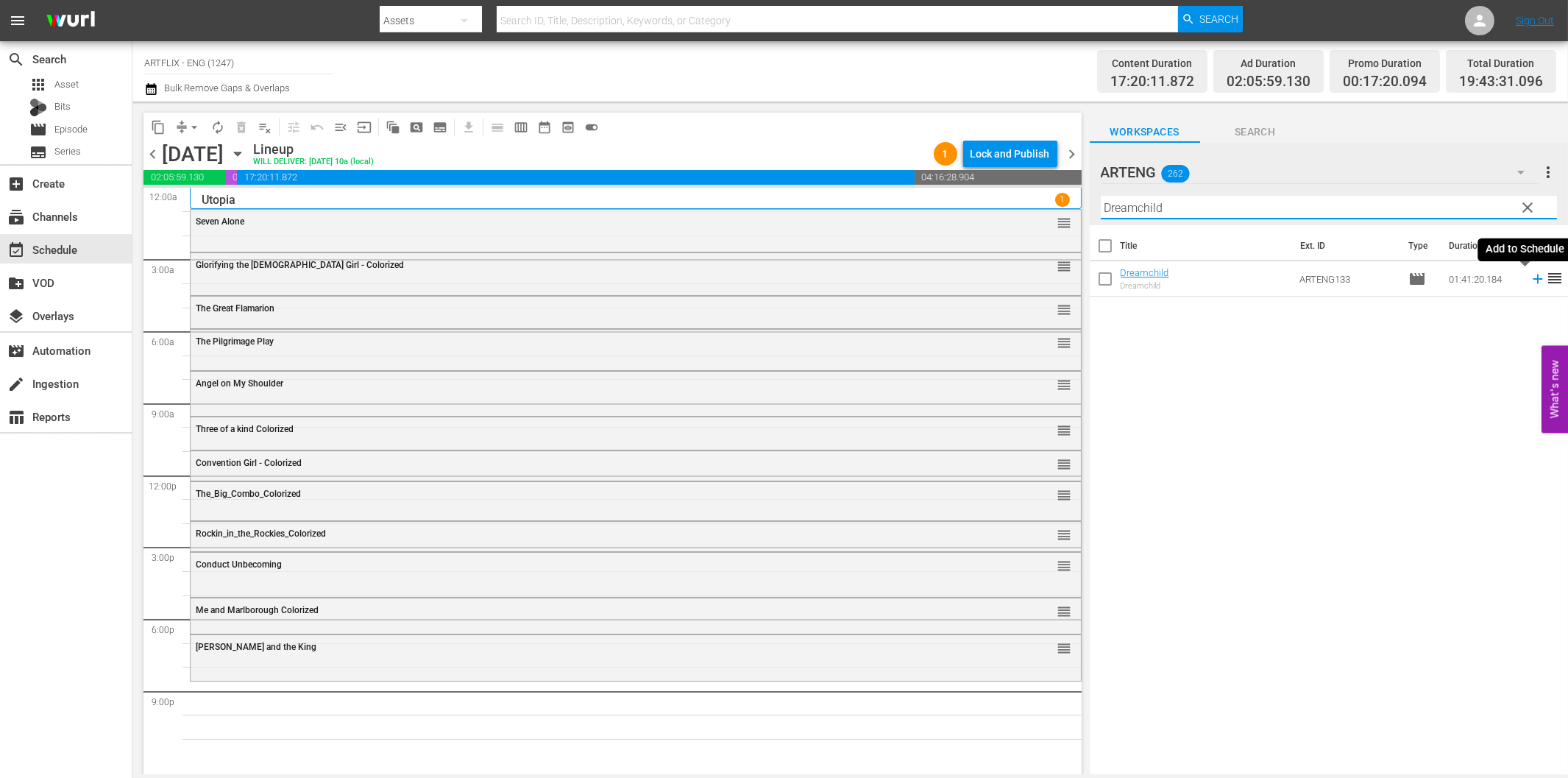
click at [1530, 278] on icon at bounding box center [1538, 278] width 16 height 16
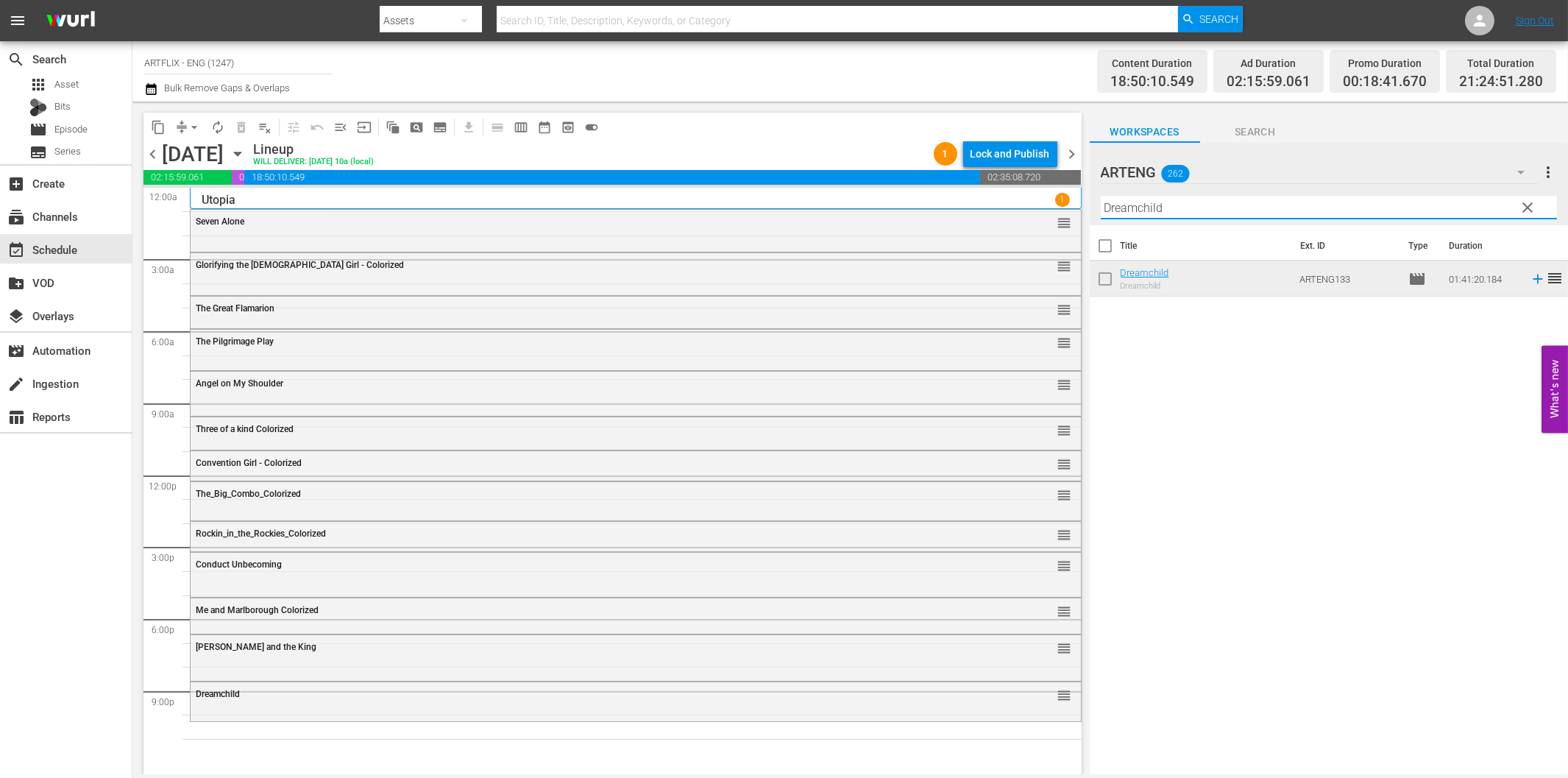
click at [1149, 211] on input "Dreamchild" at bounding box center [1328, 207] width 456 height 23
paste input "Beneath the 12-Mile Reef"
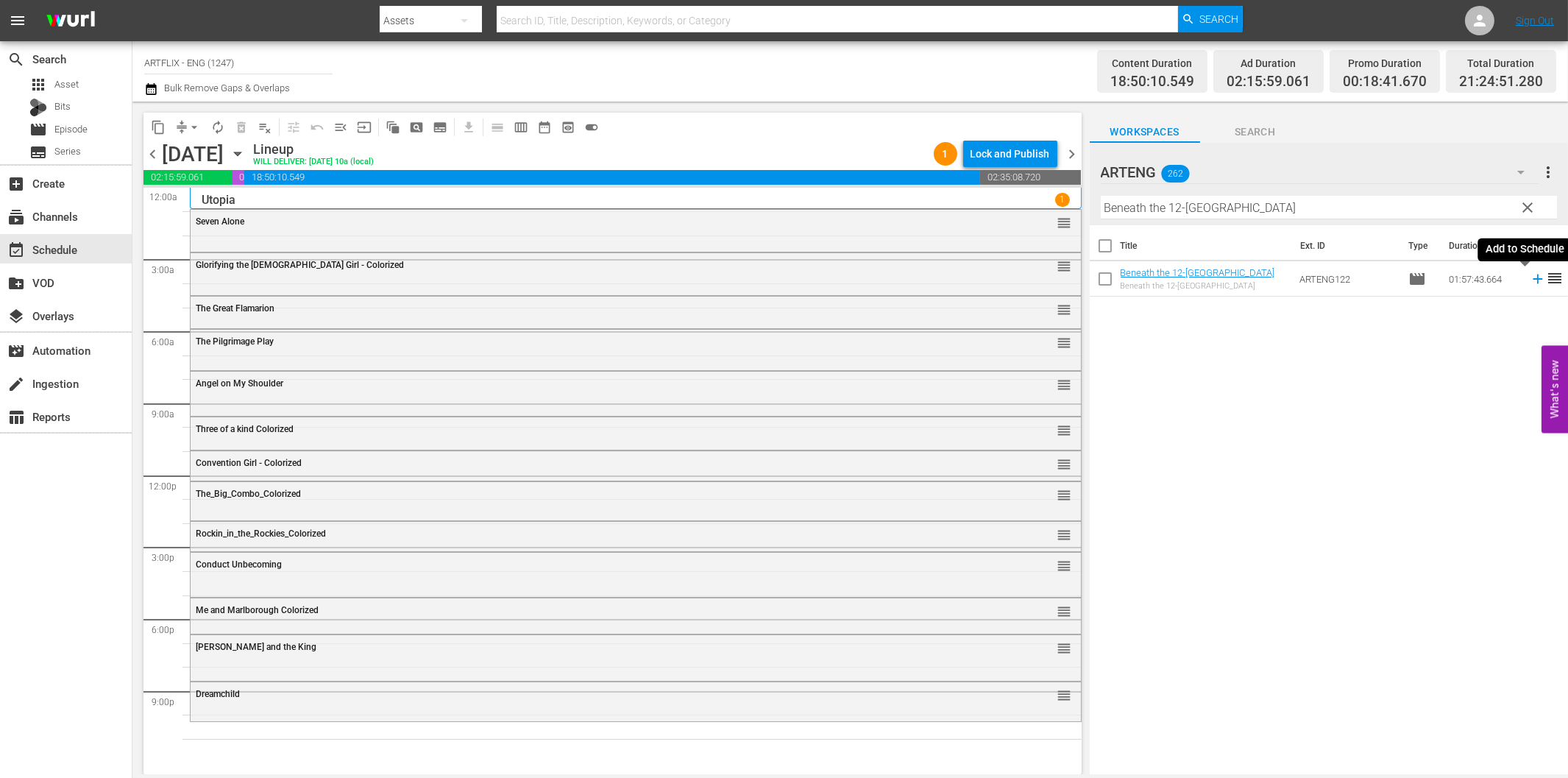
click at [1530, 275] on icon at bounding box center [1538, 278] width 16 height 16
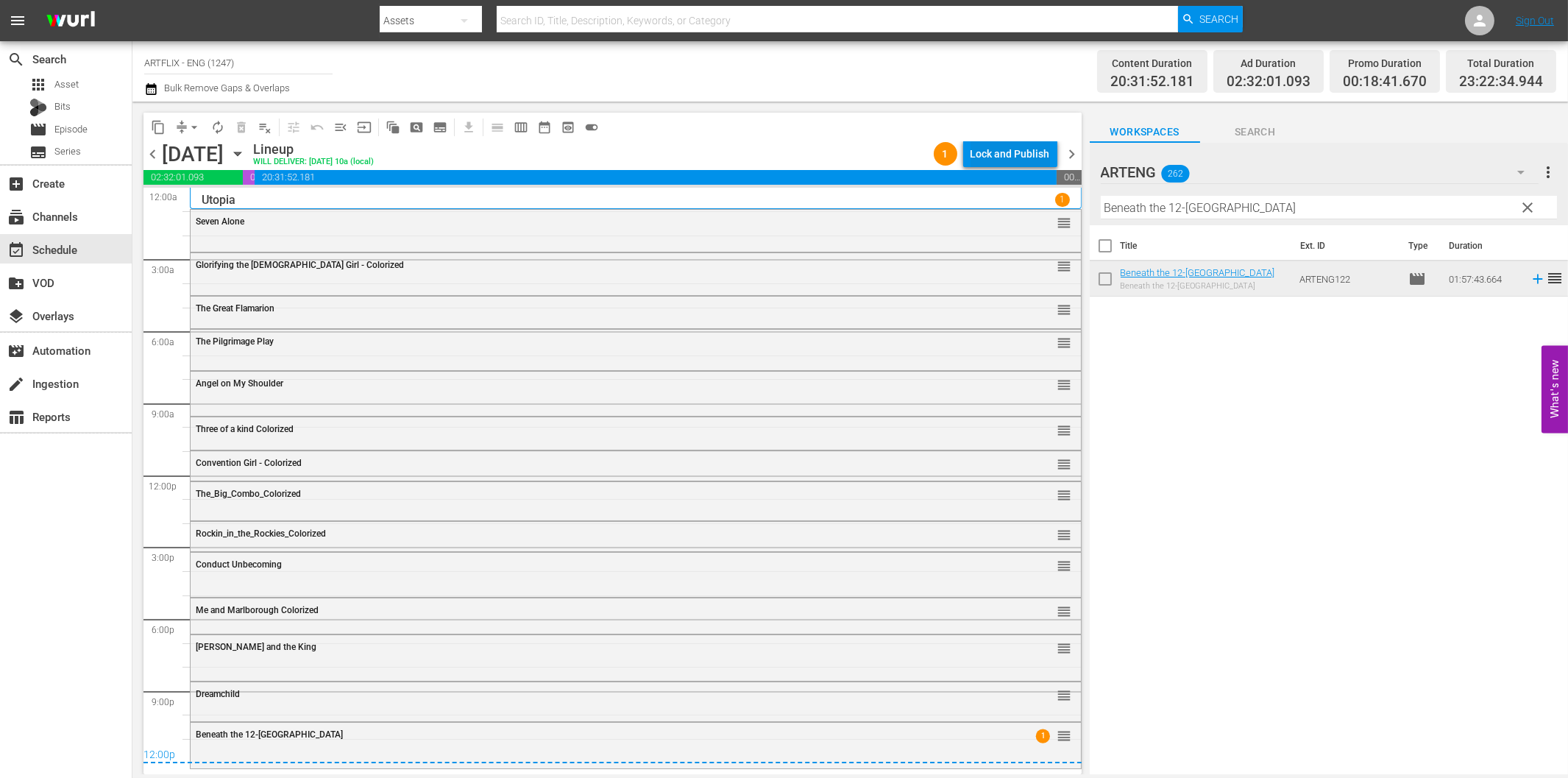
click at [1016, 150] on div "Lock and Publish" at bounding box center [1010, 154] width 79 height 26
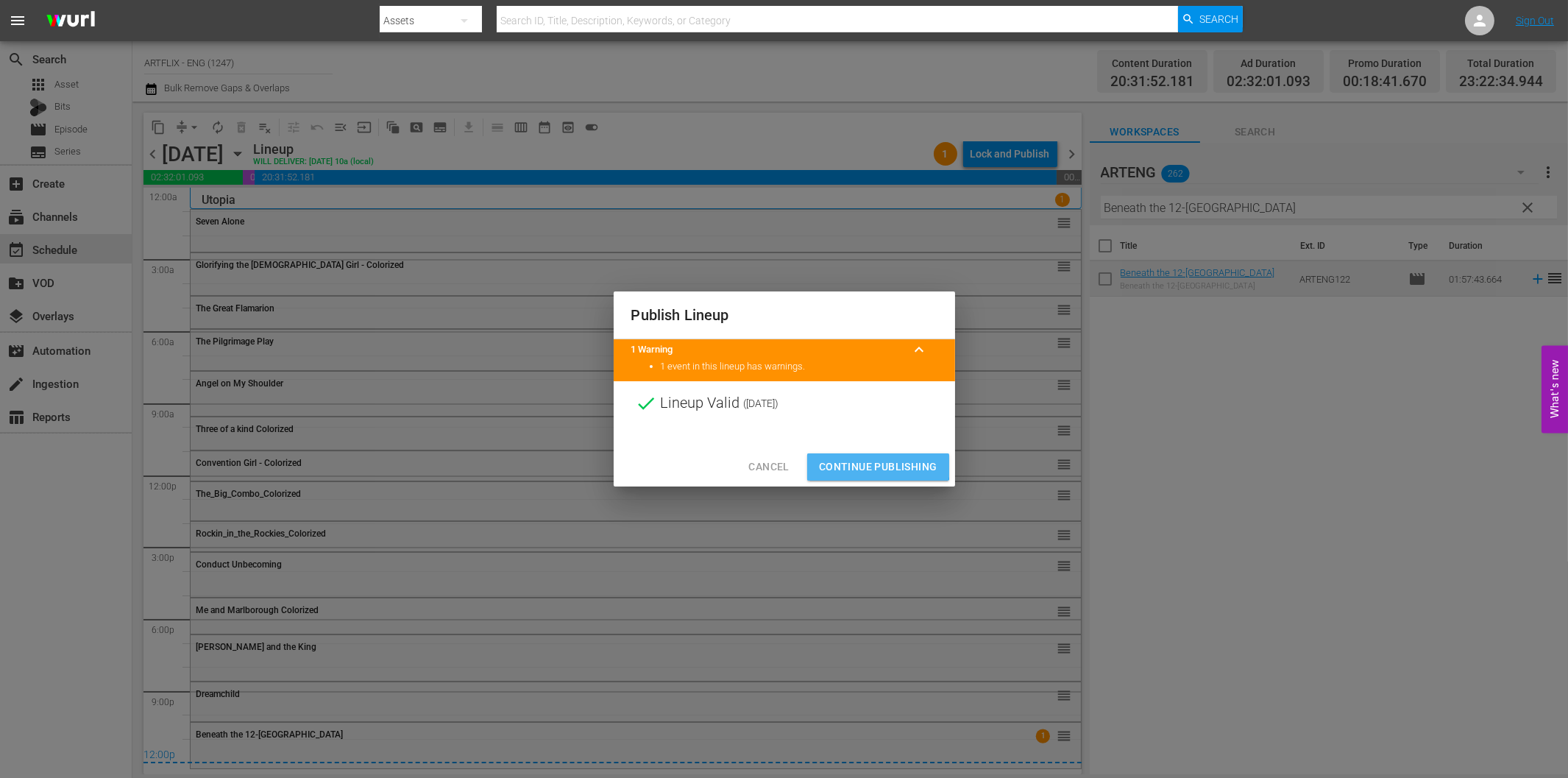
click at [864, 461] on span "Continue Publishing" at bounding box center [878, 467] width 119 height 19
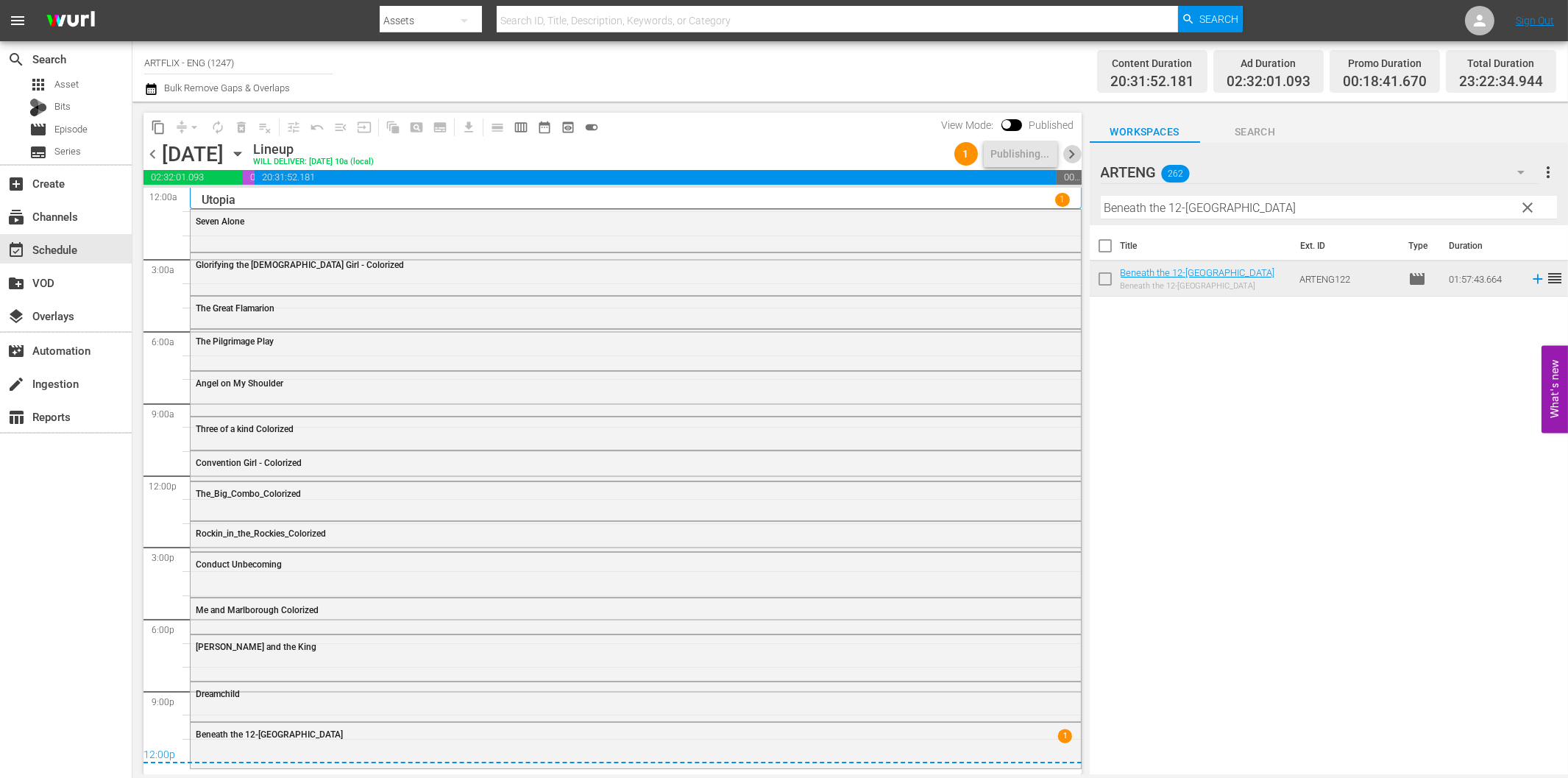
click at [1076, 147] on span "chevron_right" at bounding box center [1072, 154] width 19 height 19
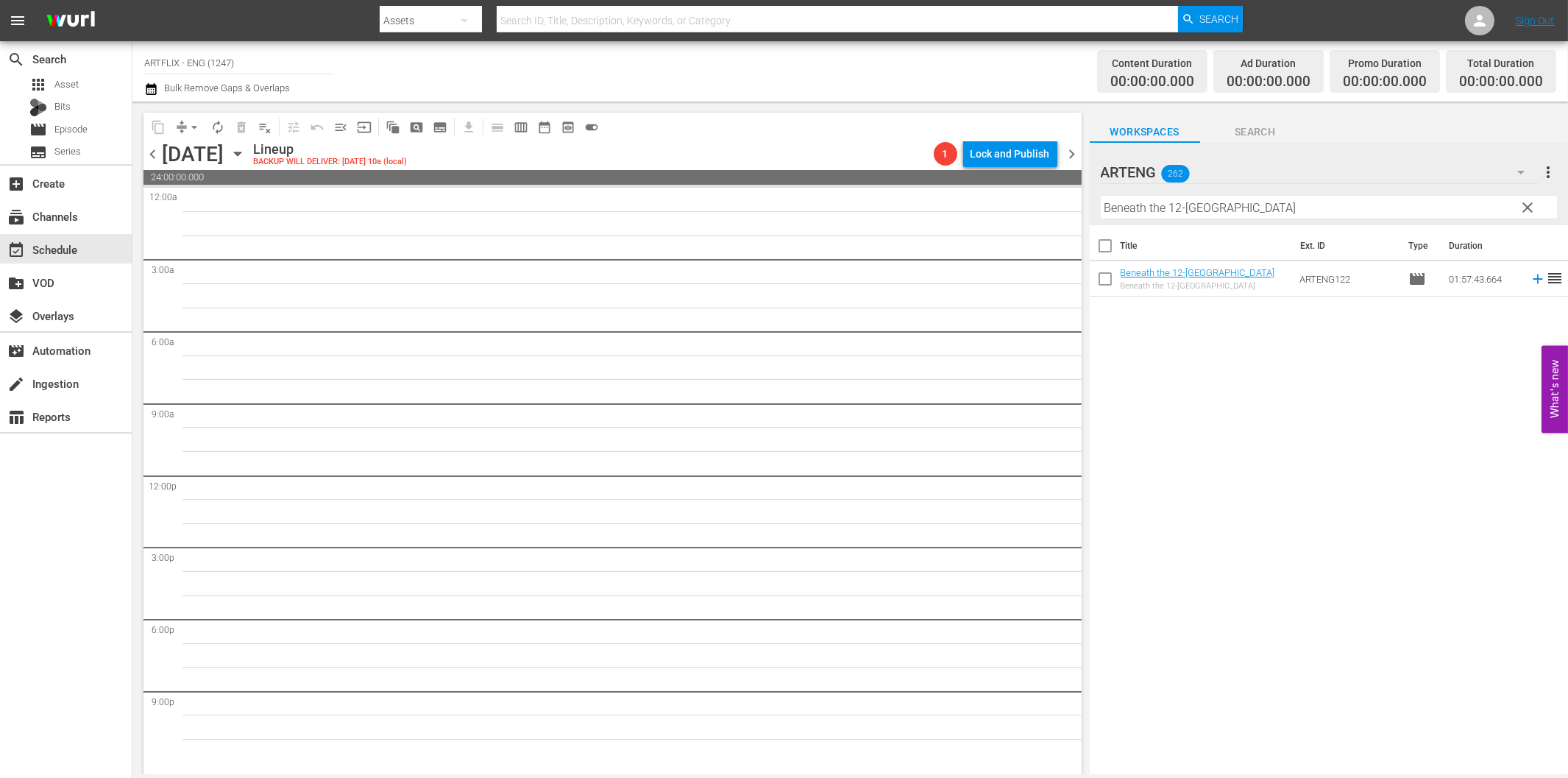
click at [1314, 194] on div "Filter by Title Beneath the 12-Mile Reef" at bounding box center [1328, 208] width 456 height 36
click at [1328, 206] on input "Beneath the 12-Mile Reef" at bounding box center [1328, 207] width 456 height 23
paste input "The Clairvoyant"
click at [1530, 281] on icon at bounding box center [1538, 278] width 16 height 16
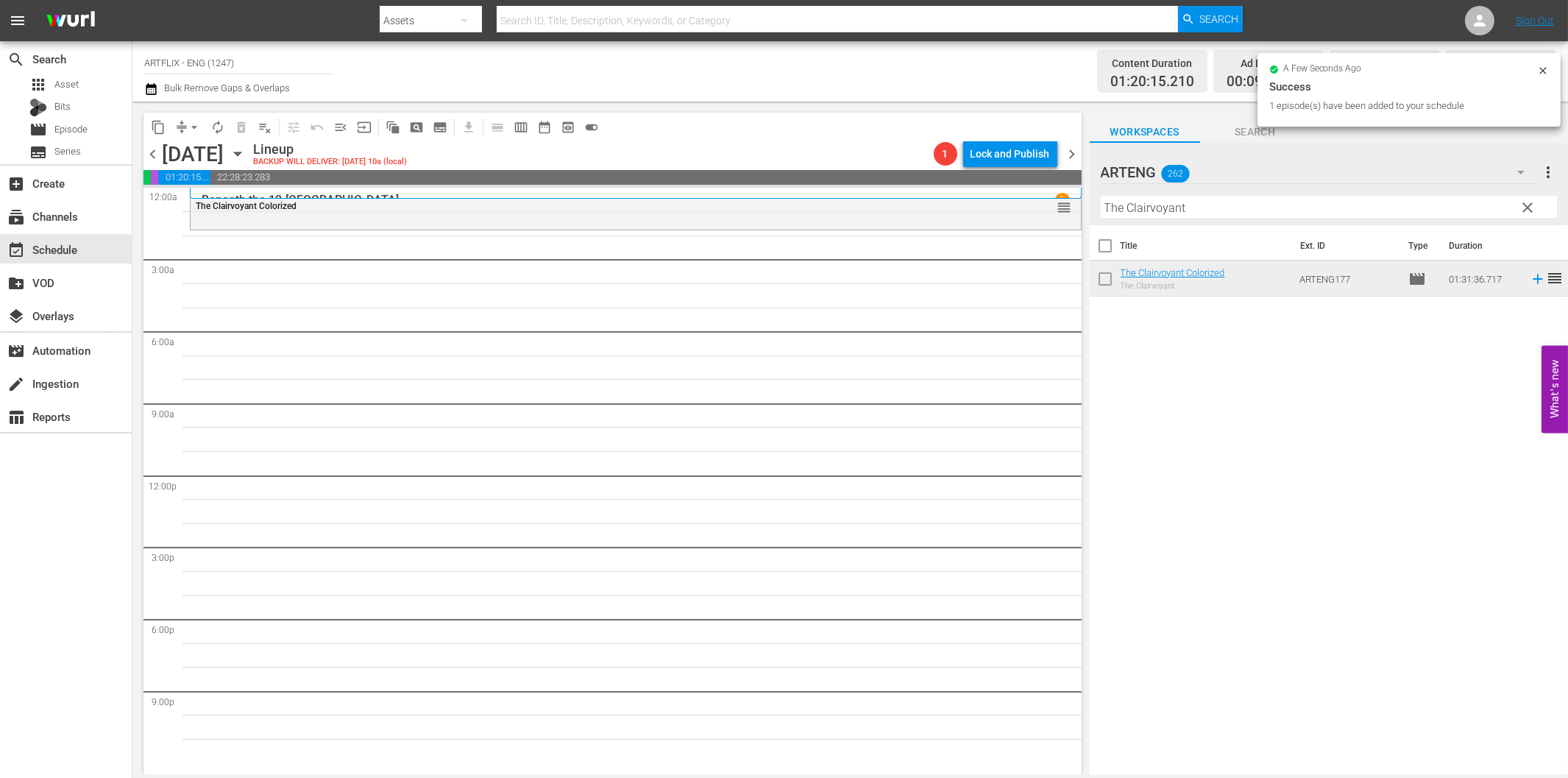
click at [1290, 209] on input "The Clairvoyant" at bounding box center [1328, 207] width 456 height 23
paste input "His Private Secretary"
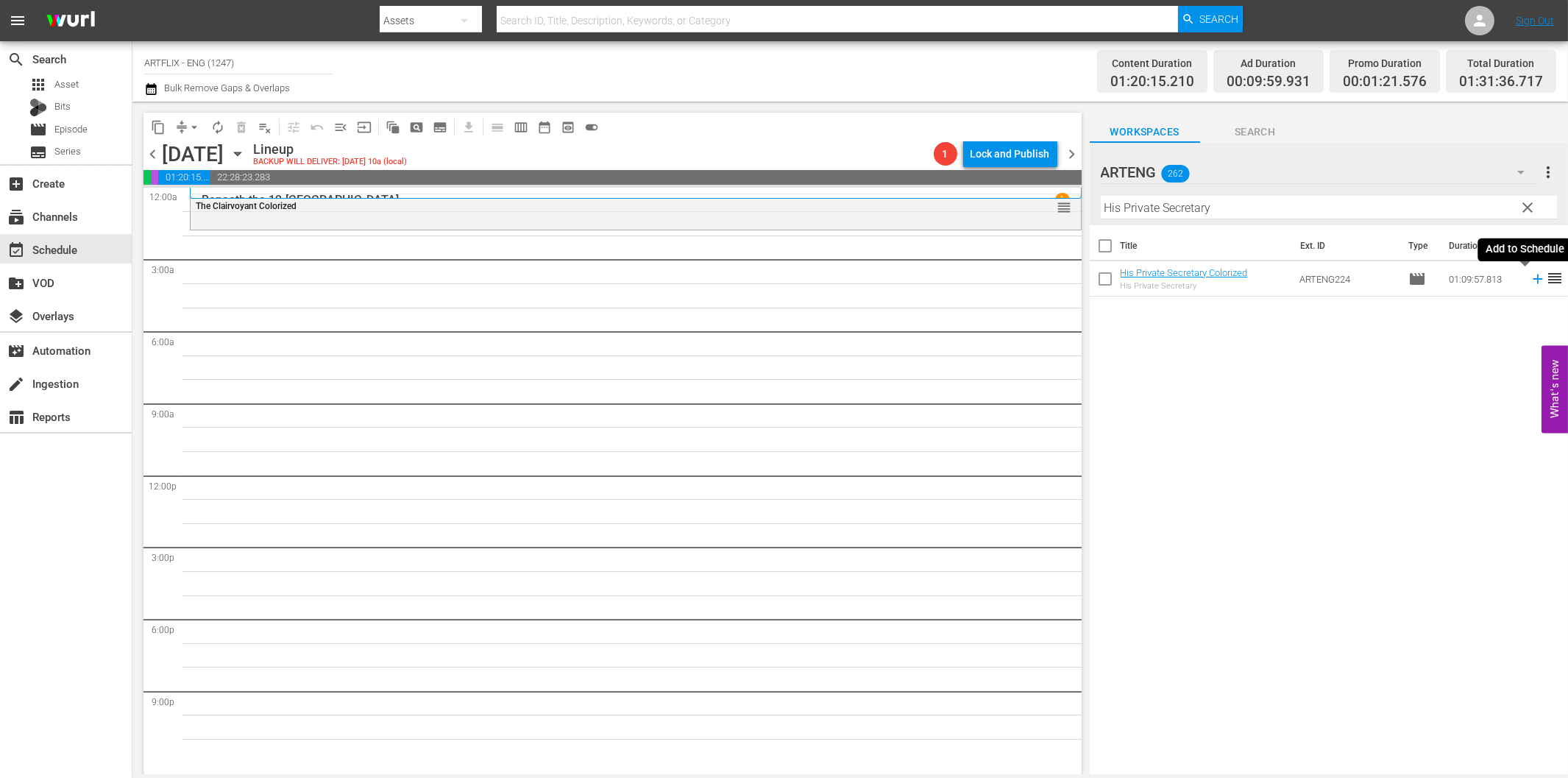
click at [1530, 277] on icon at bounding box center [1538, 278] width 16 height 16
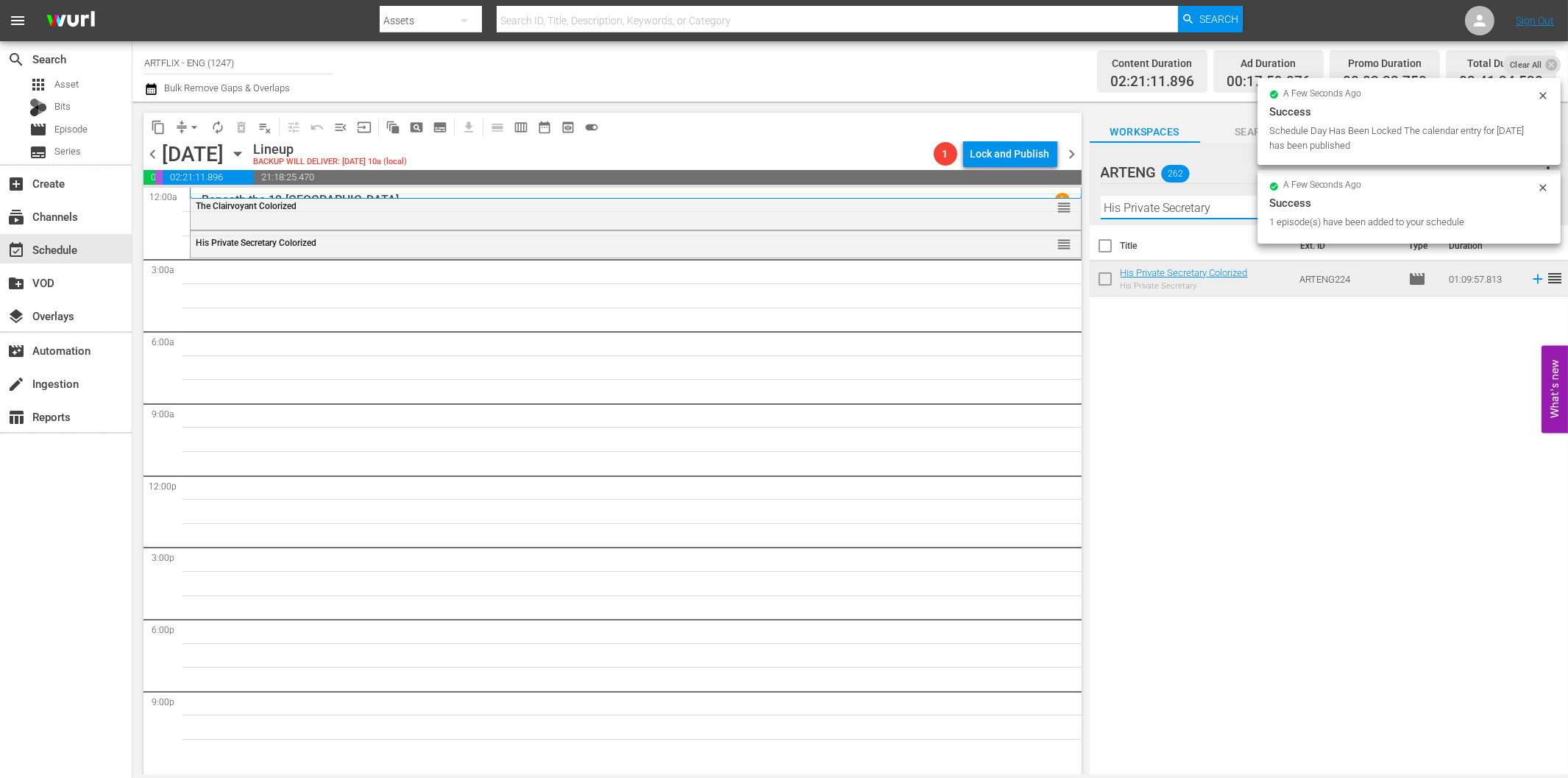
click at [1224, 209] on input "His Private Secretary" at bounding box center [1328, 207] width 456 height 23
paste input "Confidential"
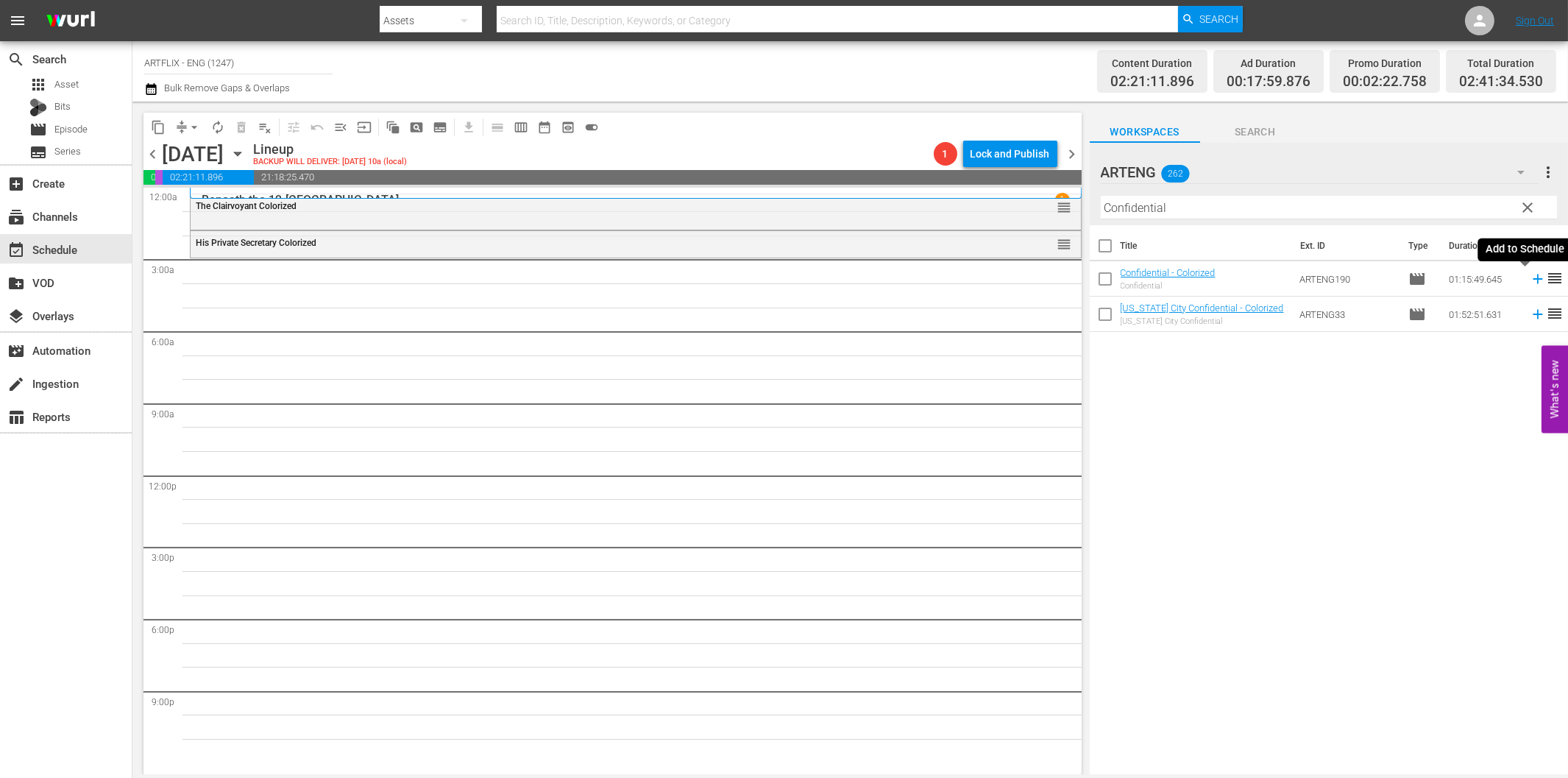
click at [1530, 284] on icon at bounding box center [1538, 278] width 16 height 16
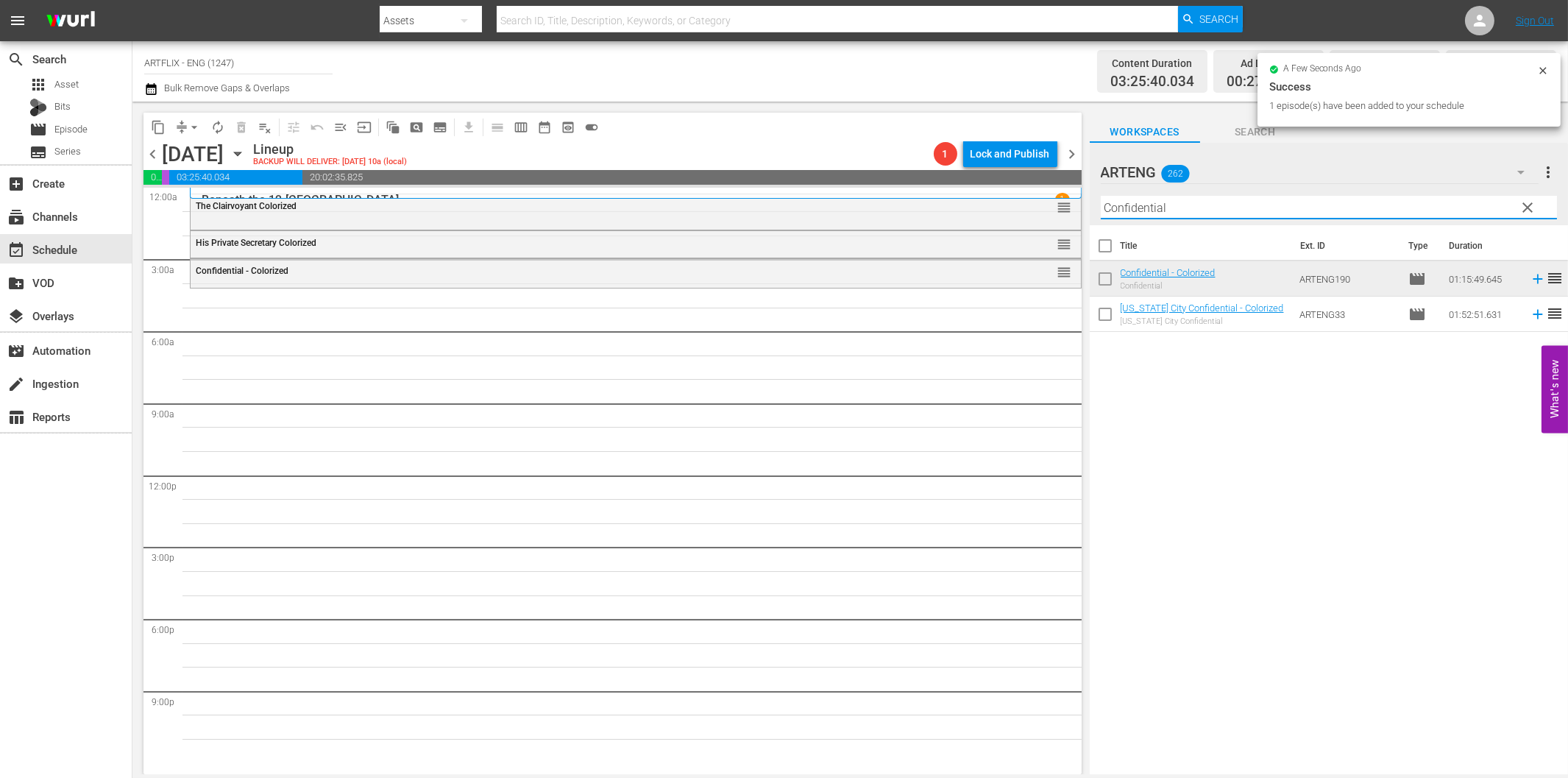
drag, startPoint x: 1267, startPoint y: 202, endPoint x: 1292, endPoint y: 217, distance: 29.2
click at [1267, 202] on input "Confidential" at bounding box center [1328, 207] width 456 height 23
paste input "The Woman in the Window"
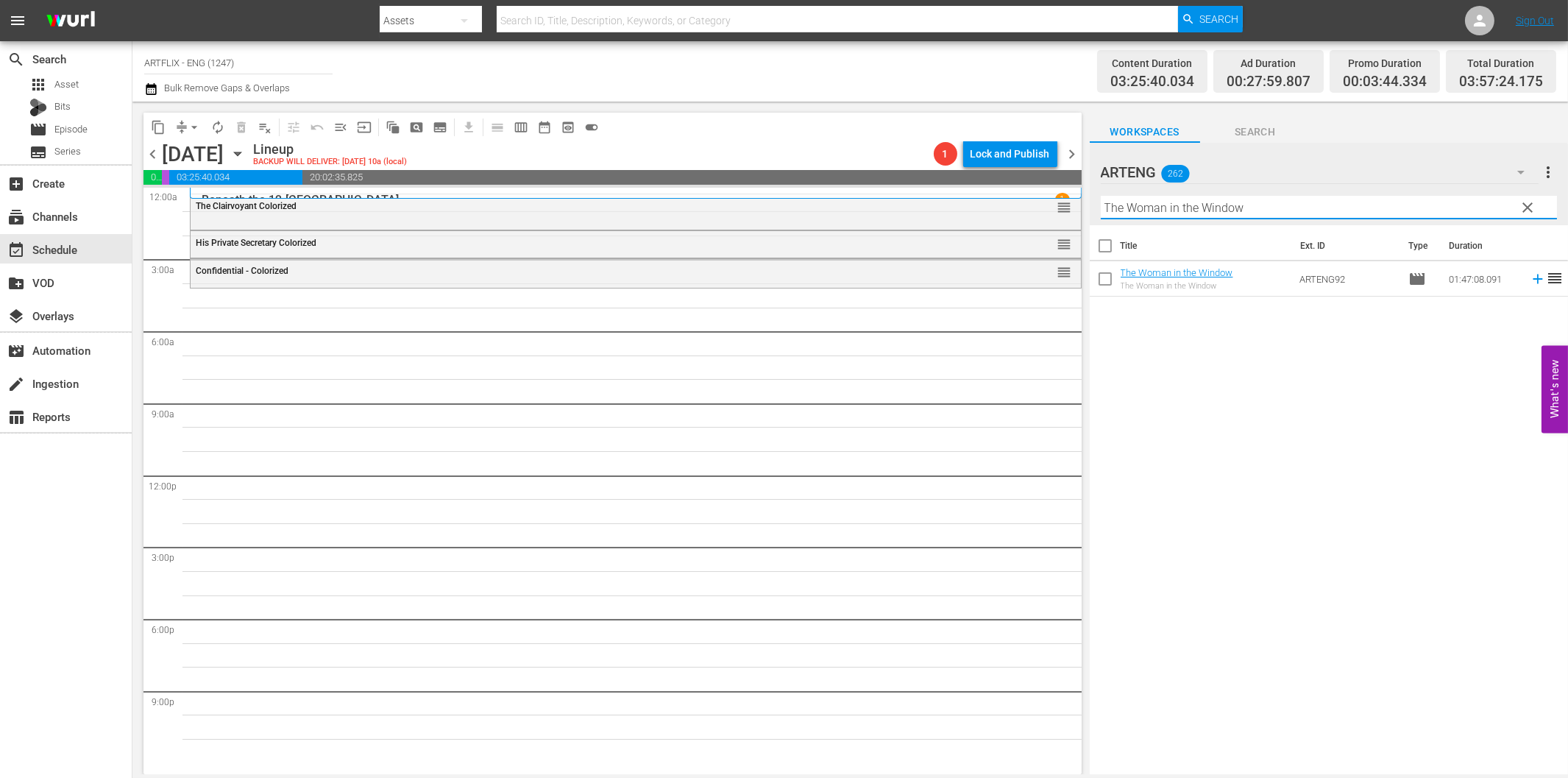
click at [1530, 278] on icon at bounding box center [1538, 278] width 16 height 16
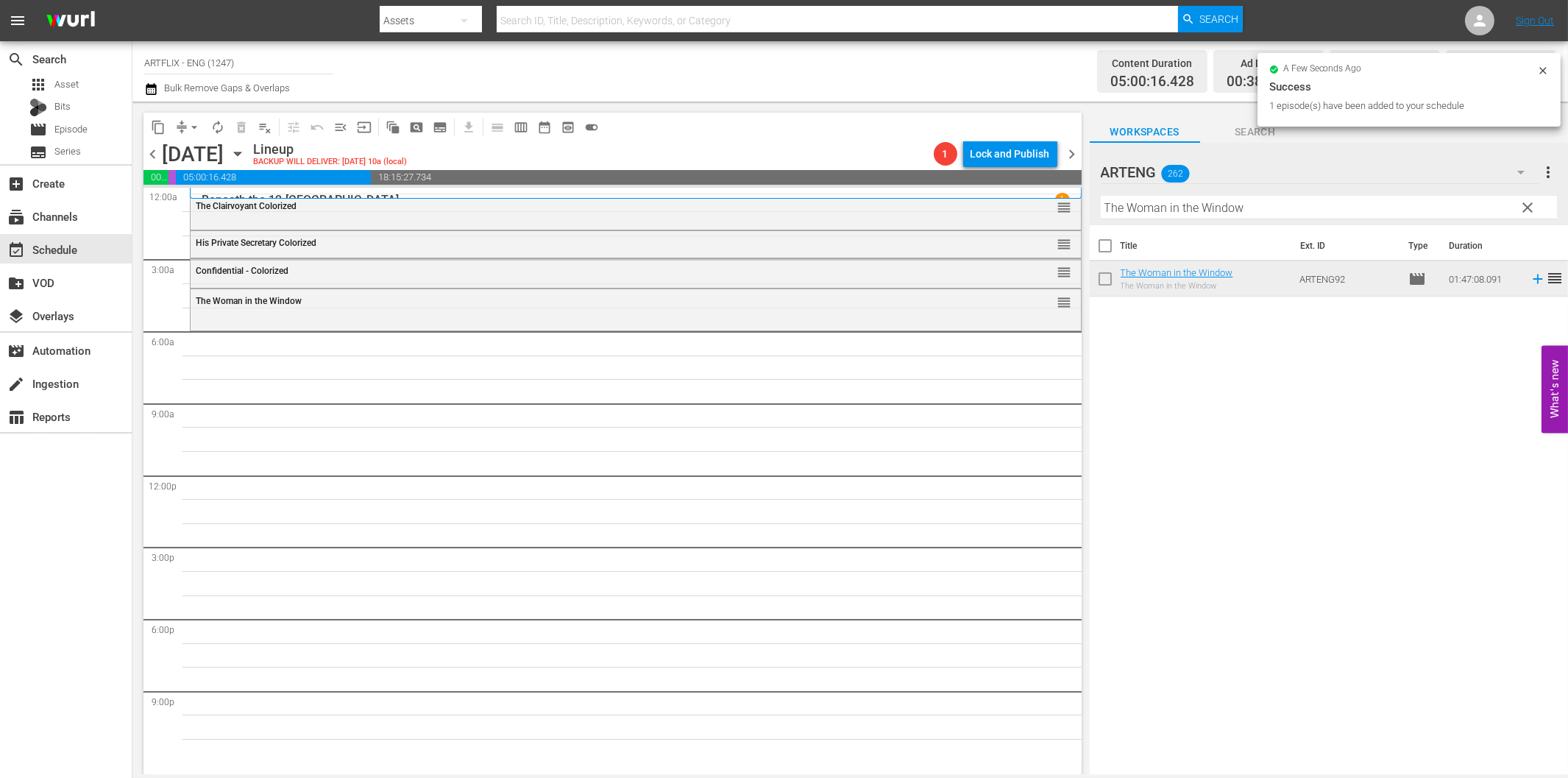
click at [1277, 209] on input "The Woman in the Window" at bounding box center [1328, 207] width 456 height 23
paste input "Clipped Wings"
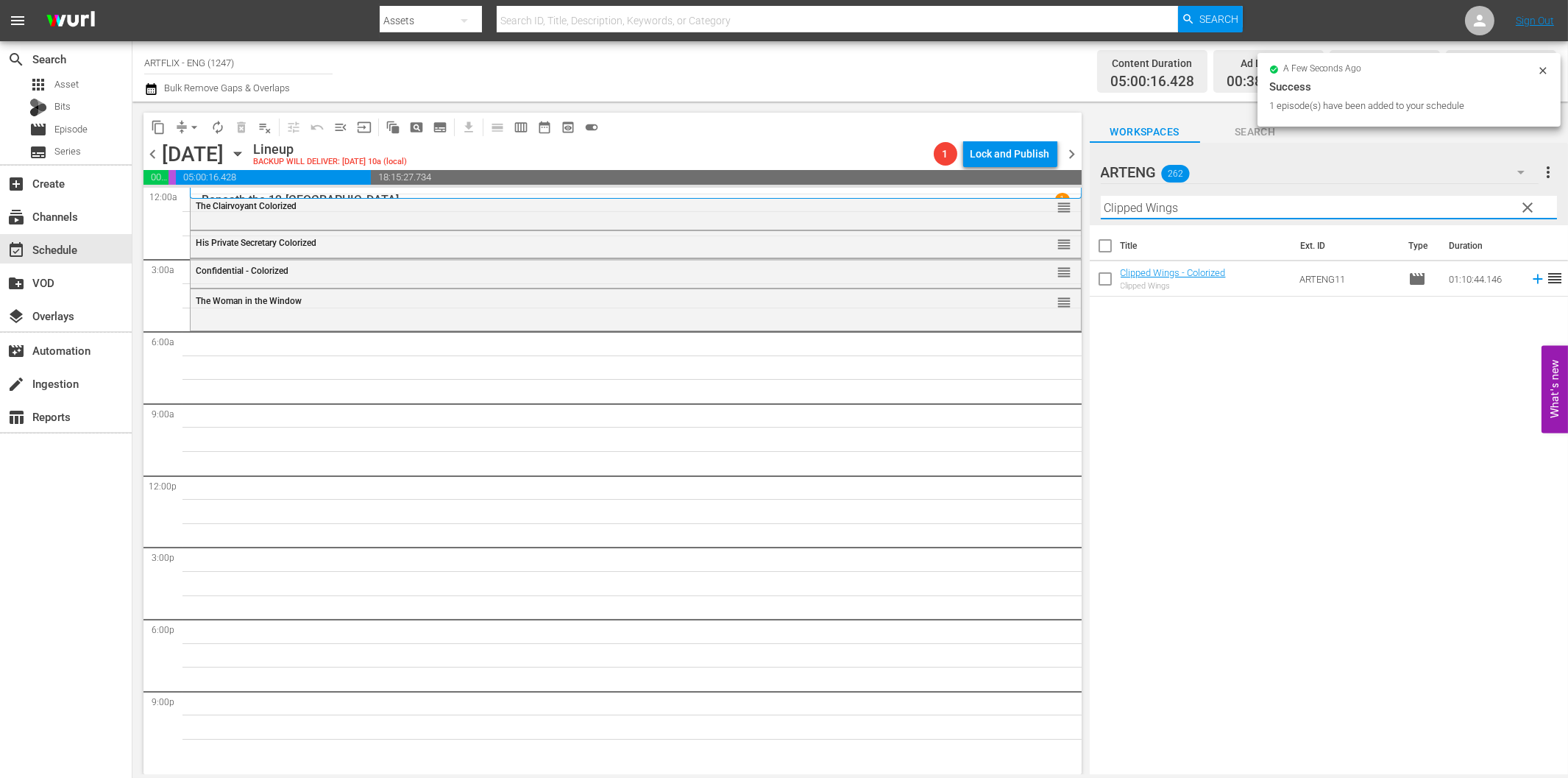
click at [1530, 278] on icon at bounding box center [1538, 278] width 16 height 16
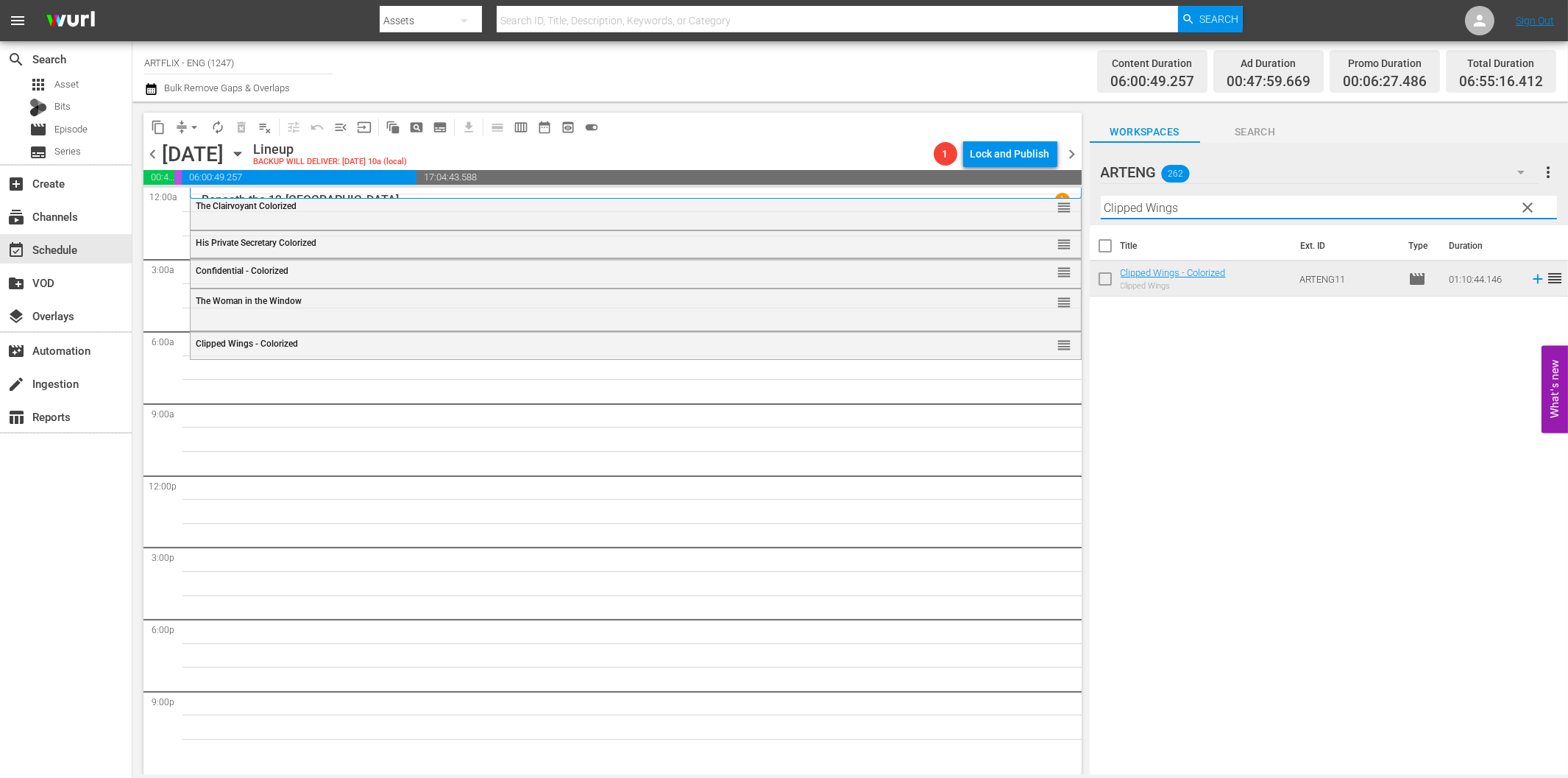
click at [1148, 215] on input "Clipped Wings" at bounding box center [1328, 207] width 456 height 23
paste input "Topper Return"
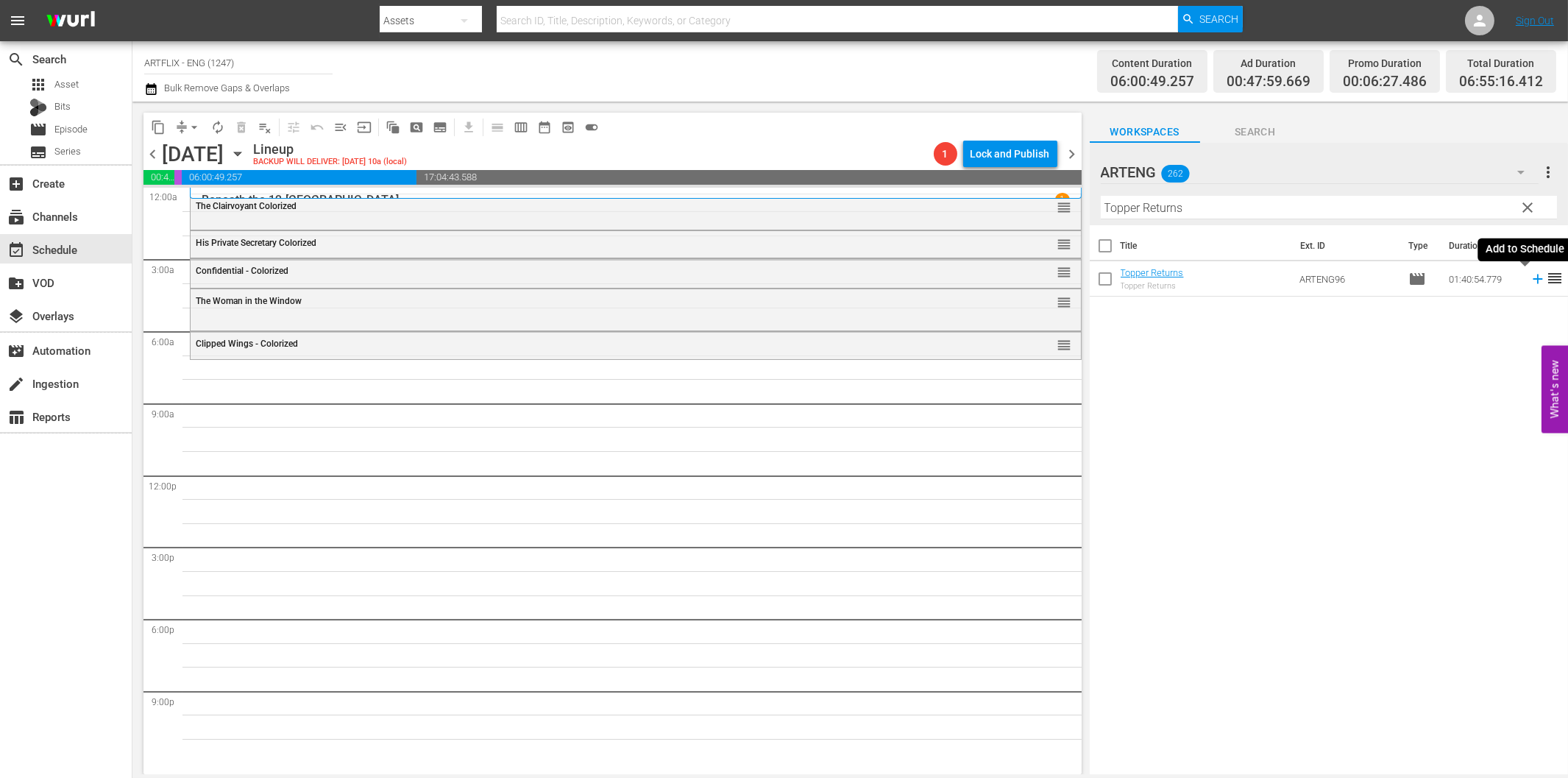
click at [1530, 281] on icon at bounding box center [1538, 278] width 16 height 16
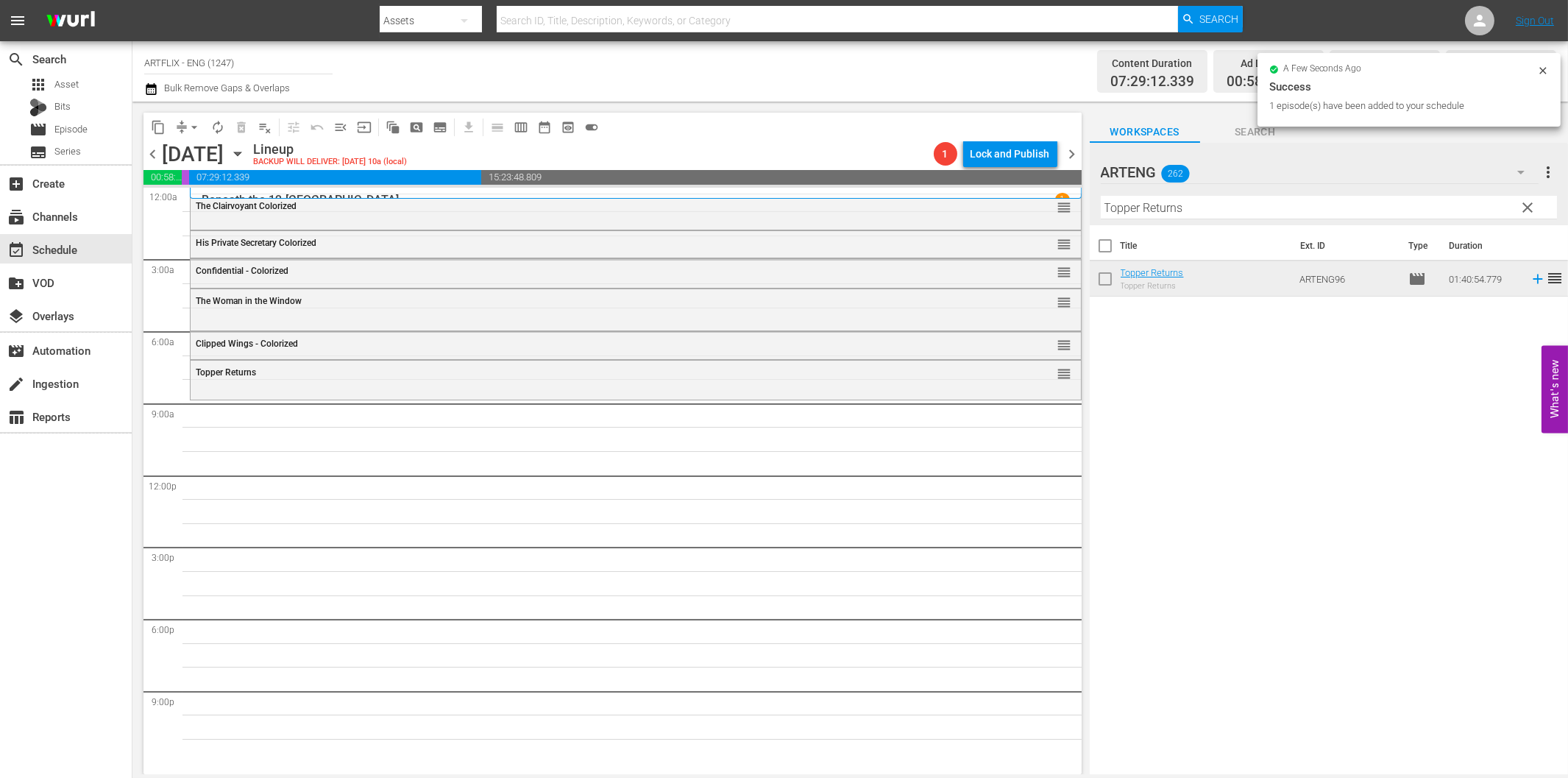
click at [1219, 203] on input "Topper Returns" at bounding box center [1328, 207] width 456 height 23
paste input "Have Rocket, Will Travel"
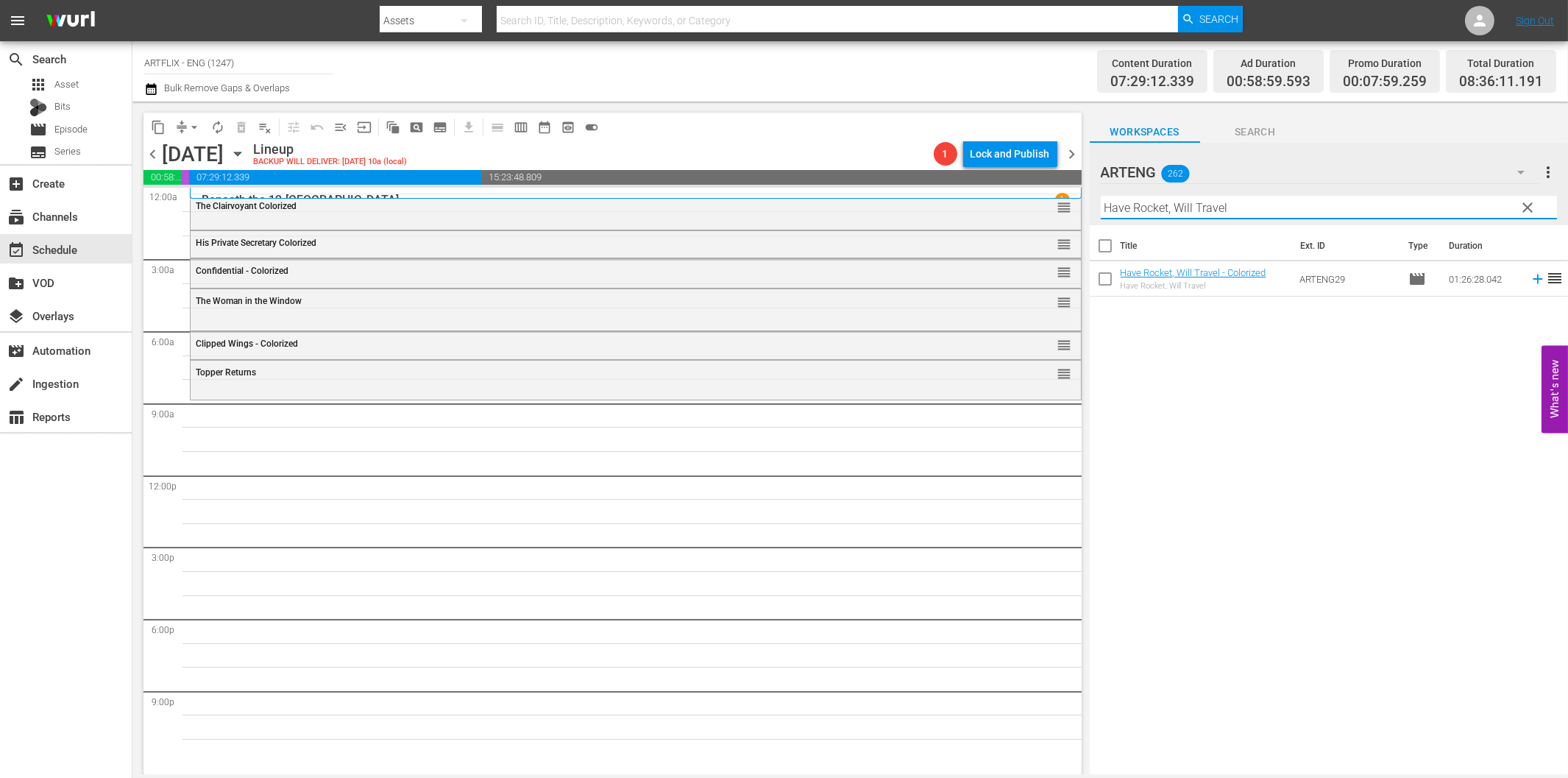
click at [1532, 280] on icon at bounding box center [1537, 279] width 9 height 9
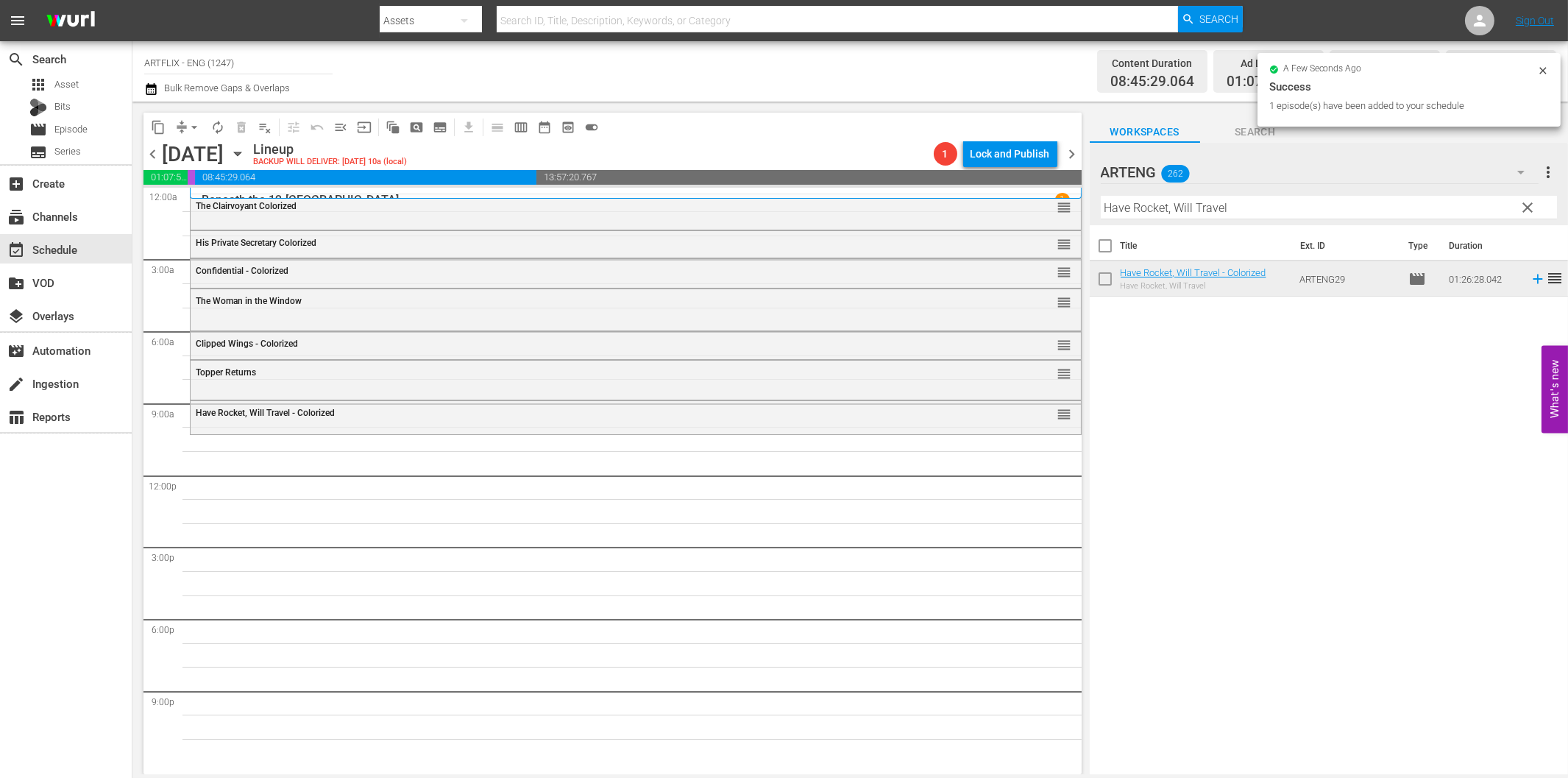
click at [1188, 210] on input "Have Rocket, Will Travel" at bounding box center [1328, 207] width 456 height 23
paste input "A Minor Miracle"
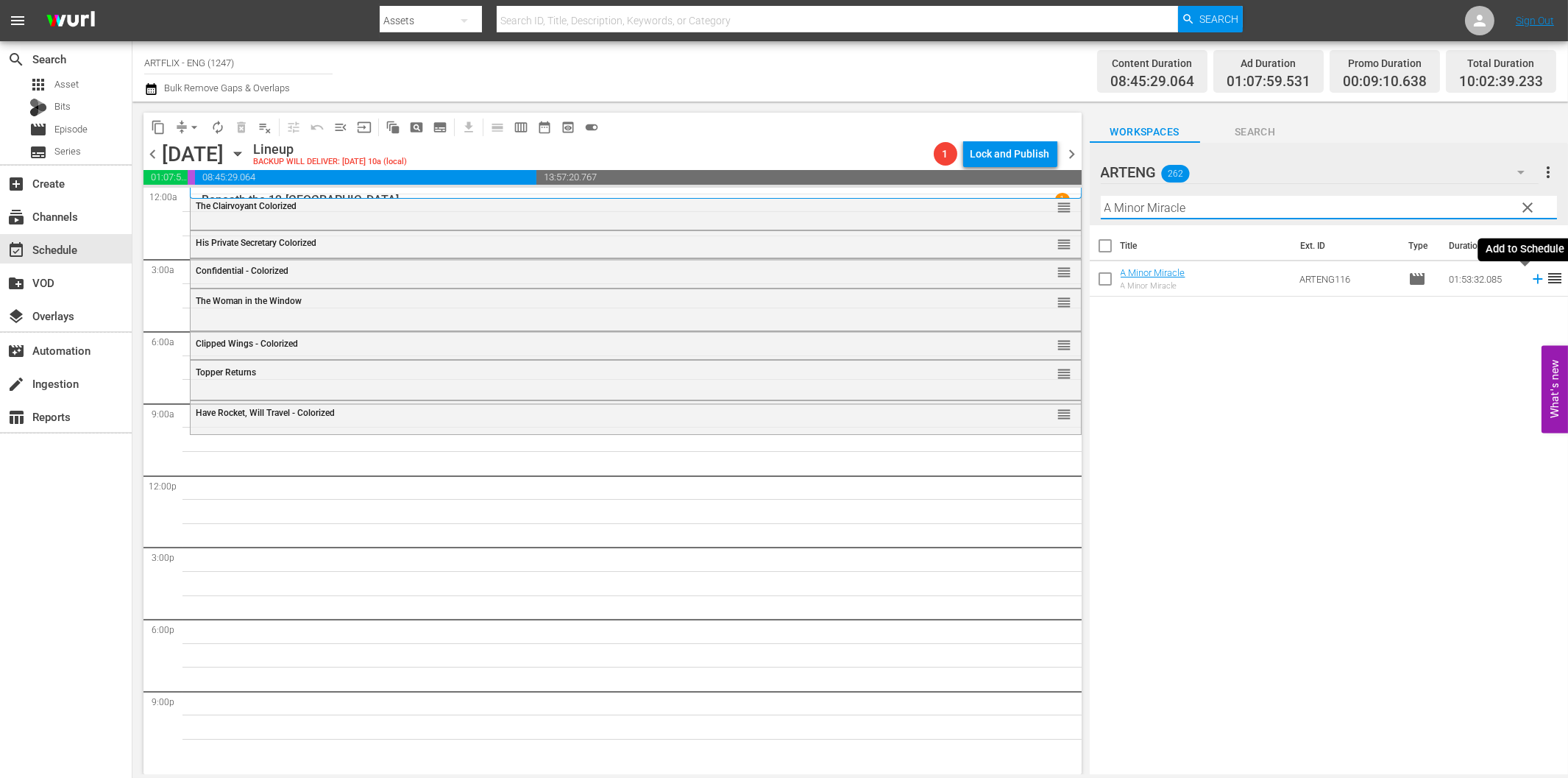
click at [1530, 272] on icon at bounding box center [1538, 278] width 16 height 16
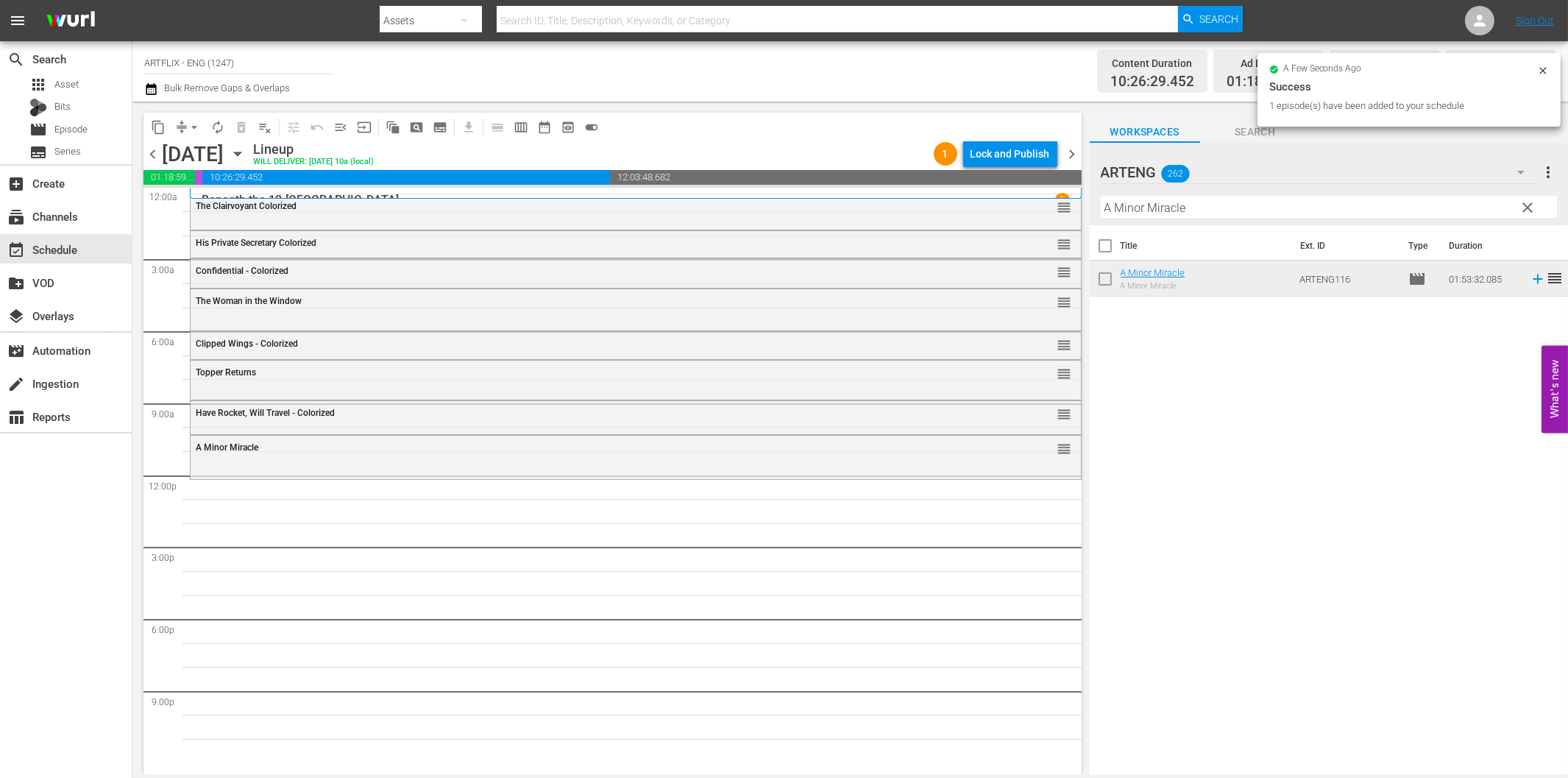
click at [1163, 210] on input "A Minor Miracle" at bounding box center [1328, 207] width 456 height 23
paste input "Caesar the Conqueror"
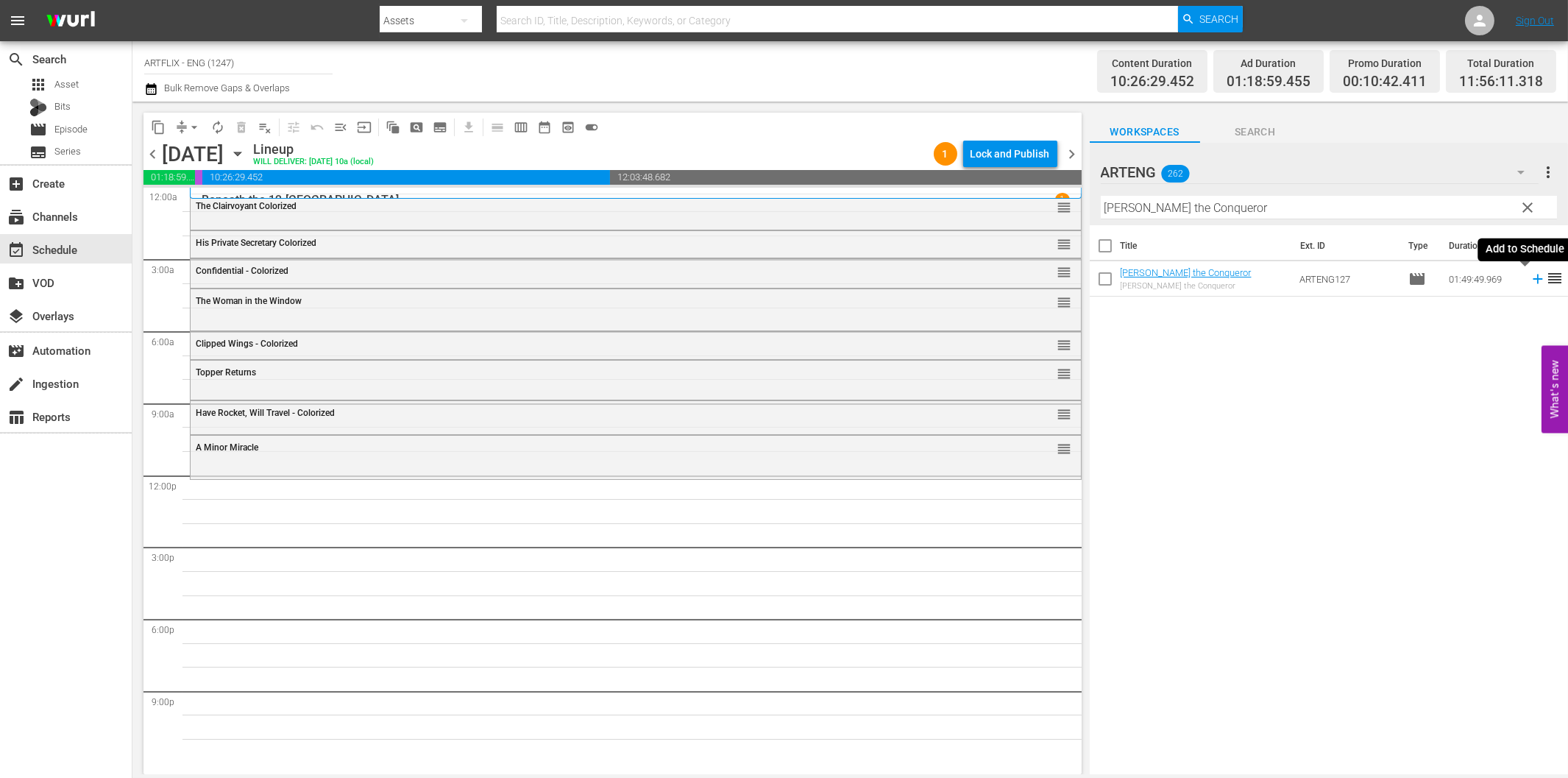
click at [1530, 281] on icon at bounding box center [1538, 278] width 16 height 16
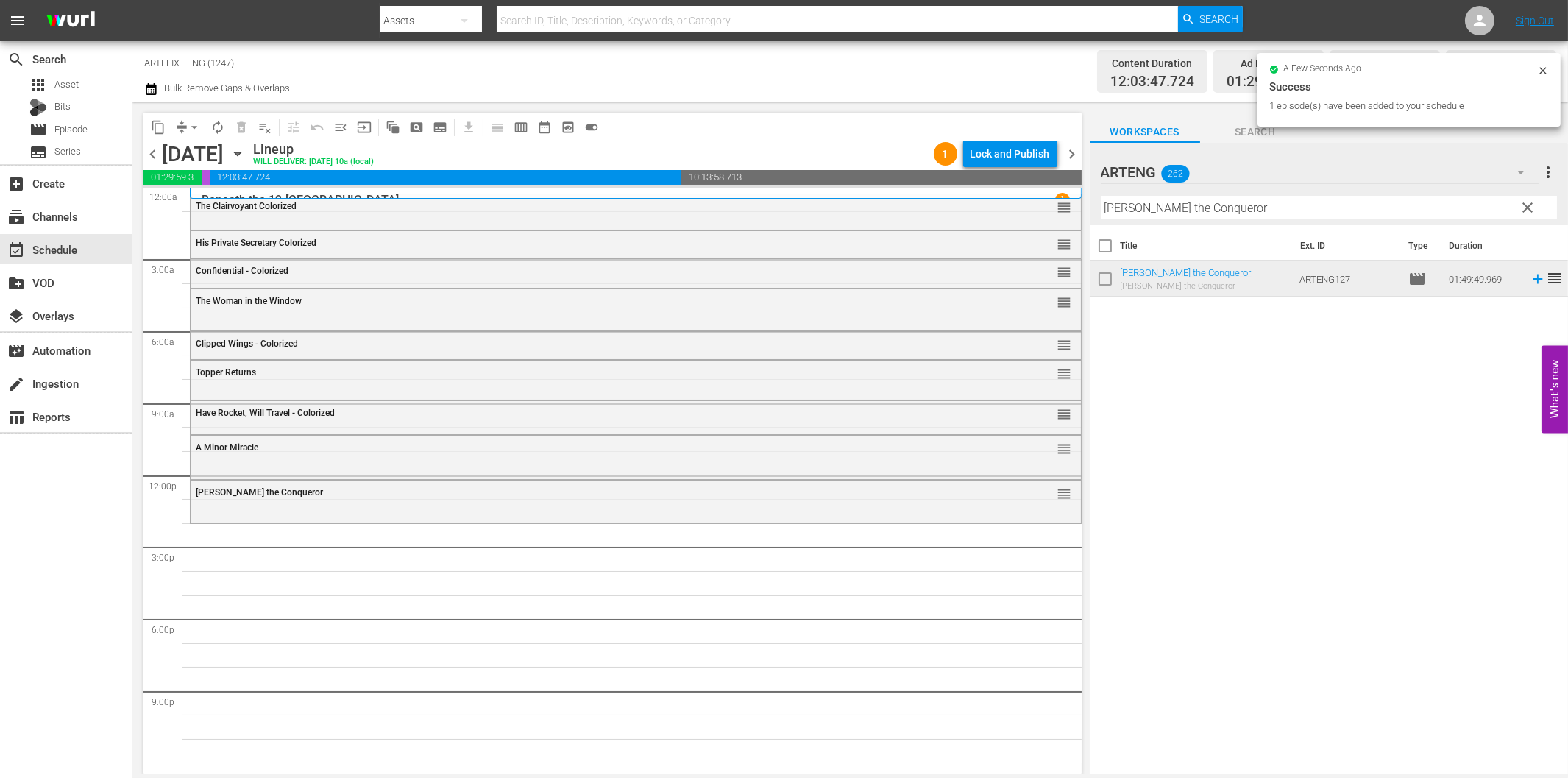
click at [1217, 200] on input "Caesar the Conqueror" at bounding box center [1328, 207] width 456 height 23
paste input "The Crusade"
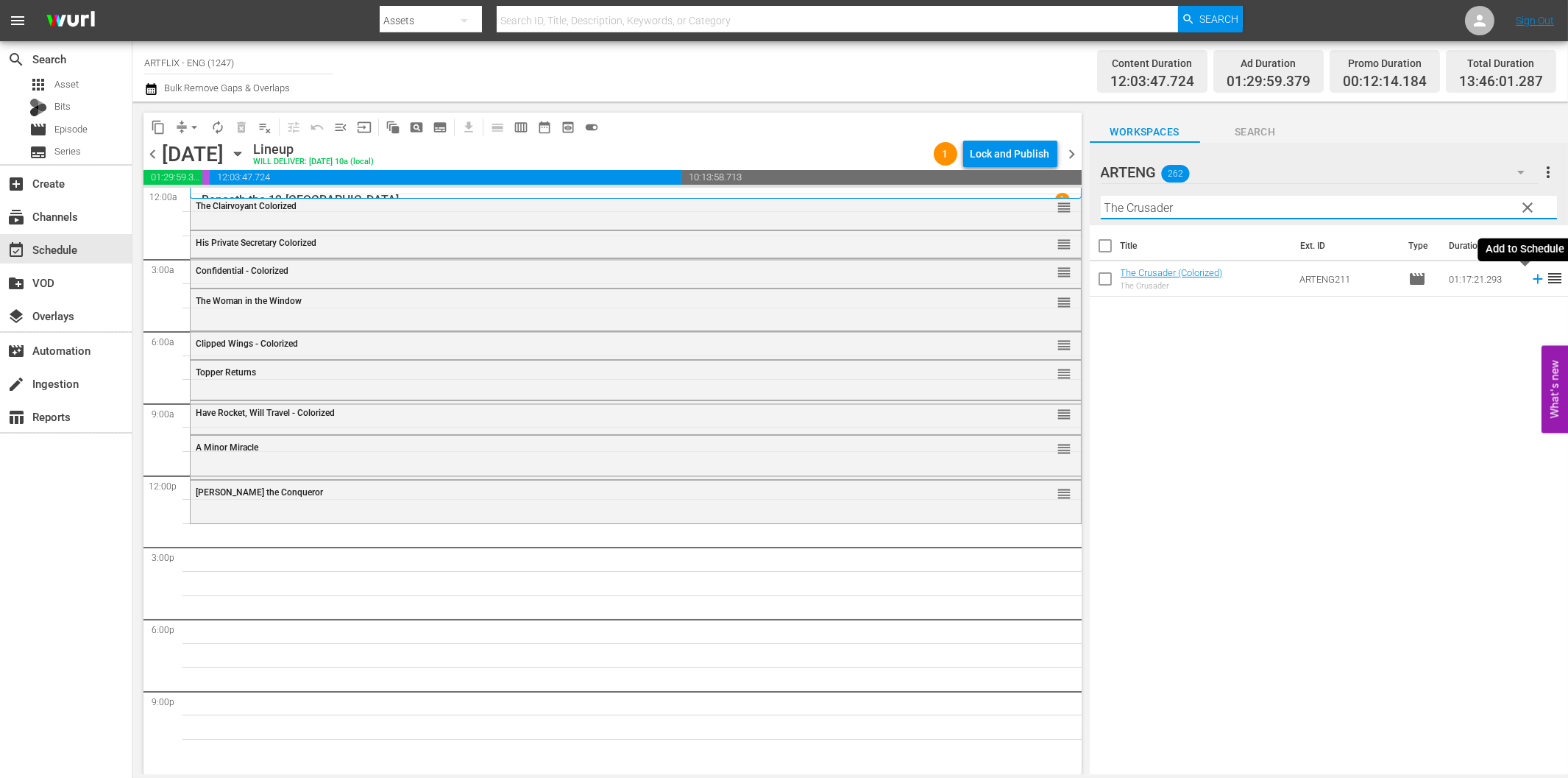
click at [1530, 278] on icon at bounding box center [1538, 278] width 16 height 16
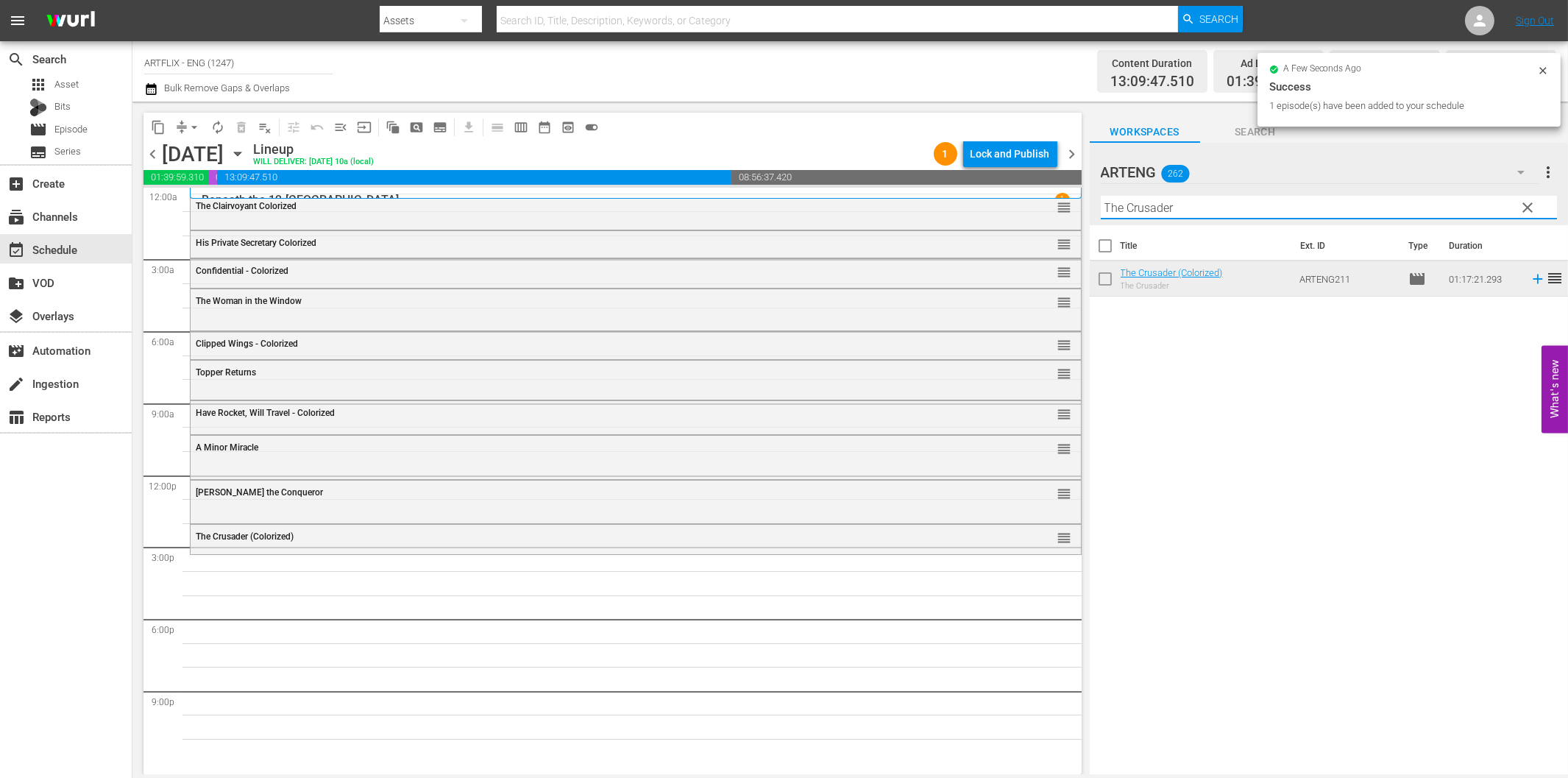
click at [1141, 202] on input "The Crusader" at bounding box center [1328, 207] width 456 height 23
paste input "Charade"
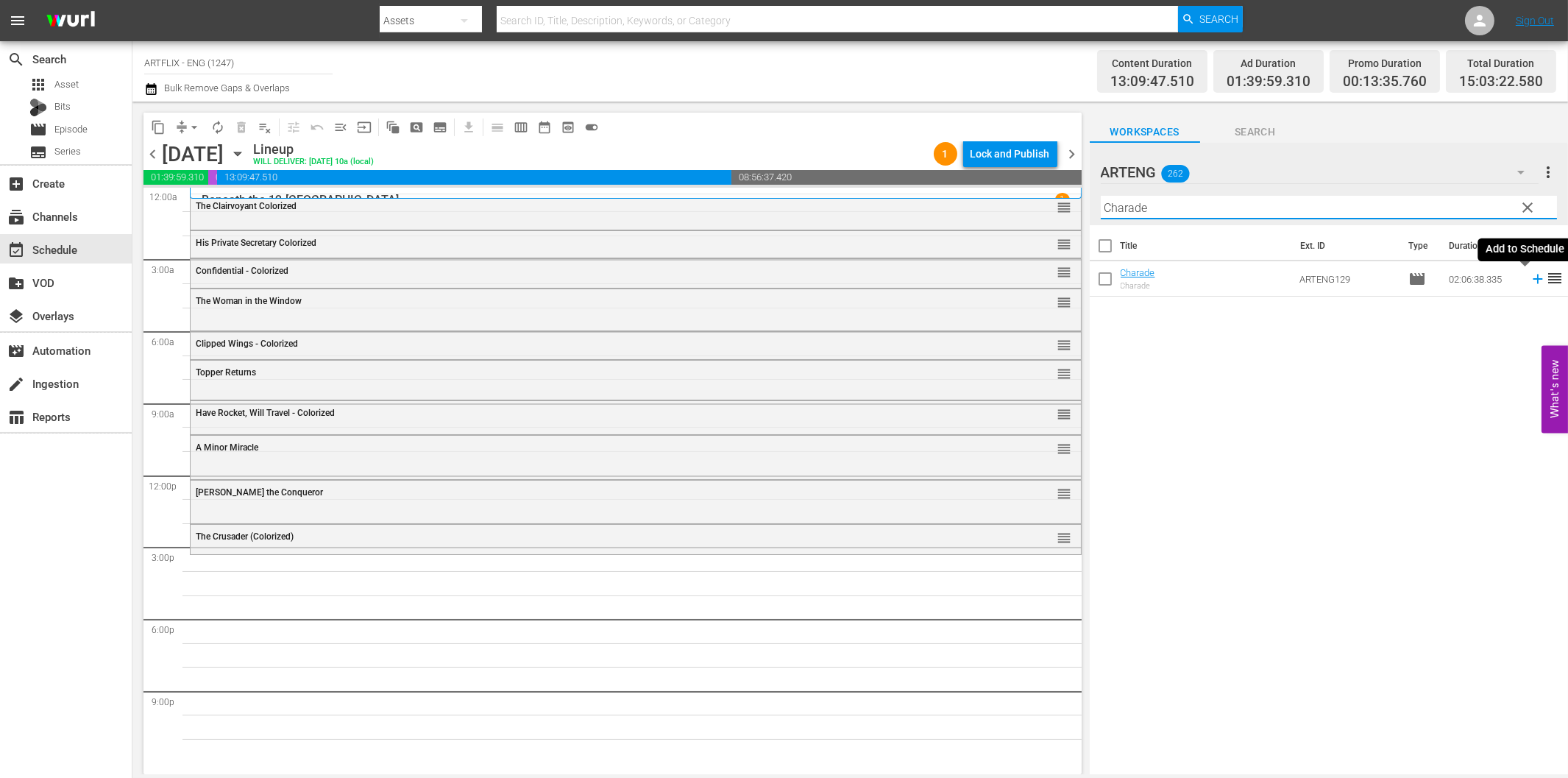
click at [1530, 281] on icon at bounding box center [1538, 278] width 16 height 16
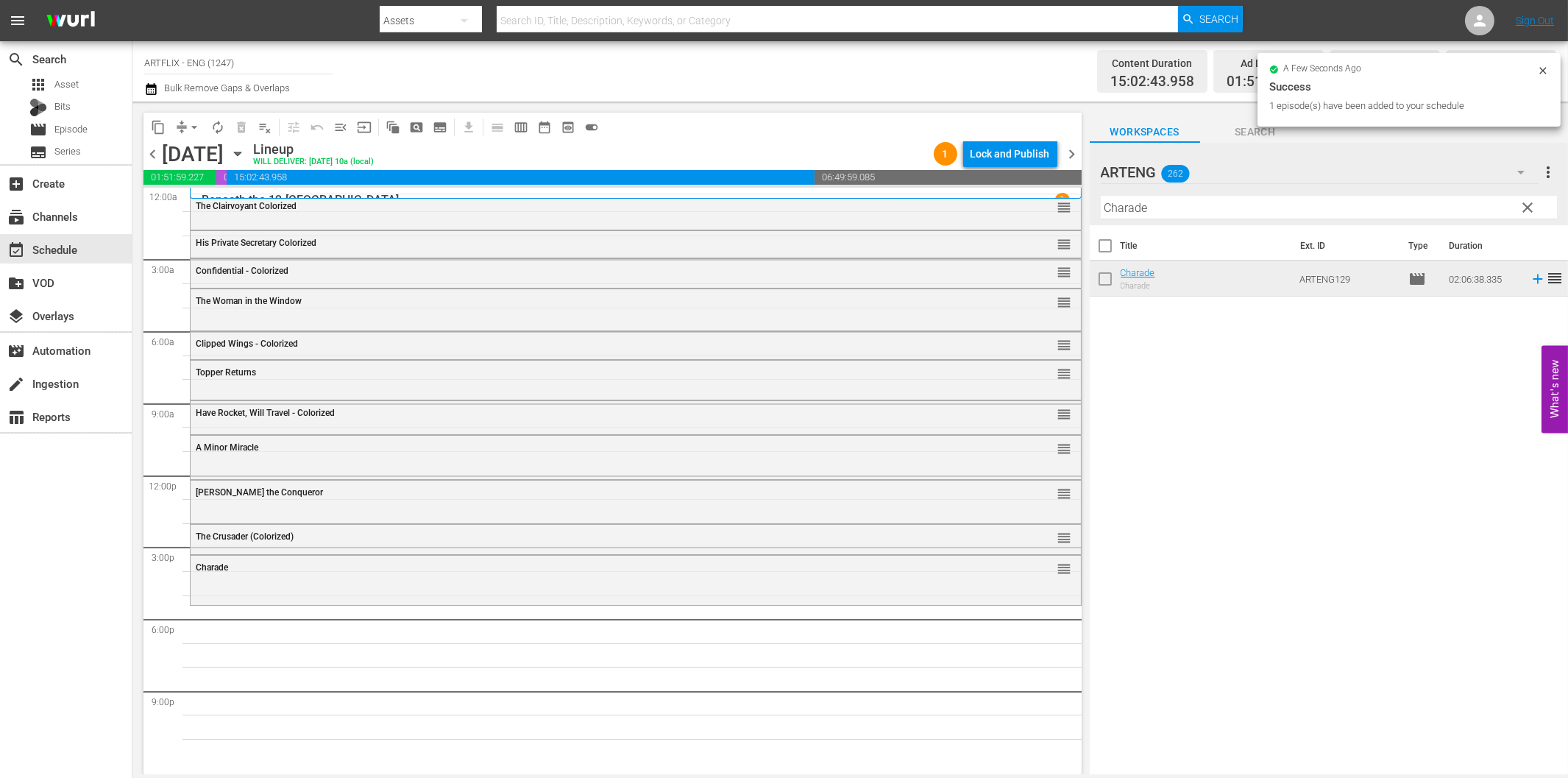
click at [1174, 207] on input "Charade" at bounding box center [1328, 207] width 456 height 23
paste input "A Dangerous Summer"
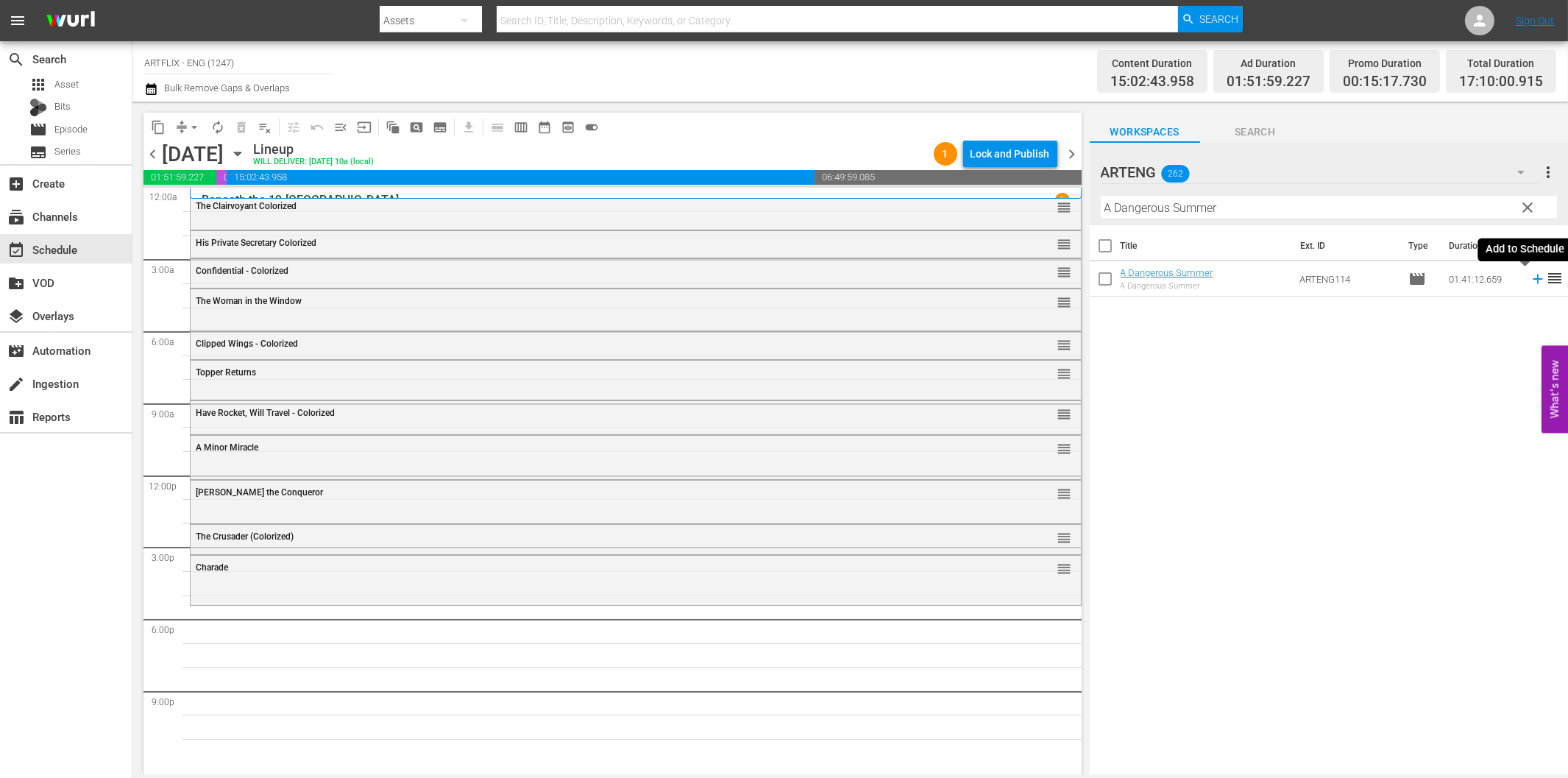
click at [1530, 282] on icon at bounding box center [1538, 278] width 16 height 16
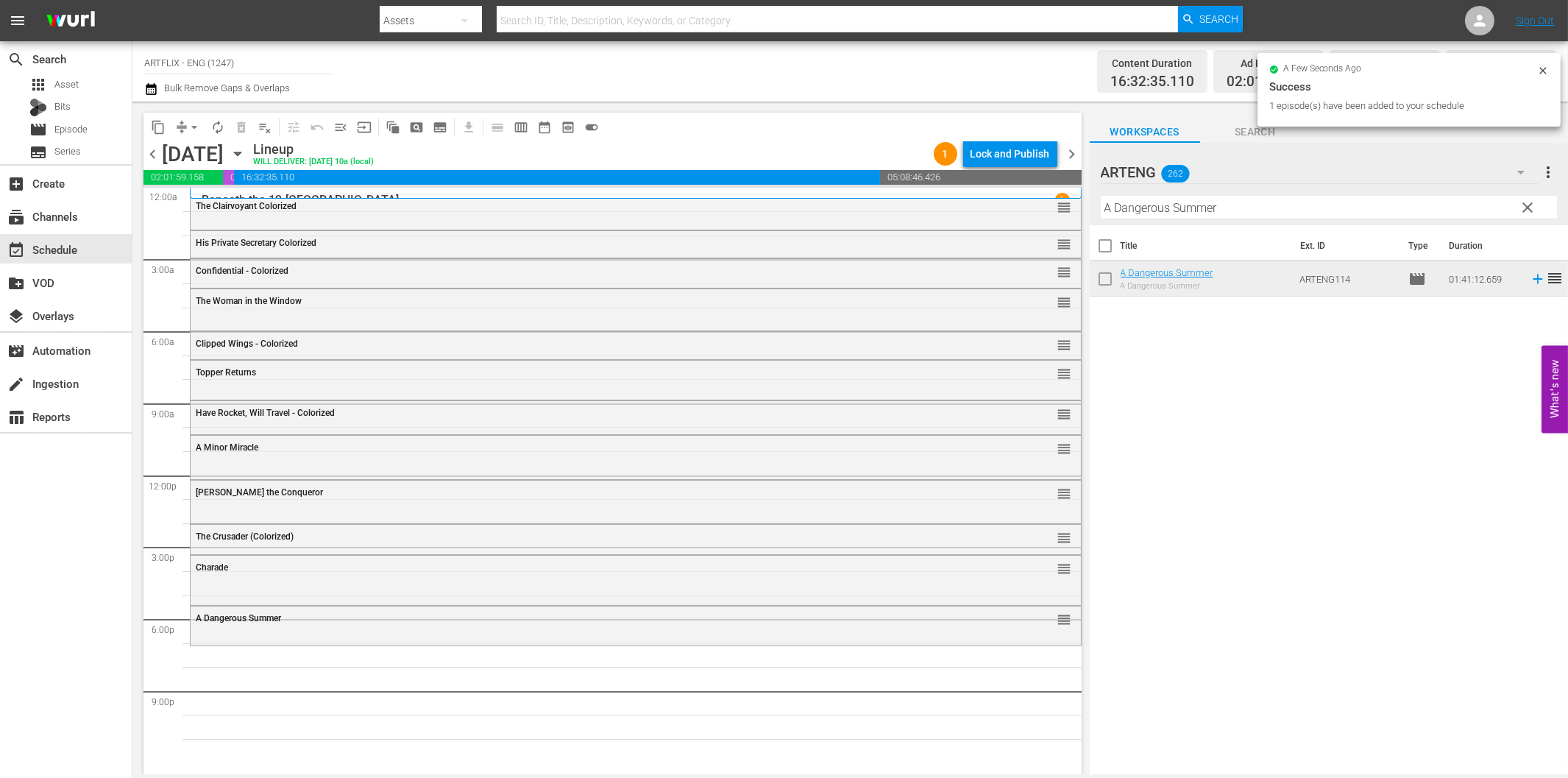
click at [1156, 210] on input "A Dangerous Summer" at bounding box center [1328, 207] width 456 height 23
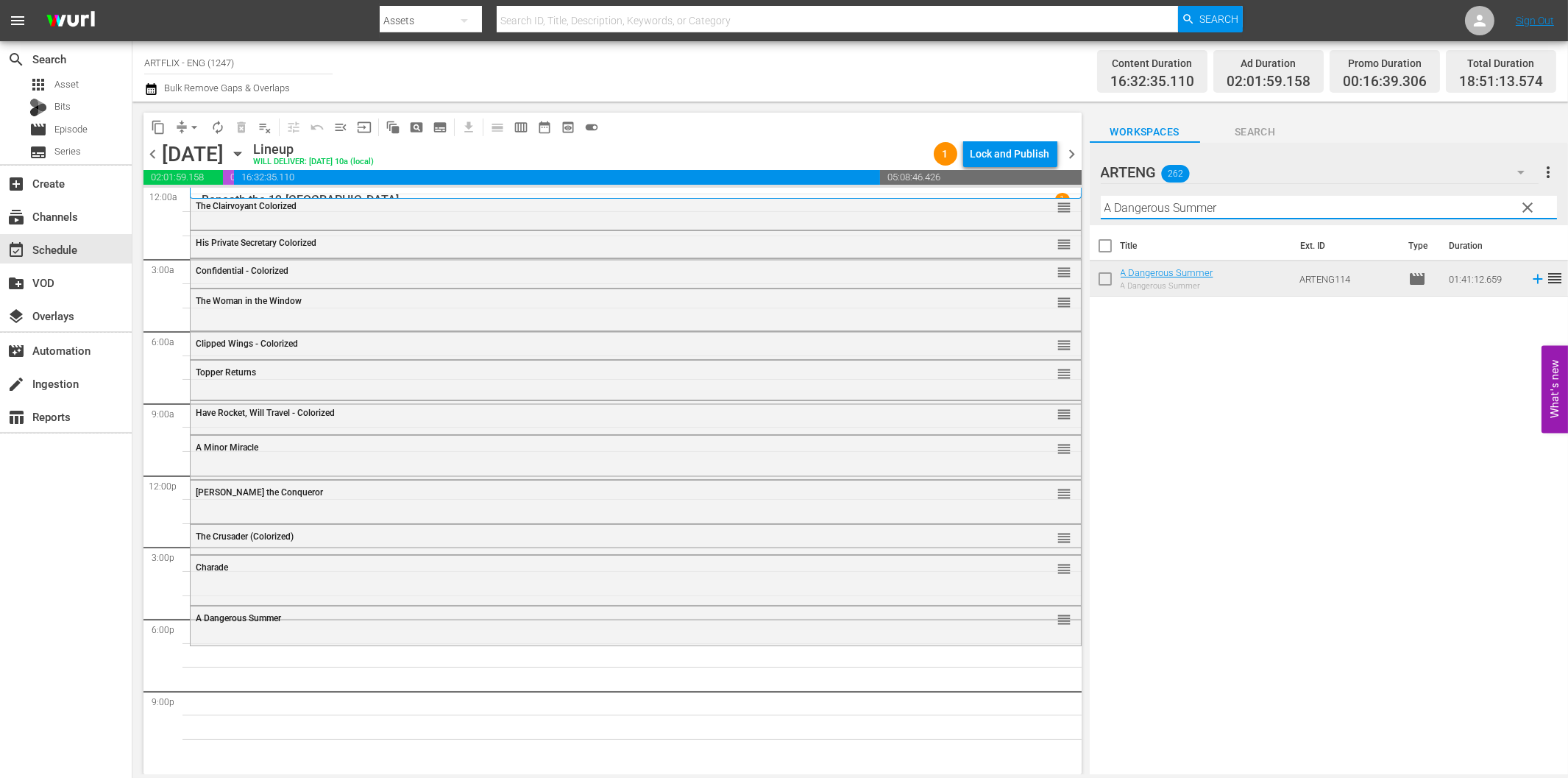
paste input "Sherlock Holmes - Terror by Night"
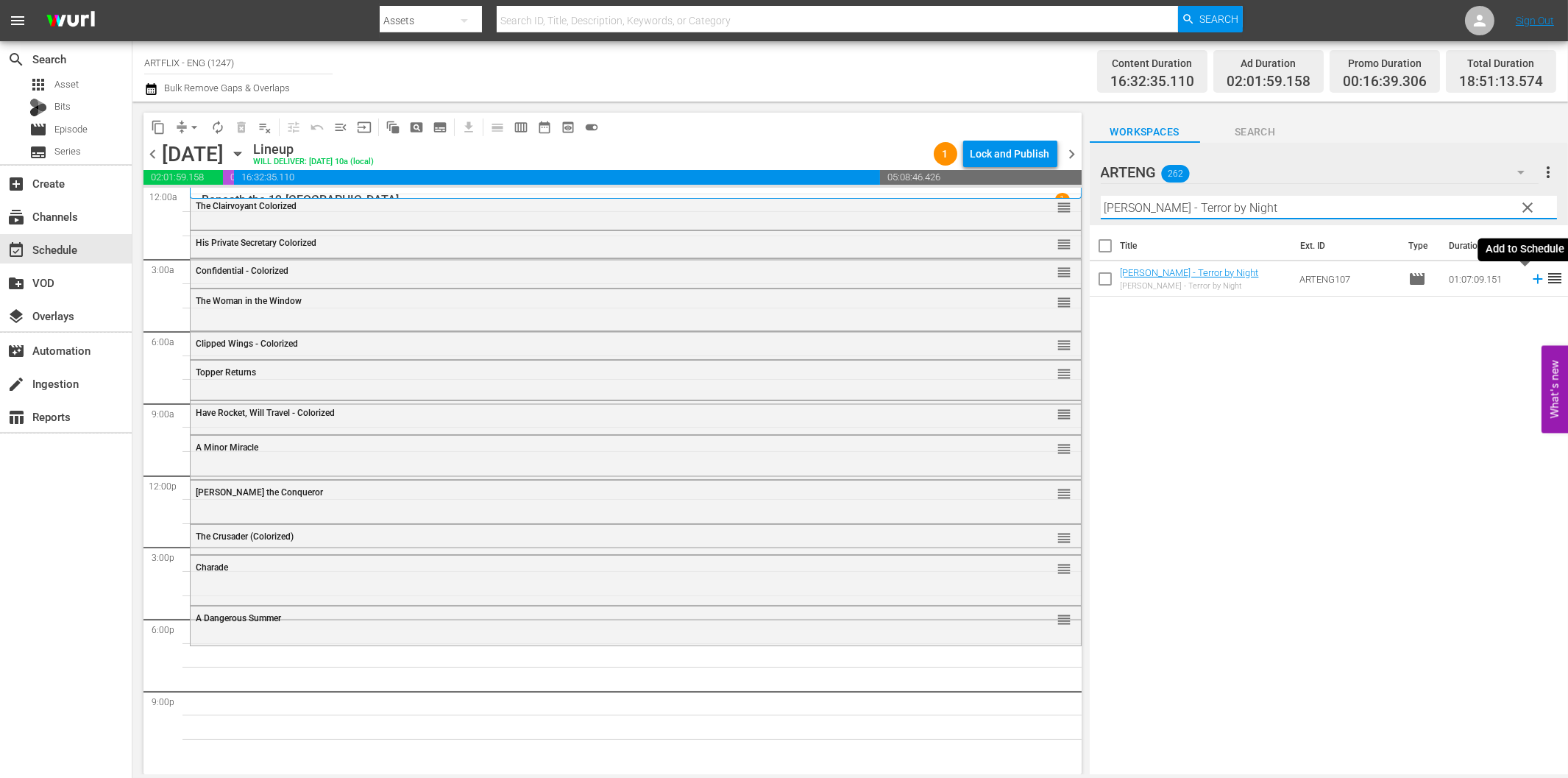
click at [1530, 281] on icon at bounding box center [1538, 278] width 16 height 16
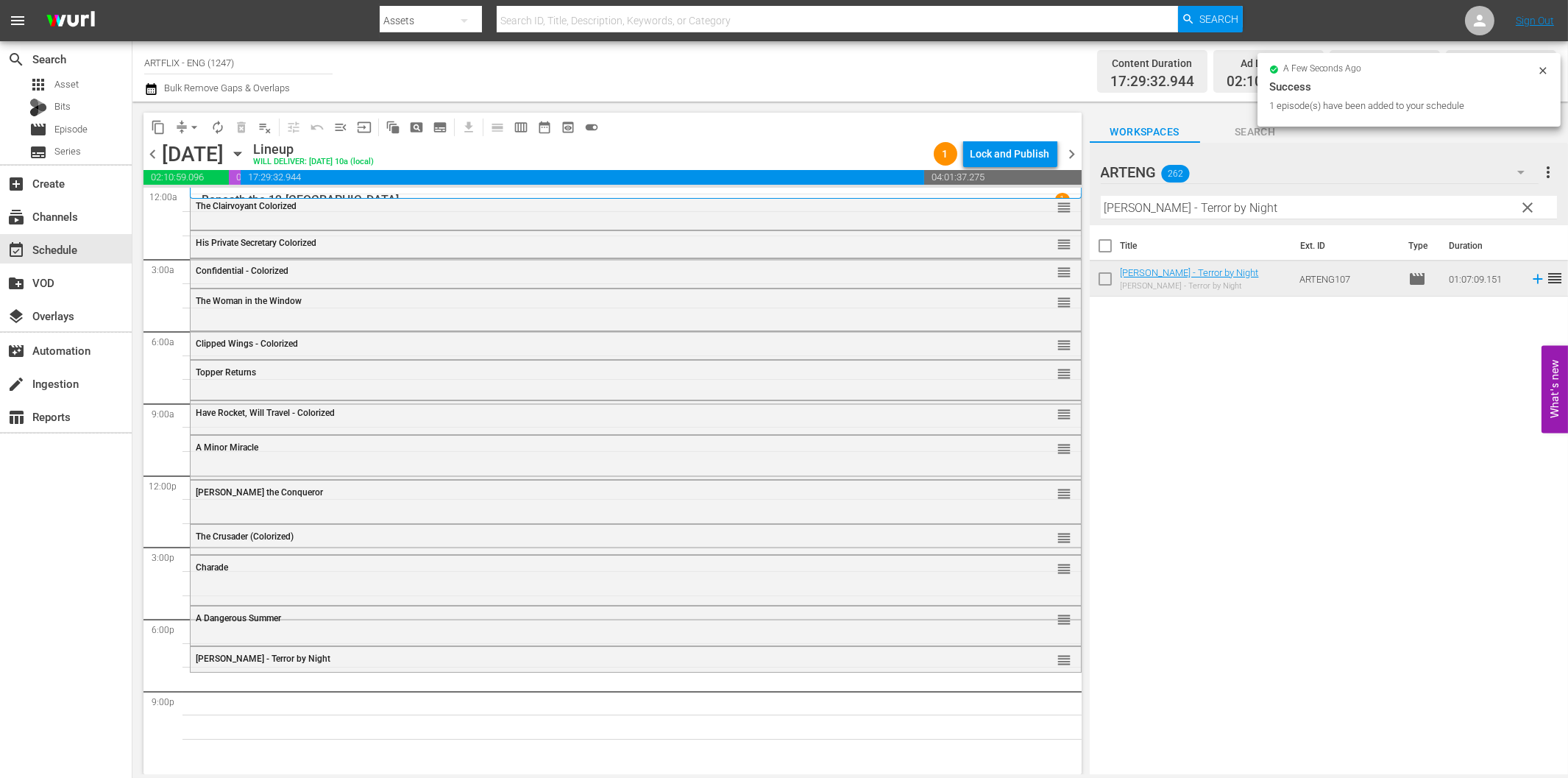
click at [1245, 209] on input "Sherlock Holmes - Terror by Night" at bounding box center [1328, 207] width 456 height 23
paste input "The Murder Mansion"
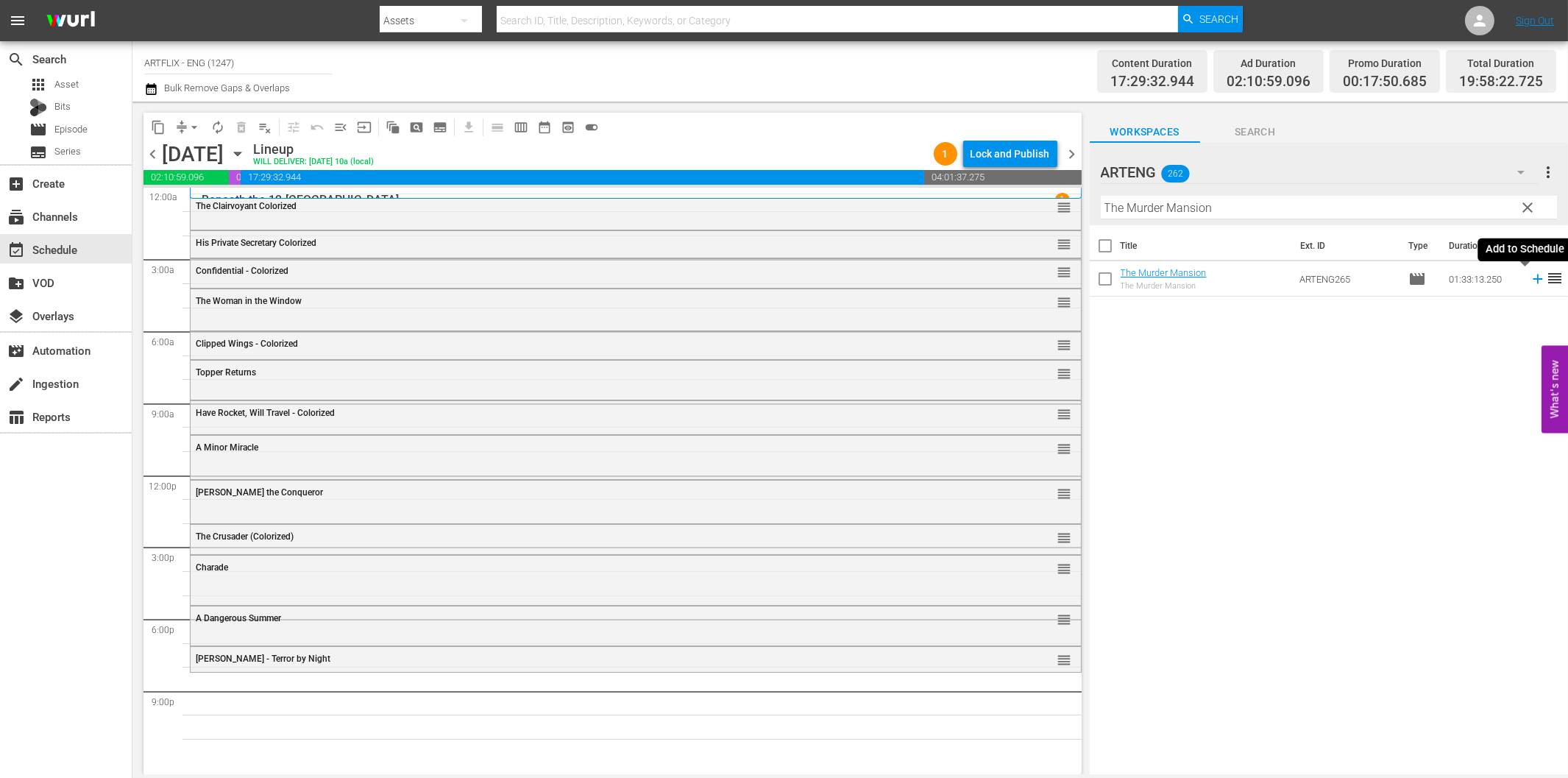
click at [1530, 278] on icon at bounding box center [1538, 278] width 16 height 16
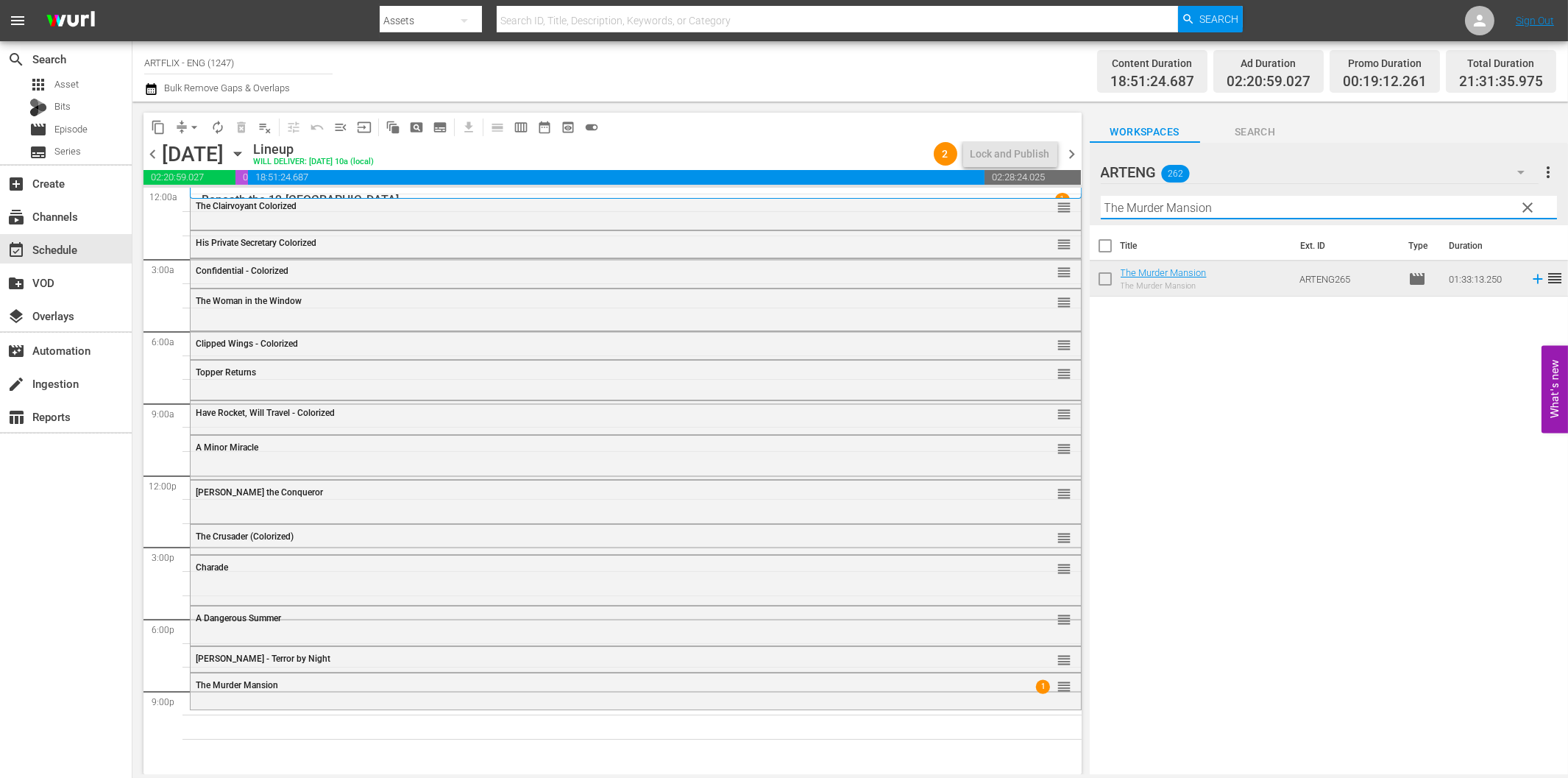
click at [1267, 208] on input "The Murder Mansion" at bounding box center [1328, 207] width 456 height 23
paste input "Sinners in Paradise"
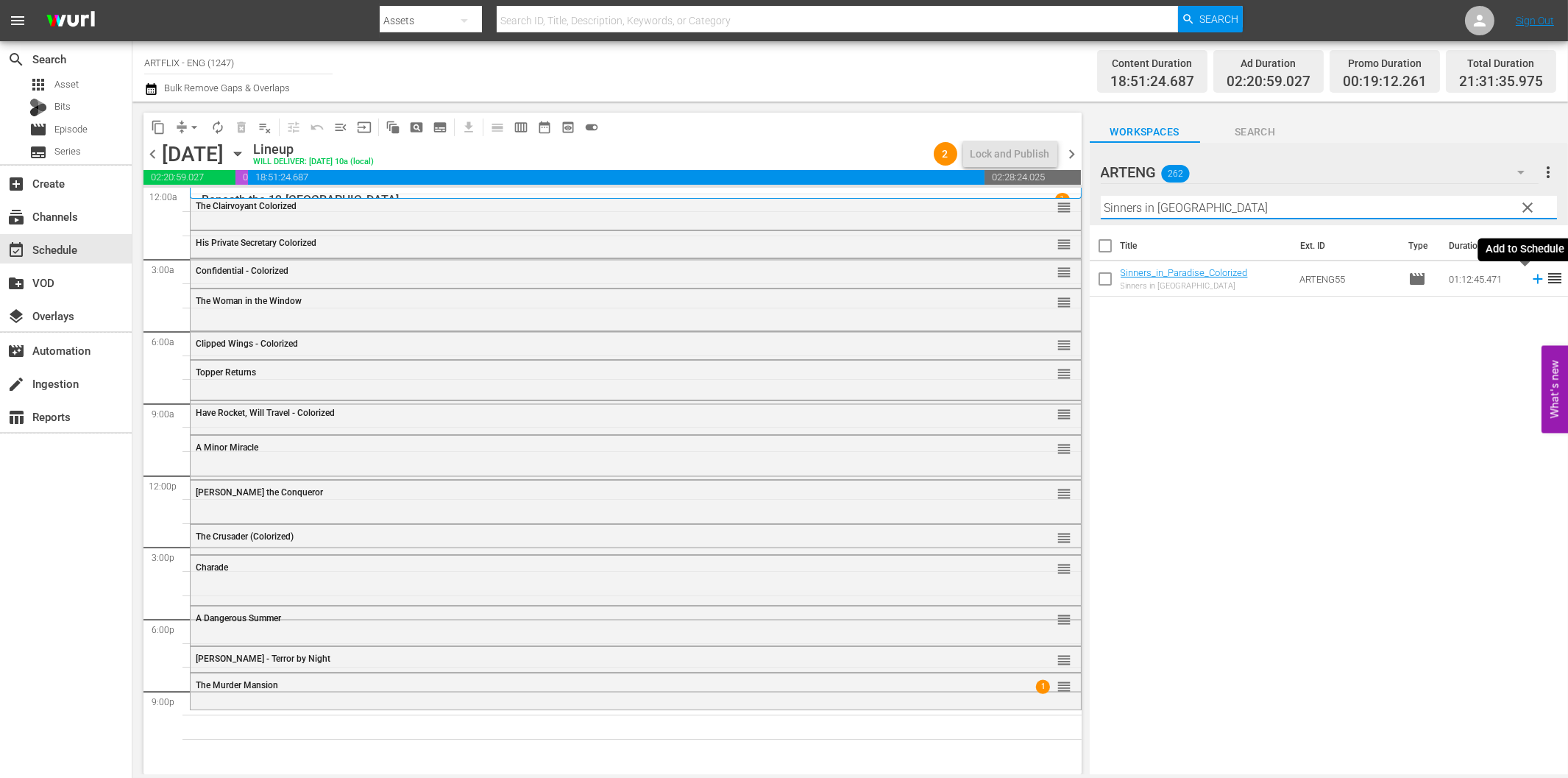
drag, startPoint x: 1527, startPoint y: 275, endPoint x: 1518, endPoint y: 280, distance: 10.3
click at [1530, 275] on icon at bounding box center [1538, 278] width 16 height 16
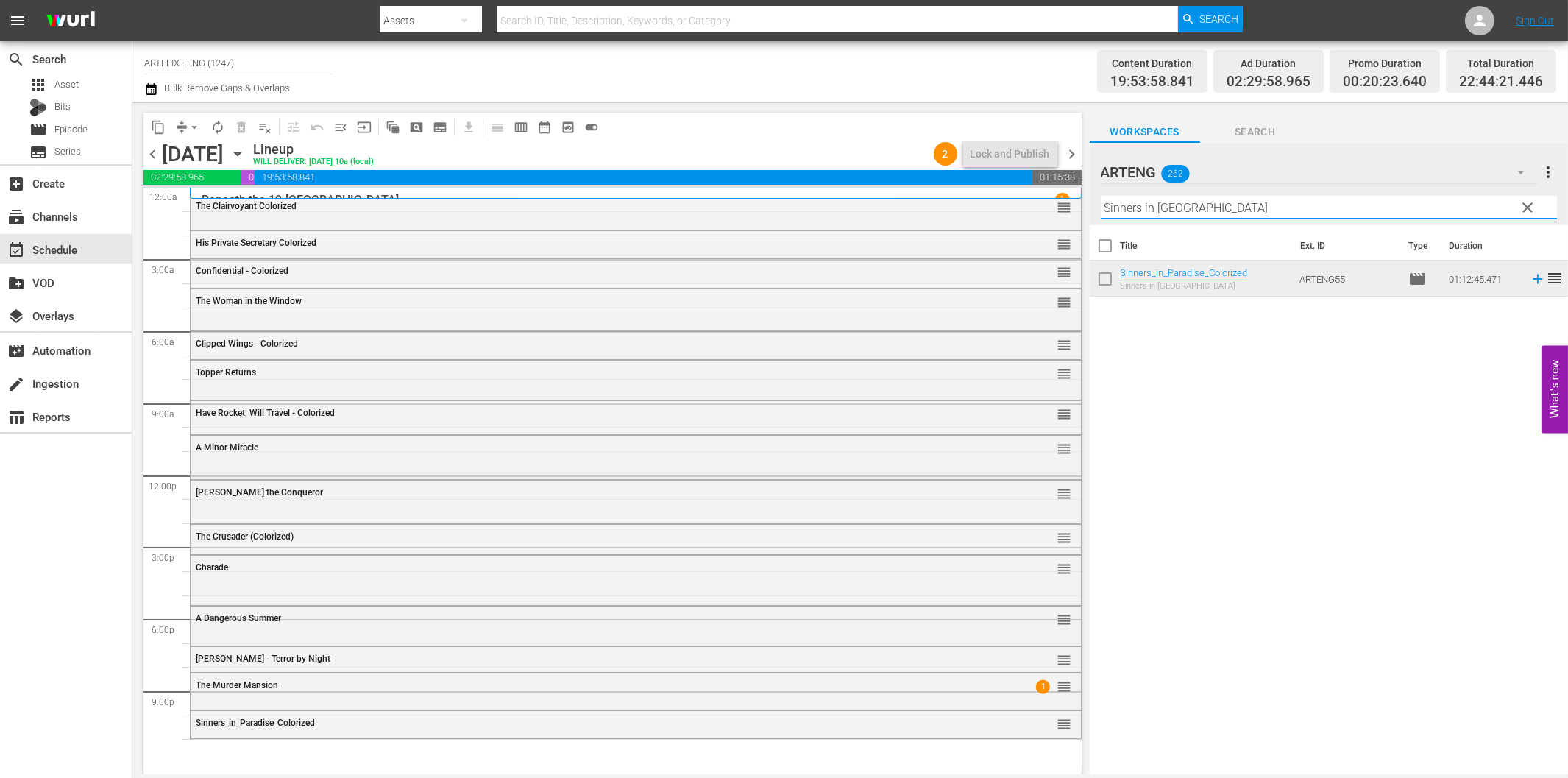
click at [1188, 209] on input "Sinners in Paradise" at bounding box center [1328, 207] width 456 height 23
paste input "Criminal Affair"
type input "Criminal Affair"
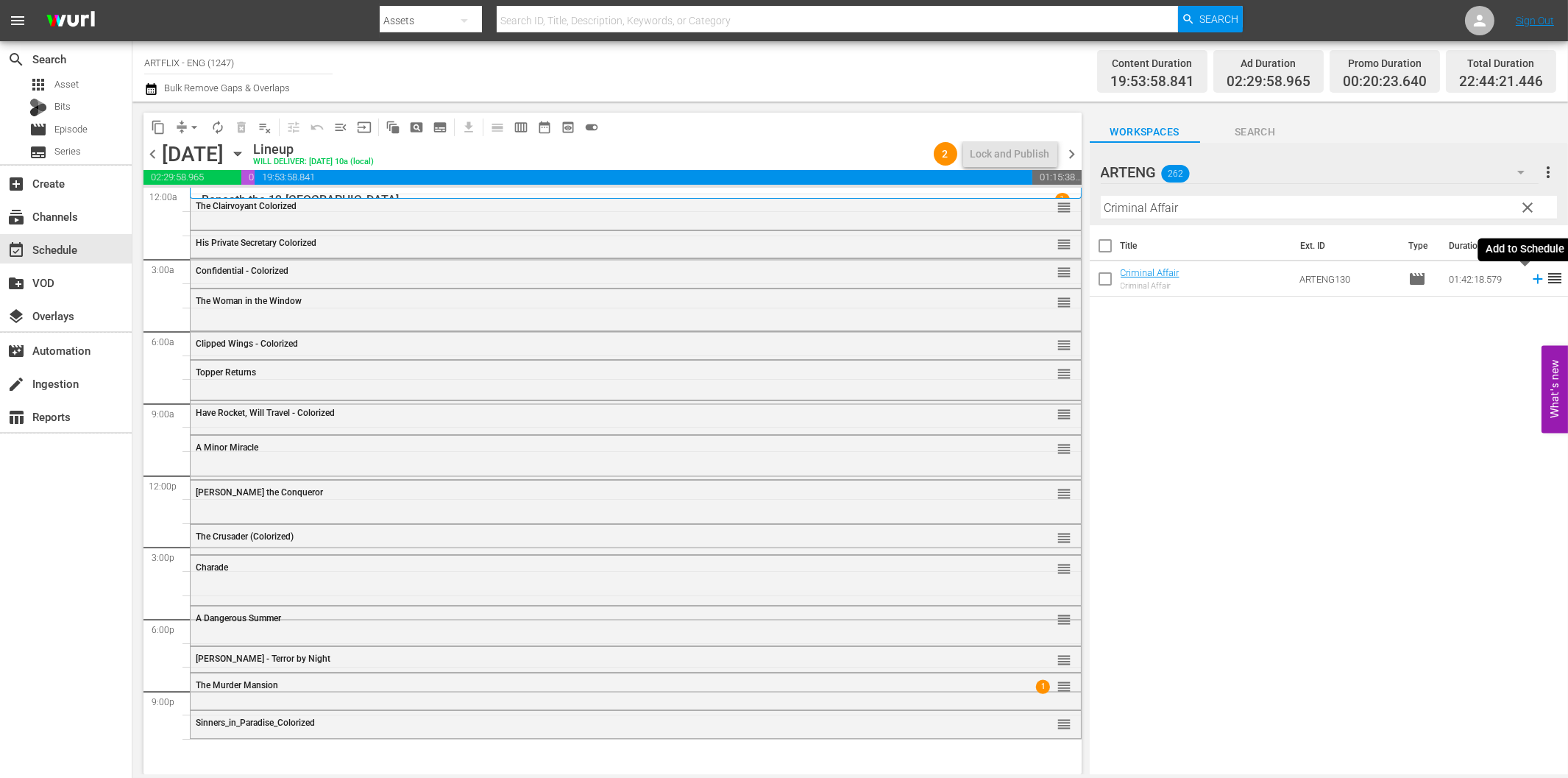
click at [1530, 278] on icon at bounding box center [1538, 278] width 16 height 16
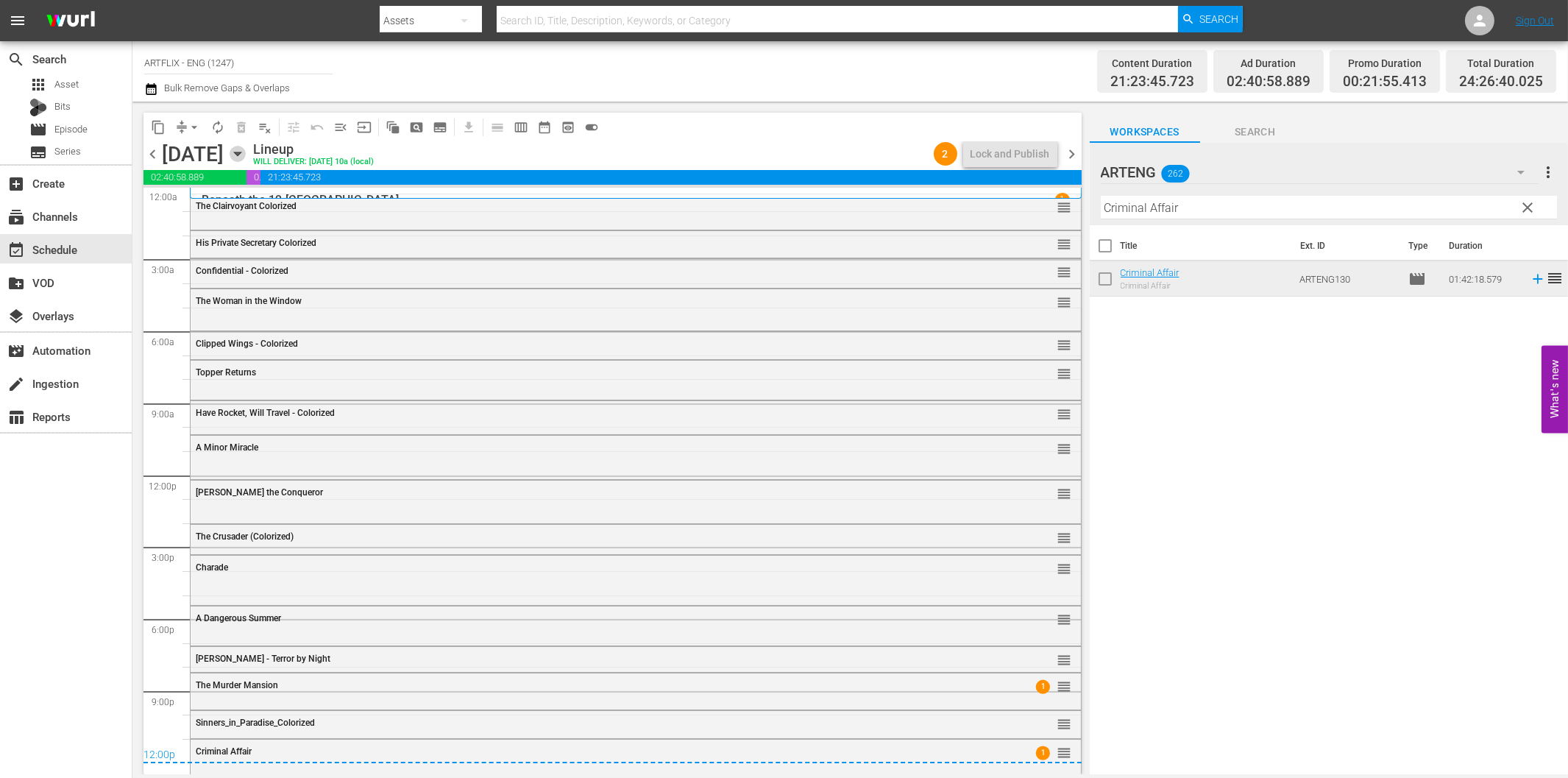
click at [246, 149] on icon "button" at bounding box center [237, 154] width 16 height 16
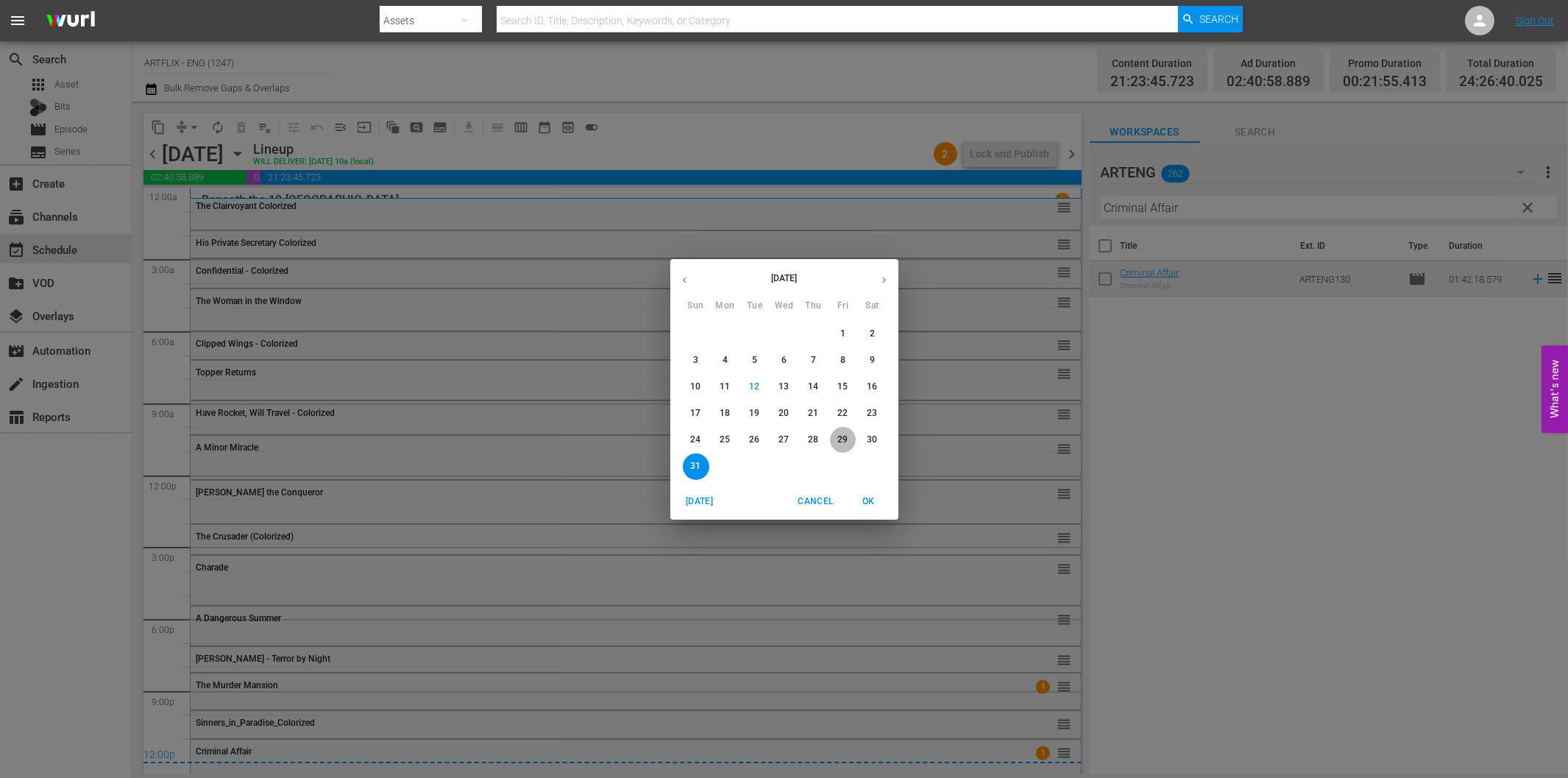
click at [843, 438] on p "29" at bounding box center [842, 440] width 10 height 12
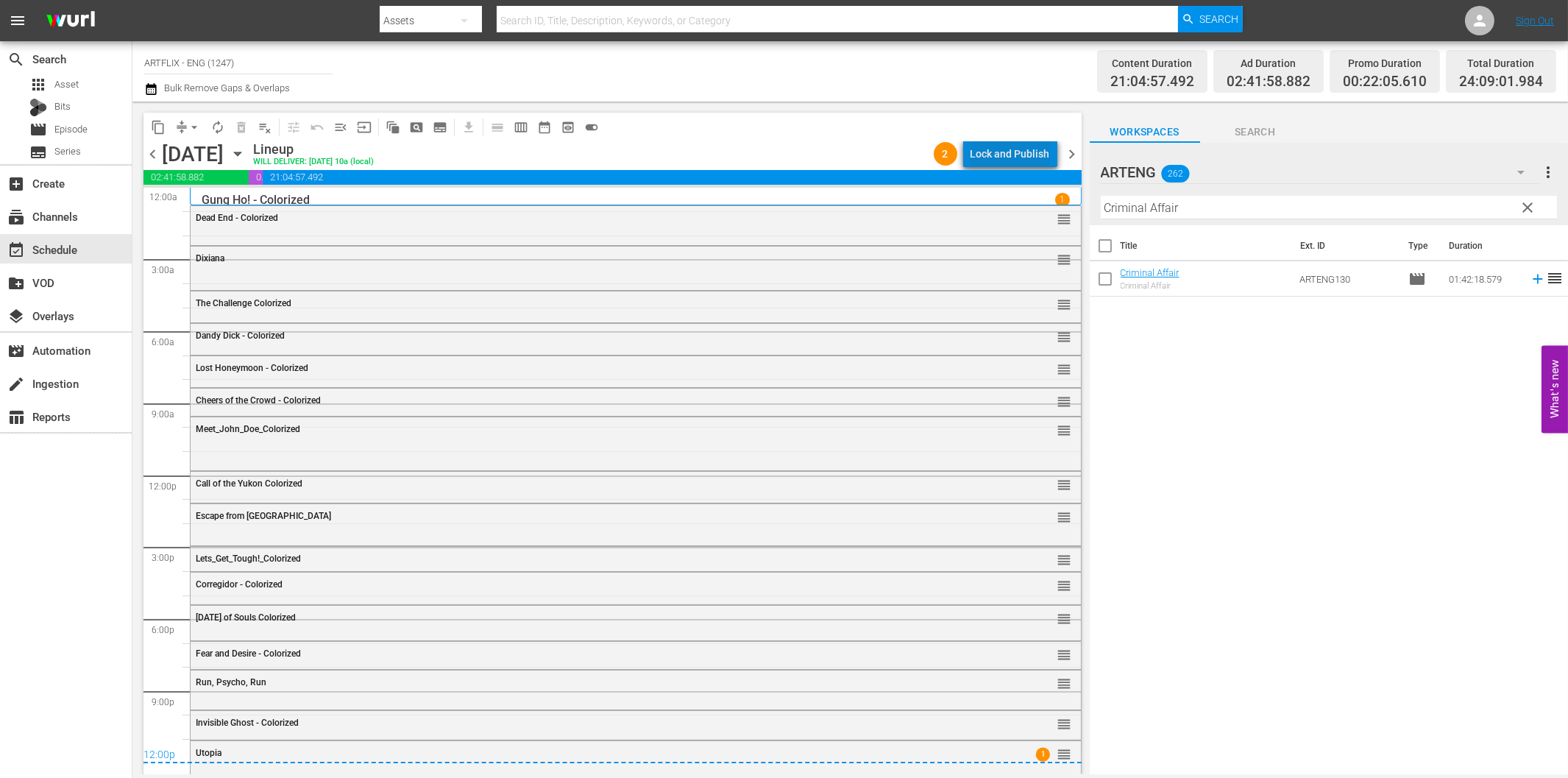
click at [1021, 159] on div "Lock and Publish" at bounding box center [1010, 154] width 79 height 26
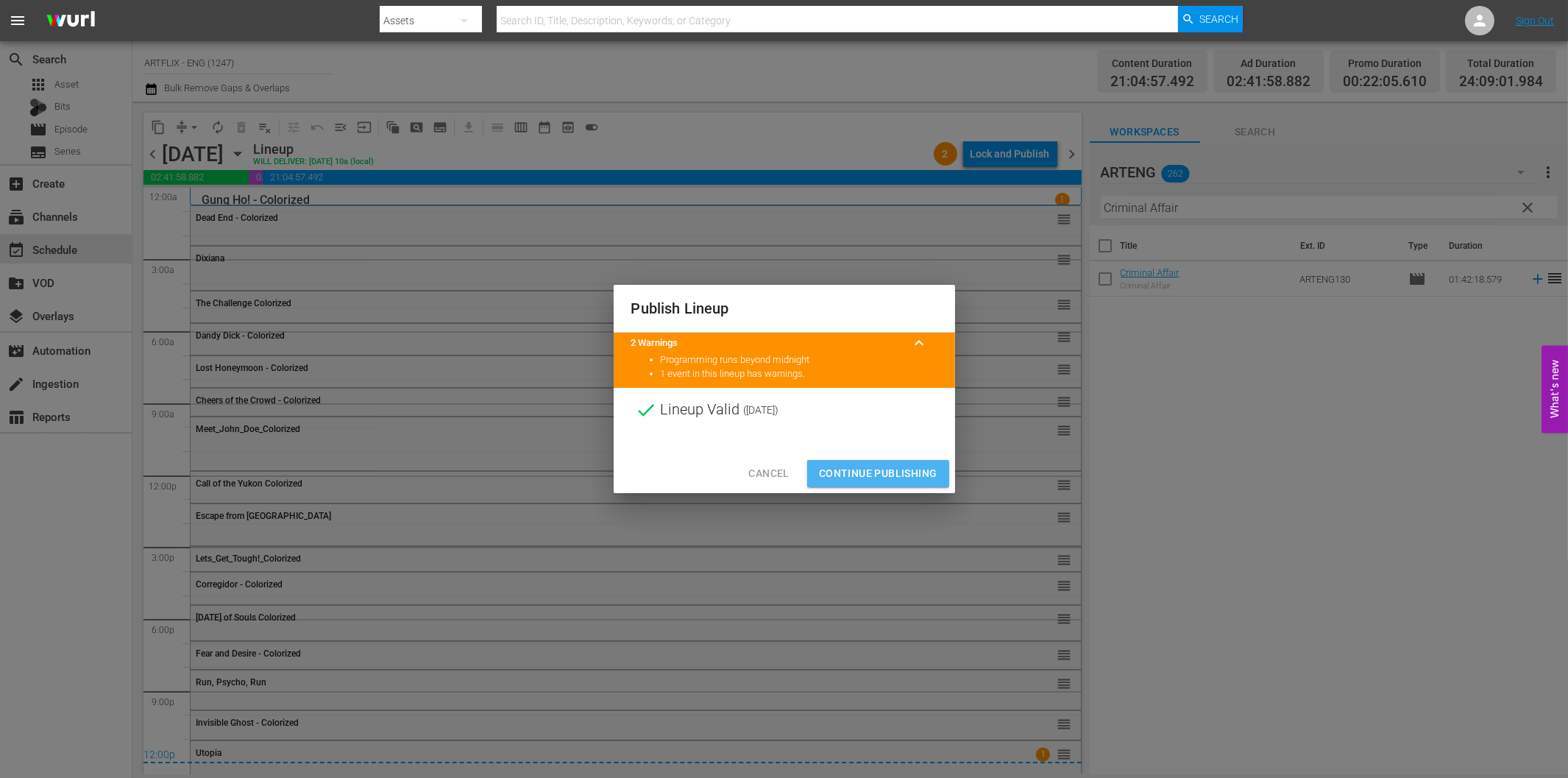
click at [893, 479] on span "Continue Publishing" at bounding box center [878, 474] width 119 height 19
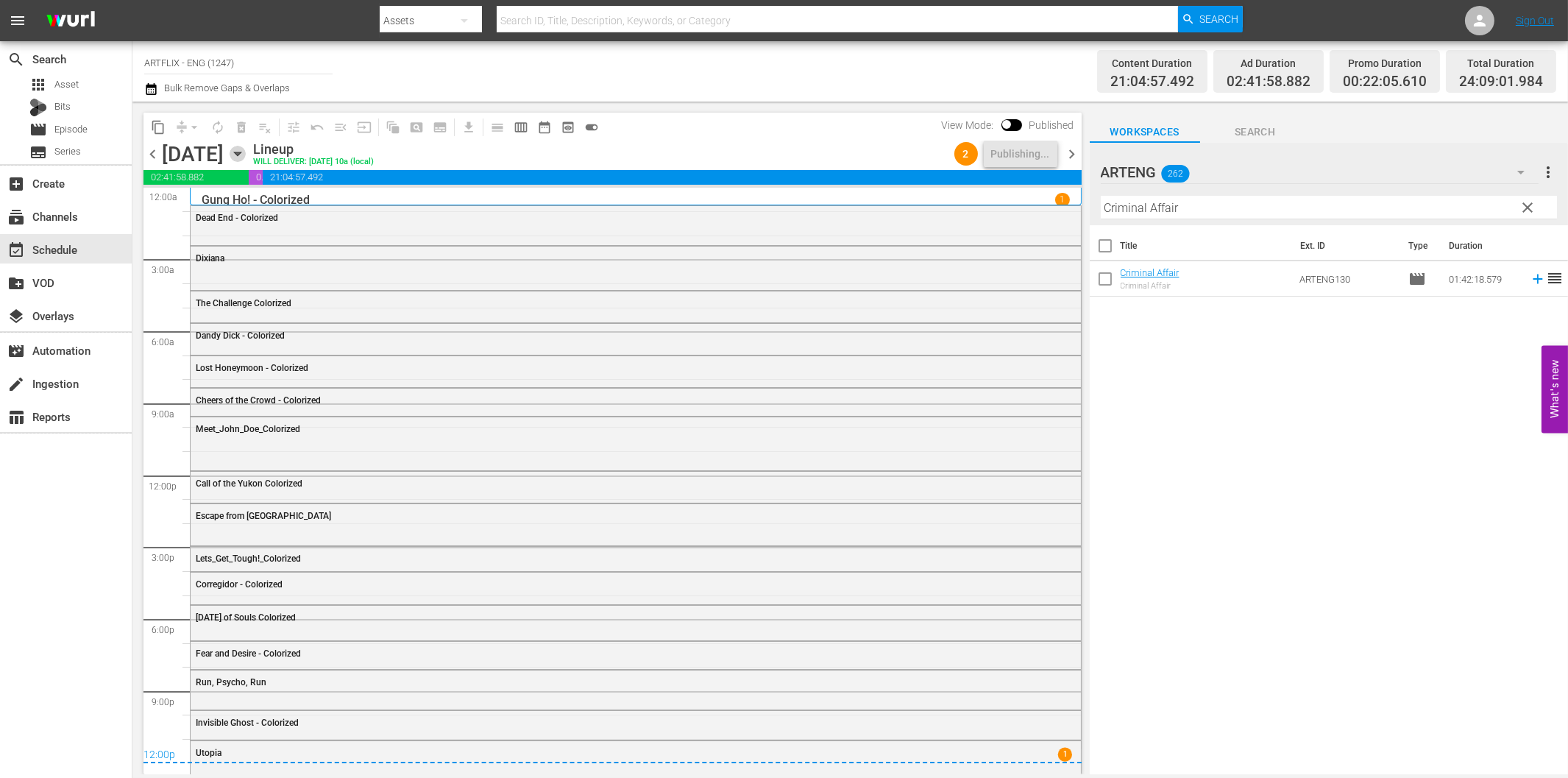
click at [246, 156] on icon "button" at bounding box center [237, 154] width 16 height 16
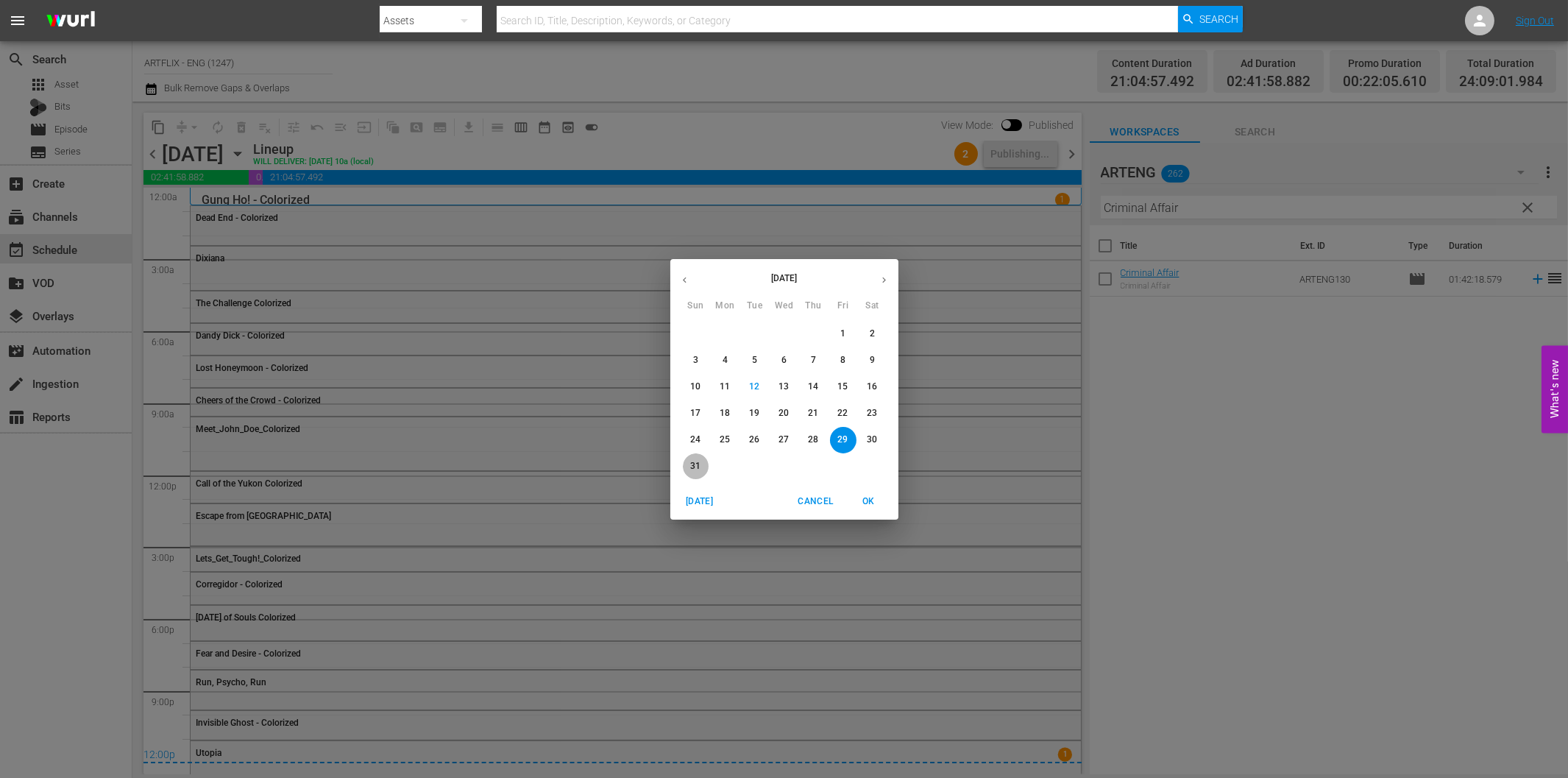
click at [688, 468] on span "31" at bounding box center [696, 466] width 26 height 12
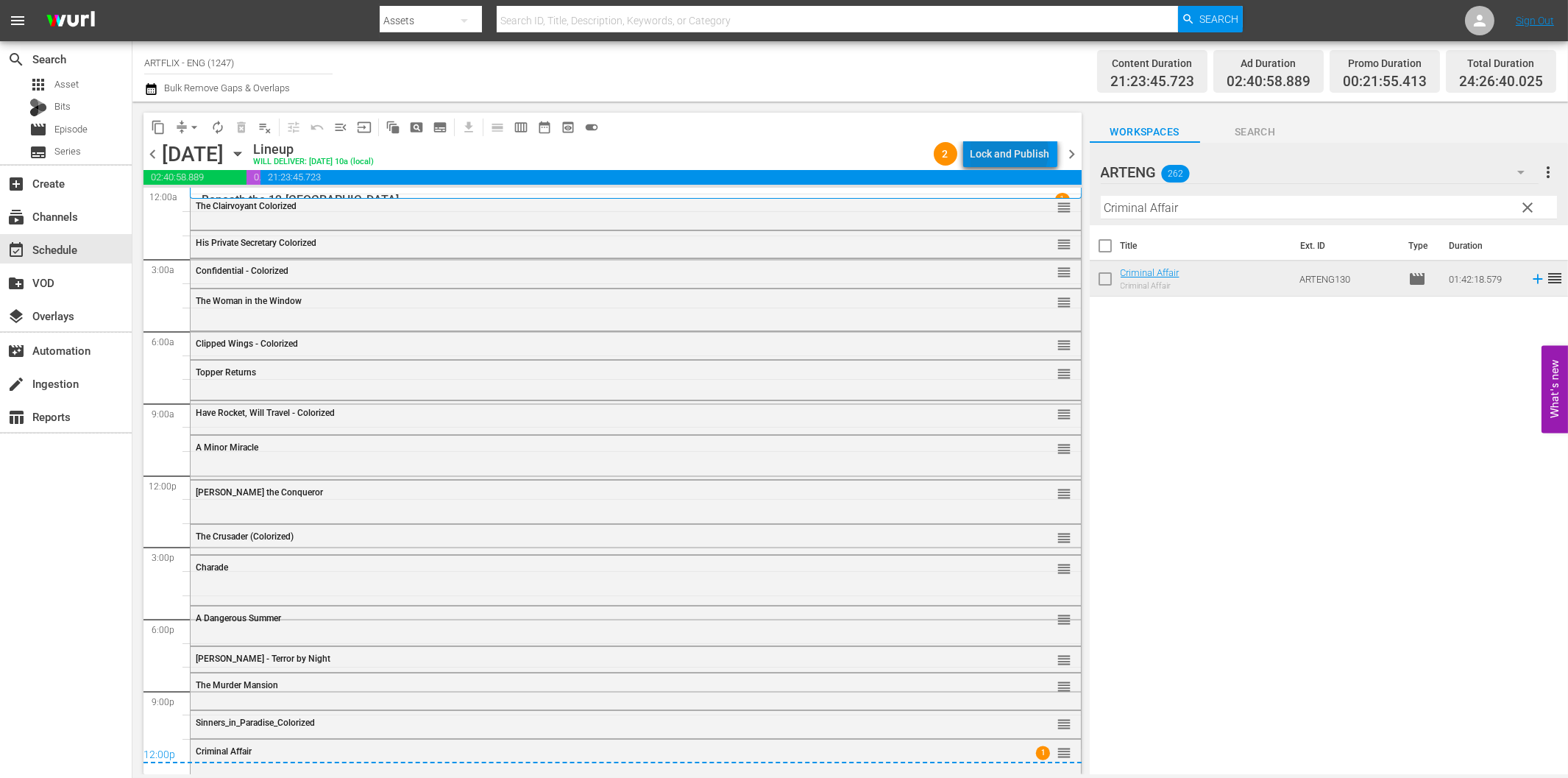
click at [1013, 151] on div "Lock and Publish" at bounding box center [1010, 154] width 79 height 26
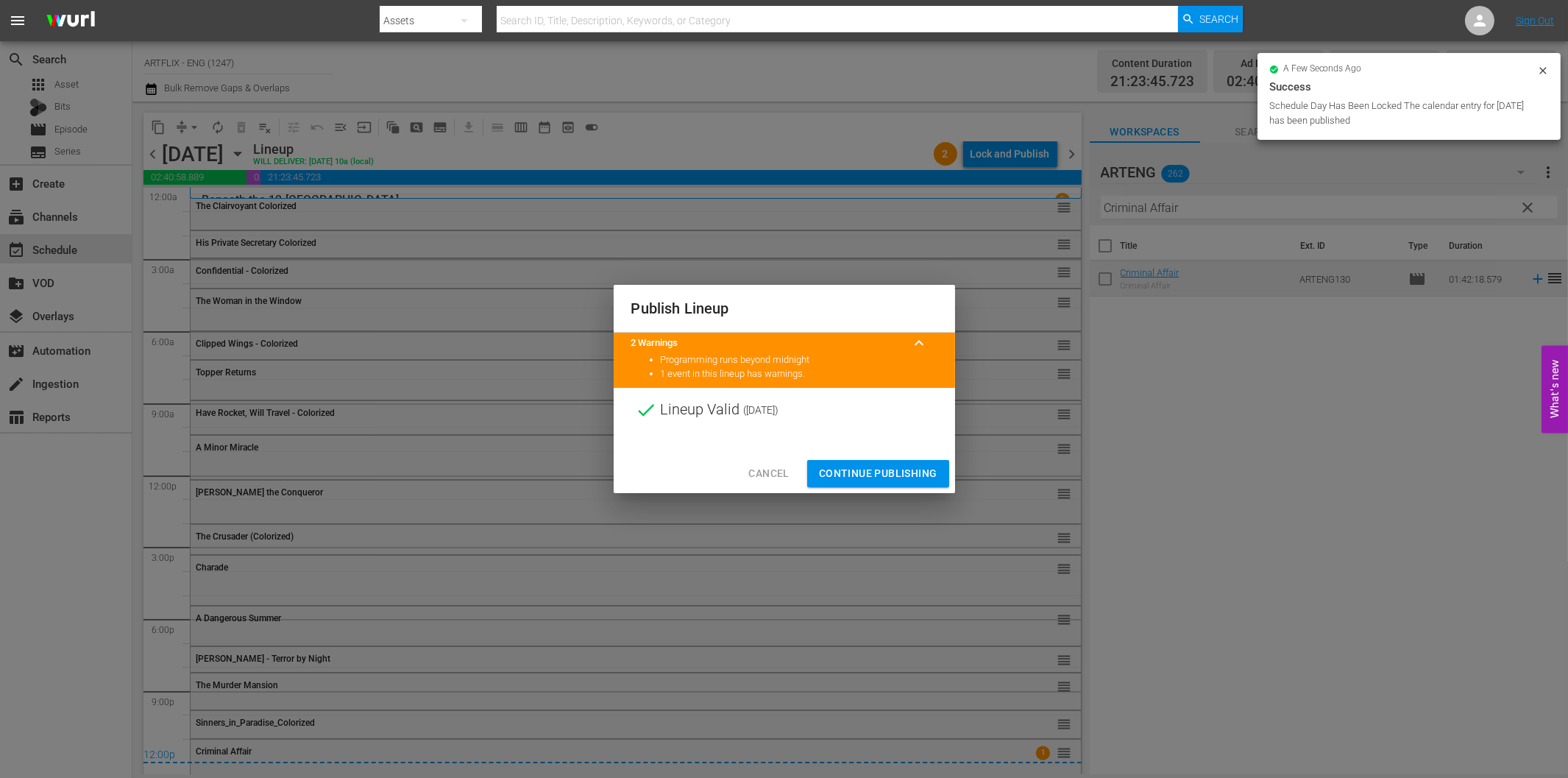
click at [862, 474] on span "Continue Publishing" at bounding box center [878, 474] width 119 height 19
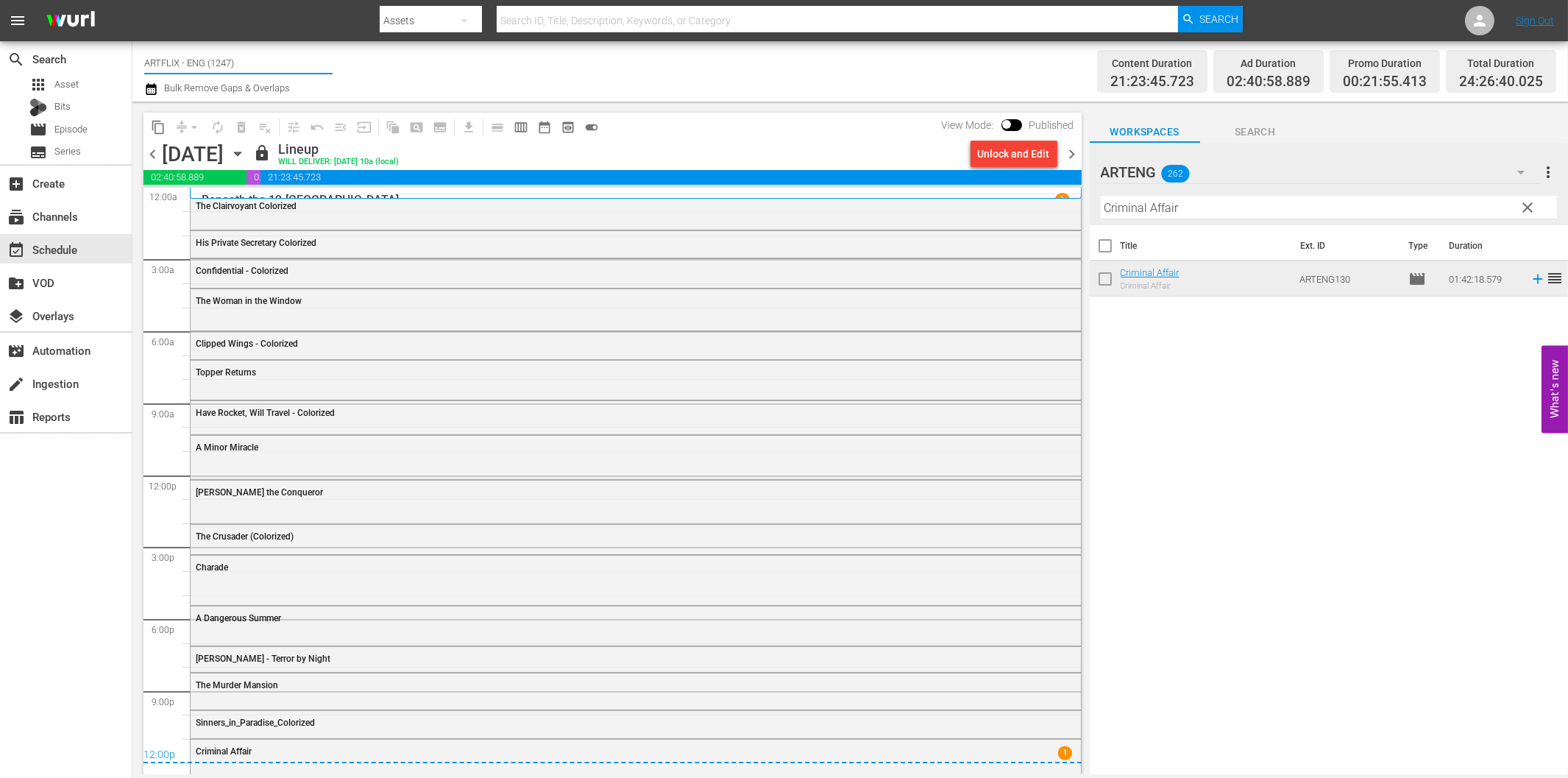
drag, startPoint x: 172, startPoint y: 57, endPoint x: 331, endPoint y: 75, distance: 160.0
click at [331, 75] on input "ARTFLIX - ENG (1247)" at bounding box center [238, 63] width 188 height 36
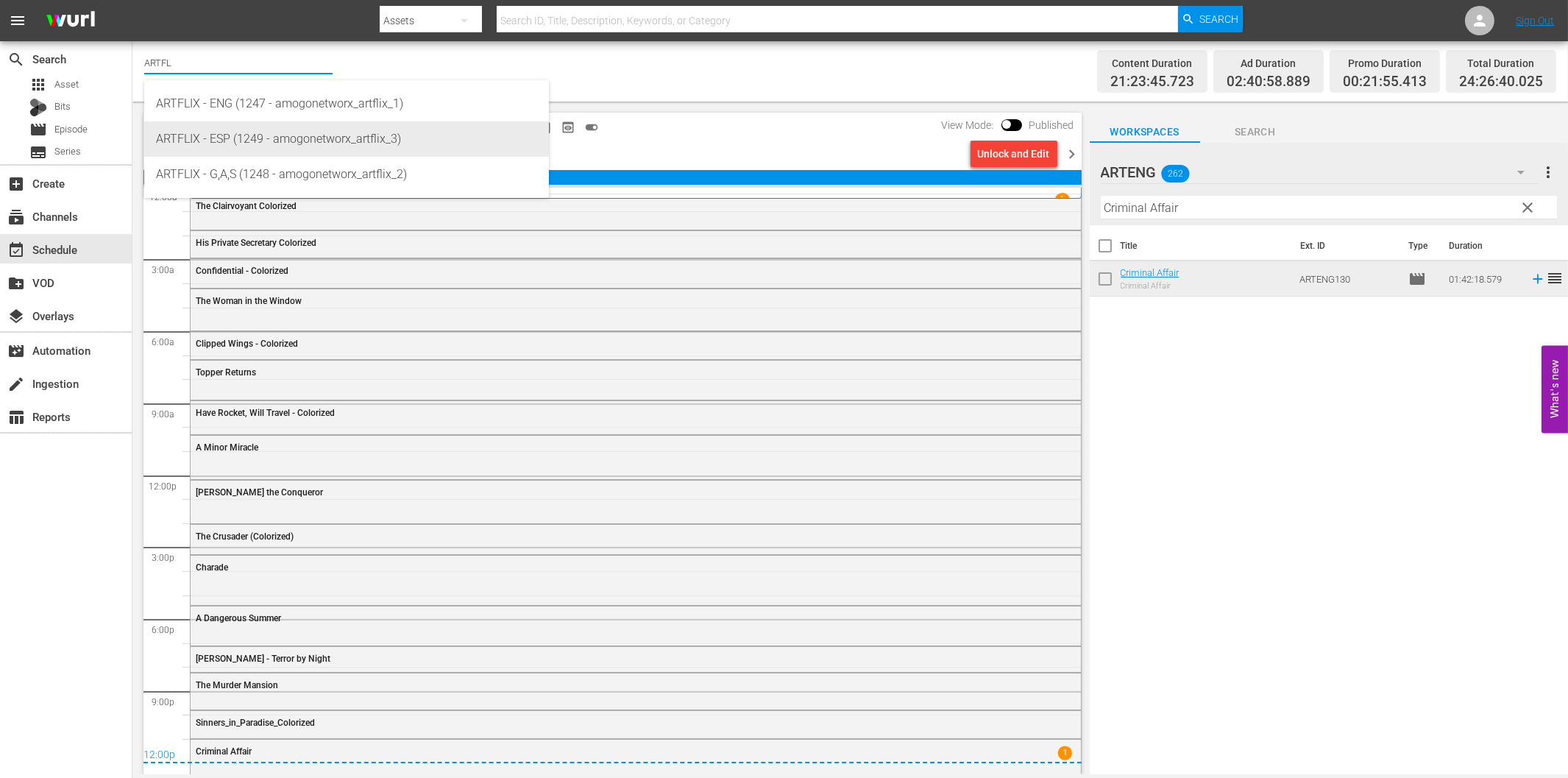
click at [271, 138] on div "ARTFLIX - ESP (1249 - amogonetworx_artflix_3)" at bounding box center [347, 140] width 382 height 36
type input "ARTFLIX - ESP (1249 - amogonetworx_artflix_3)"
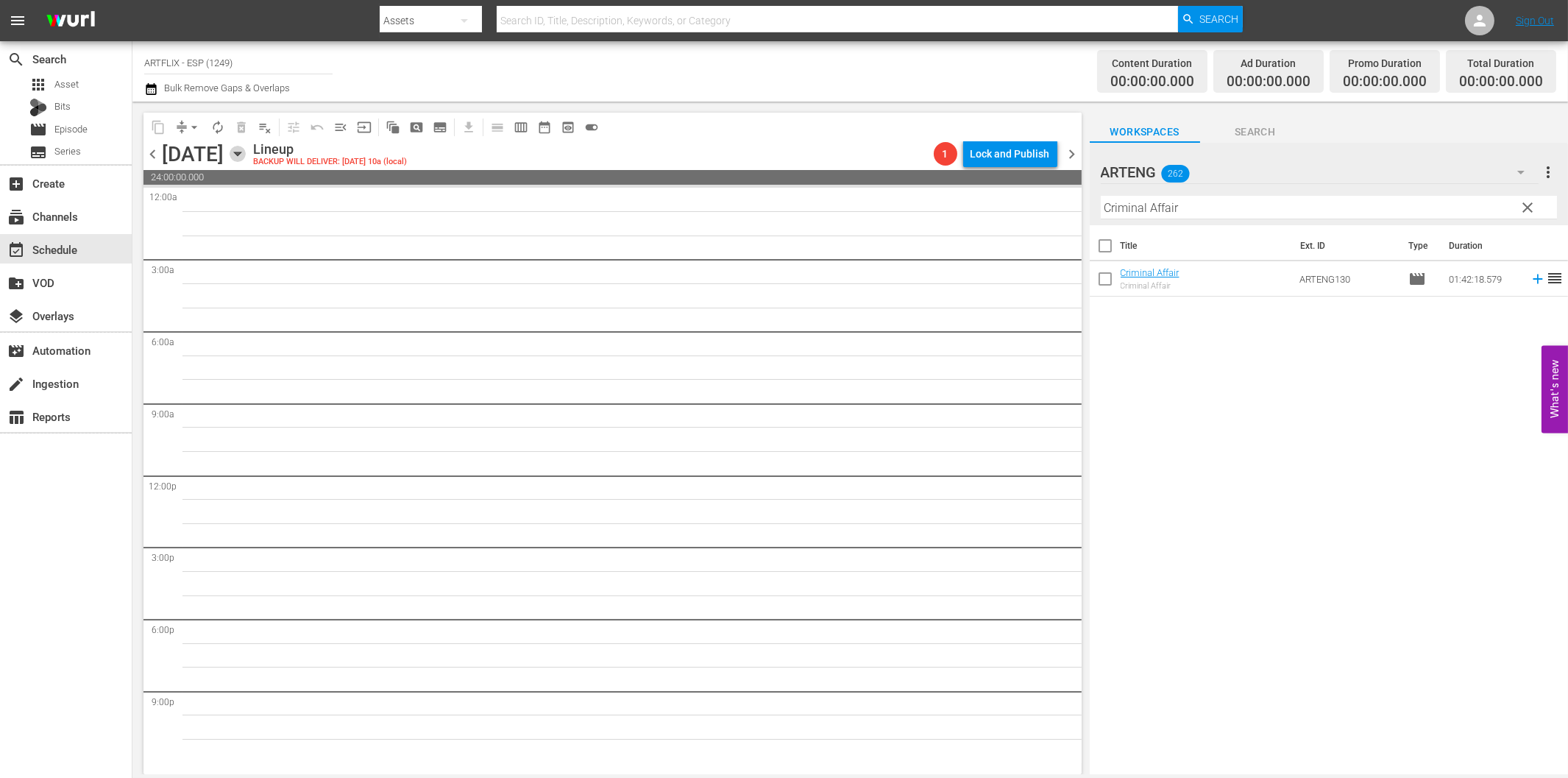
click at [240, 153] on icon "button" at bounding box center [237, 154] width 7 height 4
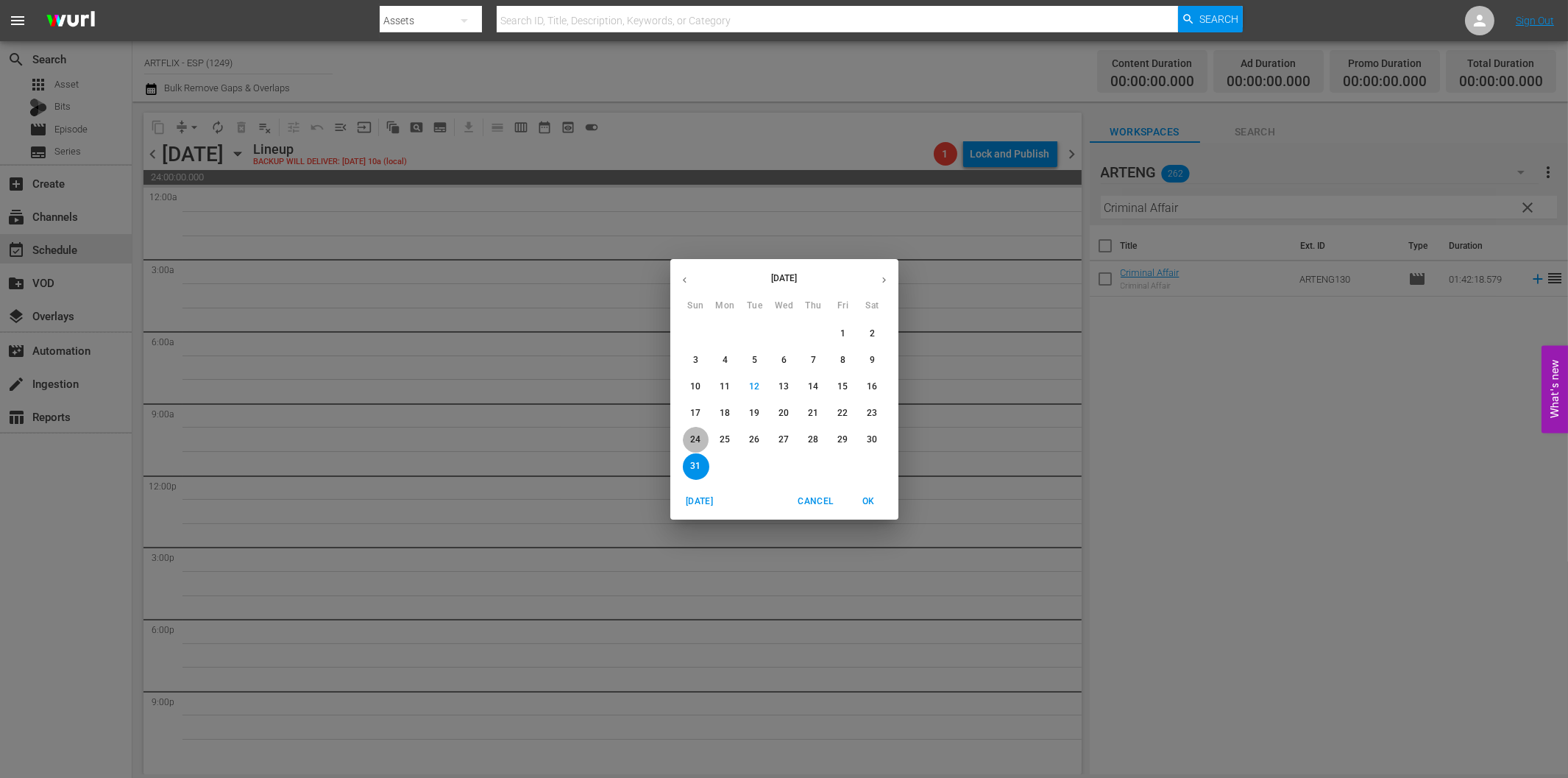
click at [685, 435] on span "24" at bounding box center [696, 440] width 26 height 12
